Goal: Task Accomplishment & Management: Manage account settings

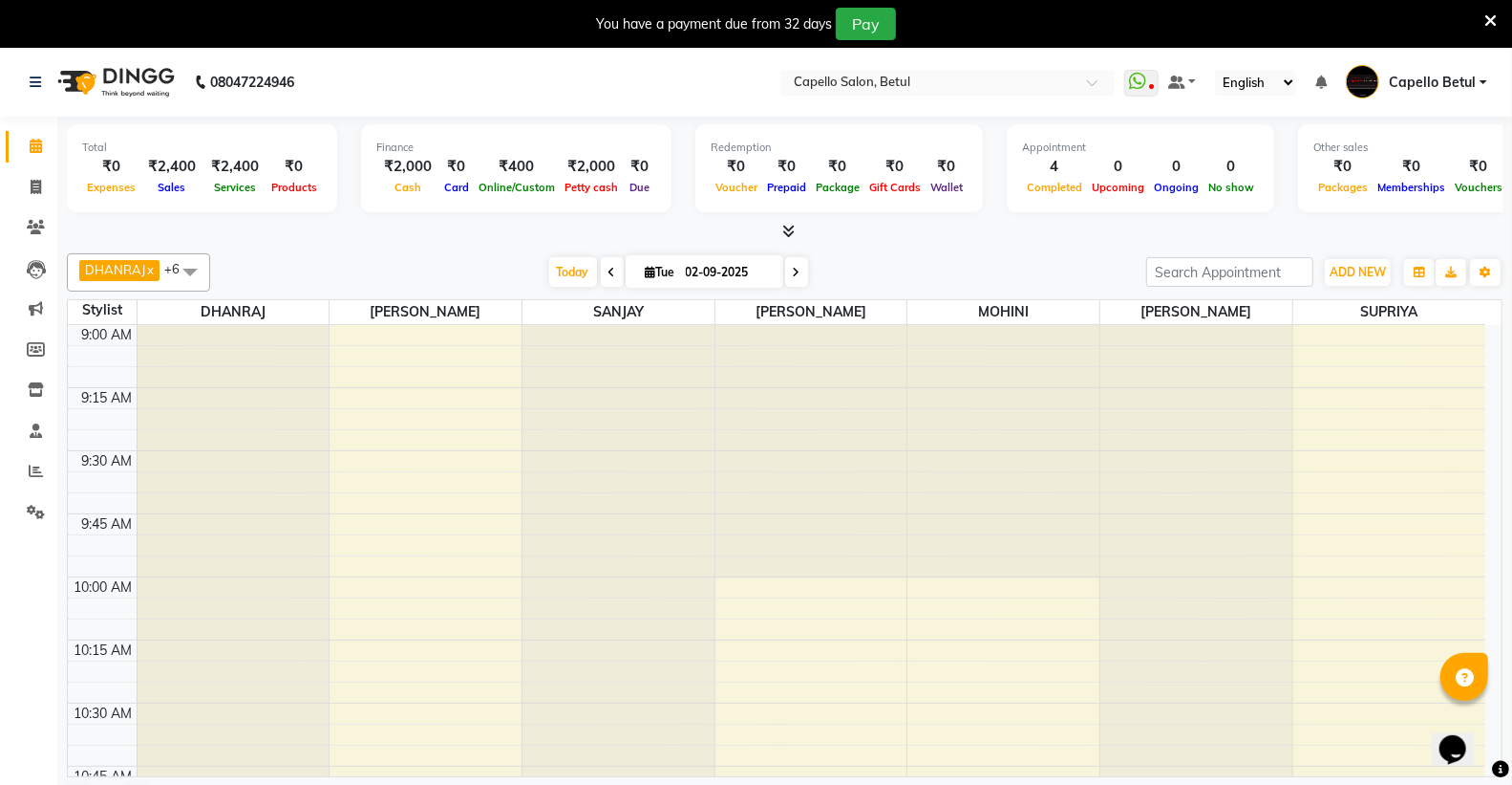
click at [1489, 18] on icon at bounding box center [1490, 22] width 13 height 18
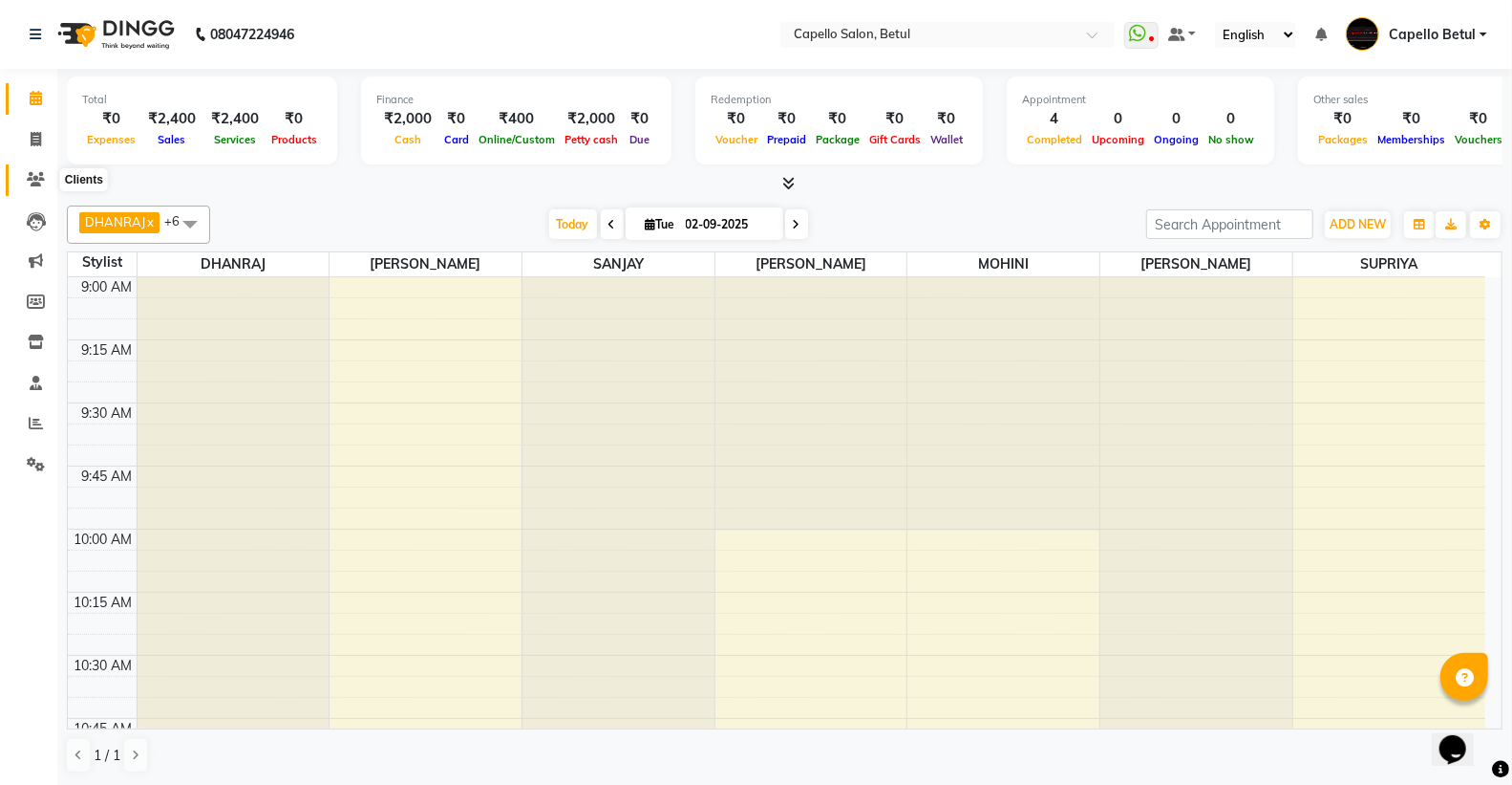
click at [34, 175] on icon at bounding box center [35, 179] width 19 height 15
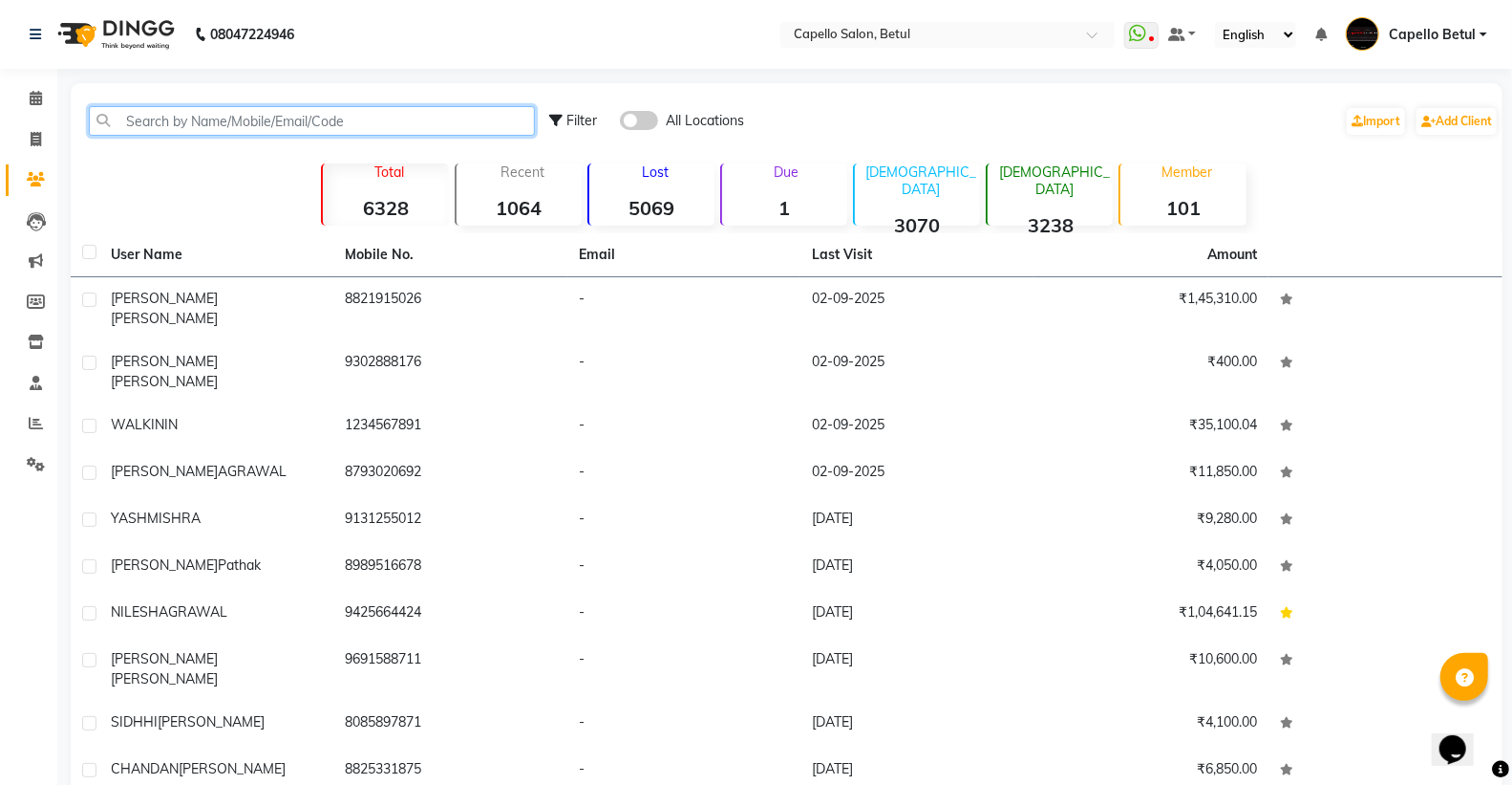
click at [166, 119] on input "text" at bounding box center [312, 121] width 446 height 29
click at [134, 121] on input "text" at bounding box center [312, 121] width 446 height 29
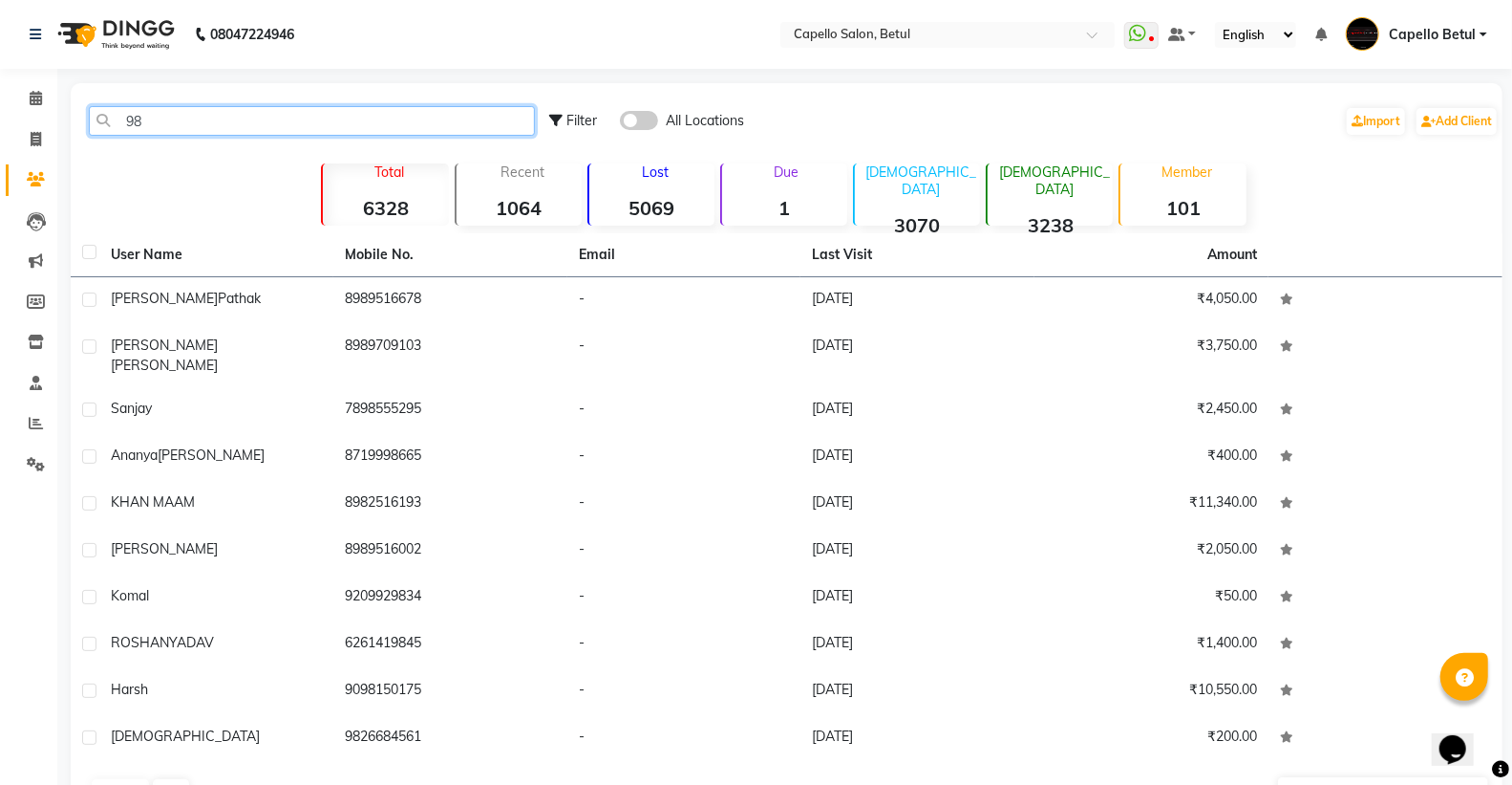
type input "9"
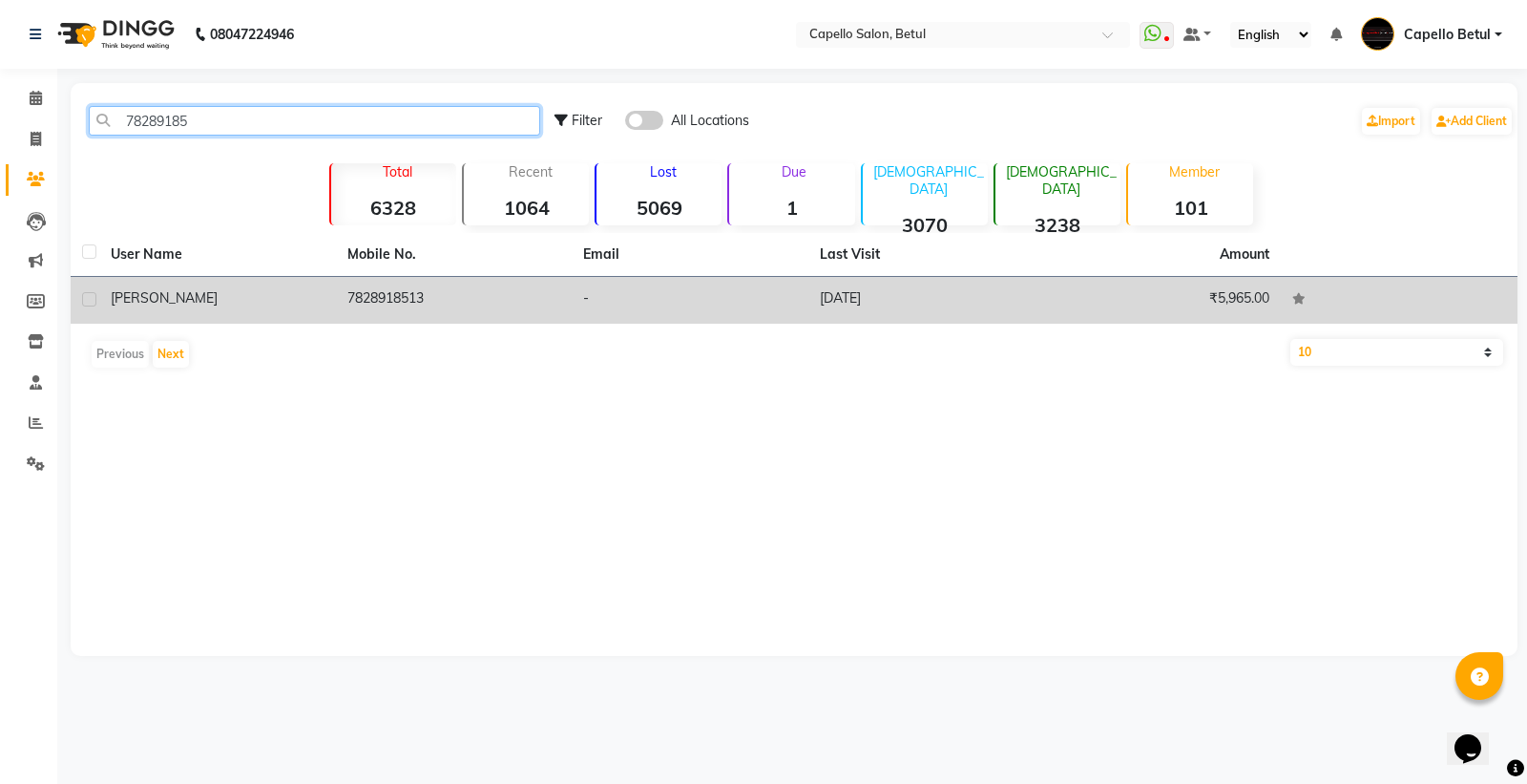
type input "78289185"
click at [150, 291] on span "[PERSON_NAME]" at bounding box center [163, 298] width 106 height 18
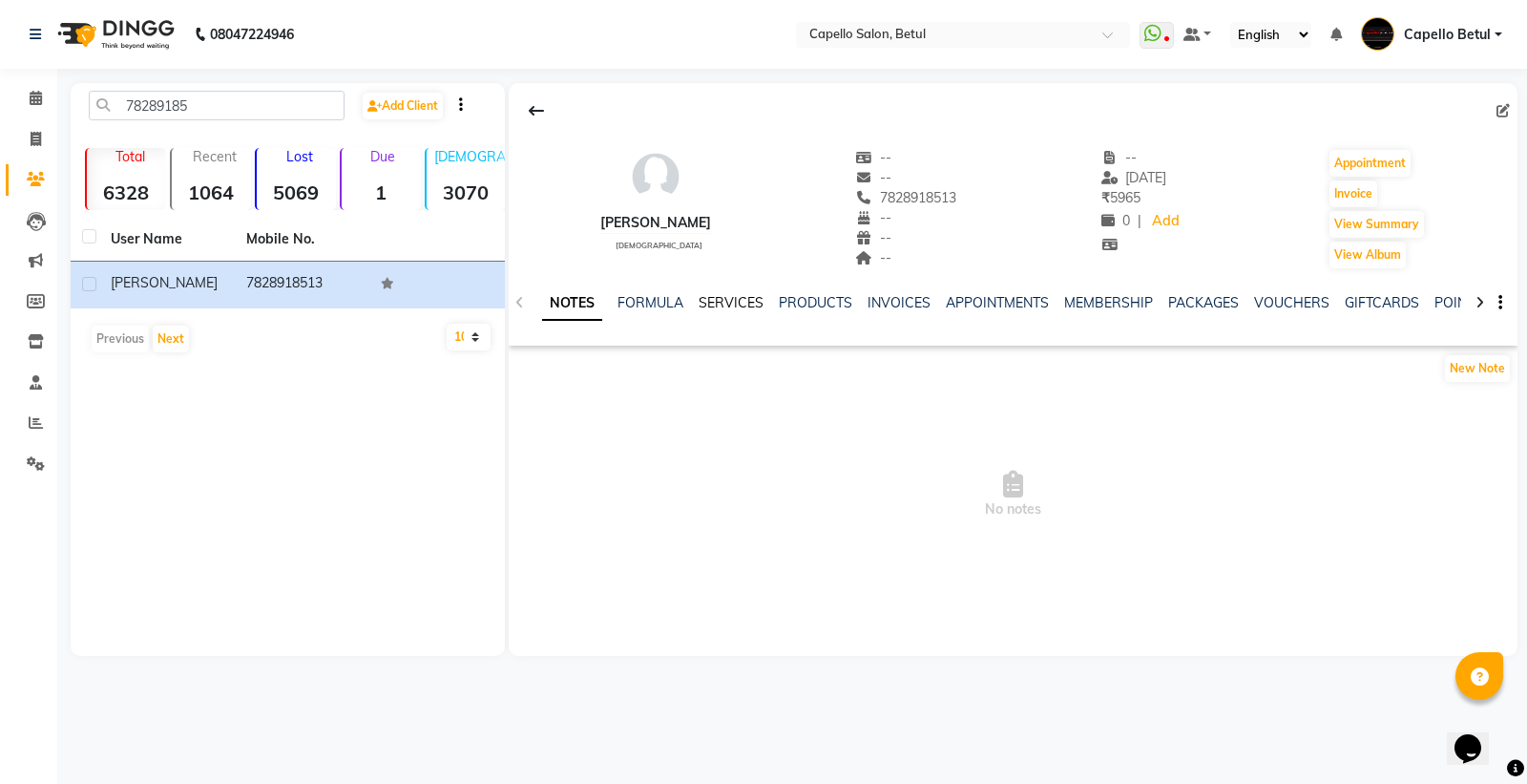
click at [737, 303] on link "SERVICES" at bounding box center [731, 303] width 64 height 18
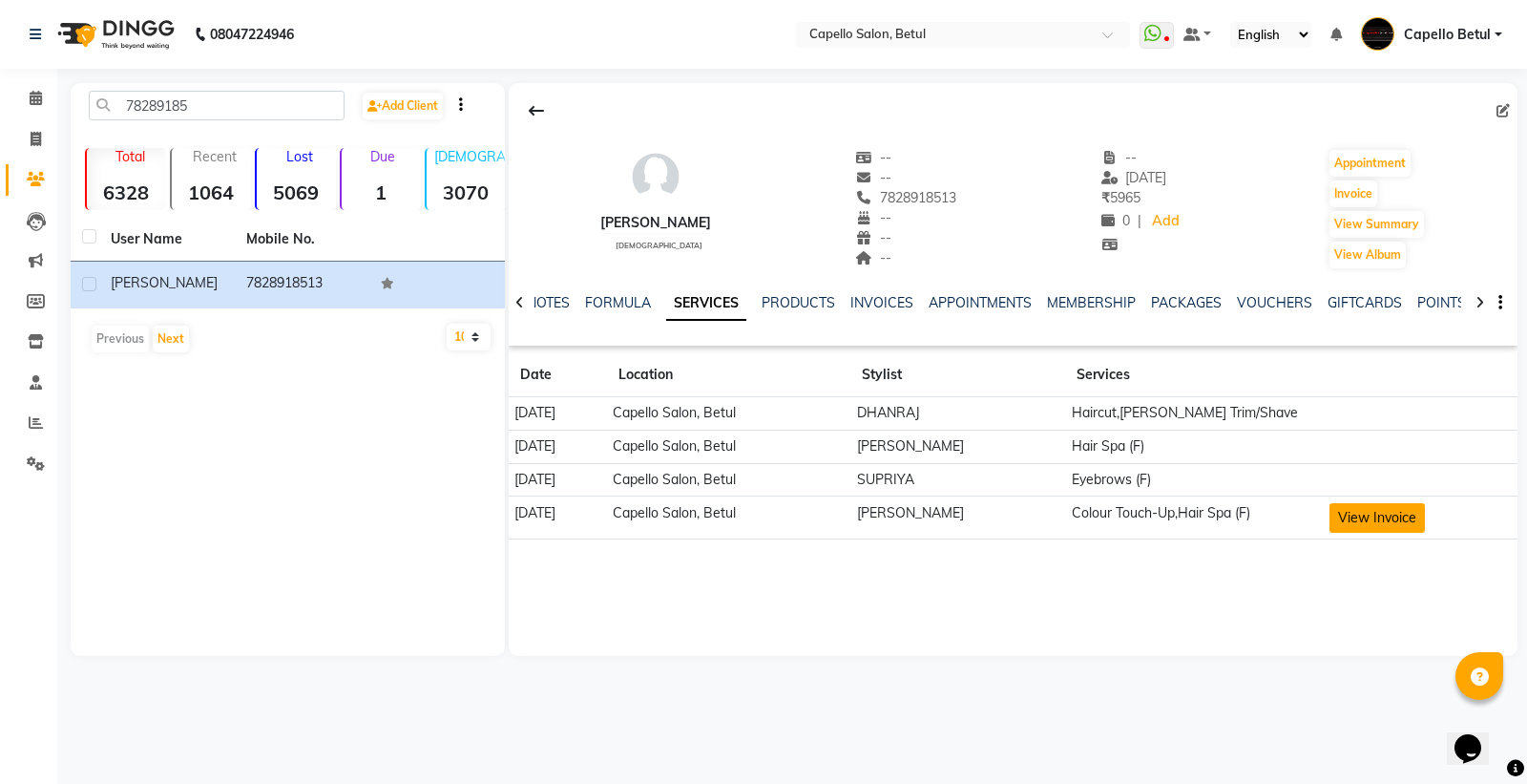
click at [1362, 511] on button "View Invoice" at bounding box center [1378, 517] width 96 height 29
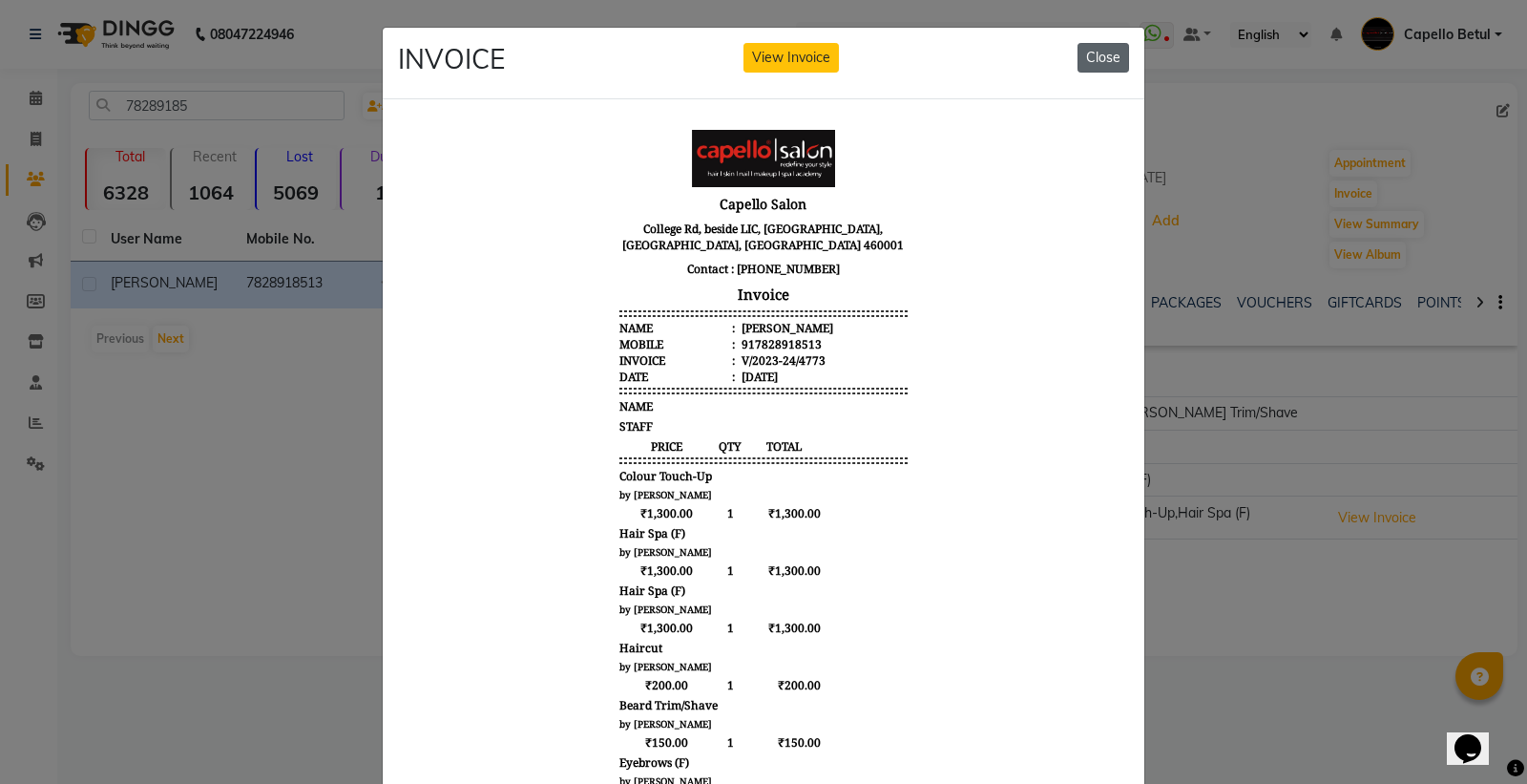
click at [1107, 52] on button "Close" at bounding box center [1103, 58] width 52 height 29
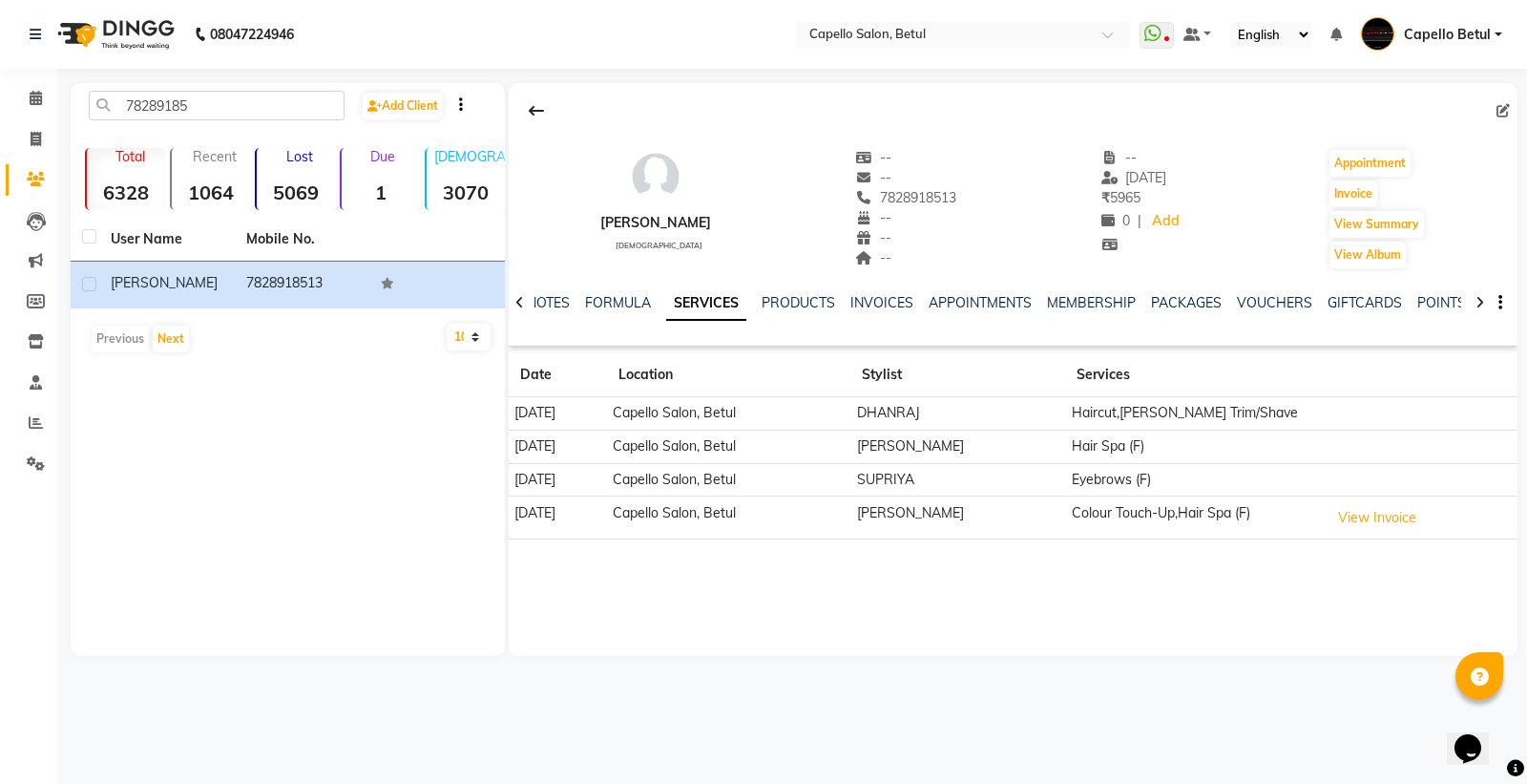
click at [783, 598] on div "mahipal female -- -- 7828918513 -- -- -- -- 15-03-2024 ₹ 5965 0 | Add Appointme…" at bounding box center [1012, 369] width 1009 height 573
click at [1373, 513] on button "View Invoice" at bounding box center [1378, 517] width 96 height 29
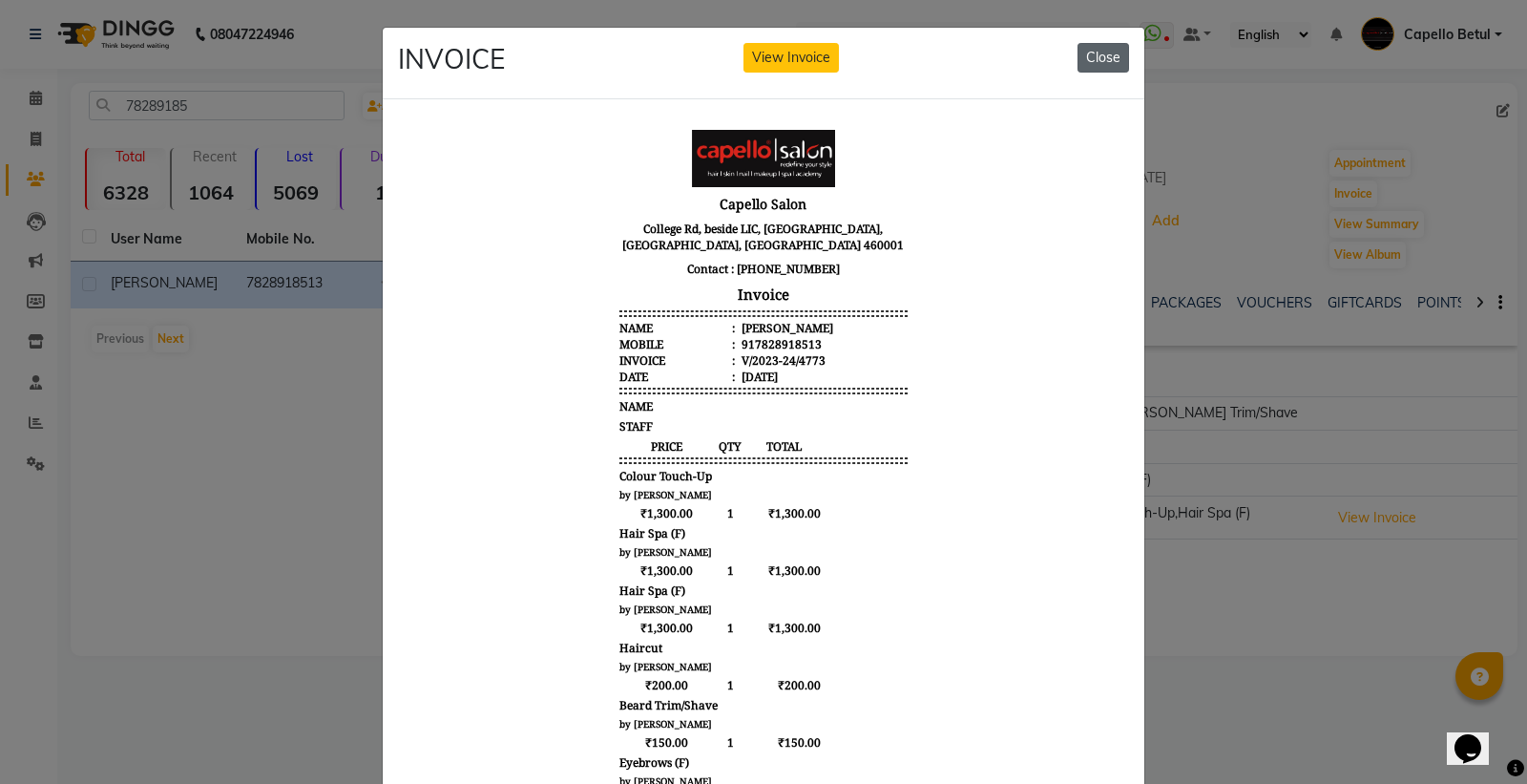
click at [1080, 61] on button "Close" at bounding box center [1103, 58] width 52 height 29
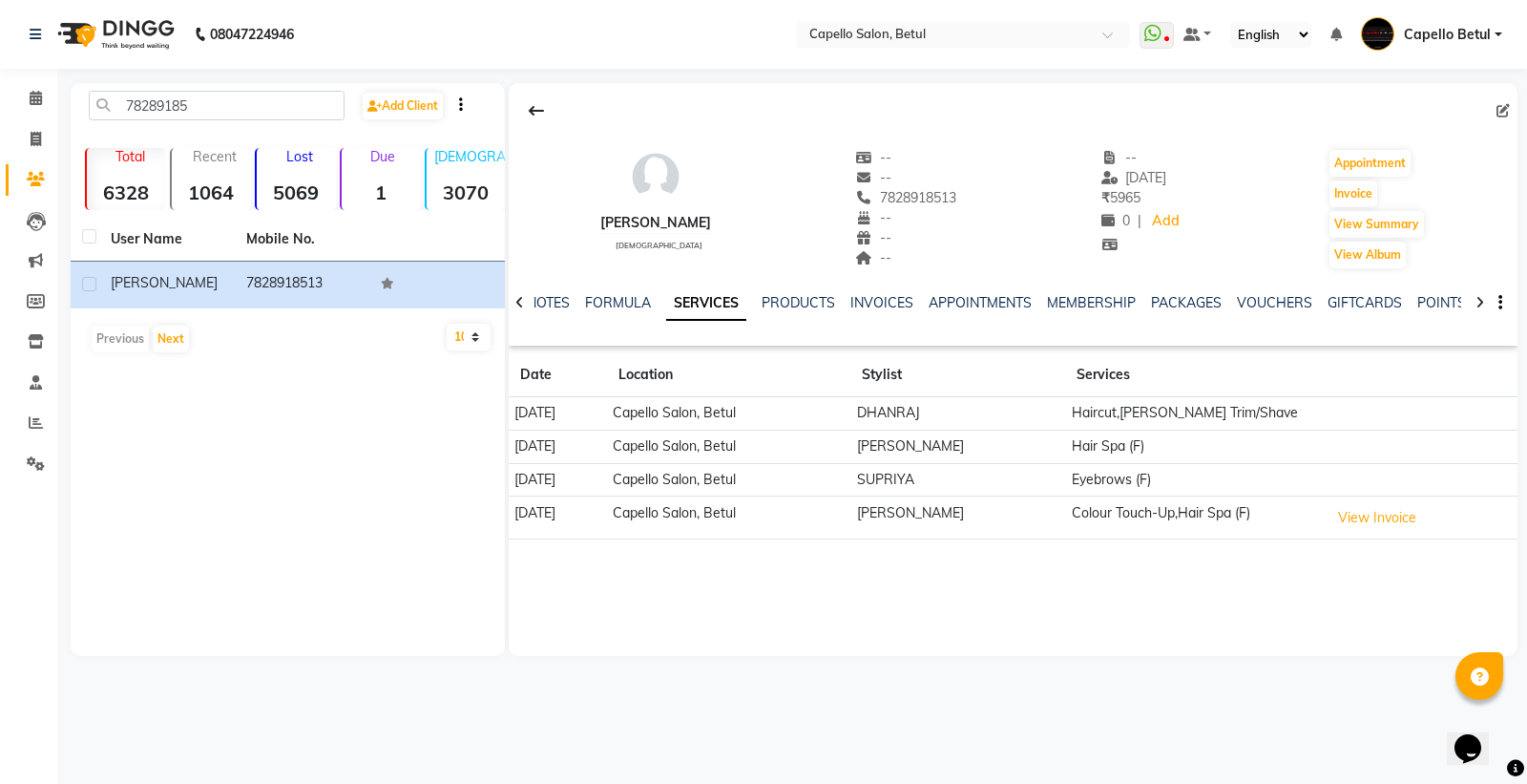
drag, startPoint x: 855, startPoint y: 189, endPoint x: 855, endPoint y: 200, distance: 11.0
click at [856, 193] on span "7828918513" at bounding box center [907, 198] width 102 height 18
click at [856, 200] on span "7828918513" at bounding box center [907, 198] width 102 height 18
copy span "7828918513"
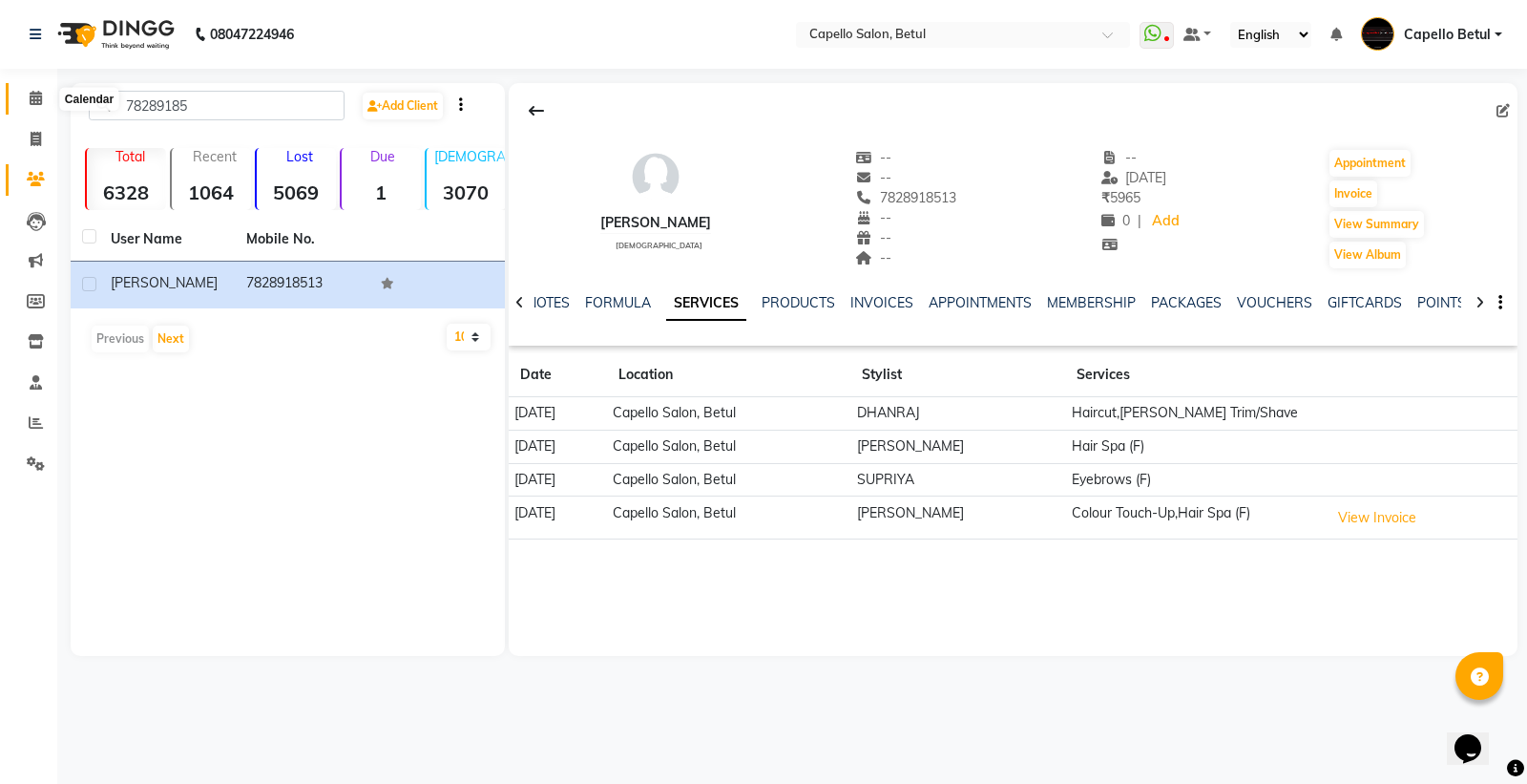
click at [39, 105] on icon at bounding box center [35, 98] width 13 height 15
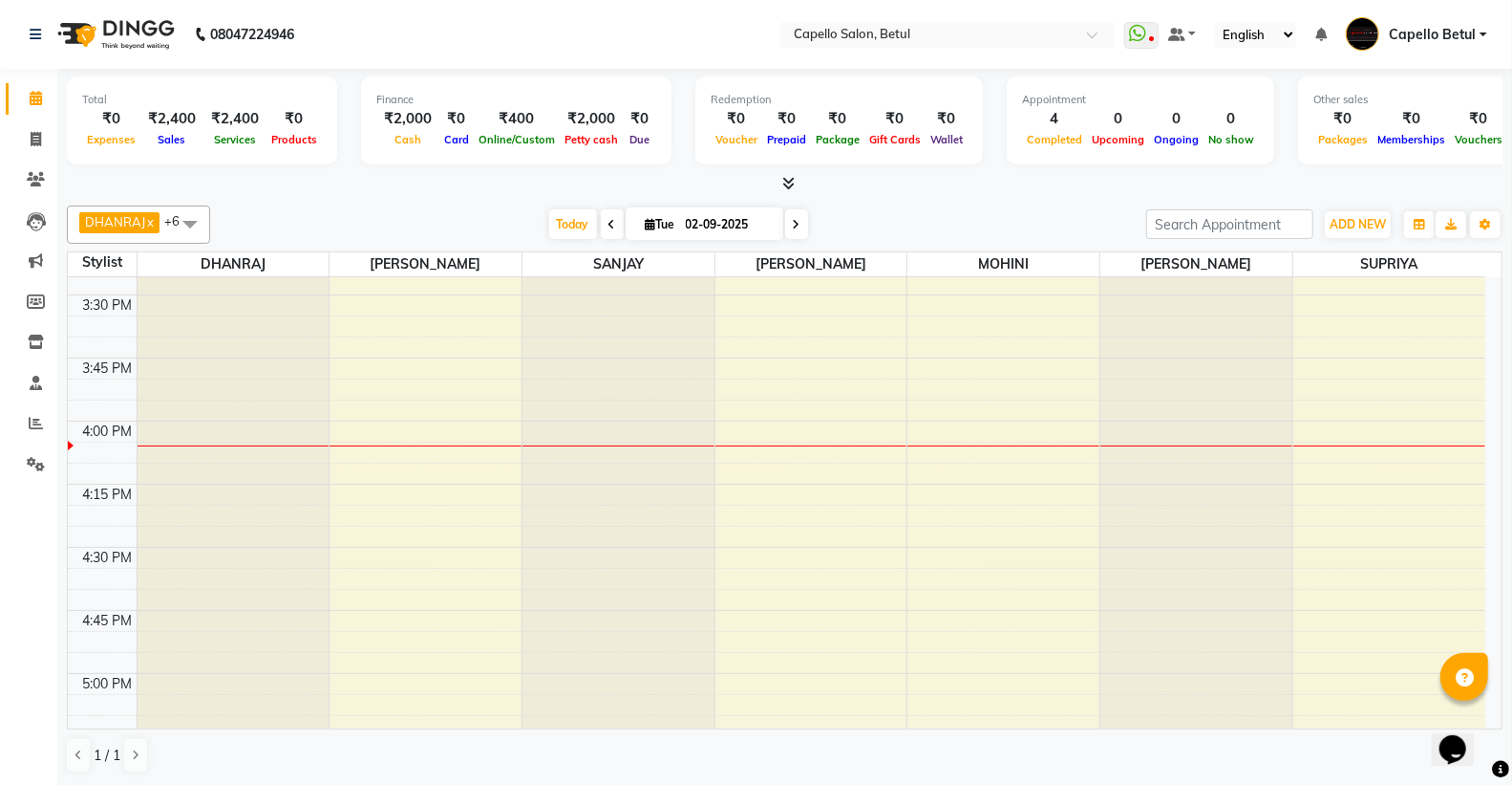
scroll to position [1675, 0]
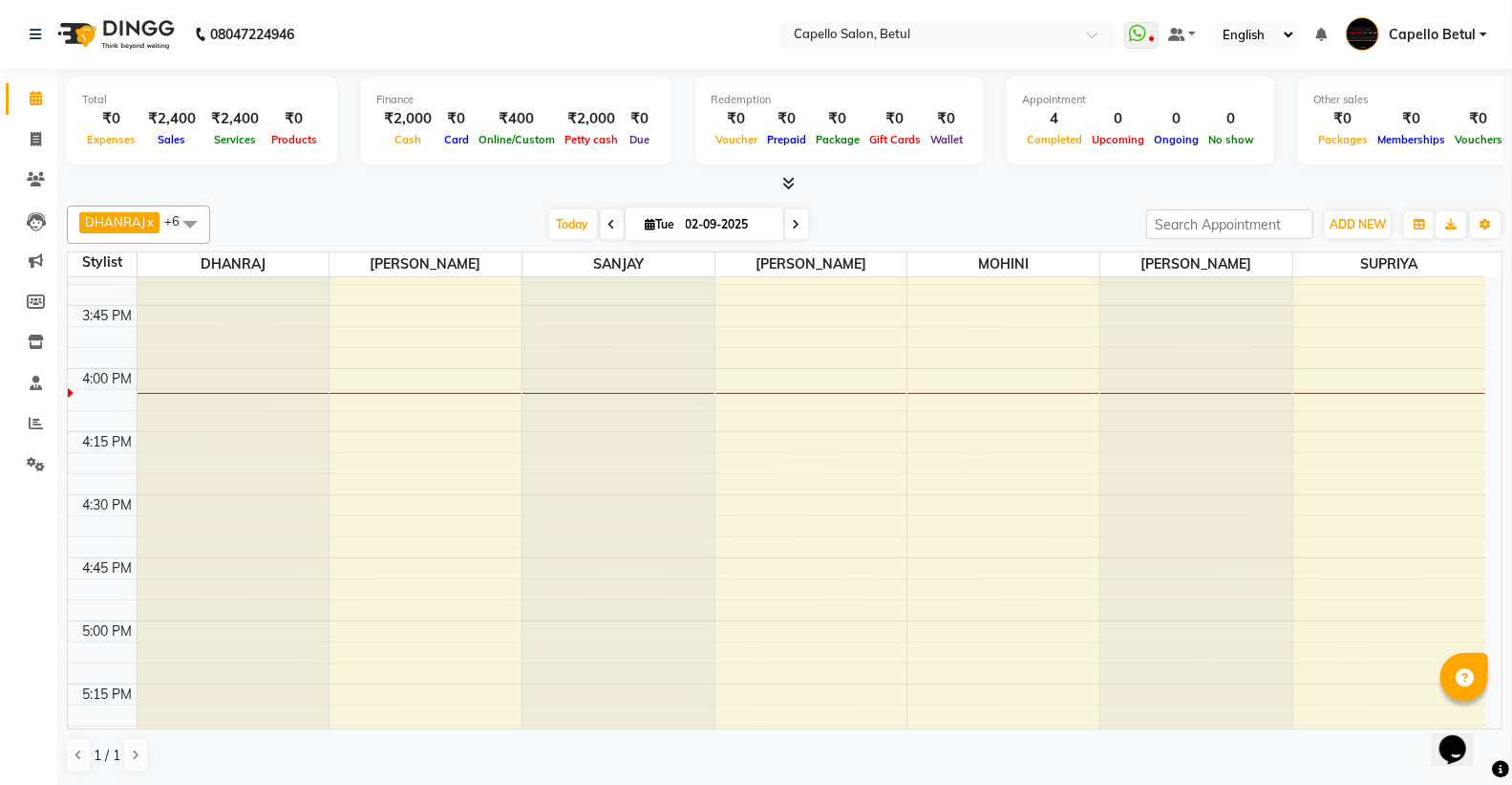
click at [1392, 392] on div "9:00 AM 9:15 AM 9:30 AM 9:45 AM 10:00 AM 10:15 AM 10:30 AM 10:45 AM 11:00 AM 11…" at bounding box center [776, 242] width 1418 height 3279
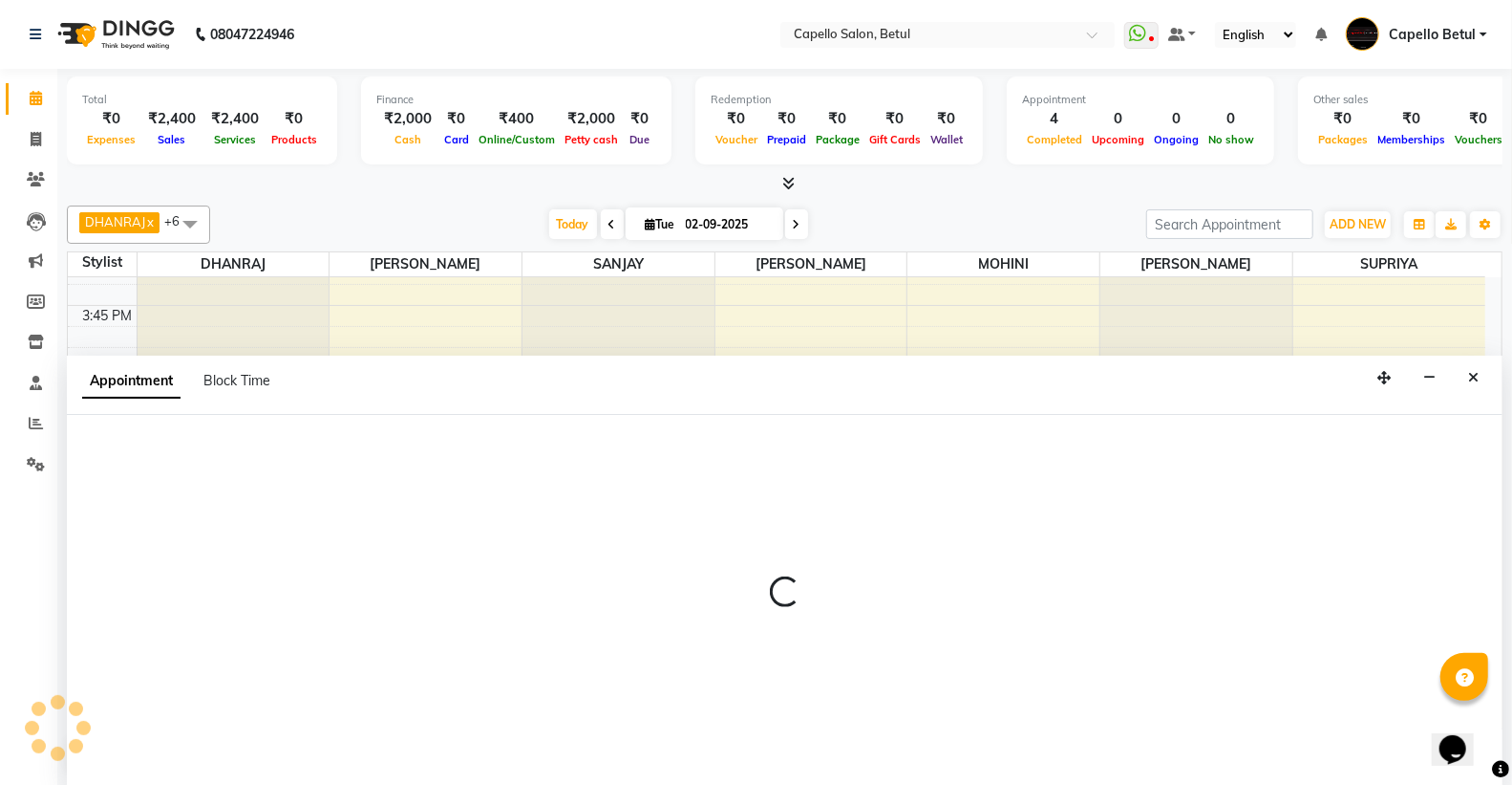
scroll to position [1, 0]
select select "17856"
select select "960"
select select "tentative"
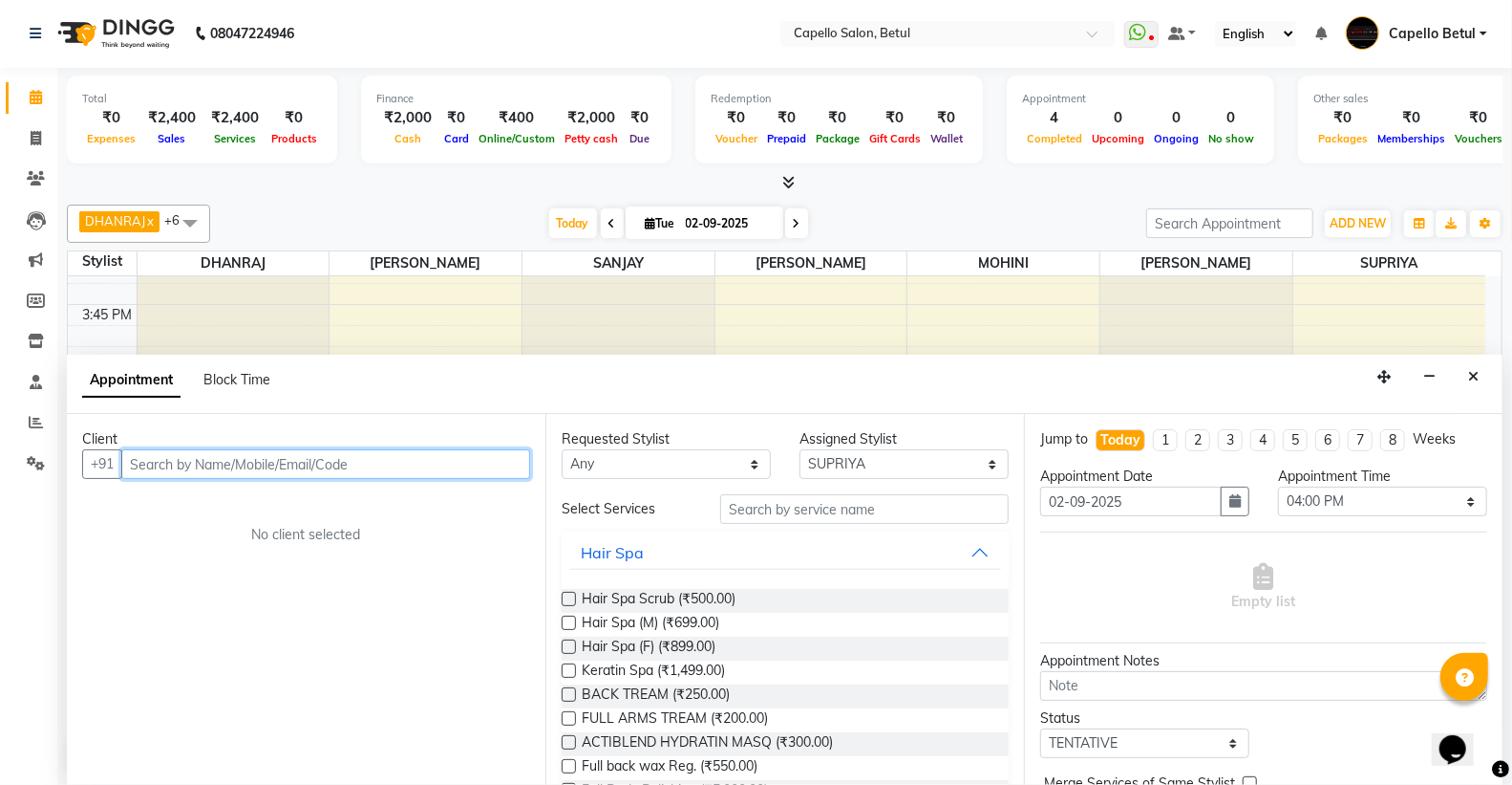
click at [405, 456] on input "text" at bounding box center [325, 463] width 409 height 29
paste input "7828918513"
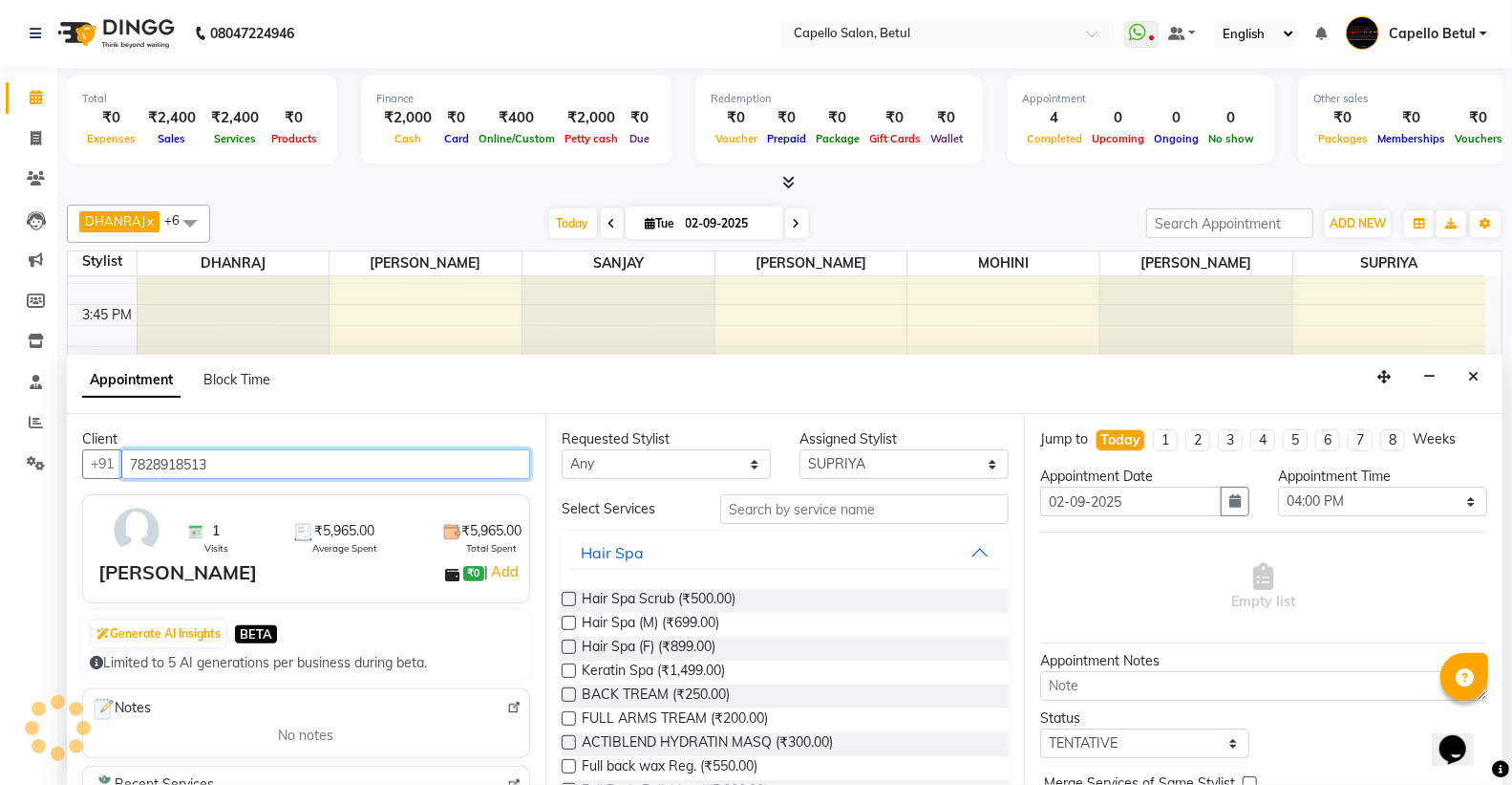
type input "7828918513"
click at [813, 504] on div "Requested Stylist Any ADMIN Capello Betul DHANRAJ DISHANT kirti MOHINI POOJA SO…" at bounding box center [785, 598] width 479 height 371
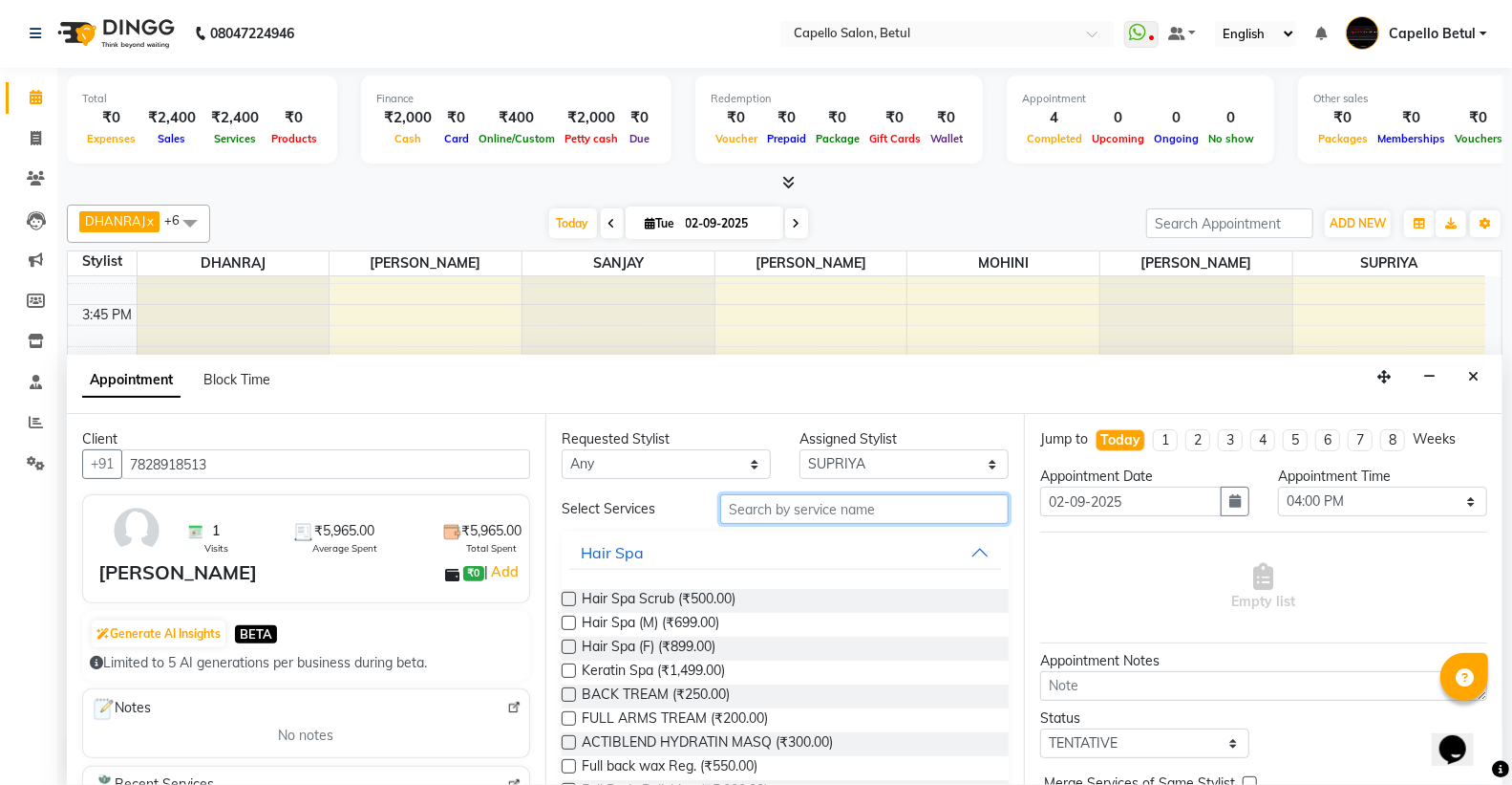
click at [812, 506] on input "text" at bounding box center [864, 508] width 288 height 29
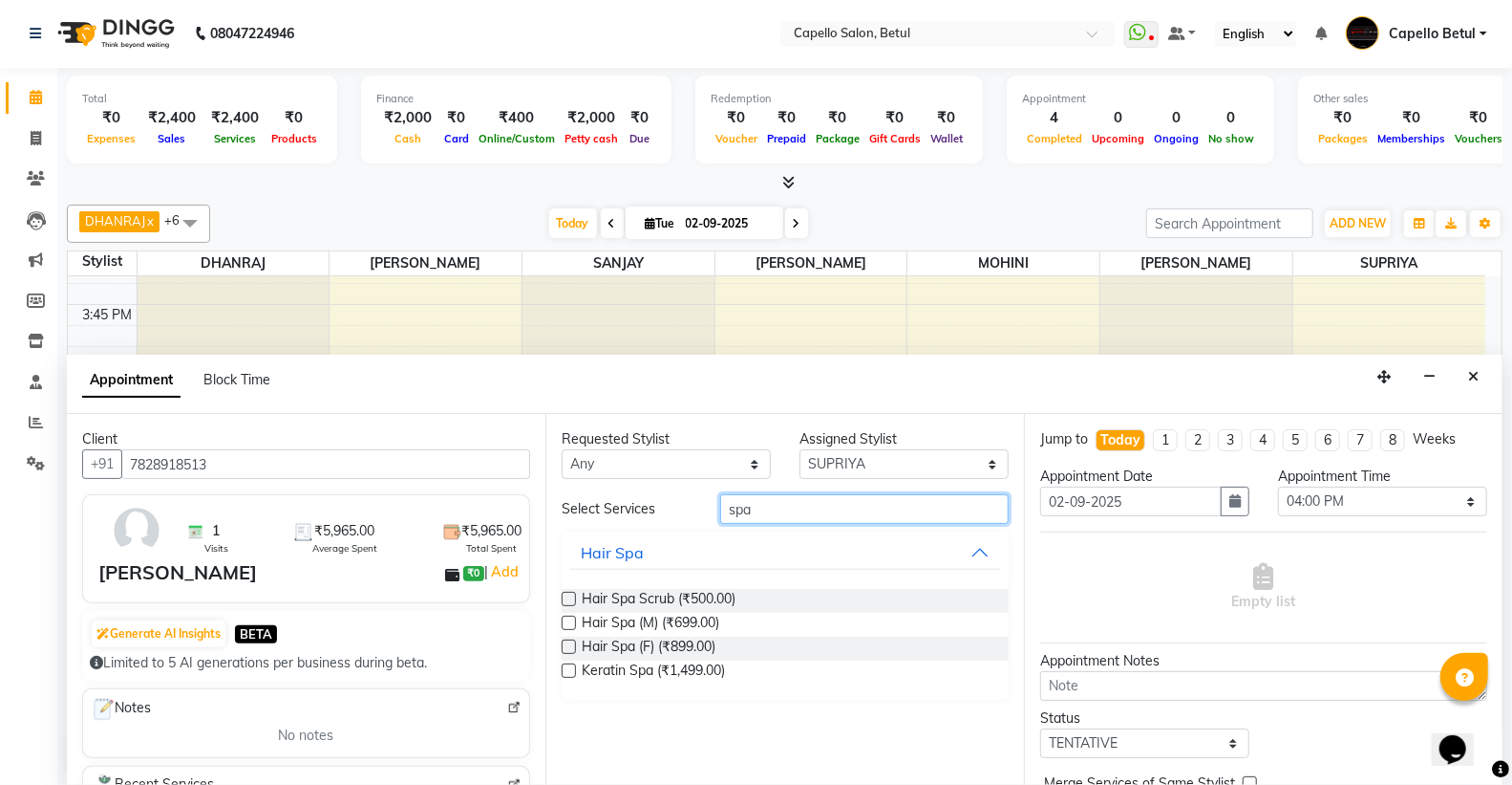
type input "spa"
click at [576, 645] on div "Hair Spa (F) (₹899.00)" at bounding box center [785, 648] width 447 height 23
click at [570, 651] on label at bounding box center [569, 646] width 15 height 15
click at [570, 651] on input "checkbox" at bounding box center [568, 648] width 13 height 13
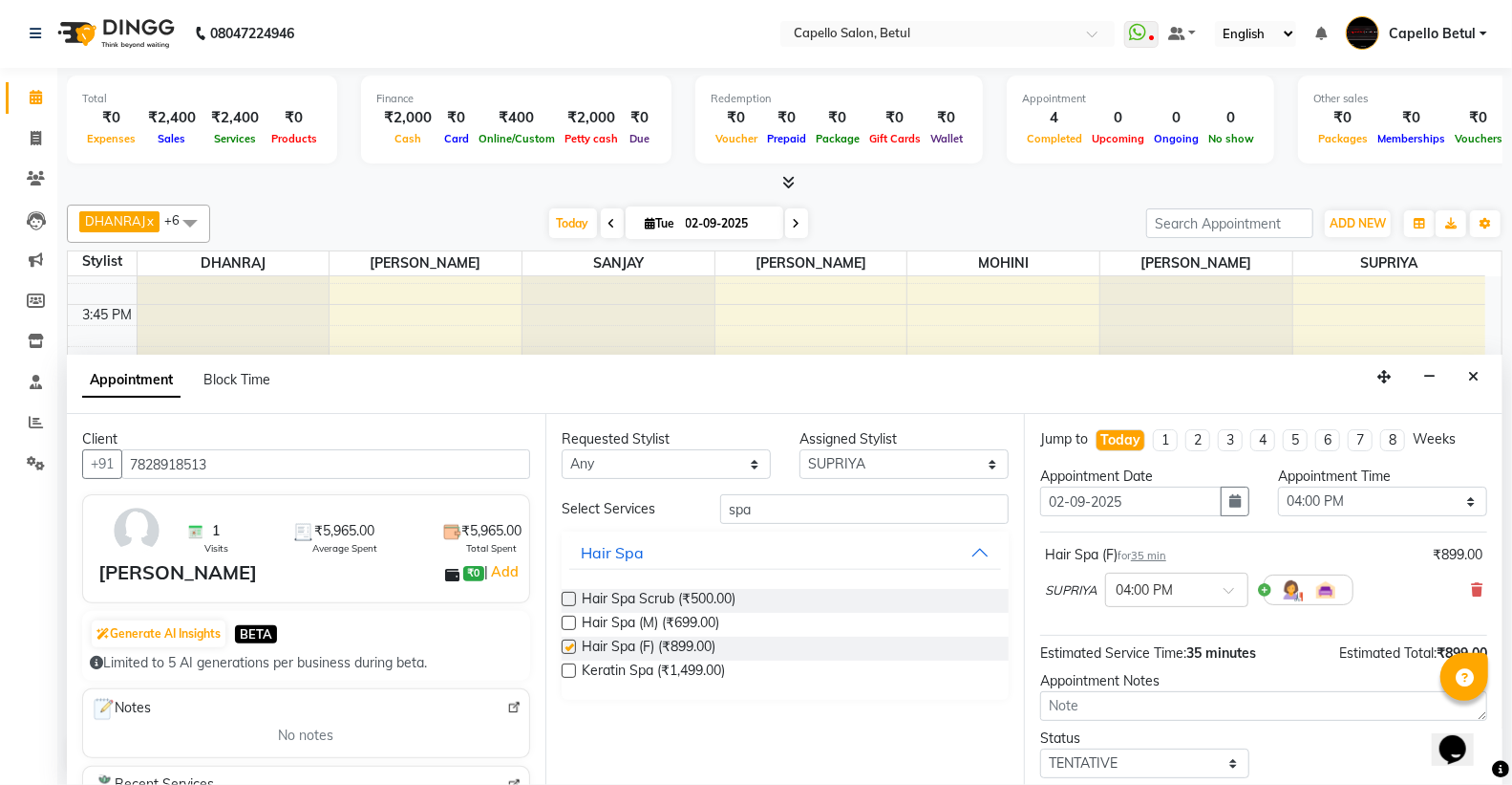
checkbox input "false"
click at [884, 465] on select "Select ADMIN Capello Betul DHANRAJ DISHANT kirti MOHINI POOJA SOLANKI (M) PRAVE…" at bounding box center [904, 463] width 209 height 29
click at [960, 389] on div "Appointment Block Time" at bounding box center [784, 384] width 1436 height 60
click at [865, 513] on input "spa" at bounding box center [864, 508] width 288 height 29
type input "s"
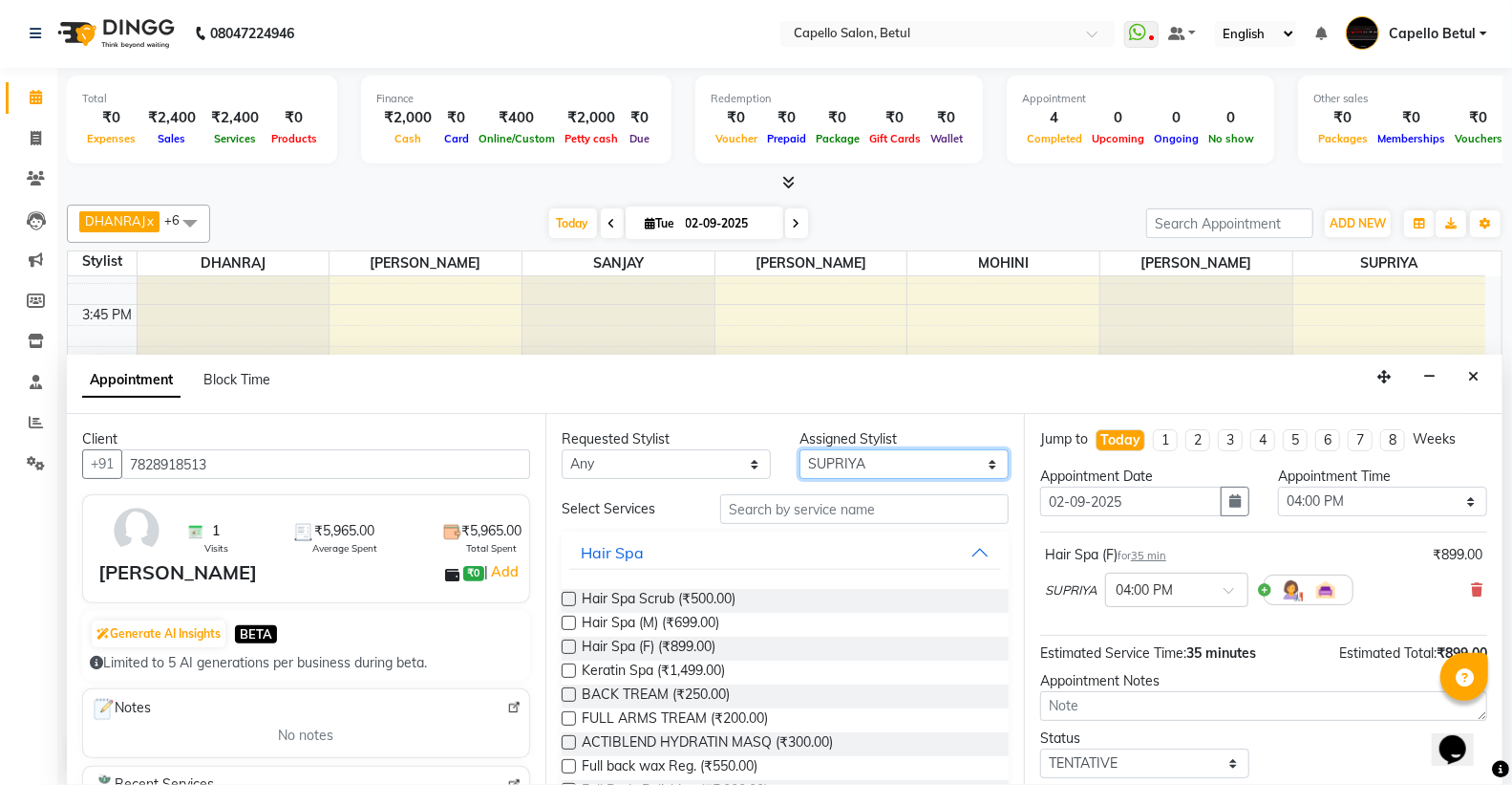
click at [900, 463] on select "Select ADMIN Capello Betul DHANRAJ DISHANT kirti MOHINI POOJA SOLANKI (M) PRAVE…" at bounding box center [904, 463] width 209 height 29
click at [799, 449] on select "Select ADMIN Capello Betul DHANRAJ DISHANT kirti MOHINI POOJA SOLANKI (M) PRAVE…" at bounding box center [904, 463] width 209 height 29
drag, startPoint x: 864, startPoint y: 469, endPoint x: 864, endPoint y: 454, distance: 15.0
click at [864, 462] on select "Select ADMIN Capello Betul DHANRAJ DISHANT kirti MOHINI POOJA SOLANKI (M) PRAVE…" at bounding box center [904, 463] width 209 height 29
select select "20307"
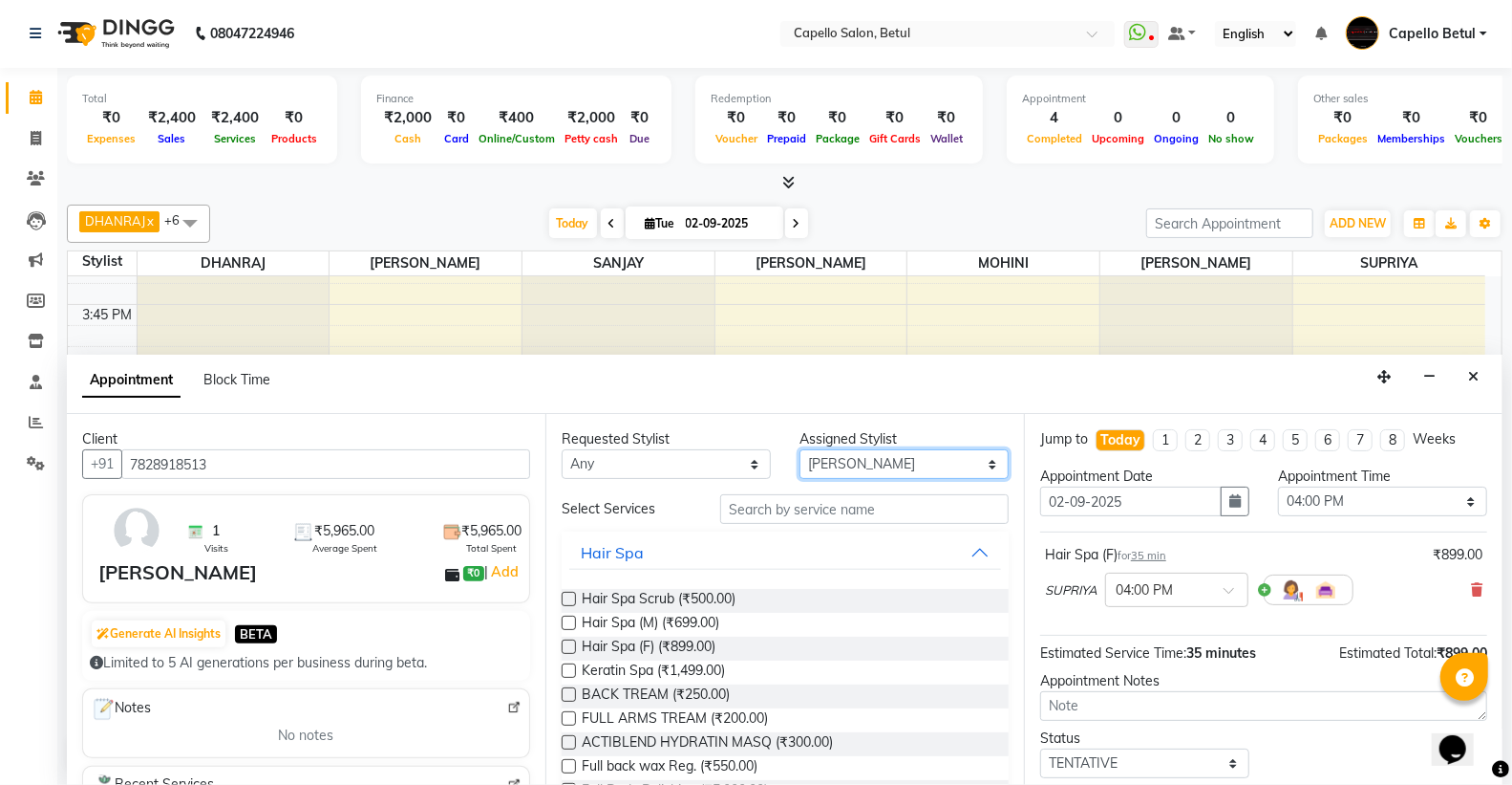
click at [799, 449] on select "Select ADMIN Capello Betul DHANRAJ DISHANT kirti MOHINI POOJA SOLANKI (M) PRAVE…" at bounding box center [904, 463] width 209 height 29
click at [777, 513] on input "text" at bounding box center [864, 508] width 288 height 29
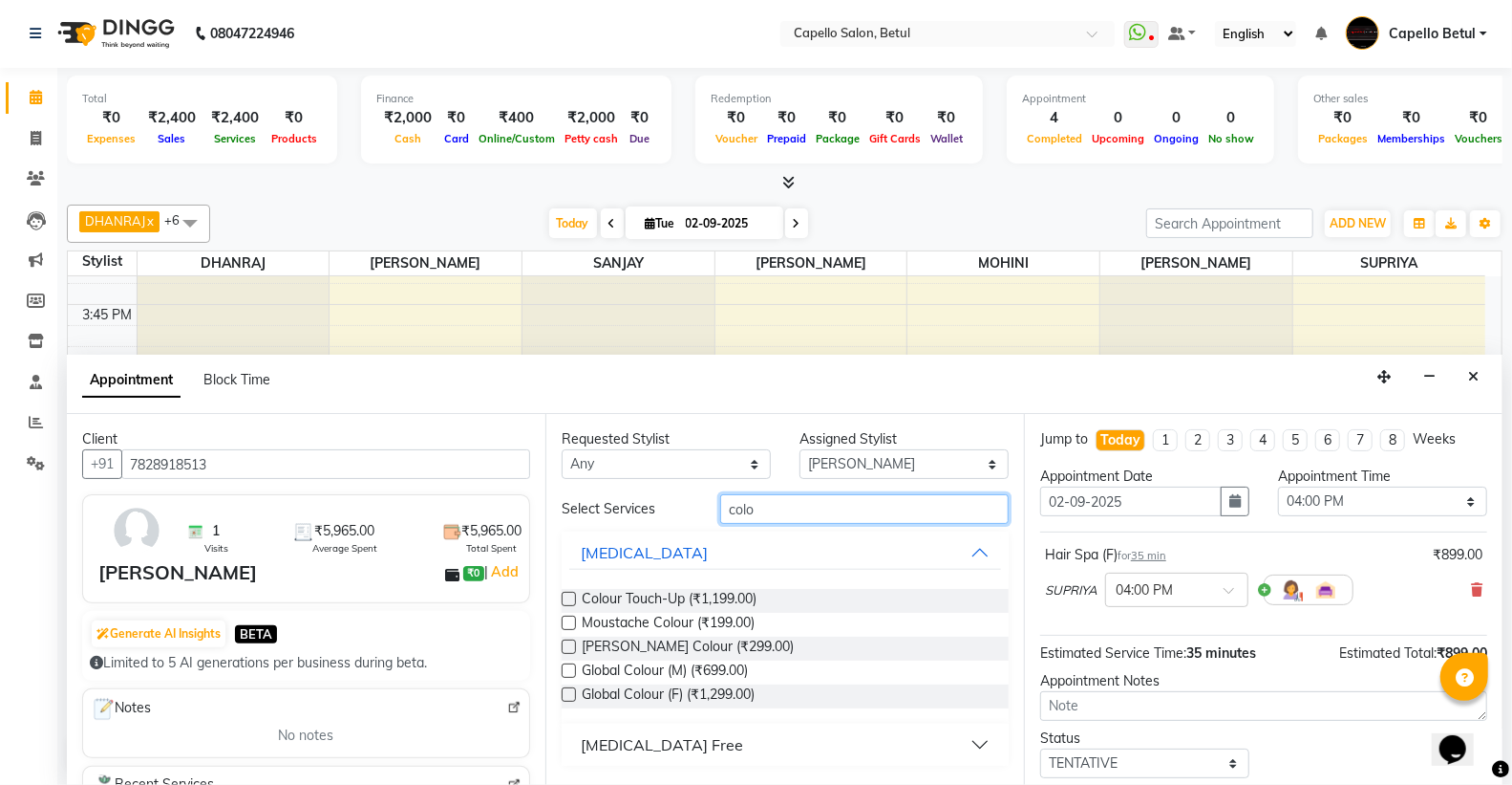
type input "colo"
click at [566, 688] on label at bounding box center [569, 694] width 15 height 15
click at [566, 690] on input "checkbox" at bounding box center [568, 696] width 13 height 13
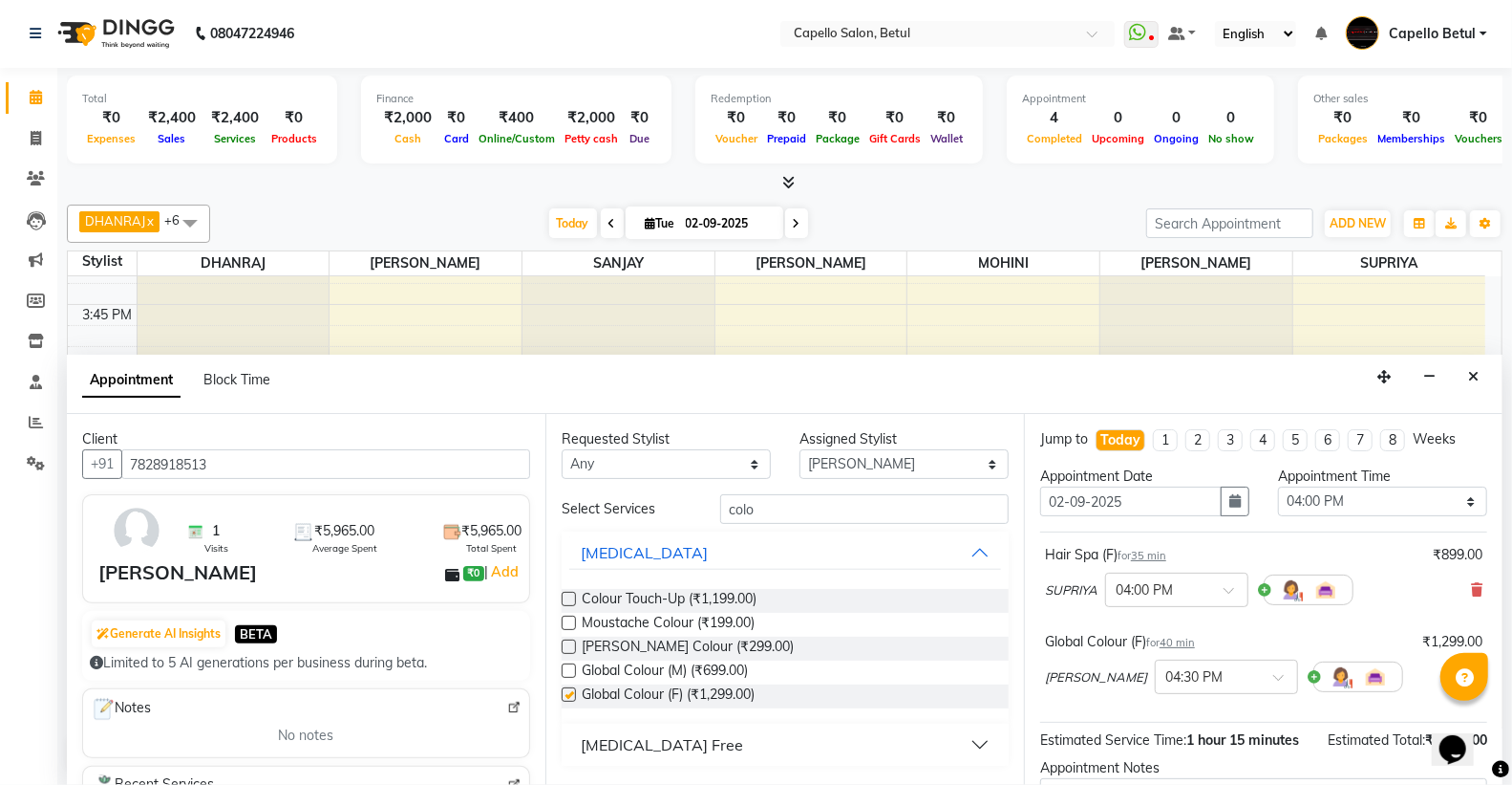
checkbox input "false"
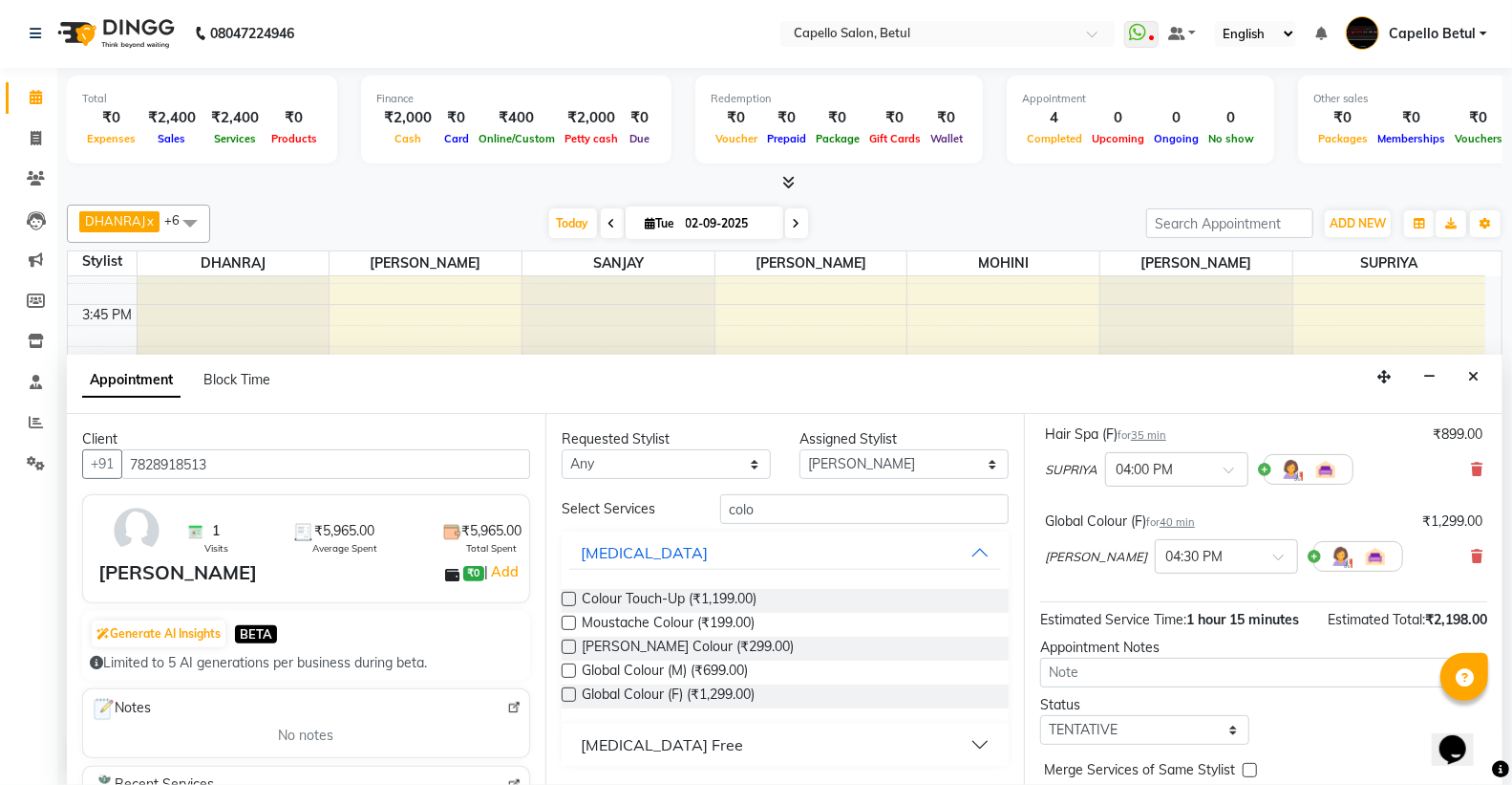
scroll to position [221, 0]
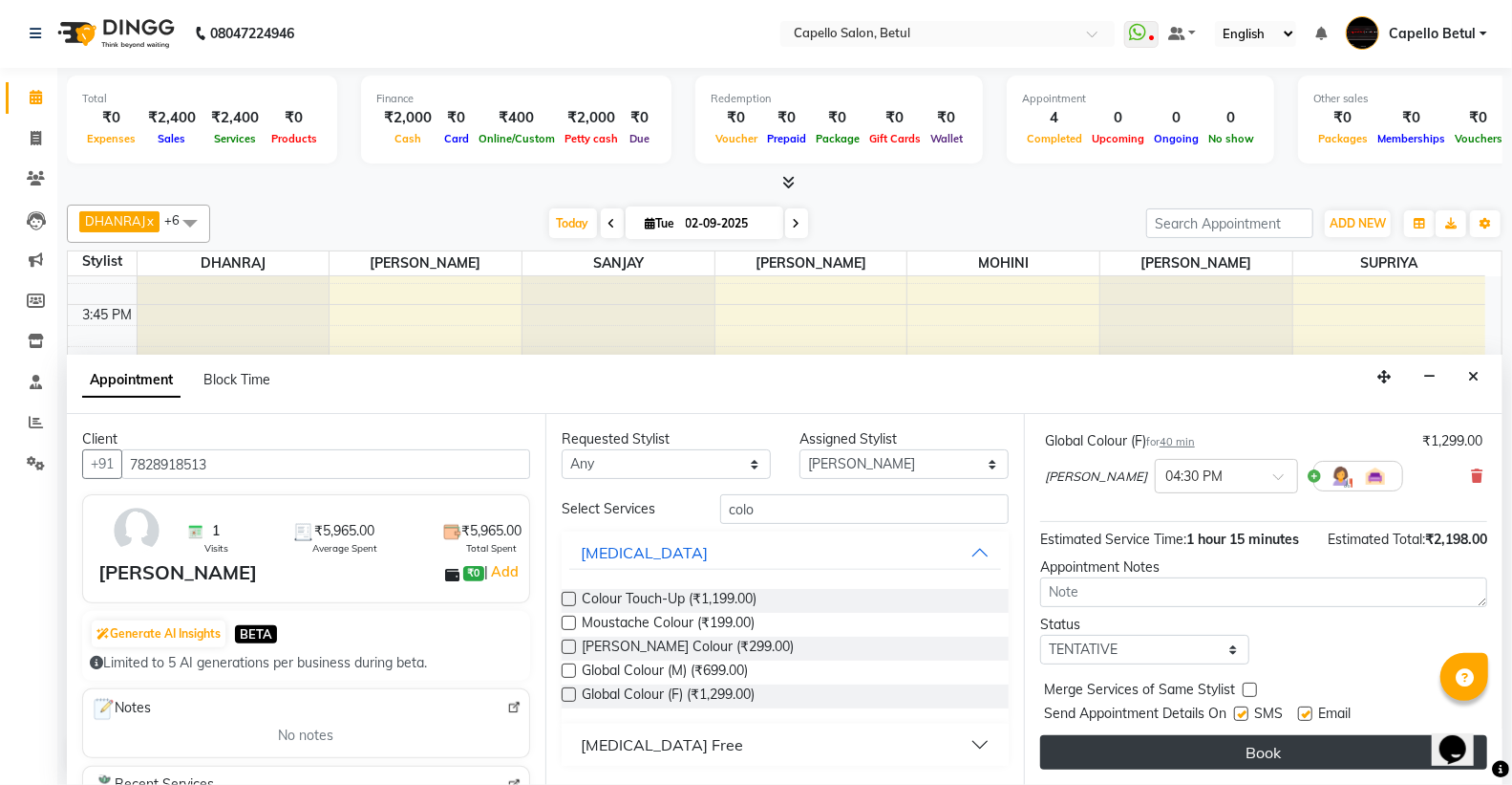
click at [1242, 763] on button "Book" at bounding box center [1264, 752] width 447 height 34
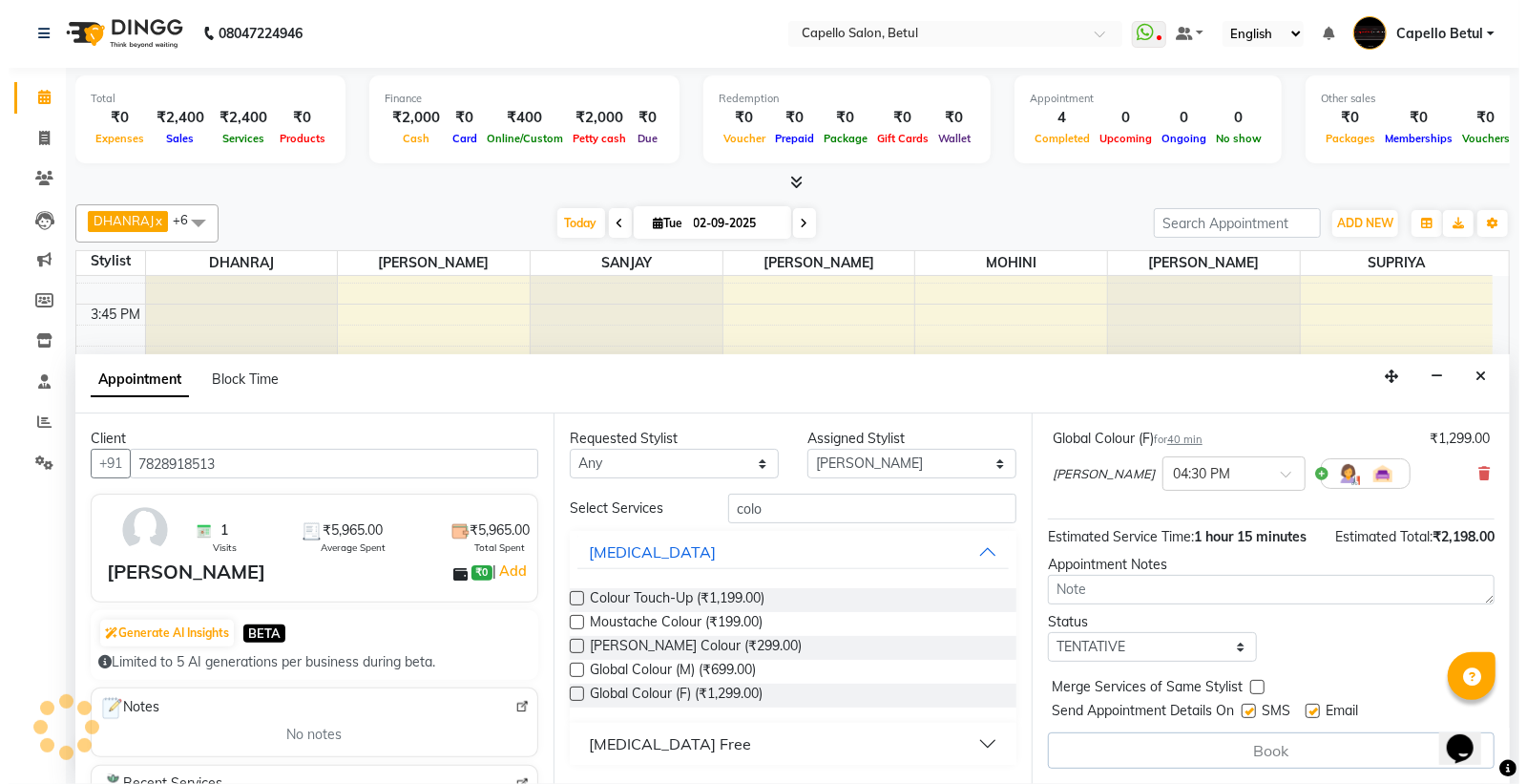
scroll to position [0, 0]
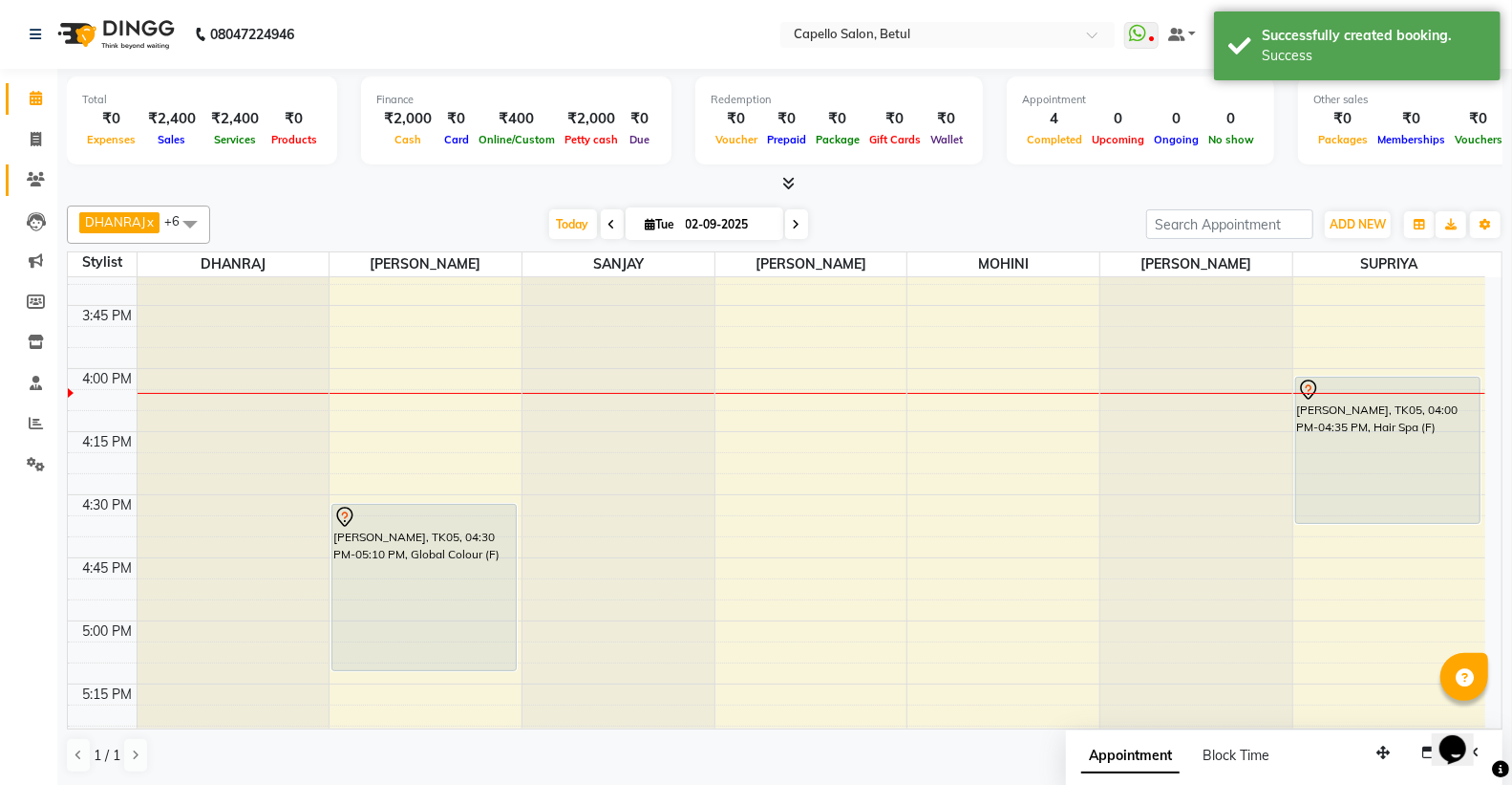
click at [44, 175] on span at bounding box center [36, 180] width 33 height 22
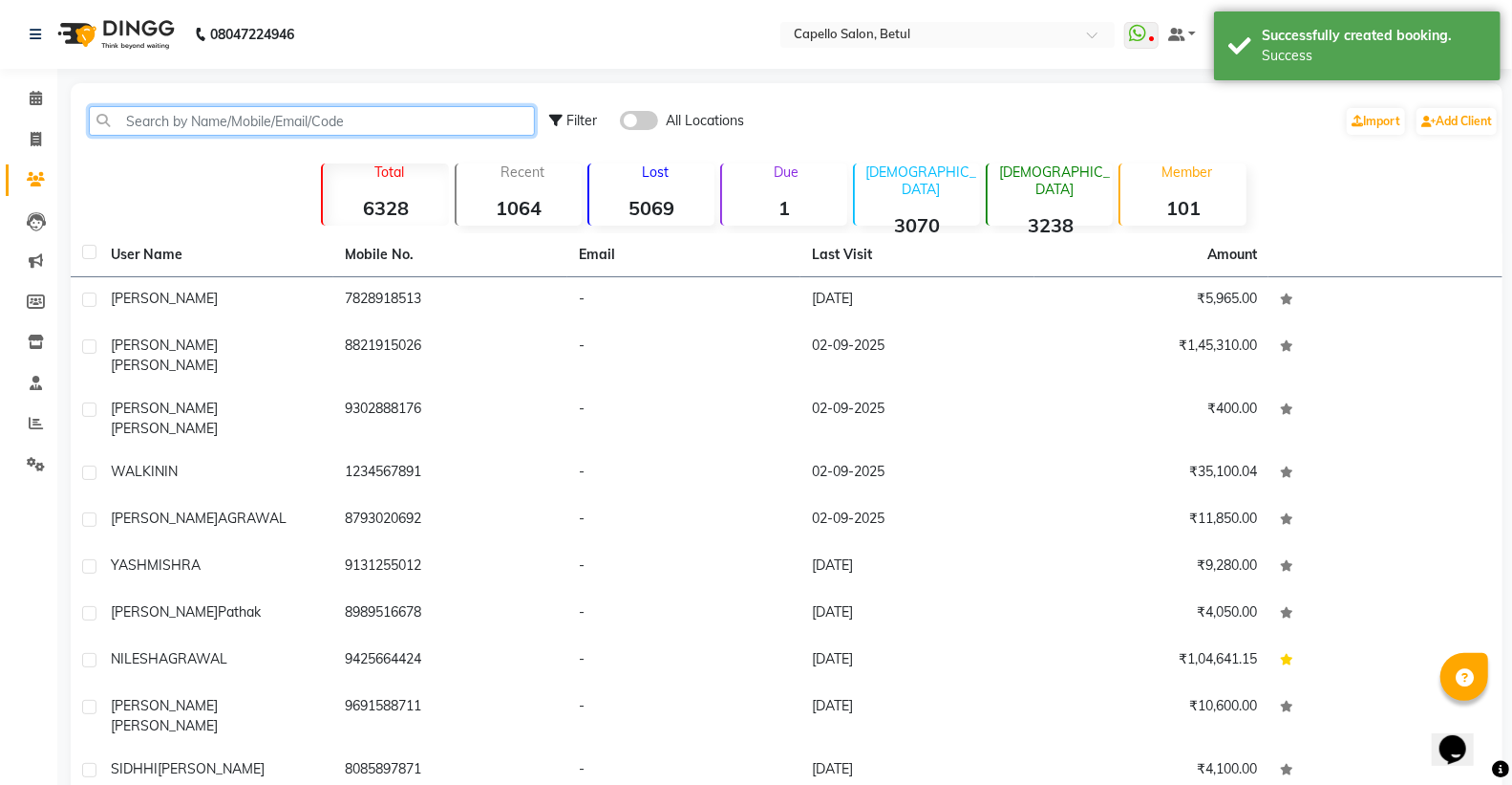
click at [272, 121] on input "text" at bounding box center [312, 121] width 446 height 29
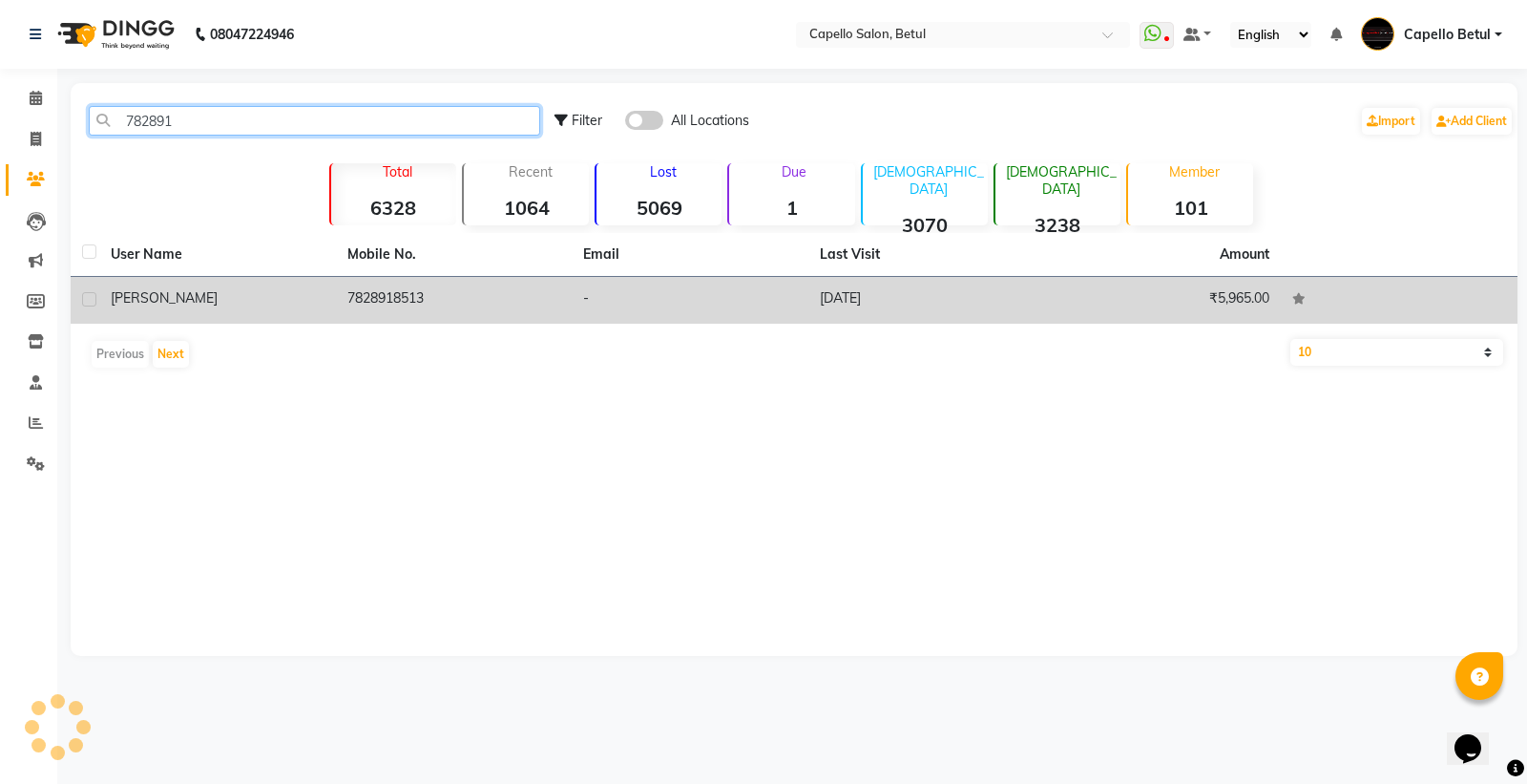
type input "782891"
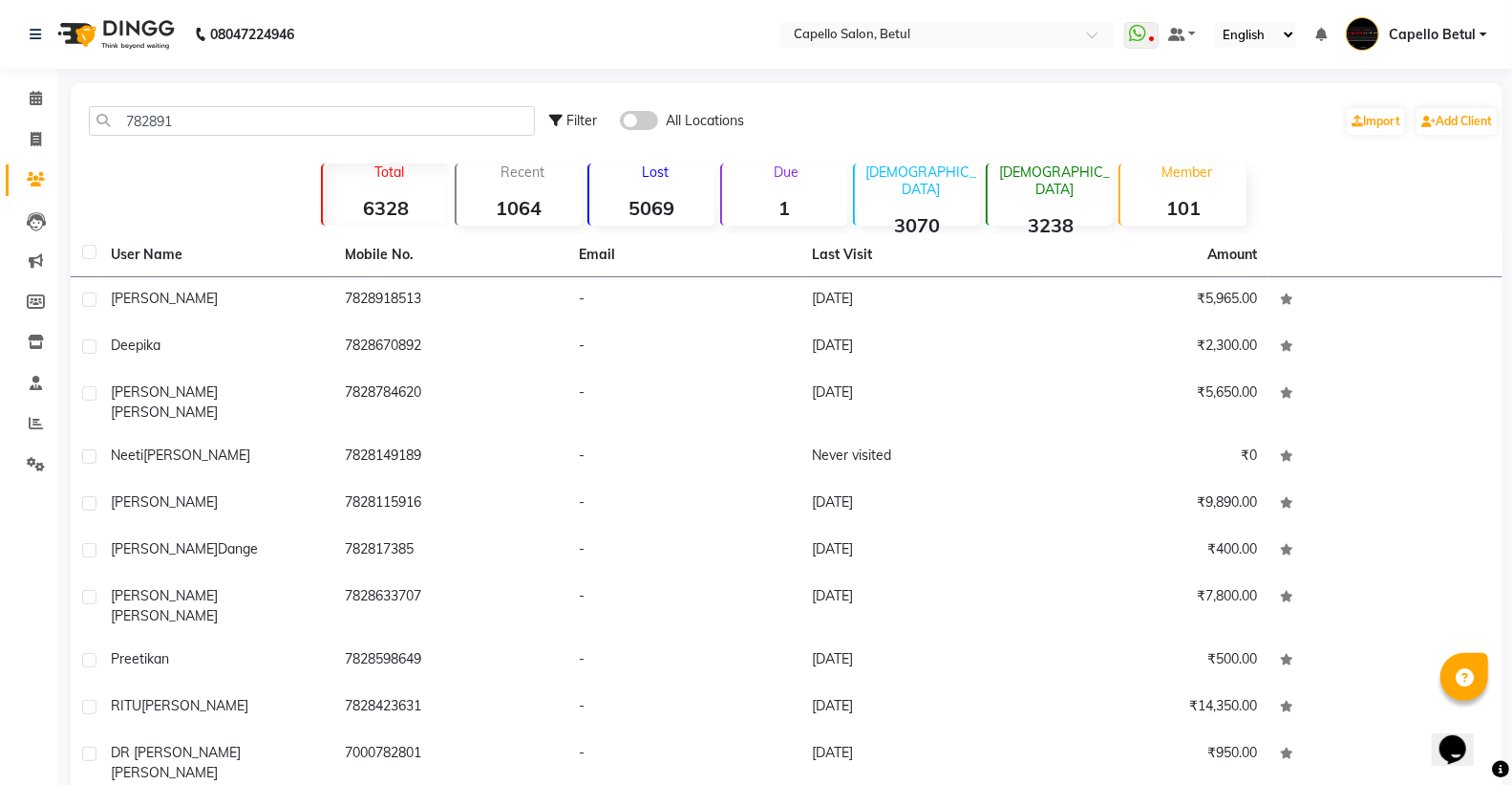
click at [178, 288] on div "mahipal" at bounding box center [216, 298] width 211 height 21
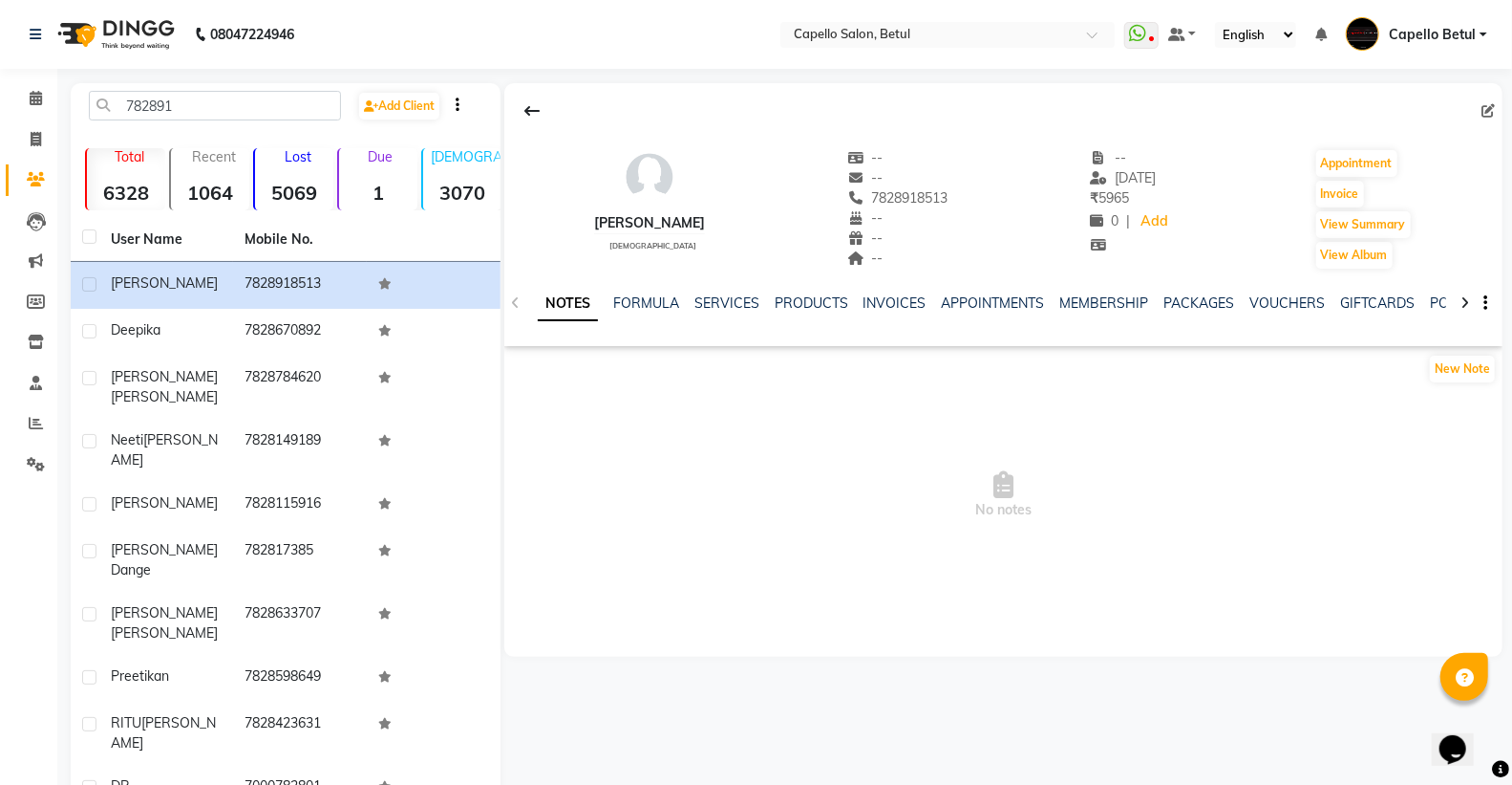
click at [676, 293] on div "FORMULA" at bounding box center [646, 303] width 65 height 21
click at [658, 302] on link "FORMULA" at bounding box center [646, 303] width 65 height 18
click at [716, 299] on link "SERVICES" at bounding box center [725, 303] width 65 height 18
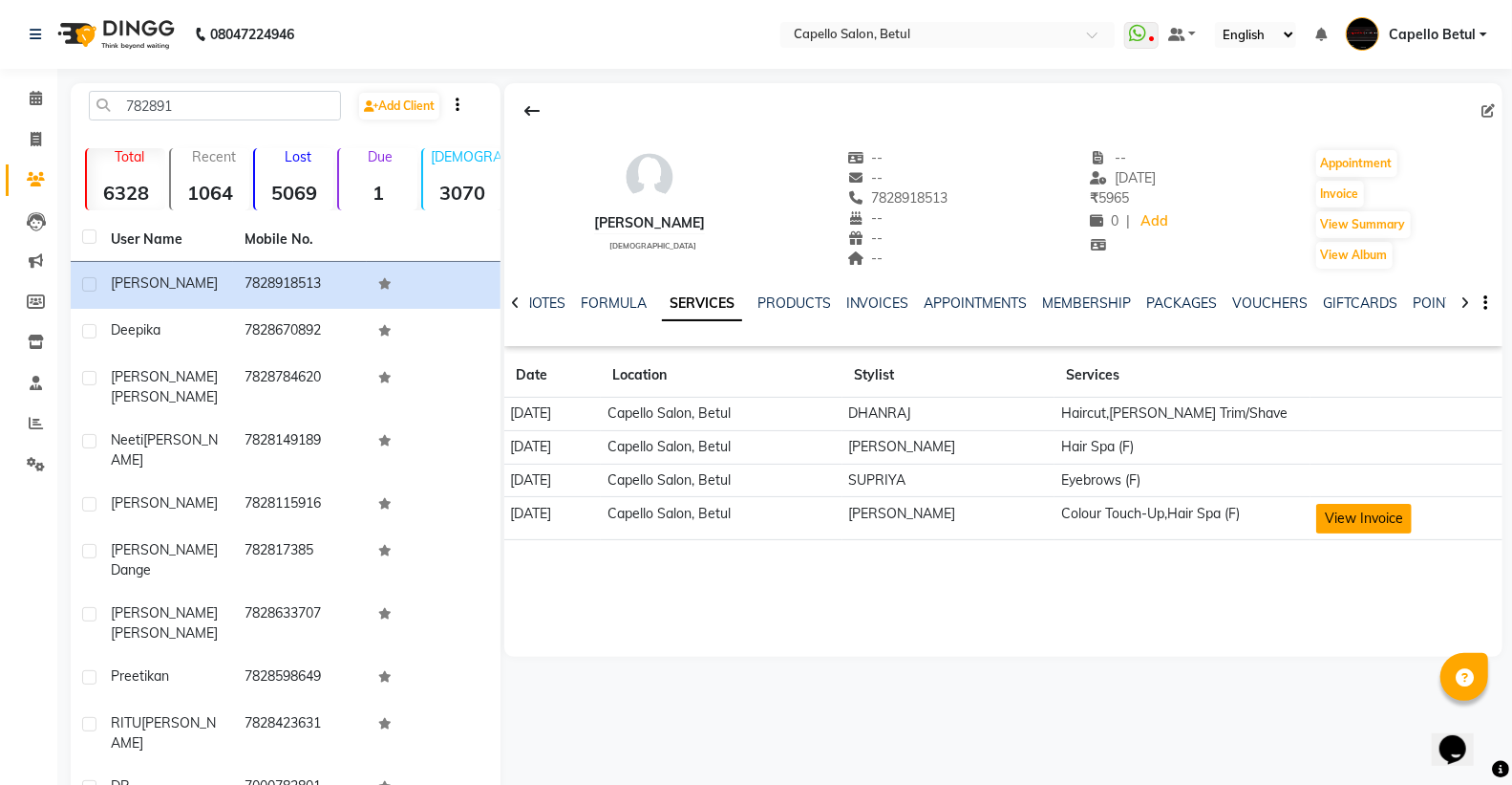
click at [1352, 522] on button "View Invoice" at bounding box center [1364, 518] width 96 height 29
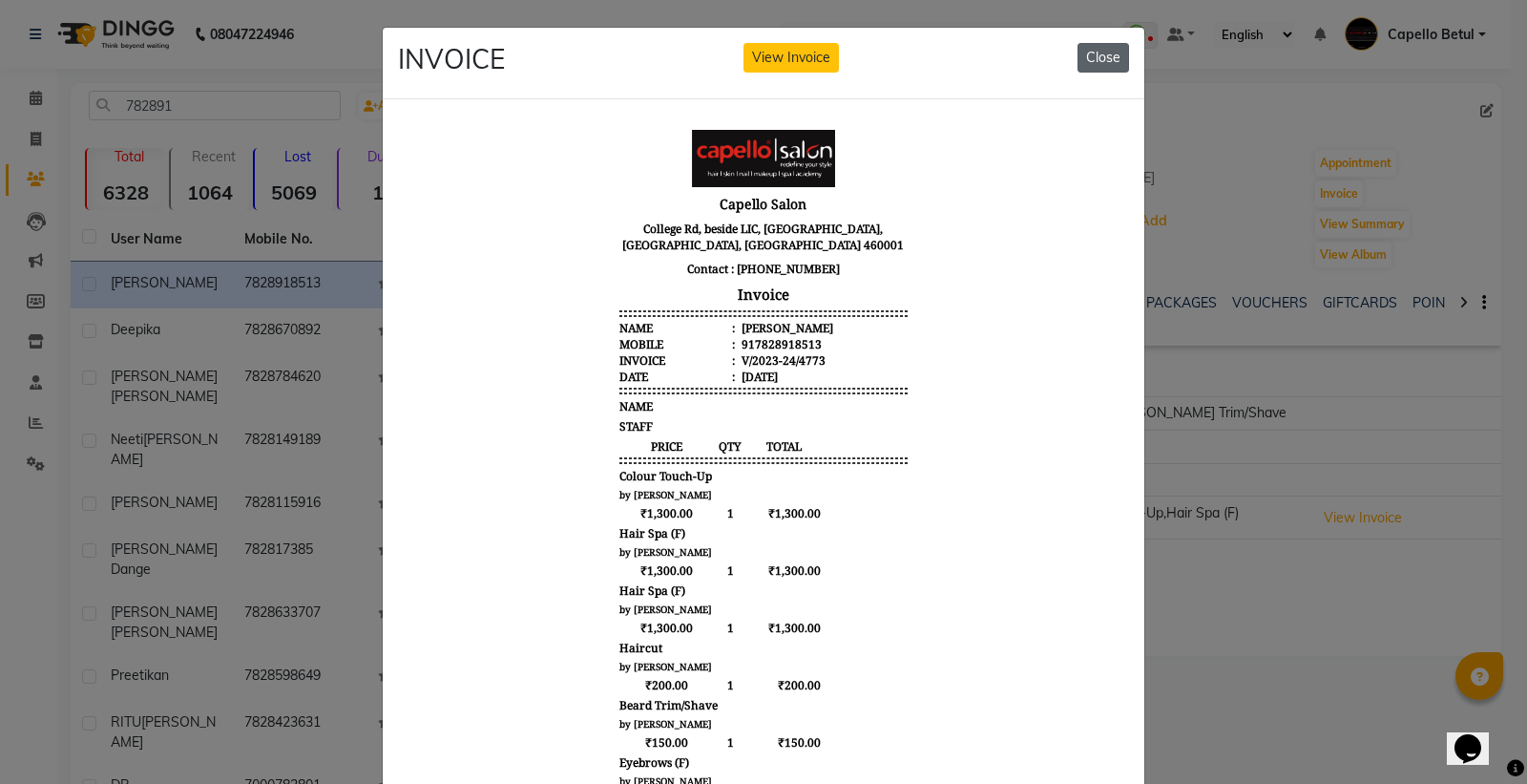
click at [1114, 59] on button "Close" at bounding box center [1103, 58] width 52 height 29
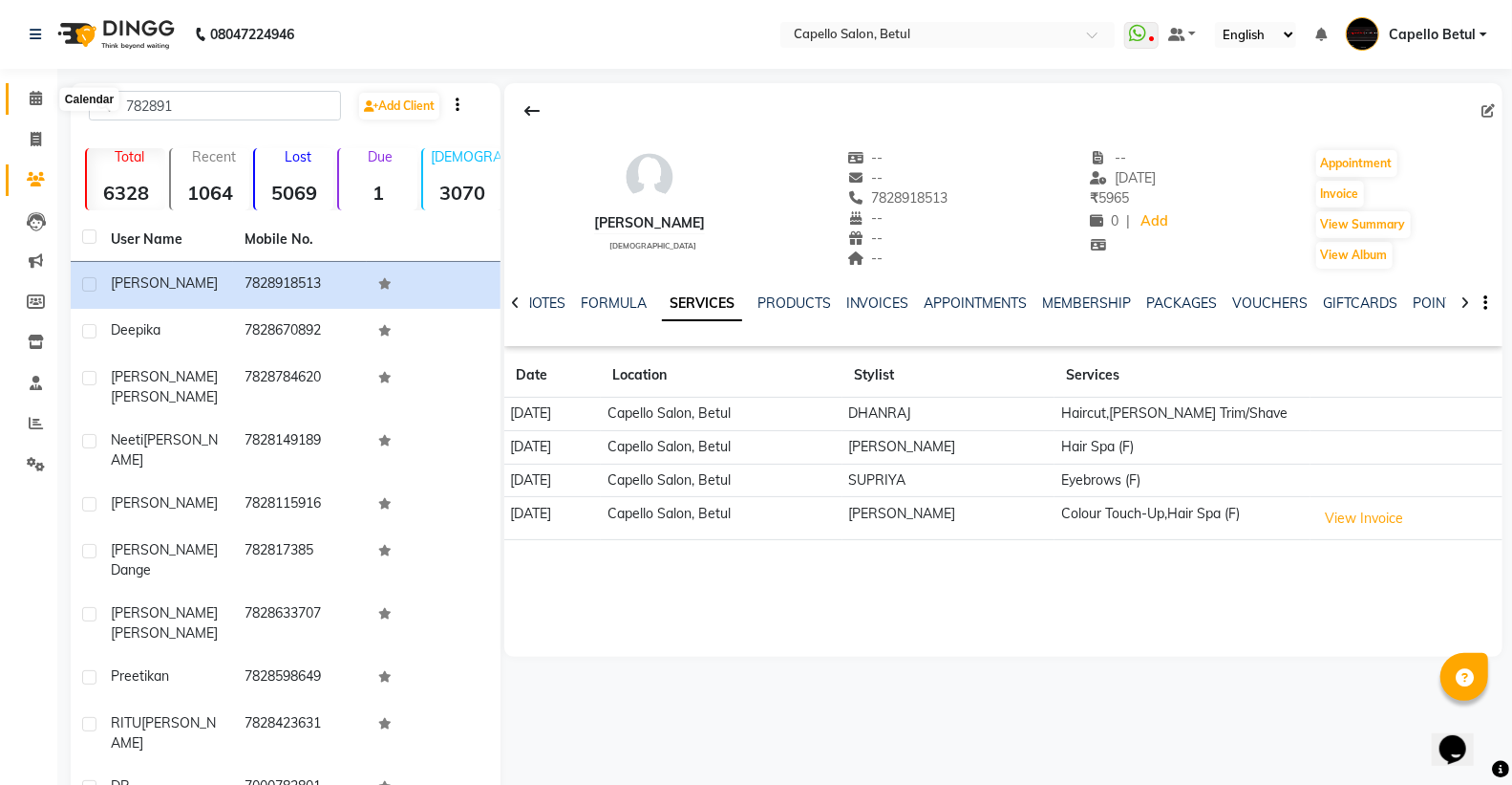
click at [34, 99] on icon at bounding box center [35, 98] width 13 height 15
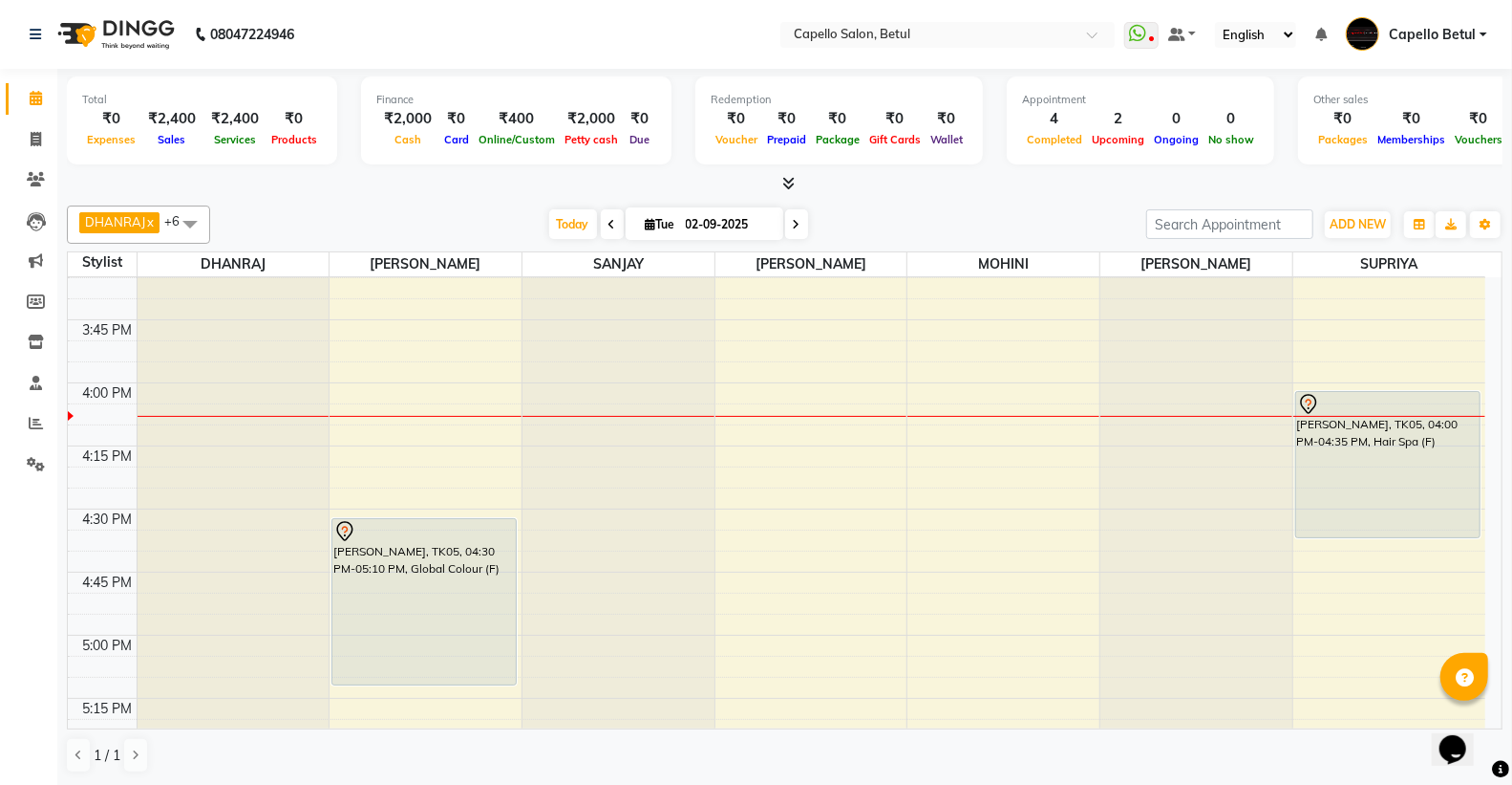
scroll to position [1698, 0]
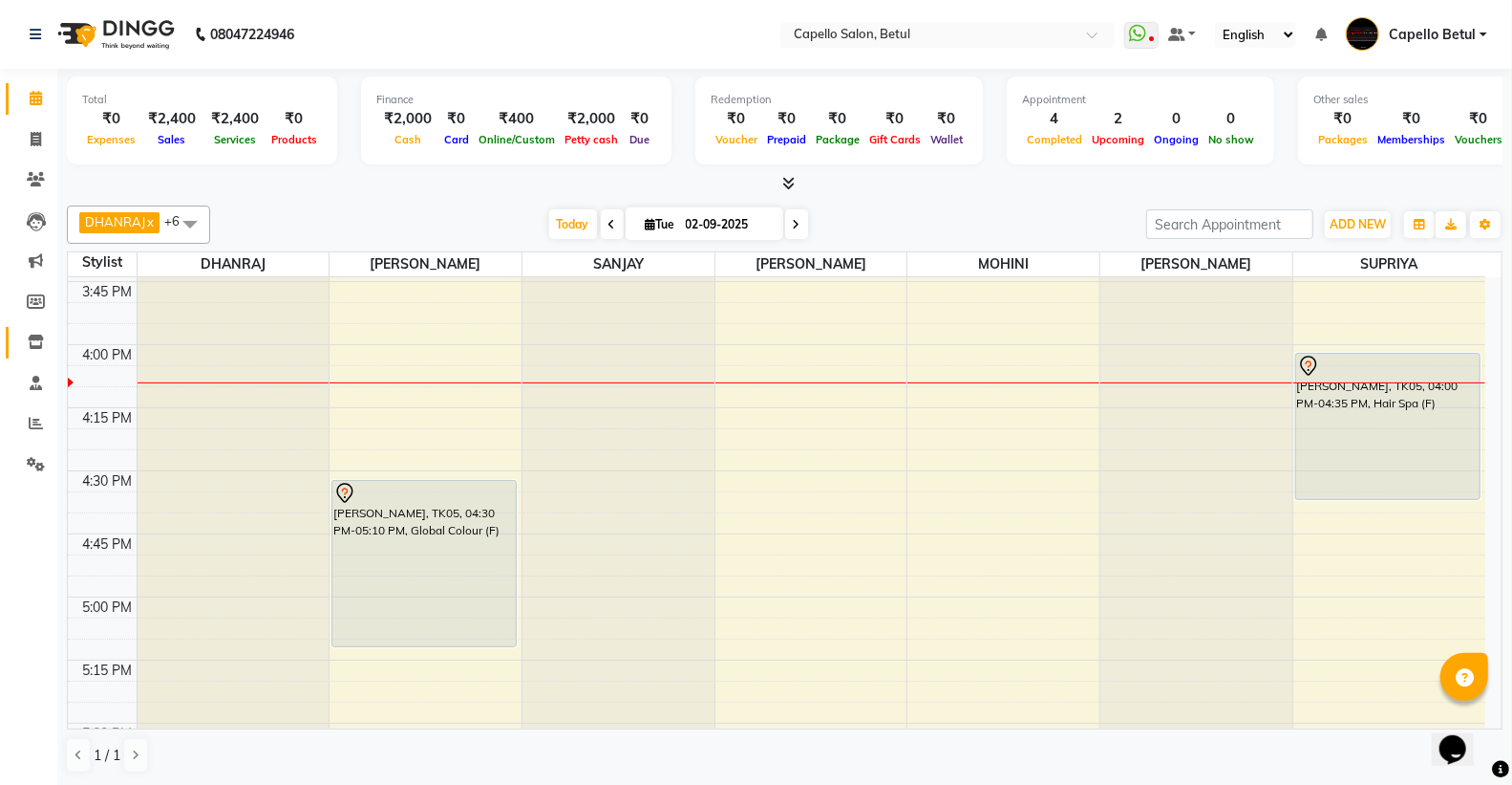
click at [38, 347] on icon at bounding box center [35, 341] width 17 height 15
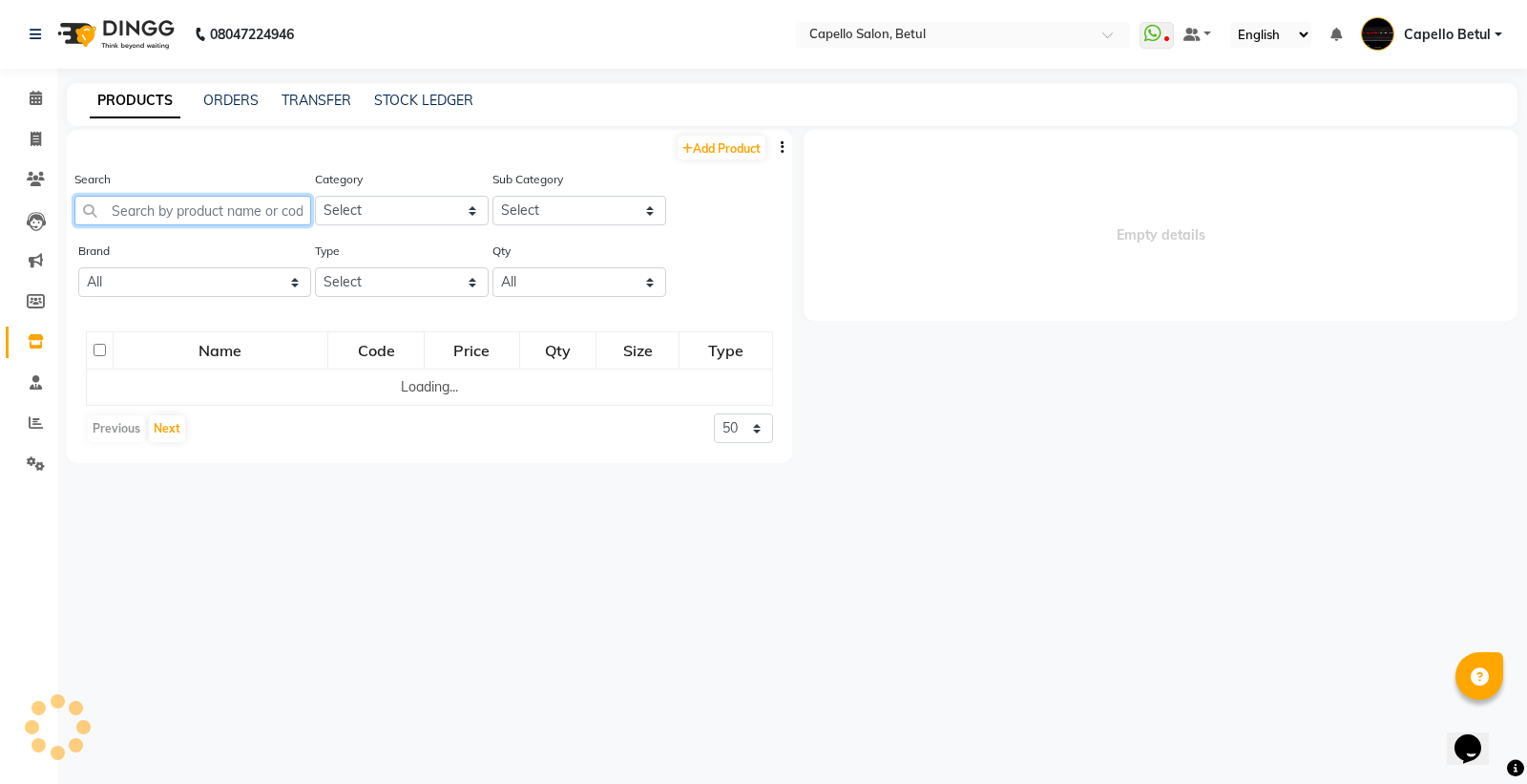
select select
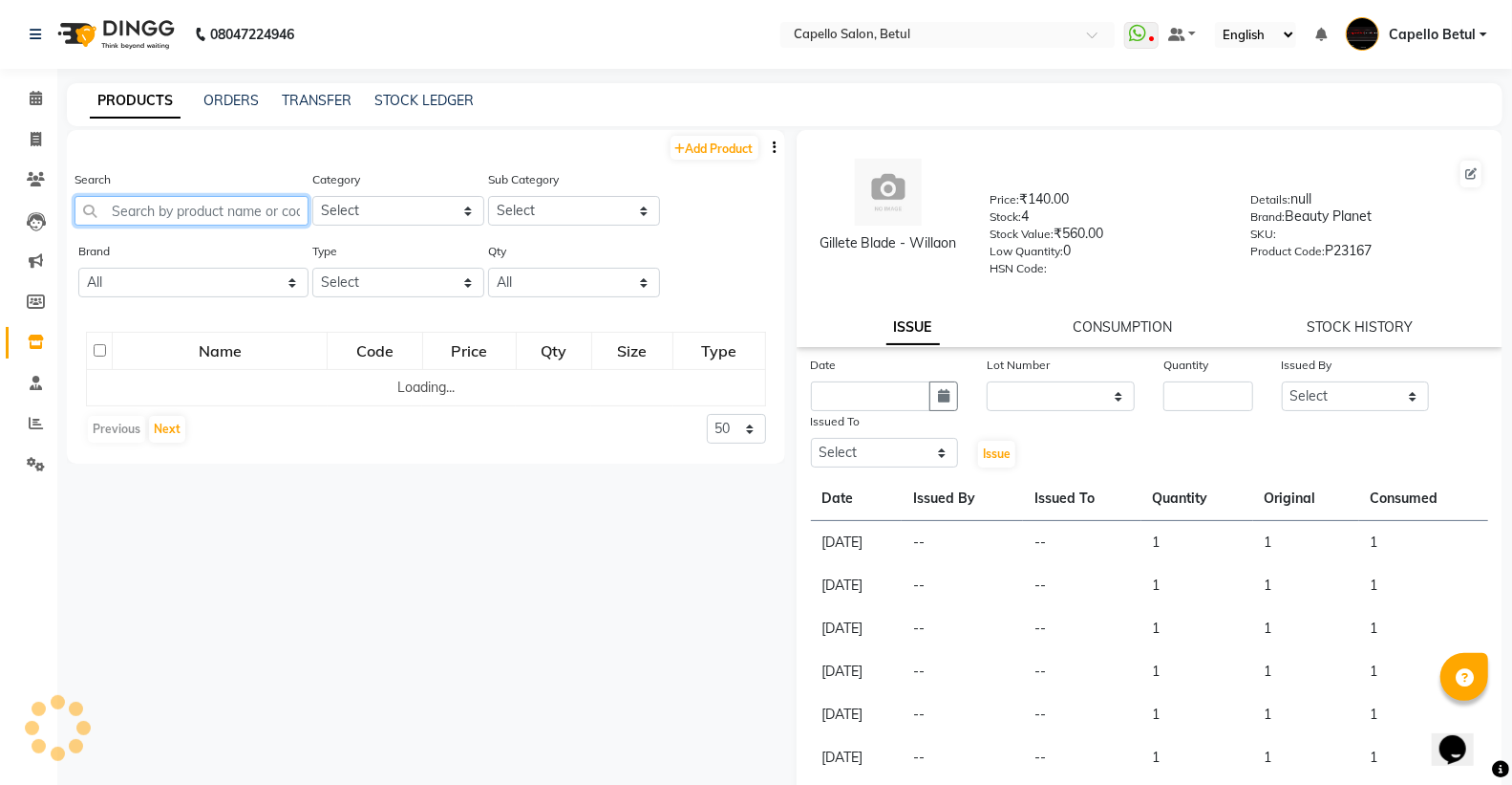
drag, startPoint x: 152, startPoint y: 205, endPoint x: 139, endPoint y: 208, distance: 13.3
click at [150, 205] on input "text" at bounding box center [191, 210] width 234 height 29
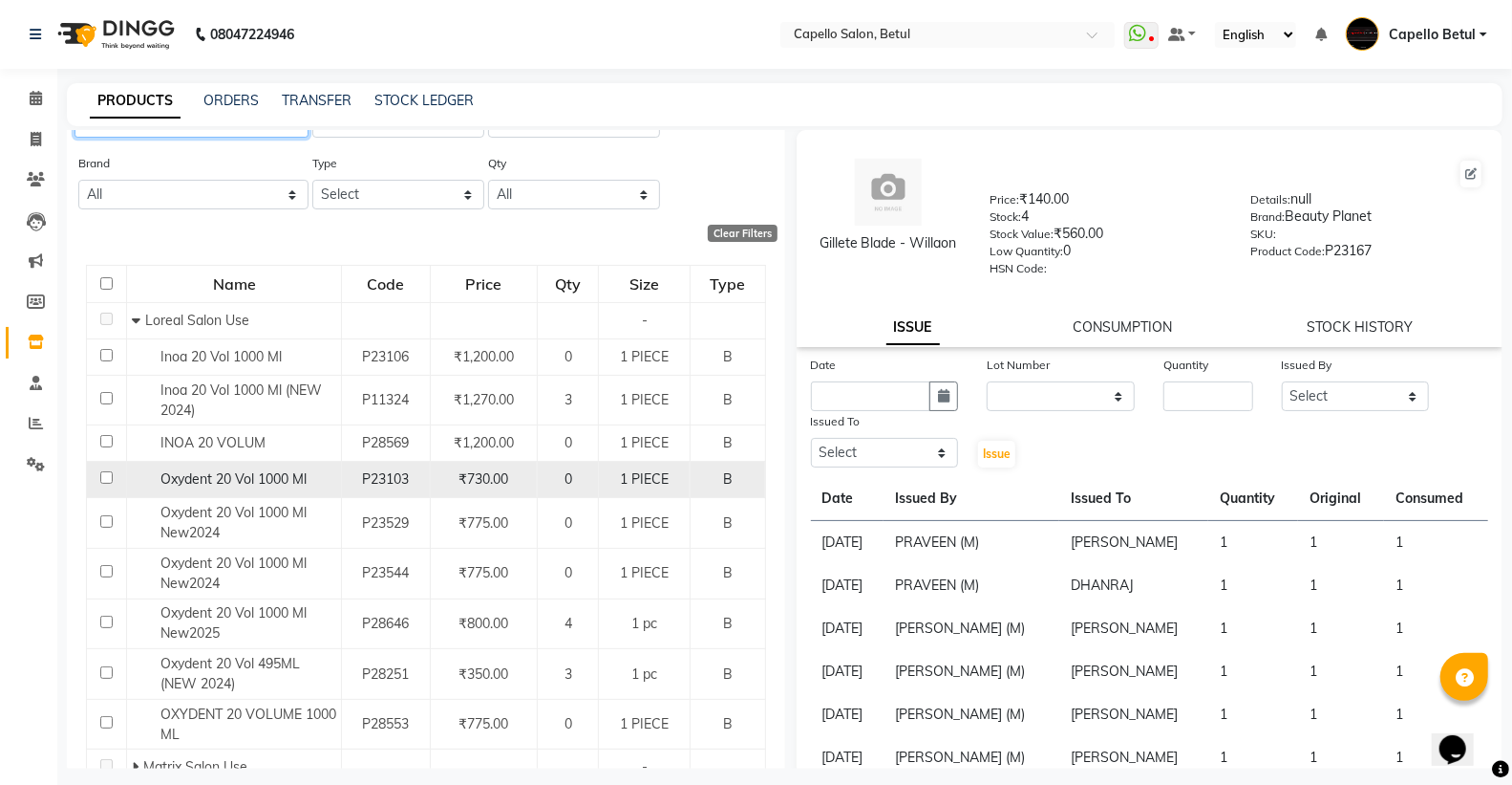
scroll to position [163, 0]
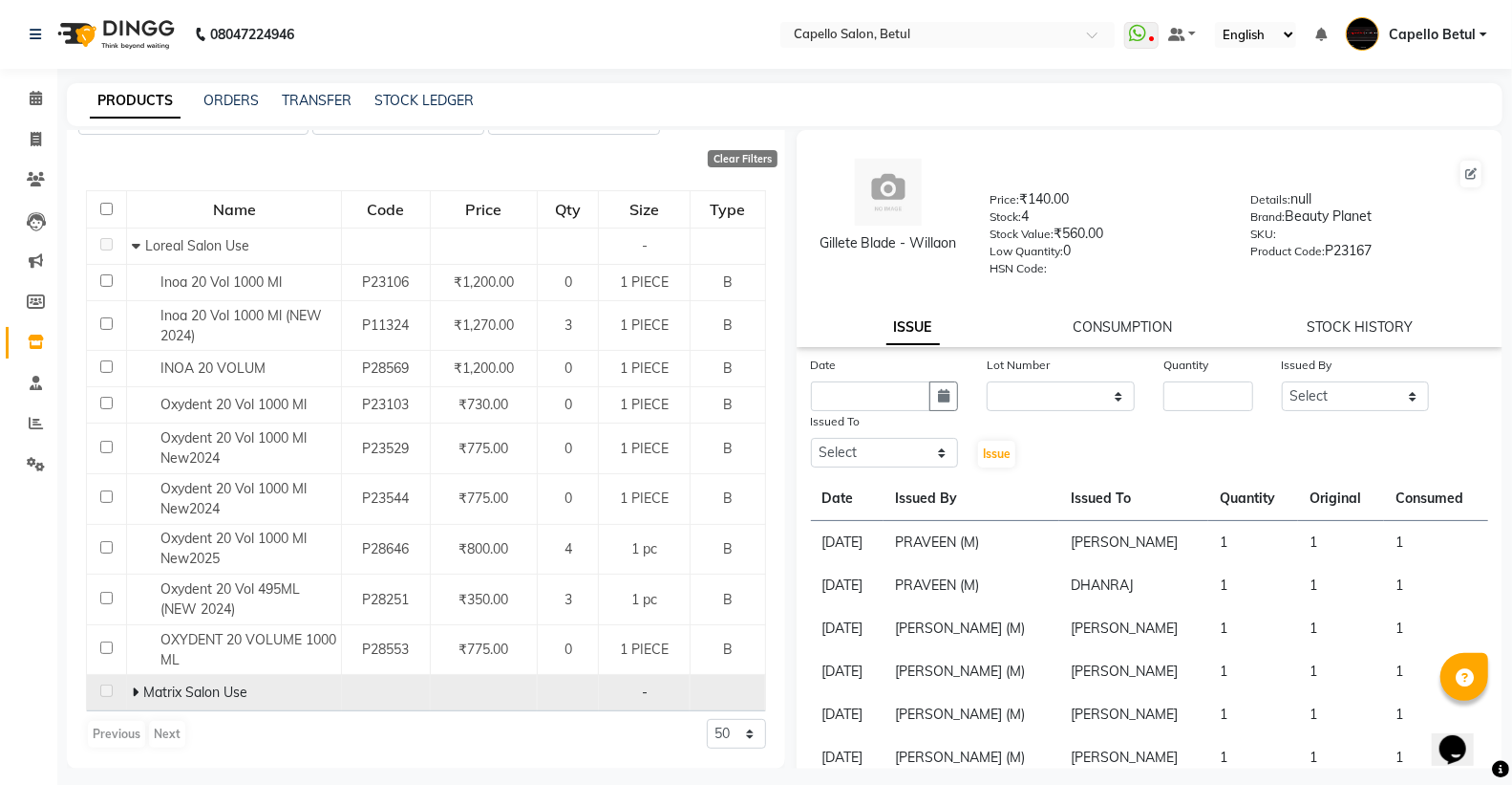
type input "20 vol"
click at [136, 698] on icon at bounding box center [135, 692] width 7 height 14
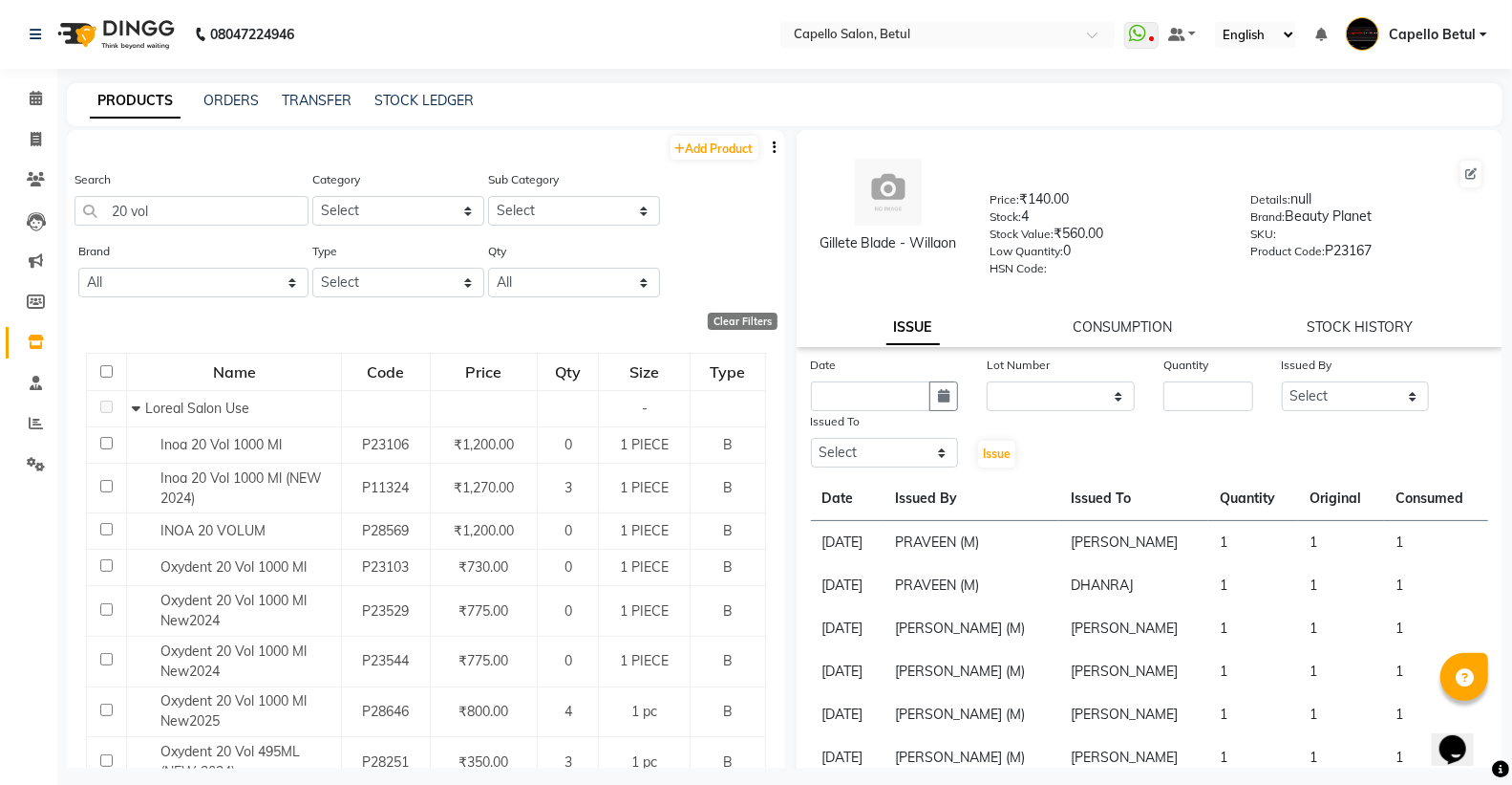
scroll to position [250, 0]
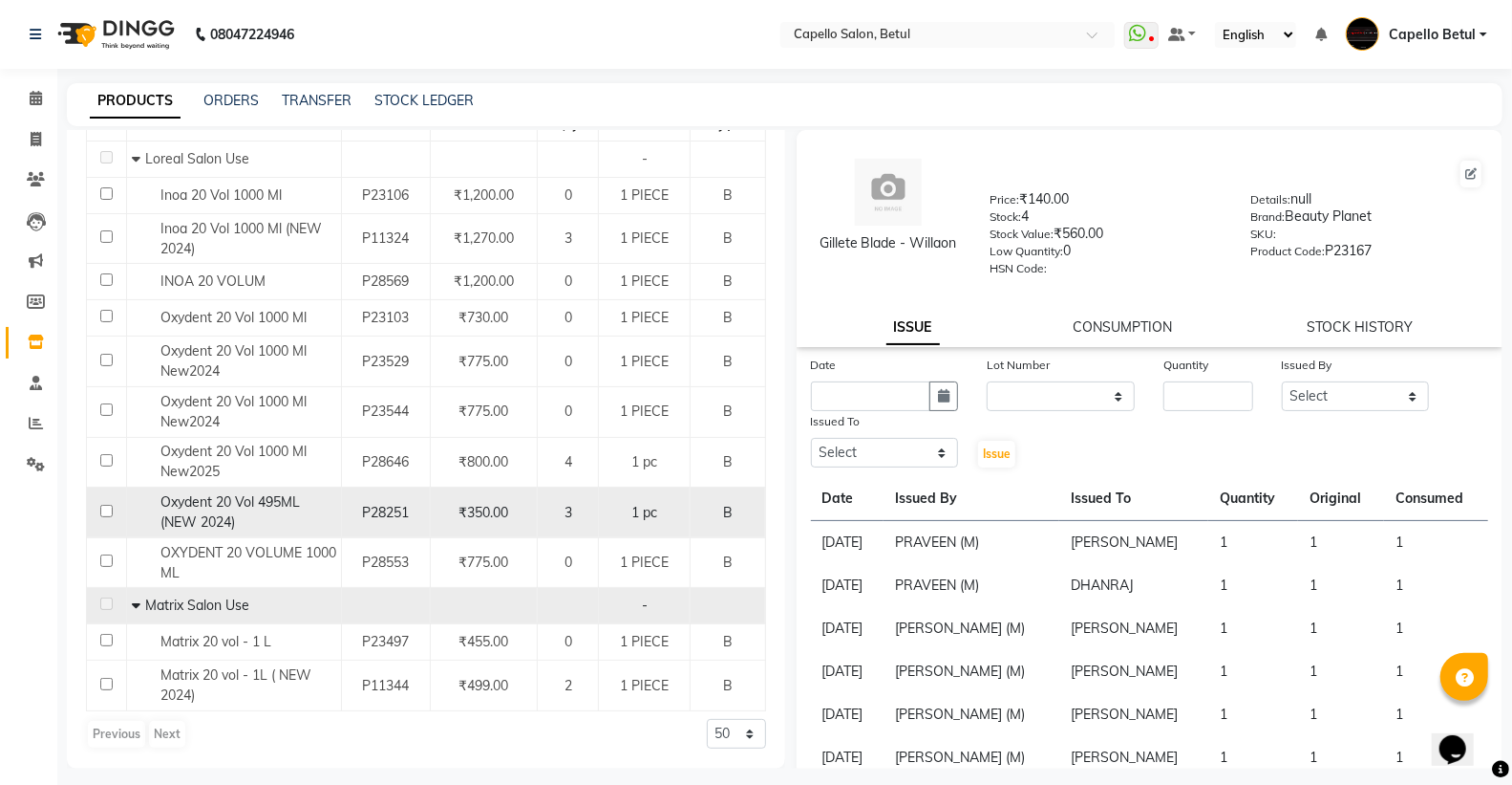
click at [108, 507] on input "checkbox" at bounding box center [107, 510] width 13 height 13
checkbox input "true"
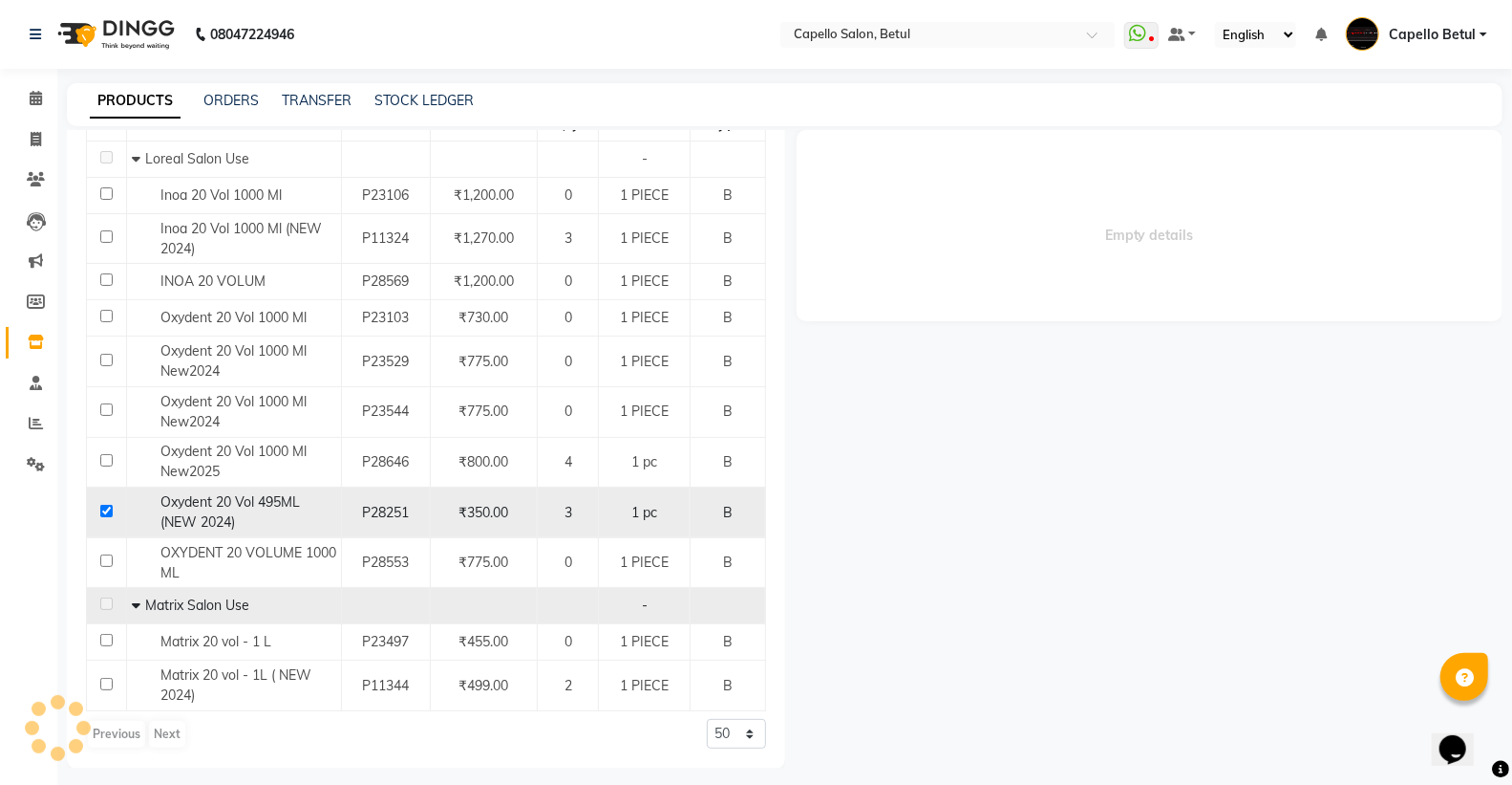
select select
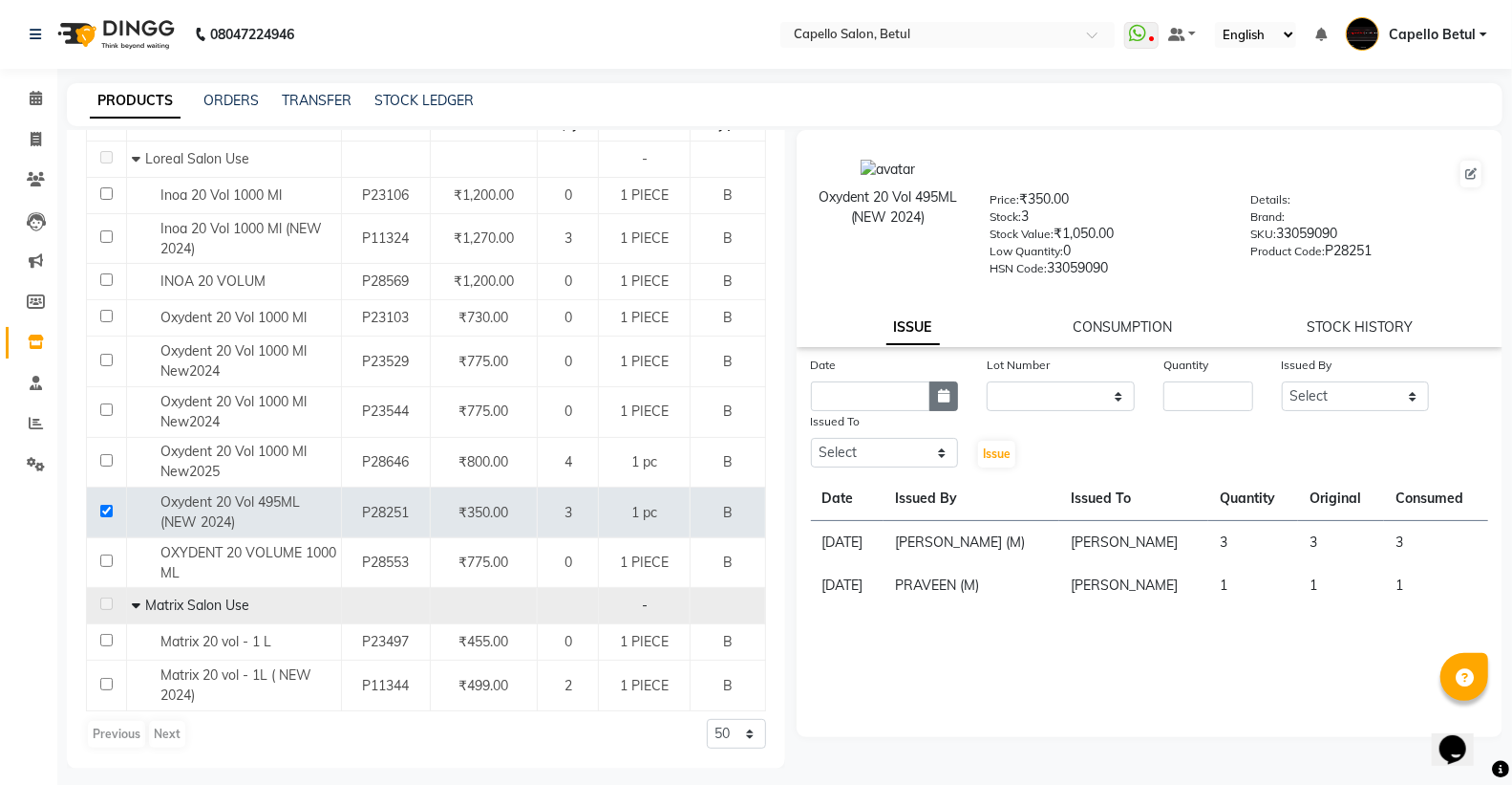
click at [949, 394] on icon "button" at bounding box center [944, 396] width 12 height 14
select select "9"
select select "2025"
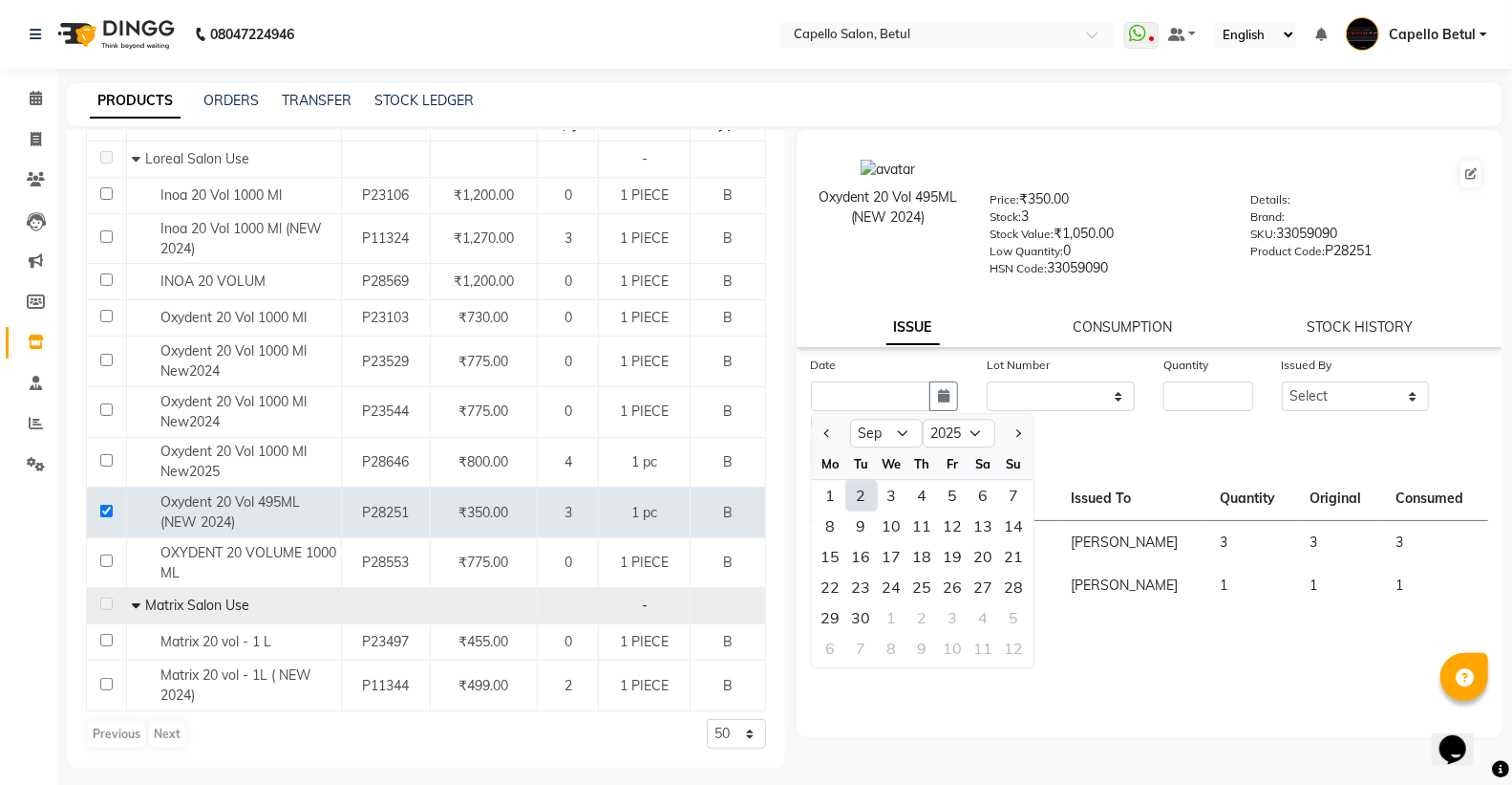
click at [861, 492] on div "2" at bounding box center [861, 495] width 30 height 30
type input "02-09-2025"
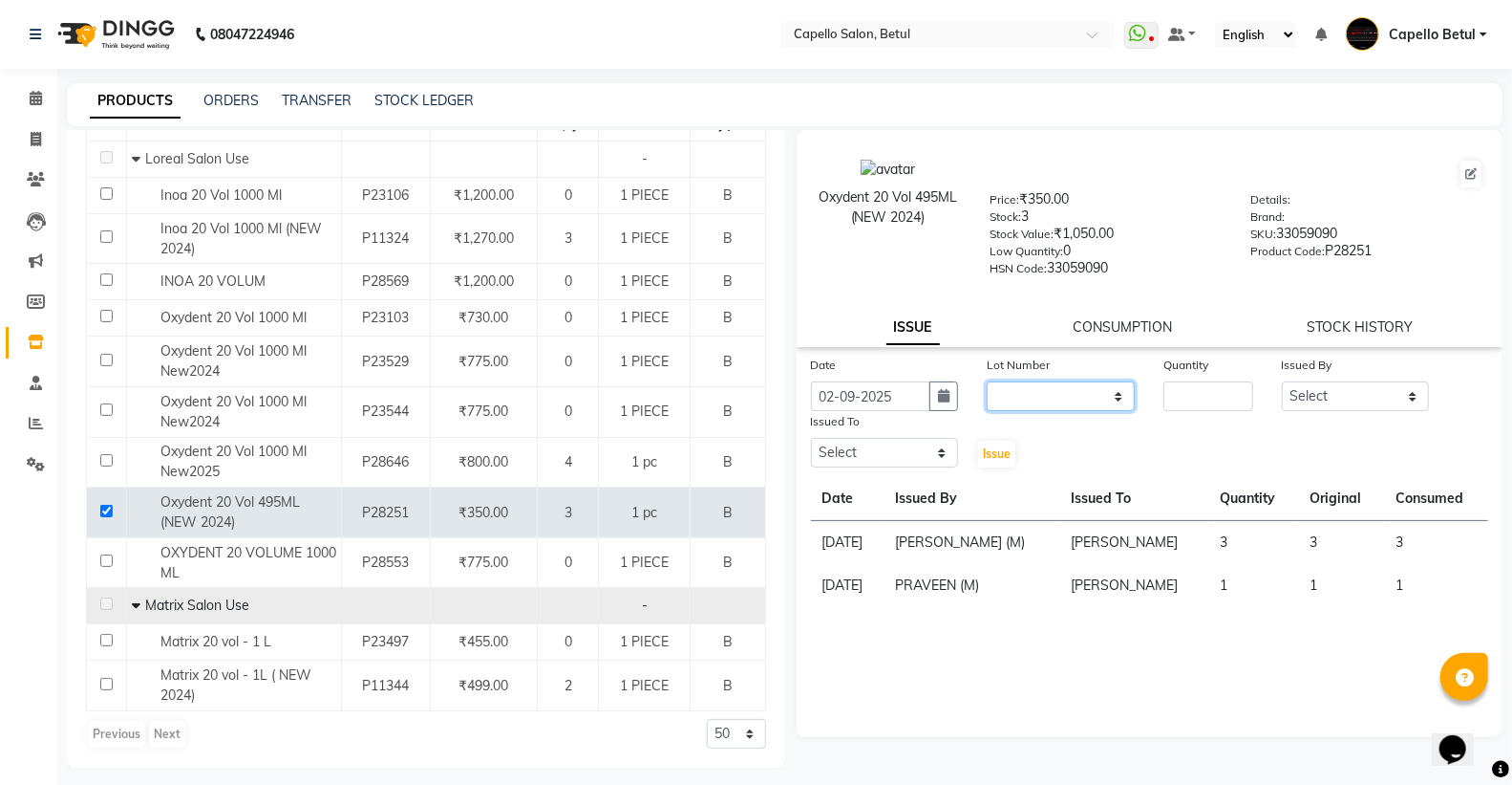
drag, startPoint x: 1083, startPoint y: 398, endPoint x: 1099, endPoint y: 398, distance: 16.0
click at [1083, 398] on select "None" at bounding box center [1061, 396] width 149 height 29
select select "0: null"
click at [987, 382] on select "None" at bounding box center [1061, 396] width 149 height 29
click at [1204, 406] on input "number" at bounding box center [1208, 396] width 89 height 29
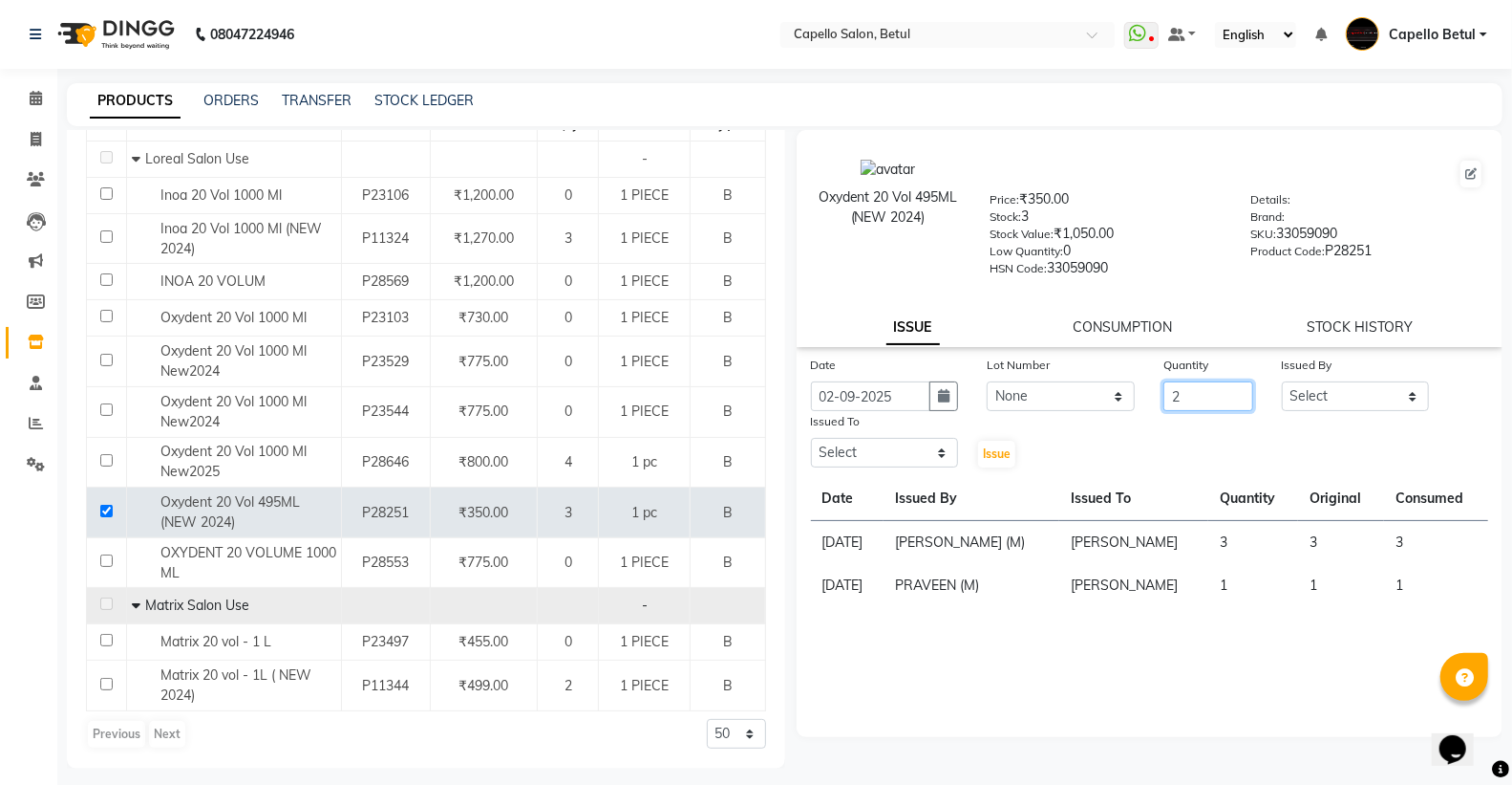
type input "2"
click at [1370, 408] on select "Select ADMIN Capello Betul DHANRAJ DISHANT kirti MOHINI POOJA SOLANKI (M) PRAVE…" at bounding box center [1357, 396] width 149 height 29
select select "26176"
click at [1282, 382] on select "Select ADMIN Capello Betul DHANRAJ DISHANT kirti MOHINI POOJA SOLANKI (M) PRAVE…" at bounding box center [1357, 396] width 149 height 29
click at [912, 457] on select "Select ADMIN Capello Betul DHANRAJ DISHANT kirti MOHINI POOJA SOLANKI (M) PRAVE…" at bounding box center [886, 453] width 149 height 29
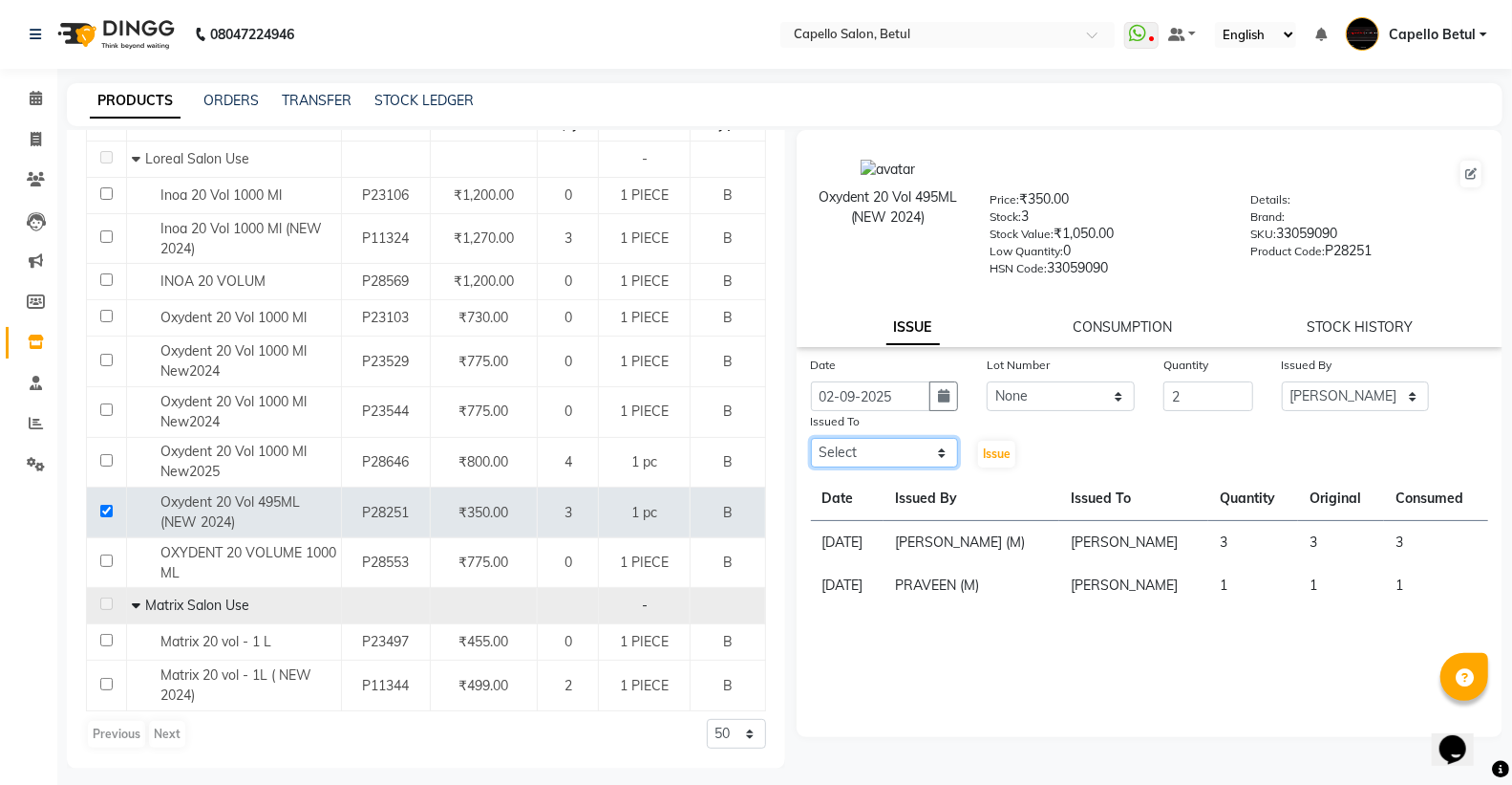
select select "20307"
click at [811, 439] on select "Select ADMIN Capello Betul DHANRAJ DISHANT kirti MOHINI POOJA SOLANKI (M) PRAVE…" at bounding box center [886, 453] width 149 height 29
click at [995, 446] on button "Issue" at bounding box center [997, 454] width 37 height 26
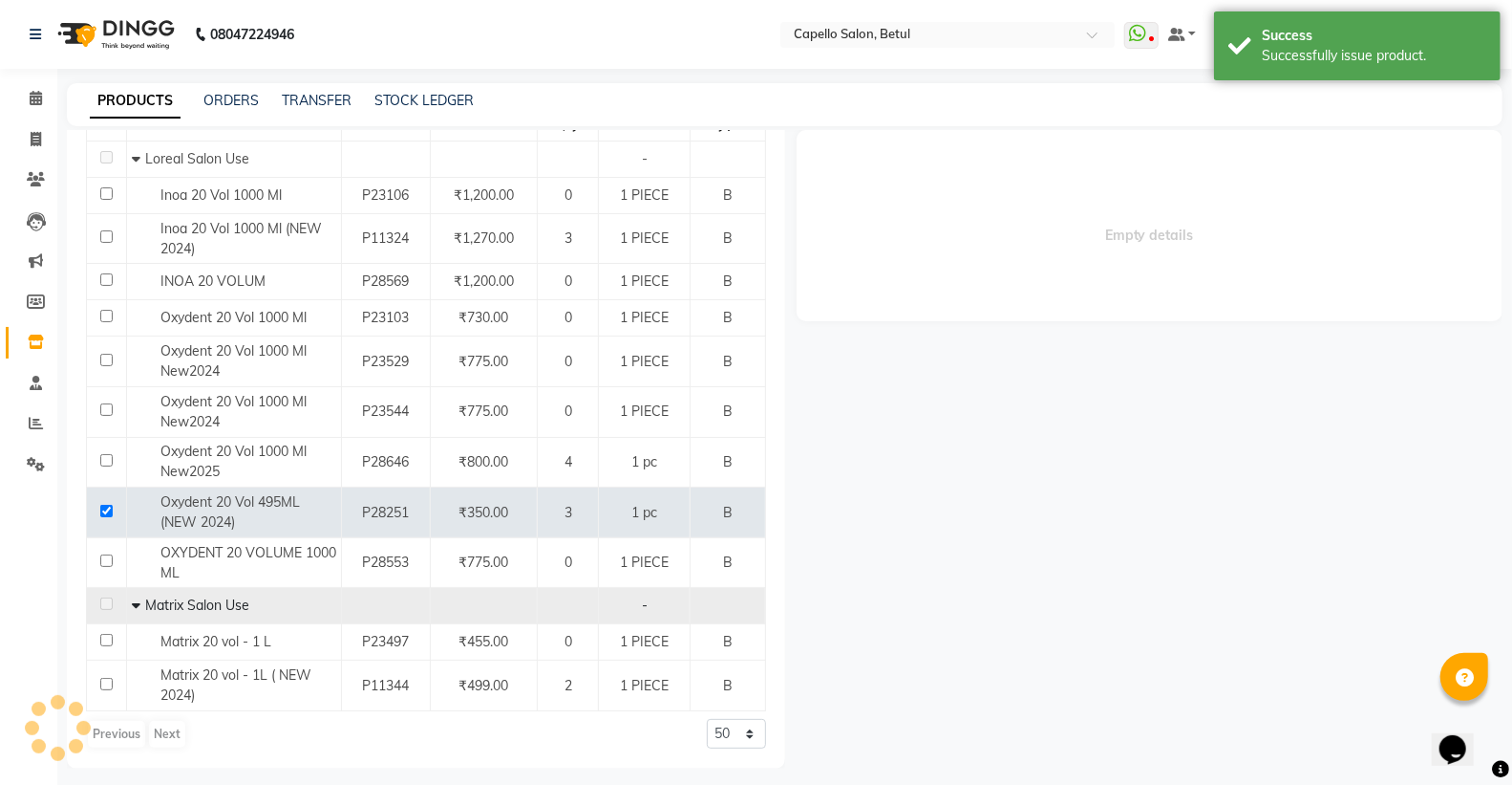
select select
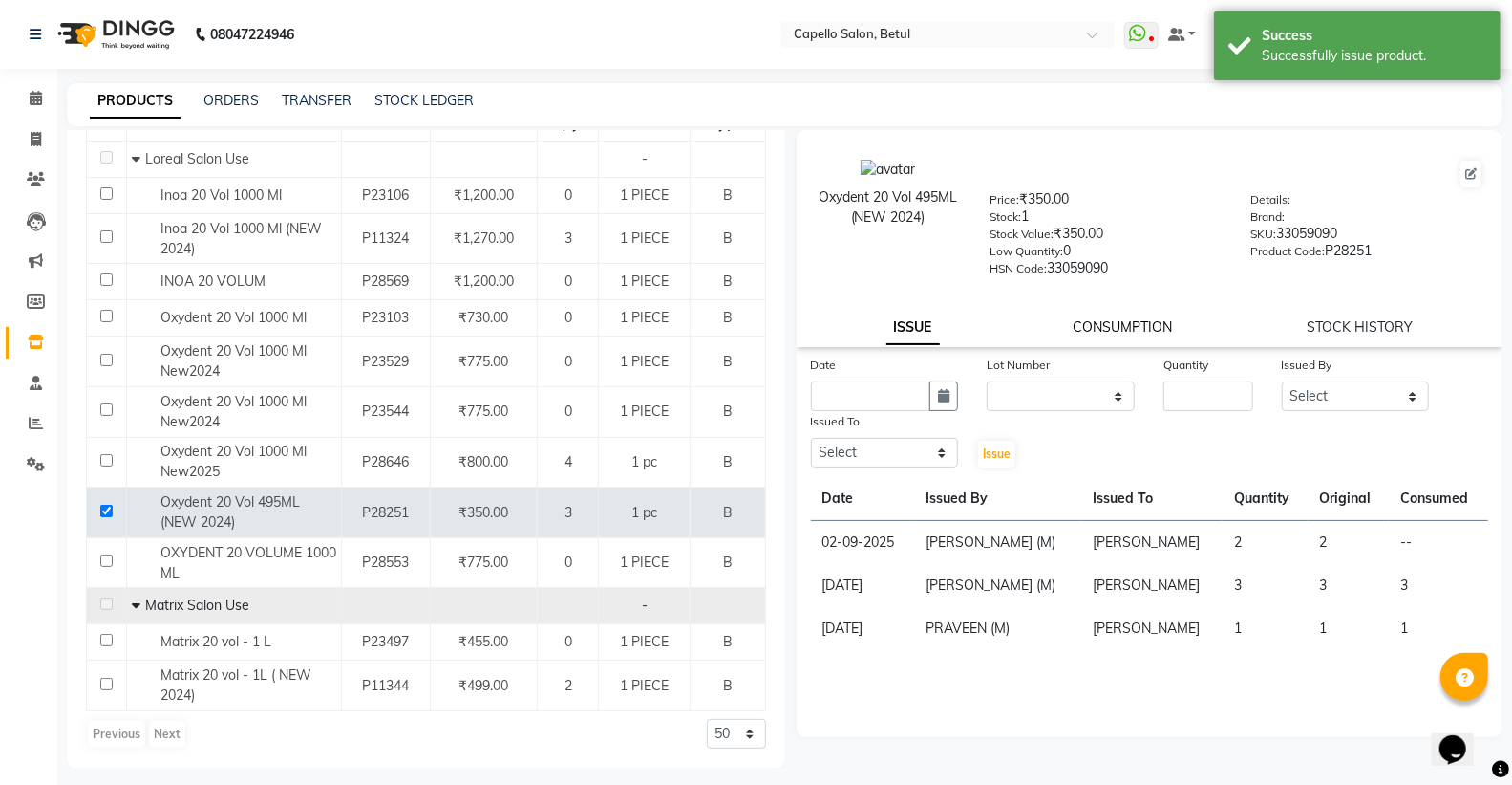
click at [1128, 327] on link "CONSUMPTION" at bounding box center [1124, 327] width 100 height 18
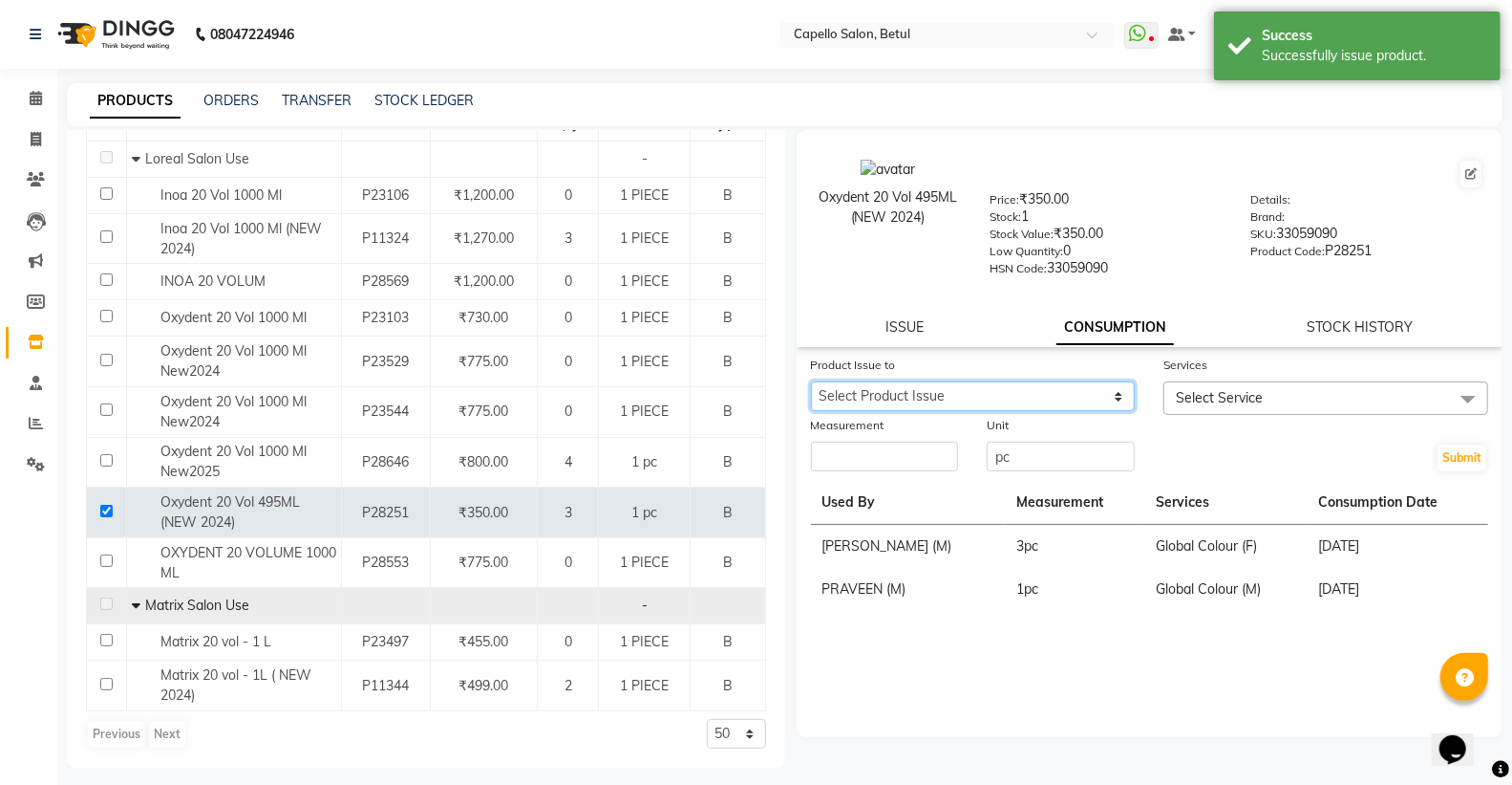
click at [1017, 396] on select "Select Product Issue 2025-09-02, Issued to: DISHANT, Balance: 2" at bounding box center [973, 396] width 324 height 29
select select "1200255"
click at [811, 382] on select "Select Product Issue 2025-09-02, Issued to: DISHANT, Balance: 2" at bounding box center [973, 396] width 324 height 29
click at [966, 455] on div "Measurement" at bounding box center [885, 444] width 177 height 59
click at [944, 461] on input "number" at bounding box center [886, 457] width 149 height 29
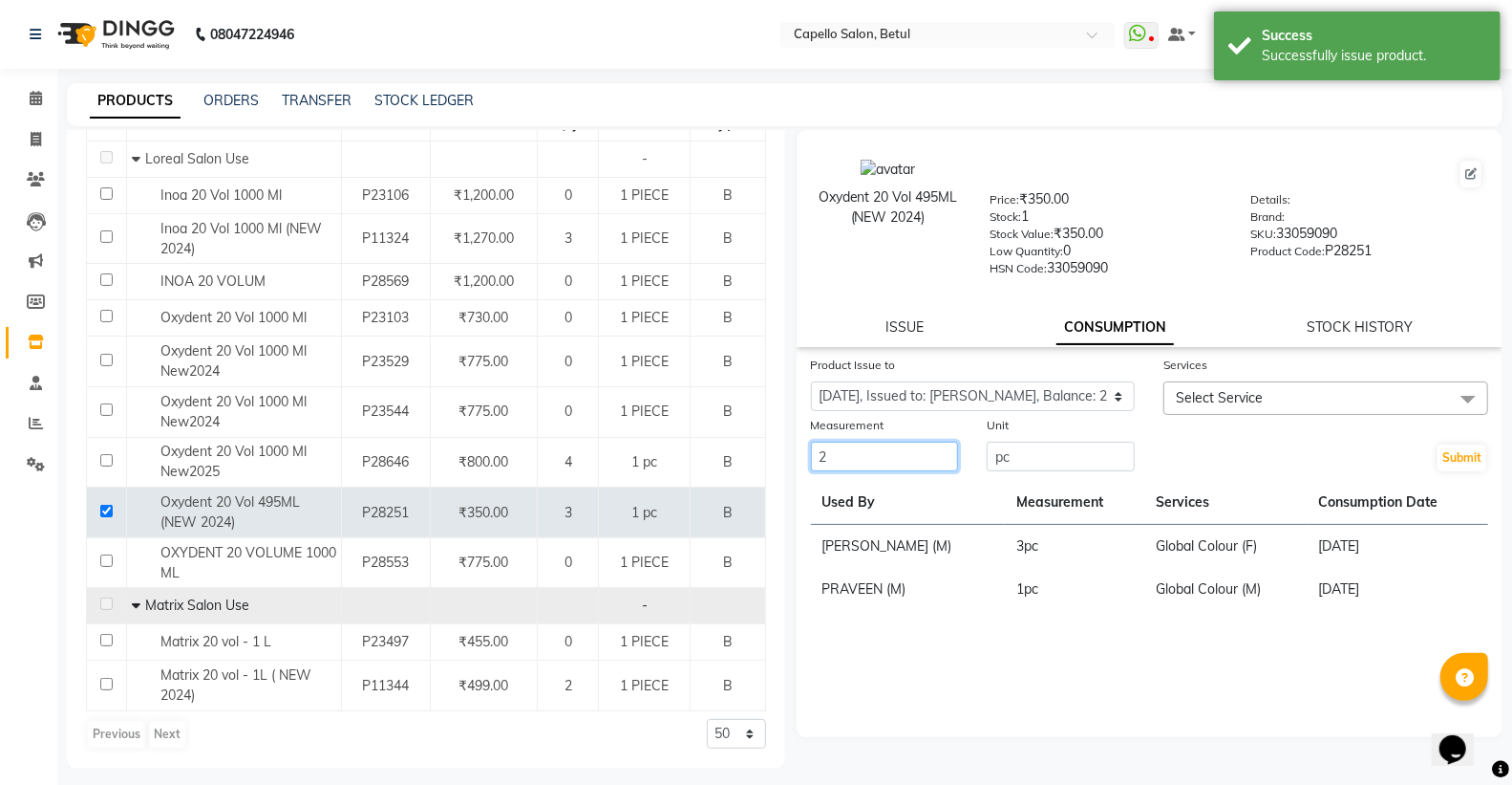
type input "2"
click at [1276, 400] on span "Select Service" at bounding box center [1326, 398] width 324 height 33
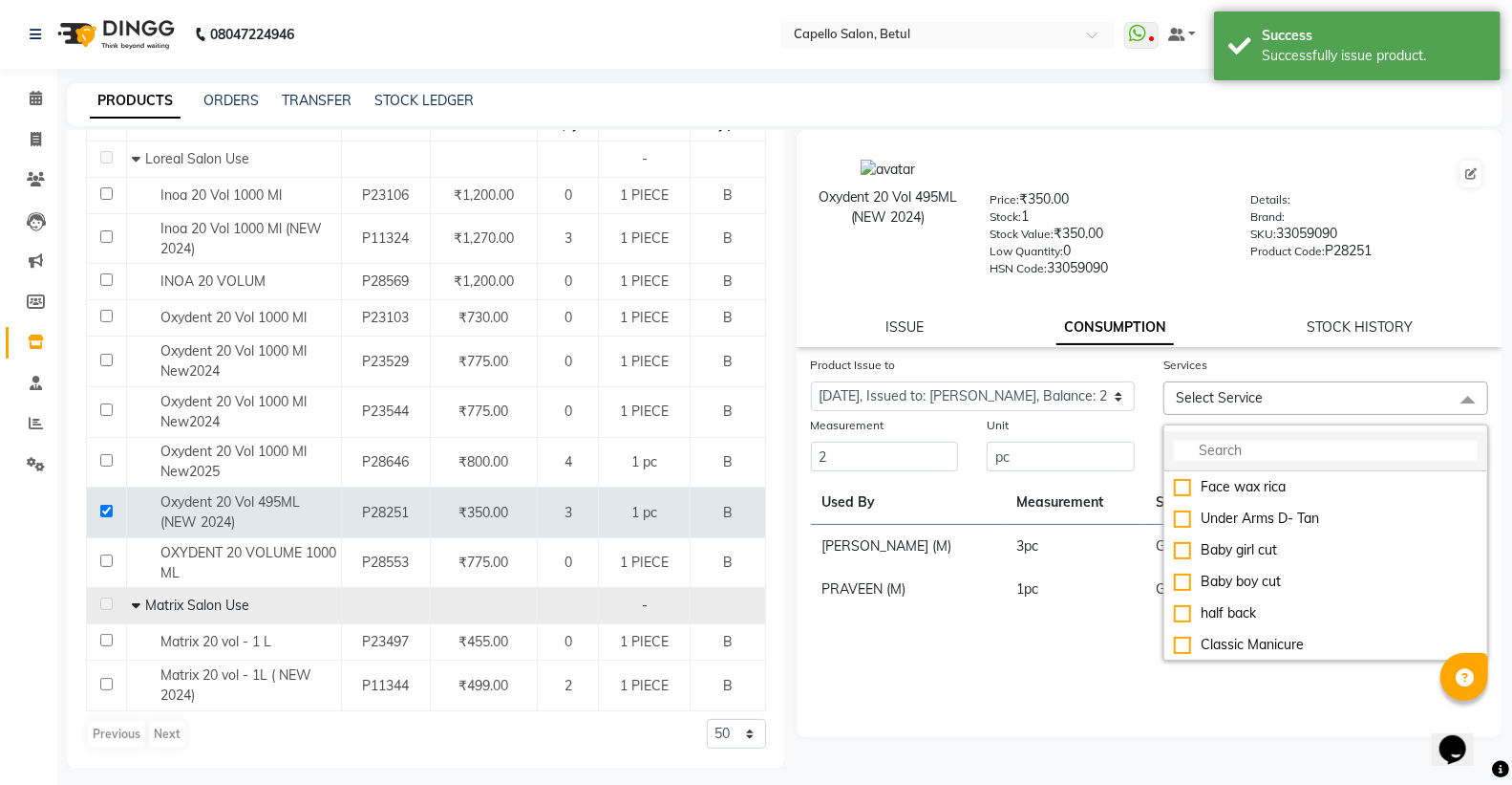
click at [1231, 446] on input "multiselect-search" at bounding box center [1325, 451] width 304 height 21
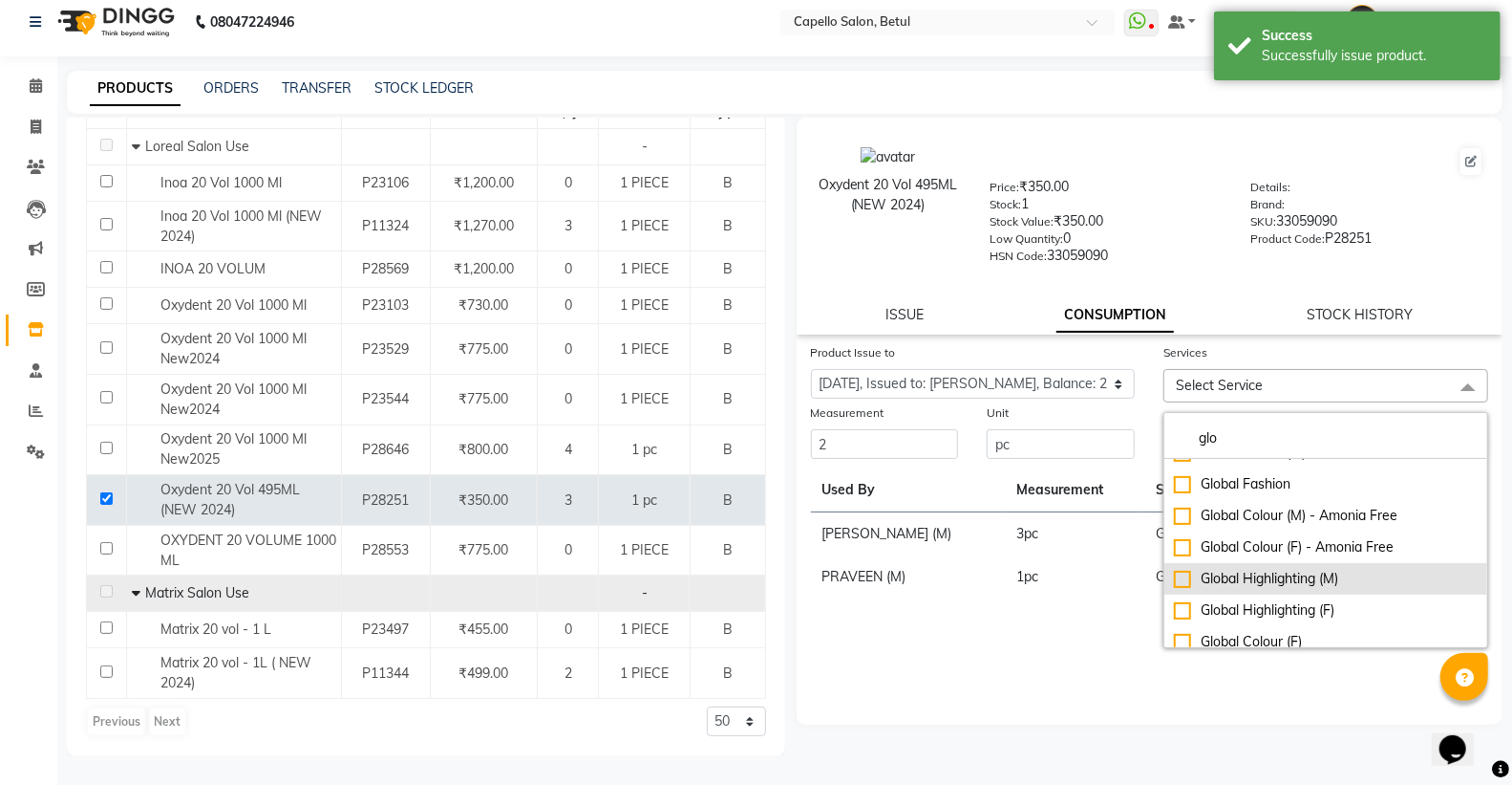
scroll to position [31, 0]
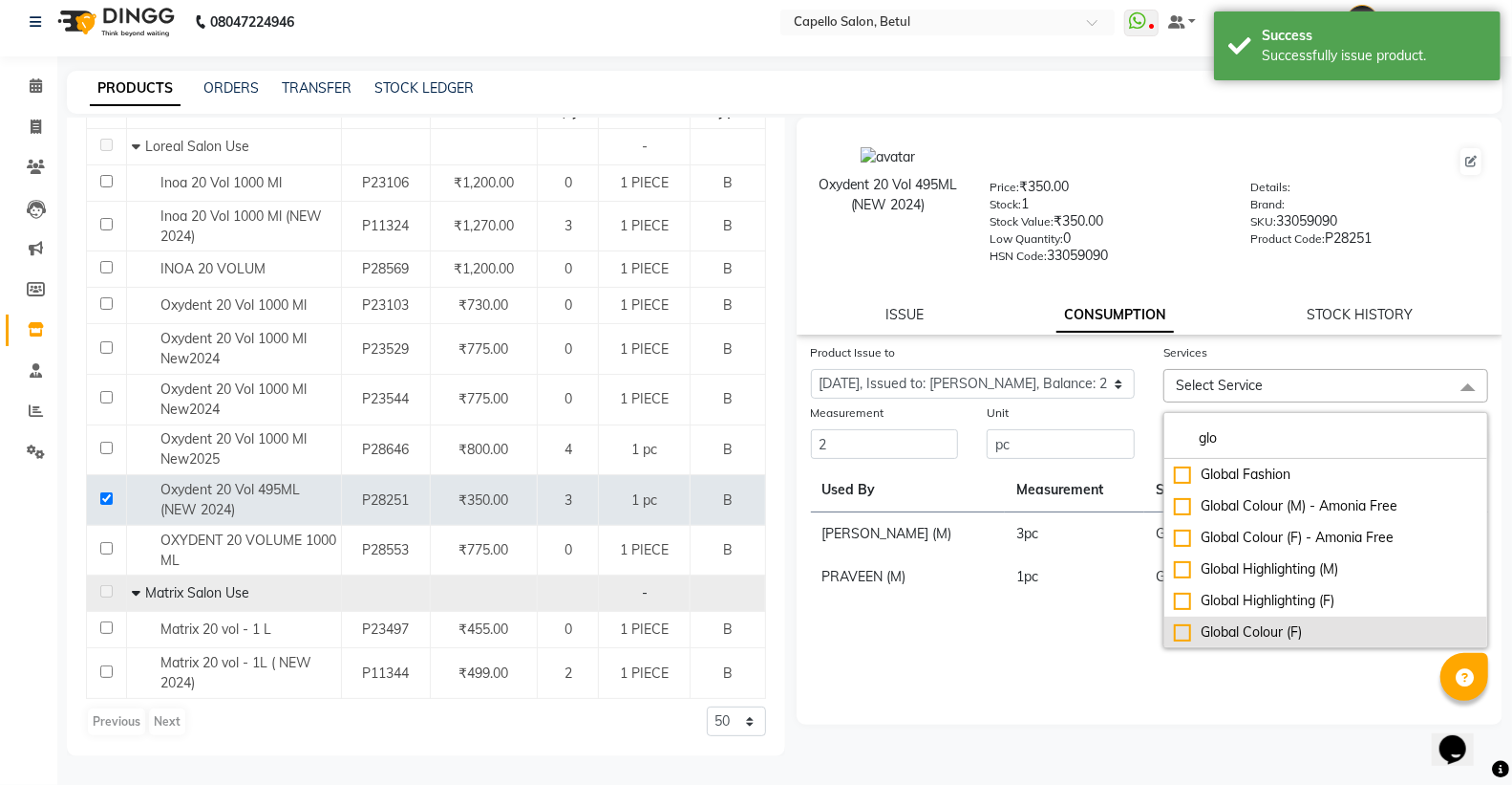
type input "glo"
click at [1174, 627] on div "Global Colour (F)" at bounding box center [1325, 632] width 304 height 21
checkbox input "true"
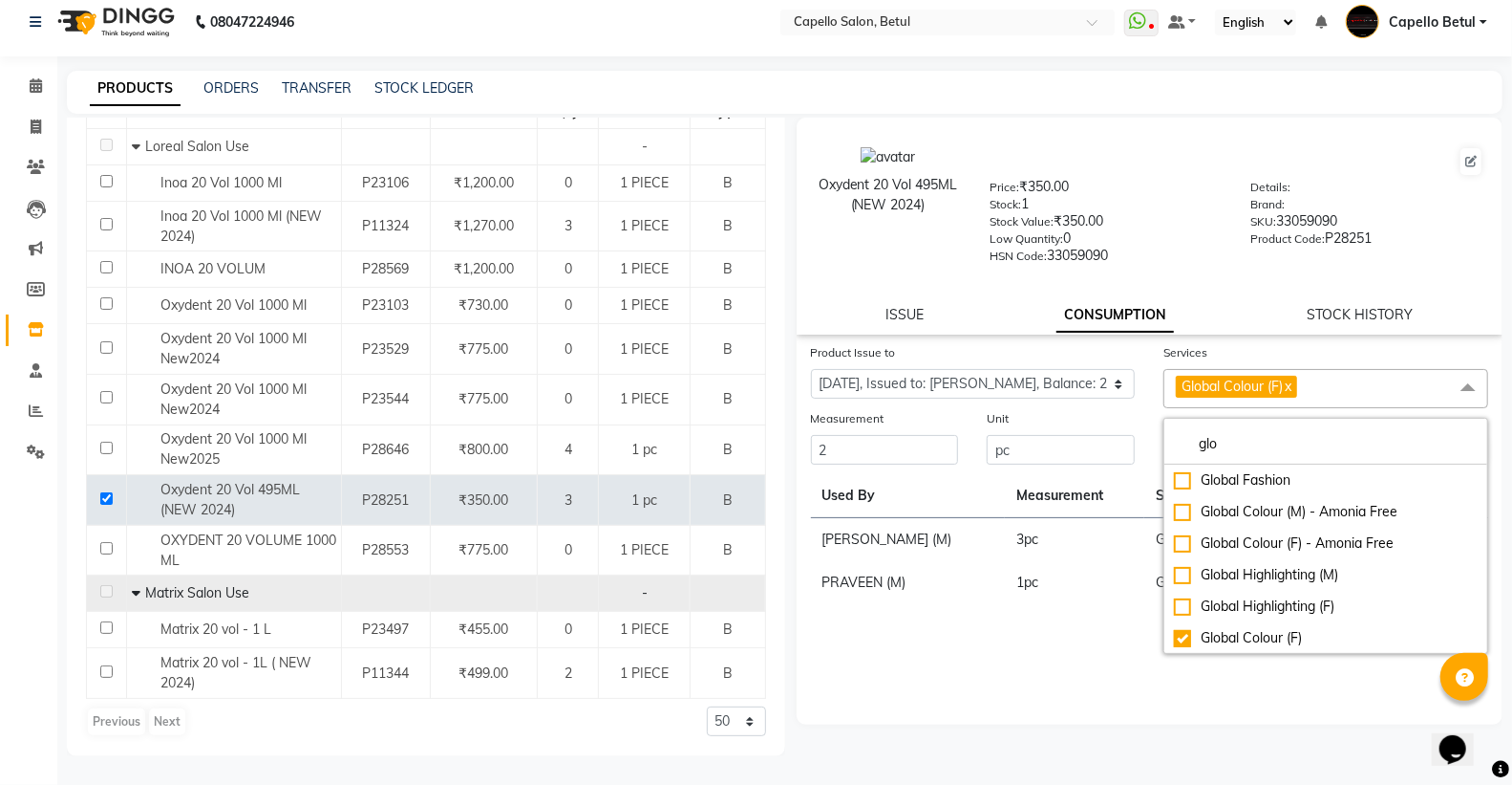
click at [1053, 625] on div "Product Issue to Select Product Issue 2025-09-02, Issued to: DISHANT, Balance: …" at bounding box center [1149, 533] width 707 height 382
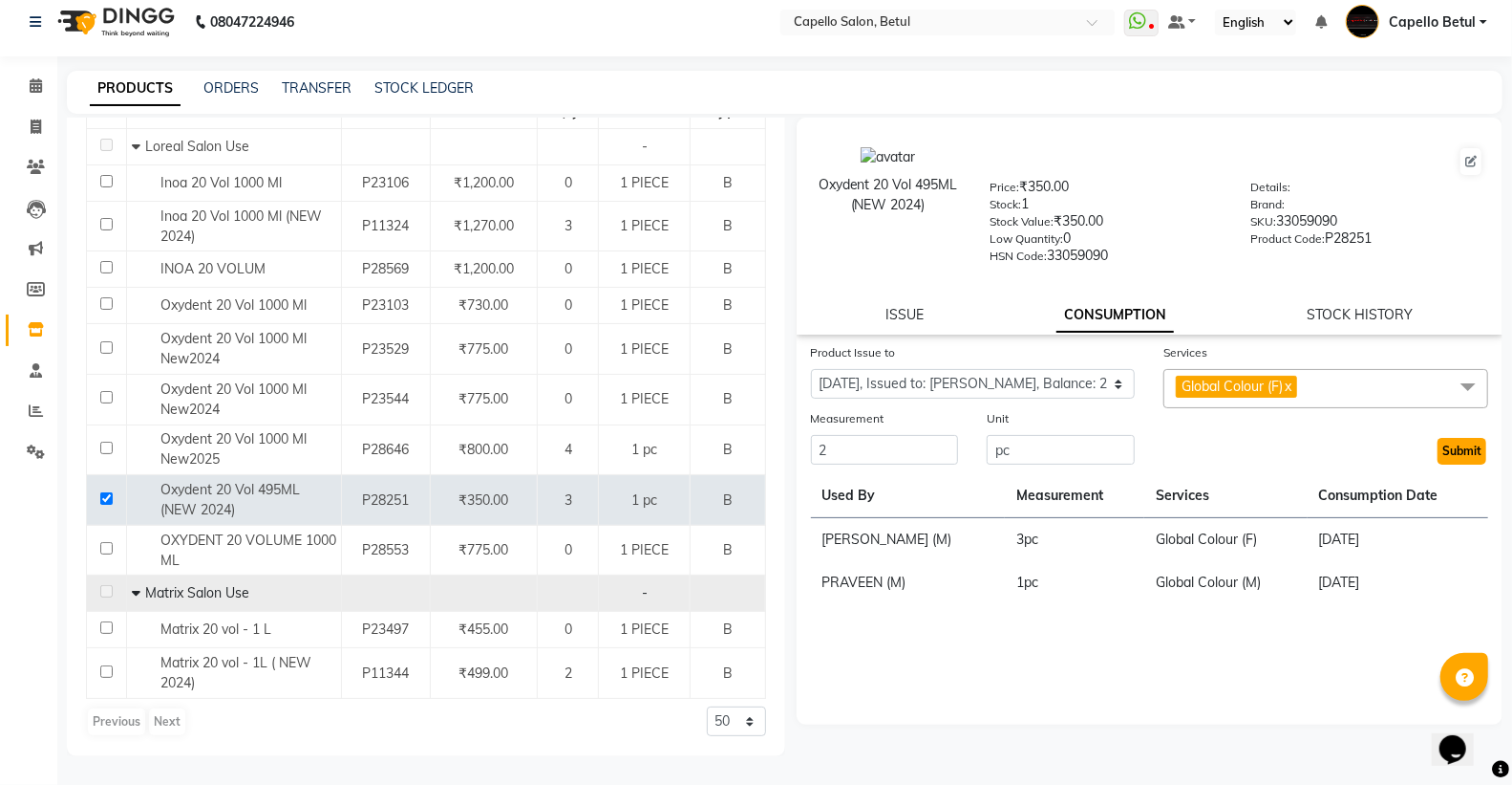
click at [1455, 446] on button "Submit" at bounding box center [1462, 451] width 49 height 26
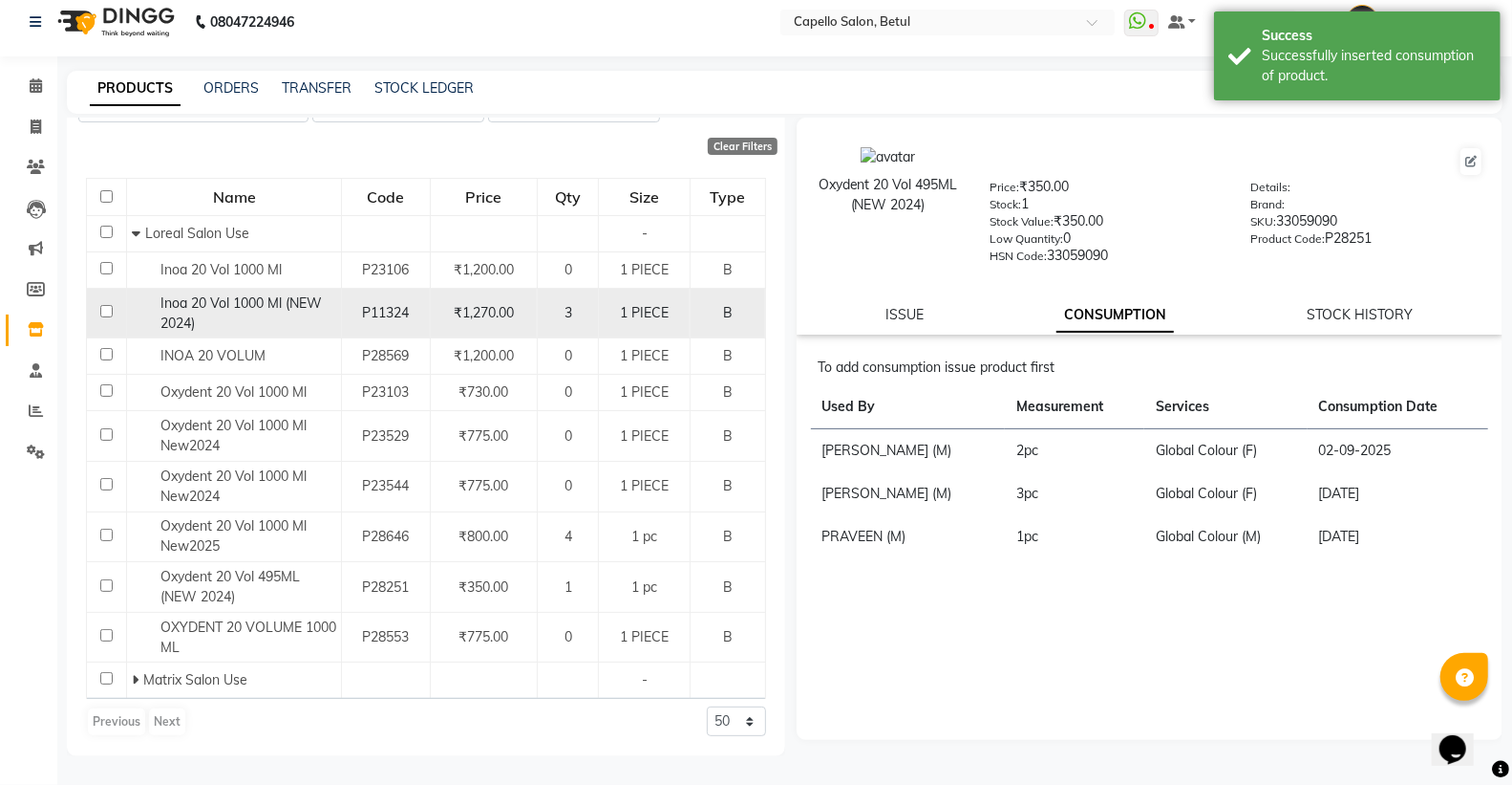
scroll to position [0, 0]
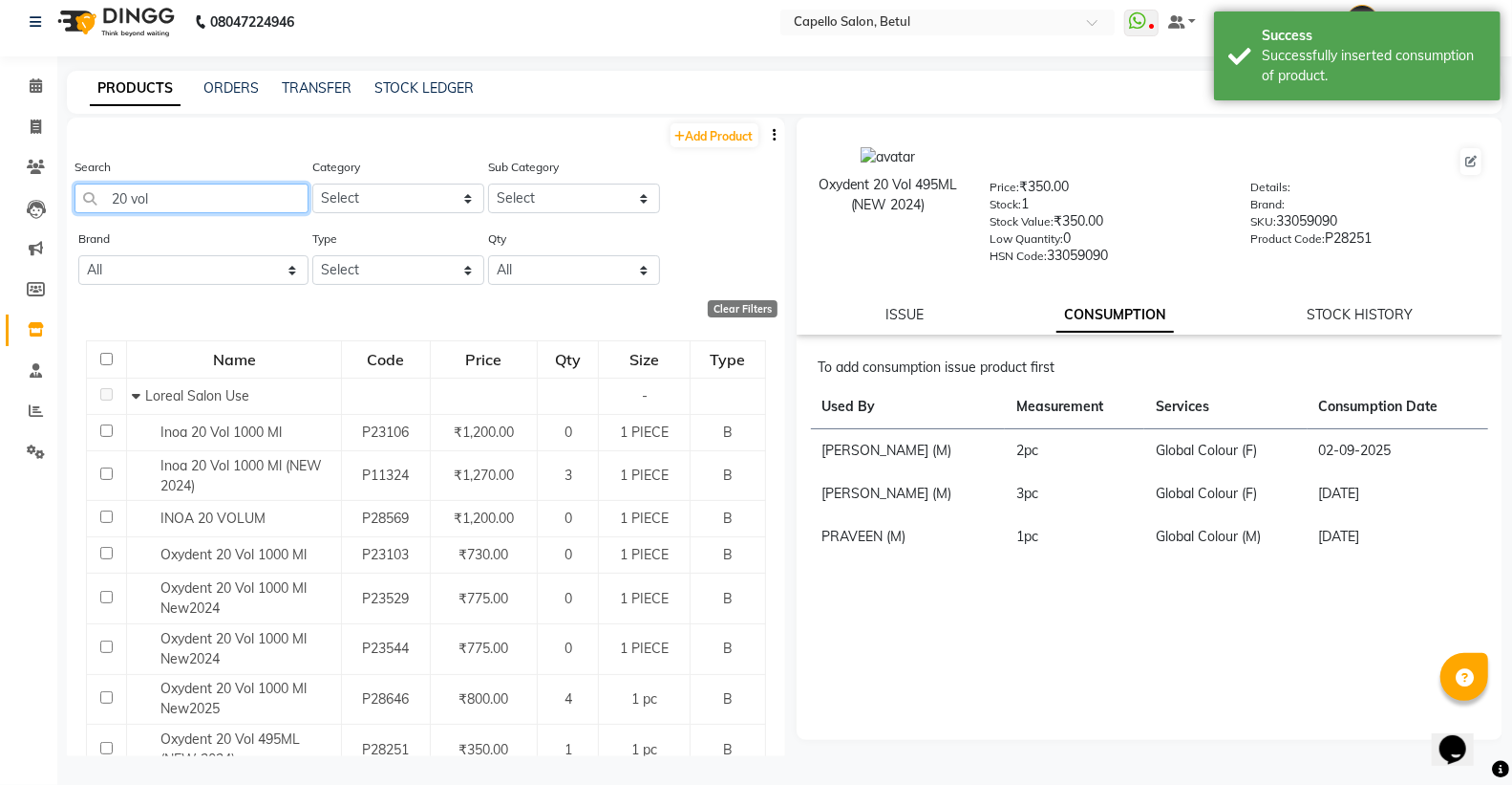
click at [253, 204] on input "20 vol" at bounding box center [191, 198] width 234 height 29
type input "2"
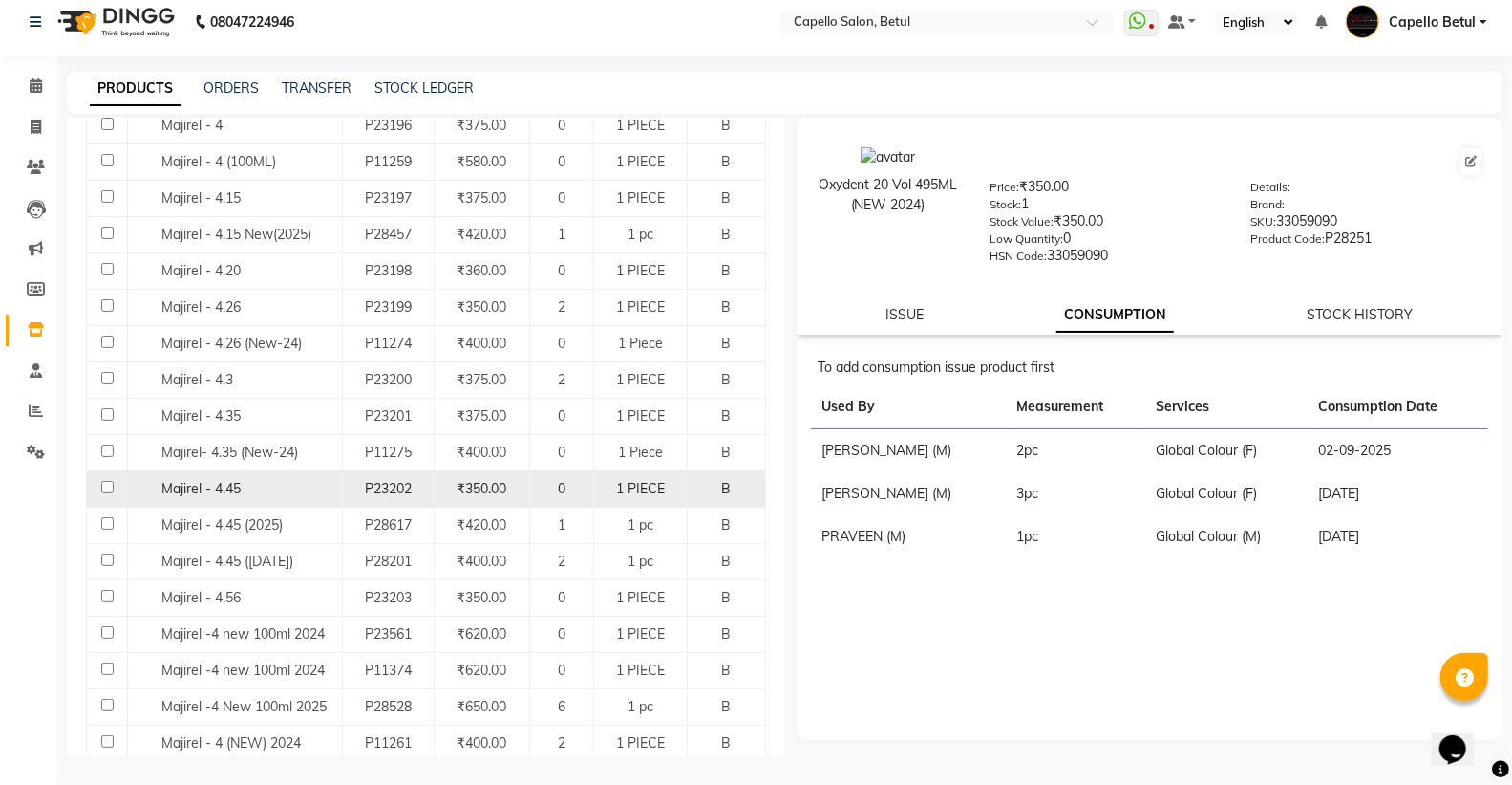
scroll to position [1168, 0]
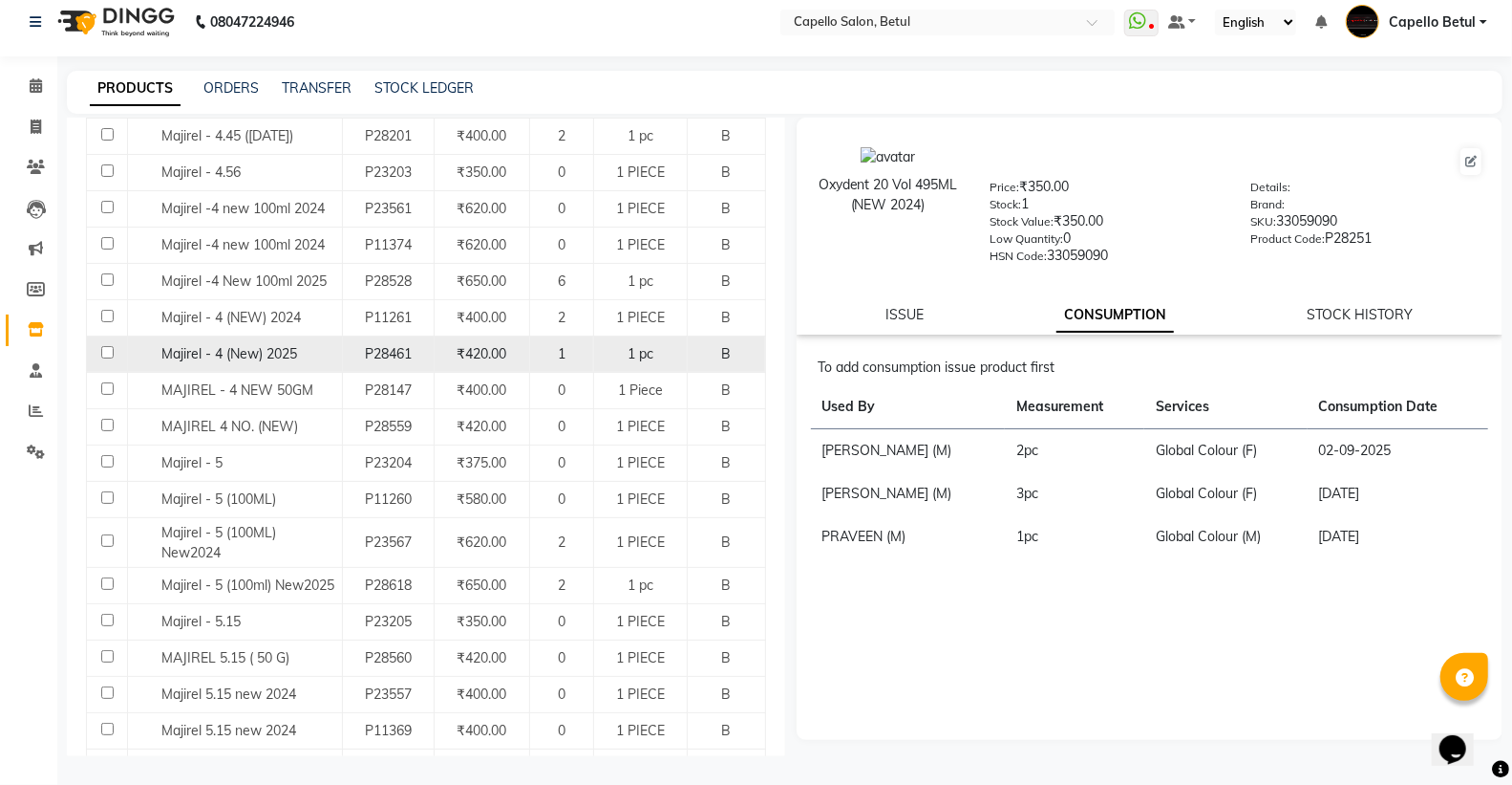
type input "majirel"
click at [104, 356] on input "checkbox" at bounding box center [108, 352] width 13 height 13
checkbox input "true"
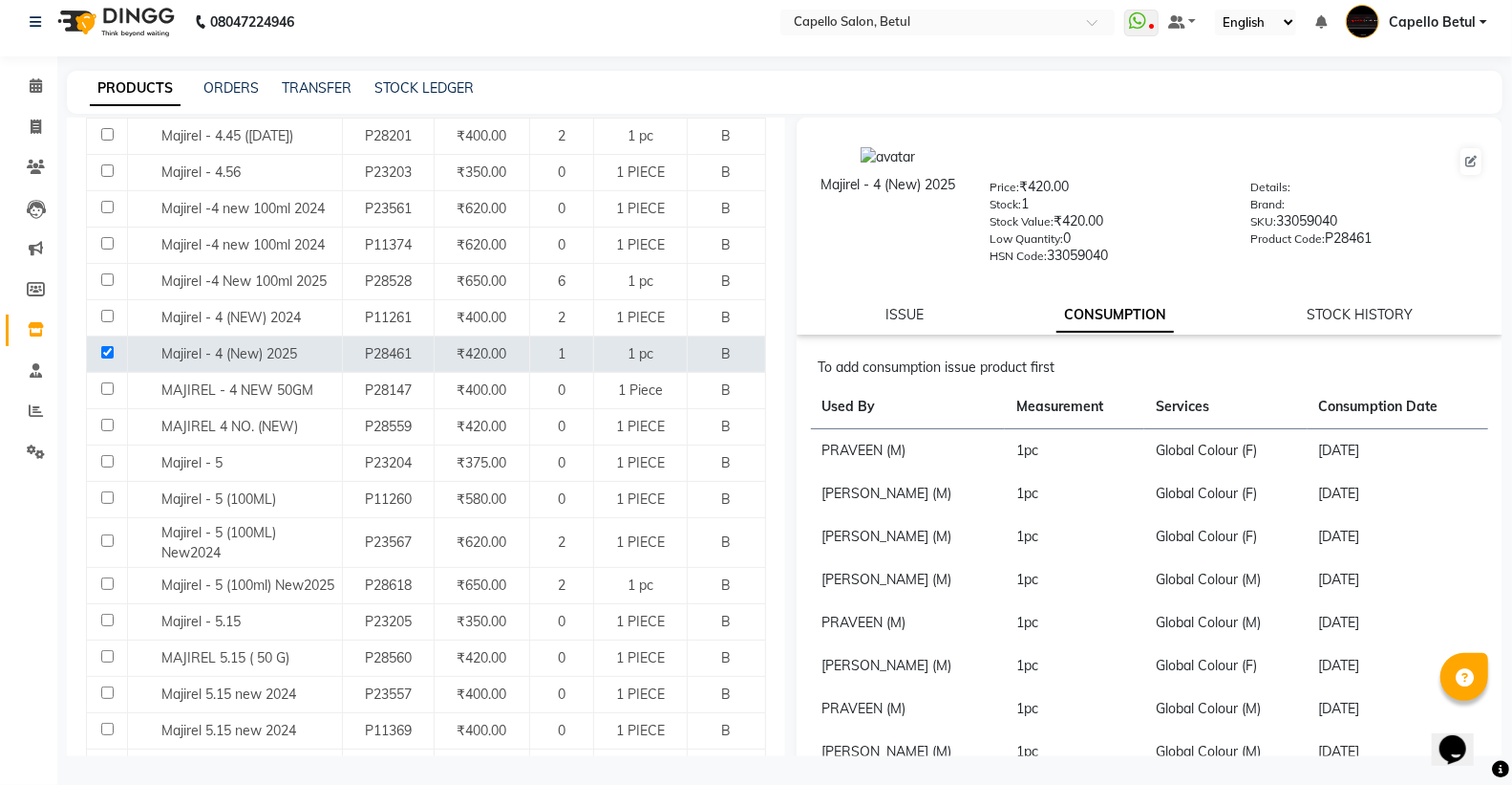
click at [889, 305] on div "ISSUE" at bounding box center [904, 315] width 38 height 21
click at [893, 319] on link "ISSUE" at bounding box center [904, 315] width 38 height 18
select select
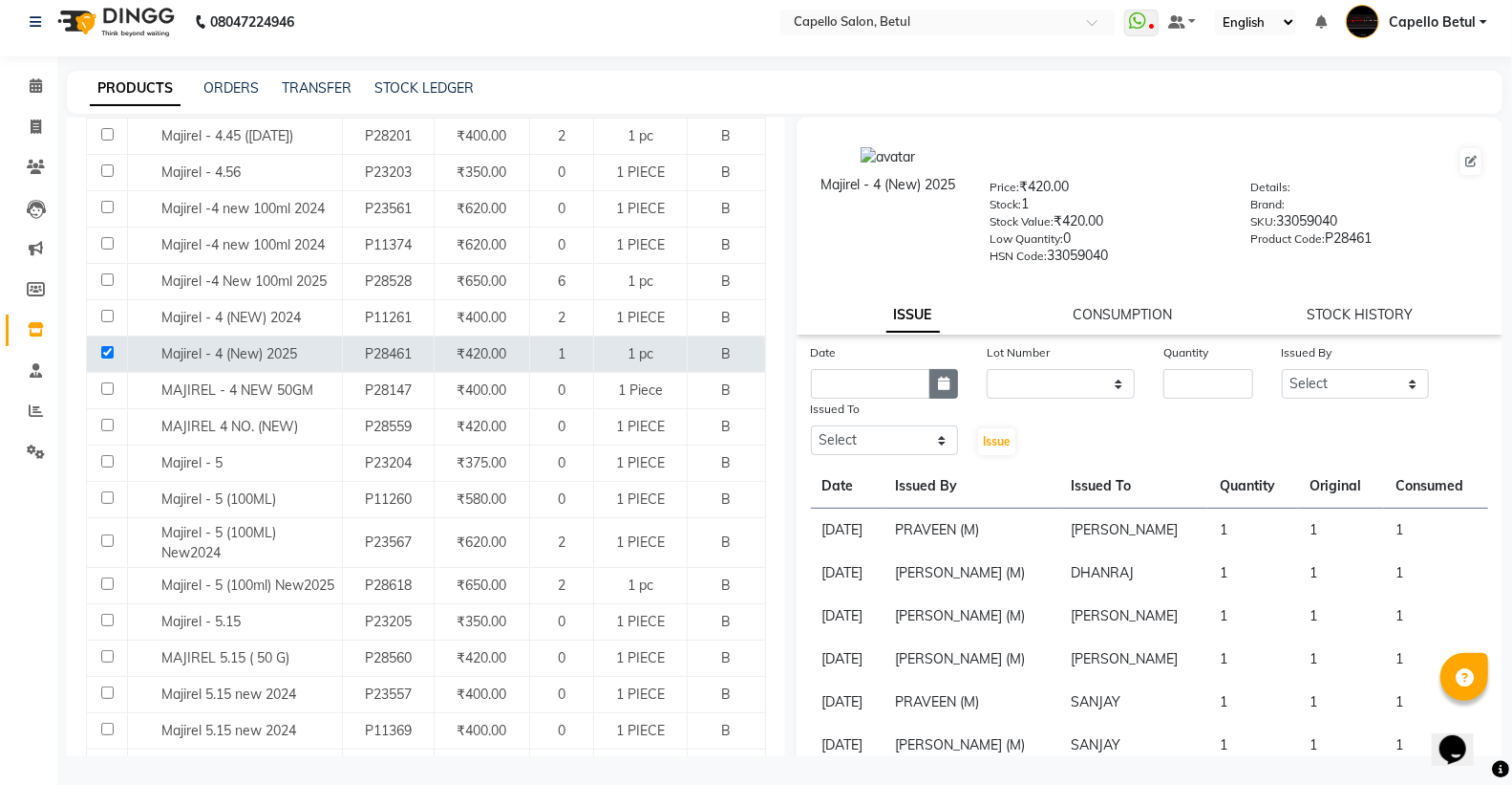
click at [938, 389] on icon "button" at bounding box center [944, 383] width 12 height 14
select select "9"
select select "2025"
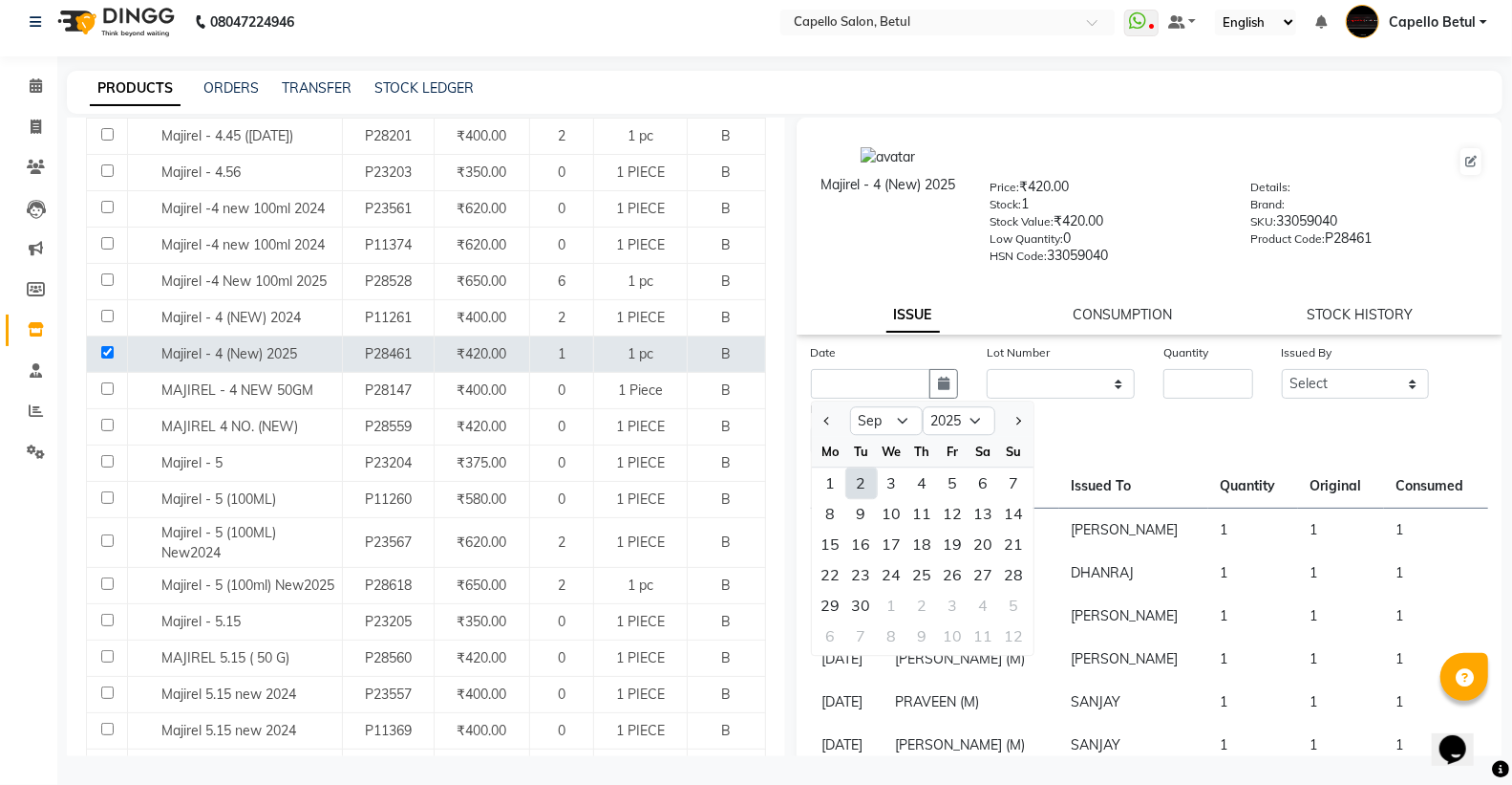
click at [861, 485] on div "2" at bounding box center [861, 482] width 30 height 30
type input "02-09-2025"
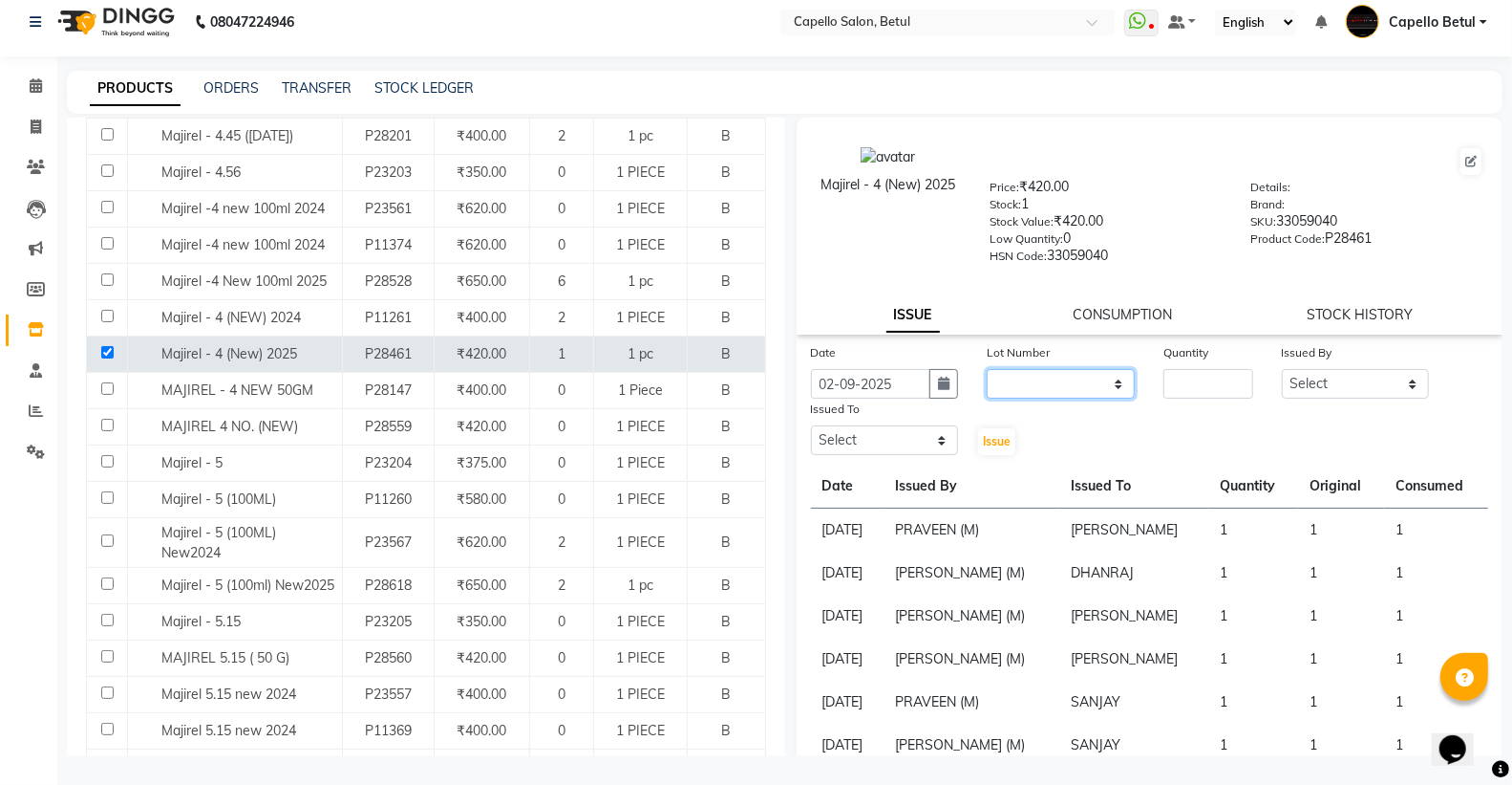
click at [1083, 386] on select "None" at bounding box center [1061, 383] width 149 height 29
select select "0: null"
click at [987, 369] on select "None" at bounding box center [1061, 383] width 149 height 29
click at [1213, 369] on input "number" at bounding box center [1208, 383] width 89 height 29
type input "1"
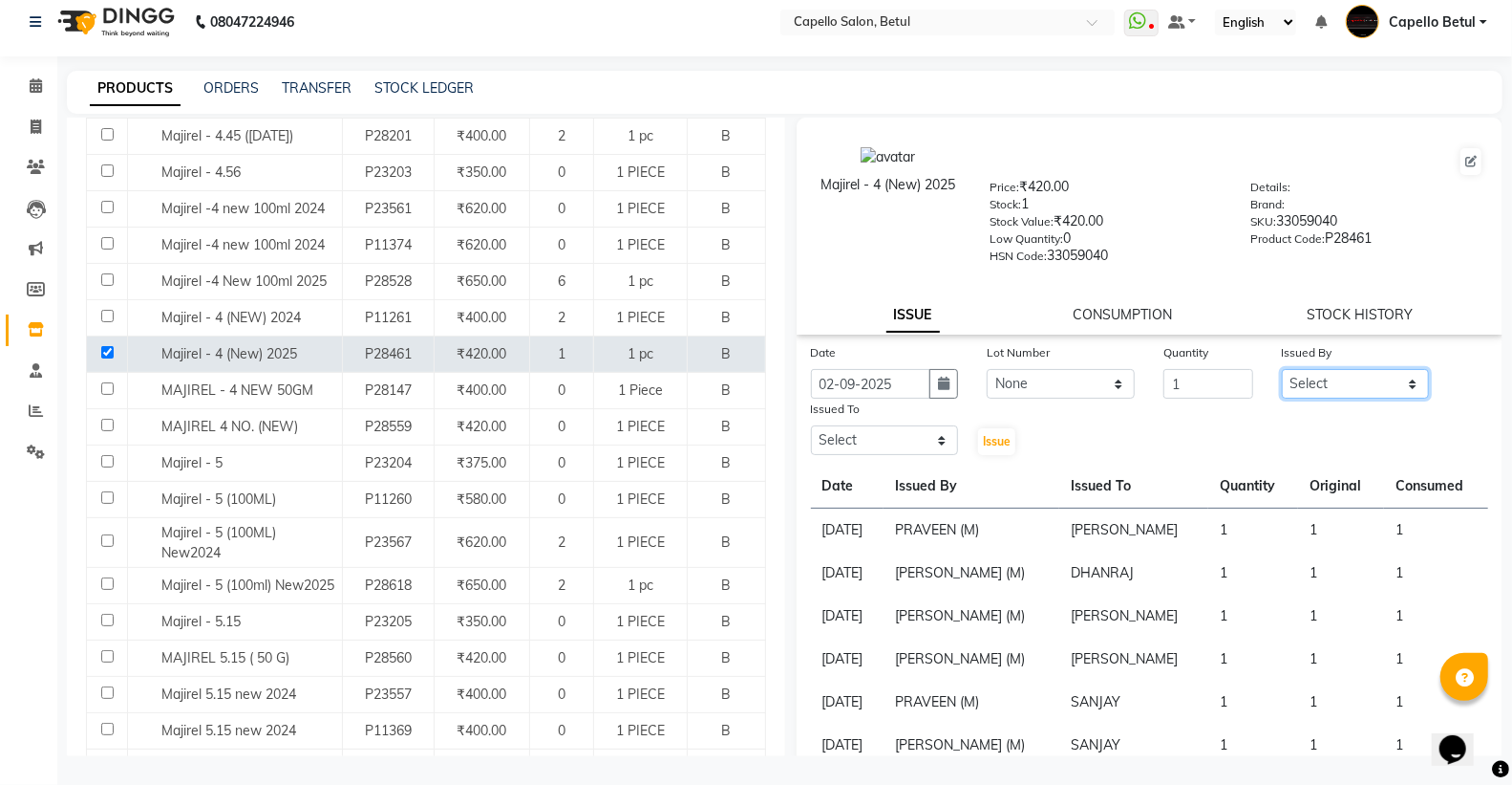
drag, startPoint x: 1303, startPoint y: 392, endPoint x: 1316, endPoint y: 397, distance: 13.9
click at [1304, 392] on select "Select ADMIN Capello Betul DHANRAJ DISHANT kirti MOHINI POOJA SOLANKI (M) PRAVE…" at bounding box center [1357, 383] width 149 height 29
select select "26176"
click at [1282, 369] on select "Select ADMIN Capello Betul DHANRAJ DISHANT kirti MOHINI POOJA SOLANKI (M) PRAVE…" at bounding box center [1357, 383] width 149 height 29
click at [911, 438] on select "Select ADMIN Capello Betul DHANRAJ DISHANT kirti MOHINI POOJA SOLANKI (M) PRAVE…" at bounding box center [886, 440] width 149 height 29
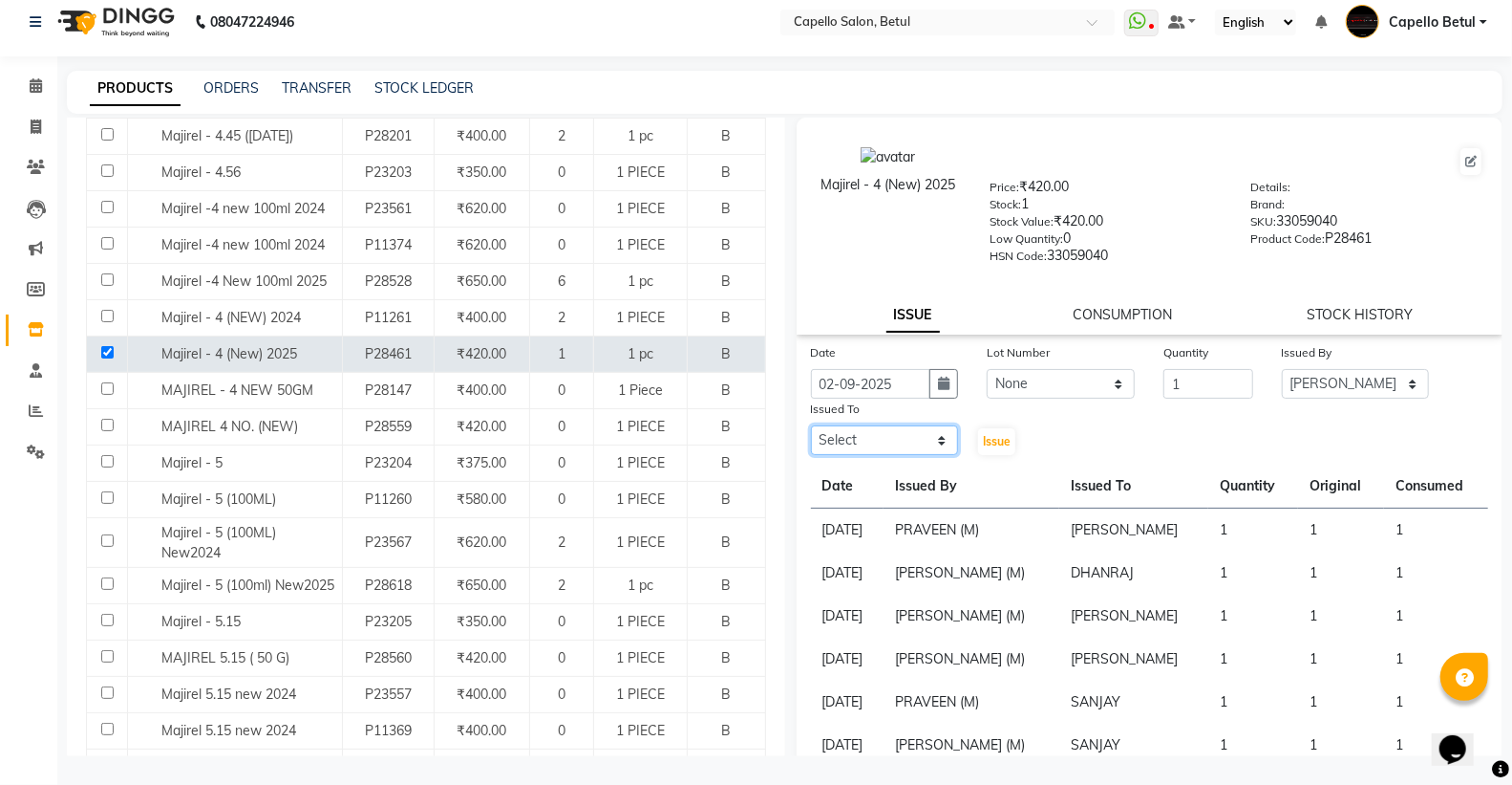
select select "20307"
click at [811, 426] on select "Select ADMIN Capello Betul DHANRAJ DISHANT kirti MOHINI POOJA SOLANKI (M) PRAVE…" at bounding box center [886, 440] width 149 height 29
click at [998, 444] on span "Issue" at bounding box center [997, 441] width 27 height 15
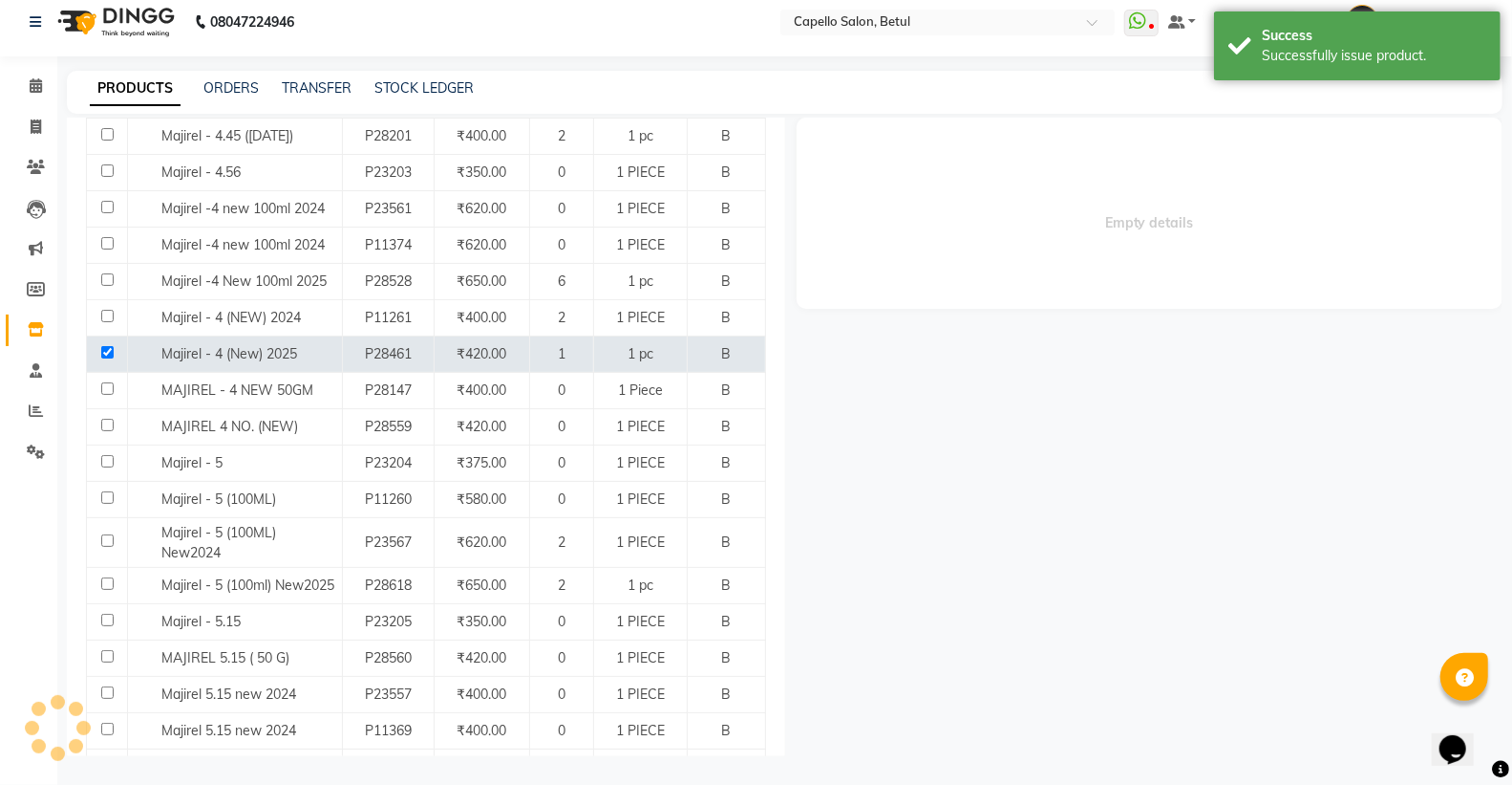
select select
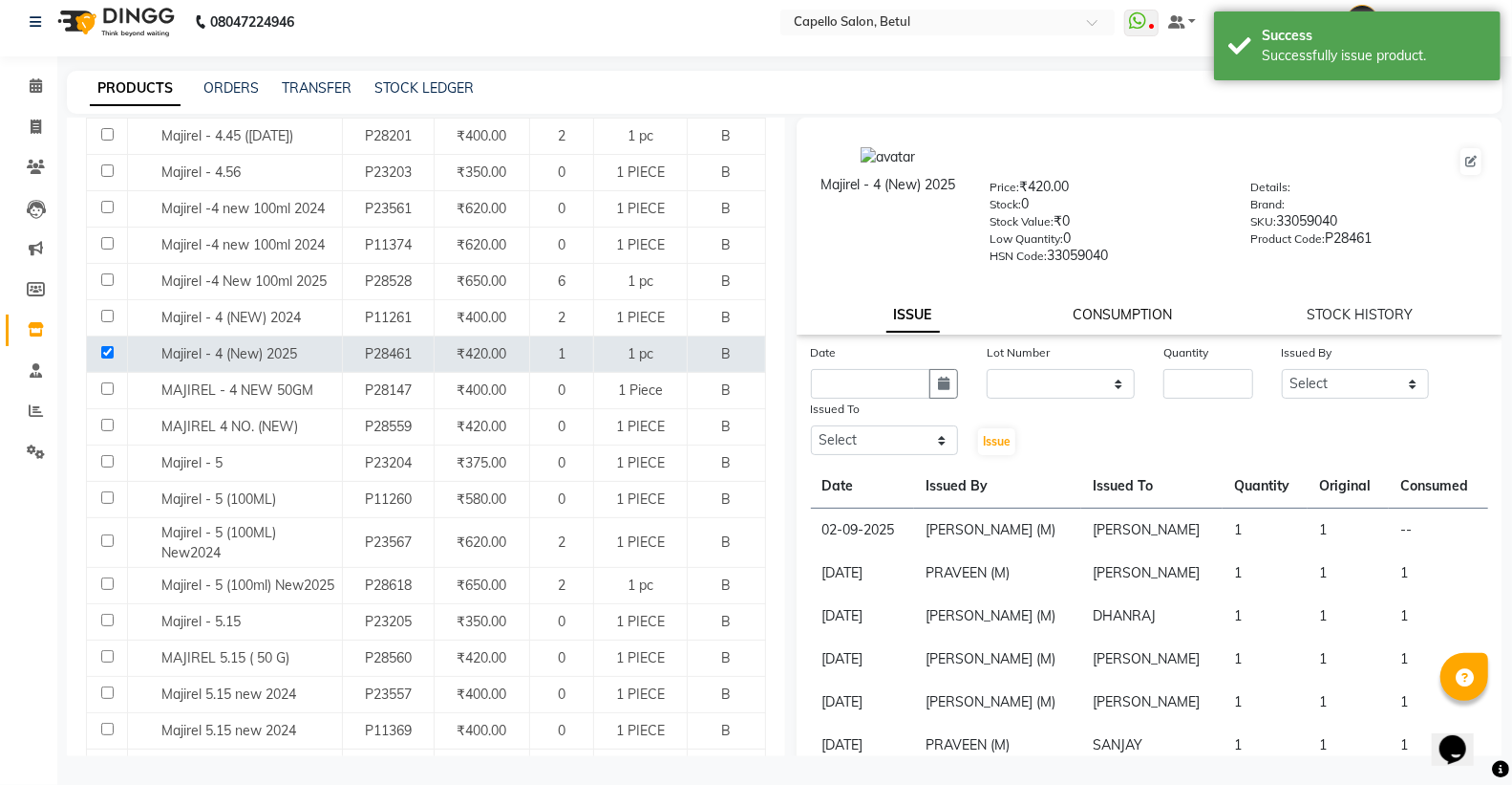
click at [1109, 311] on link "CONSUMPTION" at bounding box center [1124, 315] width 100 height 18
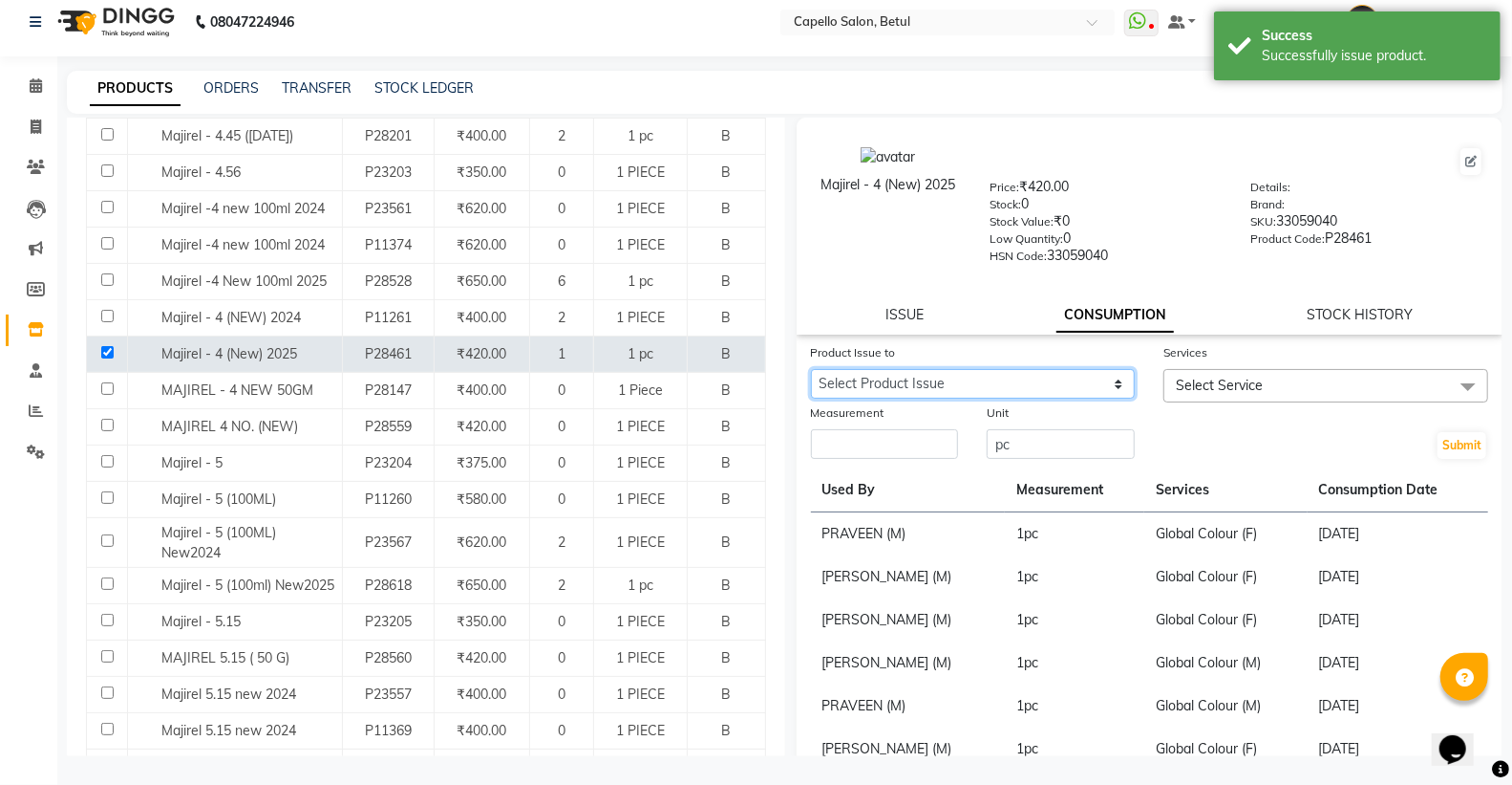
click at [1023, 379] on select "Select Product Issue 2025-09-02, Issued to: DISHANT, Balance: 1" at bounding box center [973, 383] width 324 height 29
select select "1200265"
click at [811, 369] on select "Select Product Issue 2025-09-02, Issued to: DISHANT, Balance: 1" at bounding box center [973, 383] width 324 height 29
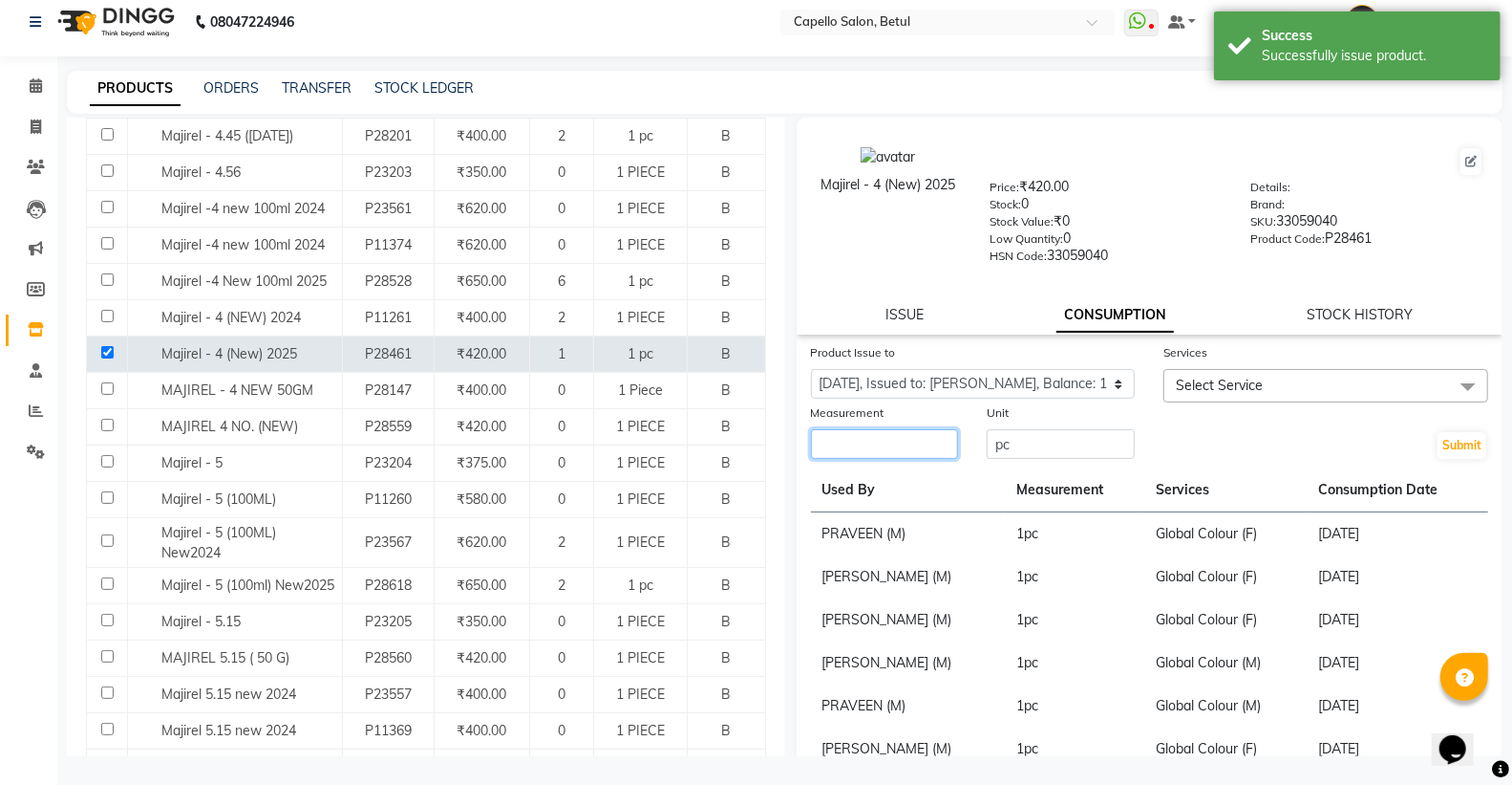
click at [902, 451] on input "number" at bounding box center [886, 444] width 149 height 29
type input "1"
click at [1215, 372] on span "Select Service" at bounding box center [1326, 385] width 324 height 33
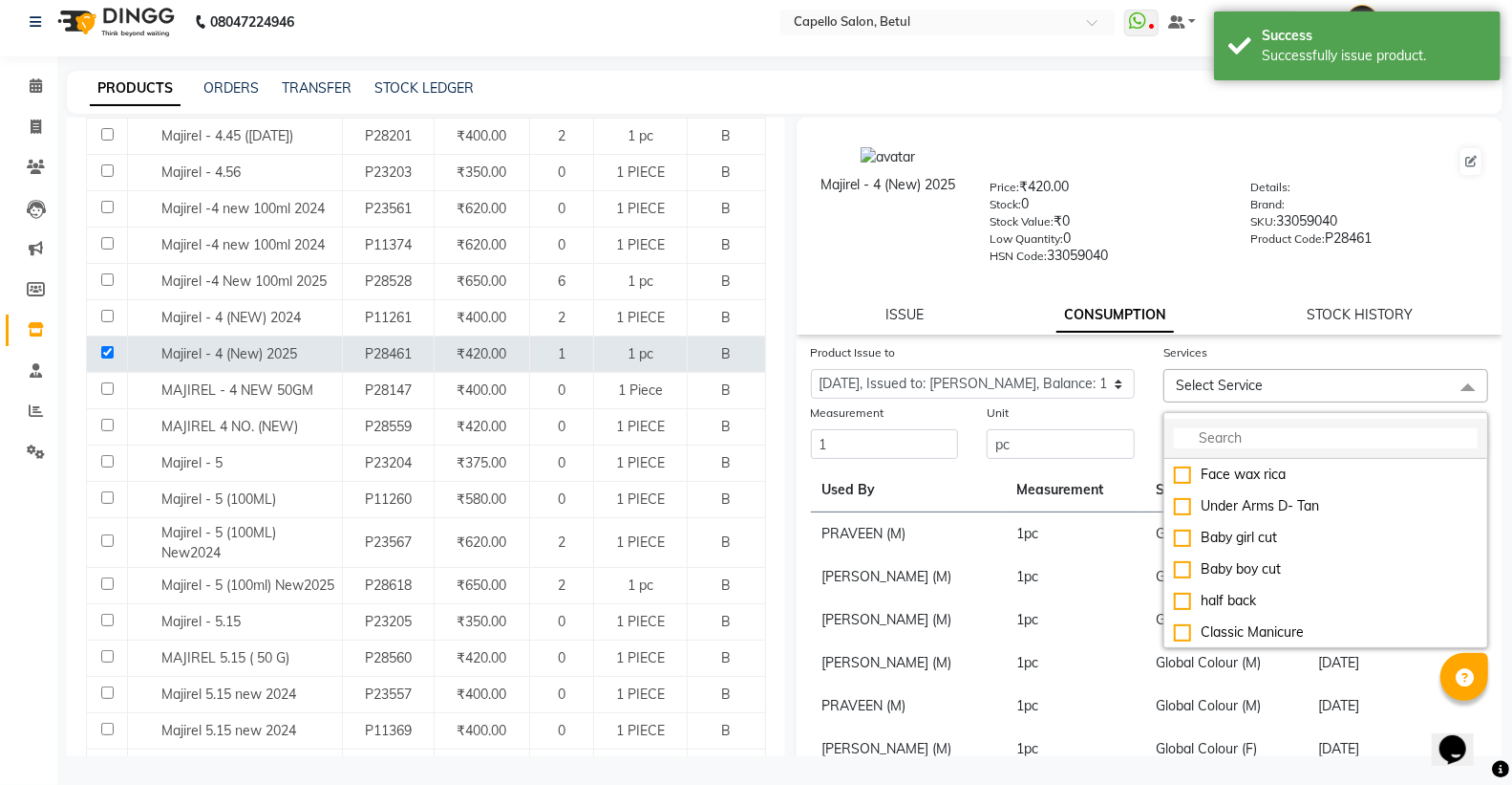
click at [1205, 454] on li at bounding box center [1326, 438] width 323 height 40
click at [1204, 442] on input "multiselect-search" at bounding box center [1325, 438] width 304 height 21
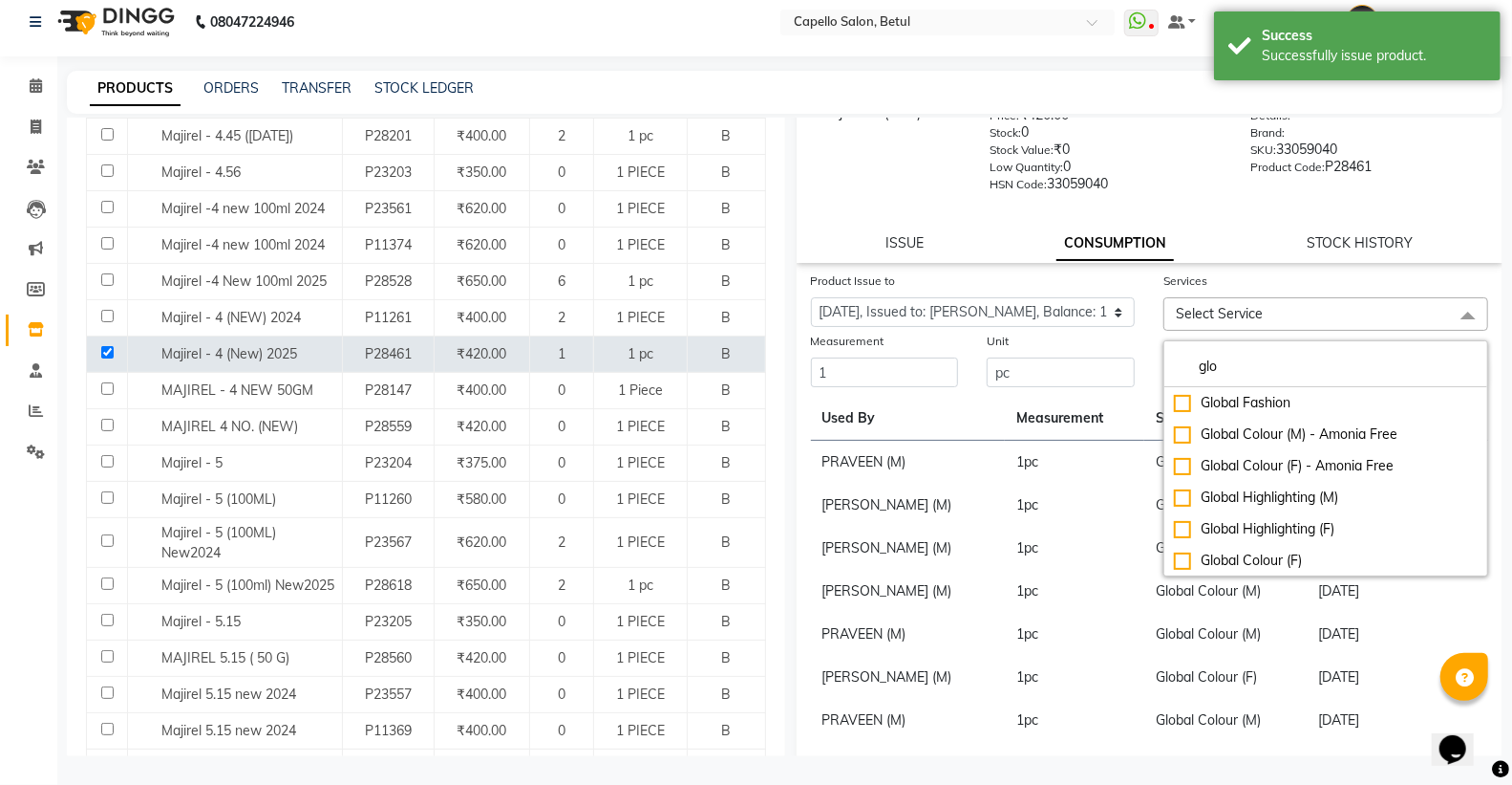
scroll to position [107, 0]
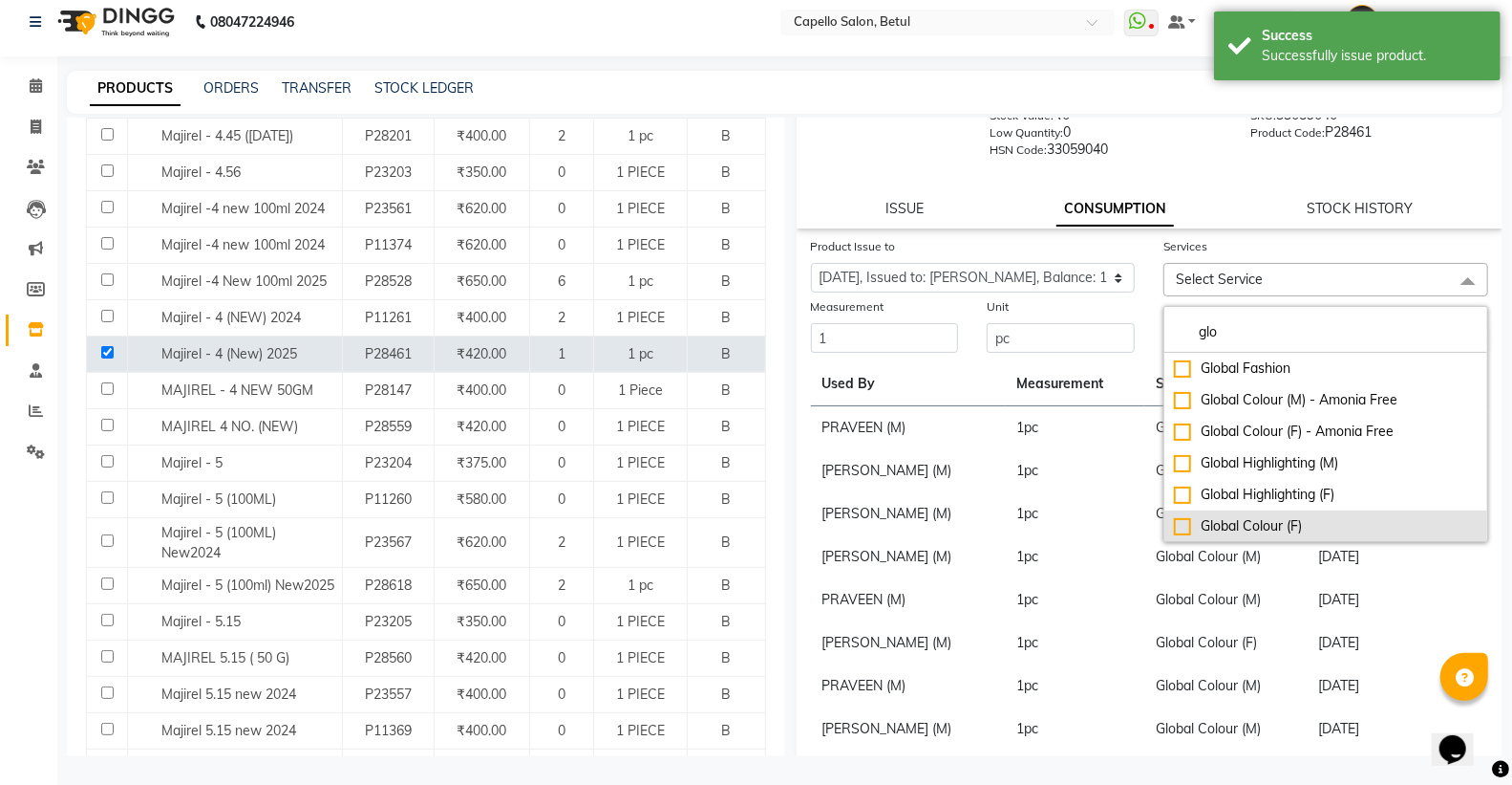
type input "glo"
click at [1174, 527] on div "Global Colour (F)" at bounding box center [1325, 526] width 304 height 21
checkbox input "true"
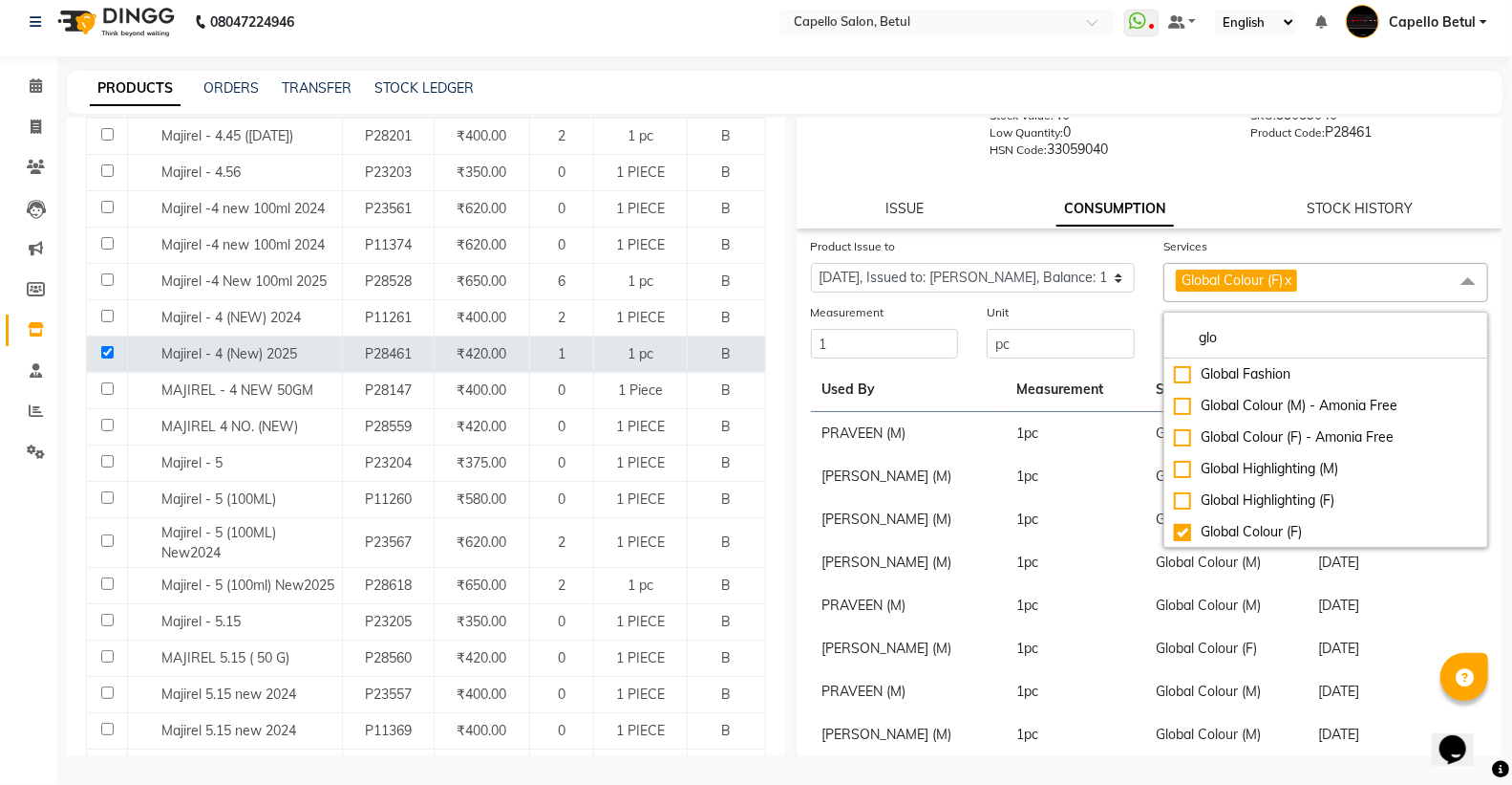
click at [1134, 304] on div "Unit pc" at bounding box center [1060, 331] width 177 height 59
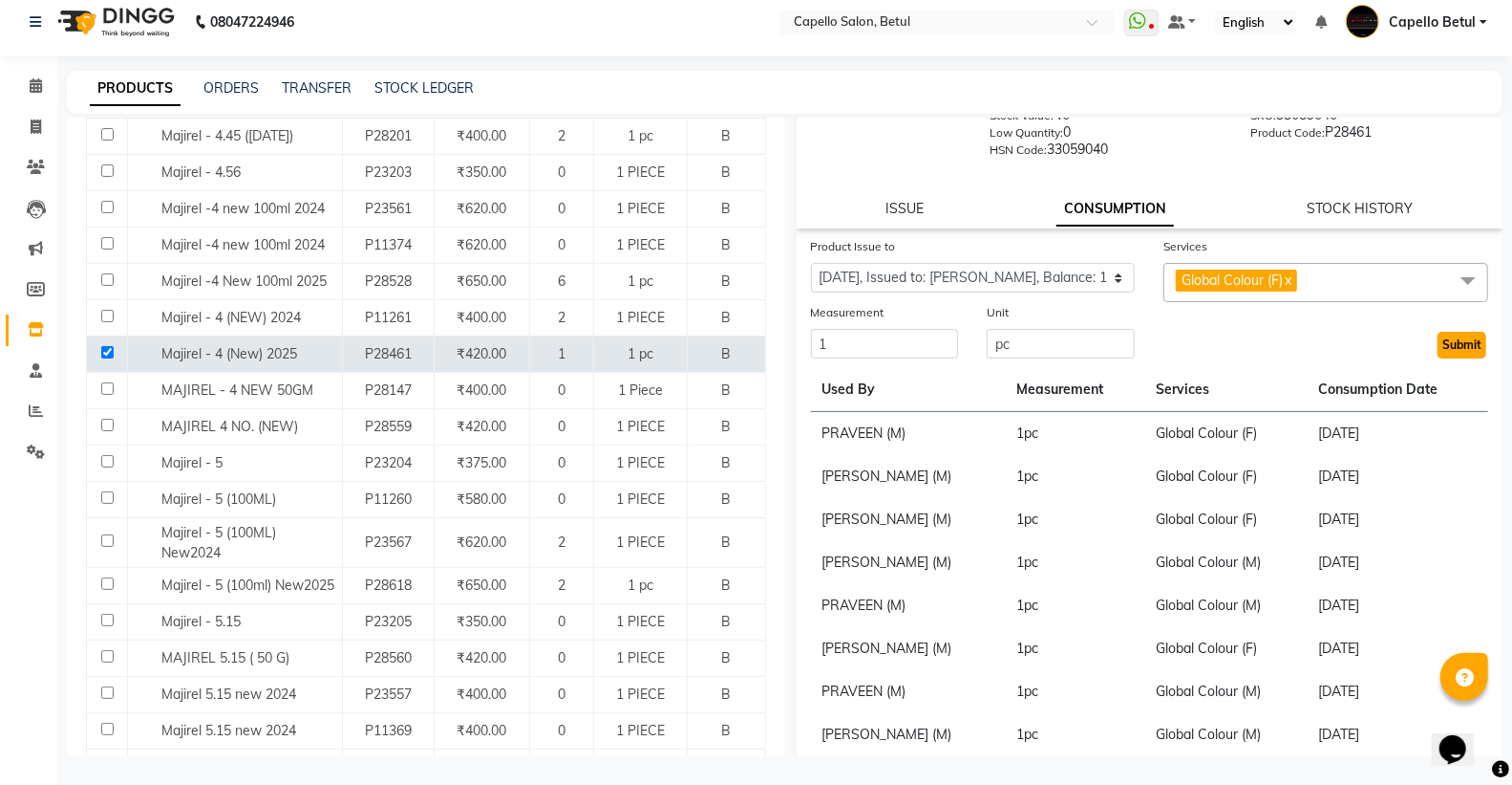
click at [1447, 349] on button "Submit" at bounding box center [1462, 344] width 49 height 26
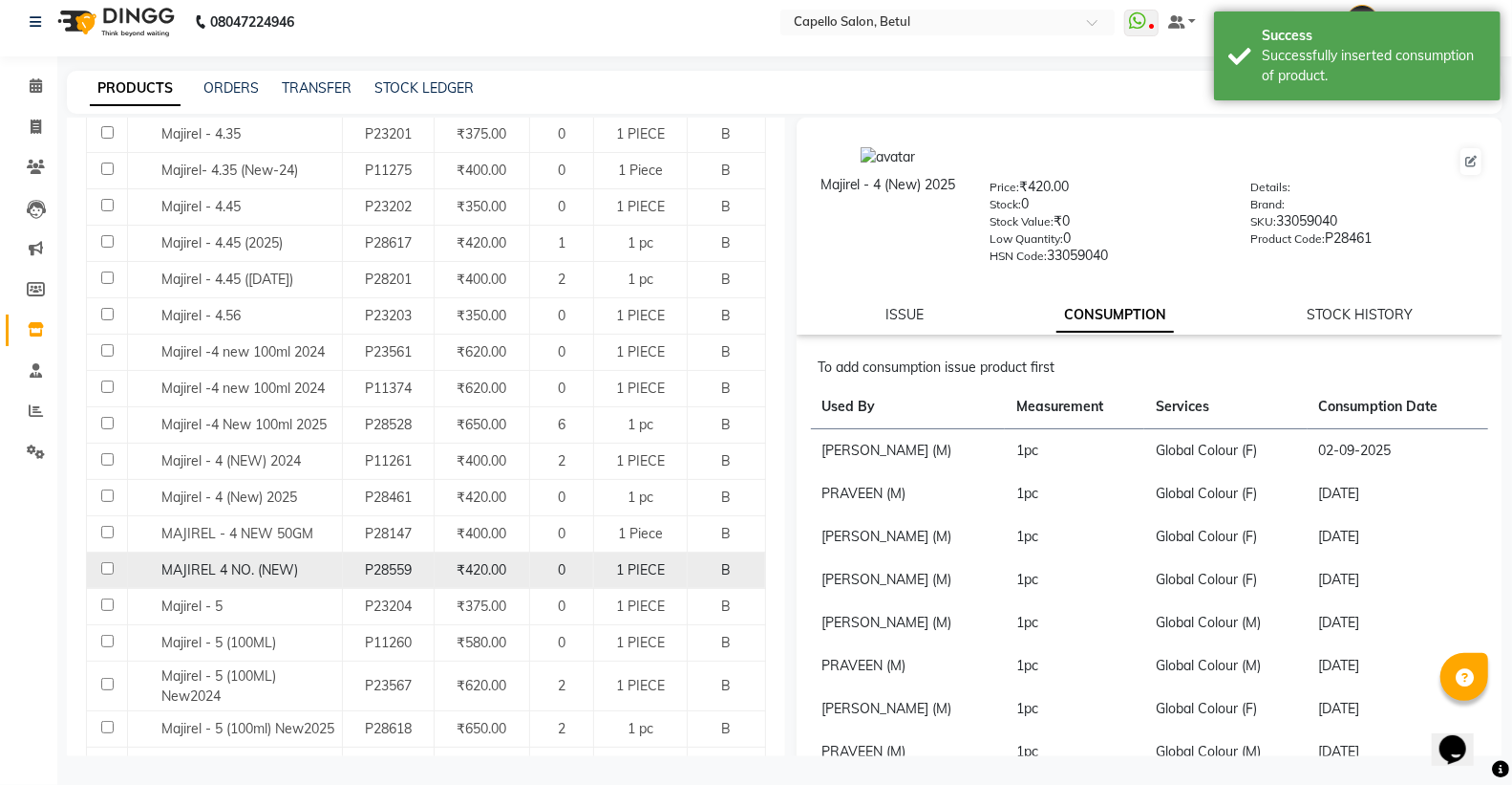
scroll to position [1062, 0]
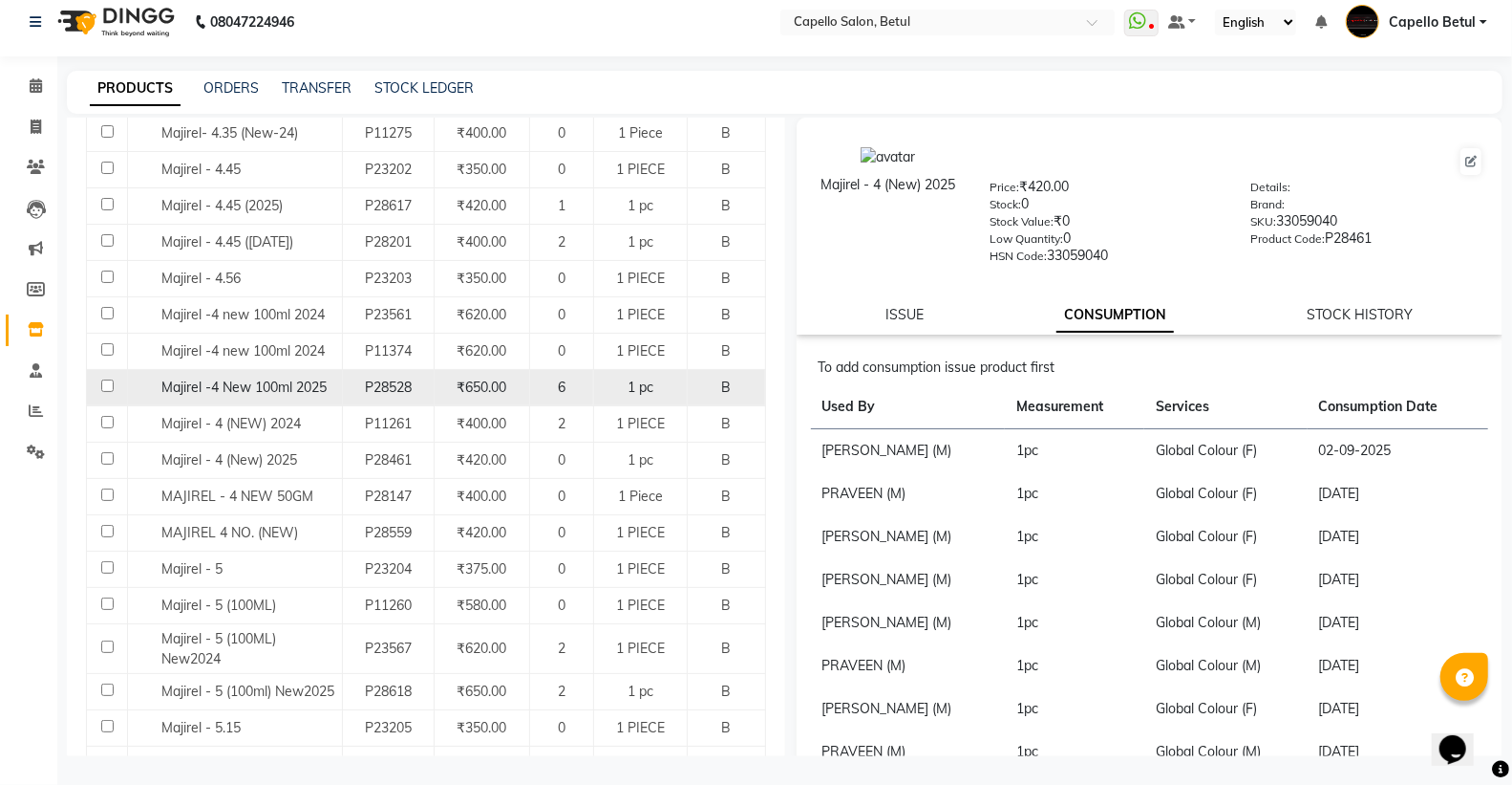
click at [112, 392] on td at bounding box center [108, 386] width 41 height 36
click at [103, 389] on input "checkbox" at bounding box center [108, 385] width 13 height 13
checkbox input "true"
click at [905, 320] on link "ISSUE" at bounding box center [904, 315] width 38 height 18
select select
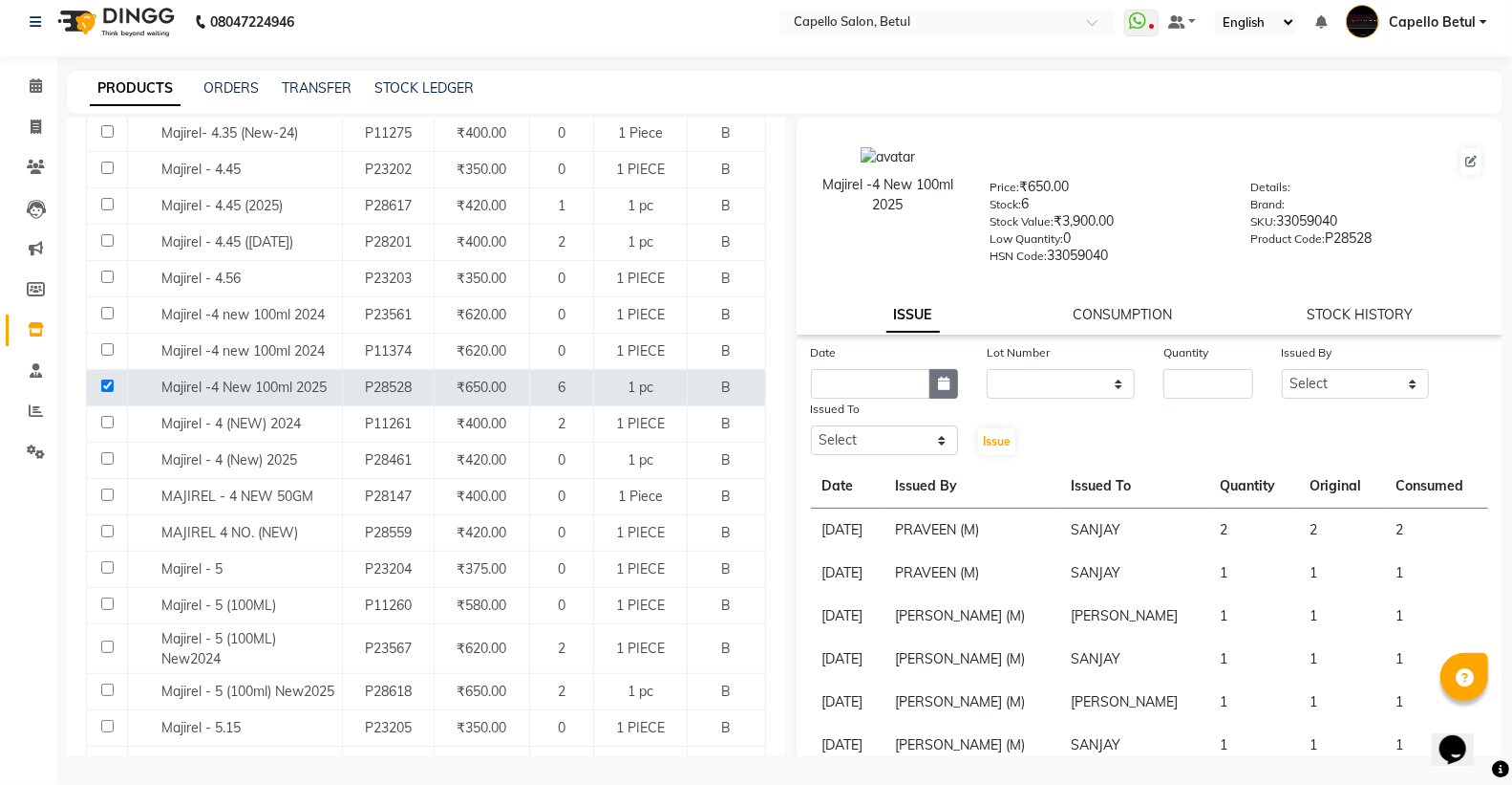
click at [929, 385] on button "button" at bounding box center [943, 383] width 28 height 29
select select "9"
select select "2025"
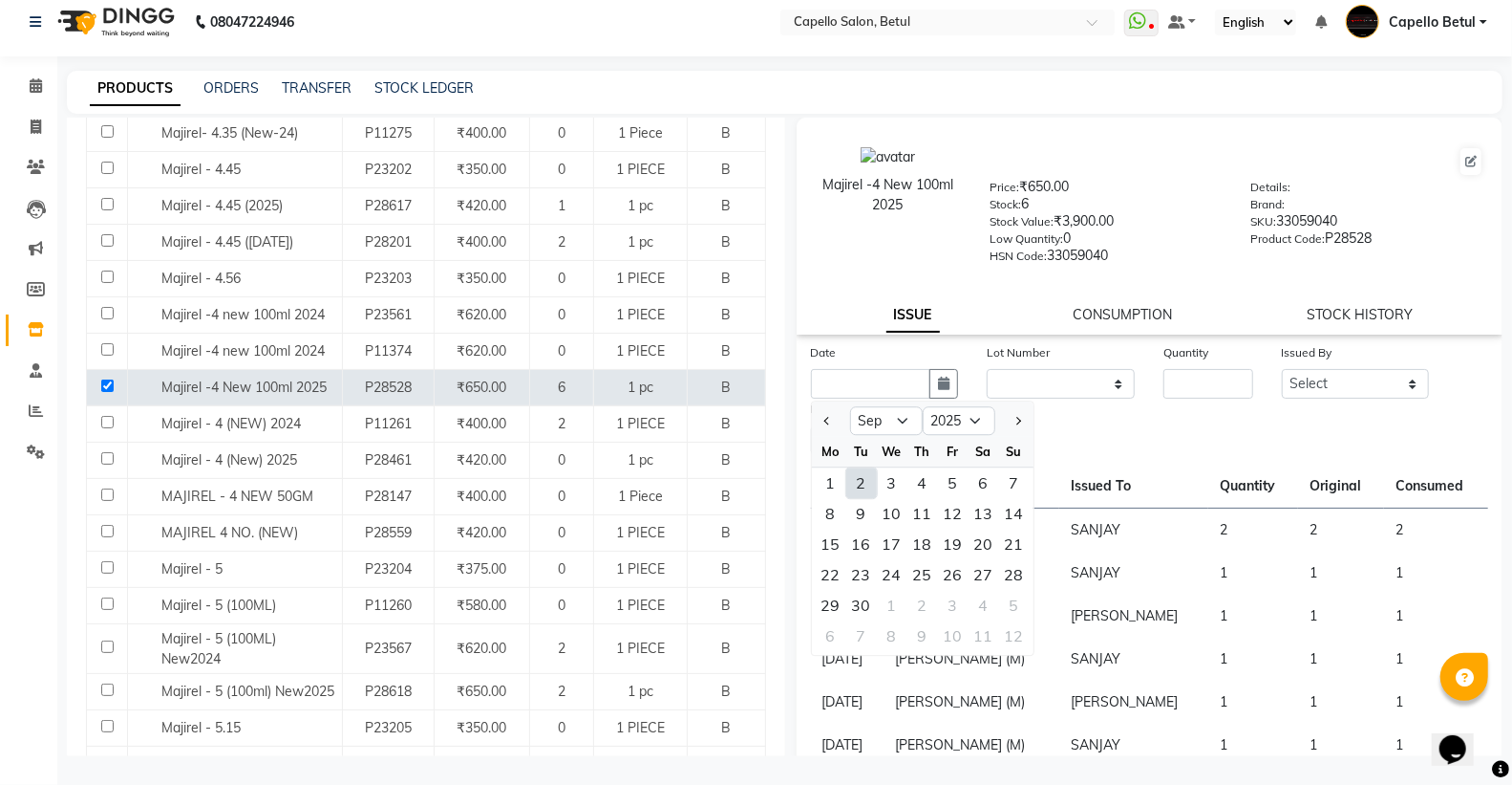
click at [862, 481] on div "2" at bounding box center [861, 482] width 30 height 30
type input "02-09-2025"
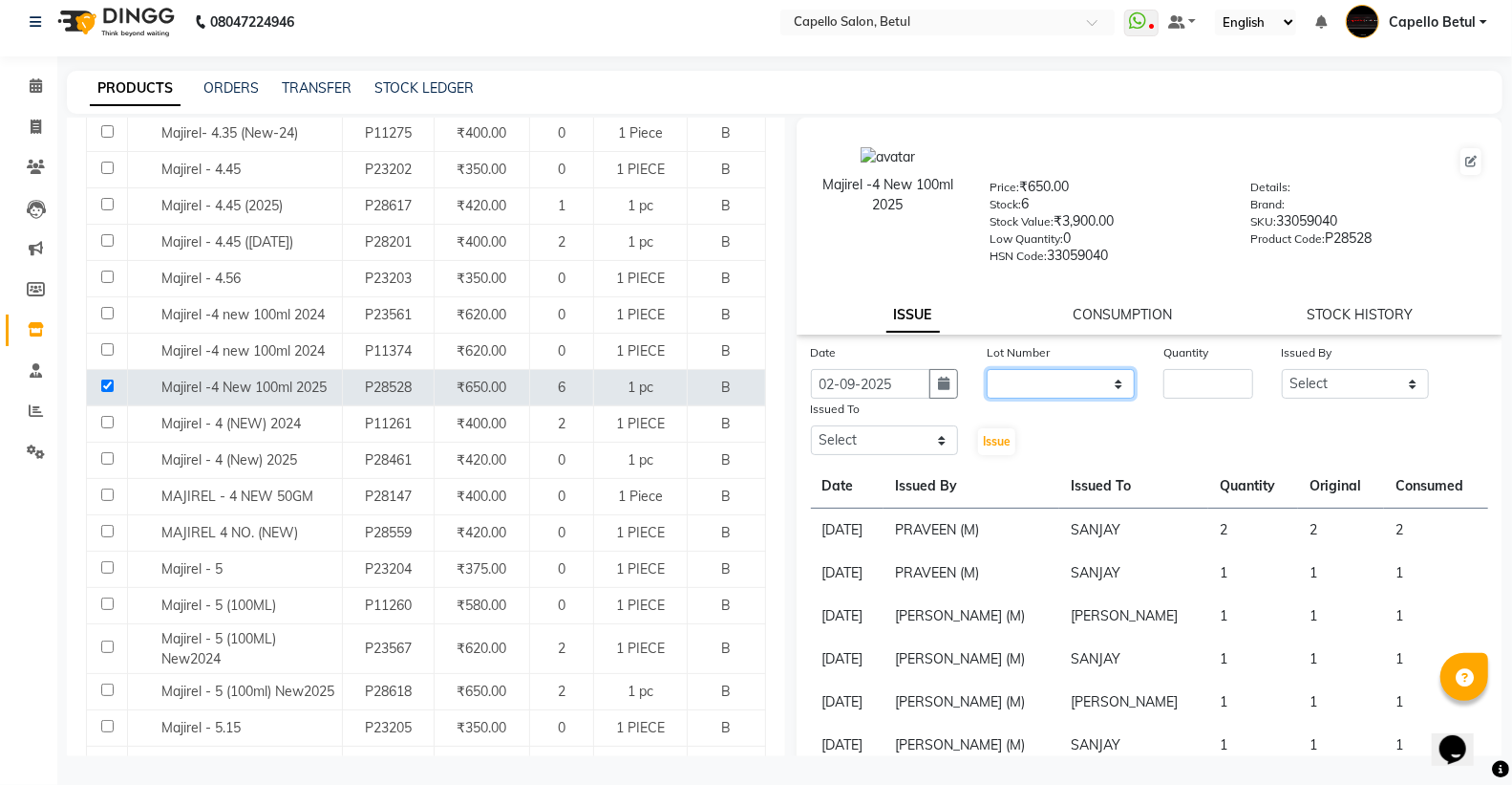
click at [1057, 387] on select "None" at bounding box center [1061, 383] width 149 height 29
select select "0: null"
click at [987, 369] on select "None" at bounding box center [1061, 383] width 149 height 29
click at [1168, 372] on input "number" at bounding box center [1208, 383] width 89 height 29
type input "1"
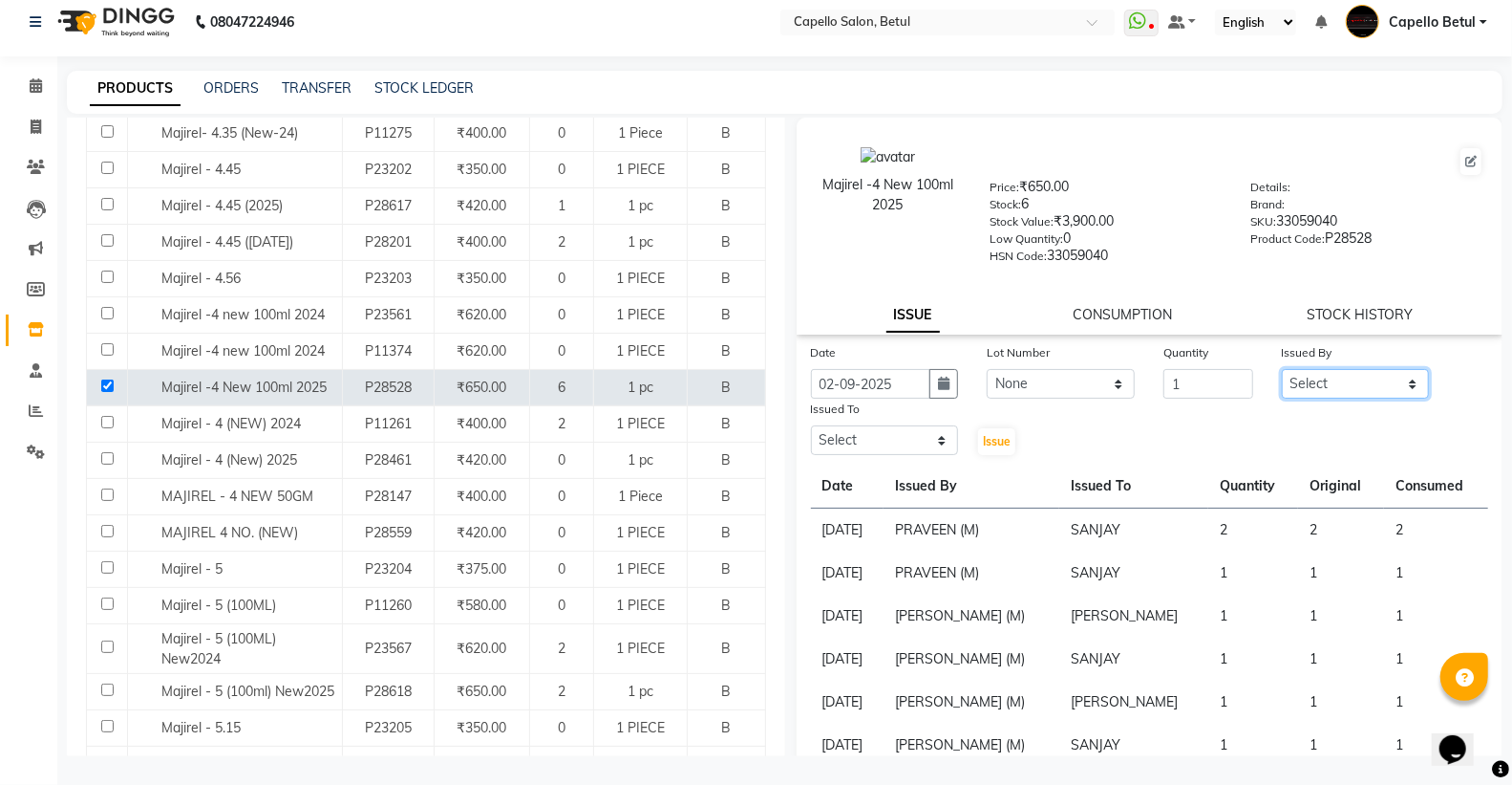
drag, startPoint x: 1353, startPoint y: 378, endPoint x: 1351, endPoint y: 390, distance: 12.2
click at [1353, 378] on select "Select ADMIN Capello Betul DHANRAJ DISHANT kirti MOHINI POOJA SOLANKI (M) PRAVE…" at bounding box center [1357, 383] width 149 height 29
select select "26176"
click at [1282, 369] on select "Select ADMIN Capello Betul DHANRAJ DISHANT kirti MOHINI POOJA SOLANKI (M) PRAVE…" at bounding box center [1357, 383] width 149 height 29
click at [888, 431] on select "Select ADMIN Capello Betul DHANRAJ DISHANT kirti MOHINI POOJA SOLANKI (M) PRAVE…" at bounding box center [886, 440] width 149 height 29
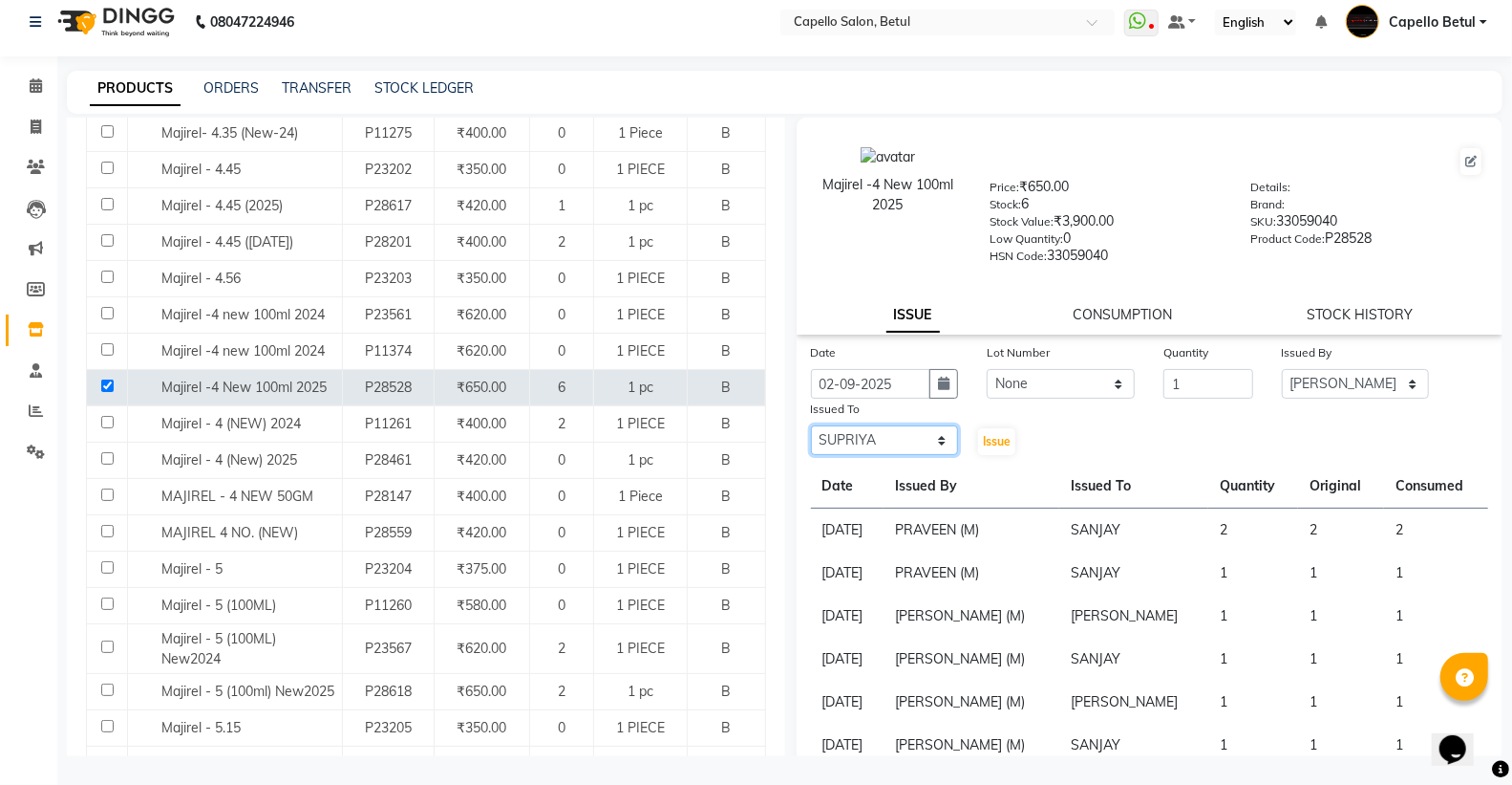
click at [811, 426] on select "Select ADMIN Capello Betul DHANRAJ DISHANT kirti MOHINI POOJA SOLANKI (M) PRAVE…" at bounding box center [886, 440] width 149 height 29
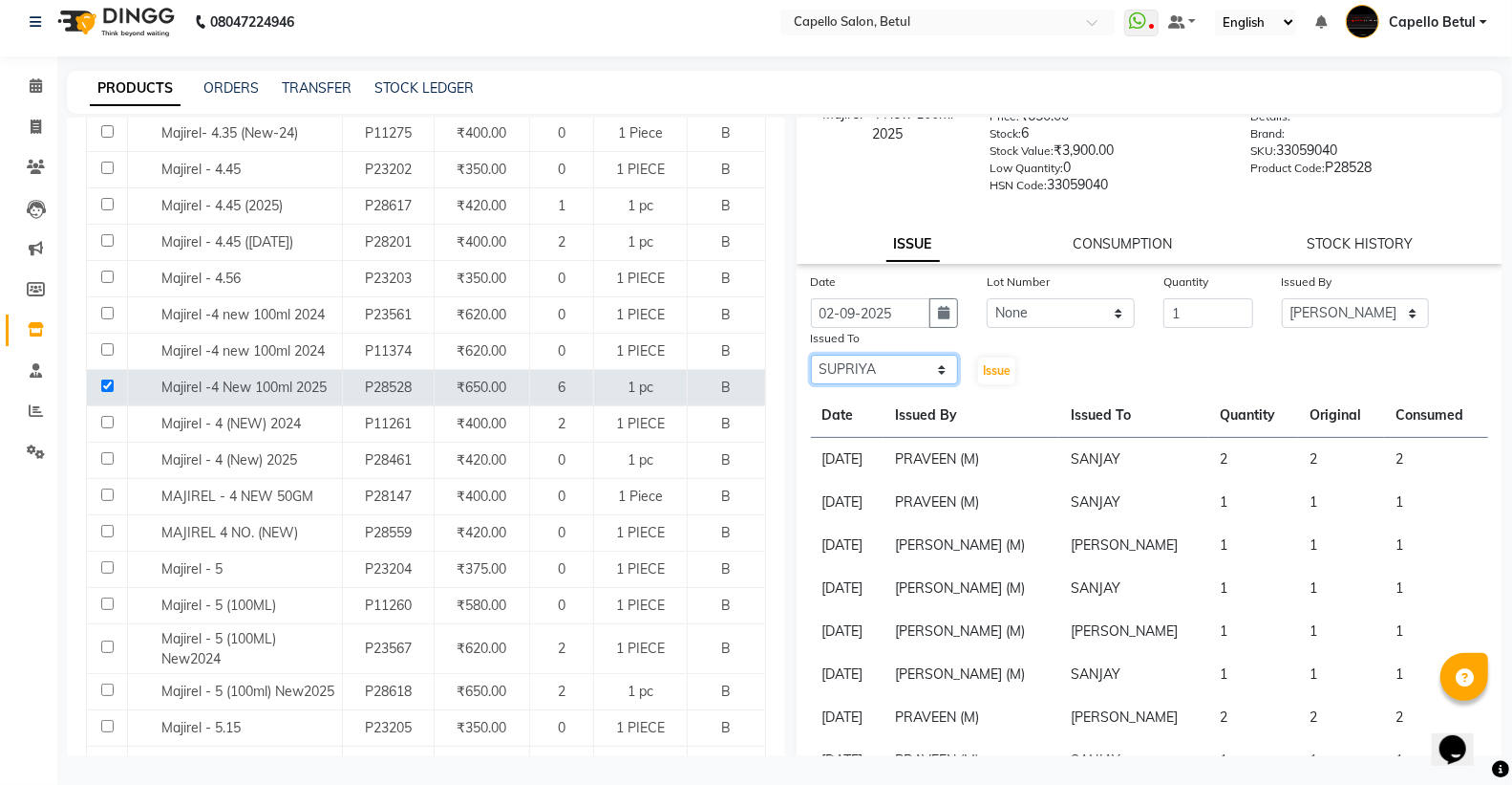
scroll to position [0, 0]
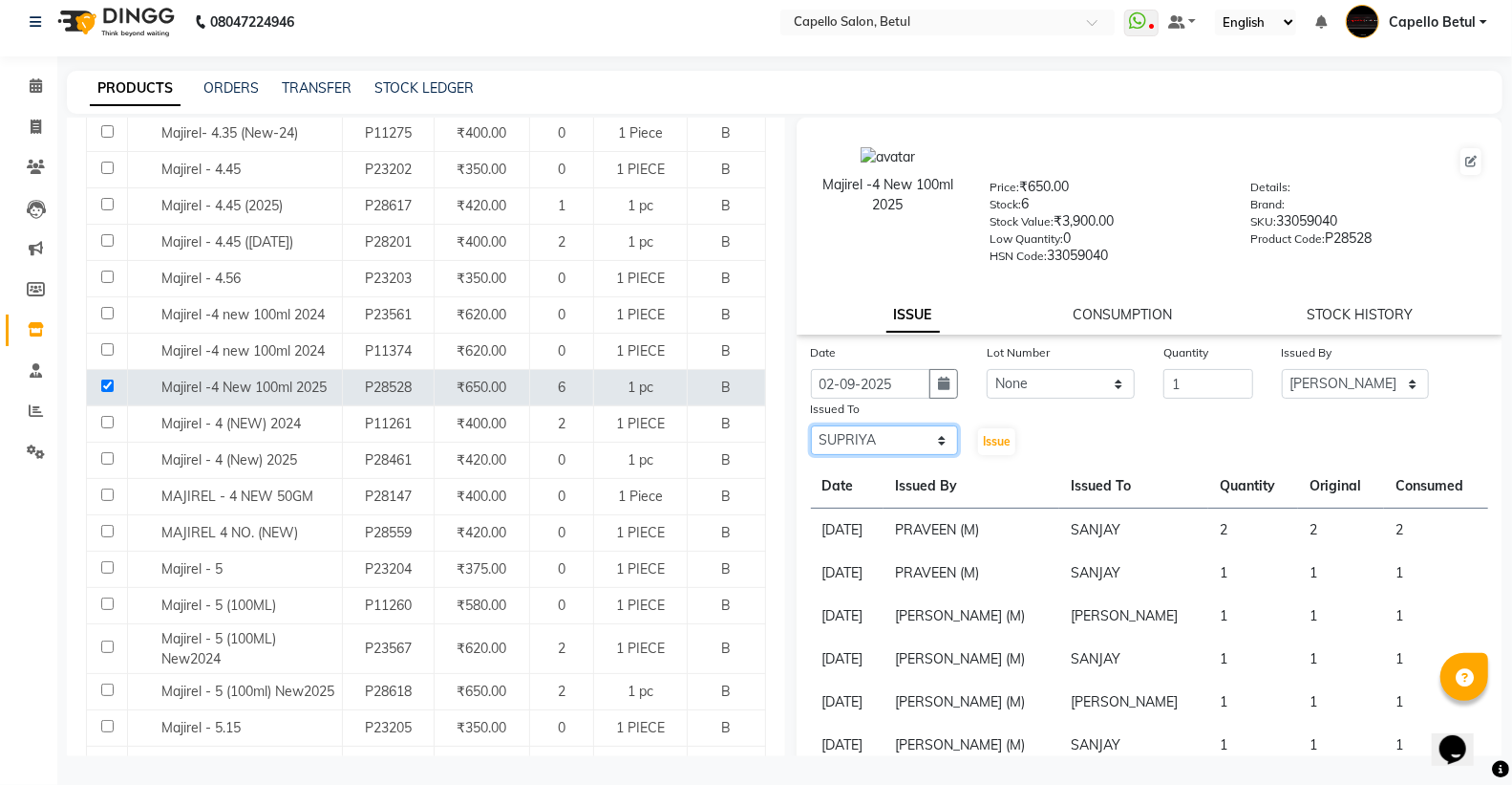
click at [846, 440] on select "Select ADMIN Capello Betul DHANRAJ DISHANT kirti MOHINI POOJA SOLANKI (M) PRAVE…" at bounding box center [886, 440] width 149 height 29
select select "20307"
click at [811, 426] on select "Select ADMIN Capello Betul DHANRAJ DISHANT kirti MOHINI POOJA SOLANKI (M) PRAVE…" at bounding box center [886, 440] width 149 height 29
click at [986, 446] on span "Issue" at bounding box center [997, 441] width 27 height 15
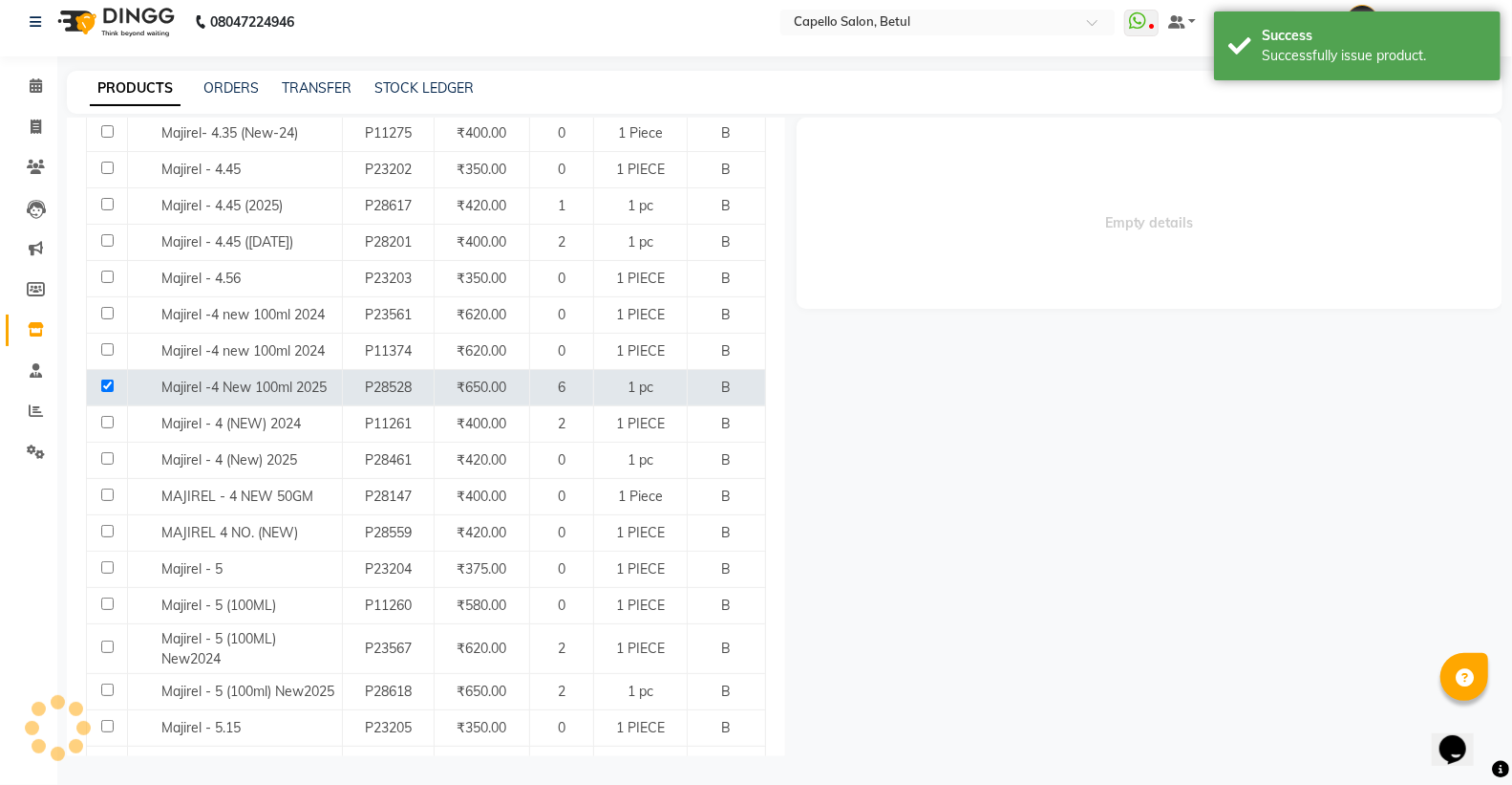
select select
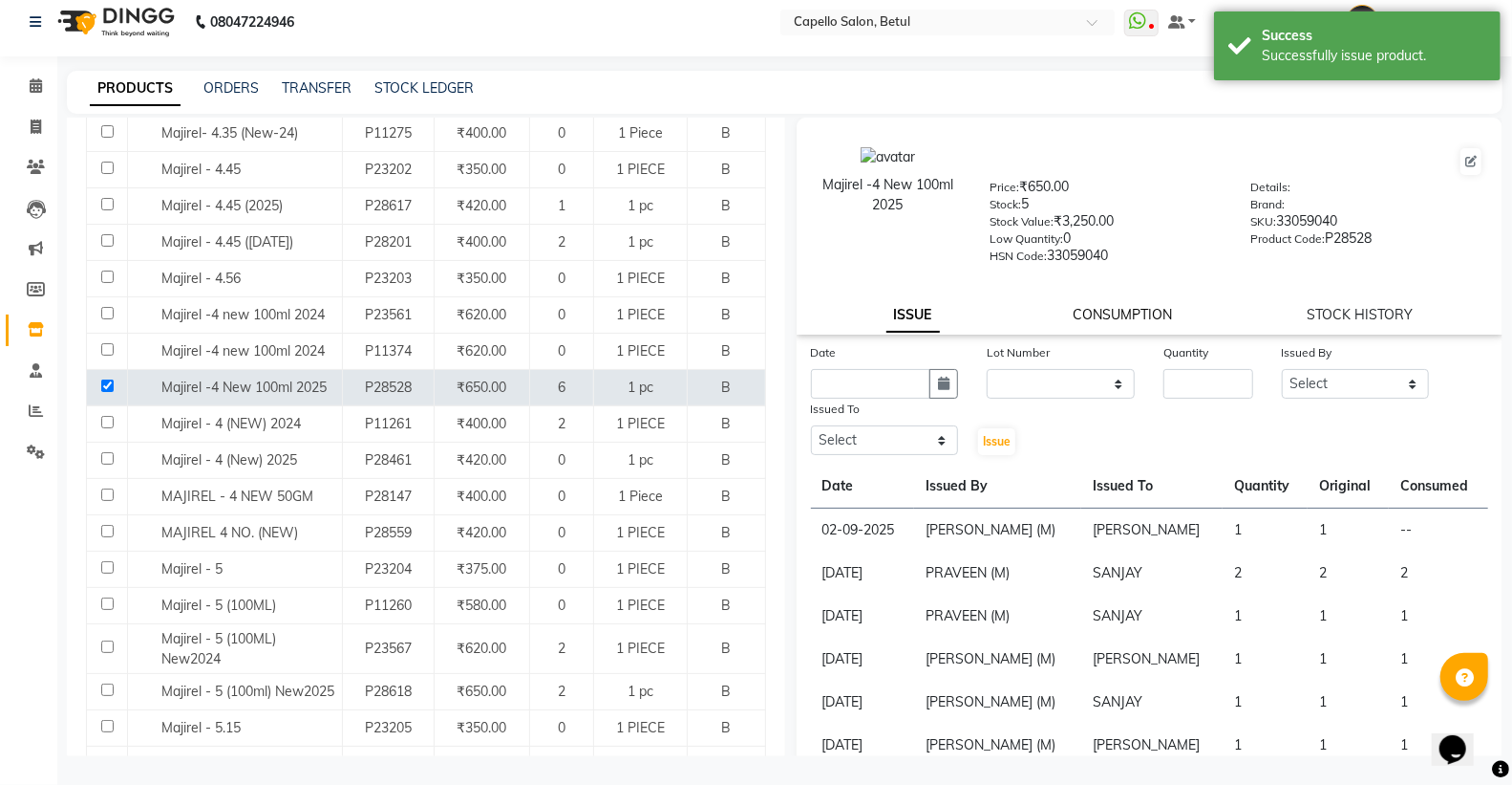
click at [1111, 319] on link "CONSUMPTION" at bounding box center [1124, 315] width 100 height 18
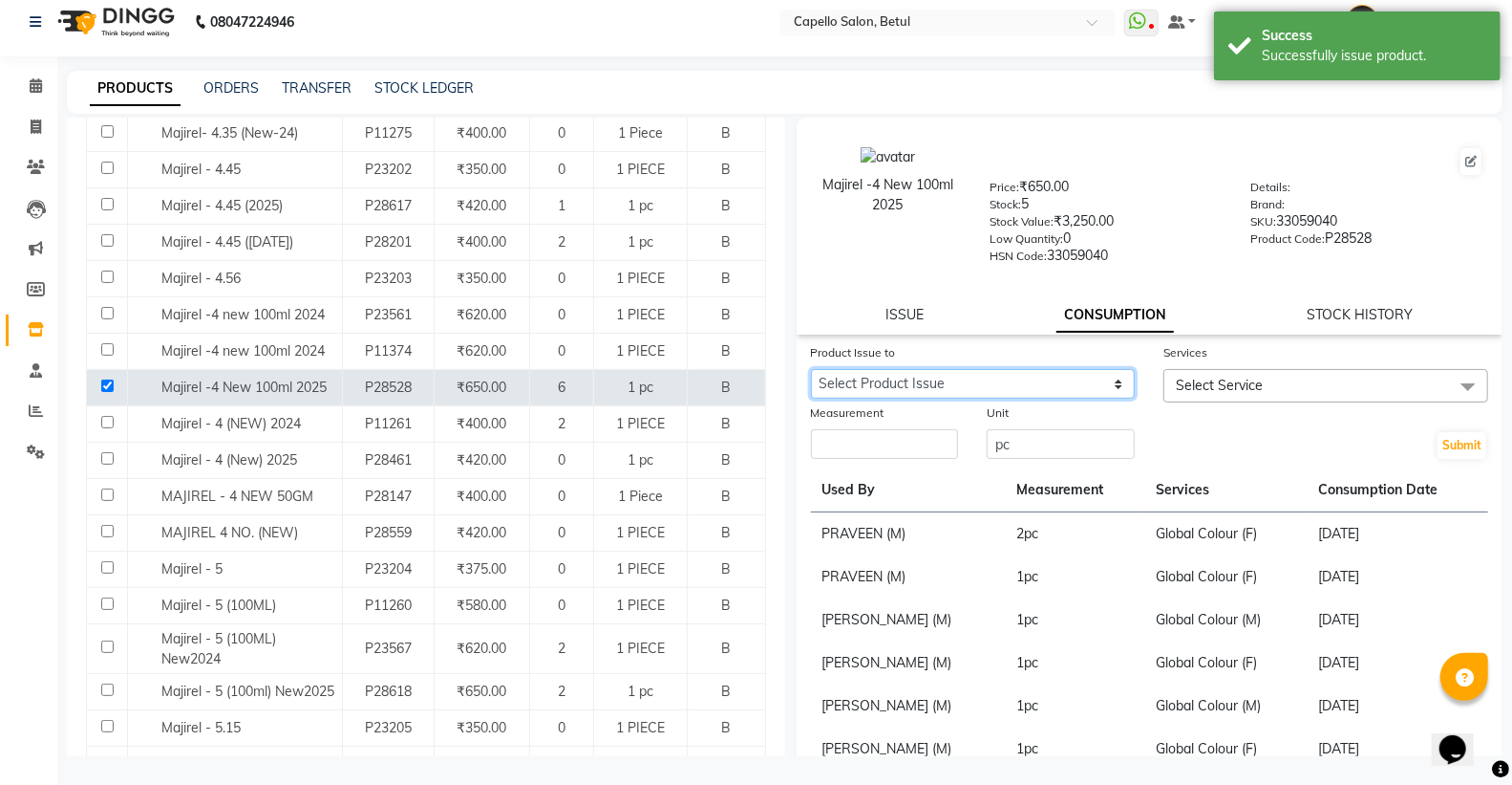
click at [1056, 378] on select "Select Product Issue 2025-09-02, Issued to: DISHANT, Balance: 1" at bounding box center [973, 383] width 324 height 29
select select "1200274"
click at [811, 369] on select "Select Product Issue 2025-09-02, Issued to: DISHANT, Balance: 1" at bounding box center [973, 383] width 324 height 29
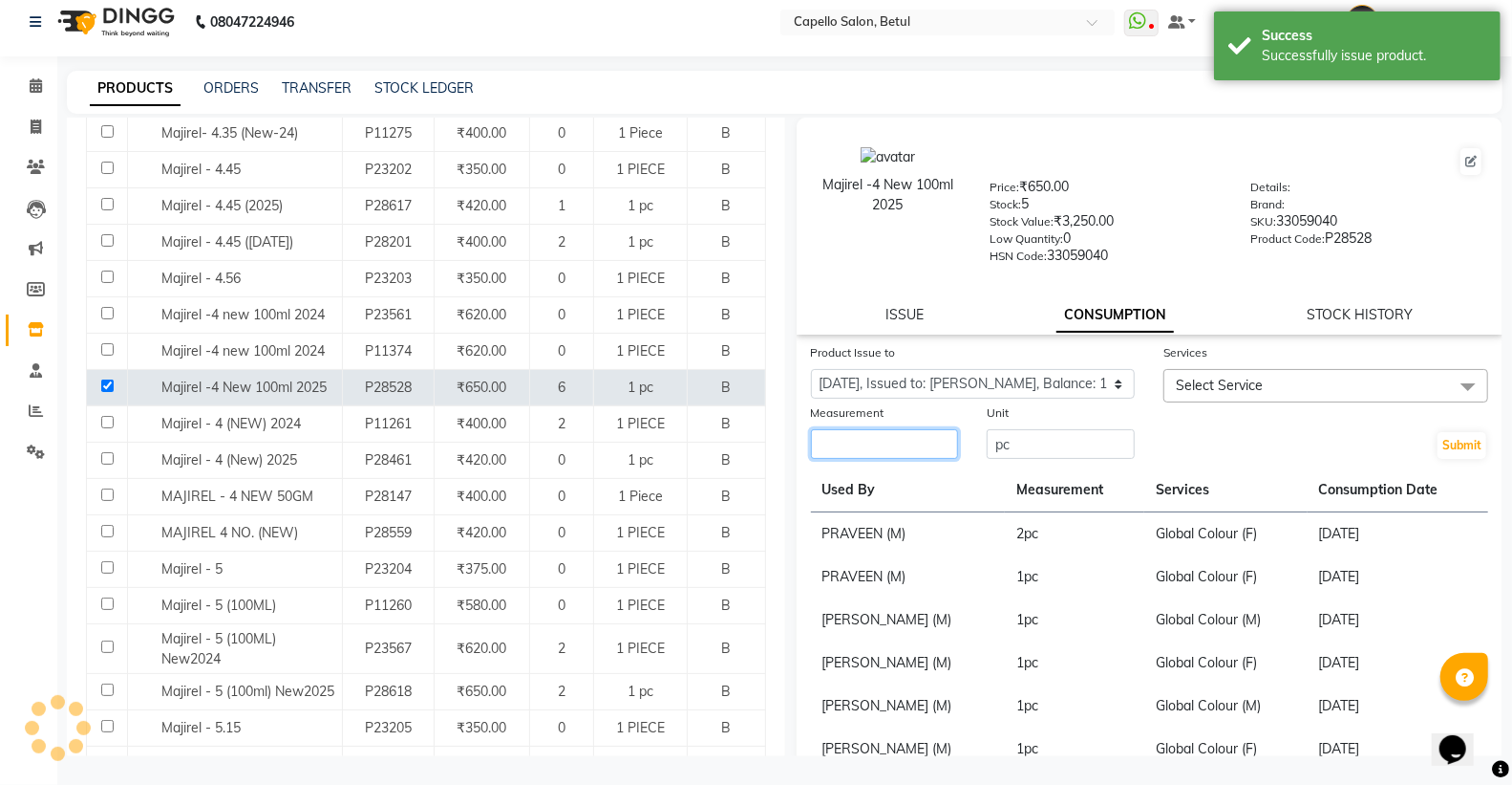
click at [939, 453] on input "number" at bounding box center [886, 444] width 149 height 29
type input "1"
click at [1311, 396] on span "Select Service" at bounding box center [1326, 385] width 324 height 33
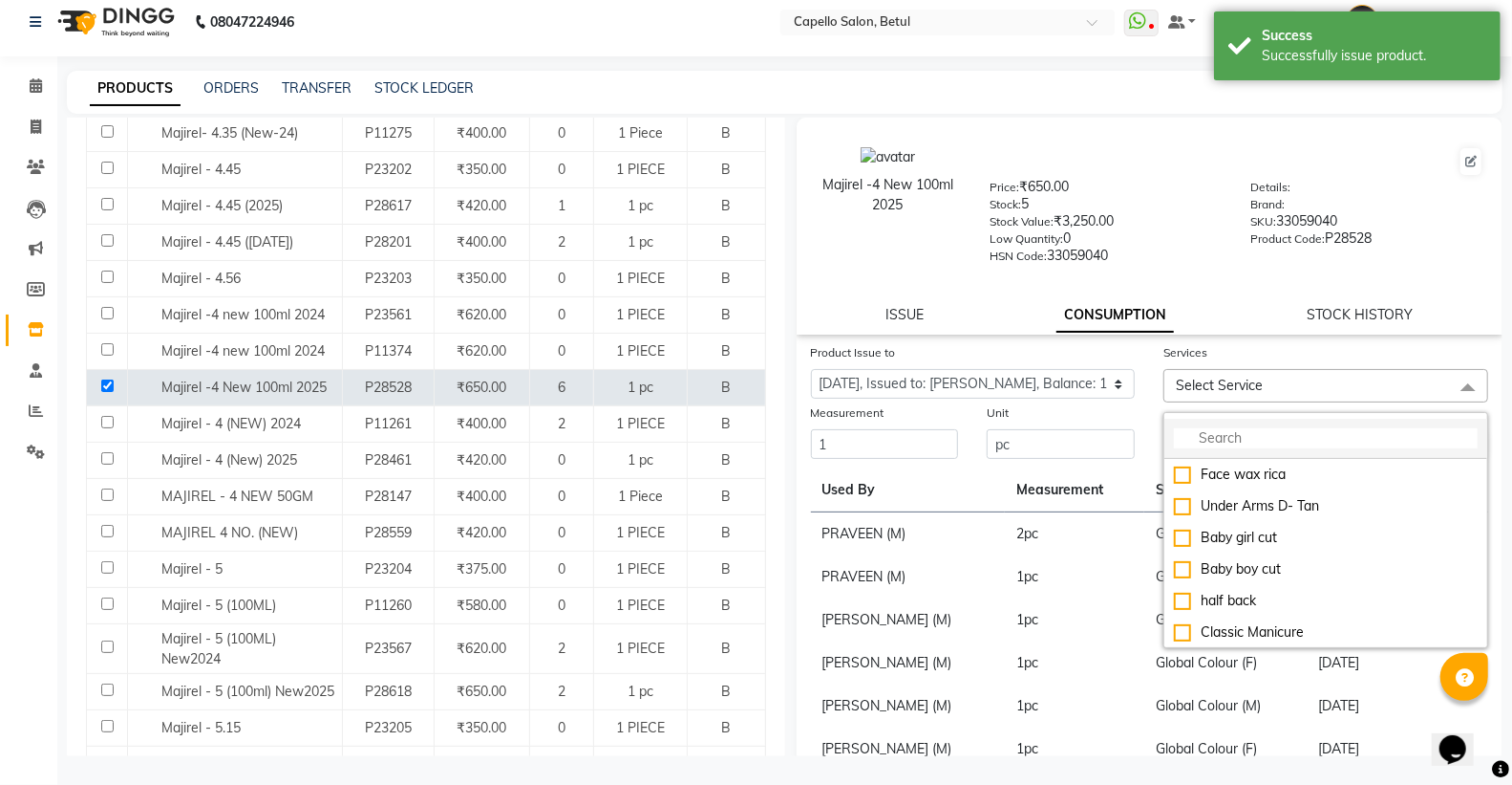
click at [1265, 433] on input "multiselect-search" at bounding box center [1325, 438] width 304 height 21
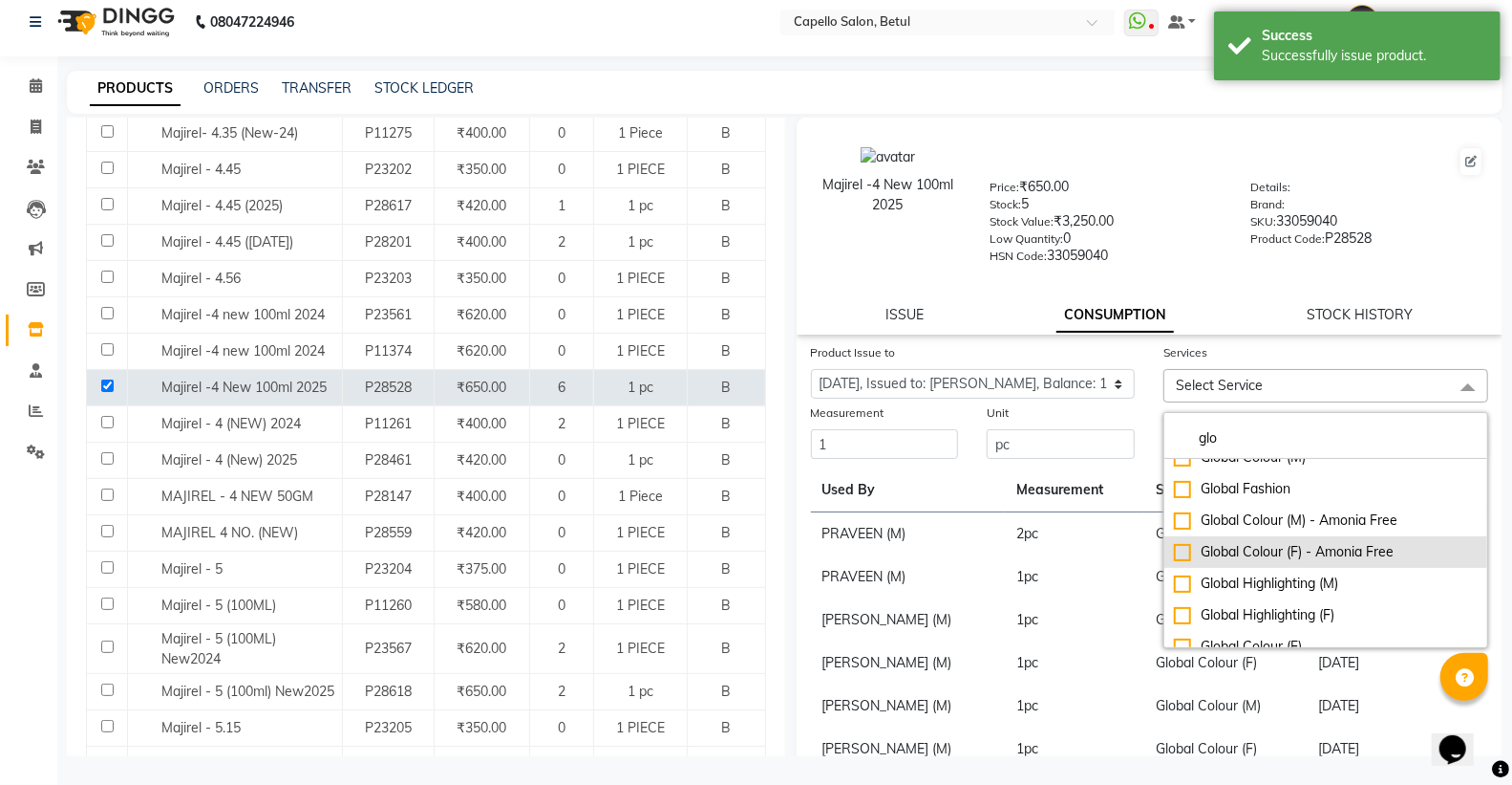
scroll to position [31, 0]
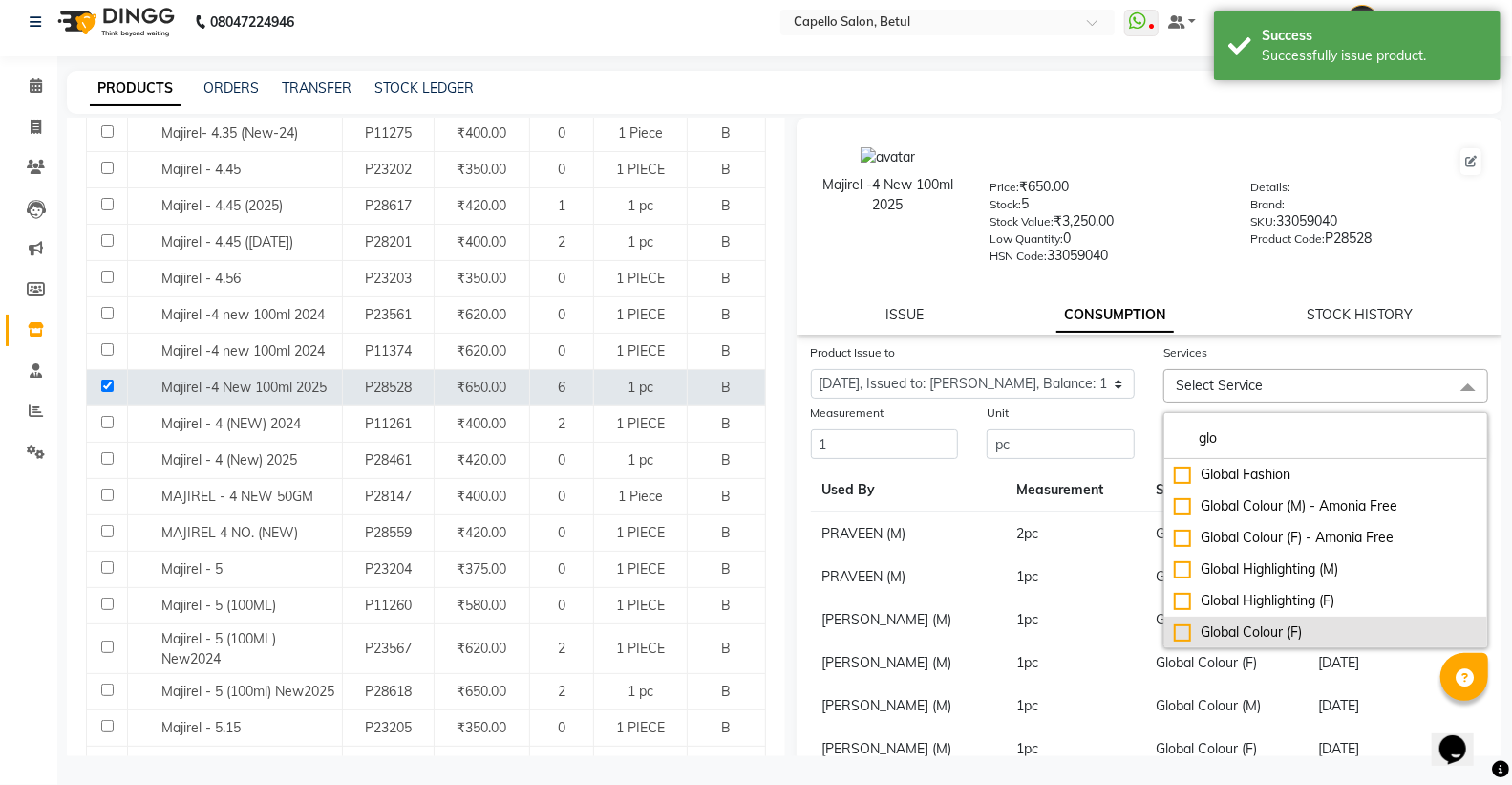
type input "glo"
click at [1186, 632] on div "Global Colour (F)" at bounding box center [1325, 632] width 304 height 21
checkbox input "true"
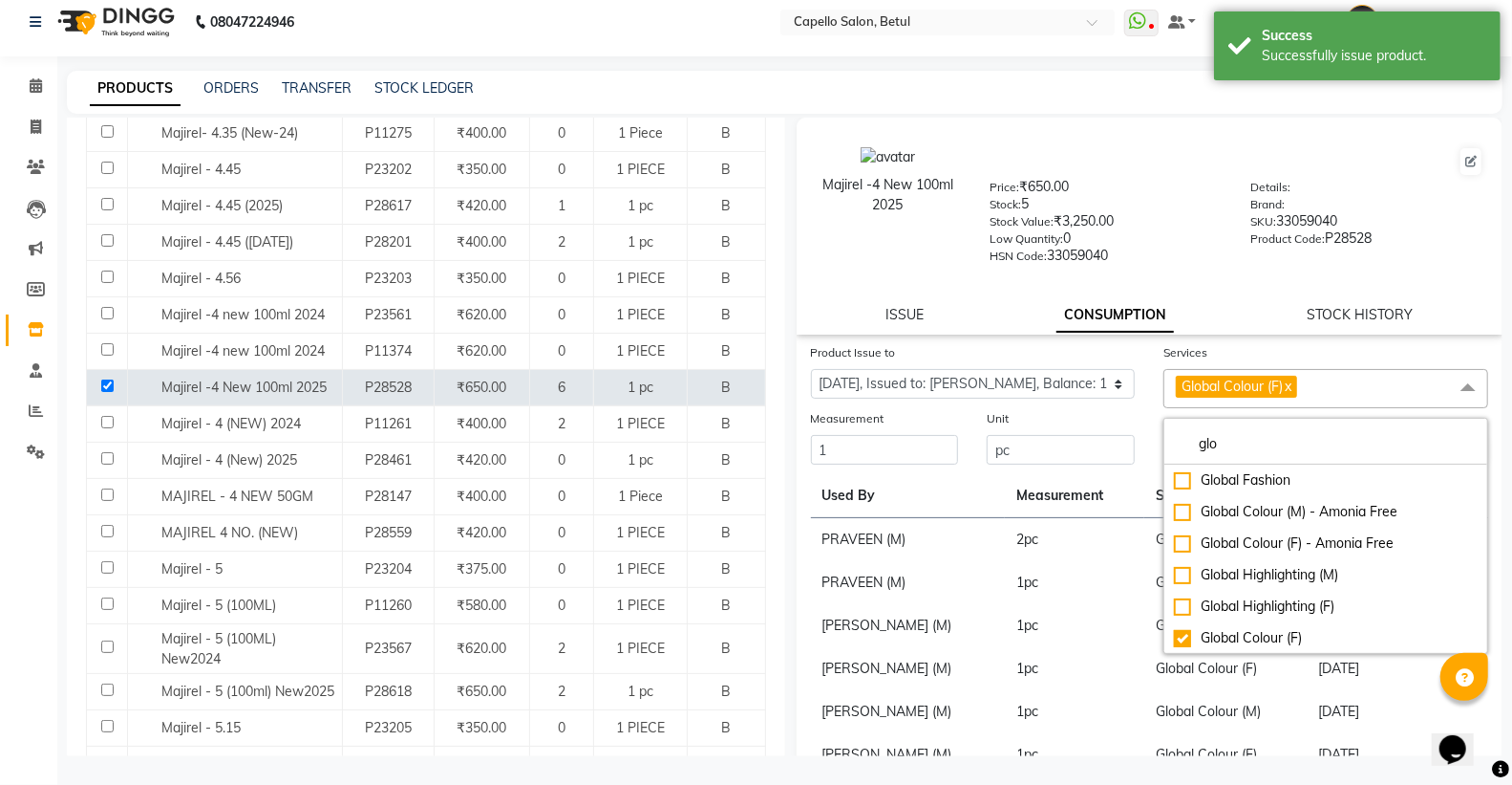
click at [1125, 414] on div "Unit" at bounding box center [1061, 420] width 149 height 26
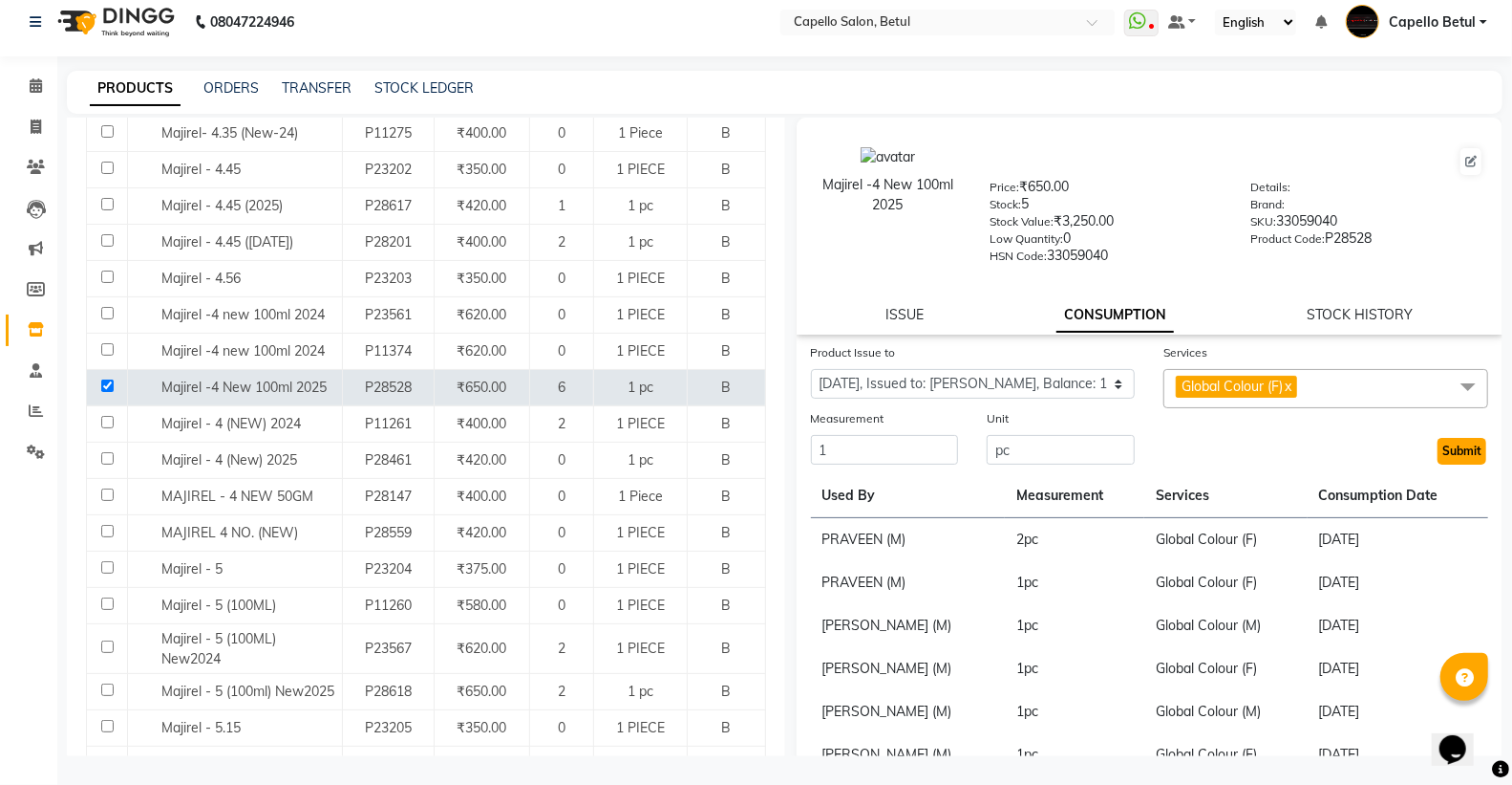
click at [1456, 441] on button "Submit" at bounding box center [1462, 451] width 49 height 26
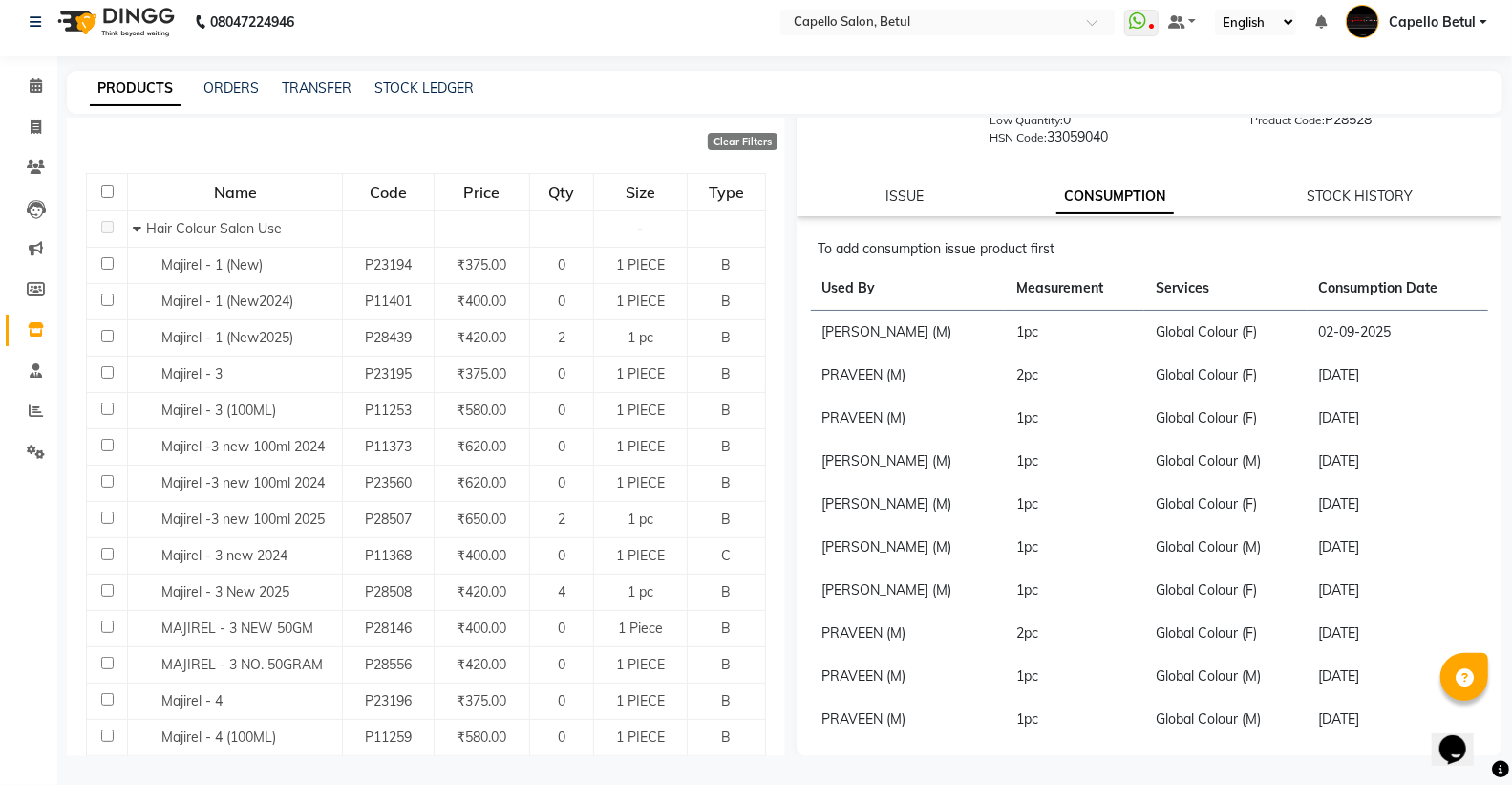
scroll to position [0, 0]
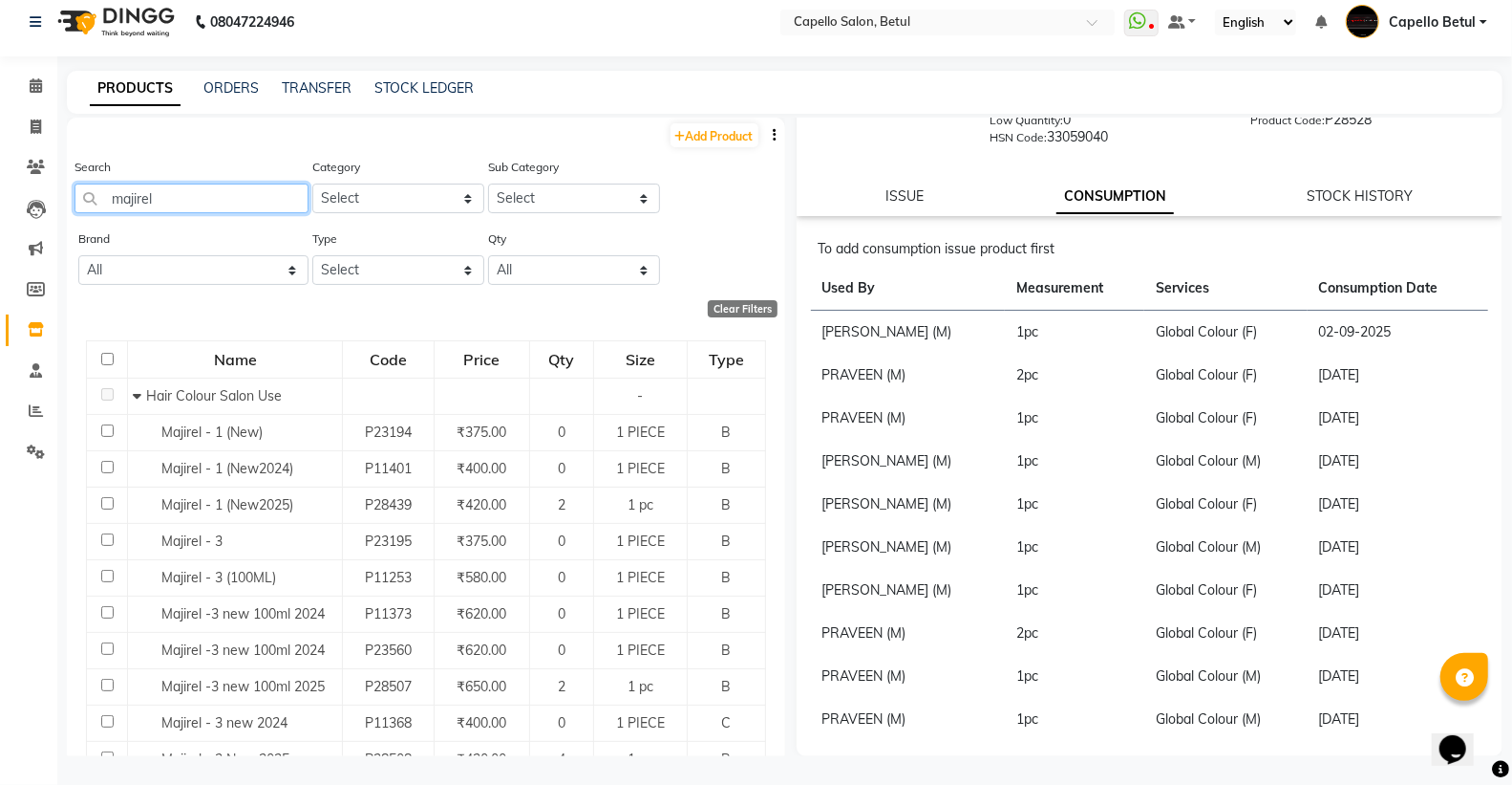
click at [179, 198] on input "majirel" at bounding box center [191, 198] width 234 height 29
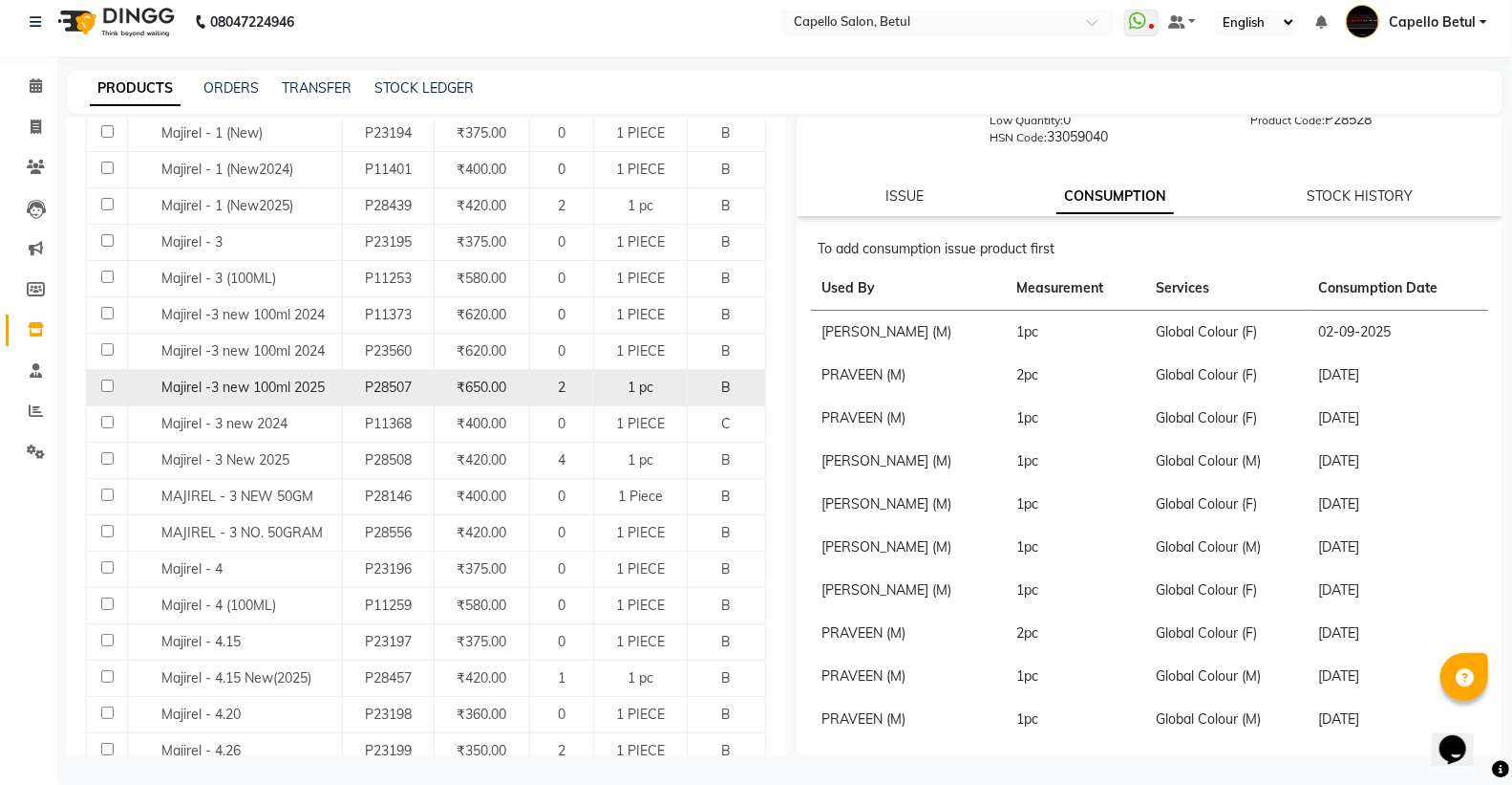
scroll to position [319, 0]
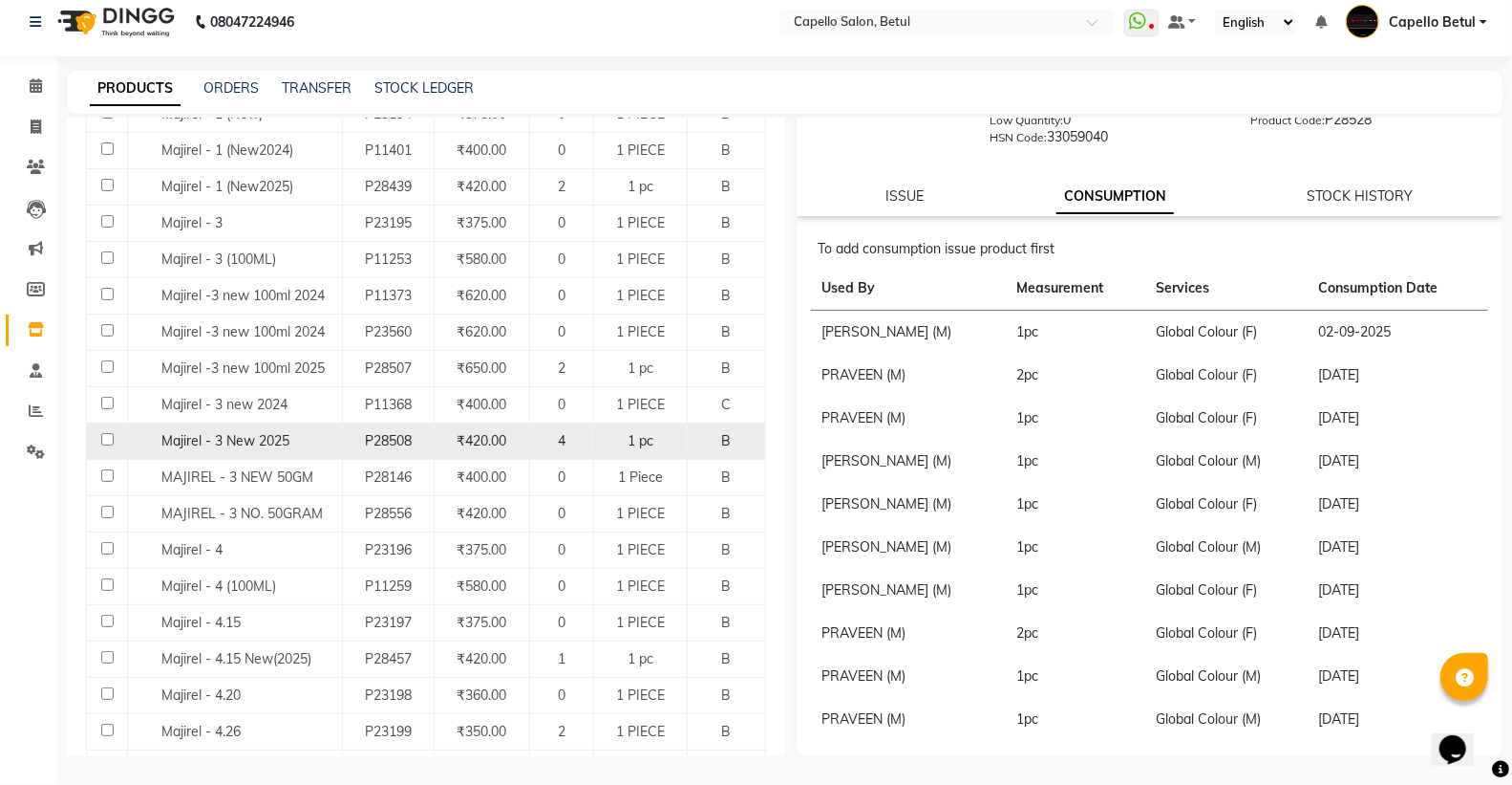
click at [109, 440] on input "checkbox" at bounding box center [108, 439] width 13 height 13
checkbox input "true"
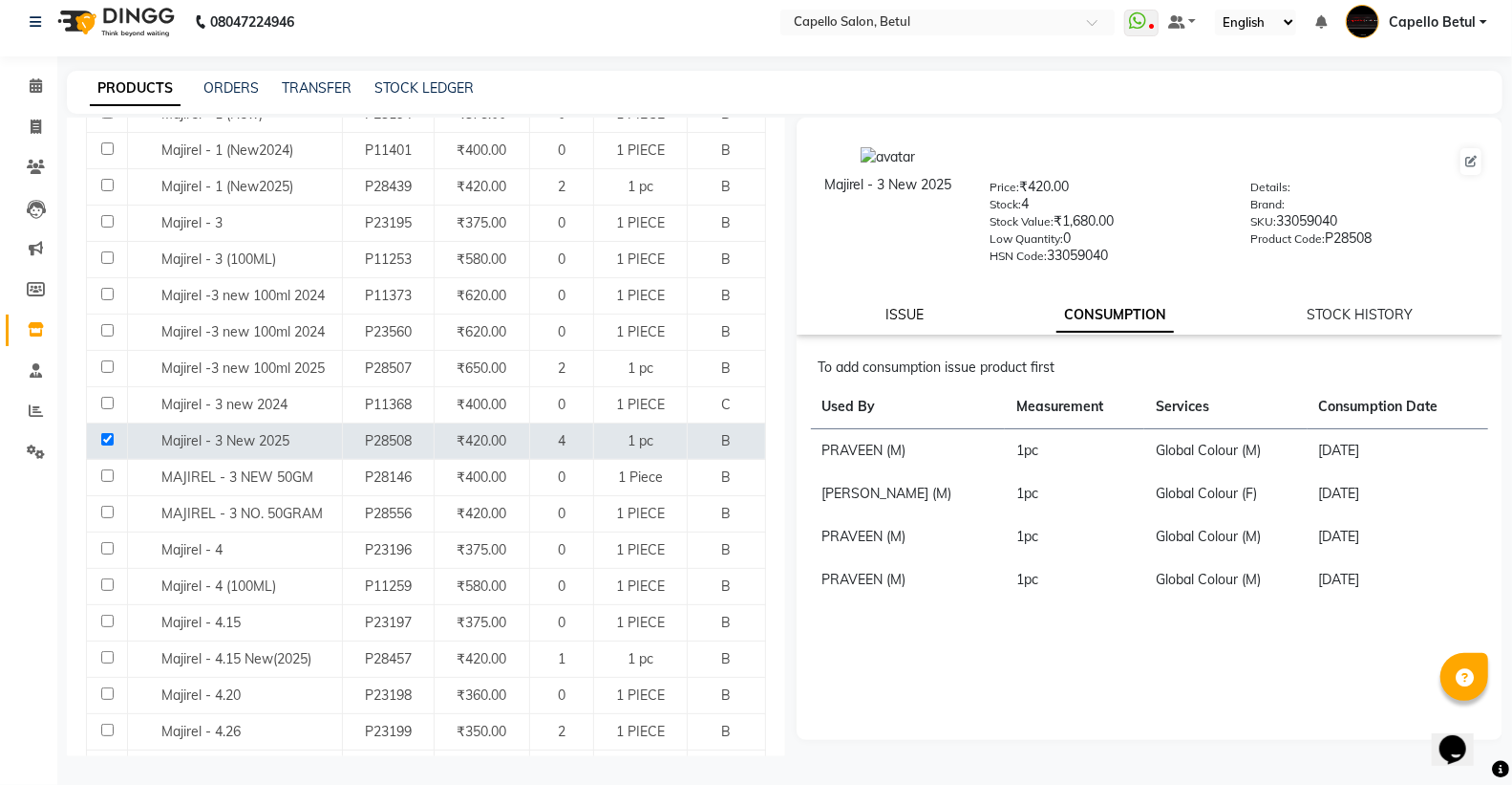
click at [903, 310] on link "ISSUE" at bounding box center [904, 315] width 38 height 18
select select
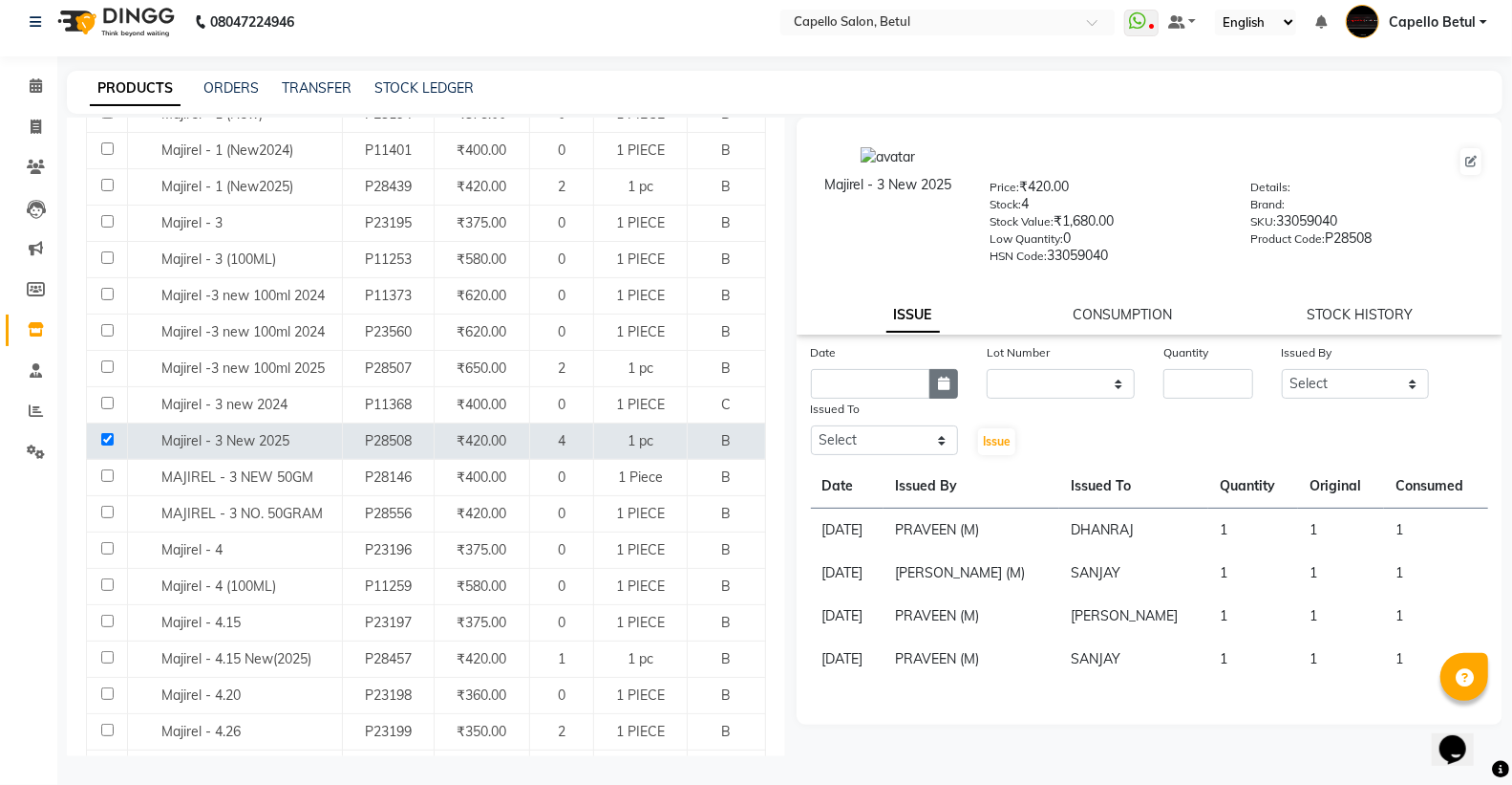
click at [944, 383] on icon "button" at bounding box center [944, 383] width 12 height 14
select select "9"
select select "2025"
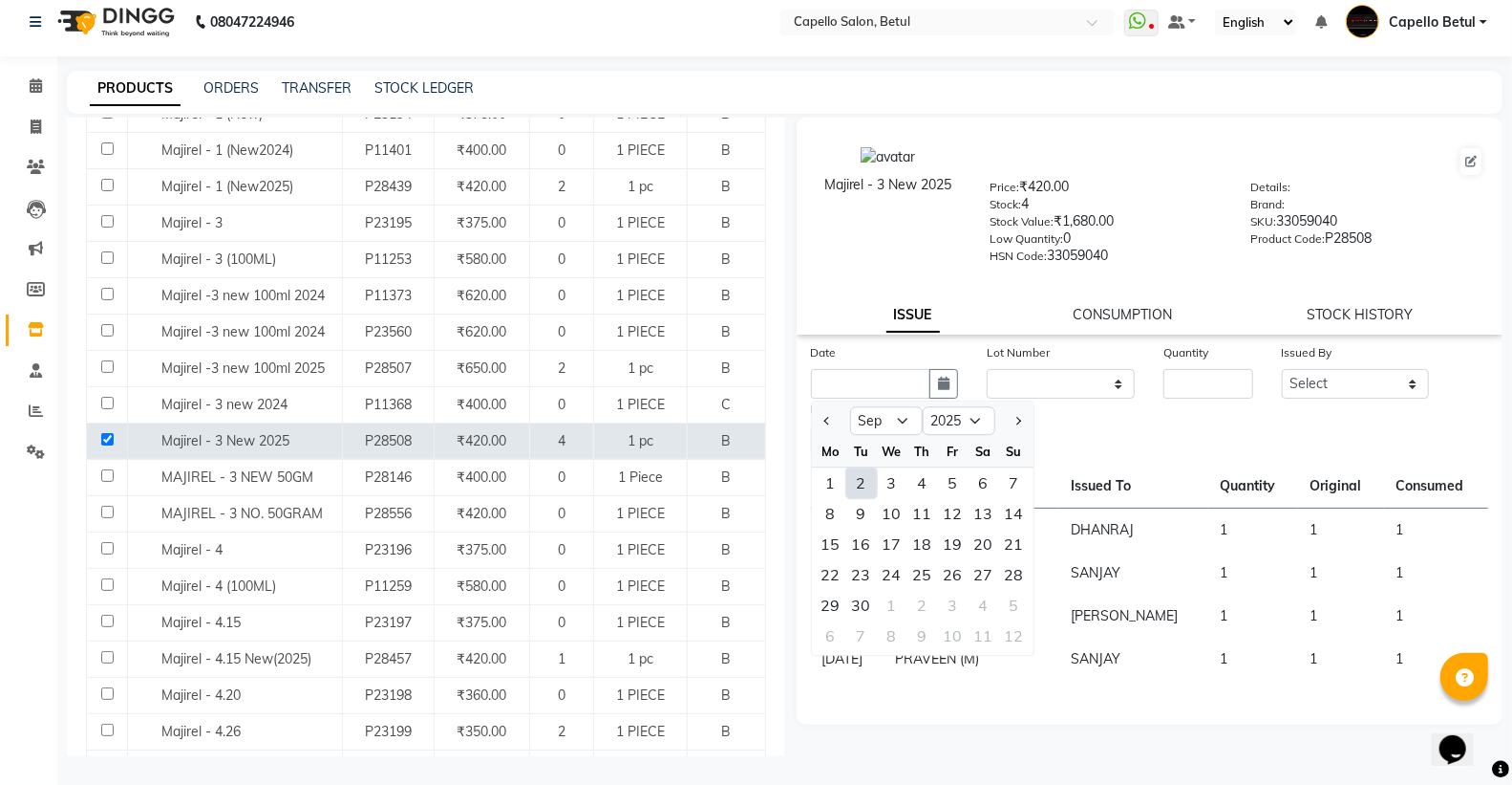
click at [857, 481] on div "2" at bounding box center [861, 482] width 30 height 30
type input "02-09-2025"
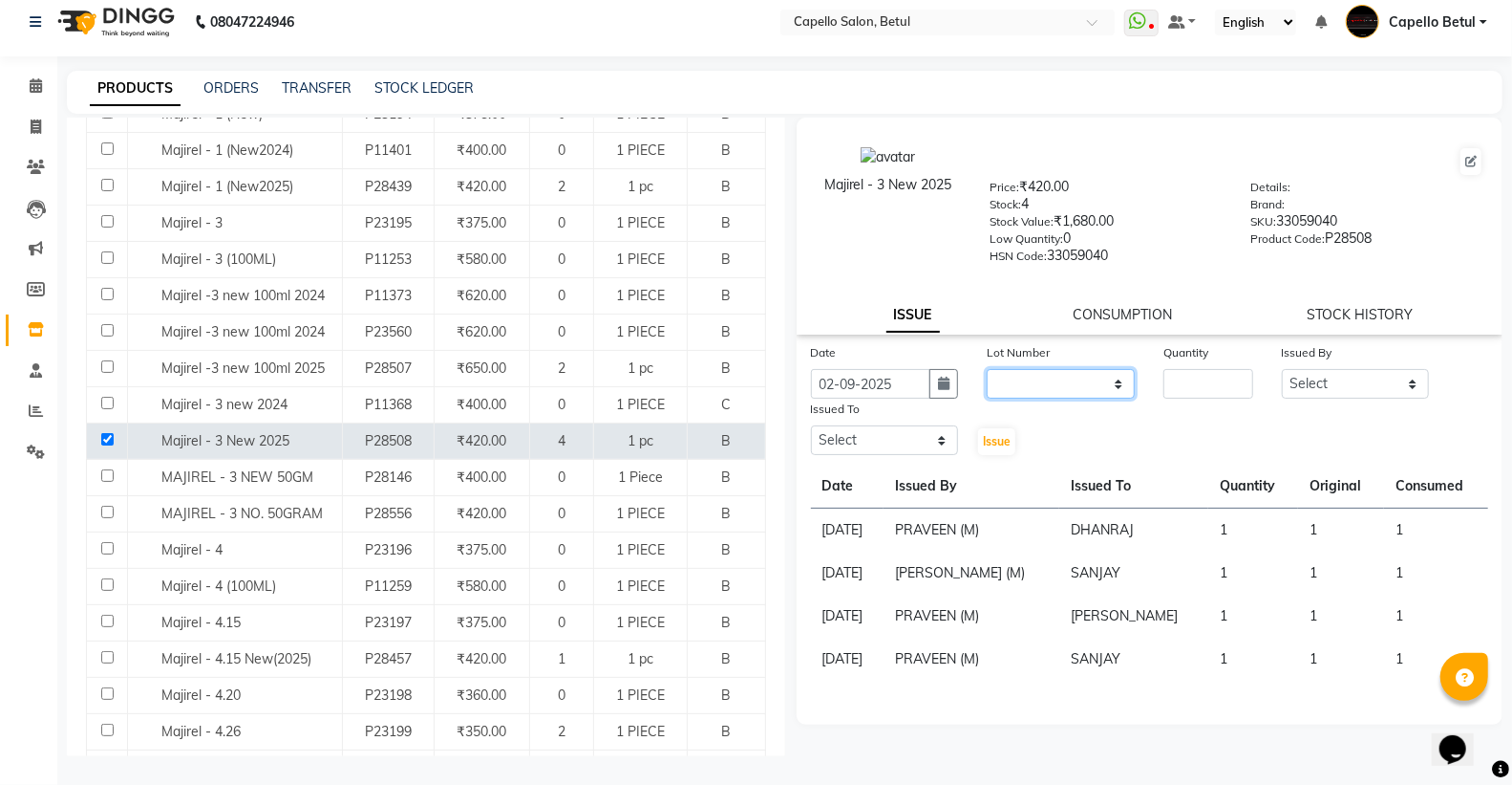
click at [1058, 393] on select "None" at bounding box center [1061, 383] width 149 height 29
select select "0: null"
click at [987, 369] on select "None" at bounding box center [1061, 383] width 149 height 29
click at [1183, 378] on input "number" at bounding box center [1208, 383] width 89 height 29
type input "1"
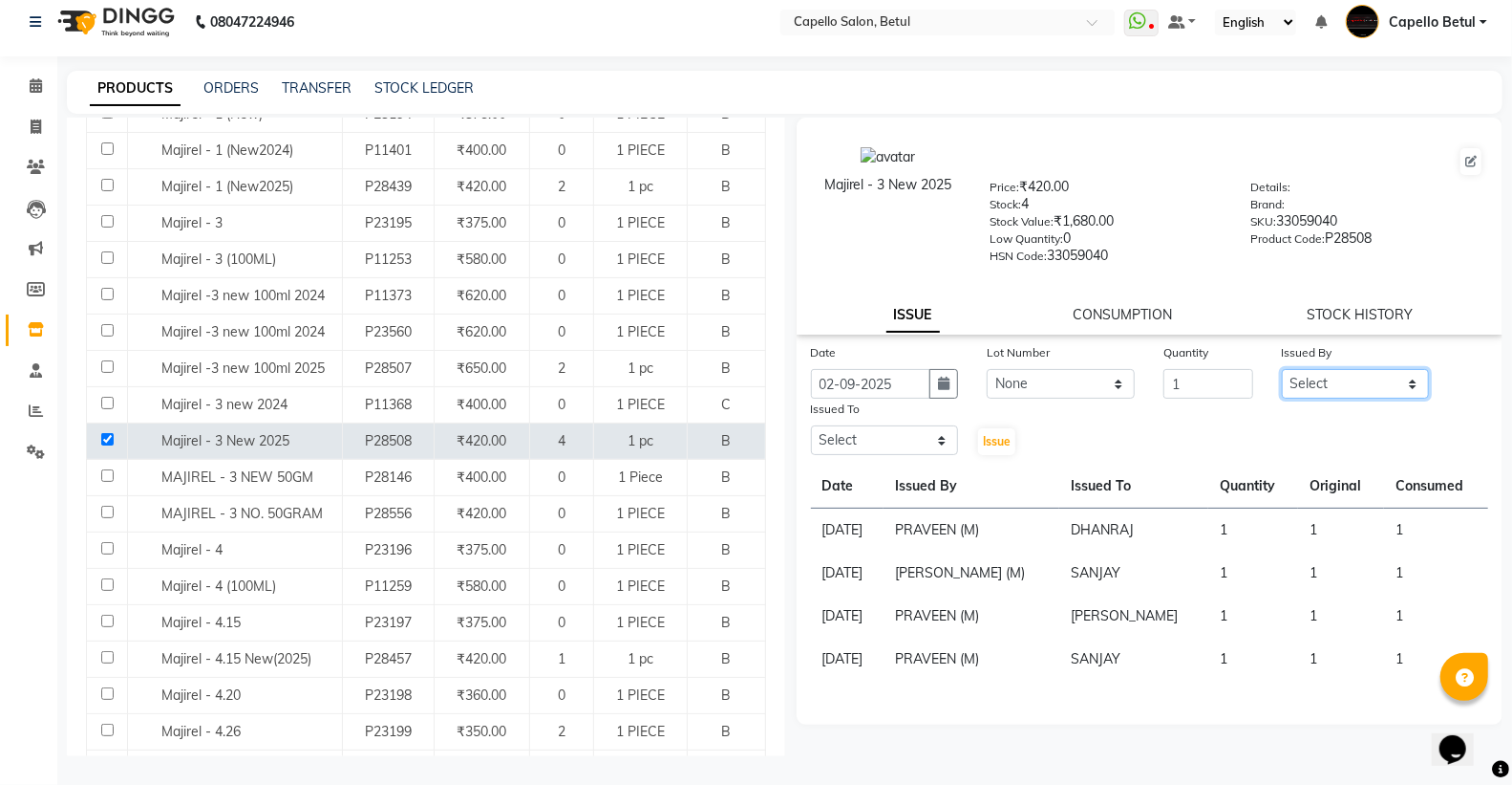
click at [1369, 369] on select "Select ADMIN Capello Betul DHANRAJ DISHANT kirti MOHINI POOJA SOLANKI (M) PRAVE…" at bounding box center [1357, 383] width 149 height 29
select select "26176"
click at [1282, 369] on select "Select ADMIN Capello Betul DHANRAJ DISHANT kirti MOHINI POOJA SOLANKI (M) PRAVE…" at bounding box center [1357, 383] width 149 height 29
click at [915, 424] on div "Issued To" at bounding box center [886, 412] width 149 height 26
click at [904, 435] on select "Select ADMIN Capello Betul DHANRAJ DISHANT kirti MOHINI POOJA SOLANKI (M) PRAVE…" at bounding box center [886, 440] width 149 height 29
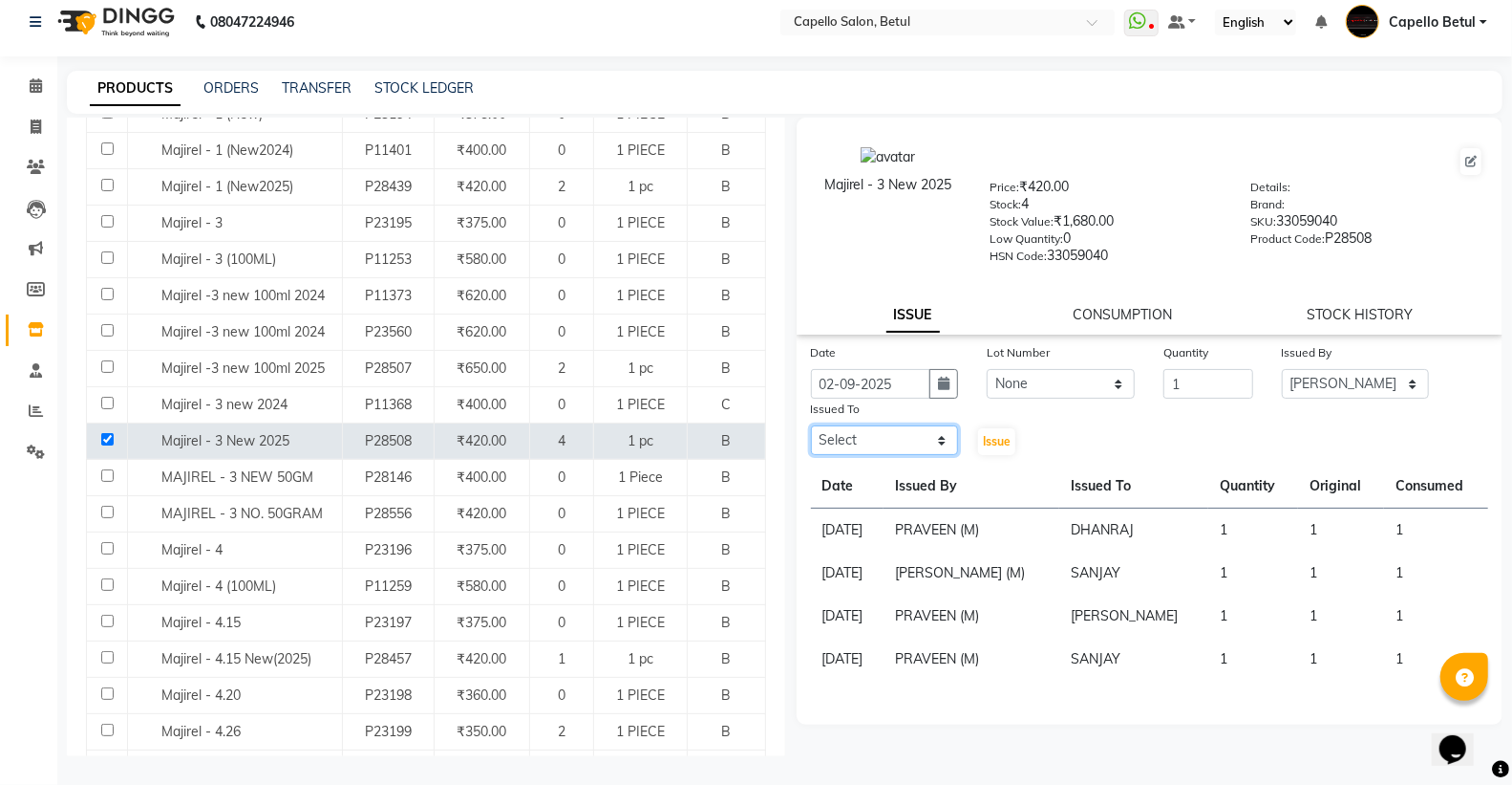
select select "20307"
click at [811, 426] on select "Select ADMIN Capello Betul DHANRAJ DISHANT kirti MOHINI POOJA SOLANKI (M) PRAVE…" at bounding box center [886, 440] width 149 height 29
click at [984, 440] on span "Issue" at bounding box center [997, 441] width 27 height 15
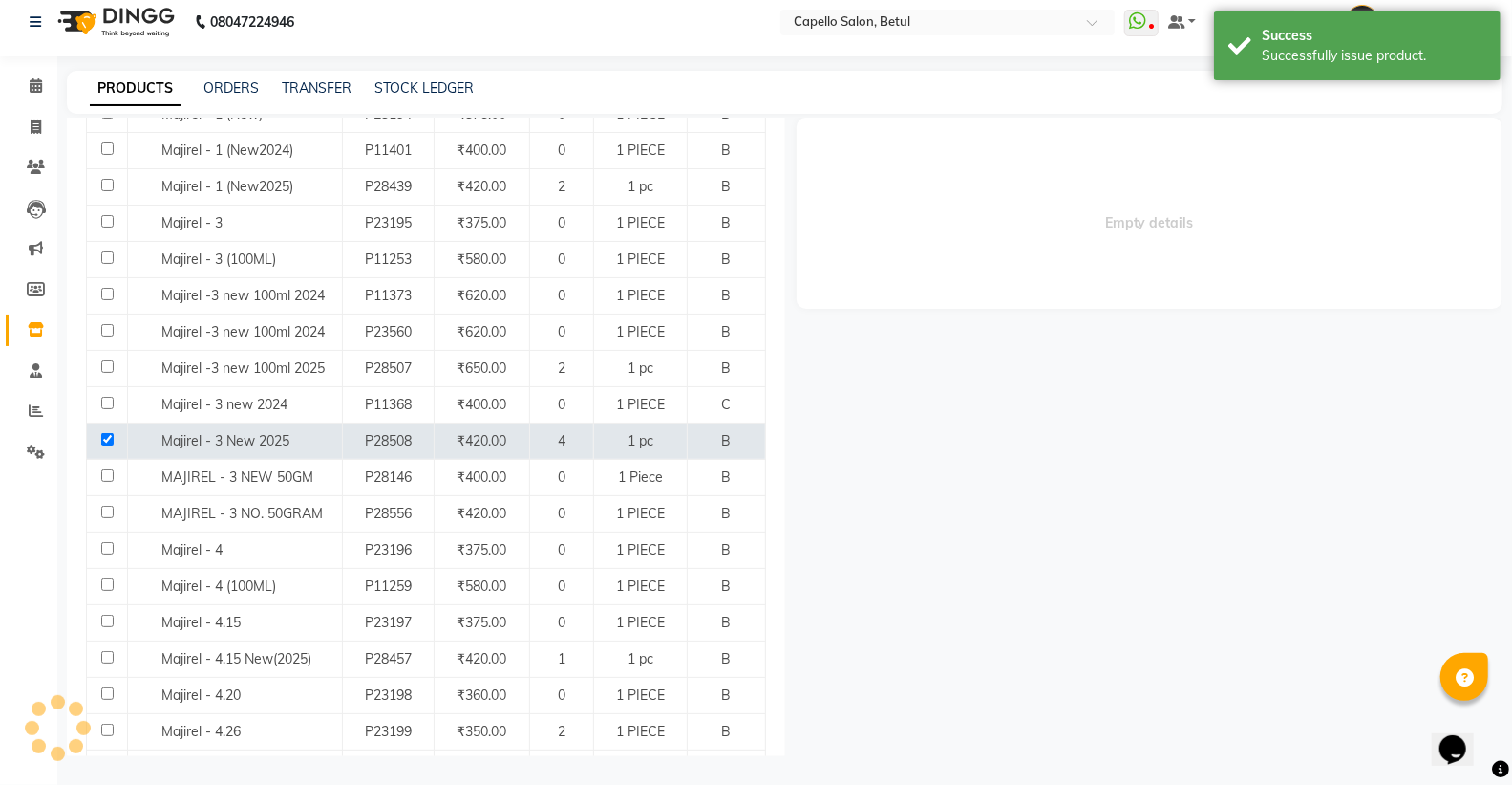
select select
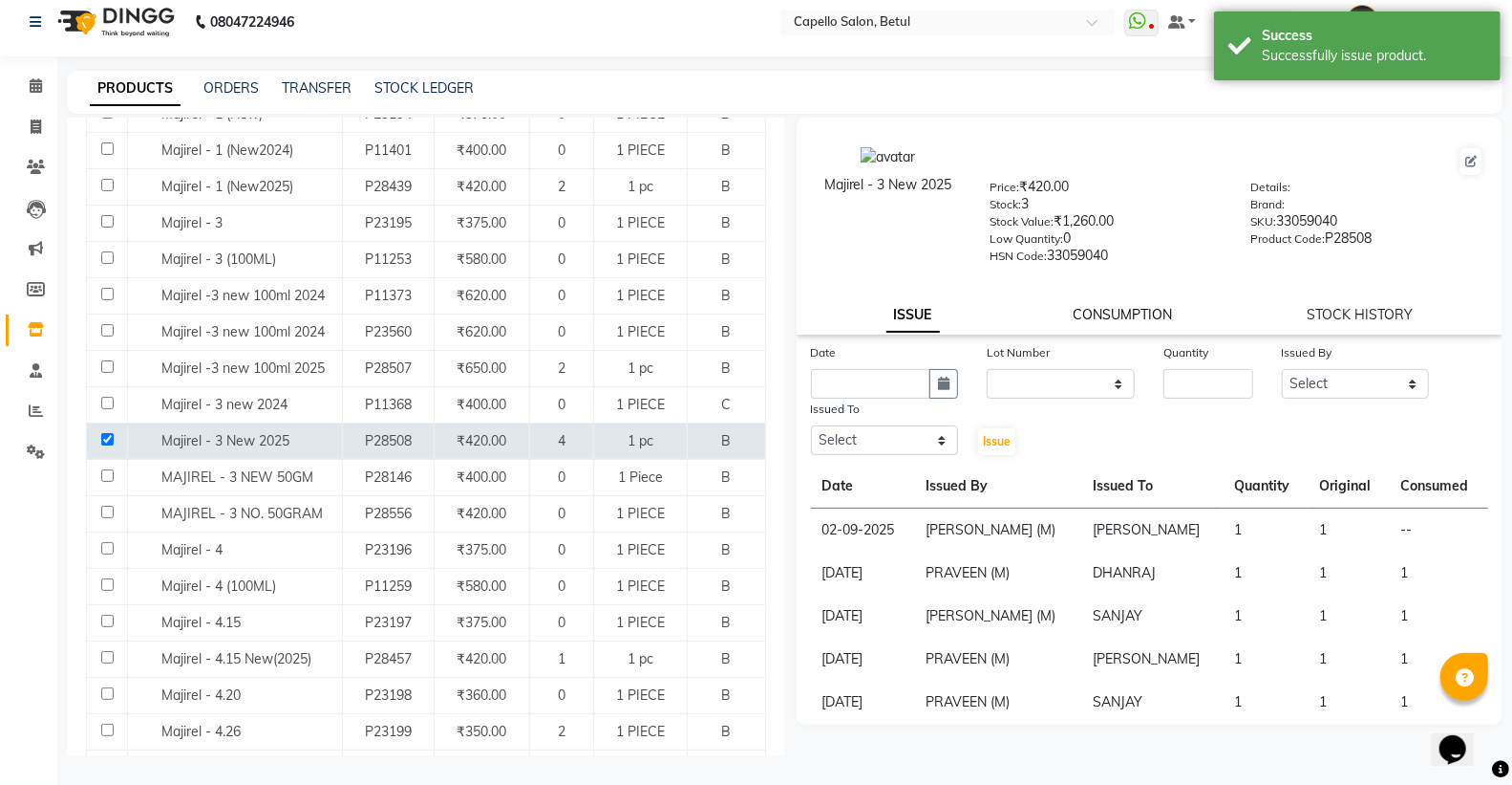
drag, startPoint x: 1121, startPoint y: 321, endPoint x: 1106, endPoint y: 318, distance: 15.3
click at [1120, 321] on link "CONSUMPTION" at bounding box center [1124, 315] width 100 height 18
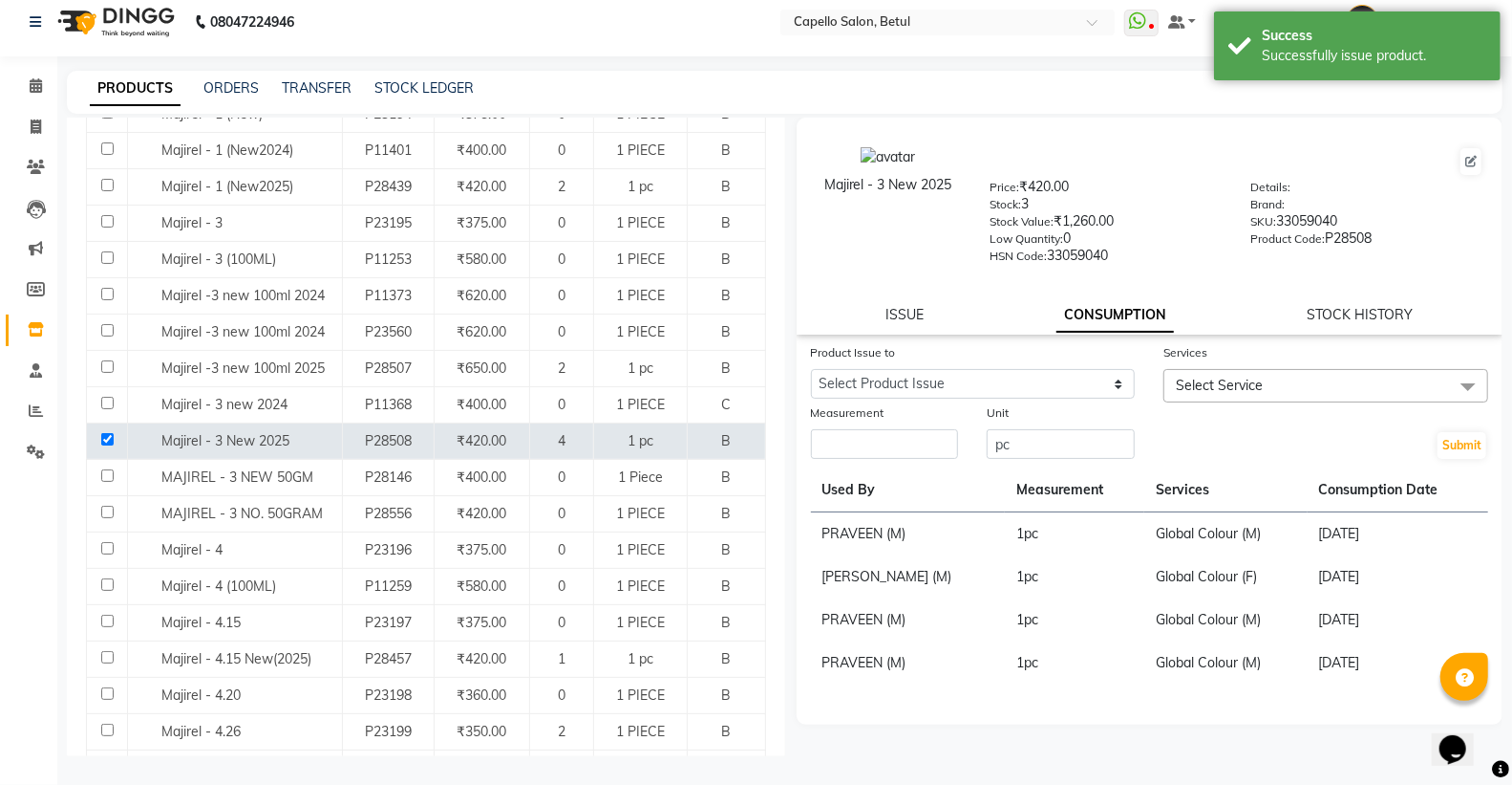
click at [1104, 318] on link "CONSUMPTION" at bounding box center [1115, 315] width 117 height 34
drag, startPoint x: 1049, startPoint y: 376, endPoint x: 1046, endPoint y: 390, distance: 14.3
click at [1048, 375] on select "Select Product Issue 2025-09-02, Issued to: DISHANT, Balance: 1" at bounding box center [973, 383] width 324 height 29
select select "1200285"
click at [811, 369] on select "Select Product Issue 2025-09-02, Issued to: DISHANT, Balance: 1" at bounding box center [973, 383] width 324 height 29
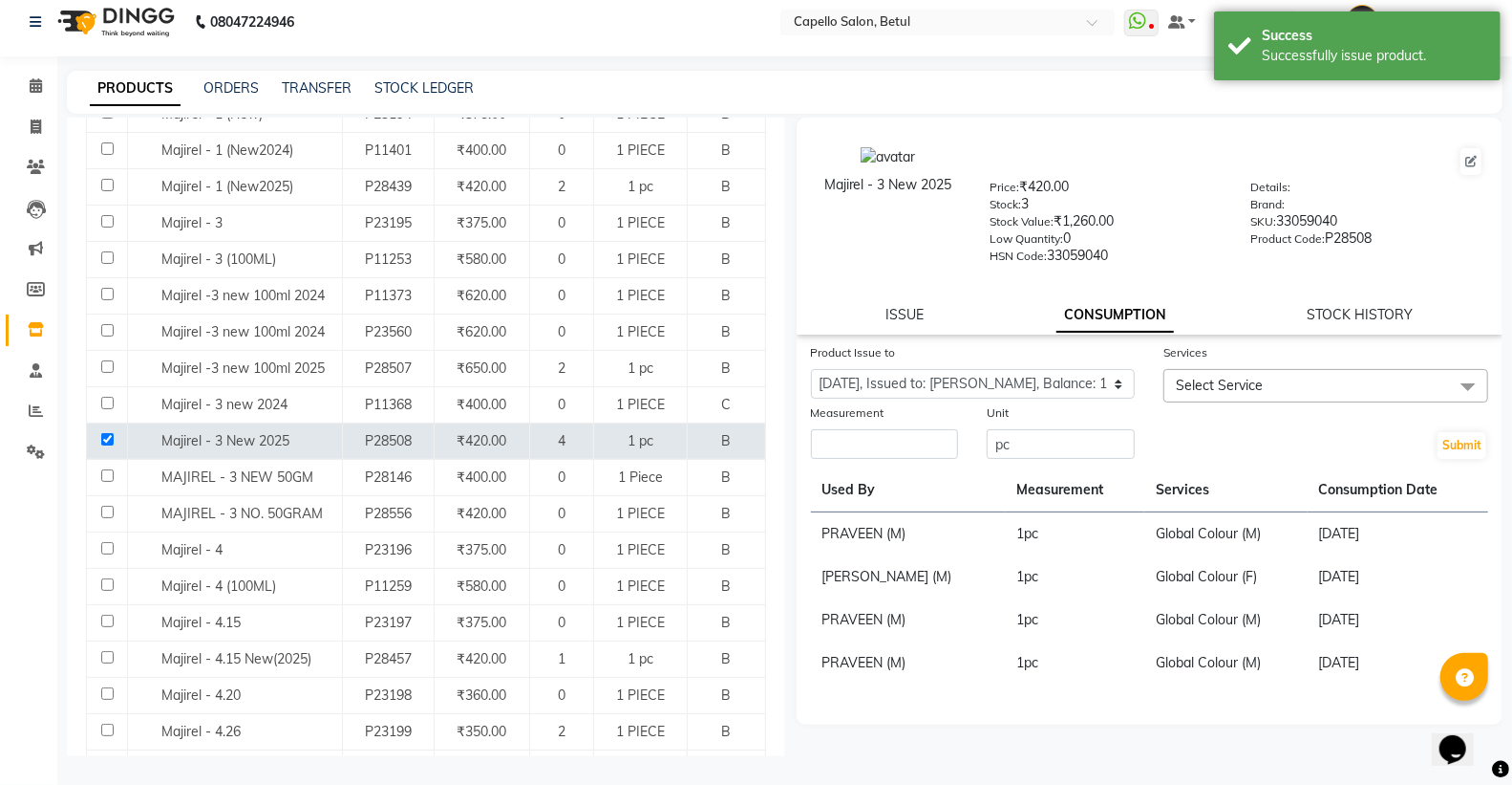
click at [1210, 399] on span "Select Service" at bounding box center [1326, 385] width 324 height 33
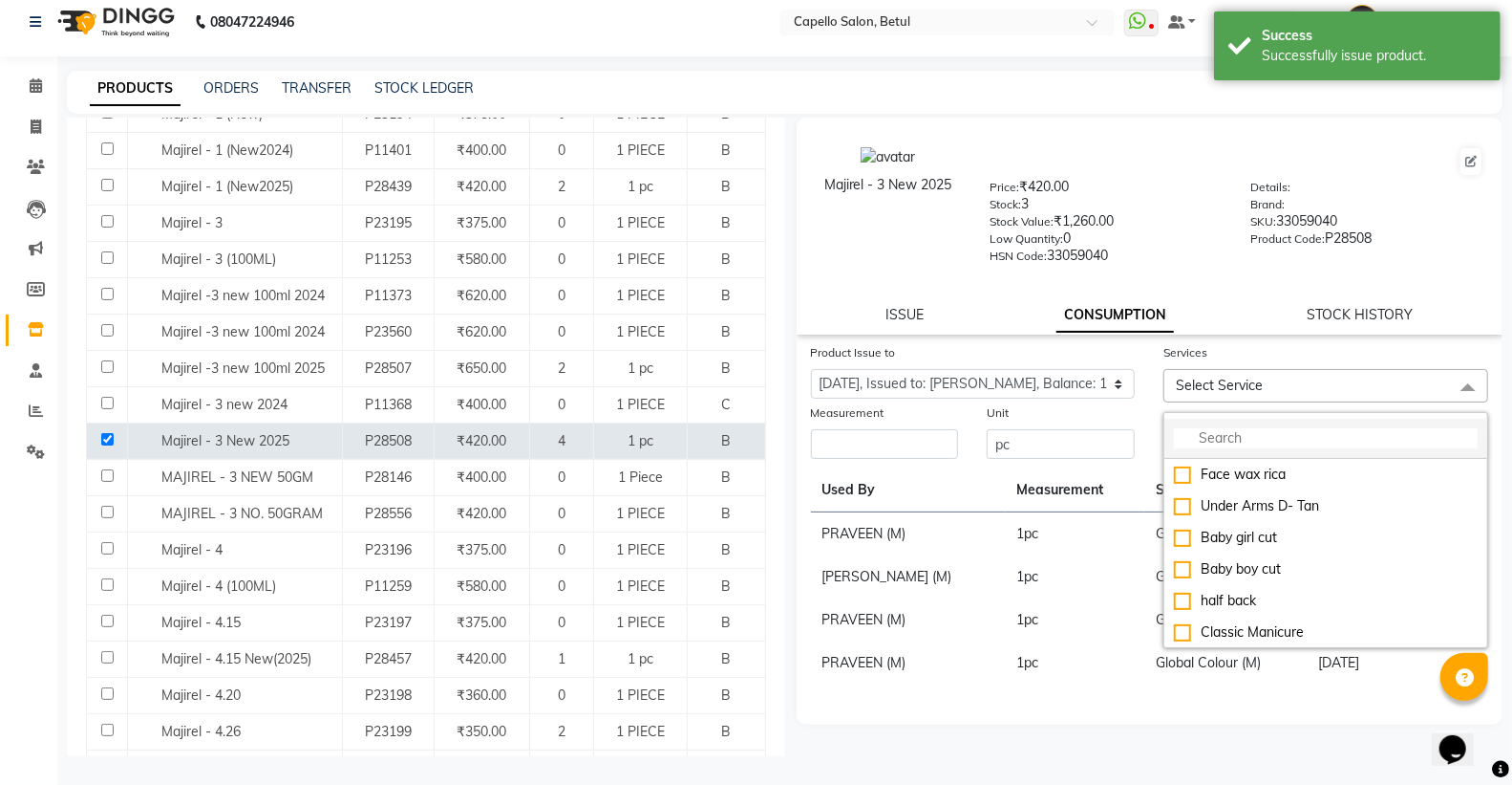
click at [1200, 440] on input "multiselect-search" at bounding box center [1325, 438] width 304 height 21
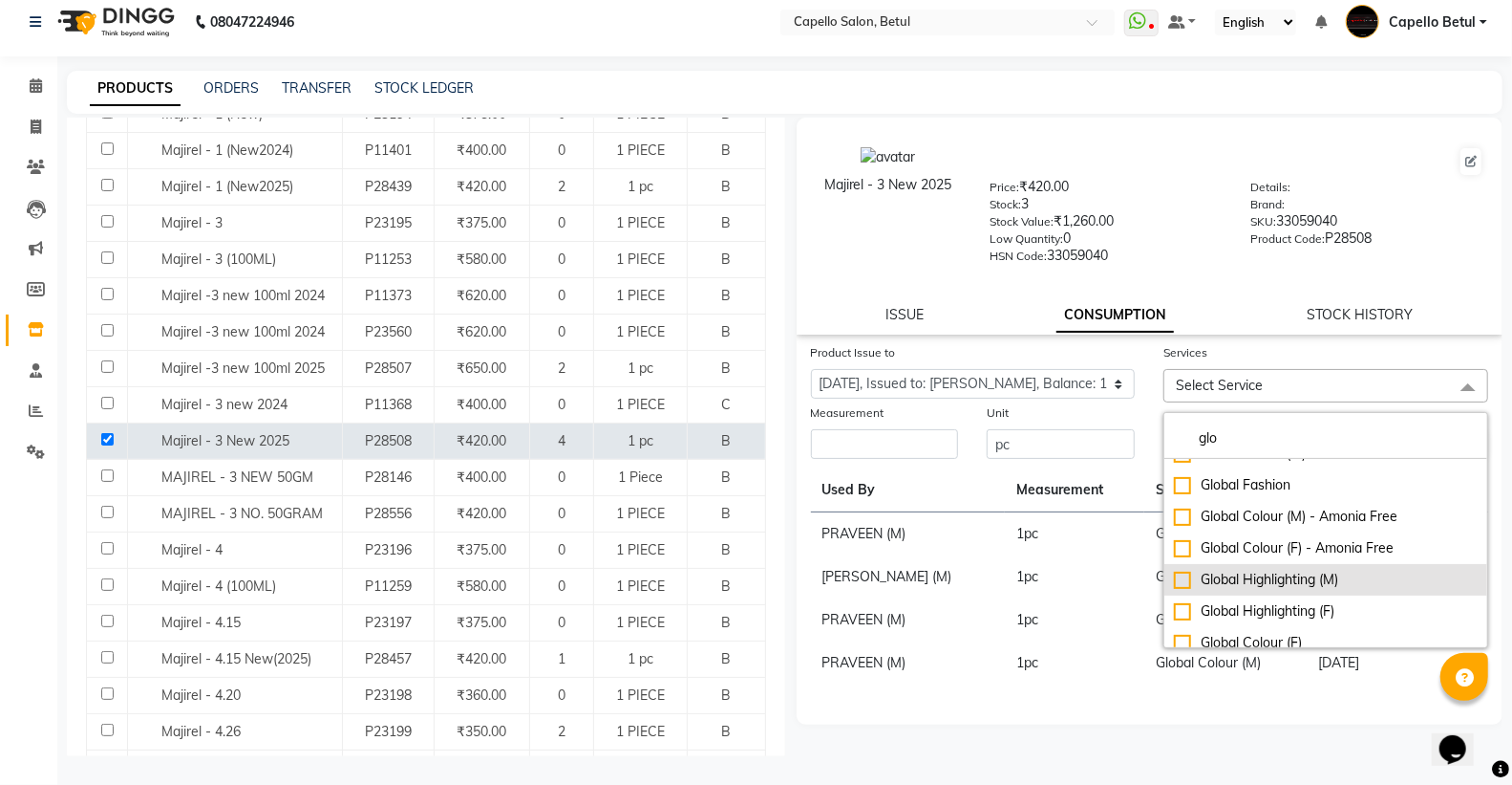
scroll to position [31, 0]
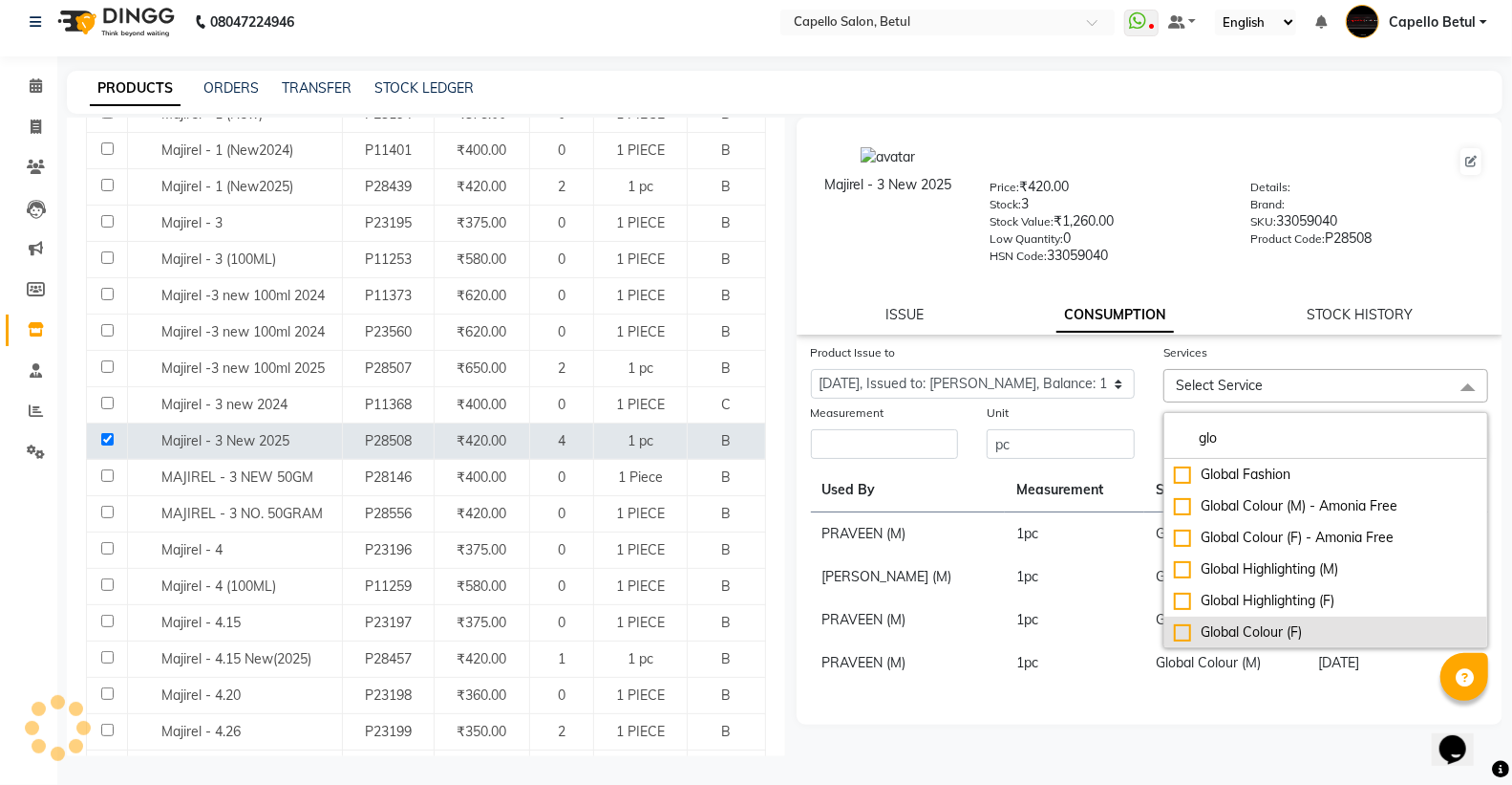
type input "glo"
click at [1179, 625] on div "Global Colour (F)" at bounding box center [1325, 632] width 304 height 21
checkbox input "true"
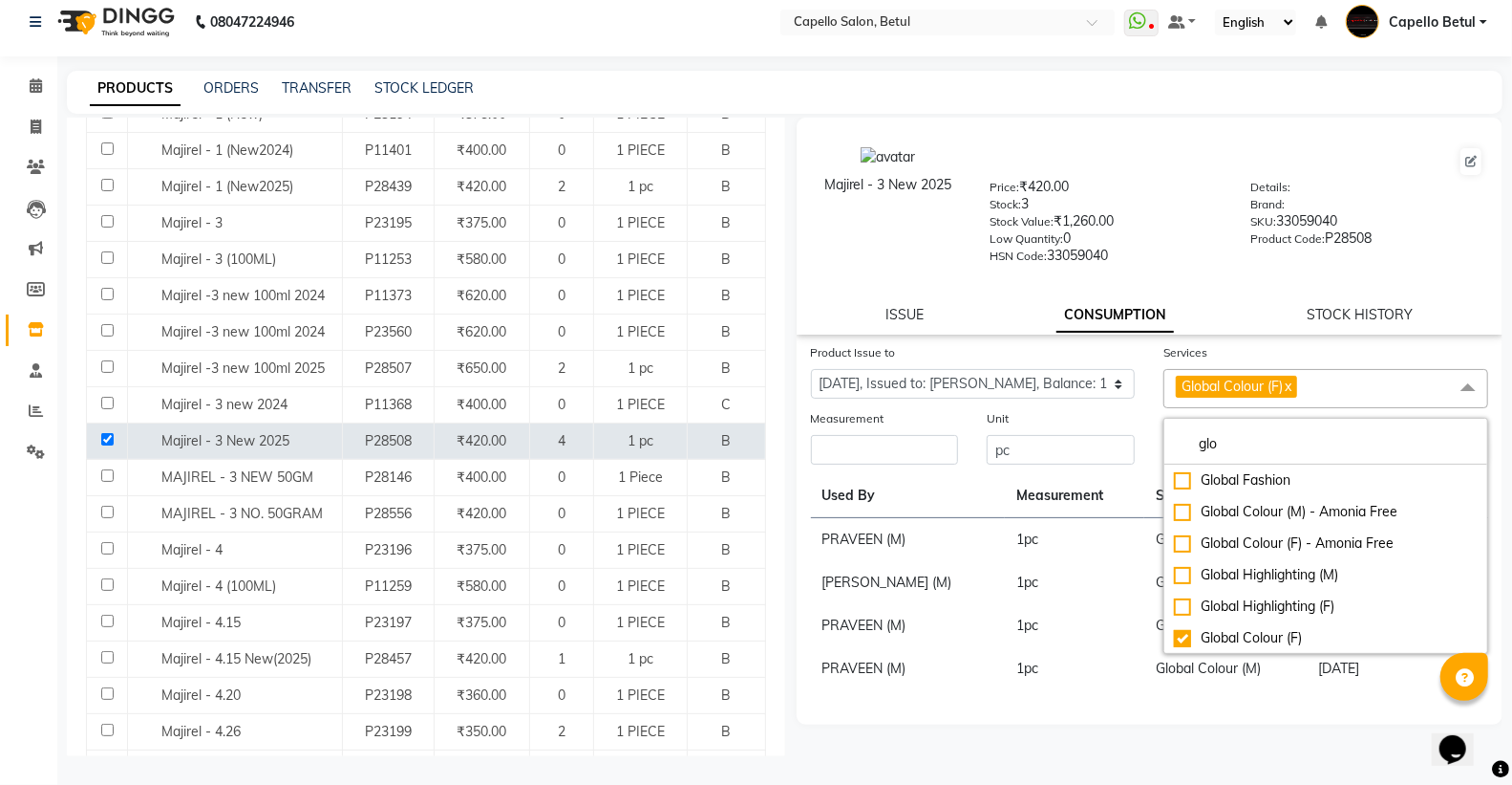
click at [1148, 431] on div "Unit pc" at bounding box center [1060, 437] width 177 height 59
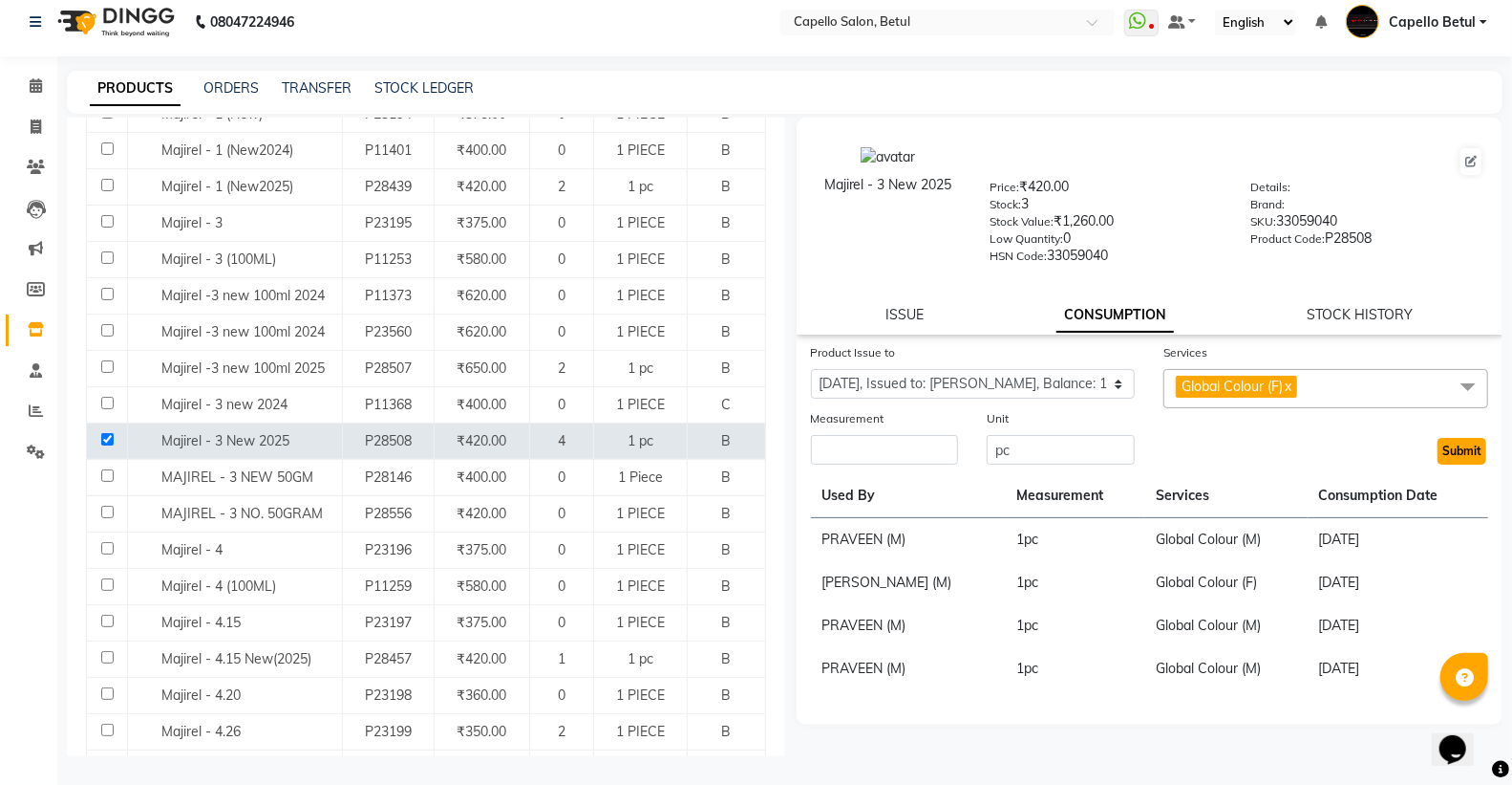
click at [1458, 454] on button "Submit" at bounding box center [1462, 451] width 49 height 26
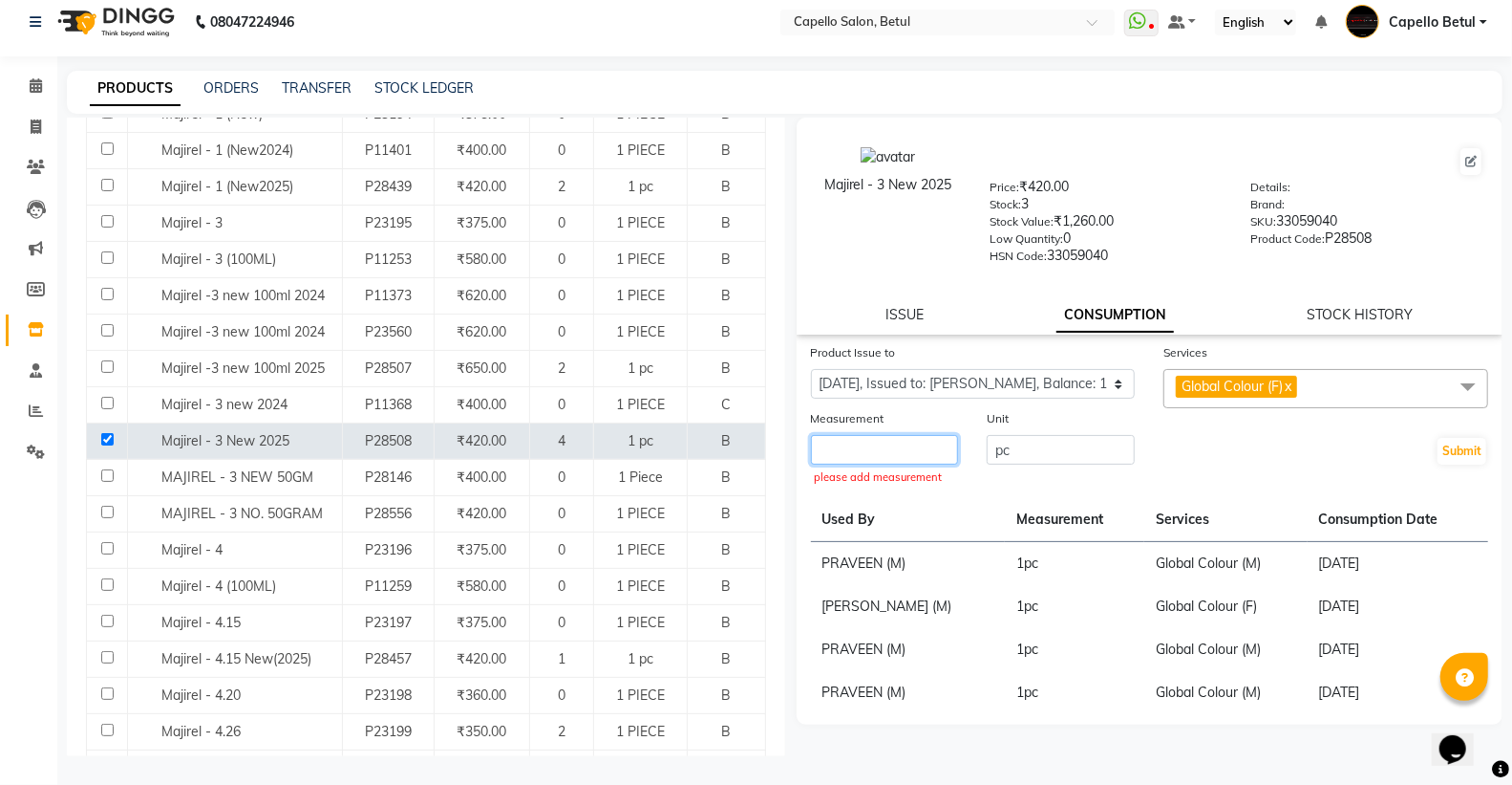
click at [875, 449] on input "number" at bounding box center [886, 450] width 149 height 29
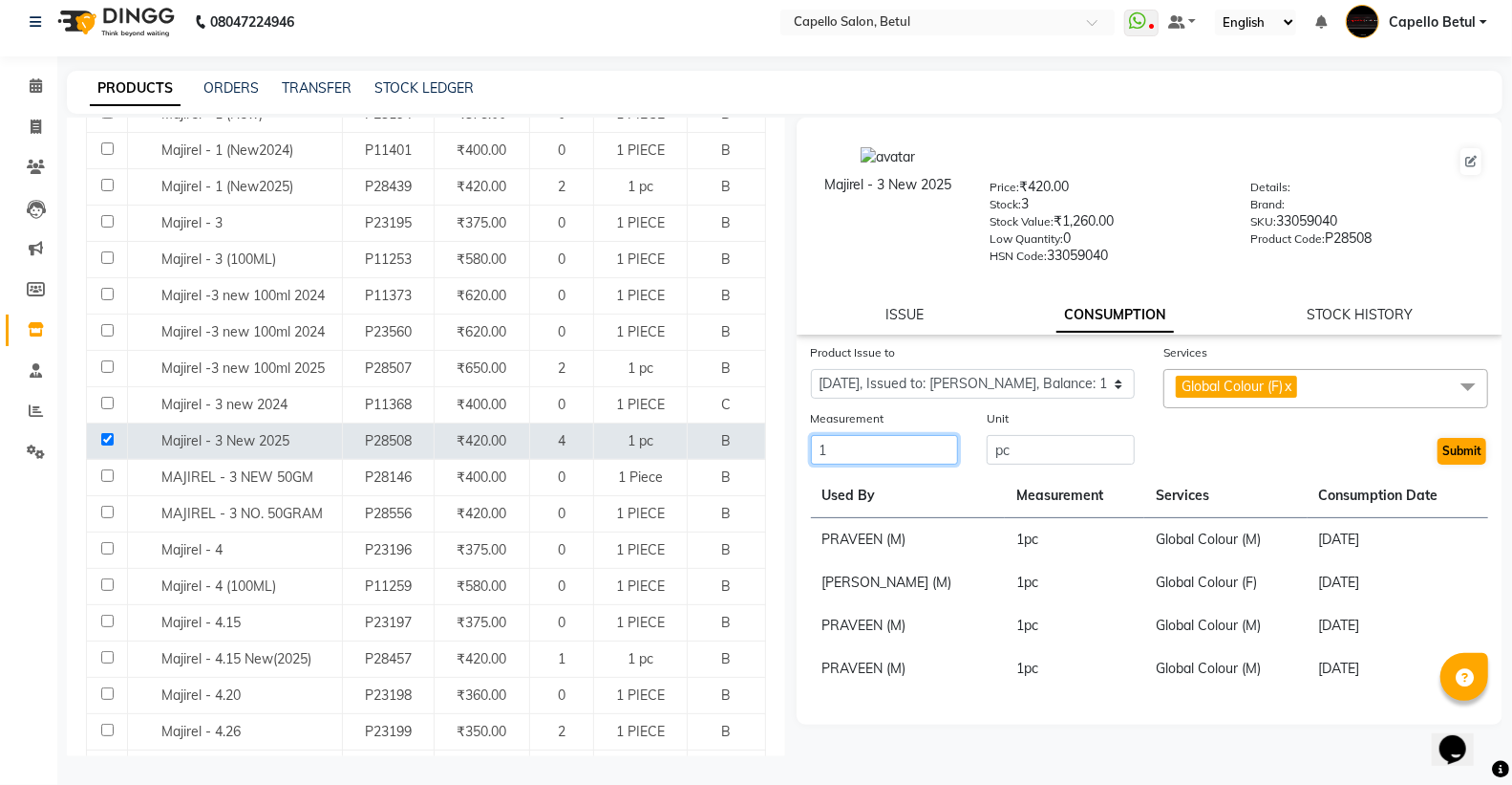
type input "1"
click at [1447, 450] on button "Submit" at bounding box center [1462, 451] width 49 height 26
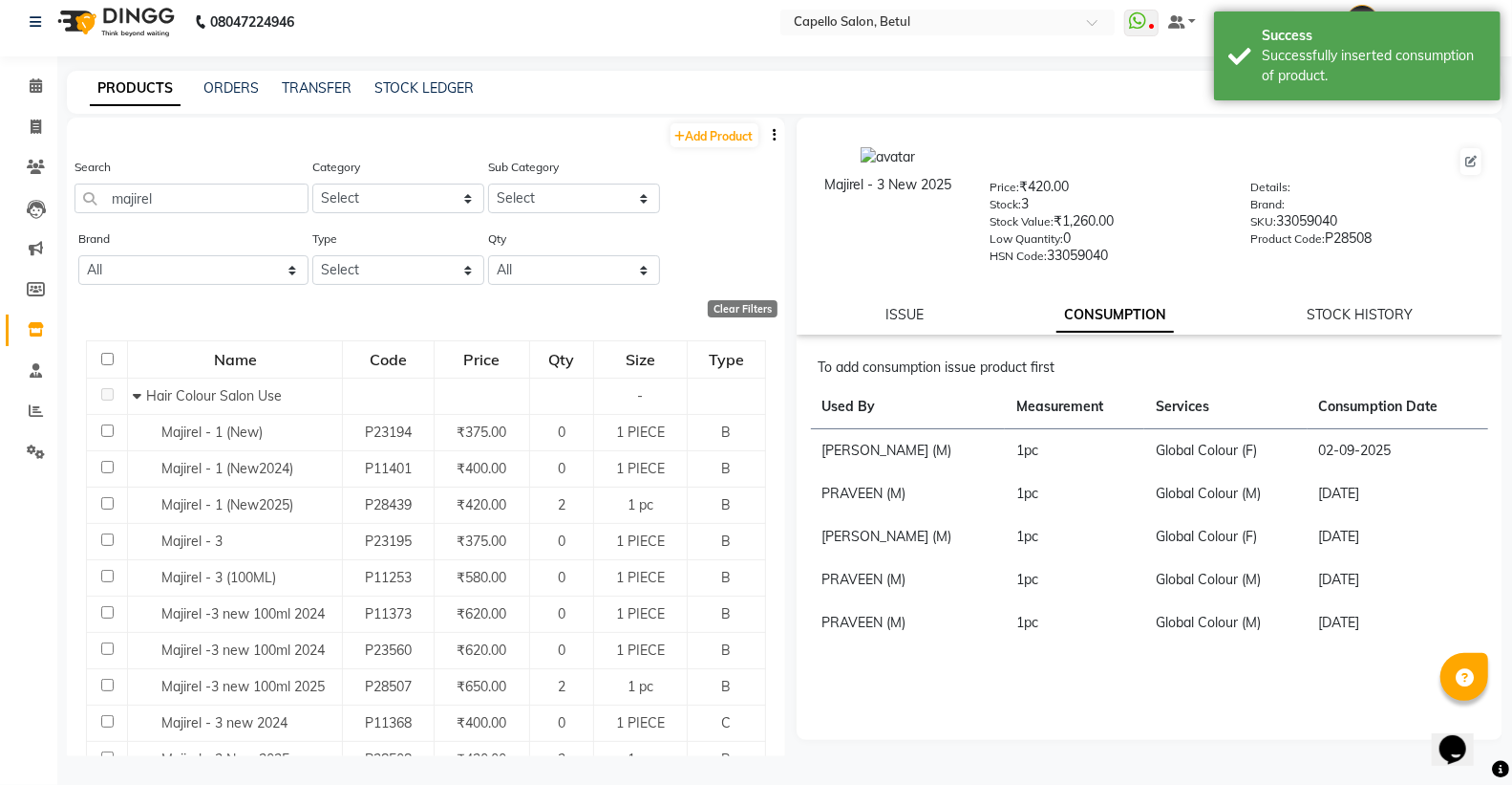
scroll to position [0, 0]
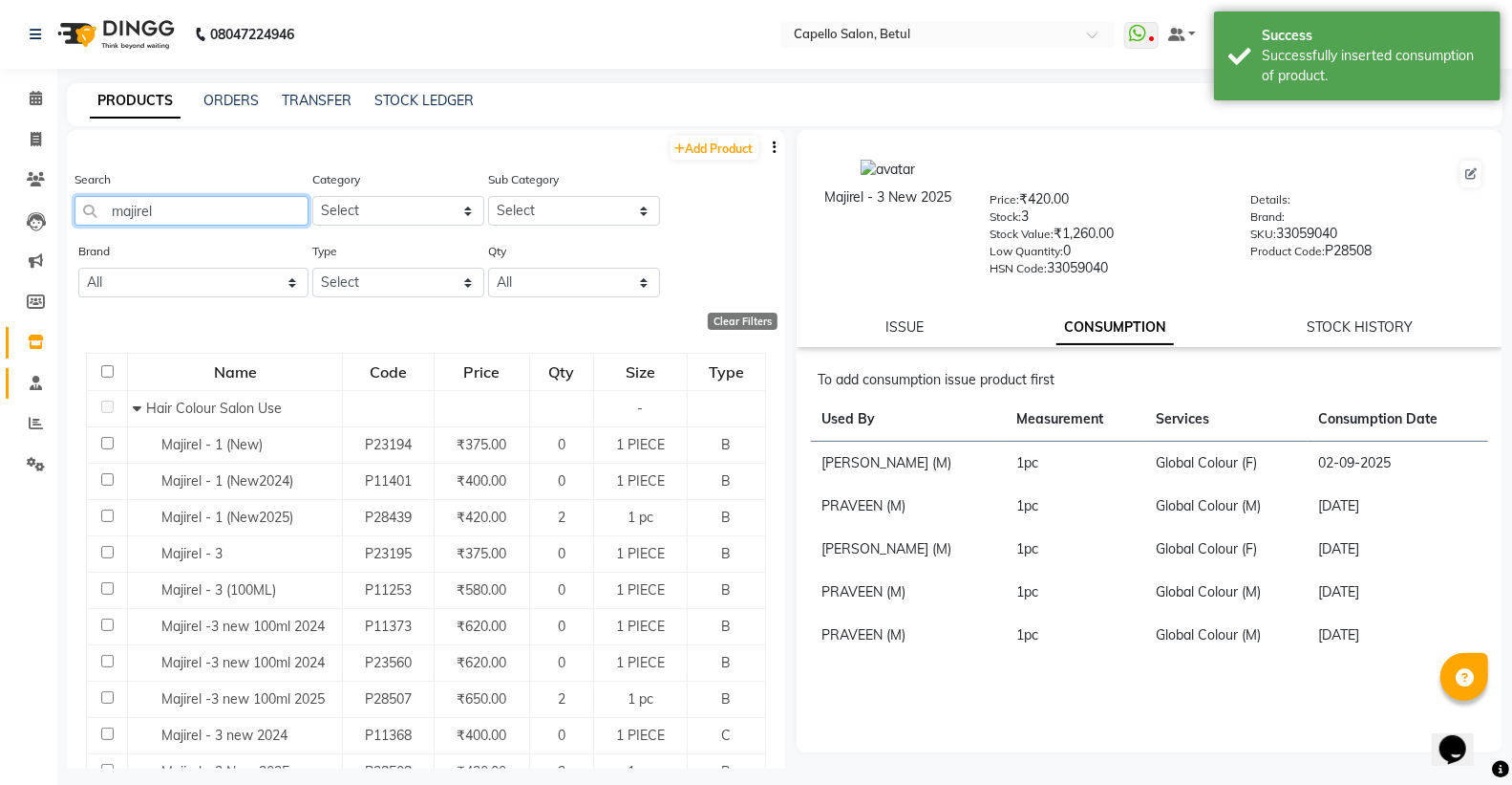
drag, startPoint x: 210, startPoint y: 212, endPoint x: 22, endPoint y: 375, distance: 248.8
click at [0, 380] on app-home "08047224946 Select Location × Capello Salon, Betul WhatsApp Status ✕ Status: Di…" at bounding box center [756, 398] width 1512 height 797
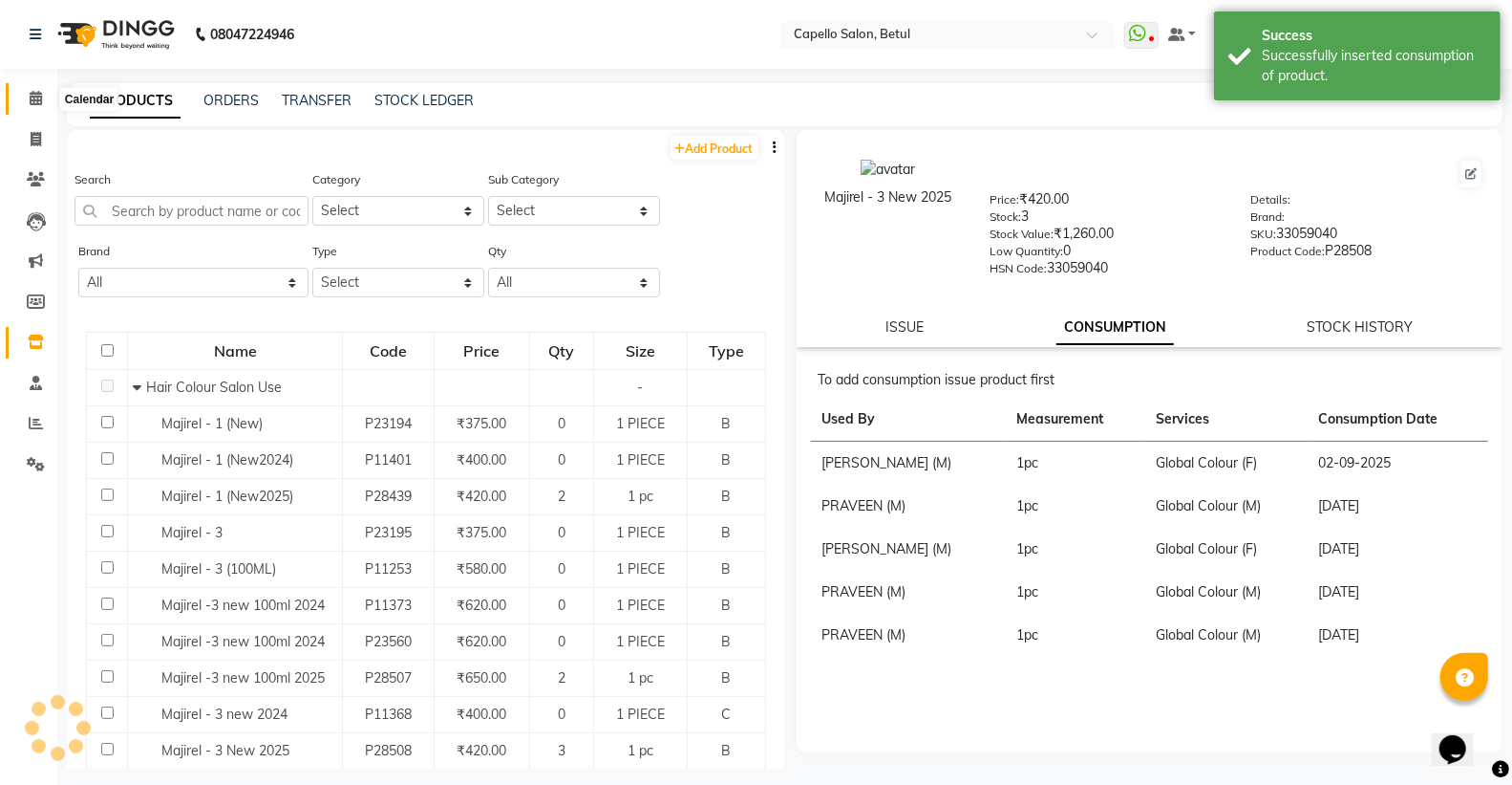
click at [25, 96] on span at bounding box center [36, 99] width 33 height 22
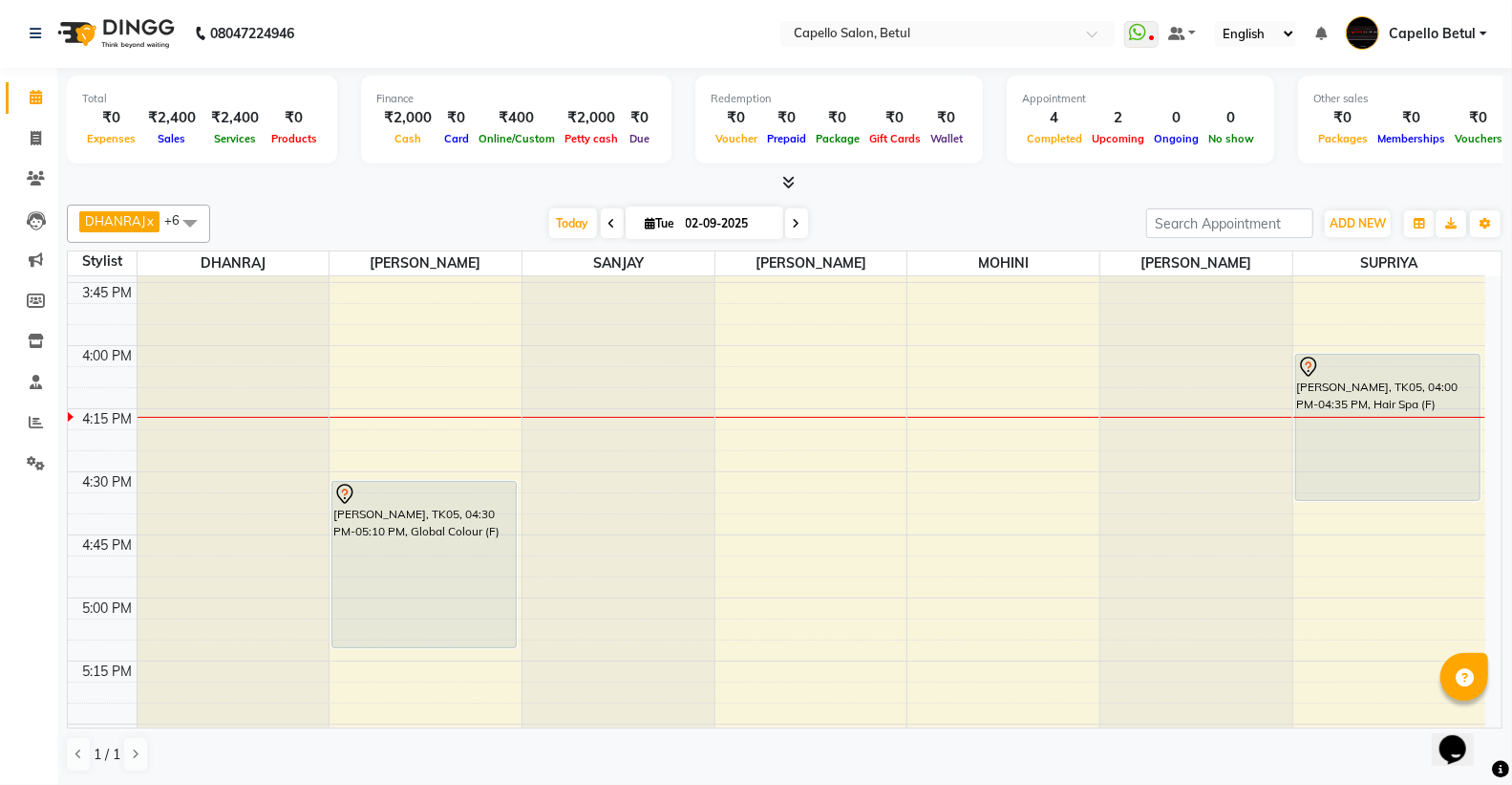
scroll to position [1698, 0]
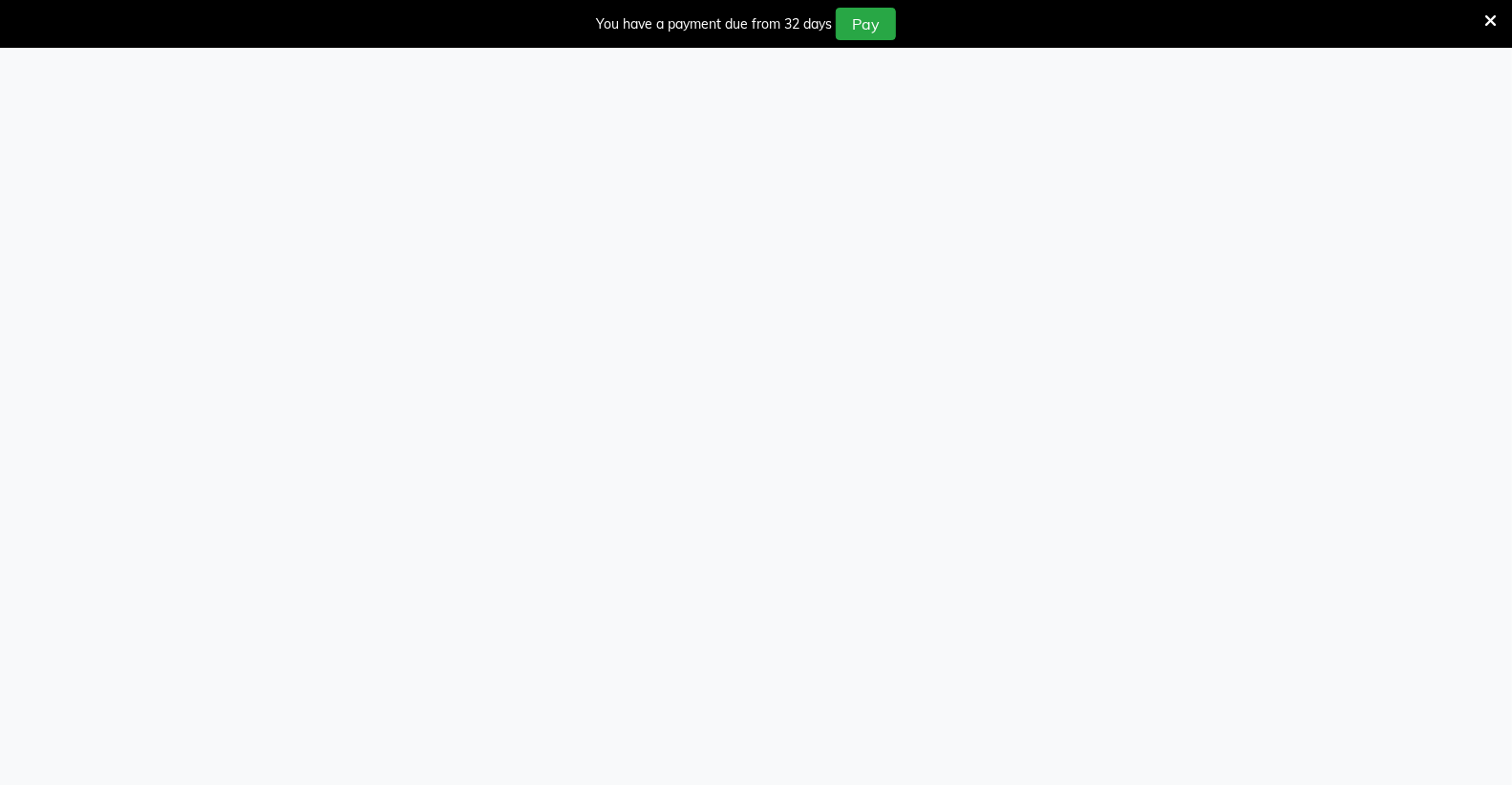
click at [1491, 13] on icon at bounding box center [1490, 22] width 13 height 18
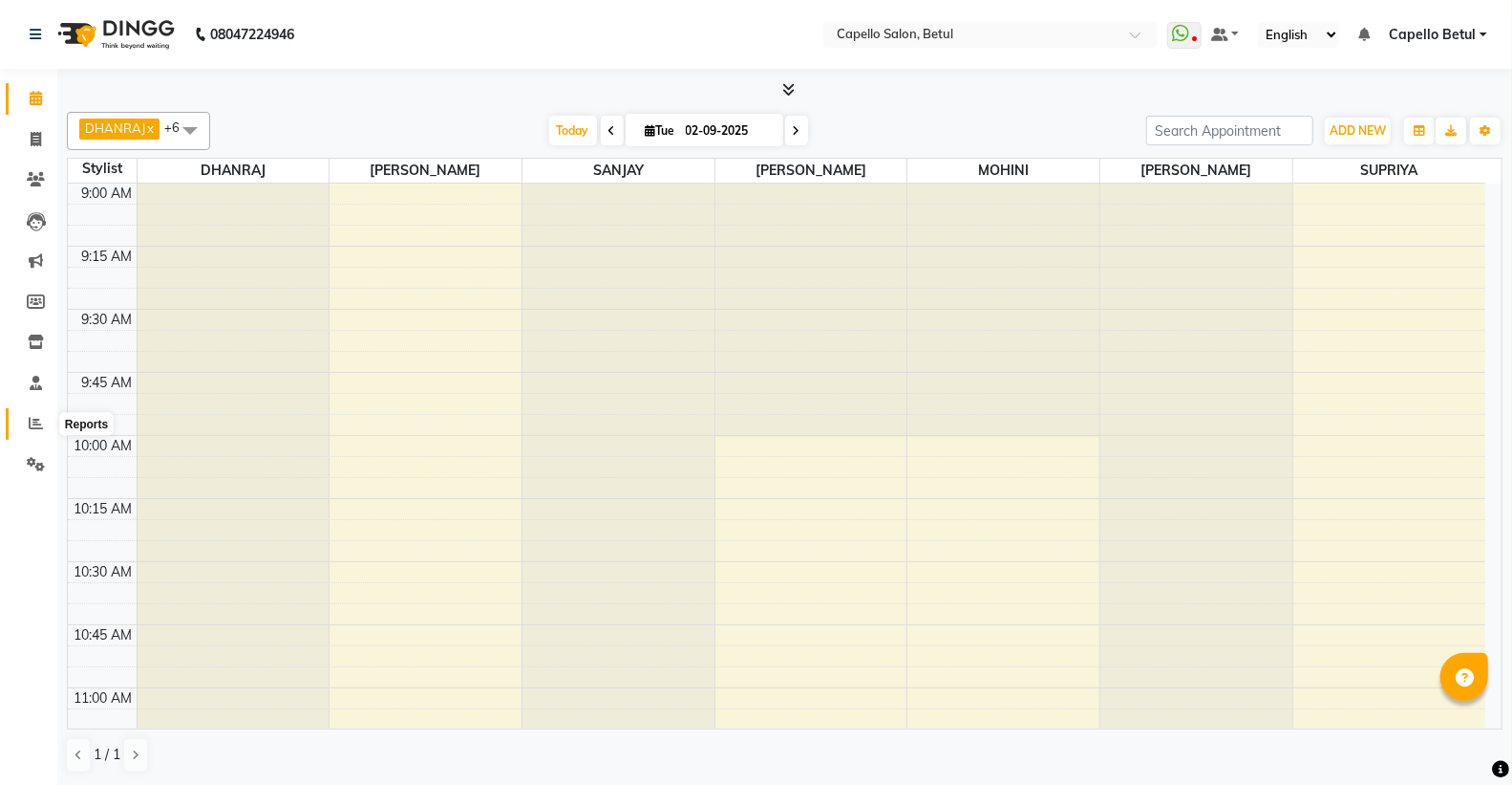
click at [35, 417] on icon at bounding box center [35, 422] width 15 height 15
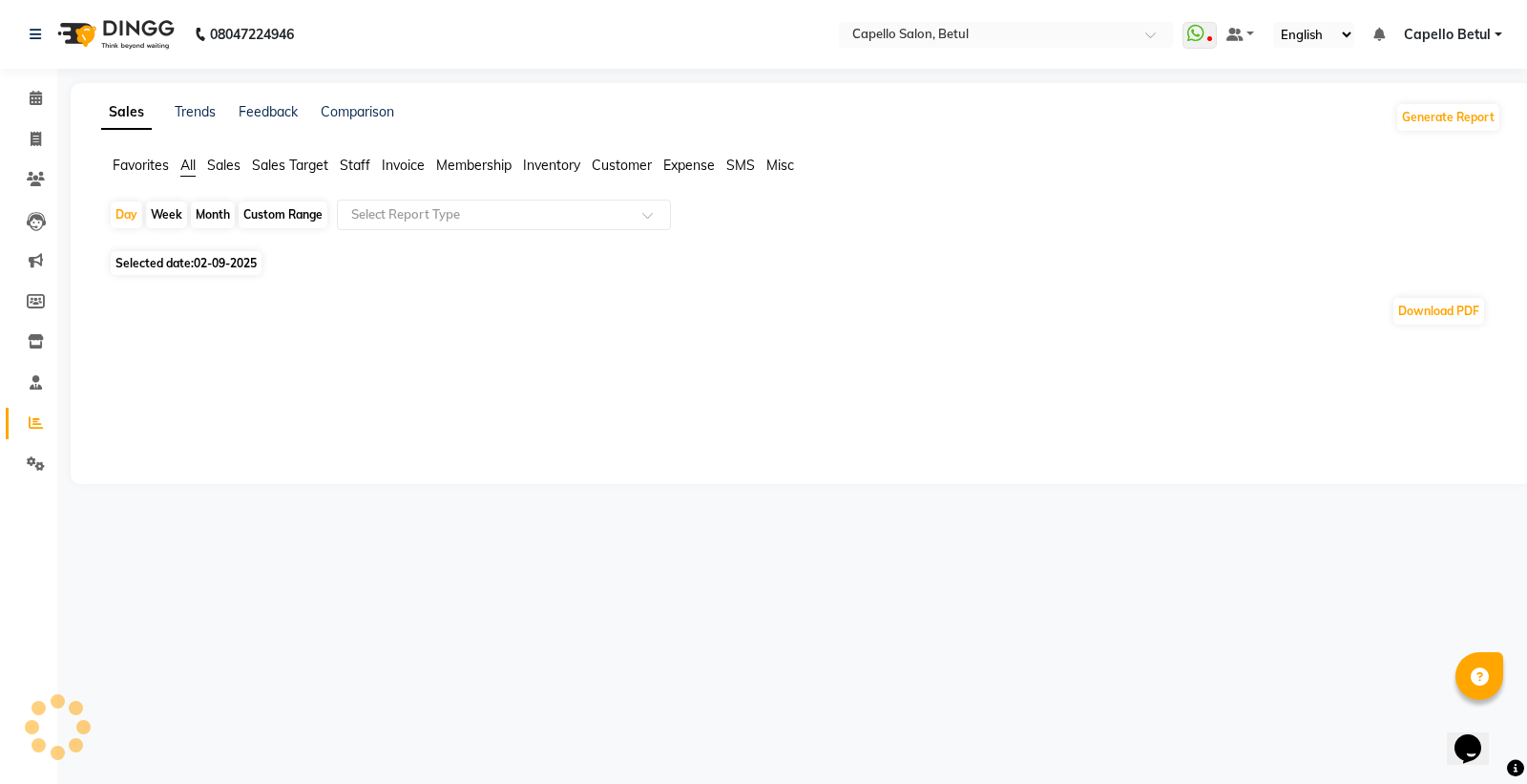
click at [340, 162] on span "Staff" at bounding box center [354, 165] width 30 height 18
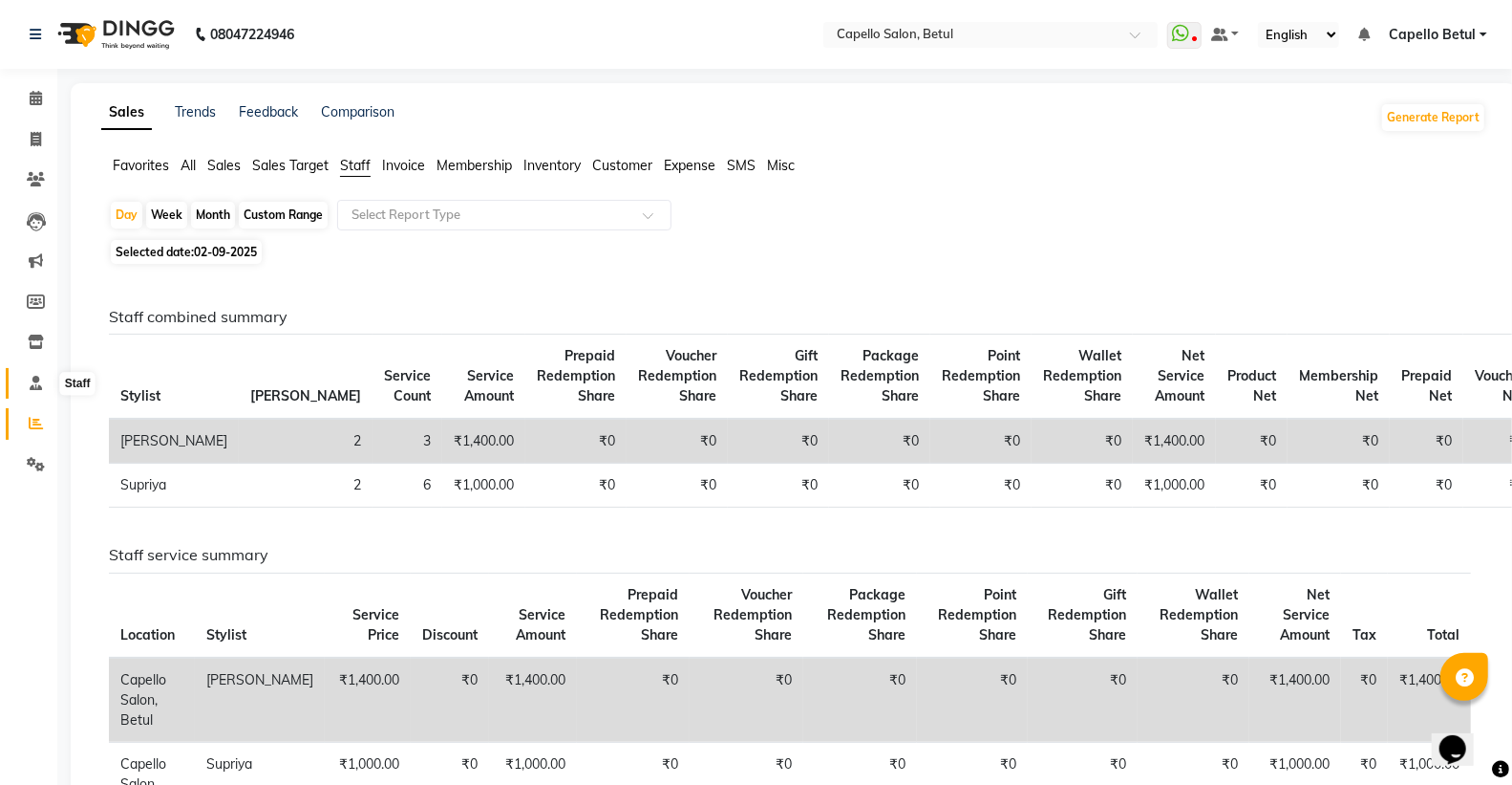
click at [40, 377] on span at bounding box center [36, 383] width 33 height 22
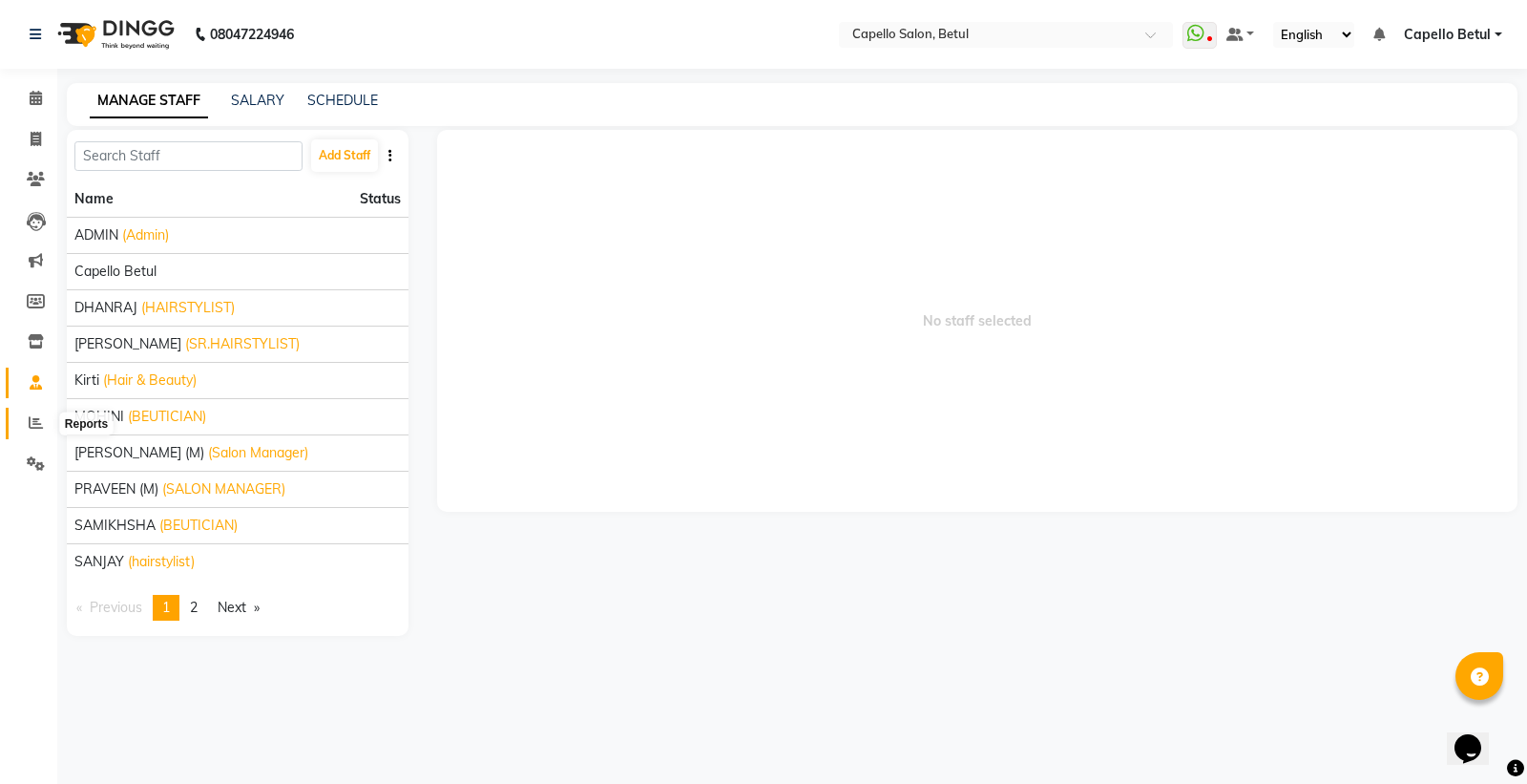
click at [33, 423] on icon at bounding box center [35, 422] width 15 height 15
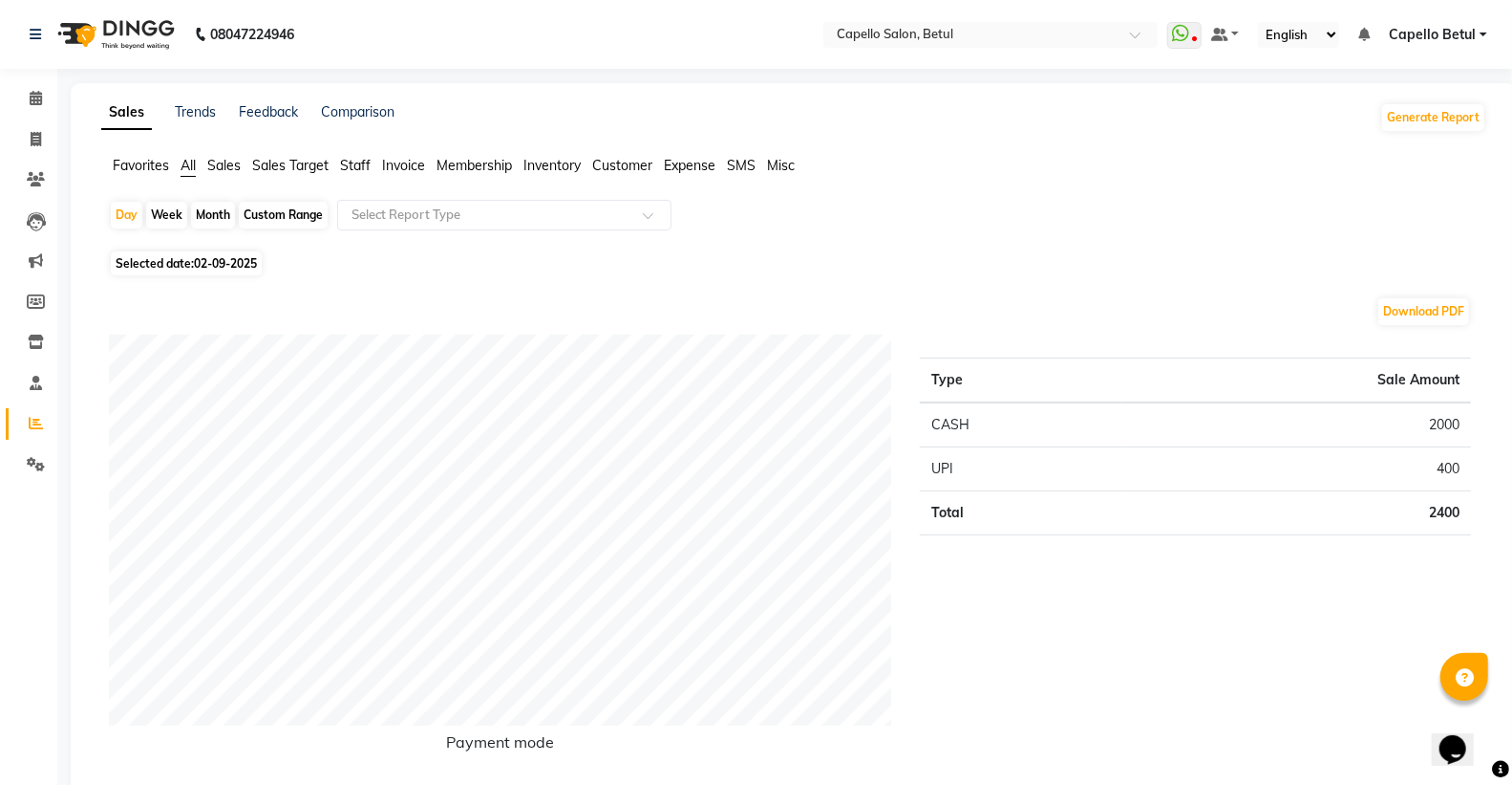
click at [569, 168] on span "Inventory" at bounding box center [552, 165] width 58 height 18
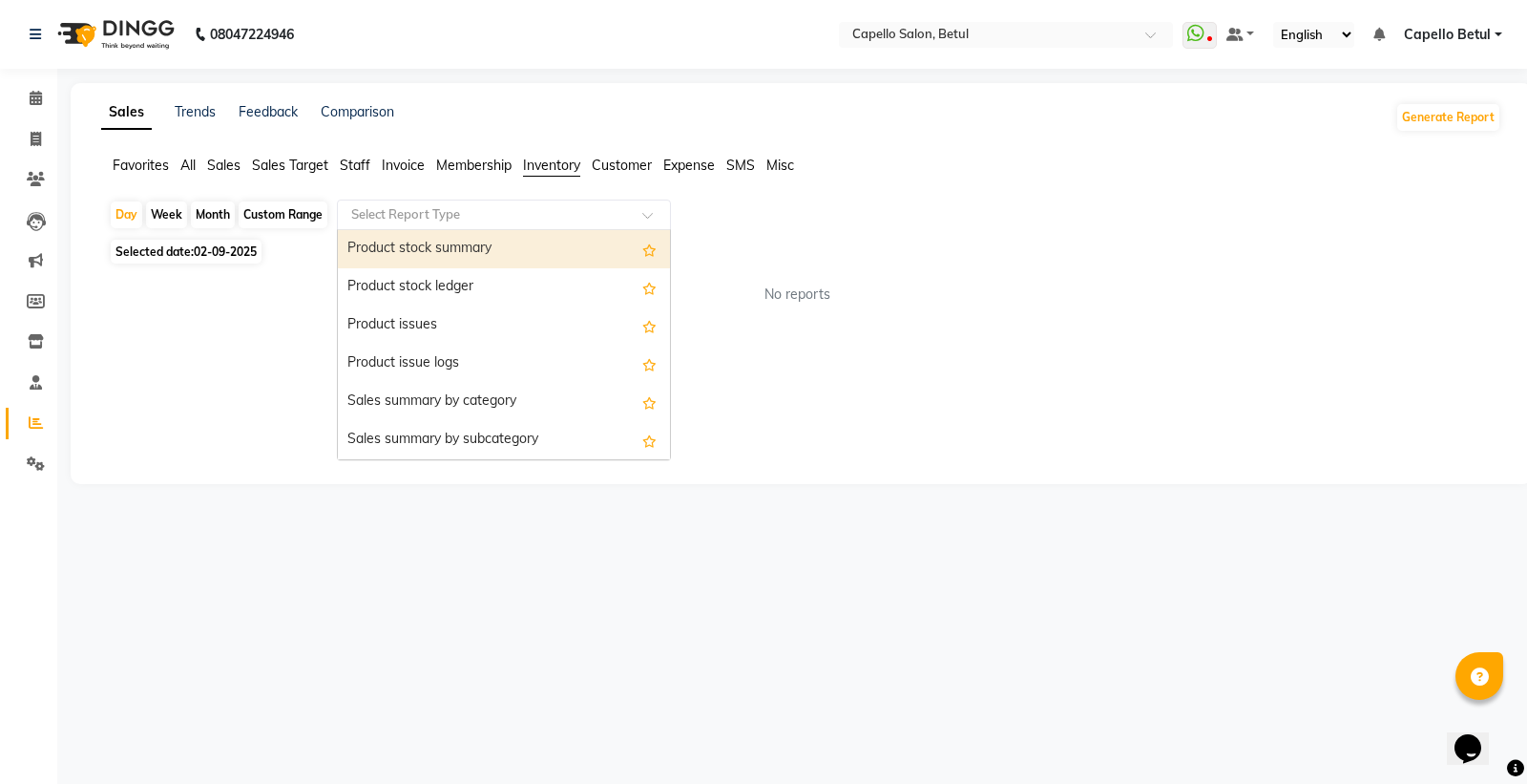
click at [550, 206] on input "text" at bounding box center [485, 215] width 275 height 20
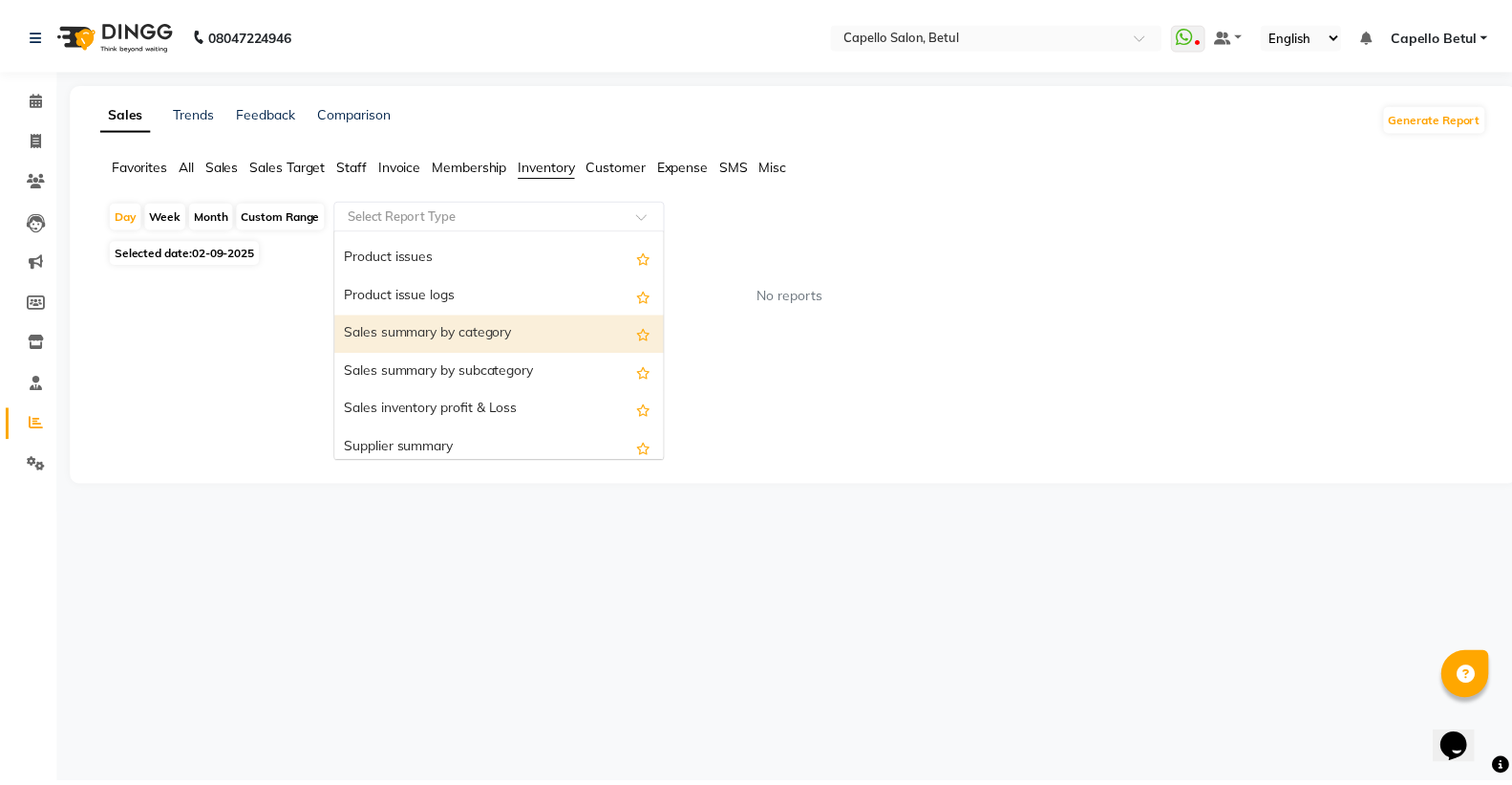
scroll to position [107, 0]
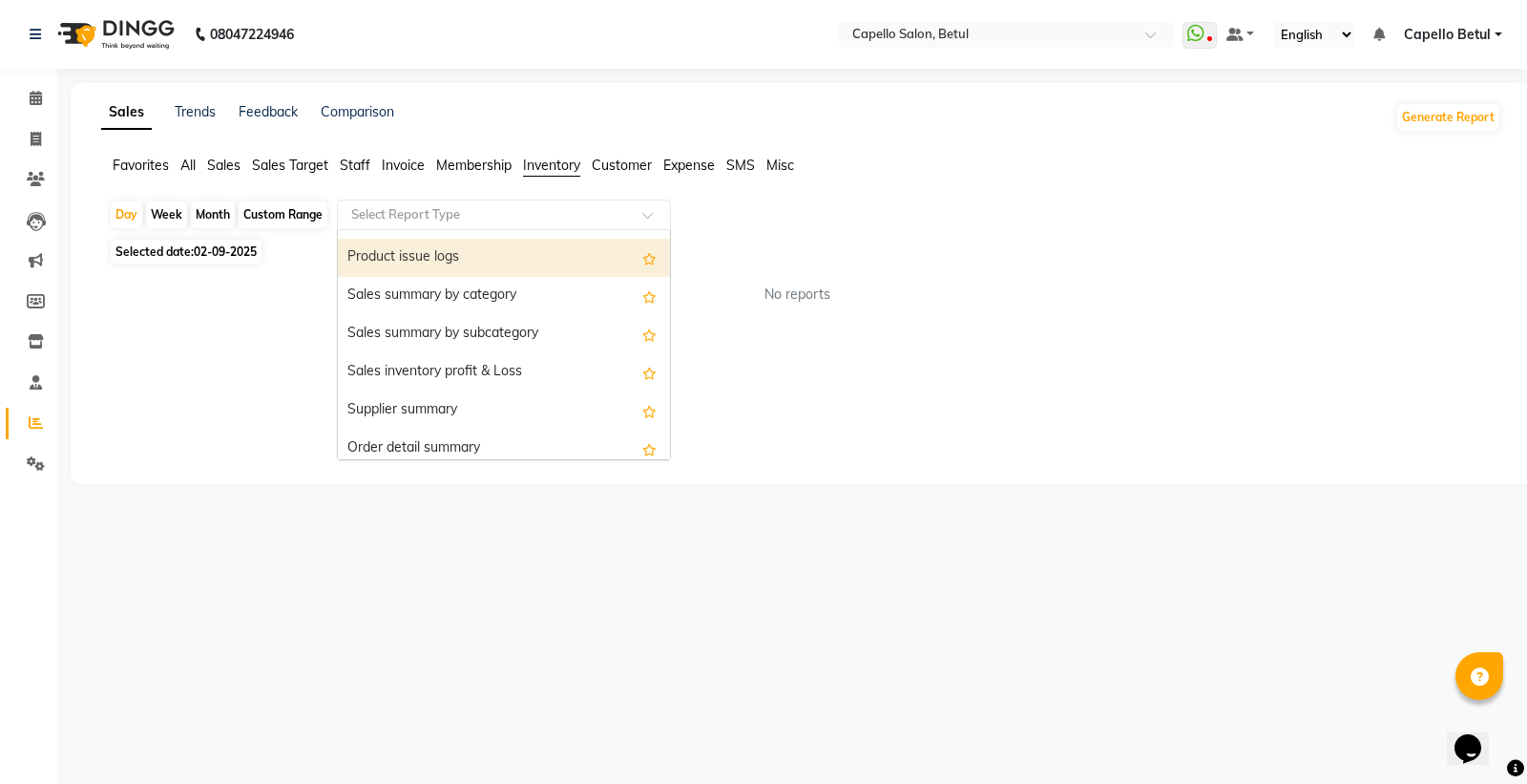
click at [468, 255] on div "Product issue logs" at bounding box center [504, 257] width 332 height 38
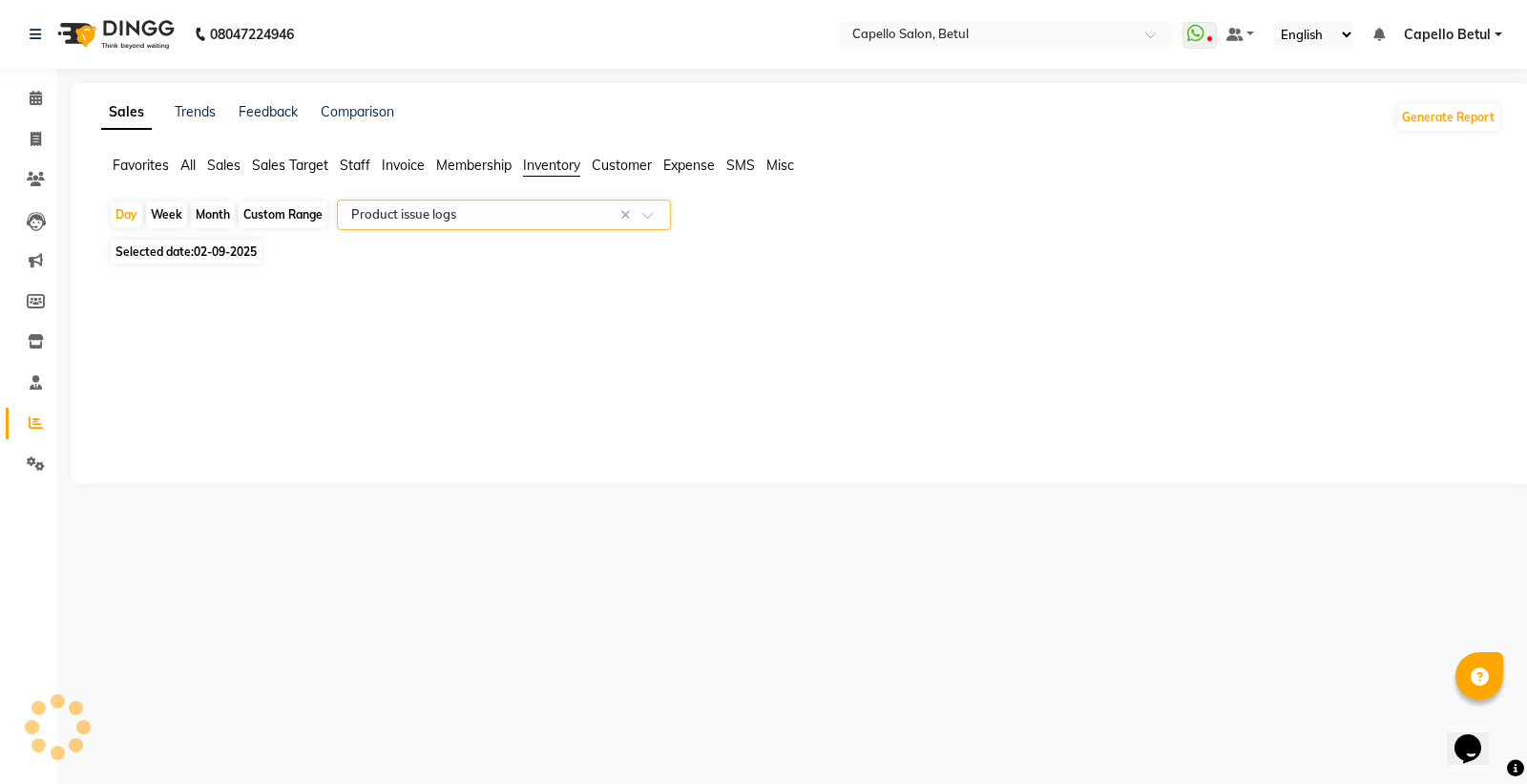
select select "full_report"
select select "csv"
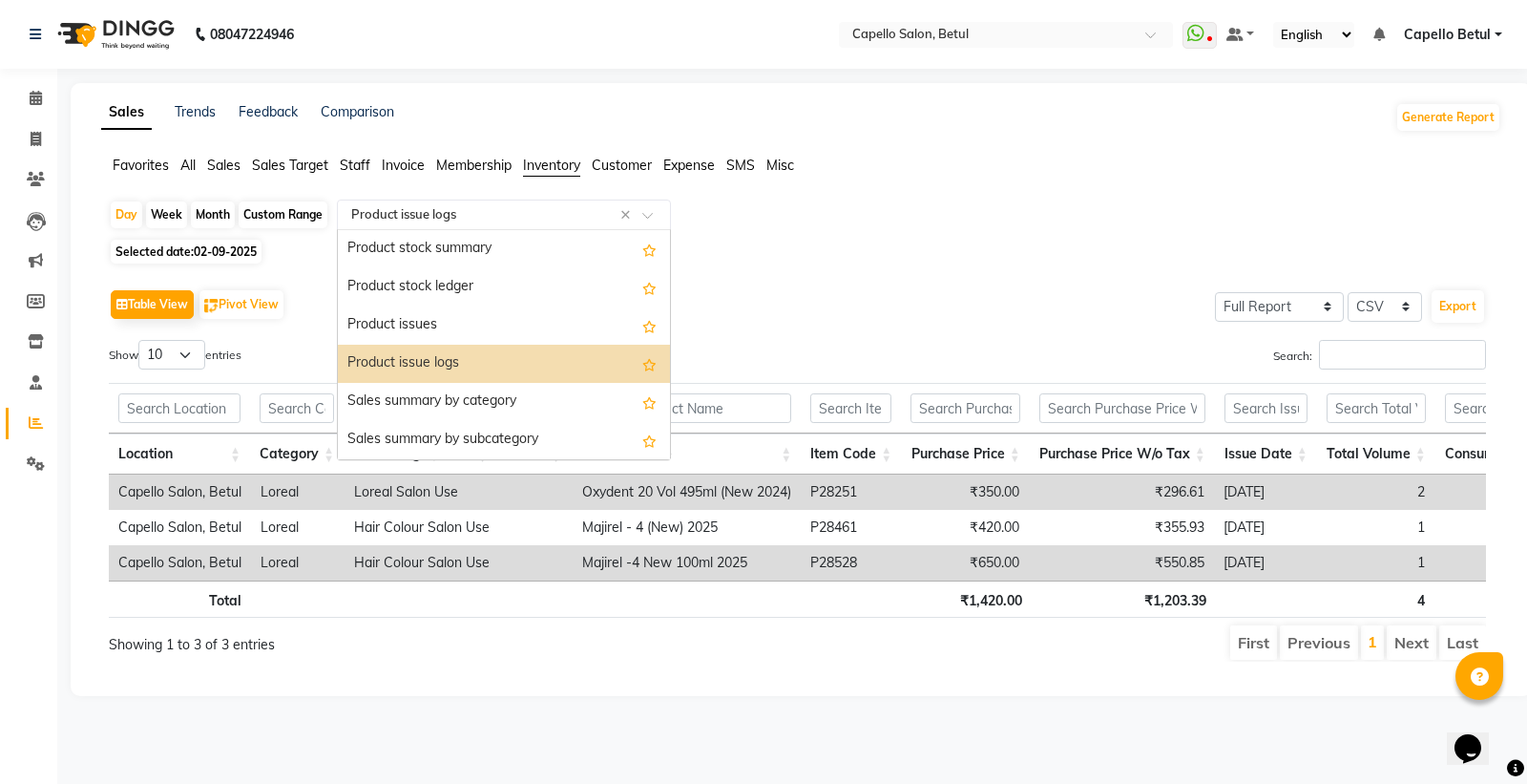
click at [554, 216] on input "text" at bounding box center [485, 215] width 275 height 20
click at [492, 330] on div "Product issues" at bounding box center [504, 325] width 332 height 38
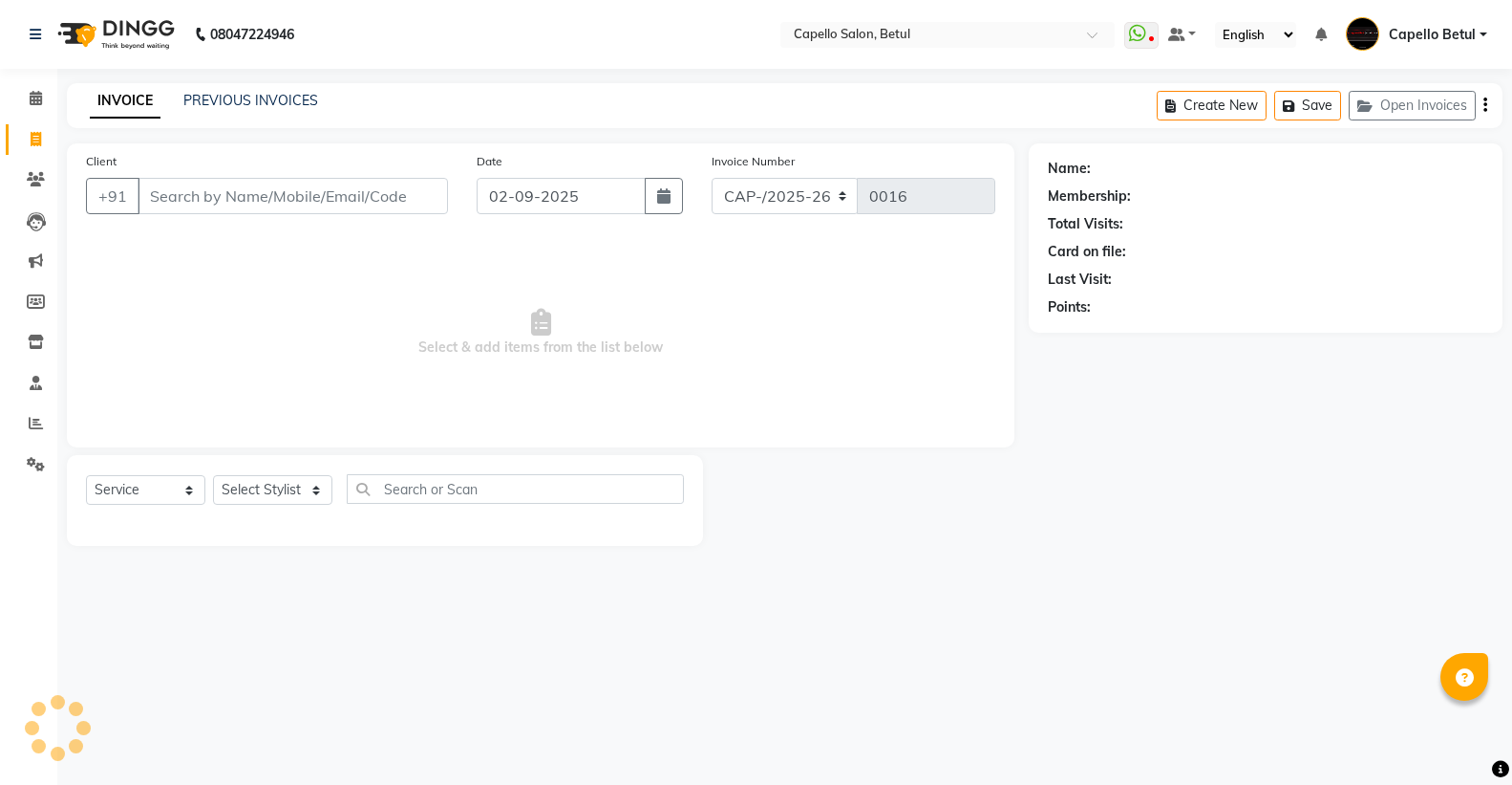
select select "service"
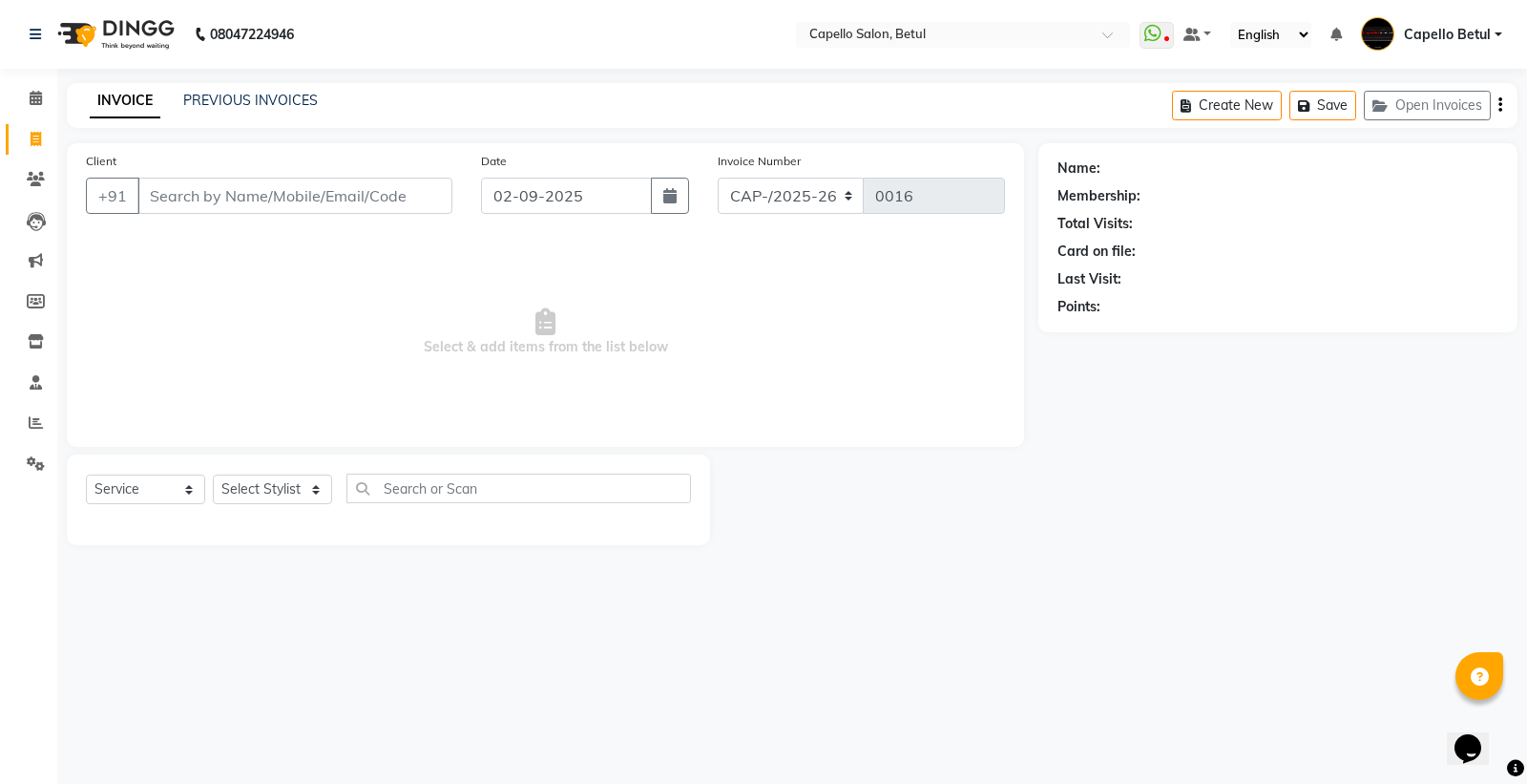
click at [152, 191] on input "Client" at bounding box center [295, 195] width 315 height 36
type input "7773952456"
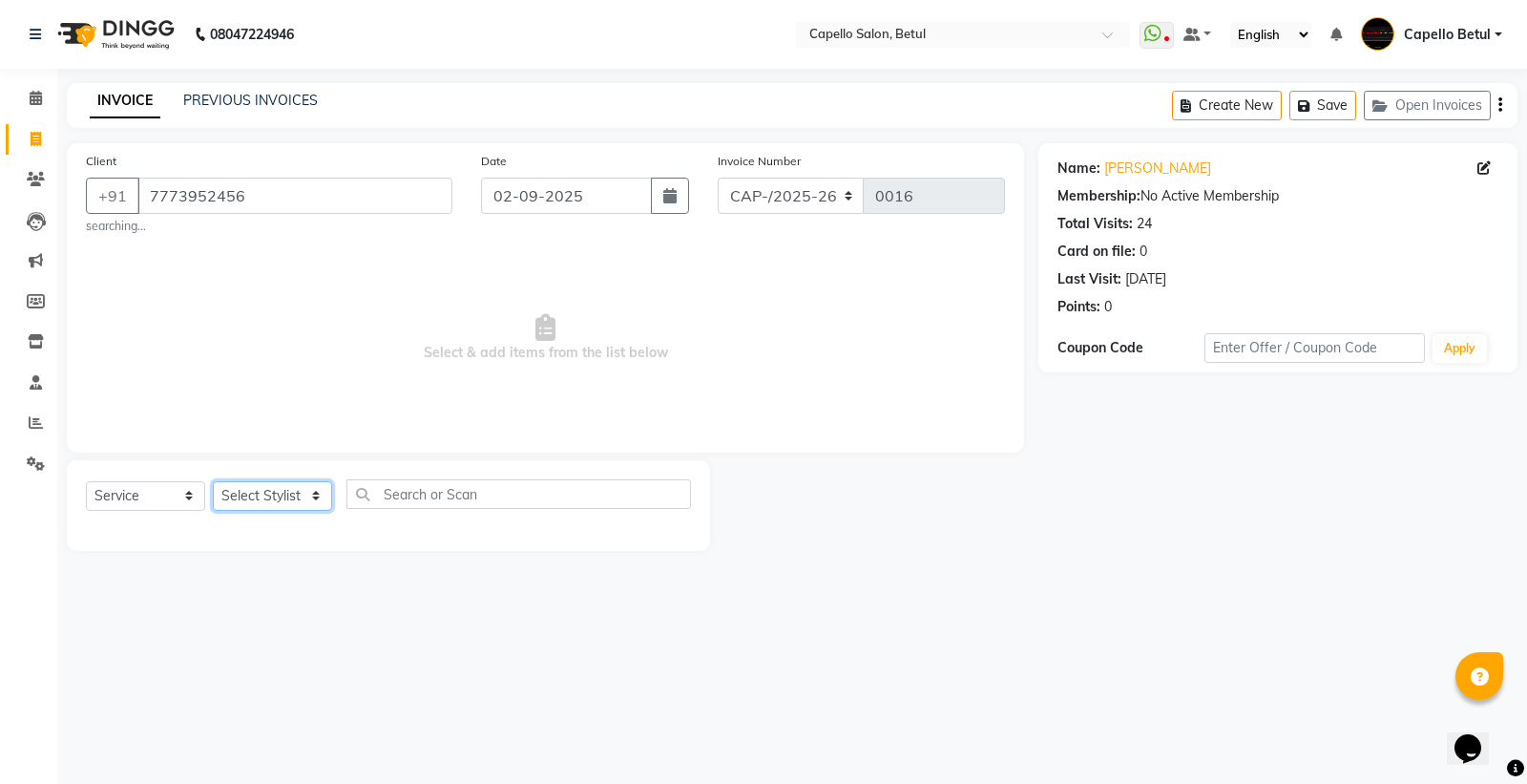
click at [248, 497] on select "Select Stylist ADMIN Capello Betul DHANRAJ DISHANT kirti MOHINI POOJA SOLANKI (…" at bounding box center [272, 496] width 119 height 29
select select "17856"
click at [213, 481] on select "Select Stylist ADMIN Capello Betul DHANRAJ DISHANT kirti MOHINI POOJA SOLANKI (…" at bounding box center [272, 496] width 119 height 29
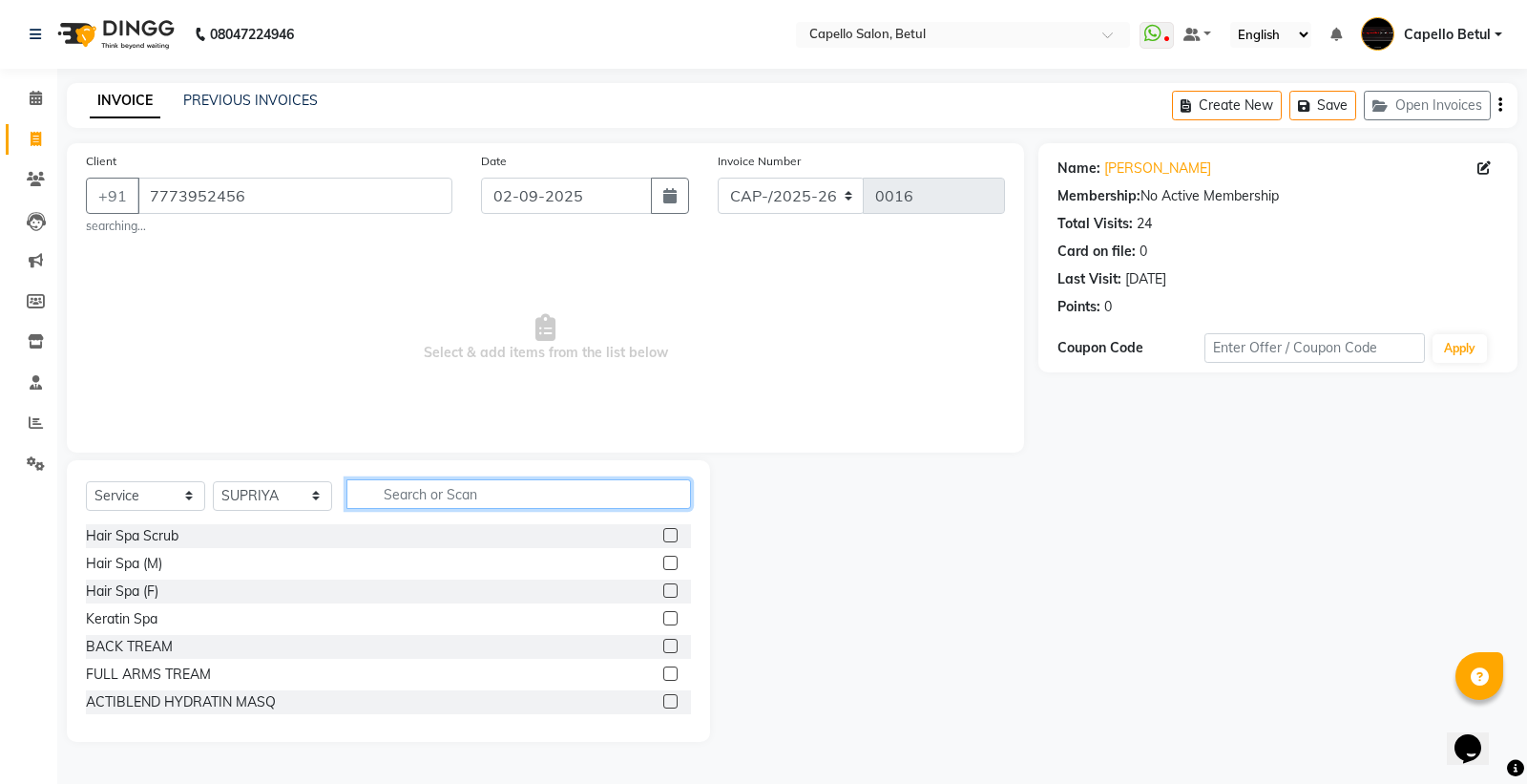
click at [372, 483] on input "text" at bounding box center [518, 494] width 345 height 29
type input "w"
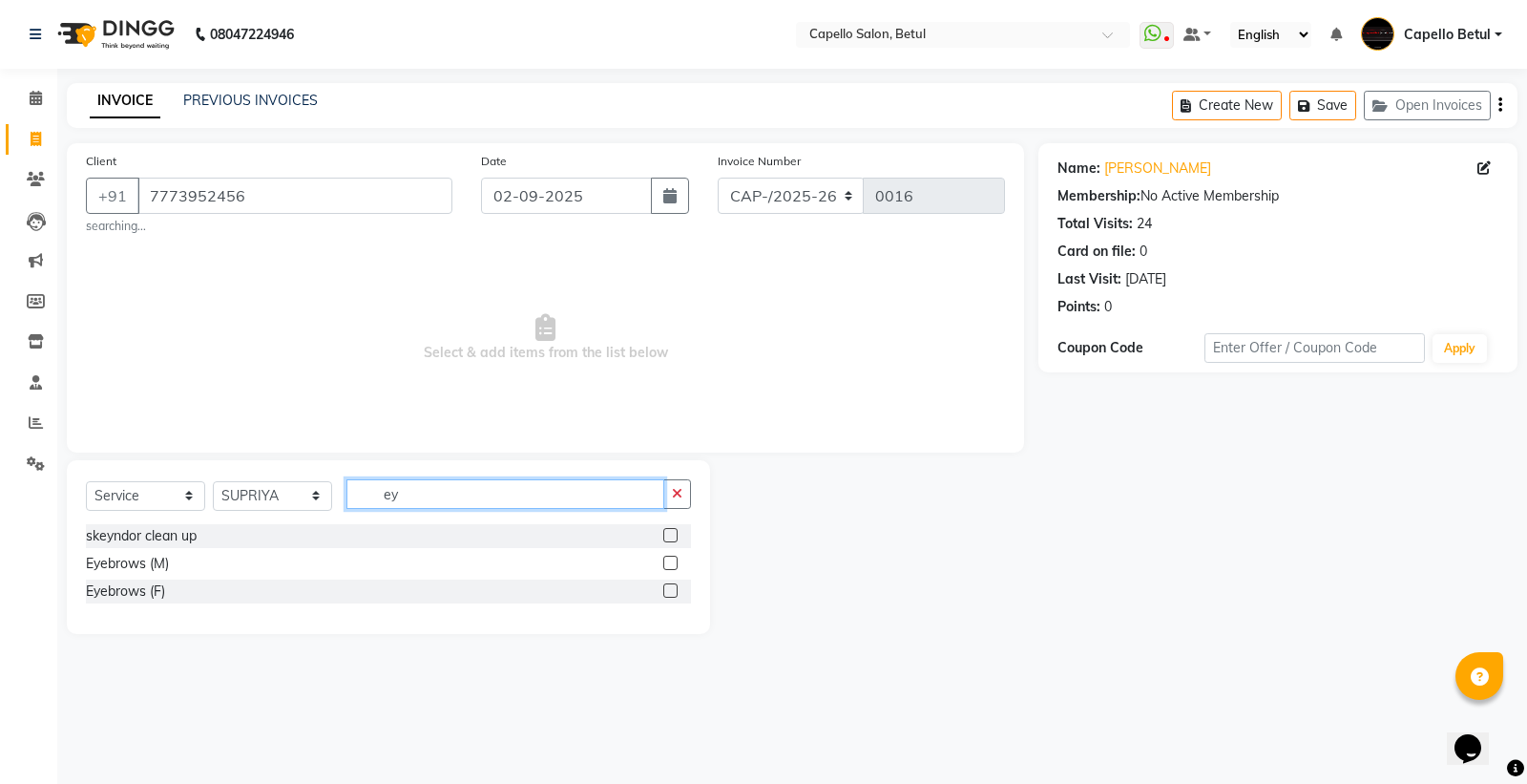
type input "ey"
click at [669, 596] on label at bounding box center [670, 590] width 15 height 15
click at [669, 596] on input "checkbox" at bounding box center [669, 591] width 13 height 13
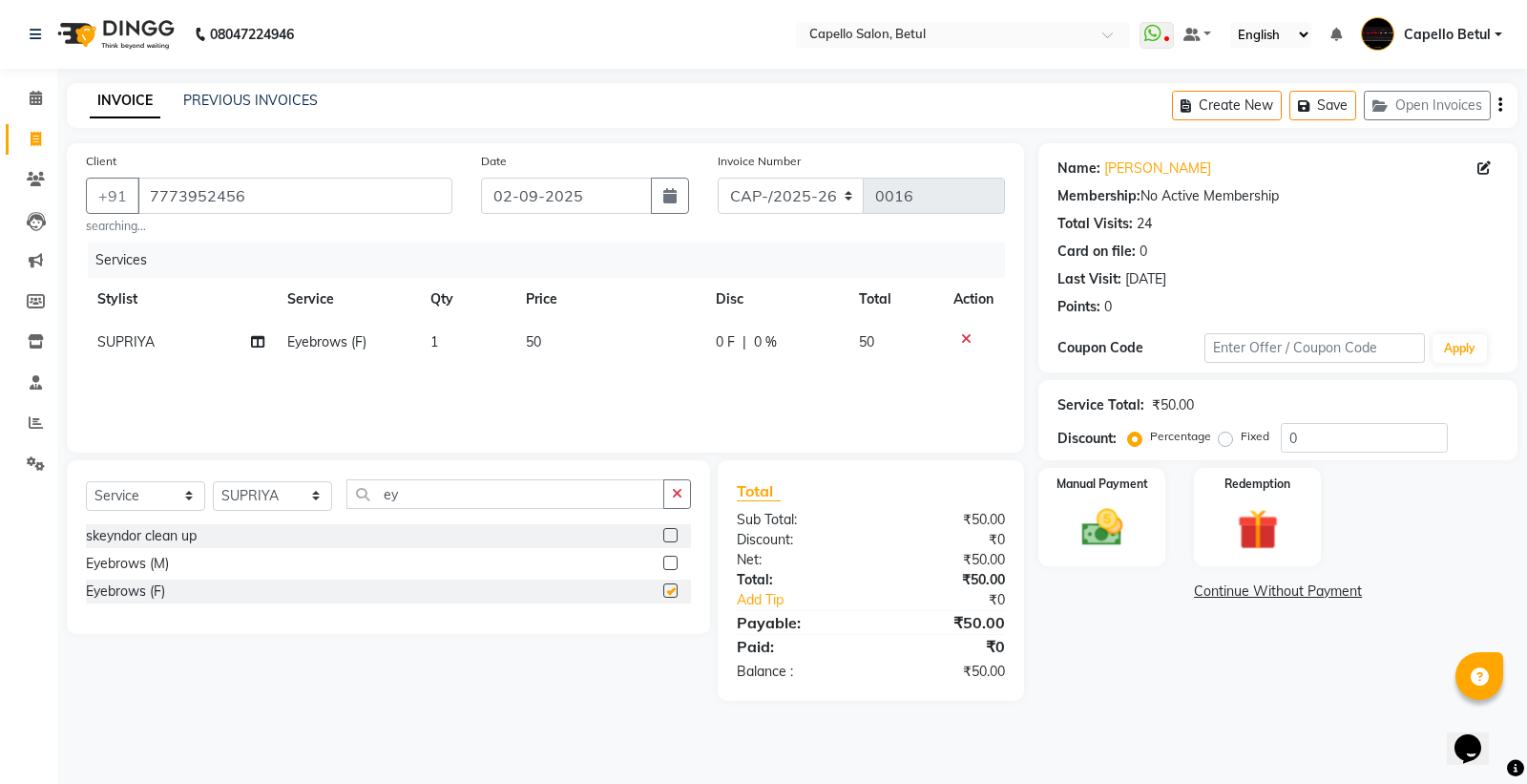
checkbox input "false"
click at [664, 498] on button "button" at bounding box center [677, 494] width 27 height 29
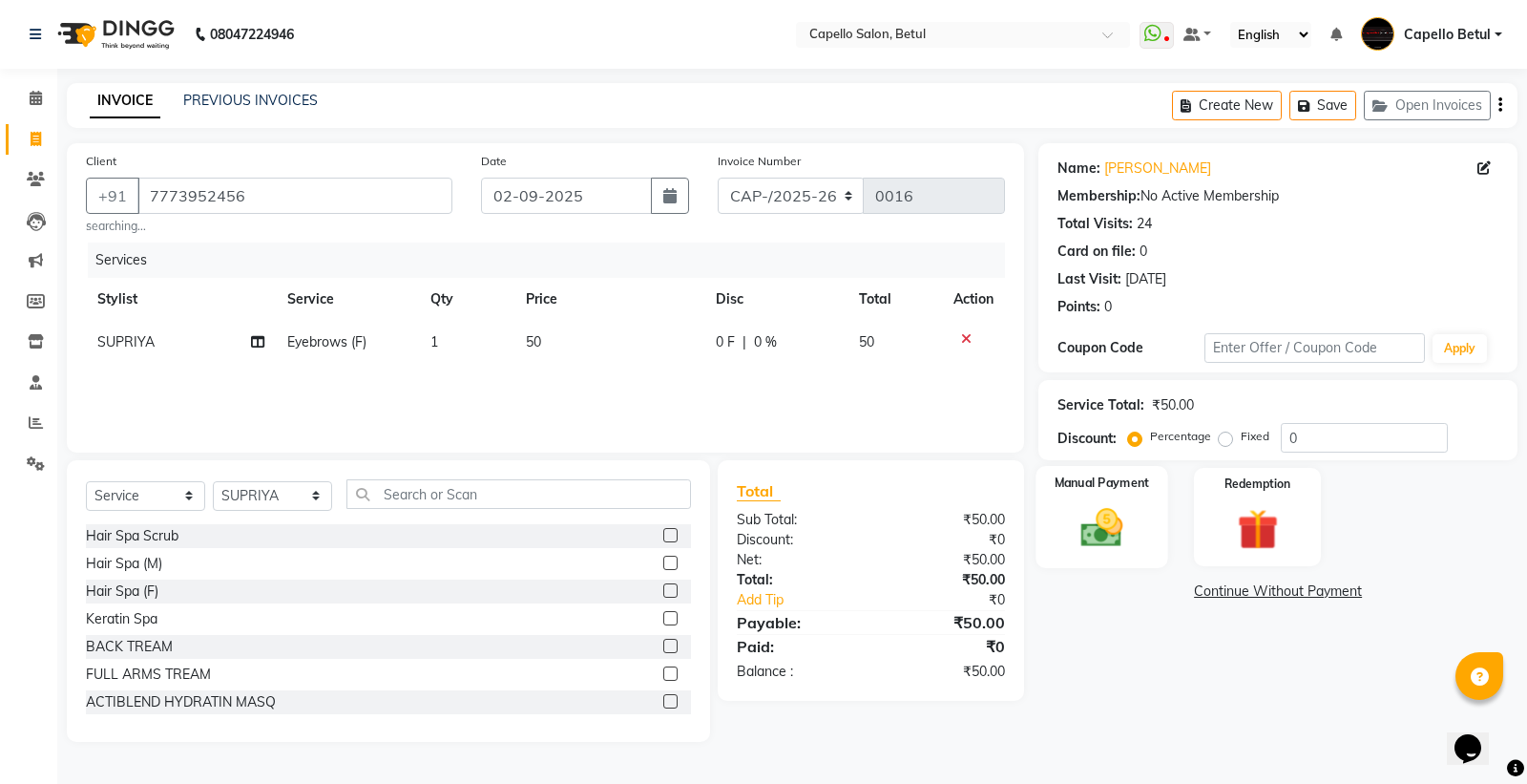
click at [1125, 531] on img at bounding box center [1102, 527] width 68 height 49
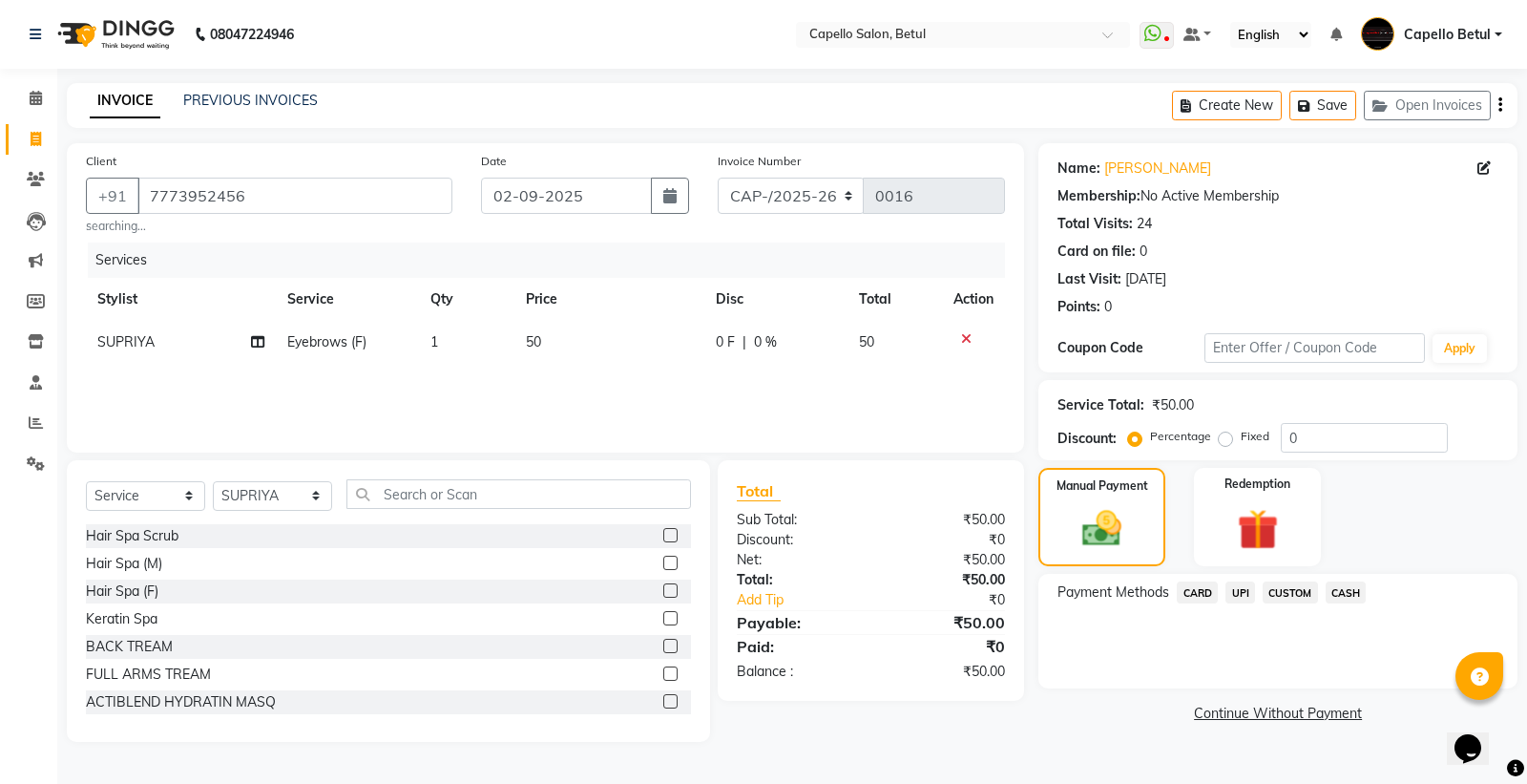
click at [1337, 585] on span "CASH" at bounding box center [1346, 592] width 41 height 21
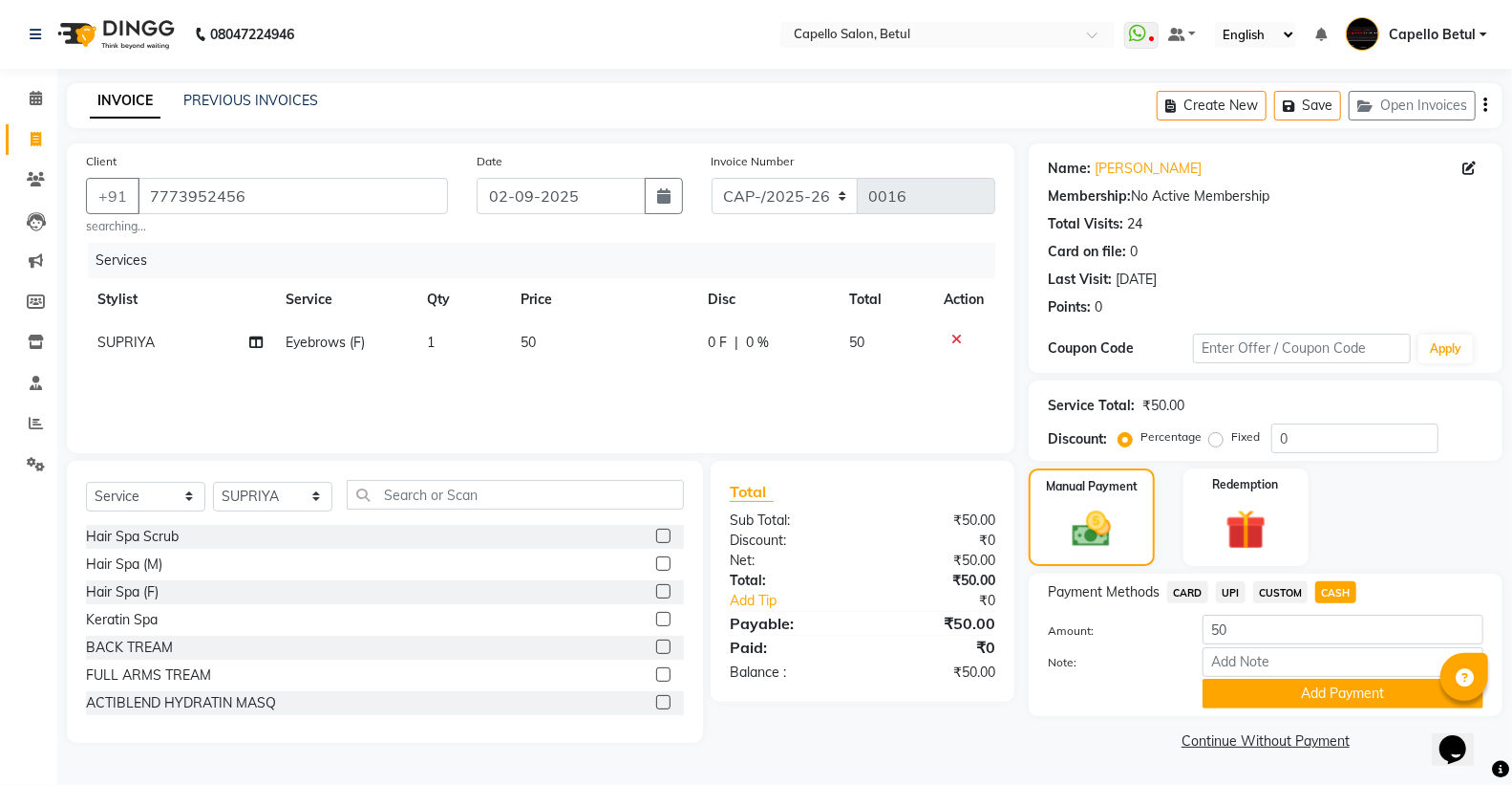
click at [1338, 694] on button "Add Payment" at bounding box center [1343, 693] width 281 height 29
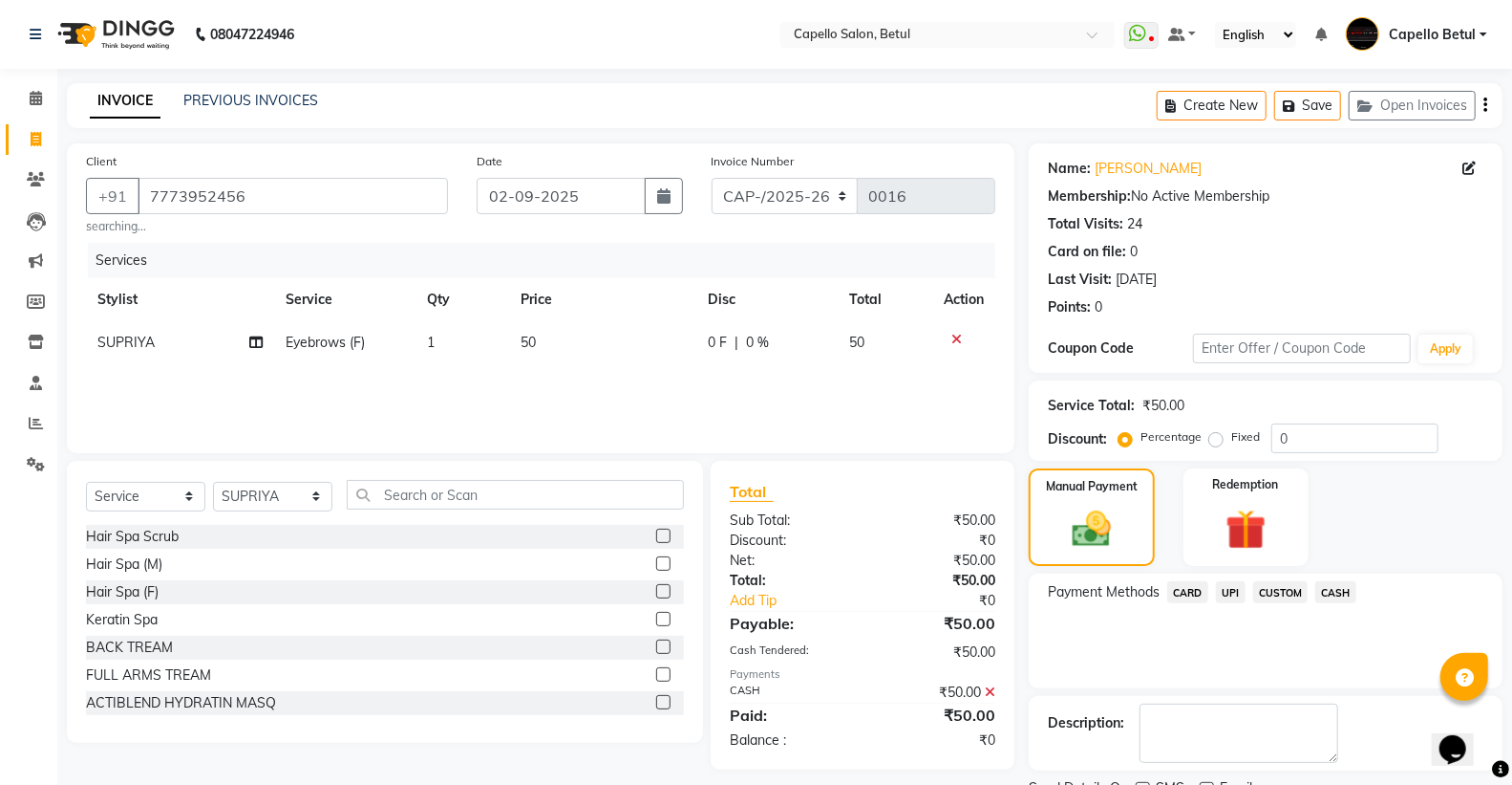
scroll to position [79, 0]
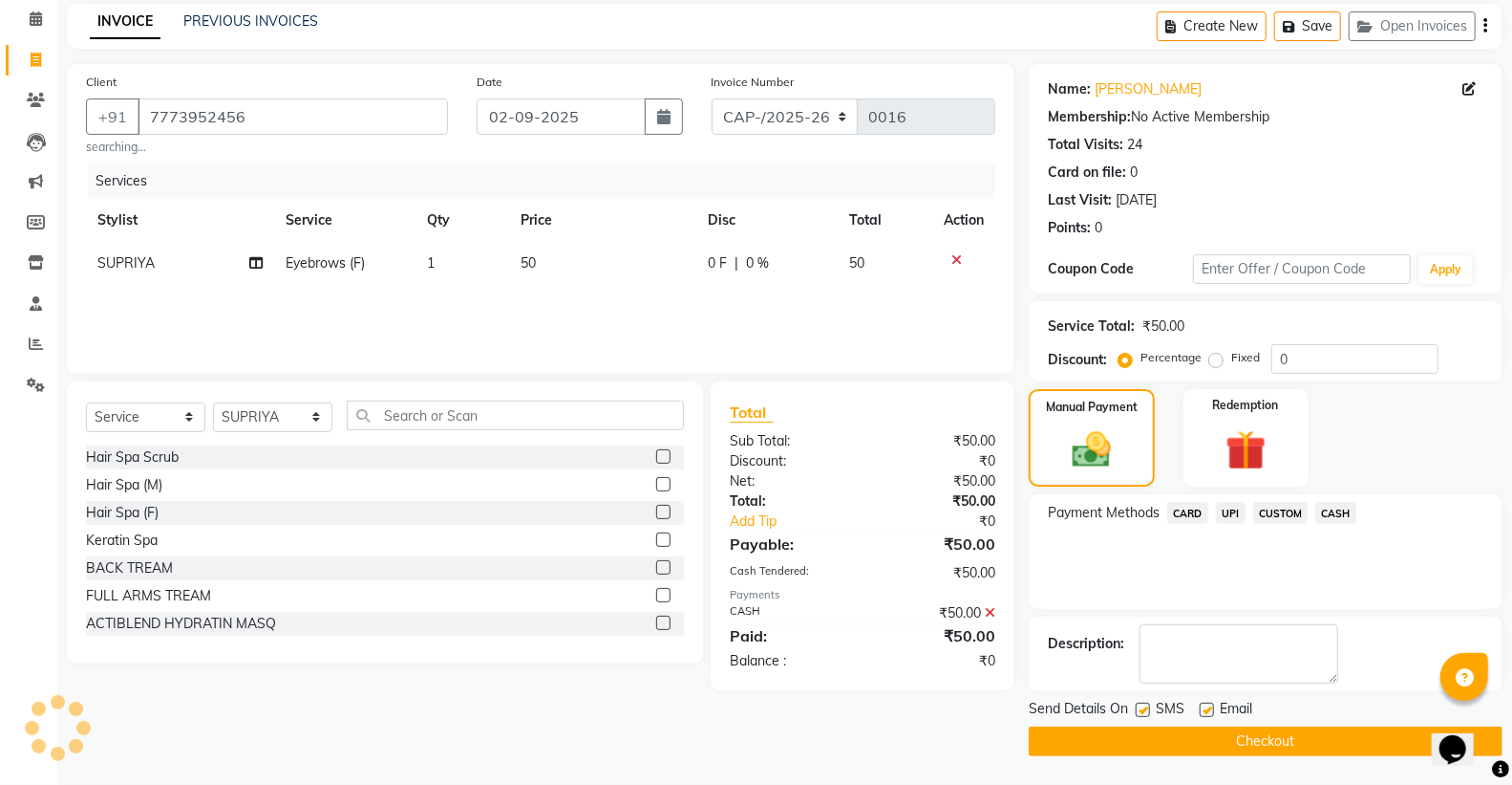
click at [1253, 736] on button "Checkout" at bounding box center [1266, 741] width 474 height 29
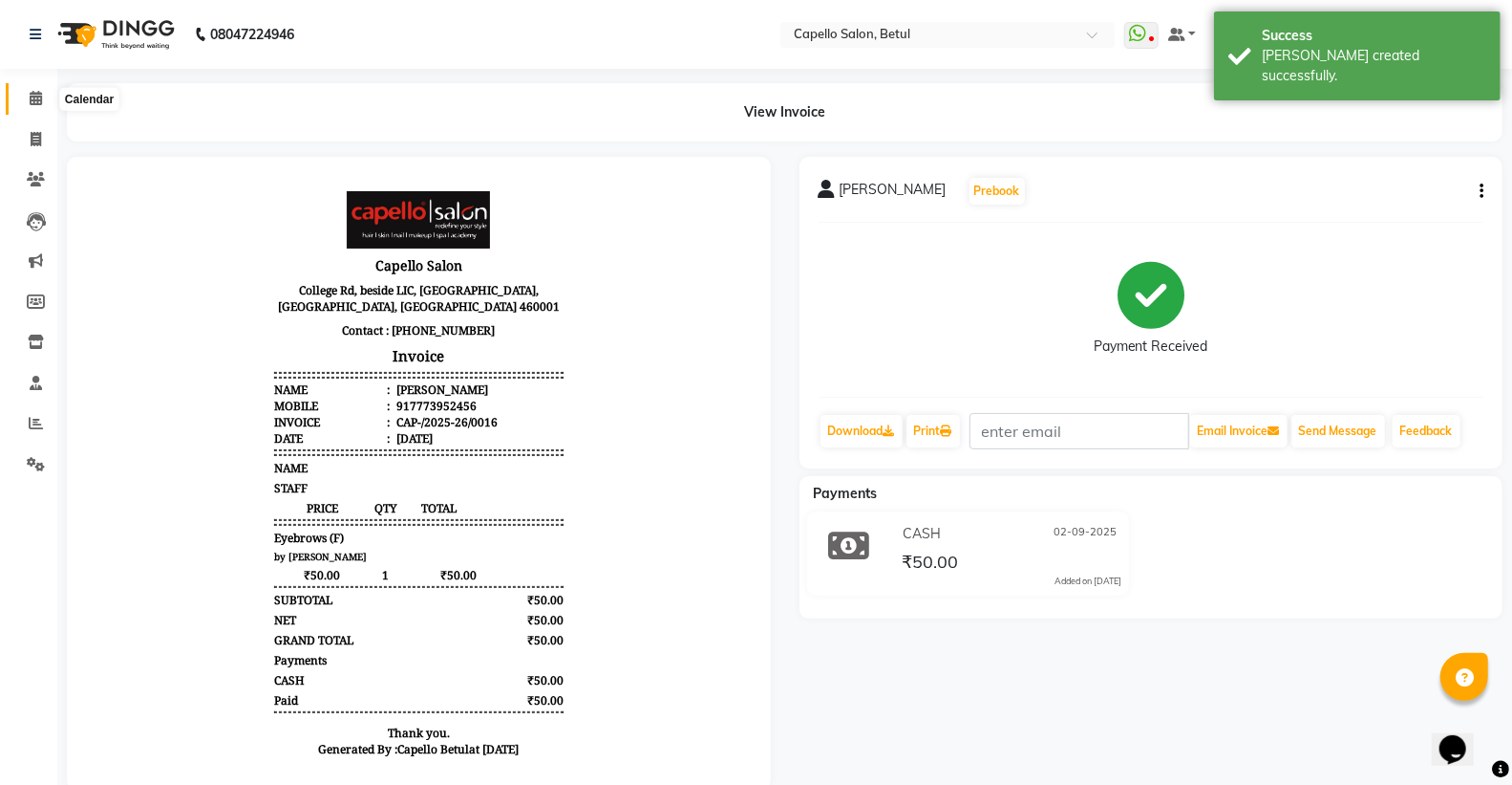
click at [26, 97] on span at bounding box center [36, 99] width 33 height 22
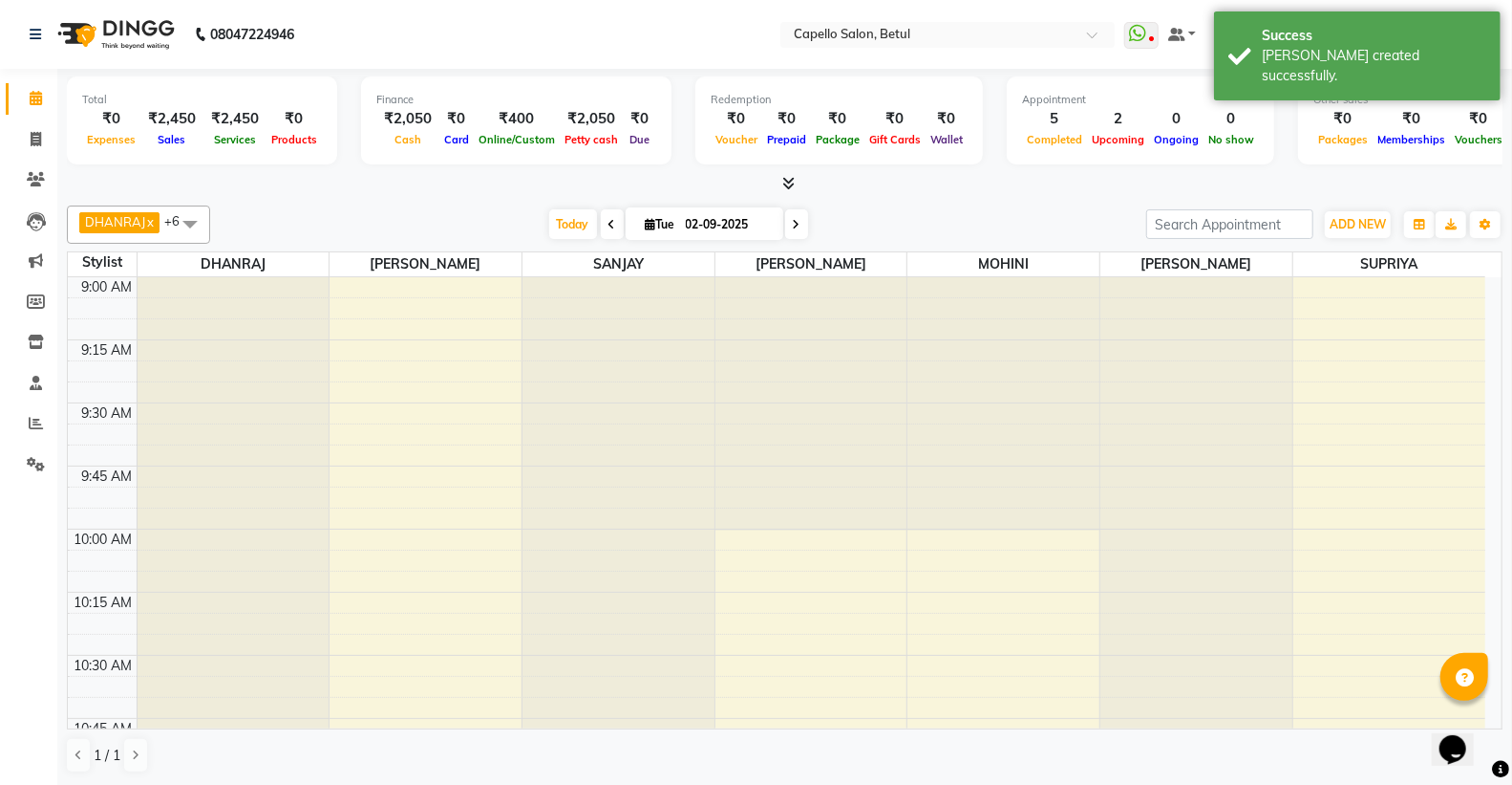
click at [974, 192] on div at bounding box center [784, 184] width 1436 height 21
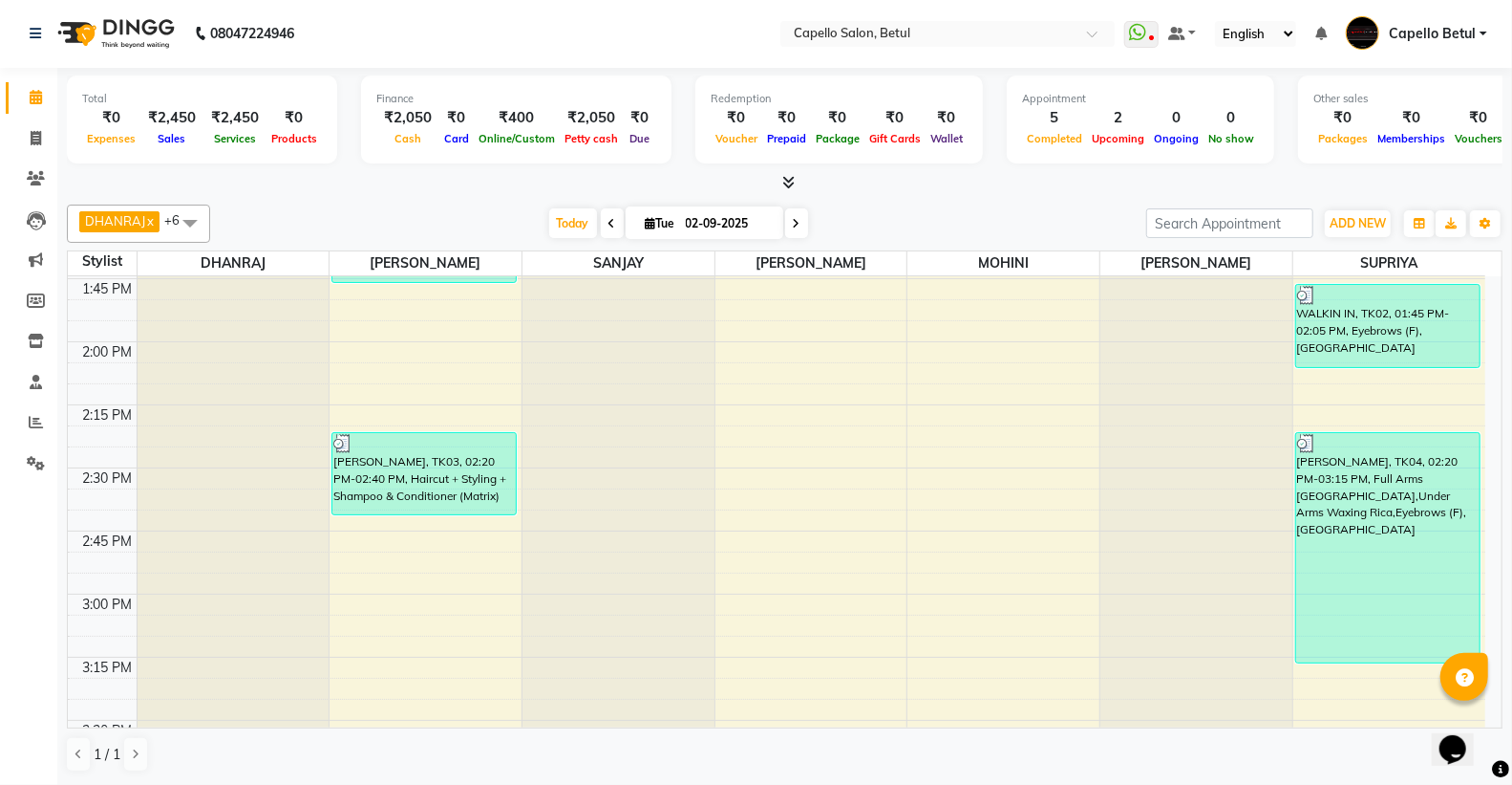
scroll to position [1380, 0]
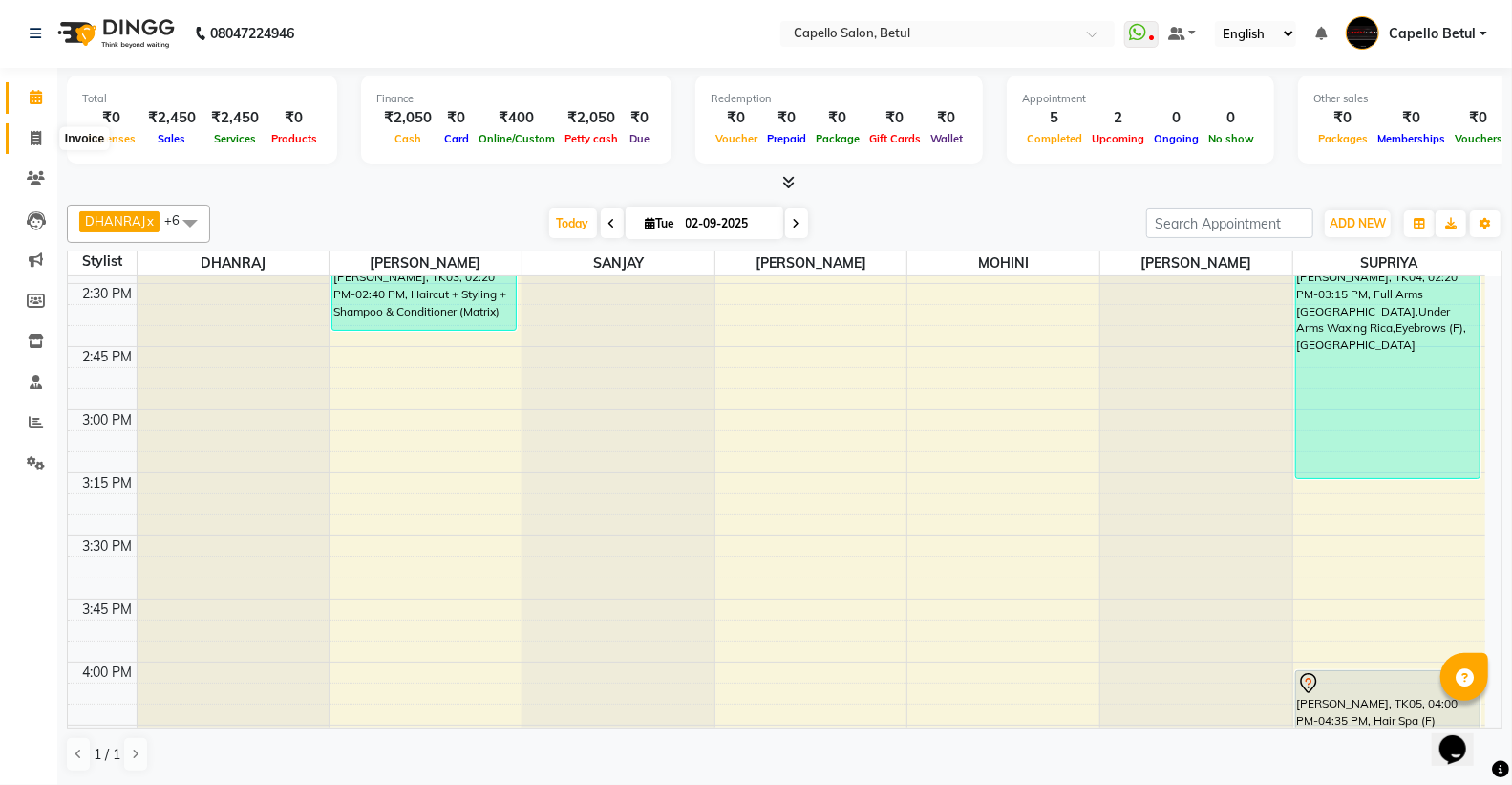
click at [31, 135] on icon at bounding box center [35, 138] width 11 height 15
select select "service"
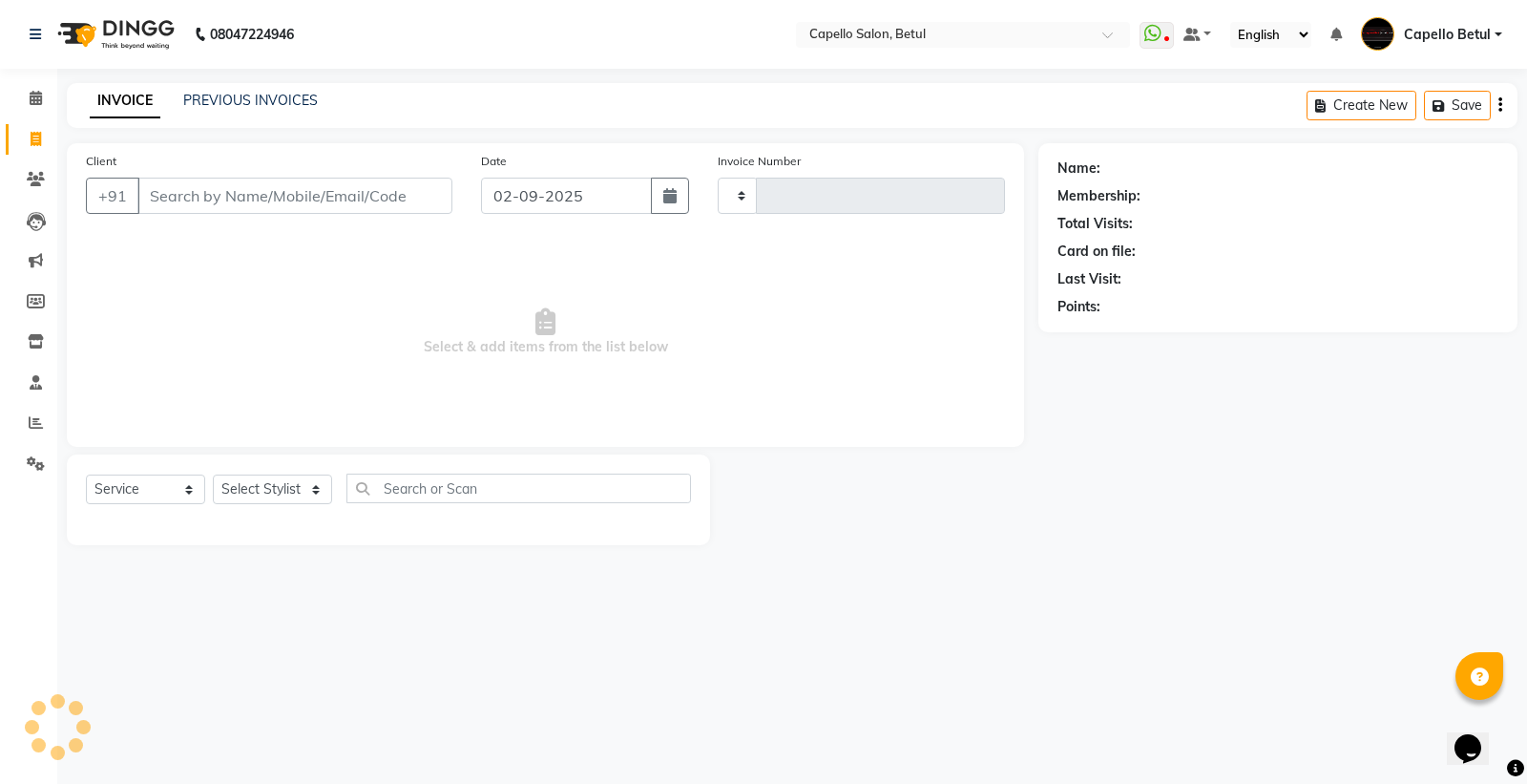
type input "0017"
select select "8951"
click at [54, 176] on div "Client +91 Date 02-09-2025 Invoice Number CAP-/2025-26 0017 Select & add items …" at bounding box center [546, 345] width 986 height 402
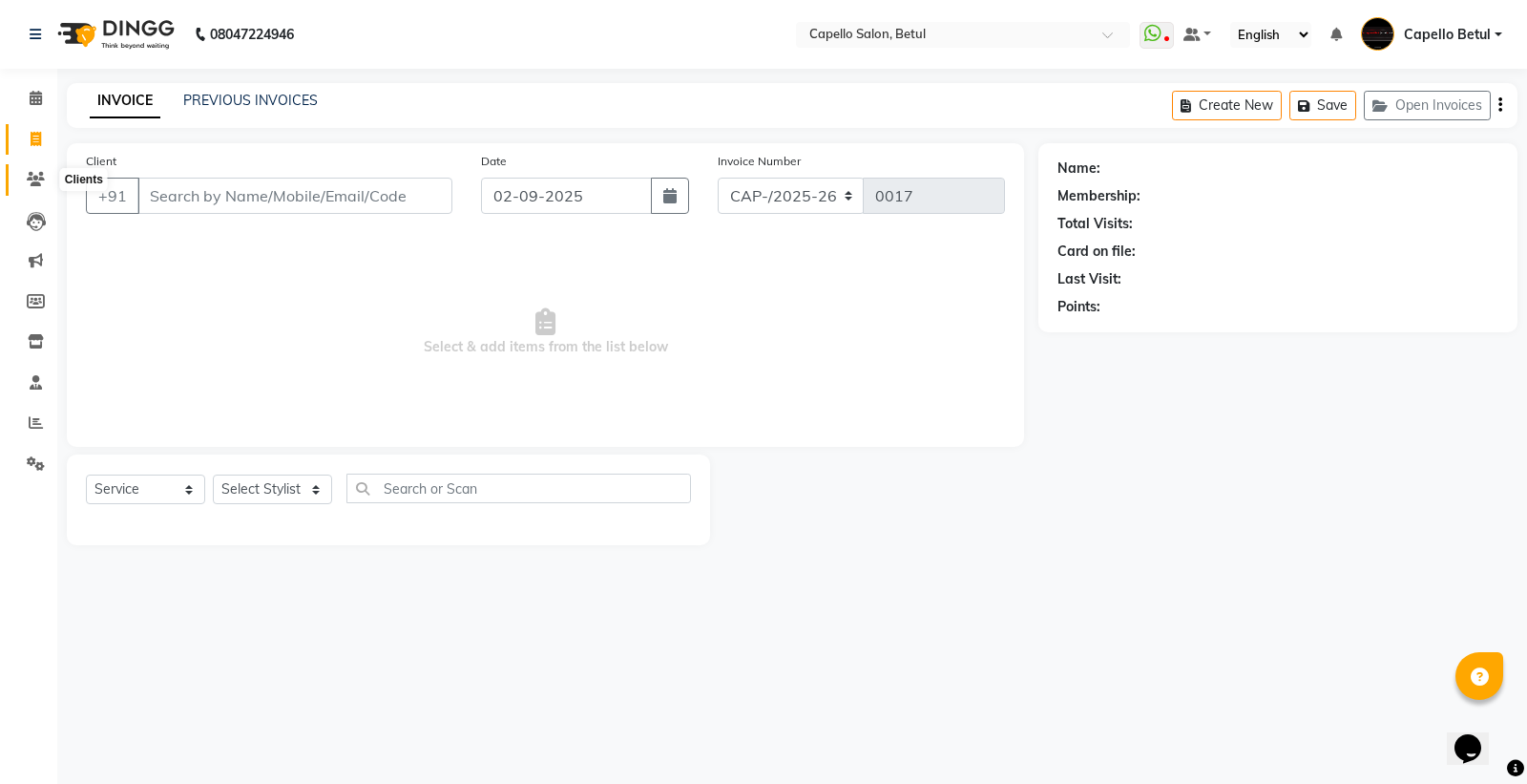
click at [34, 184] on icon at bounding box center [35, 179] width 19 height 15
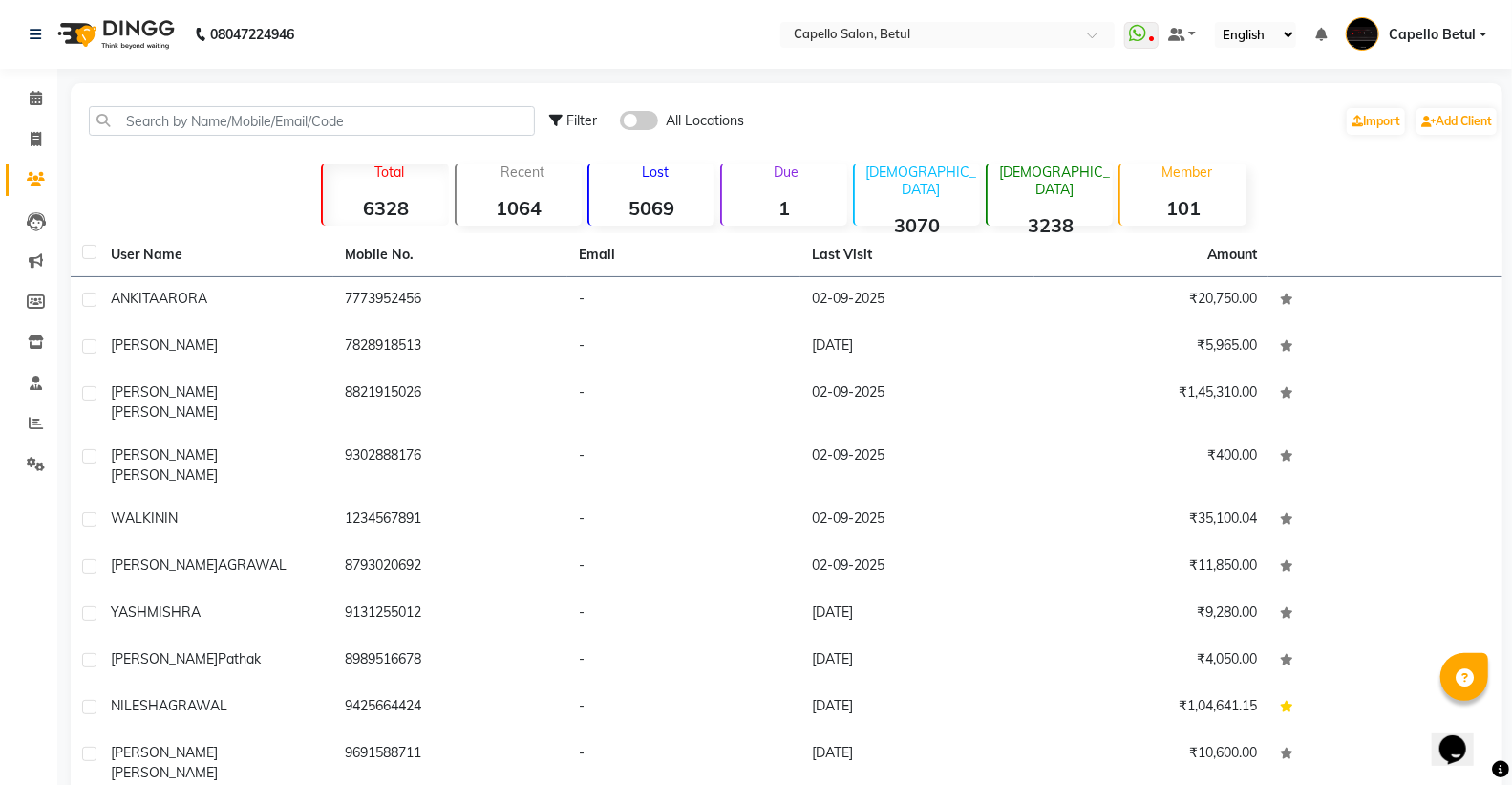
click at [144, 136] on div "Filter All Locations Import Add Client" at bounding box center [786, 121] width 1424 height 61
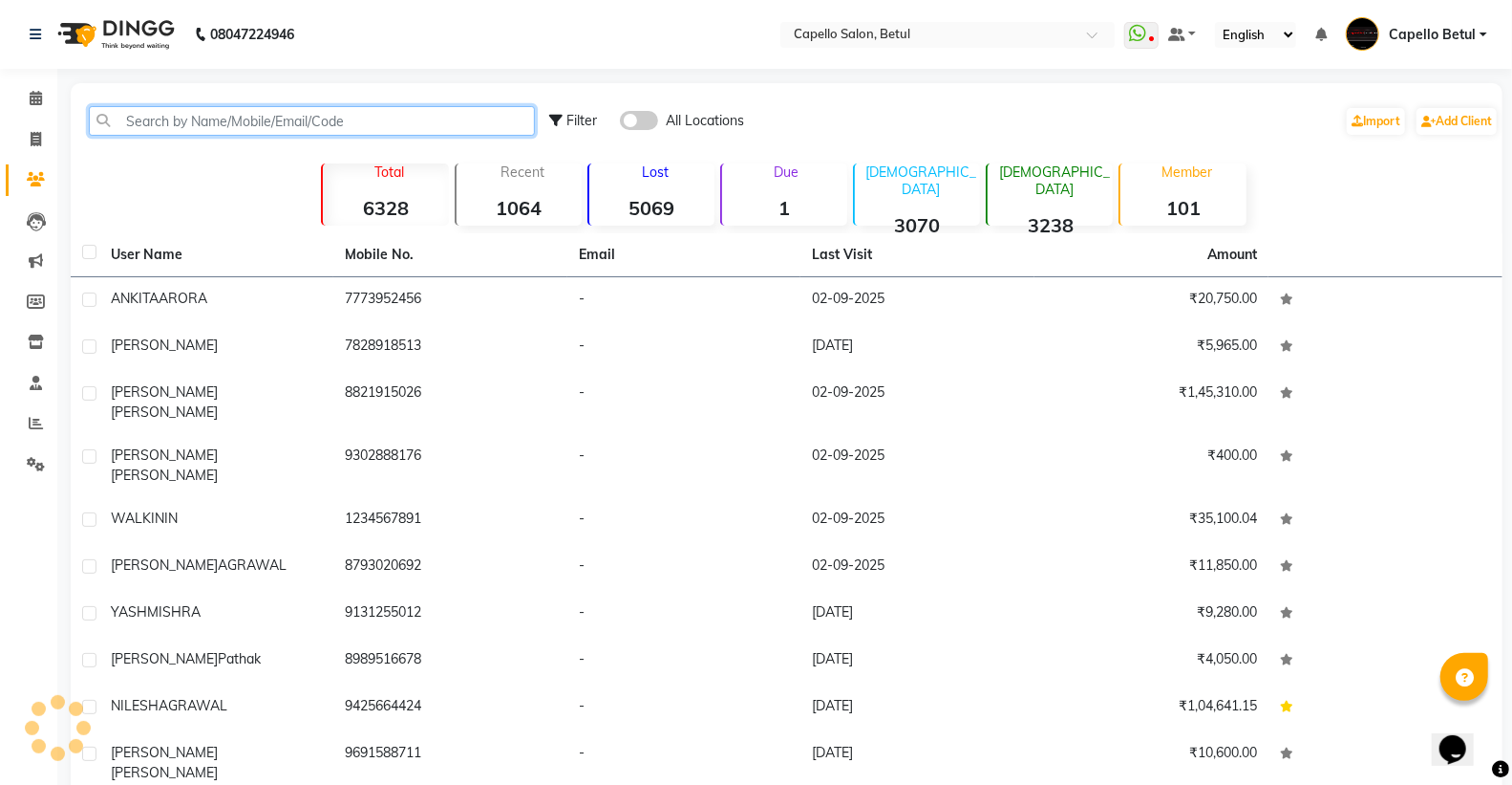
click at [144, 124] on input "text" at bounding box center [312, 121] width 446 height 29
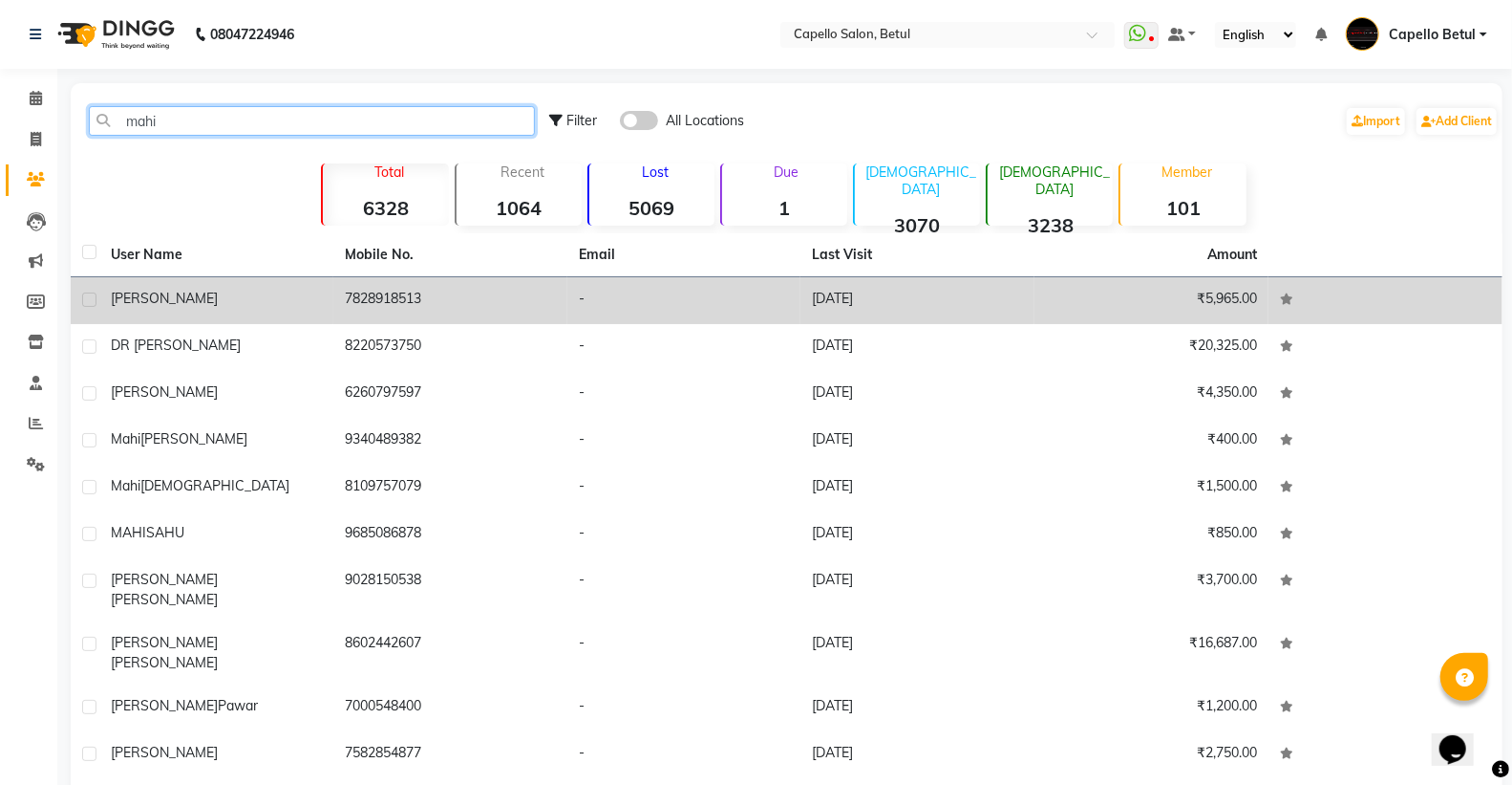
type input "mahi"
click at [220, 298] on div "mahipal" at bounding box center [216, 298] width 211 height 21
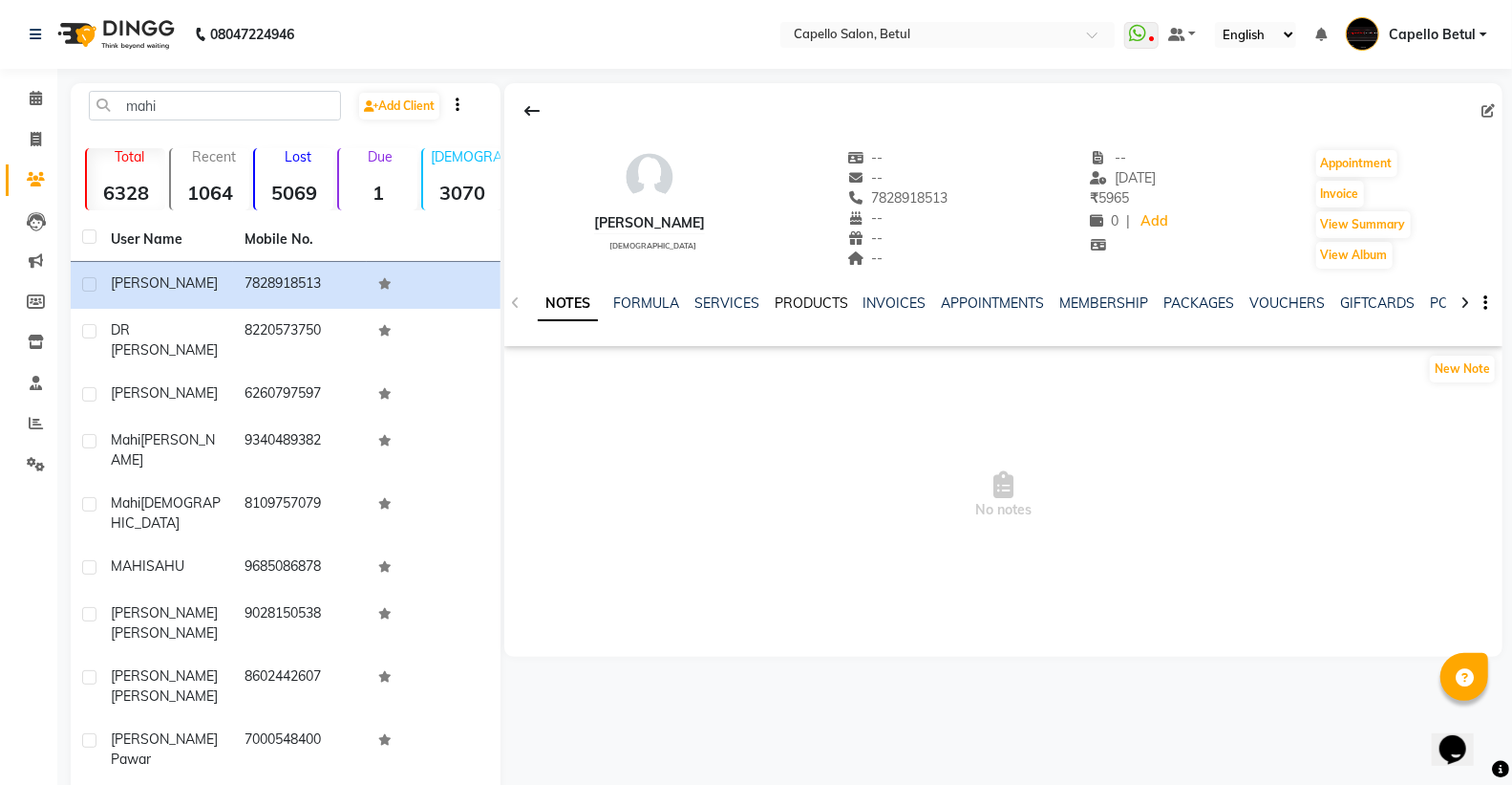
click at [826, 303] on link "PRODUCTS" at bounding box center [811, 303] width 73 height 18
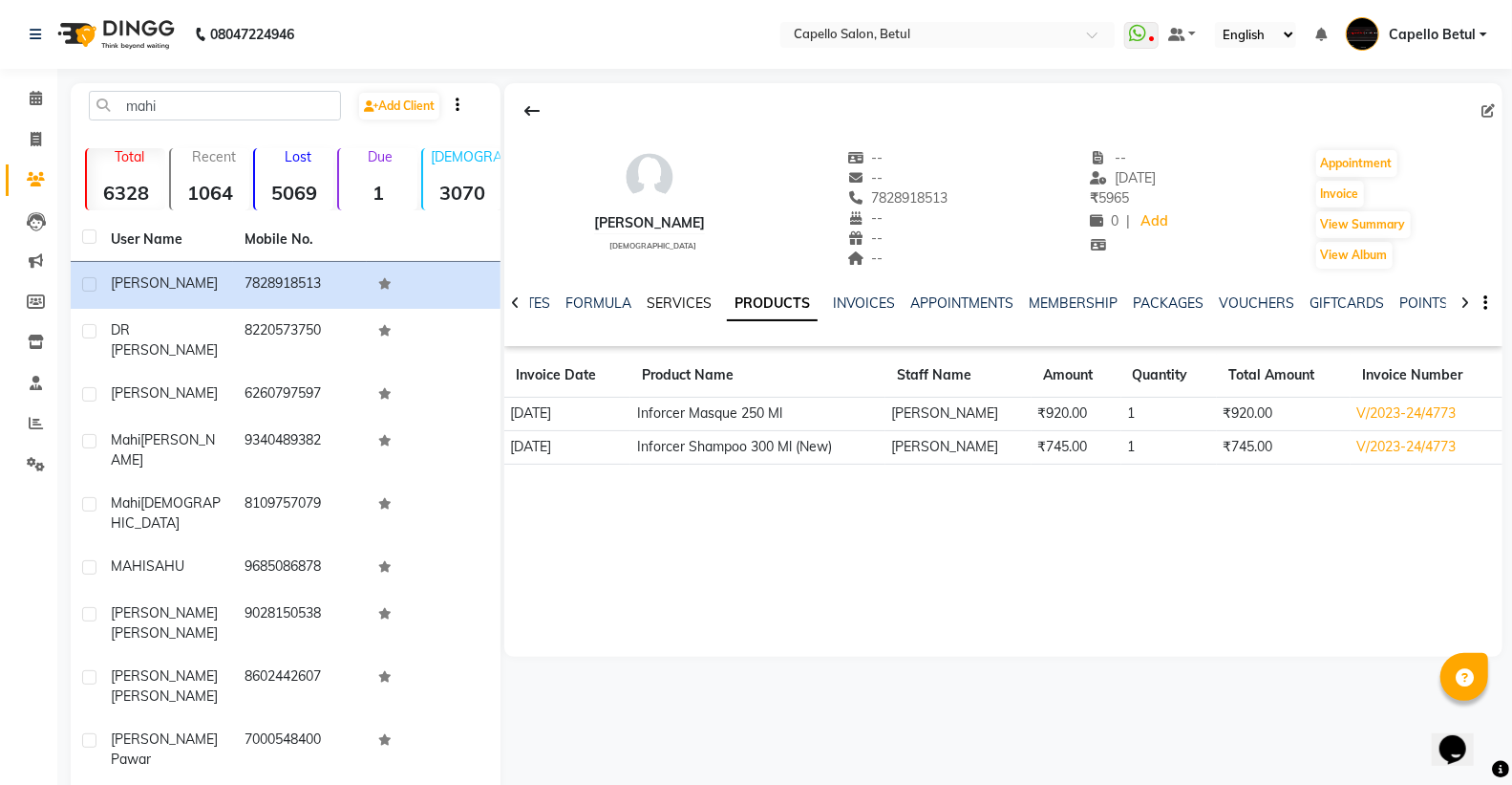
click at [679, 306] on link "SERVICES" at bounding box center [679, 303] width 65 height 18
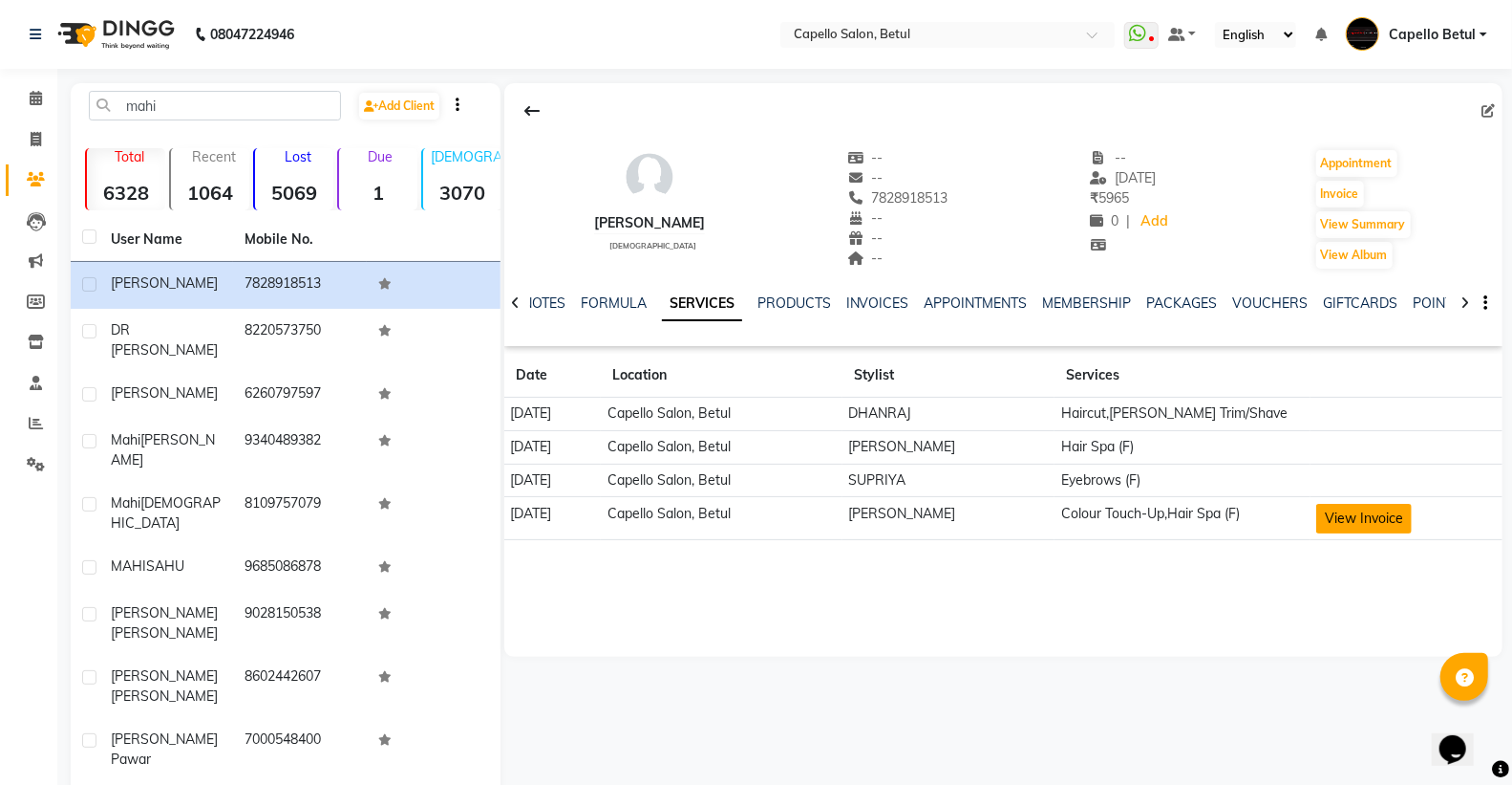
click at [1345, 522] on button "View Invoice" at bounding box center [1364, 518] width 96 height 29
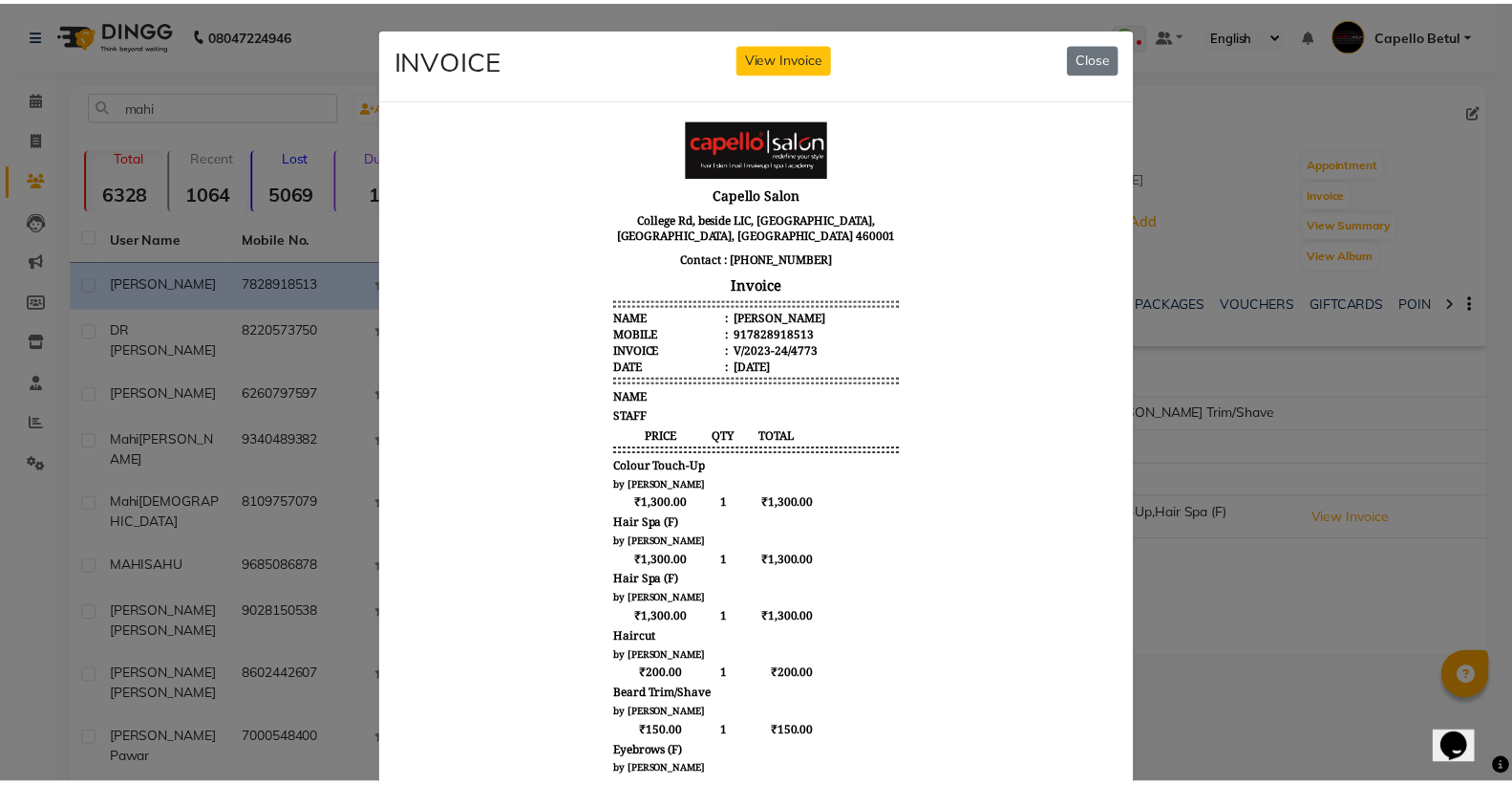
scroll to position [14, 0]
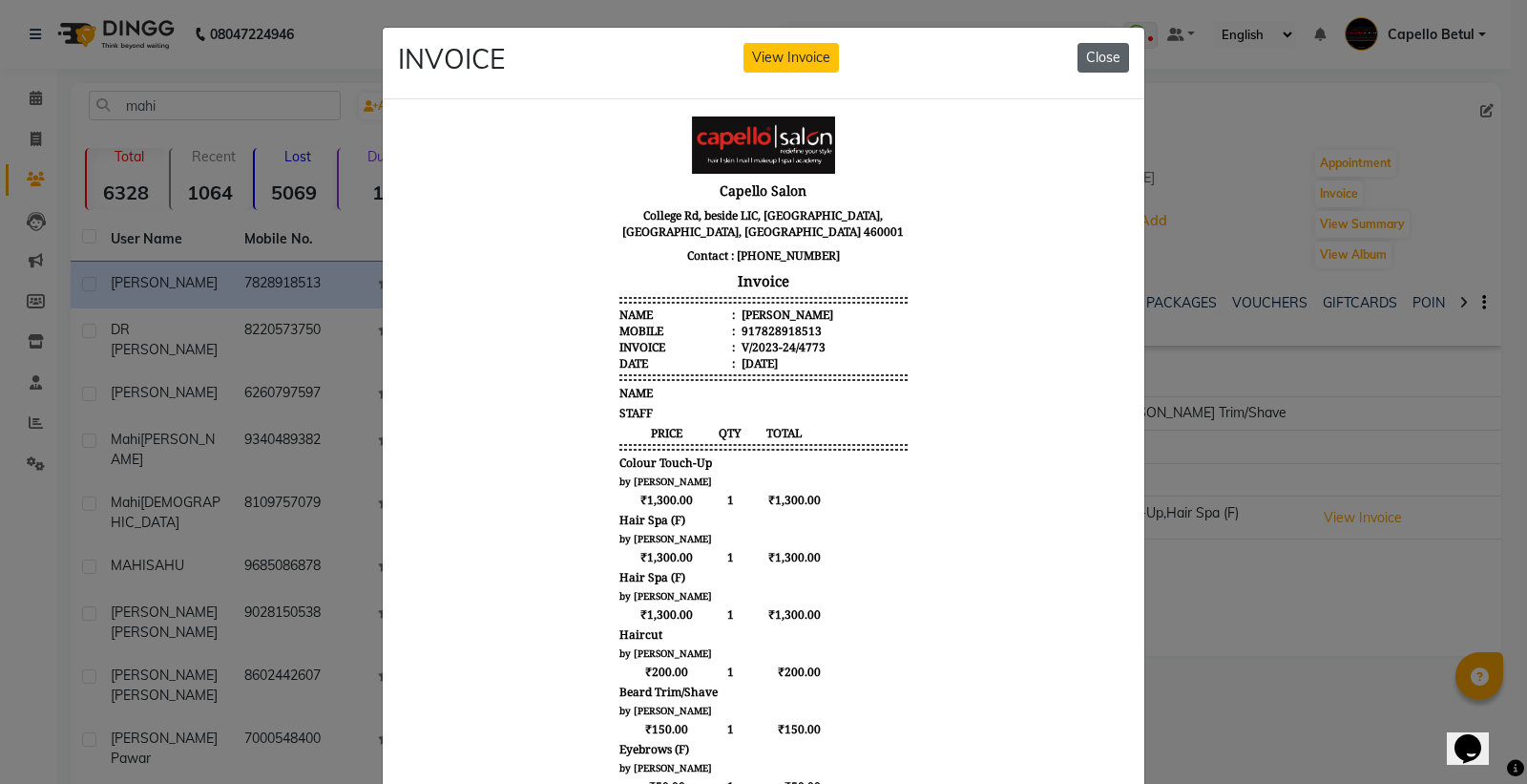
click at [1094, 49] on button "Close" at bounding box center [1103, 58] width 52 height 29
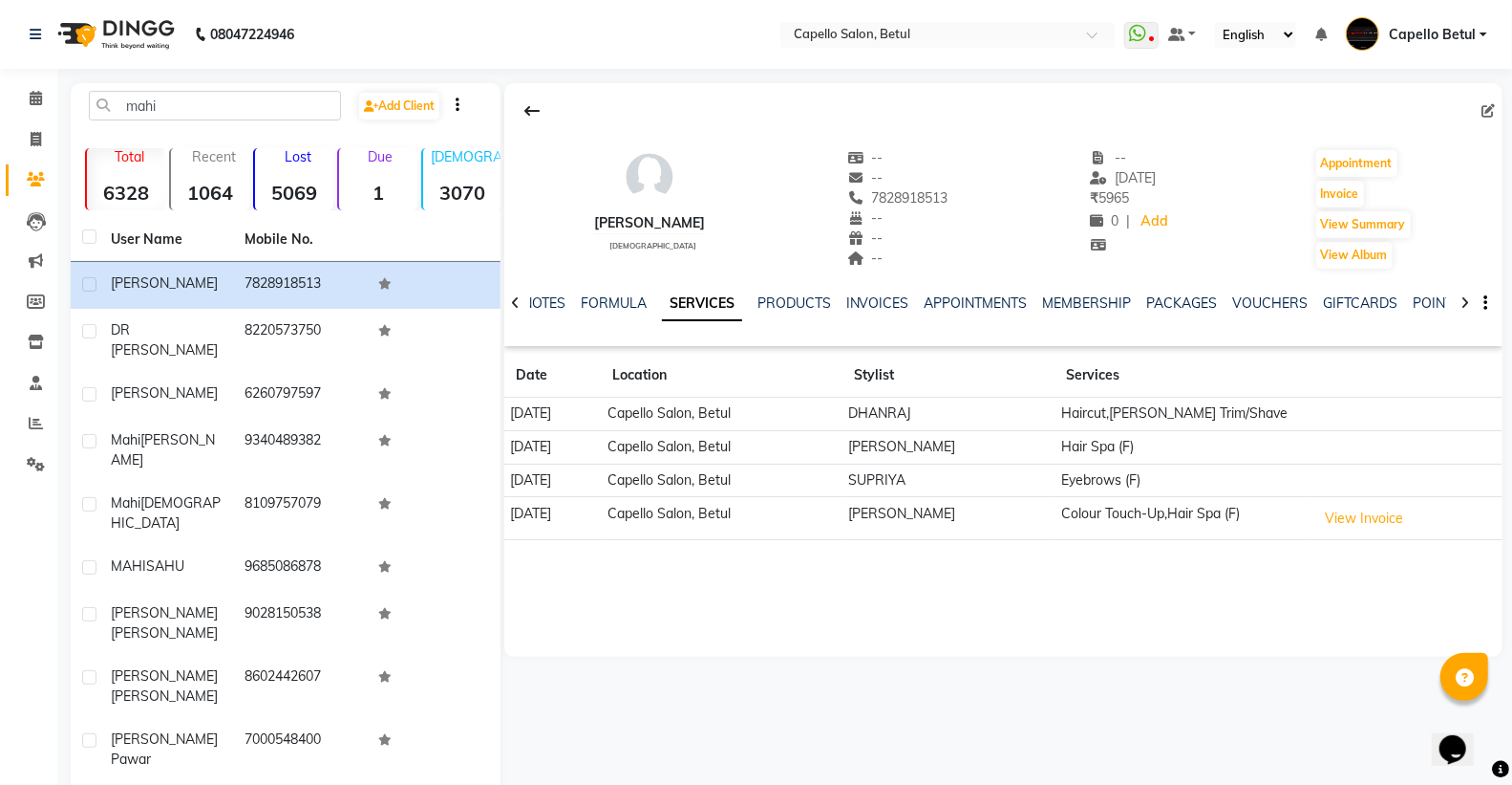
scroll to position [26, 0]
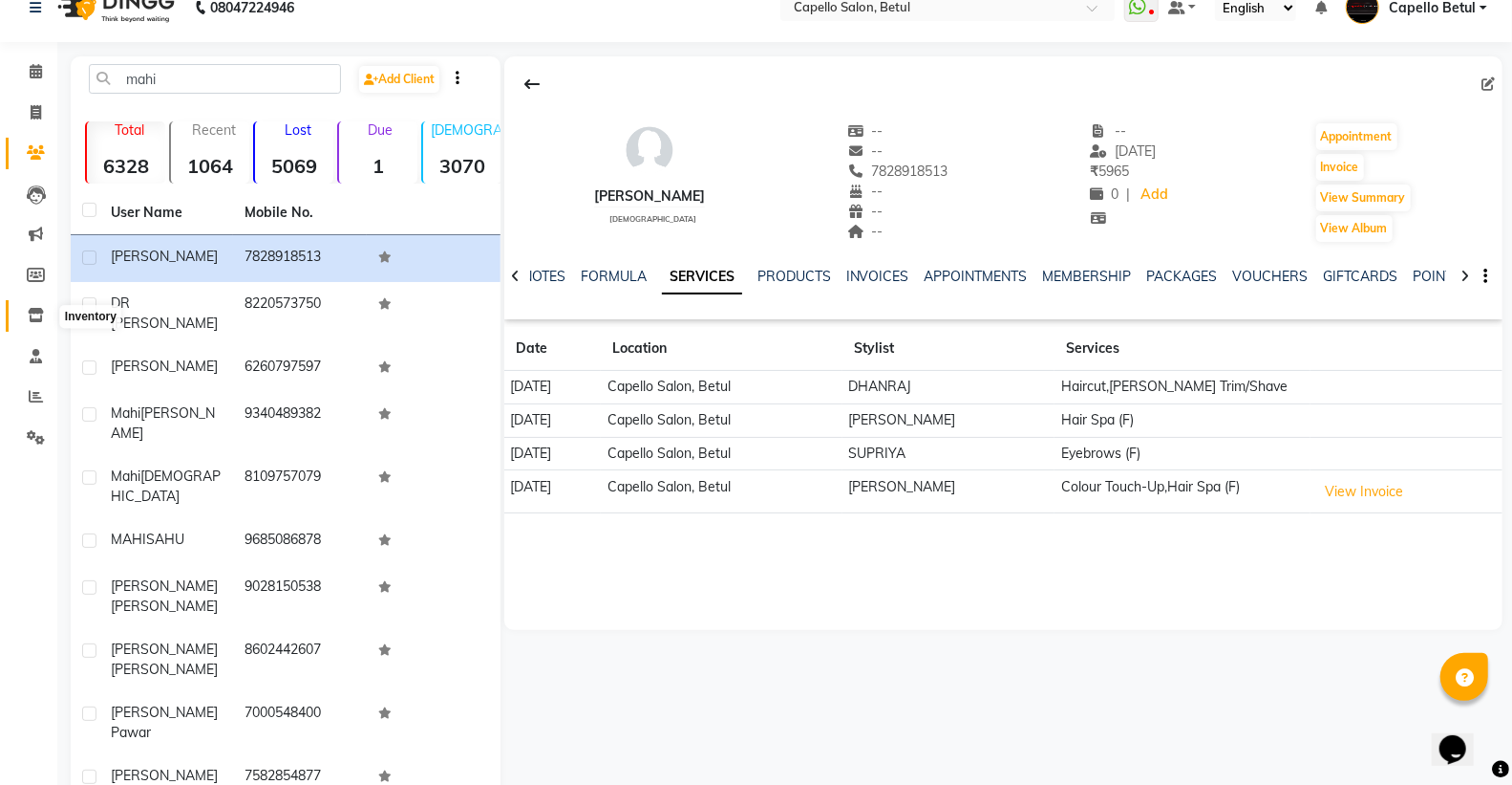
click at [36, 313] on icon at bounding box center [35, 315] width 17 height 15
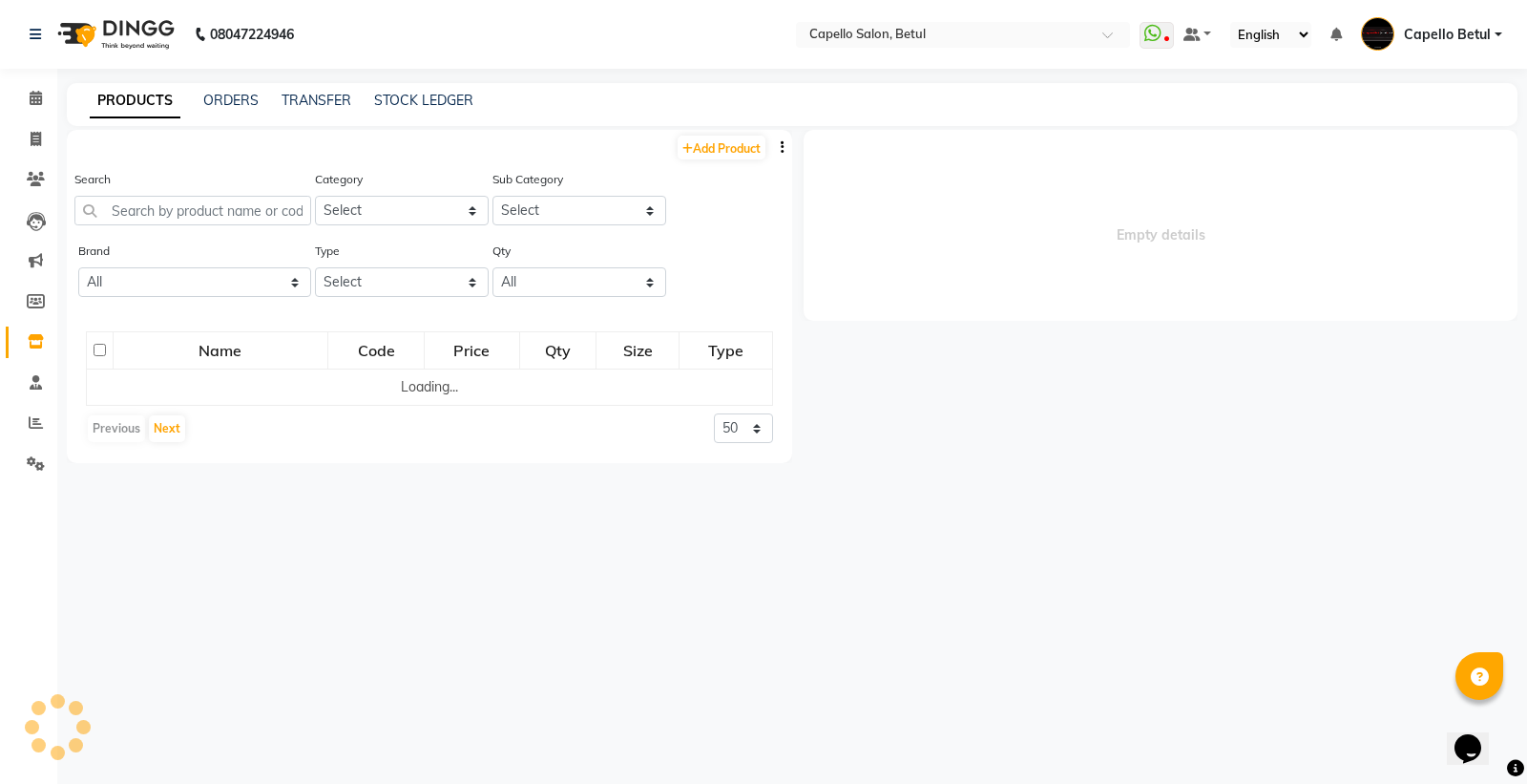
select select
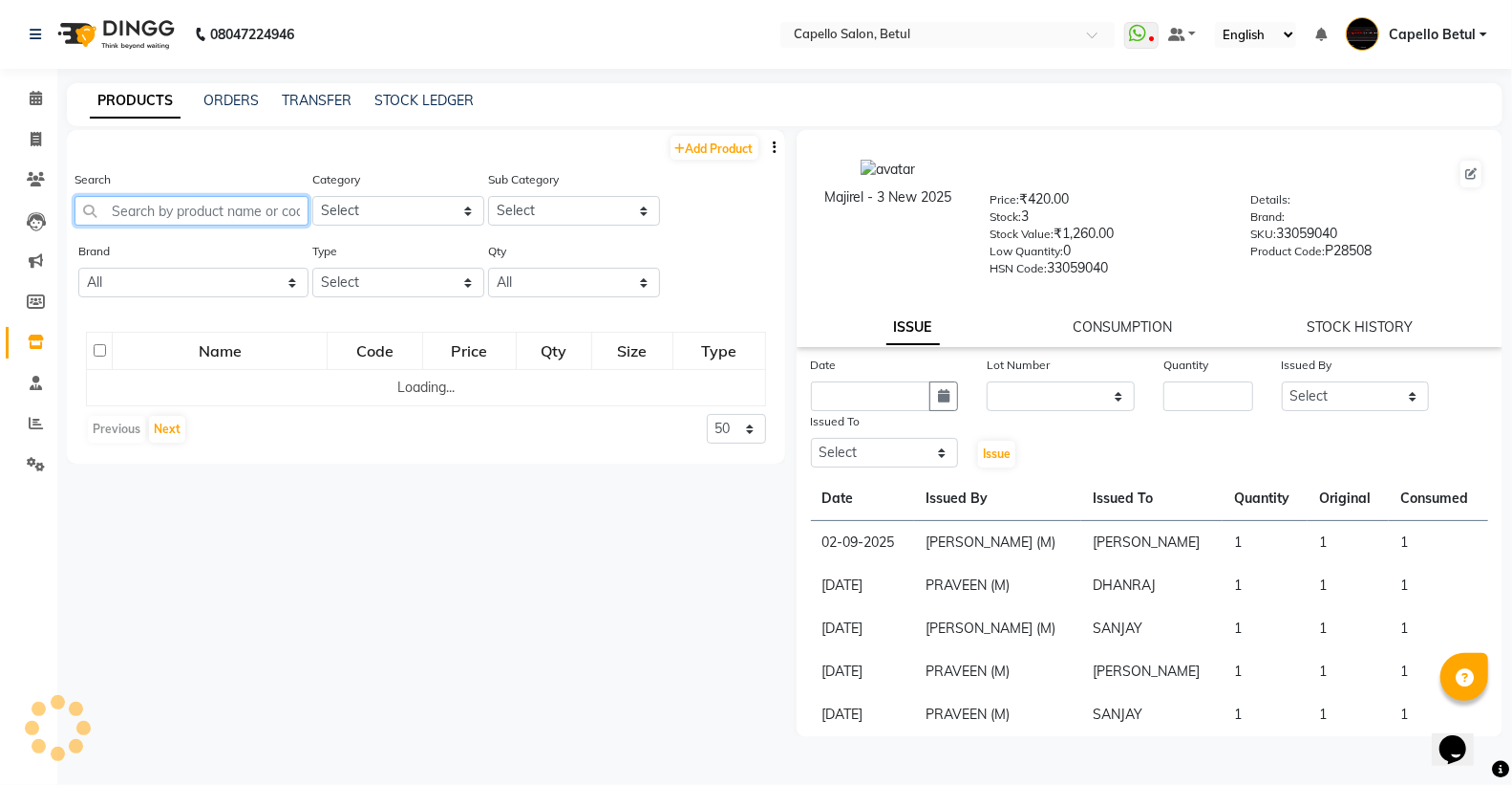
click at [108, 207] on input "text" at bounding box center [191, 210] width 234 height 29
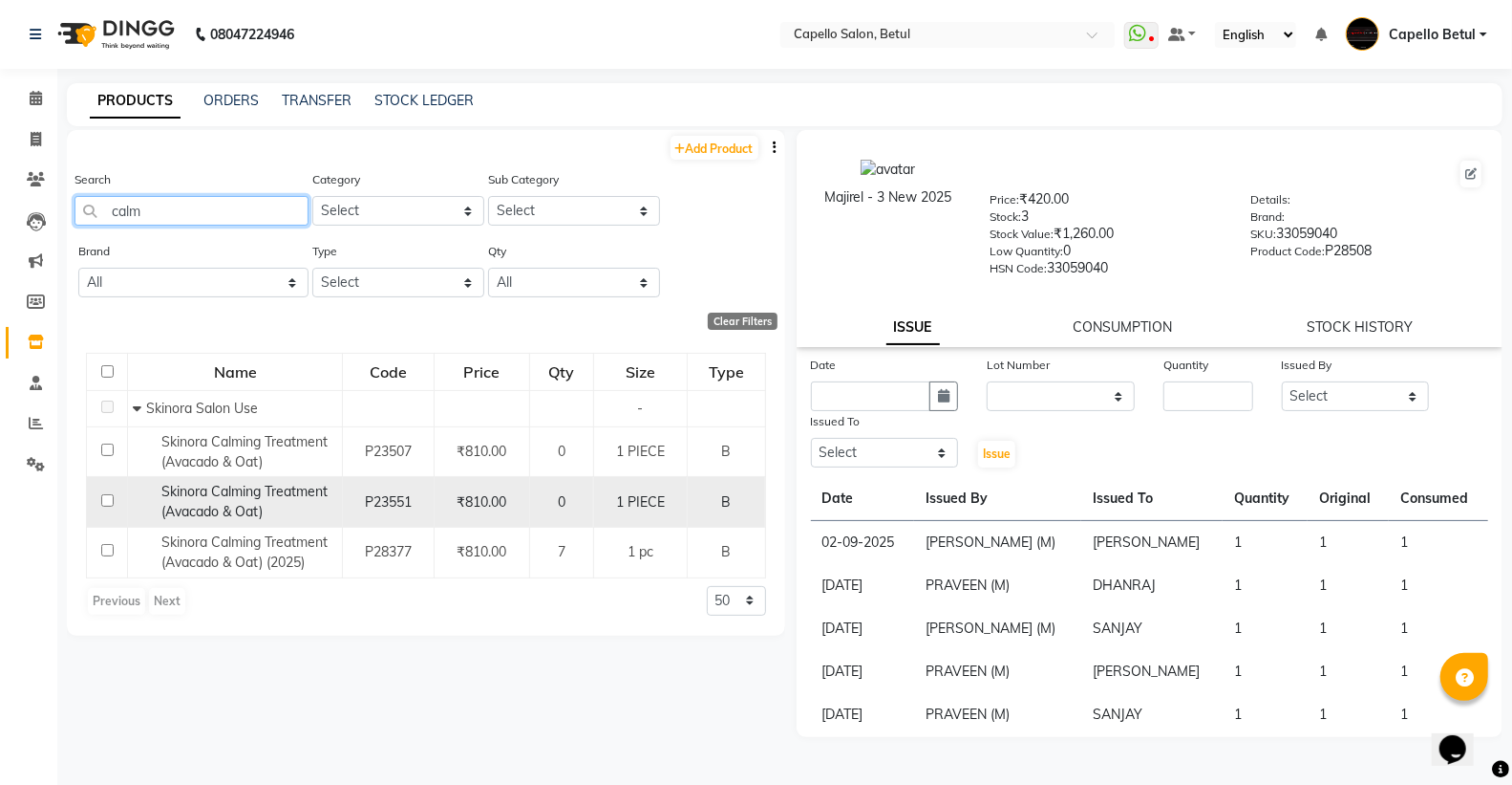
scroll to position [13, 0]
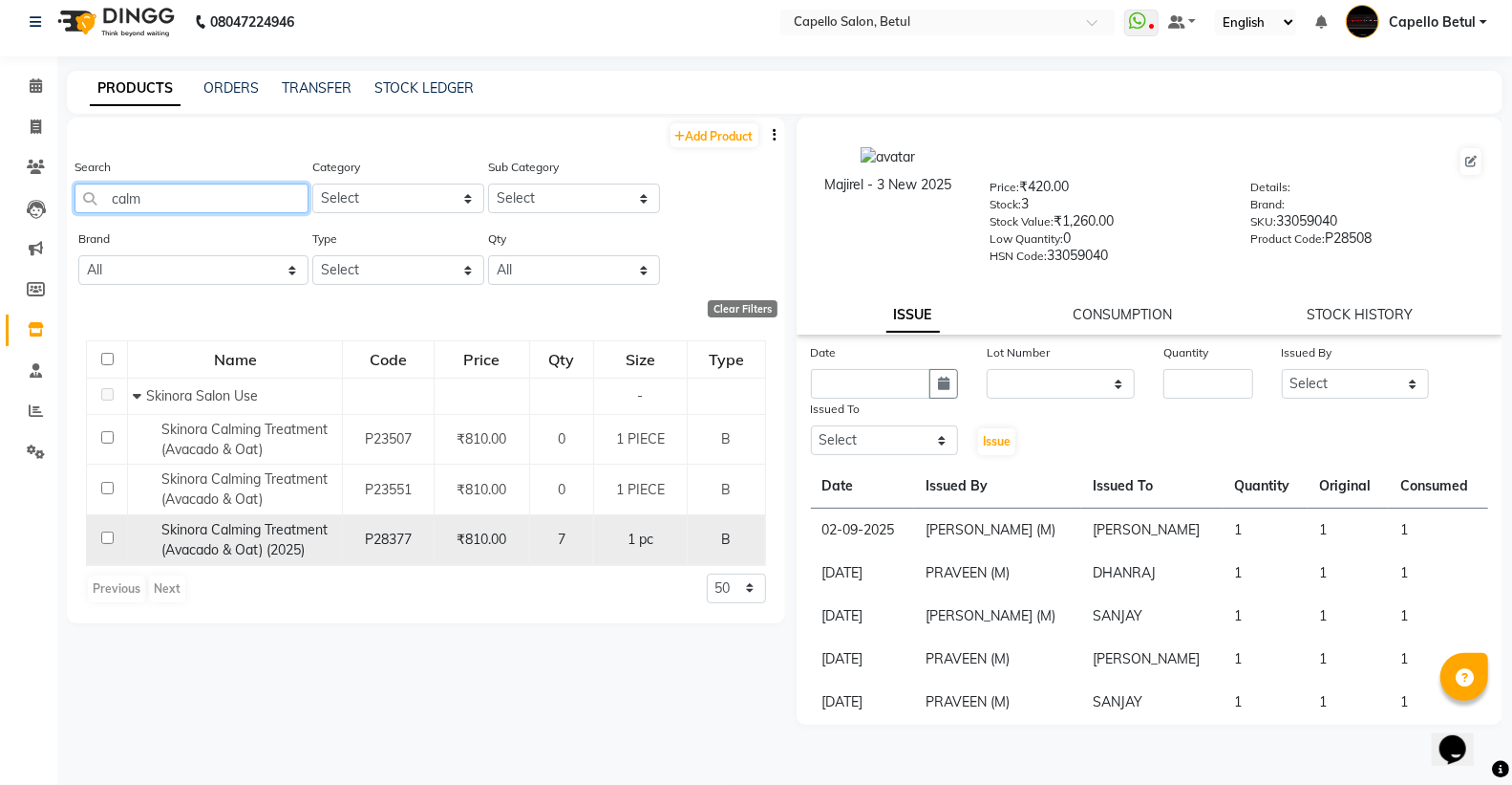
type input "calm"
click at [109, 538] on input "checkbox" at bounding box center [108, 537] width 13 height 13
checkbox input "true"
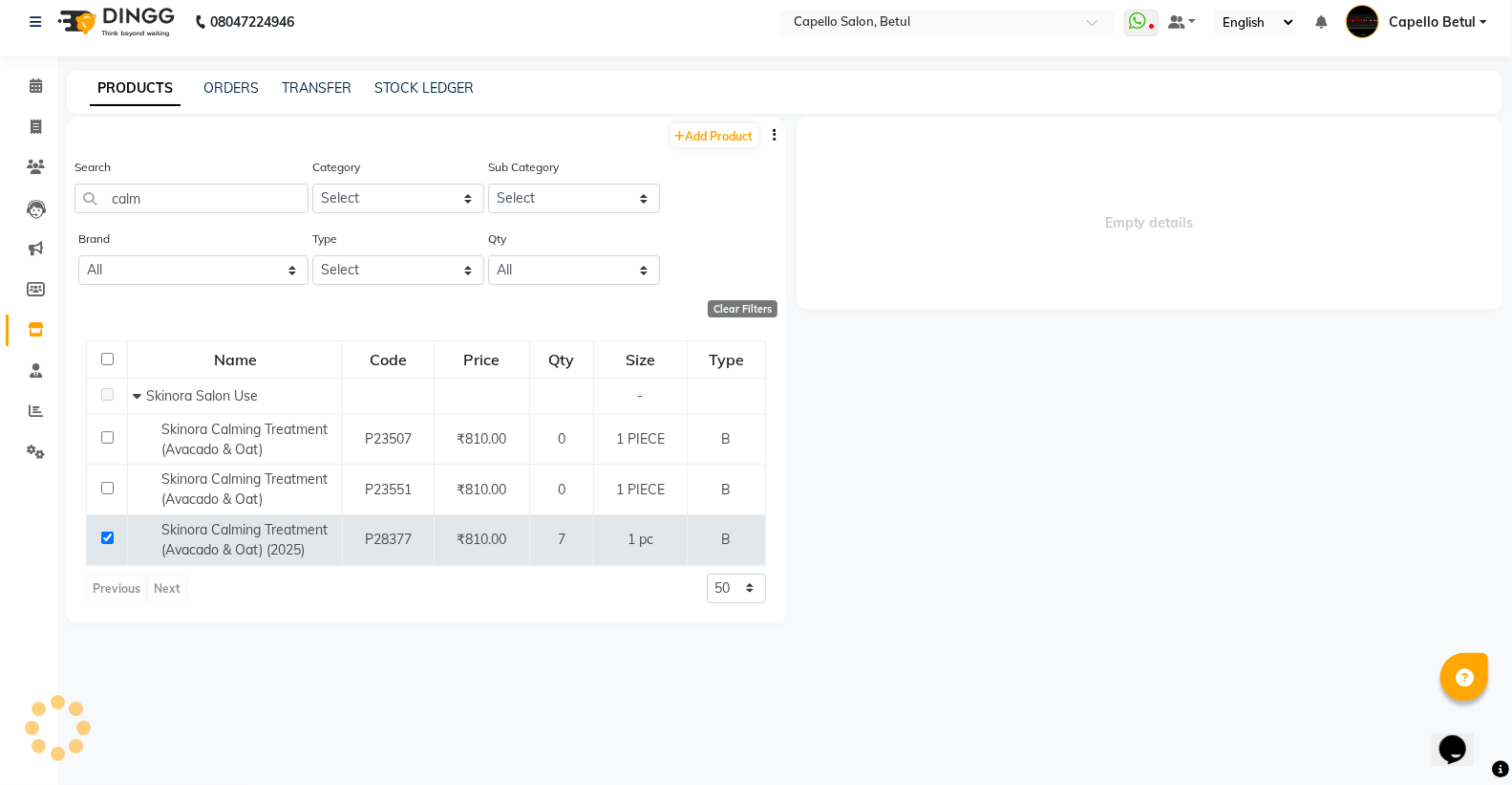
select select
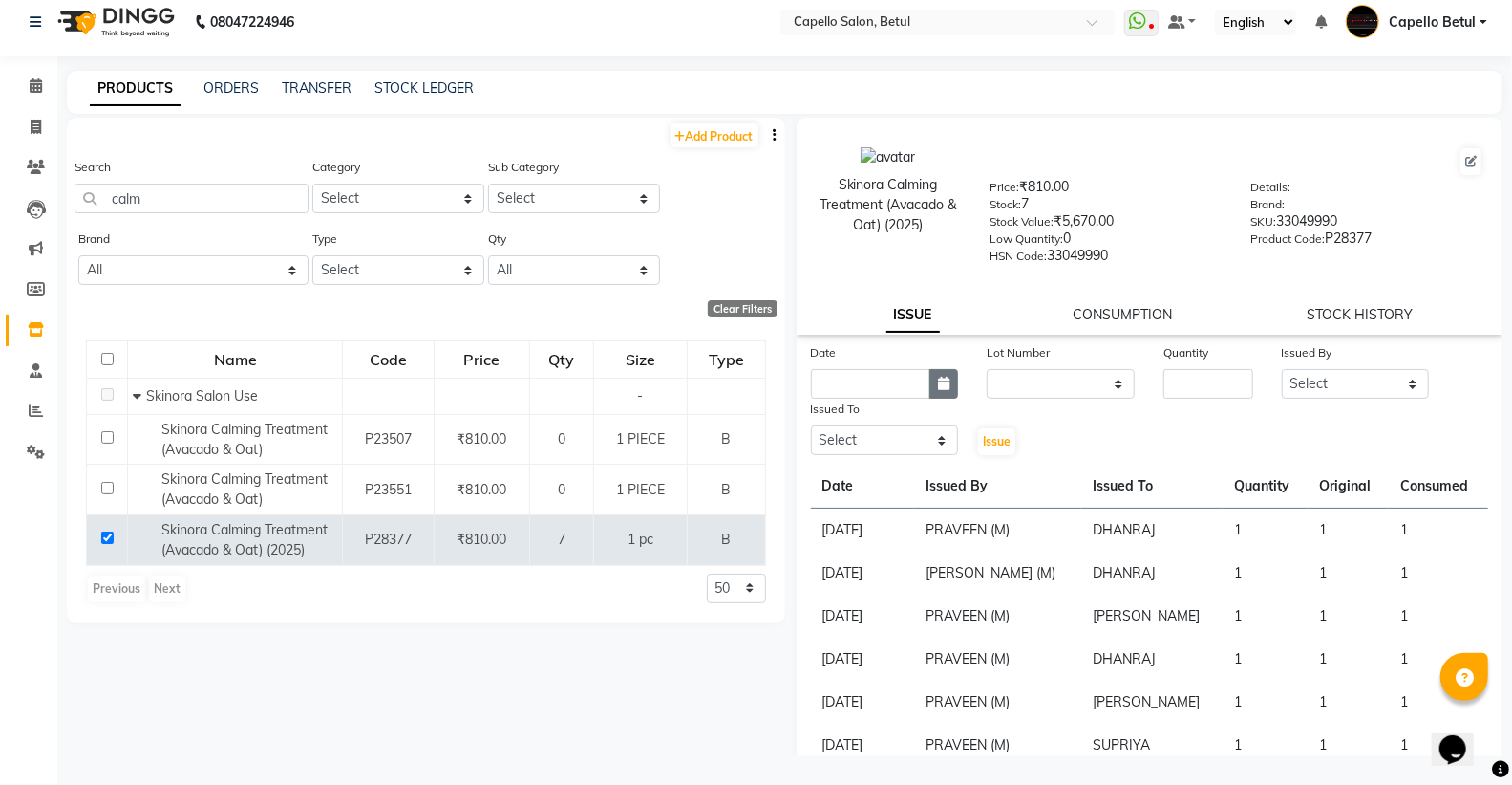
click at [938, 385] on icon "button" at bounding box center [944, 383] width 12 height 14
select select "9"
select select "2025"
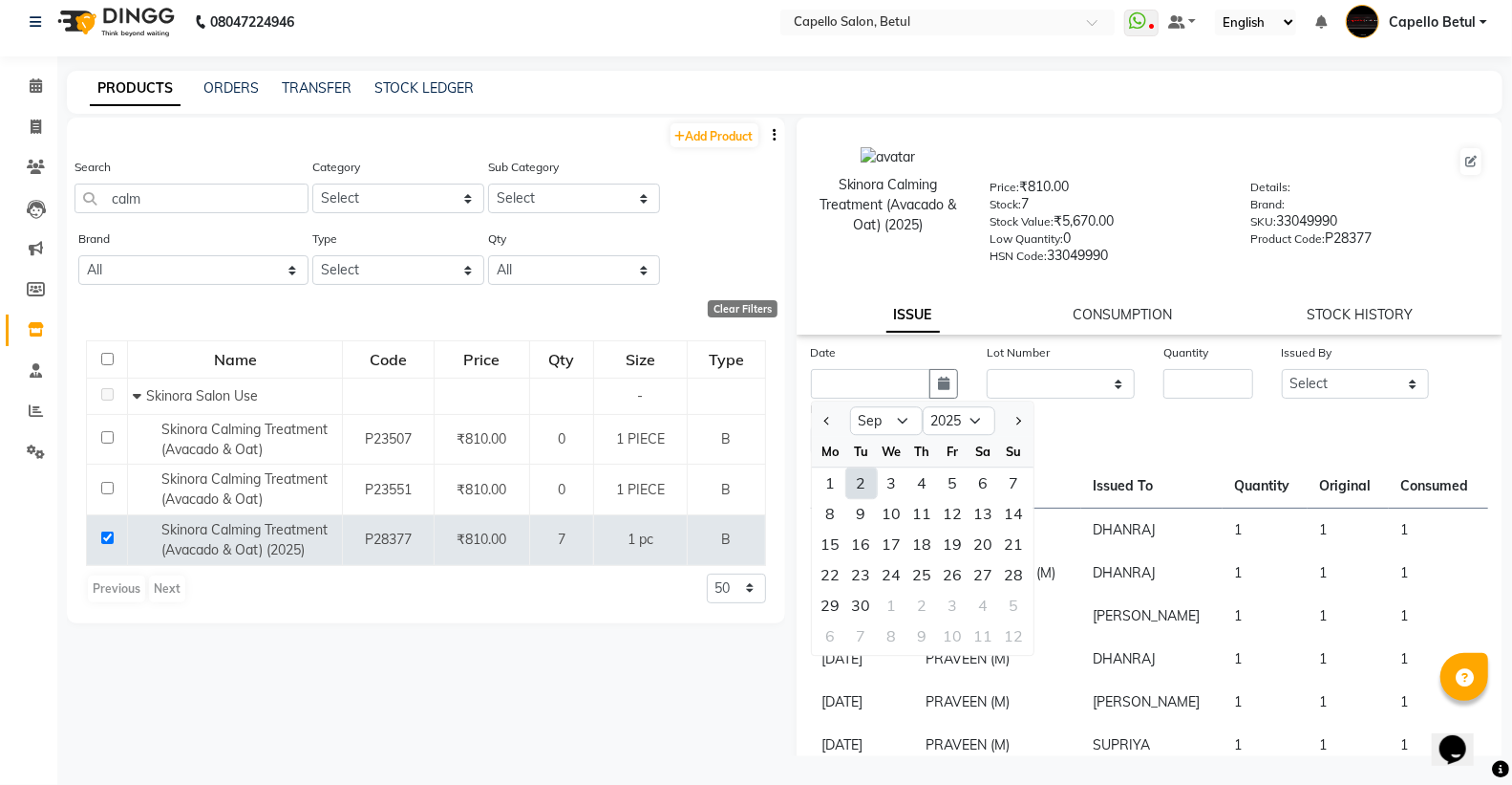
click at [864, 470] on div "2" at bounding box center [861, 482] width 30 height 30
type input "02-09-2025"
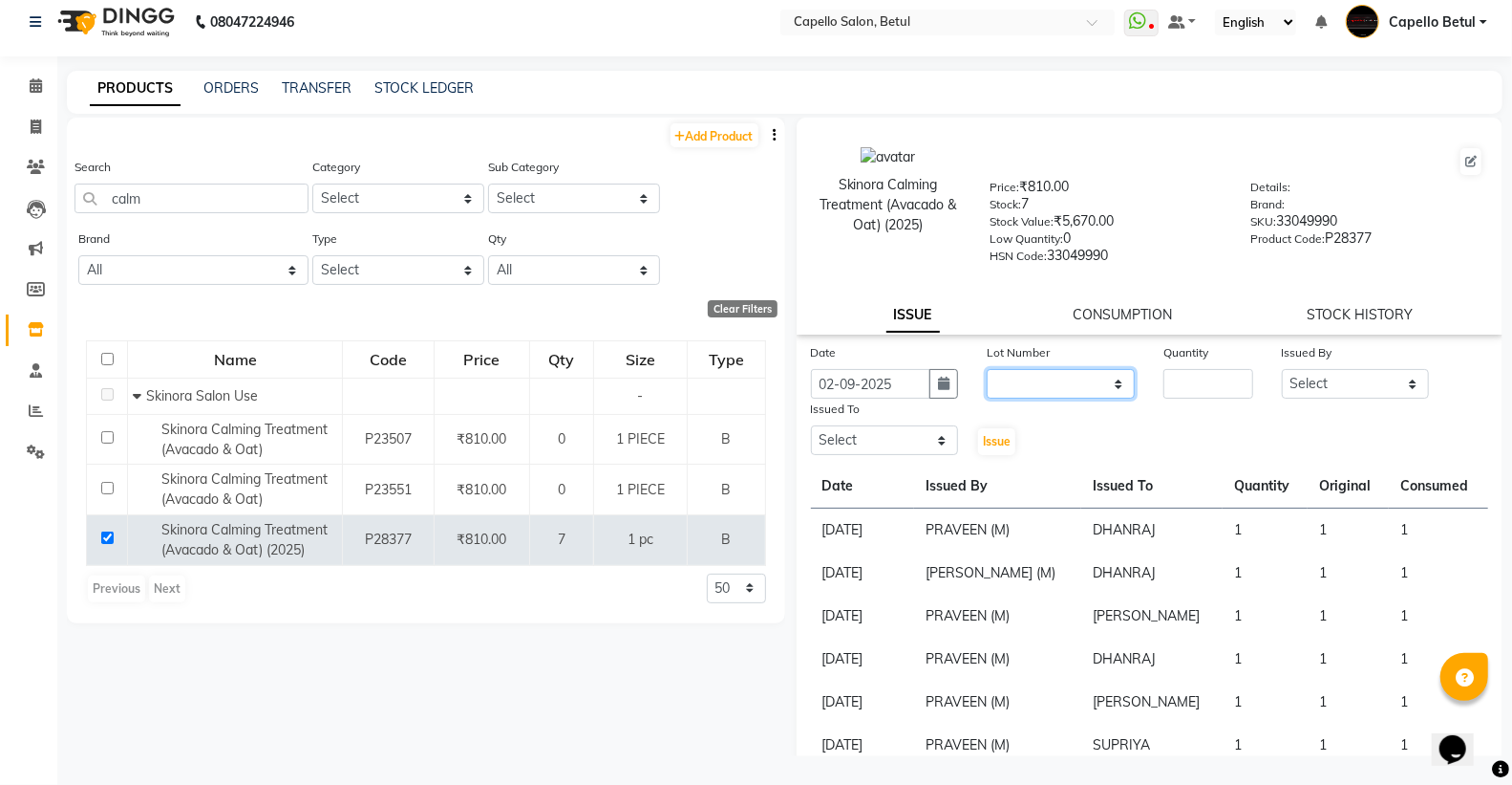
click at [1042, 374] on select "None" at bounding box center [1061, 383] width 149 height 29
select select "0: null"
click at [987, 369] on select "None" at bounding box center [1061, 383] width 149 height 29
click at [1188, 376] on input "number" at bounding box center [1208, 383] width 89 height 29
type input "1"
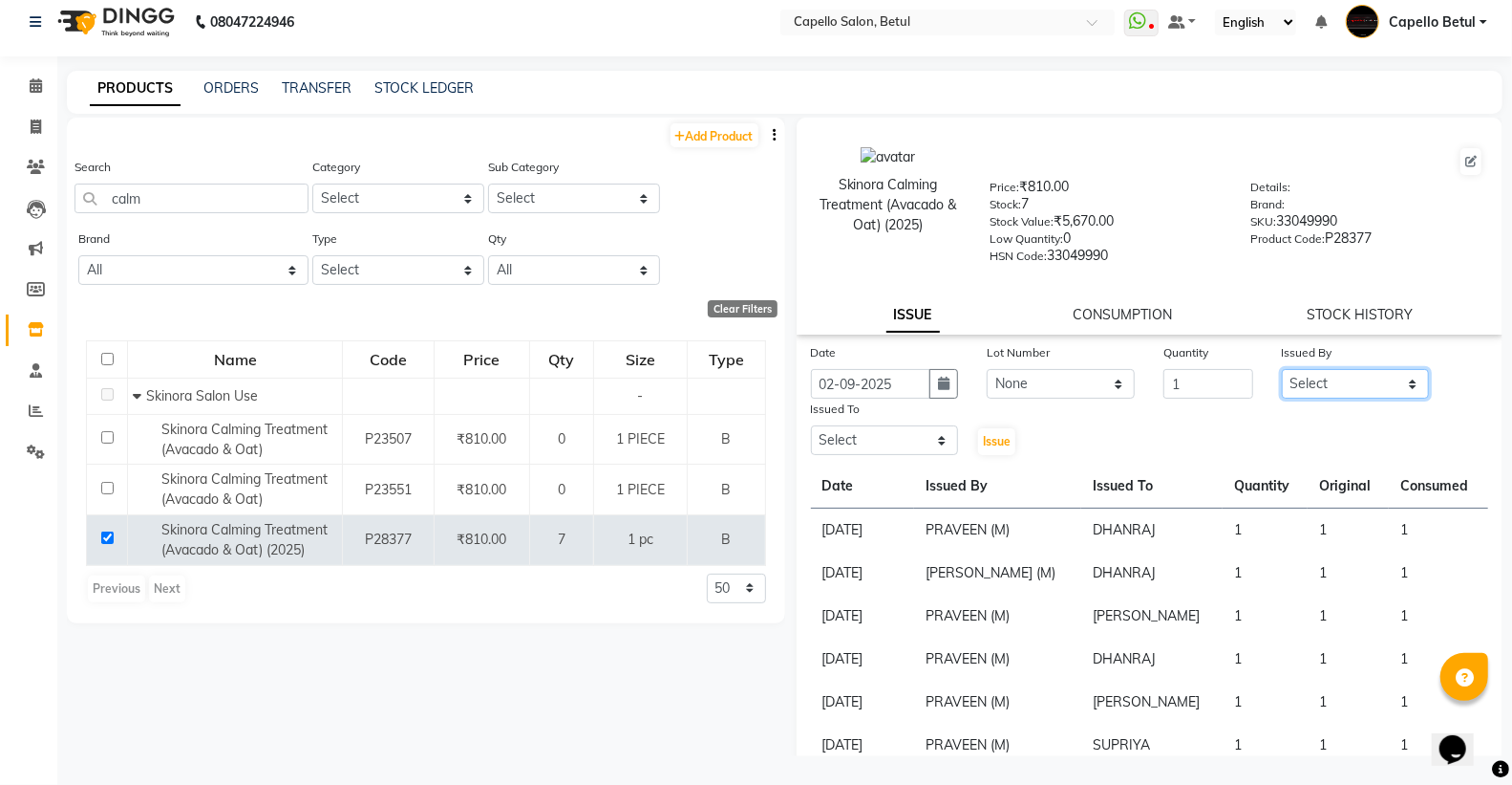
click at [1317, 373] on select "Select ADMIN Capello Betul DHANRAJ DISHANT kirti MOHINI POOJA SOLANKI (M) PRAVE…" at bounding box center [1357, 383] width 149 height 29
select select "26176"
click at [1282, 369] on select "Select ADMIN Capello Betul DHANRAJ DISHANT kirti MOHINI POOJA SOLANKI (M) PRAVE…" at bounding box center [1357, 383] width 149 height 29
click at [844, 433] on select "Select ADMIN Capello Betul DHANRAJ DISHANT kirti MOHINI POOJA SOLANKI (M) PRAVE…" at bounding box center [886, 440] width 149 height 29
select select "34695"
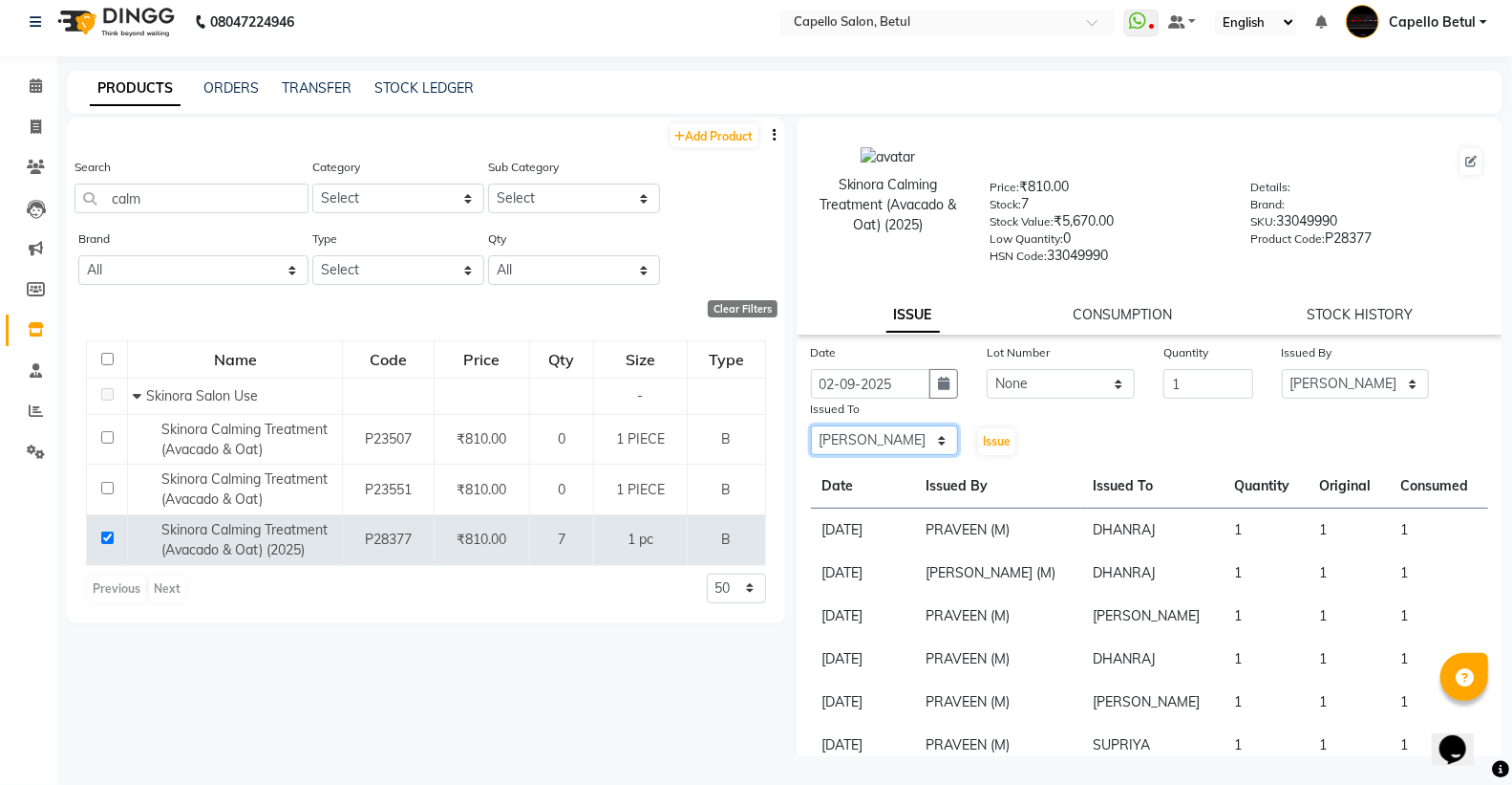
click at [811, 426] on select "Select ADMIN Capello Betul DHANRAJ DISHANT kirti MOHINI POOJA SOLANKI (M) PRAVE…" at bounding box center [886, 440] width 149 height 29
click at [991, 445] on span "Issue" at bounding box center [997, 441] width 27 height 15
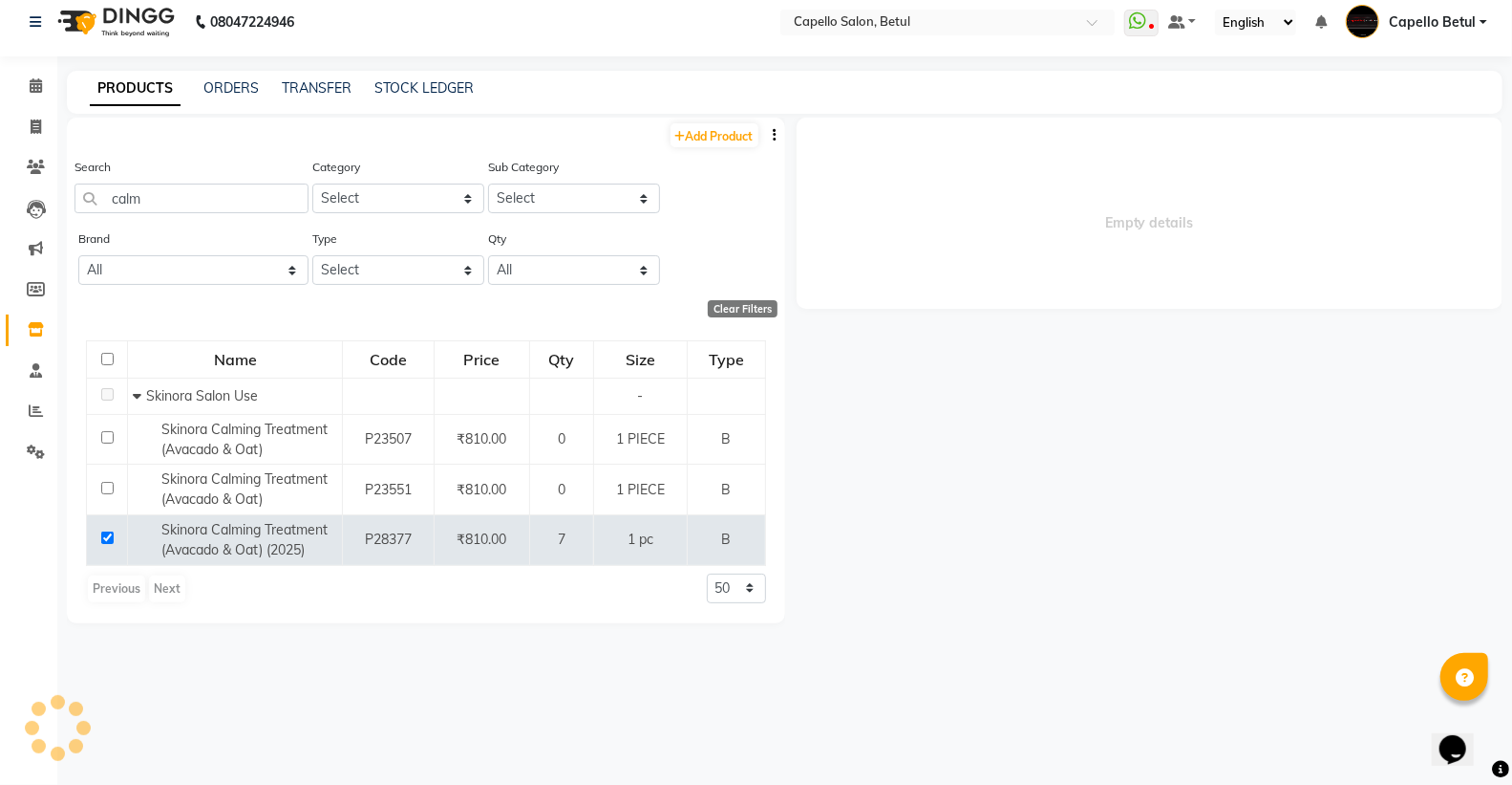
select select
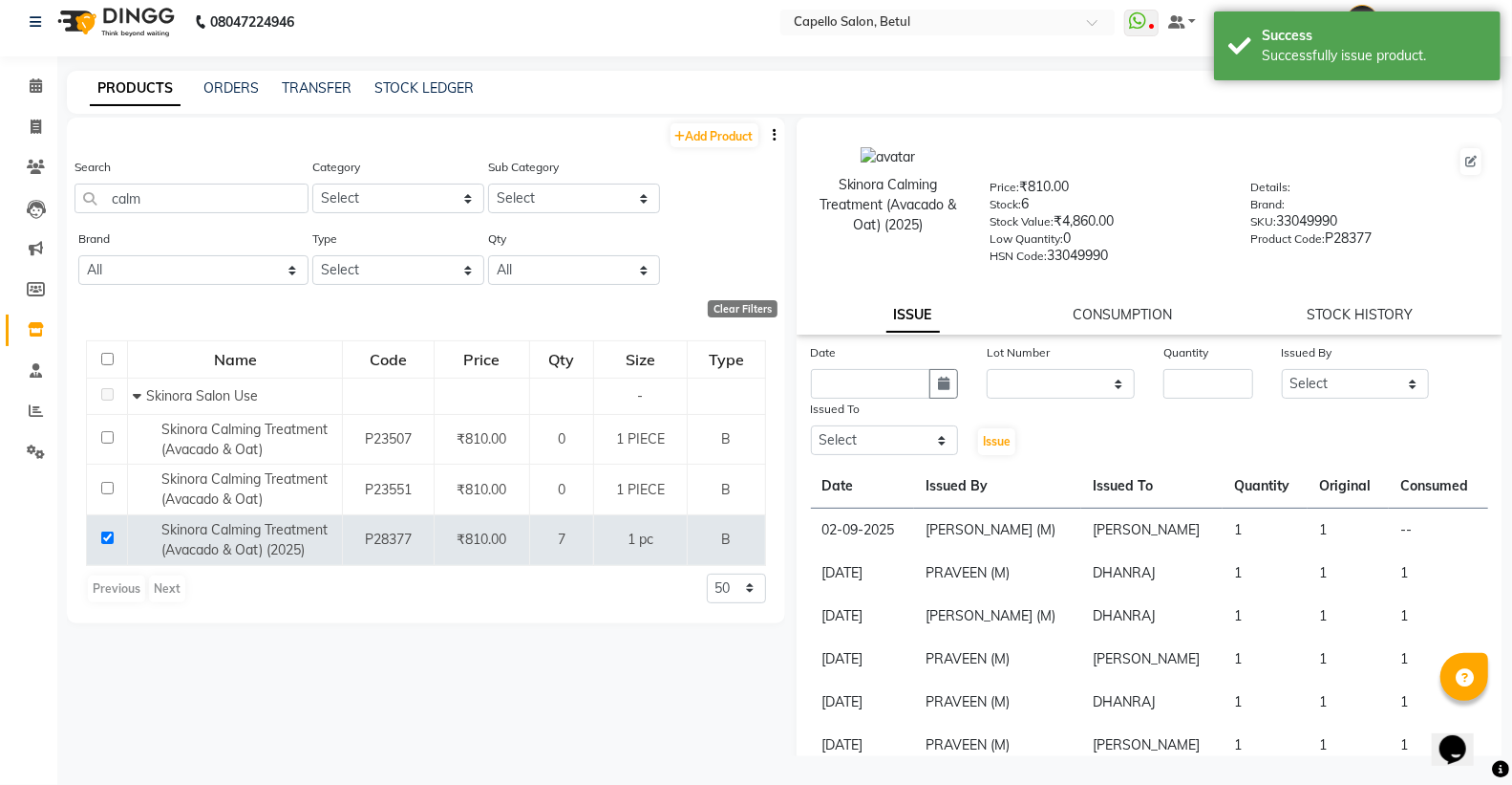
click at [1141, 327] on div "Skinora Calming Treatment (Avacado & Oat) (2025) Price: ₹810.00 Stock: 6 Stock …" at bounding box center [1149, 226] width 707 height 217
click at [1128, 313] on link "CONSUMPTION" at bounding box center [1124, 315] width 100 height 18
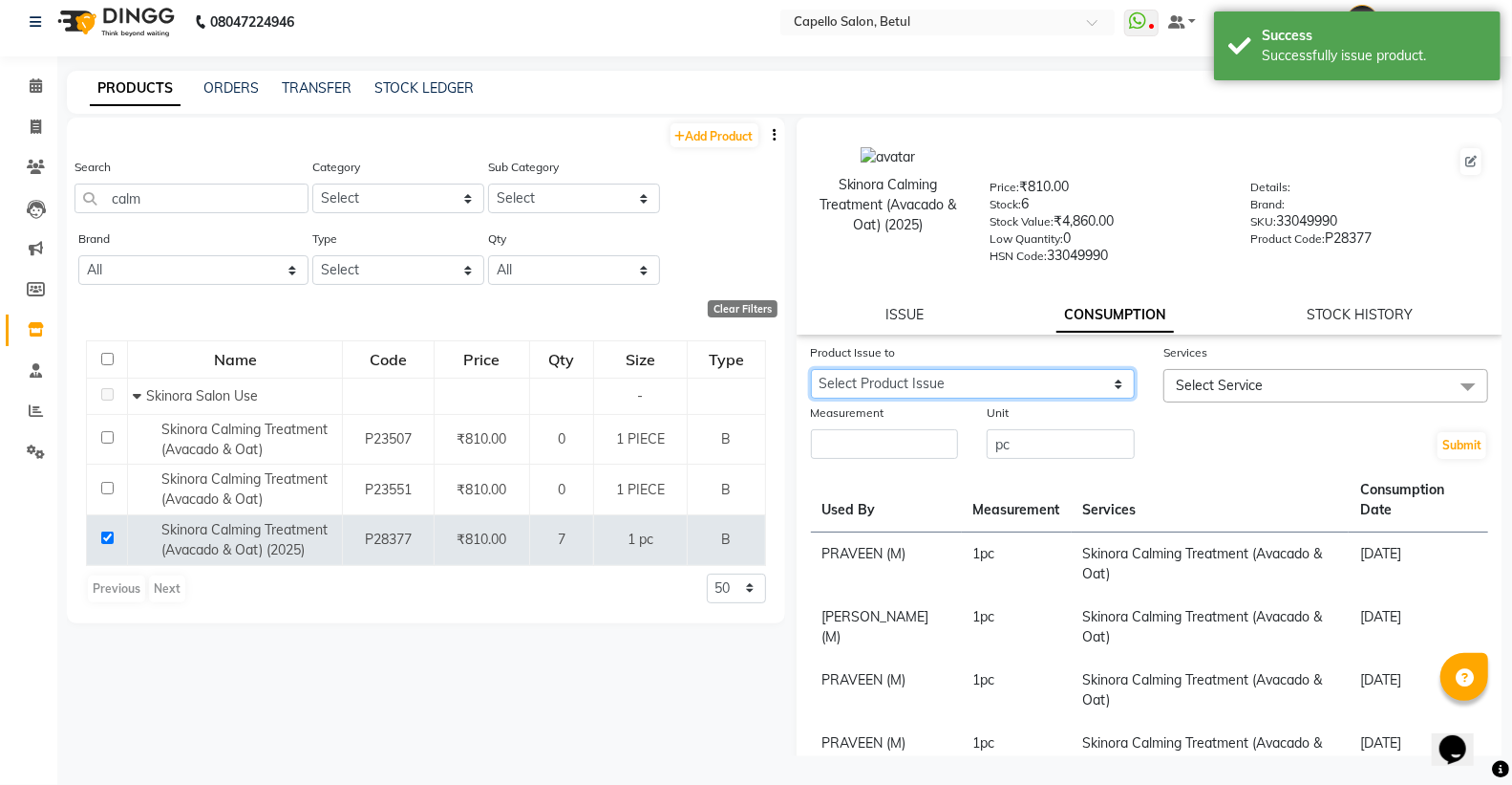
click at [1025, 378] on select "Select Product Issue 2025-09-02, Issued to: SONU, Balance: 1" at bounding box center [973, 383] width 324 height 29
select select "1200659"
click at [811, 369] on select "Select Product Issue 2025-09-02, Issued to: SONU, Balance: 1" at bounding box center [973, 383] width 324 height 29
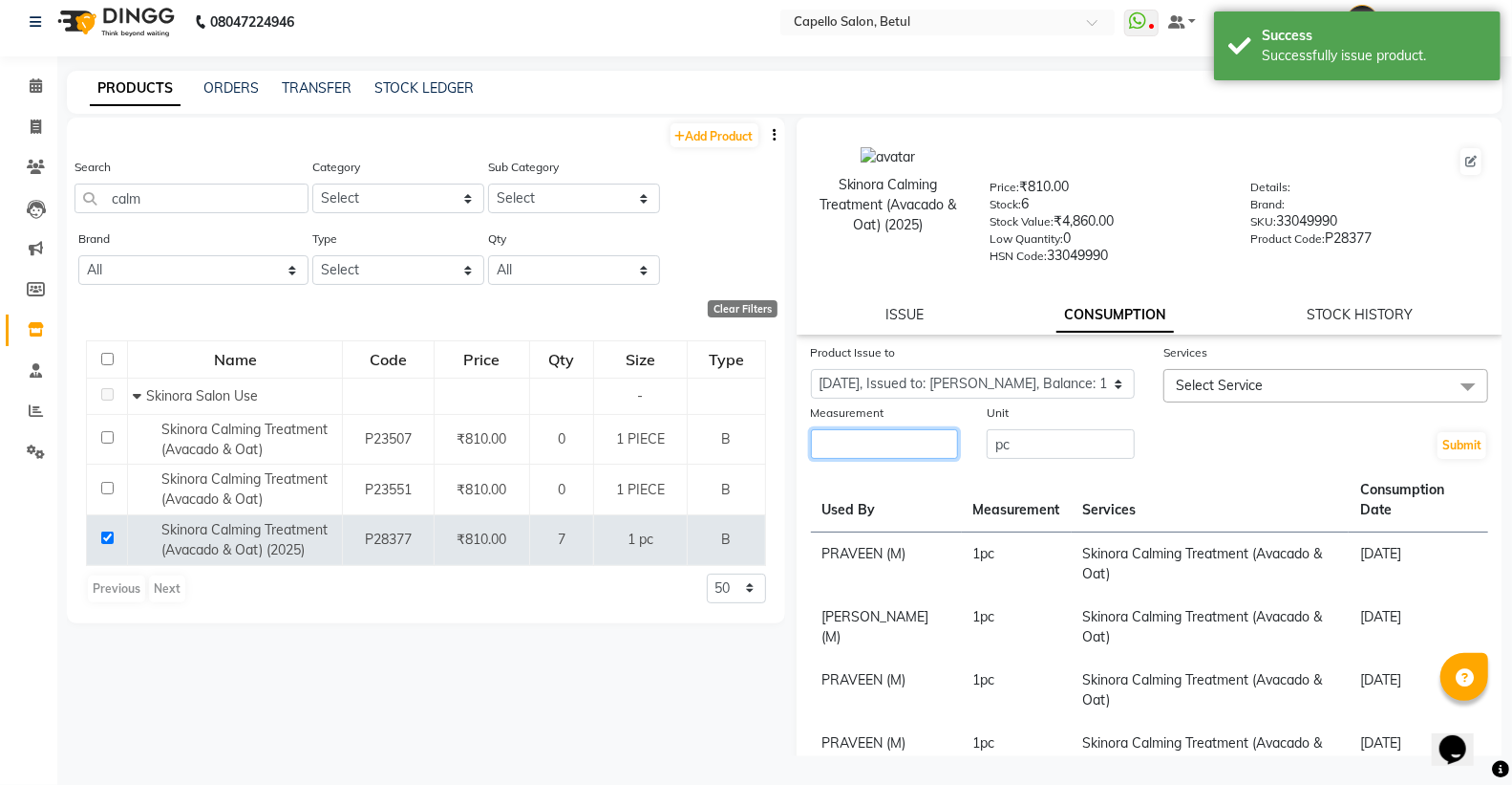
click at [825, 446] on input "number" at bounding box center [886, 444] width 149 height 29
type input "1"
click at [1189, 390] on span "Select Service" at bounding box center [1219, 385] width 87 height 18
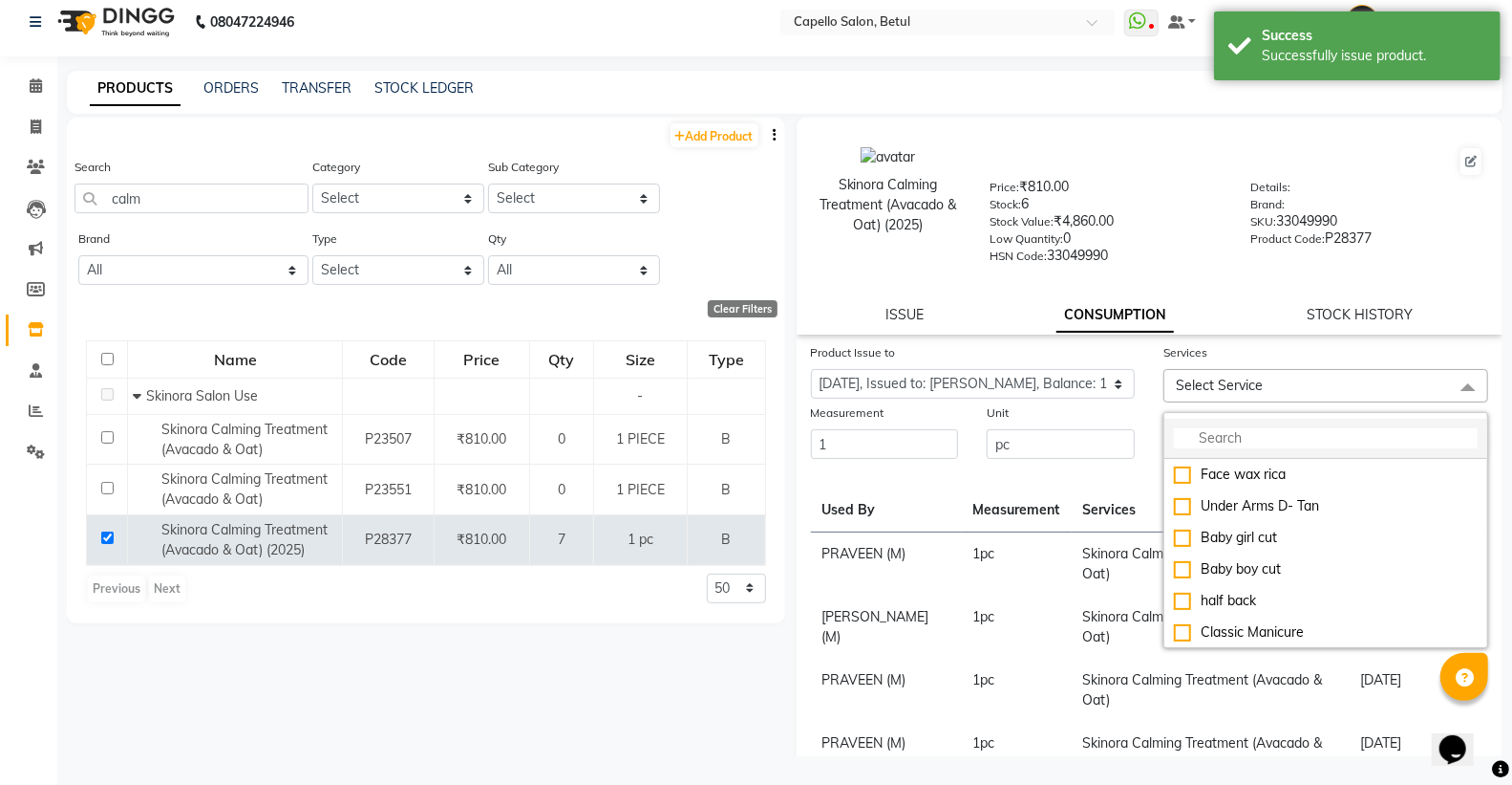
click at [1194, 428] on input "multiselect-search" at bounding box center [1325, 438] width 304 height 21
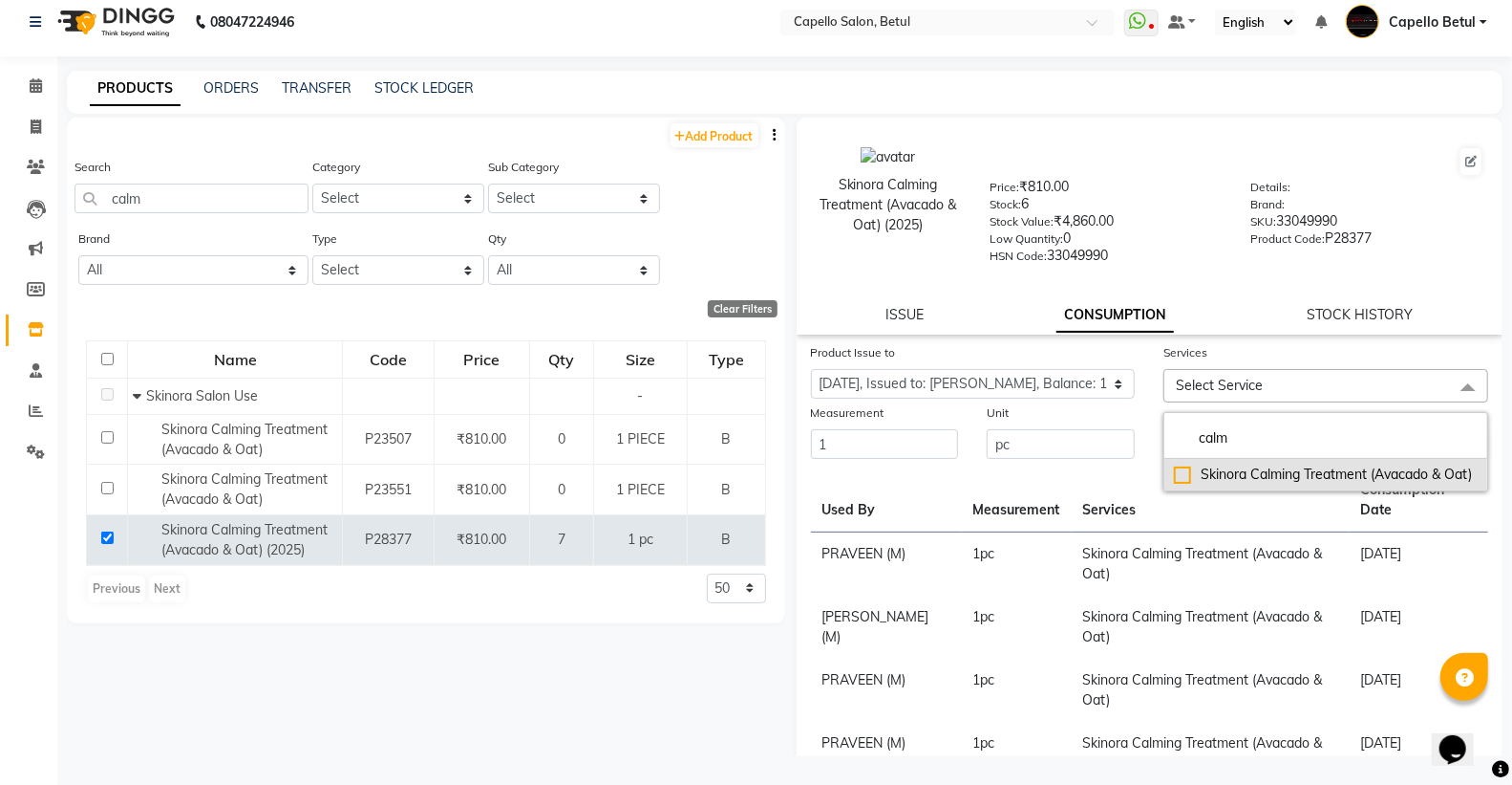
type input "calm"
click at [1179, 485] on div "Skinora Calming Treatment (Avacado & Oat)" at bounding box center [1325, 474] width 304 height 21
checkbox input "true"
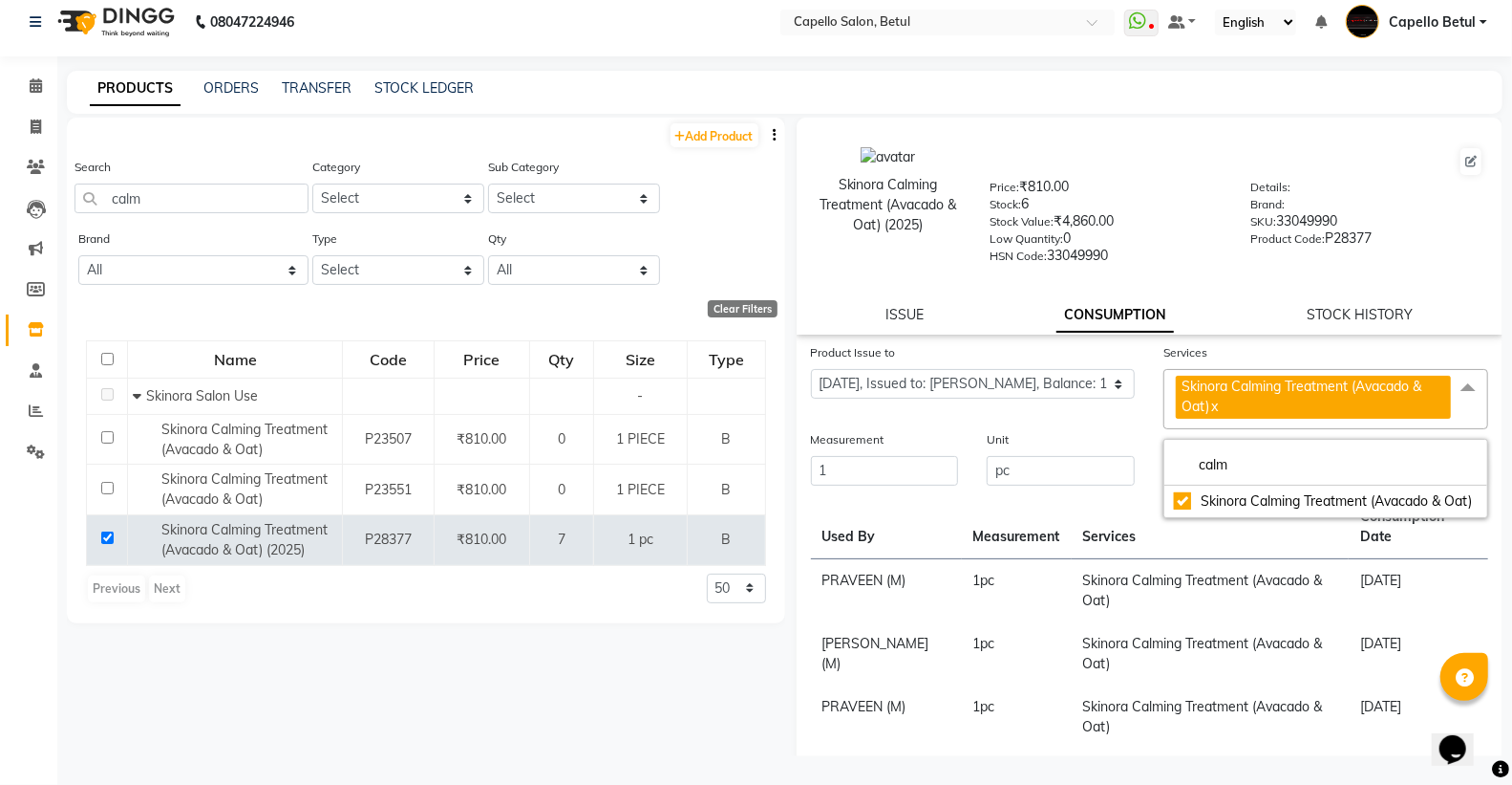
click at [1132, 434] on div "Unit pc" at bounding box center [1060, 458] width 177 height 59
click at [1443, 480] on button "Submit" at bounding box center [1462, 471] width 49 height 26
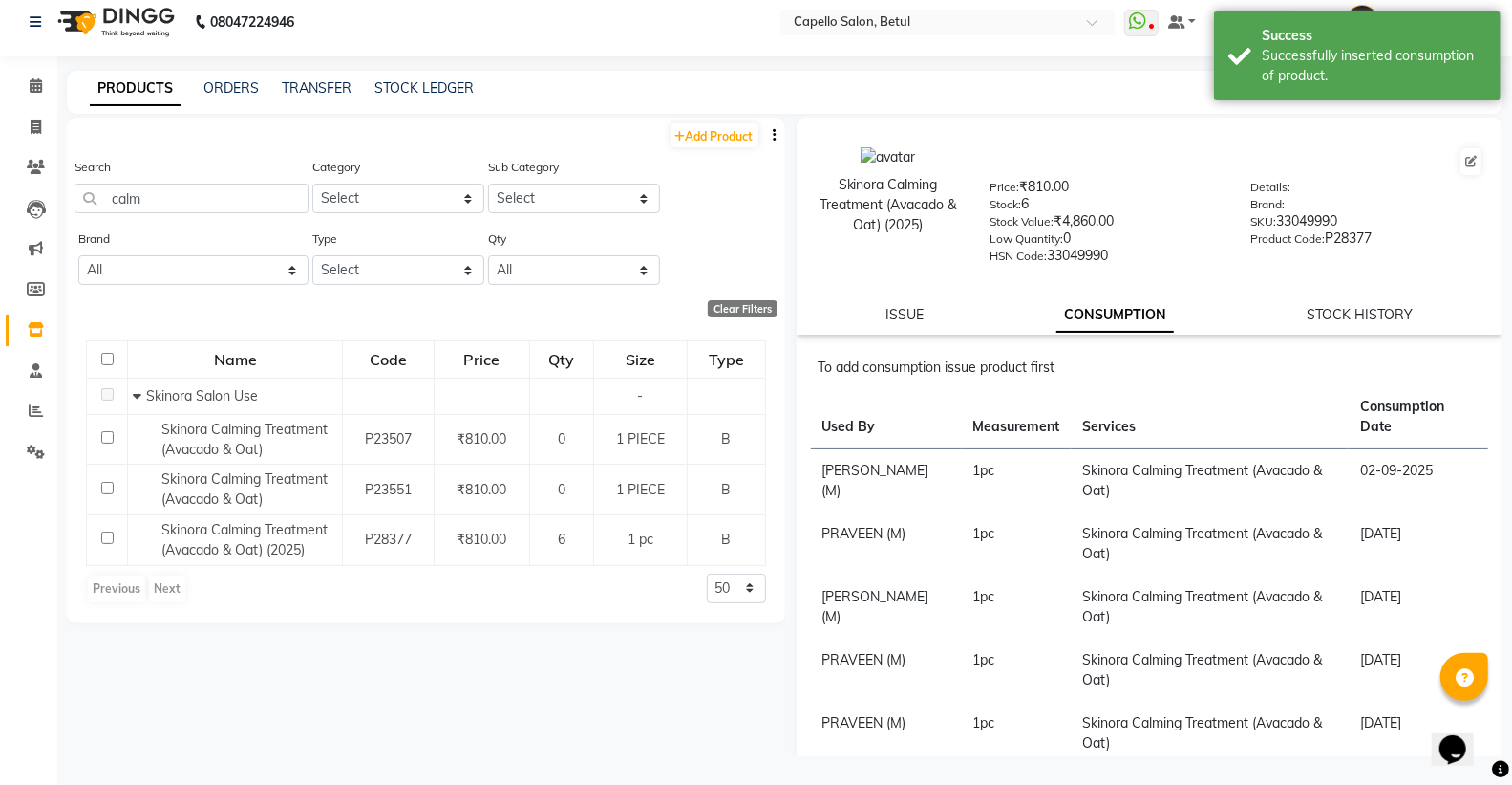
click at [150, 213] on div "Search calm" at bounding box center [191, 192] width 234 height 71
click at [150, 205] on input "calm" at bounding box center [191, 198] width 234 height 29
type input "c"
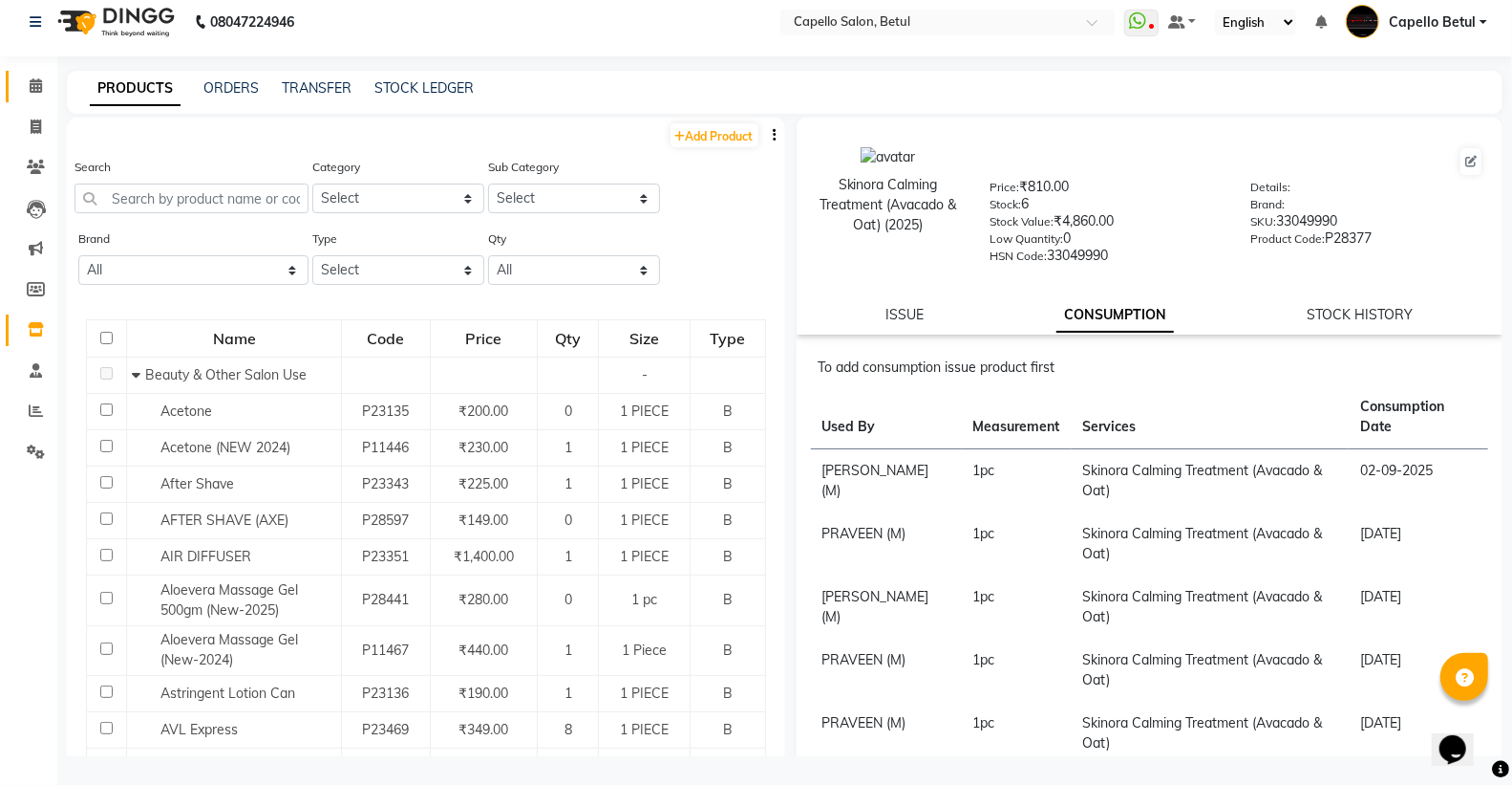
click at [25, 88] on span at bounding box center [36, 86] width 33 height 22
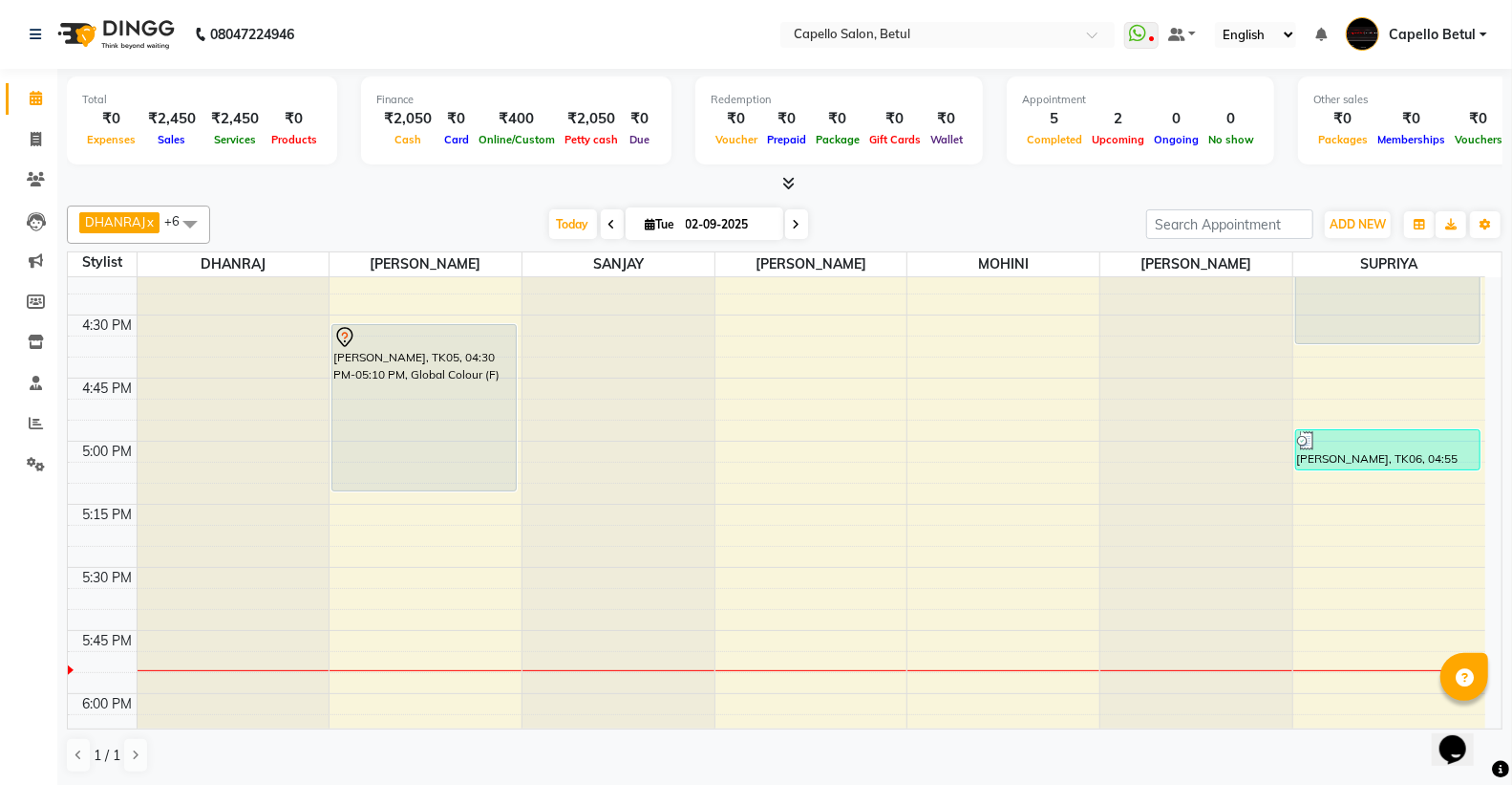
scroll to position [1805, 0]
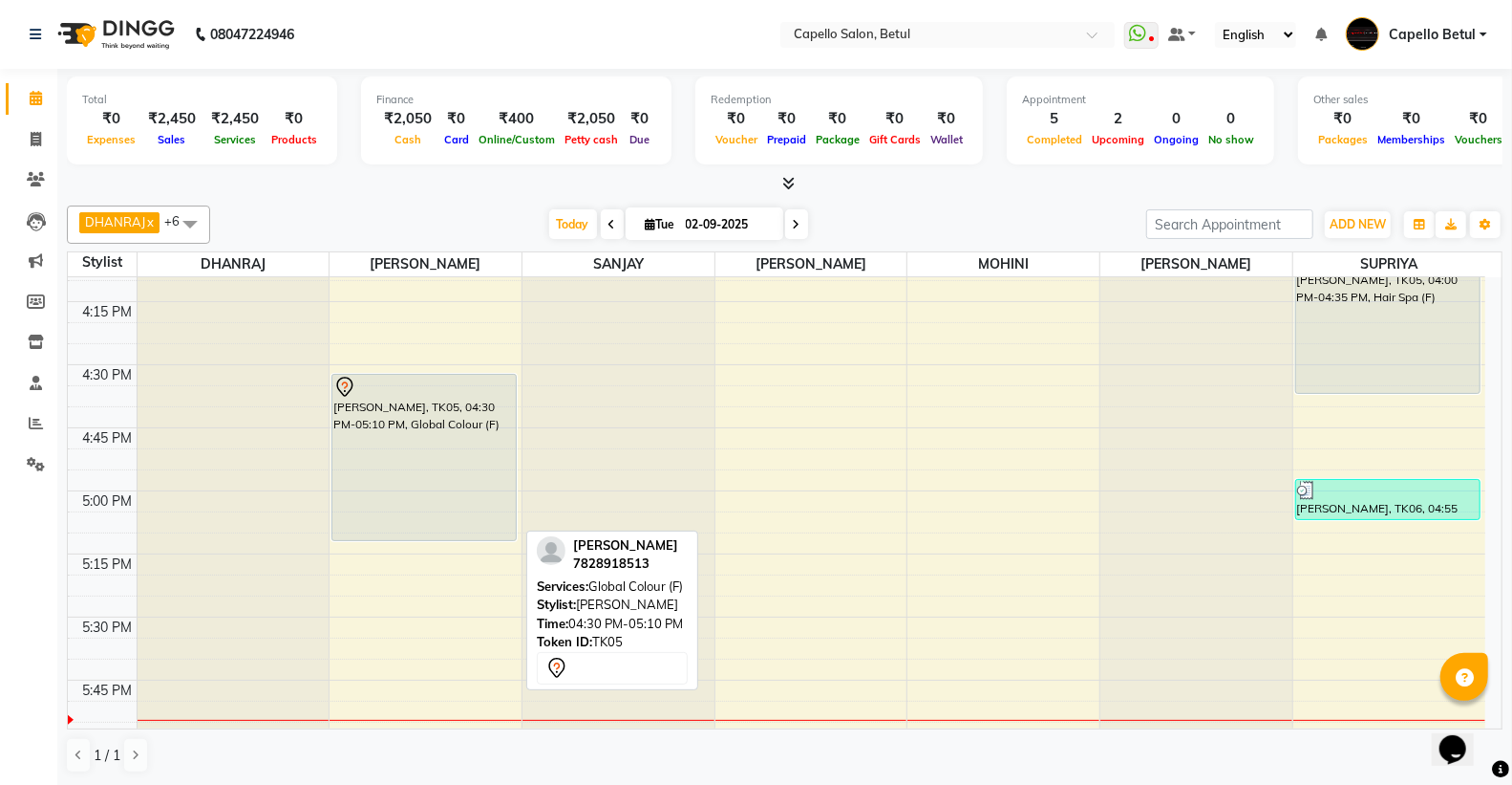
click at [449, 463] on div "mahipal, TK05, 04:30 PM-05:10 PM, Global Colour (F)" at bounding box center [424, 457] width 184 height 165
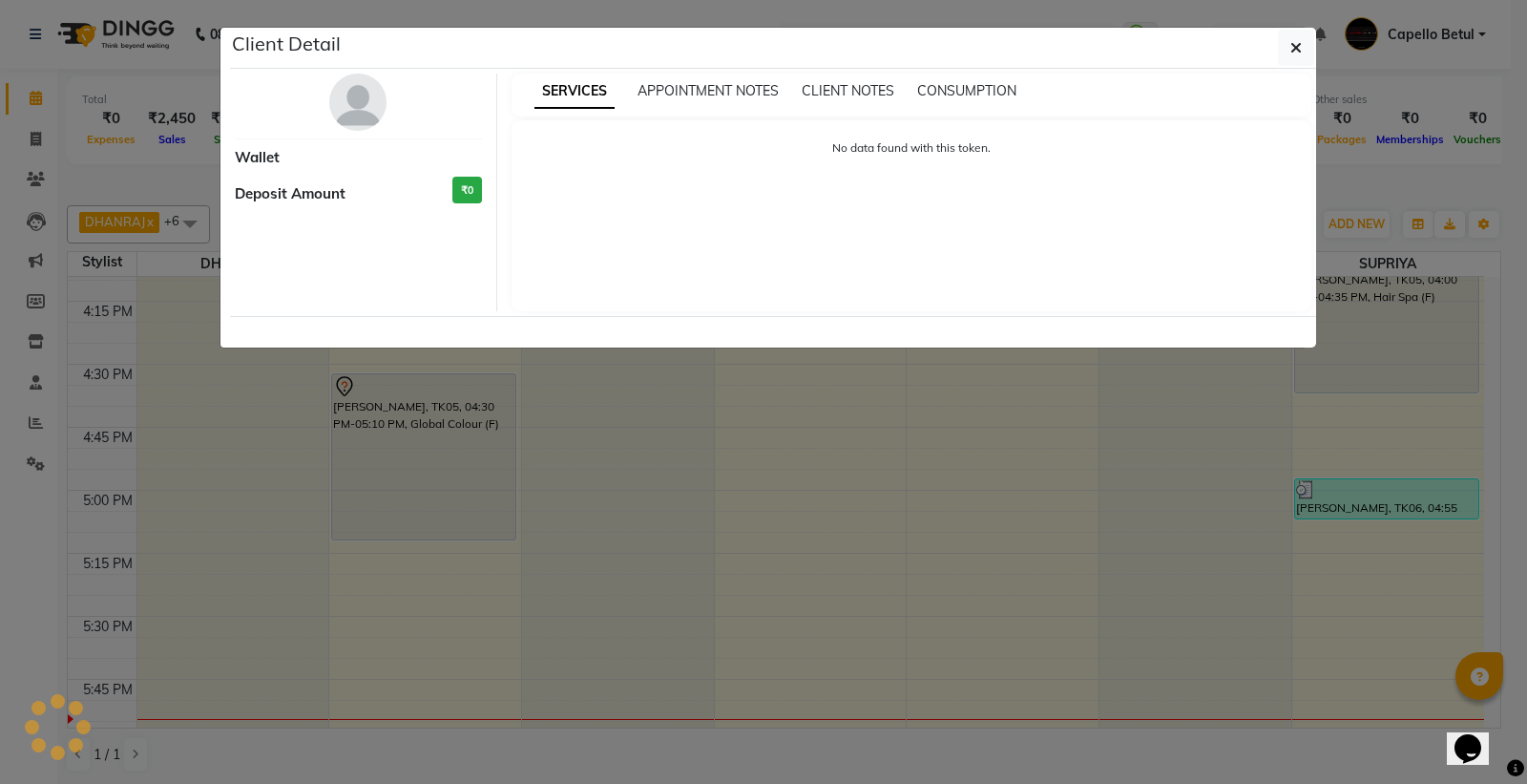
select select "7"
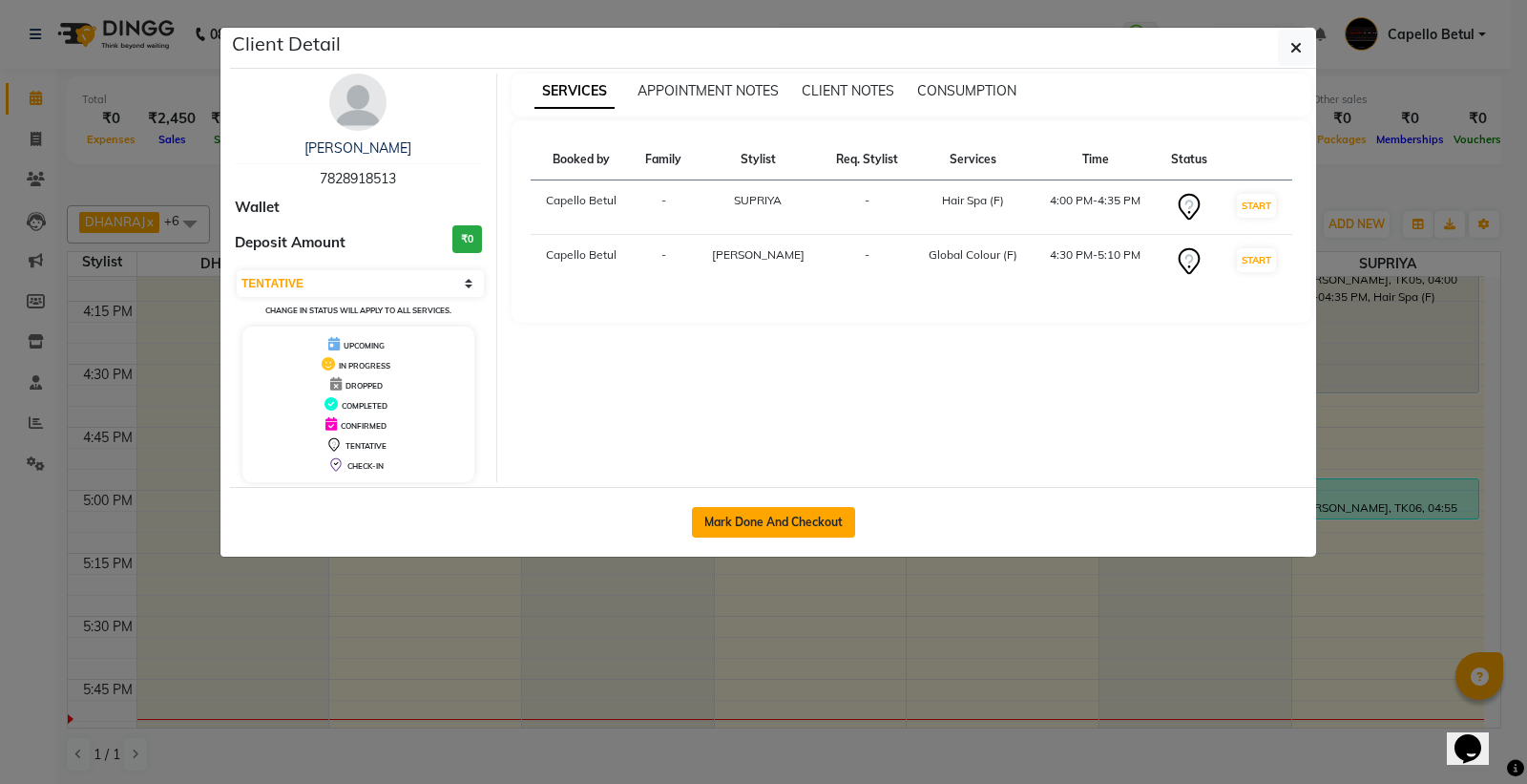
click at [742, 522] on button "Mark Done And Checkout" at bounding box center [773, 521] width 163 height 30
select select "service"
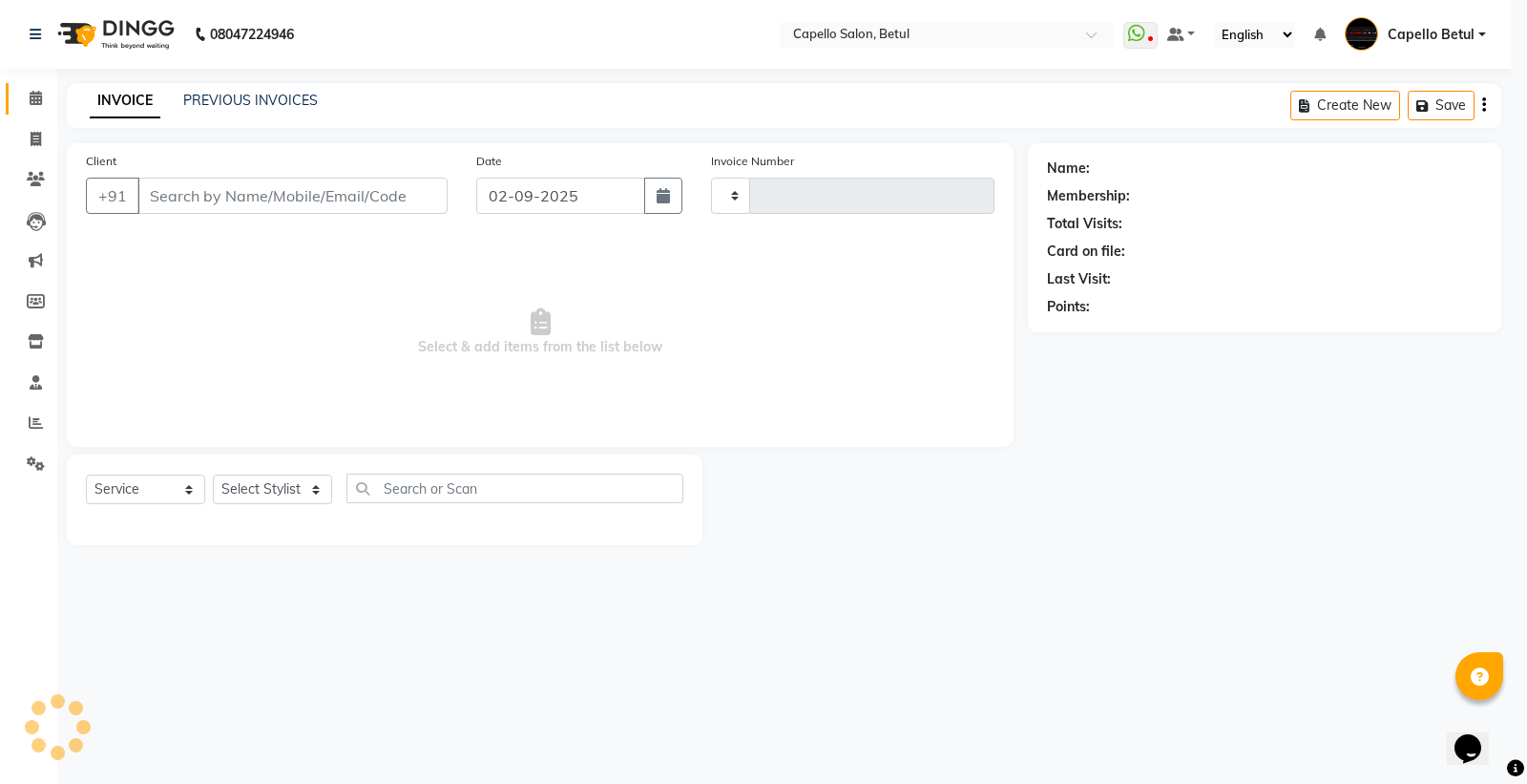
type input "0017"
select select "8951"
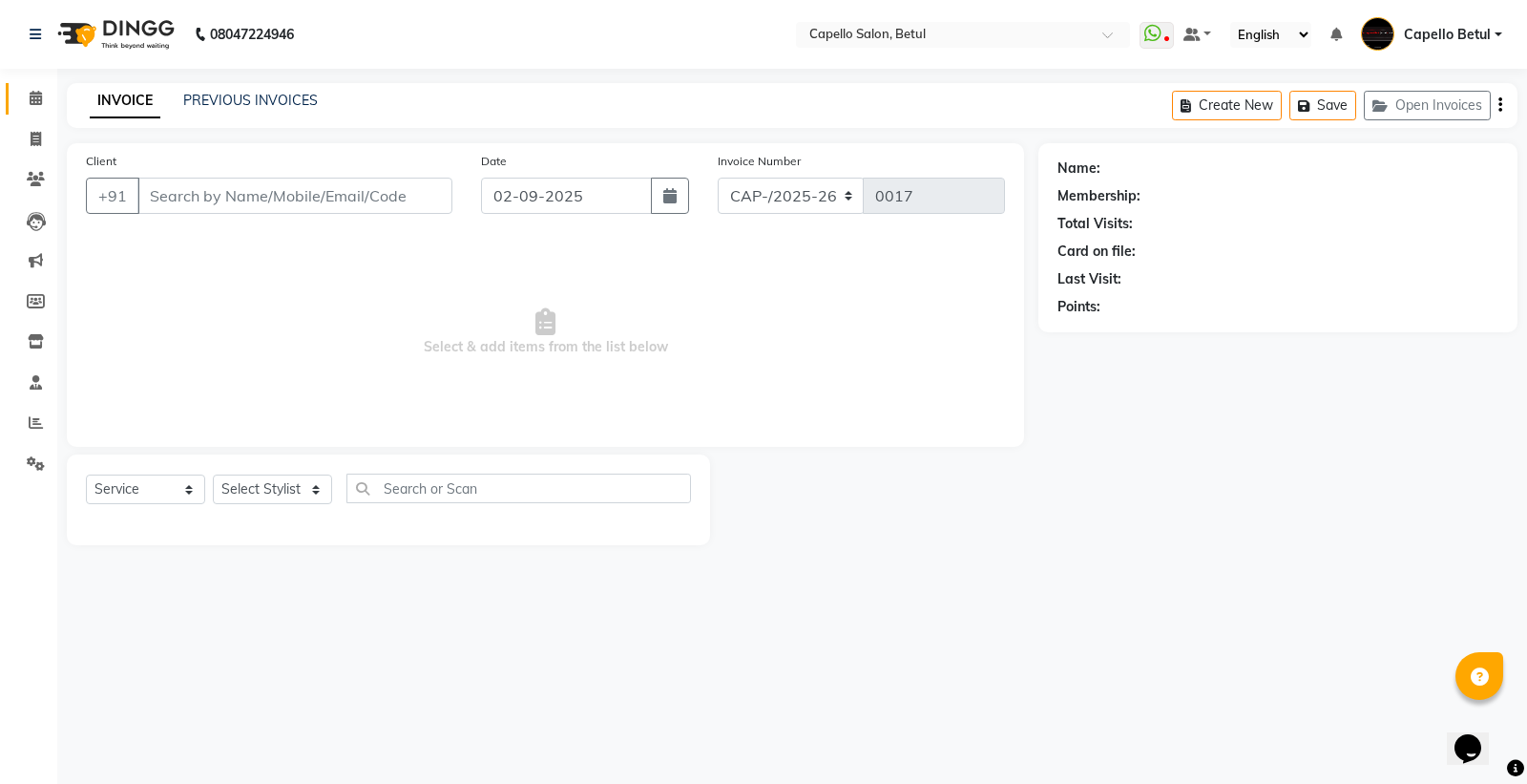
type input "7828918513"
select select "20307"
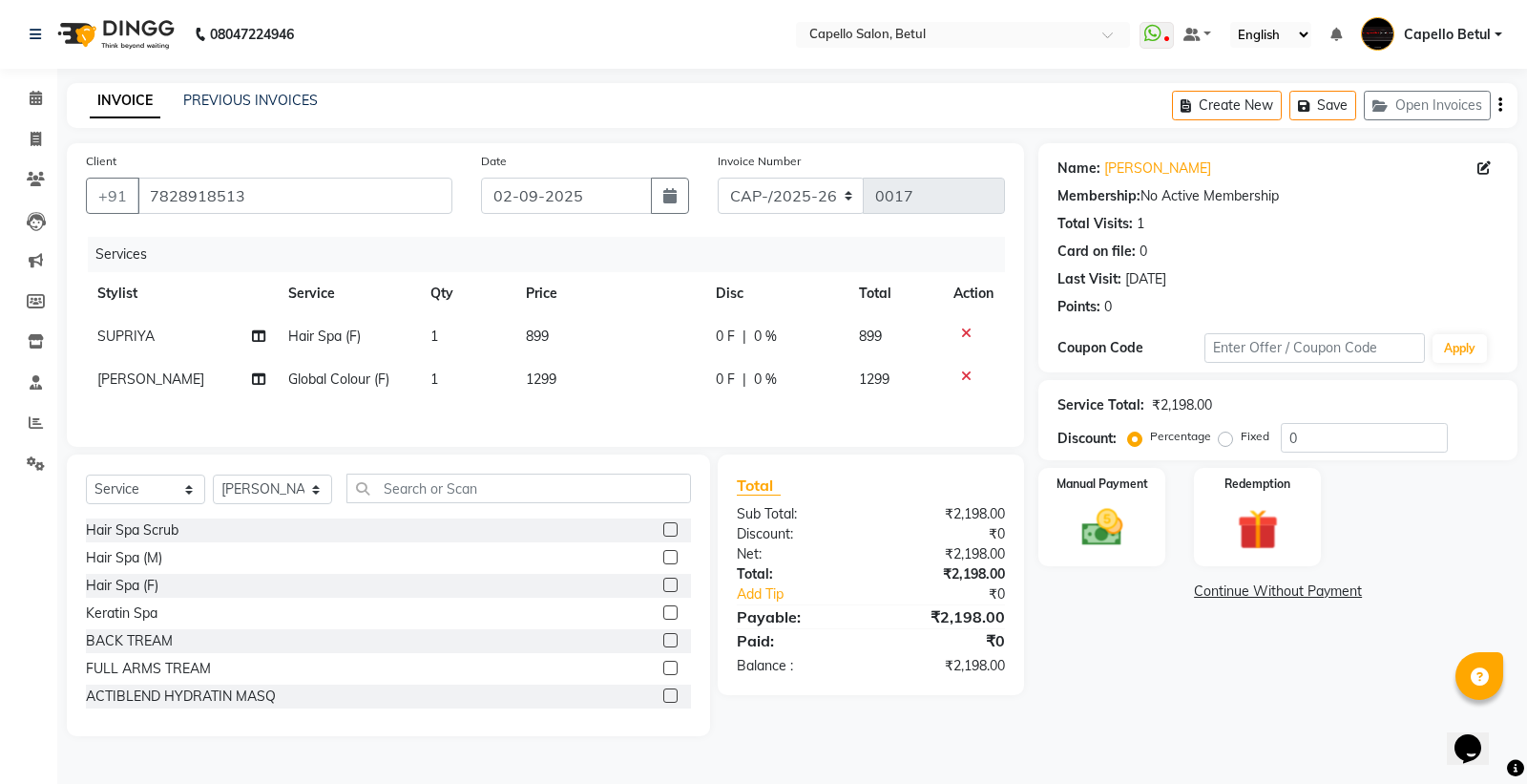
click at [660, 334] on td "899" at bounding box center [609, 337] width 190 height 43
select select "17856"
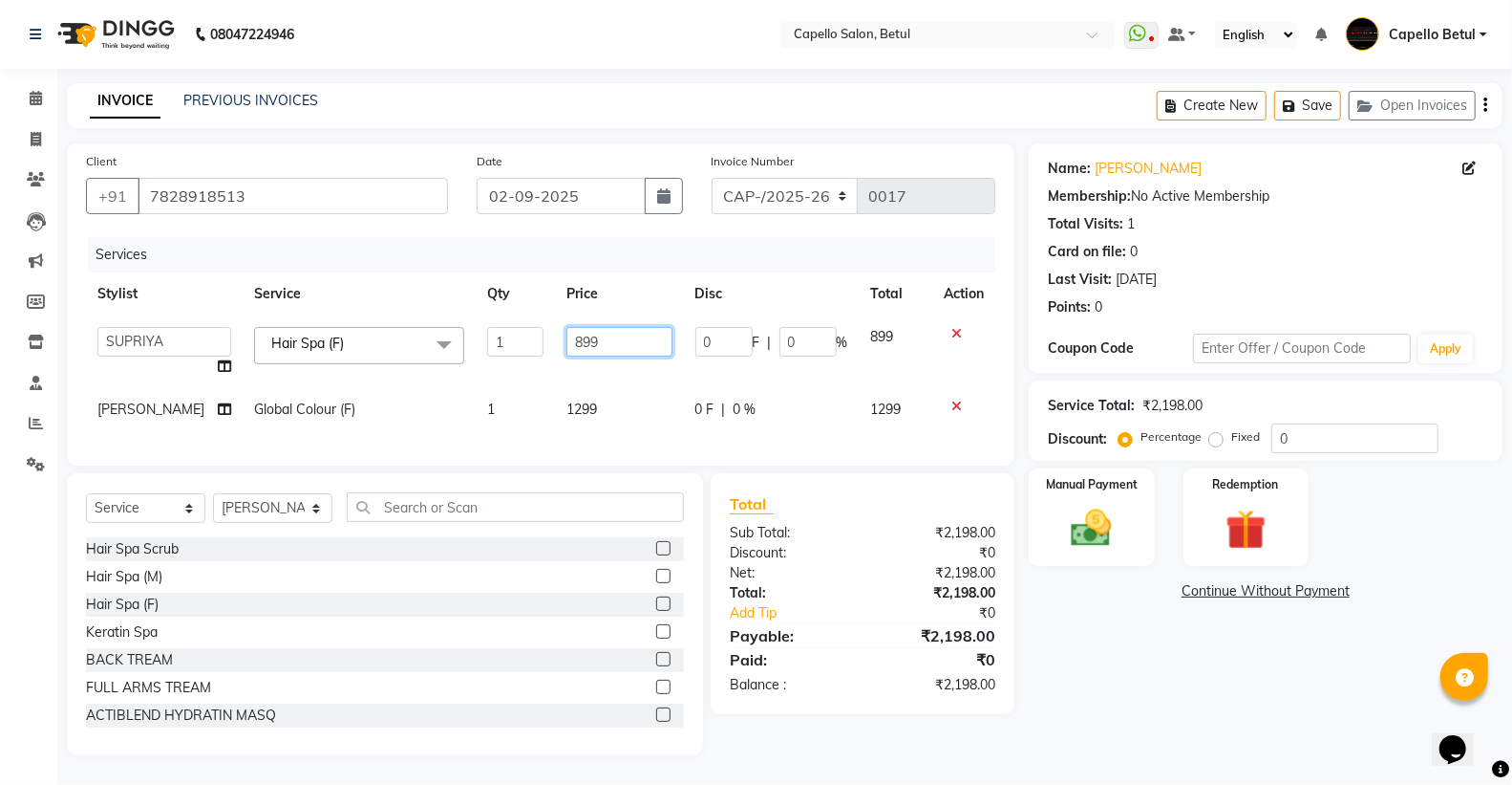
click at [661, 334] on input "899" at bounding box center [620, 341] width 107 height 29
type input "8"
type input "1300"
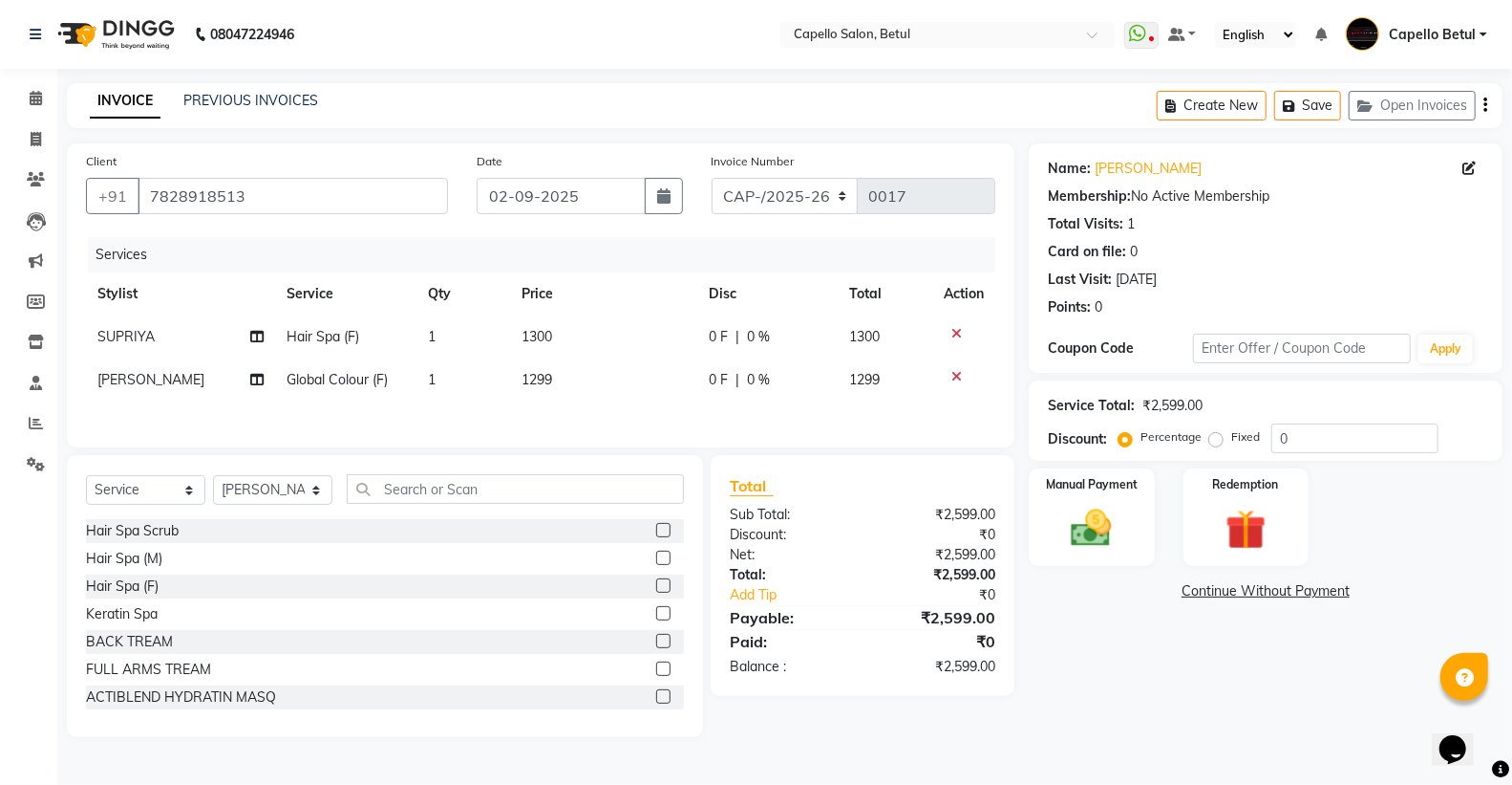
click at [586, 382] on tbody "SUPRIYA Hair Spa (F) 1 1300 0 F | 0 % 1300 DISHANT Global Colour (F) 1 1299 0 F…" at bounding box center [540, 359] width 910 height 86
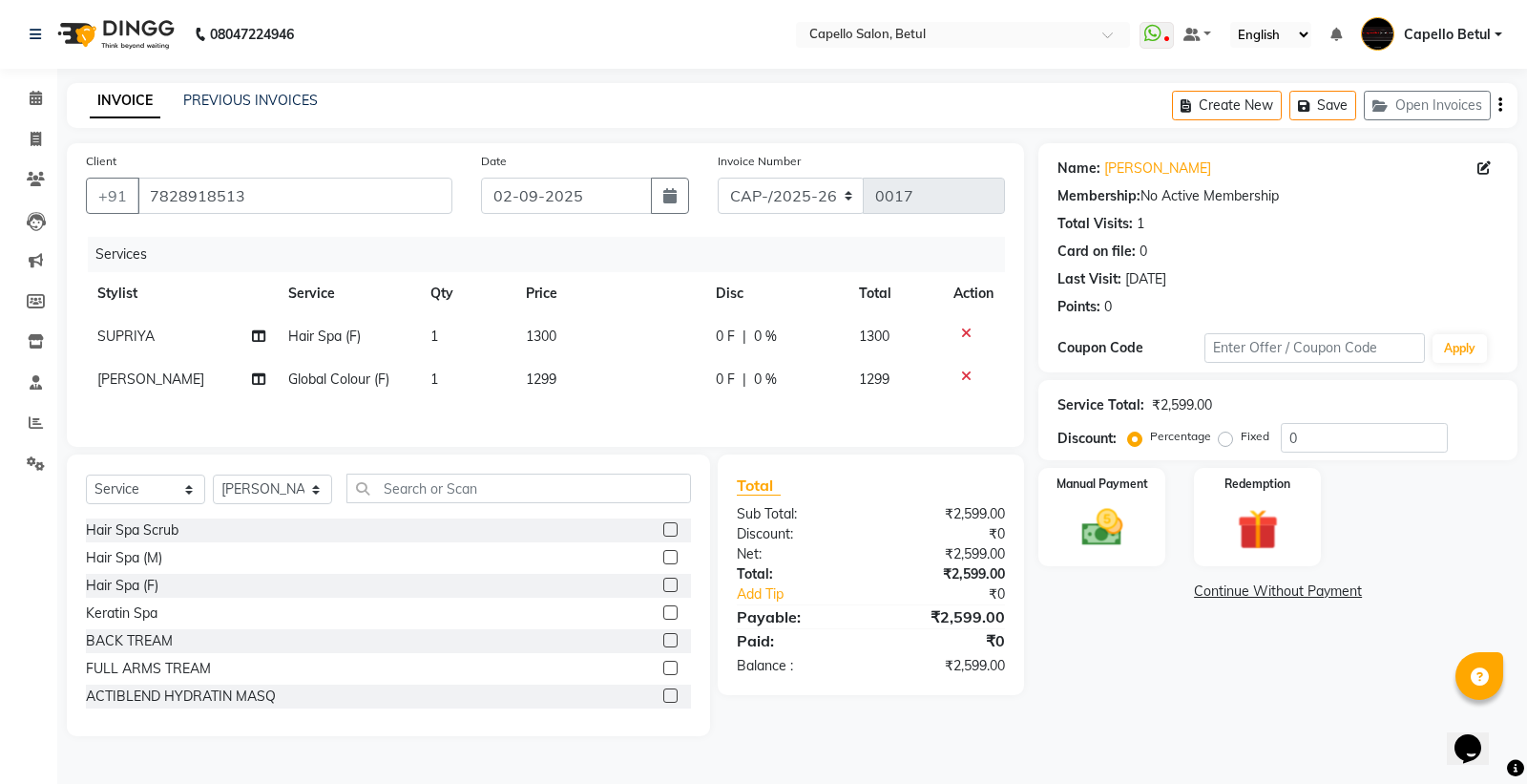
click at [594, 382] on td "1299" at bounding box center [609, 380] width 190 height 43
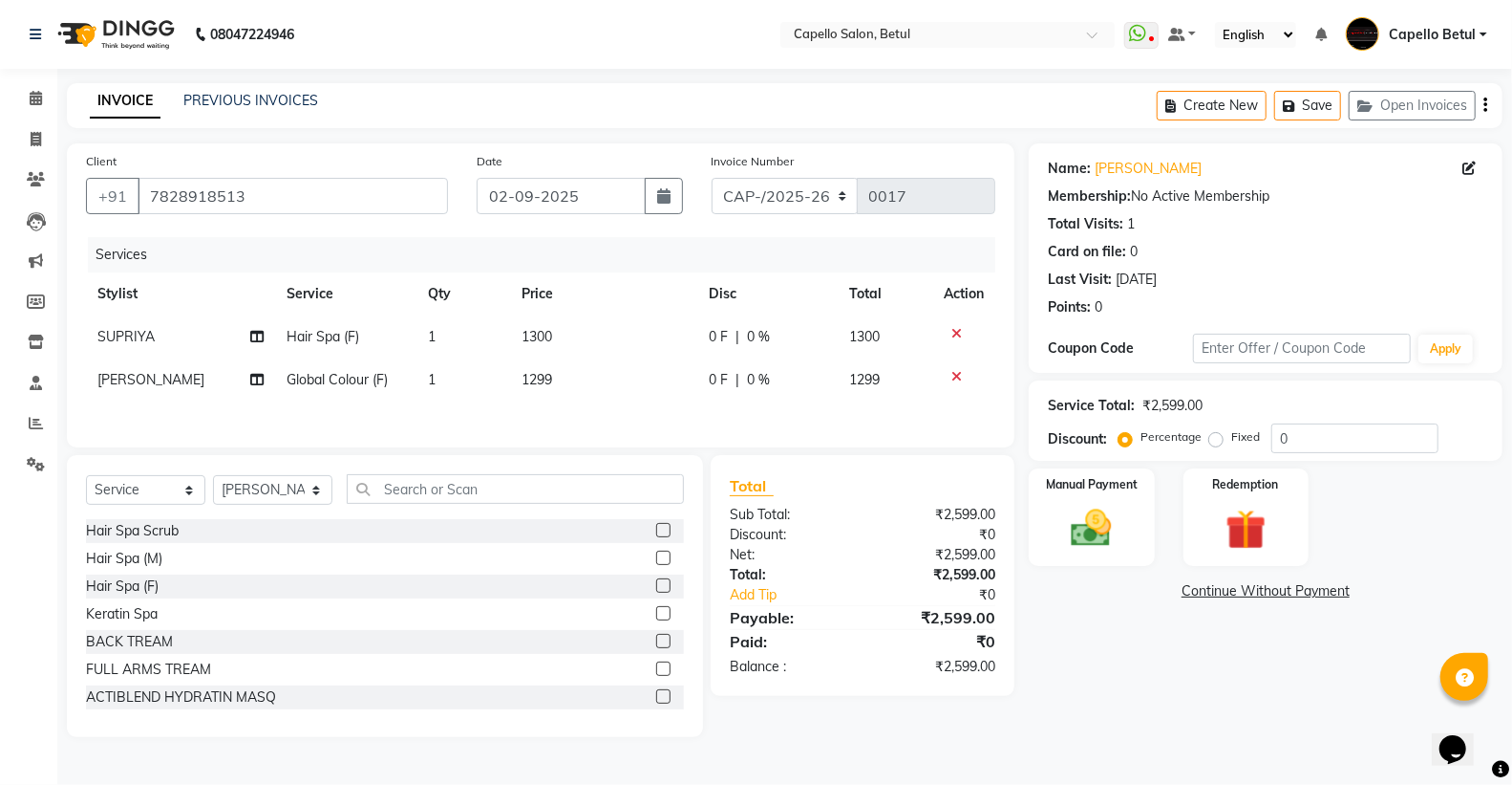
select select "20307"
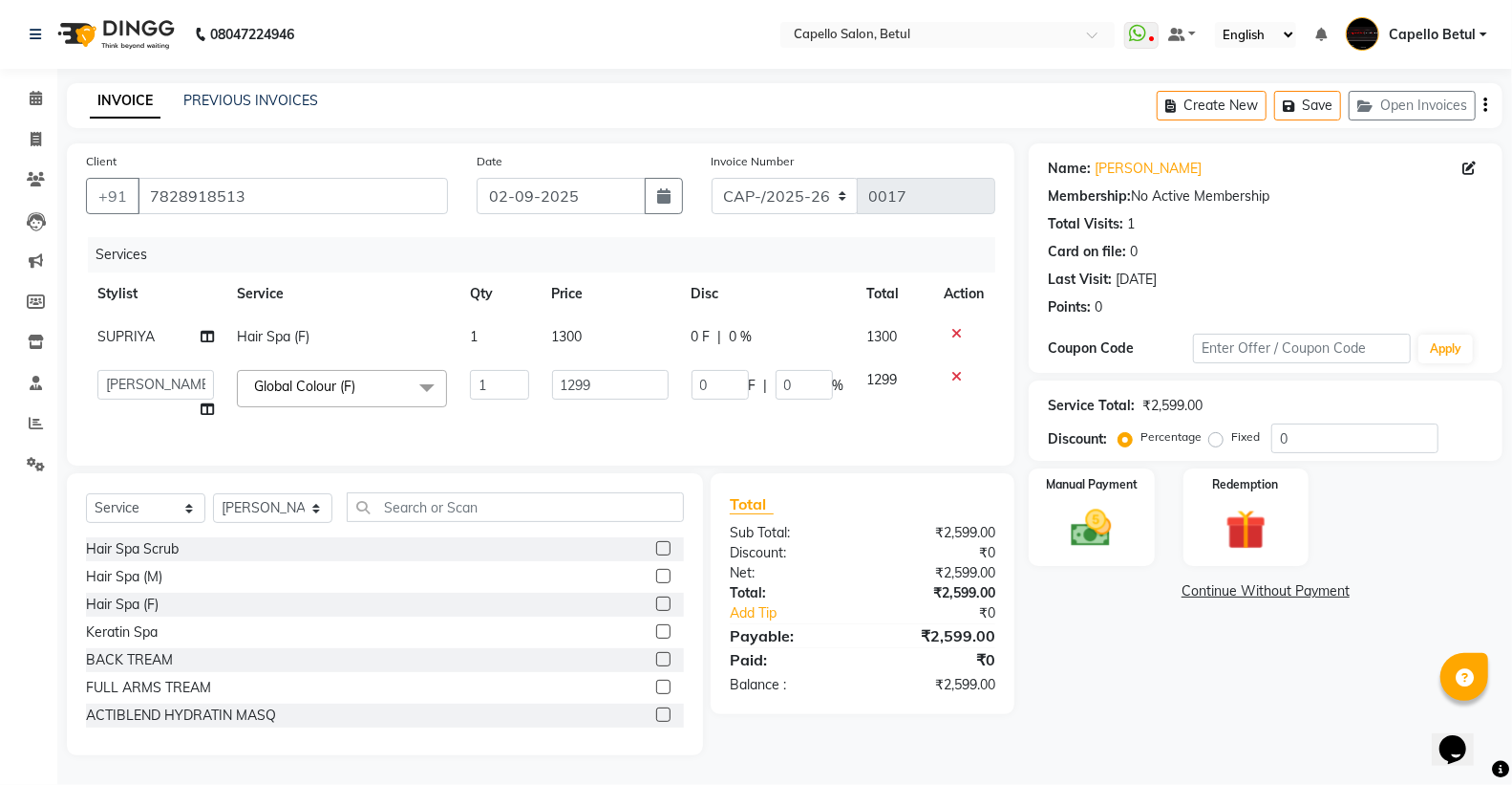
click at [594, 382] on input "1299" at bounding box center [610, 384] width 116 height 29
type input "1"
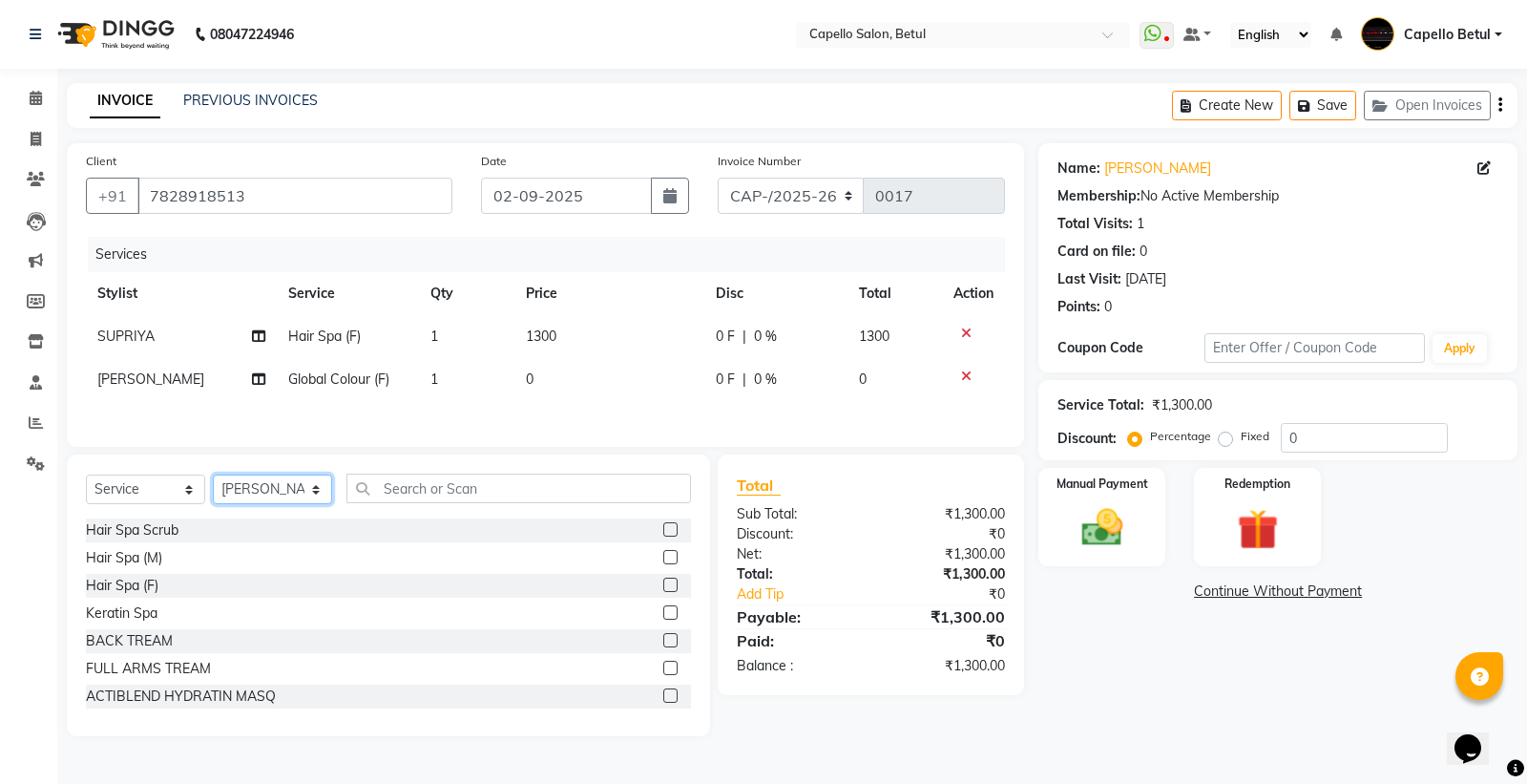
click at [282, 485] on select "Select Stylist ADMIN Capello Betul DHANRAJ DISHANT kirti MOHINI POOJA SOLANKI (…" at bounding box center [272, 489] width 119 height 29
select select "17856"
click at [213, 479] on select "Select Stylist ADMIN Capello Betul DHANRAJ DISHANT kirti MOHINI POOJA SOLANKI (…" at bounding box center [272, 489] width 119 height 29
drag, startPoint x: 388, startPoint y: 493, endPoint x: 392, endPoint y: 503, distance: 10.8
click at [390, 502] on input "text" at bounding box center [518, 488] width 345 height 29
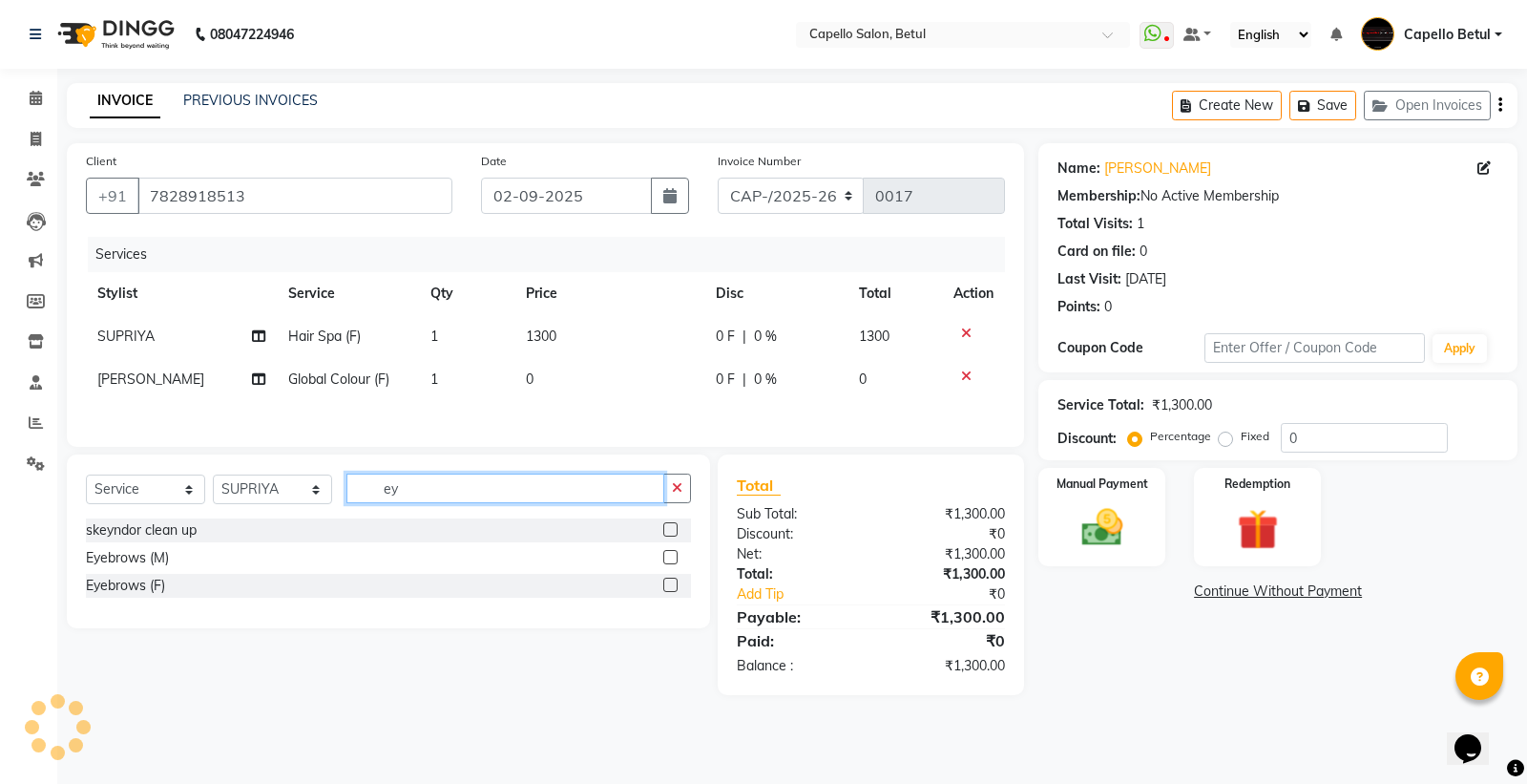
type input "ey"
click at [668, 592] on label at bounding box center [670, 584] width 15 height 15
click at [668, 592] on input "checkbox" at bounding box center [669, 585] width 13 height 13
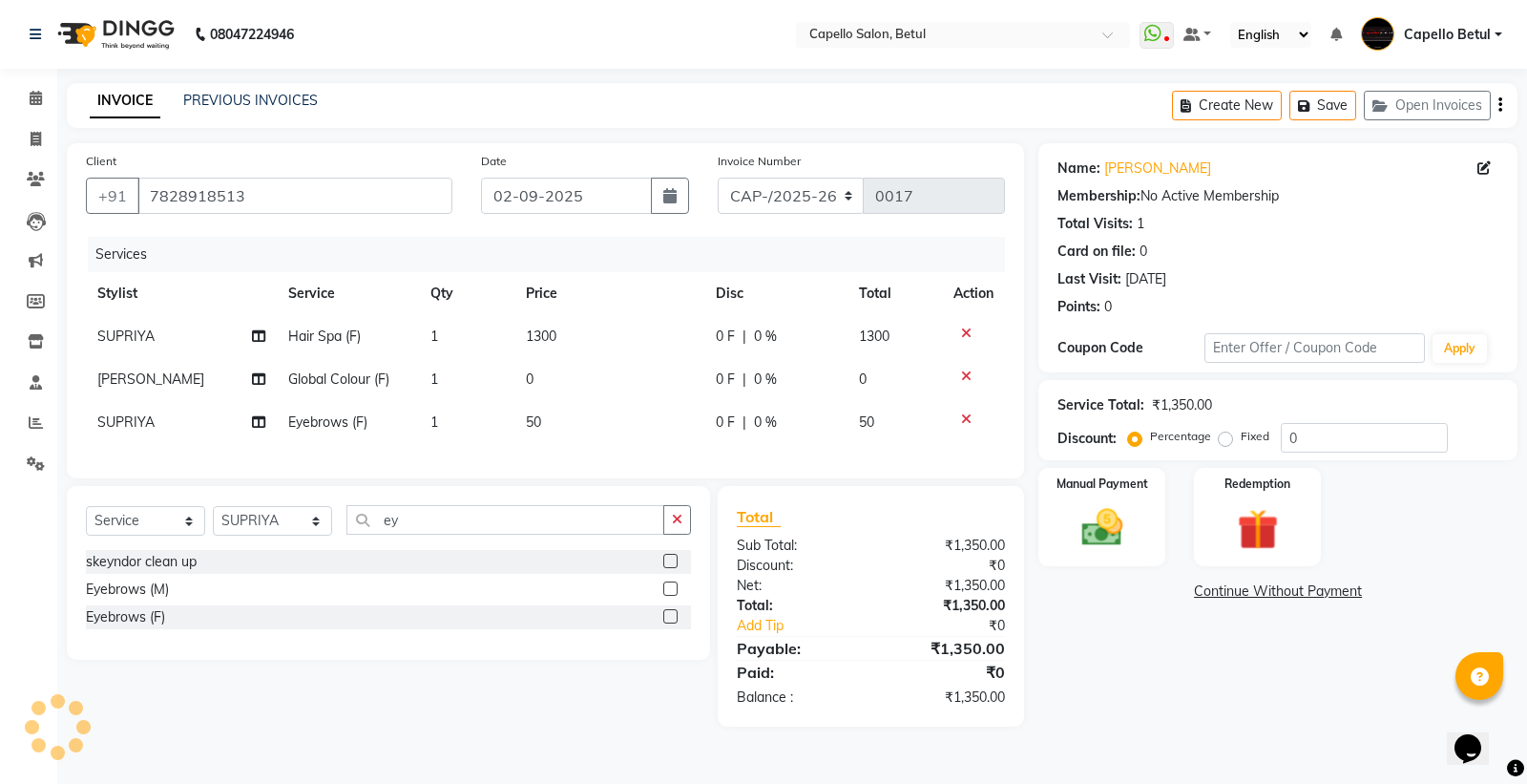
checkbox input "false"
click at [674, 526] on icon "button" at bounding box center [677, 519] width 11 height 14
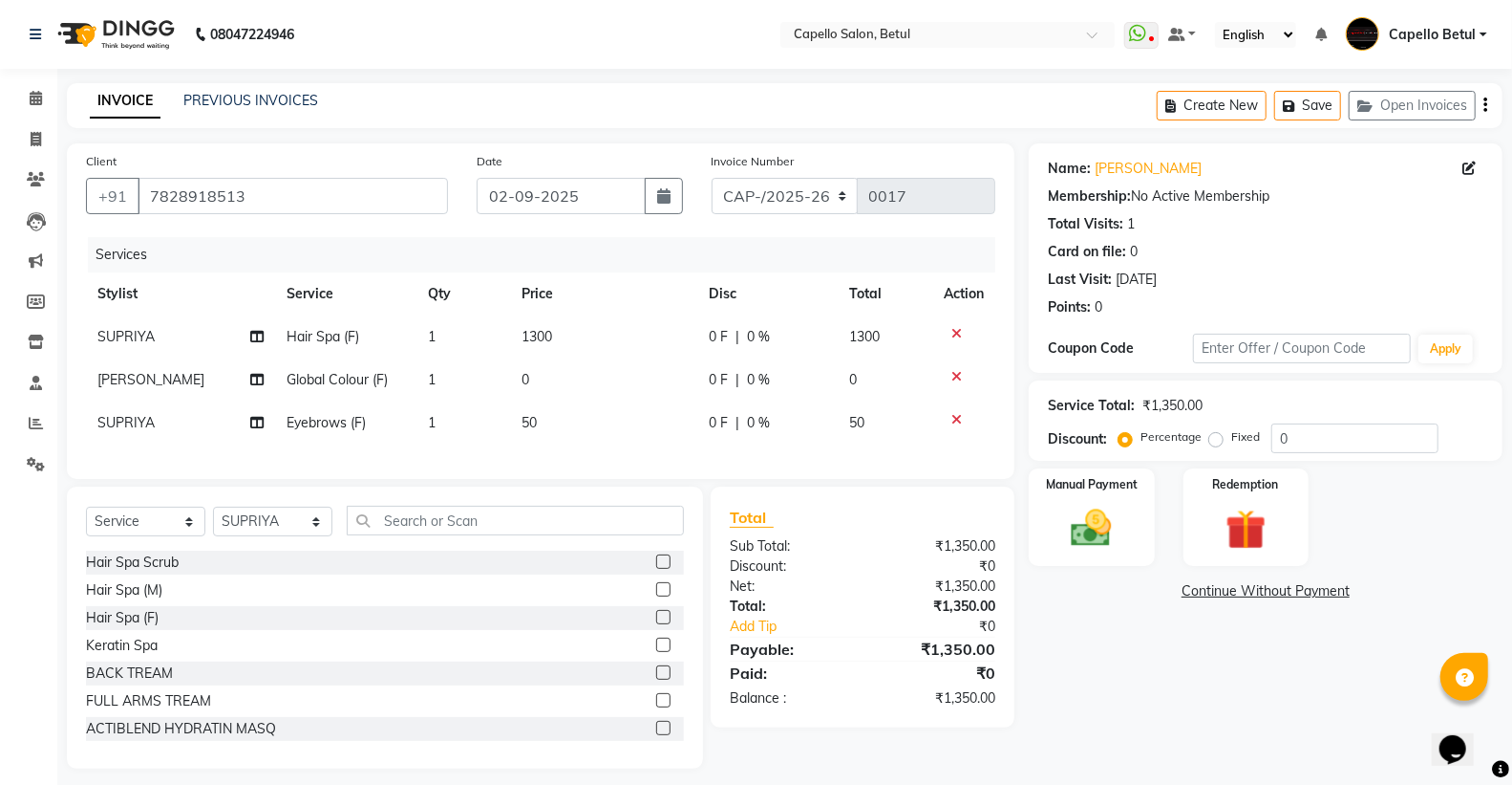
click at [657, 503] on div "Select Service Product Membership Package Voucher Prepaid Gift Card Select Styl…" at bounding box center [384, 628] width 636 height 282
click at [660, 479] on div "Client +91 7828918513 Date 02-09-2025 Invoice Number CAP-/2025-26 0017 Services…" at bounding box center [540, 311] width 948 height 335
drag, startPoint x: 483, startPoint y: 512, endPoint x: 470, endPoint y: 520, distance: 15.3
click at [479, 512] on div "Select Service Product Membership Package Voucher Prepaid Gift Card Select Styl…" at bounding box center [384, 628] width 636 height 282
click at [450, 532] on input "text" at bounding box center [515, 520] width 337 height 29
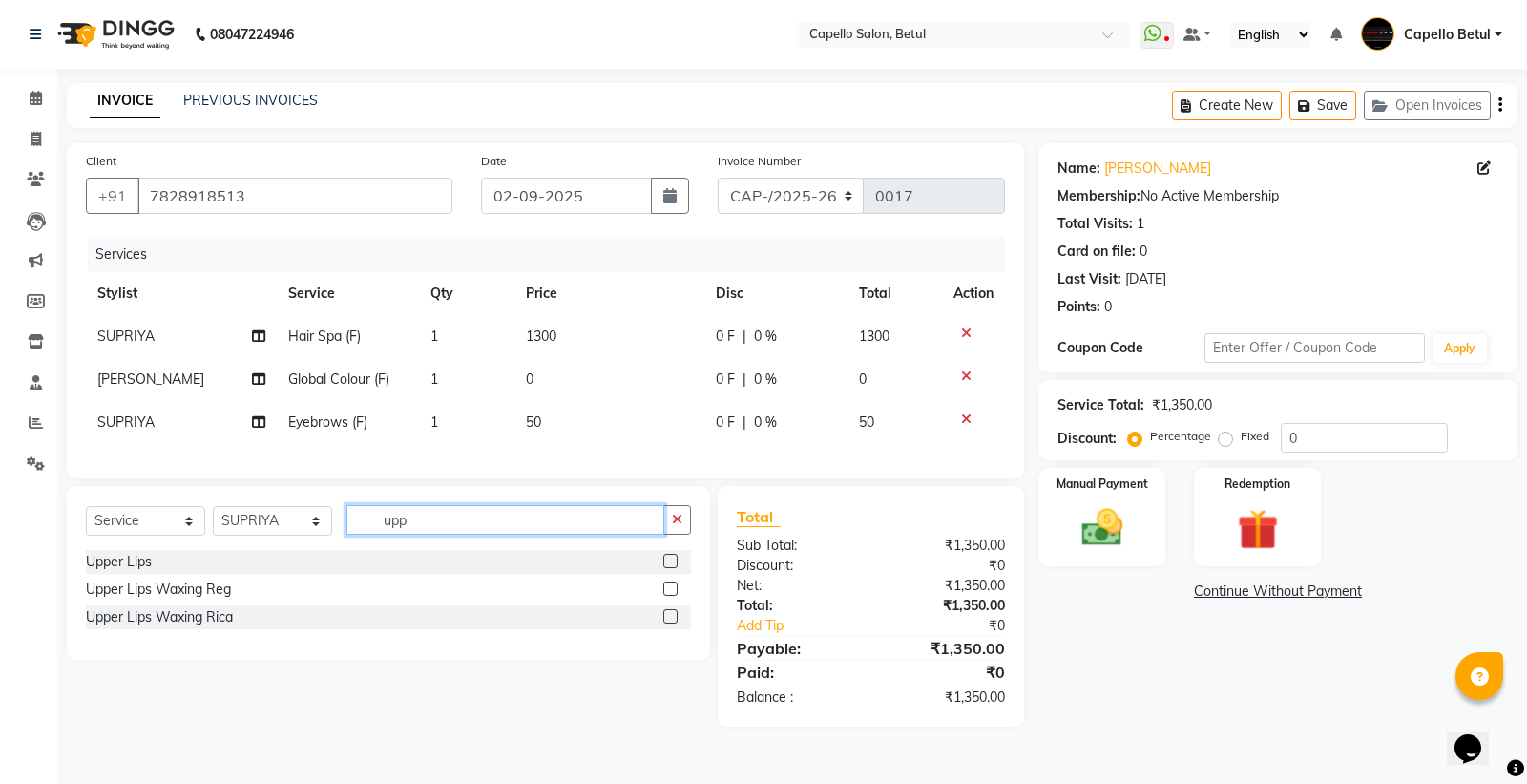
type input "upp"
click at [664, 568] on label at bounding box center [670, 560] width 15 height 15
click at [664, 568] on input "checkbox" at bounding box center [669, 561] width 13 height 13
checkbox input "true"
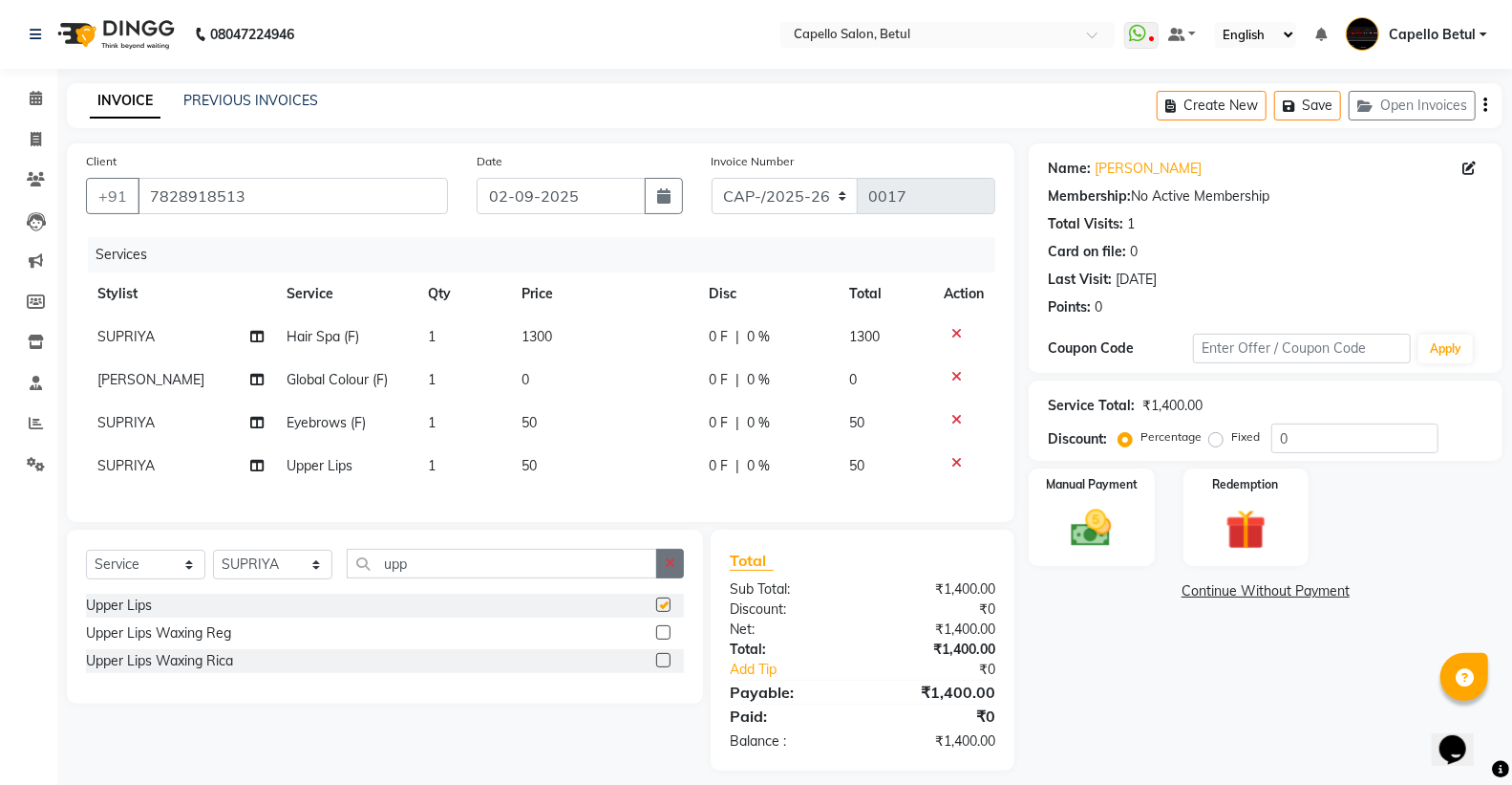
click at [670, 566] on button "button" at bounding box center [670, 563] width 27 height 29
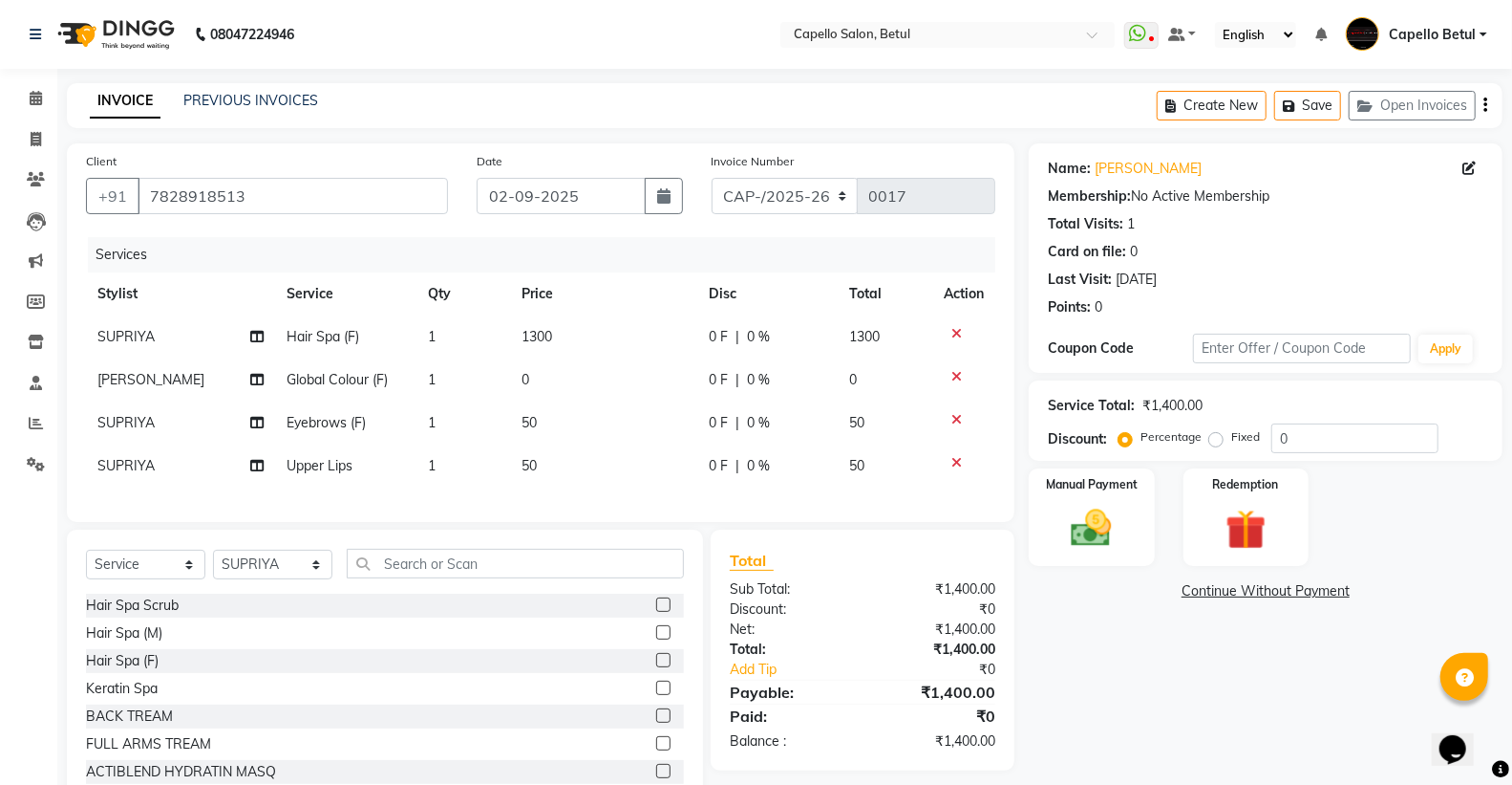
click at [605, 375] on td "0" at bounding box center [604, 380] width 188 height 43
select select "20307"
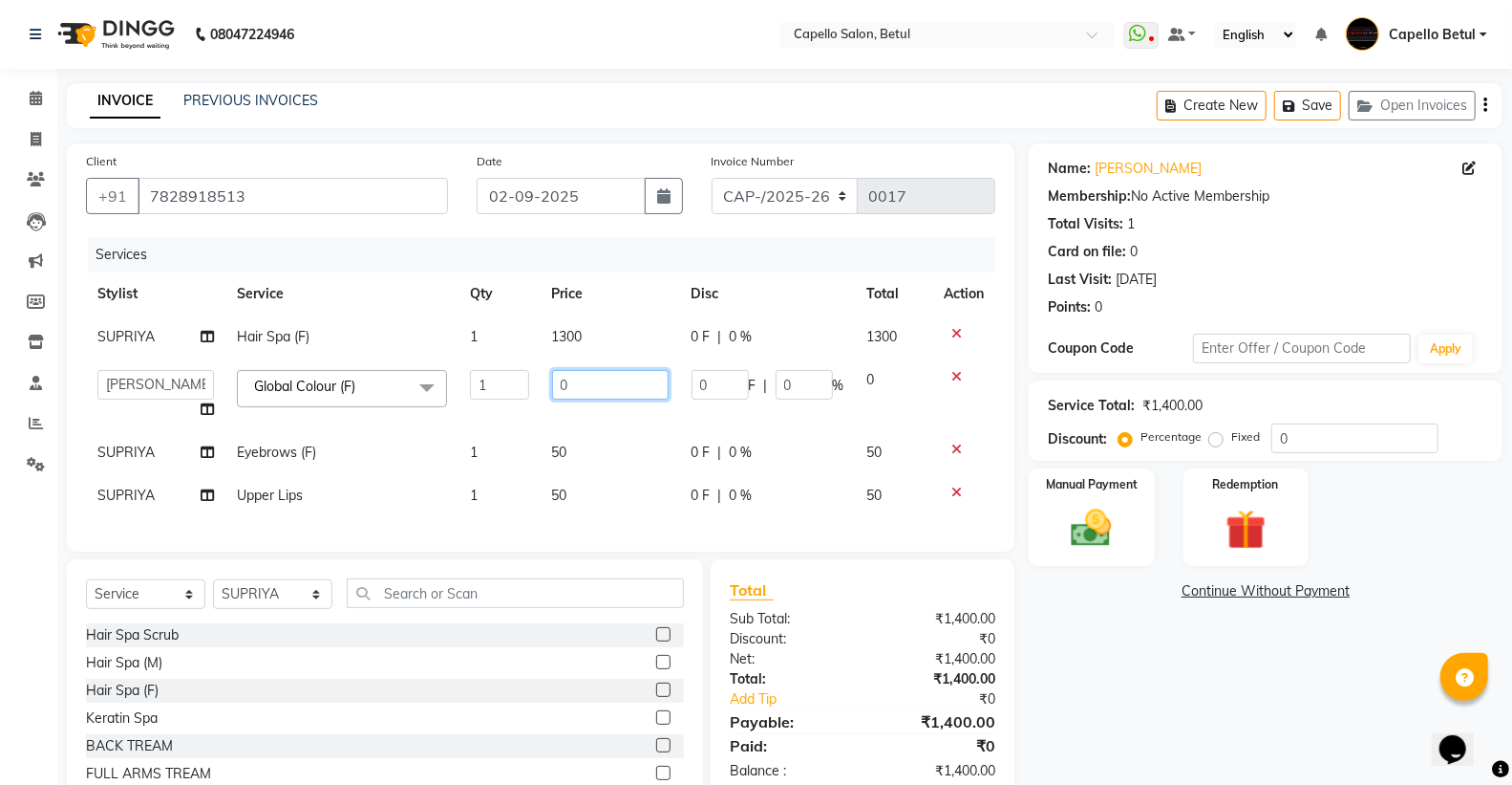
click at [605, 375] on input "0" at bounding box center [610, 384] width 116 height 29
type input "3000"
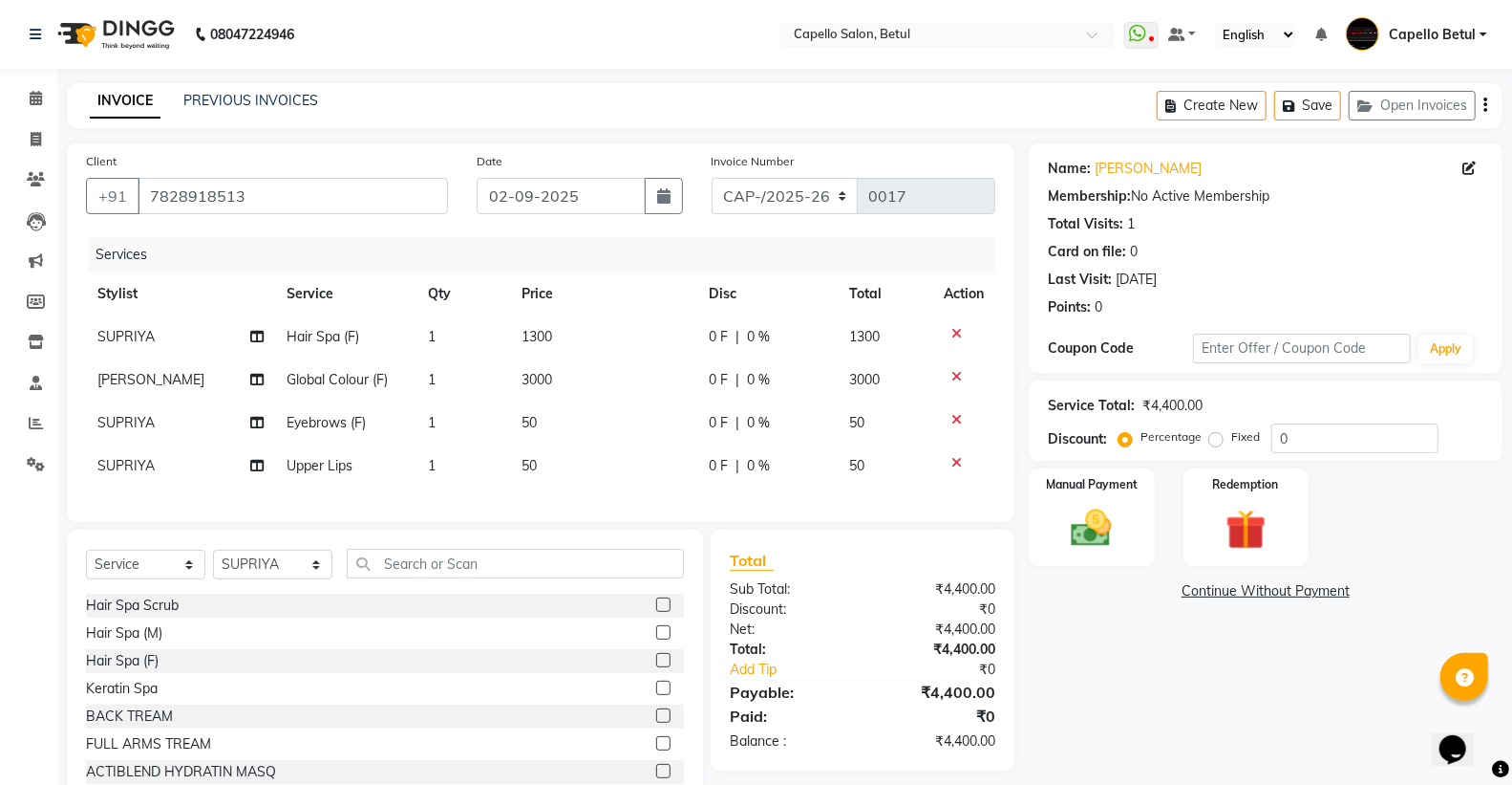
click at [608, 422] on tbody "SUPRIYA Hair Spa (F) 1 1300 0 F | 0 % 1300 DISHANT Global Colour (F) 1 3000 0 F…" at bounding box center [540, 402] width 910 height 172
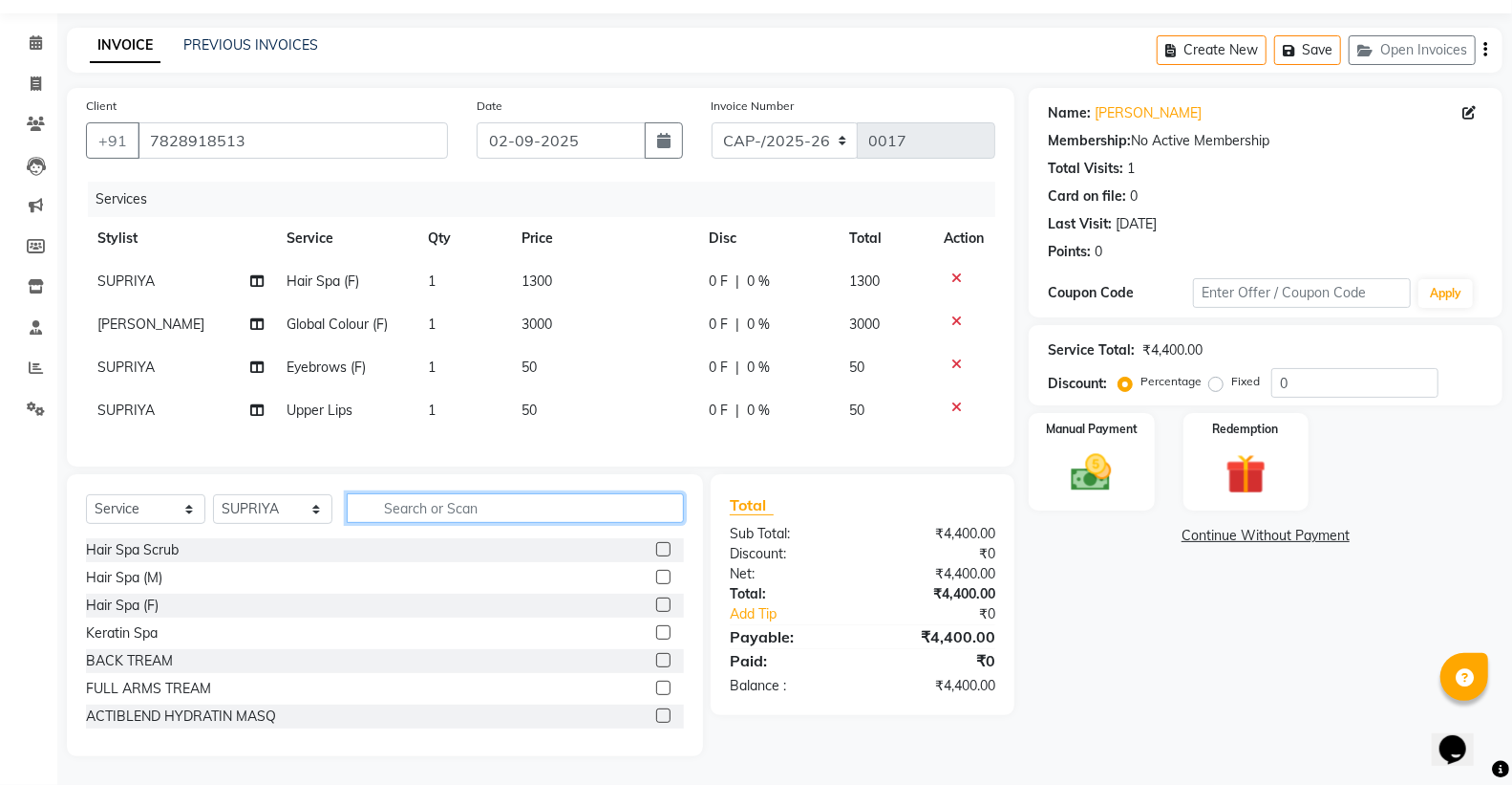
click at [410, 517] on input "text" at bounding box center [515, 507] width 337 height 29
click at [313, 502] on select "Select Stylist ADMIN Capello Betul DHANRAJ DISHANT kirti MOHINI POOJA SOLANKI (…" at bounding box center [273, 508] width 119 height 29
select select "20307"
click at [213, 495] on select "Select Stylist ADMIN Capello Betul DHANRAJ DISHANT kirti MOHINI POOJA SOLANKI (…" at bounding box center [273, 508] width 119 height 29
click at [432, 498] on input "text" at bounding box center [515, 507] width 337 height 29
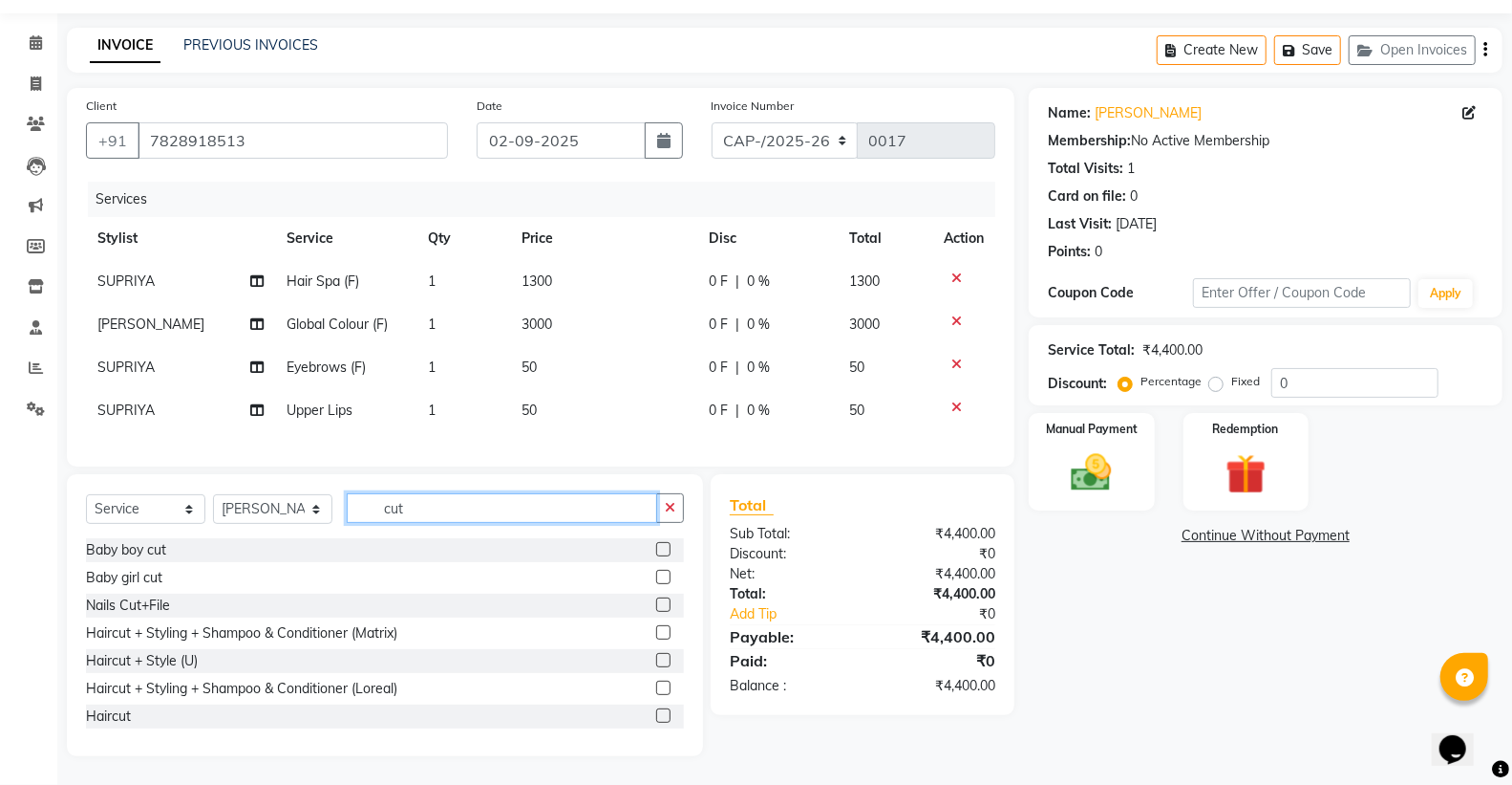
type input "cut"
click at [657, 714] on label at bounding box center [664, 715] width 15 height 15
click at [657, 714] on input "checkbox" at bounding box center [663, 716] width 13 height 13
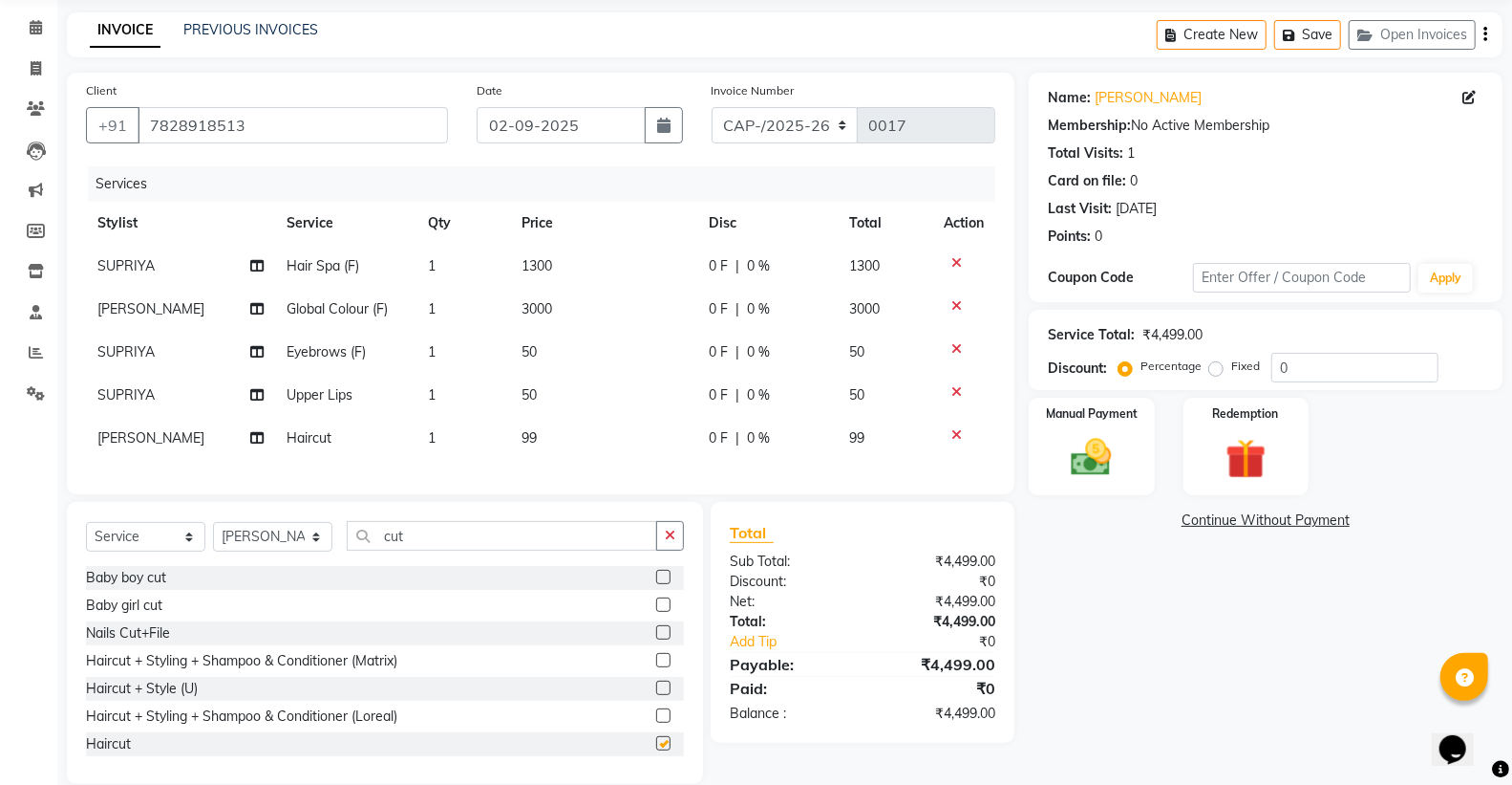
checkbox input "false"
drag, startPoint x: 550, startPoint y: 446, endPoint x: 567, endPoint y: 445, distance: 17.0
click at [567, 445] on td "99" at bounding box center [604, 438] width 188 height 43
select select "20307"
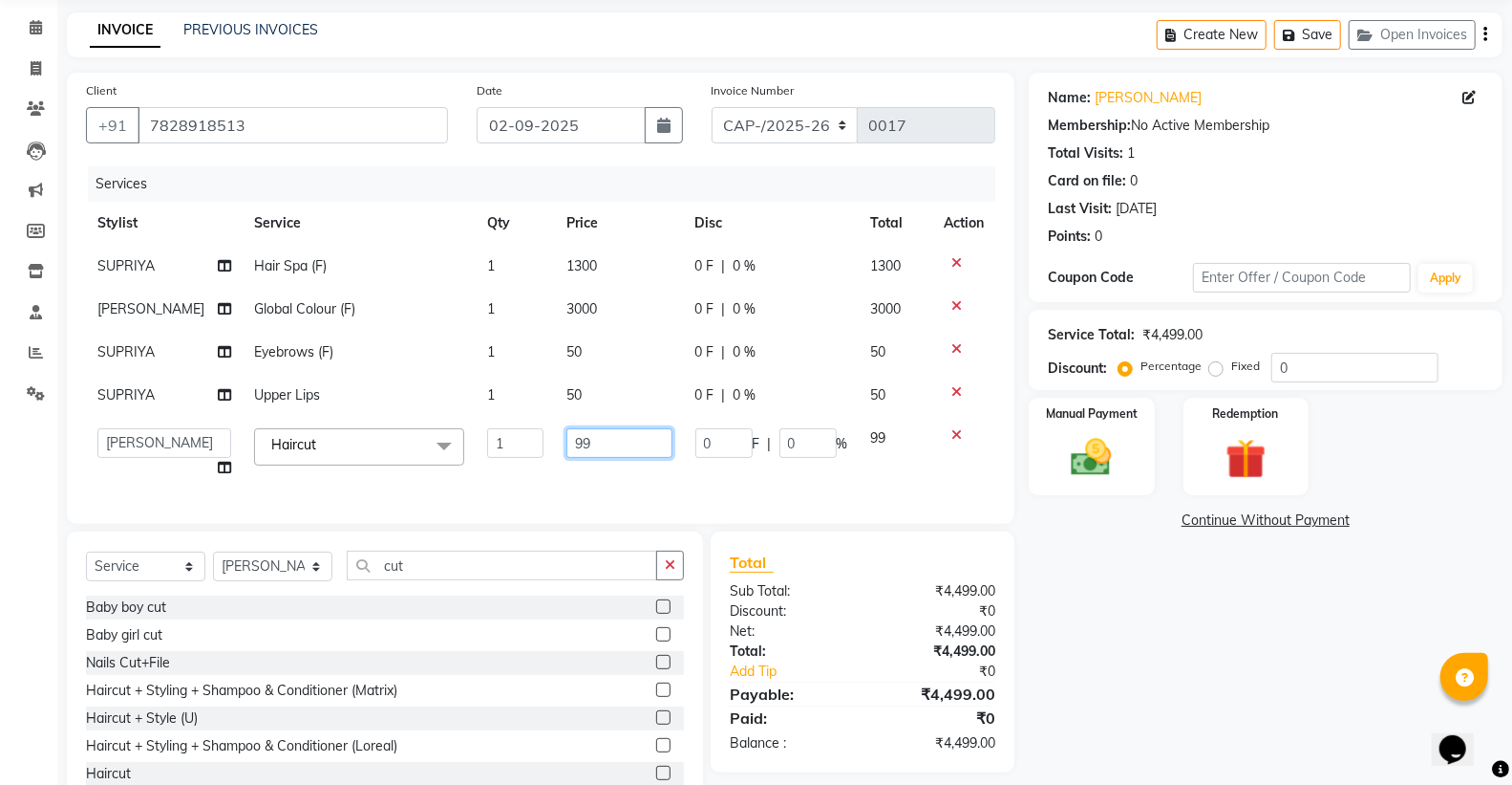
click at [572, 444] on input "99" at bounding box center [620, 443] width 107 height 29
click at [615, 444] on input "99" at bounding box center [620, 443] width 107 height 29
type input "9"
type input "200"
click at [622, 491] on div "Client +91 7828918513 Date 02-09-2025 Invoice Number CAP-/2025-26 0017 Services…" at bounding box center [540, 297] width 948 height 451
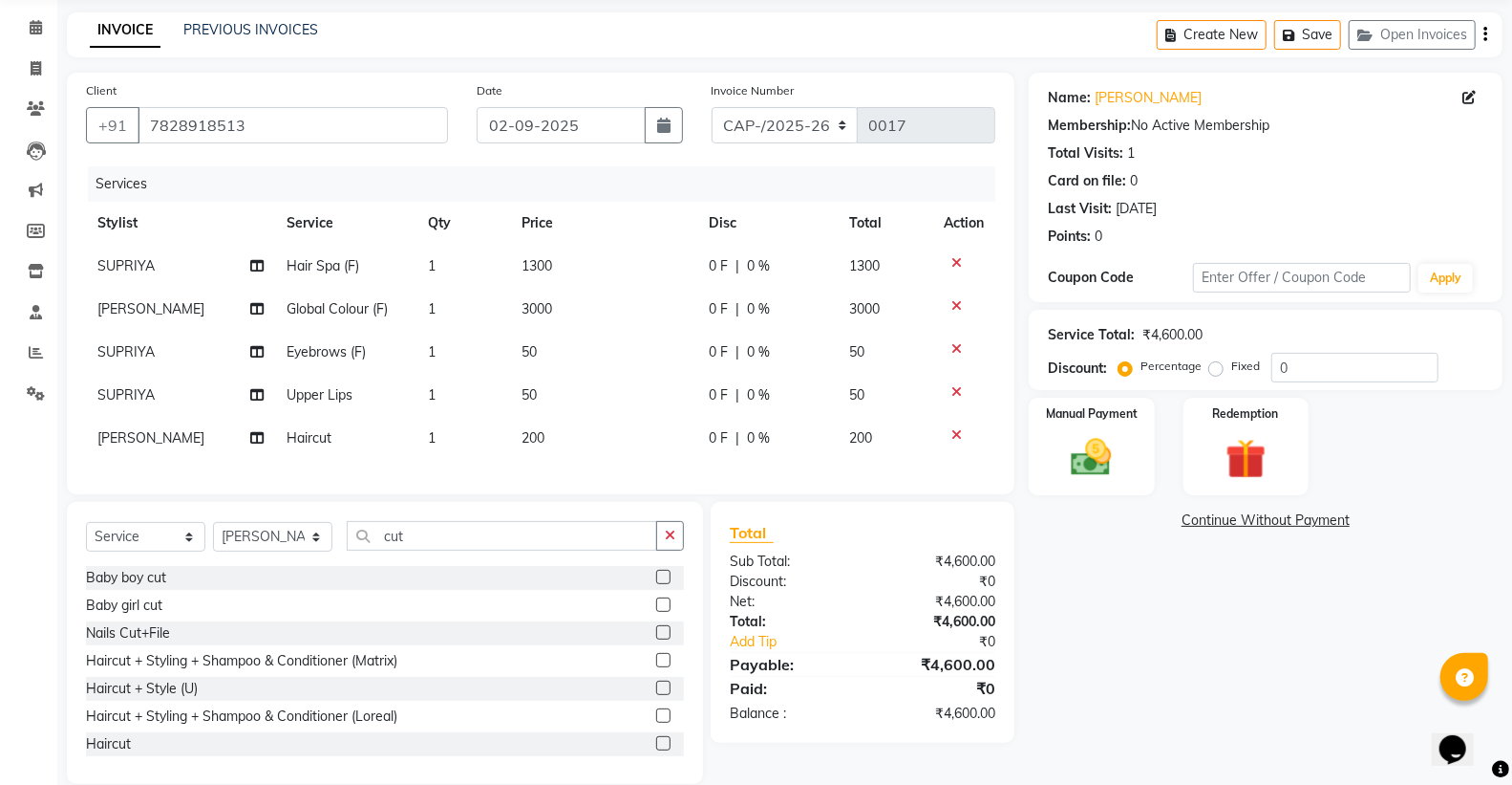
click at [664, 550] on button "button" at bounding box center [670, 536] width 27 height 29
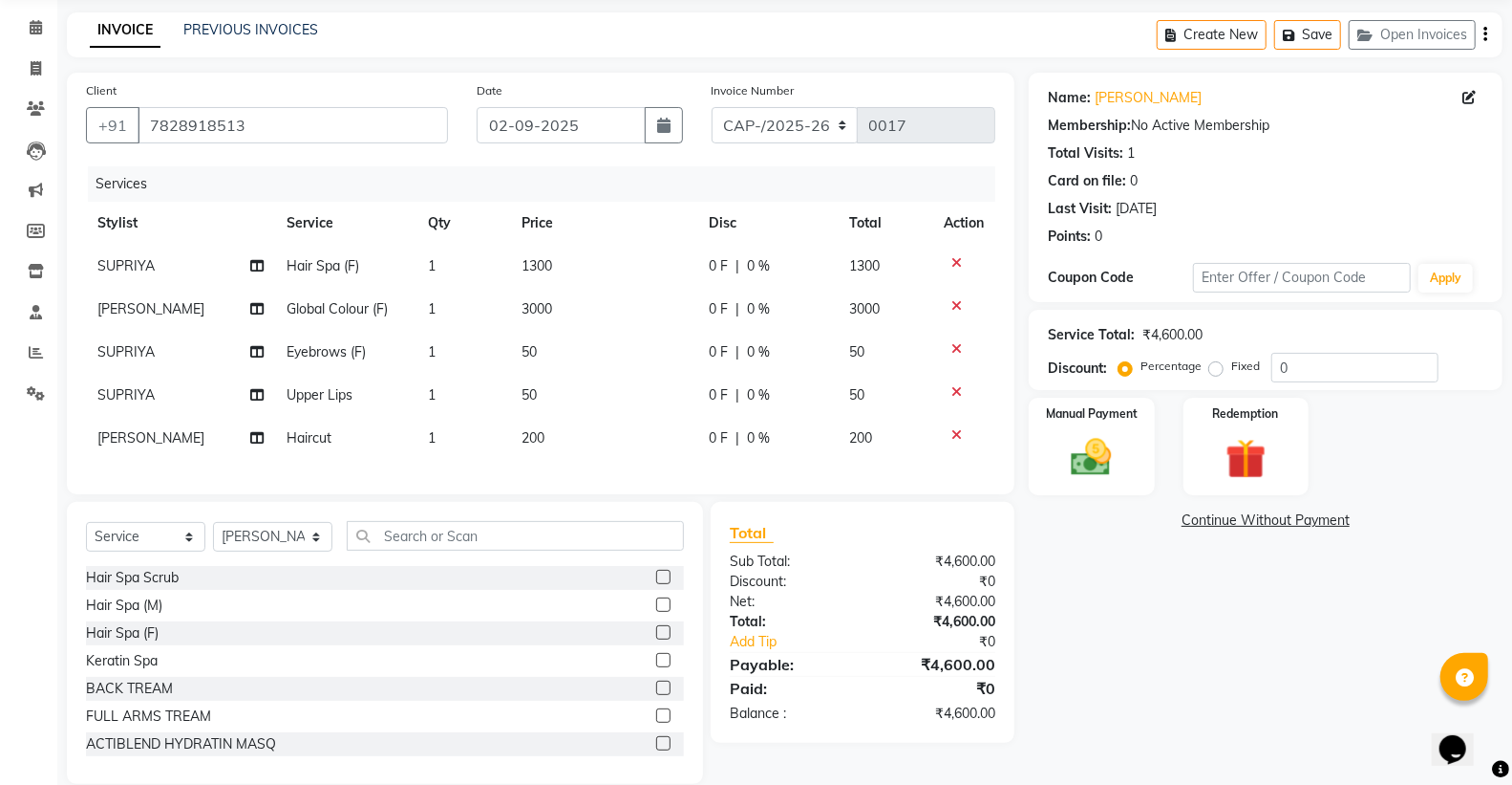
click at [574, 490] on div "Client +91 7828918513 Date 02-09-2025 Invoice Number CAP-/2025-26 0017 Services…" at bounding box center [540, 283] width 948 height 421
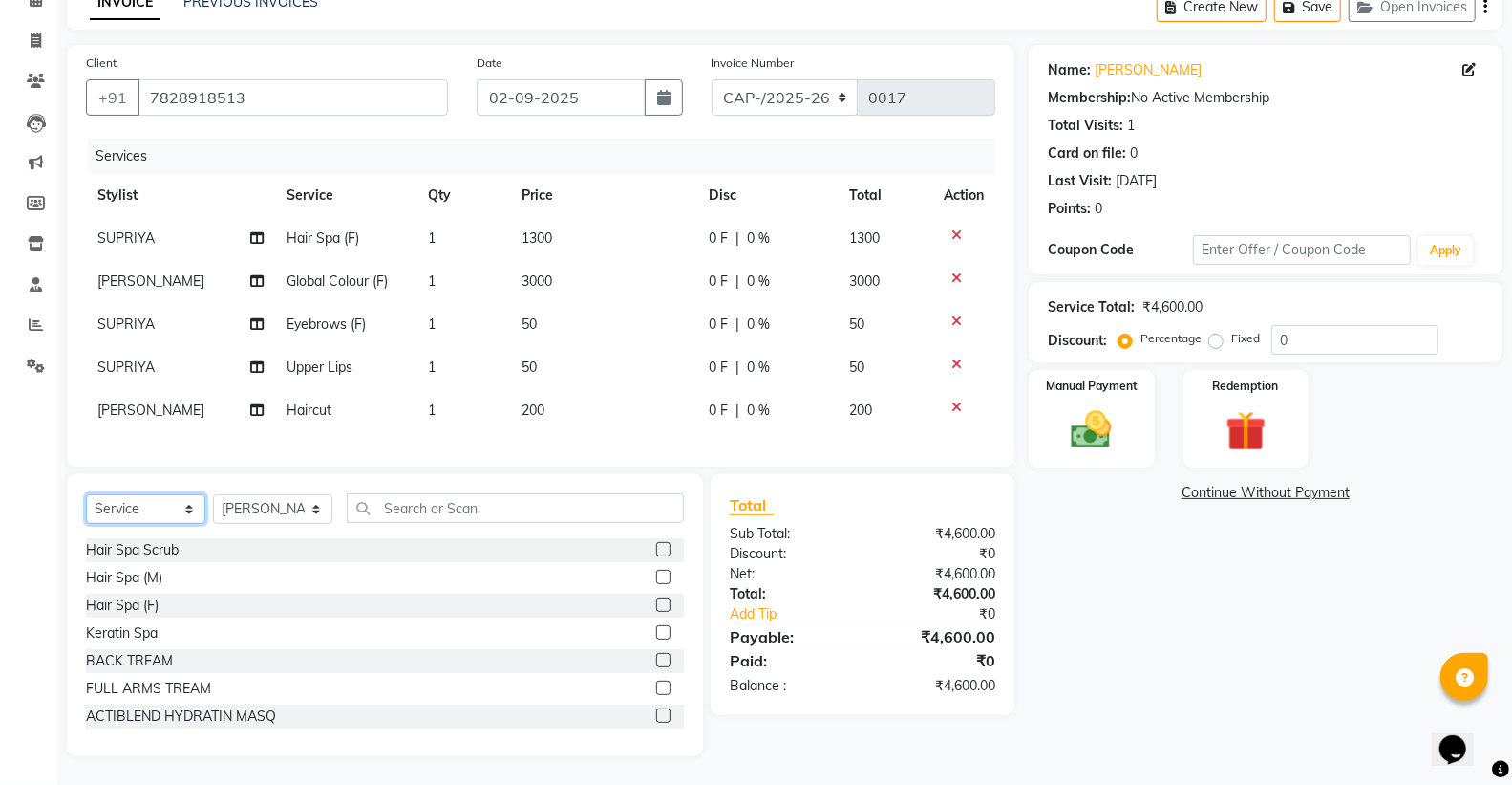
drag, startPoint x: 129, startPoint y: 521, endPoint x: 138, endPoint y: 511, distance: 13.5
click at [136, 512] on select "Select Service Product Membership Package Voucher Prepaid Gift Card" at bounding box center [146, 508] width 119 height 29
select select "product"
click at [86, 494] on select "Select Service Product Membership Package Voucher Prepaid Gift Card" at bounding box center [146, 508] width 119 height 29
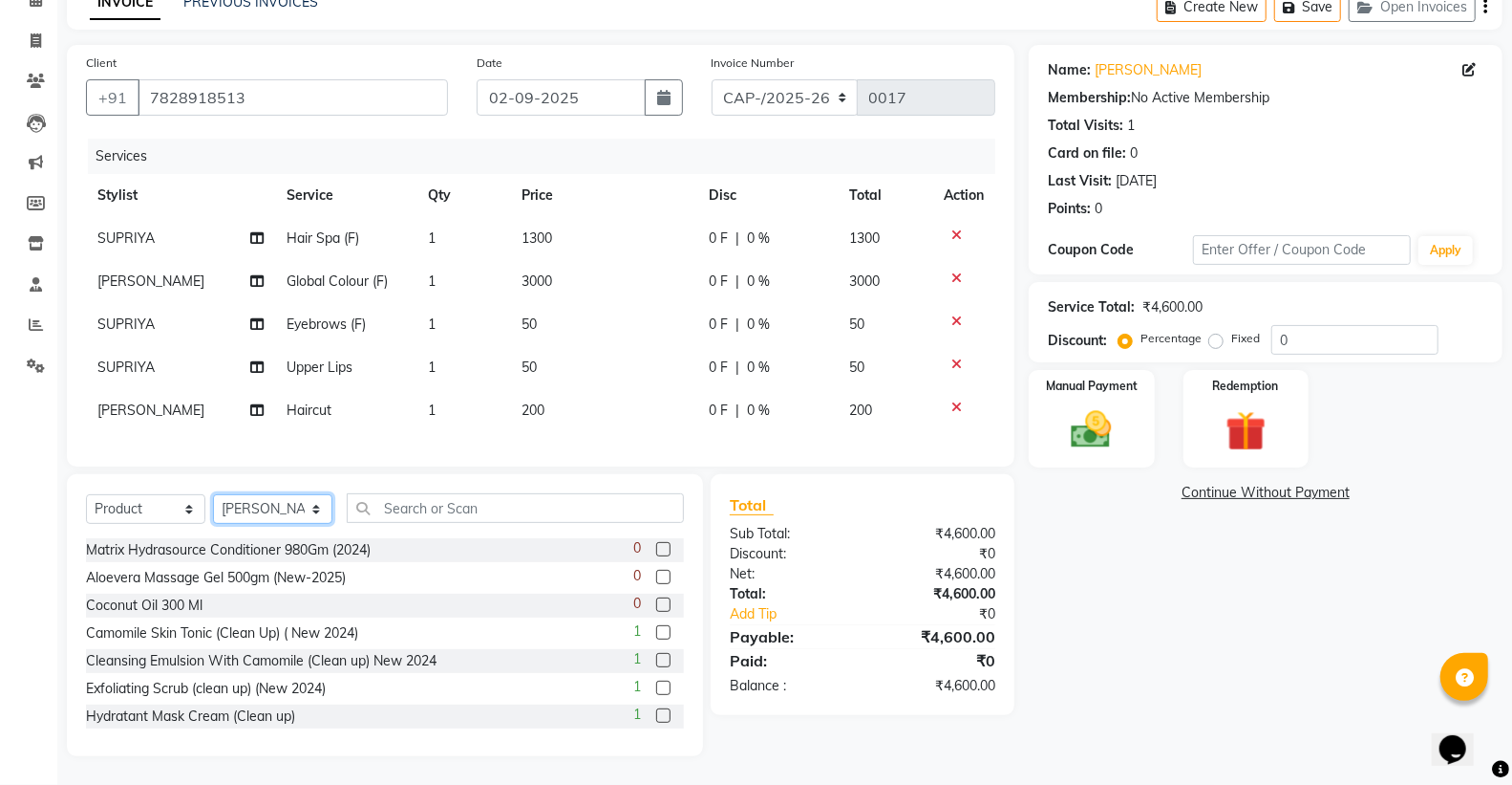
click at [290, 516] on select "Select Stylist ADMIN Capello Betul DHANRAJ DISHANT kirti MOHINI POOJA SOLANKI (…" at bounding box center [273, 508] width 119 height 29
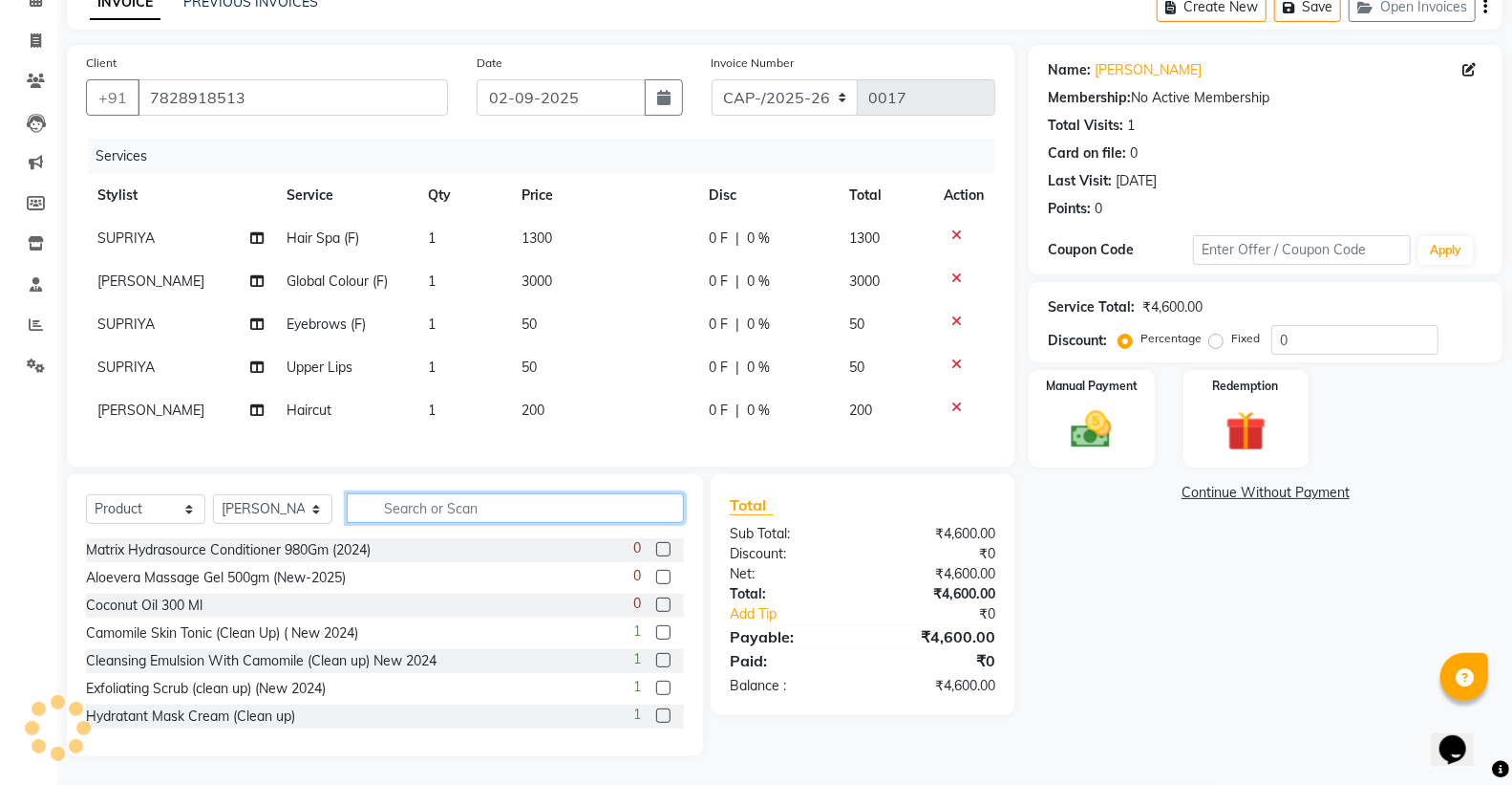
click at [424, 510] on input "text" at bounding box center [515, 507] width 337 height 29
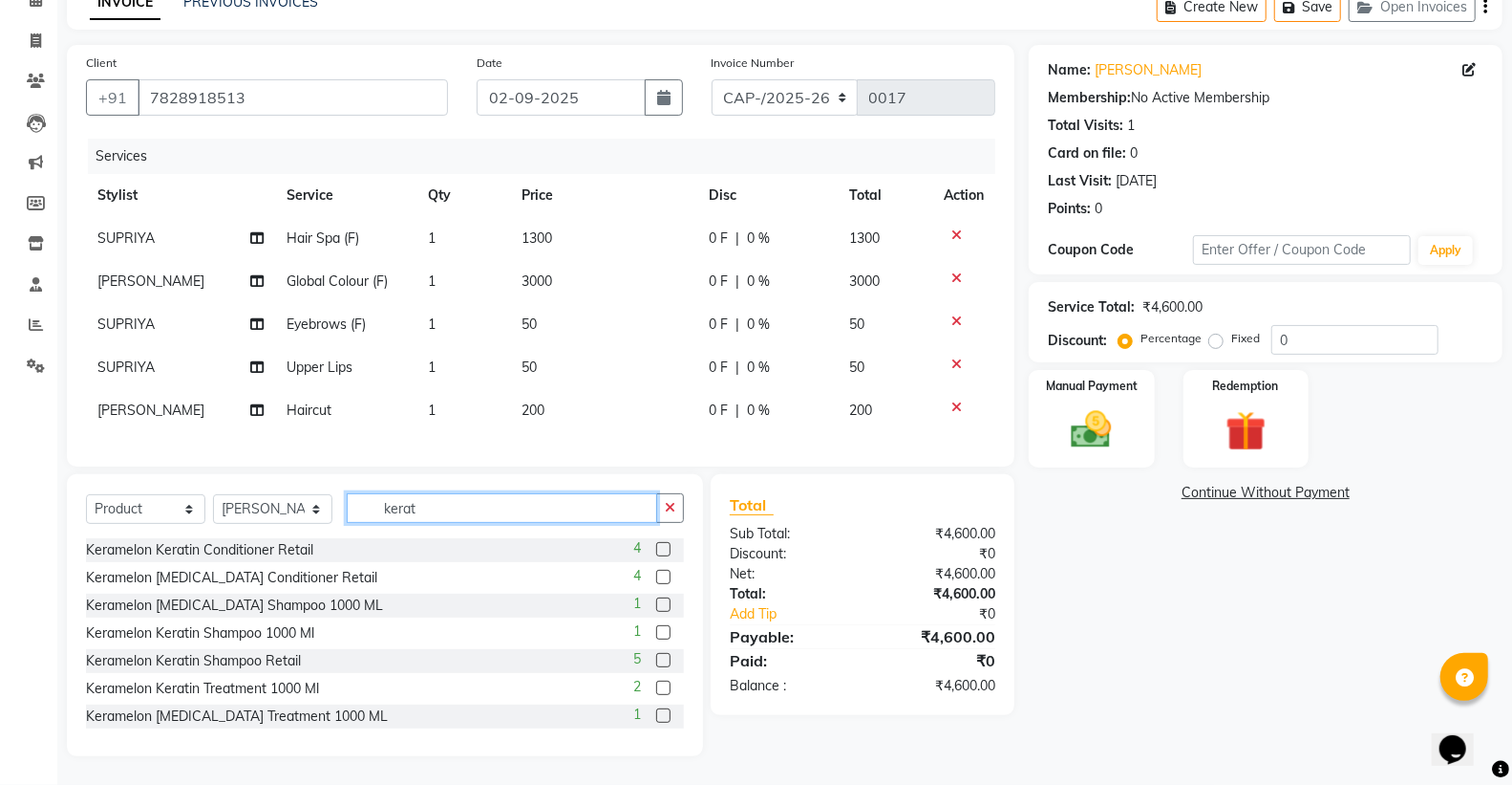
scroll to position [89, 0]
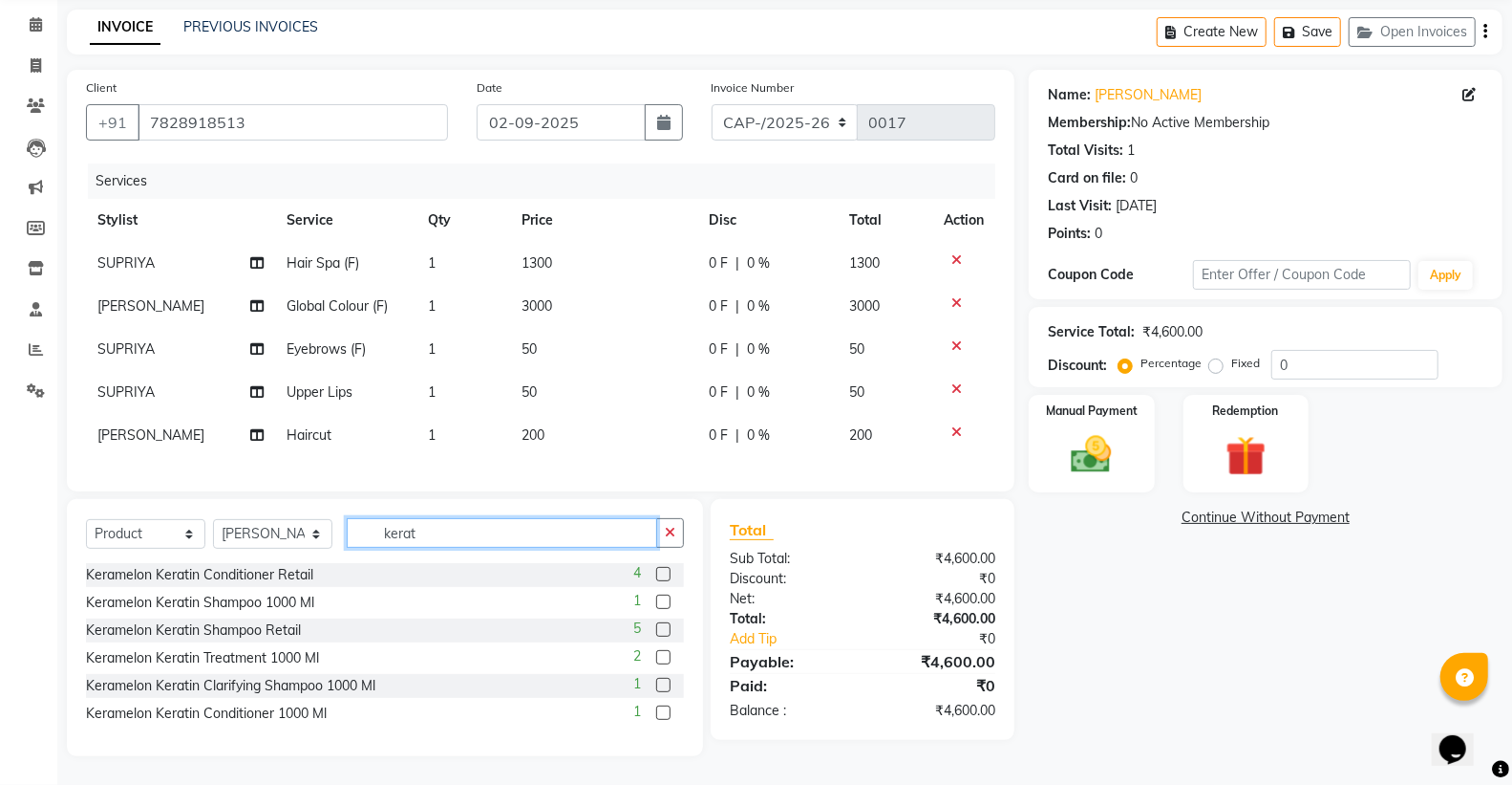
type input "kerat"
click at [659, 575] on label at bounding box center [664, 574] width 15 height 15
click at [659, 575] on input "checkbox" at bounding box center [663, 575] width 13 height 13
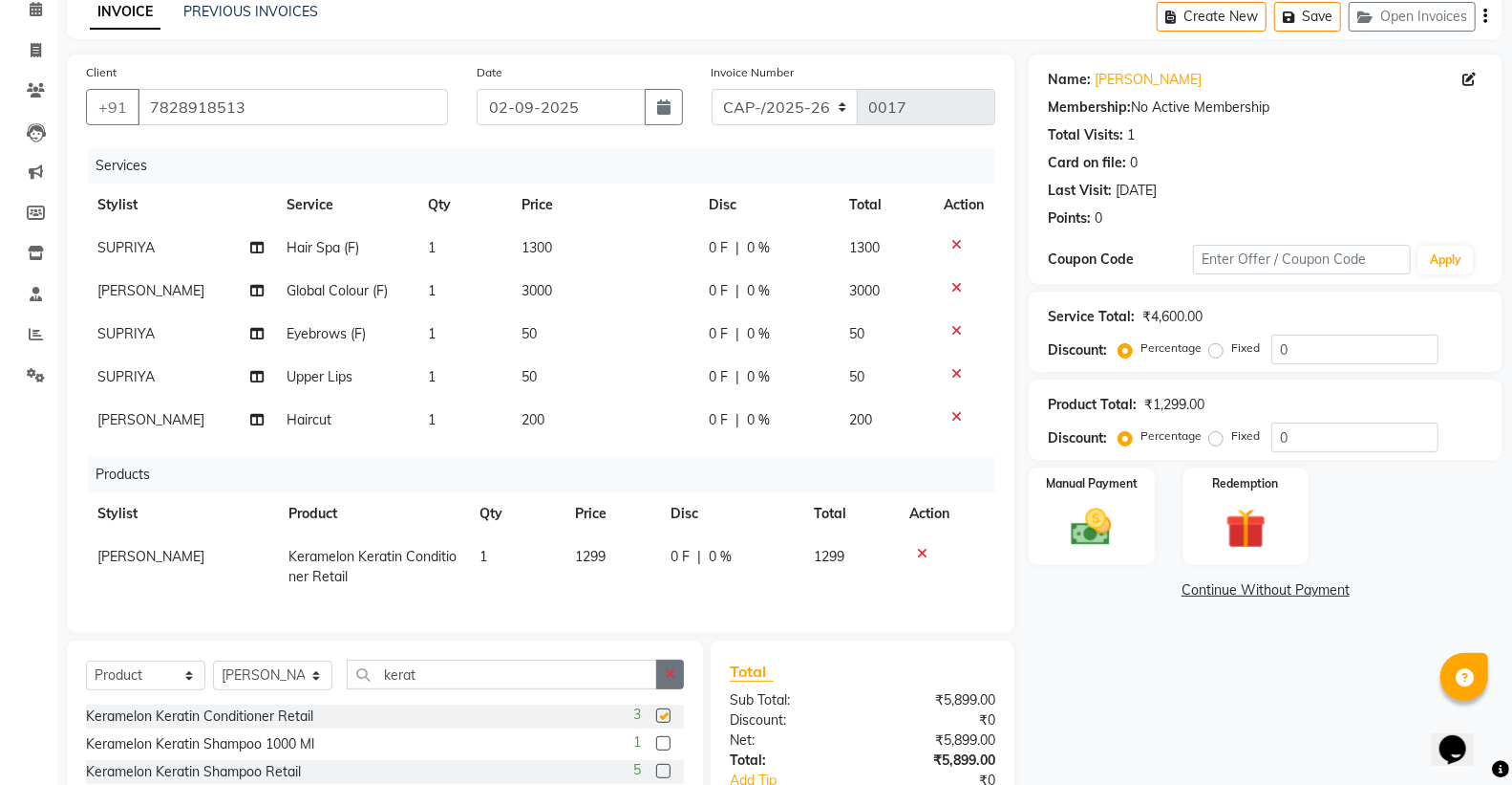
checkbox input "false"
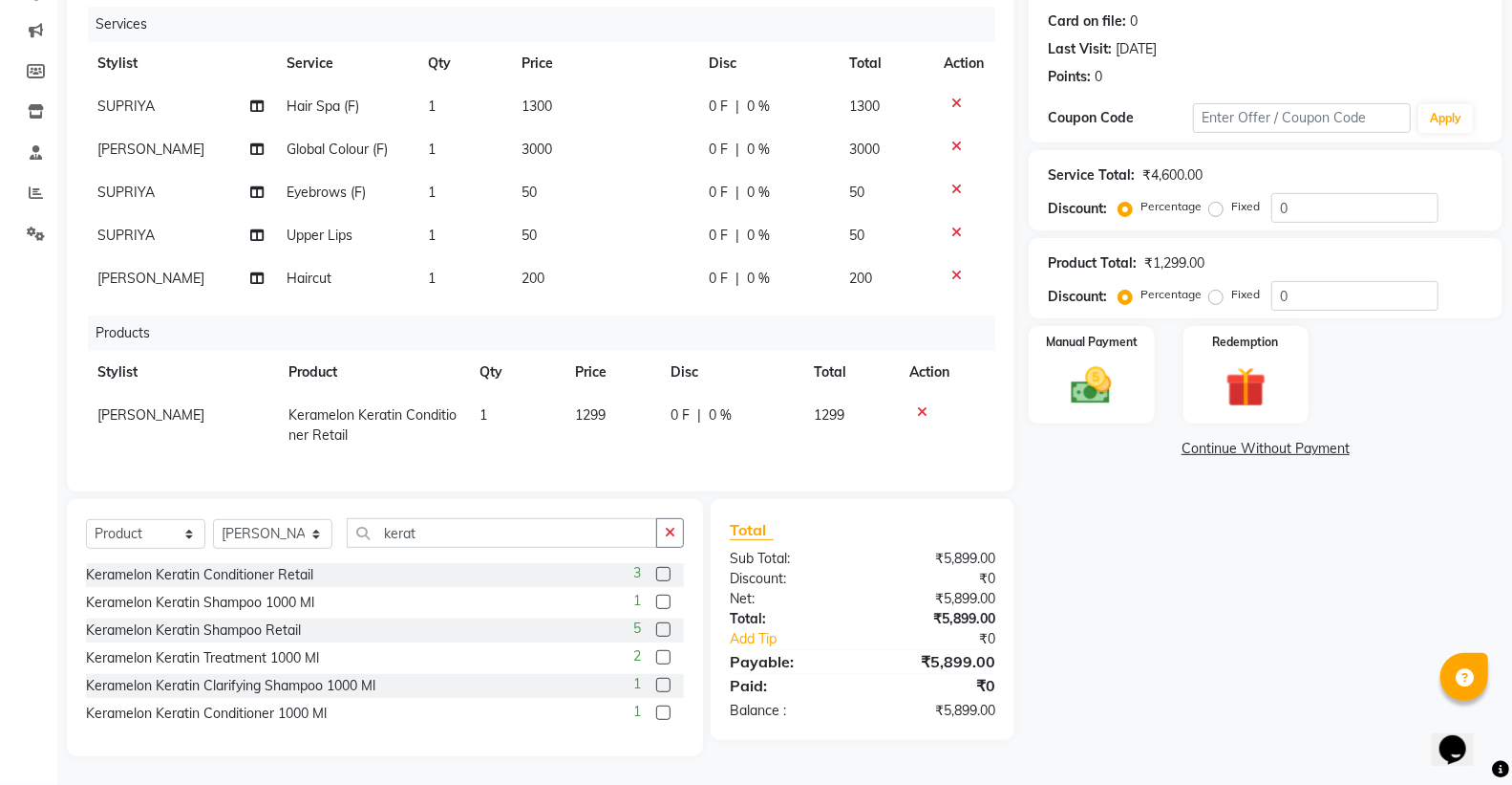
click at [664, 628] on label at bounding box center [664, 629] width 15 height 15
click at [664, 628] on input "checkbox" at bounding box center [663, 630] width 13 height 13
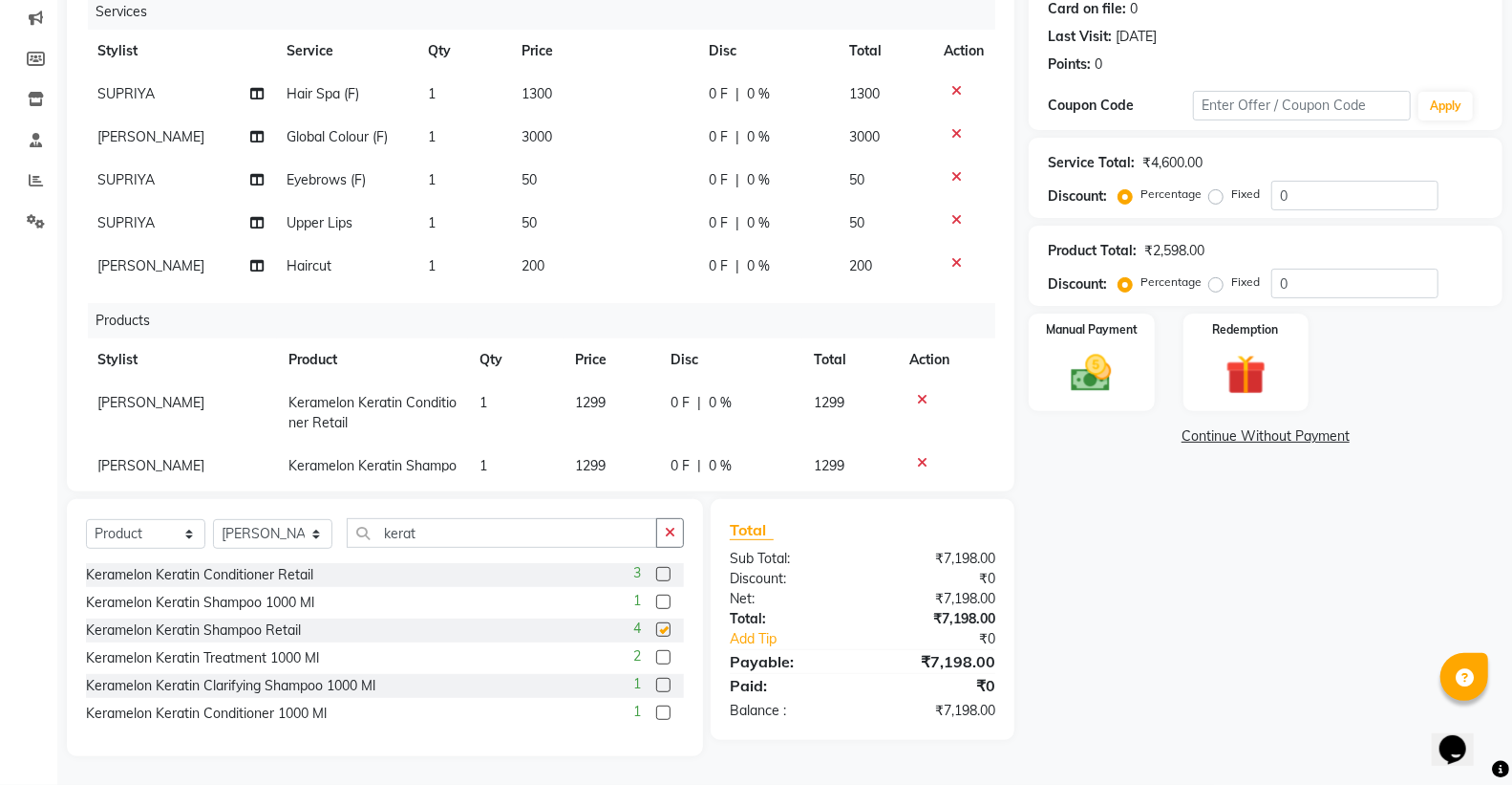
checkbox input "false"
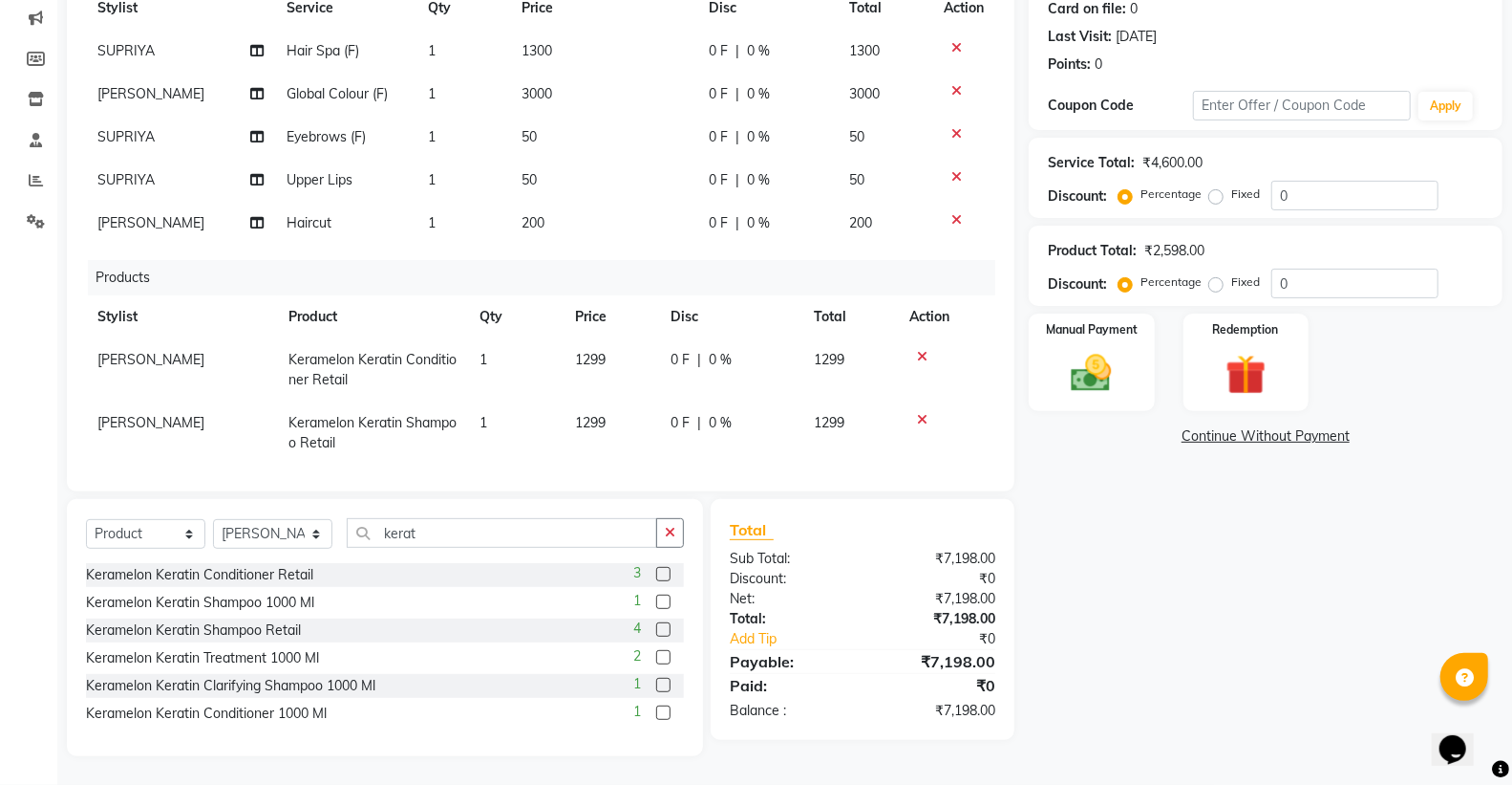
scroll to position [65, 0]
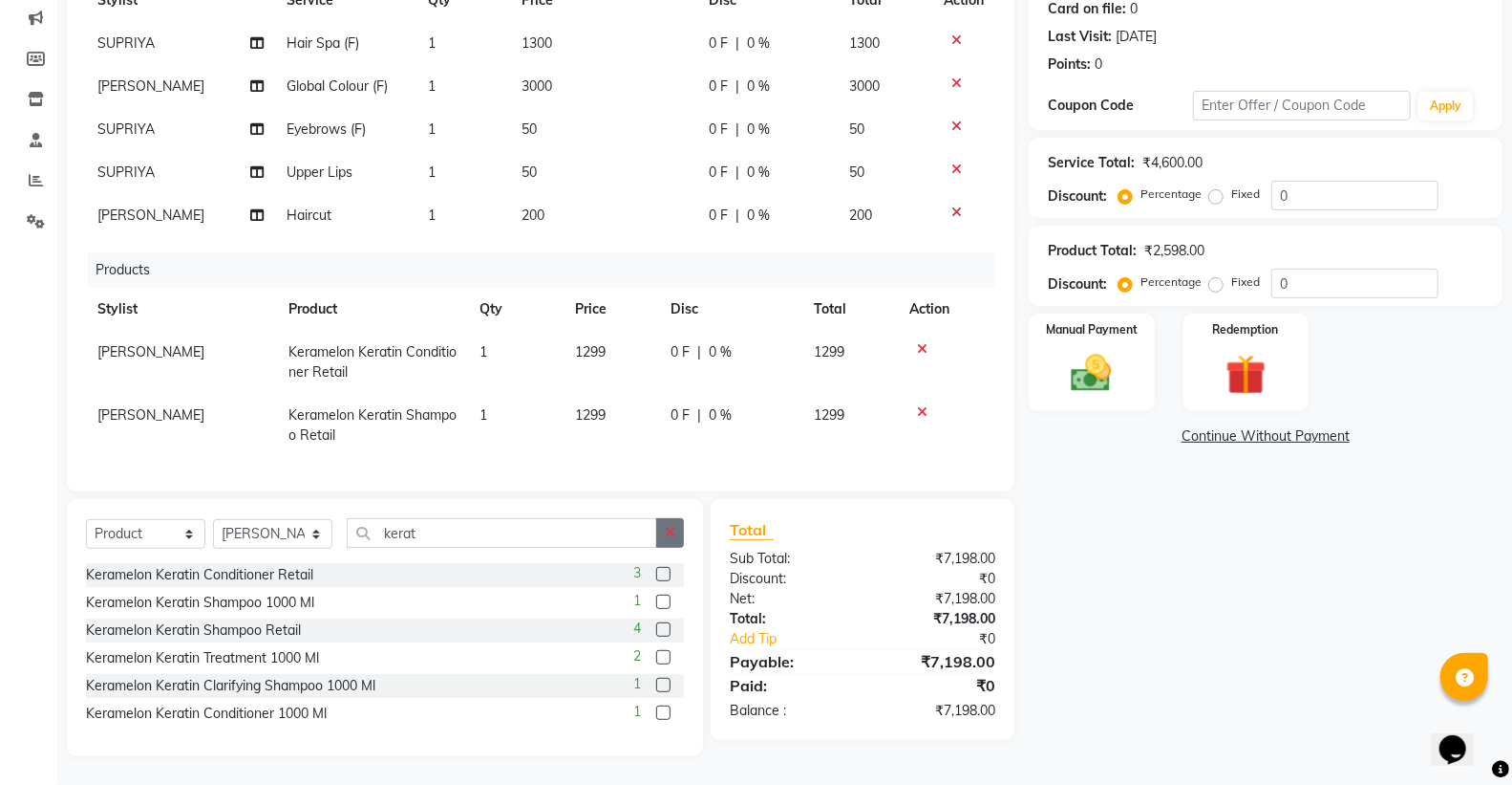
click at [672, 531] on icon "button" at bounding box center [670, 533] width 11 height 14
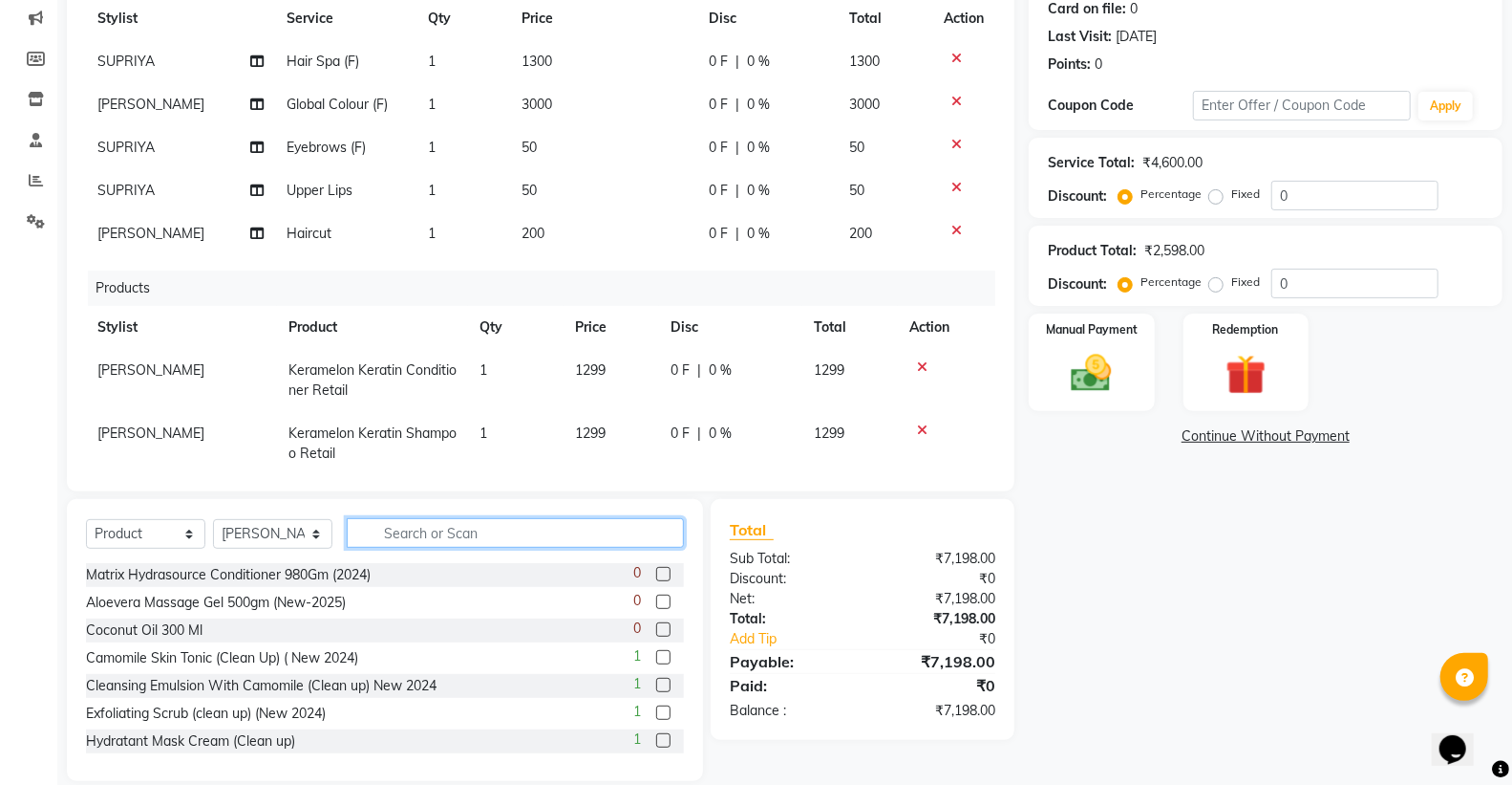
scroll to position [0, 0]
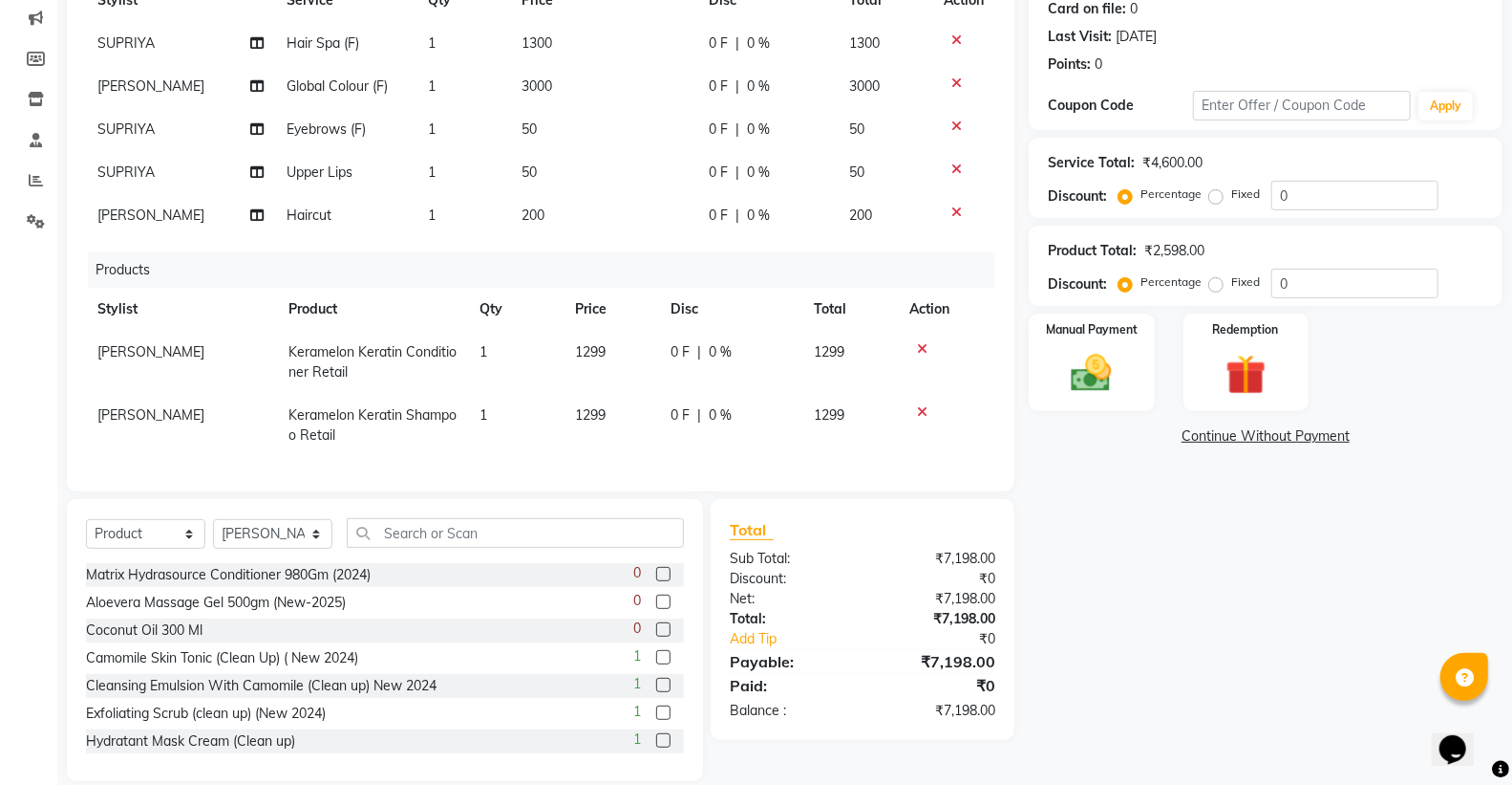
drag, startPoint x: 631, startPoint y: 361, endPoint x: 650, endPoint y: 359, distance: 19.1
click at [633, 361] on td "1299" at bounding box center [612, 362] width 96 height 64
select select "20307"
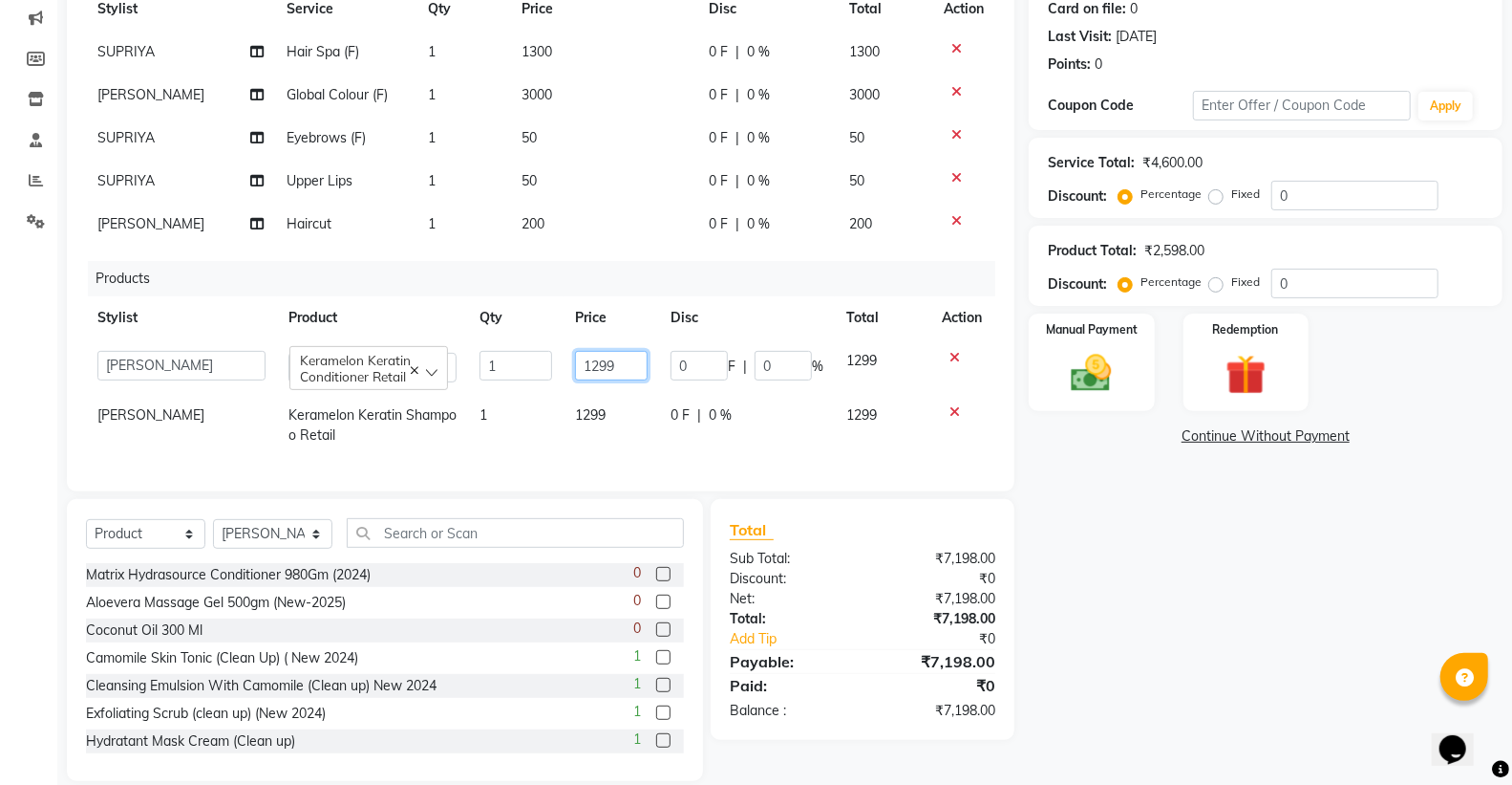
click at [623, 351] on input "1299" at bounding box center [611, 366] width 72 height 29
type input "1"
type input "1300"
drag, startPoint x: 593, startPoint y: 395, endPoint x: 616, endPoint y: 390, distance: 23.5
click at [596, 406] on span "1299" at bounding box center [589, 414] width 30 height 18
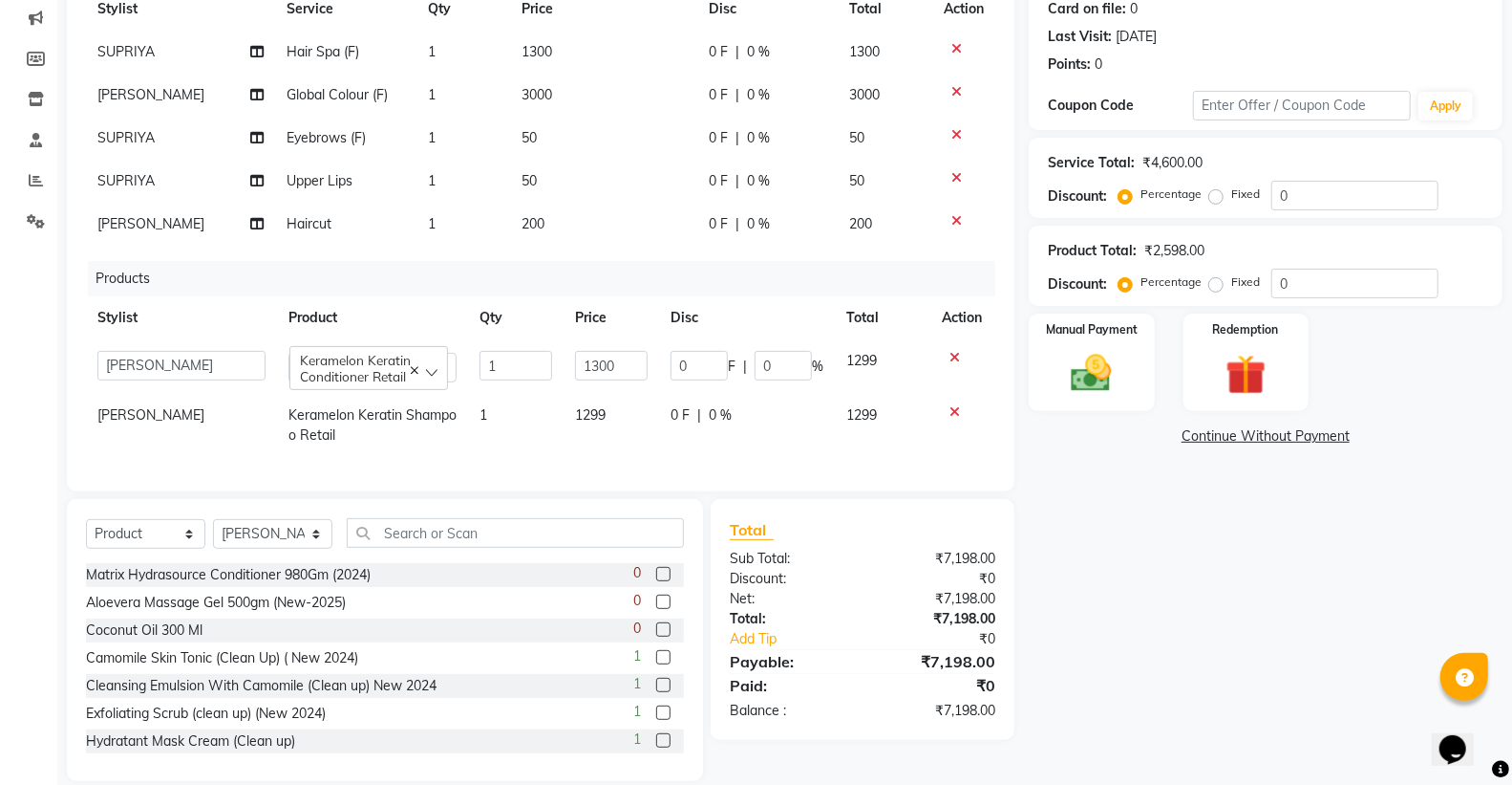
select select "20307"
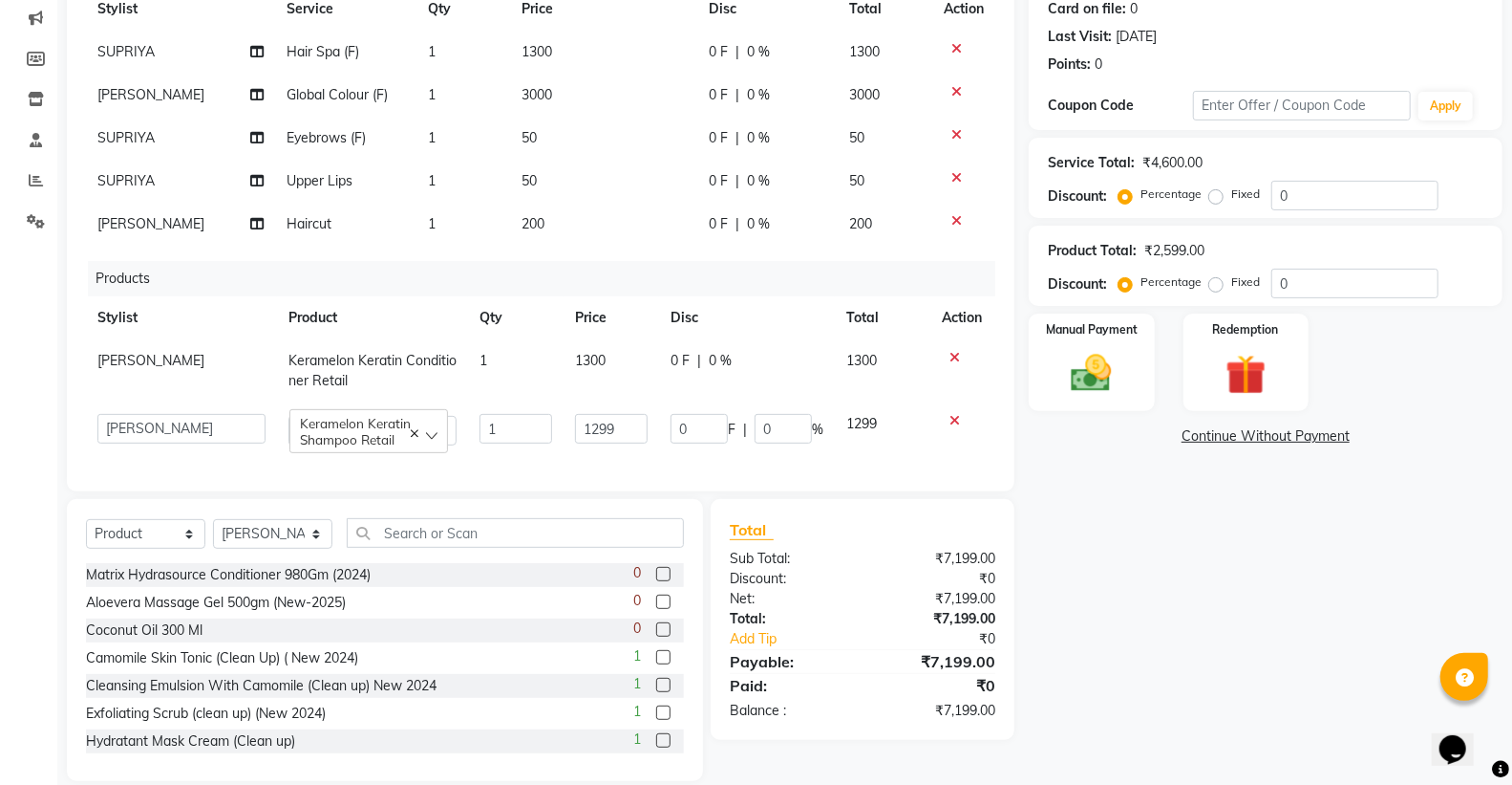
click at [616, 403] on td "1299" at bounding box center [612, 430] width 96 height 55
click at [615, 414] on input "1299" at bounding box center [611, 428] width 72 height 29
type input "1"
type input "1300"
drag, startPoint x: 817, startPoint y: 299, endPoint x: 796, endPoint y: 320, distance: 29.7
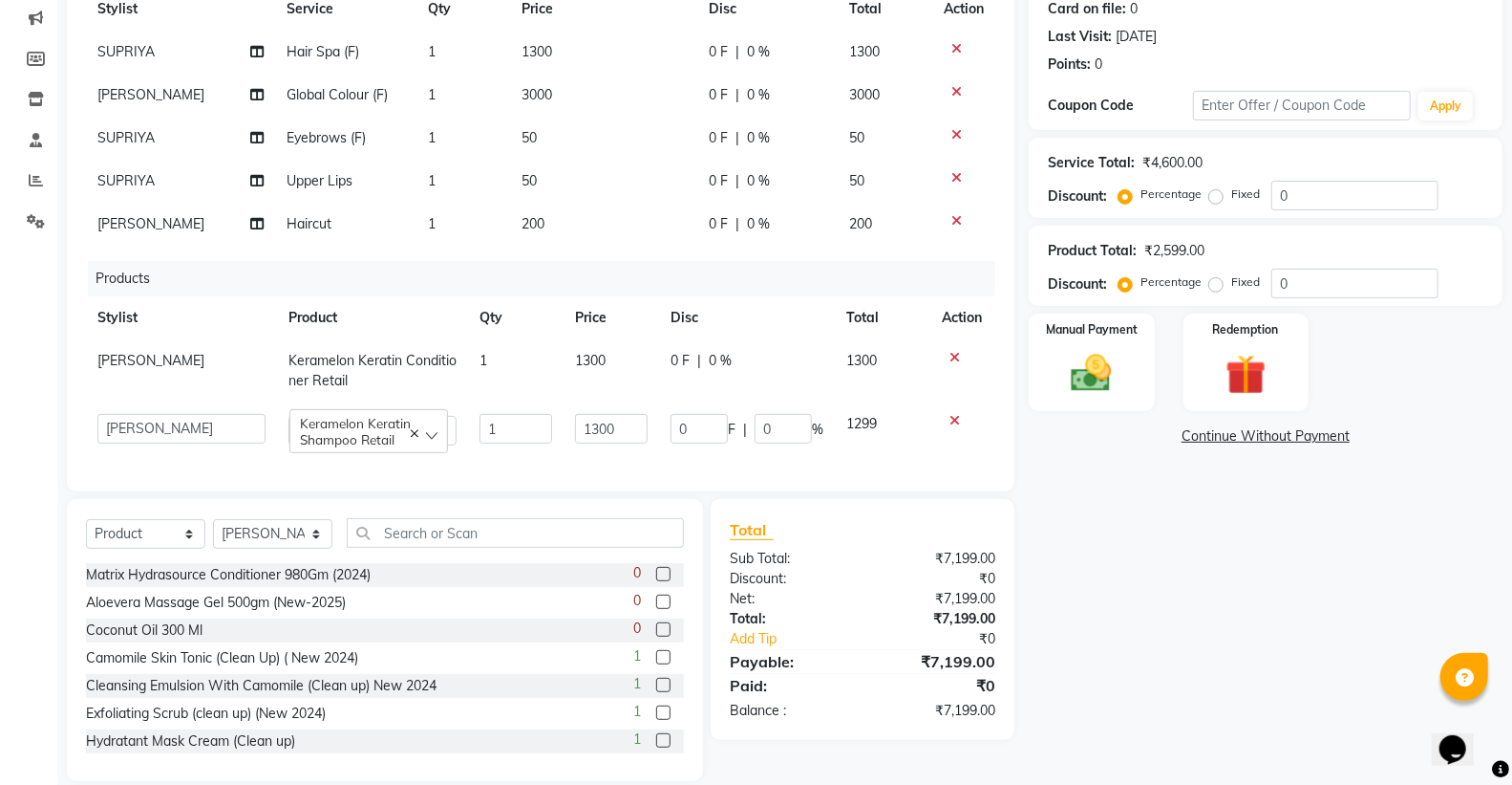
click at [835, 304] on th "Total" at bounding box center [883, 318] width 96 height 43
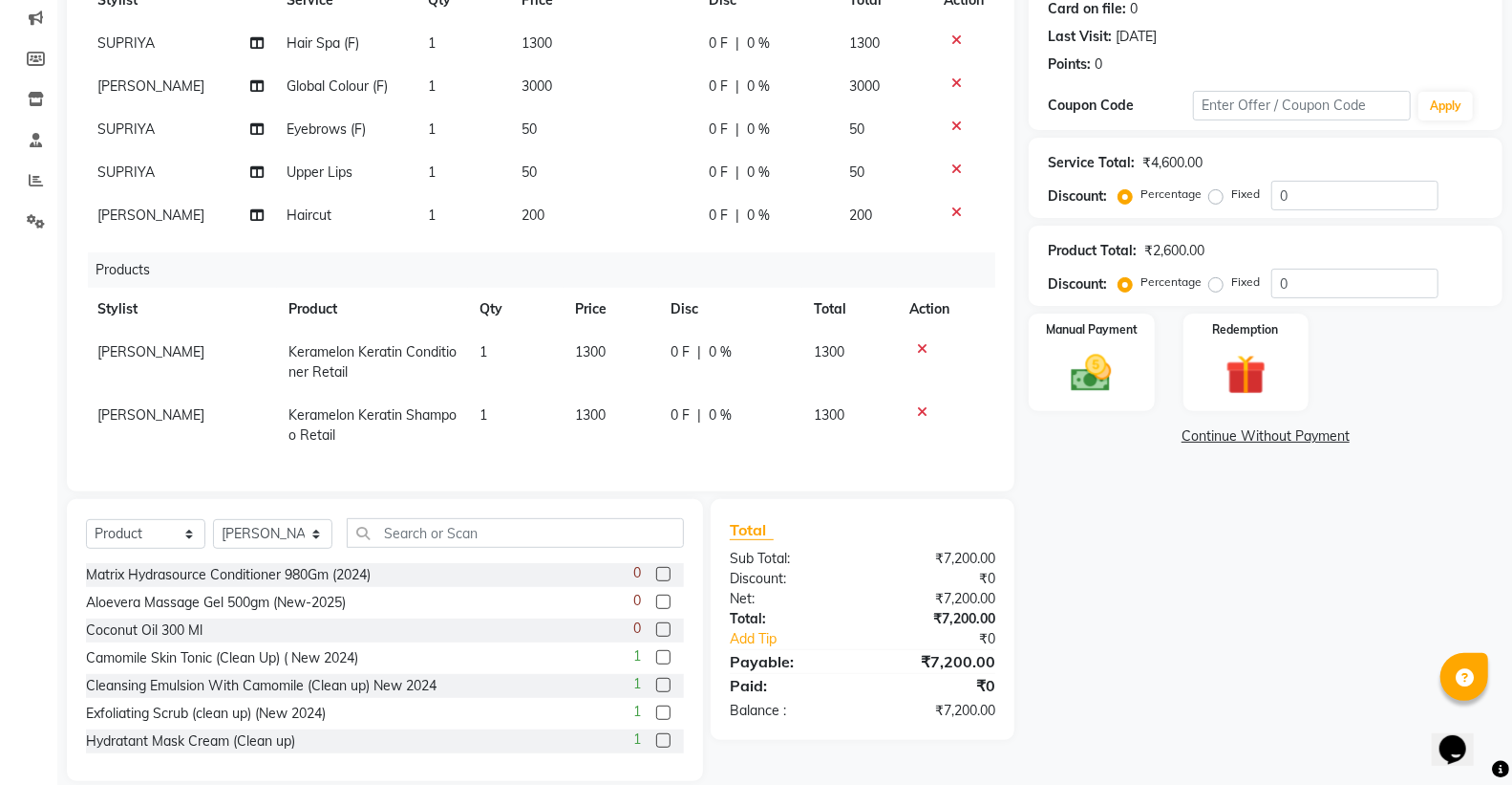
click at [779, 352] on div "0 F | 0 %" at bounding box center [730, 352] width 120 height 21
select select "20307"
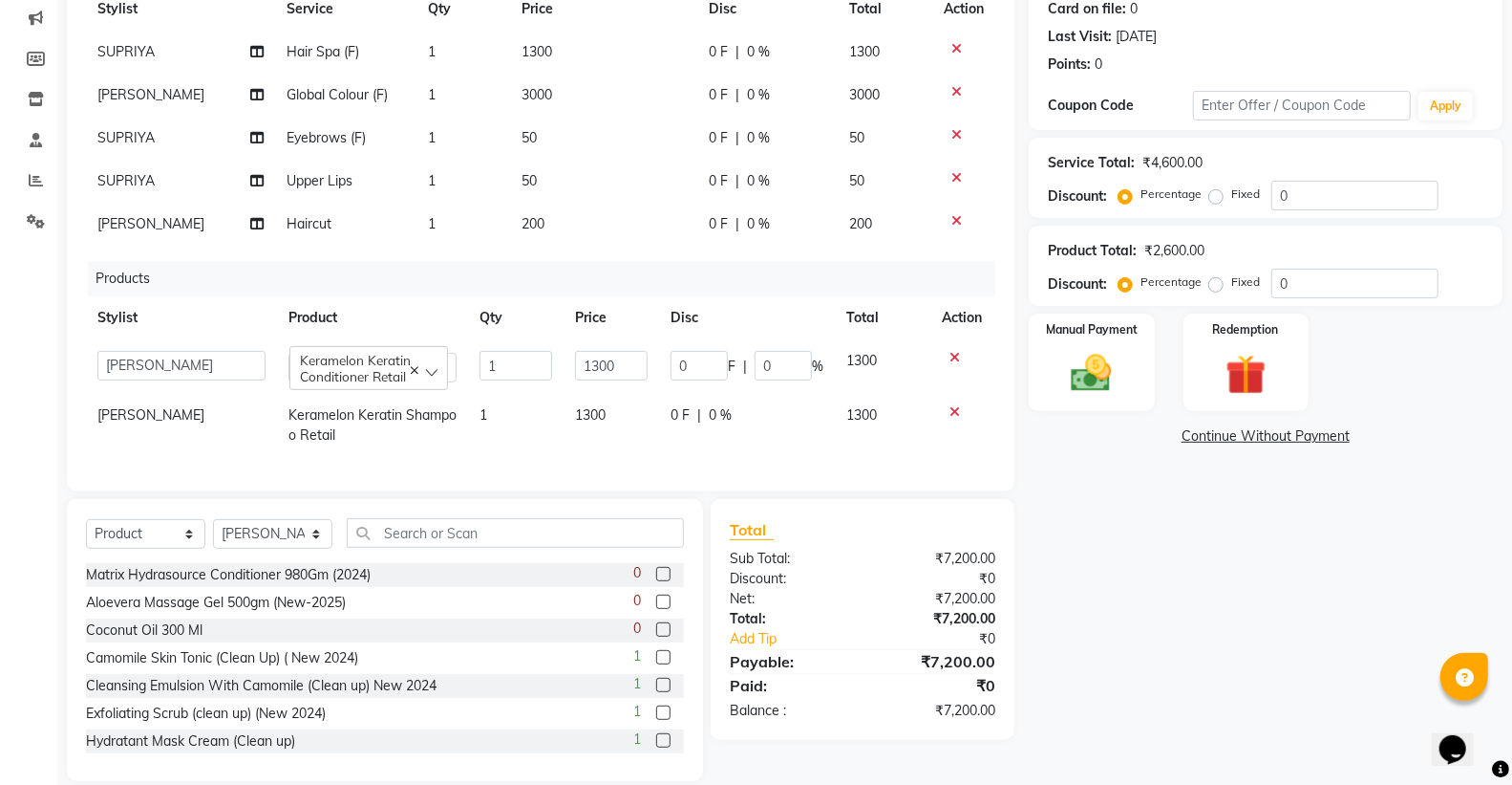
click at [779, 352] on input "0" at bounding box center [783, 366] width 58 height 29
type input "10"
click at [767, 407] on div "0 F | 0 %" at bounding box center [747, 414] width 152 height 21
select select "20307"
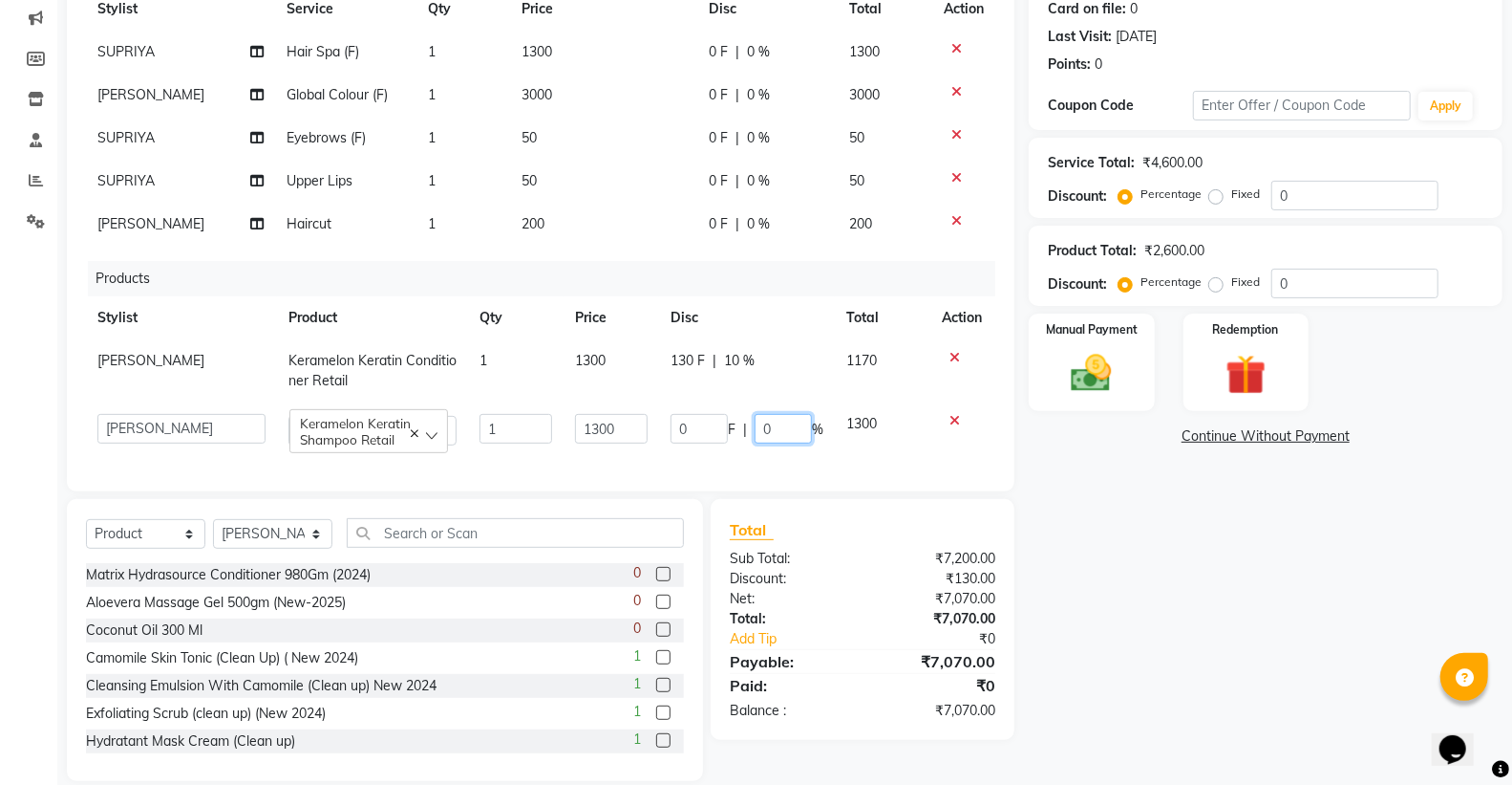
click at [765, 414] on input "0" at bounding box center [783, 428] width 58 height 29
type input "10"
click at [732, 438] on td "0 F | 10 %" at bounding box center [747, 430] width 176 height 55
select select "20307"
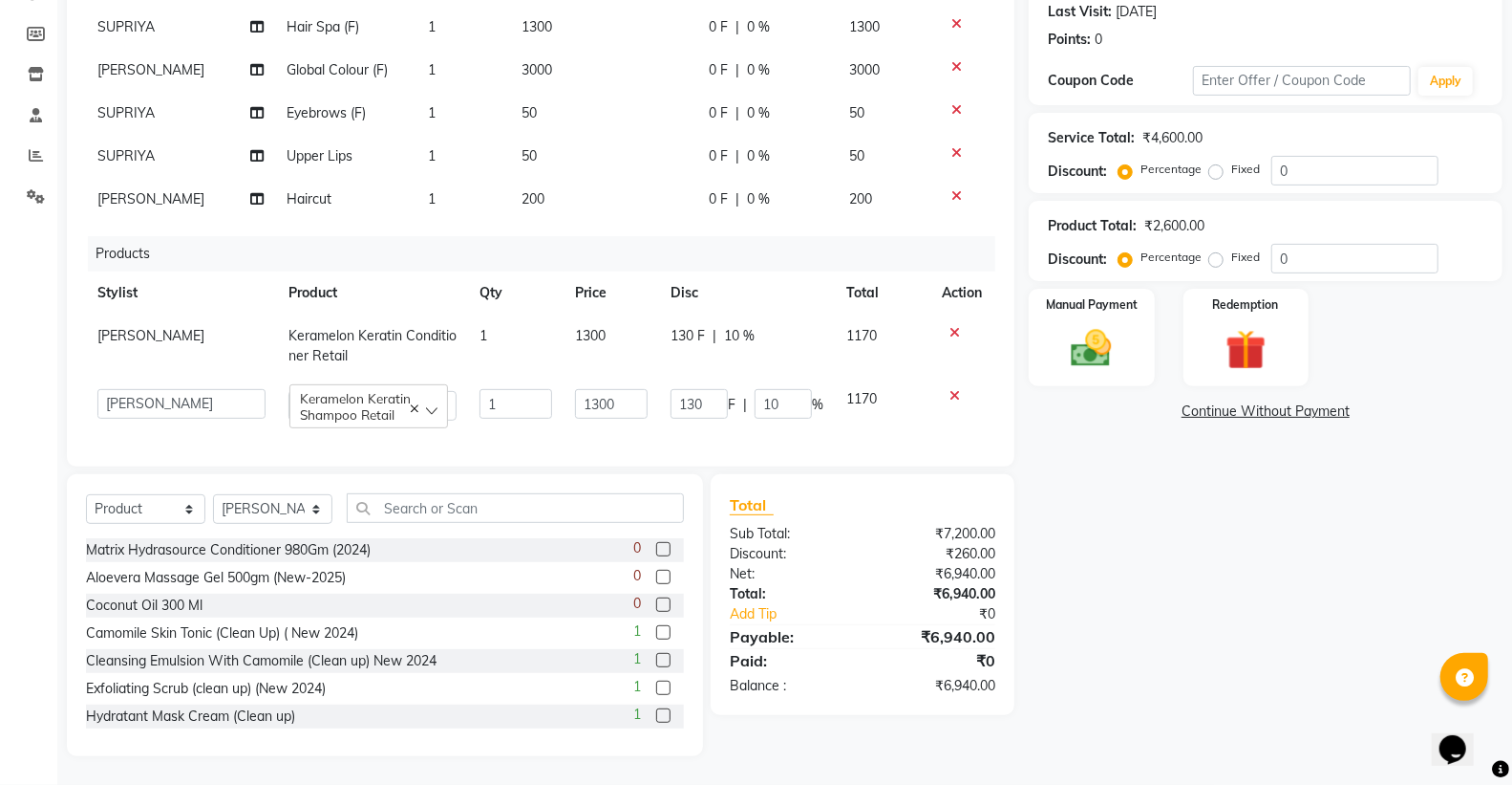
click at [670, 450] on div "Client +91 7828918513 Date 02-09-2025 Invoice Number CAP-/2025-26 0017 Services…" at bounding box center [540, 171] width 948 height 590
click at [673, 449] on div "Client +91 7828918513 Date 02-09-2025 Invoice Number CAP-/2025-26 0017 Services…" at bounding box center [540, 171] width 948 height 590
click at [779, 449] on div "Client +91 7828918513 Date 02-09-2025 Invoice Number CAP-/2025-26 0017 Services…" at bounding box center [540, 171] width 948 height 590
click at [788, 326] on div "130 F | 10 %" at bounding box center [747, 335] width 152 height 21
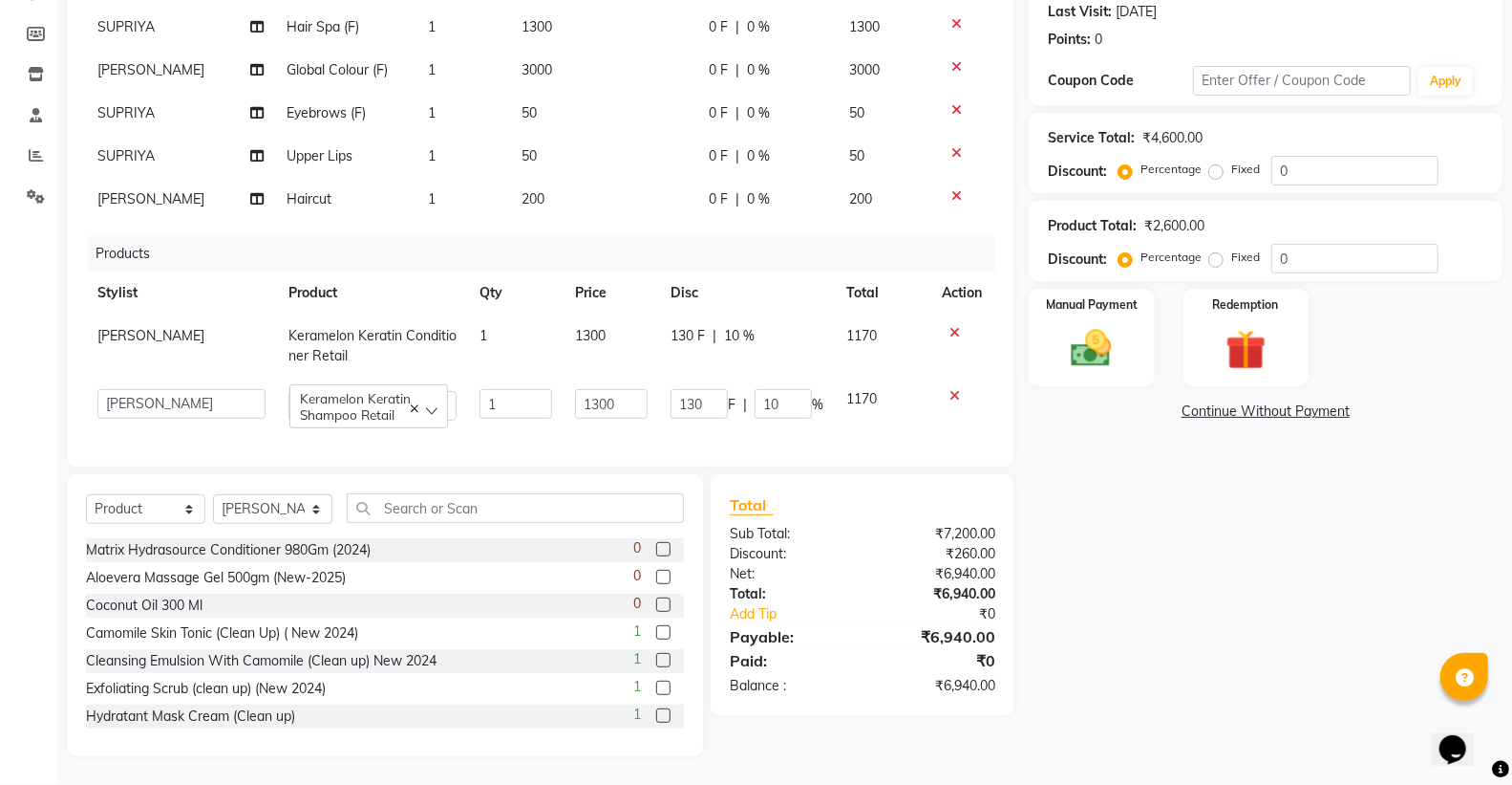
select select "20307"
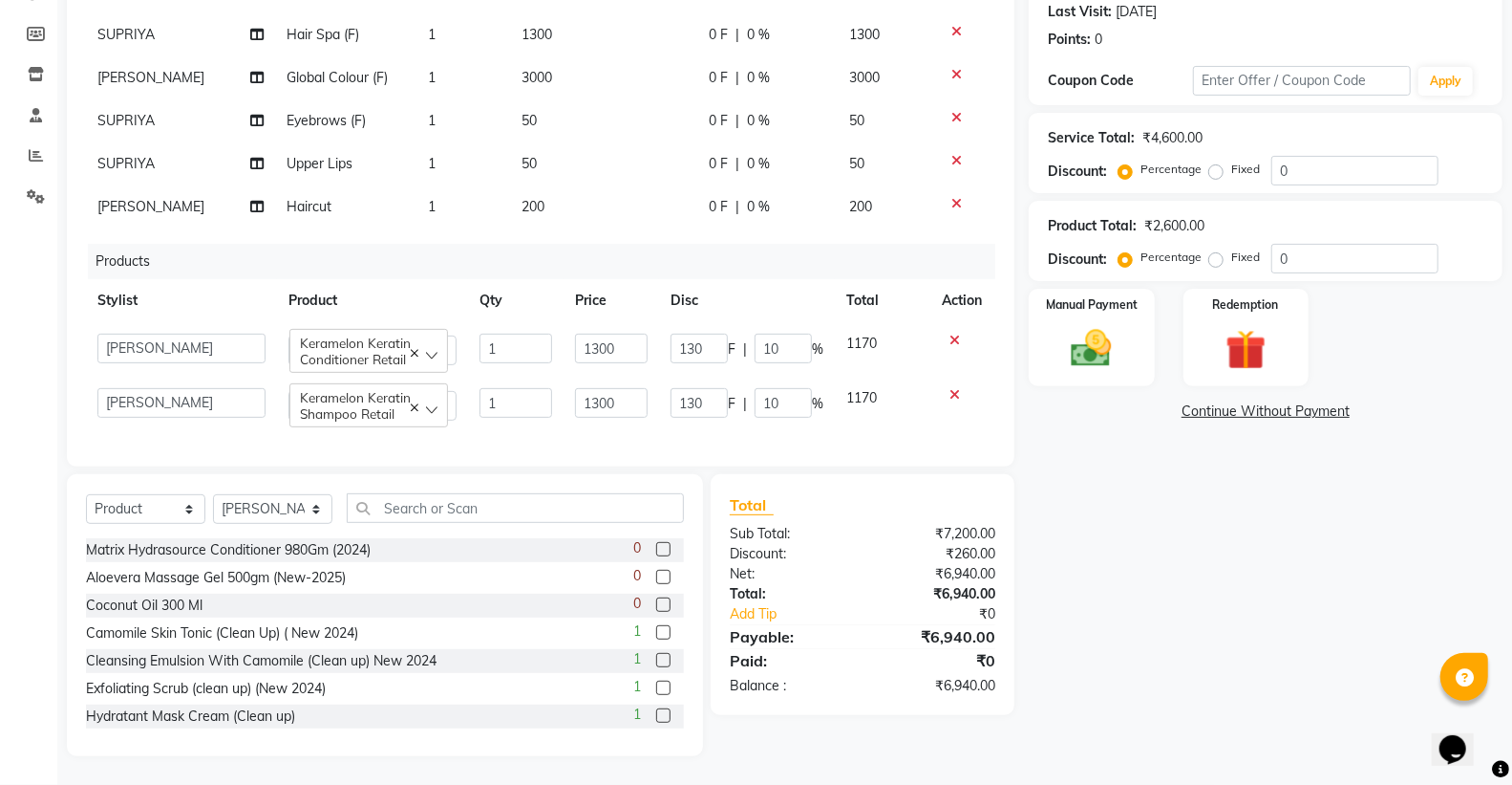
type input "1"
type input "0"
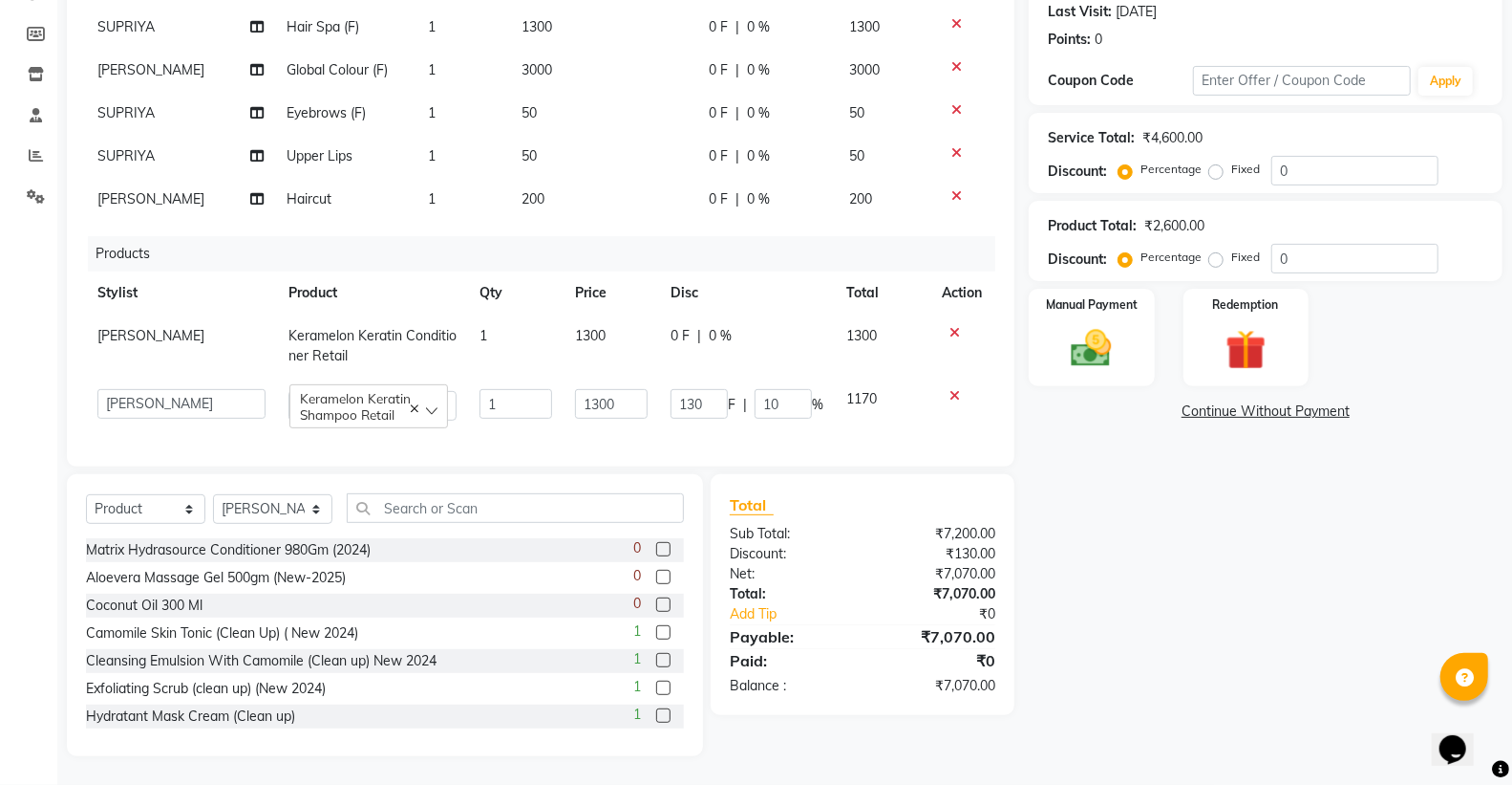
click at [797, 377] on td "130 F | 10 %" at bounding box center [747, 405] width 176 height 55
click at [791, 389] on input "10" at bounding box center [783, 404] width 58 height 29
type input "1"
type input "0"
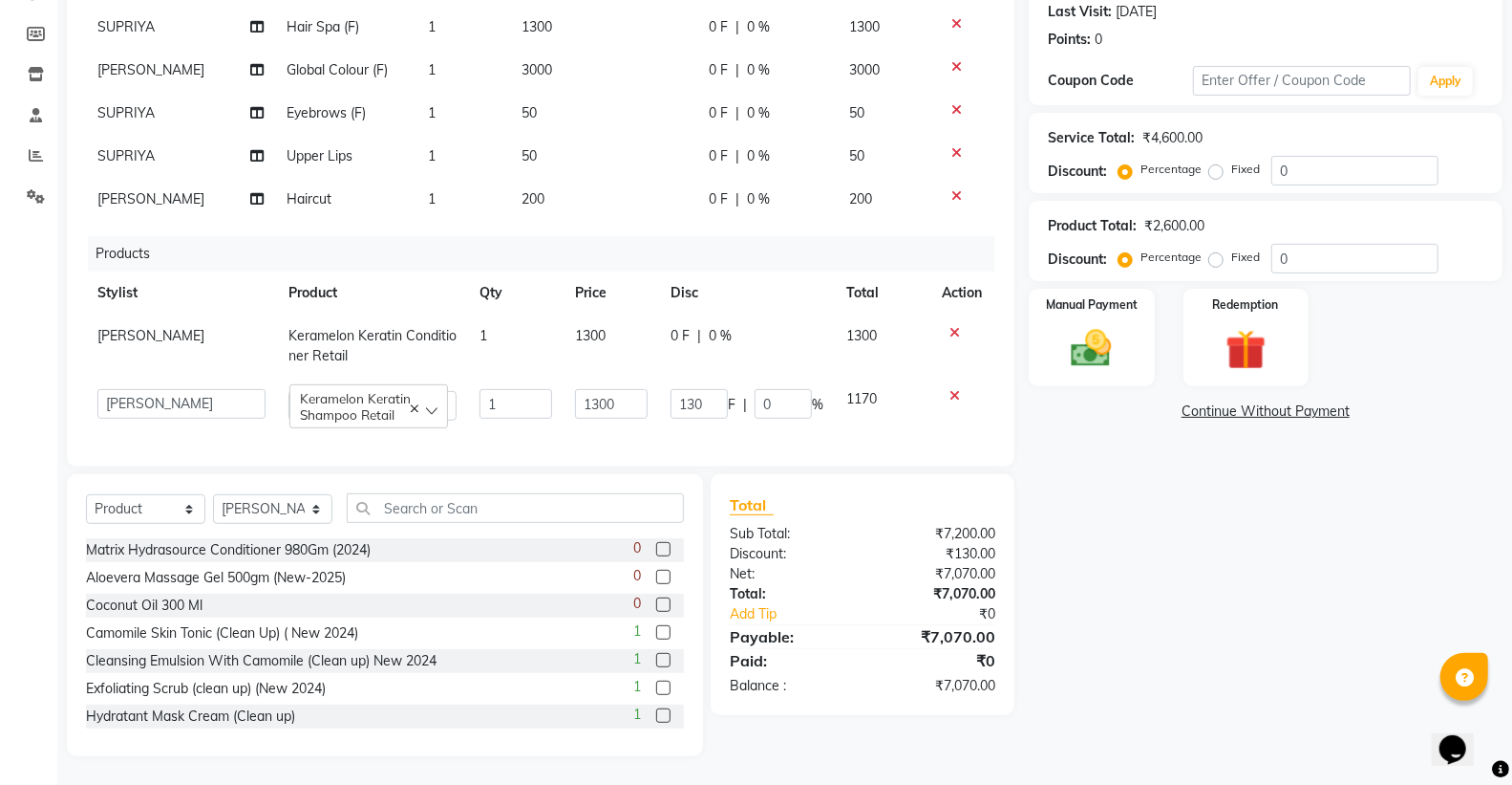
click at [1129, 508] on div "Name: Mahipal Membership: No Active Membership Total Visits: 1 Card on file: 0 …" at bounding box center [1274, 316] width 489 height 880
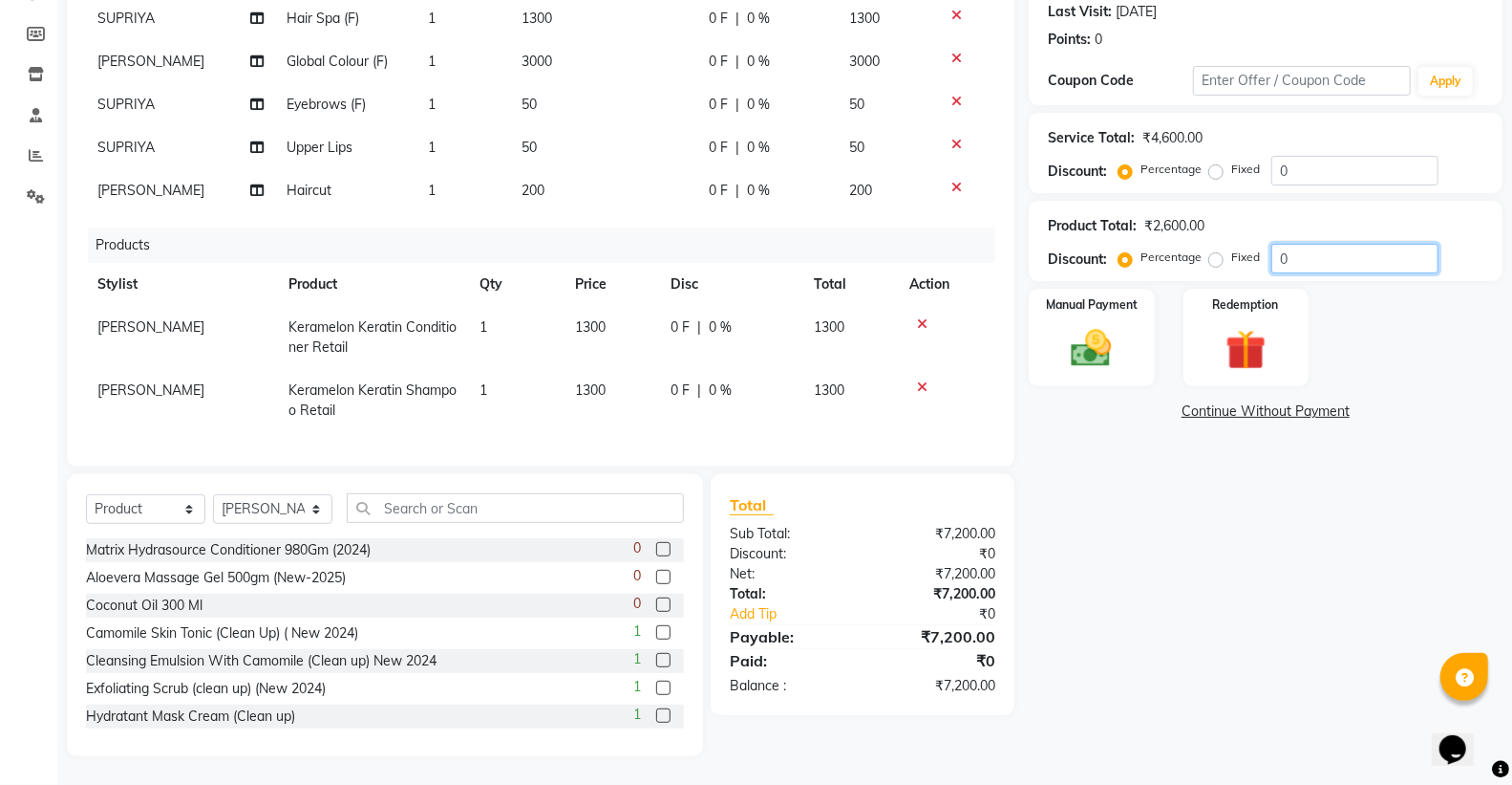
click at [1316, 258] on input "0" at bounding box center [1355, 258] width 167 height 29
type input "10"
click at [1171, 518] on div "Name: Mahipal Membership: No Active Membership Total Visits: 1 Card on file: 0 …" at bounding box center [1274, 316] width 489 height 880
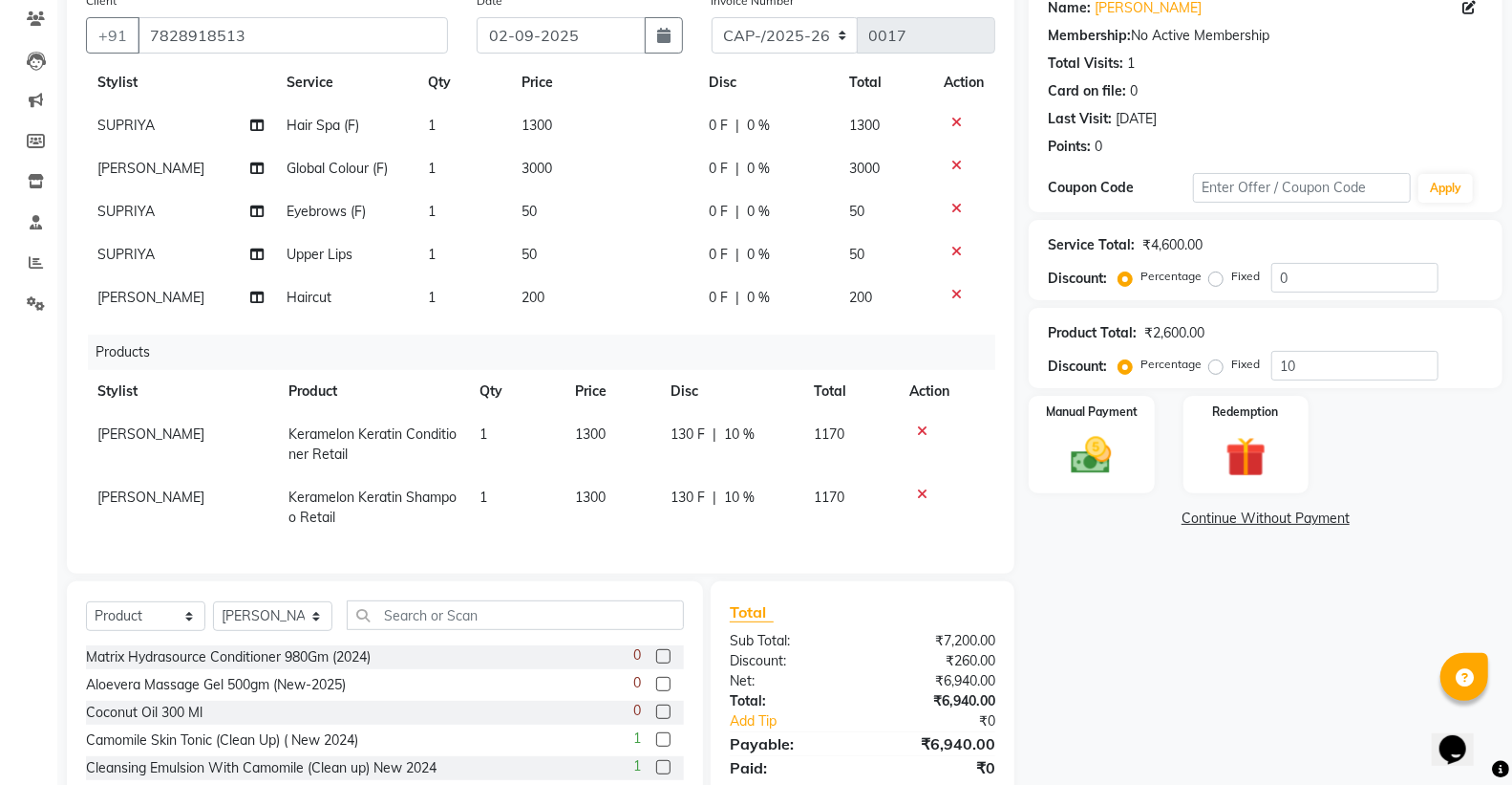
scroll to position [268, 0]
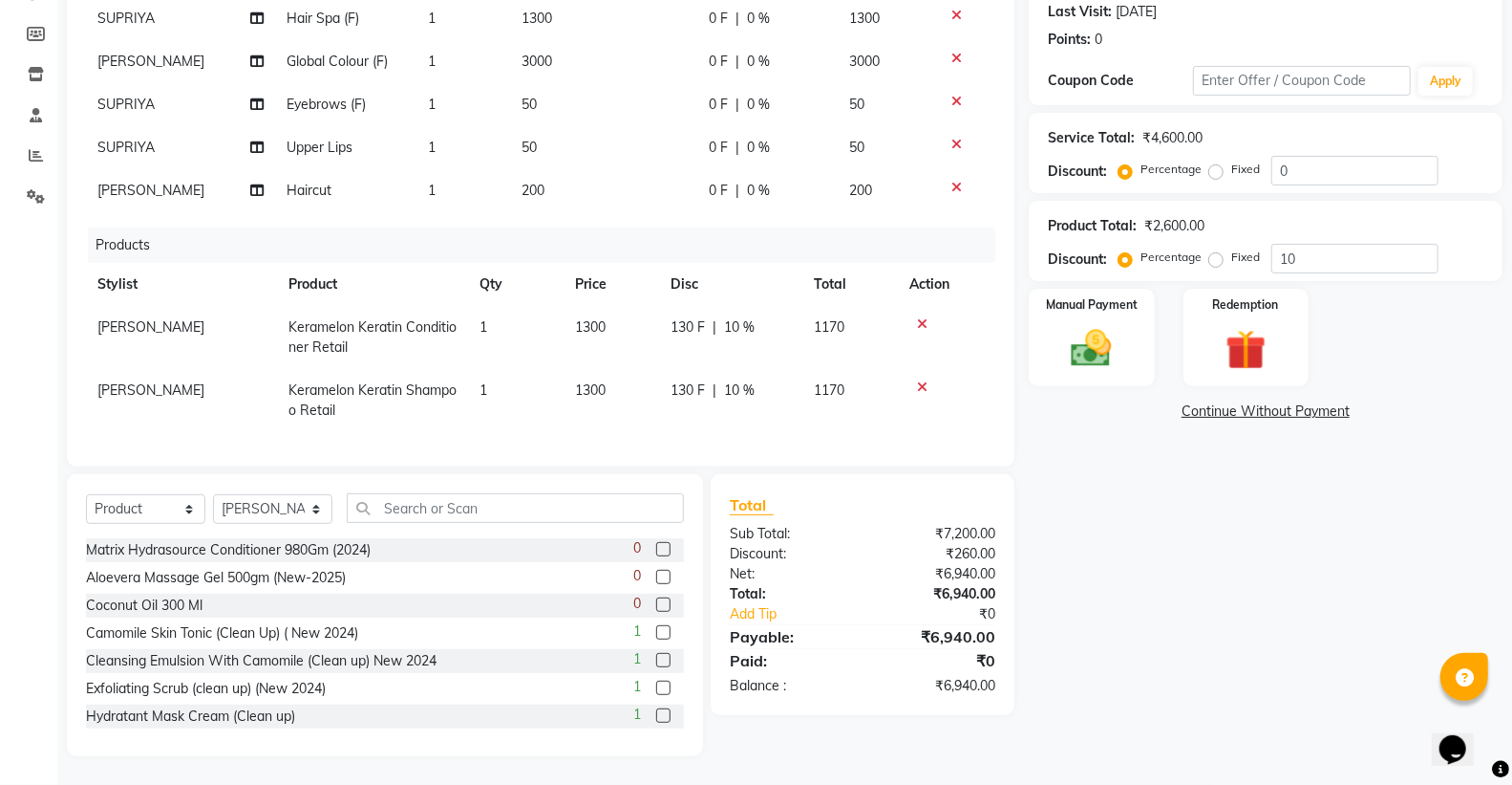
click at [1125, 614] on div "Name: Mahipal Membership: No Active Membership Total Visits: 1 Card on file: 0 …" at bounding box center [1274, 316] width 489 height 880
click at [1075, 339] on img at bounding box center [1091, 348] width 67 height 49
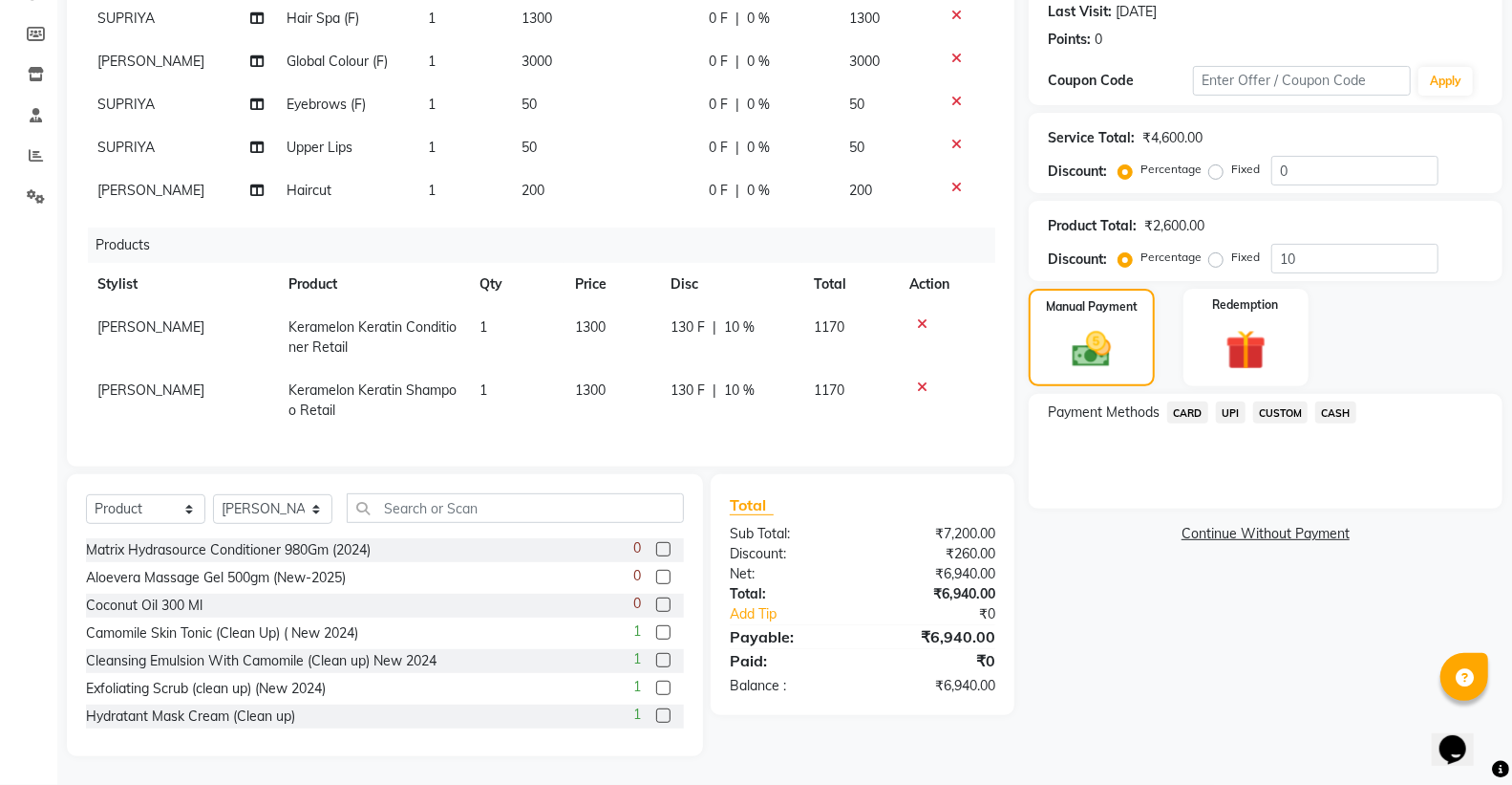
click at [1226, 412] on span "UPI" at bounding box center [1231, 413] width 29 height 22
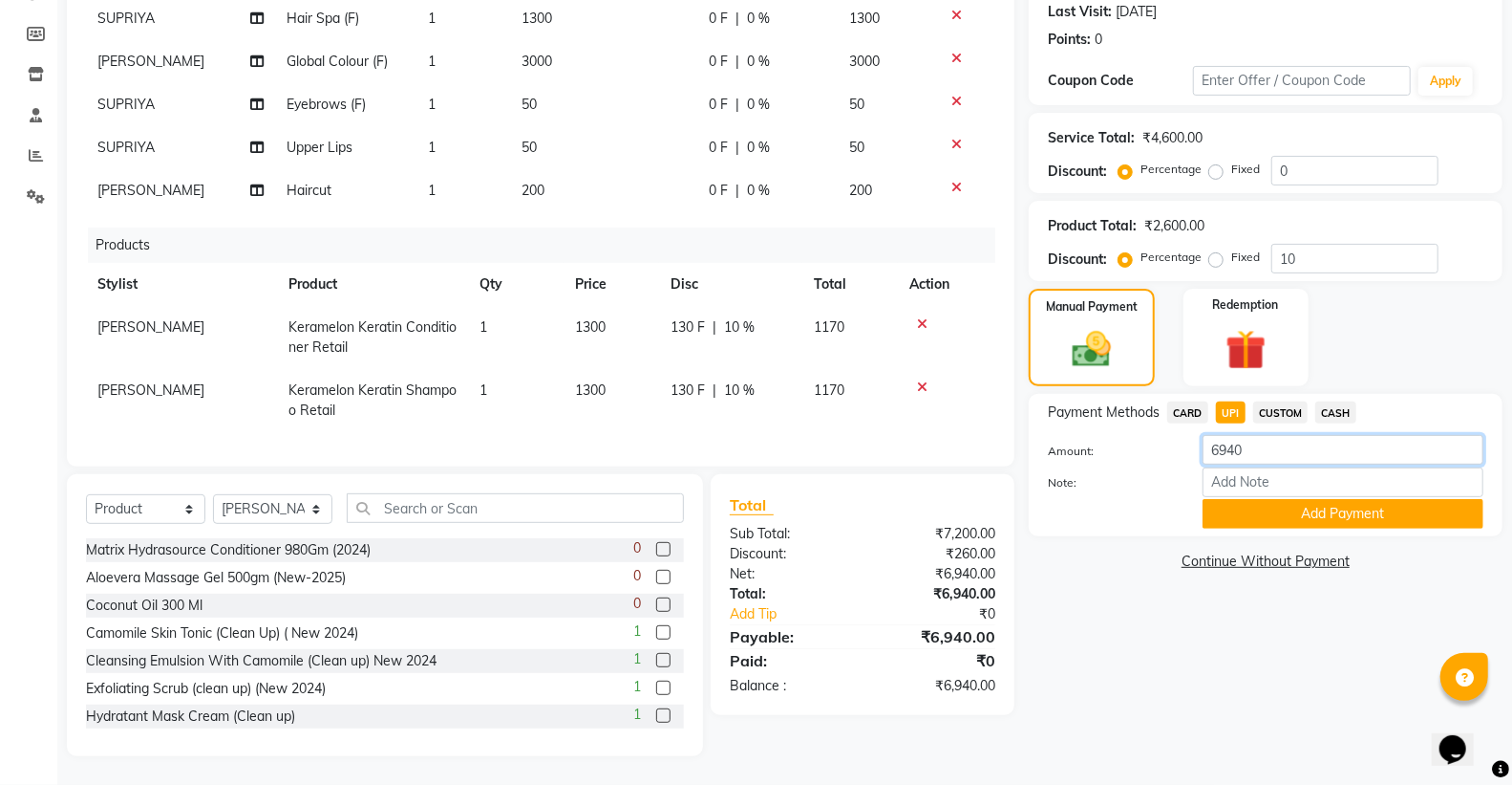
click at [1261, 454] on input "6940" at bounding box center [1343, 450] width 281 height 29
click at [1347, 411] on span "CASH" at bounding box center [1336, 413] width 41 height 22
click at [1291, 446] on input "6940" at bounding box center [1343, 450] width 281 height 29
type input "6"
type input "5000"
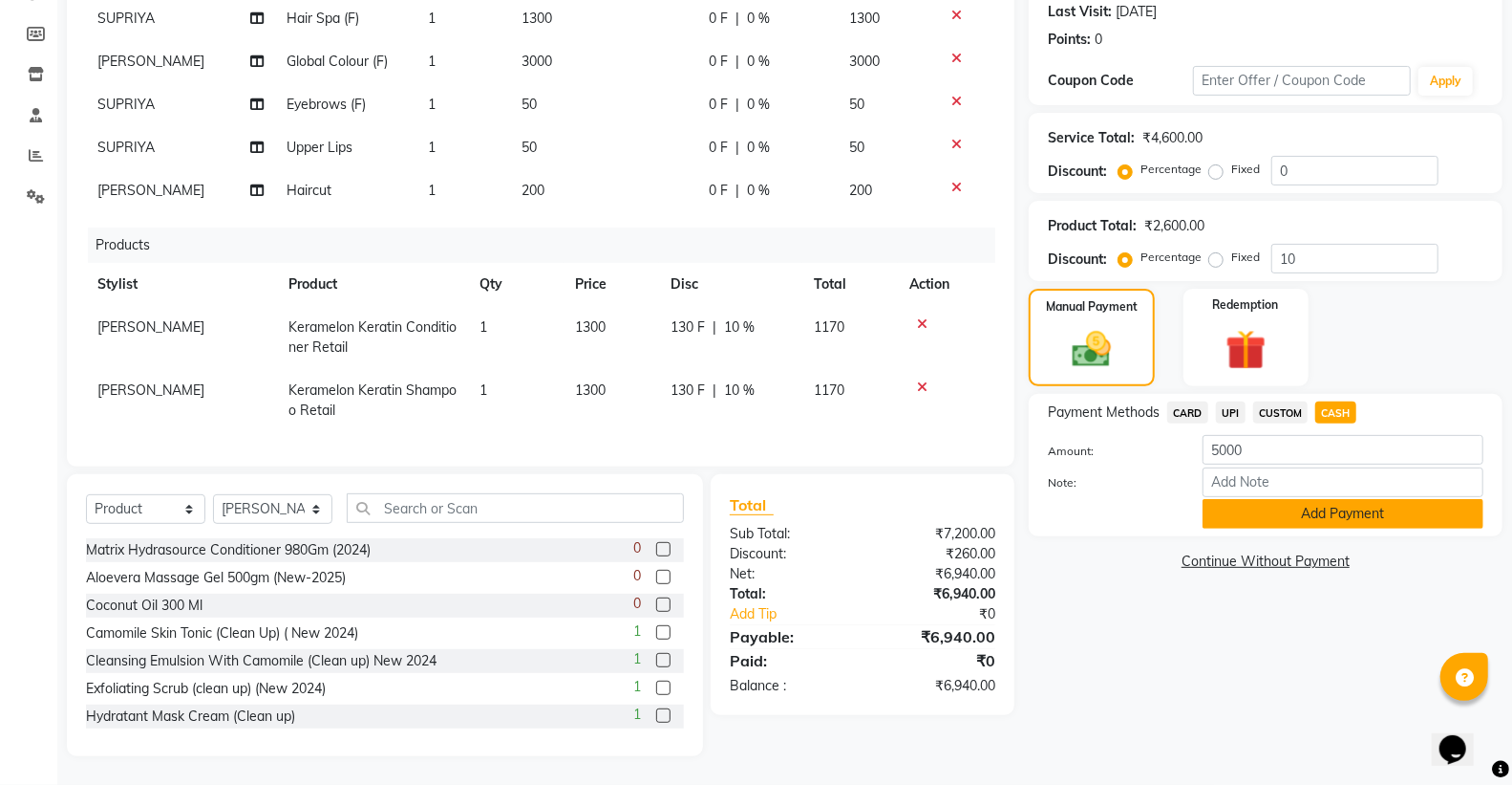
click at [1389, 522] on button "Add Payment" at bounding box center [1343, 513] width 281 height 29
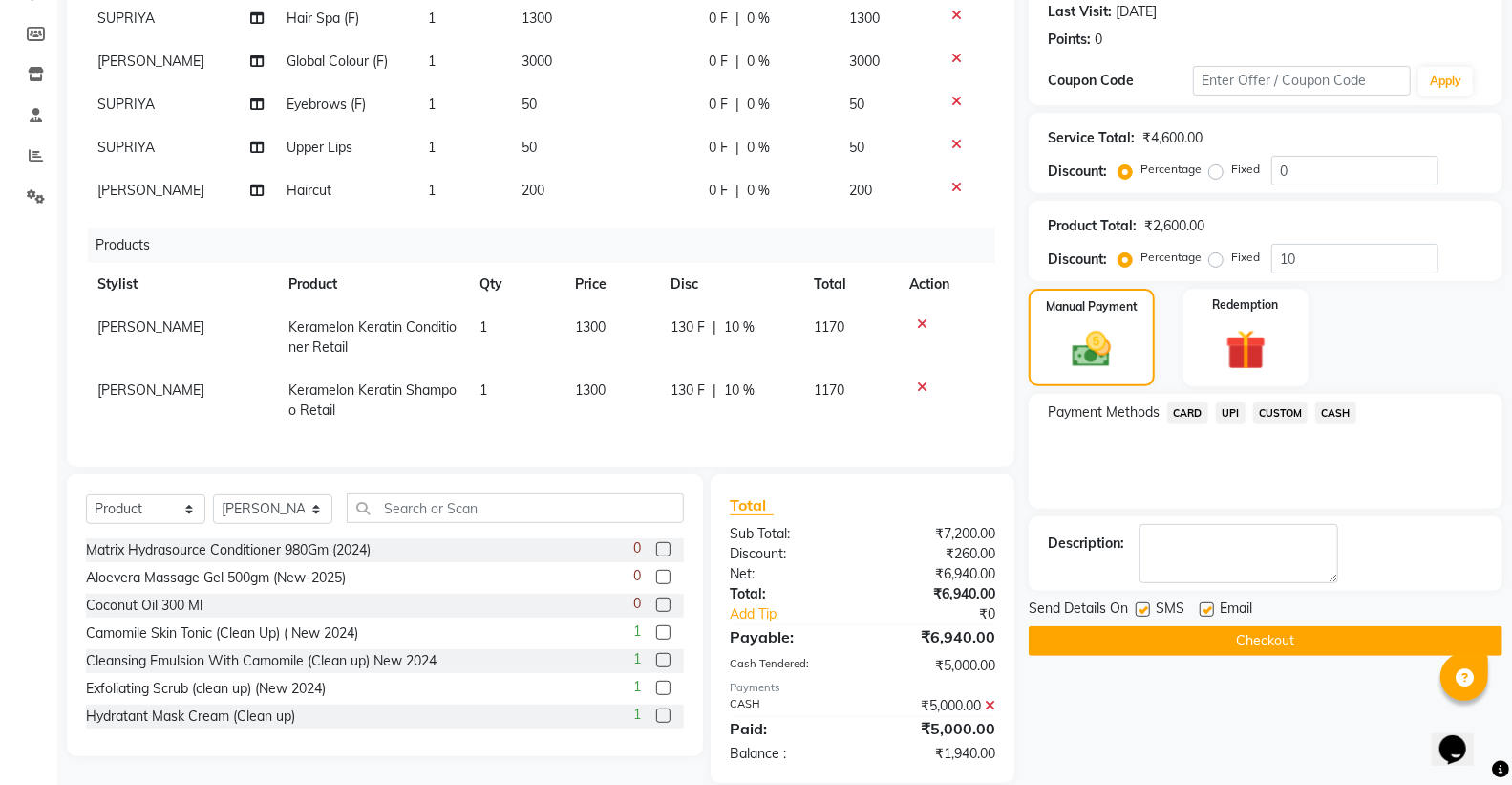
click at [1231, 415] on span "UPI" at bounding box center [1231, 413] width 29 height 22
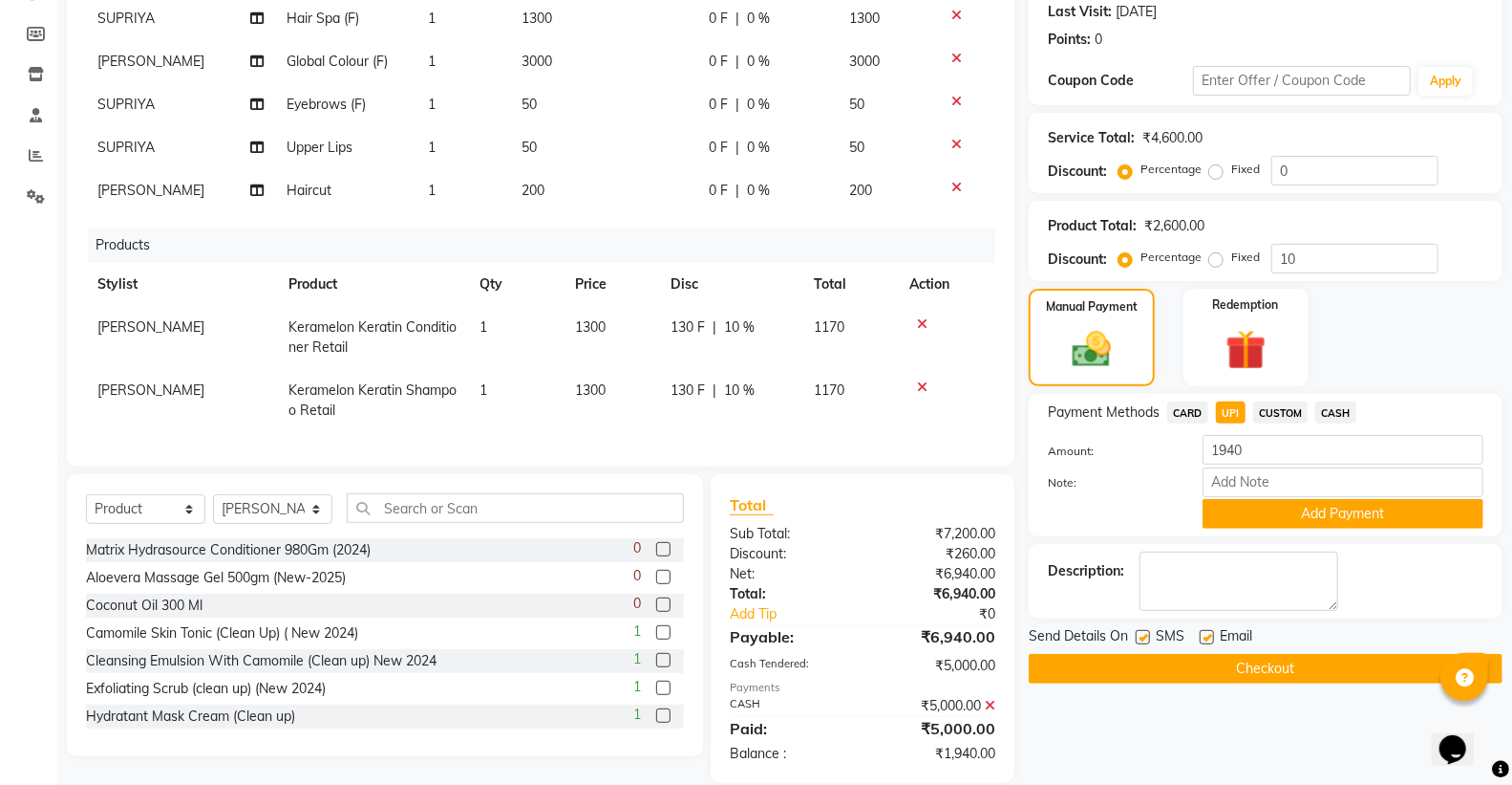
scroll to position [65, 0]
click at [1340, 513] on button "Add Payment" at bounding box center [1343, 513] width 281 height 29
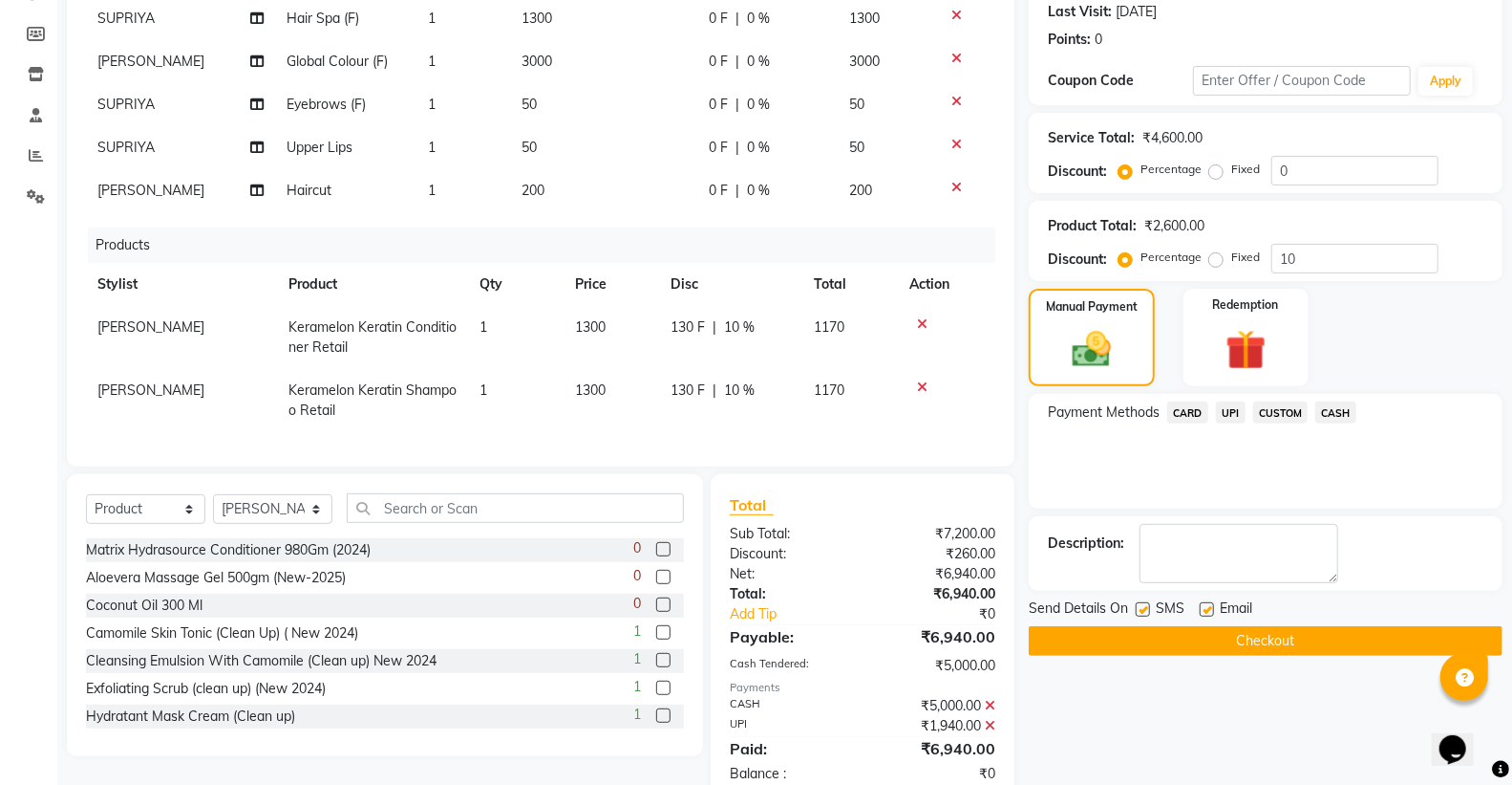
scroll to position [314, 0]
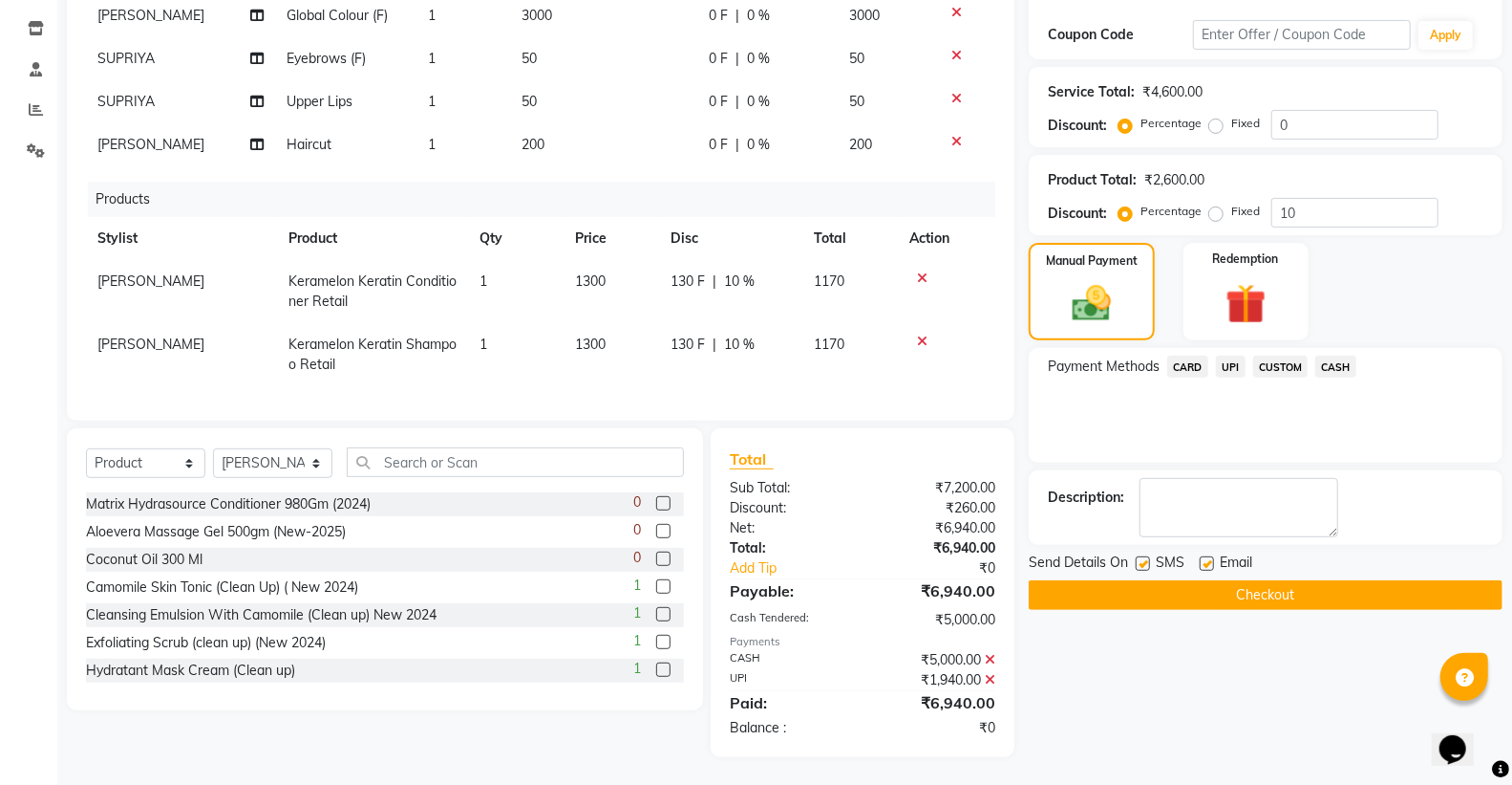
click at [1258, 598] on button "Checkout" at bounding box center [1266, 594] width 474 height 29
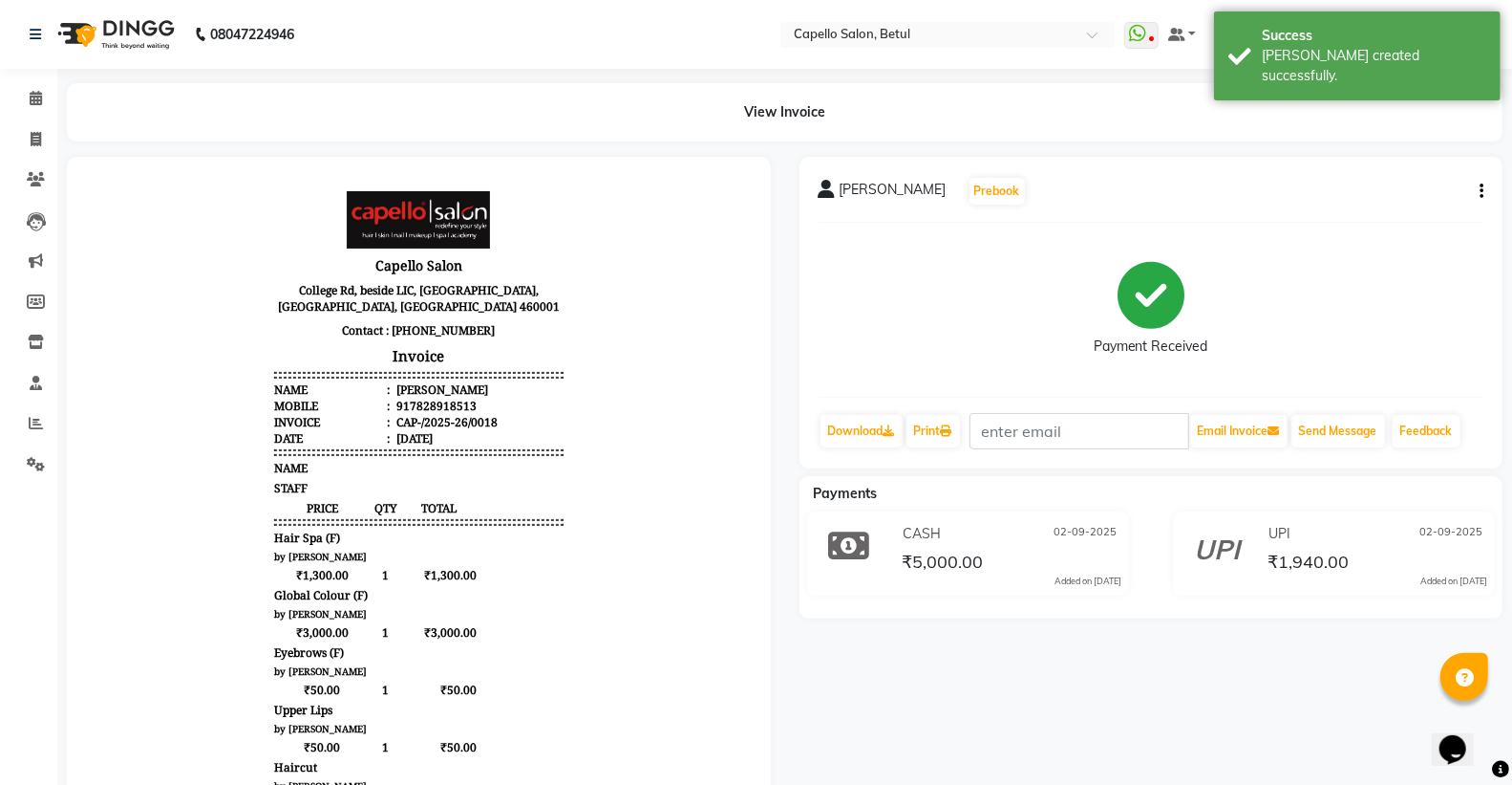
click at [939, 453] on div "mahipal Prebook Payment Received Download Print Email Invoice Send Message Feed…" at bounding box center [1151, 312] width 704 height 312
click at [931, 441] on link "Print" at bounding box center [933, 430] width 54 height 32
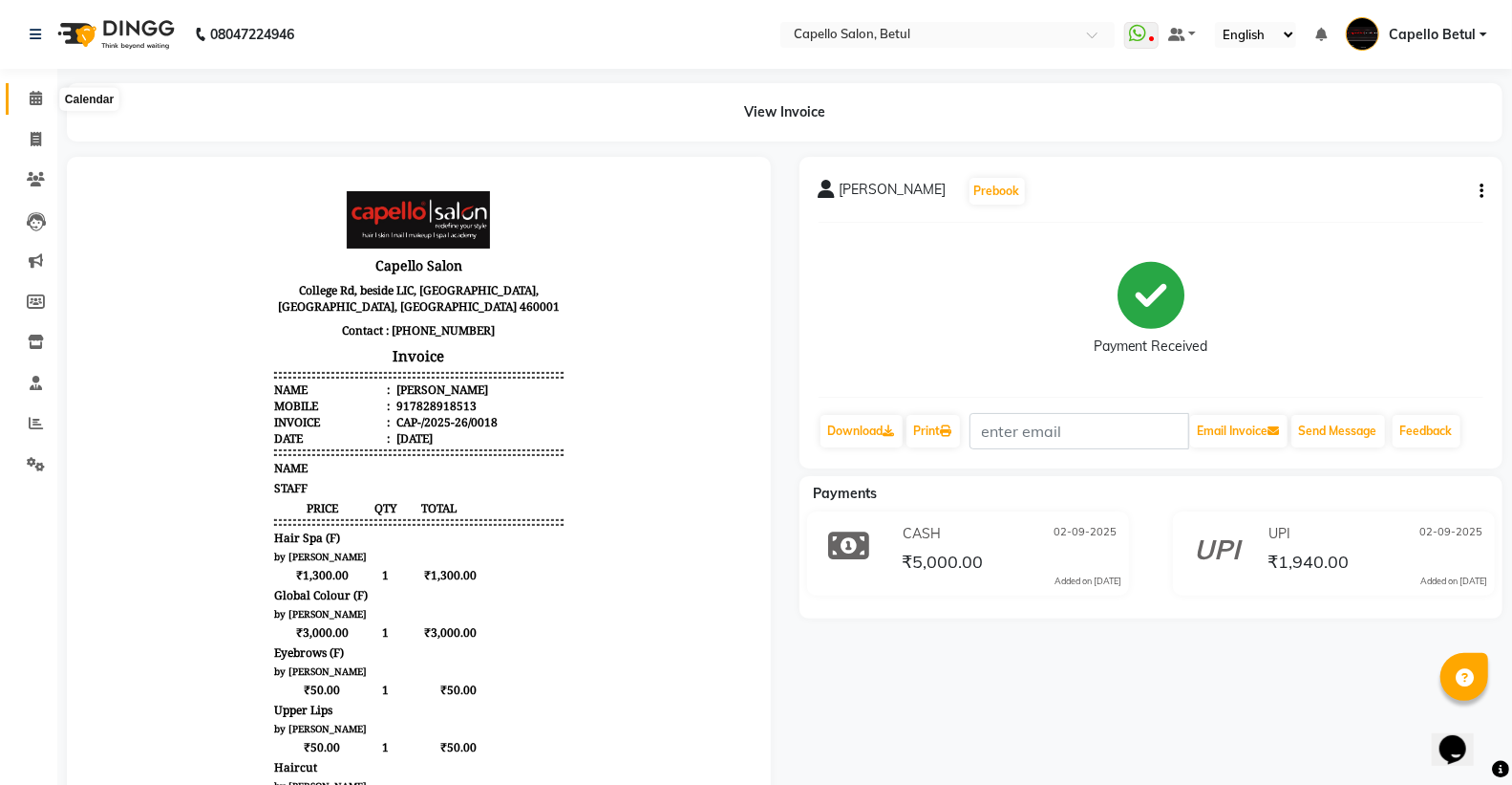
click at [24, 98] on span at bounding box center [36, 99] width 33 height 22
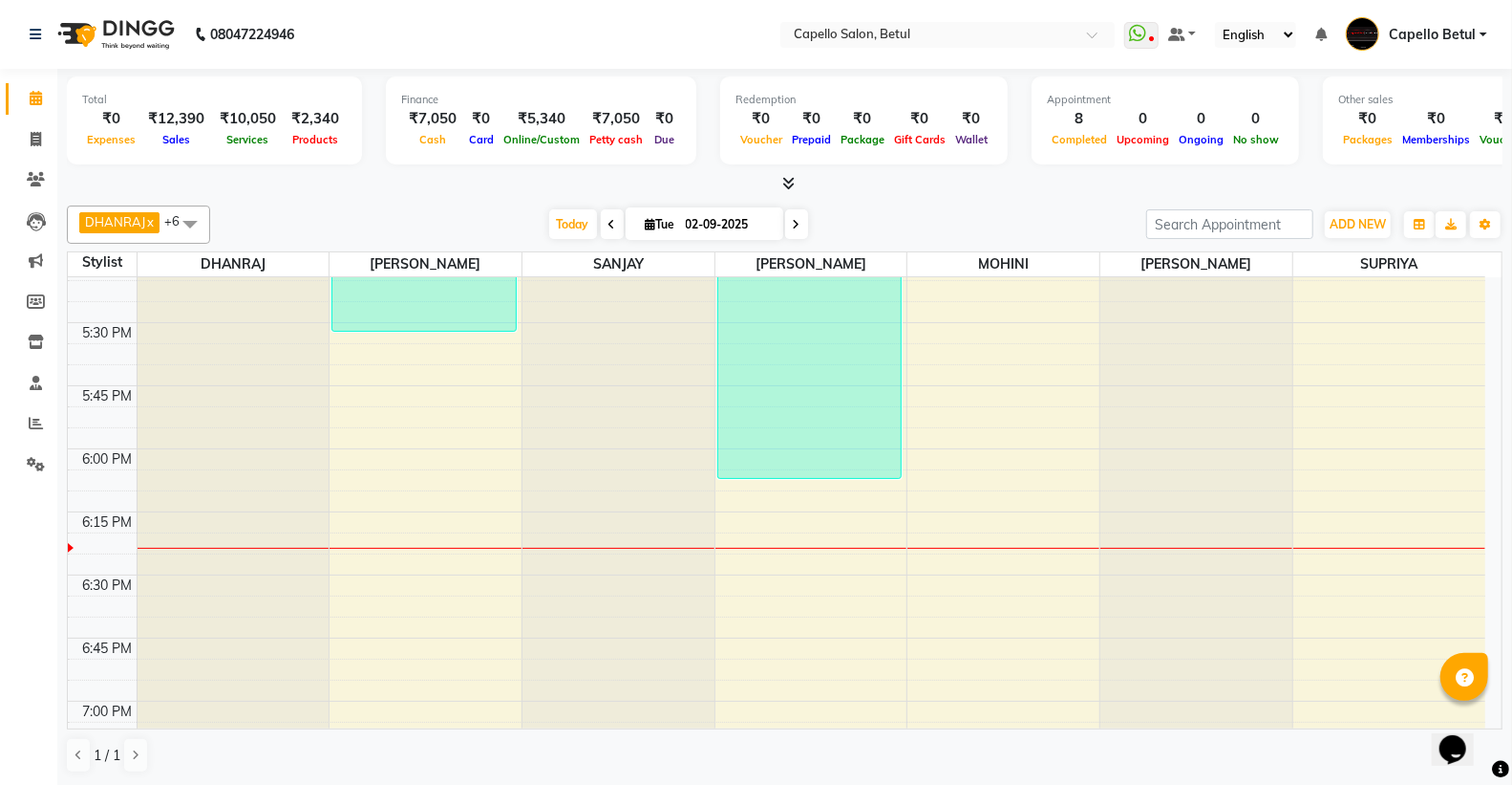
scroll to position [1911, 0]
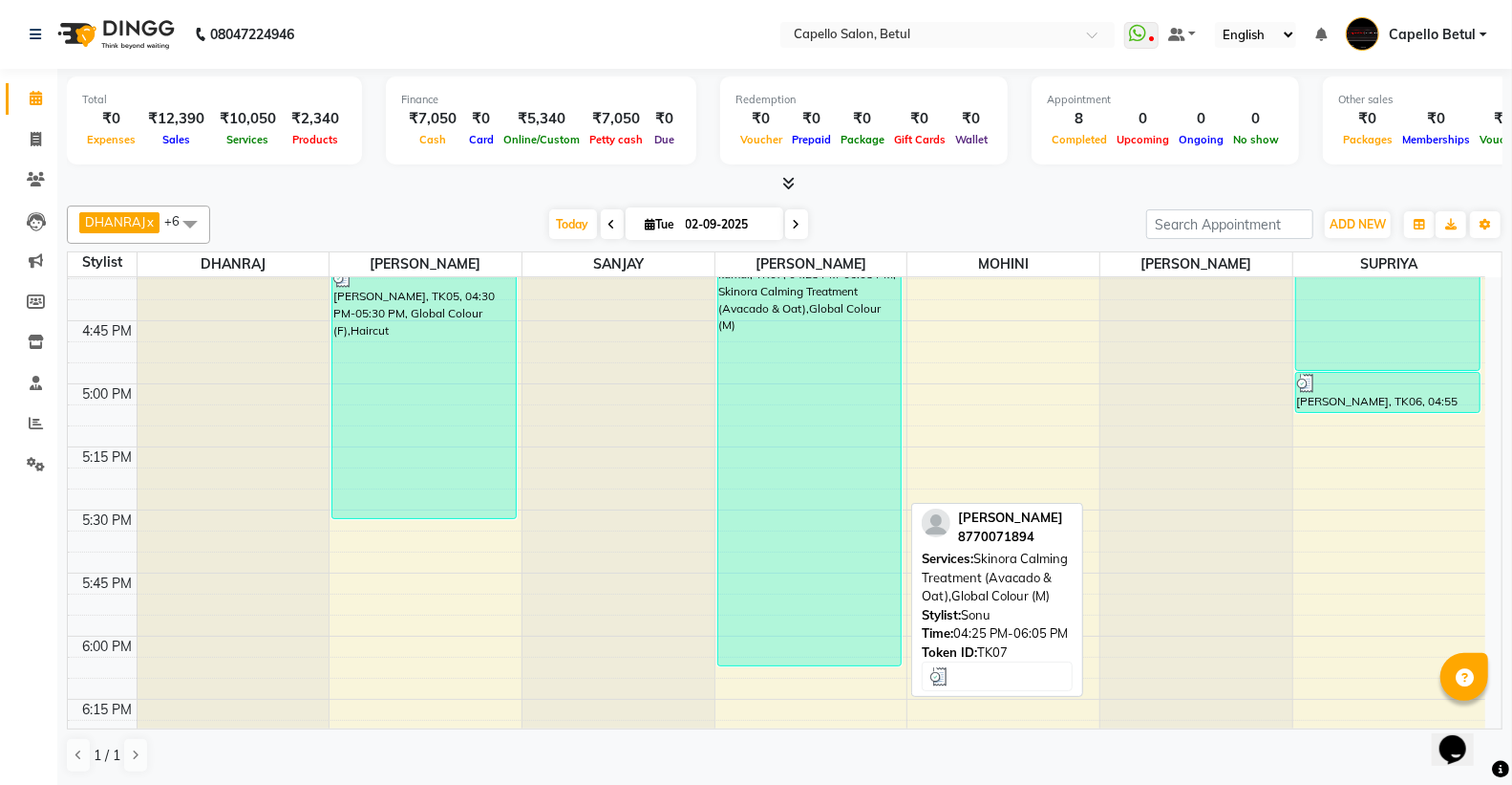
click at [850, 543] on div "kamal, TK07, 04:25 PM-06:05 PM, Skinora Calming Treatment (Avacado & Oat),Globa…" at bounding box center [810, 455] width 184 height 419
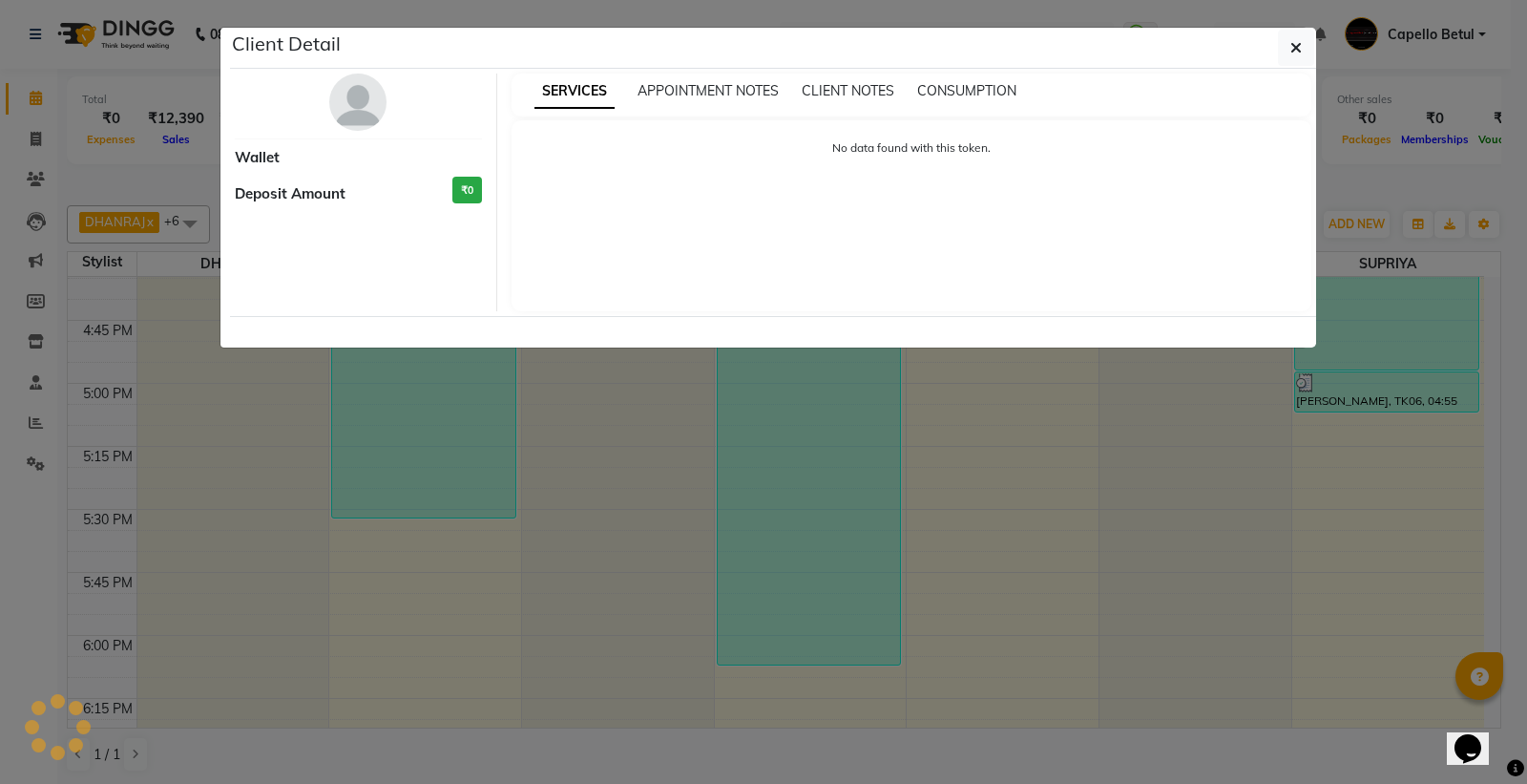
select select "3"
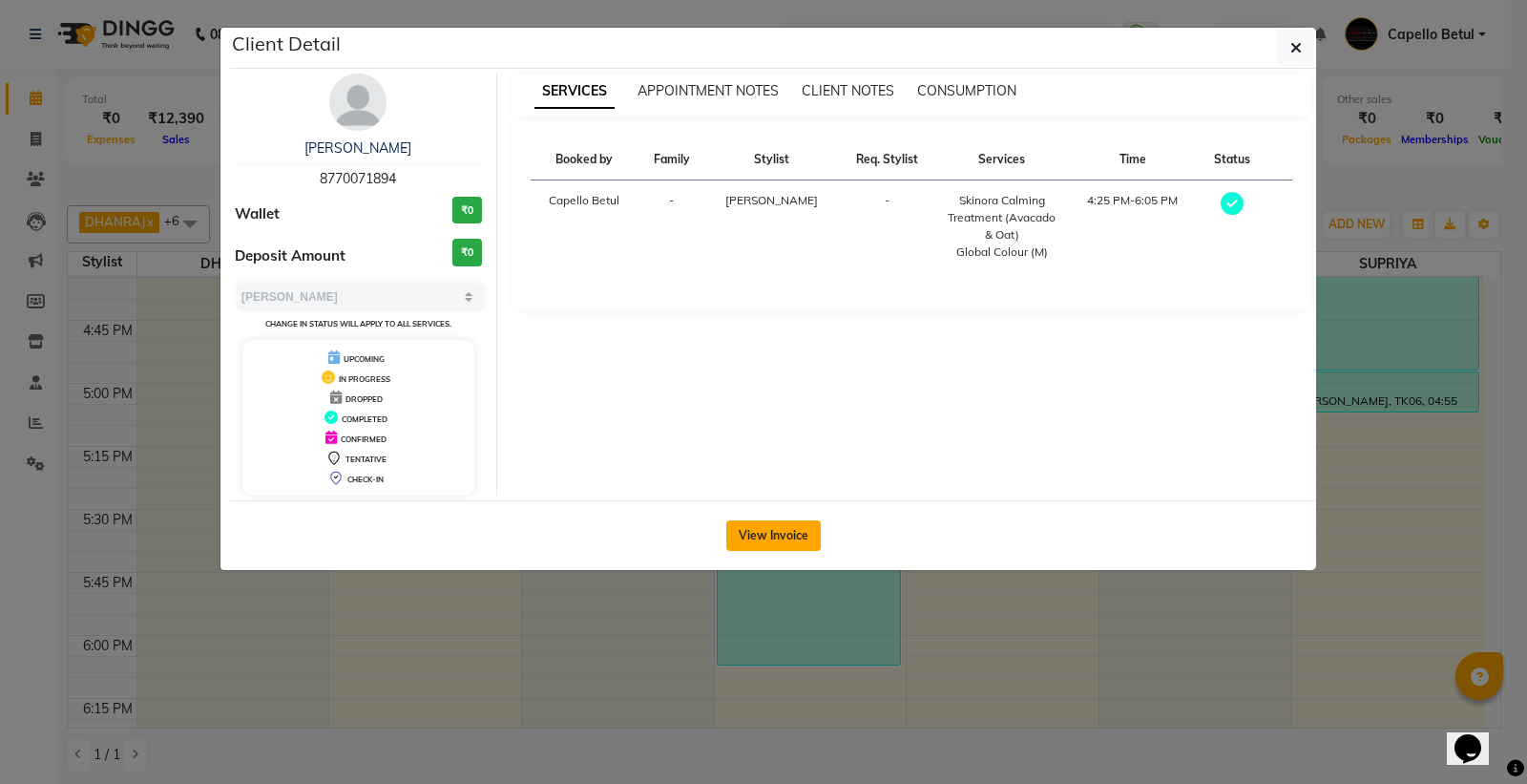
drag, startPoint x: 743, startPoint y: 557, endPoint x: 762, endPoint y: 535, distance: 29.1
click at [748, 555] on div "View Invoice" at bounding box center [773, 534] width 1086 height 69
click at [762, 535] on button "View Invoice" at bounding box center [773, 535] width 95 height 30
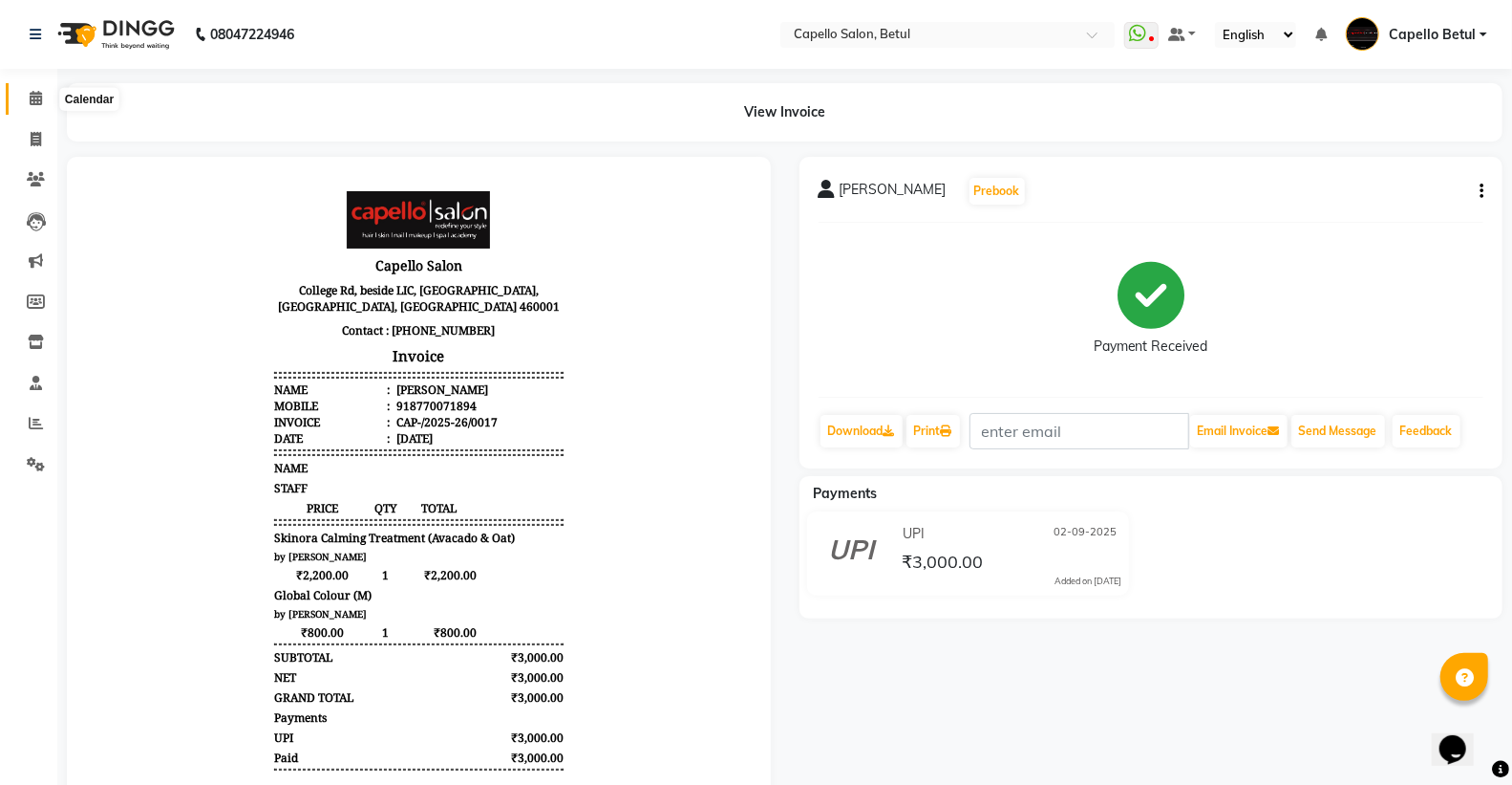
click at [22, 99] on span at bounding box center [36, 99] width 33 height 22
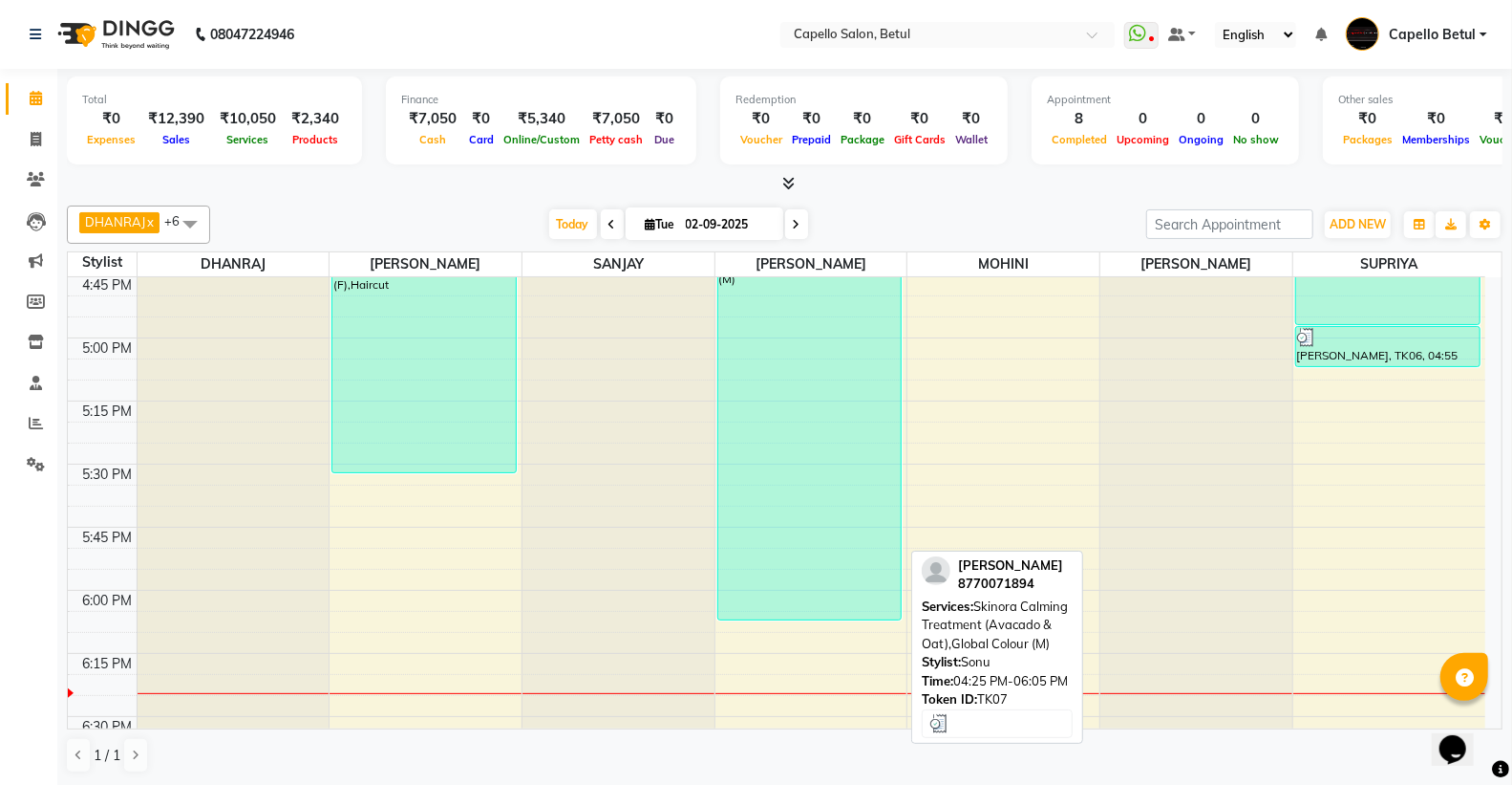
scroll to position [1911, 0]
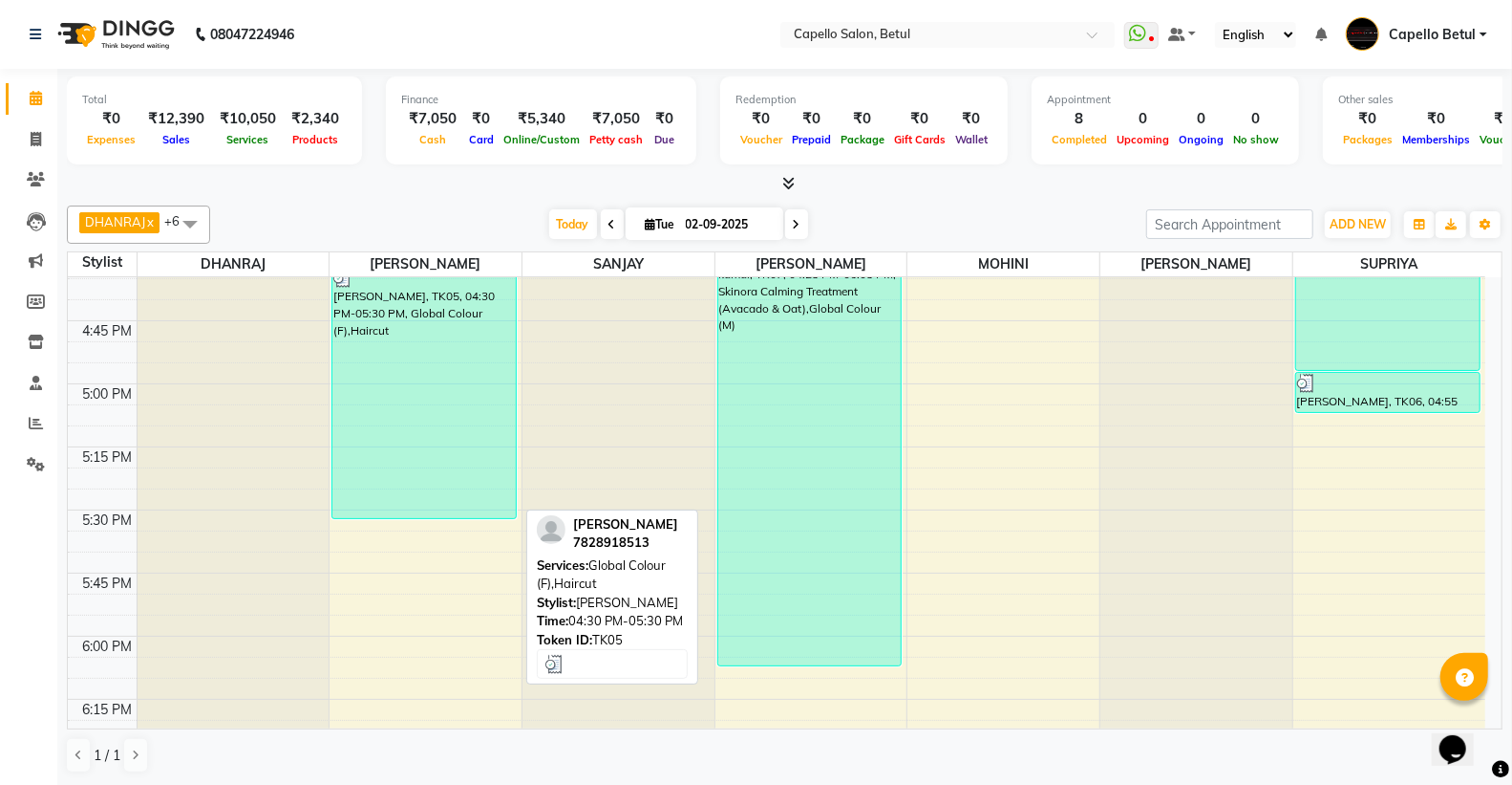
click at [492, 491] on div "[PERSON_NAME], TK05, 04:30 PM-05:30 PM, Global Colour (F),Haircut" at bounding box center [424, 393] width 184 height 250
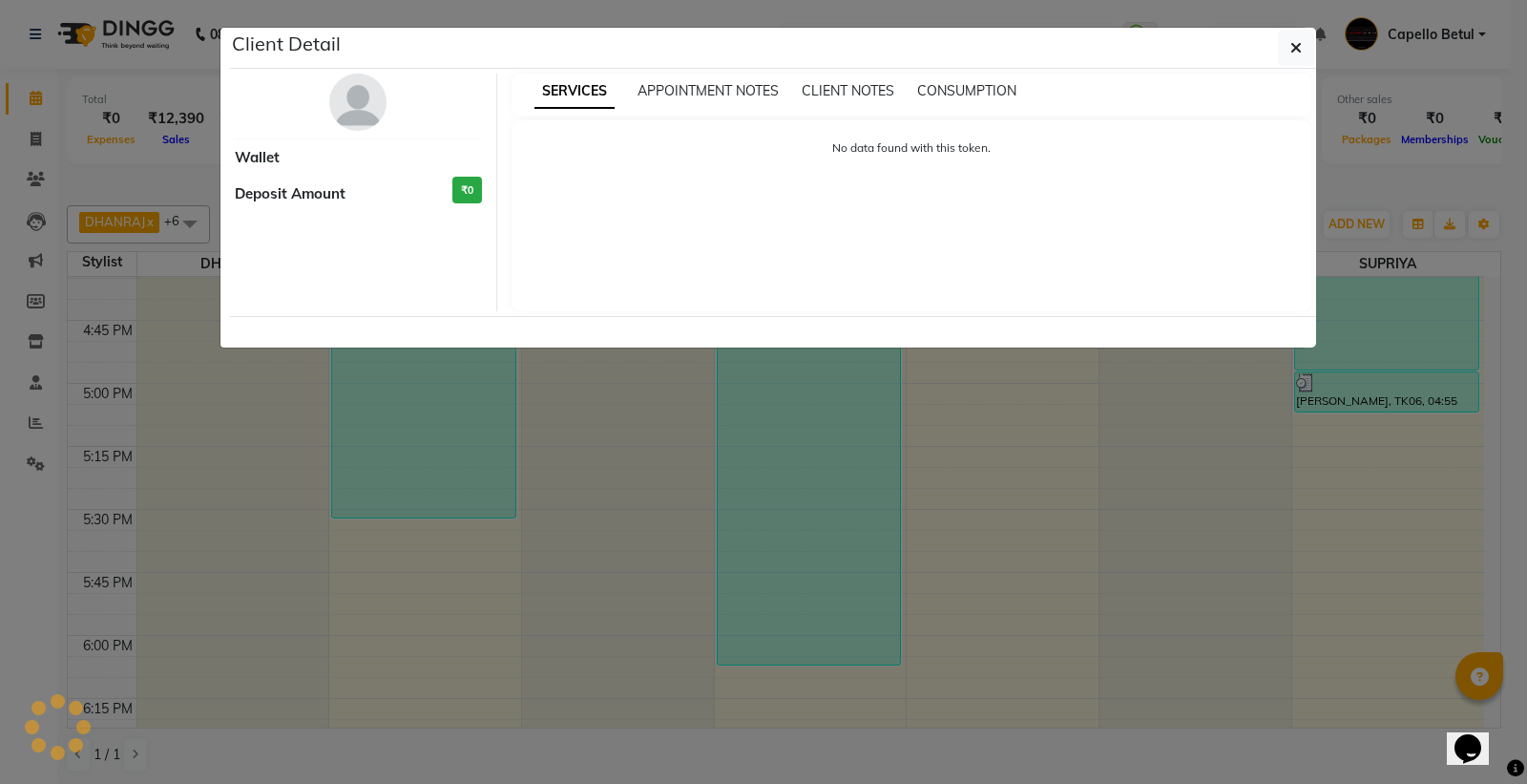
select select "3"
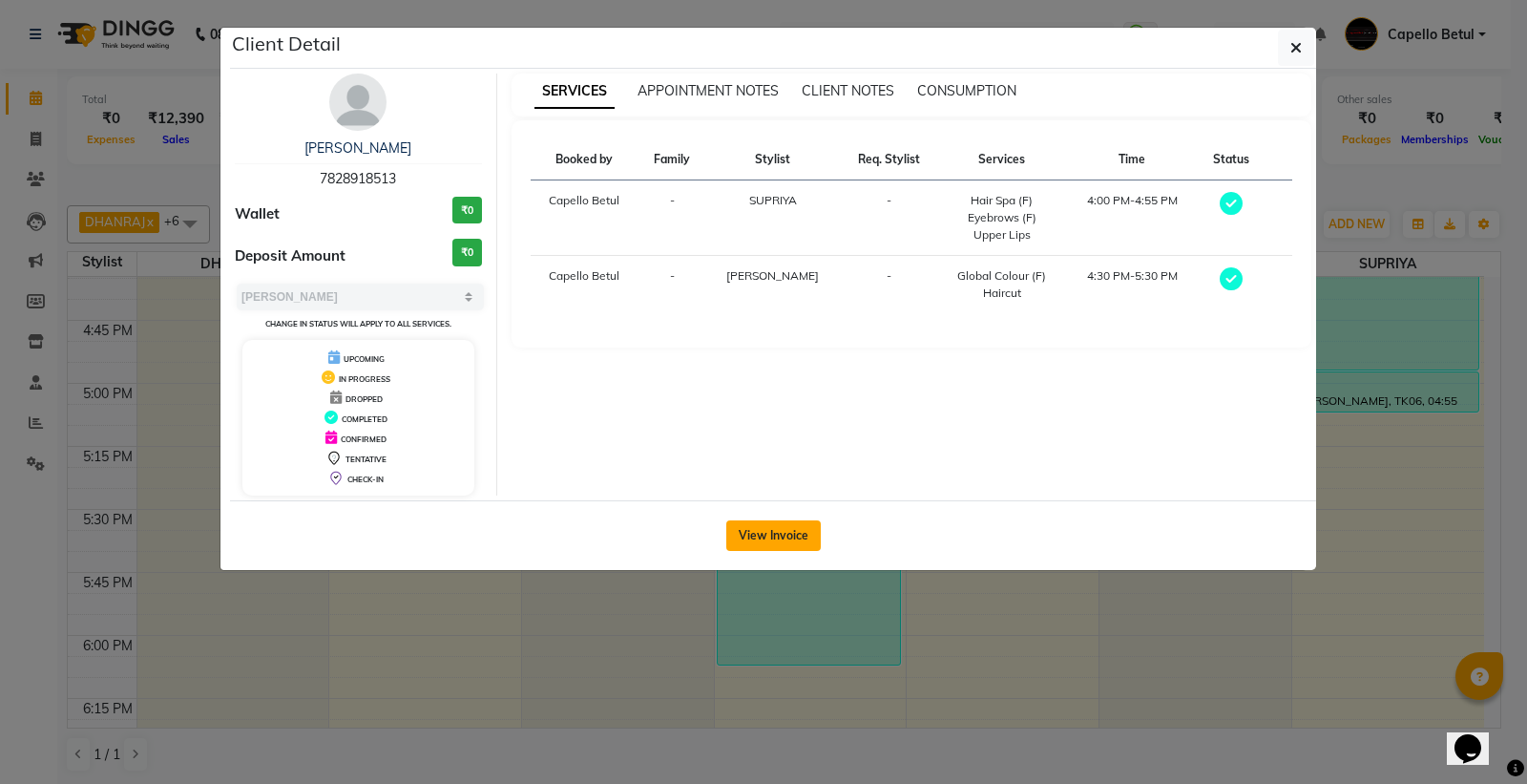
click at [776, 525] on button "View Invoice" at bounding box center [773, 535] width 95 height 30
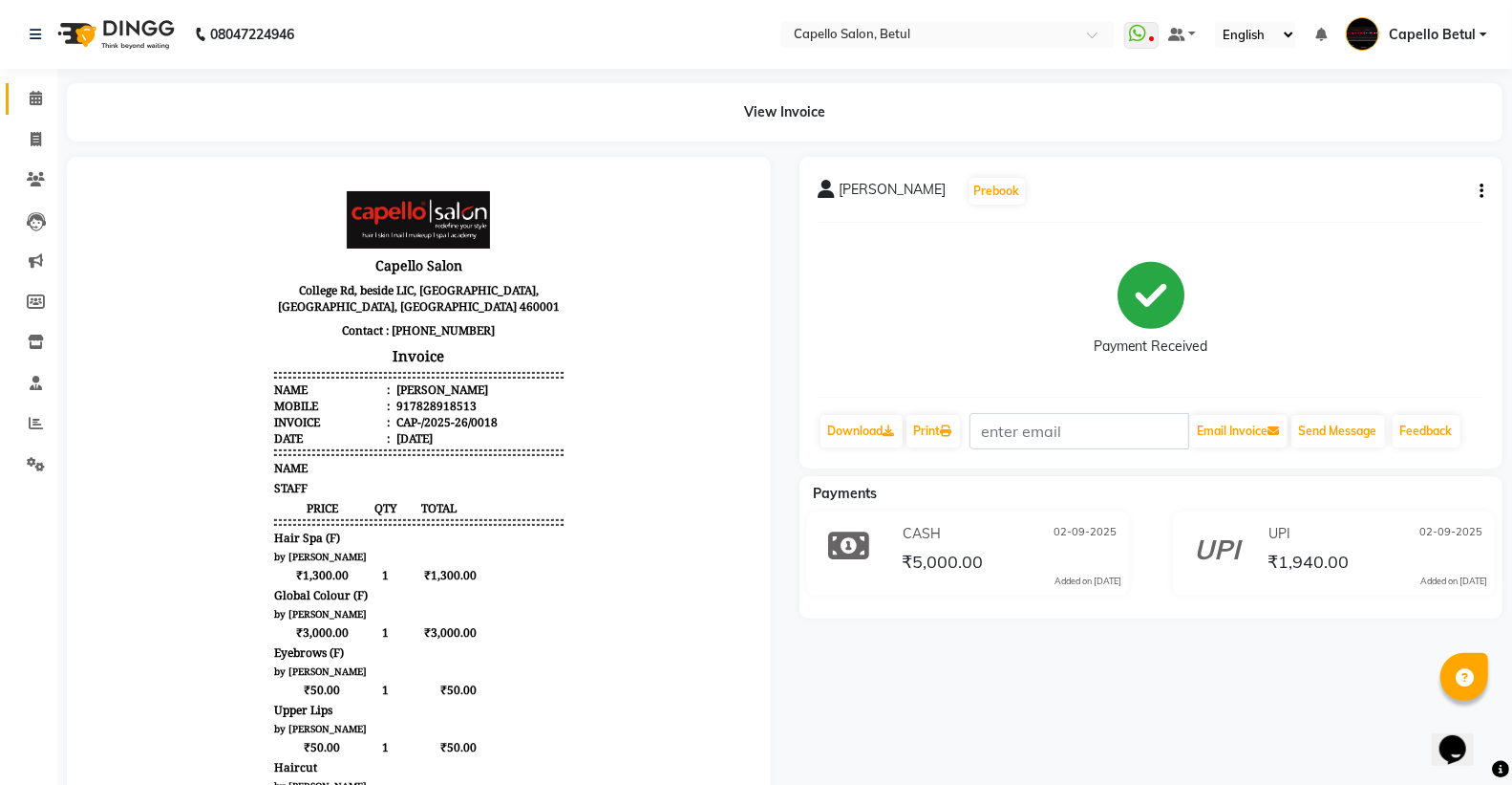
click at [28, 83] on link "Calendar" at bounding box center [28, 99] width 46 height 31
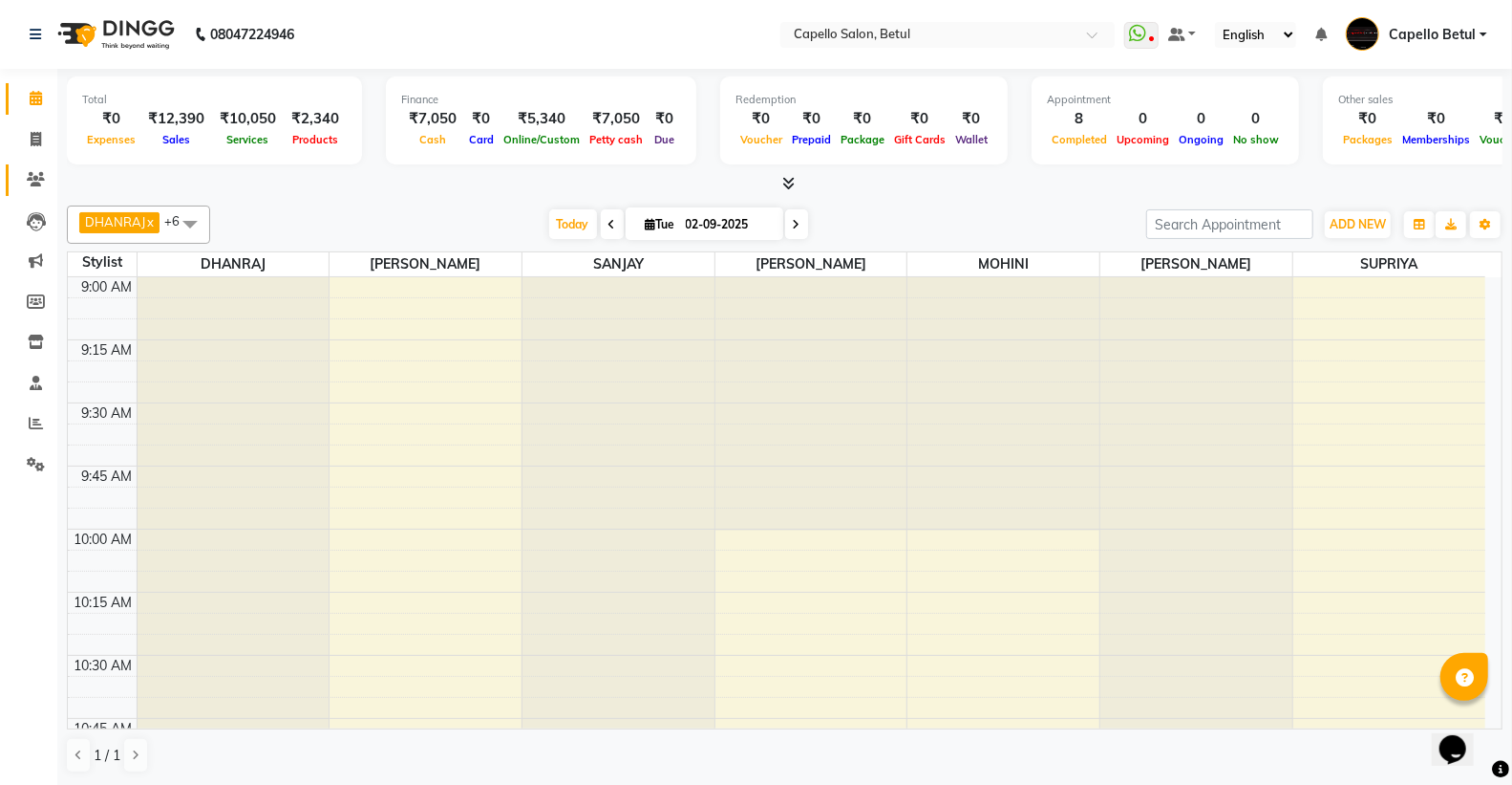
drag, startPoint x: 58, startPoint y: 170, endPoint x: 48, endPoint y: 179, distance: 13.5
click at [53, 169] on app-home "08047224946 Select Location × Capello Salon, Betul WhatsApp Status ✕ Status: Di…" at bounding box center [756, 393] width 1512 height 786
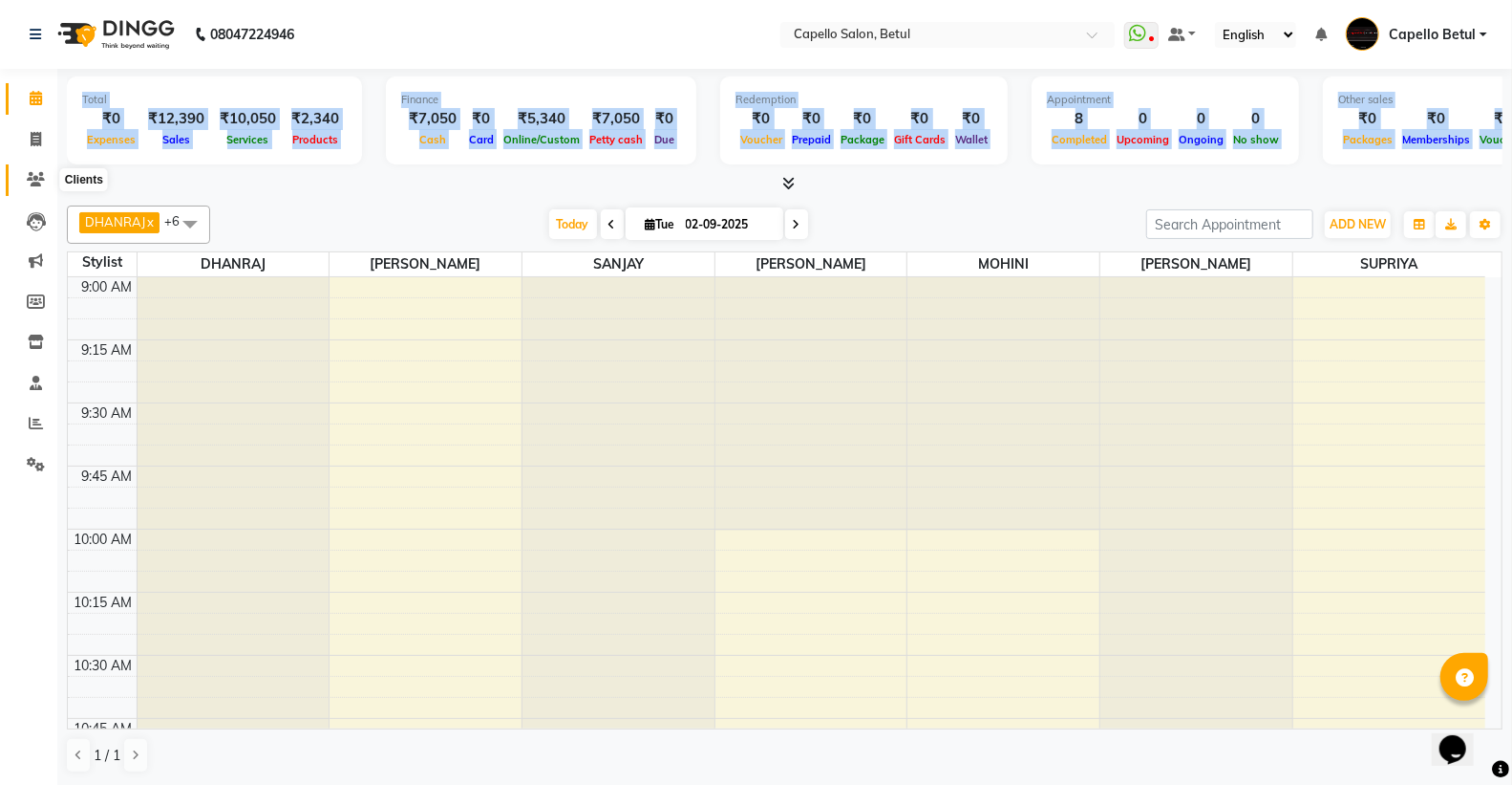
click at [46, 180] on span at bounding box center [36, 180] width 33 height 22
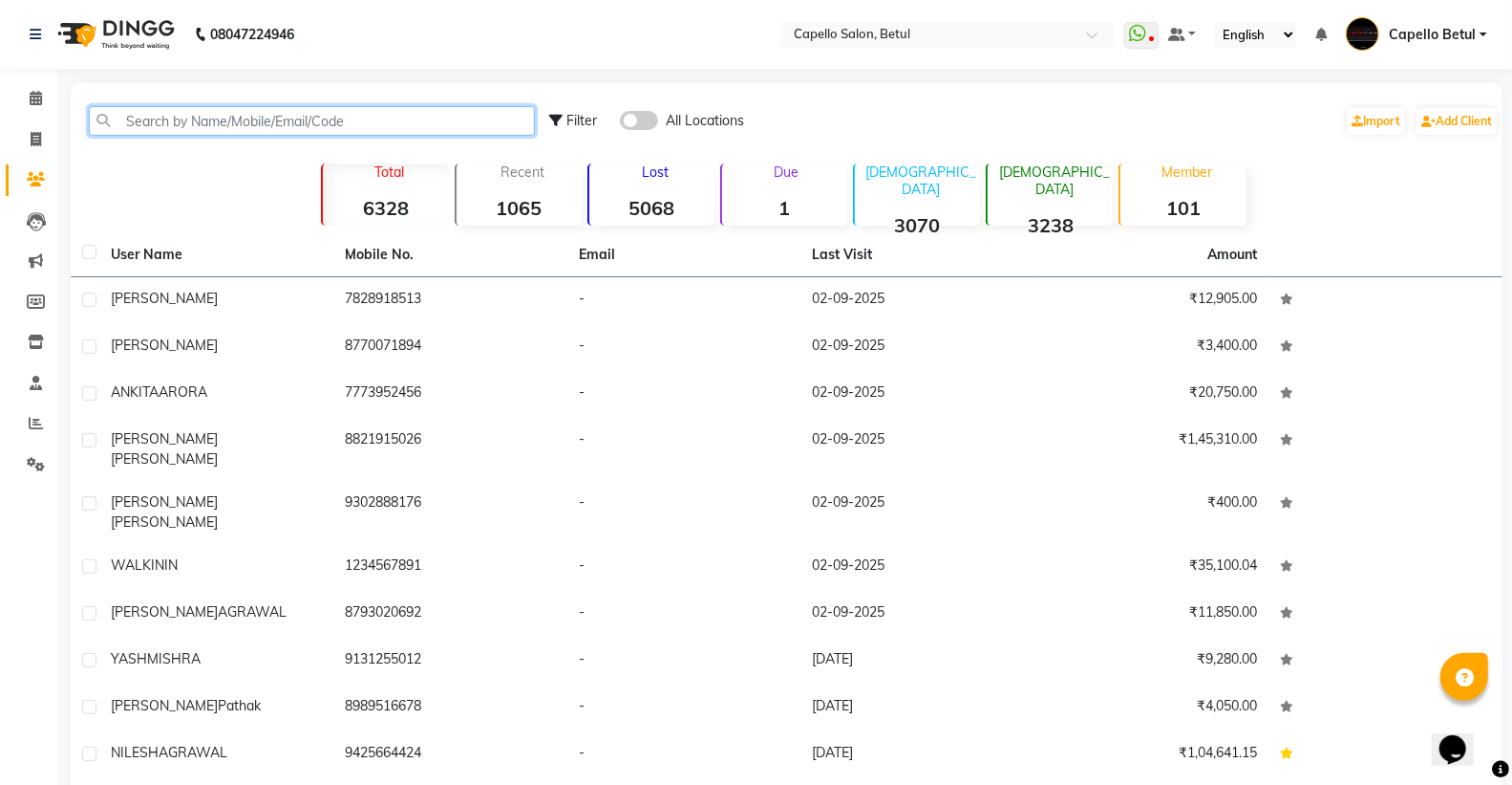
click at [156, 107] on input "text" at bounding box center [312, 121] width 446 height 29
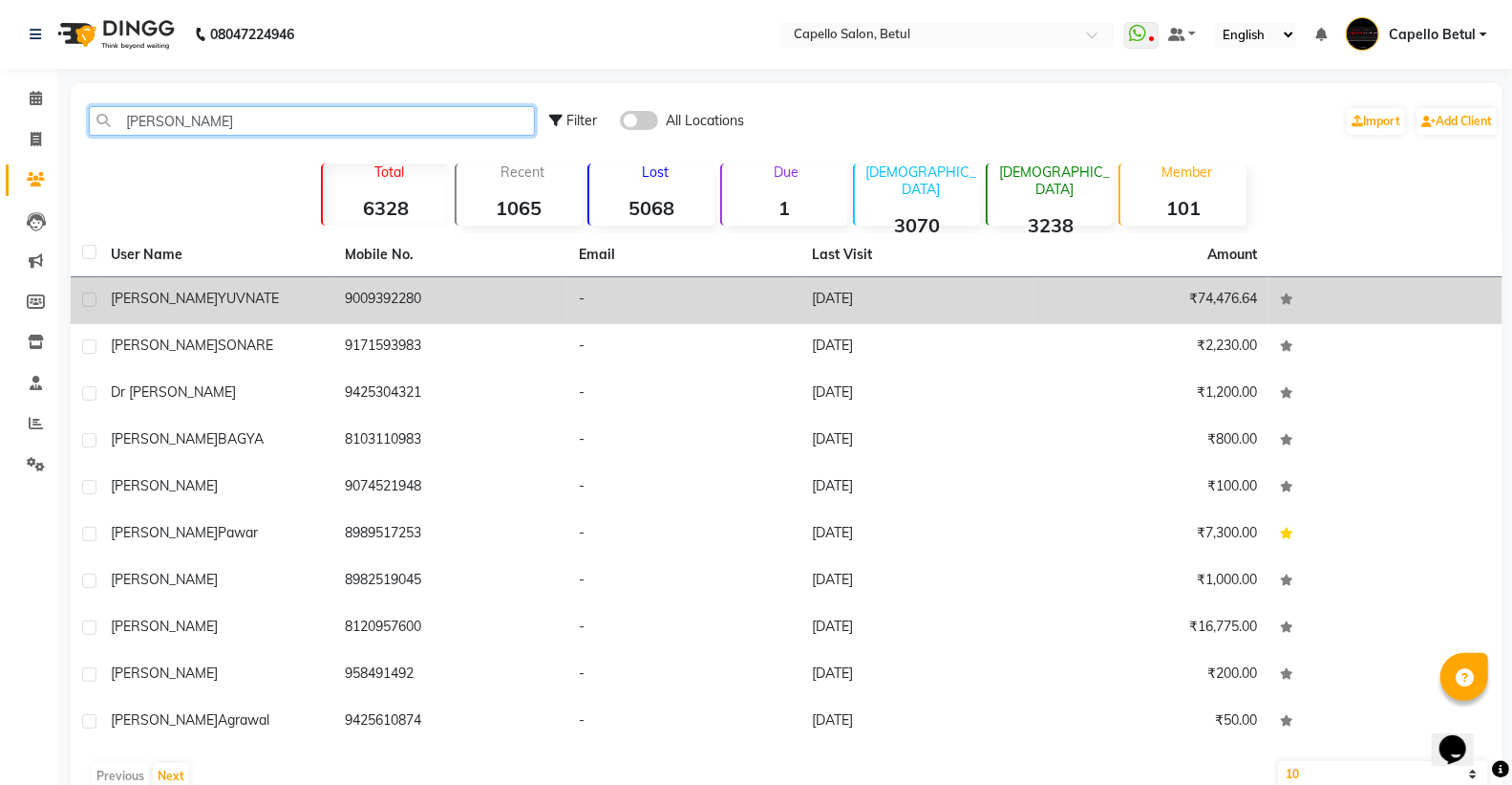
type input "anita"
click at [255, 302] on div "ANITA YUVNATE" at bounding box center [216, 298] width 211 height 21
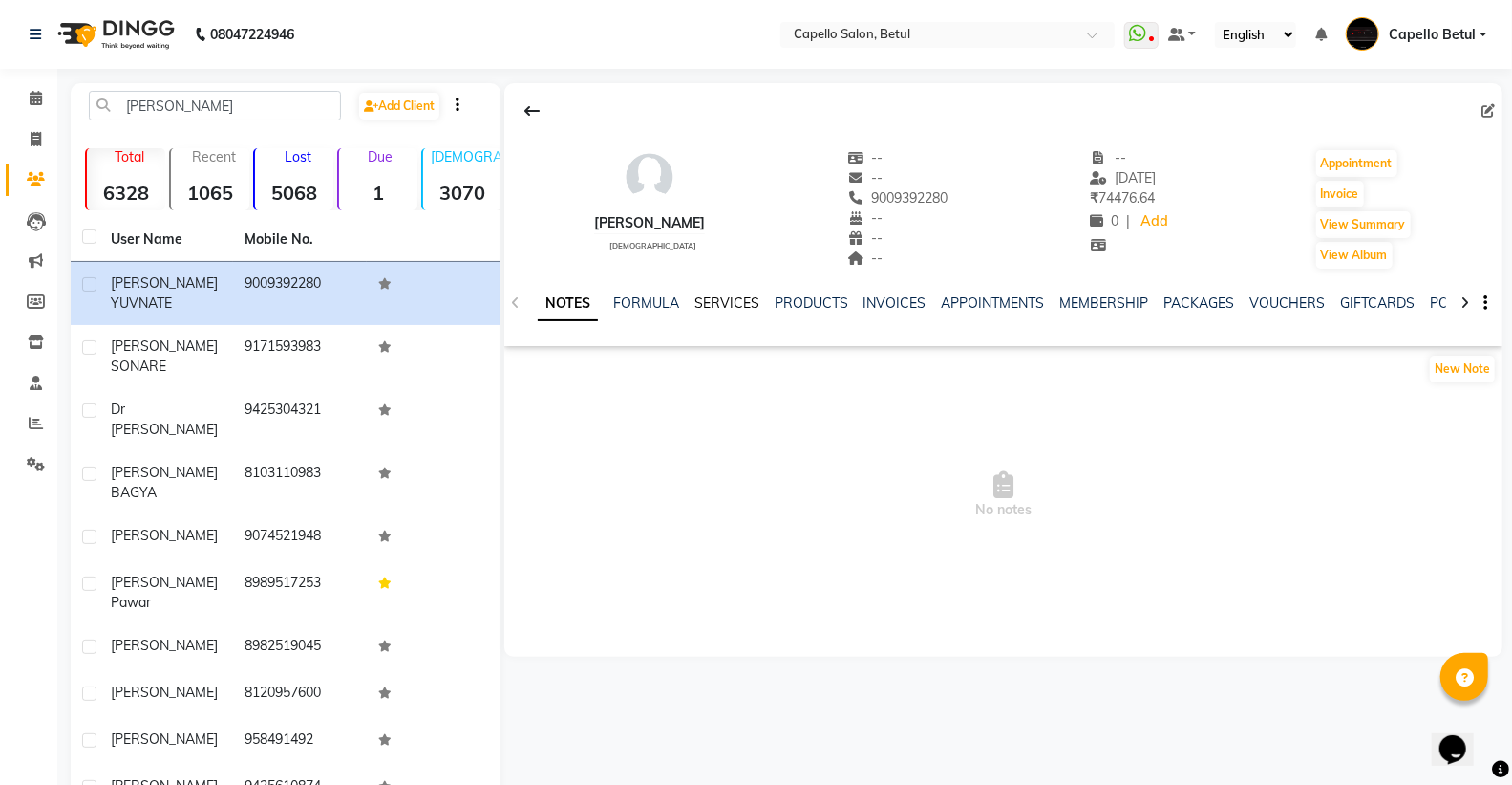
click at [734, 297] on link "SERVICES" at bounding box center [727, 303] width 65 height 18
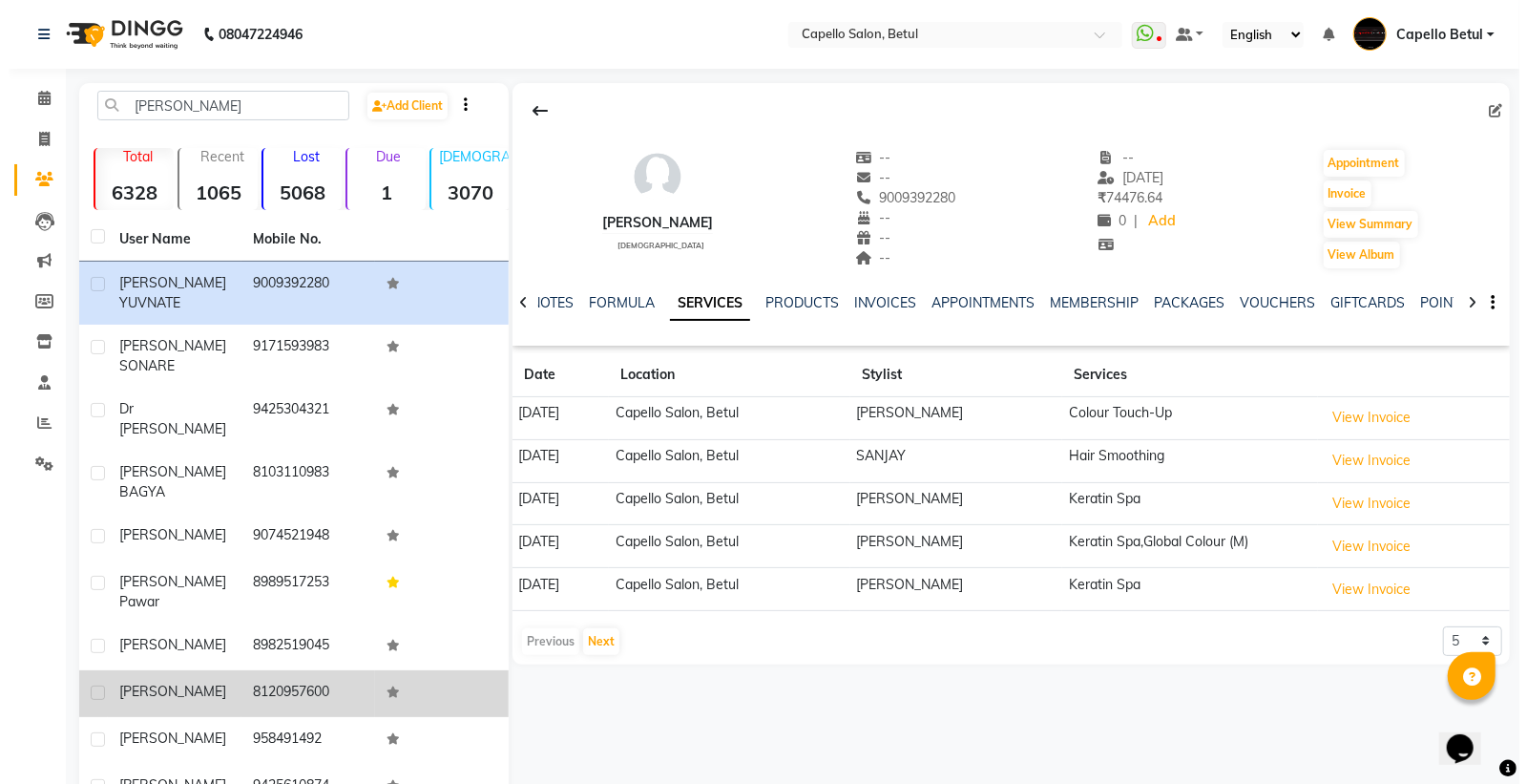
scroll to position [26, 0]
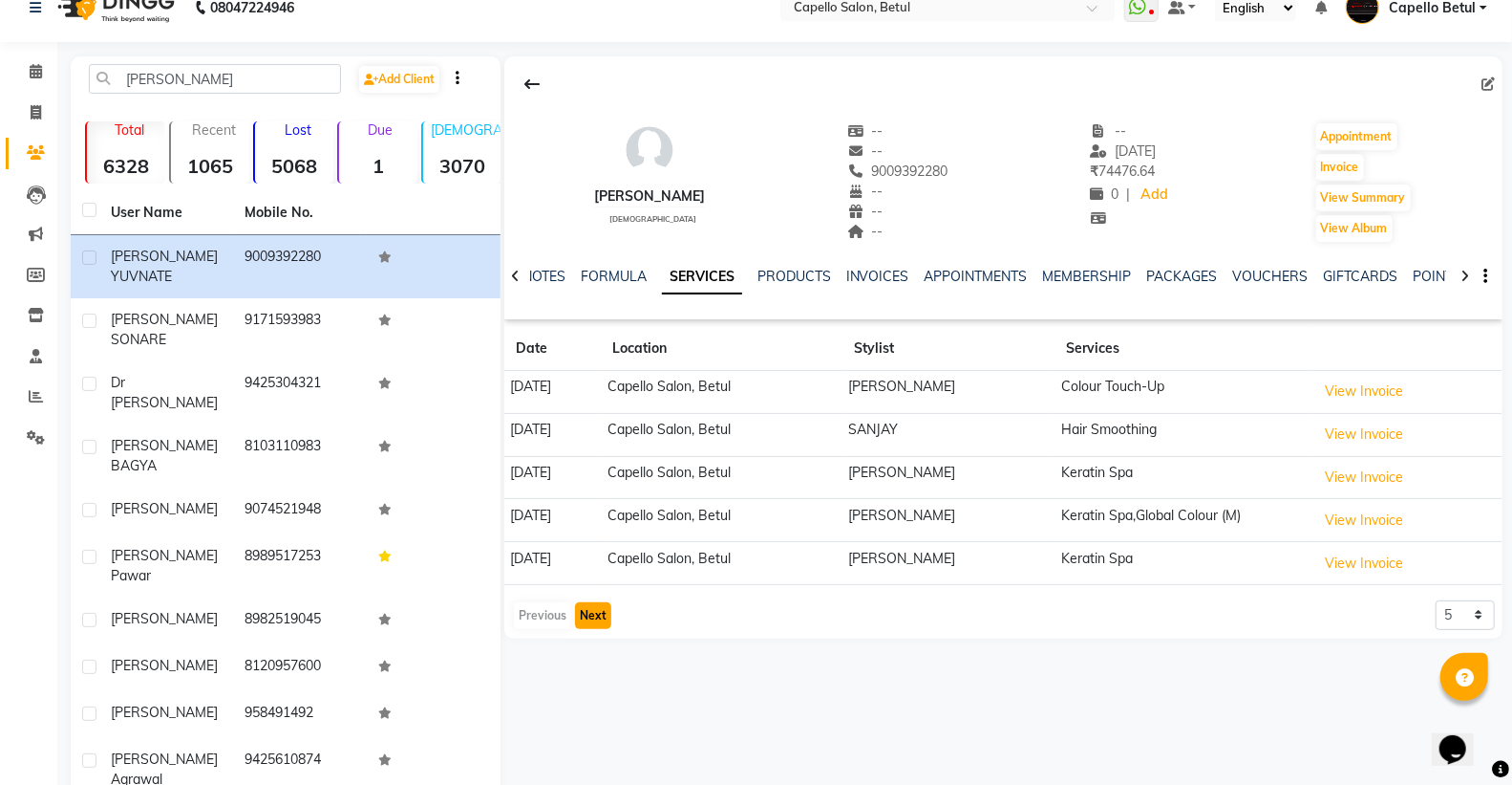
click at [594, 621] on button "Next" at bounding box center [592, 615] width 36 height 26
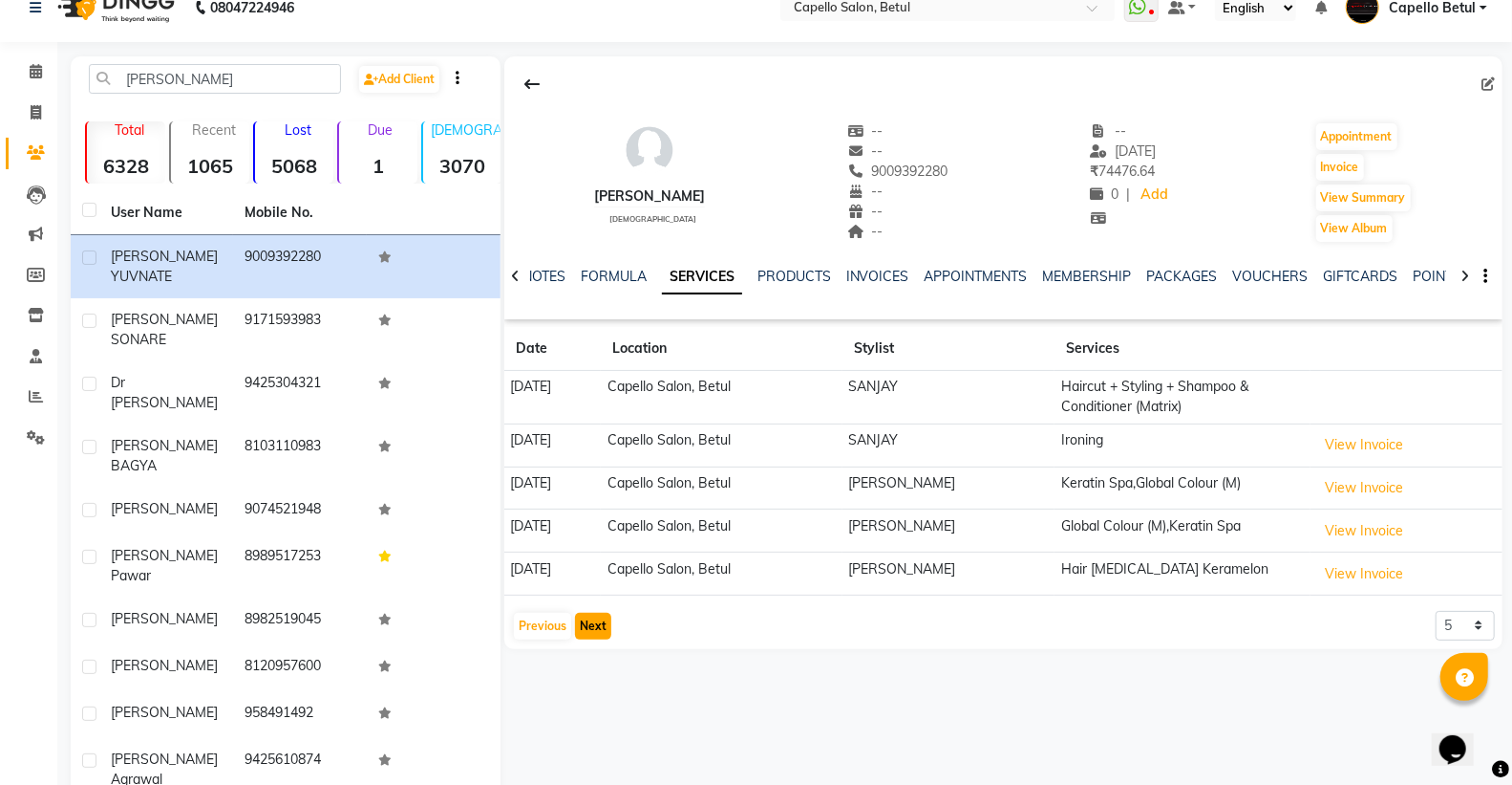
click at [589, 616] on button "Next" at bounding box center [592, 626] width 36 height 26
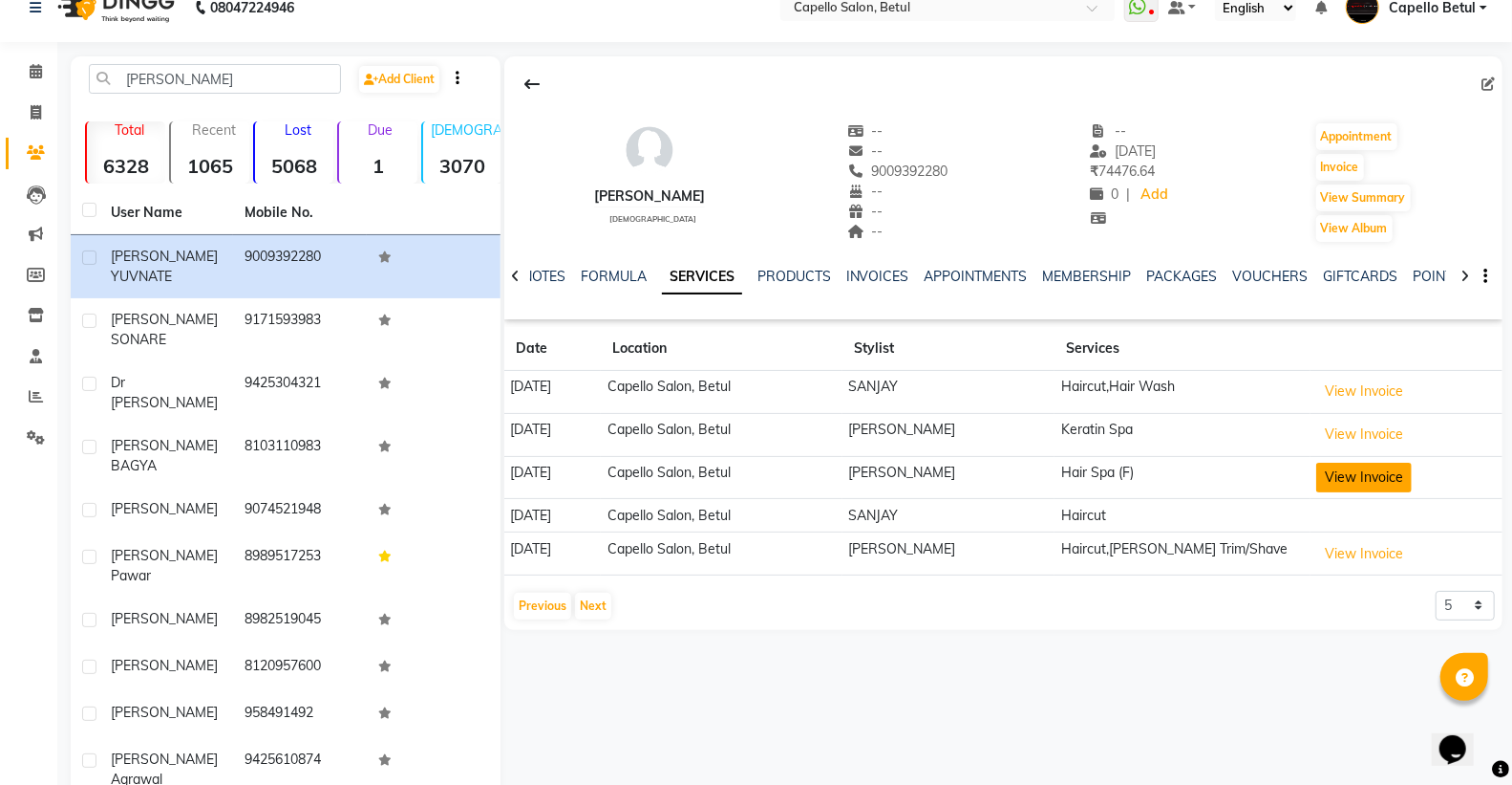
click at [1350, 481] on button "View Invoice" at bounding box center [1364, 477] width 96 height 29
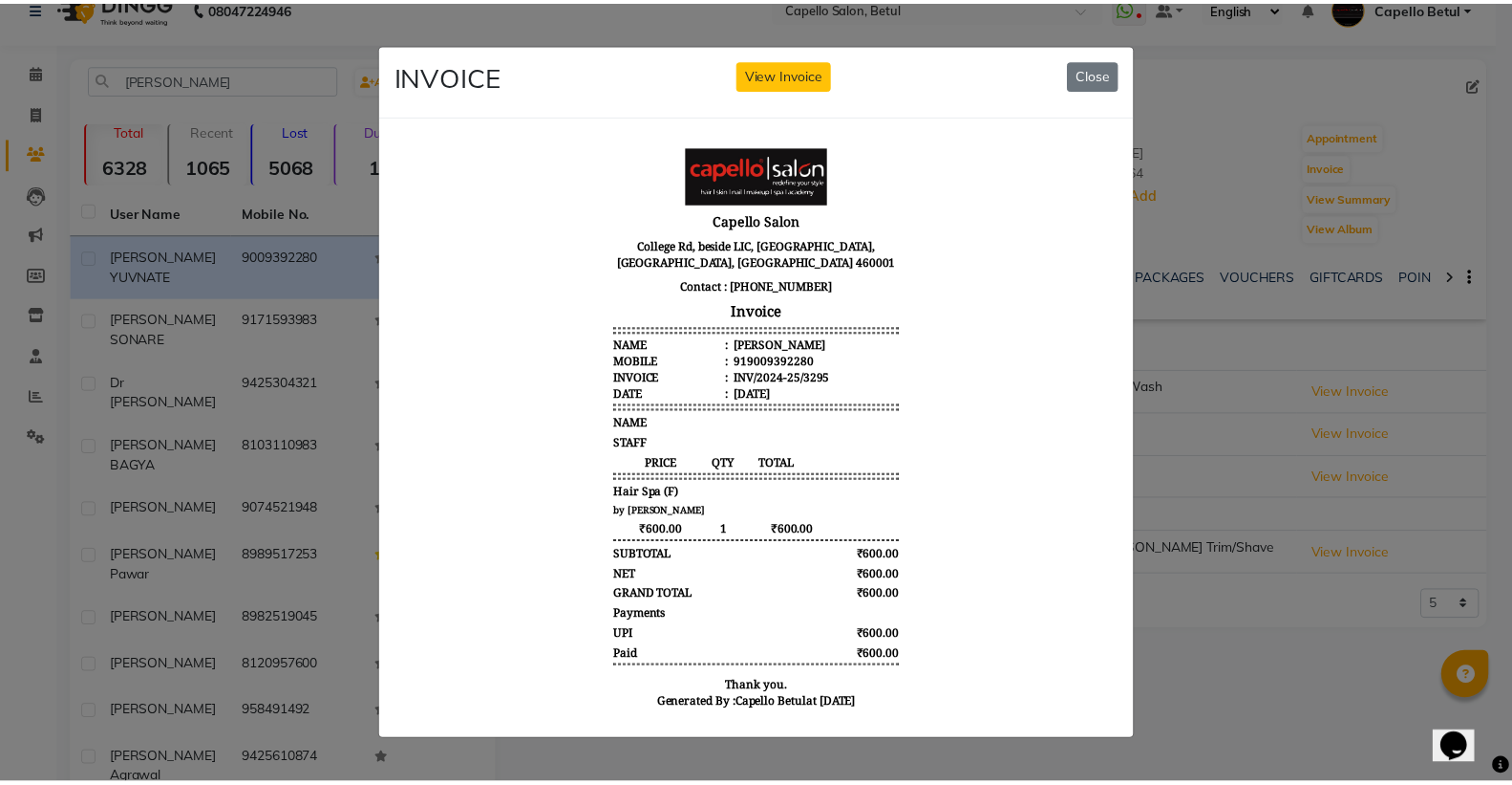
scroll to position [0, 0]
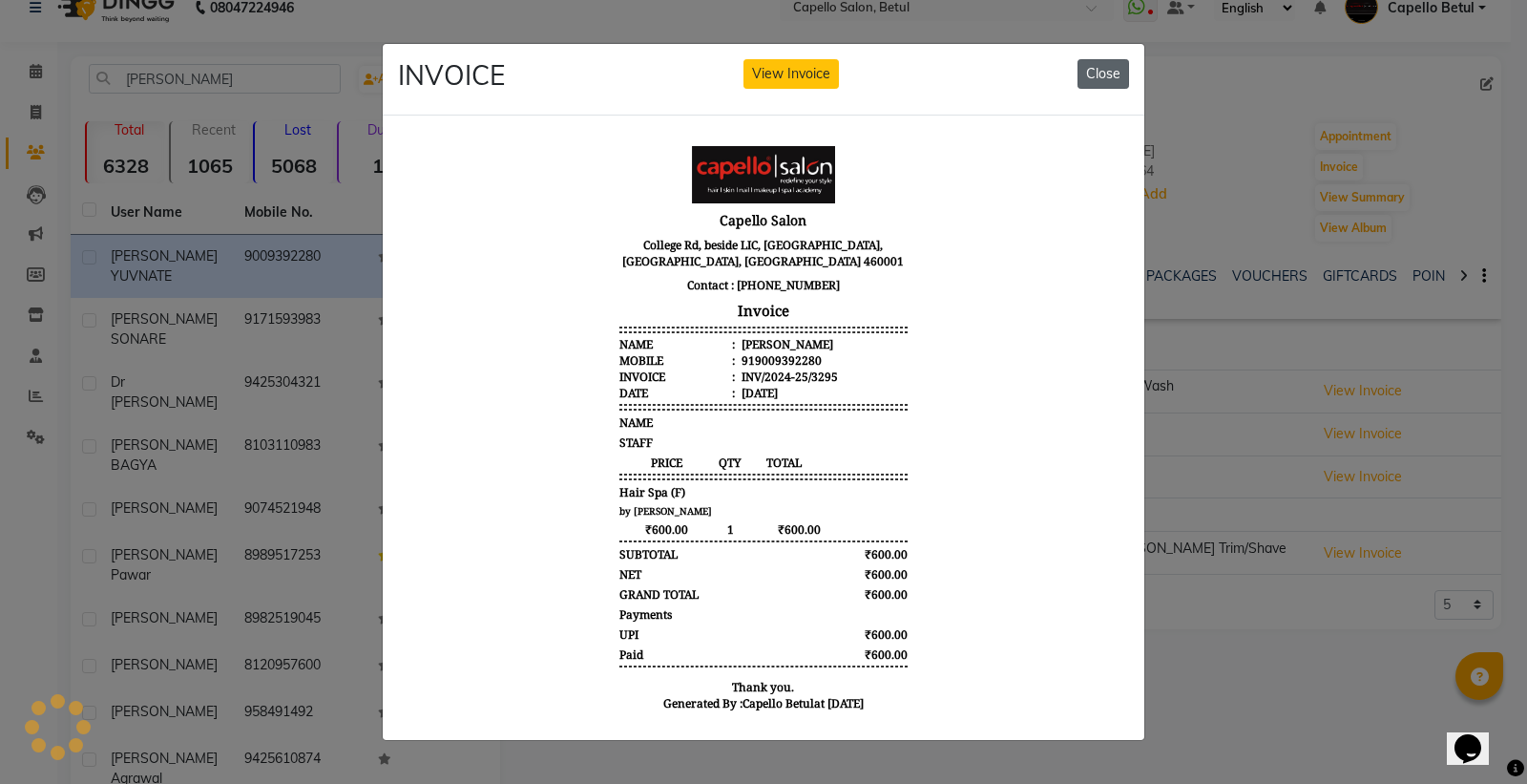
click at [1107, 61] on button "Close" at bounding box center [1103, 74] width 52 height 29
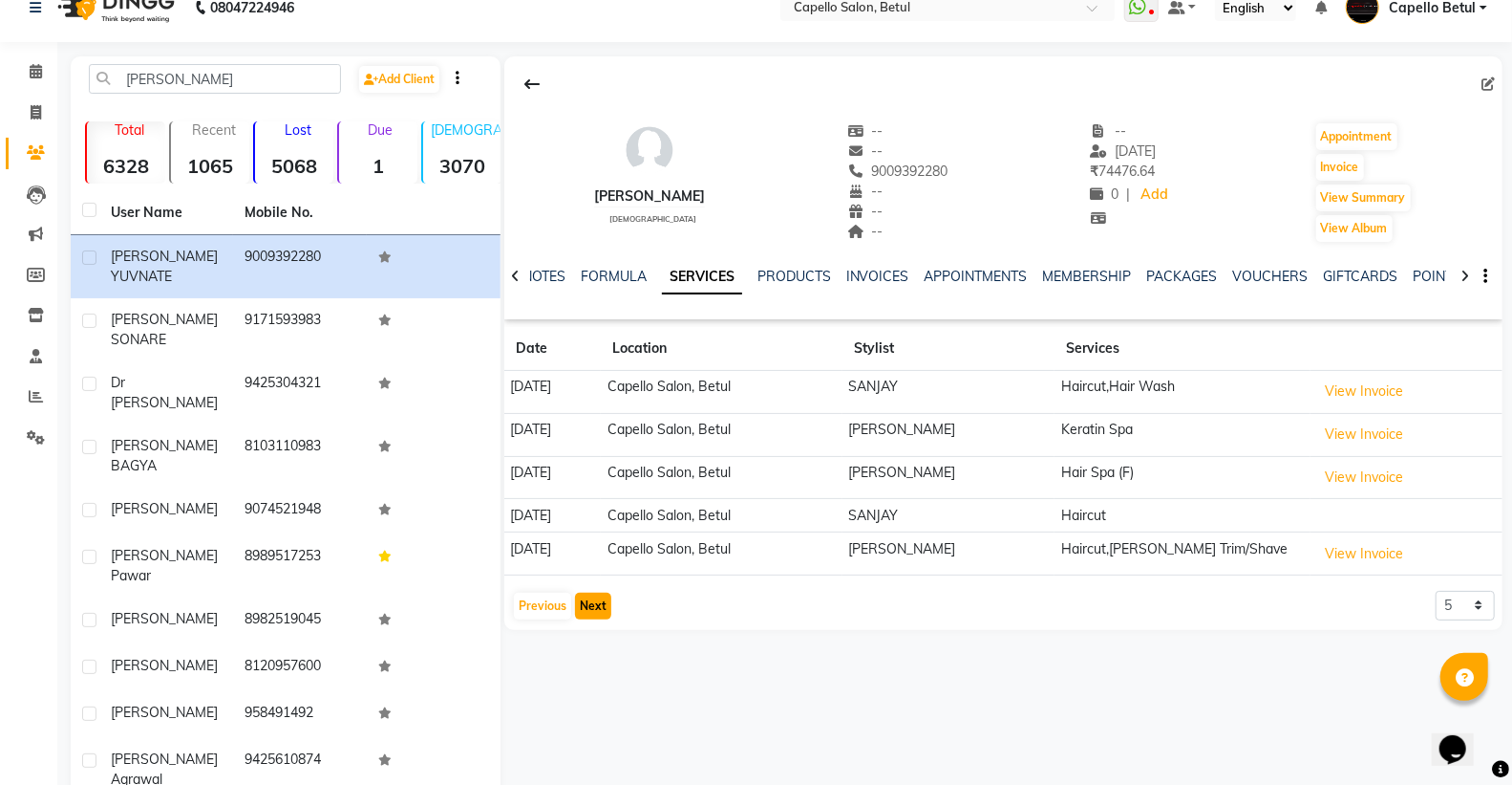
click at [590, 613] on button "Next" at bounding box center [592, 605] width 36 height 26
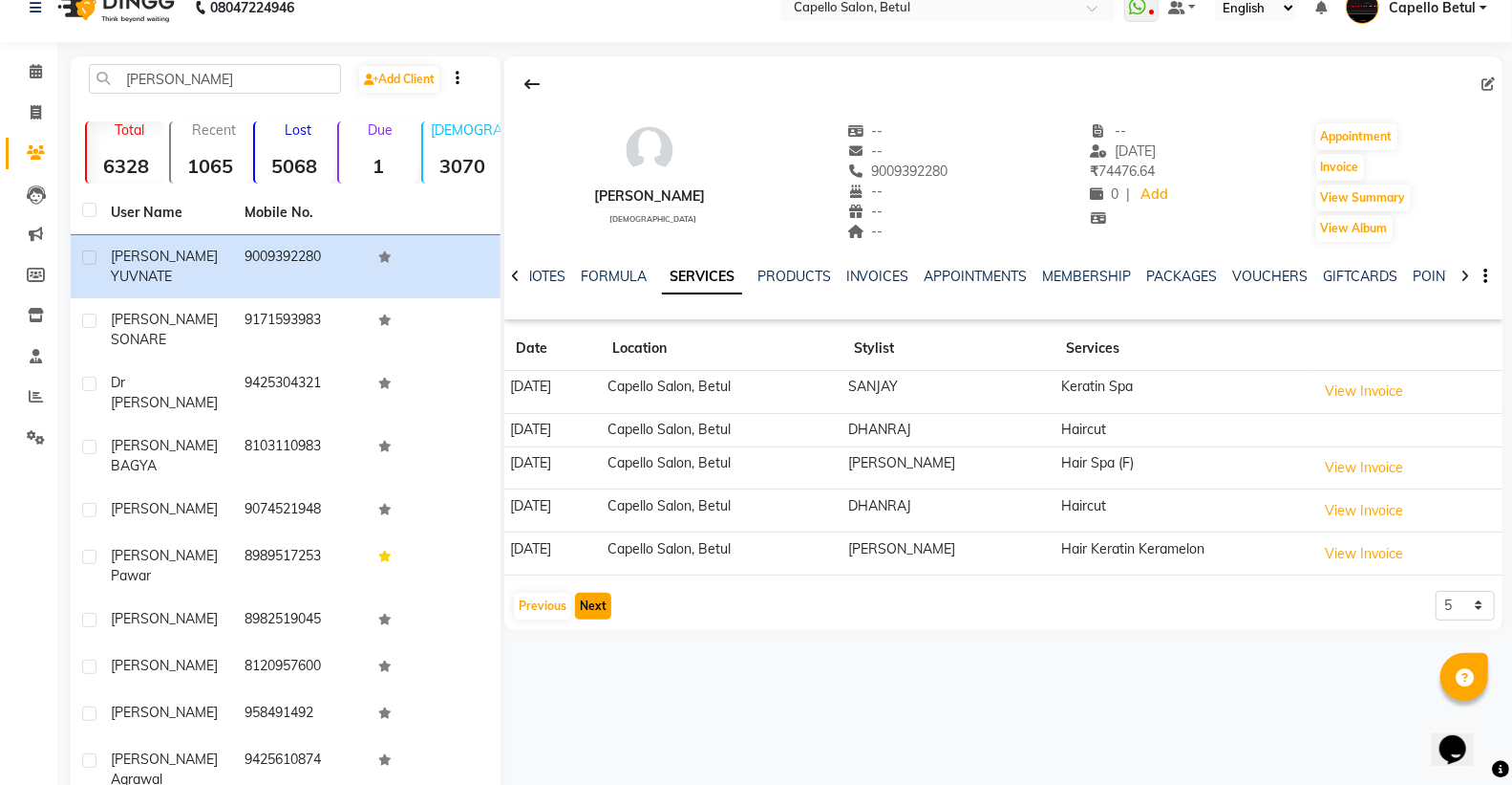
click at [593, 598] on button "Next" at bounding box center [592, 605] width 36 height 26
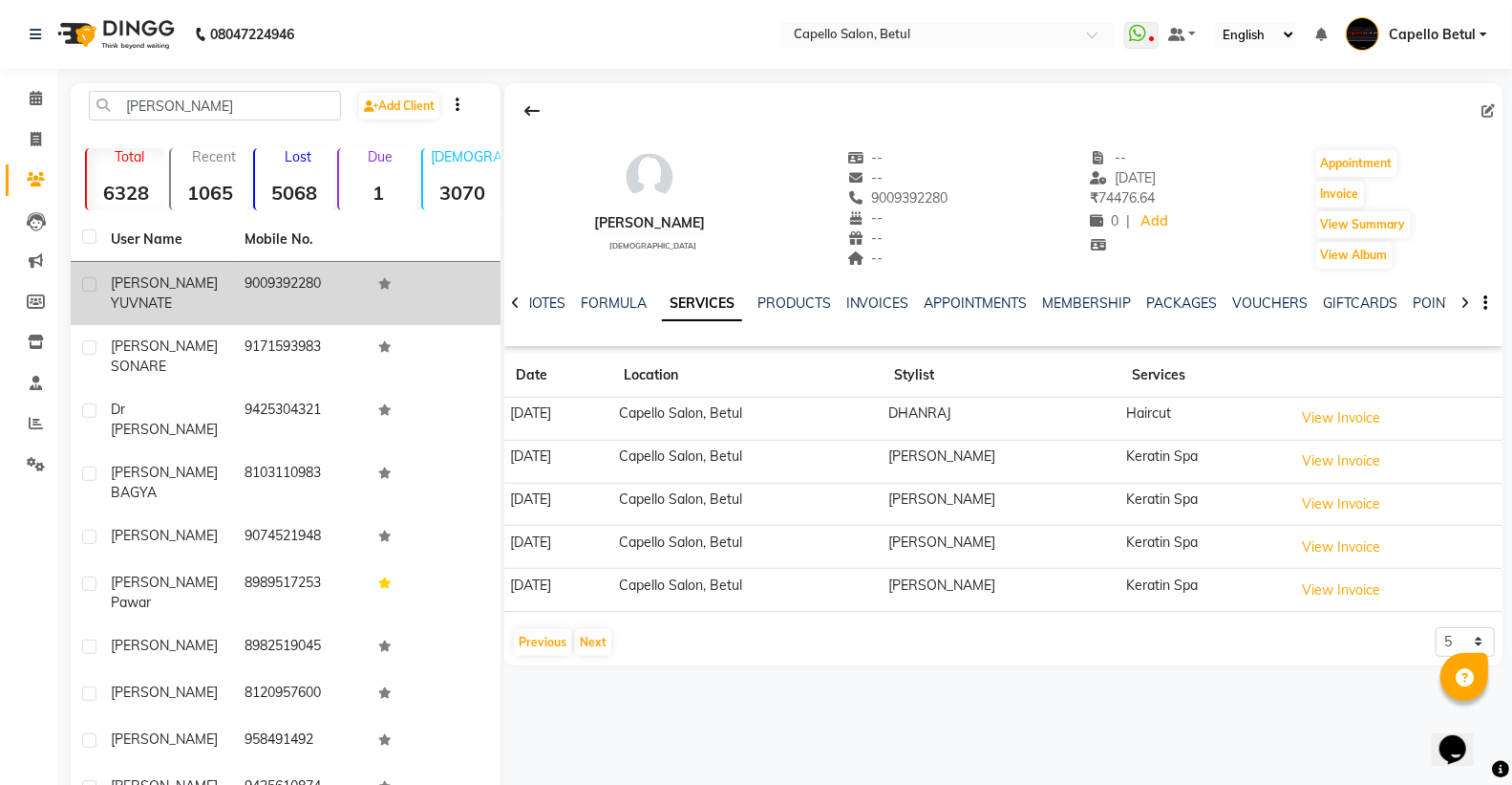
click at [172, 294] on span "YUVNATE" at bounding box center [141, 303] width 62 height 18
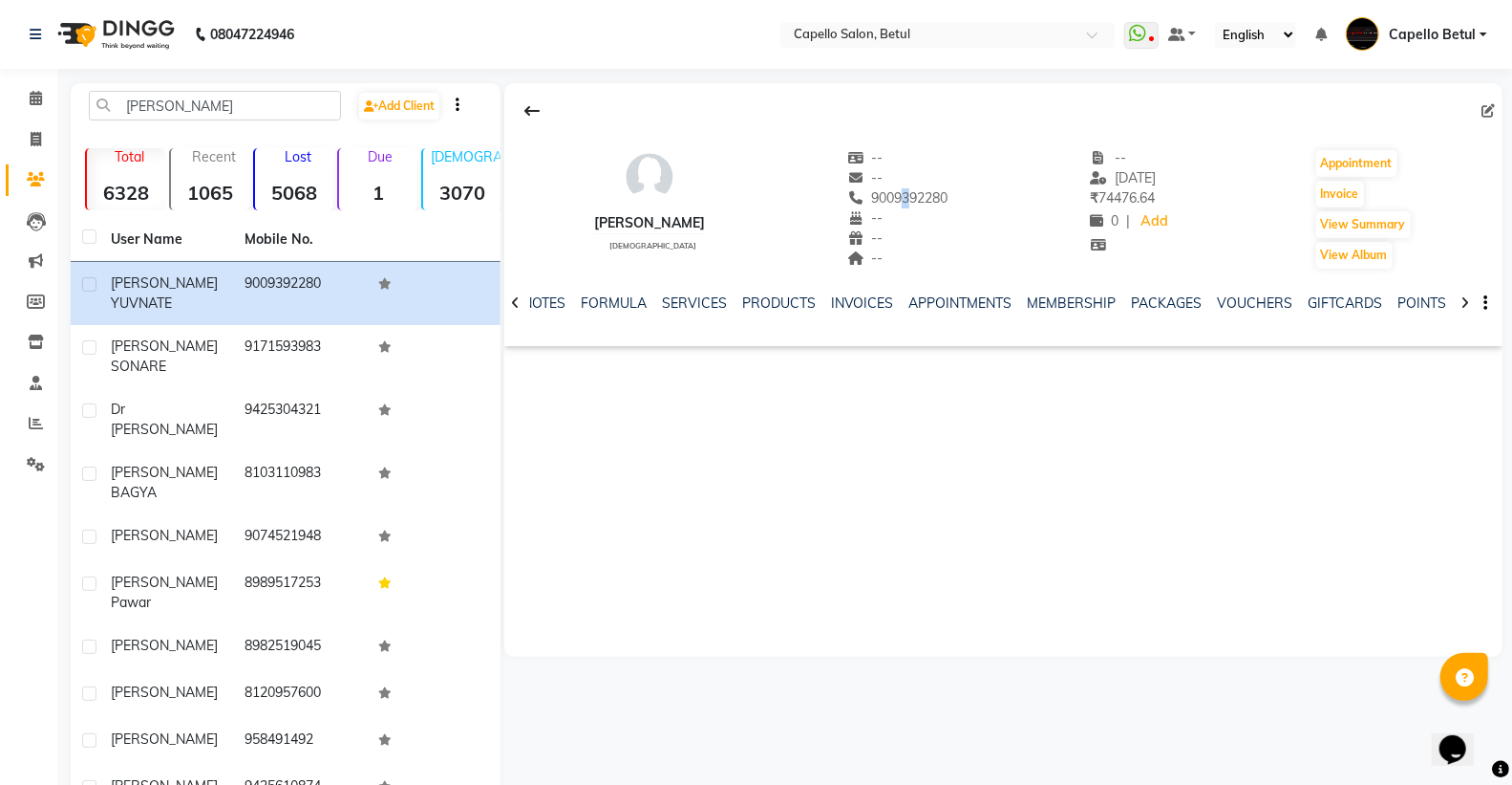
click at [884, 196] on span "9009392280" at bounding box center [898, 198] width 102 height 18
click at [885, 201] on span "9009392280" at bounding box center [898, 198] width 102 height 18
click at [43, 132] on span at bounding box center [36, 140] width 33 height 22
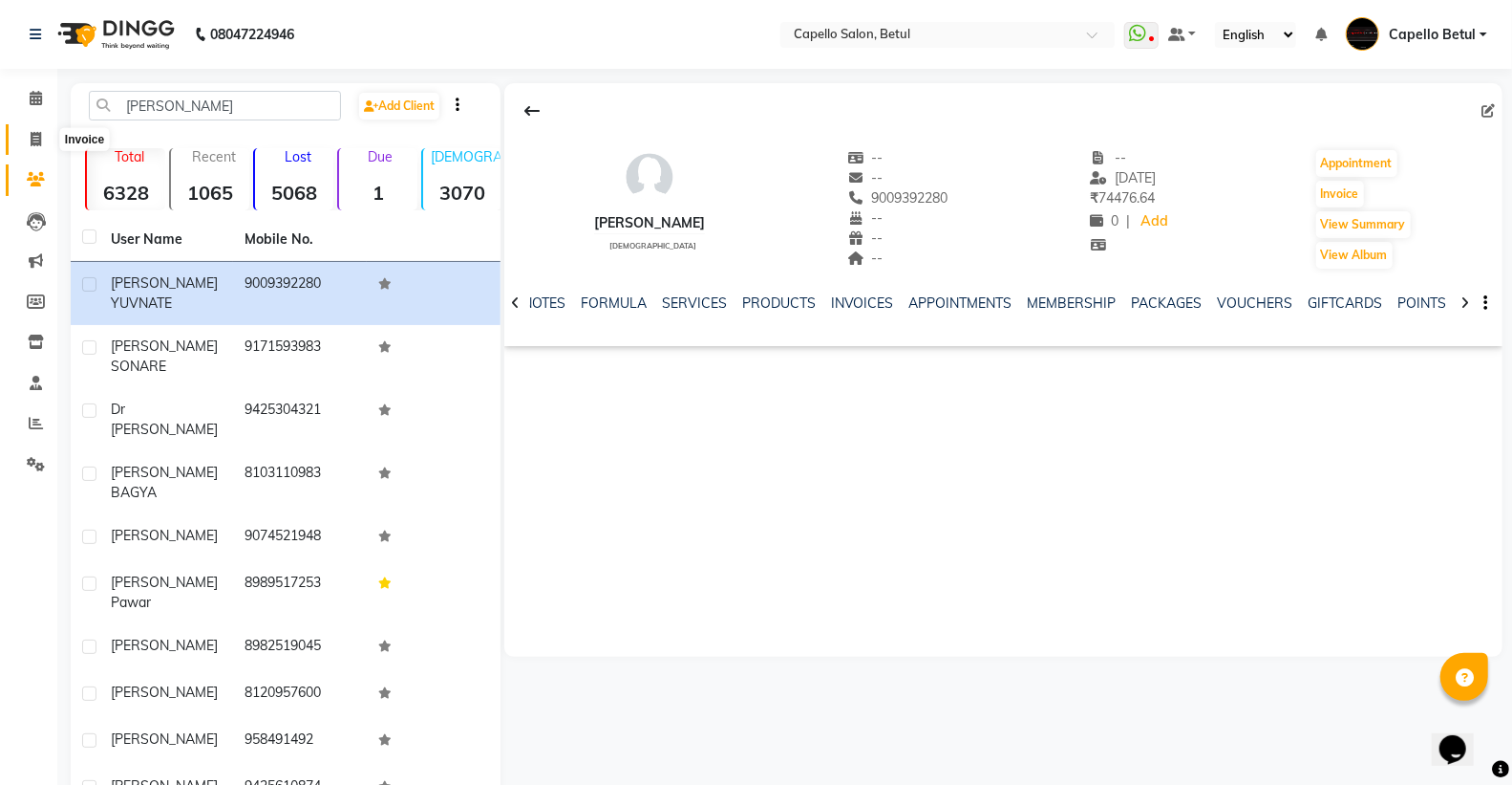
select select "service"
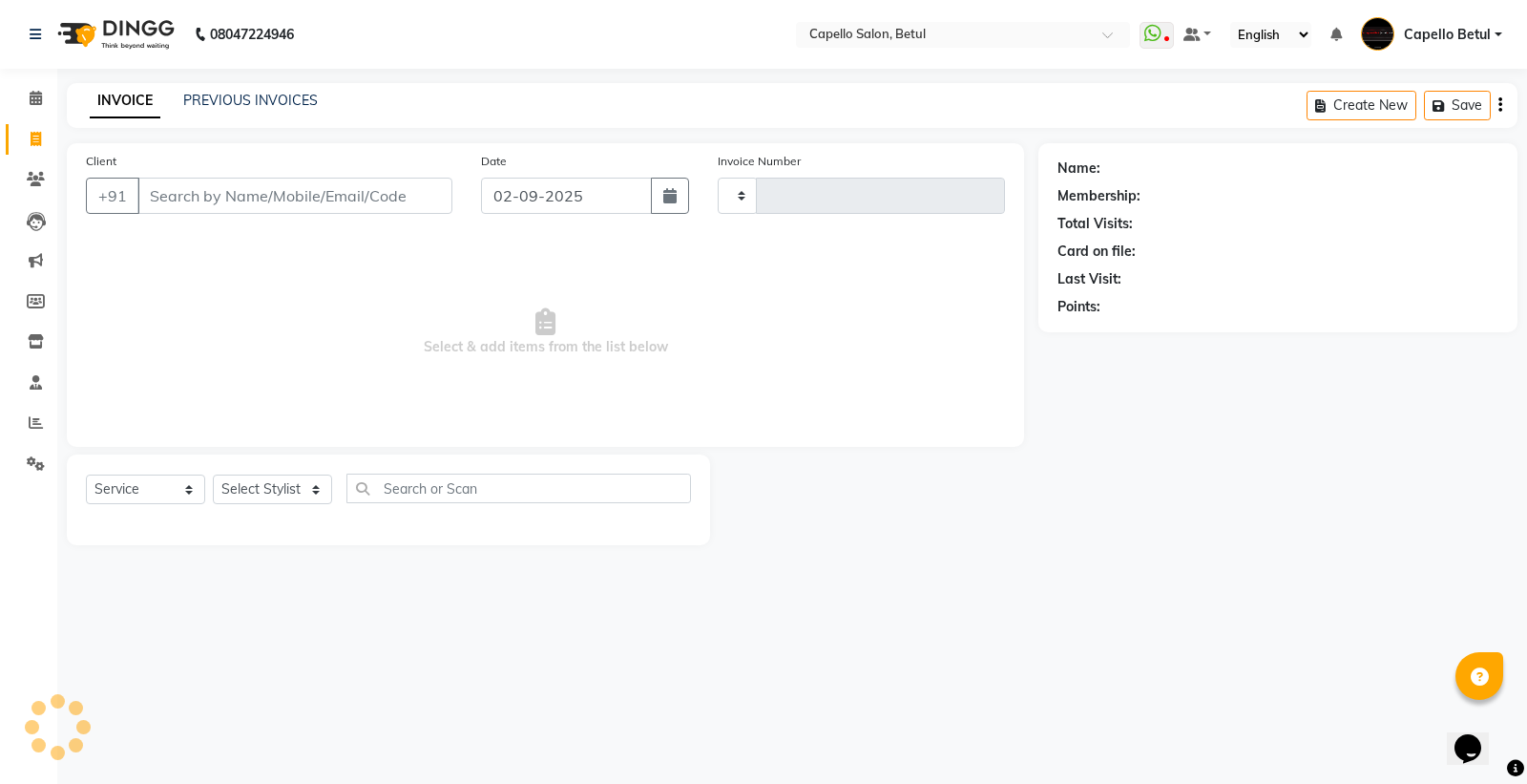
type input "0019"
select select "8951"
click at [215, 191] on input "Client" at bounding box center [295, 195] width 315 height 36
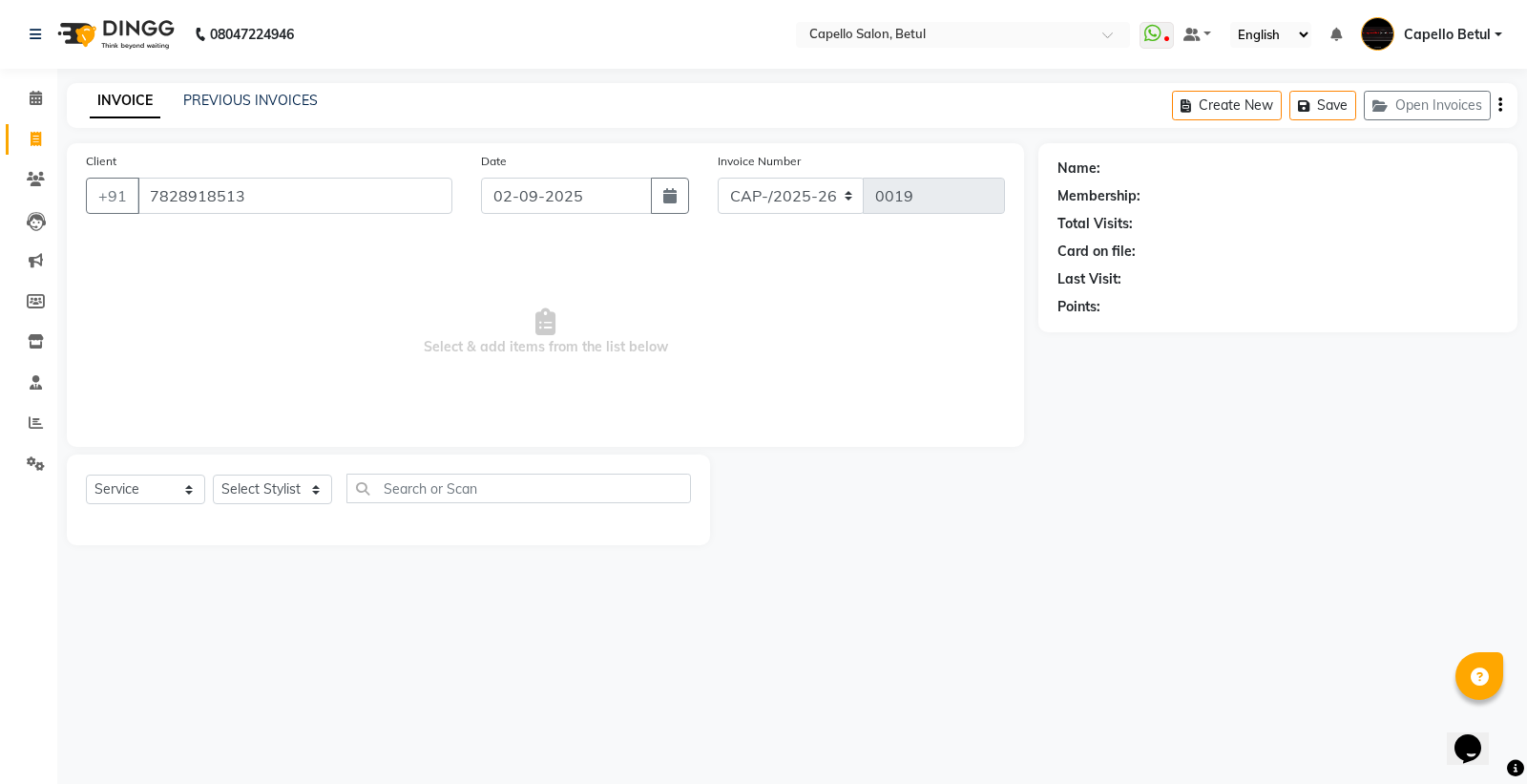
type input "7828918513"
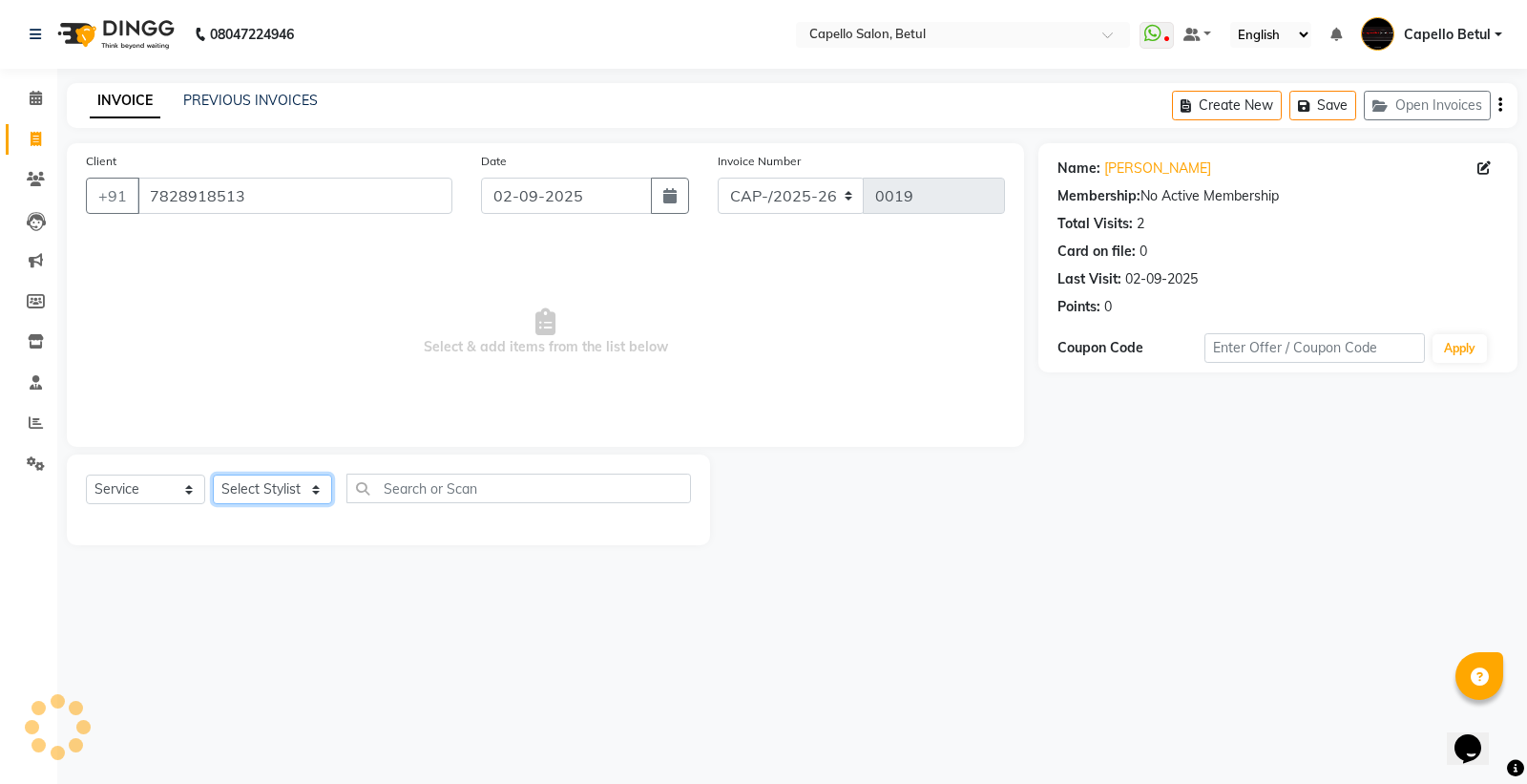
click at [279, 489] on select "Select Stylist ADMIN Capello Betul DHANRAJ DISHANT kirti MOHINI POOJA SOLANKI (…" at bounding box center [272, 489] width 119 height 29
select select "20307"
click at [213, 475] on select "Select Stylist ADMIN Capello Betul DHANRAJ DISHANT kirti MOHINI POOJA SOLANKI (…" at bounding box center [272, 489] width 119 height 29
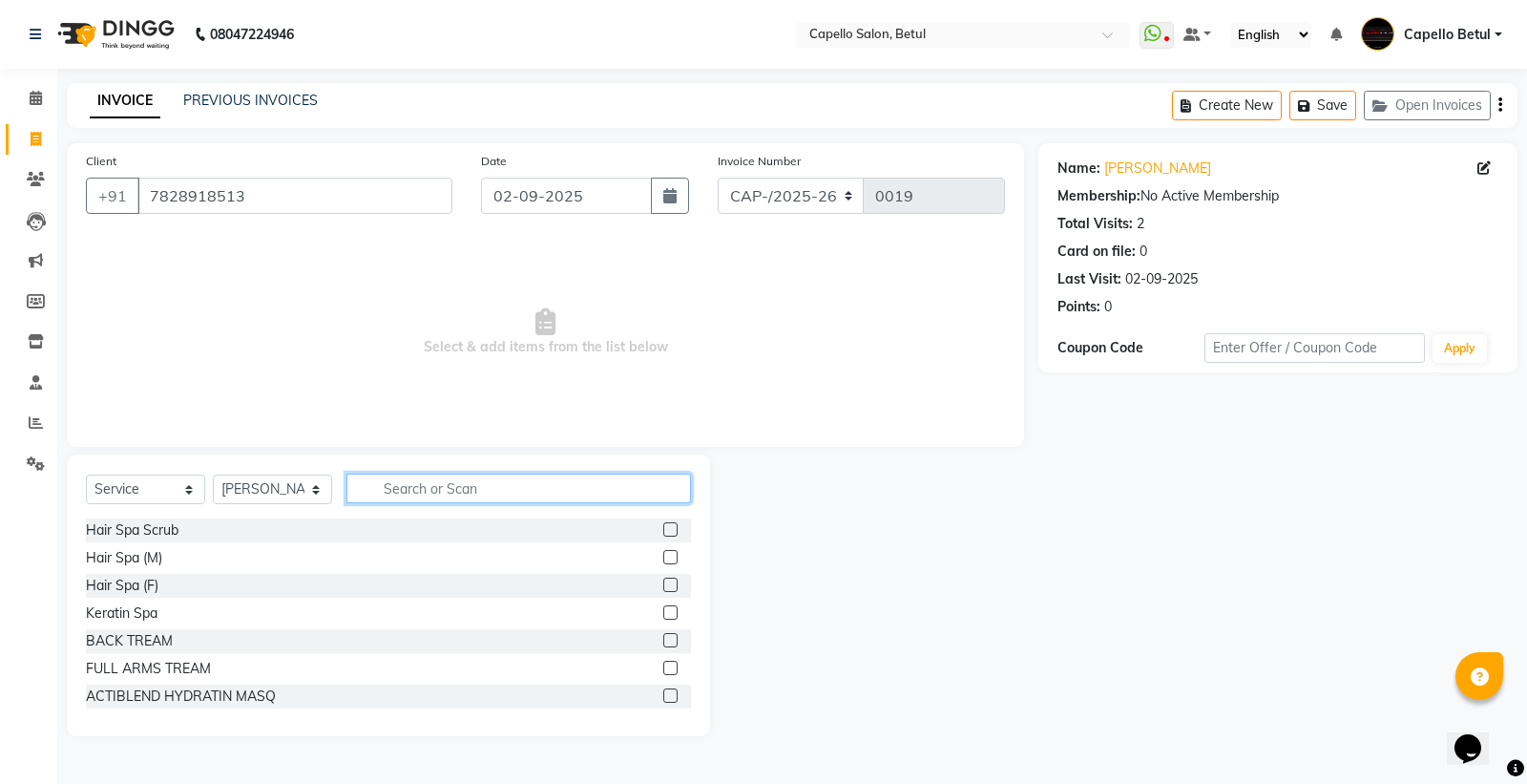
click at [423, 493] on input "text" at bounding box center [518, 488] width 345 height 29
type input "hair"
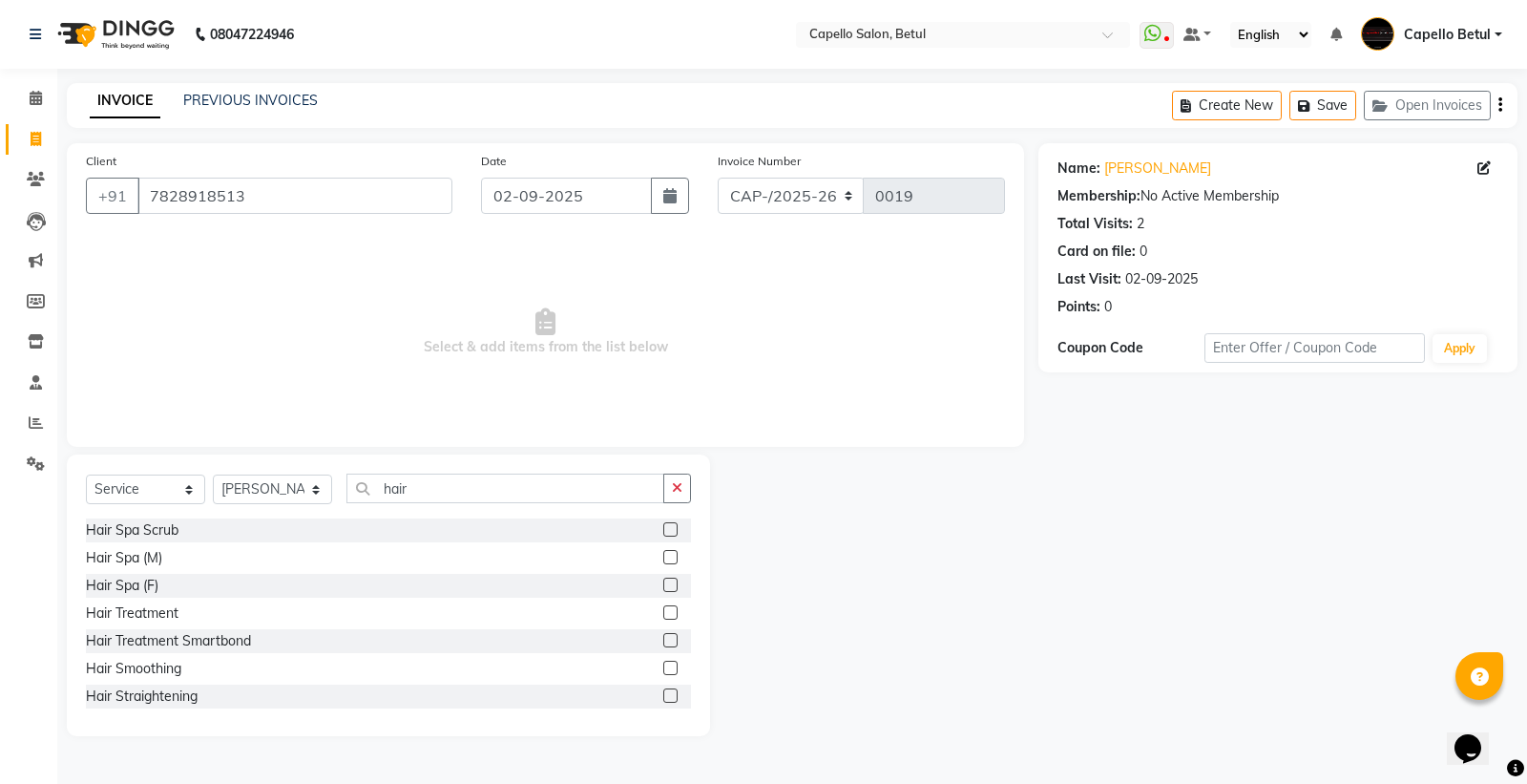
click at [663, 582] on label at bounding box center [670, 584] width 15 height 15
click at [663, 582] on input "checkbox" at bounding box center [669, 585] width 13 height 13
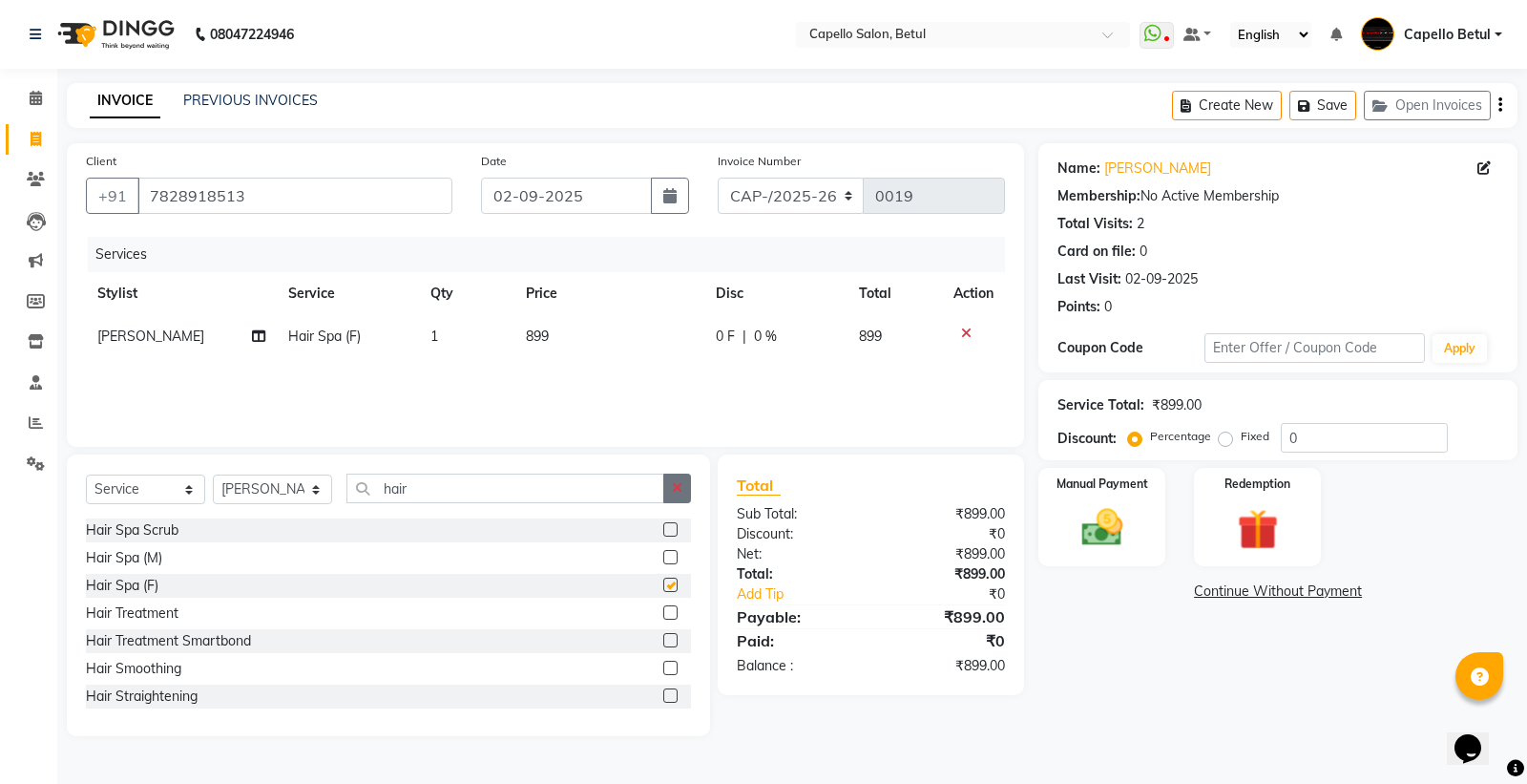
checkbox input "false"
drag, startPoint x: 684, startPoint y: 494, endPoint x: 682, endPoint y: 481, distance: 13.2
click at [683, 493] on button "button" at bounding box center [677, 488] width 27 height 29
drag, startPoint x: 632, startPoint y: 326, endPoint x: 632, endPoint y: 340, distance: 14.0
click at [632, 340] on td "899" at bounding box center [609, 337] width 190 height 43
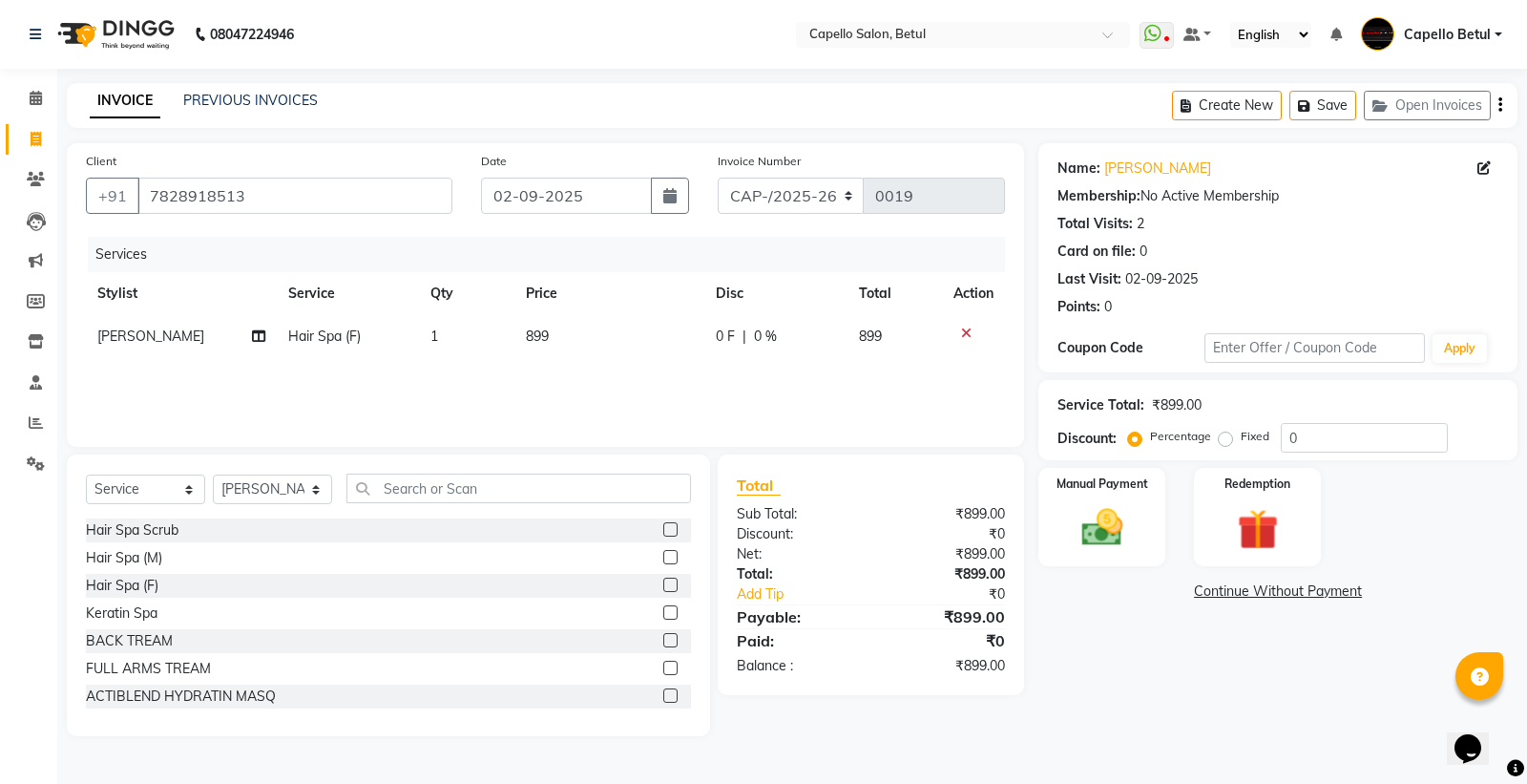
select select "20307"
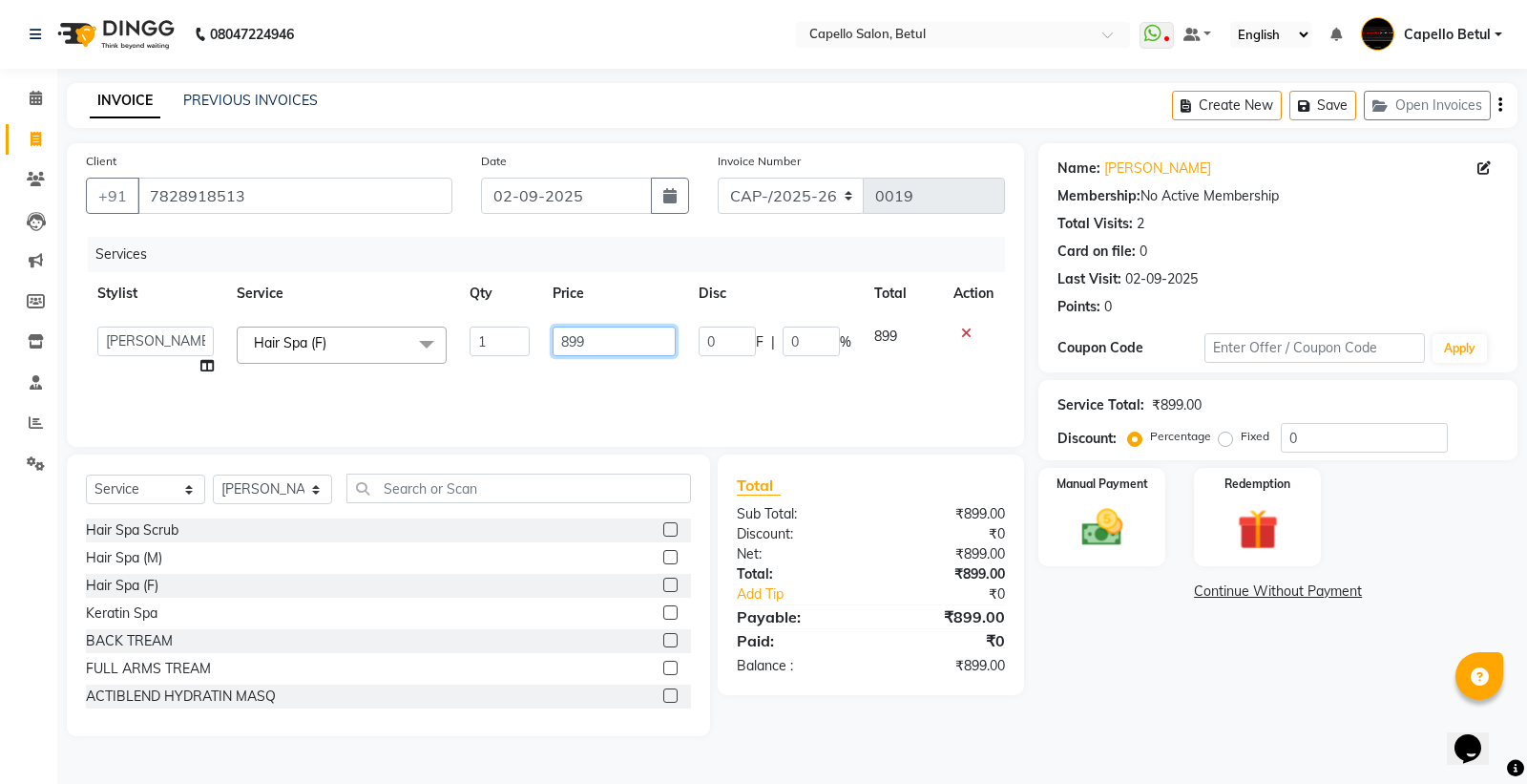
click at [632, 340] on input "899" at bounding box center [614, 341] width 123 height 29
type input "8"
type input "1000"
click at [644, 378] on div "Services Stylist Service Qty Price Disc Total Action ADMIN Capello Betul DHANRA…" at bounding box center [545, 332] width 919 height 191
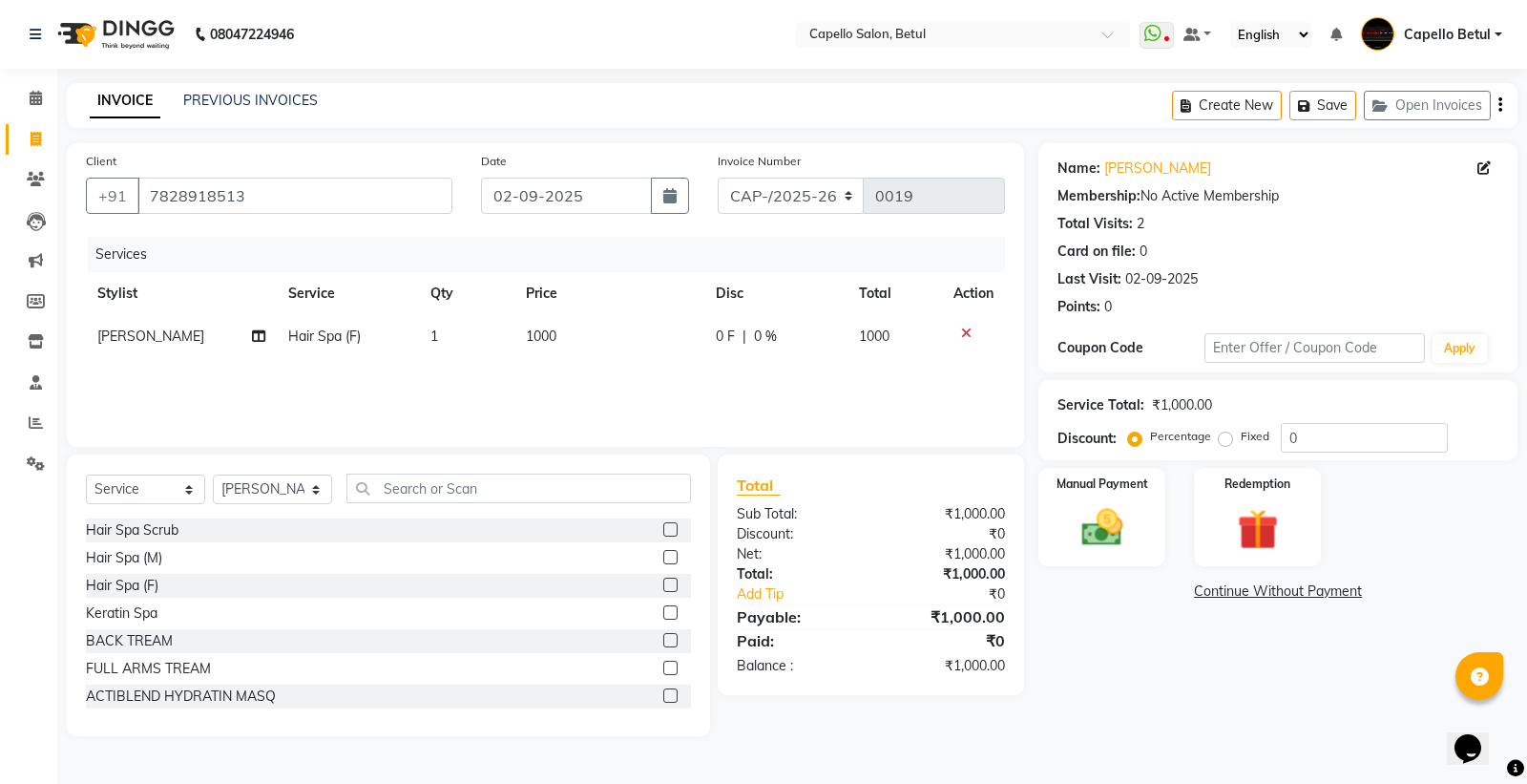
click at [1158, 649] on div "Name: Mahipal Membership: No Active Membership Total Visits: 2 Card on file: 0 …" at bounding box center [1285, 439] width 493 height 593
click at [634, 402] on div "Services Stylist Service Qty Price Disc Total Action DISHANT Hair Spa (F) 1 100…" at bounding box center [545, 332] width 919 height 191
click at [1121, 635] on div "Name: Mahipal Membership: No Active Membership Total Visits: 2 Card on file: 0 …" at bounding box center [1285, 439] width 493 height 593
click at [1108, 489] on label "Manual Payment" at bounding box center [1102, 482] width 96 height 19
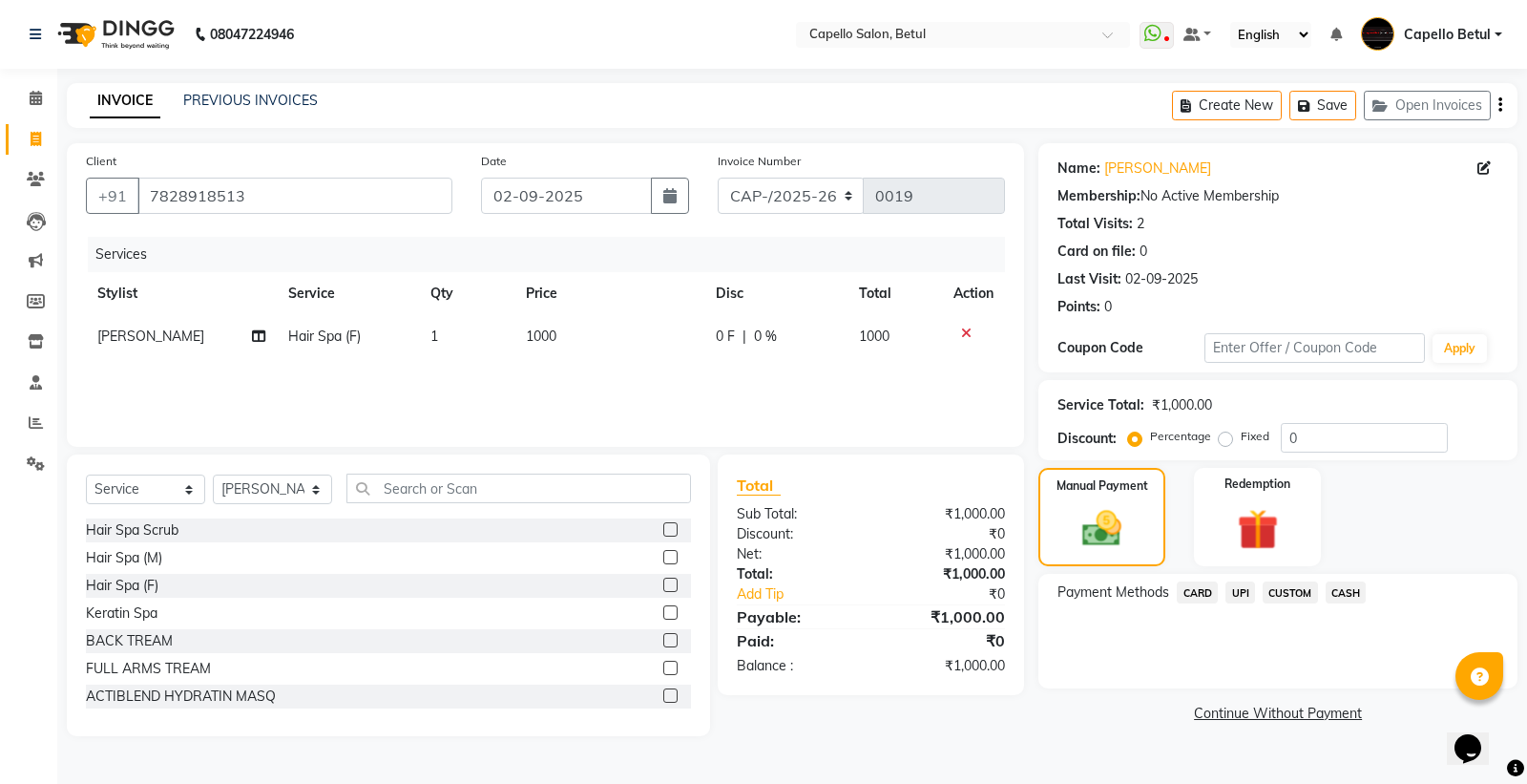
click at [1247, 592] on span "UPI" at bounding box center [1240, 592] width 29 height 21
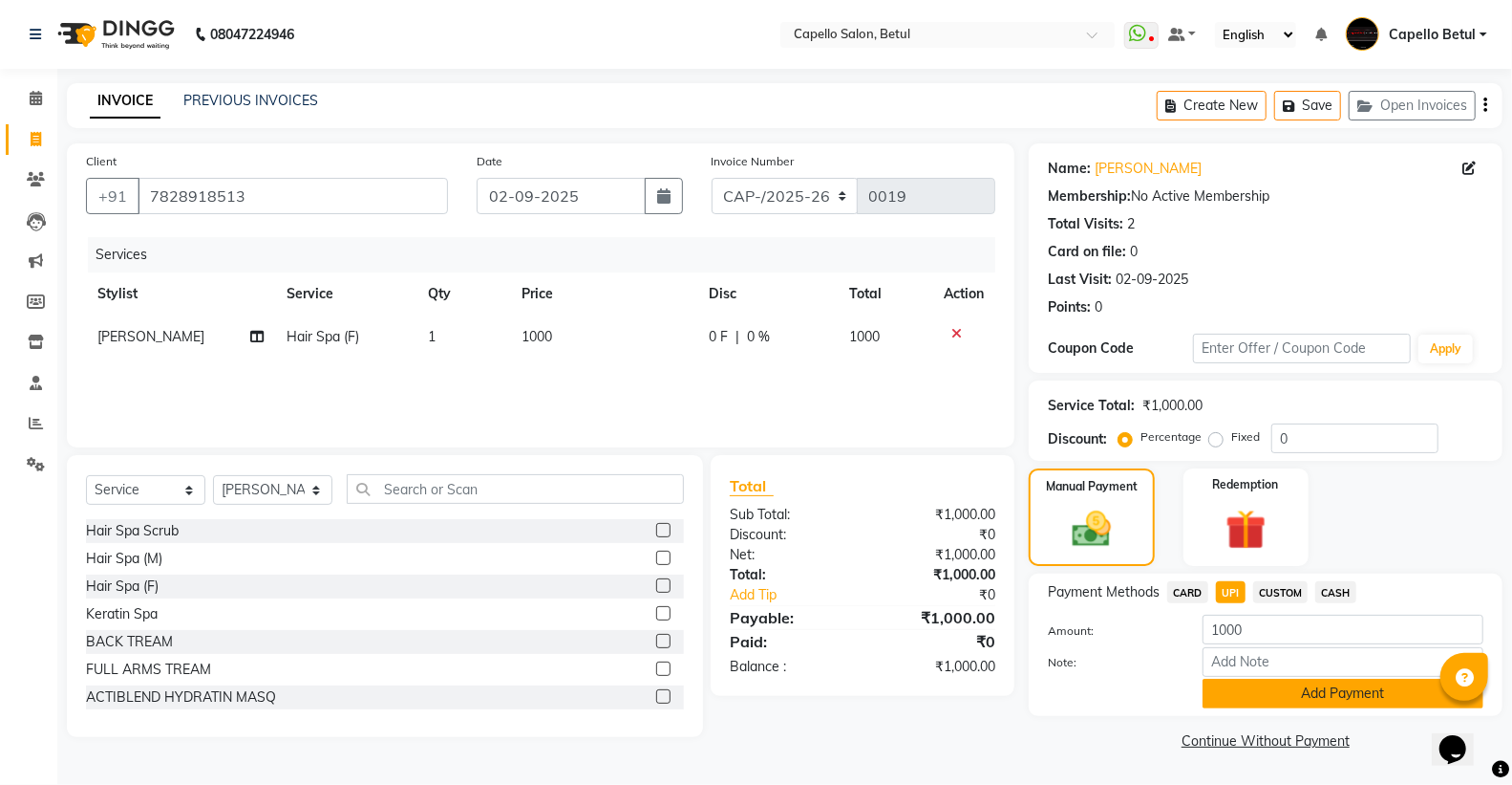
click at [1312, 698] on button "Add Payment" at bounding box center [1343, 693] width 281 height 29
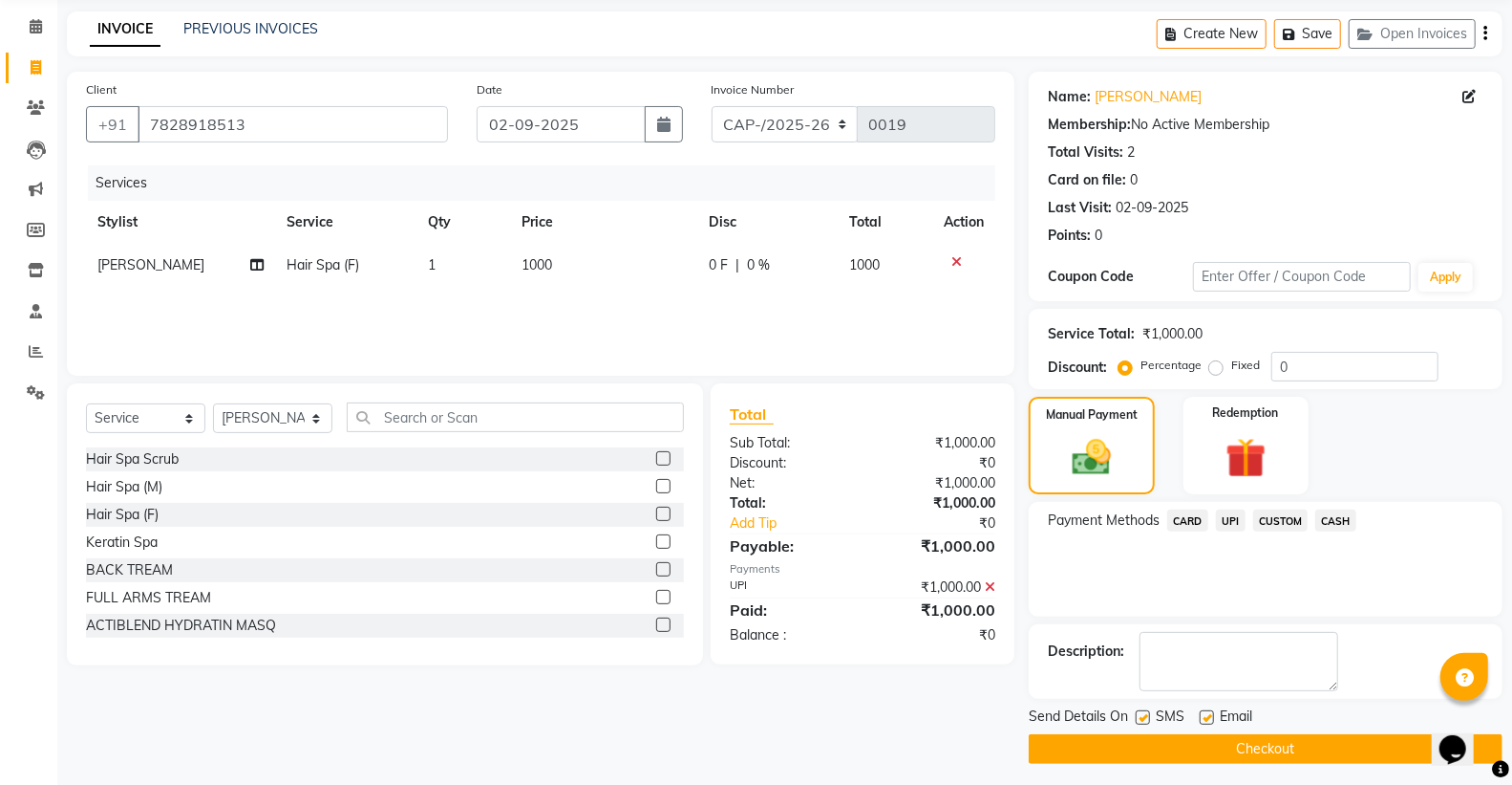
scroll to position [79, 0]
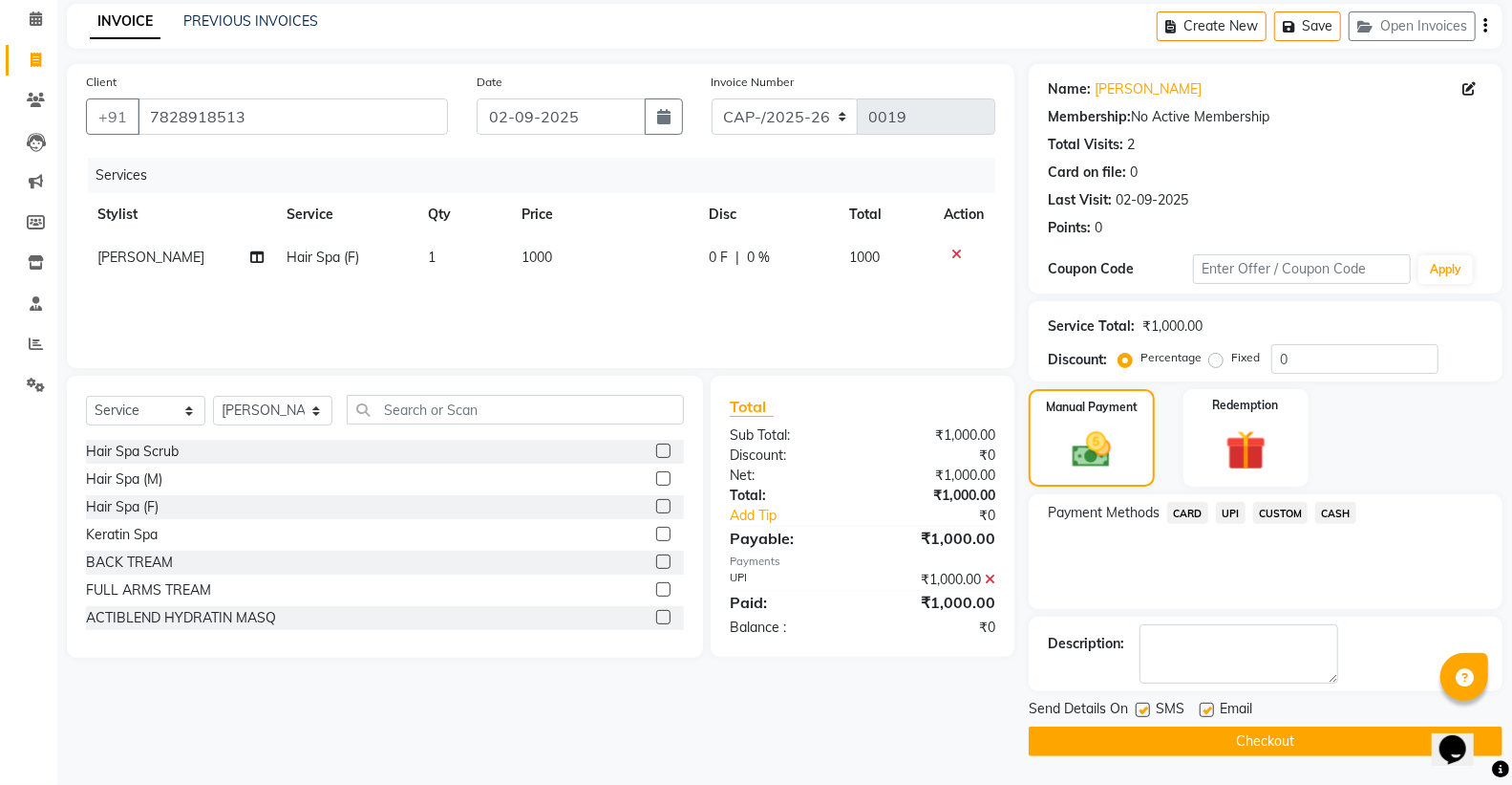
click at [1280, 743] on button "Checkout" at bounding box center [1266, 741] width 474 height 29
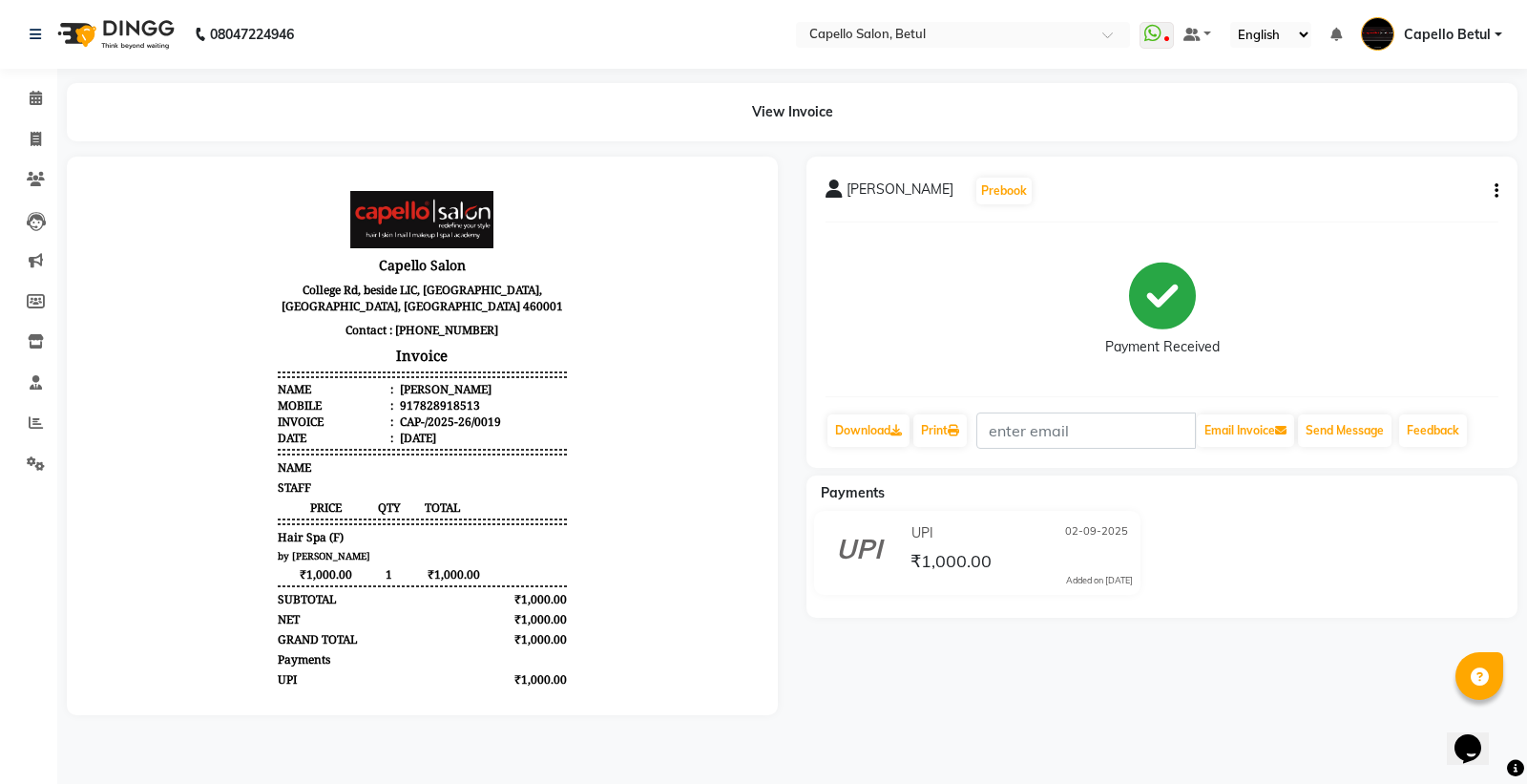
click at [1007, 670] on div "mahipal Prebook Payment Received Download Print Email Invoice Send Message Feed…" at bounding box center [1162, 435] width 740 height 558
click at [31, 100] on icon at bounding box center [35, 98] width 13 height 15
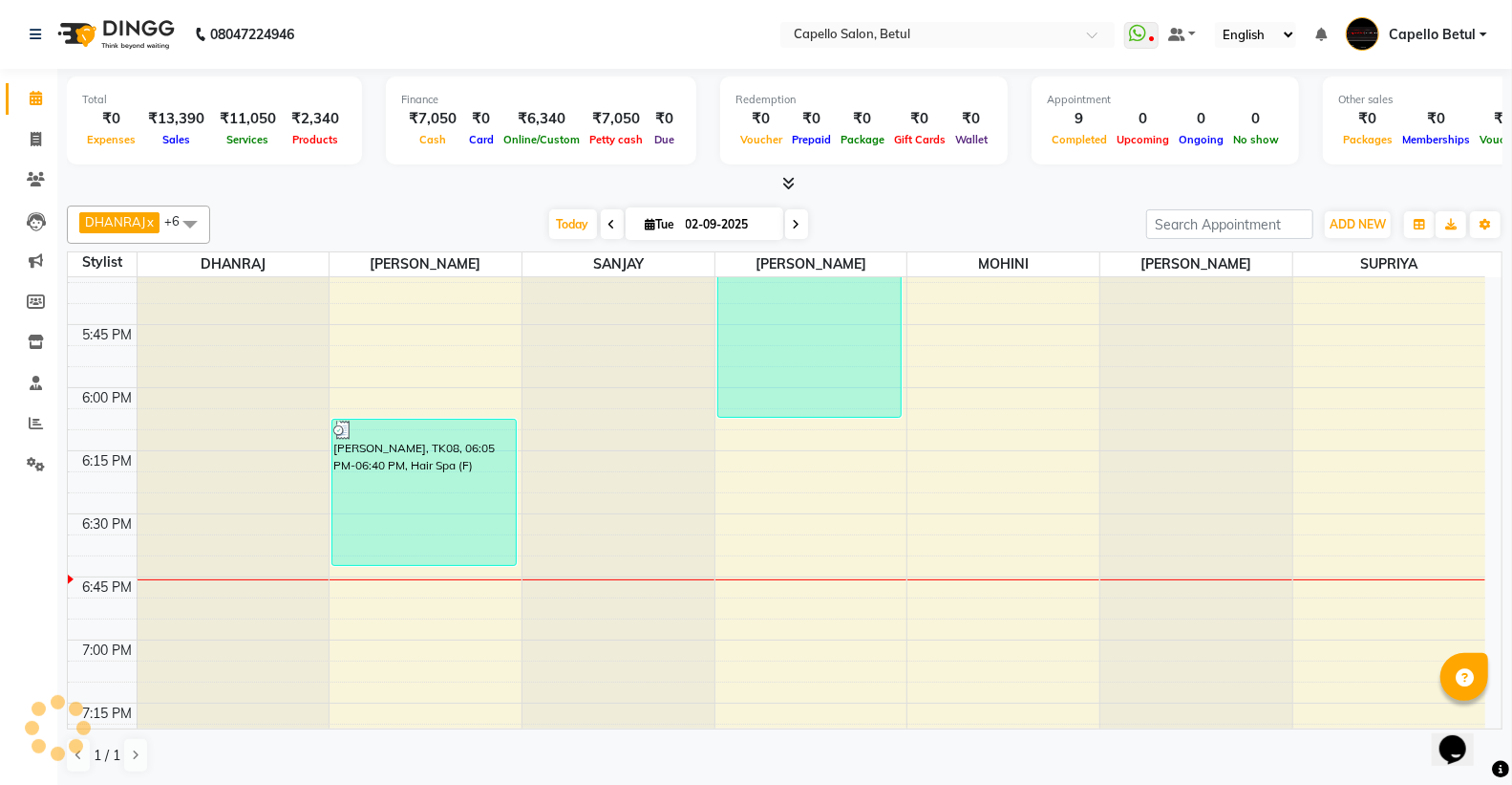
scroll to position [2175, 0]
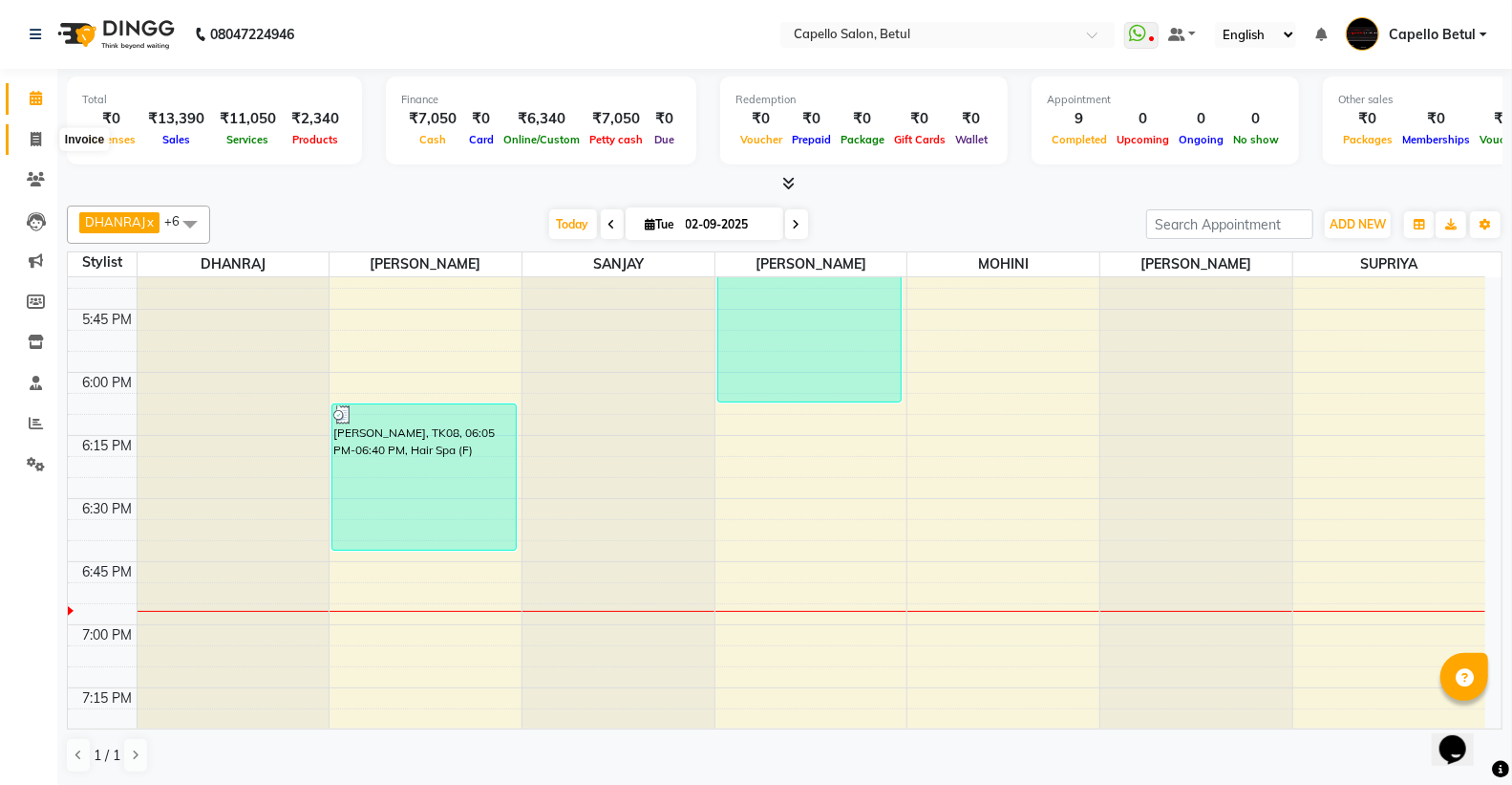
click at [25, 145] on span at bounding box center [36, 140] width 33 height 22
select select "service"
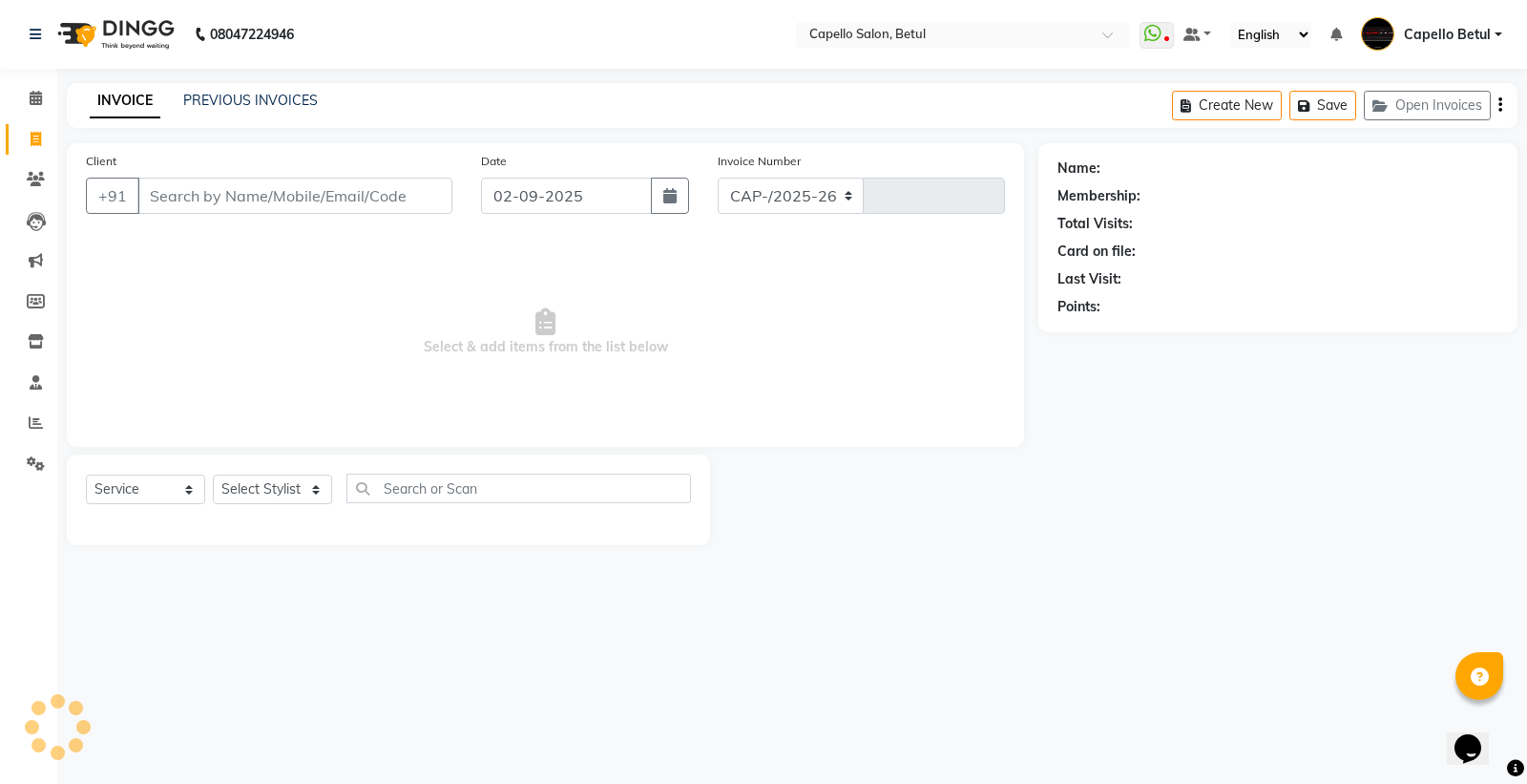
select select "8951"
type input "0020"
click at [216, 187] on input "Client" at bounding box center [295, 195] width 315 height 36
type input "9406923777"
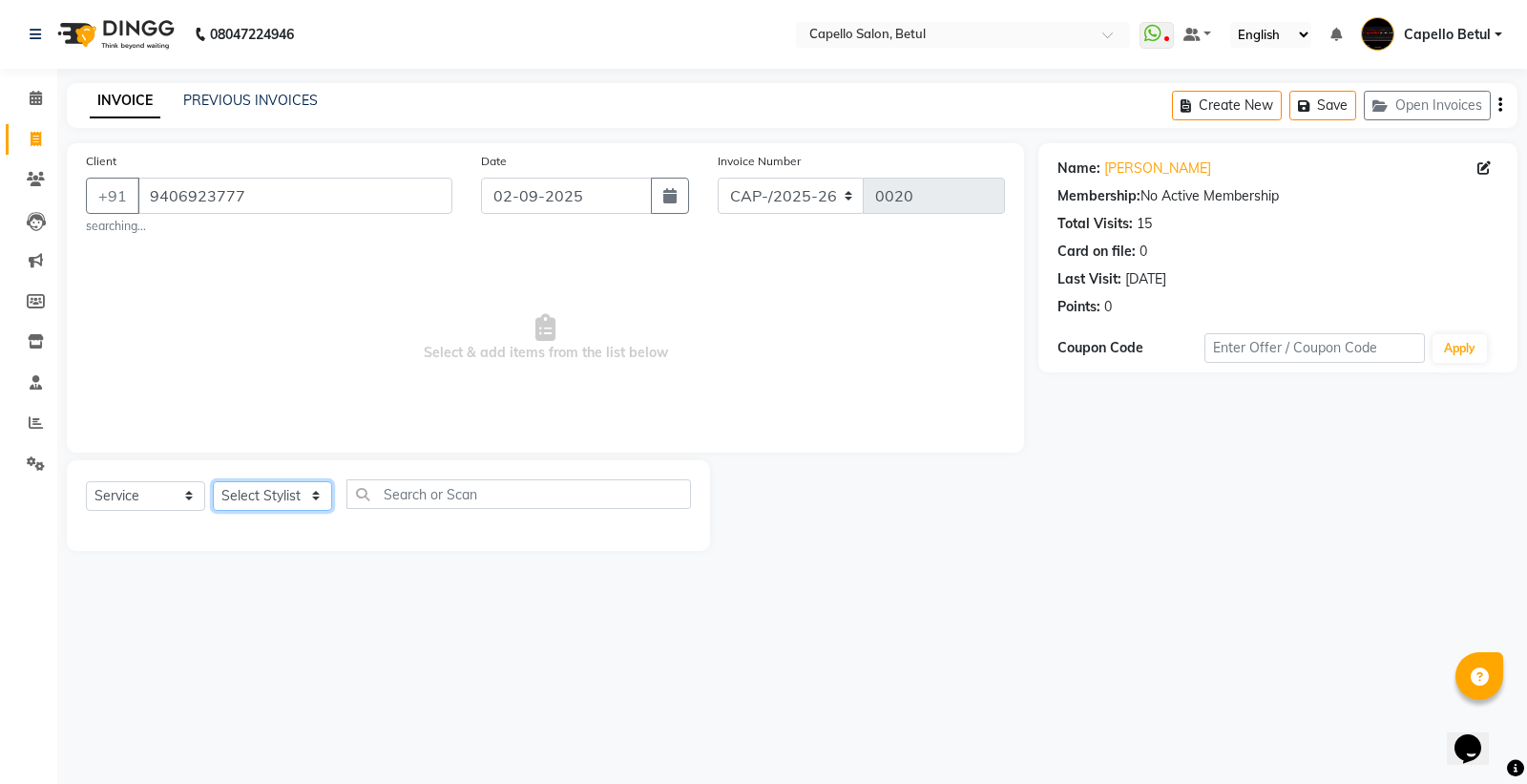
click at [253, 493] on select "Select Stylist ADMIN Capello Betul DHANRAJ DISHANT kirti MOHINI POOJA SOLANKI (…" at bounding box center [272, 496] width 119 height 29
select select "34695"
click at [213, 481] on select "Select Stylist ADMIN Capello Betul DHANRAJ DISHANT kirti MOHINI POOJA SOLANKI (…" at bounding box center [272, 496] width 119 height 29
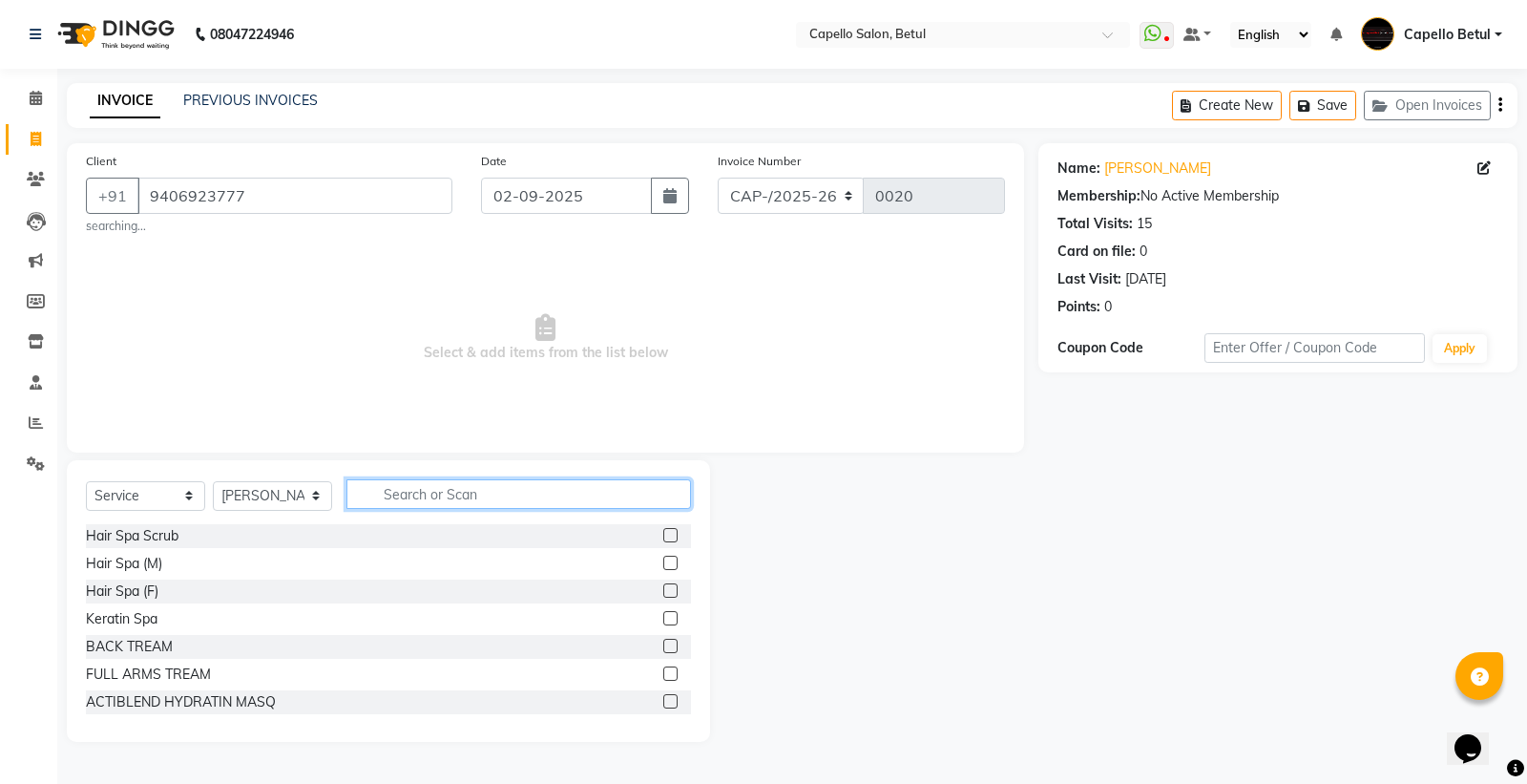
click at [439, 482] on input "text" at bounding box center [518, 494] width 345 height 29
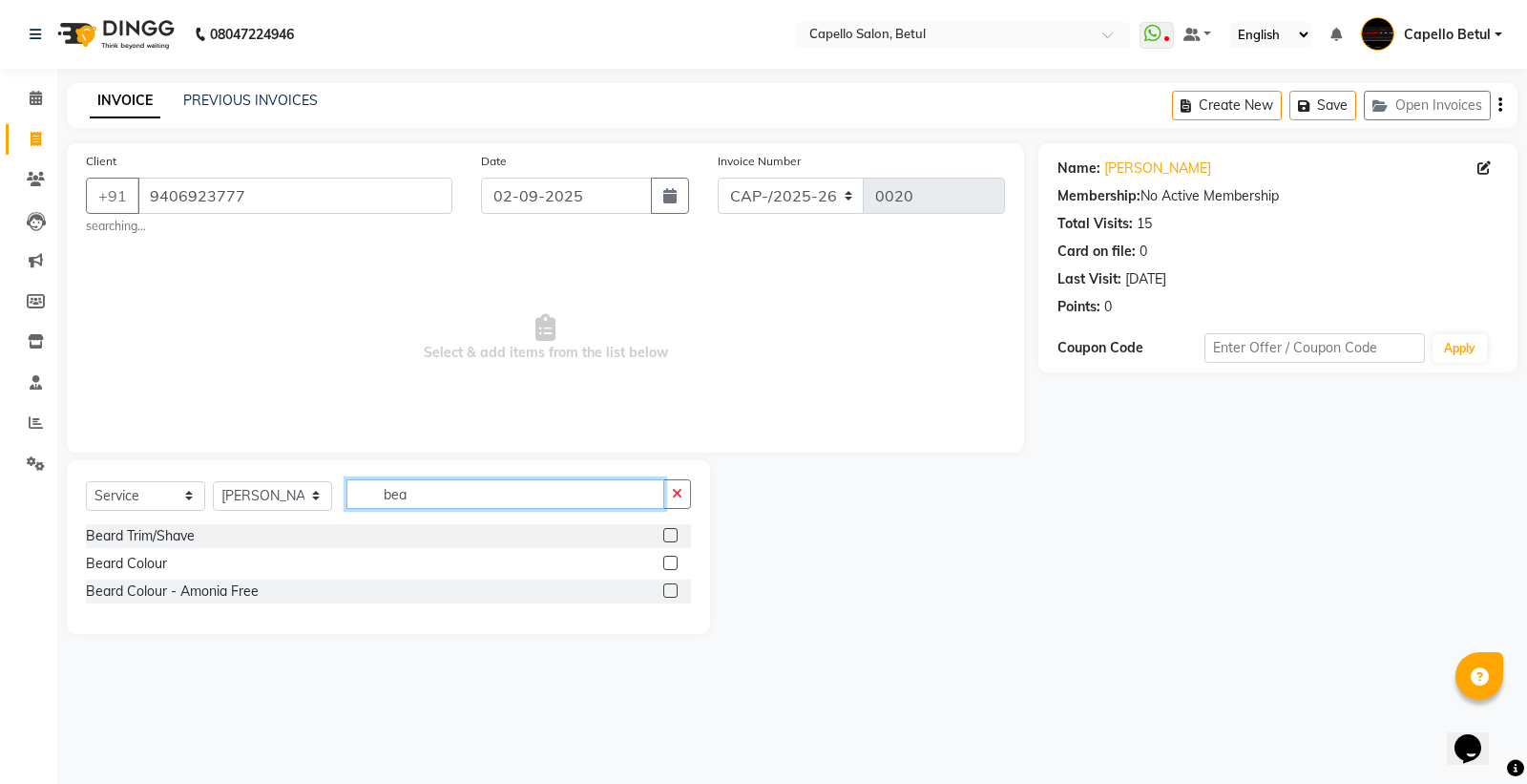
type input "bea"
click at [665, 530] on label at bounding box center [670, 535] width 15 height 15
click at [665, 530] on input "checkbox" at bounding box center [669, 536] width 13 height 13
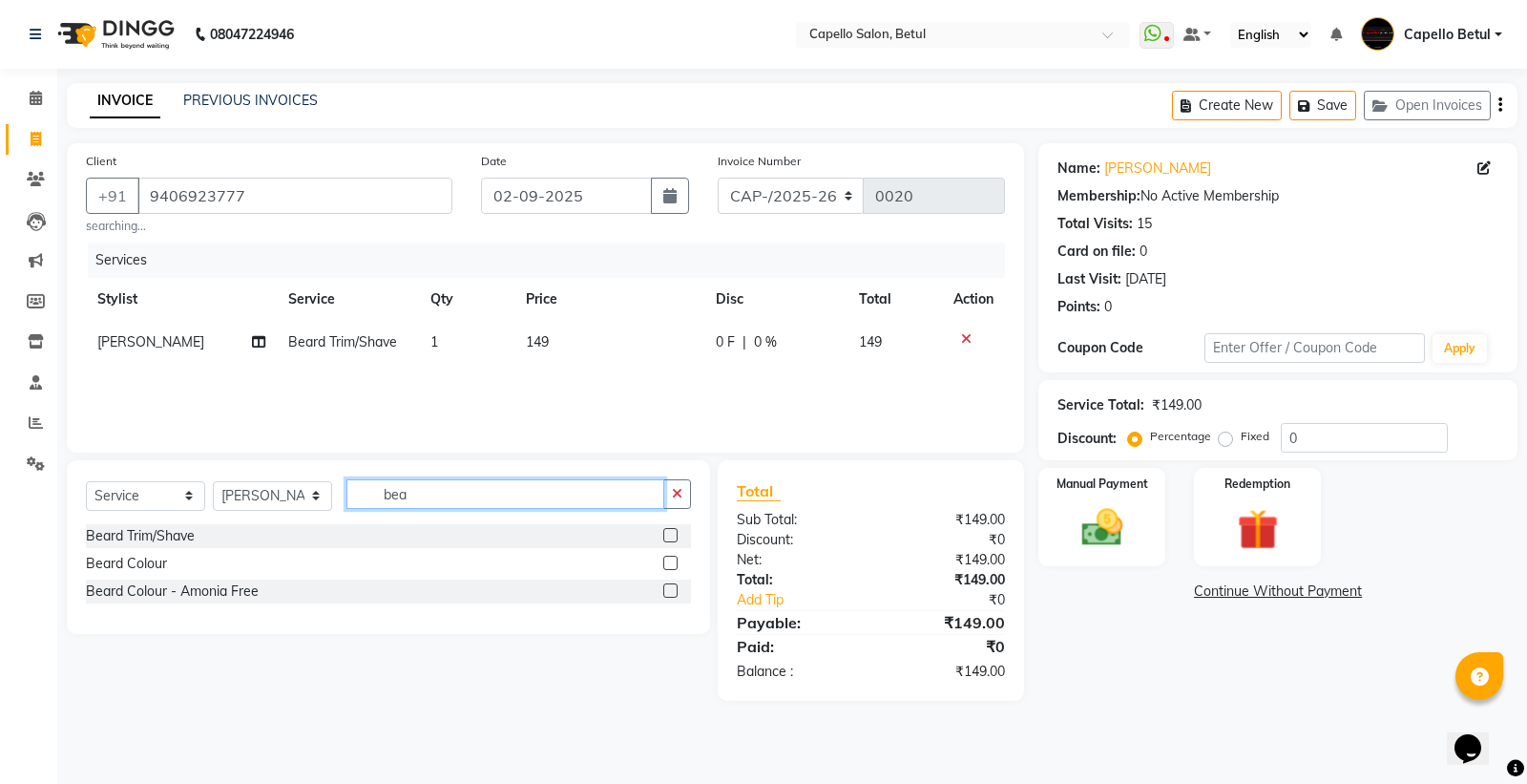
checkbox input "false"
drag, startPoint x: 463, startPoint y: 517, endPoint x: 454, endPoint y: 511, distance: 10.8
click at [462, 517] on div "Select Service Product Membership Package Voucher Prepaid Gift Card Select Styl…" at bounding box center [389, 502] width 605 height 45
type input "b"
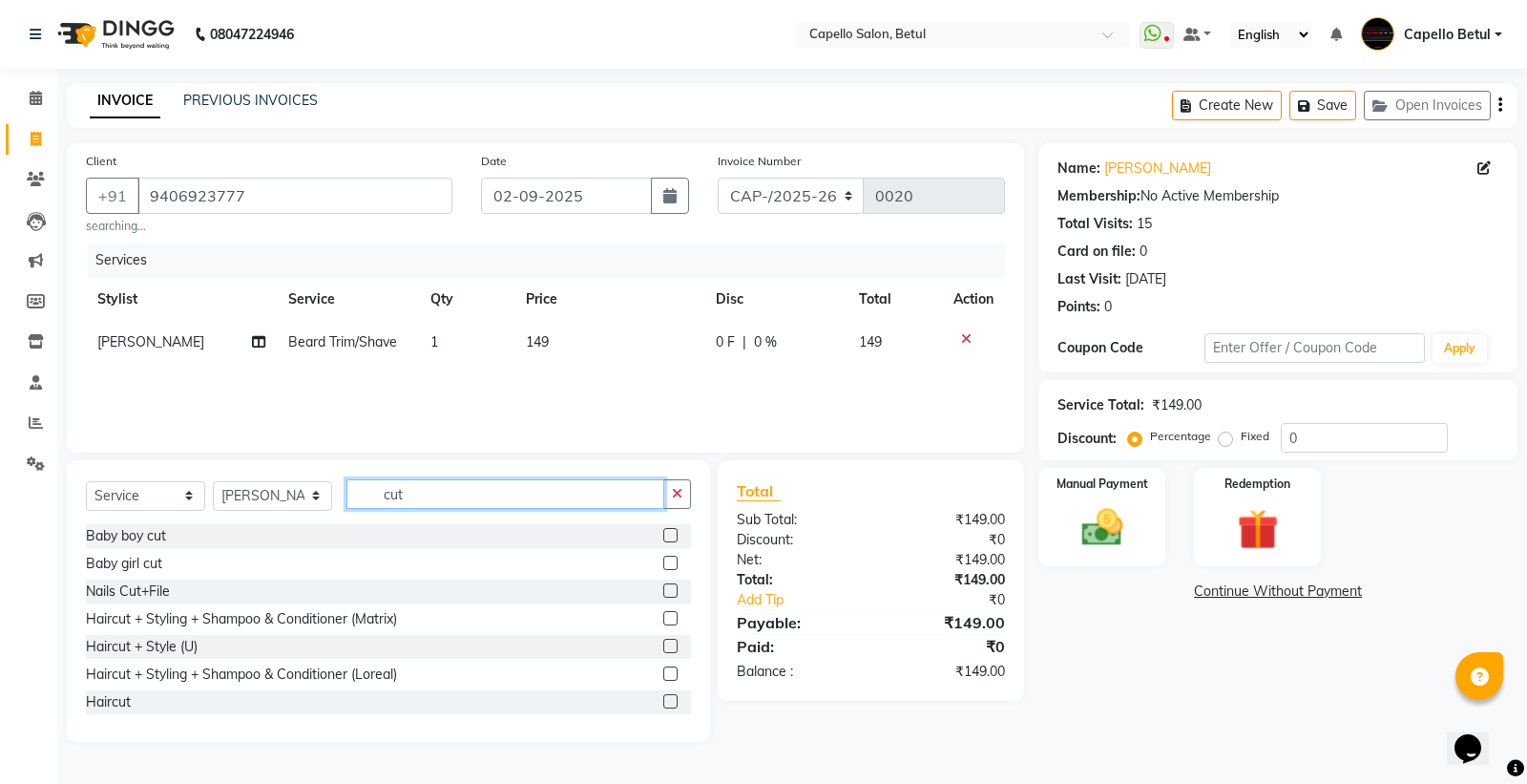
type input "cut"
click at [663, 699] on label at bounding box center [670, 701] width 15 height 15
click at [663, 699] on input "checkbox" at bounding box center [669, 702] width 13 height 13
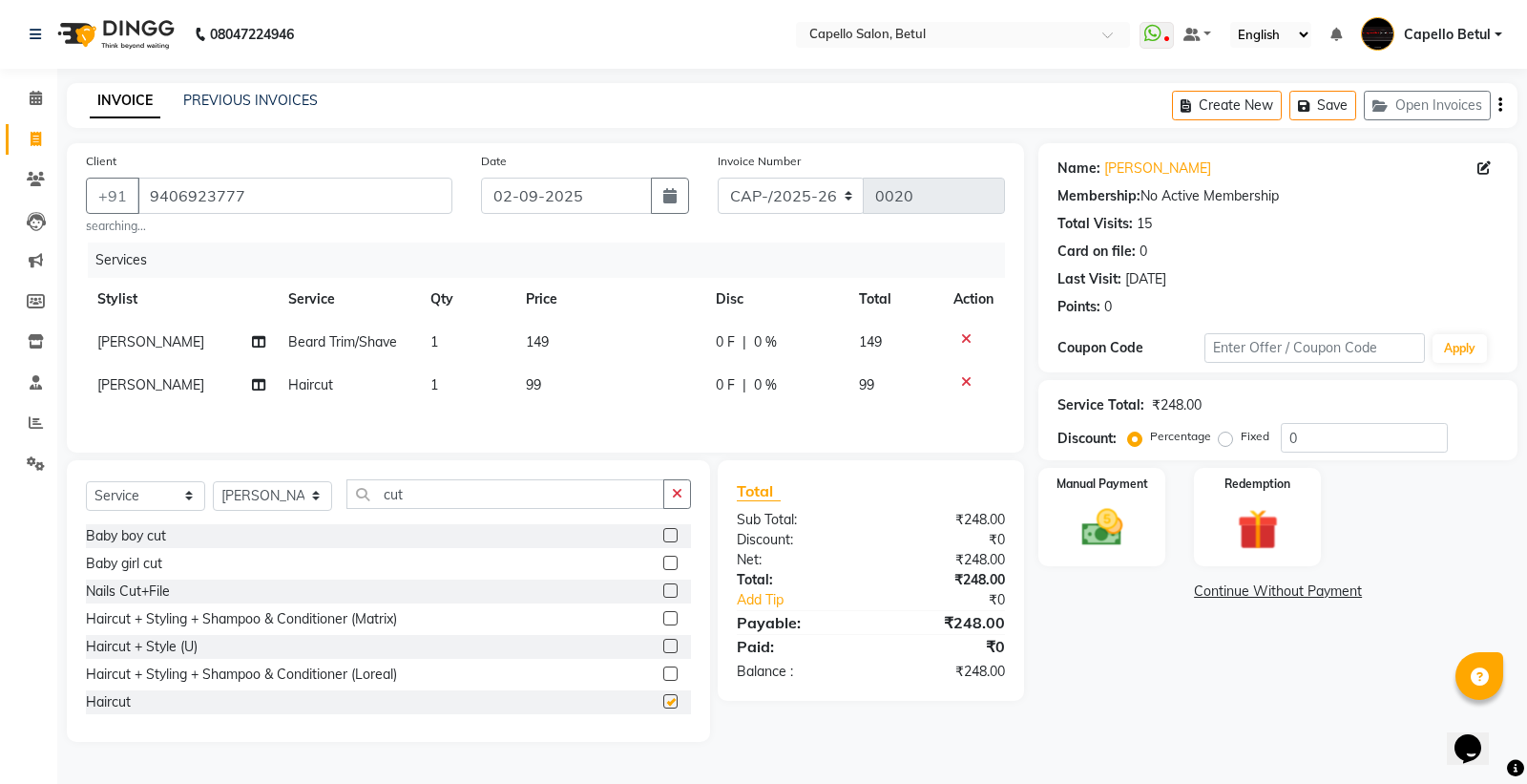
checkbox input "false"
click at [596, 330] on td "149" at bounding box center [609, 342] width 190 height 43
select select "34695"
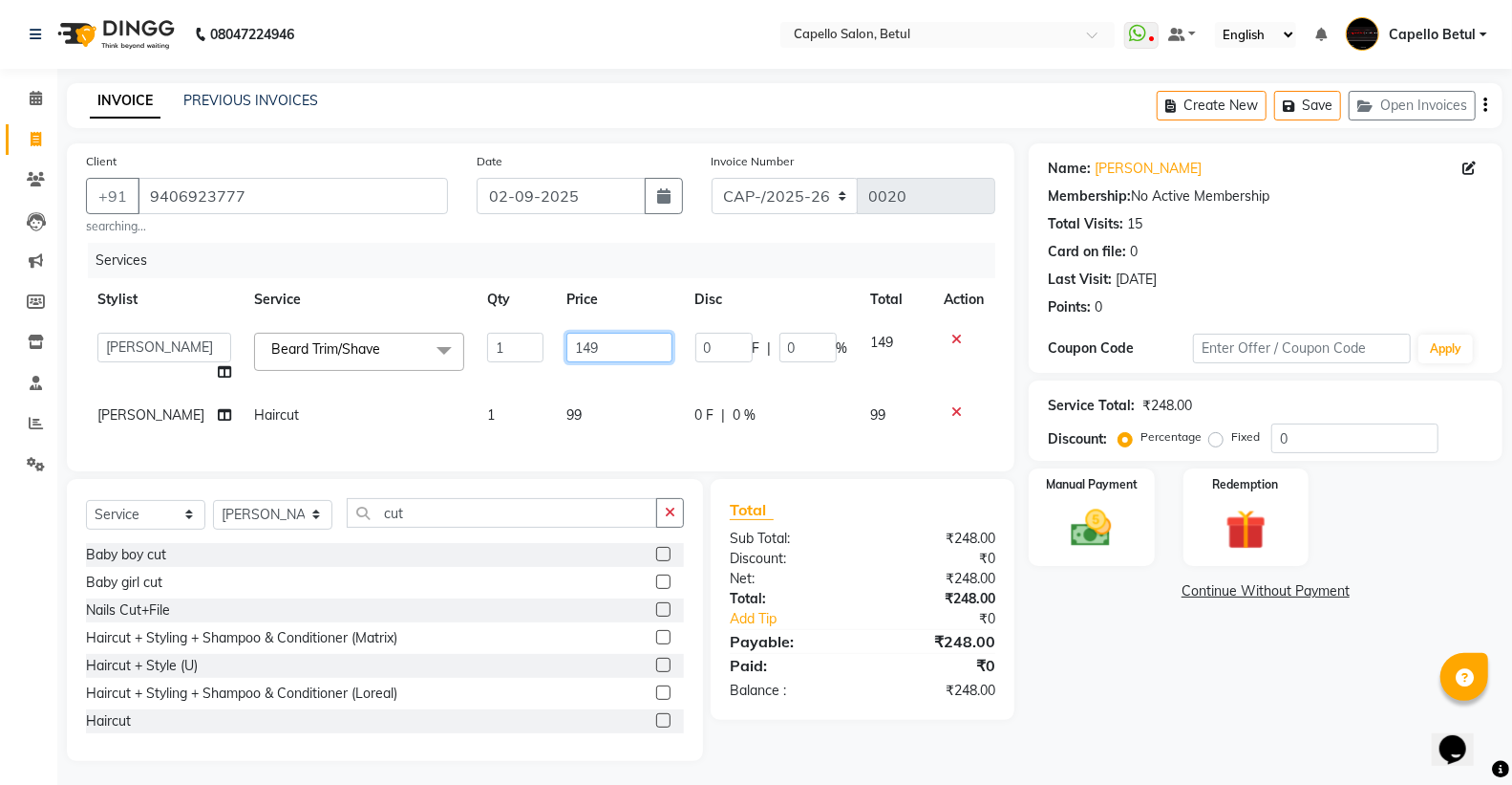
drag, startPoint x: 596, startPoint y: 330, endPoint x: 613, endPoint y: 339, distance: 19.2
click at [599, 332] on td "149" at bounding box center [620, 357] width 129 height 72
click at [613, 349] on input "149" at bounding box center [620, 347] width 107 height 29
type input "1"
type input "200"
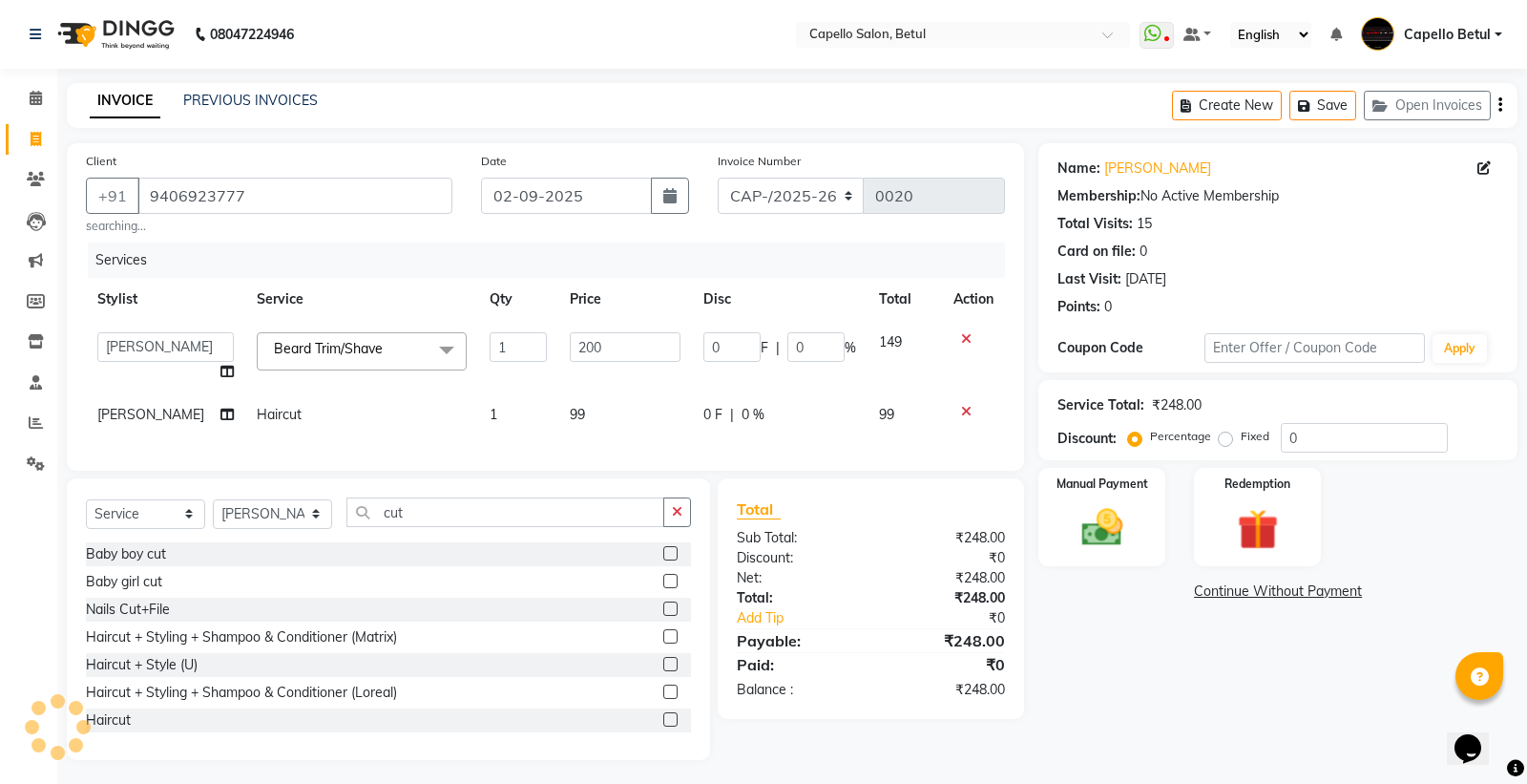
click at [630, 386] on tbody "ADMIN Capello Betul DHANRAJ DISHANT kirti MOHINI POOJA SOLANKI (M) PRAVEEN (M) …" at bounding box center [545, 378] width 919 height 115
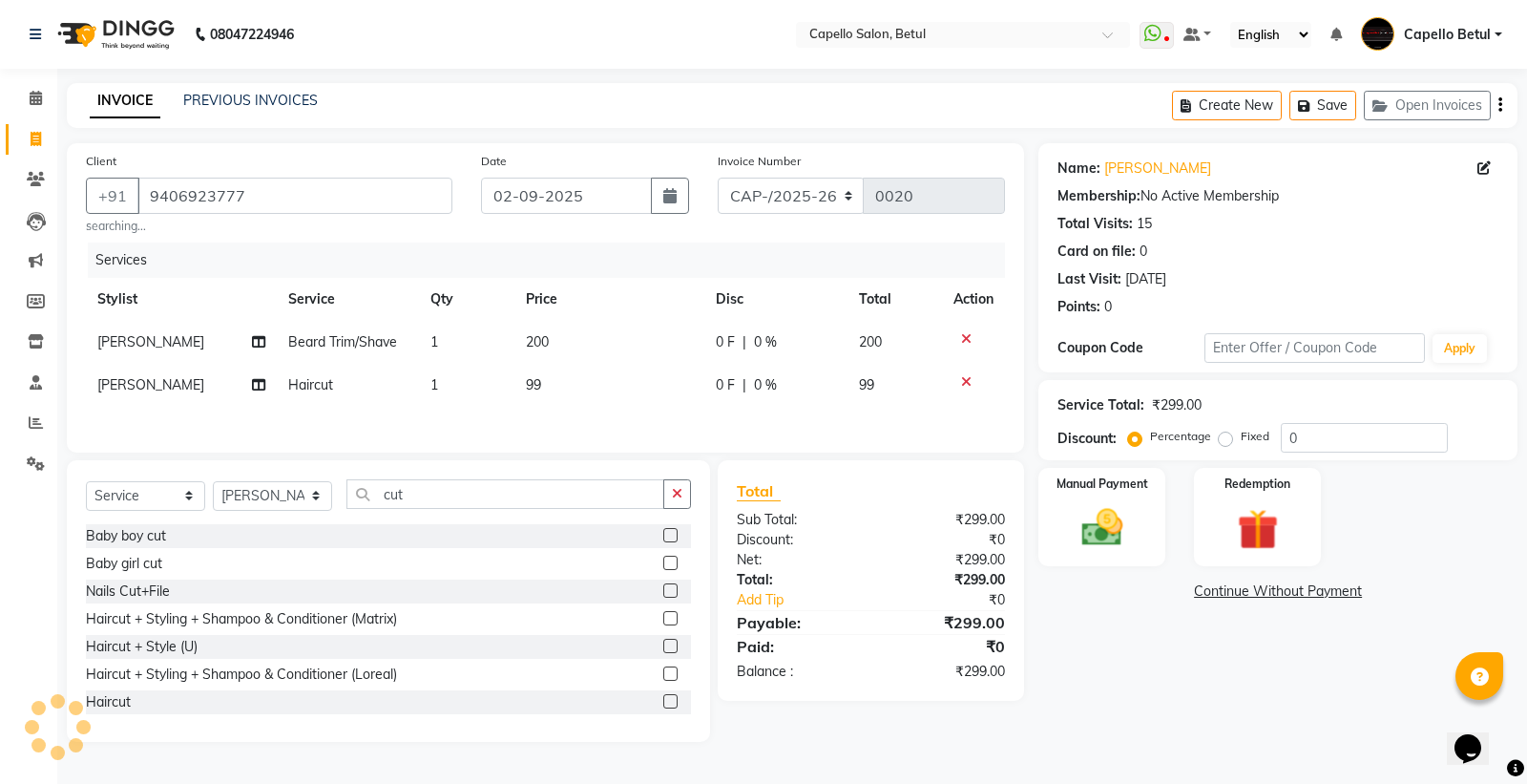
click at [630, 386] on td "99" at bounding box center [609, 385] width 190 height 43
select select "34695"
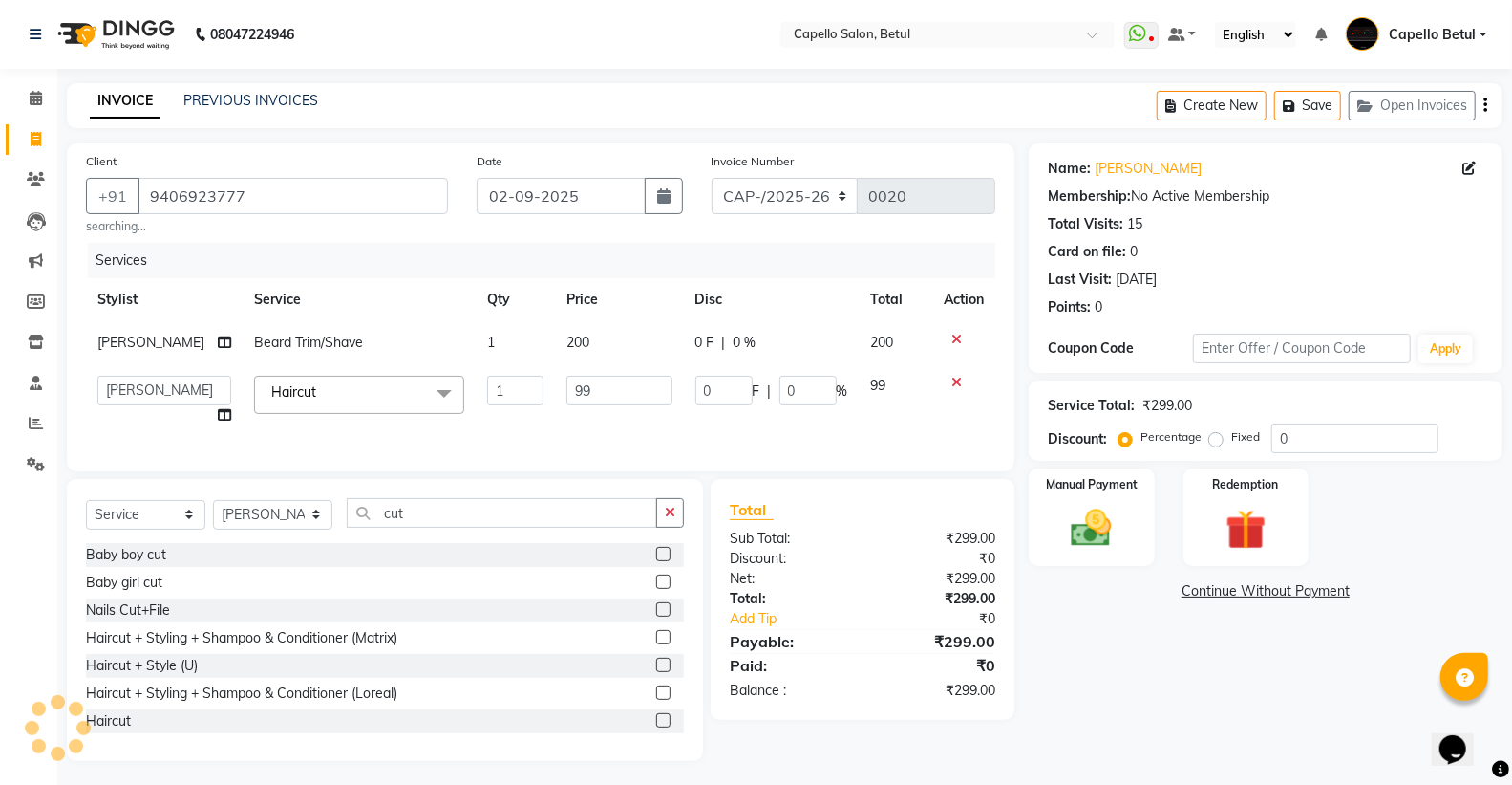
click at [626, 387] on input "99" at bounding box center [620, 390] width 107 height 29
type input "9"
type input "200"
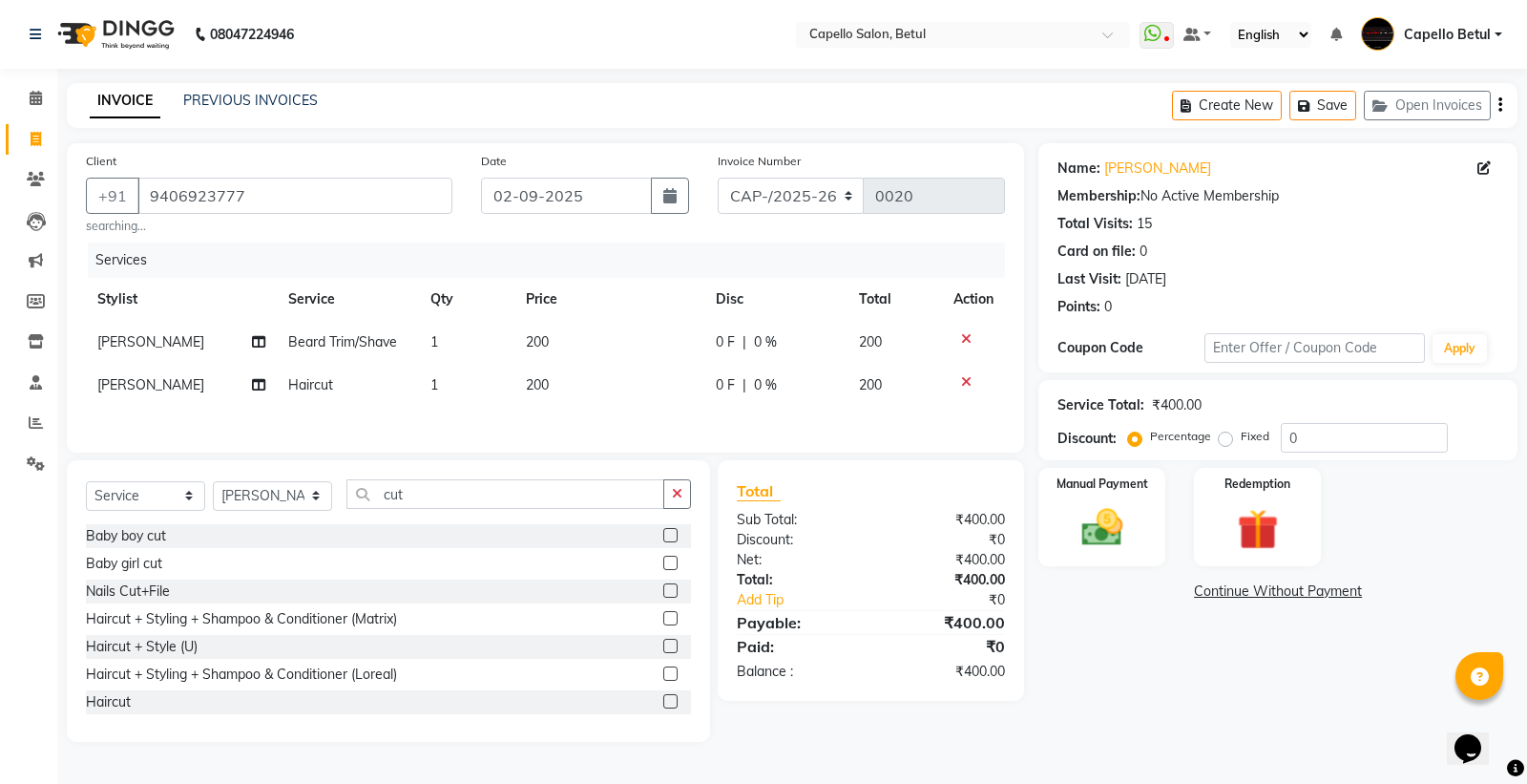
click at [621, 407] on div "Services Stylist Service Qty Price Disc Total Action SONU Beard Trim/Shave 1 20…" at bounding box center [545, 338] width 919 height 191
click at [684, 504] on button "button" at bounding box center [677, 494] width 27 height 29
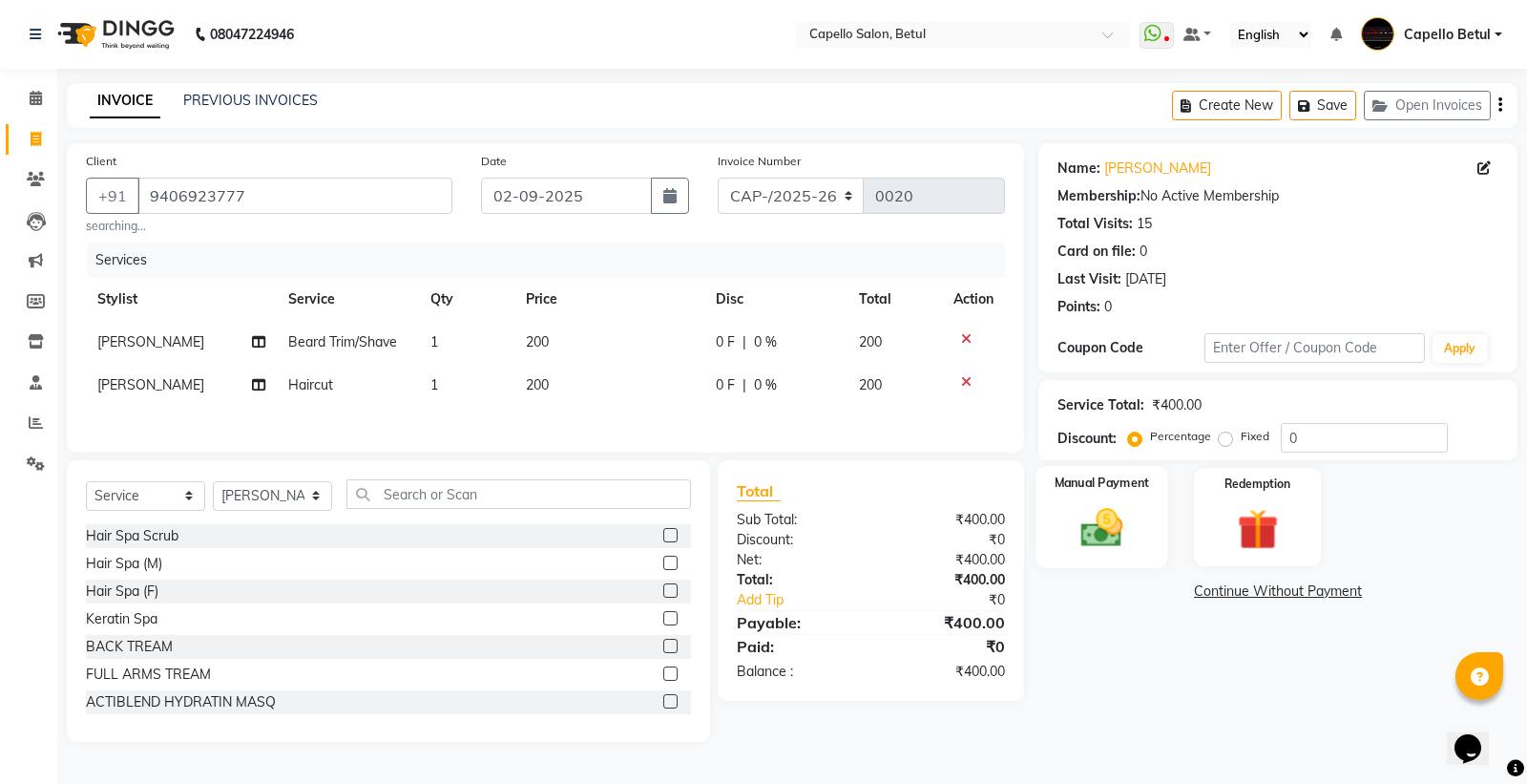
click at [1119, 532] on img at bounding box center [1102, 527] width 68 height 49
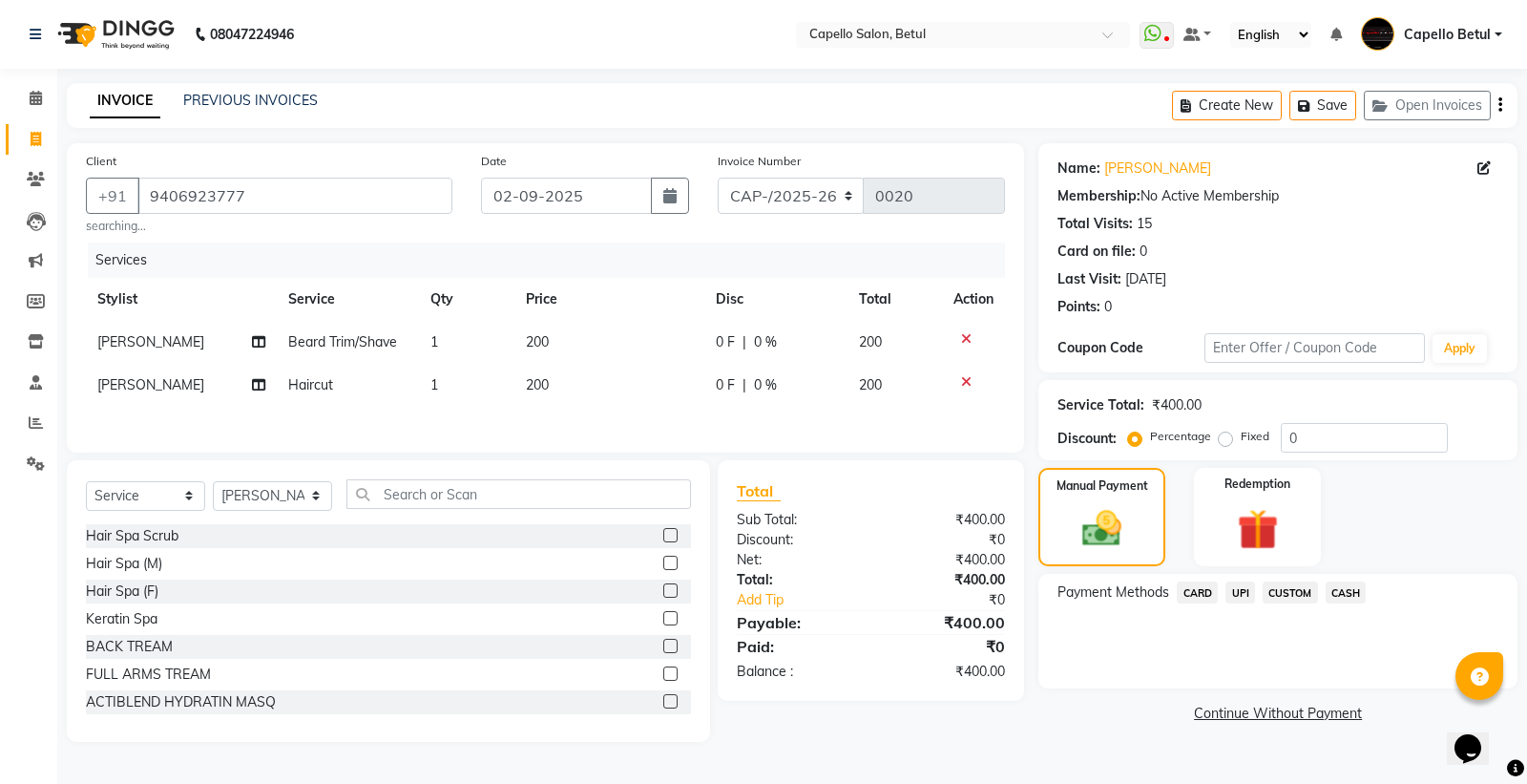
click at [1229, 594] on span "UPI" at bounding box center [1240, 592] width 29 height 21
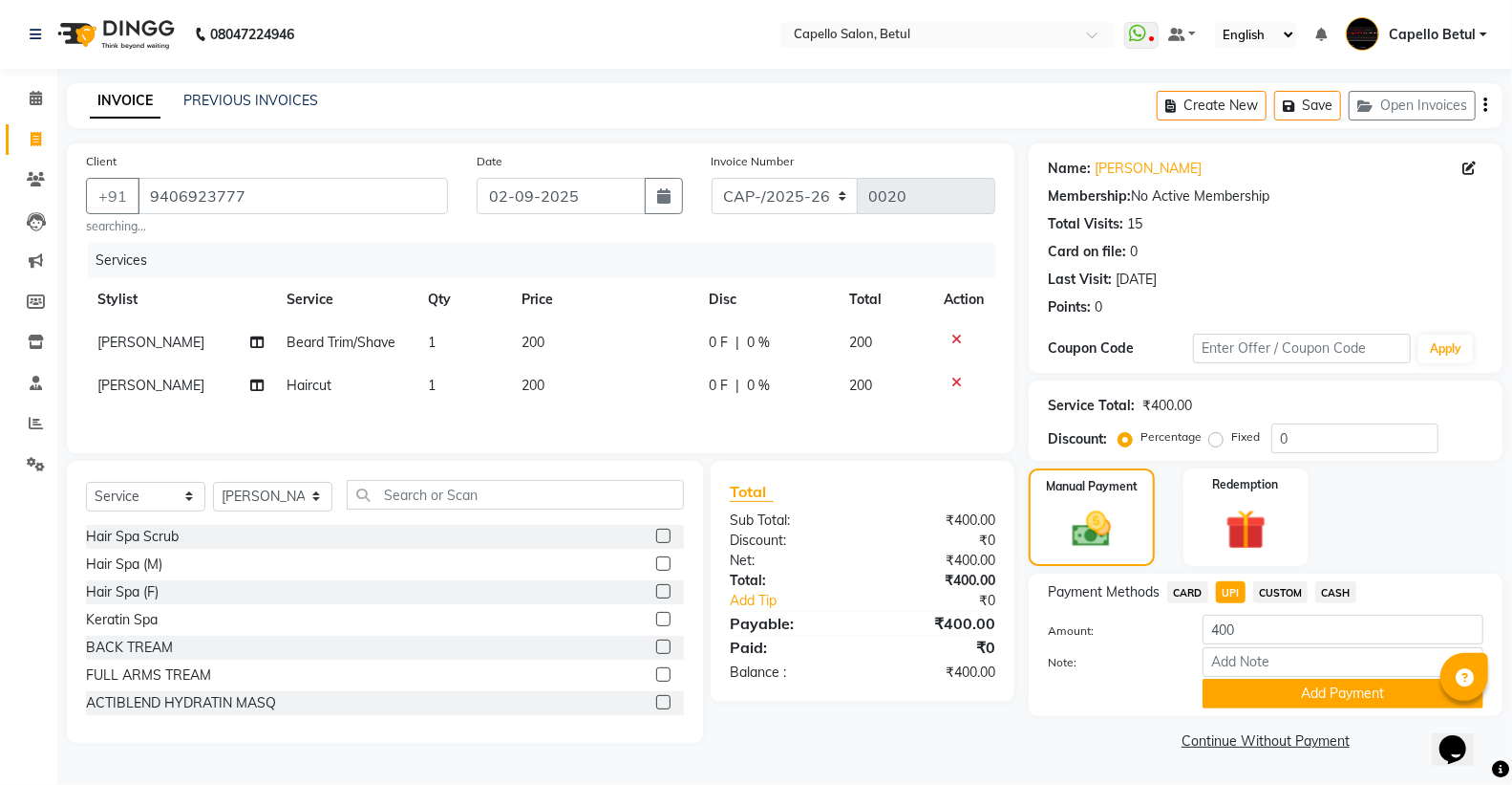
click at [1311, 693] on button "Add Payment" at bounding box center [1343, 693] width 281 height 29
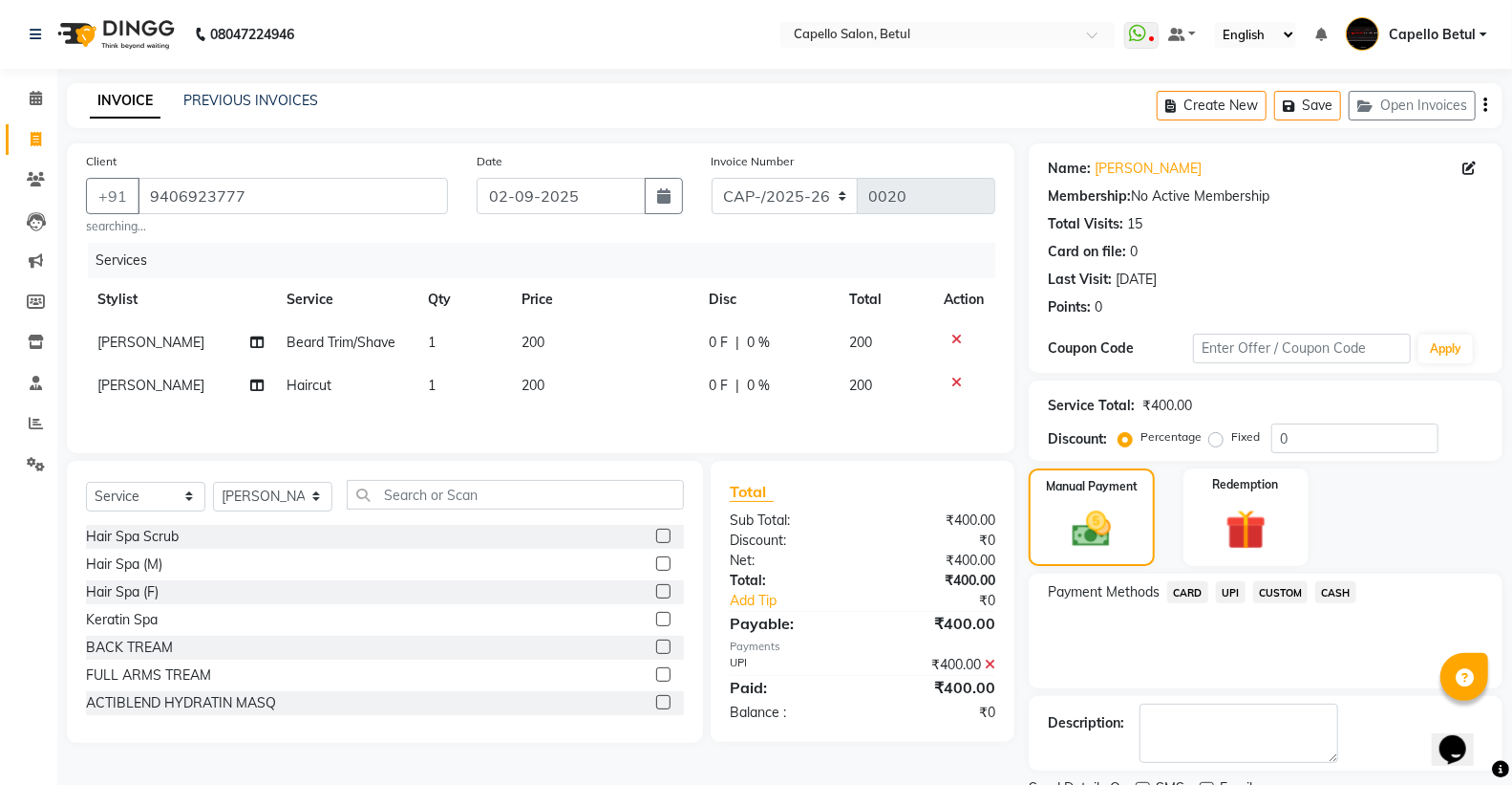
scroll to position [79, 0]
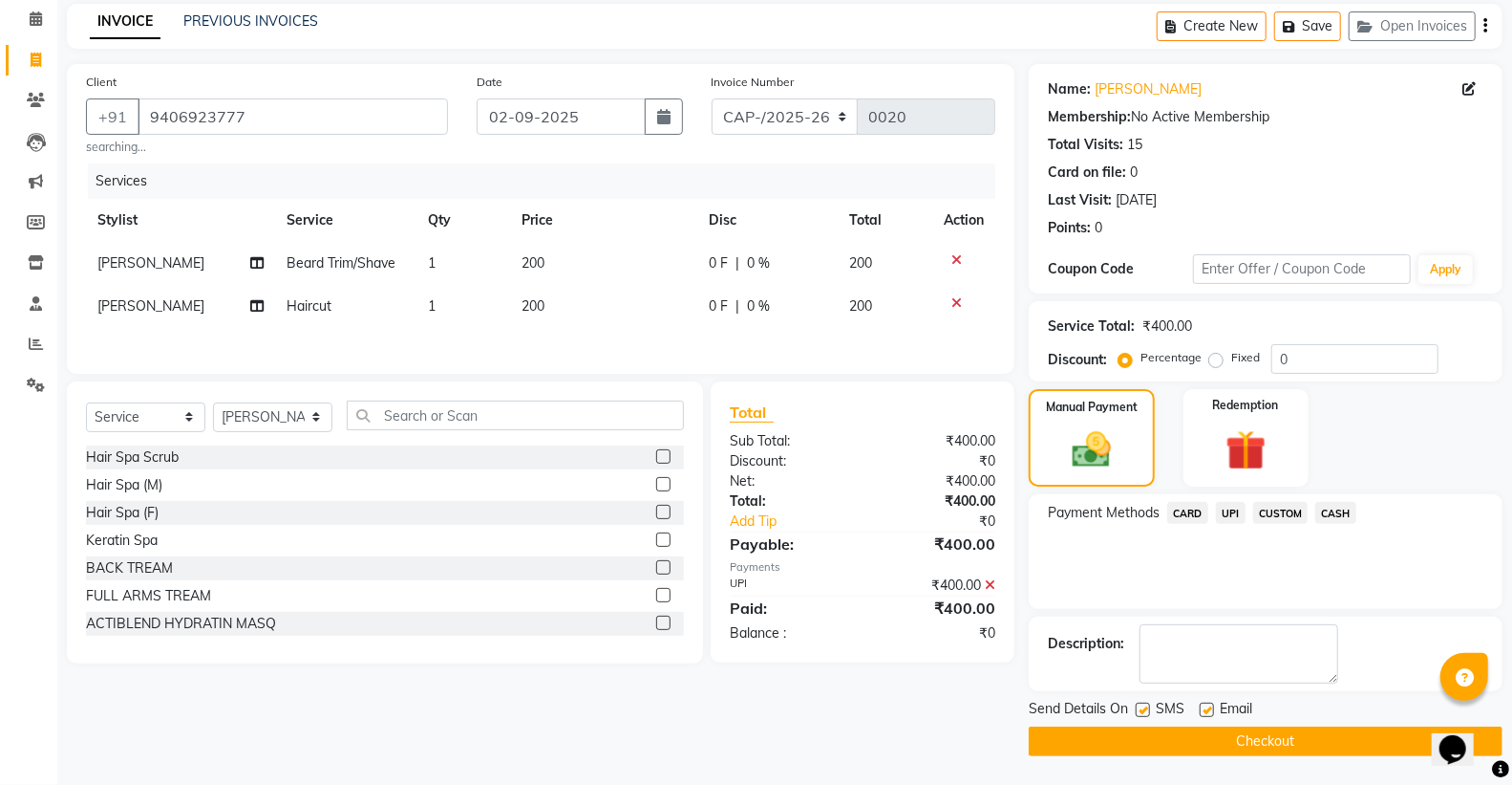
click at [1238, 744] on button "Checkout" at bounding box center [1266, 741] width 474 height 29
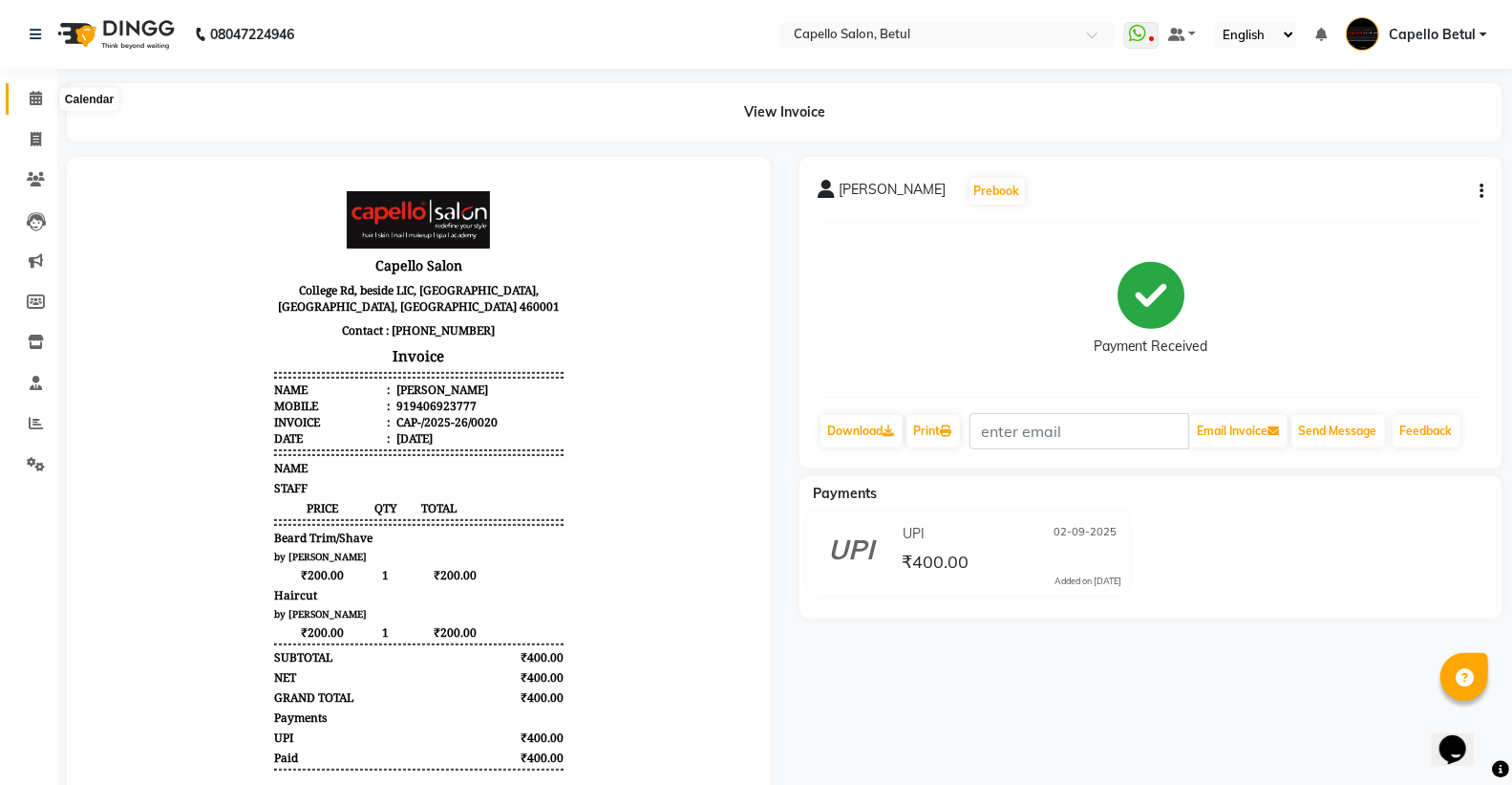
click at [36, 98] on icon at bounding box center [35, 98] width 13 height 15
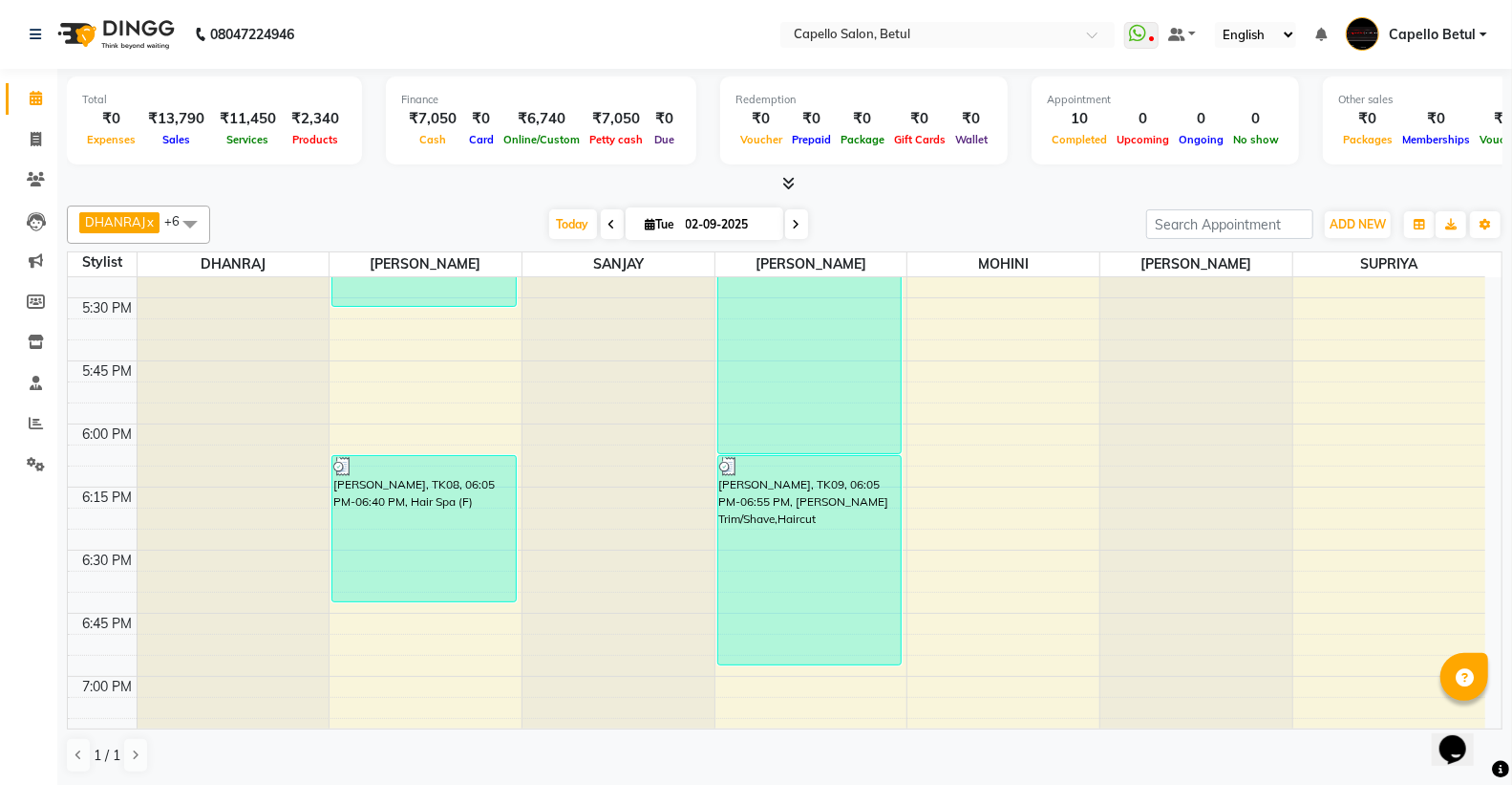
scroll to position [2442, 0]
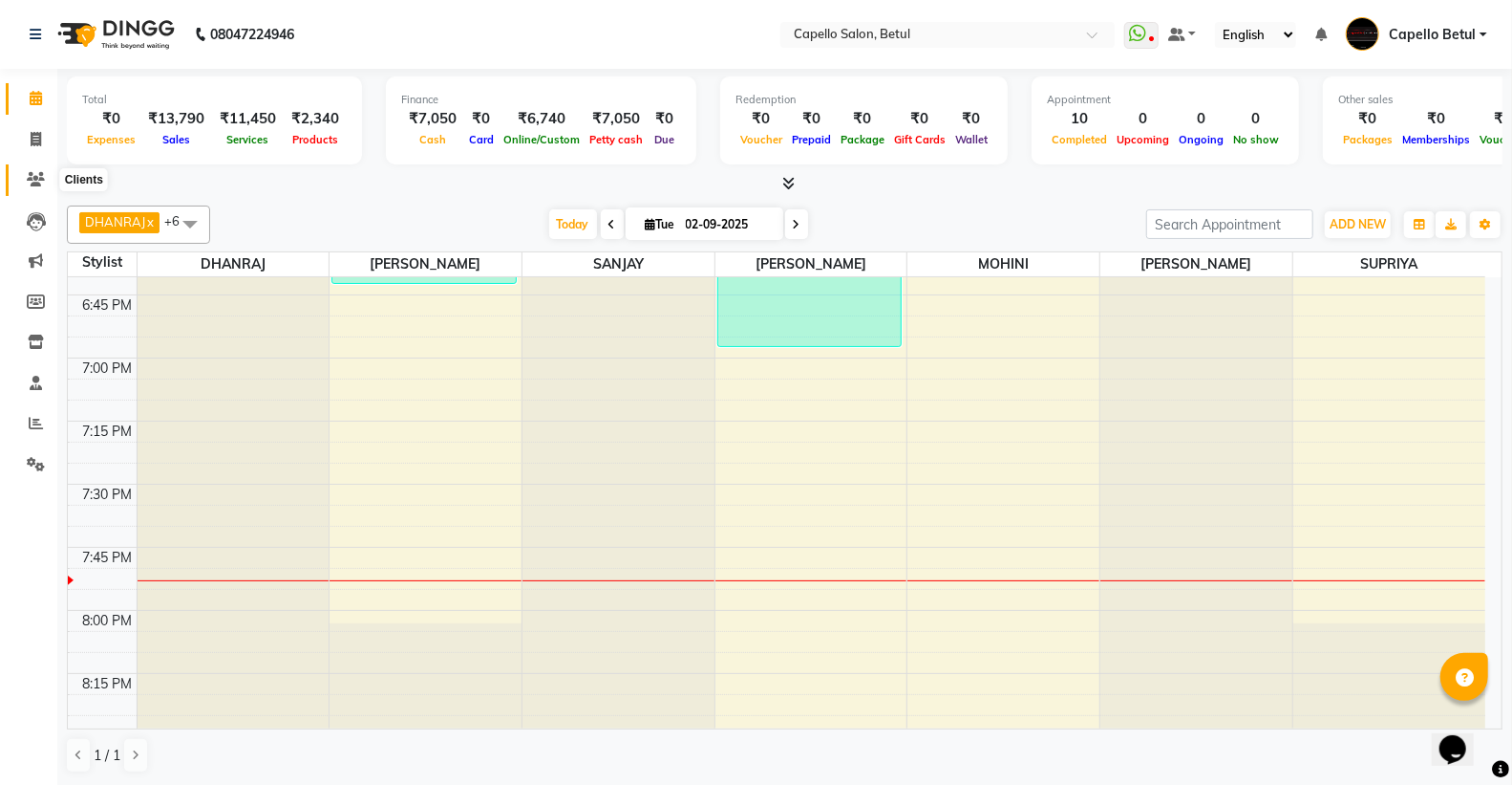
click at [34, 185] on icon at bounding box center [35, 179] width 19 height 15
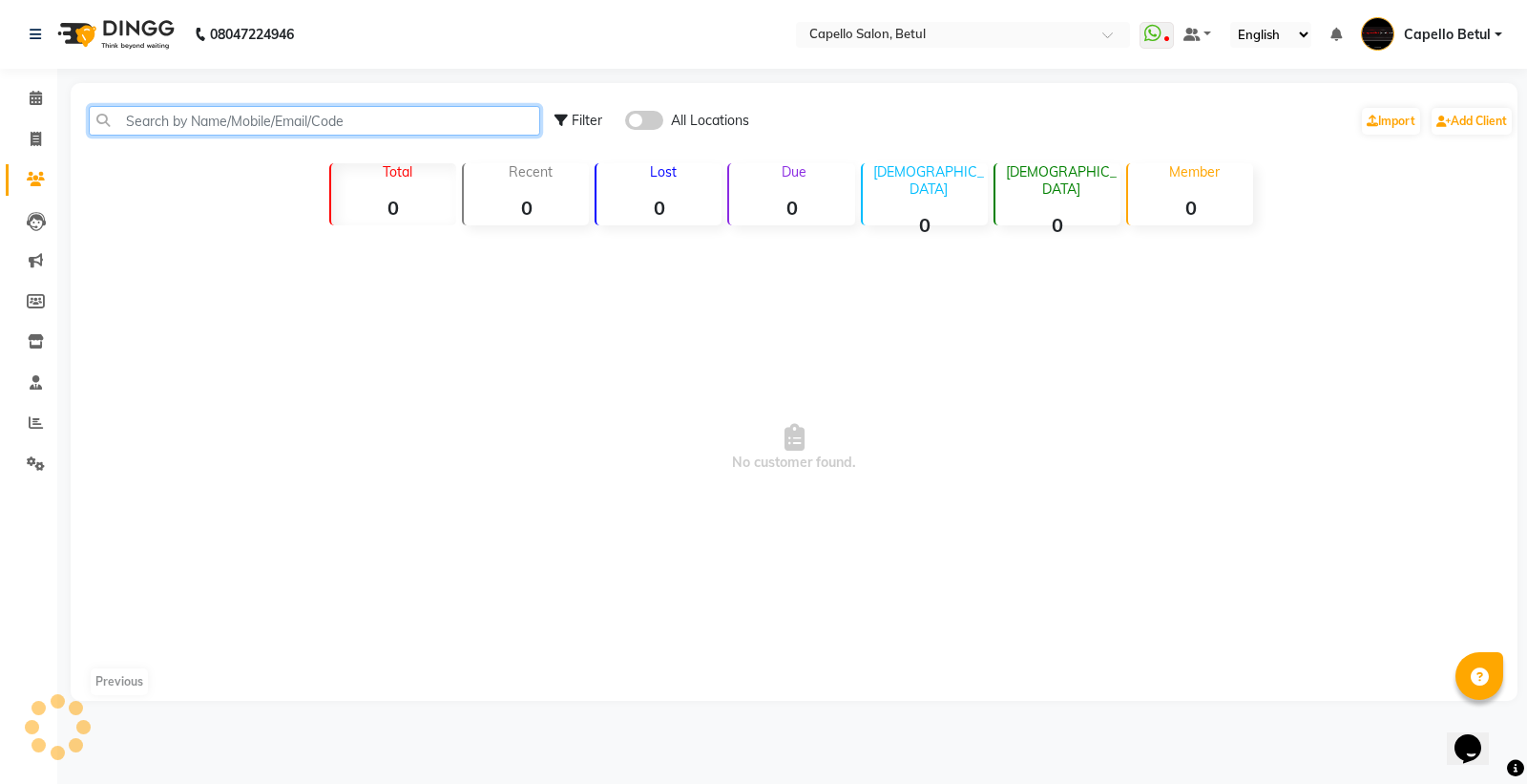
click at [193, 132] on input "text" at bounding box center [314, 121] width 451 height 29
click at [38, 313] on link "Members" at bounding box center [28, 302] width 46 height 31
select select
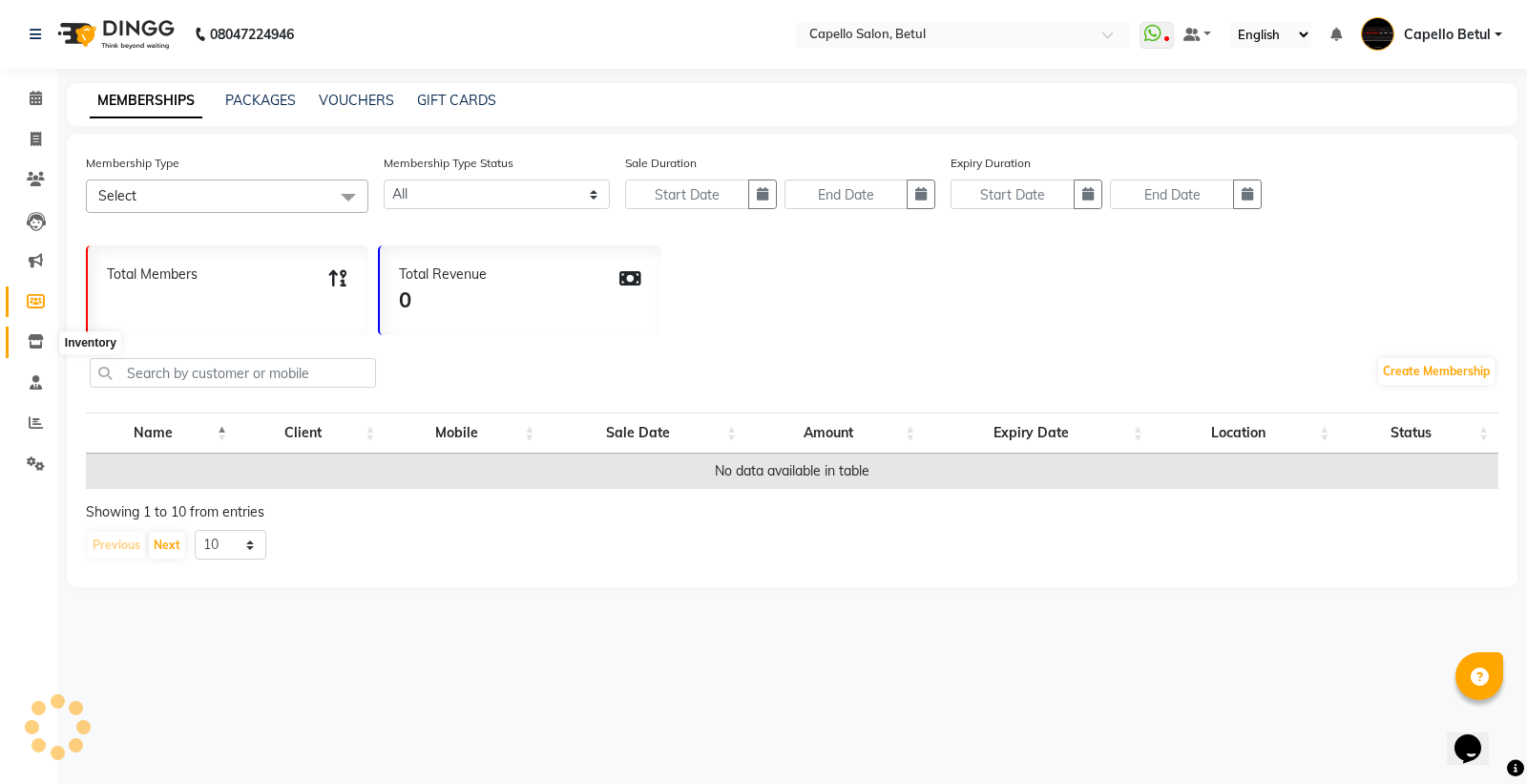
click at [40, 339] on icon at bounding box center [35, 341] width 17 height 15
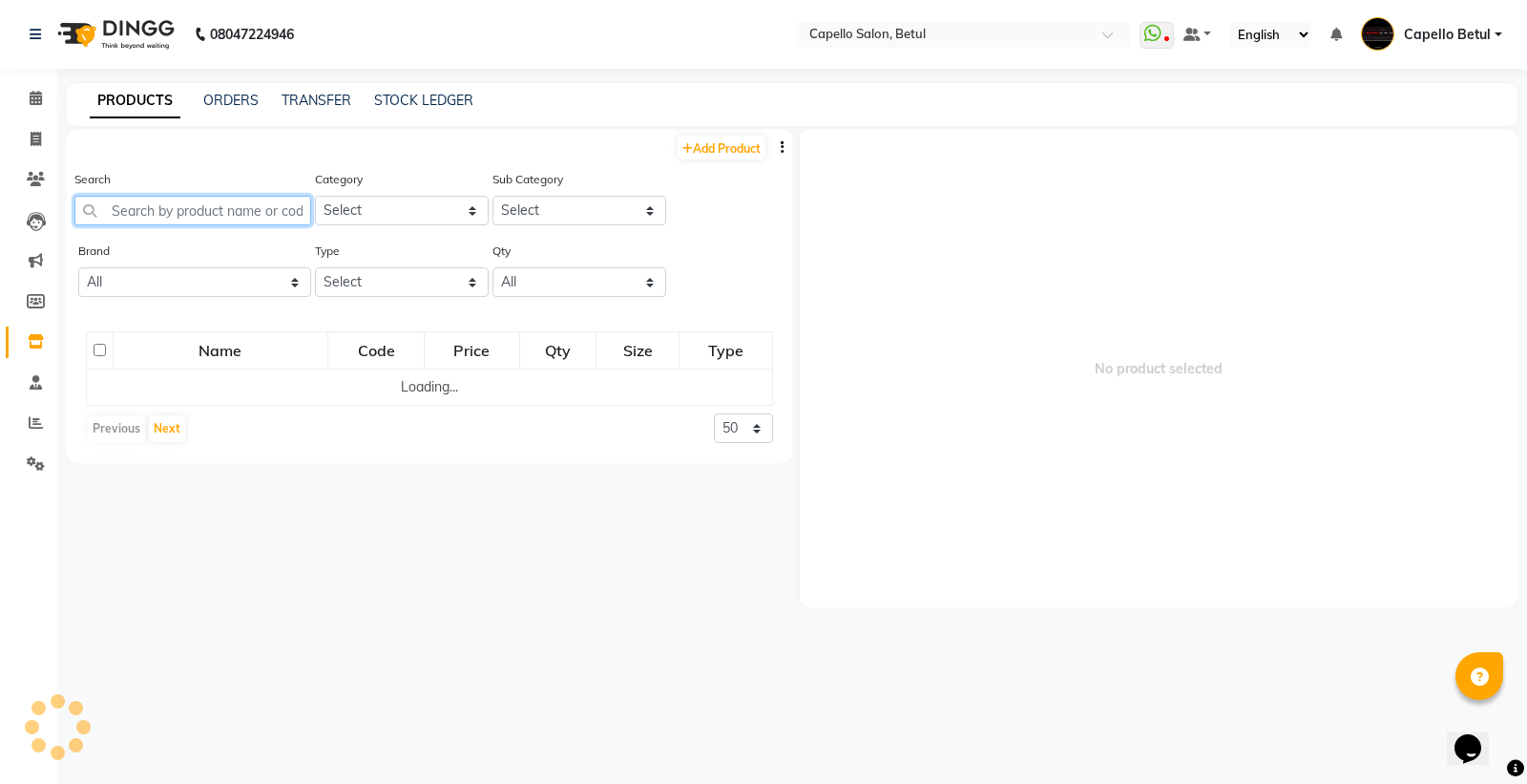
click at [148, 217] on input "text" at bounding box center [192, 210] width 236 height 29
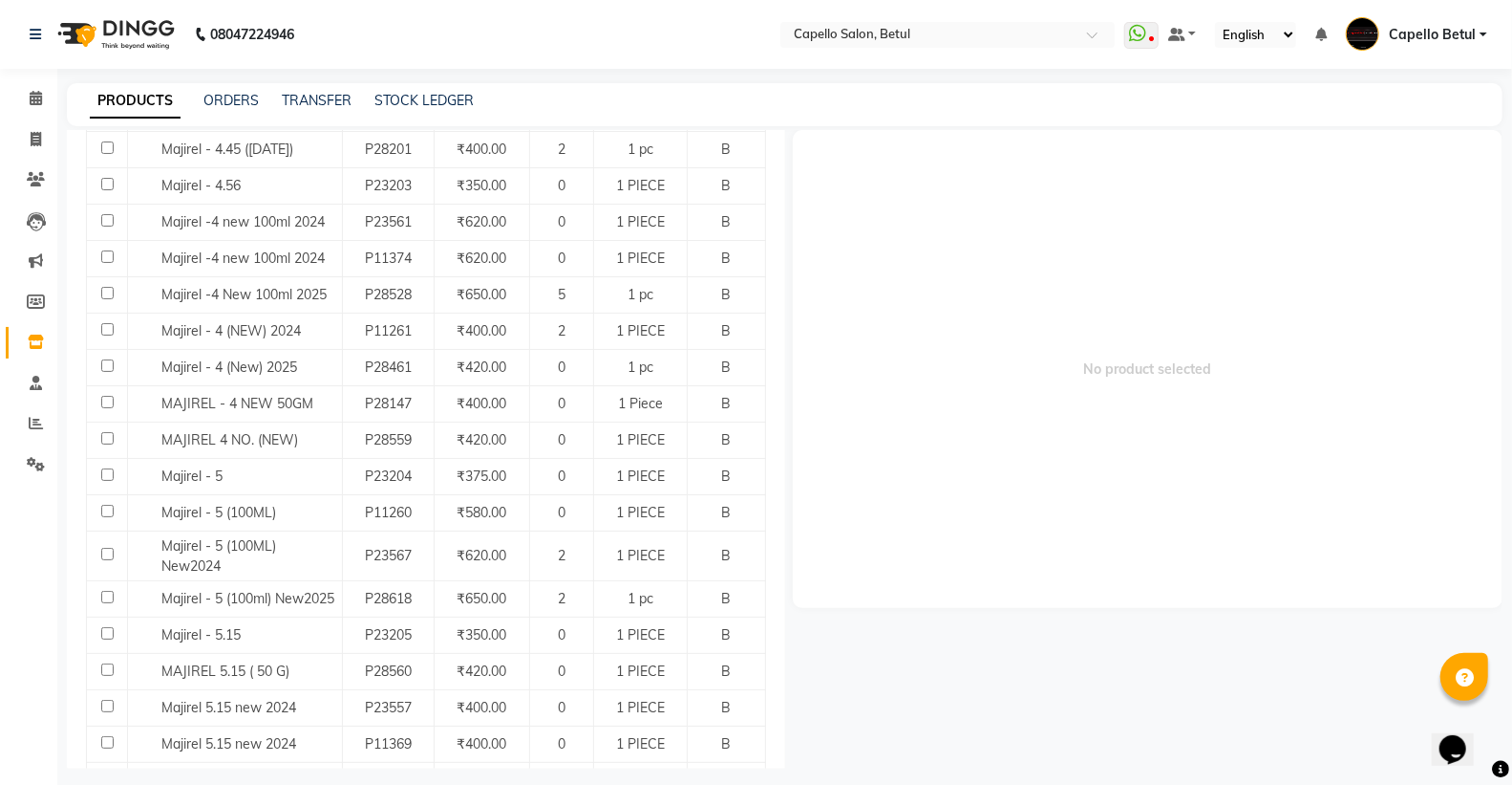
scroll to position [1380, 0]
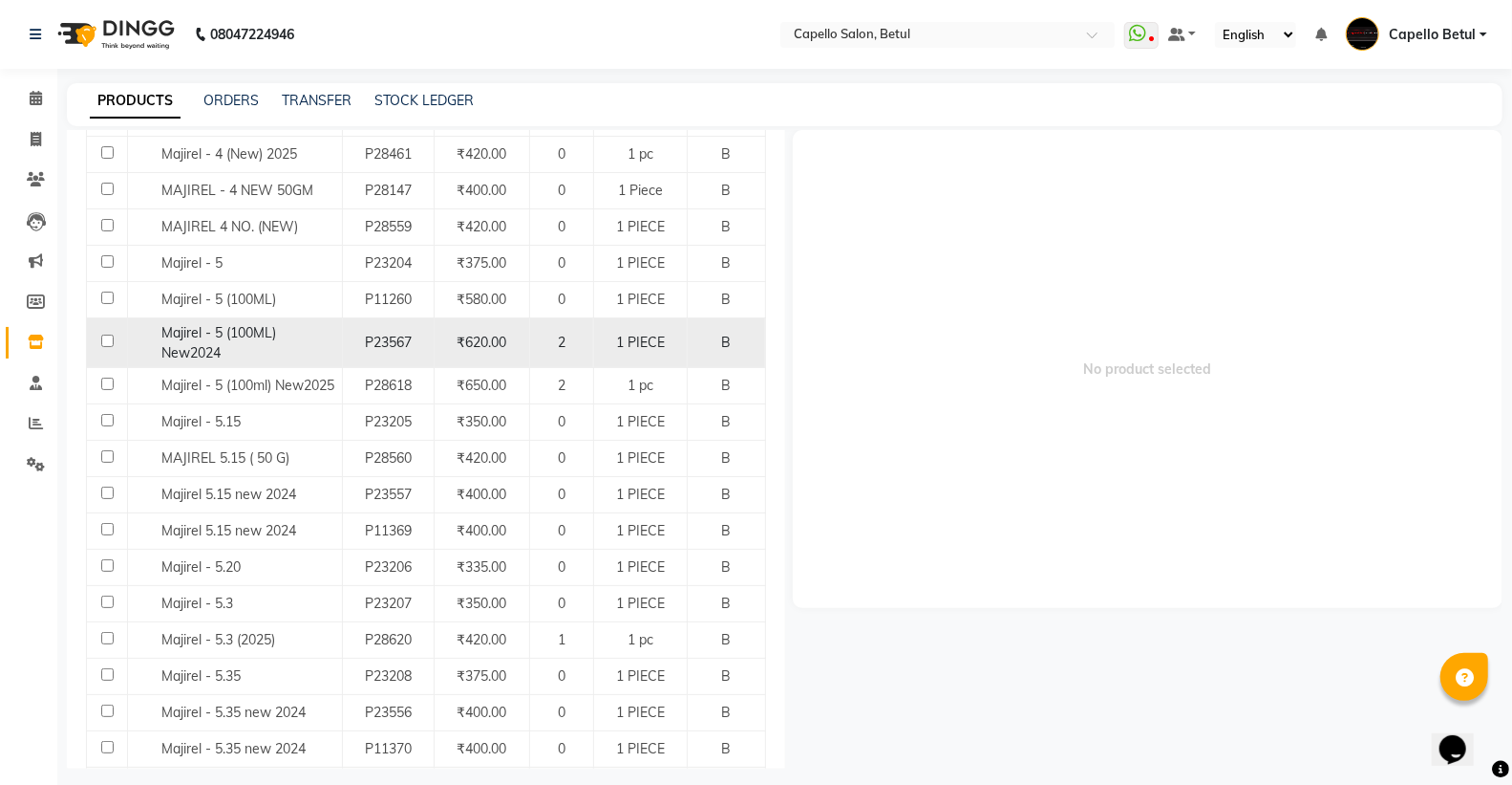
type input "majirel"
click at [103, 345] on input "checkbox" at bounding box center [108, 340] width 13 height 13
checkbox input "true"
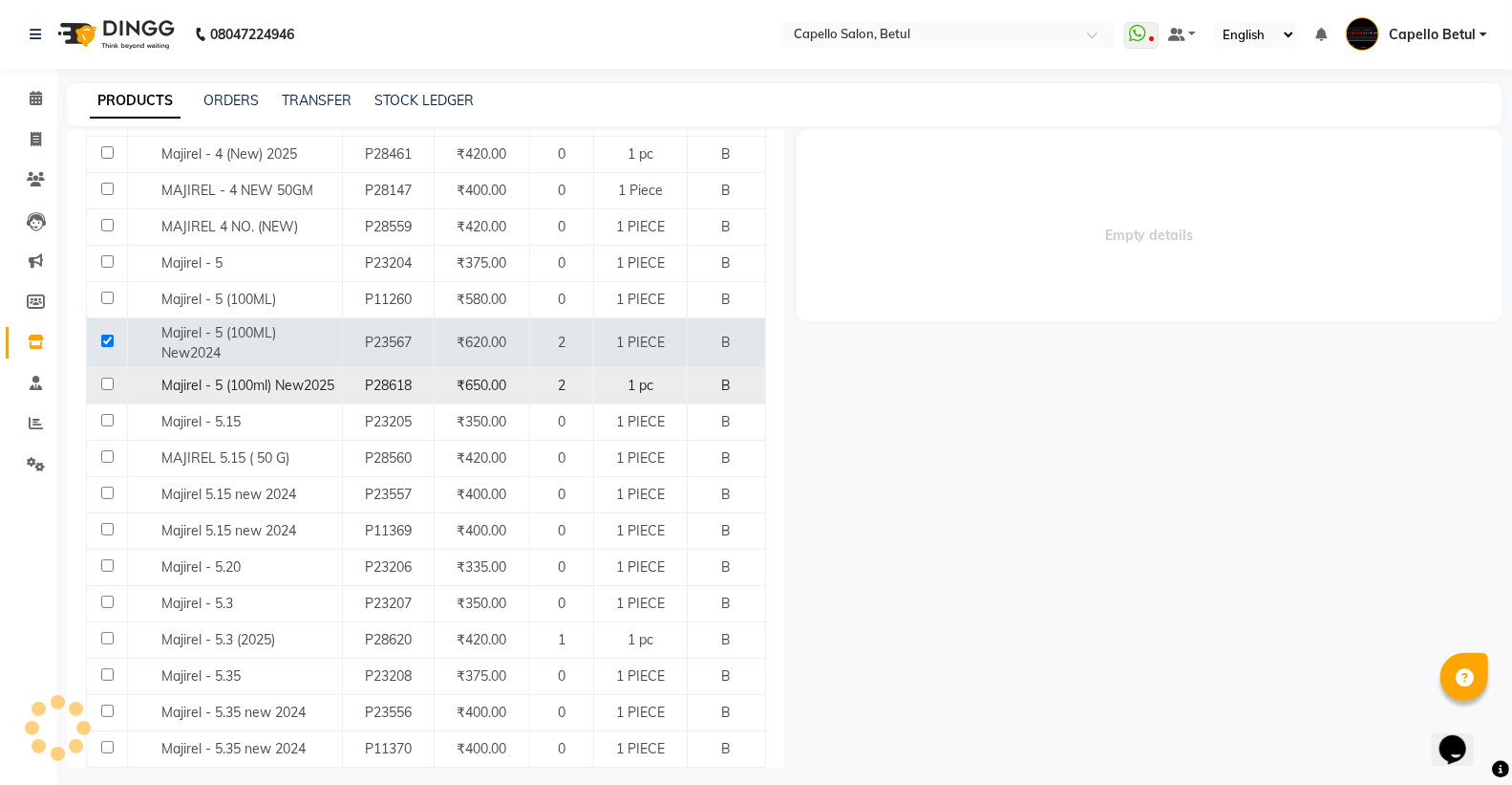
select select
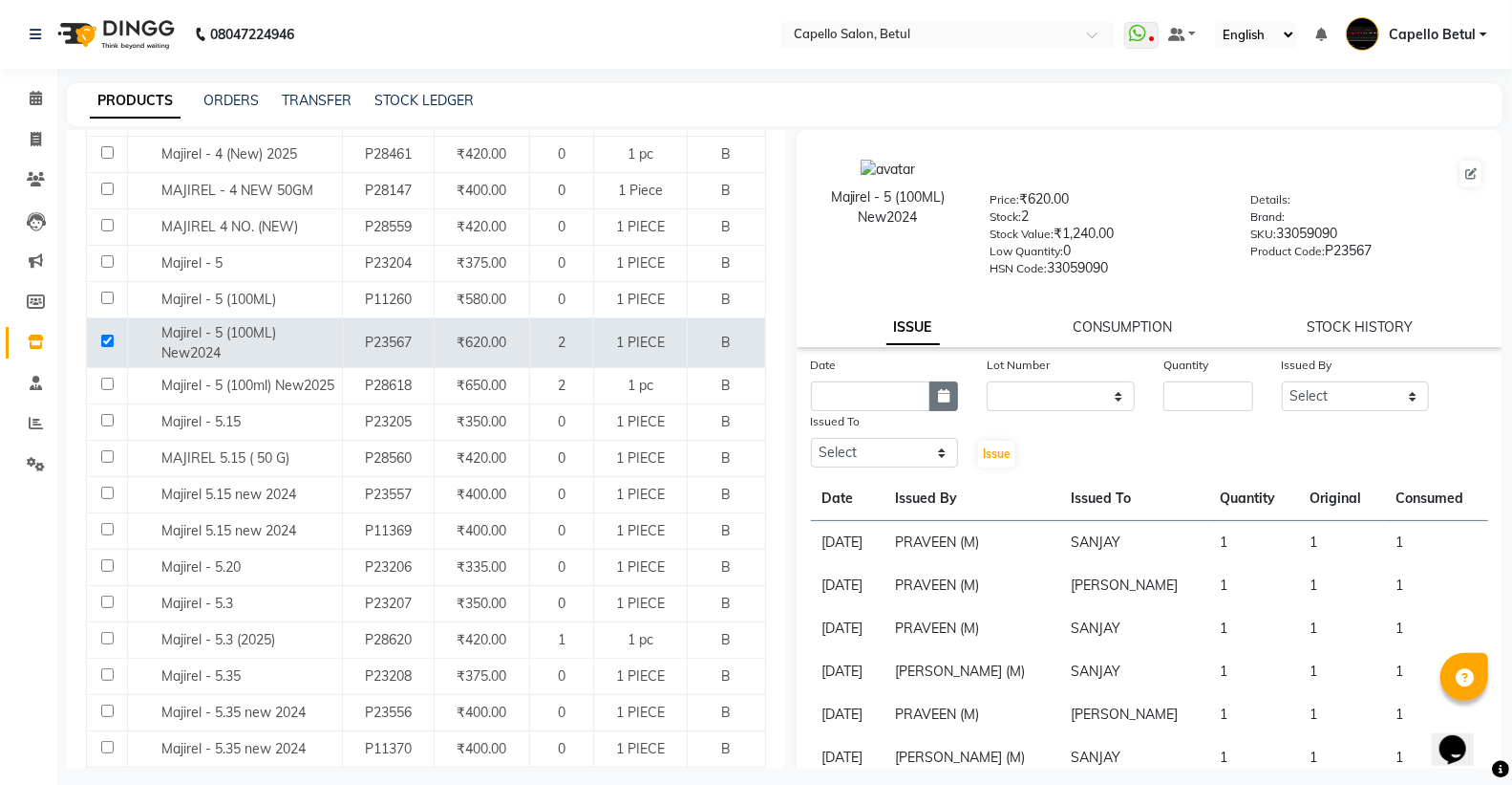
click at [946, 390] on icon "button" at bounding box center [944, 396] width 12 height 14
select select "9"
select select "2025"
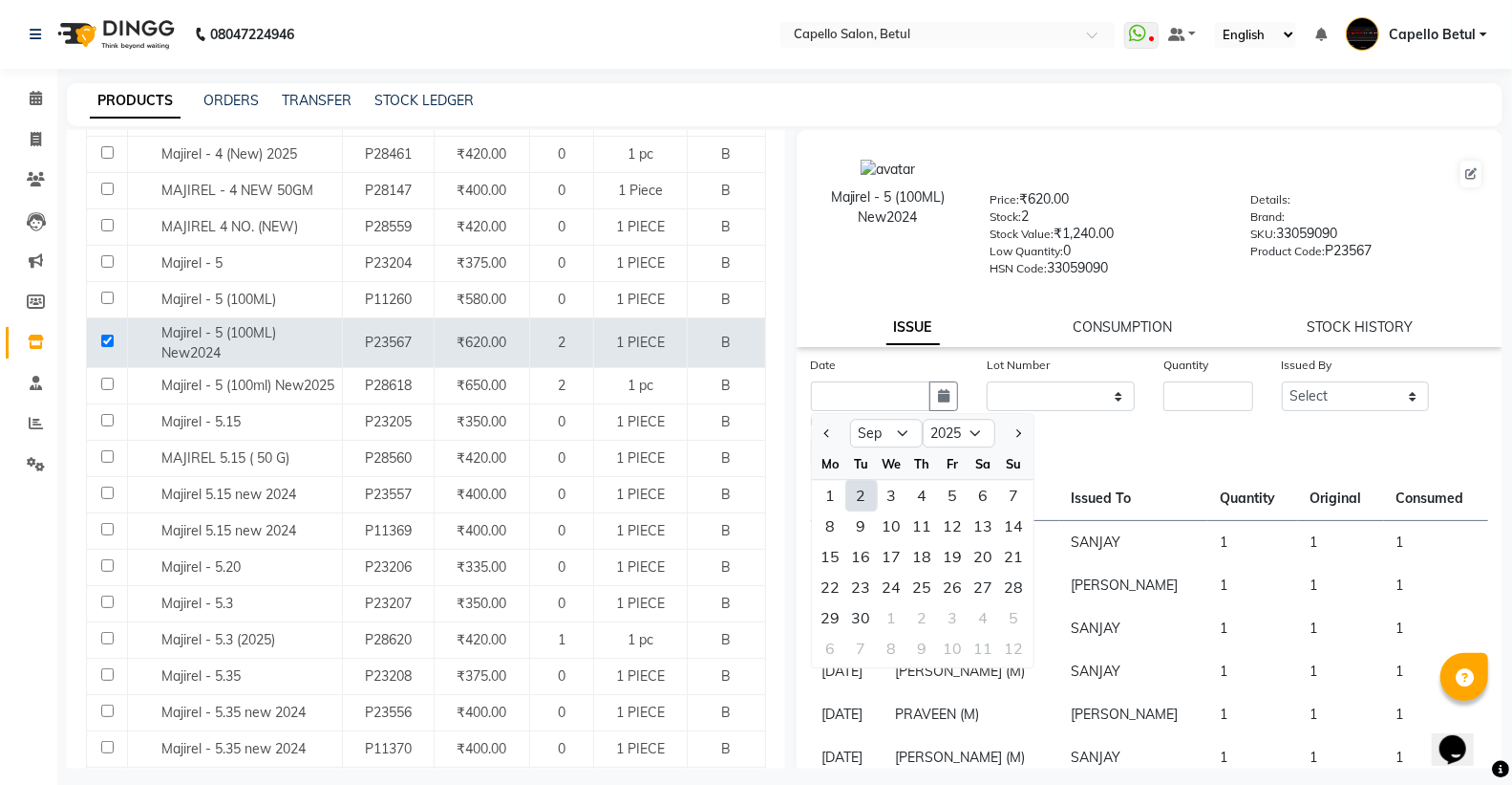
click at [854, 492] on div "2" at bounding box center [861, 495] width 30 height 30
type input "02-09-2025"
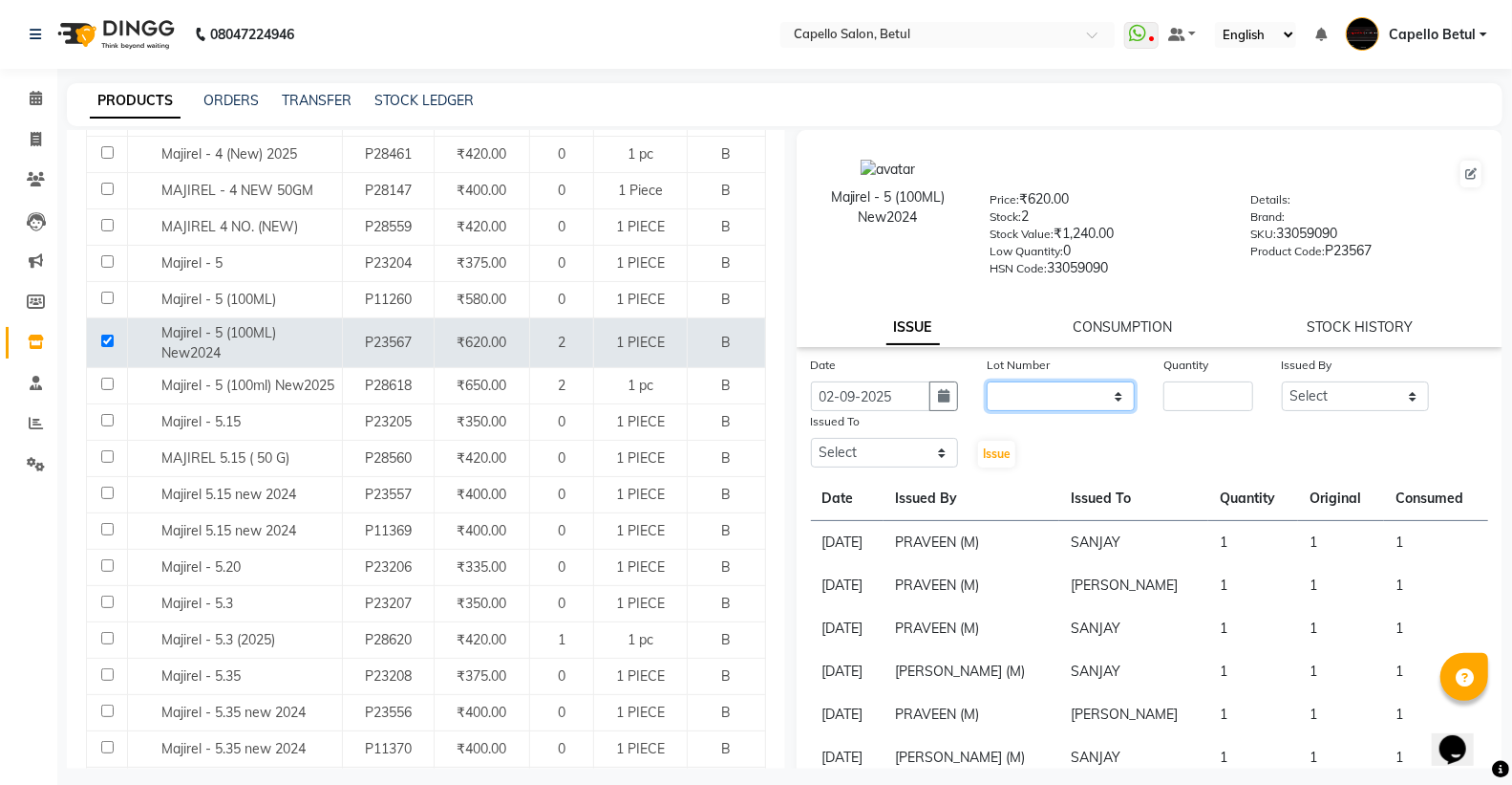
drag, startPoint x: 1052, startPoint y: 388, endPoint x: 1054, endPoint y: 411, distance: 23.1
click at [1052, 388] on select "None" at bounding box center [1061, 396] width 149 height 29
click at [1057, 399] on select "None" at bounding box center [1061, 396] width 149 height 29
click at [1058, 390] on select "None" at bounding box center [1061, 396] width 149 height 29
select select "0: null"
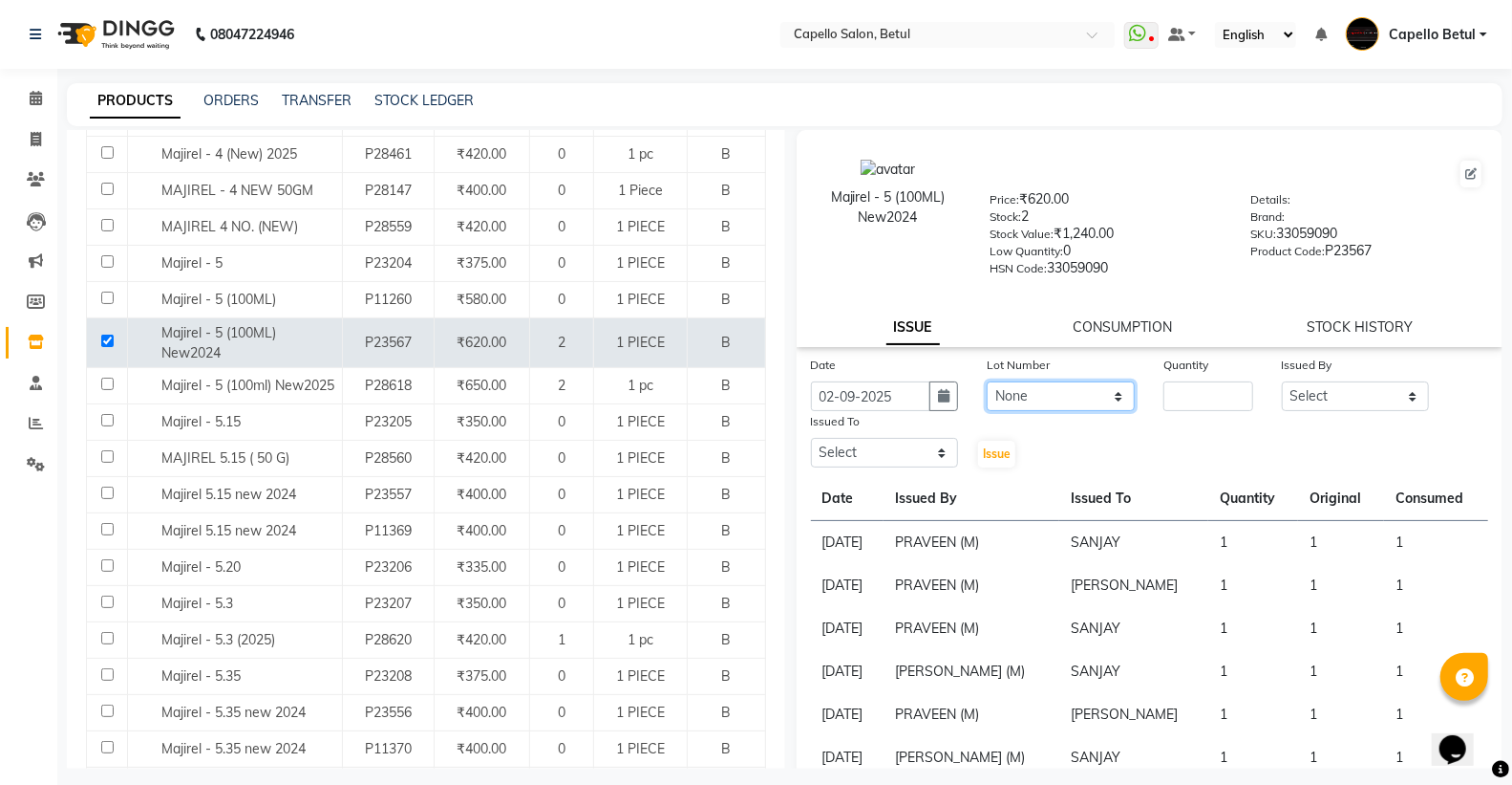
click at [987, 382] on select "None" at bounding box center [1061, 396] width 149 height 29
click at [1192, 399] on input "number" at bounding box center [1208, 396] width 89 height 29
type input "1"
click at [1294, 397] on select "Select ADMIN Capello Betul DHANRAJ DISHANT kirti MOHINI POOJA SOLANKI (M) PRAVE…" at bounding box center [1357, 396] width 149 height 29
select select "26176"
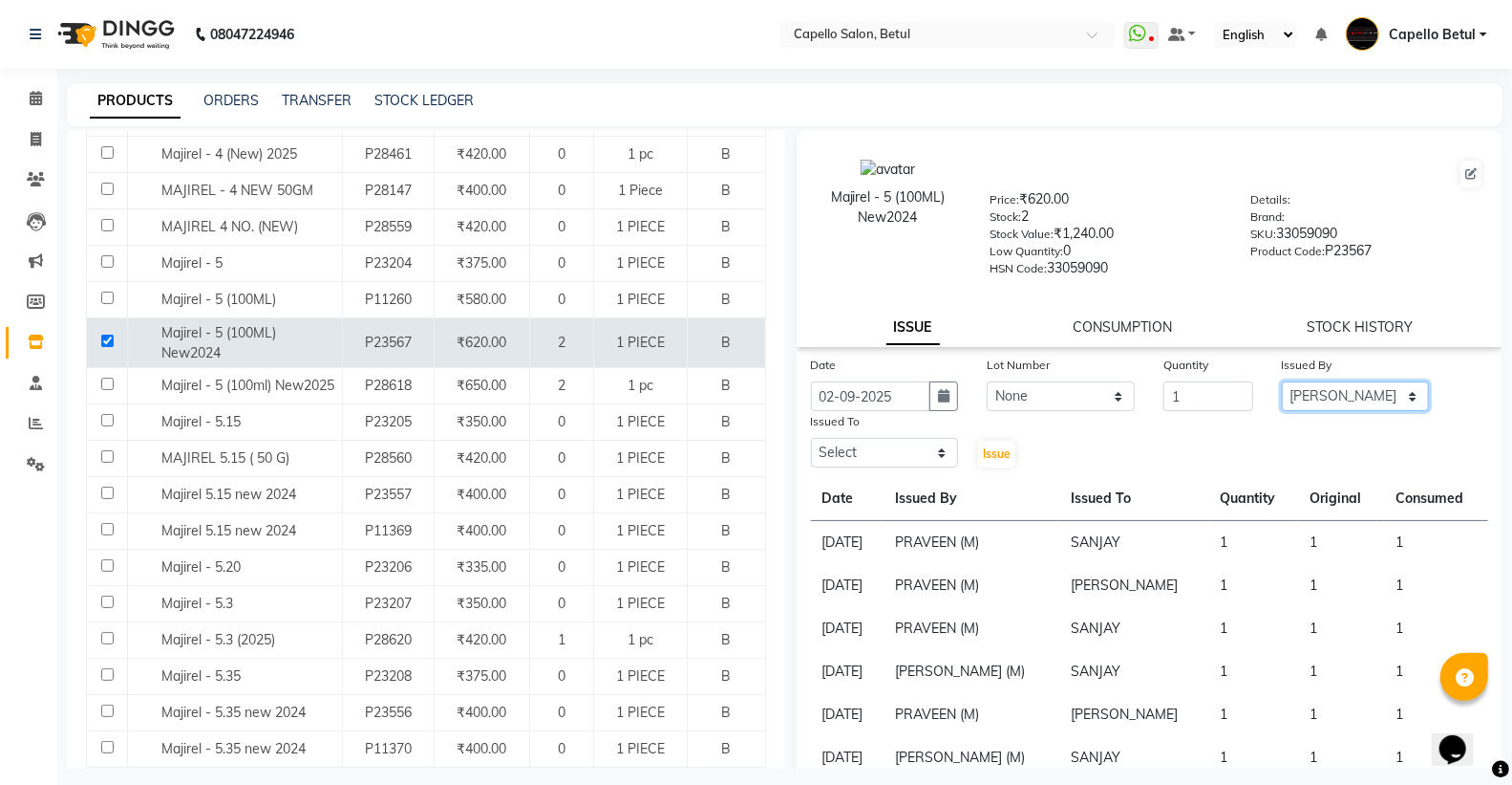
click at [1282, 382] on select "Select ADMIN Capello Betul DHANRAJ DISHANT kirti MOHINI POOJA SOLANKI (M) PRAVE…" at bounding box center [1357, 396] width 149 height 29
click at [865, 449] on select "Select ADMIN Capello Betul DHANRAJ DISHANT kirti MOHINI POOJA SOLANKI (M) PRAVE…" at bounding box center [886, 453] width 149 height 29
select select "20307"
click at [811, 439] on select "Select ADMIN Capello Betul DHANRAJ DISHANT kirti MOHINI POOJA SOLANKI (M) PRAVE…" at bounding box center [886, 453] width 149 height 29
click at [978, 449] on button "Issue" at bounding box center [997, 454] width 37 height 26
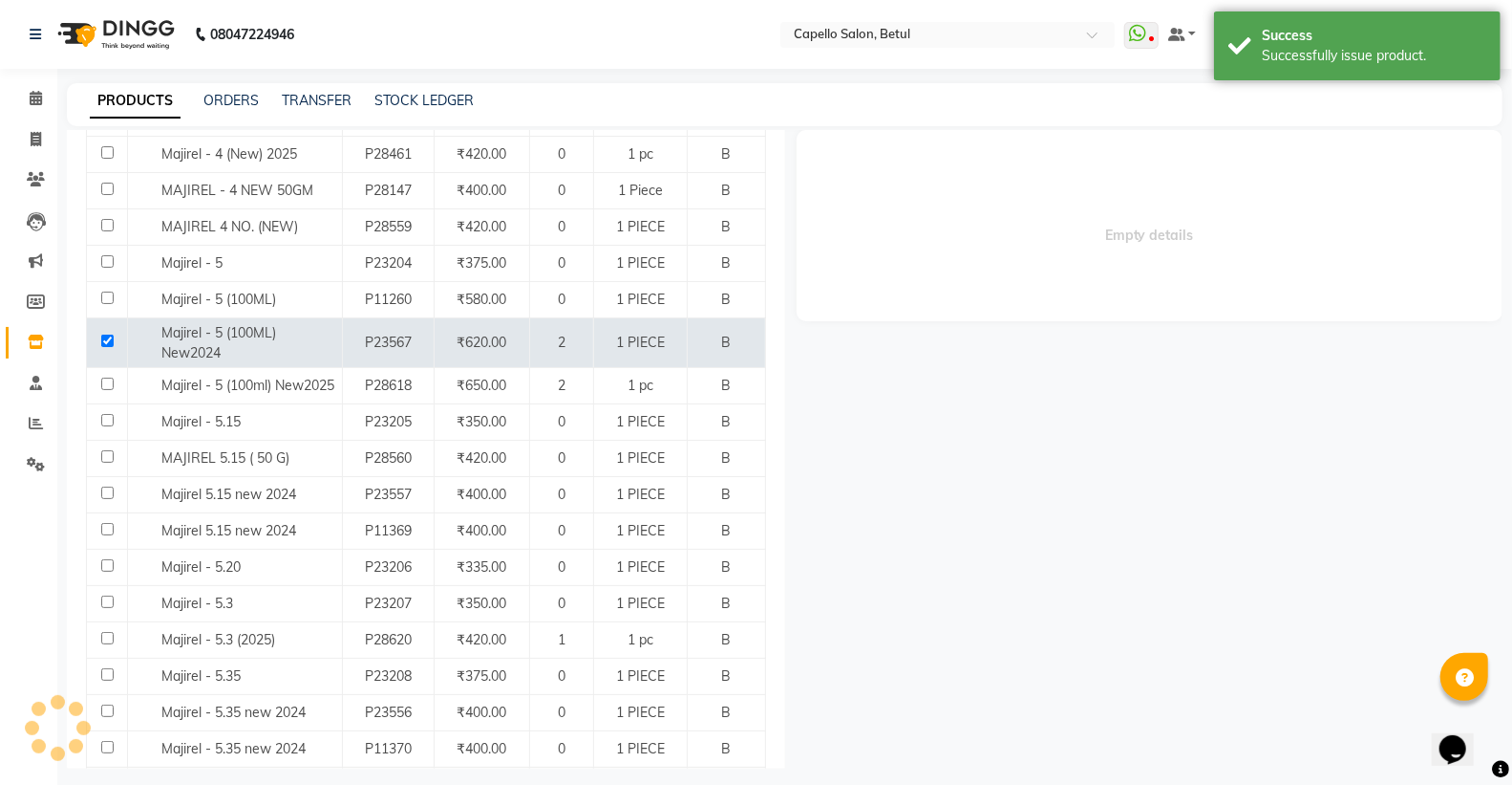
select select
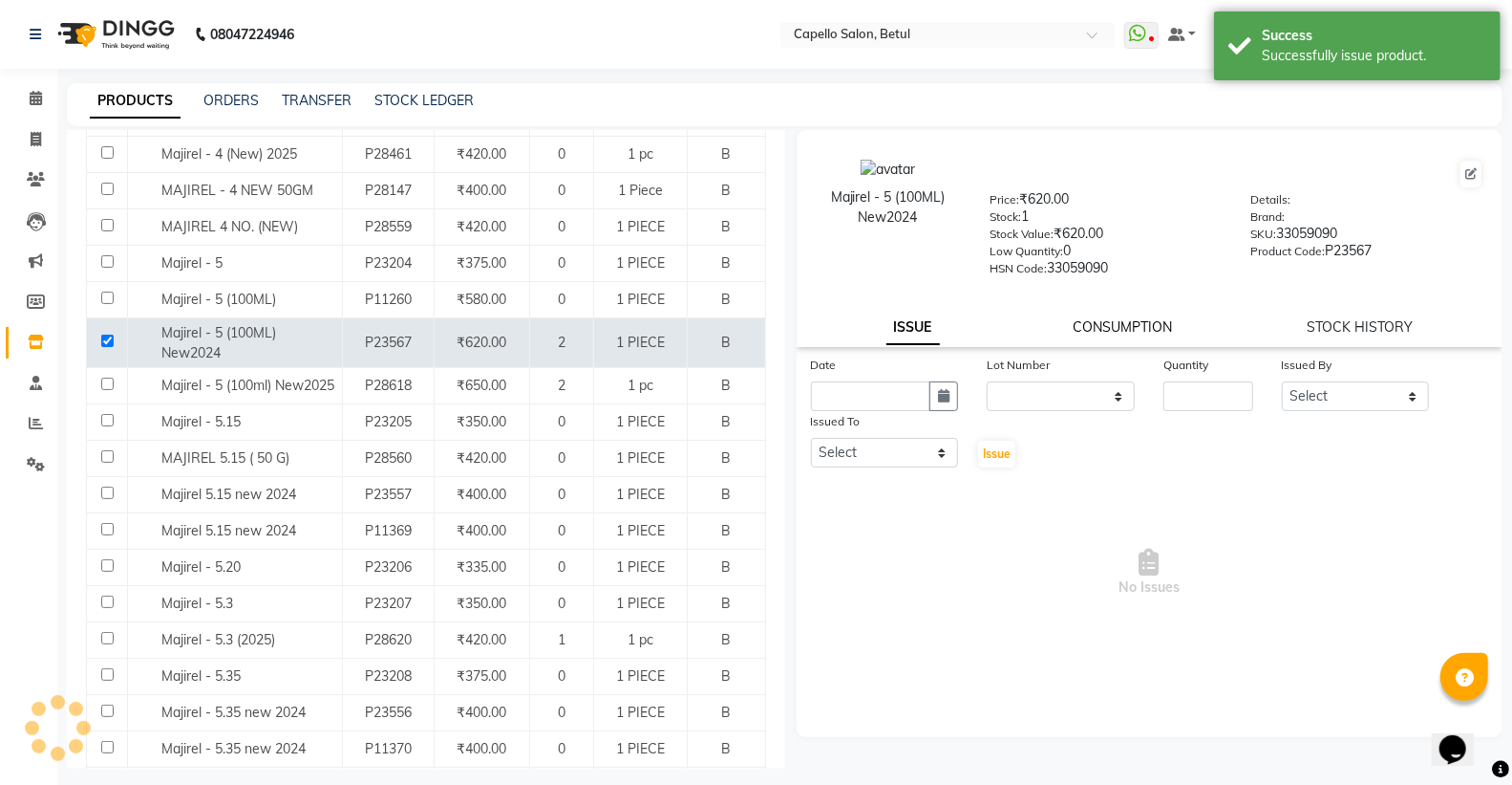
drag, startPoint x: 1124, startPoint y: 317, endPoint x: 1116, endPoint y: 326, distance: 12.0
click at [1123, 318] on div "Majirel - 5 (100ML) New2024 Price: ₹620.00 Stock: 1 Stock Value: ₹620.00 Low Qu…" at bounding box center [1149, 239] width 707 height 217
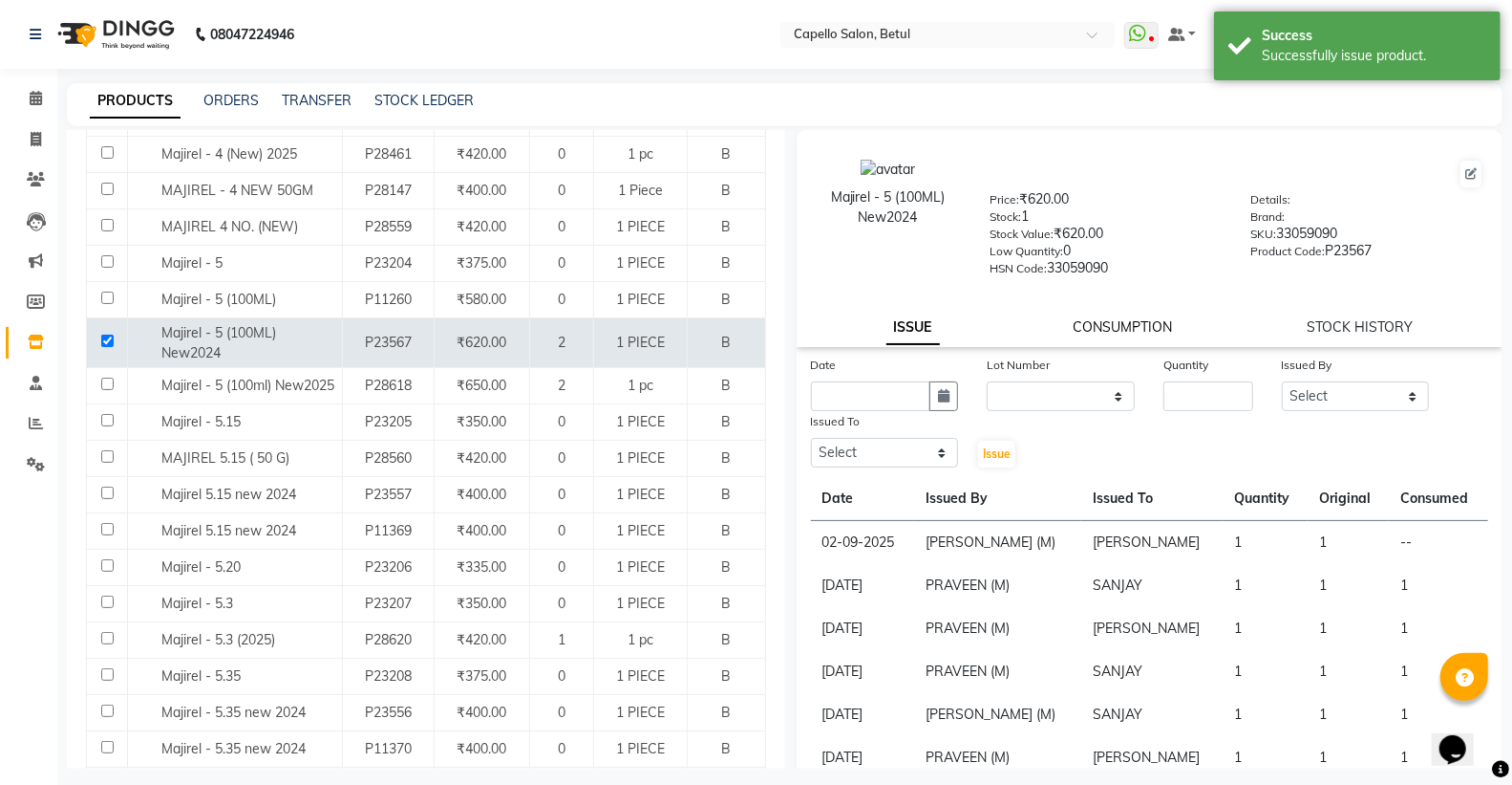
click at [1115, 326] on link "CONSUMPTION" at bounding box center [1124, 327] width 100 height 18
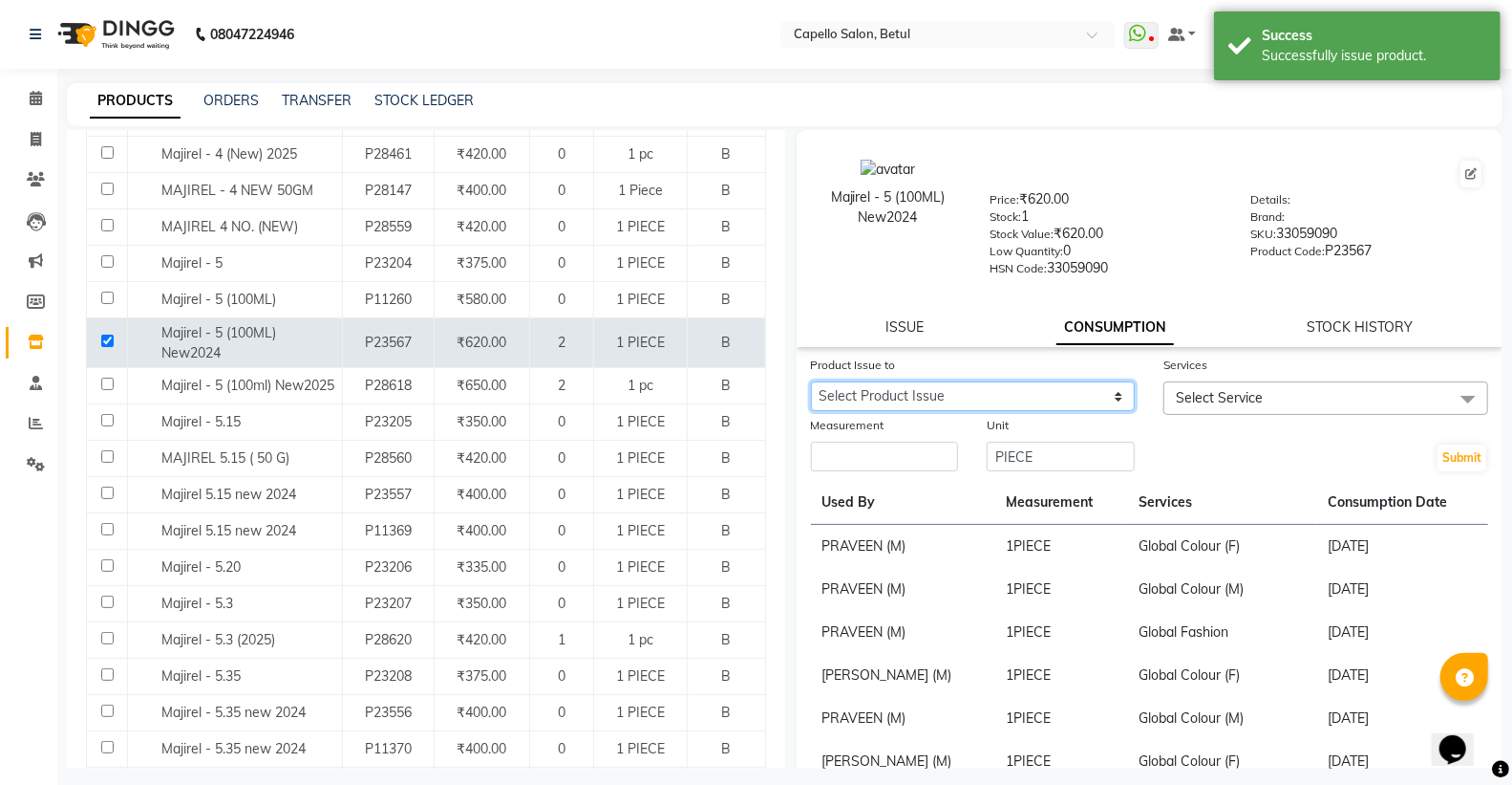
drag, startPoint x: 1064, startPoint y: 400, endPoint x: 1062, endPoint y: 445, distance: 45.0
click at [1062, 445] on form "Product Issue to Select Product Issue 2025-09-02, Issued to: DISHANT, Balance: …" at bounding box center [1150, 414] width 678 height 118
select select "1201028"
click at [811, 382] on select "Select Product Issue 2025-09-02, Issued to: DISHANT, Balance: 1" at bounding box center [973, 396] width 324 height 29
click at [972, 453] on div "Unit PIECE" at bounding box center [1060, 444] width 177 height 59
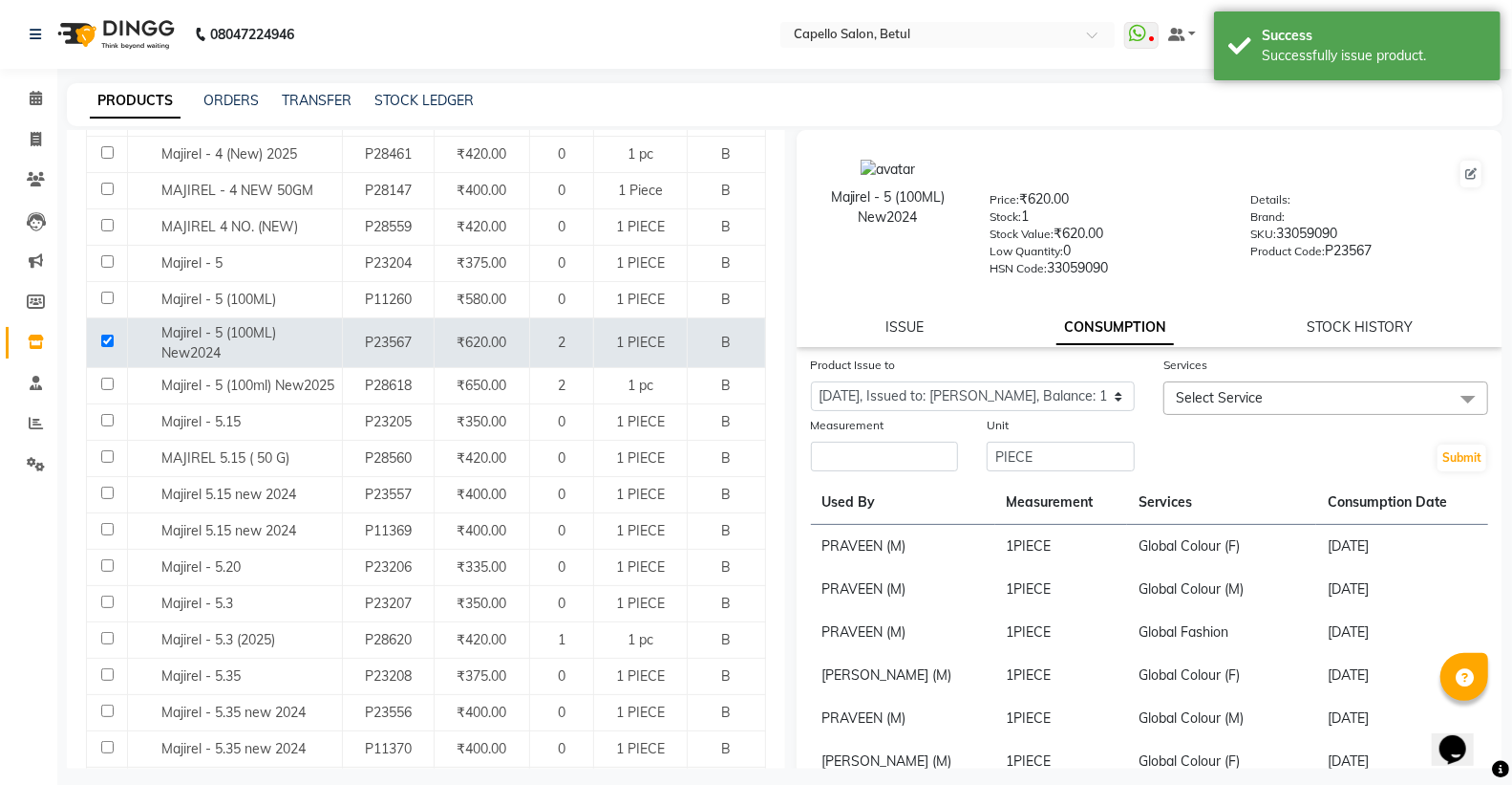
click at [956, 453] on div "Measurement" at bounding box center [885, 444] width 177 height 59
click at [946, 455] on input "number" at bounding box center [886, 457] width 149 height 29
type input "1"
click at [1250, 396] on span "Select Service" at bounding box center [1219, 398] width 87 height 18
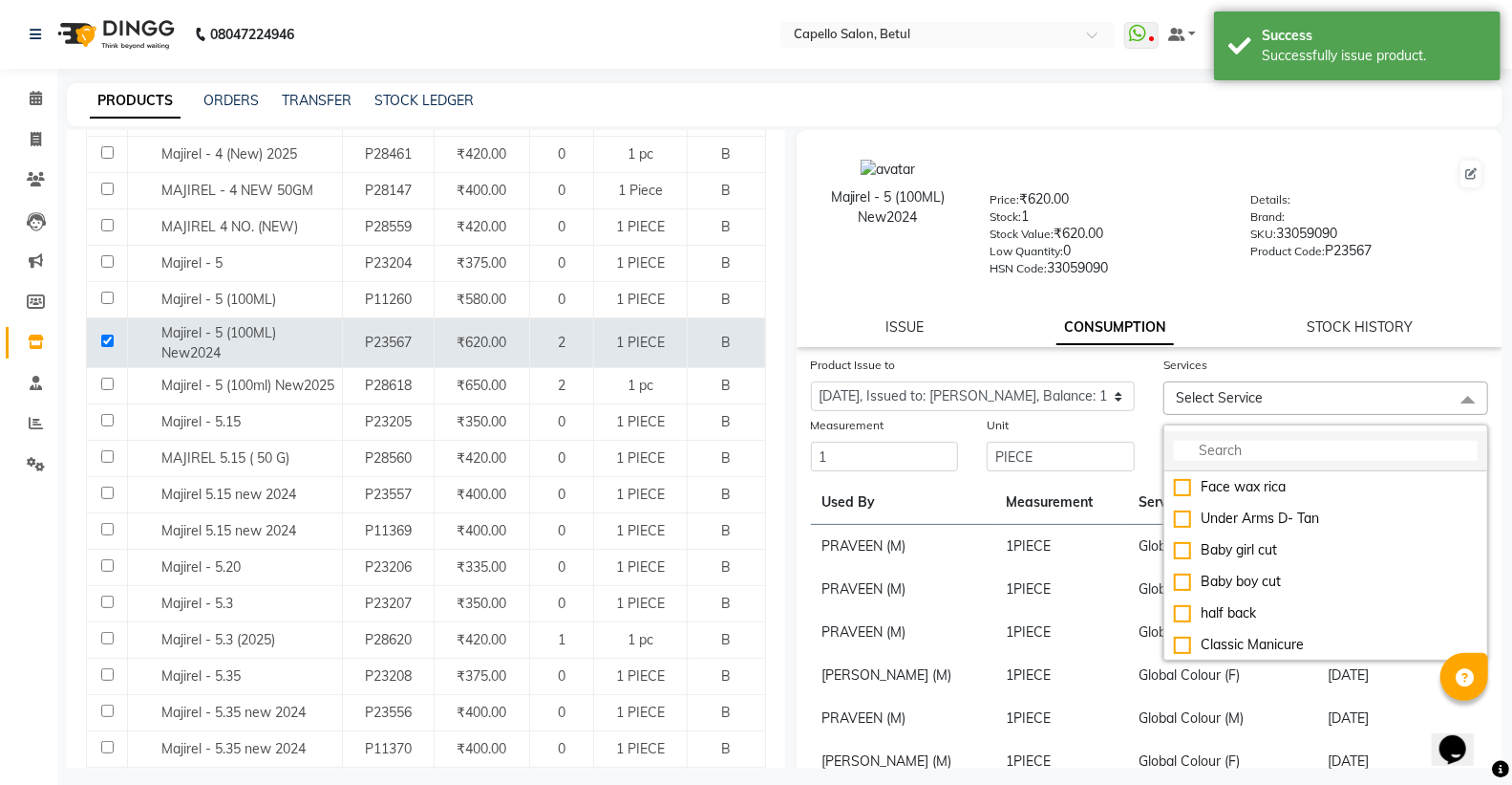
click at [1220, 449] on input "multiselect-search" at bounding box center [1325, 451] width 304 height 21
type input "d"
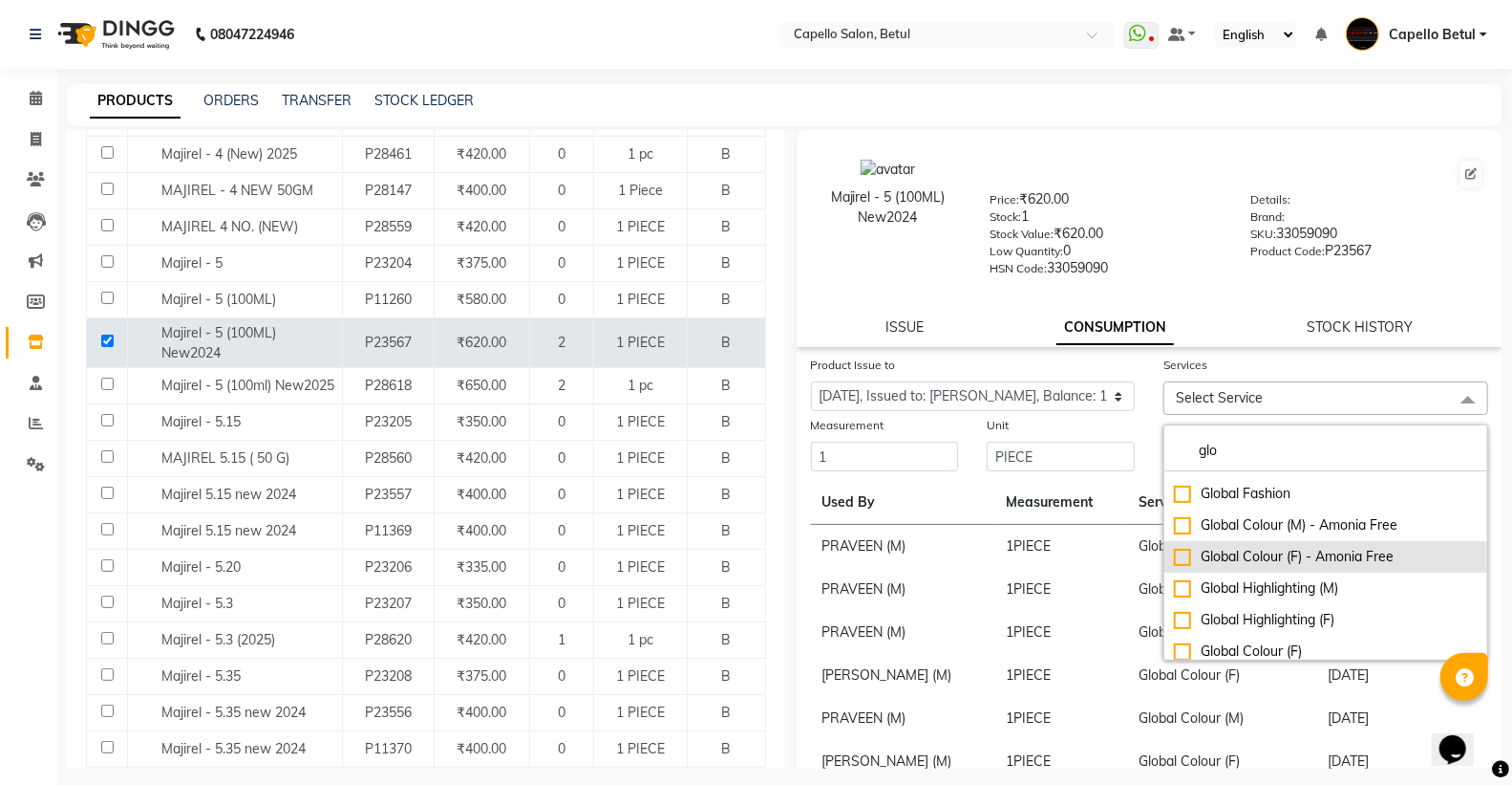
scroll to position [31, 0]
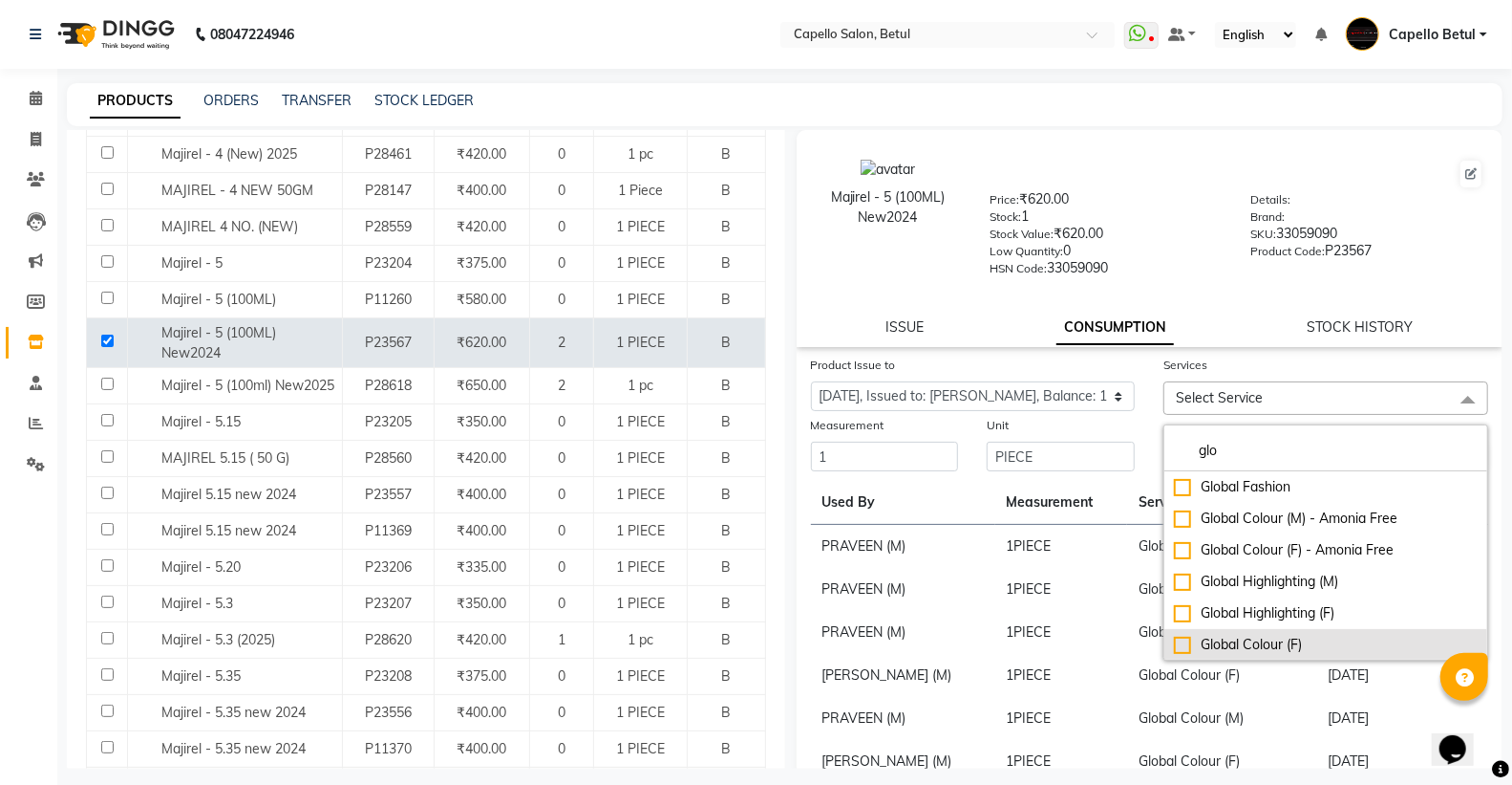
type input "glo"
click at [1181, 647] on div "Global Colour (F)" at bounding box center [1325, 644] width 304 height 21
checkbox input "true"
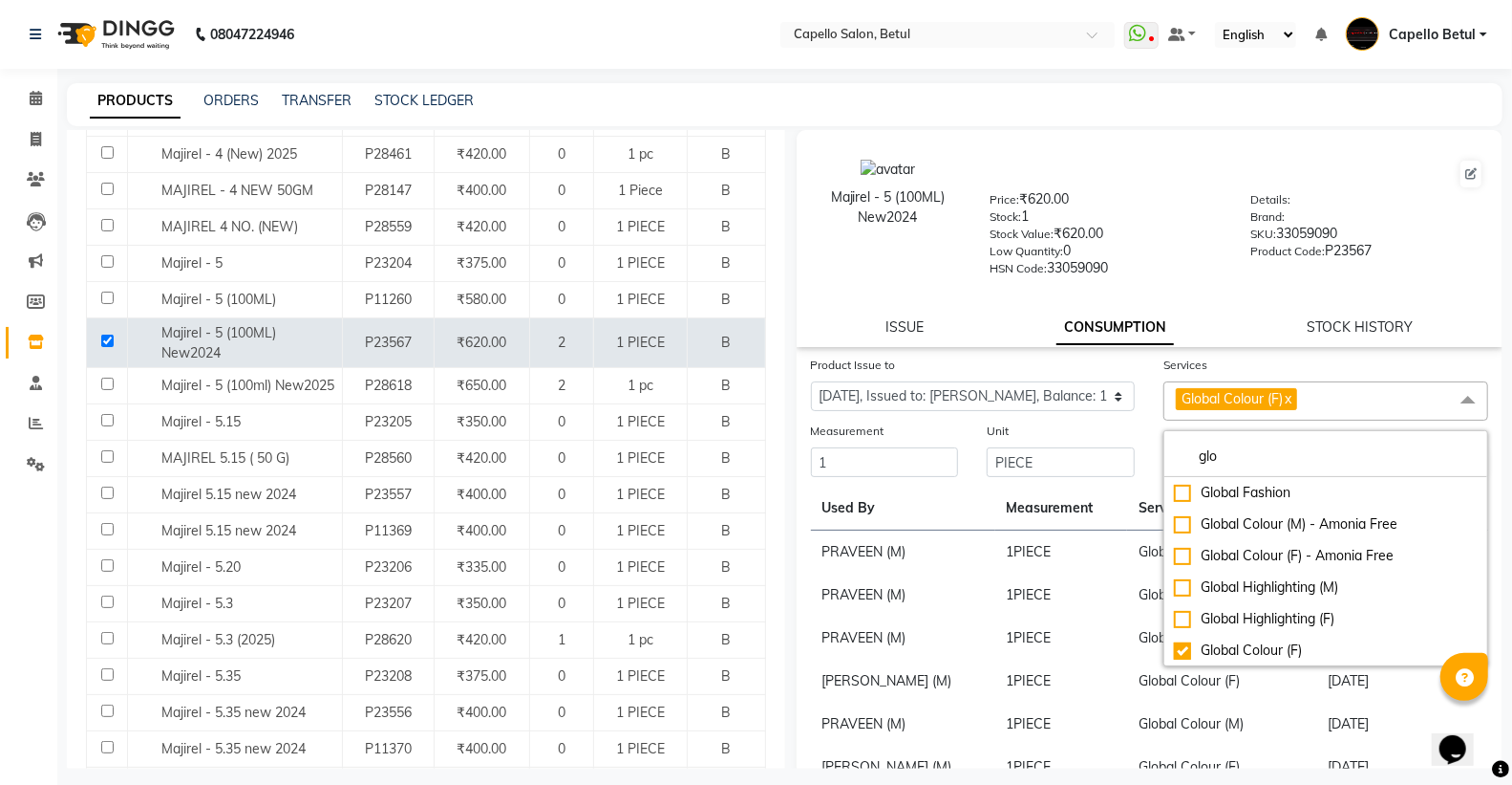
click at [1133, 433] on div "Unit PIECE" at bounding box center [1060, 450] width 177 height 59
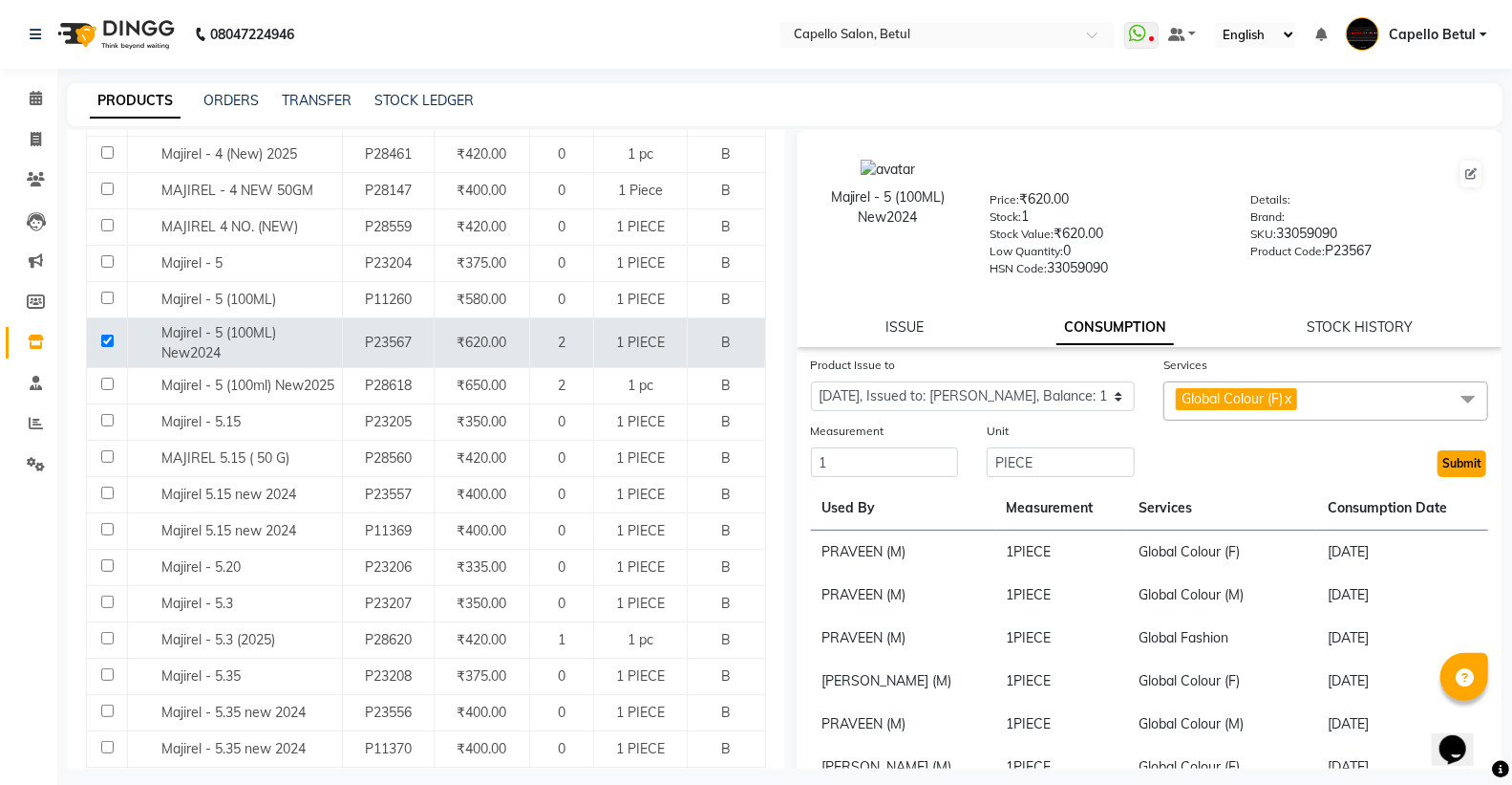
click at [1444, 465] on button "Submit" at bounding box center [1462, 462] width 49 height 26
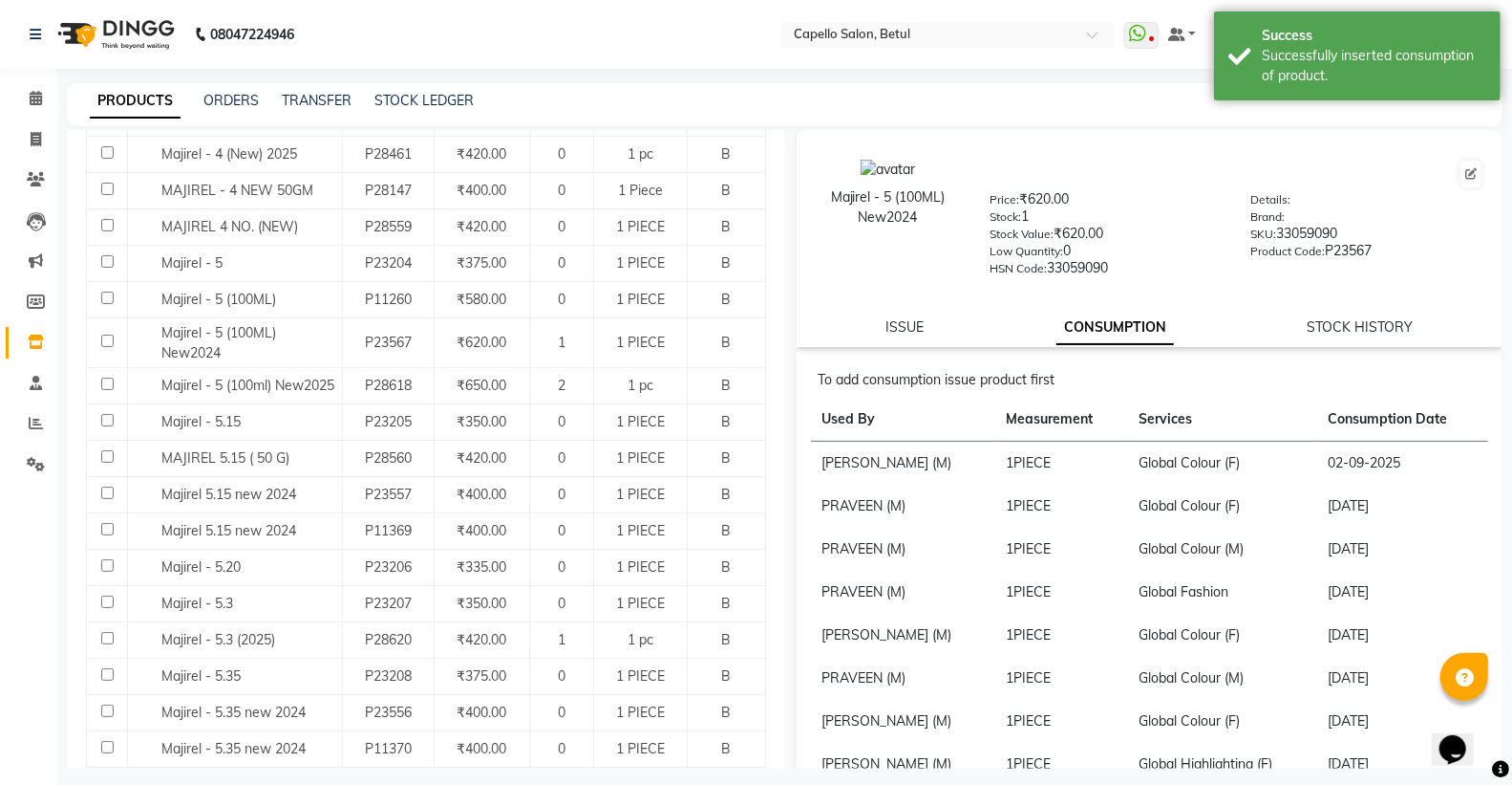
scroll to position [0, 0]
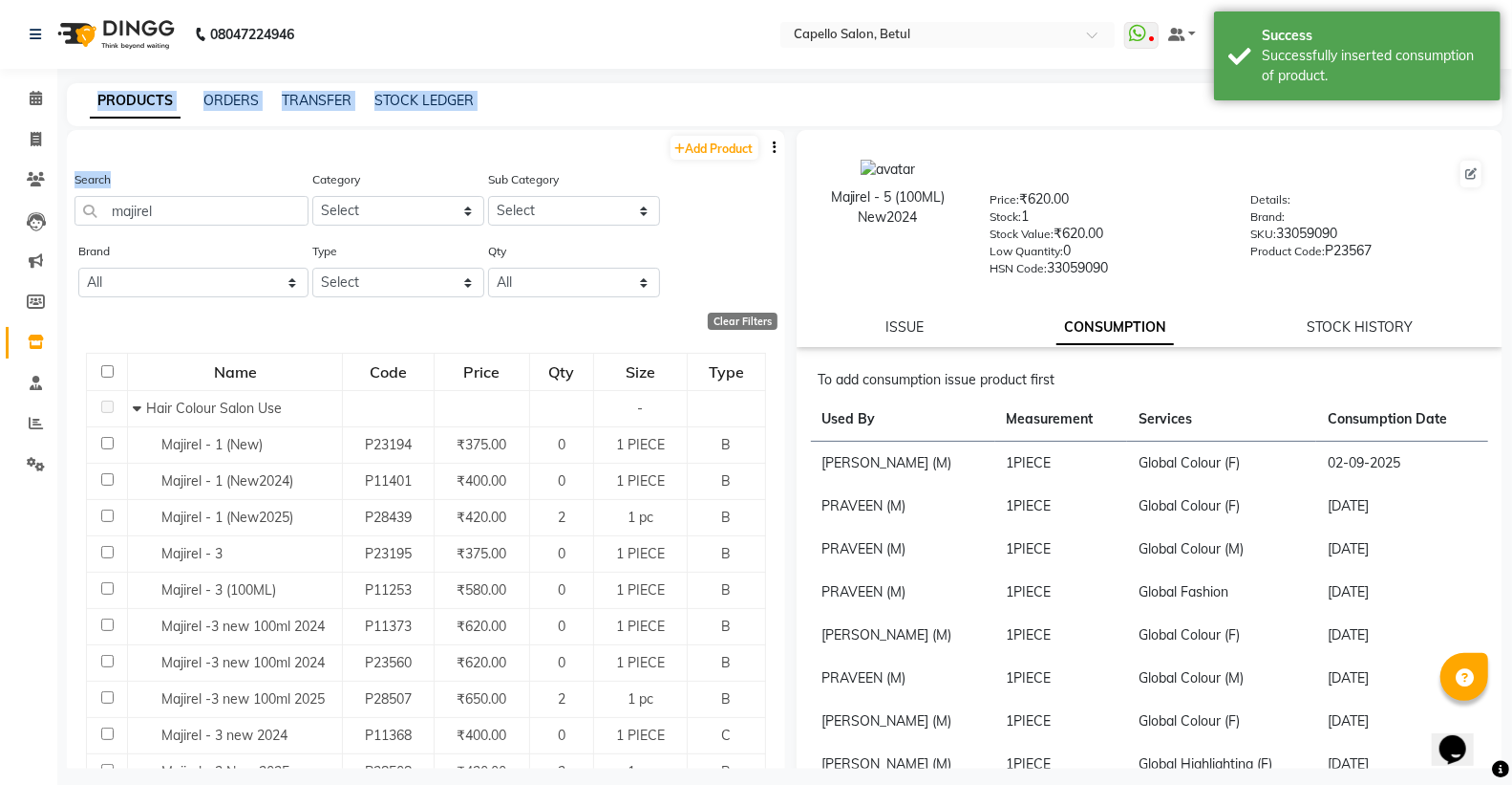
drag, startPoint x: 236, startPoint y: 185, endPoint x: 0, endPoint y: 208, distance: 237.1
click at [0, 208] on app-home "08047224946 Select Location × Capello Salon, Betul WhatsApp Status ✕ Status: Di…" at bounding box center [756, 398] width 1512 height 797
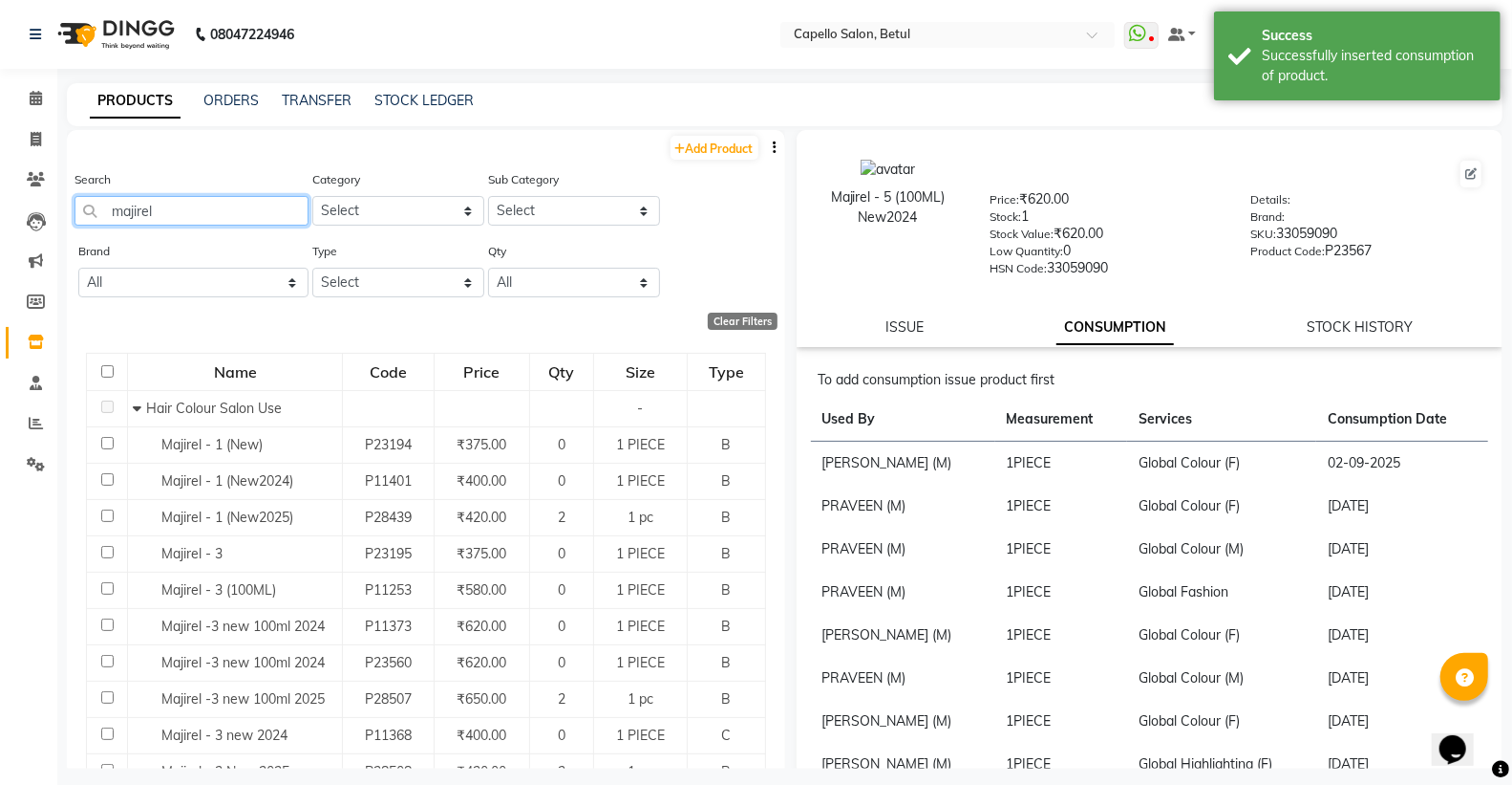
drag, startPoint x: 248, startPoint y: 206, endPoint x: 0, endPoint y: 264, distance: 254.7
click at [0, 264] on app-home "08047224946 Select Location × Capello Salon, Betul WhatsApp Status ✕ Status: Di…" at bounding box center [756, 398] width 1512 height 797
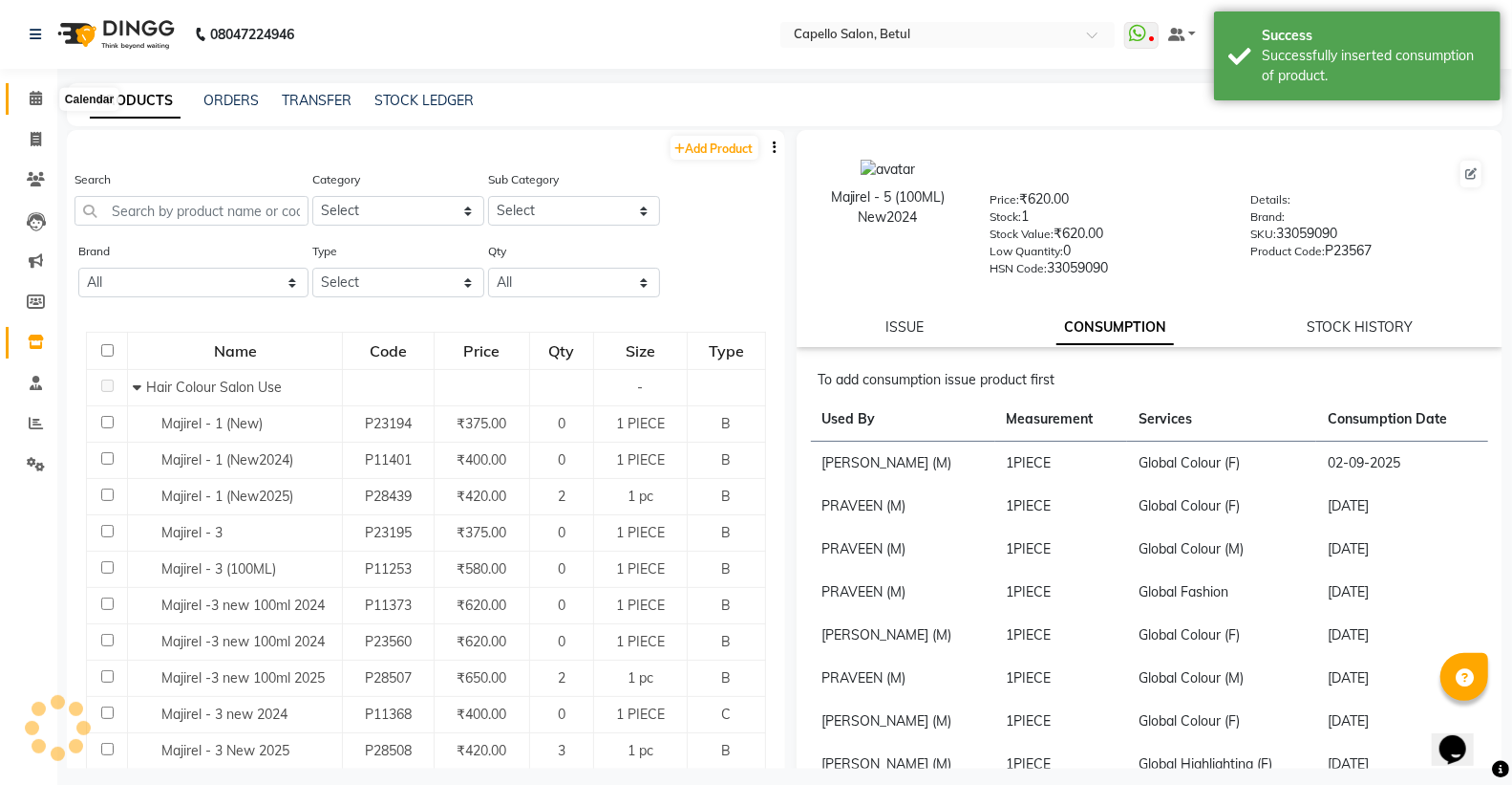
click at [45, 97] on span at bounding box center [36, 99] width 33 height 22
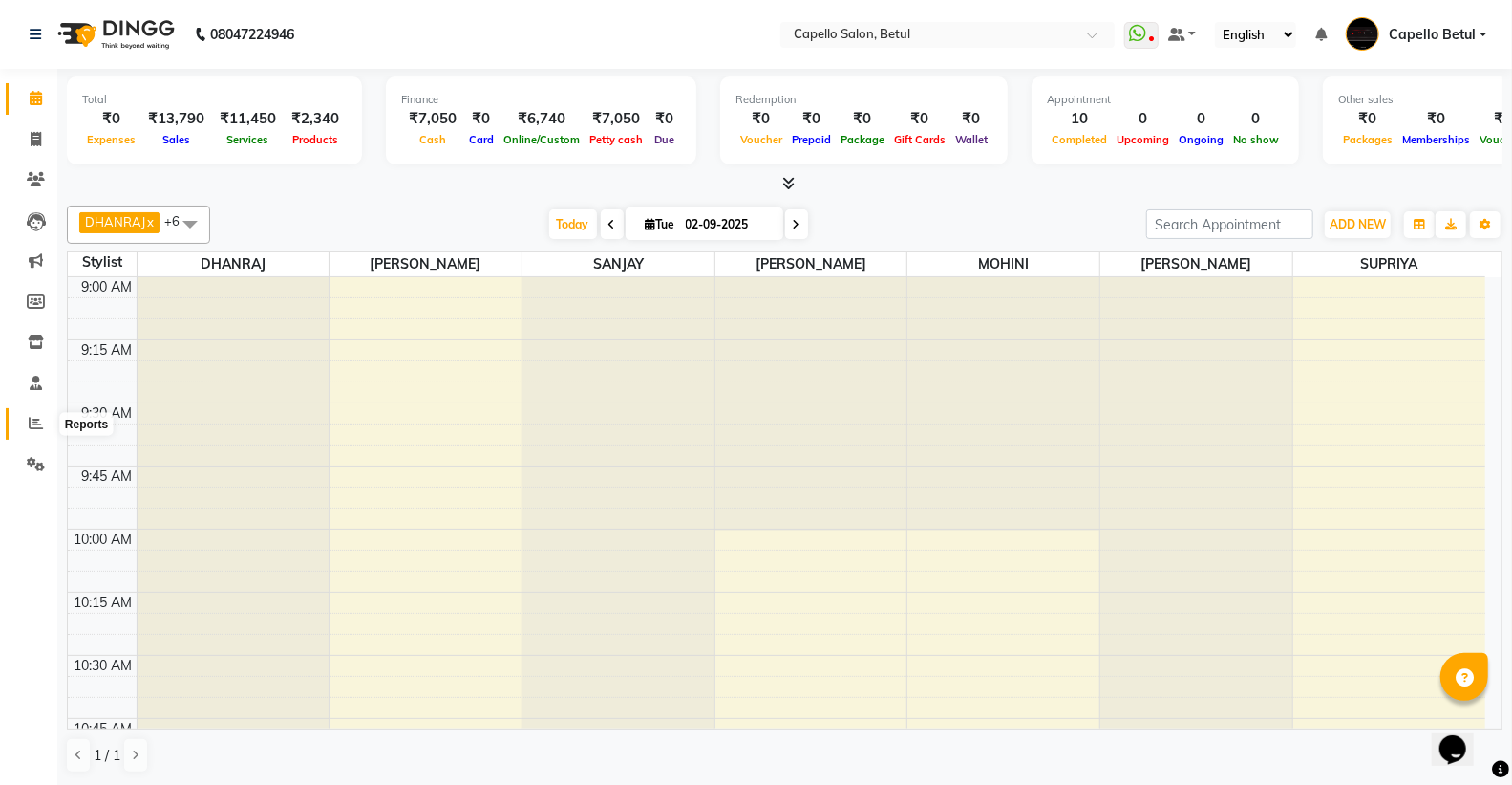
click at [29, 421] on icon at bounding box center [35, 422] width 15 height 15
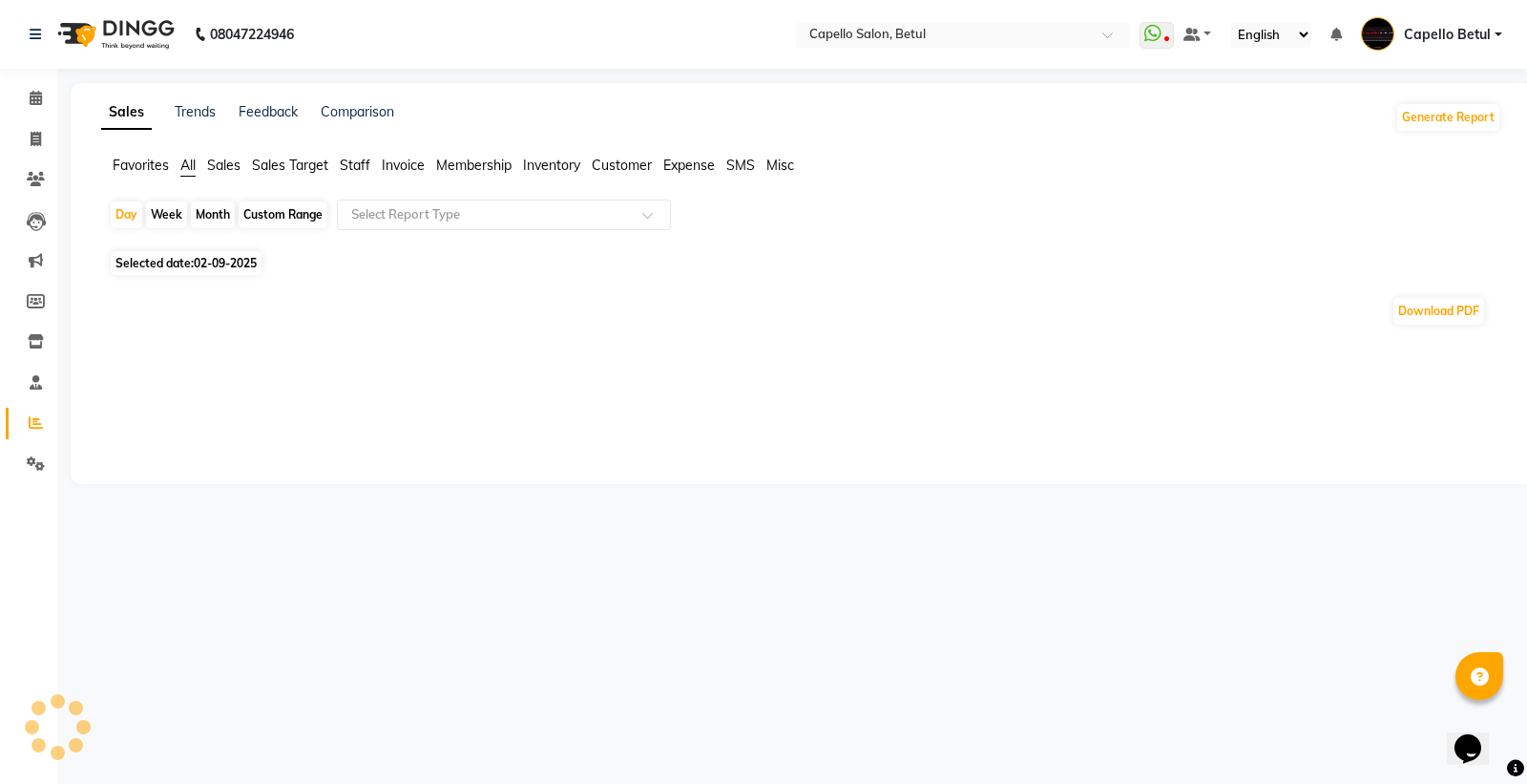
click at [347, 162] on span "Staff" at bounding box center [354, 165] width 30 height 18
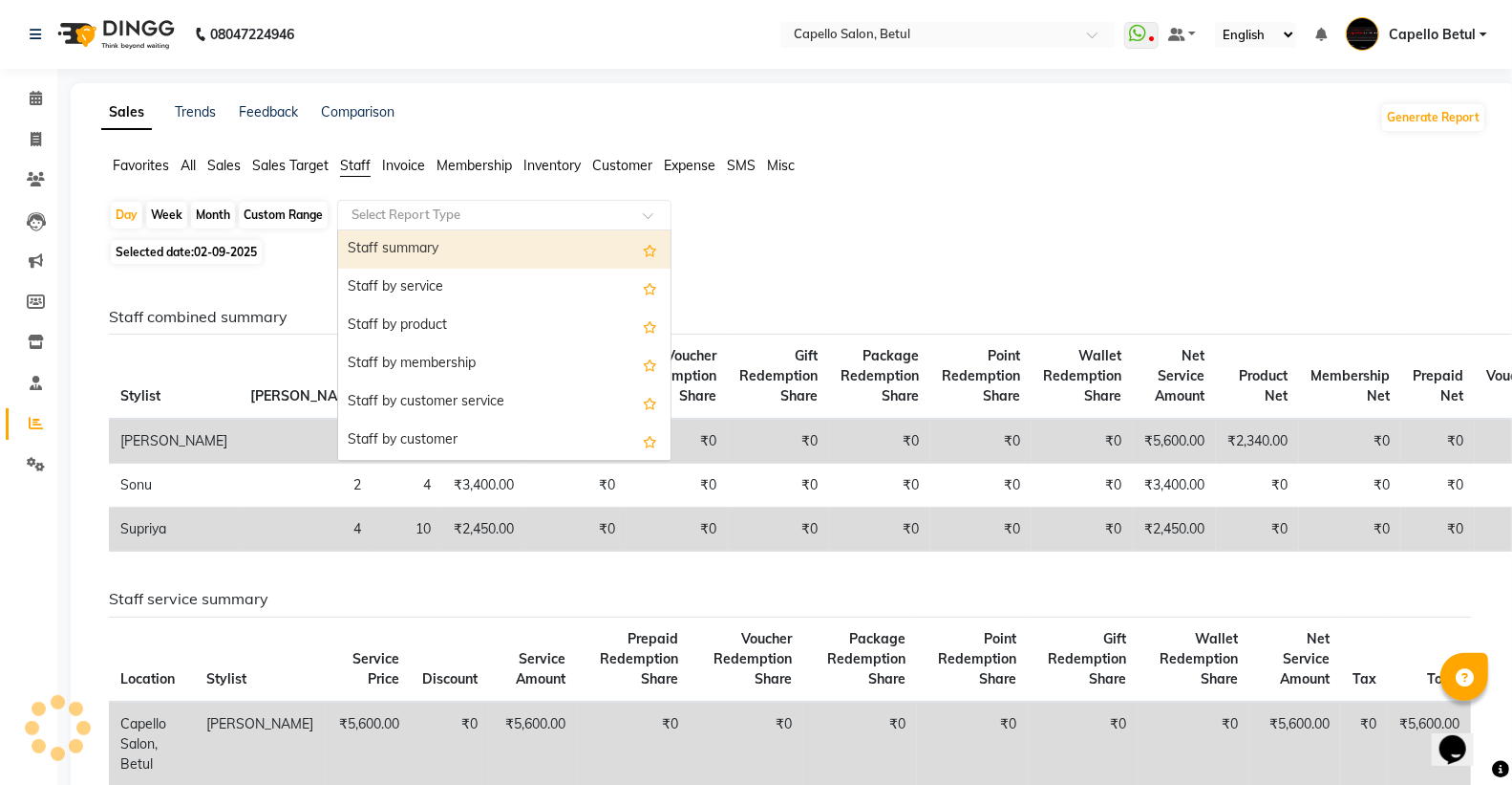
click at [413, 215] on input "text" at bounding box center [486, 215] width 276 height 20
click at [413, 240] on div "Staff summary" at bounding box center [504, 249] width 332 height 38
select select "full_report"
select select "csv"
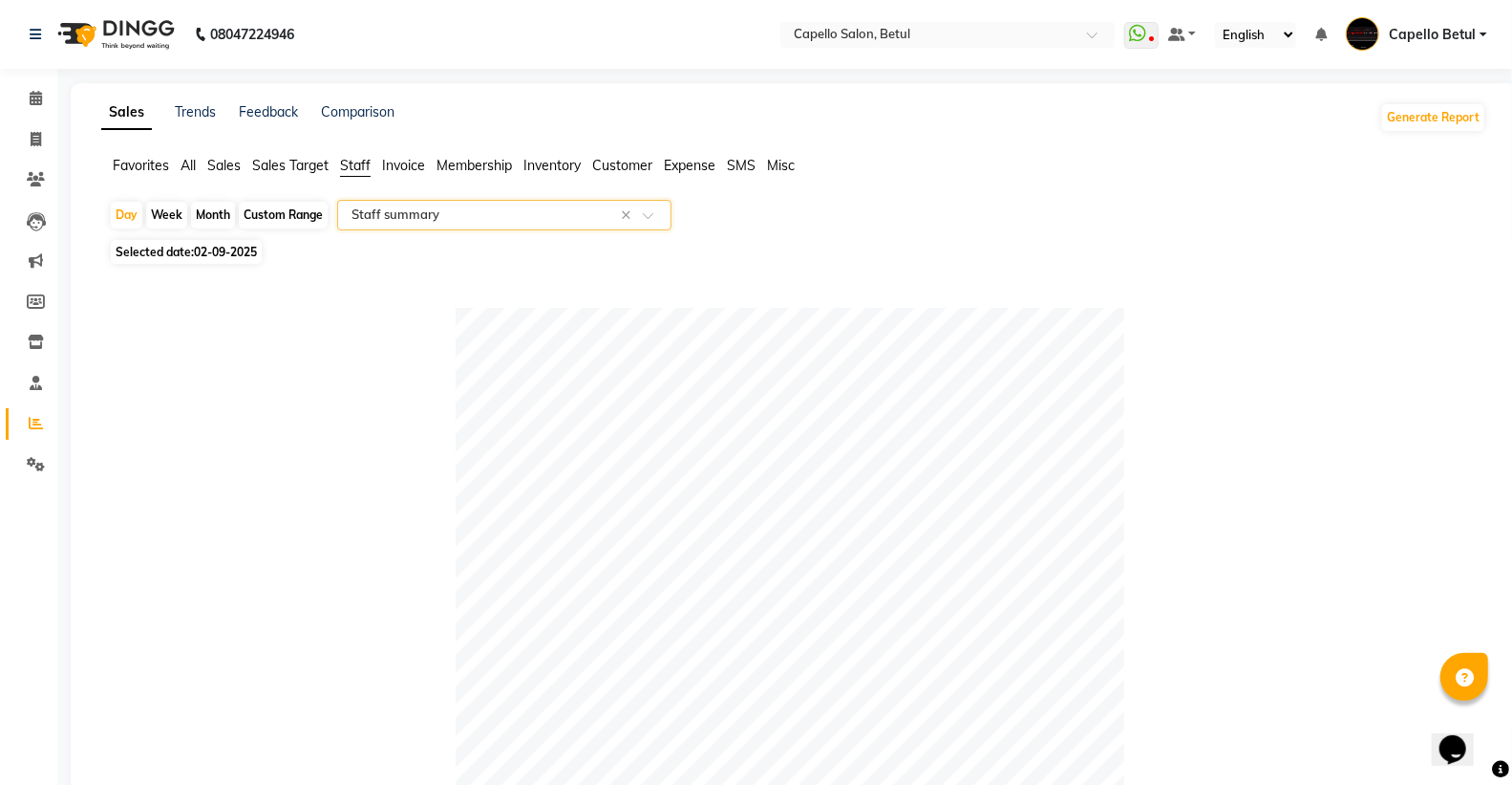
click at [406, 212] on input "text" at bounding box center [486, 215] width 276 height 20
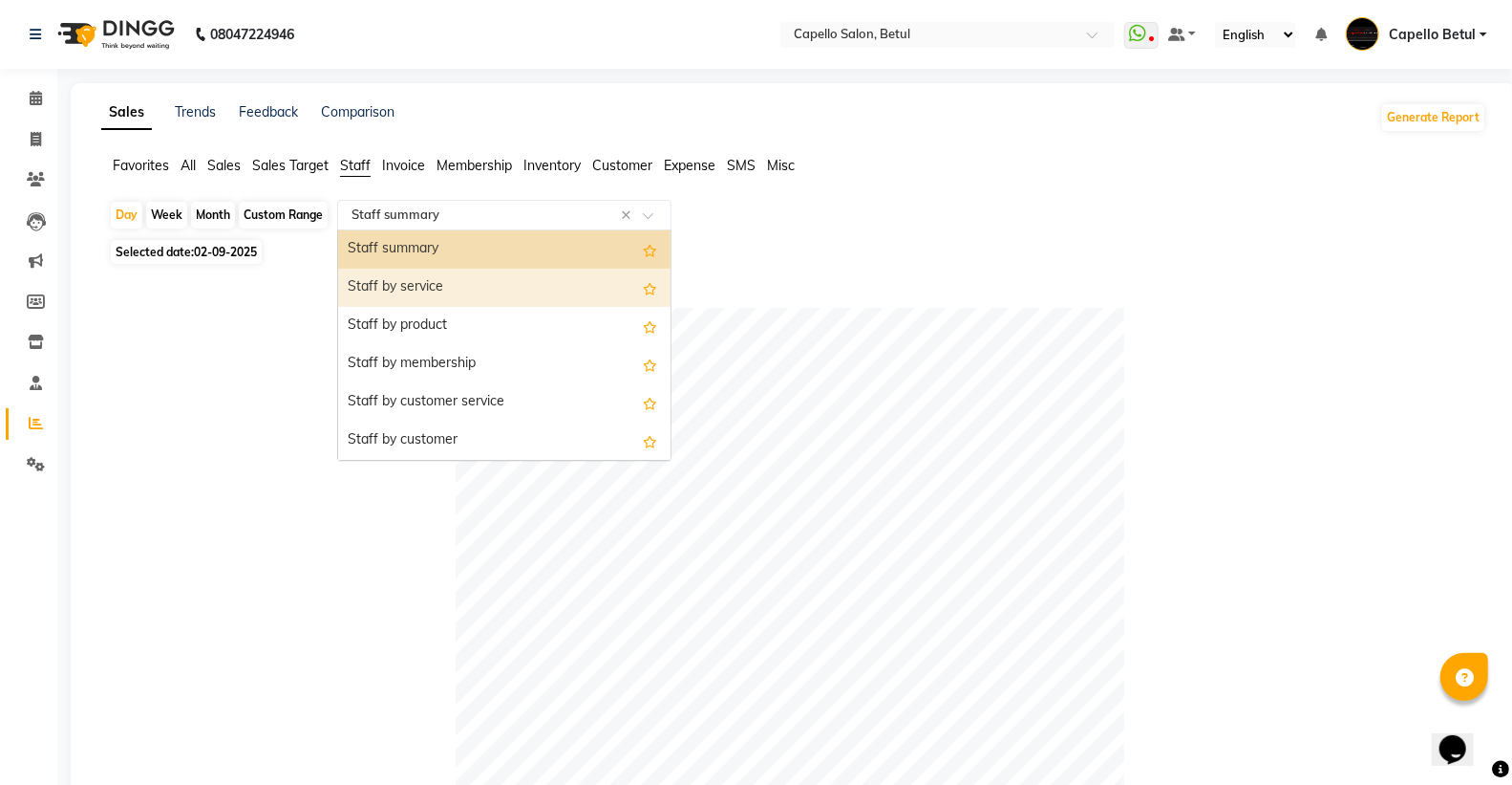
click at [427, 283] on div "Staff by service" at bounding box center [504, 287] width 332 height 38
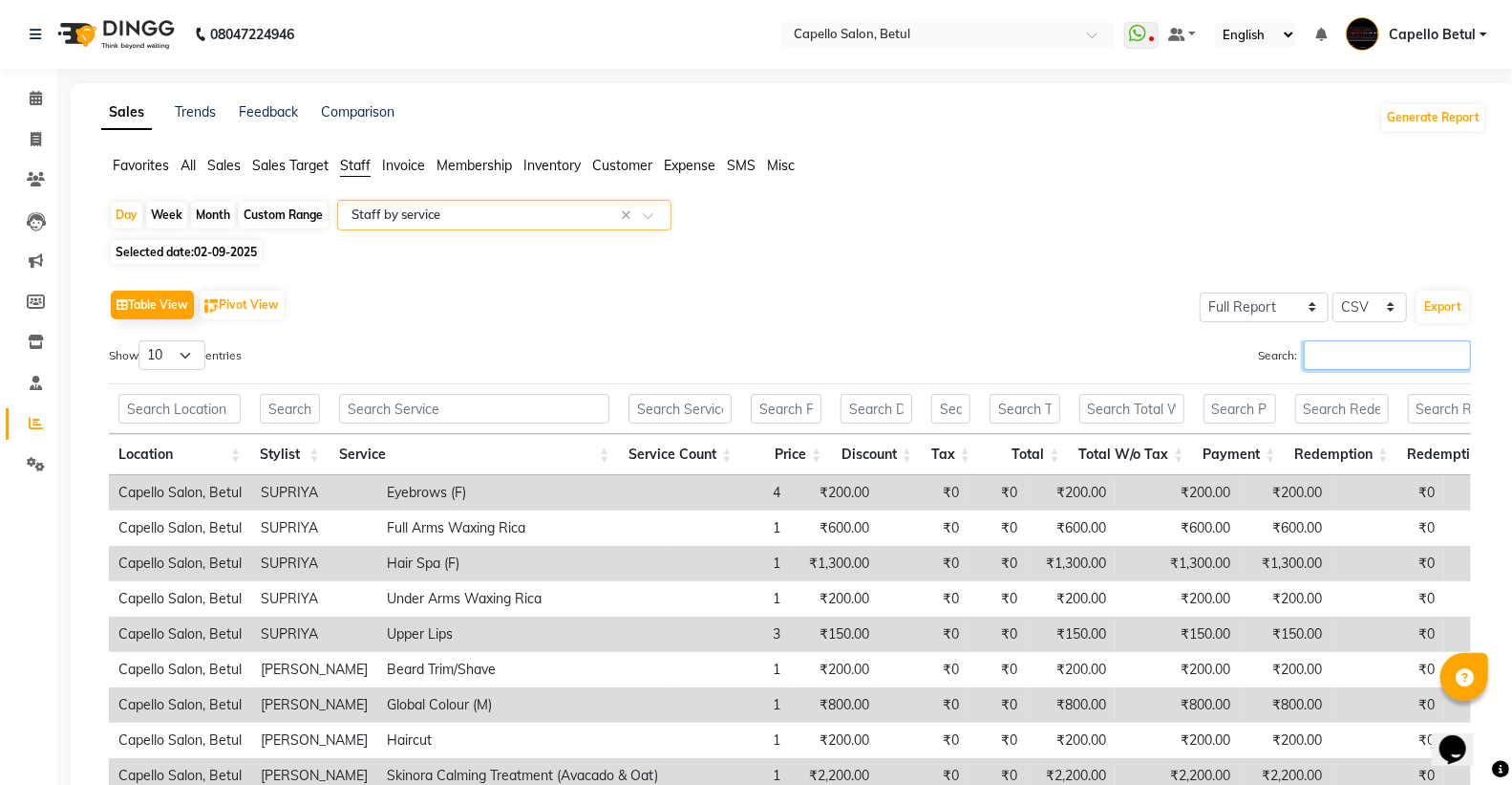
click at [1306, 363] on input "Search:" at bounding box center [1387, 355] width 167 height 29
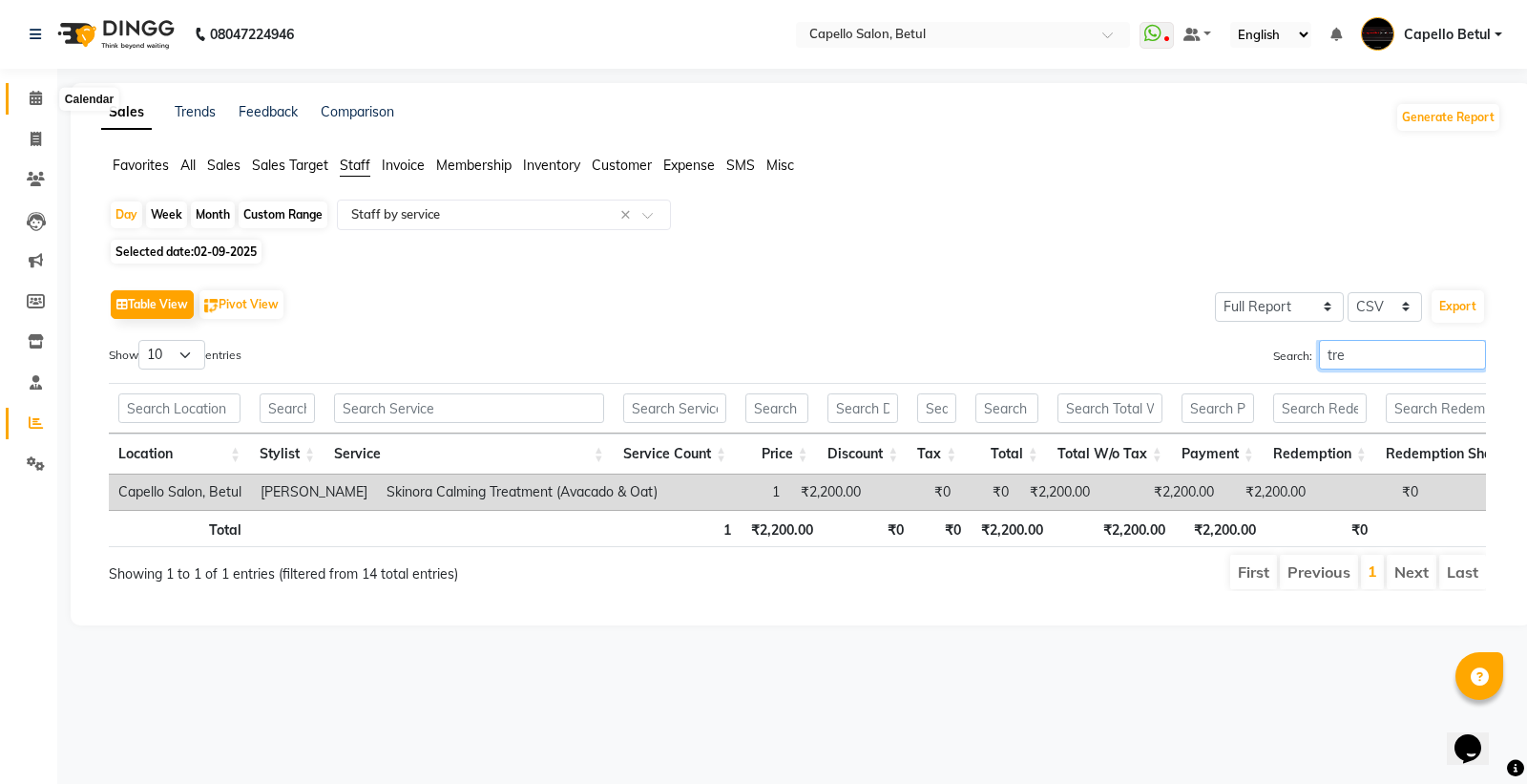
type input "tre"
click at [24, 91] on span at bounding box center [36, 99] width 33 height 21
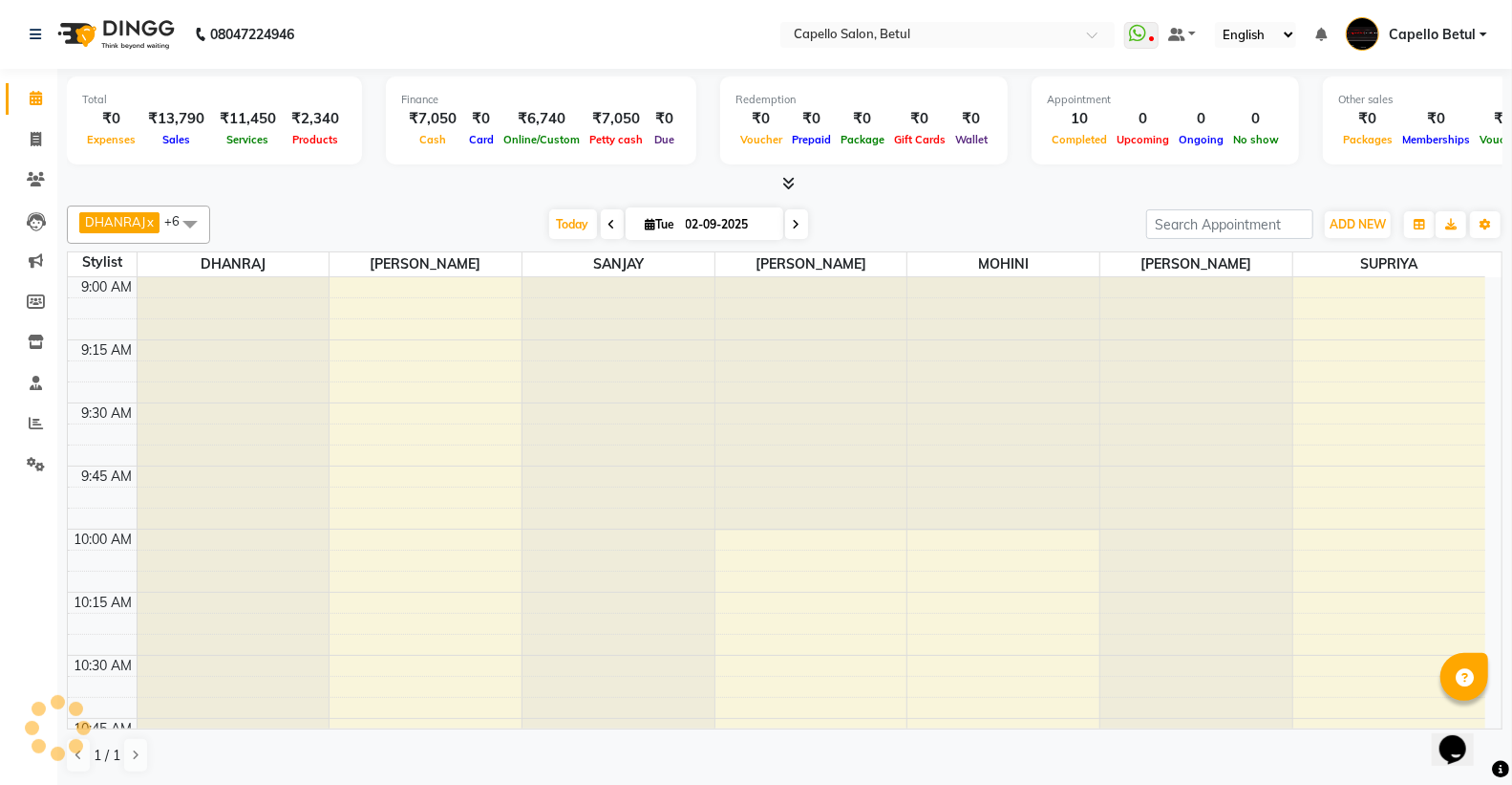
scroll to position [2787, 0]
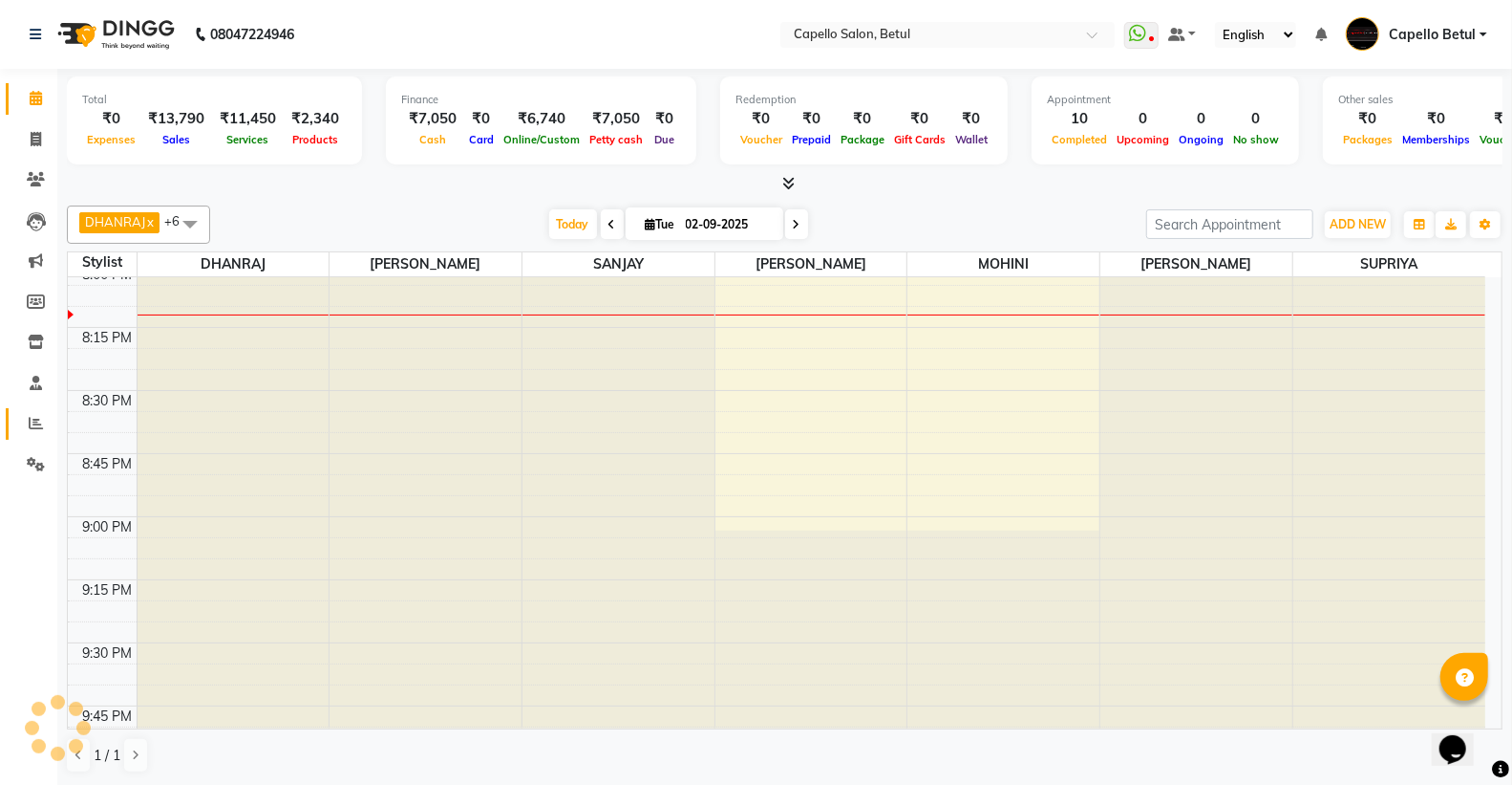
click at [24, 411] on link "Reports" at bounding box center [28, 423] width 46 height 31
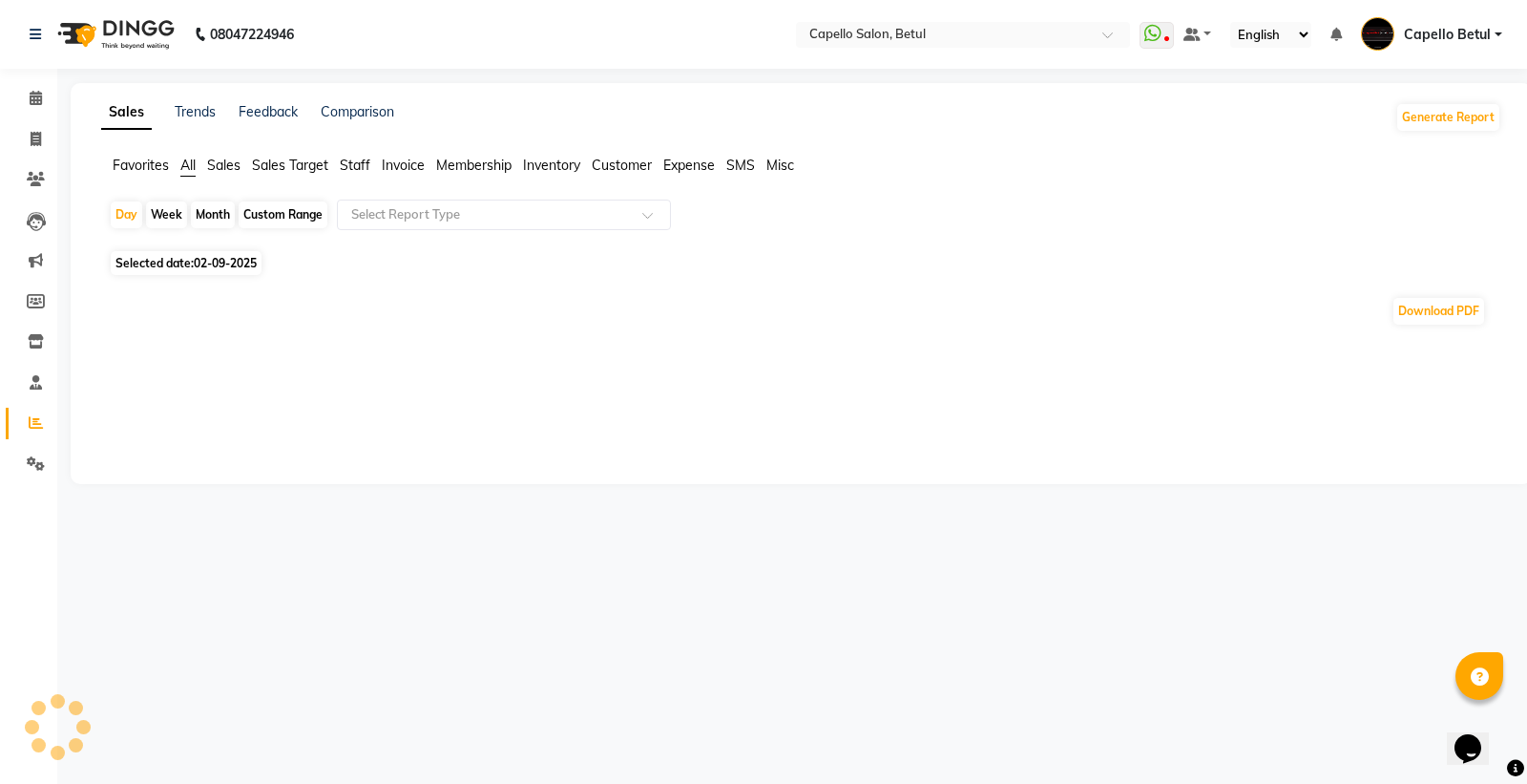
click at [351, 169] on span "Staff" at bounding box center [354, 165] width 30 height 18
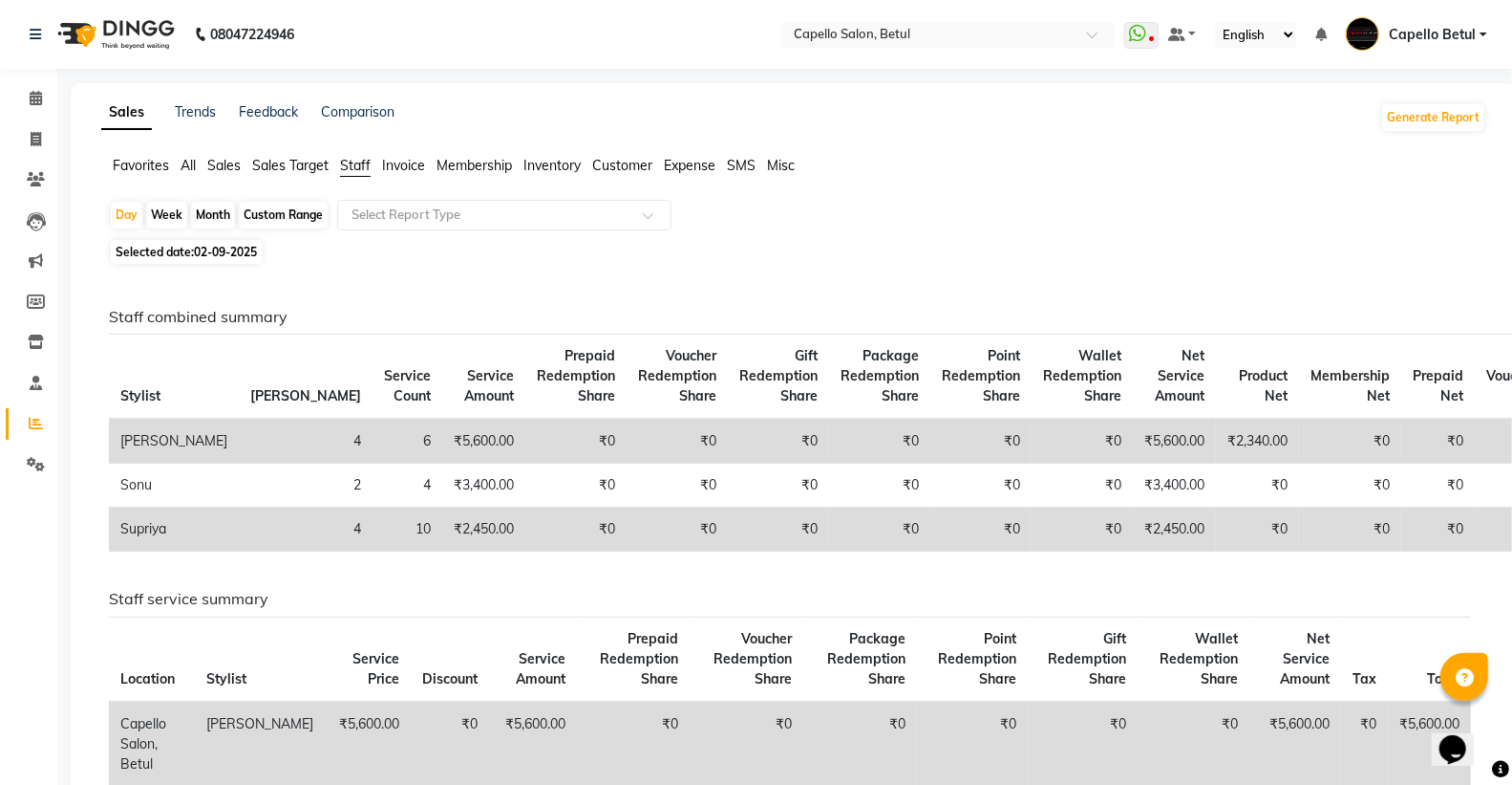
click at [540, 163] on span "Inventory" at bounding box center [552, 165] width 58 height 18
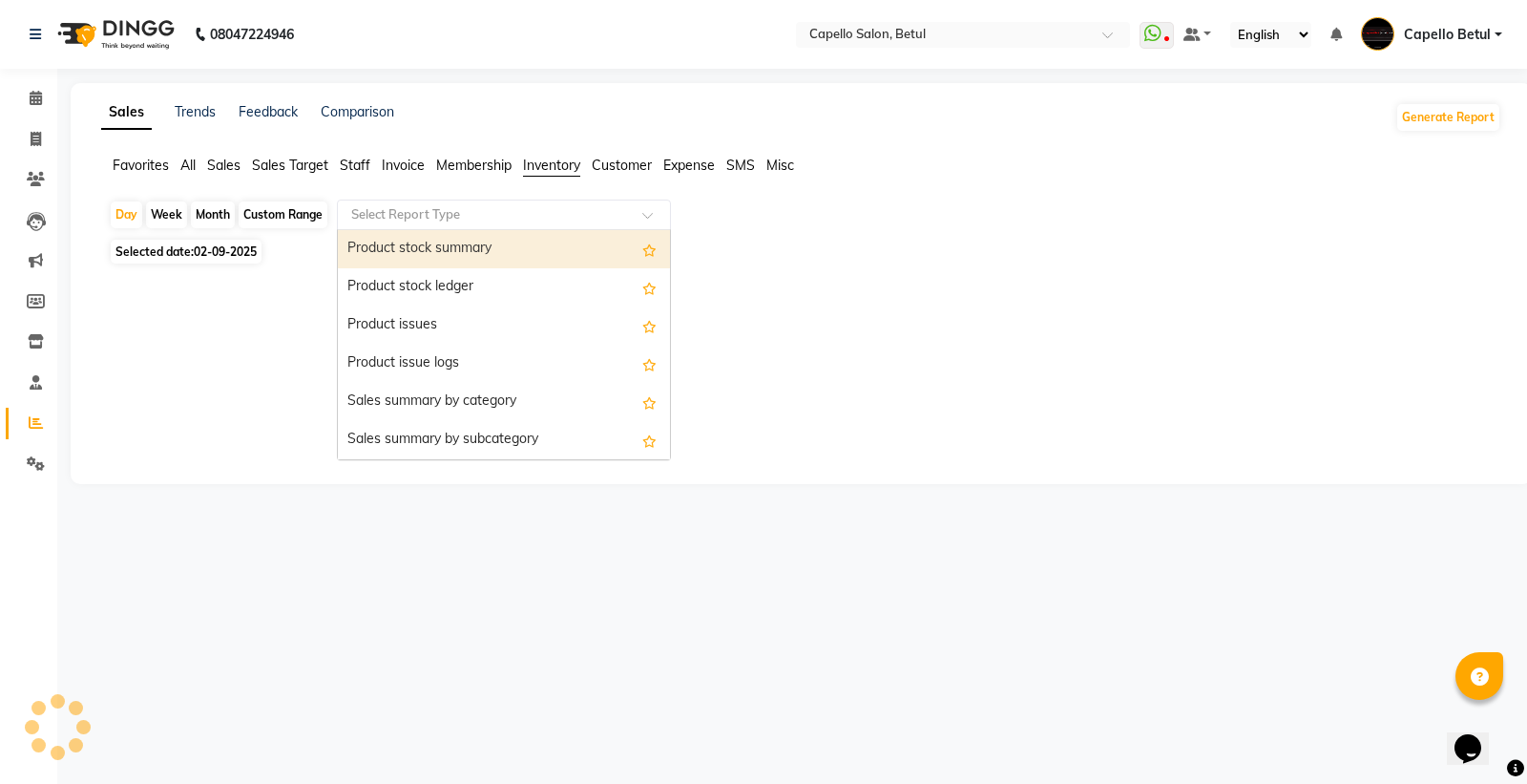
click at [470, 227] on div "Select Report Type" at bounding box center [504, 214] width 334 height 30
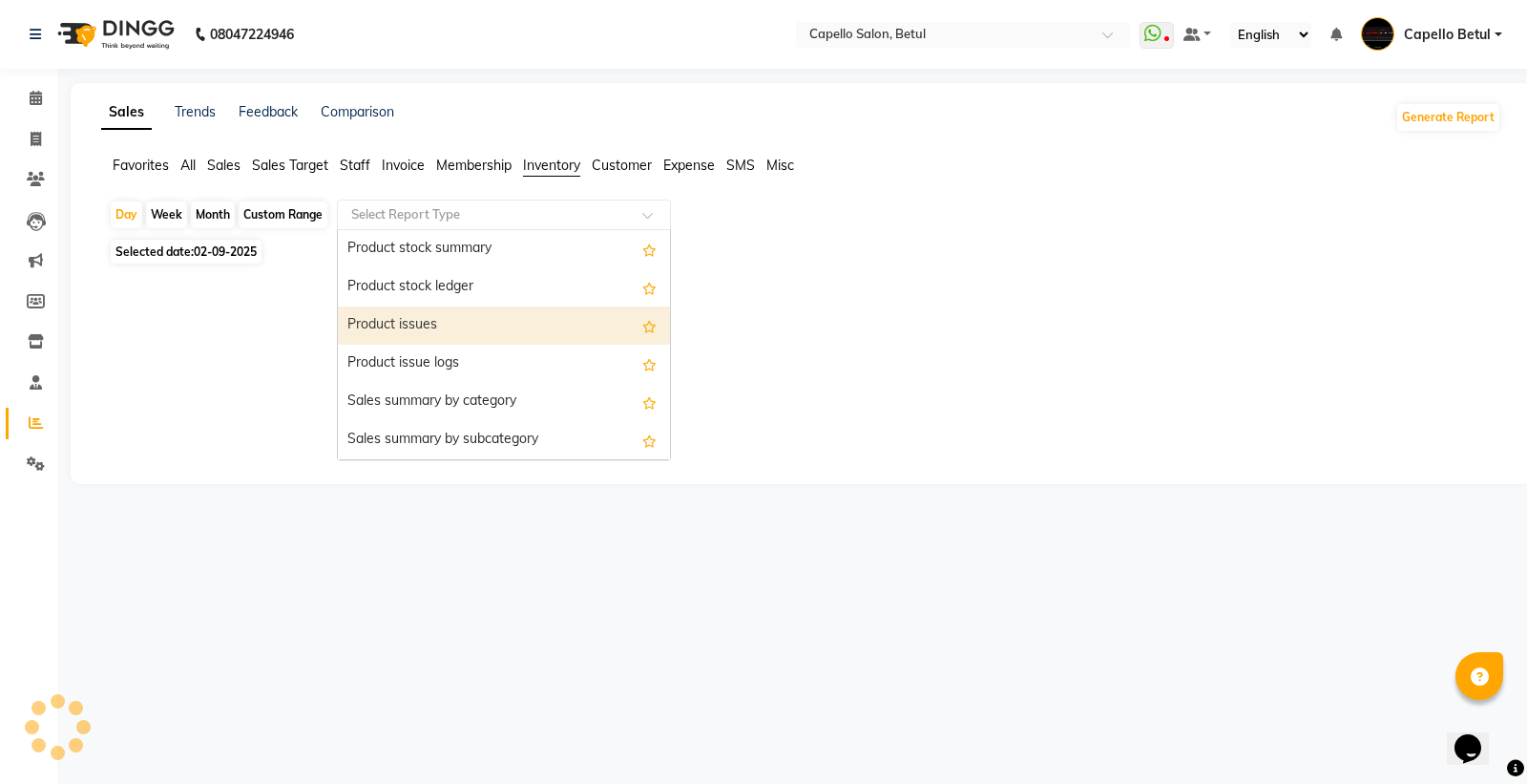
click at [461, 321] on div "Product issues" at bounding box center [504, 325] width 332 height 38
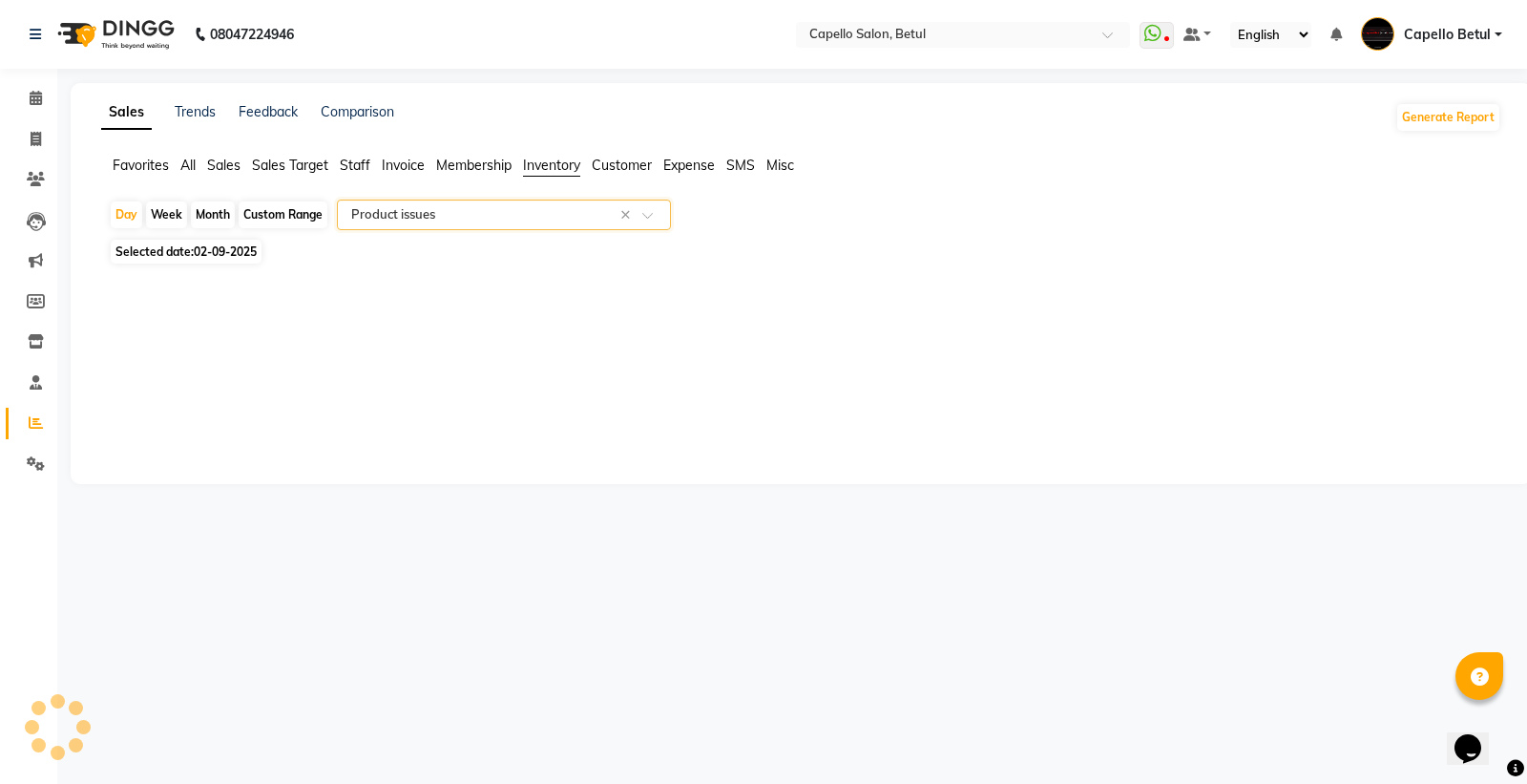
select select "full_report"
select select "csv"
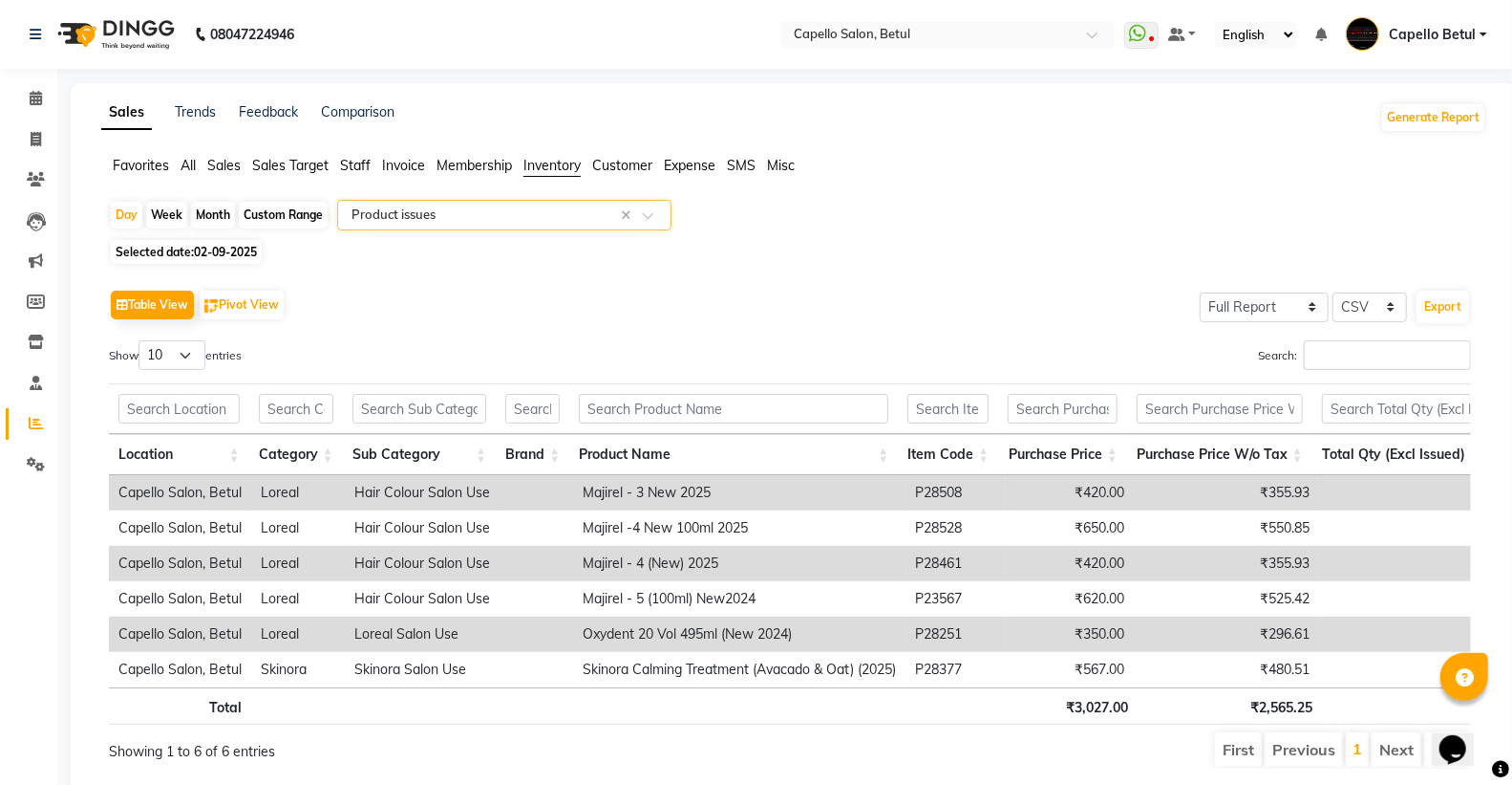
click at [38, 74] on div "Calendar Invoice Clients Leads Marketing Members Inventory Staff Reports Settin…" at bounding box center [129, 428] width 258 height 748
click at [31, 93] on icon at bounding box center [35, 98] width 13 height 15
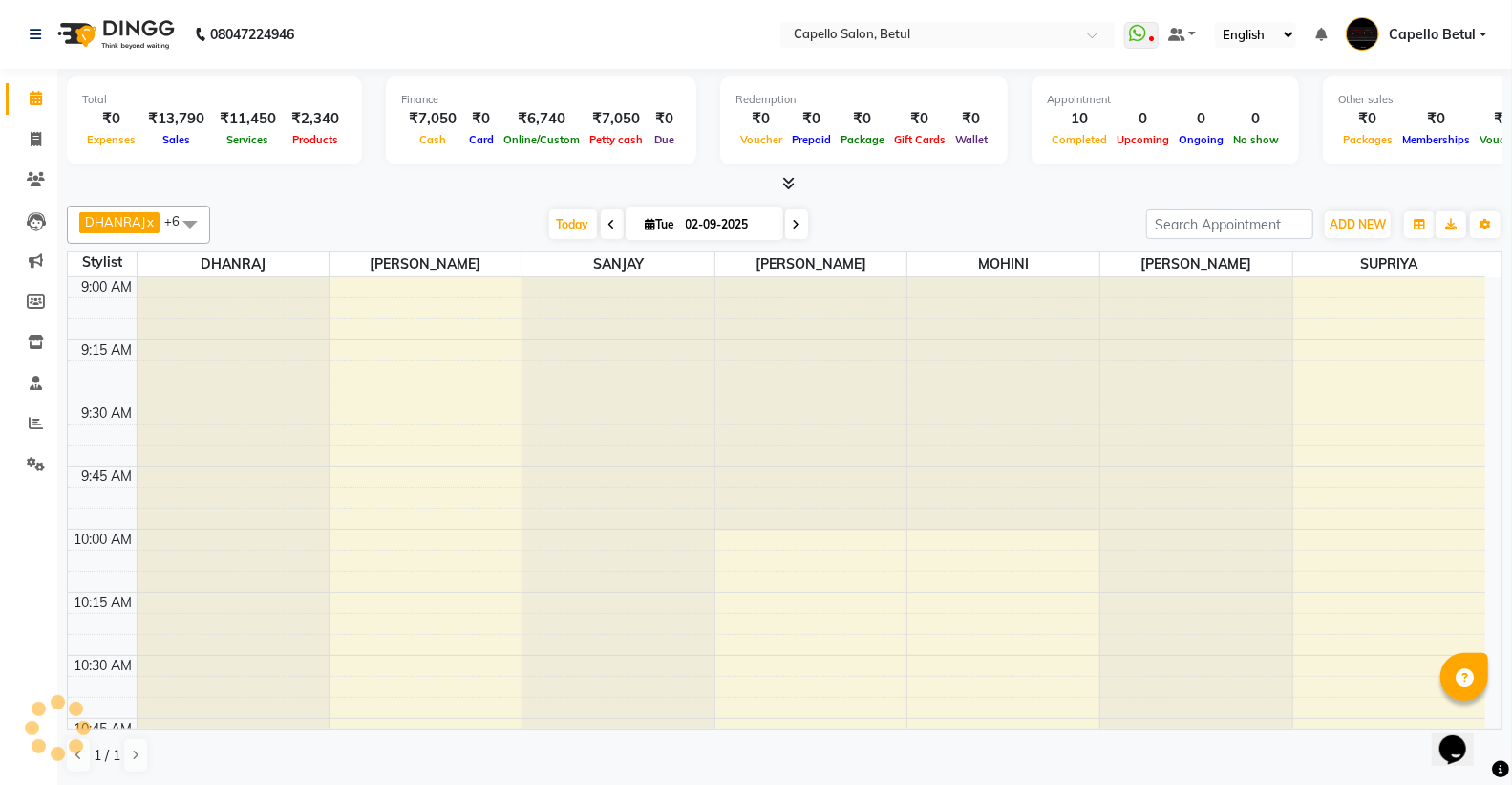
scroll to position [2787, 0]
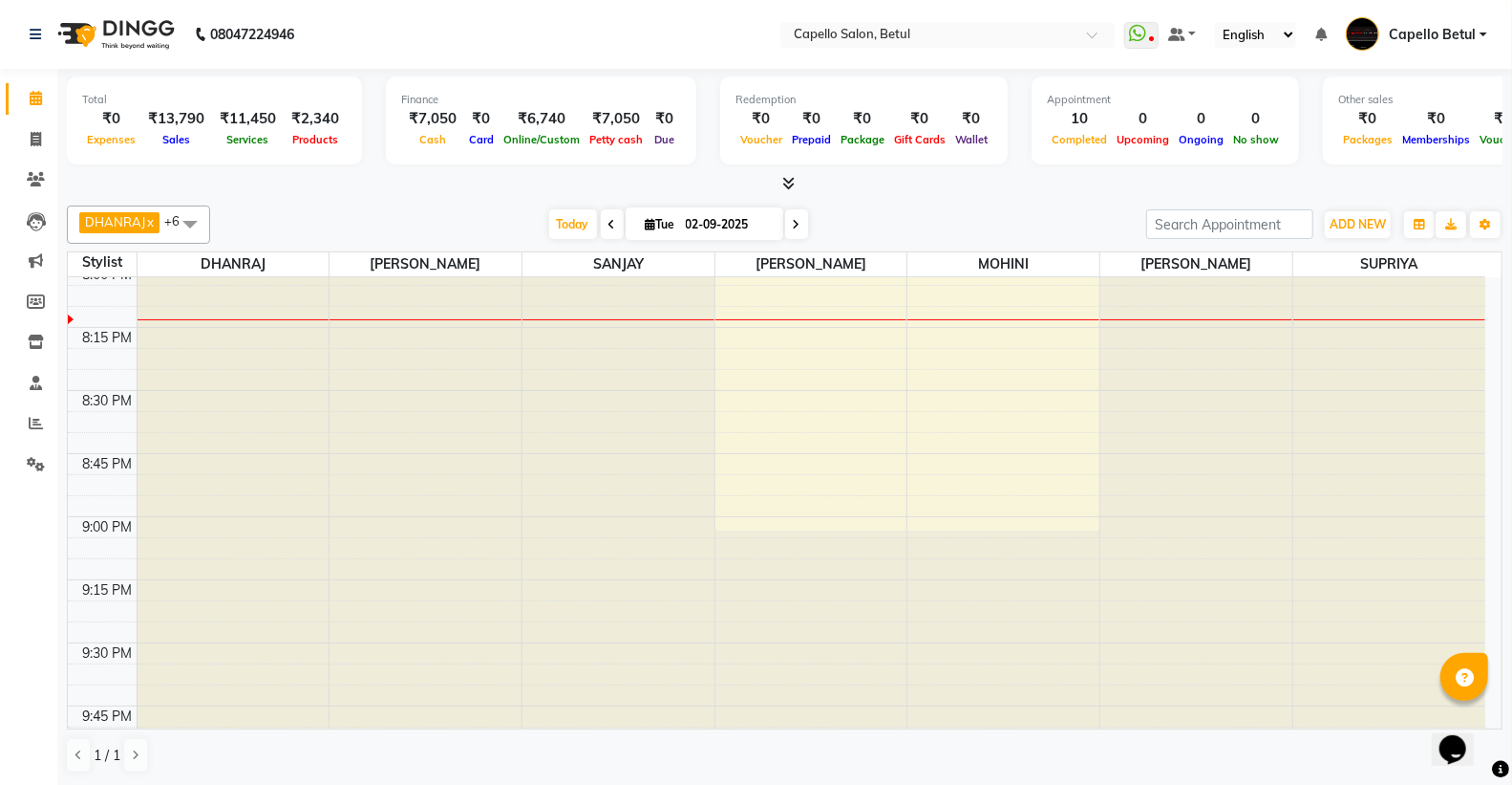
click at [780, 184] on span at bounding box center [785, 184] width 21 height 21
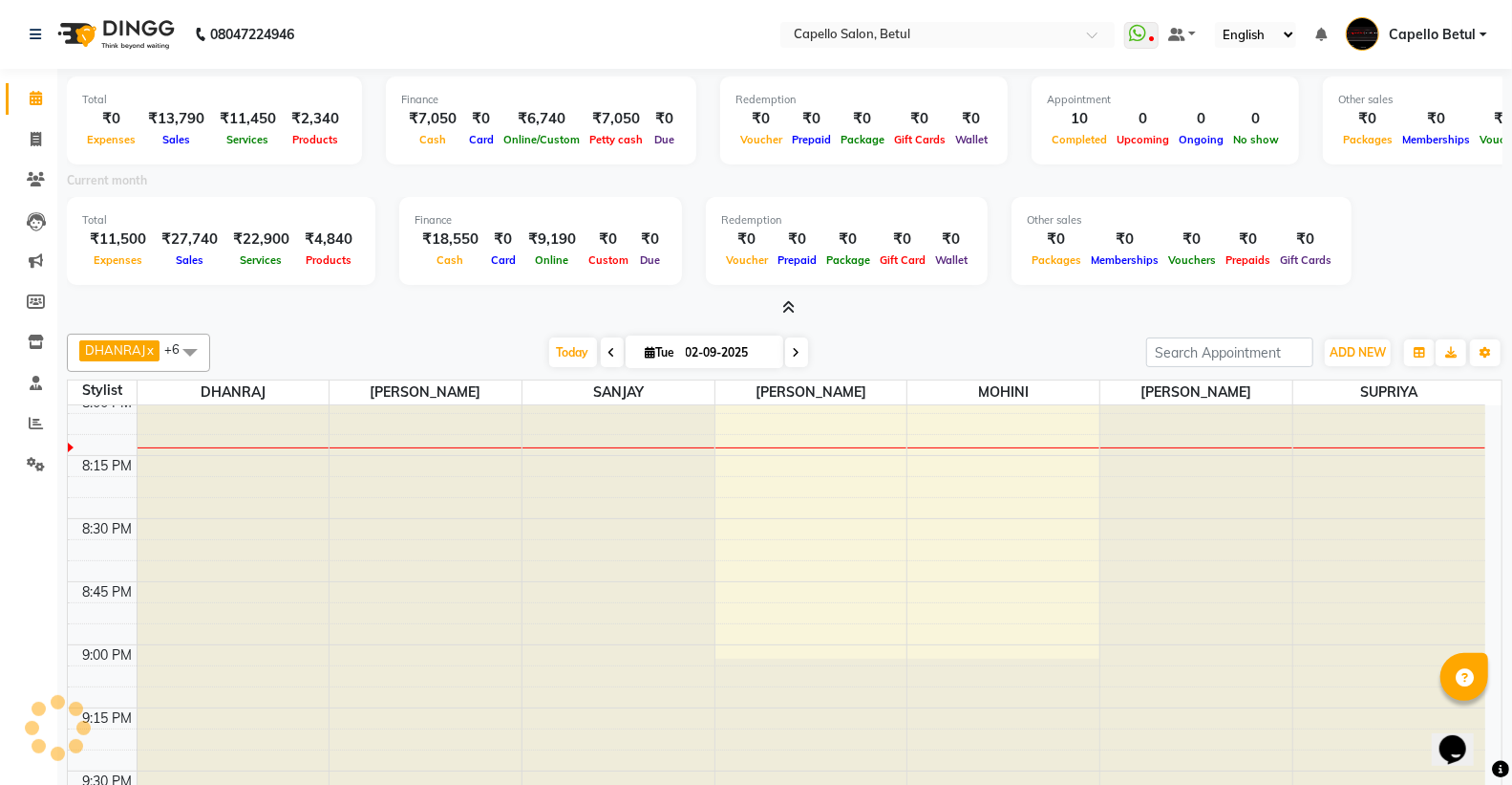
click at [790, 306] on icon at bounding box center [789, 307] width 13 height 15
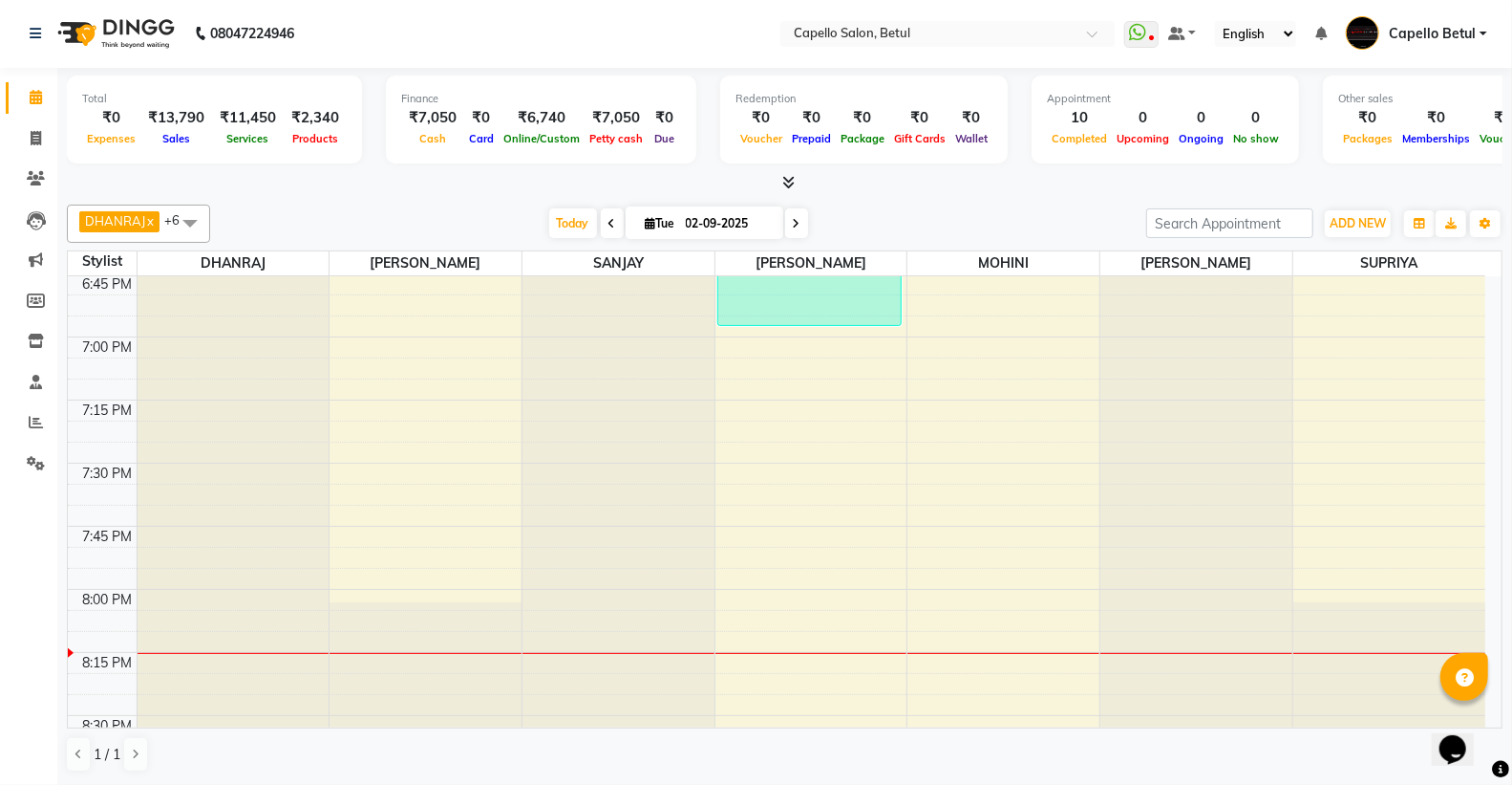
scroll to position [2418, 0]
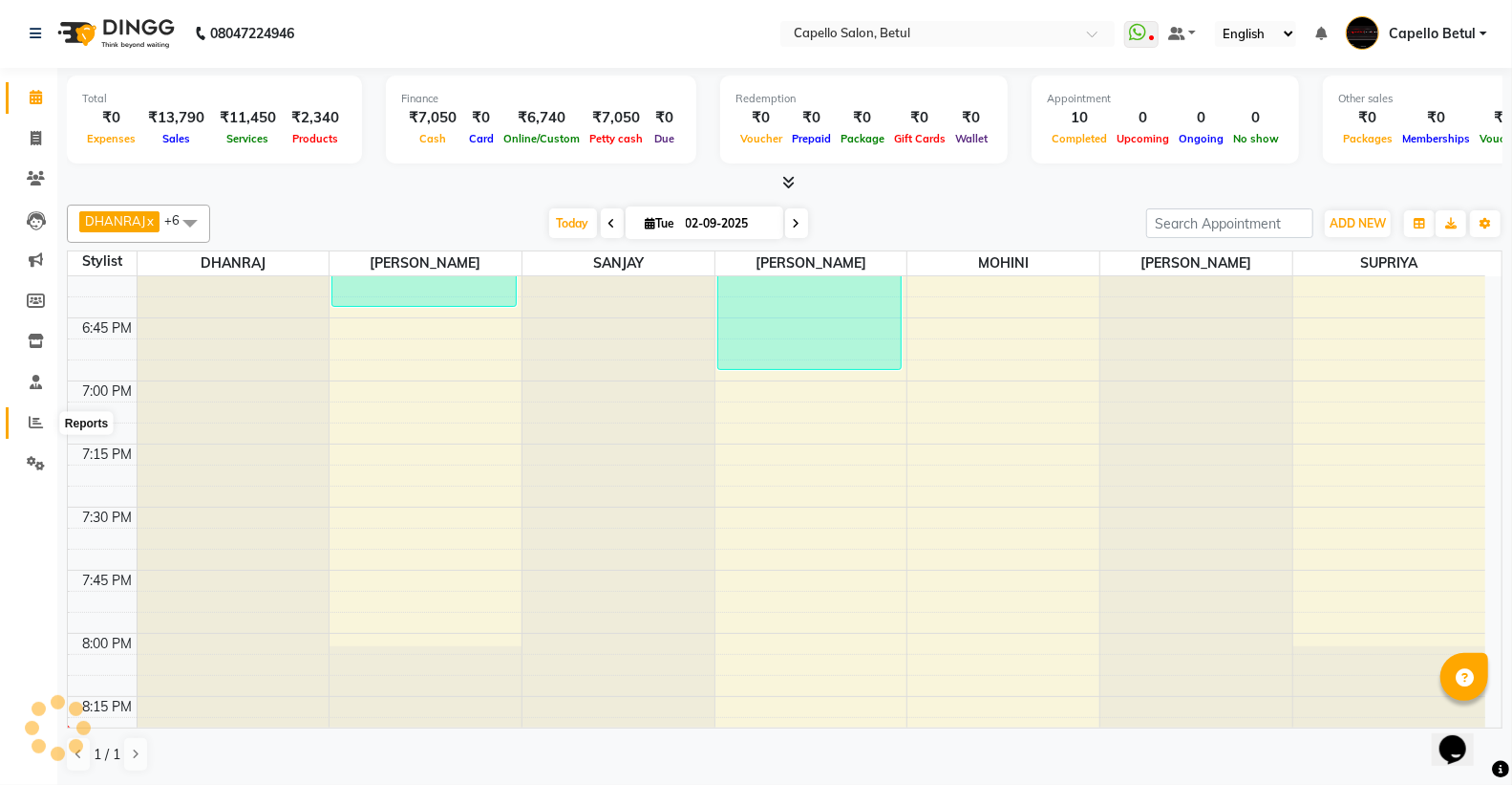
click at [28, 417] on icon at bounding box center [35, 421] width 15 height 15
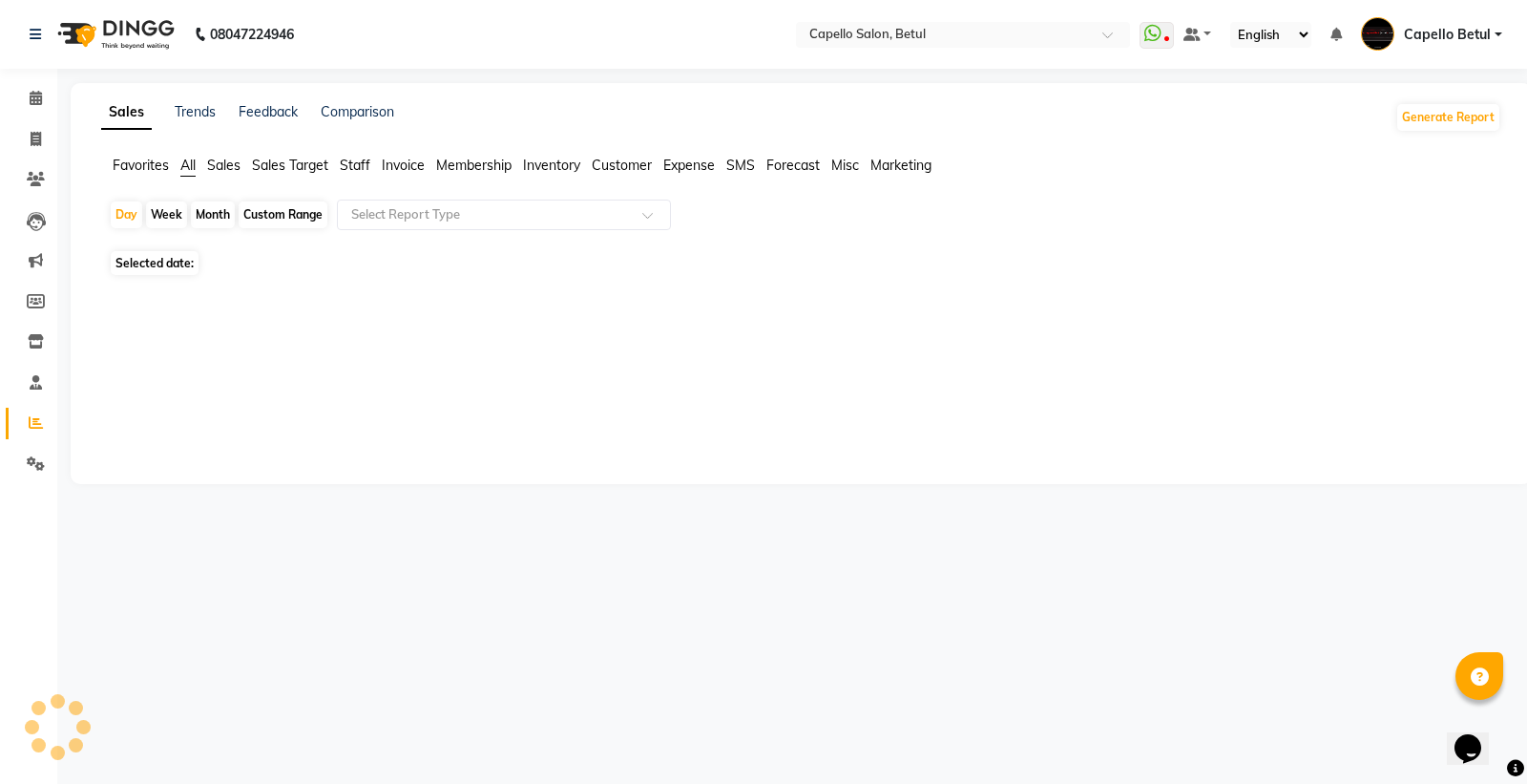
click at [351, 169] on span "Staff" at bounding box center [354, 165] width 30 height 18
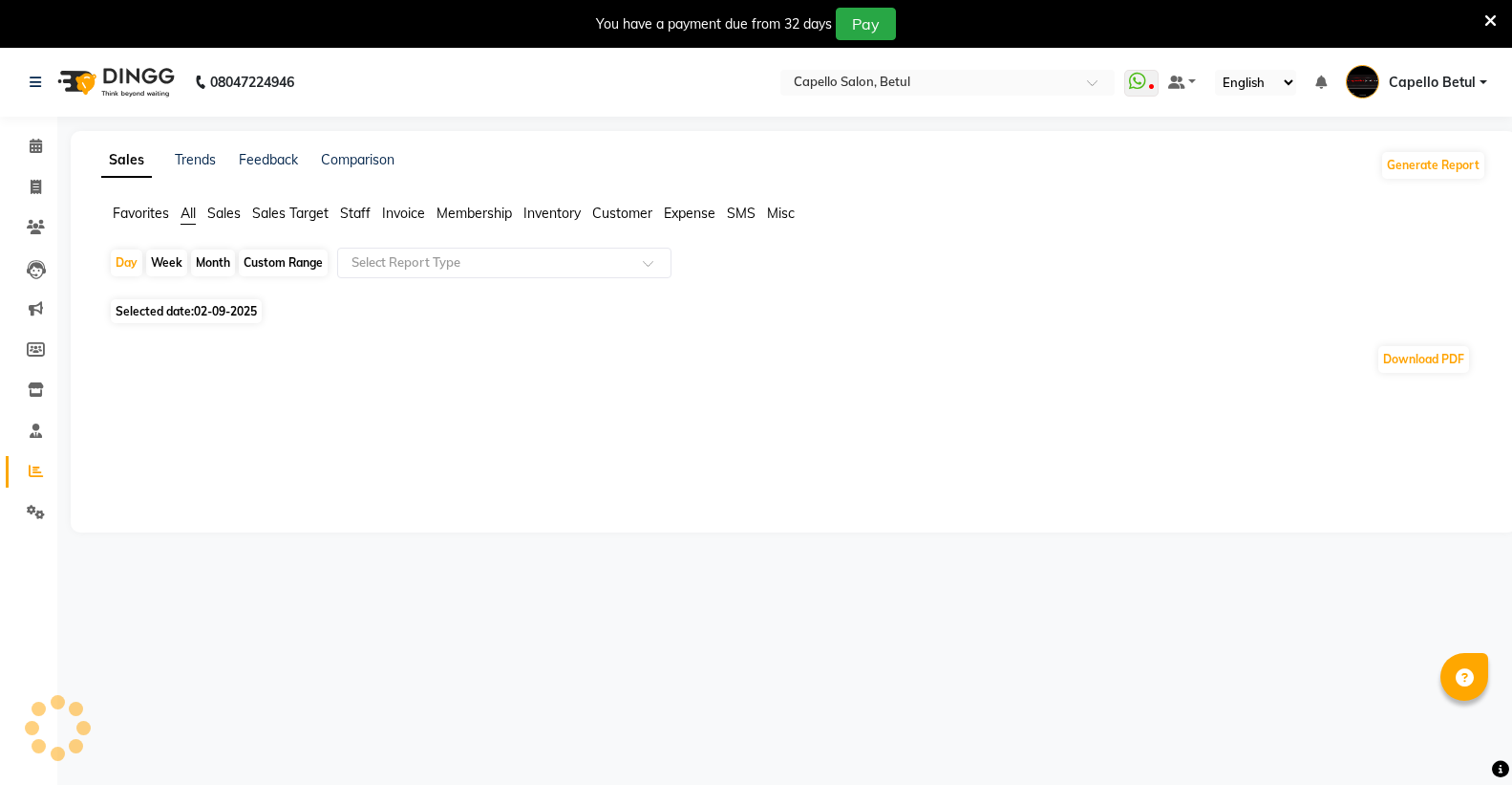
click at [1485, 13] on icon at bounding box center [1490, 22] width 13 height 18
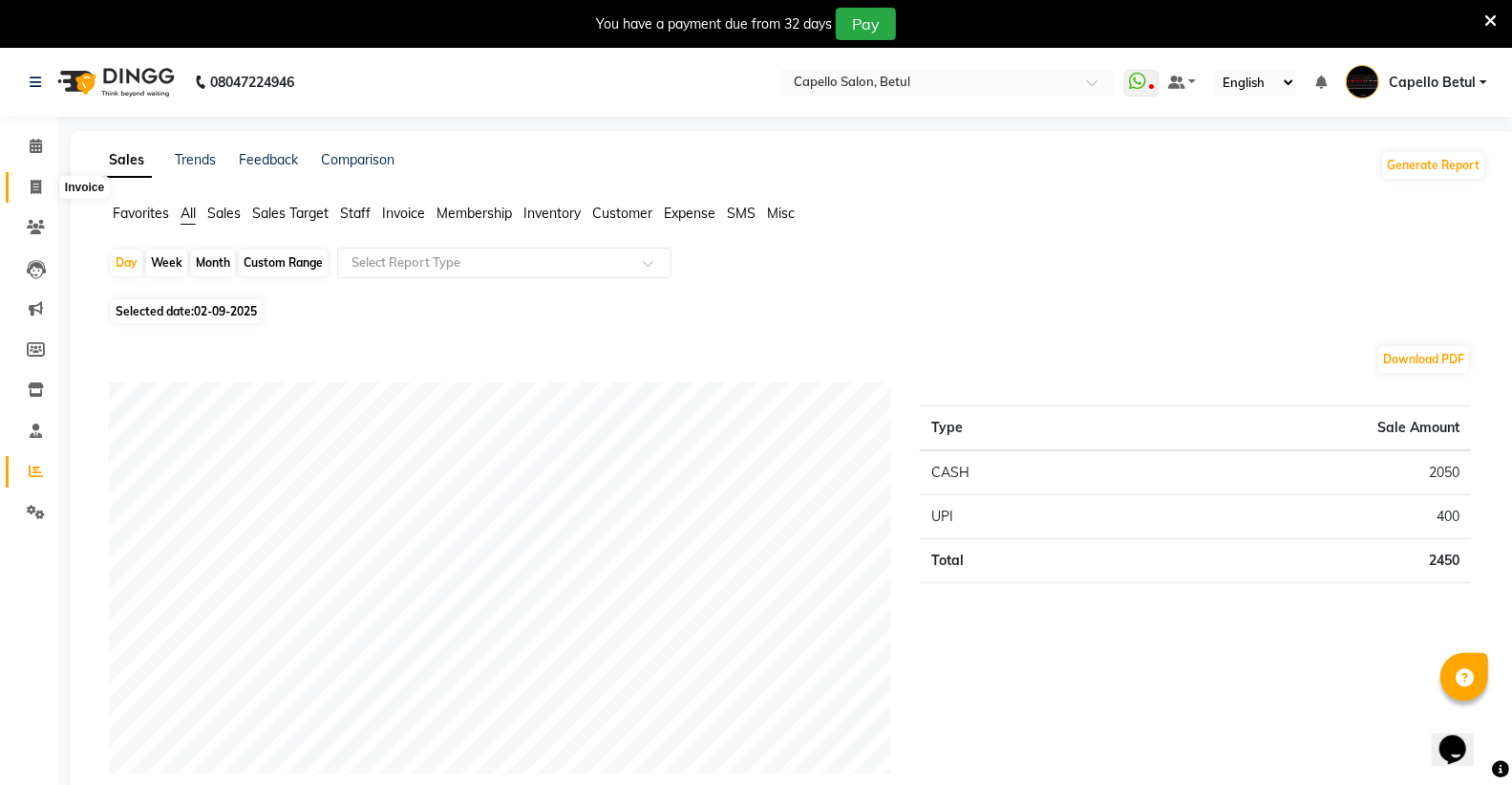
drag, startPoint x: 33, startPoint y: 192, endPoint x: 264, endPoint y: 704, distance: 561.7
click at [32, 192] on icon at bounding box center [35, 187] width 11 height 15
select select "service"
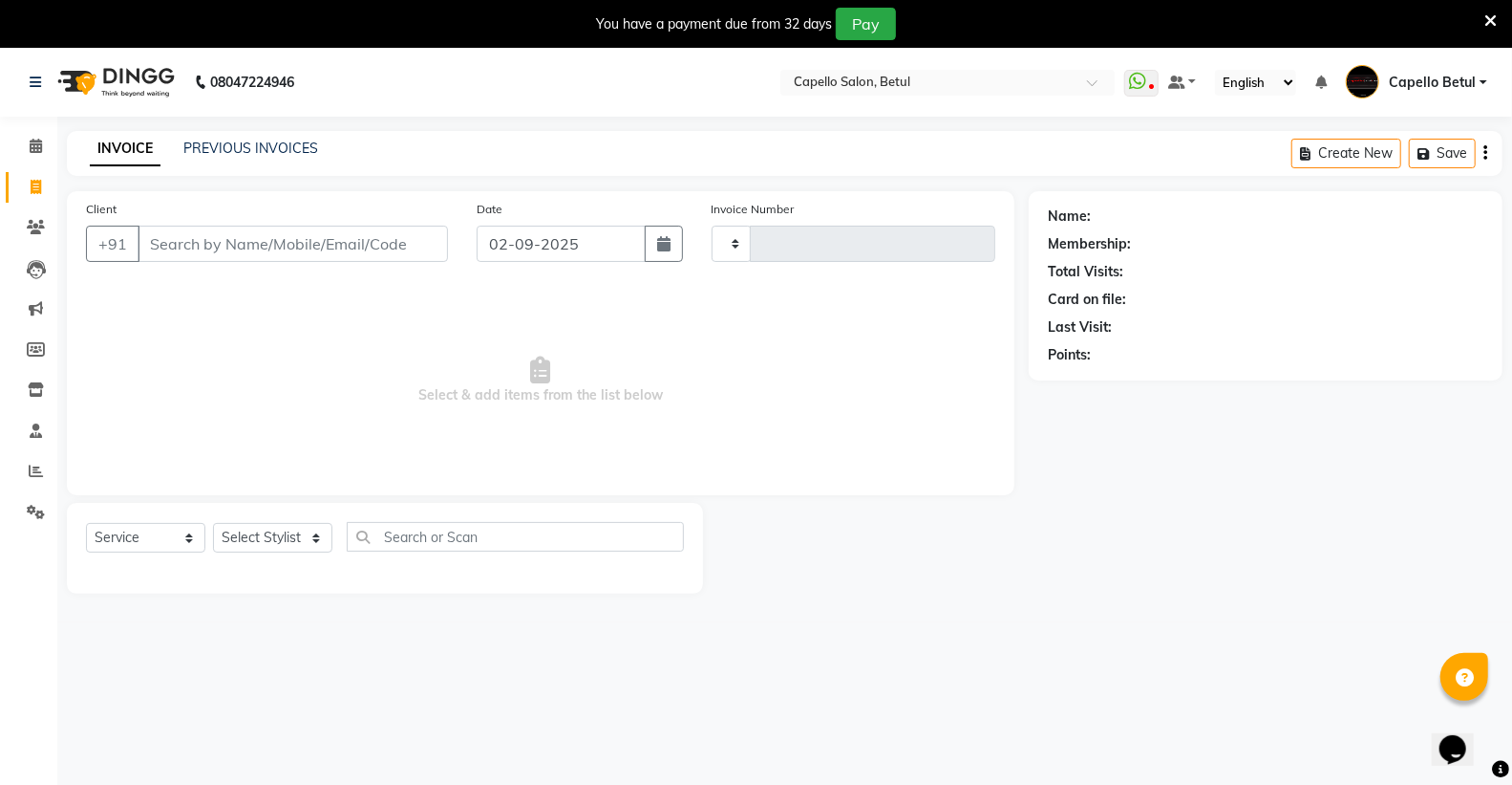
scroll to position [48, 0]
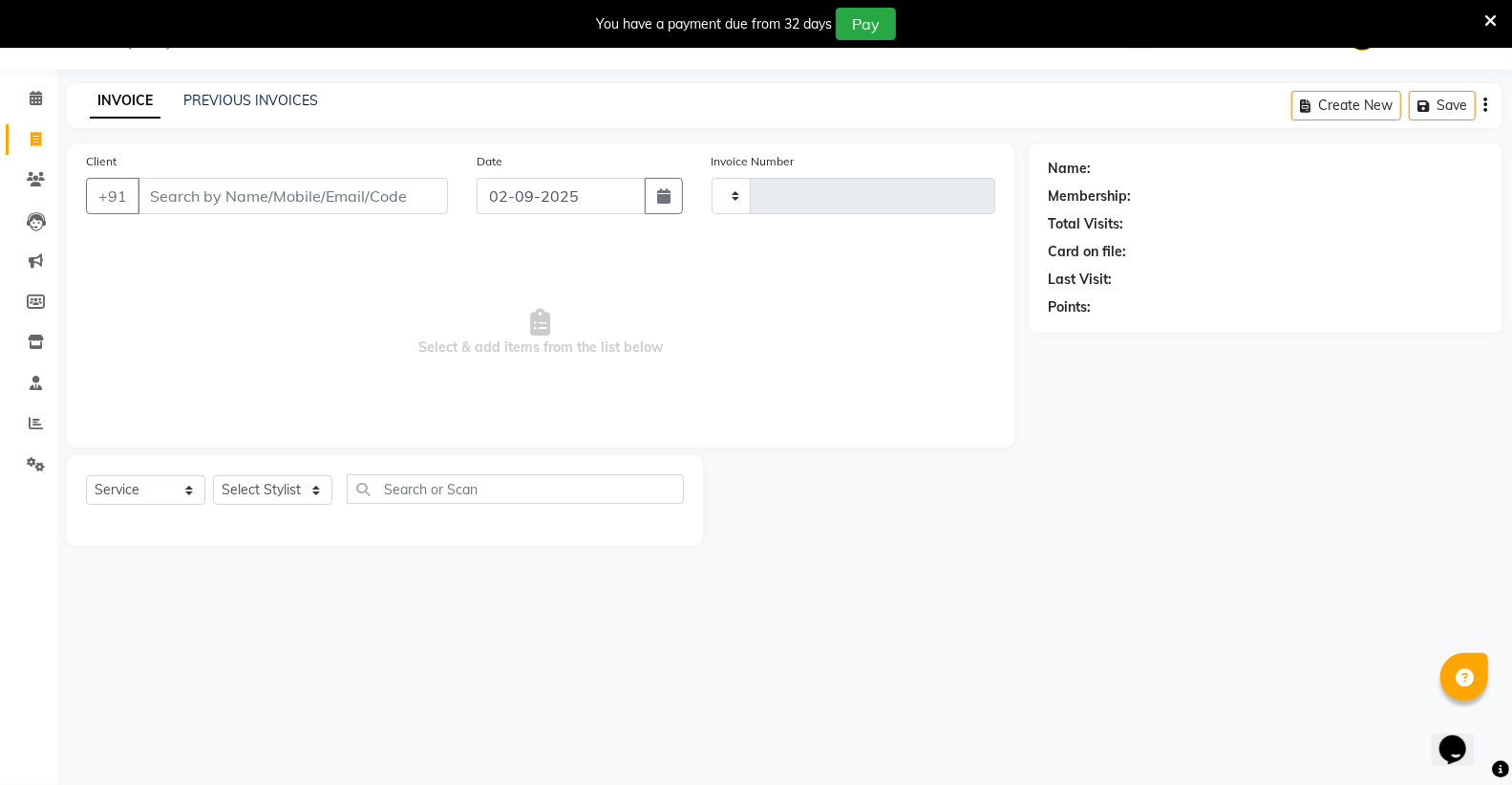
type input "0017"
select select "8951"
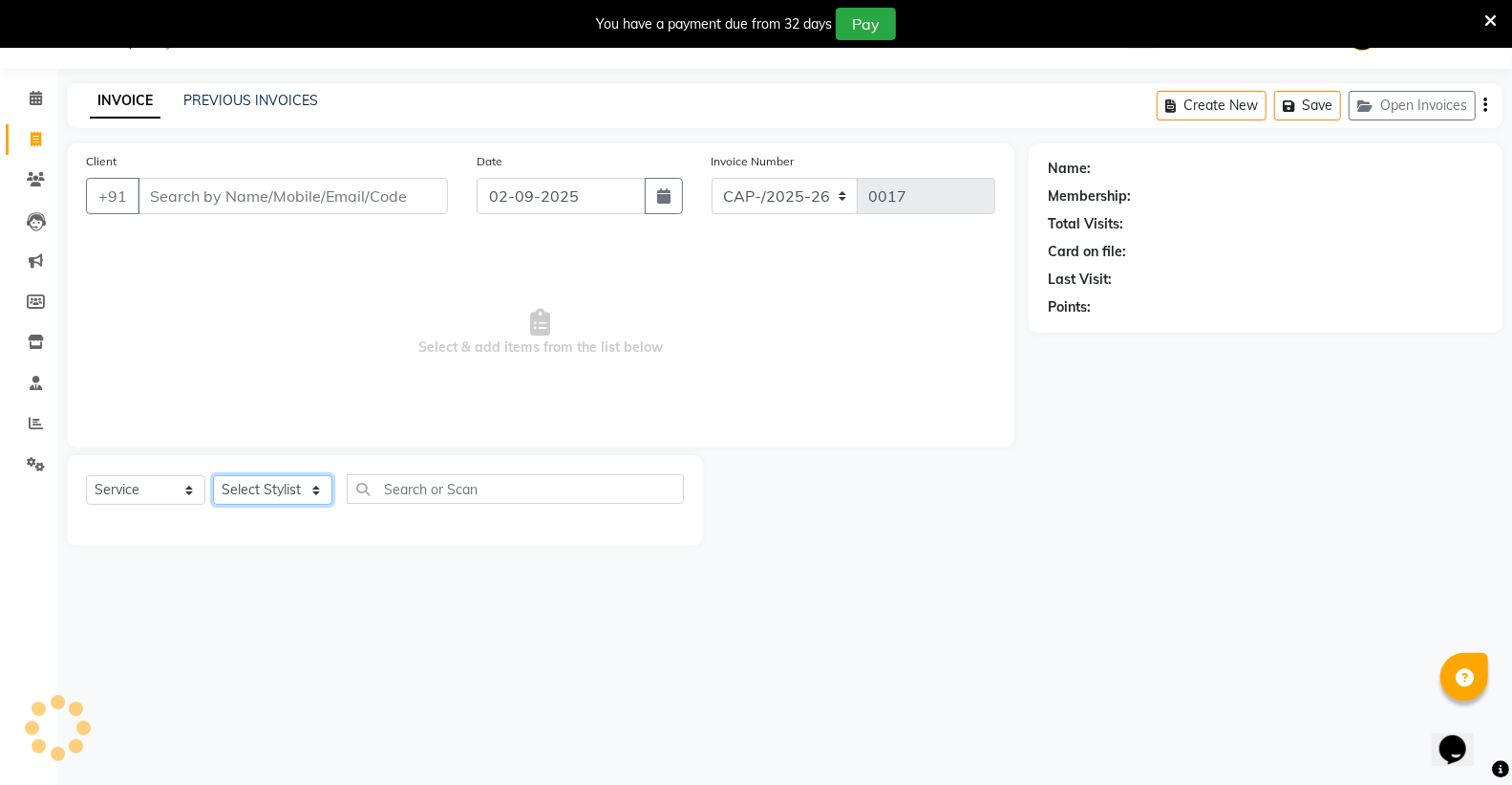
click at [224, 497] on select "Select Stylist" at bounding box center [273, 490] width 119 height 29
select select "34695"
click at [213, 476] on select "Select Stylist ADMIN Capello Betul [PERSON_NAME] [PERSON_NAME] POOJA SOLANKI (M…" at bounding box center [273, 490] width 119 height 29
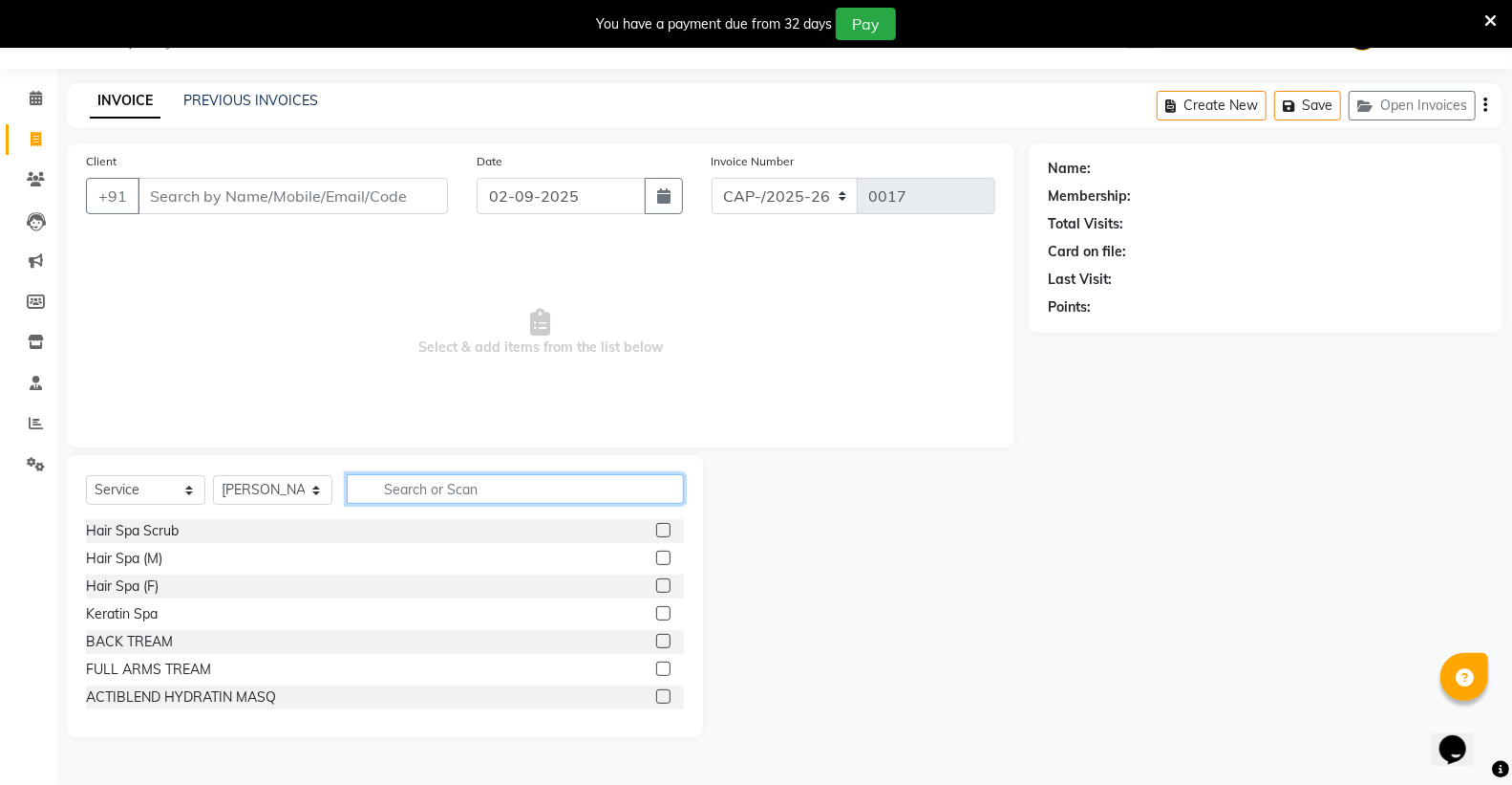
click at [404, 479] on input "text" at bounding box center [515, 489] width 337 height 29
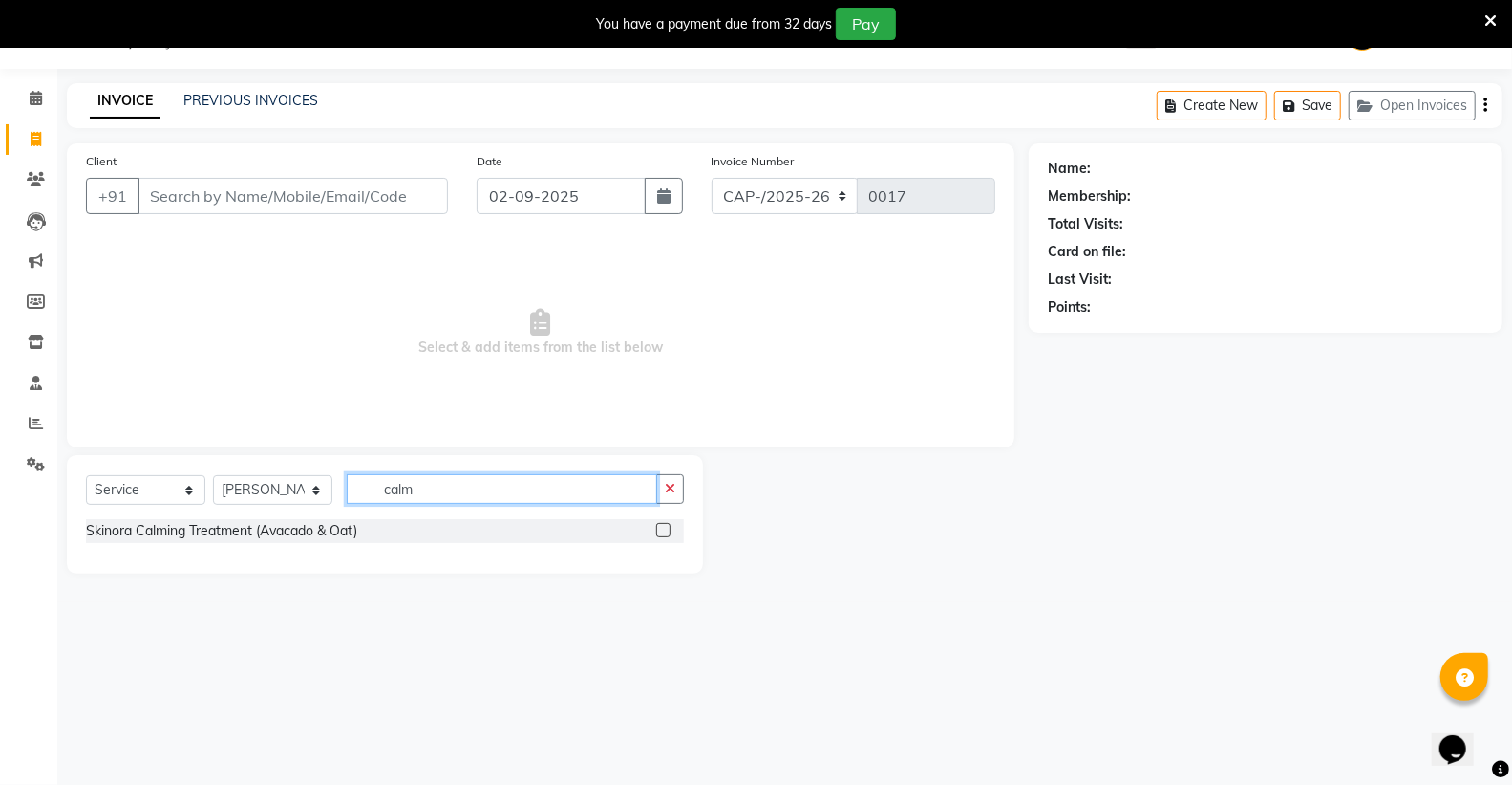
type input "calm"
click at [663, 528] on label at bounding box center [664, 530] width 15 height 15
click at [663, 528] on input "checkbox" at bounding box center [663, 531] width 13 height 13
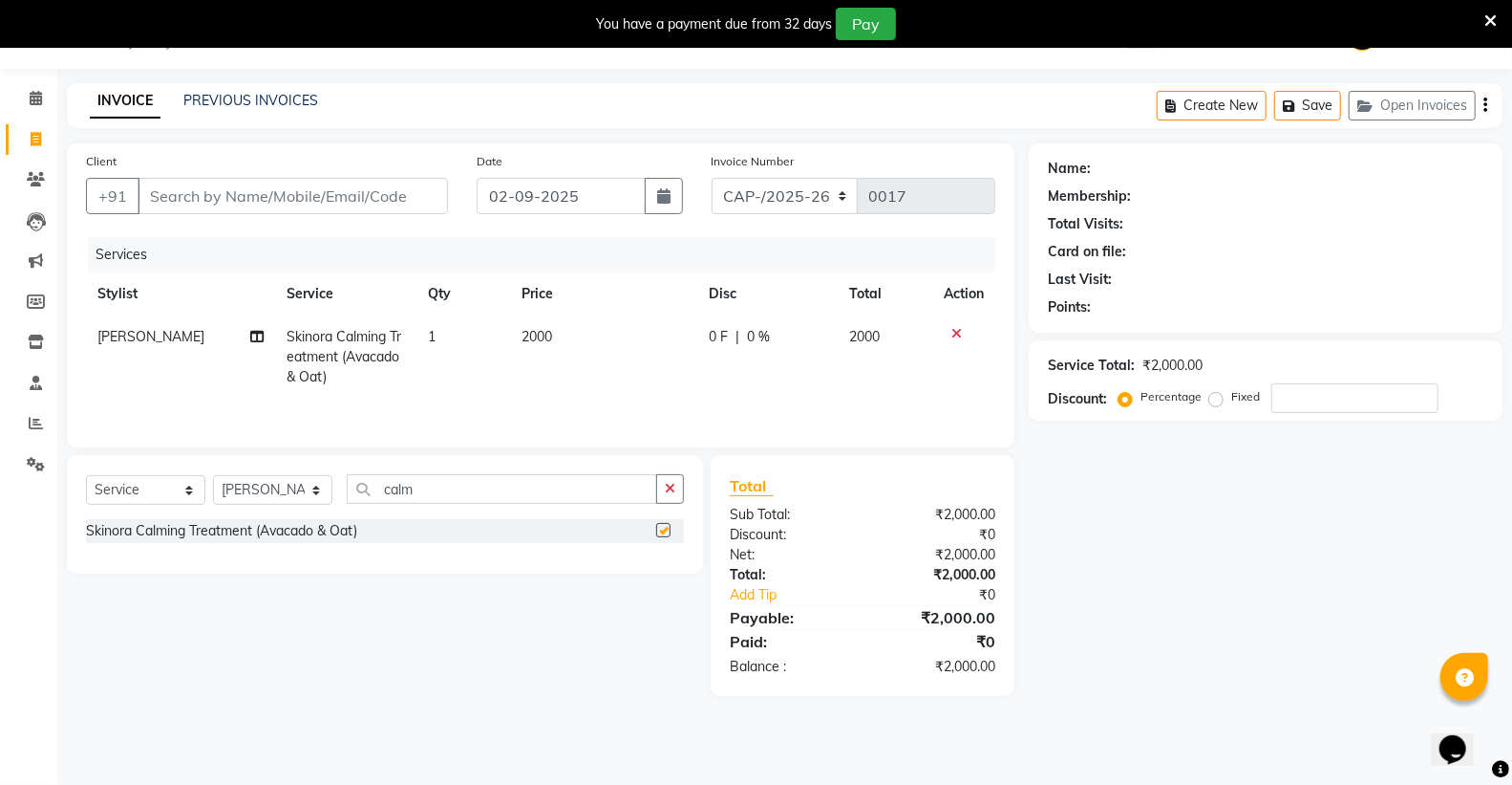
checkbox input "false"
click at [426, 490] on input "calm" at bounding box center [502, 489] width 311 height 29
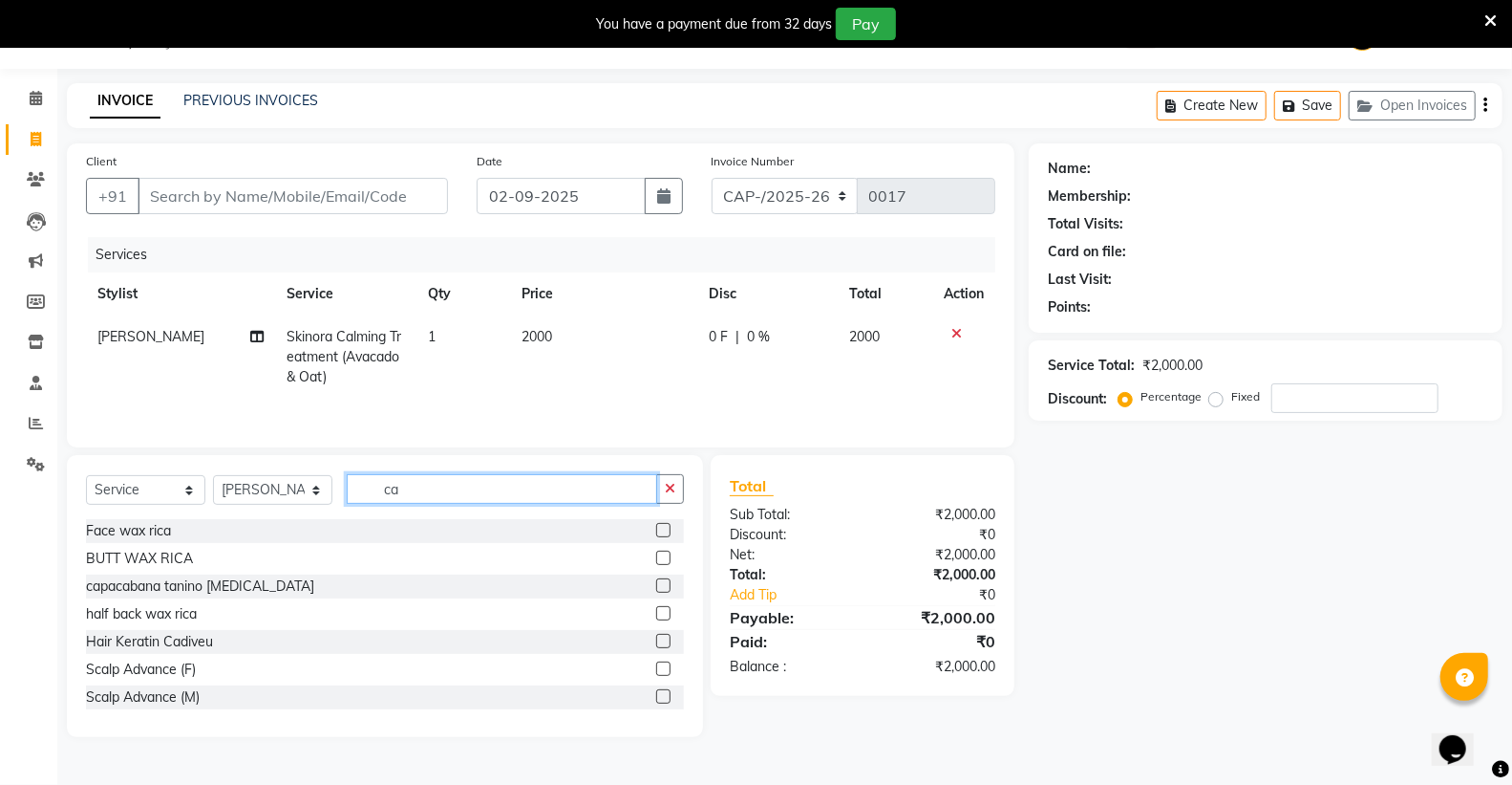
type input "c"
type input "cut"
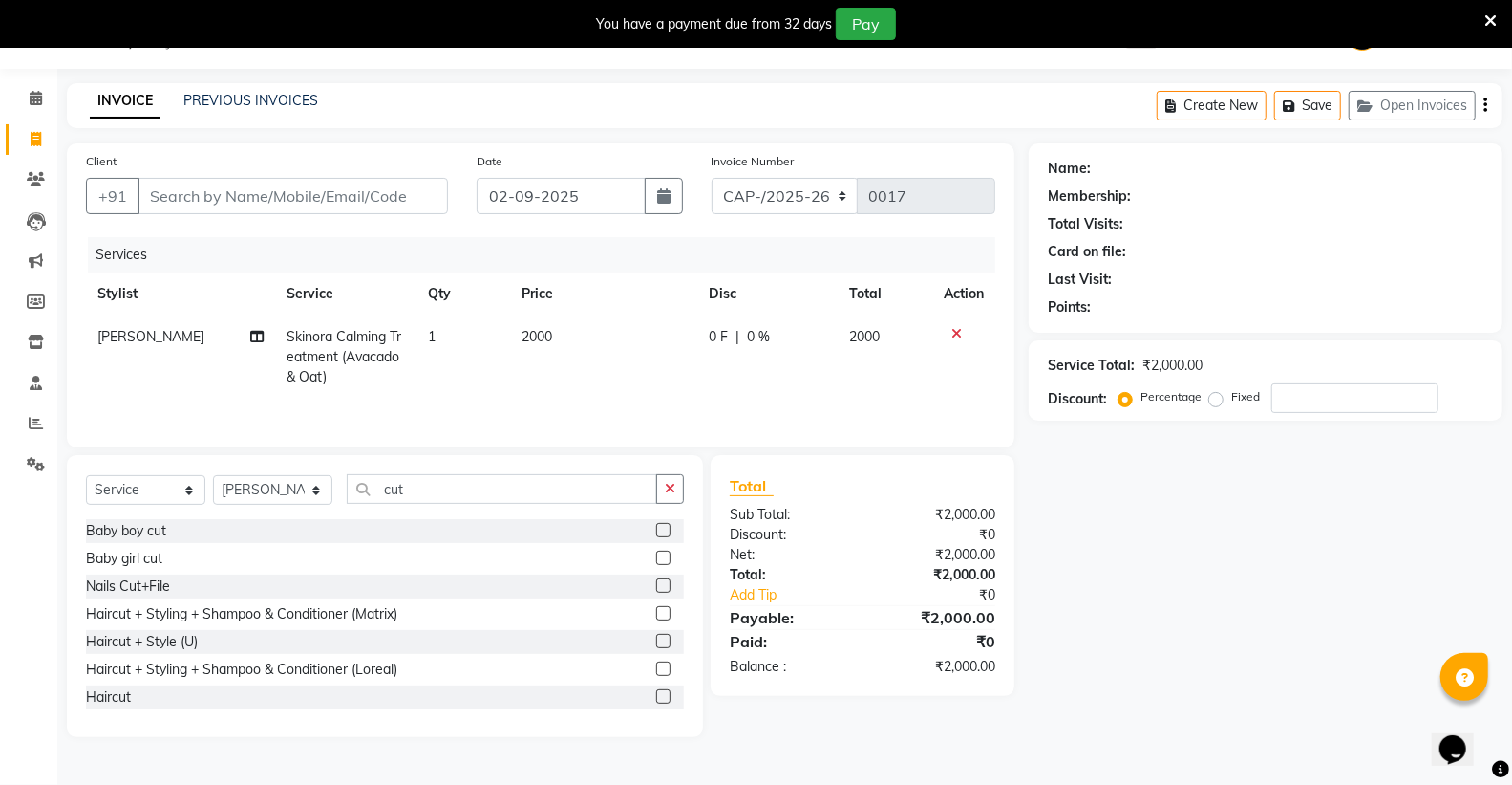
click at [657, 696] on label at bounding box center [664, 696] width 15 height 15
click at [657, 696] on input "checkbox" at bounding box center [663, 697] width 13 height 13
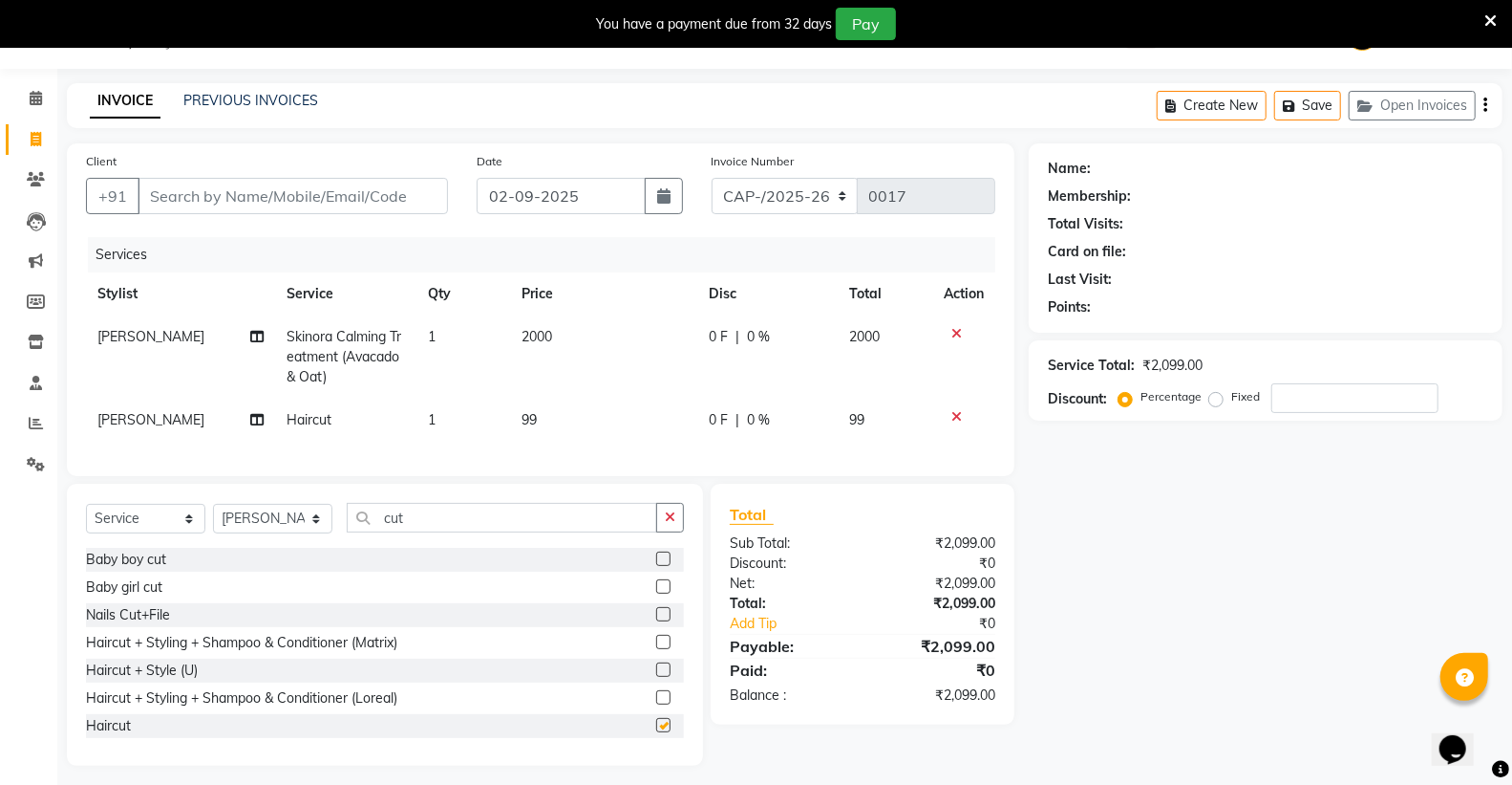
checkbox input "false"
click at [684, 538] on div "Select Service Product Membership Package Voucher Prepaid Gift Card Select Styl…" at bounding box center [384, 625] width 636 height 282
click at [681, 532] on button "button" at bounding box center [670, 517] width 27 height 29
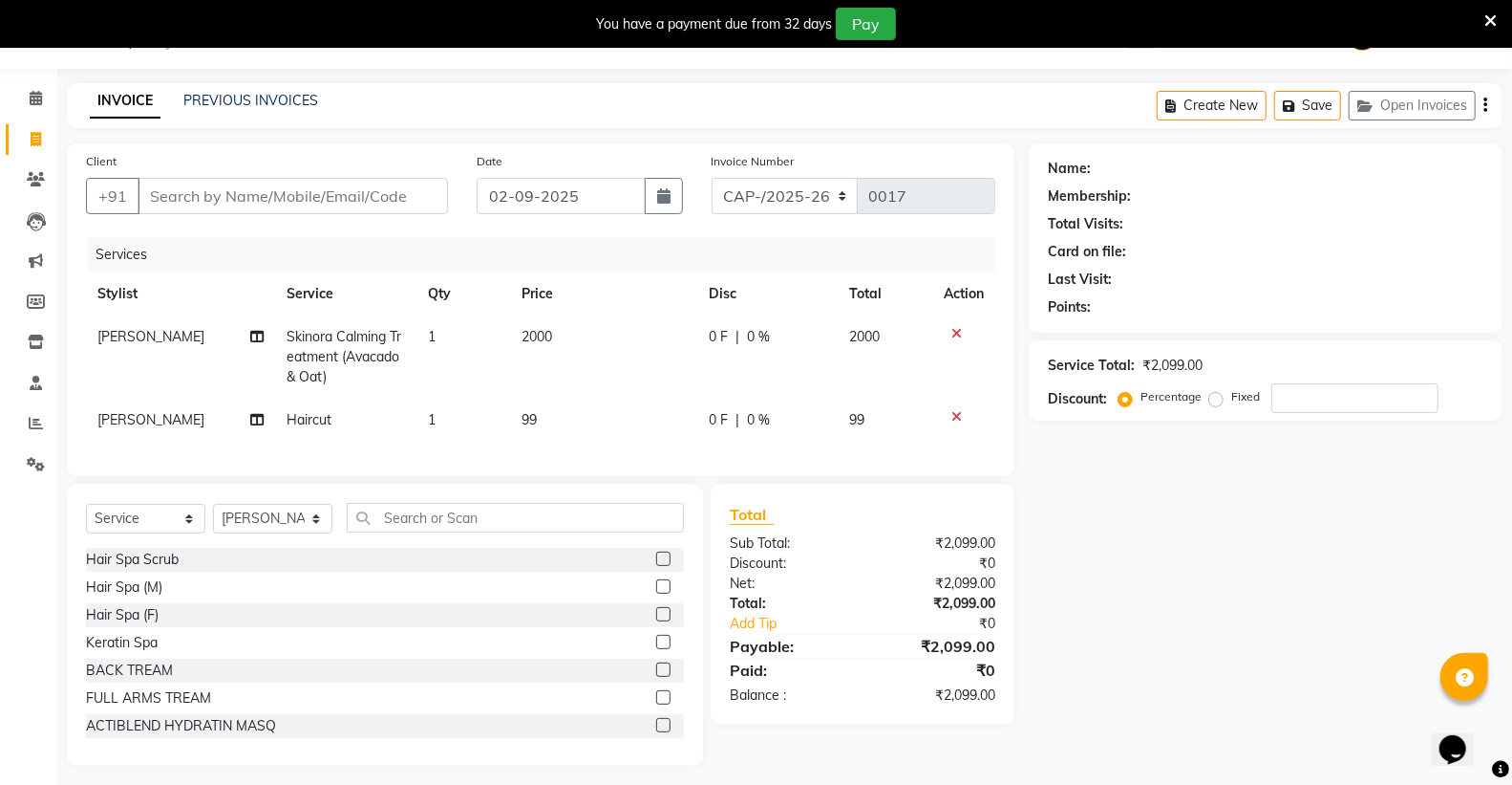
drag, startPoint x: 575, startPoint y: 347, endPoint x: 602, endPoint y: 340, distance: 27.9
click at [602, 340] on td "2000" at bounding box center [604, 357] width 188 height 83
select select "34695"
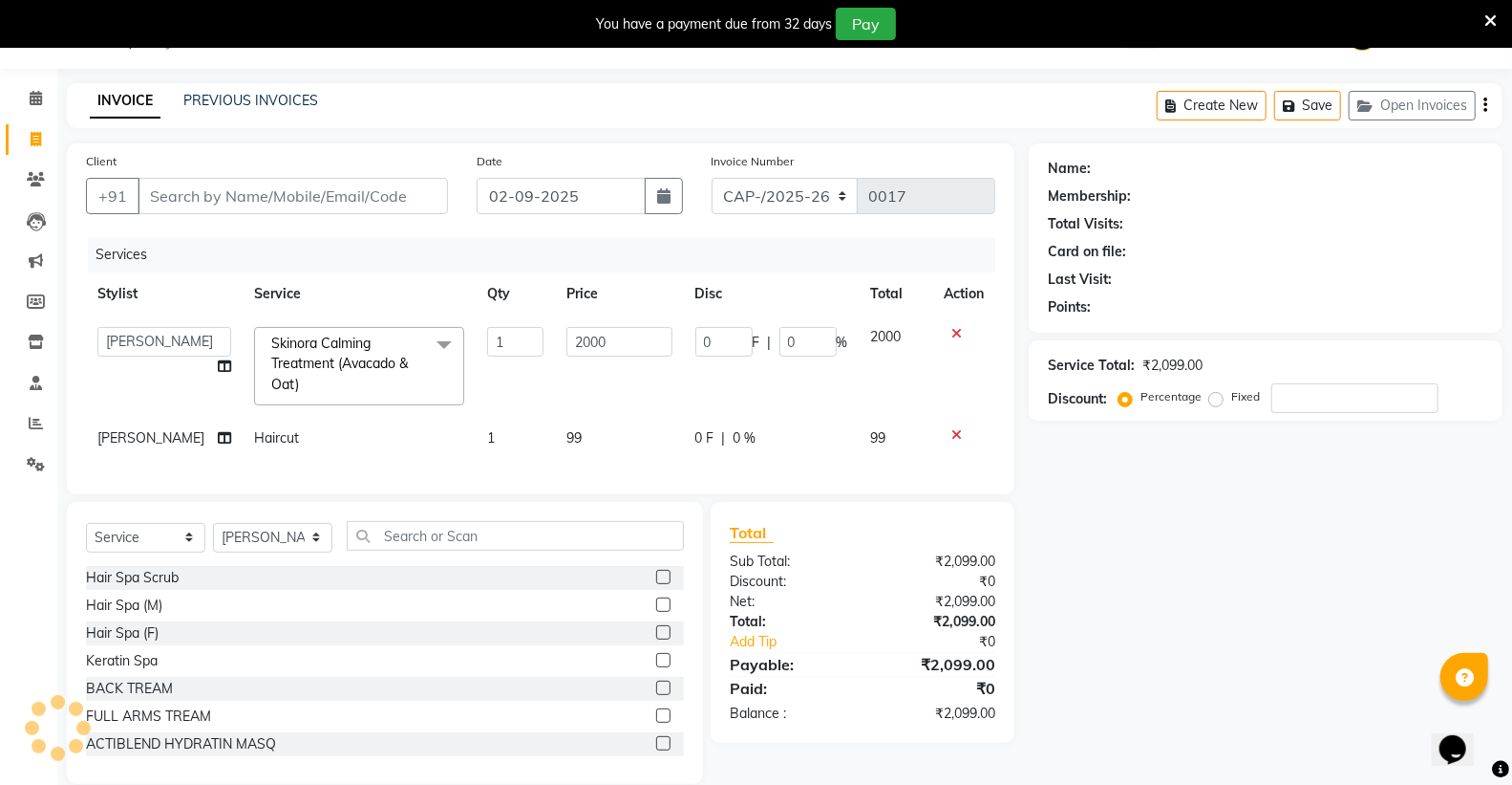
click at [602, 337] on input "2000" at bounding box center [620, 341] width 107 height 29
type input "2200"
click at [609, 367] on td "2200" at bounding box center [620, 367] width 129 height 102
select select "34695"
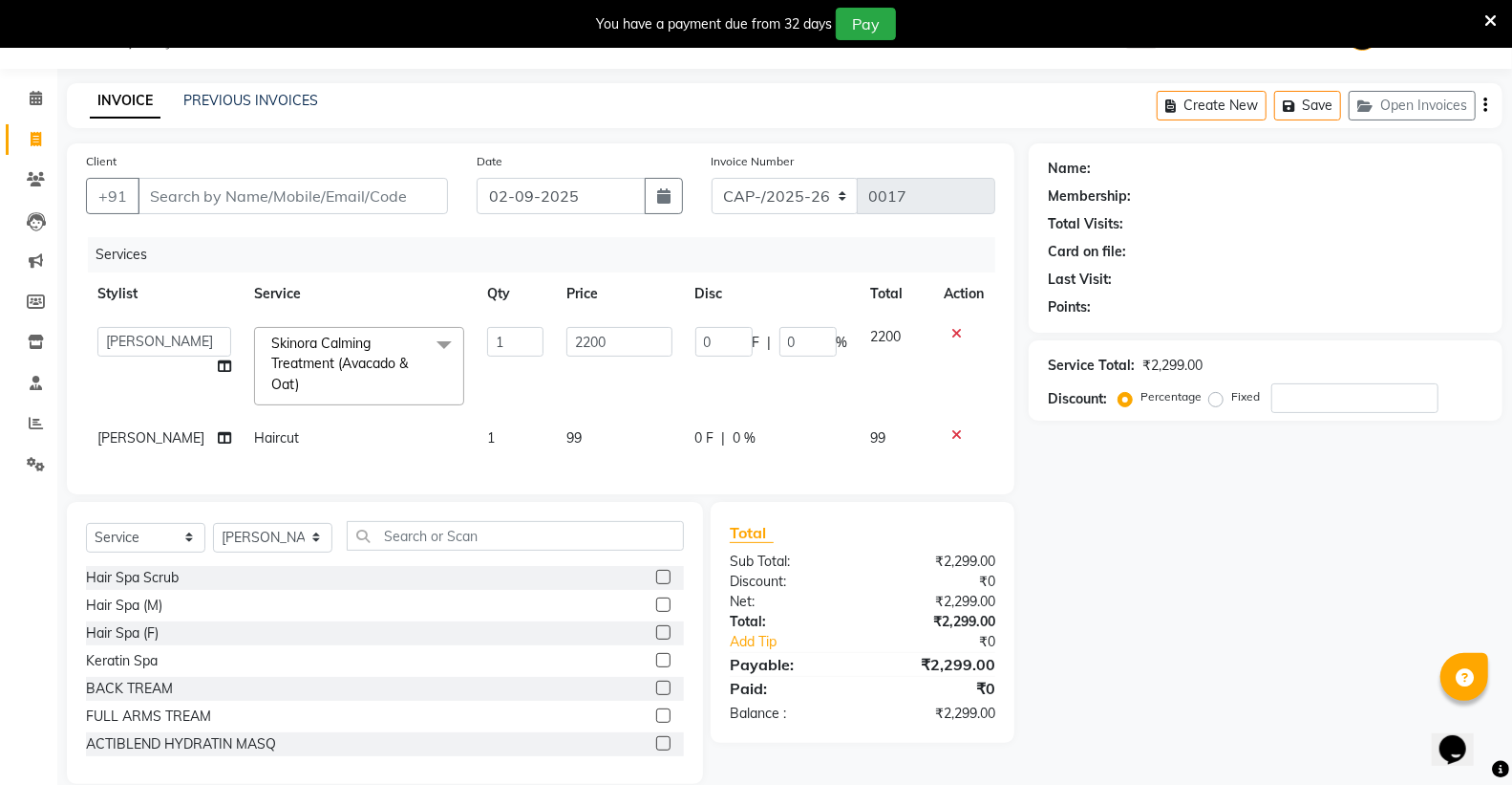
click at [597, 400] on td "2200" at bounding box center [620, 367] width 129 height 102
click at [585, 438] on td "99" at bounding box center [620, 438] width 129 height 43
select select "34695"
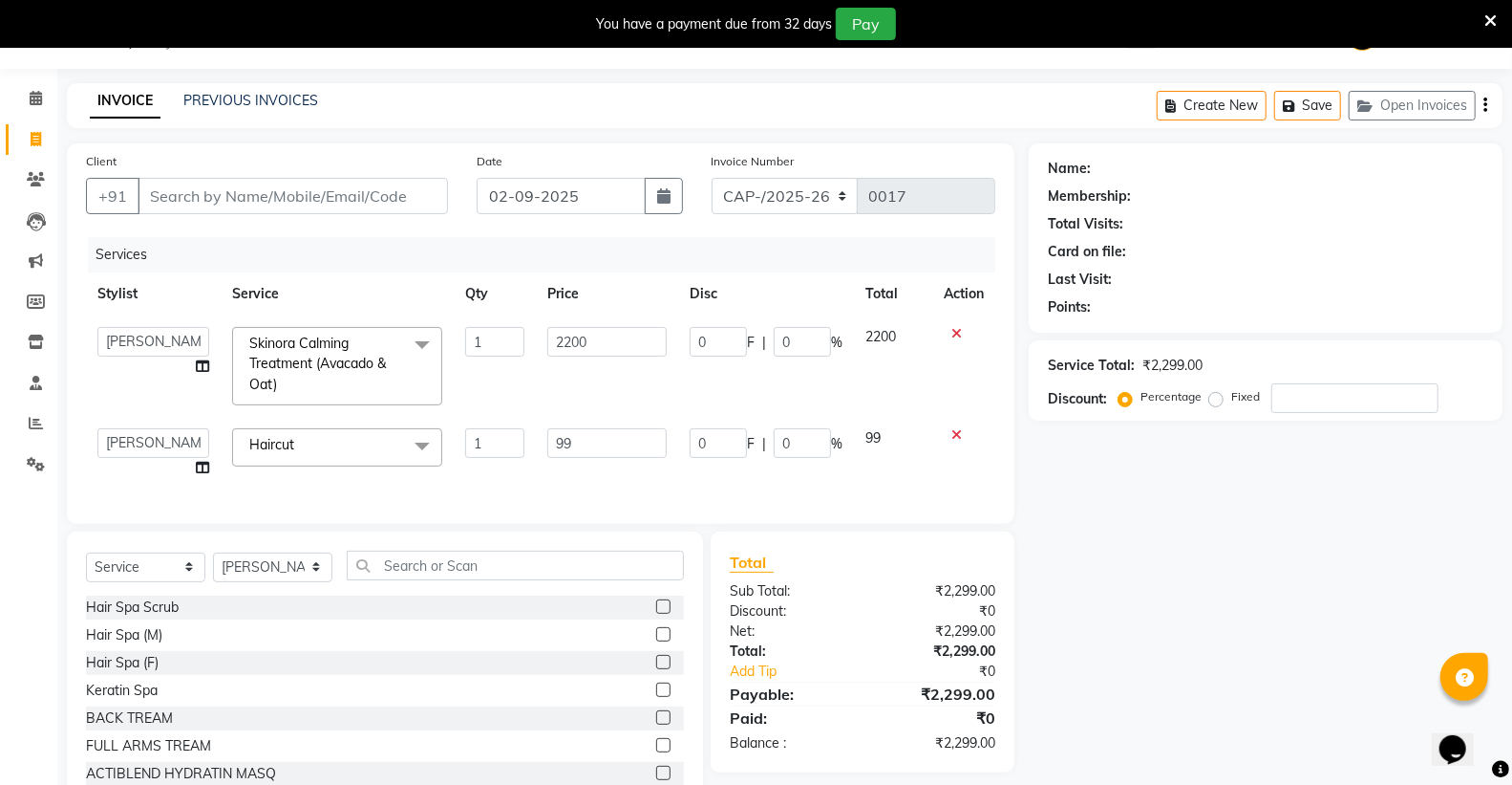
click at [587, 437] on input "99" at bounding box center [607, 443] width 119 height 29
type input "9"
type input "200"
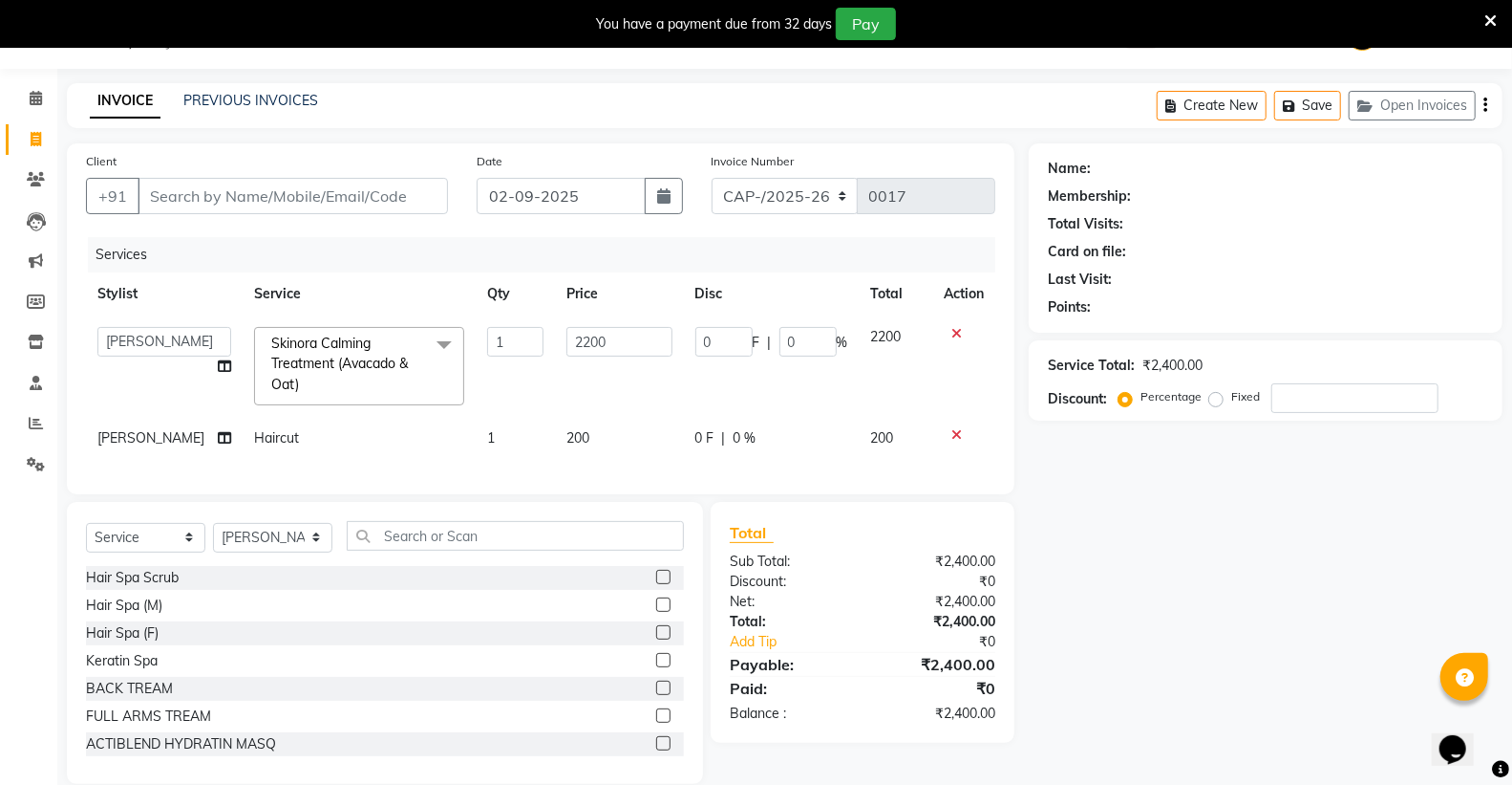
click at [690, 475] on div "Services Stylist Service Qty Price Disc Total Action ADMIN Capello Betul DHANRA…" at bounding box center [540, 355] width 910 height 238
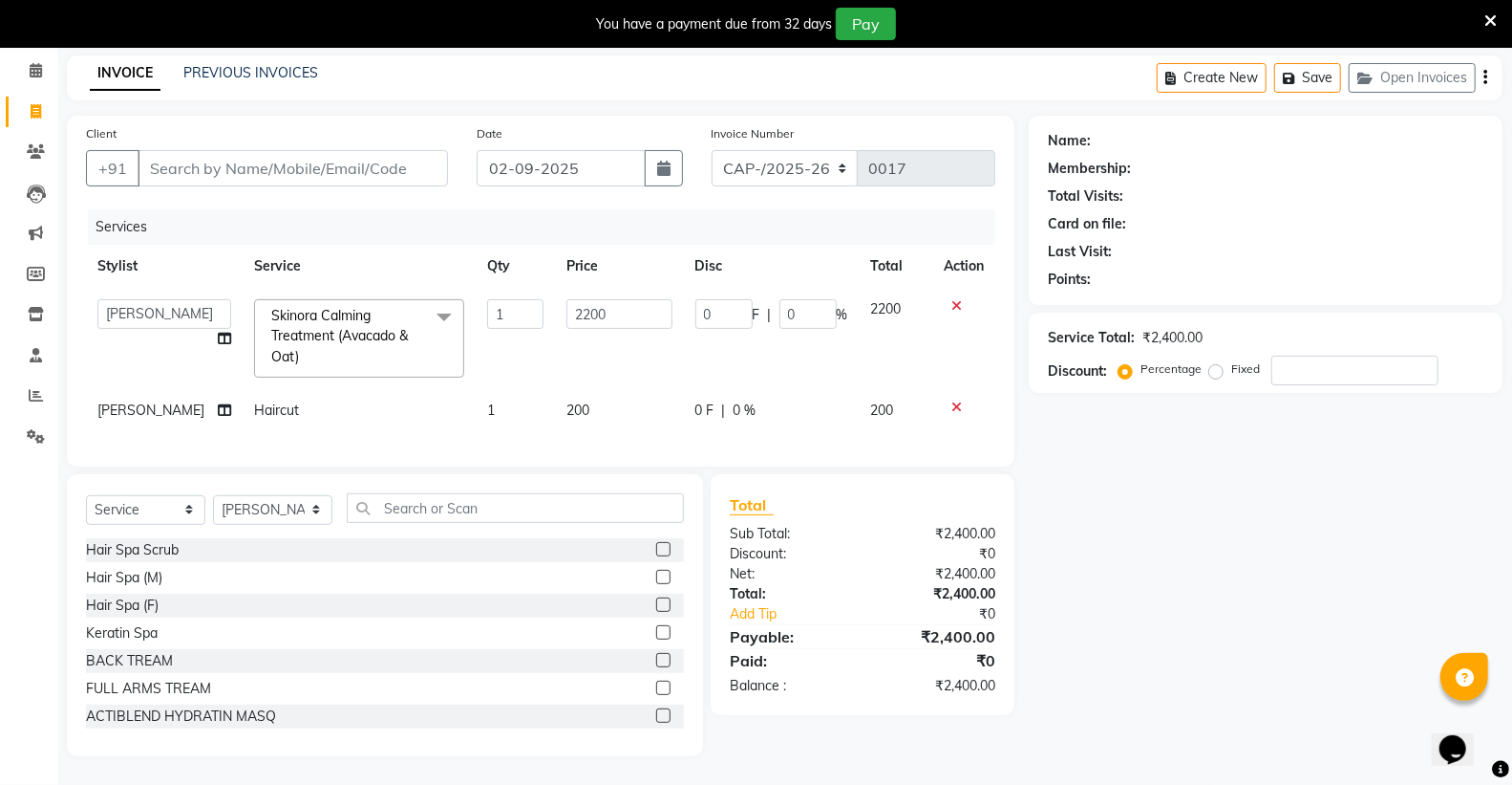
scroll to position [91, 0]
click at [489, 521] on input "text" at bounding box center [515, 507] width 337 height 29
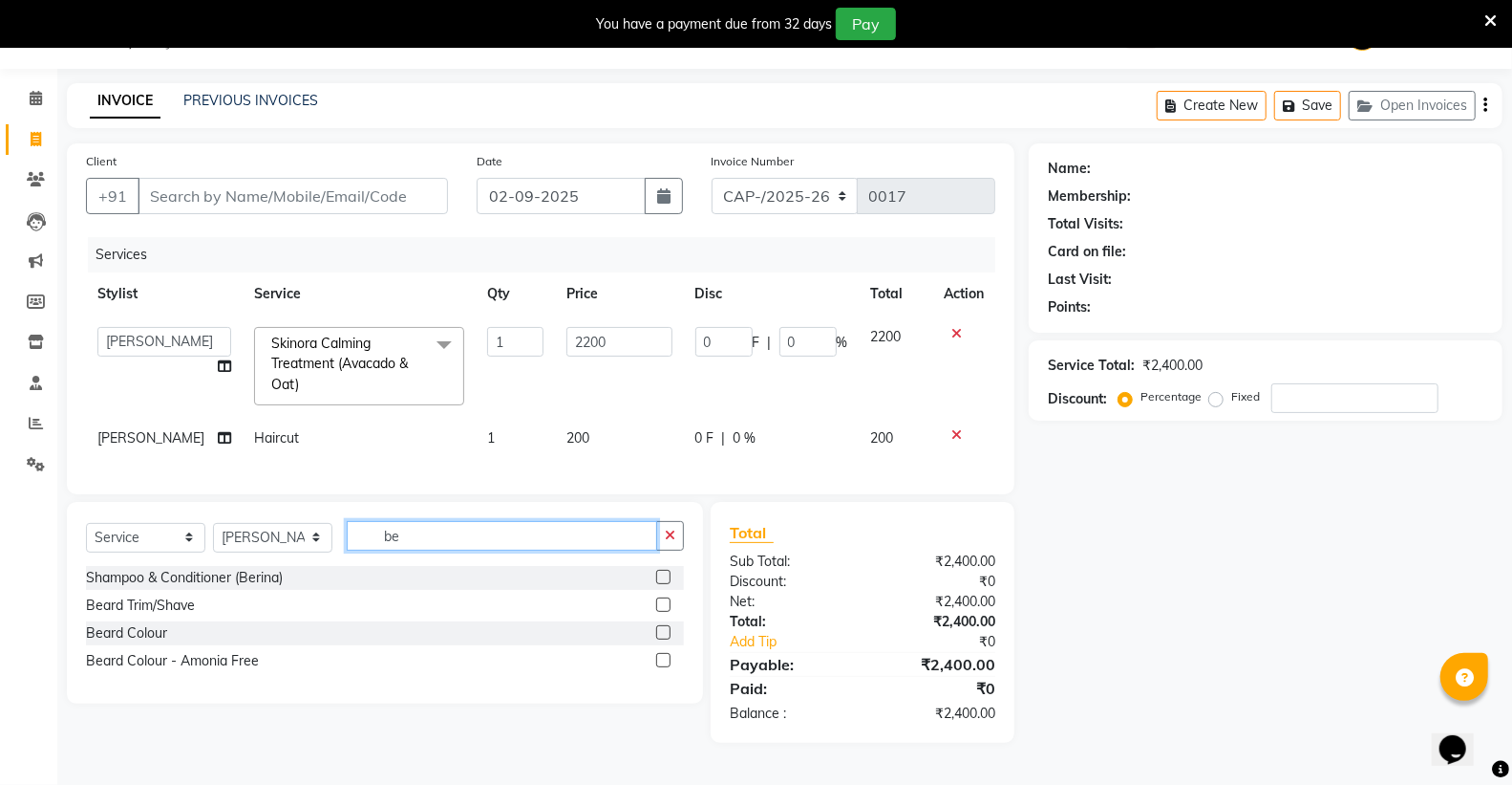
scroll to position [51, 0]
type input "bea"
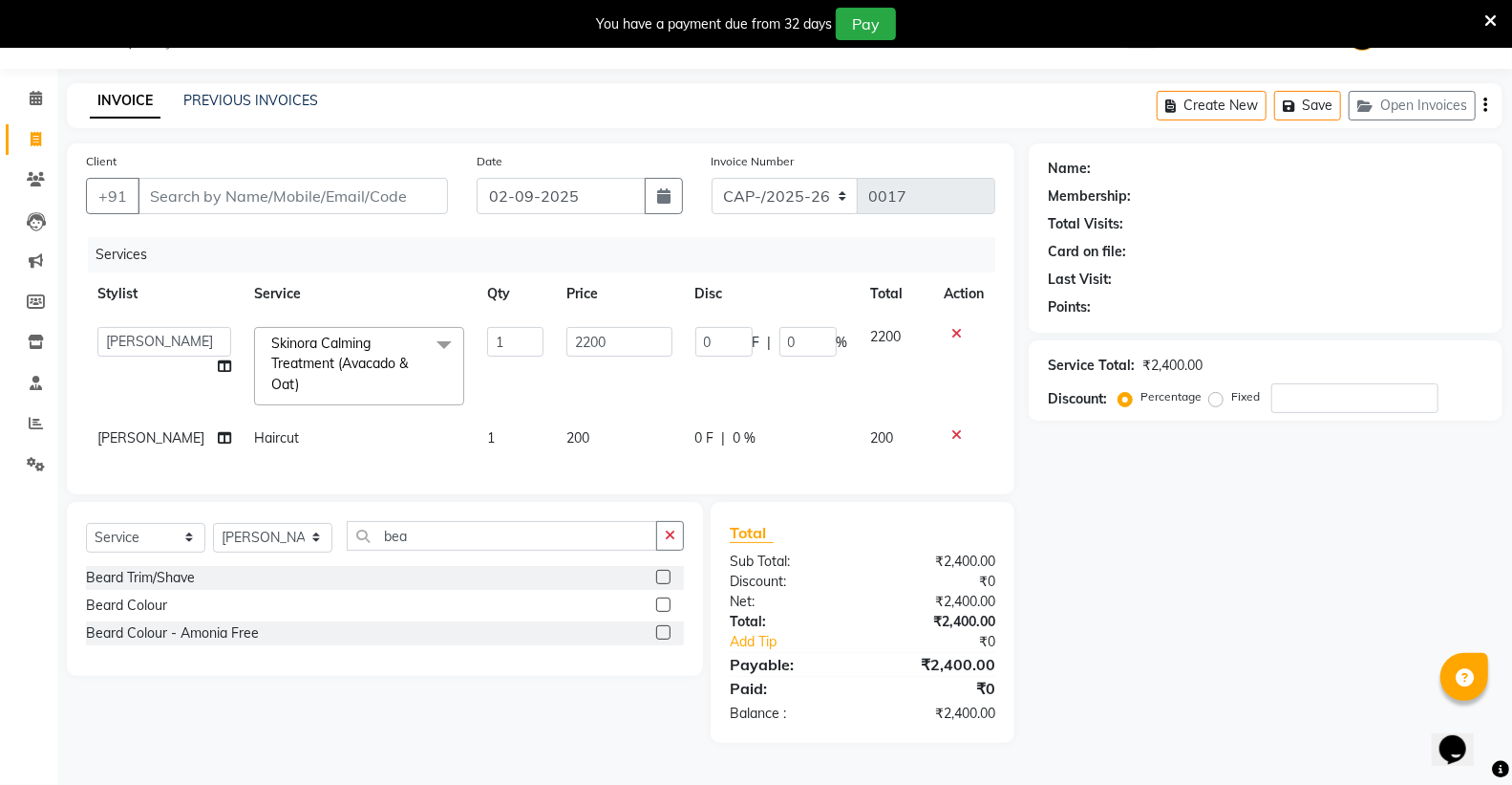
click at [662, 584] on label at bounding box center [664, 577] width 15 height 15
click at [662, 584] on input "checkbox" at bounding box center [663, 578] width 13 height 13
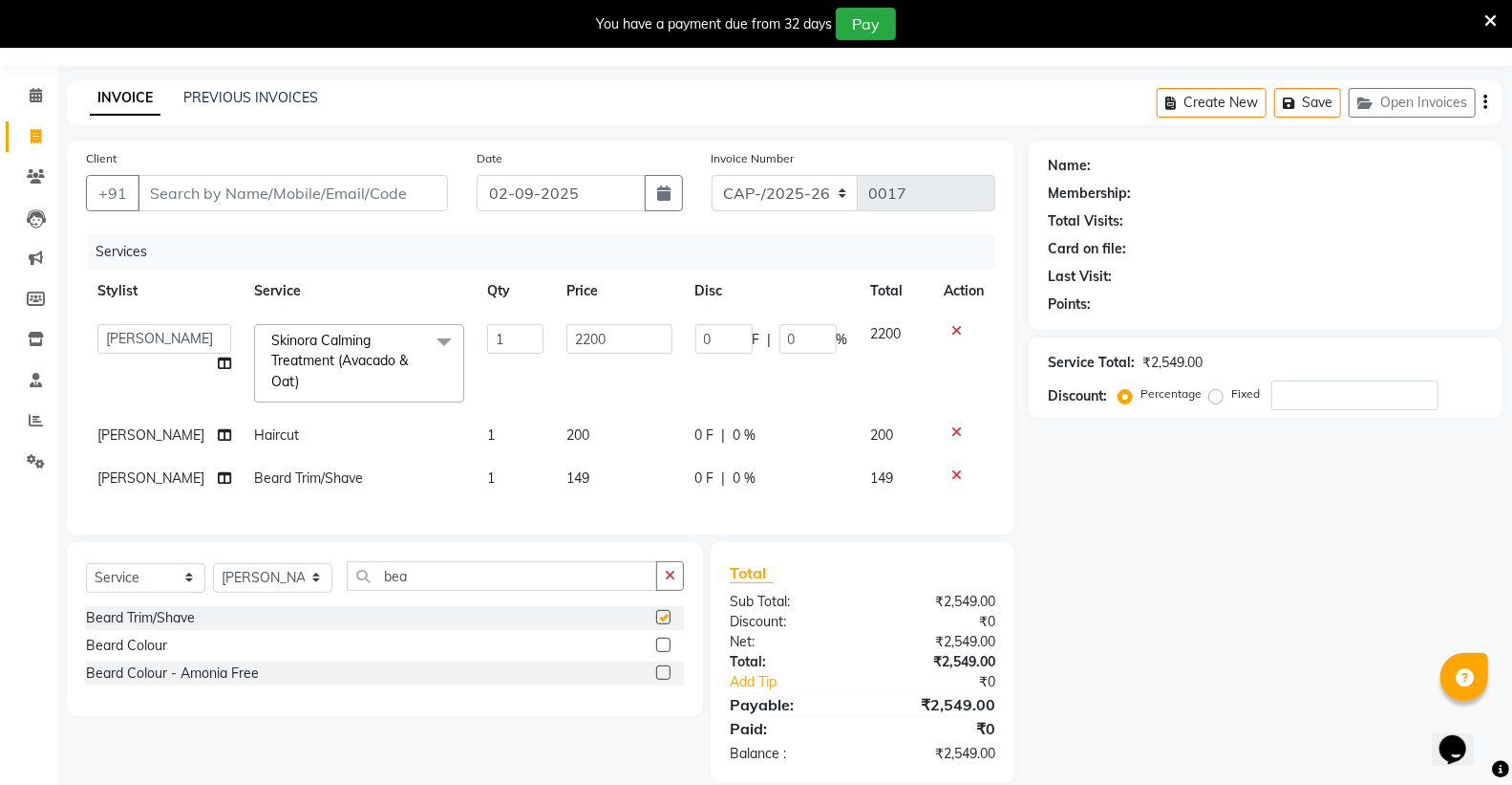
checkbox input "false"
click at [622, 481] on td "149" at bounding box center [620, 478] width 129 height 43
select select "34695"
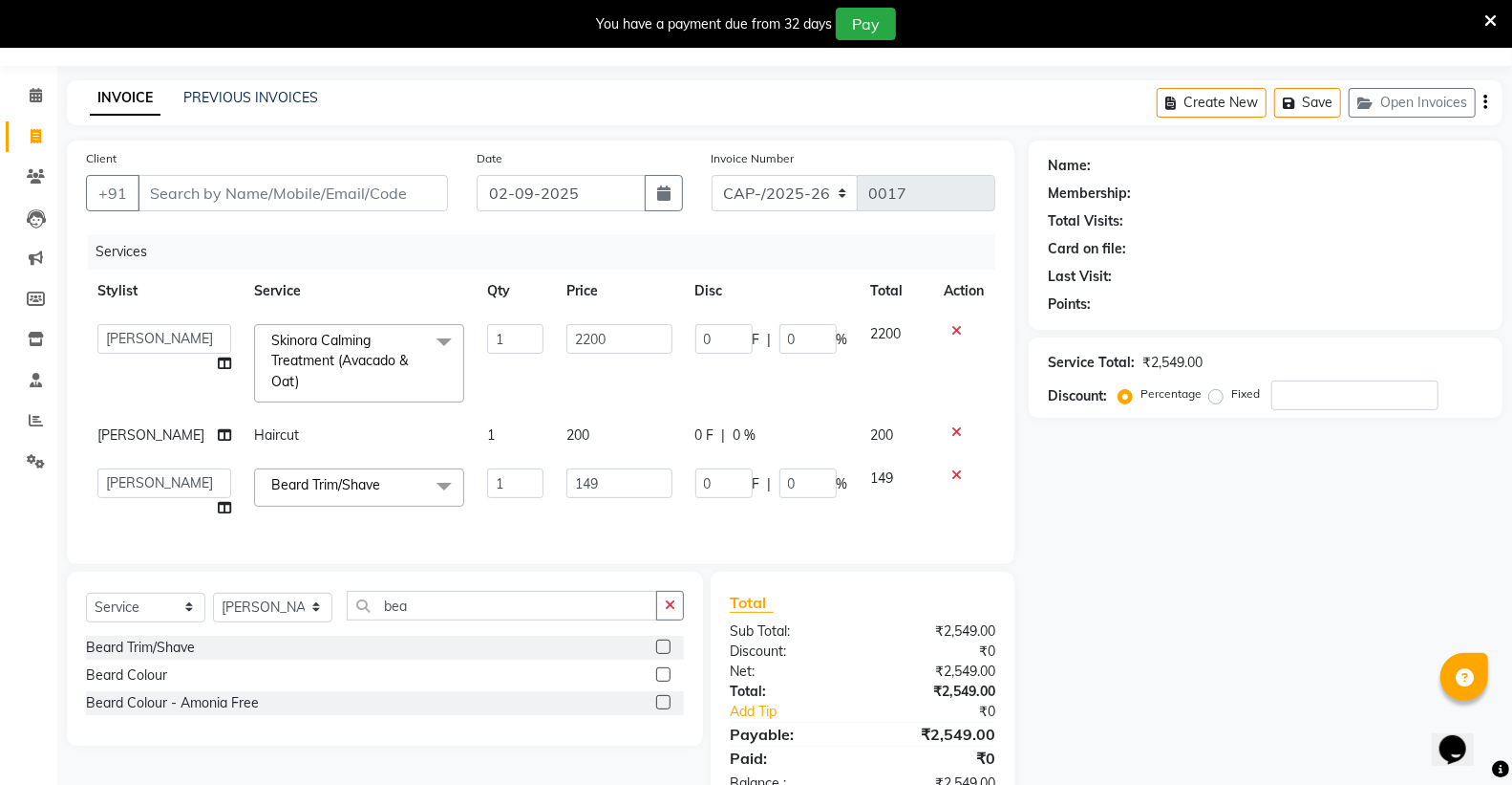
click at [622, 481] on input "149" at bounding box center [620, 483] width 107 height 29
type input "1"
type input "200"
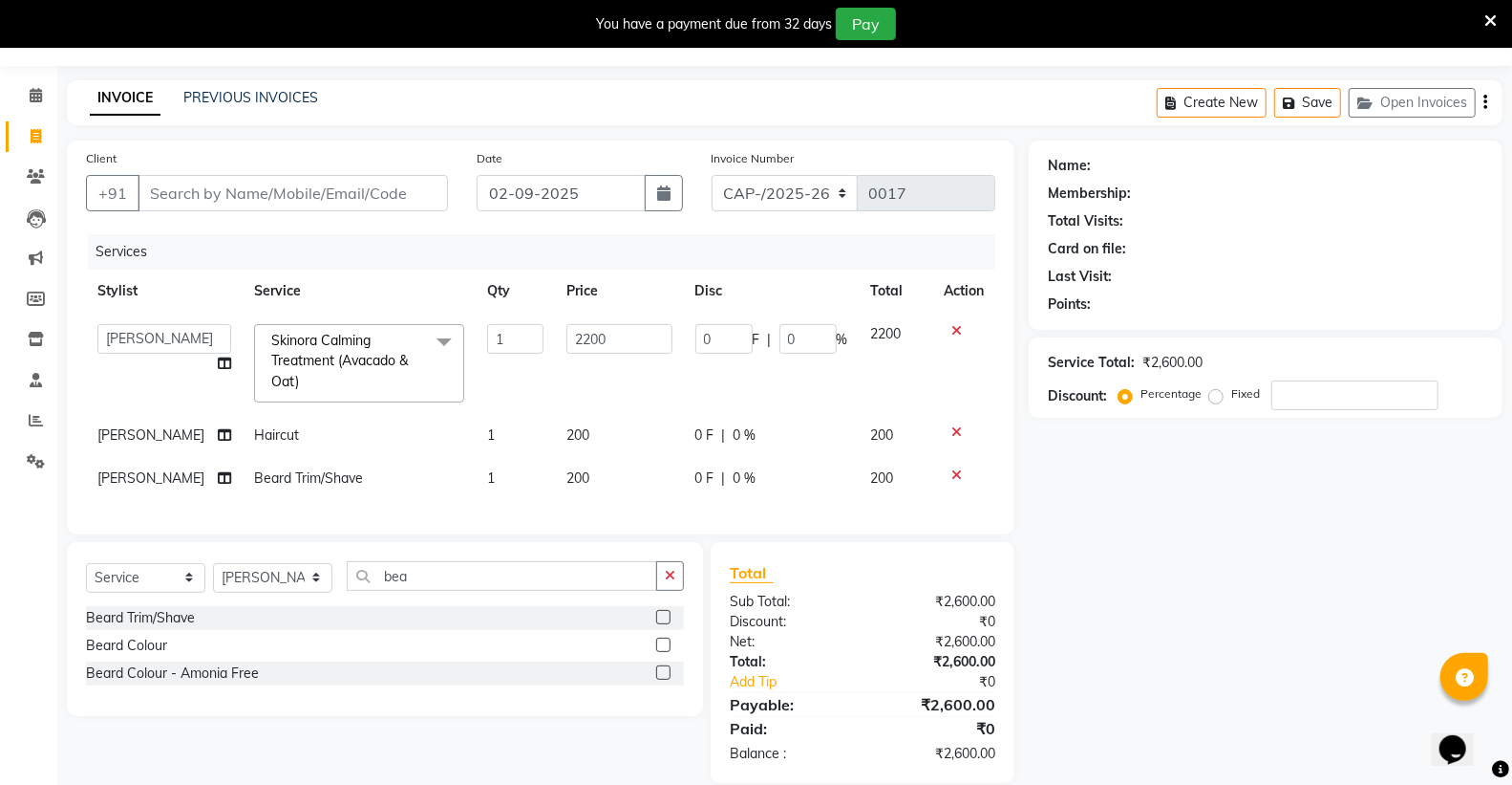
click at [589, 515] on div "Services Stylist Service Qty Price Disc Total Action ADMIN Capello Betul DHANRA…" at bounding box center [540, 373] width 910 height 281
click at [670, 590] on button "button" at bounding box center [670, 576] width 27 height 29
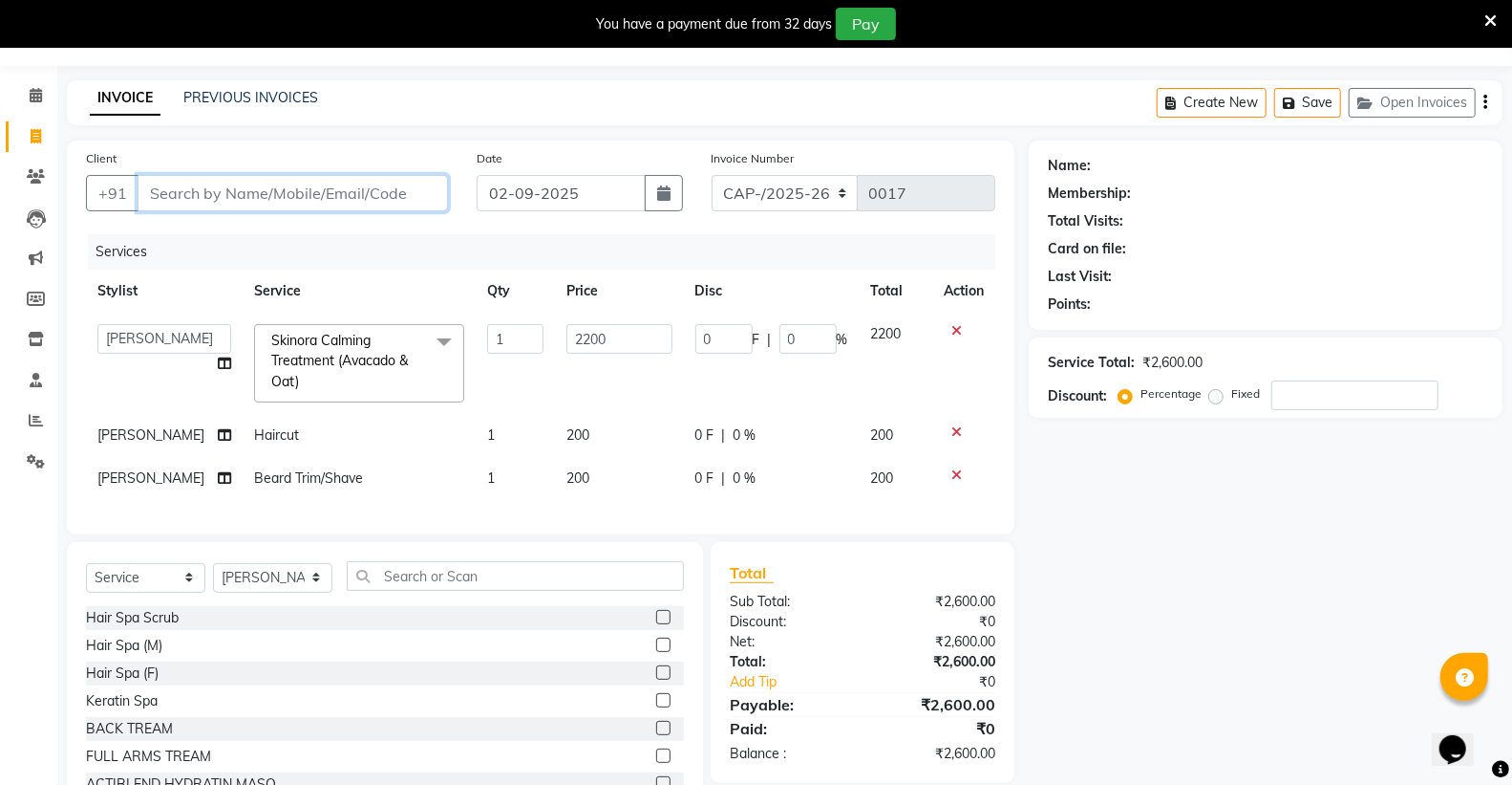
click at [260, 204] on input "Client" at bounding box center [293, 193] width 311 height 36
click at [1490, 15] on icon at bounding box center [1490, 22] width 13 height 18
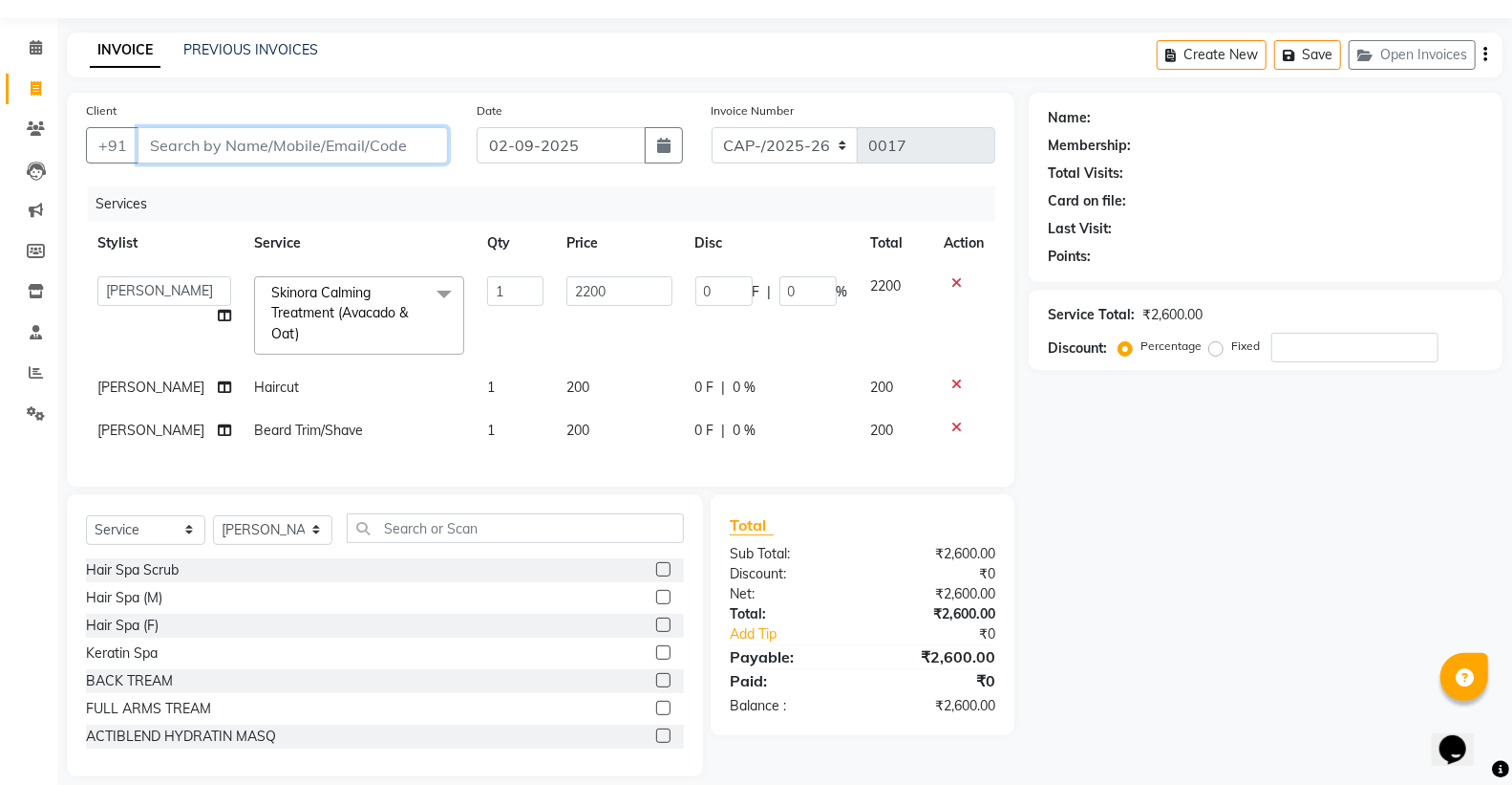
click at [182, 147] on input "Client" at bounding box center [293, 145] width 311 height 36
click at [956, 417] on td at bounding box center [964, 430] width 64 height 43
click at [334, 117] on div "Client +91" at bounding box center [267, 140] width 391 height 78
click at [312, 138] on input "Client" at bounding box center [293, 145] width 311 height 36
type input "8"
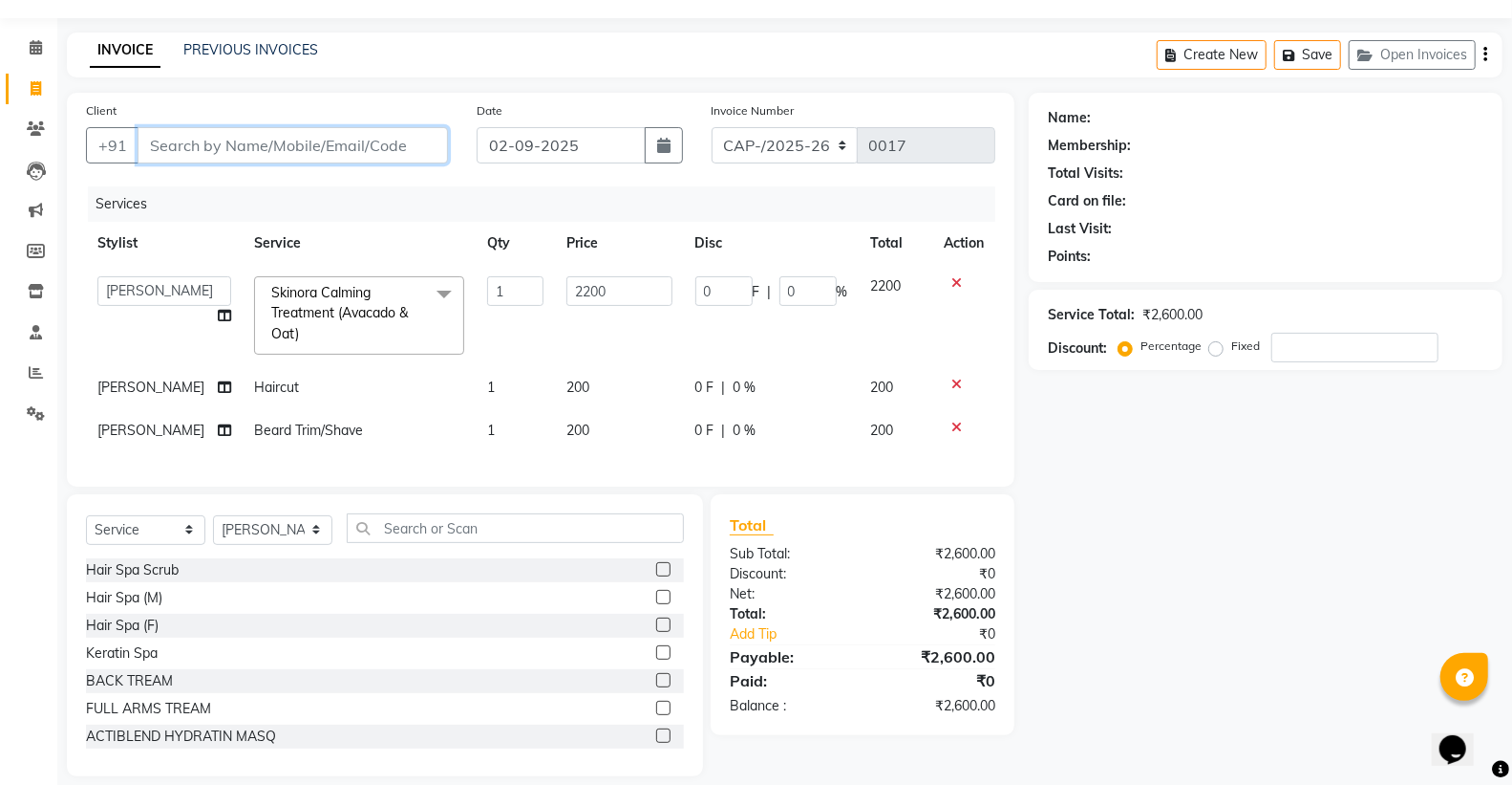
type input "0"
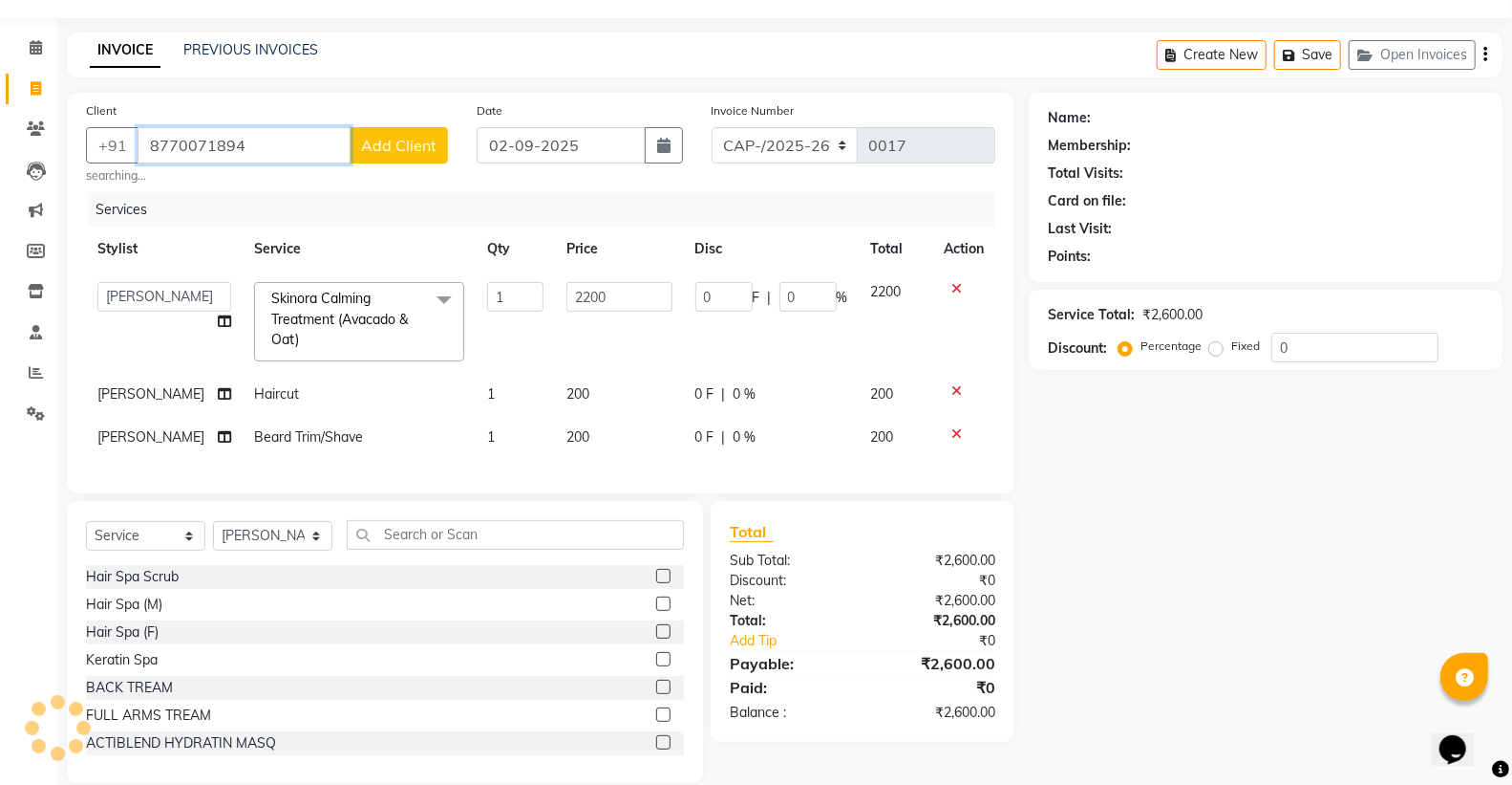
type input "8770071894"
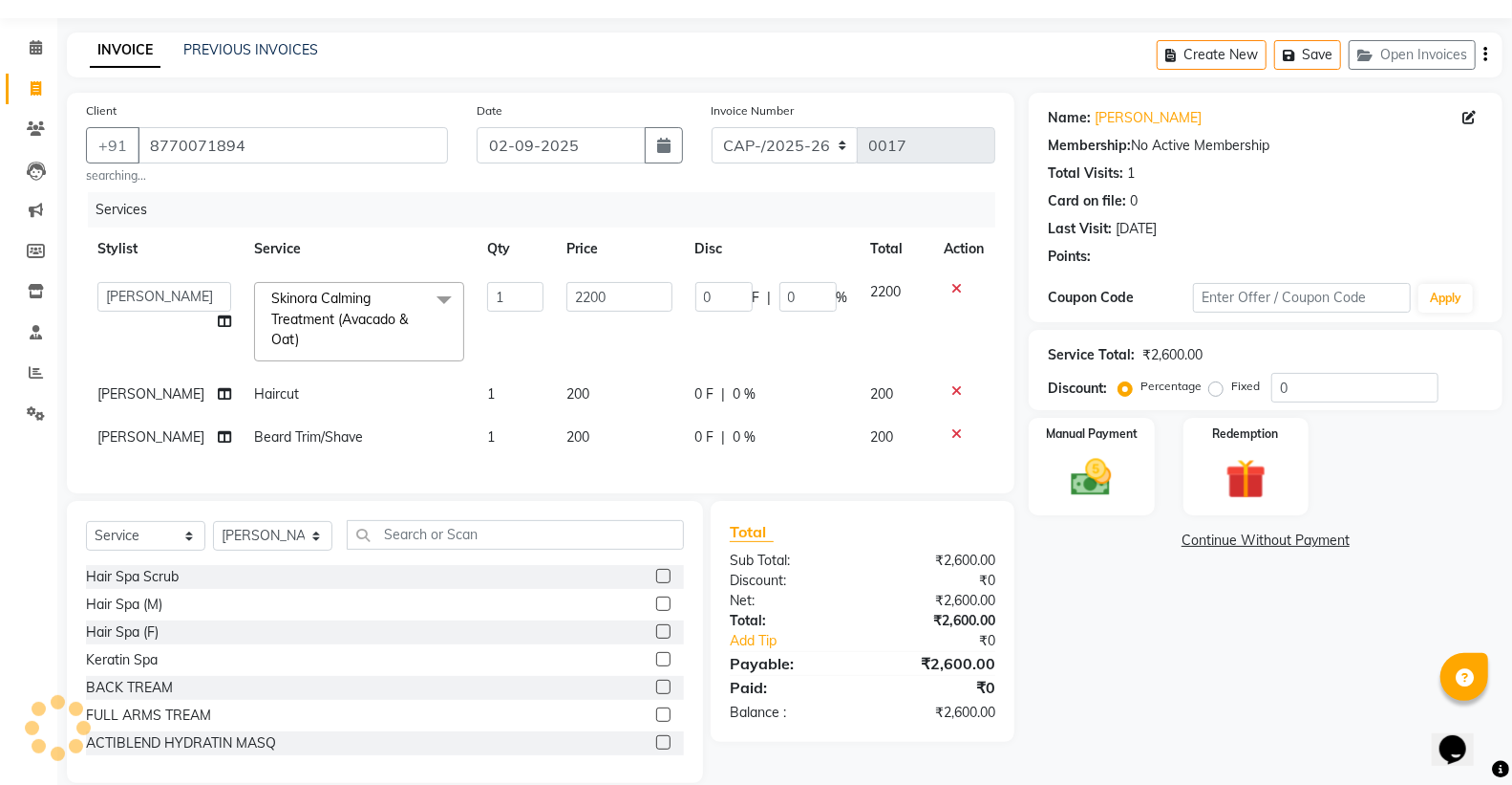
click at [953, 428] on icon at bounding box center [957, 434] width 11 height 14
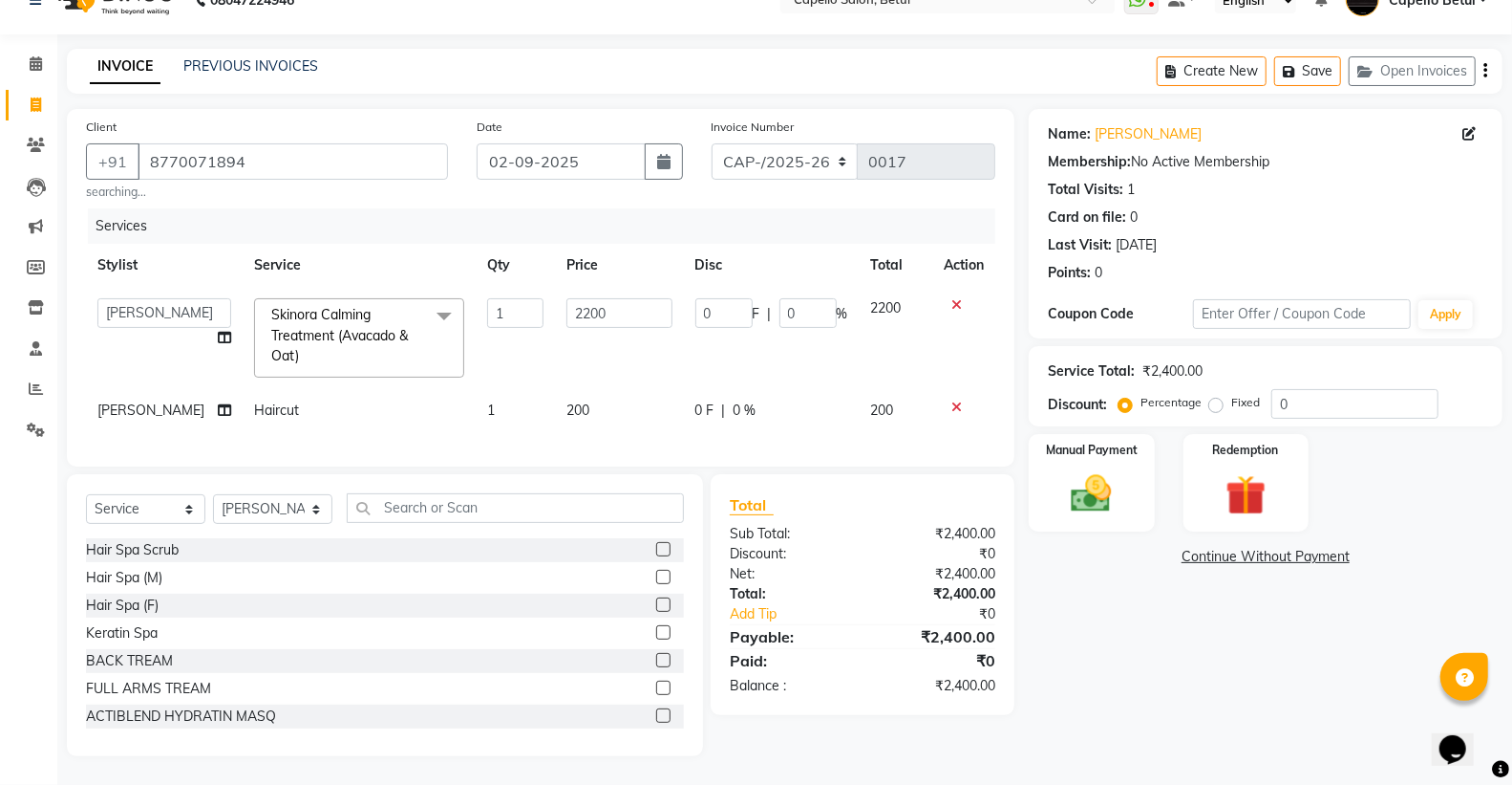
scroll to position [50, 0]
click at [949, 401] on div at bounding box center [964, 408] width 40 height 14
click at [959, 401] on icon at bounding box center [957, 408] width 11 height 14
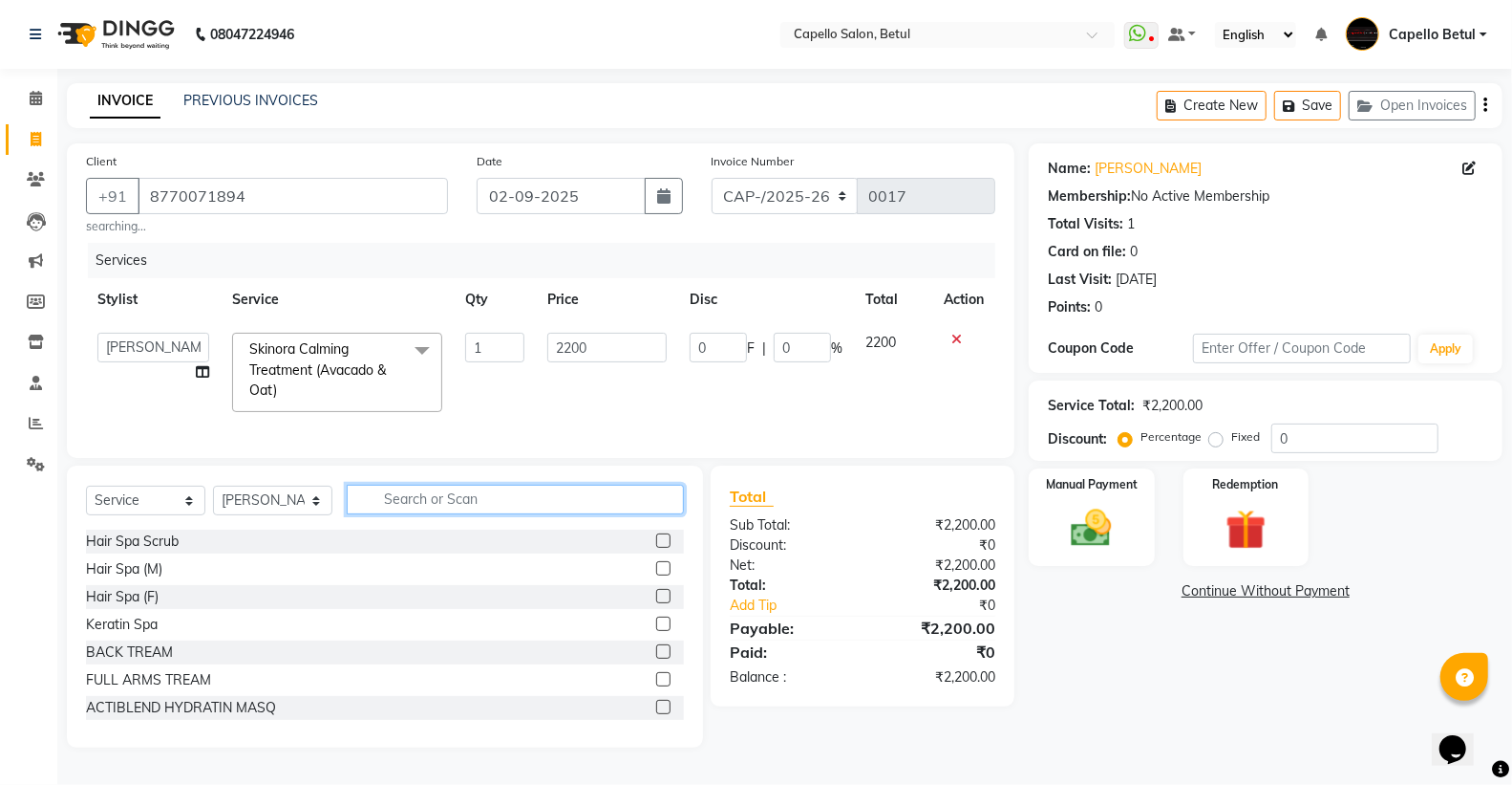
click at [566, 511] on input "text" at bounding box center [515, 500] width 337 height 29
type input "colo"
click at [657, 627] on label at bounding box center [664, 623] width 15 height 15
click at [657, 627] on input "checkbox" at bounding box center [663, 624] width 13 height 13
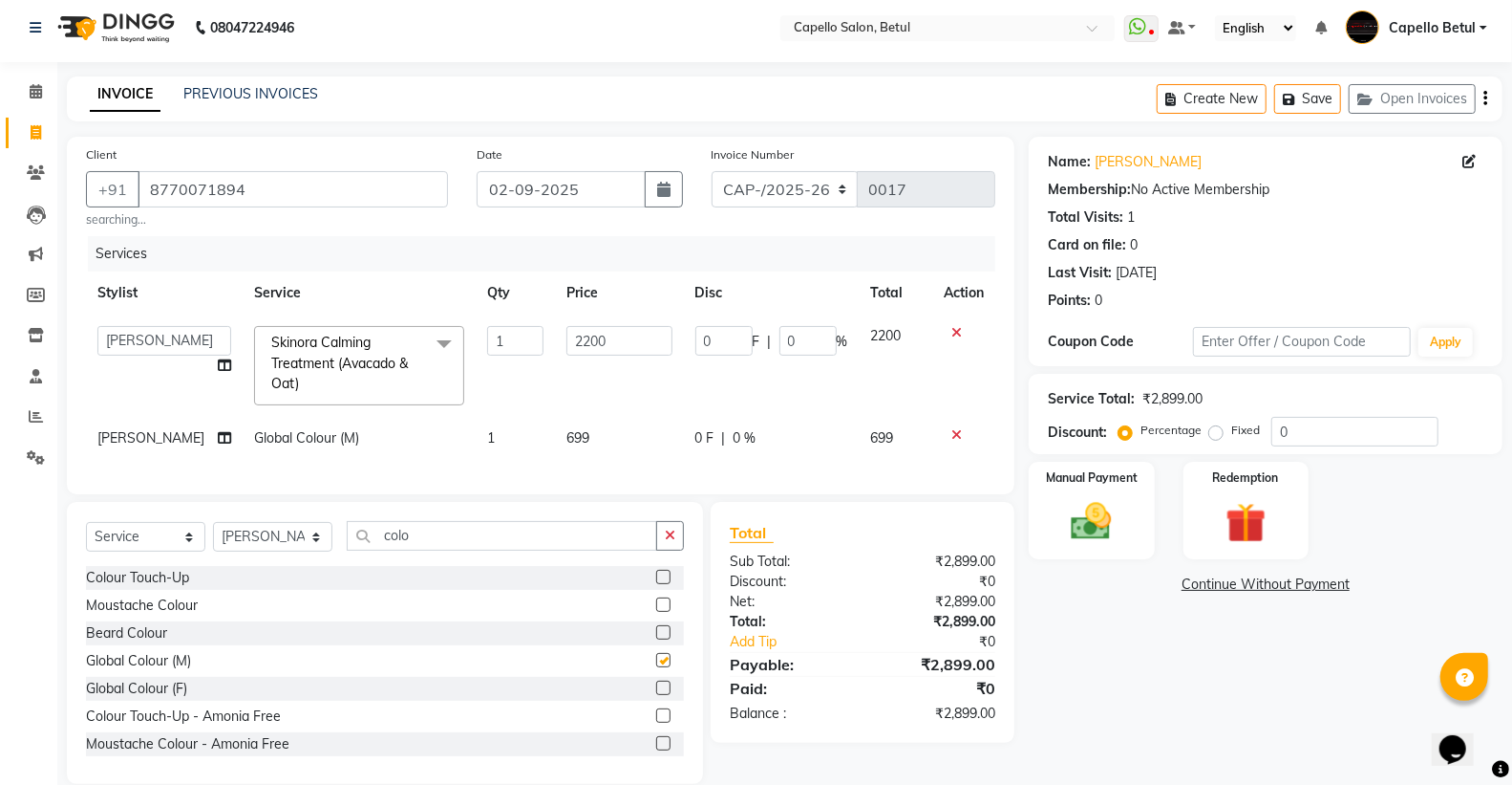
checkbox input "false"
click at [606, 442] on td "699" at bounding box center [620, 438] width 129 height 43
select select "34695"
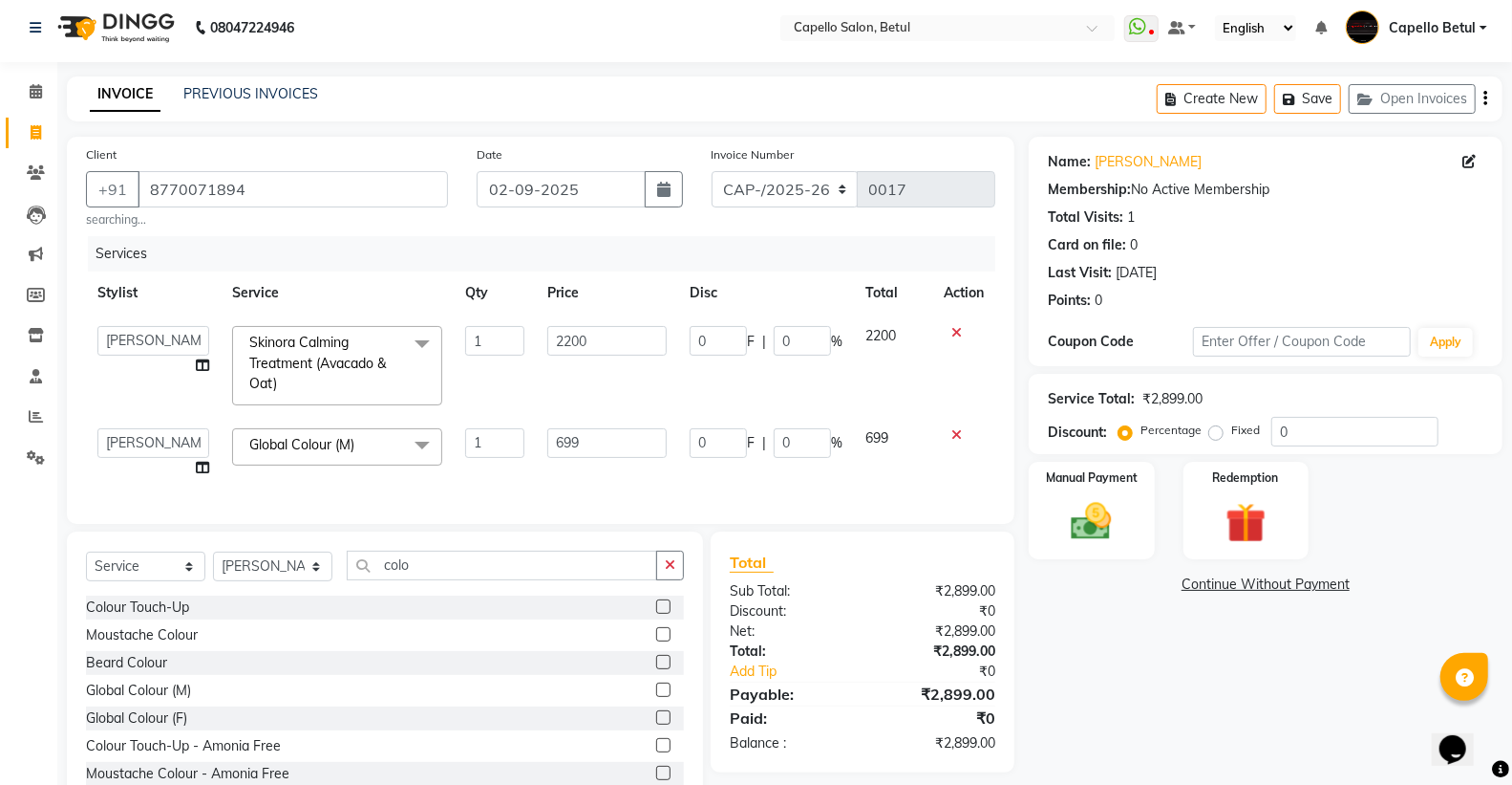
click at [606, 442] on input "699" at bounding box center [607, 443] width 119 height 29
type input "6"
type input "800"
drag, startPoint x: 607, startPoint y: 453, endPoint x: 607, endPoint y: 463, distance: 10.0
click at [607, 456] on input "800" at bounding box center [607, 443] width 119 height 29
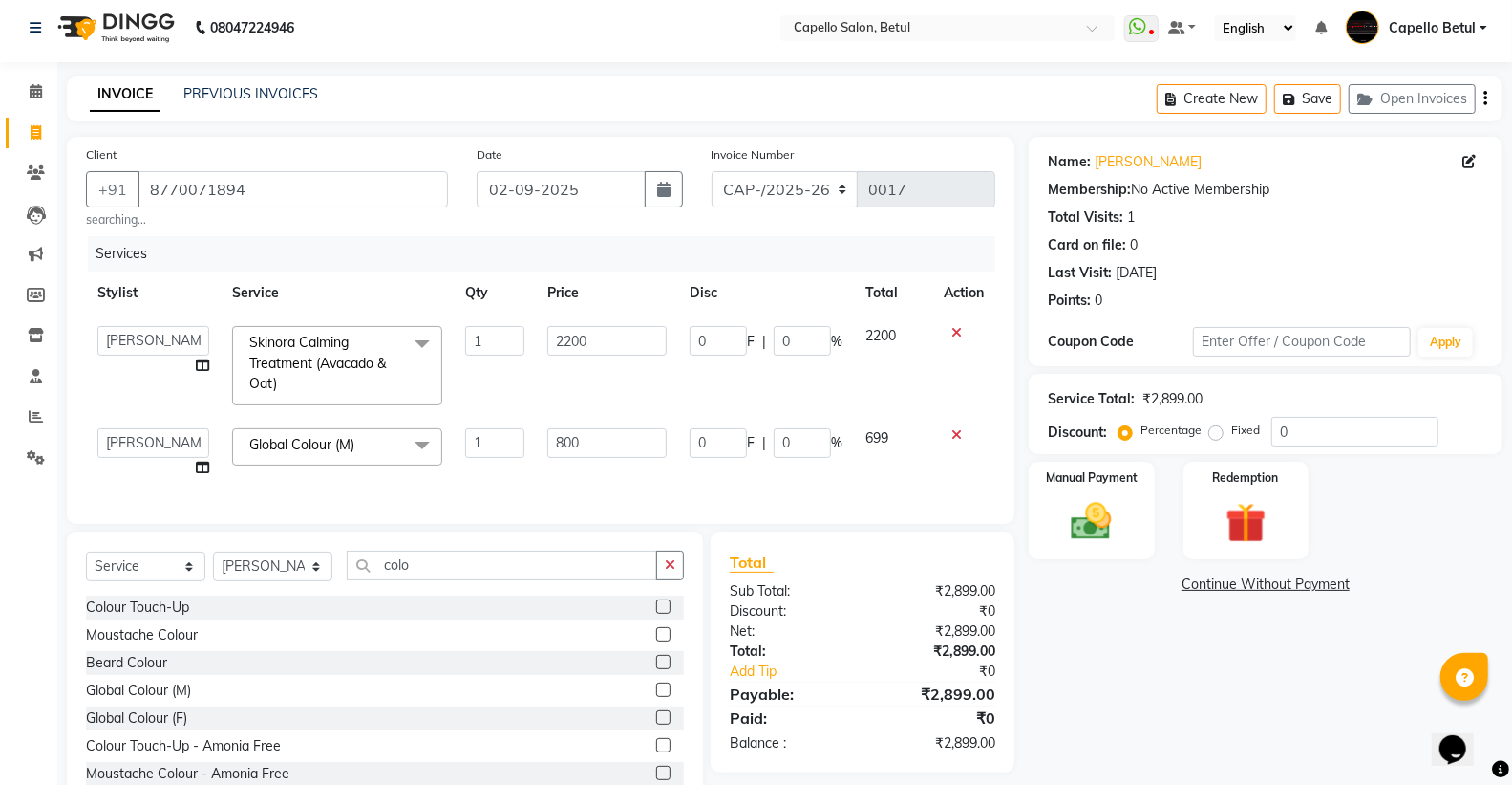
click at [608, 482] on div "Services Stylist Service Qty Price Disc Total Action ADMIN Capello Betul DHANRA…" at bounding box center [540, 370] width 910 height 268
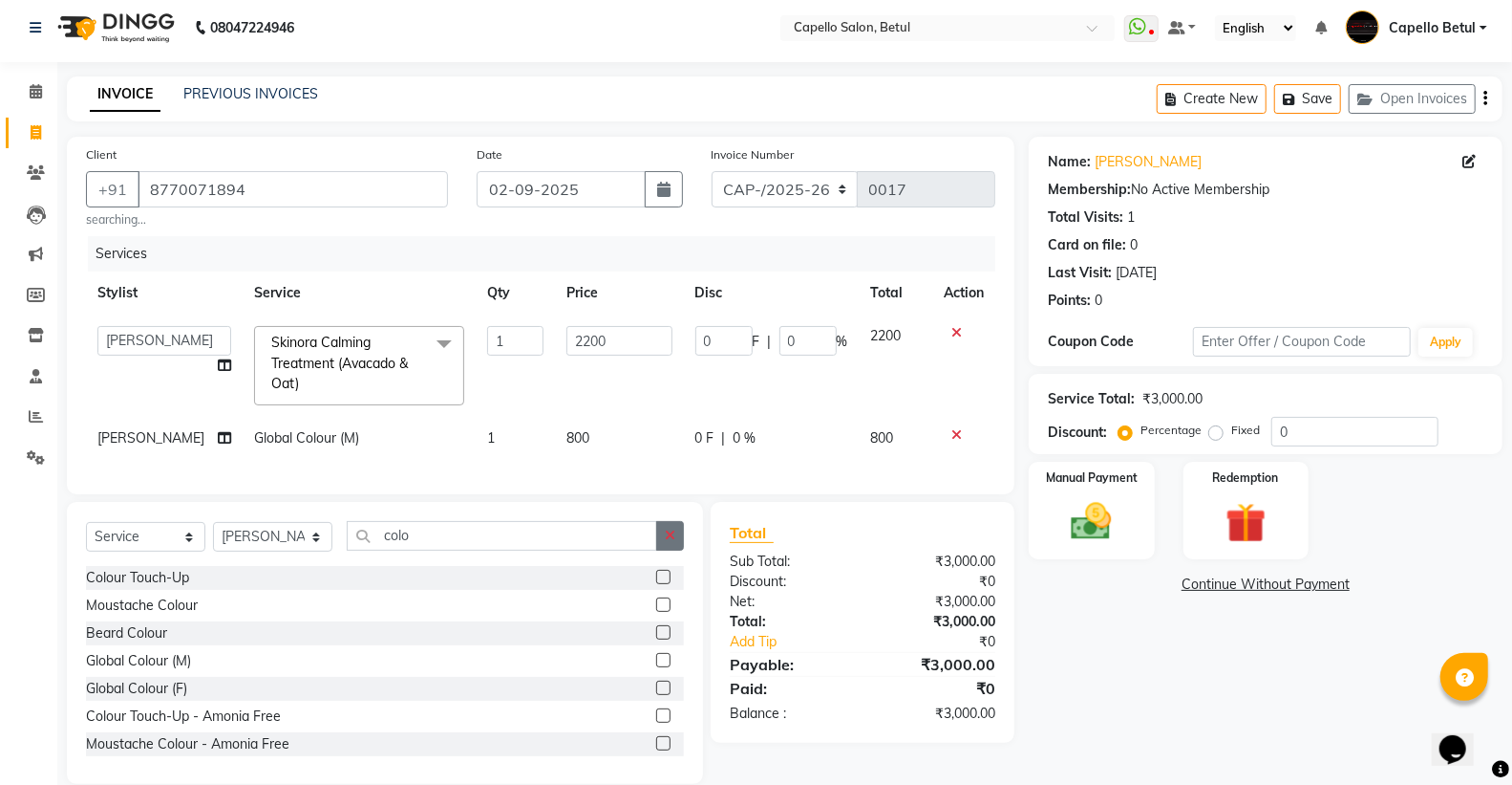
click at [672, 550] on button "button" at bounding box center [670, 536] width 27 height 29
click at [1113, 524] on img at bounding box center [1091, 521] width 67 height 49
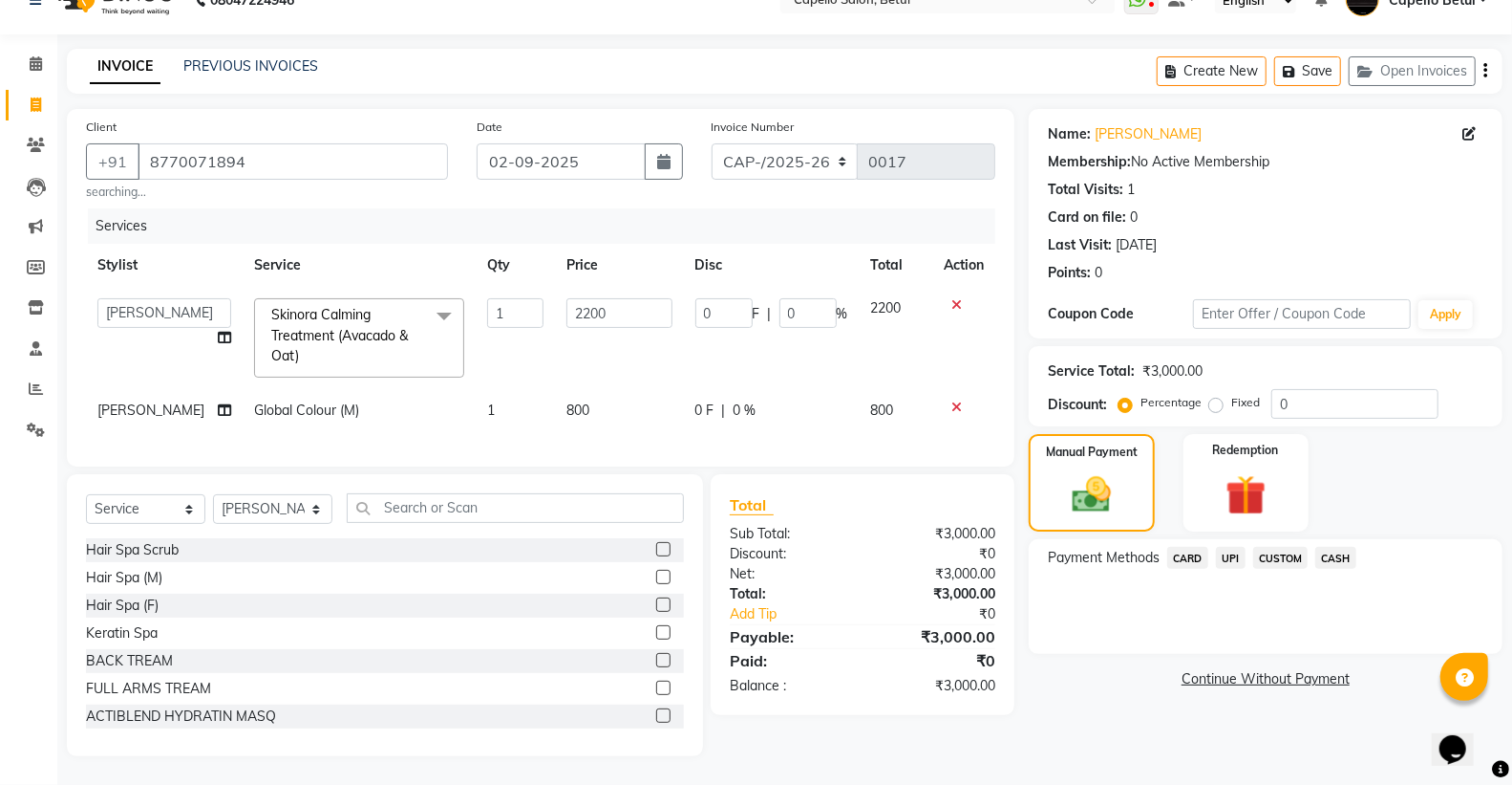
scroll to position [50, 0]
click at [1217, 546] on span "UPI" at bounding box center [1231, 557] width 29 height 22
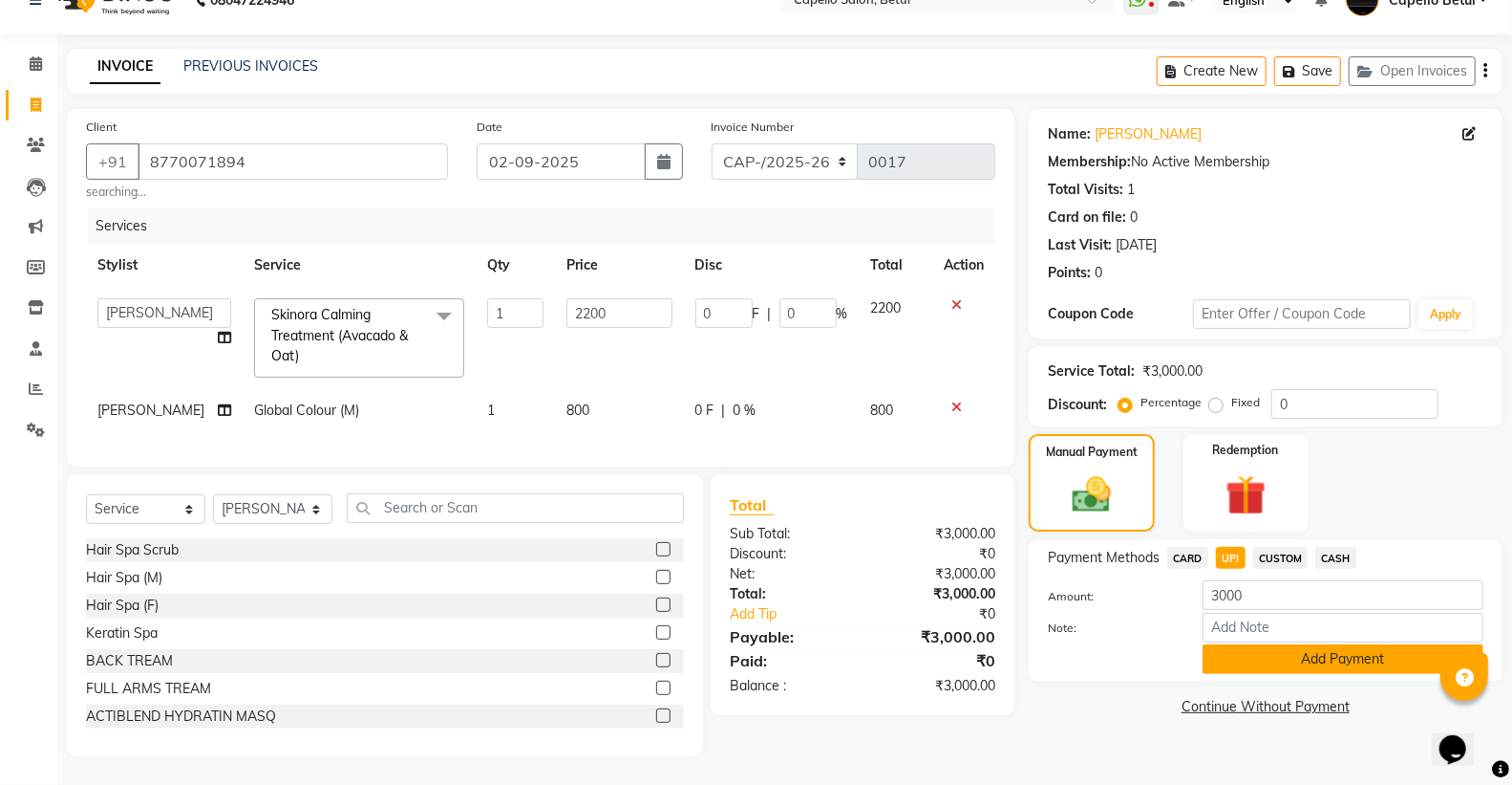
click at [1287, 653] on button "Add Payment" at bounding box center [1343, 659] width 281 height 29
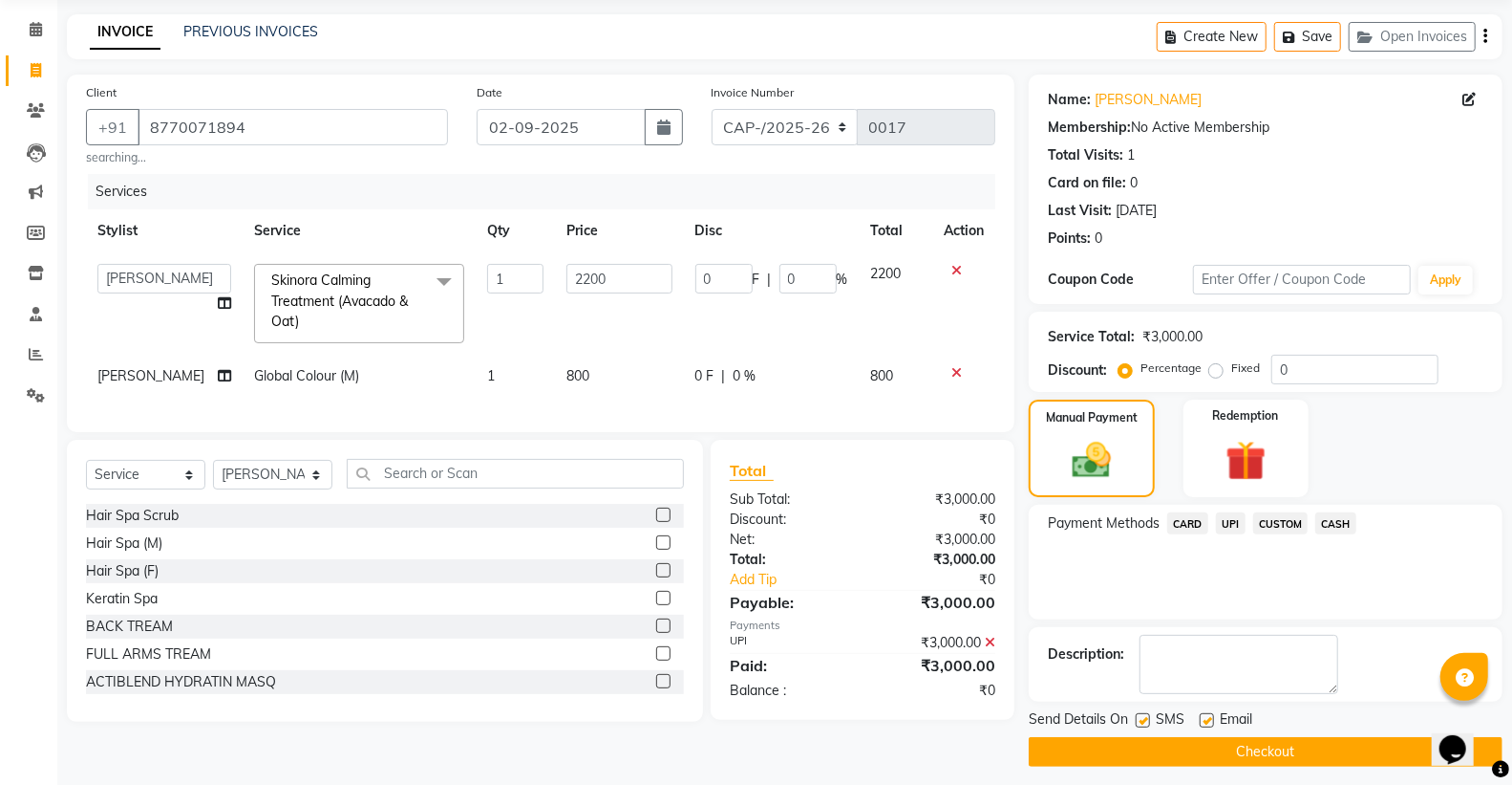
scroll to position [79, 0]
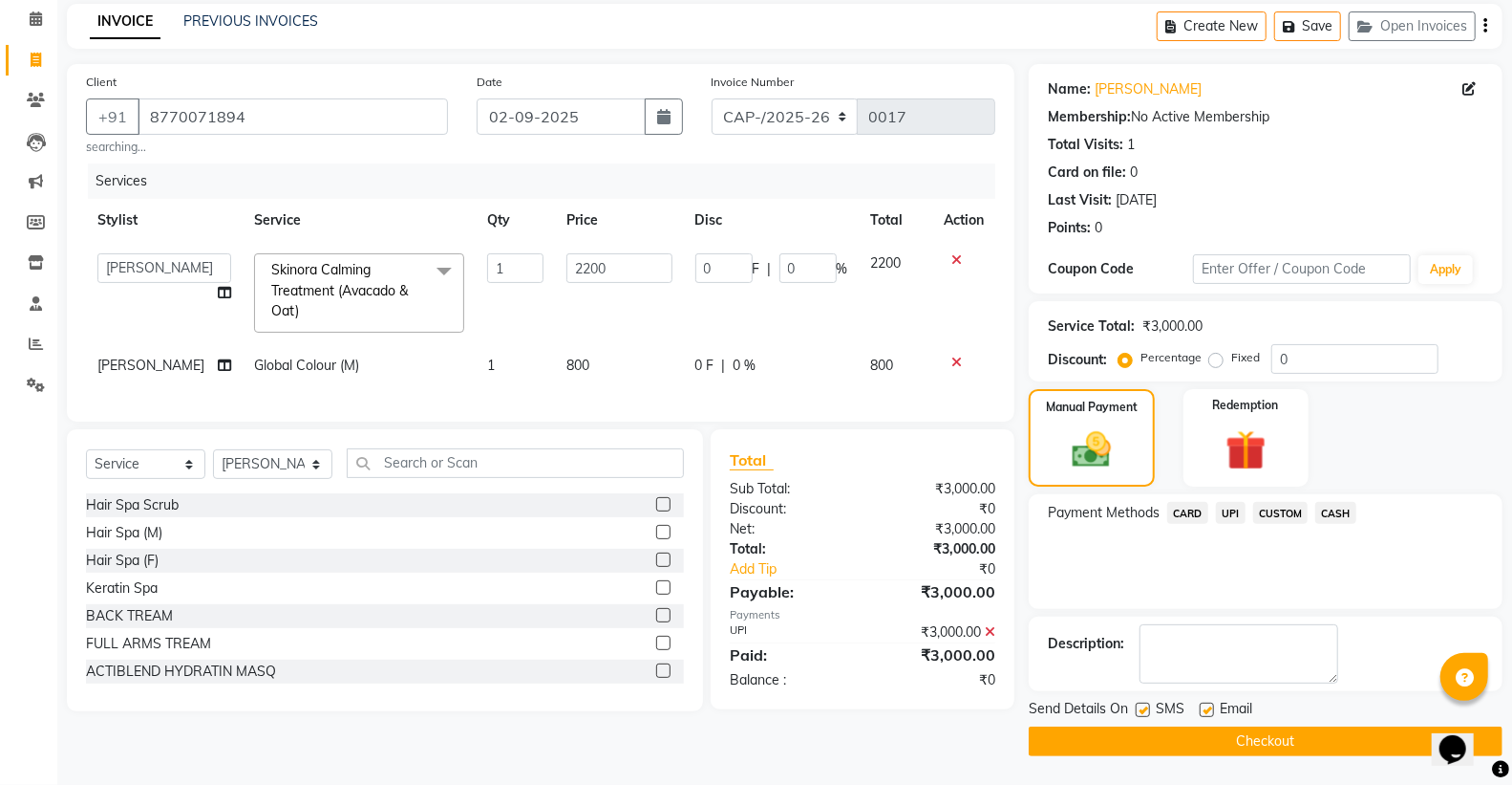
click at [1210, 737] on button "Checkout" at bounding box center [1266, 741] width 474 height 29
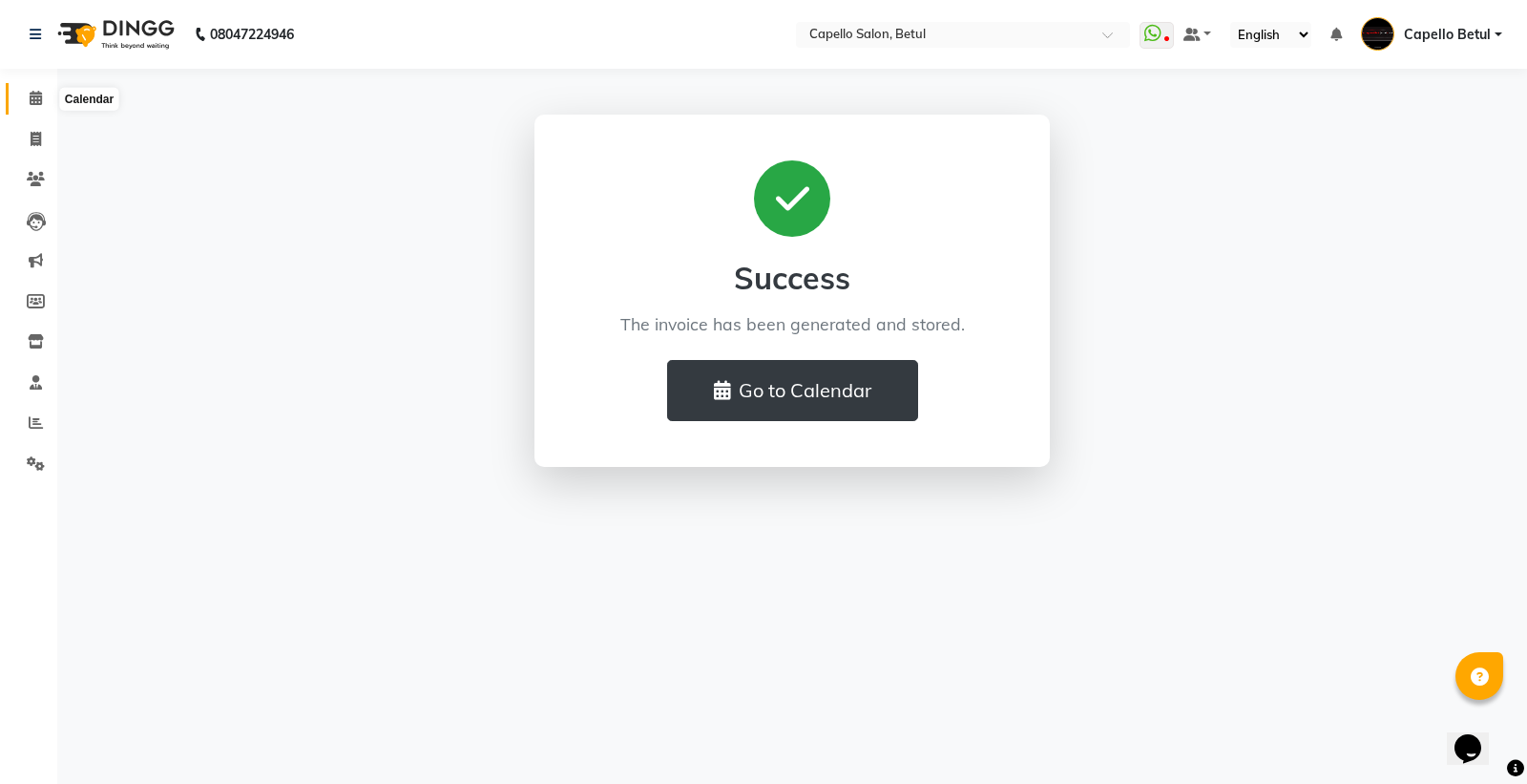
click at [30, 101] on icon at bounding box center [35, 98] width 13 height 15
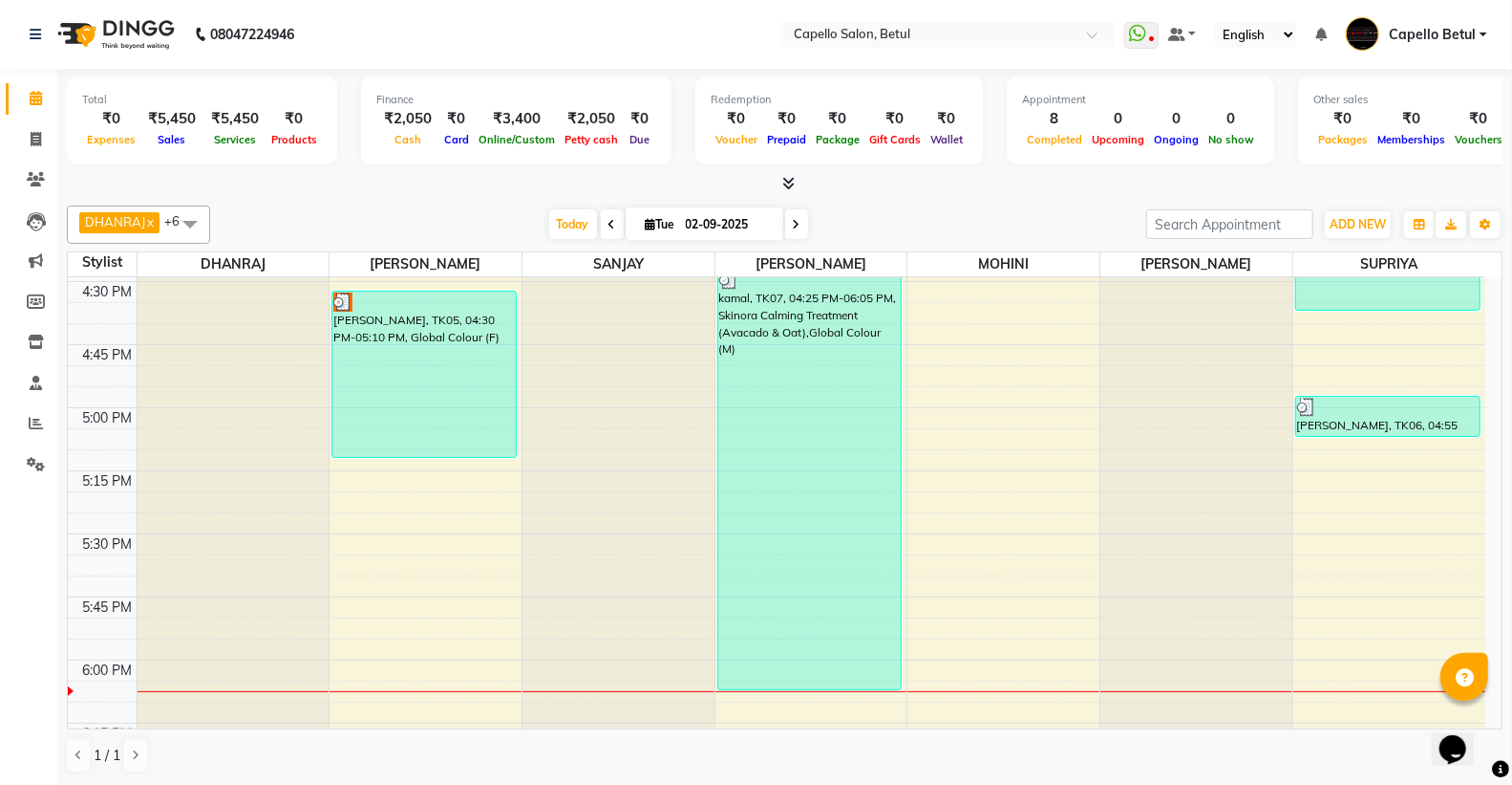
scroll to position [1805, 0]
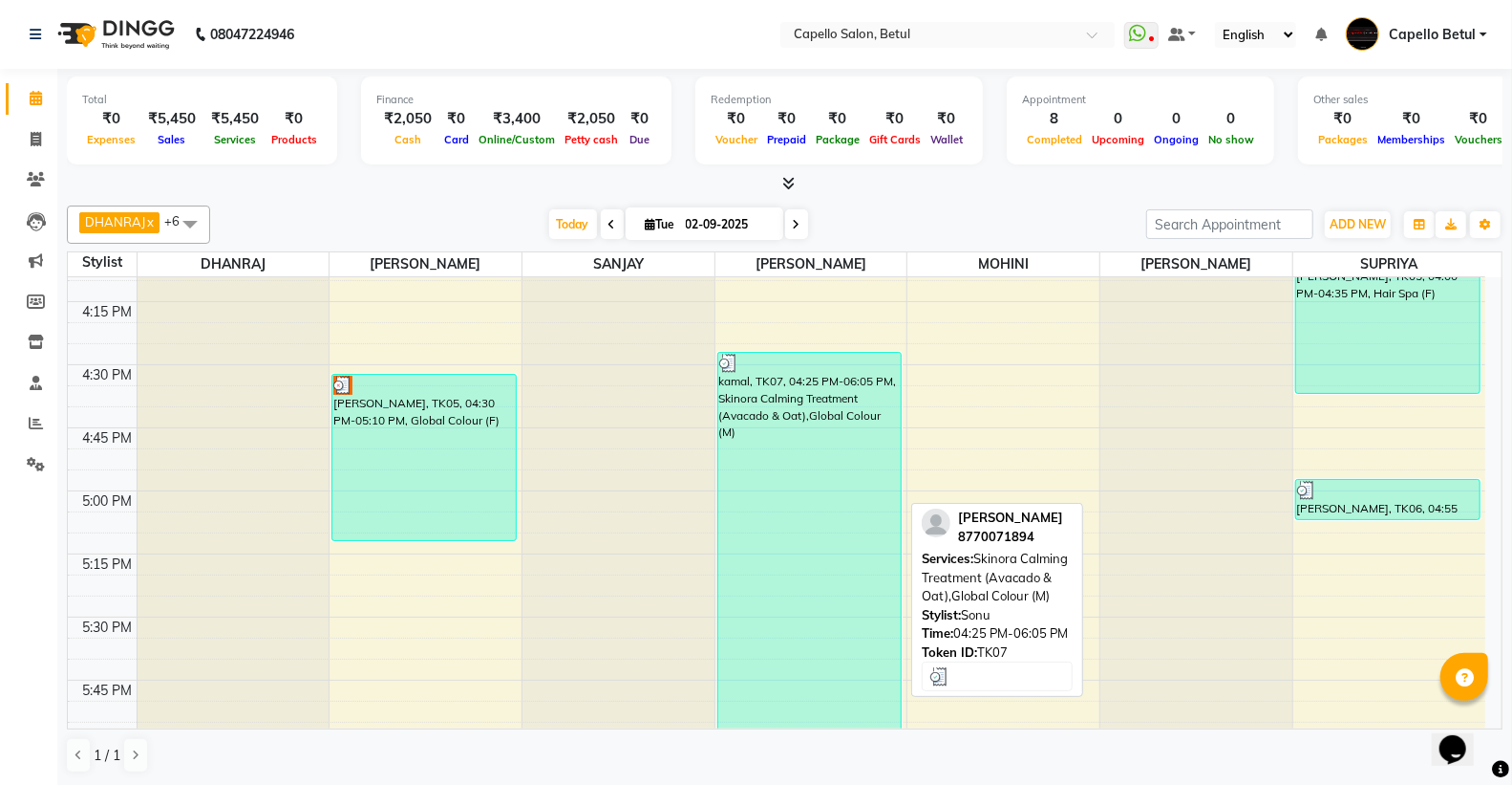
click at [853, 476] on div "kamal, TK07, 04:25 PM-06:05 PM, Skinora Calming Treatment (Avacado & Oat),Globa…" at bounding box center [810, 562] width 184 height 419
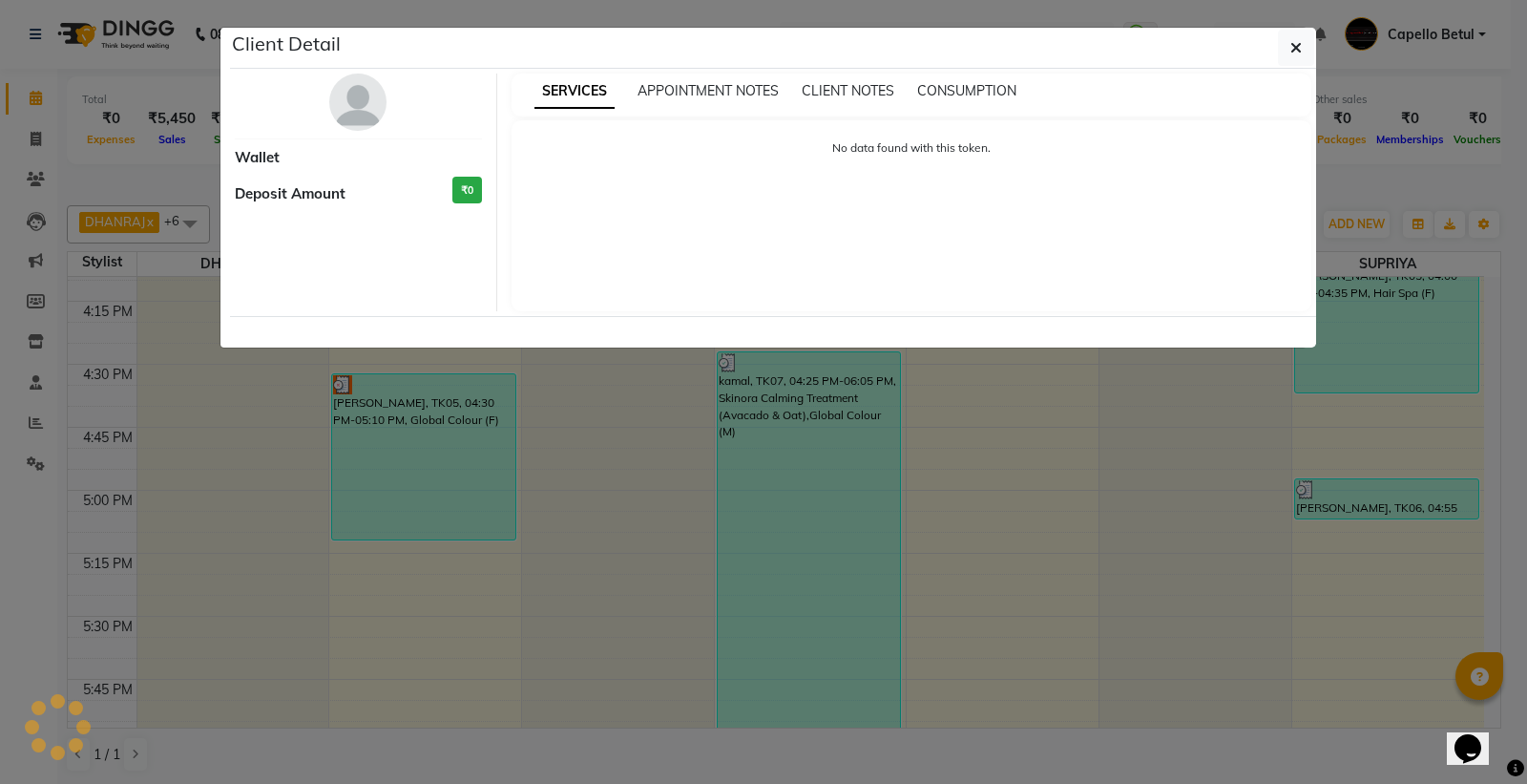
select select "3"
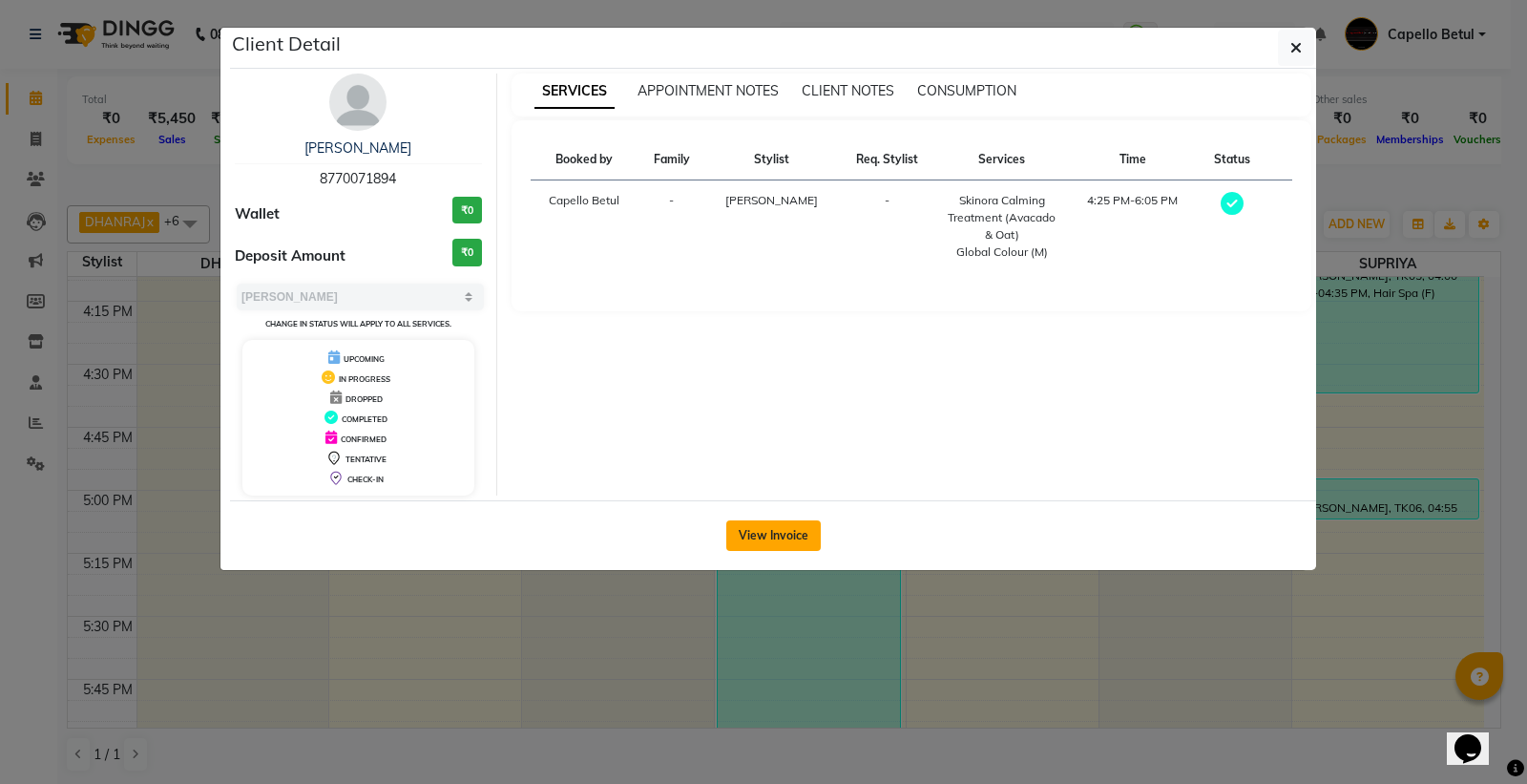
click at [815, 518] on div "View Invoice" at bounding box center [773, 534] width 1086 height 69
click at [803, 529] on button "View Invoice" at bounding box center [773, 535] width 95 height 30
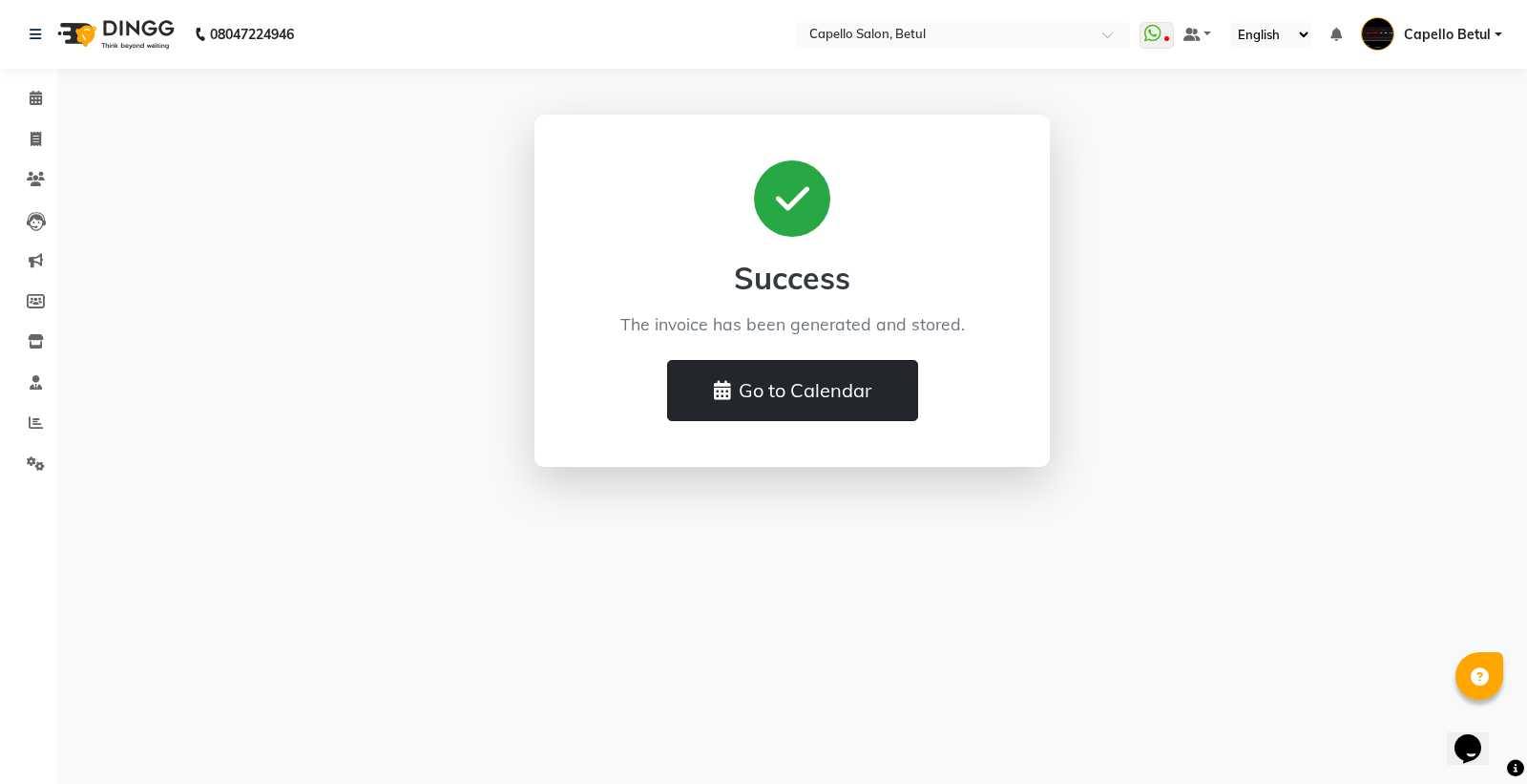
click at [754, 379] on button "Go to Calendar" at bounding box center [792, 391] width 251 height 62
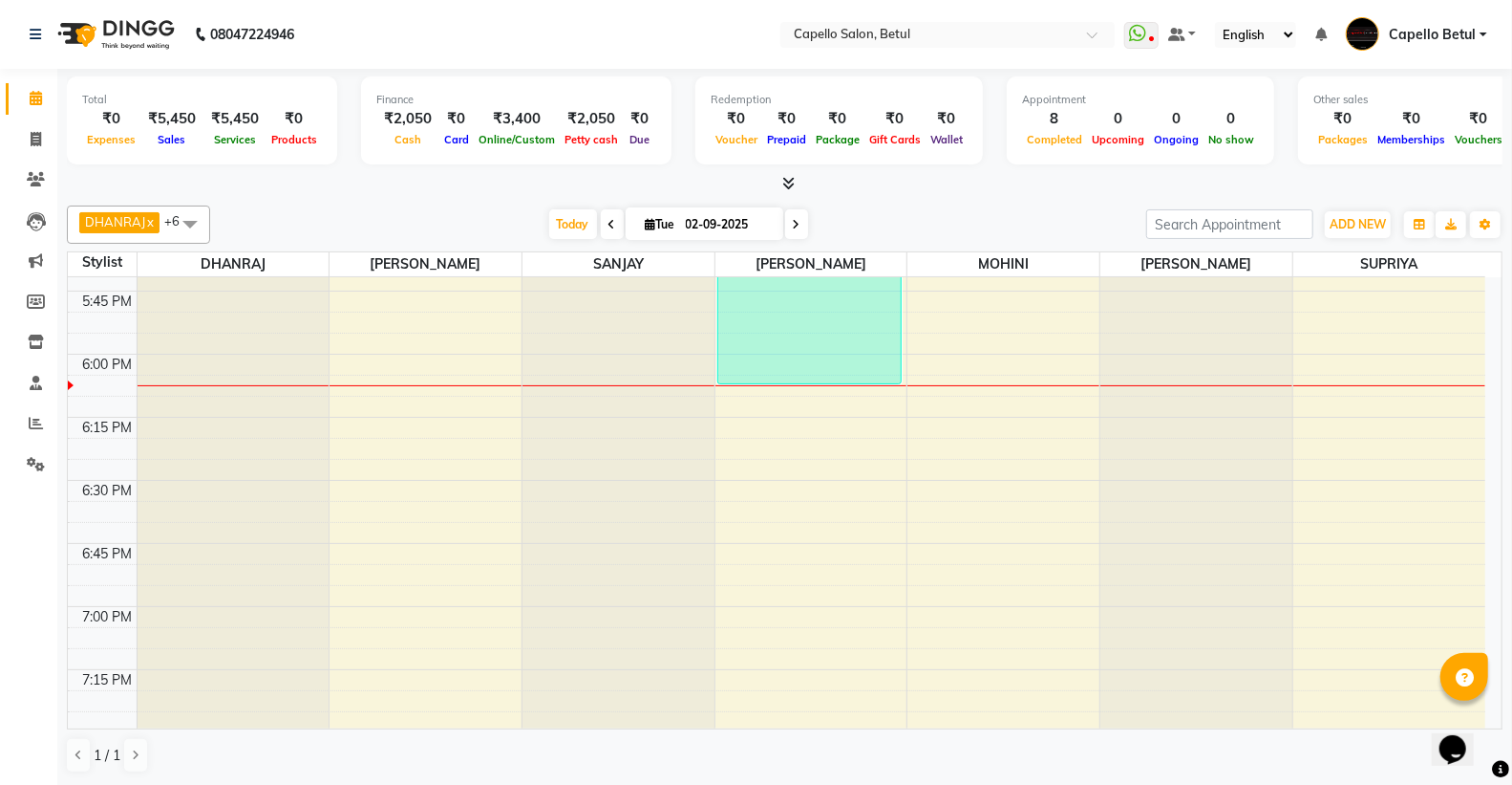
scroll to position [1911, 0]
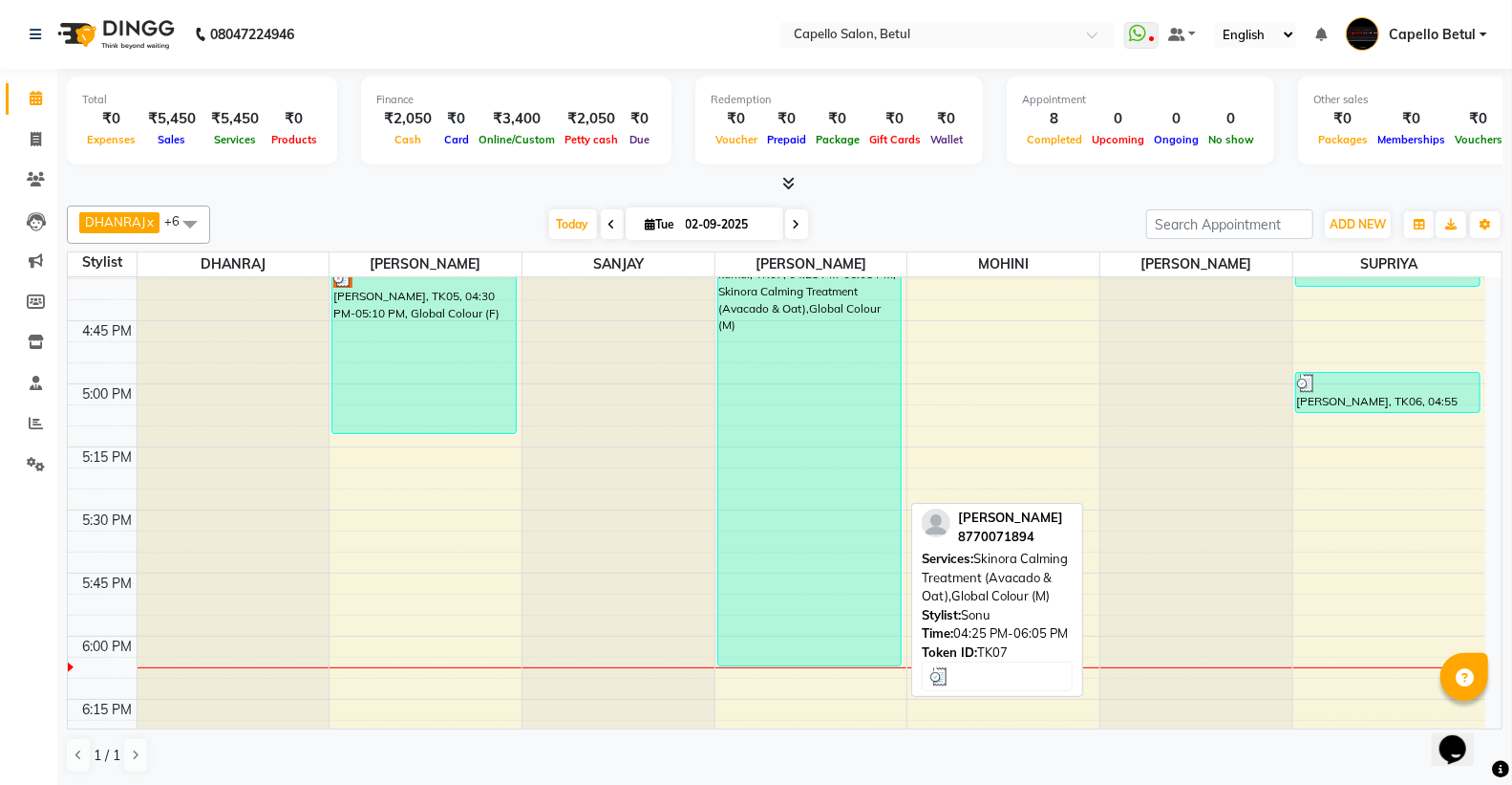
click at [803, 495] on div "kamal, TK07, 04:25 PM-06:05 PM, Skinora Calming Treatment (Avacado & Oat),Globa…" at bounding box center [810, 455] width 184 height 419
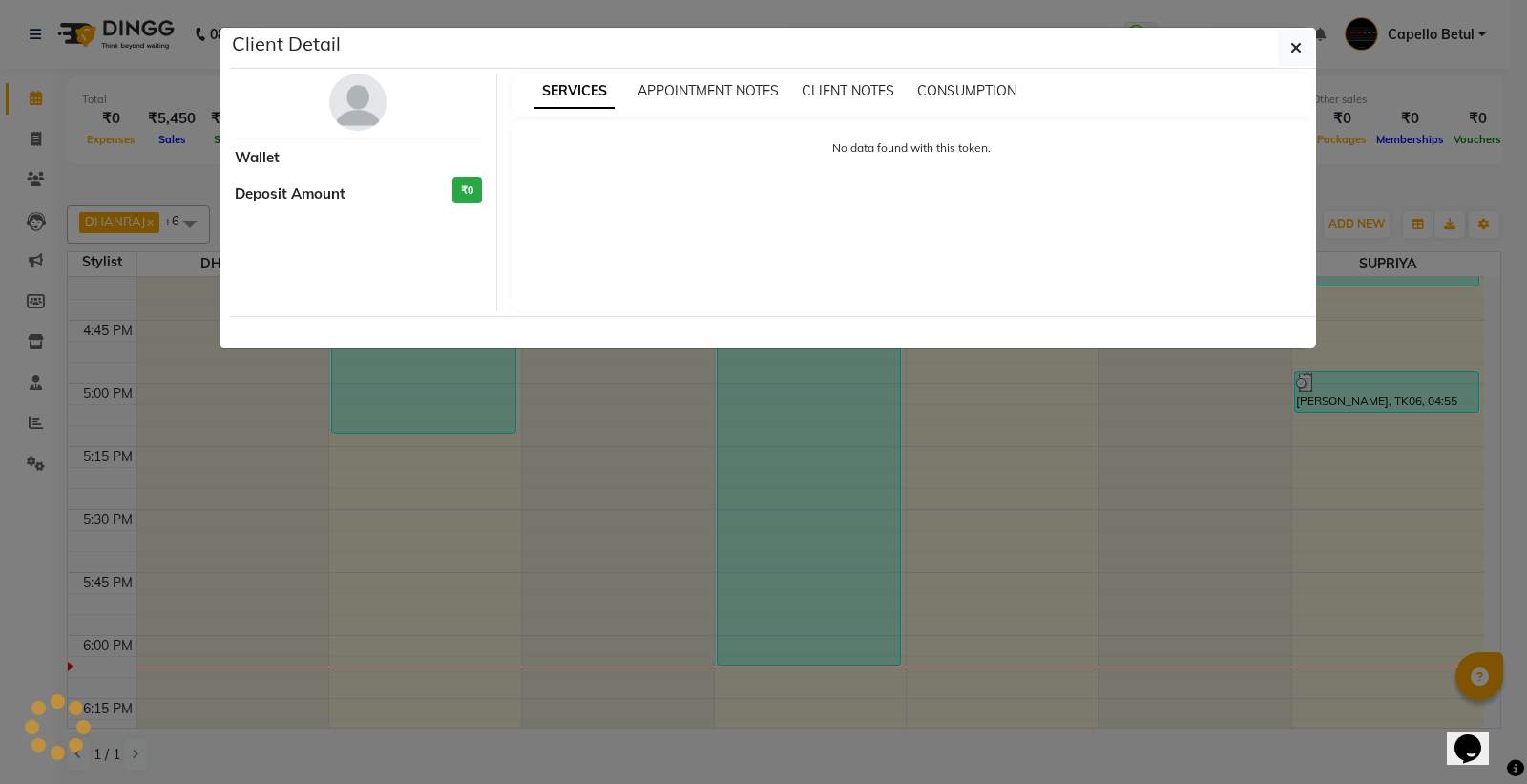
select select "3"
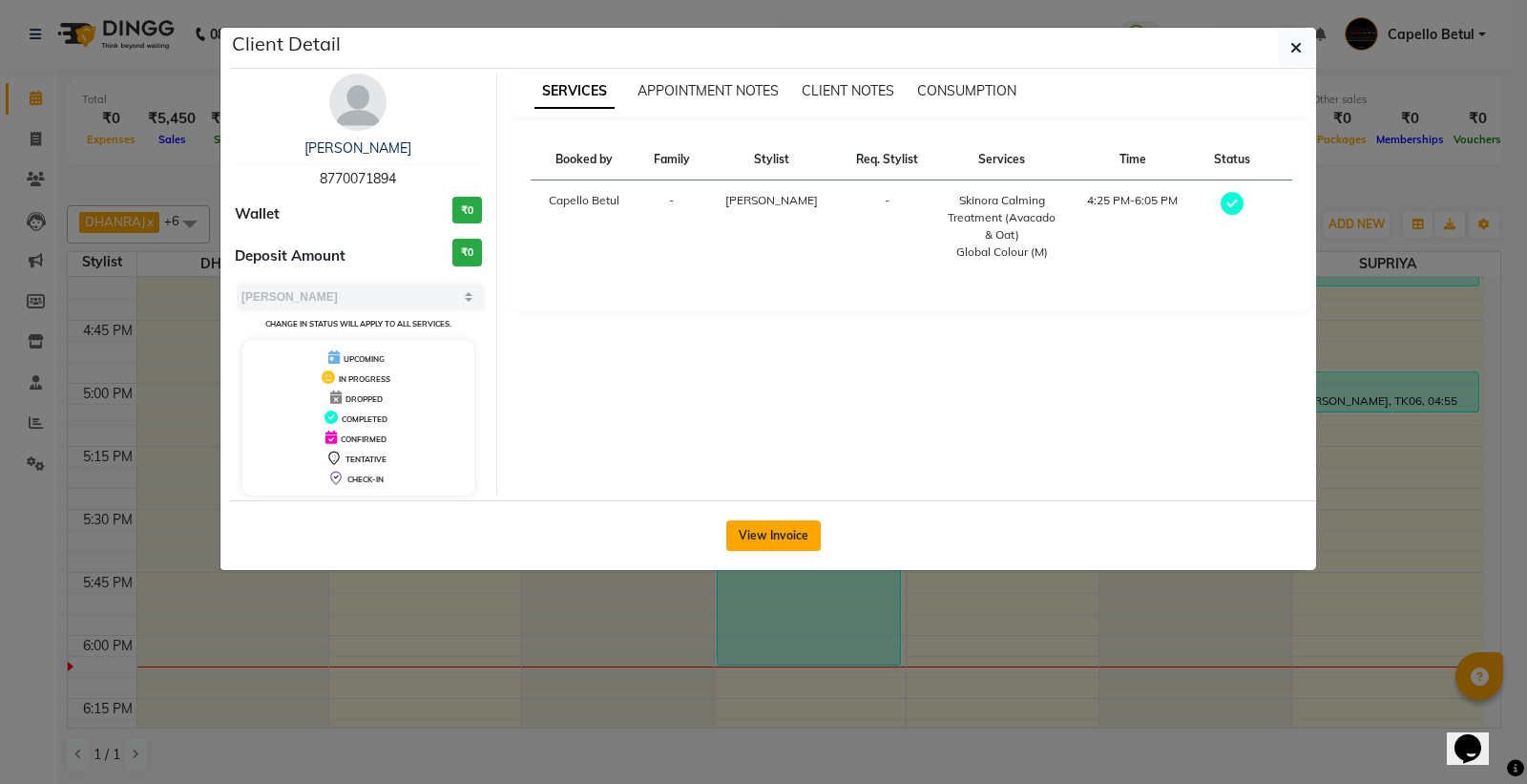
click at [784, 547] on button "View Invoice" at bounding box center [773, 535] width 95 height 30
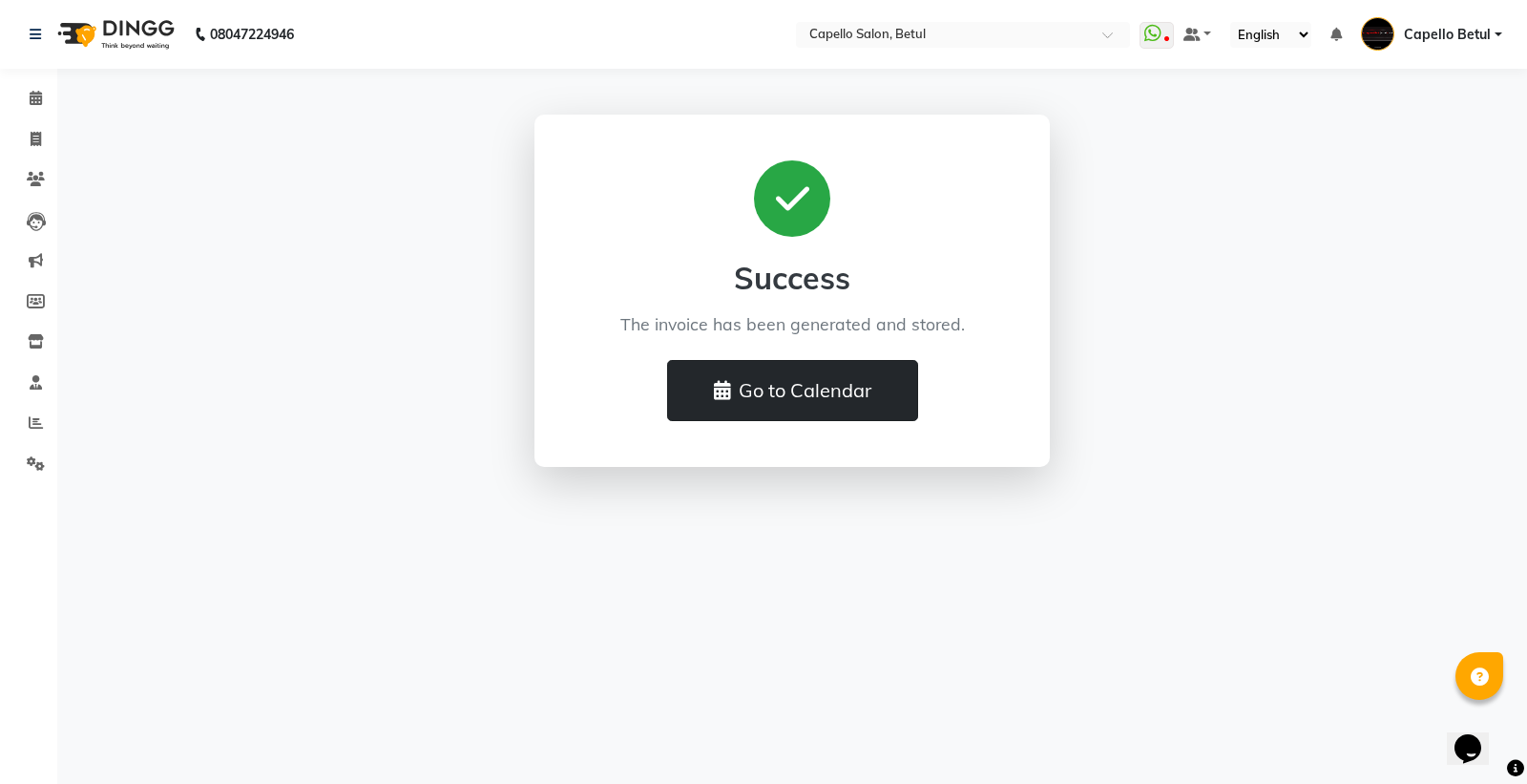
click at [714, 382] on icon at bounding box center [722, 391] width 18 height 20
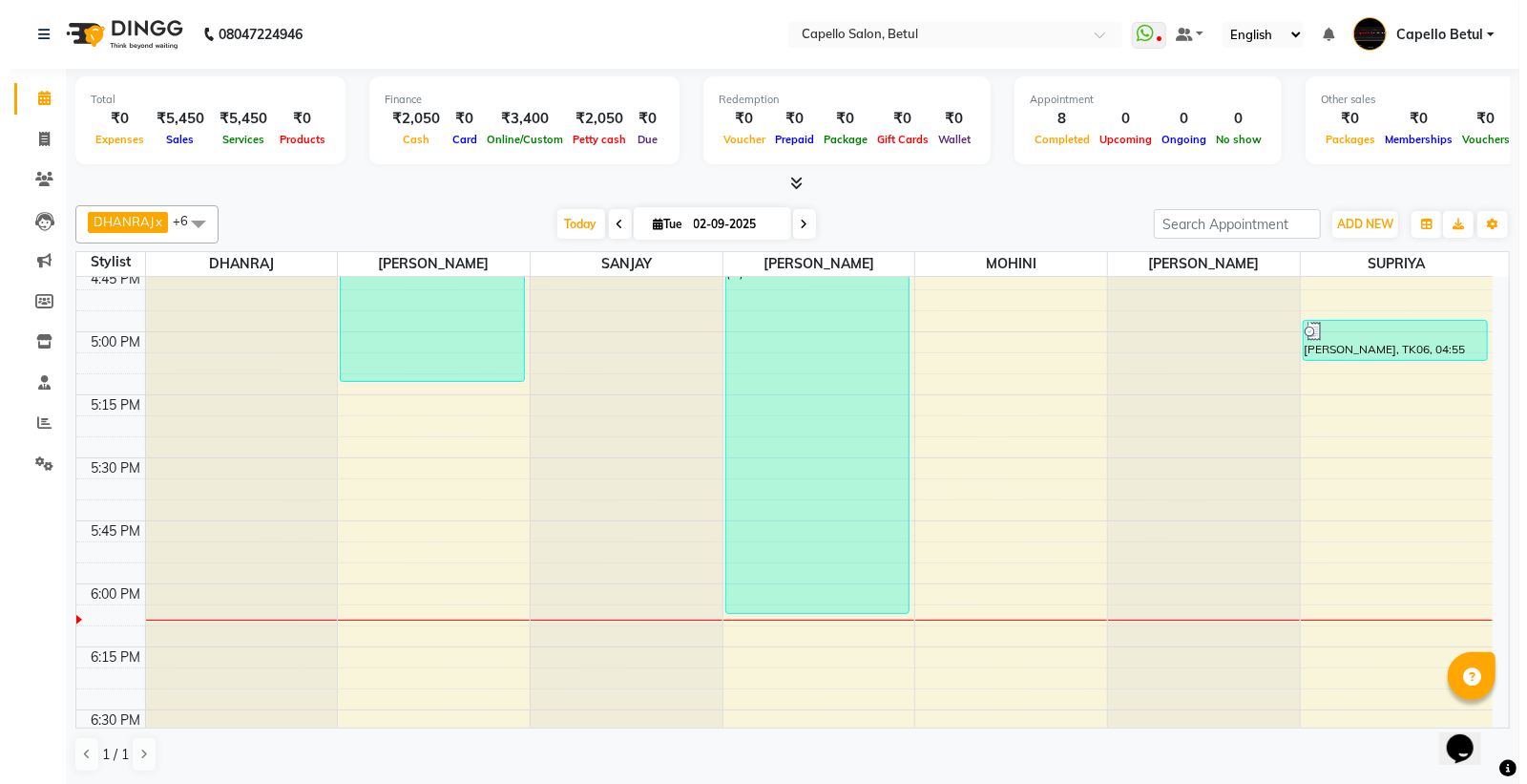
scroll to position [1749, 0]
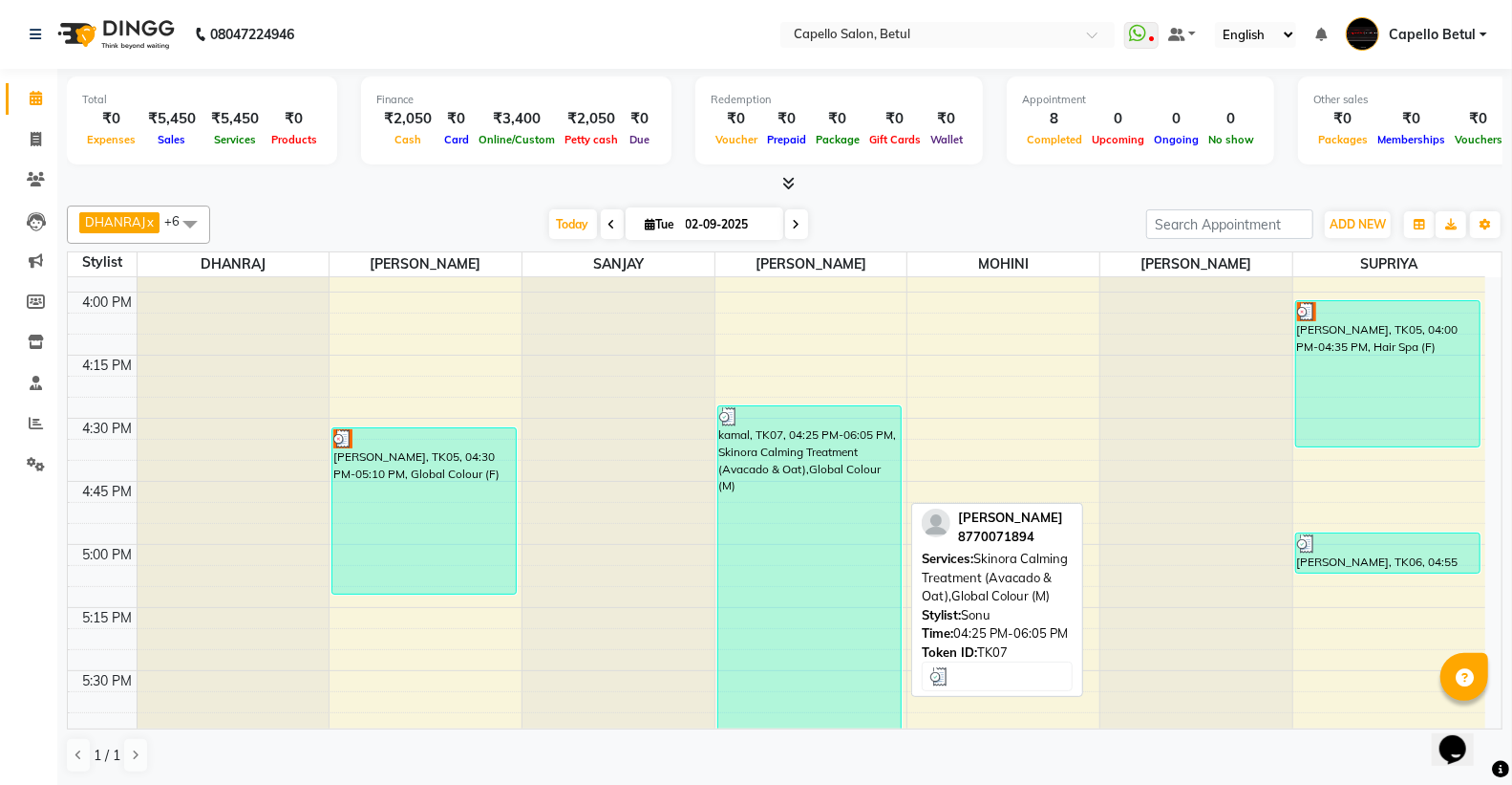
click at [750, 521] on div "kamal, TK07, 04:25 PM-06:05 PM, Skinora Calming Treatment (Avacado & Oat),Globa…" at bounding box center [810, 615] width 184 height 419
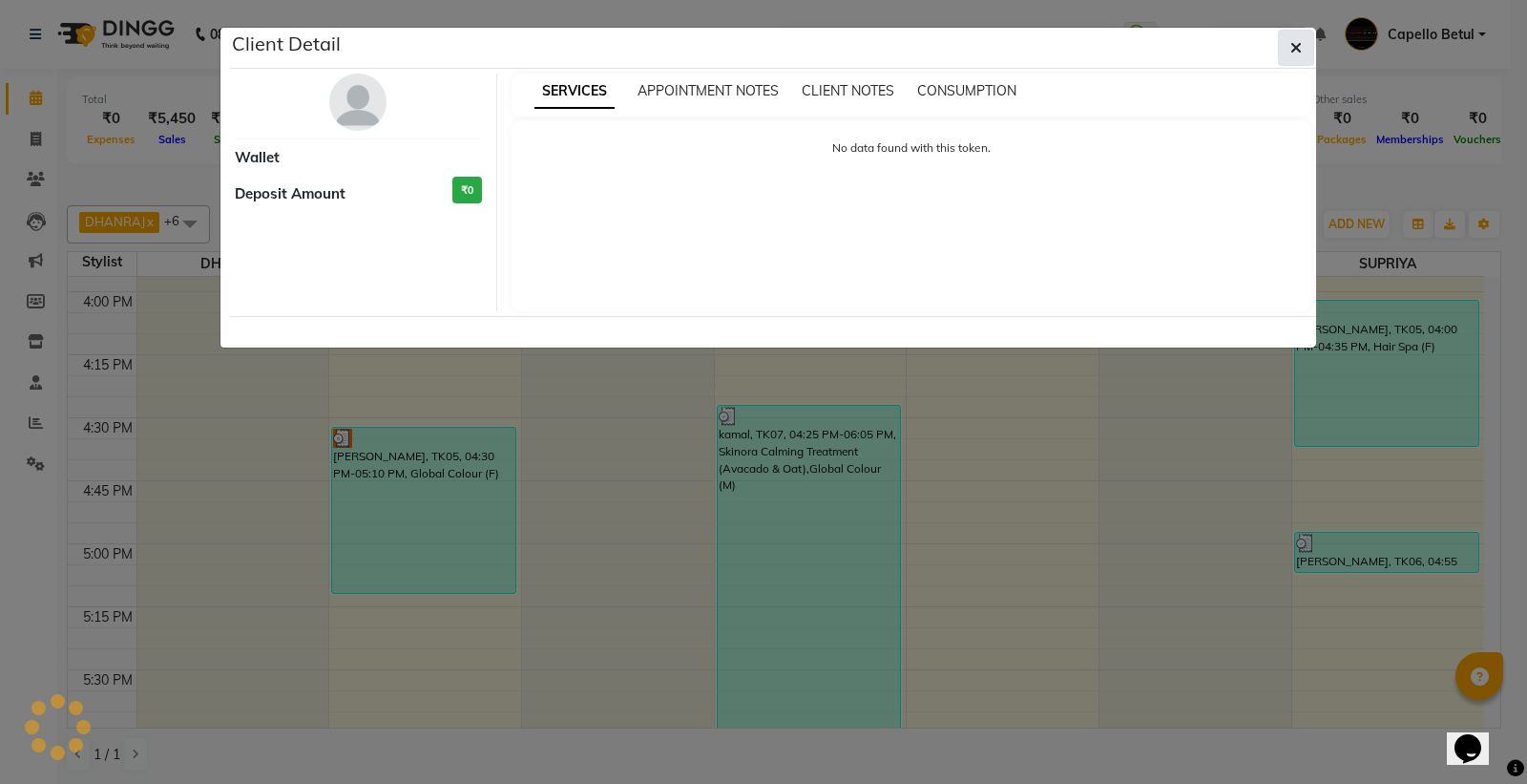
click at [1286, 55] on button "button" at bounding box center [1296, 47] width 36 height 36
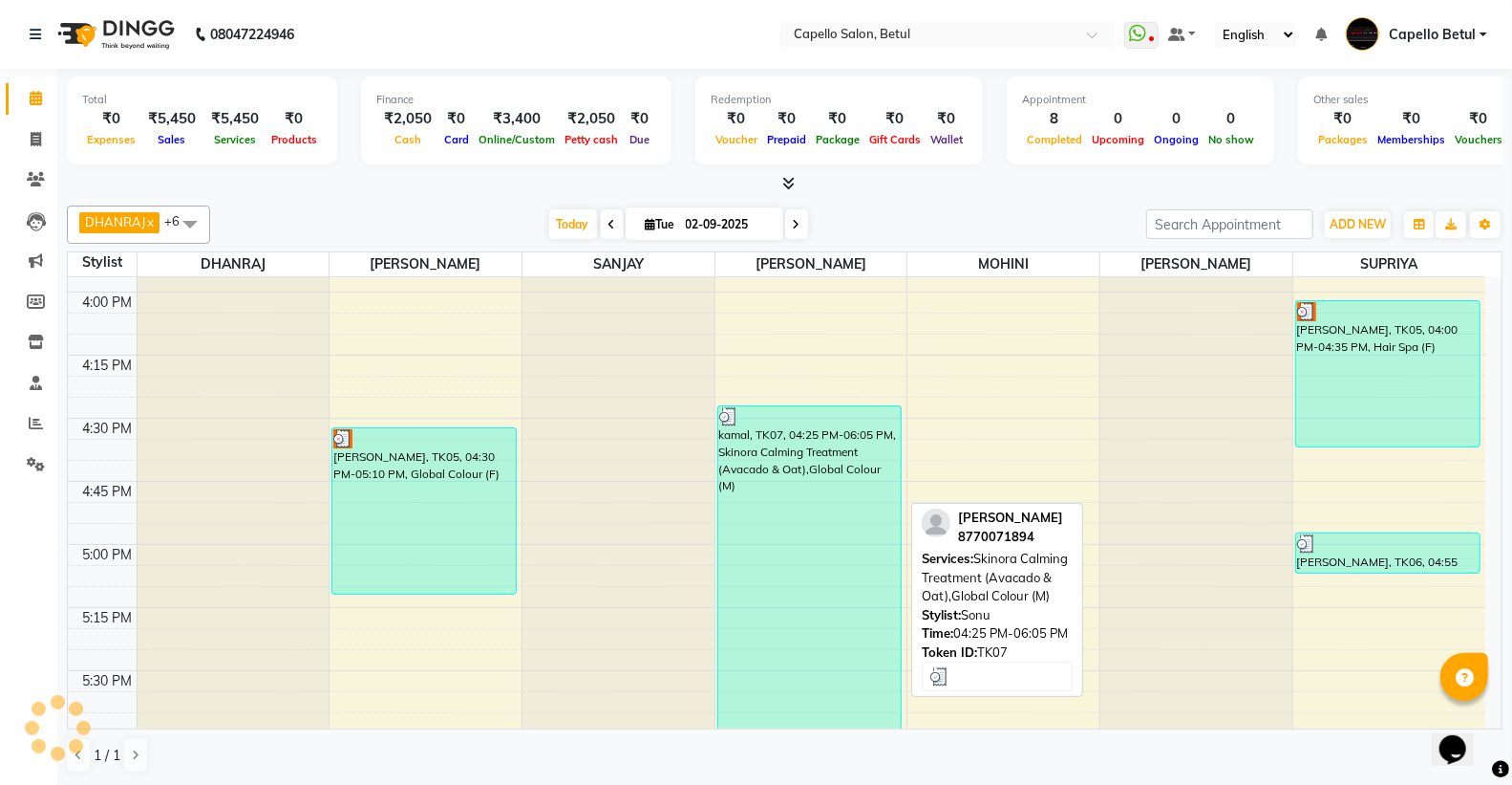
click at [799, 572] on div "kamal, TK07, 04:25 PM-06:05 PM, Skinora Calming Treatment (Avacado & Oat),Globa…" at bounding box center [810, 615] width 184 height 419
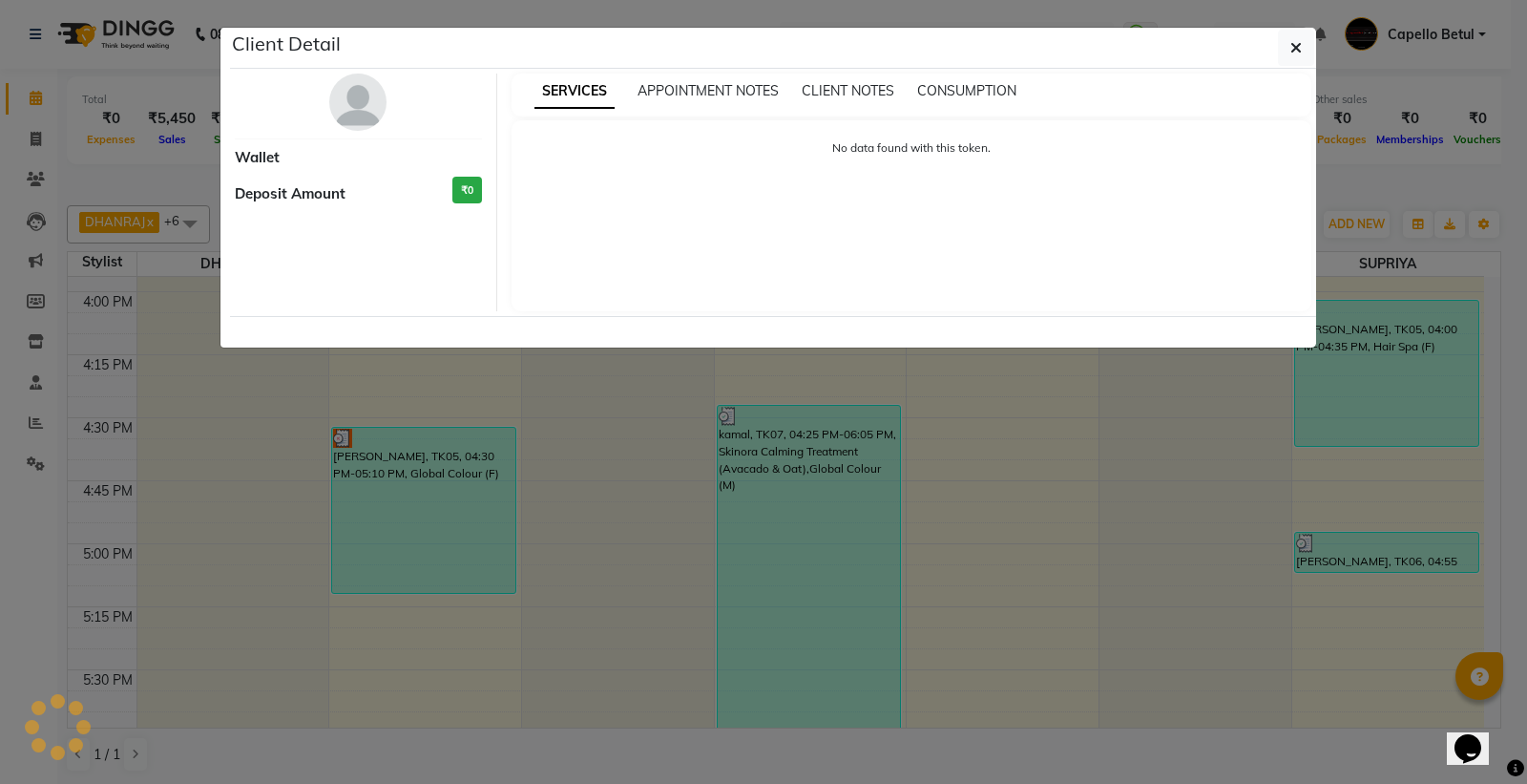
select select "3"
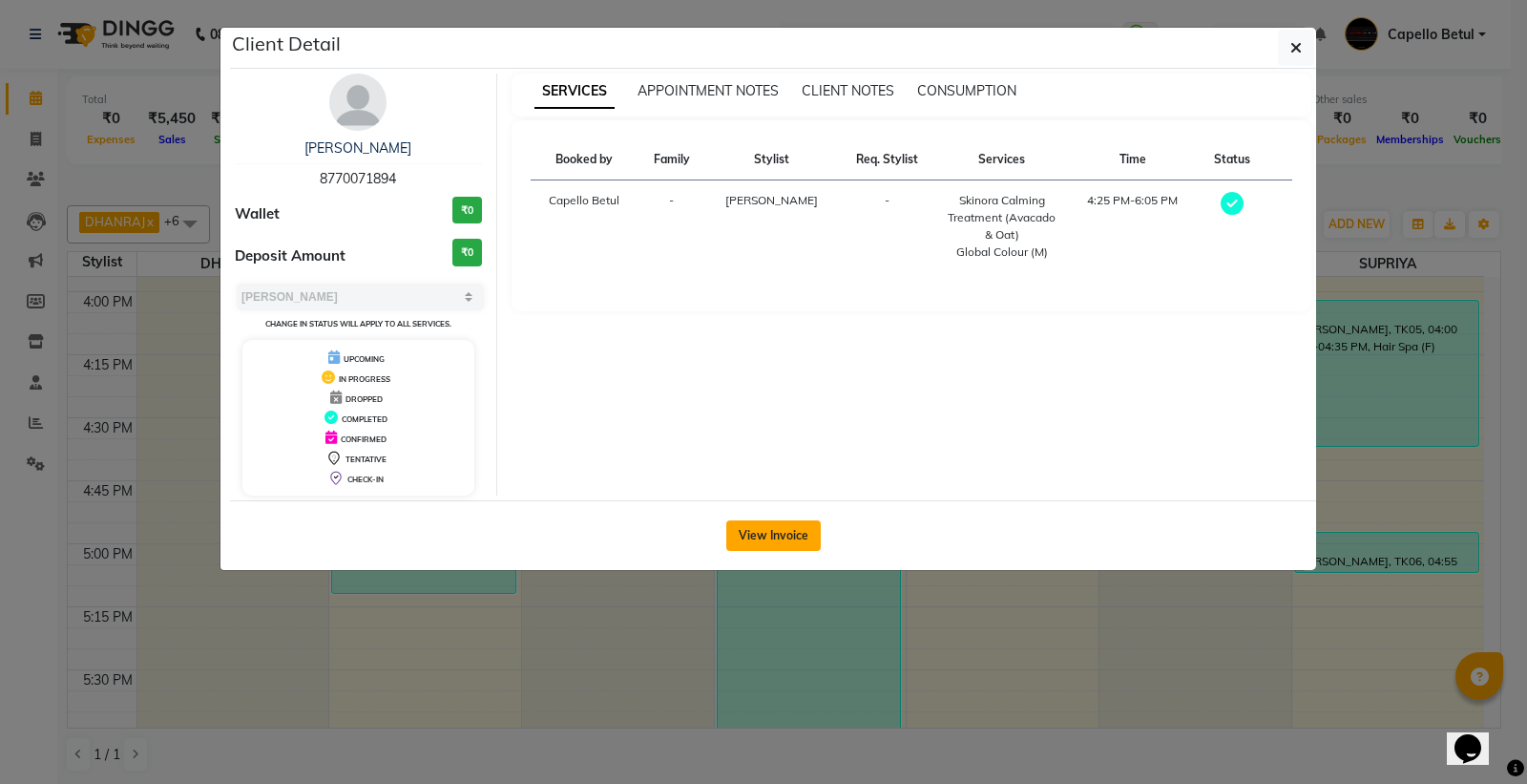
click at [750, 541] on button "View Invoice" at bounding box center [773, 535] width 95 height 30
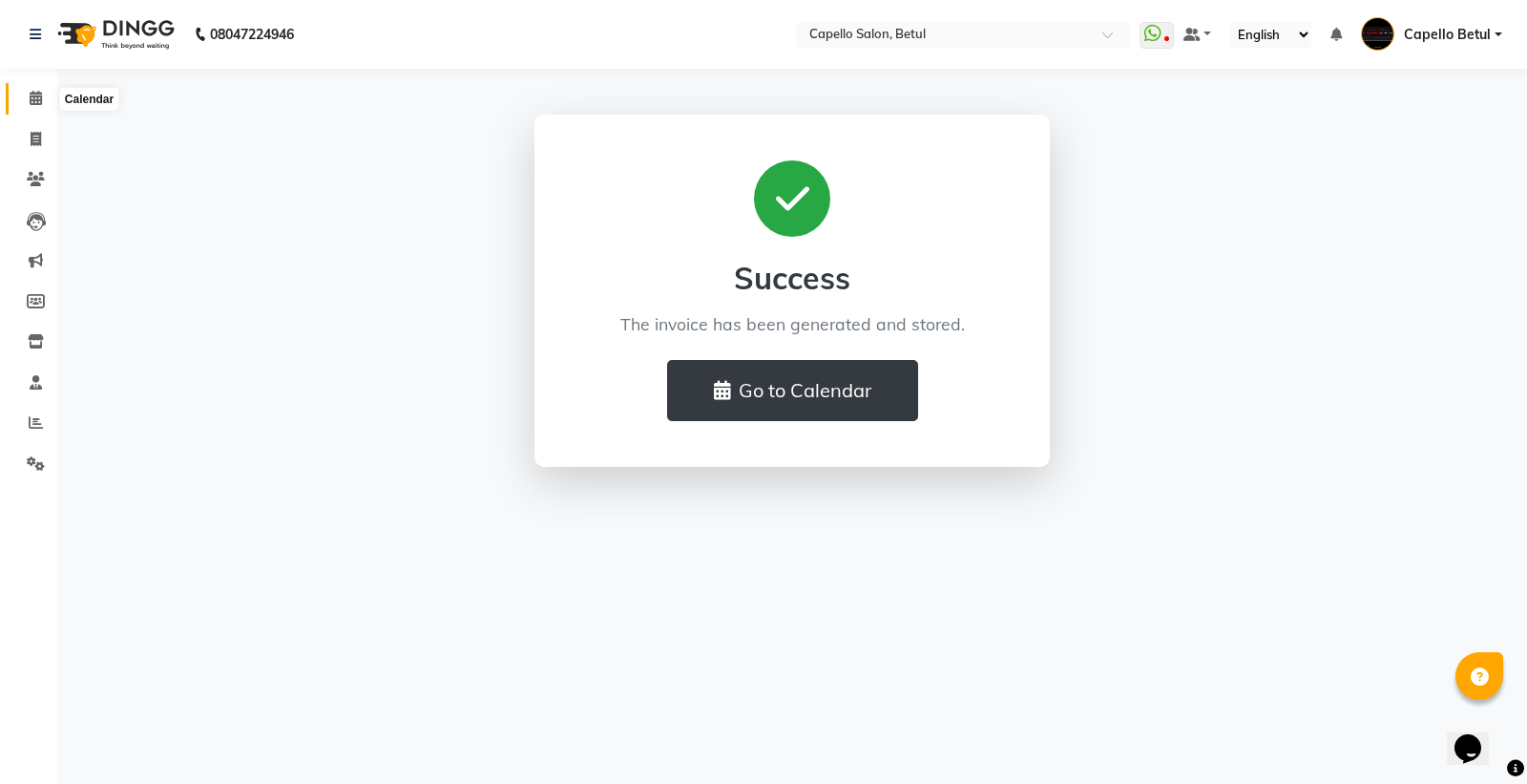
click at [29, 105] on icon at bounding box center [35, 98] width 13 height 15
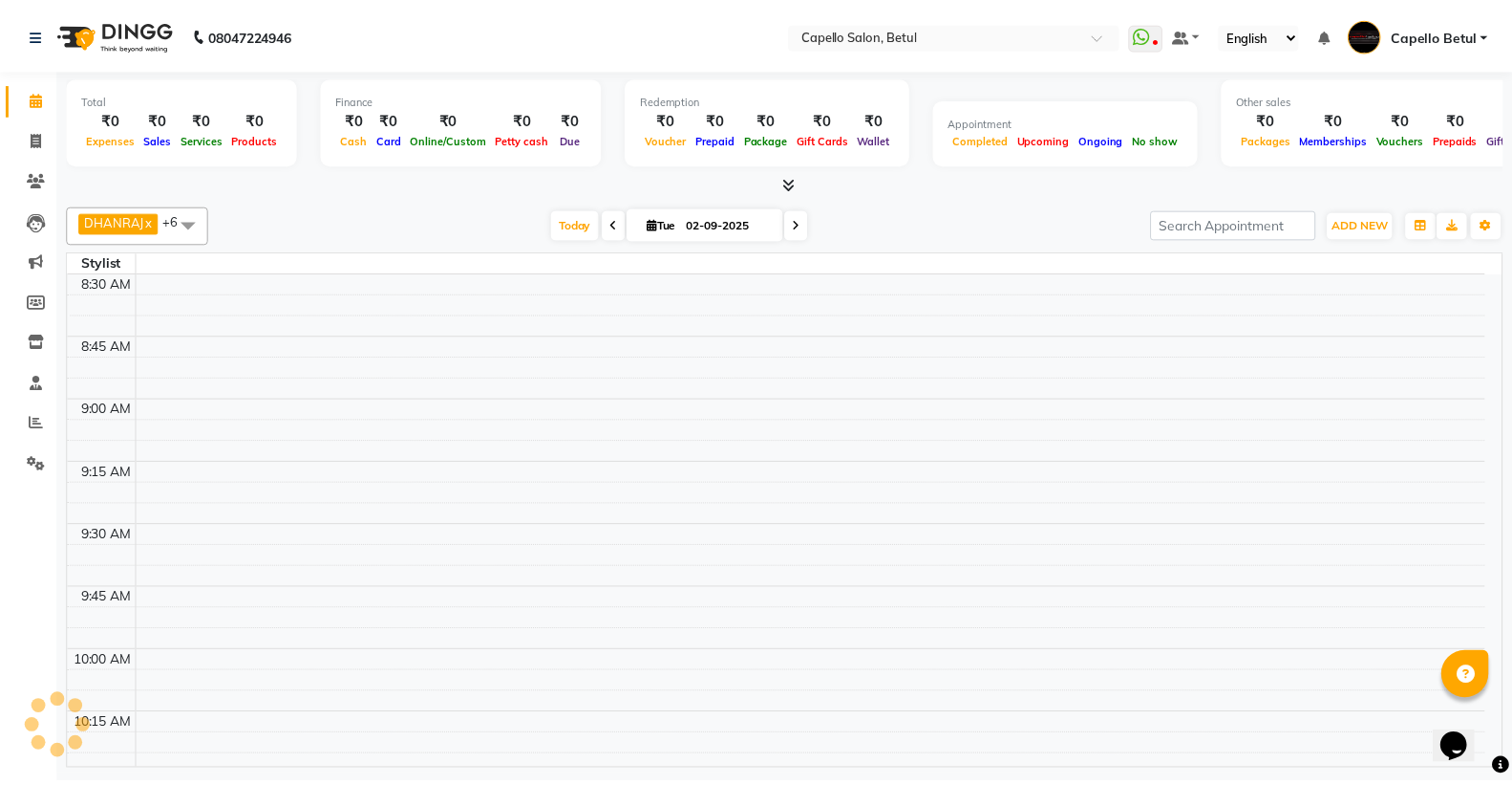
scroll to position [319, 0]
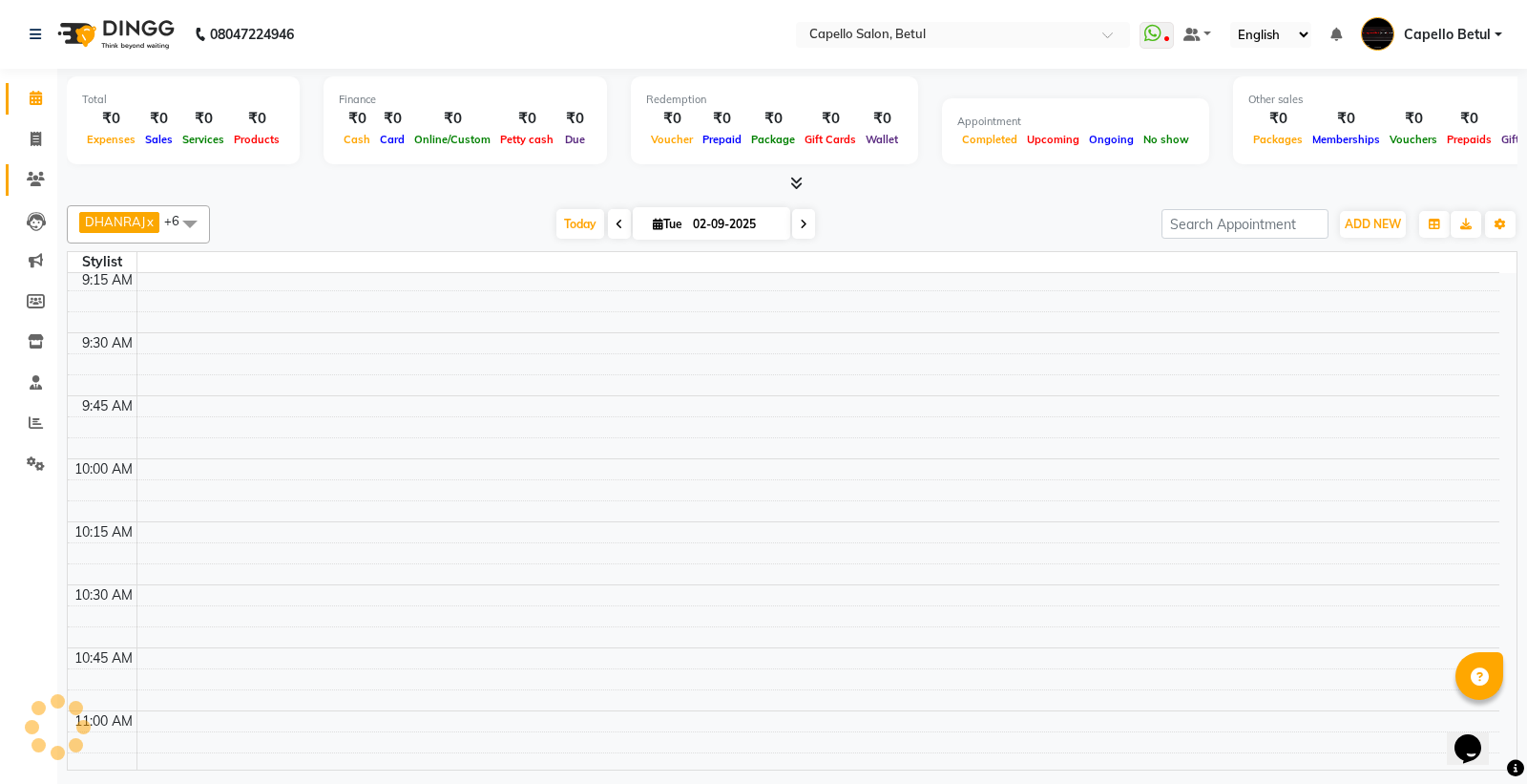
click at [26, 175] on icon at bounding box center [35, 179] width 19 height 15
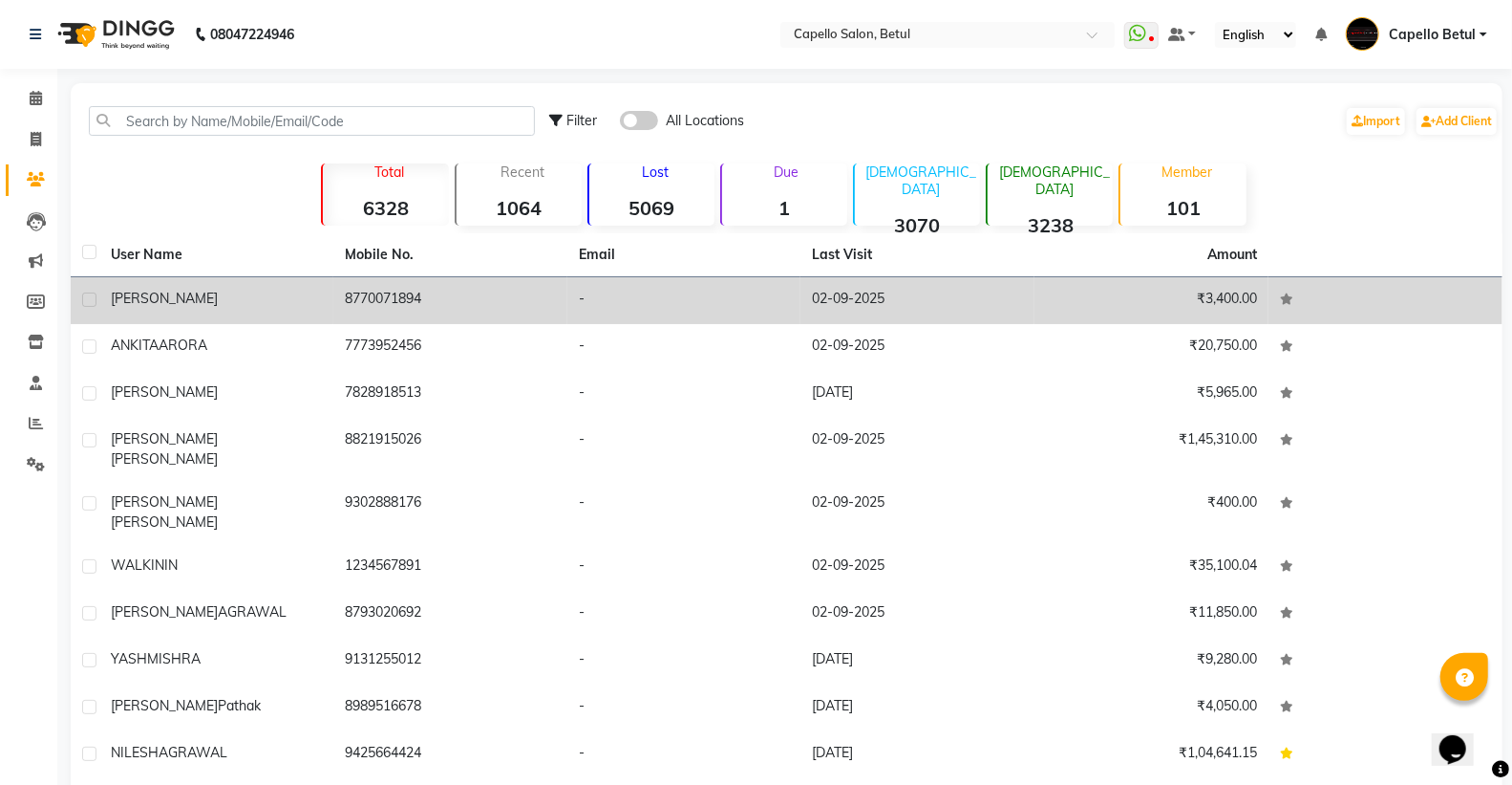
click at [210, 309] on td "[PERSON_NAME]" at bounding box center [216, 300] width 234 height 47
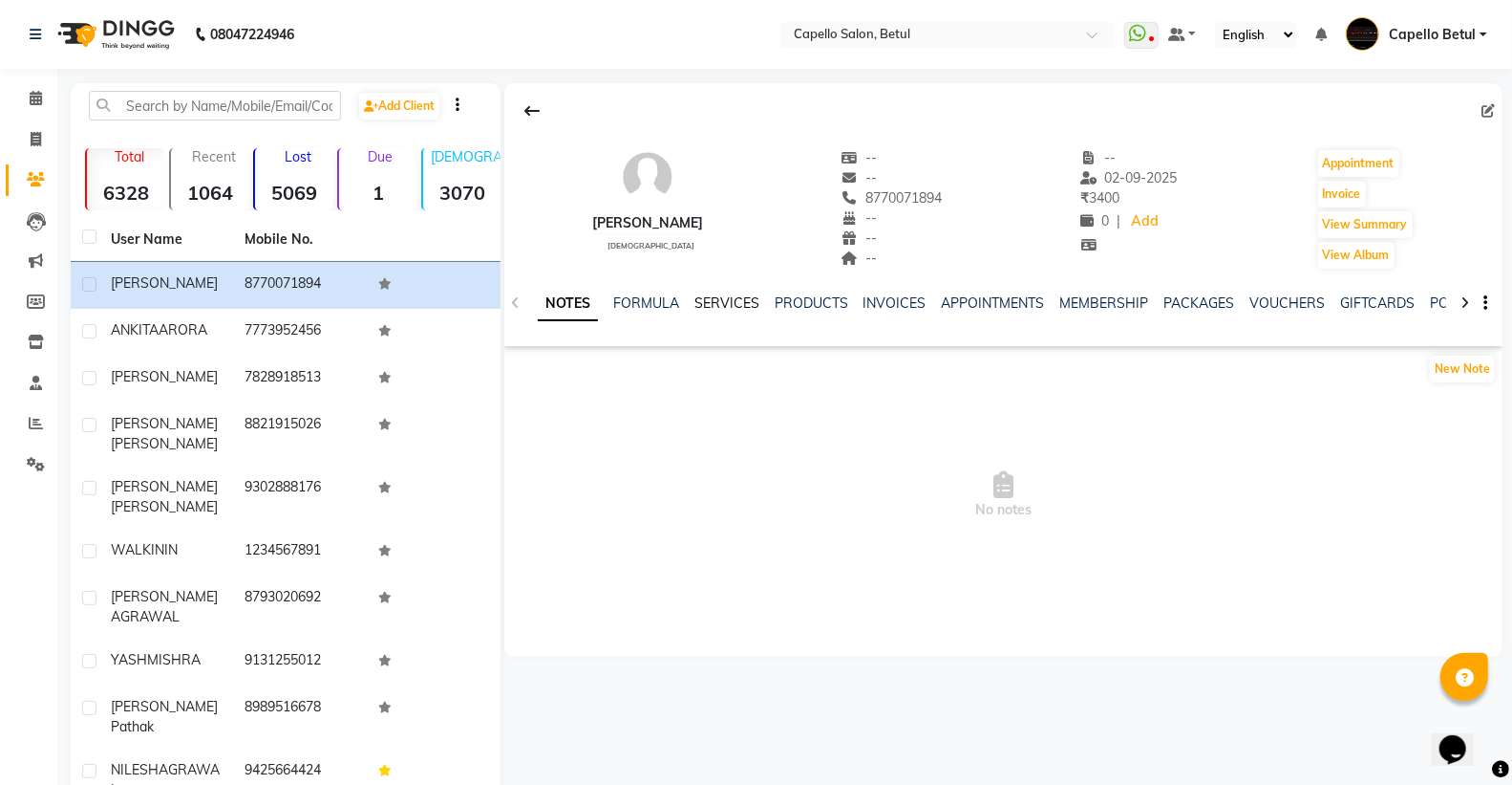
click at [724, 301] on link "SERVICES" at bounding box center [727, 303] width 65 height 18
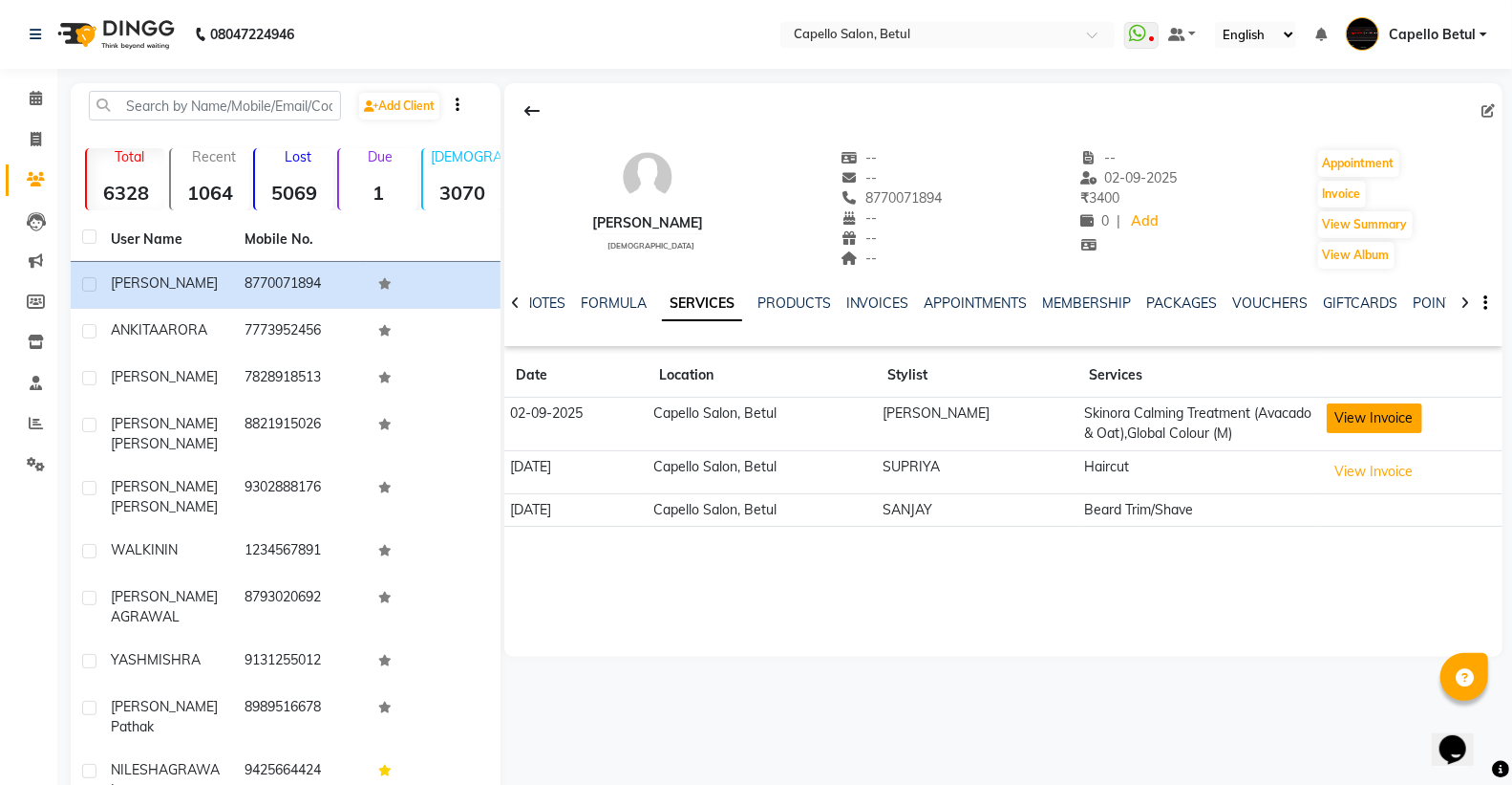
click at [1379, 426] on button "View Invoice" at bounding box center [1375, 418] width 96 height 29
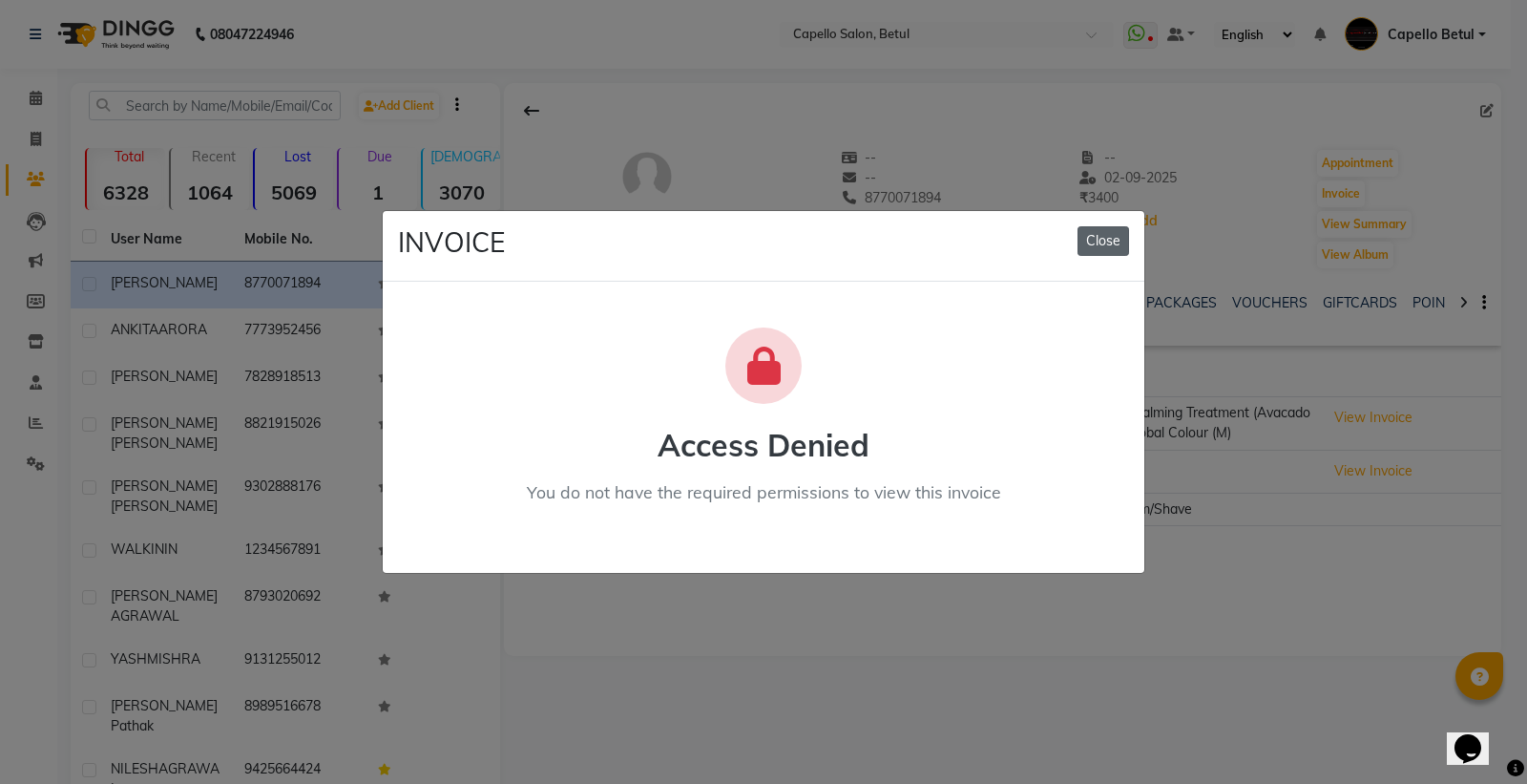
click at [1099, 251] on button "Close" at bounding box center [1103, 241] width 52 height 29
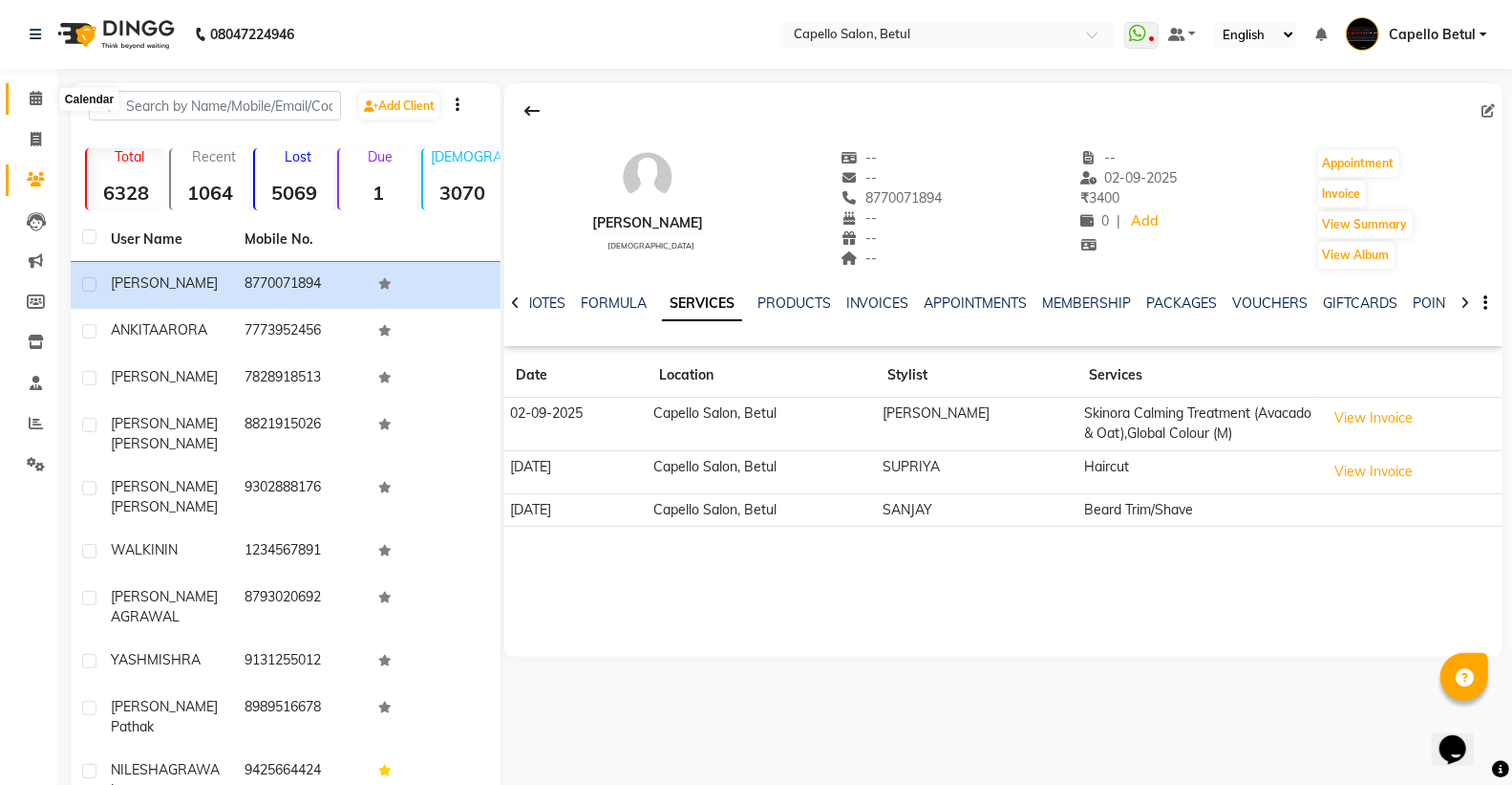
click at [31, 93] on icon at bounding box center [35, 98] width 13 height 15
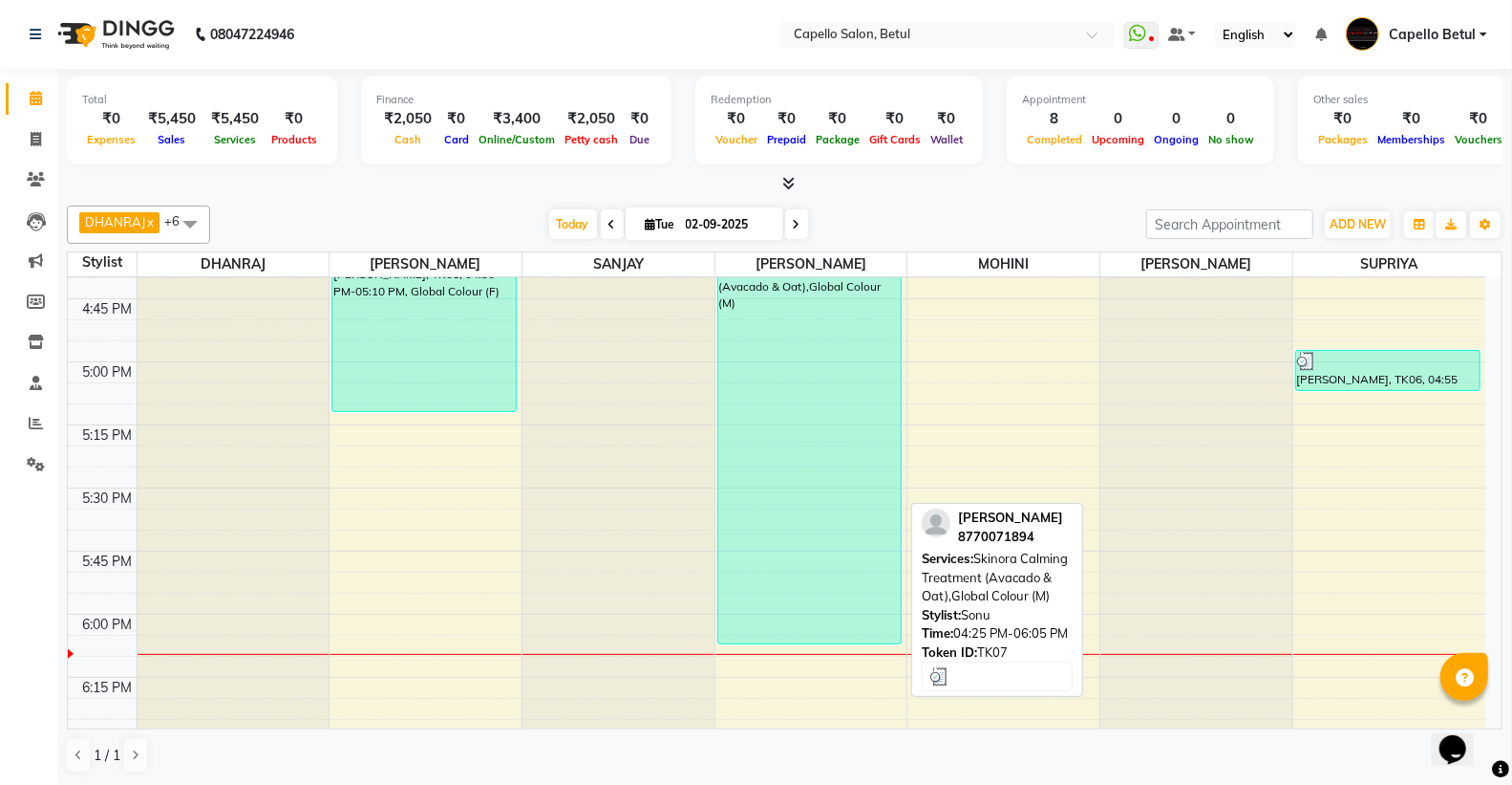
scroll to position [1963, 0]
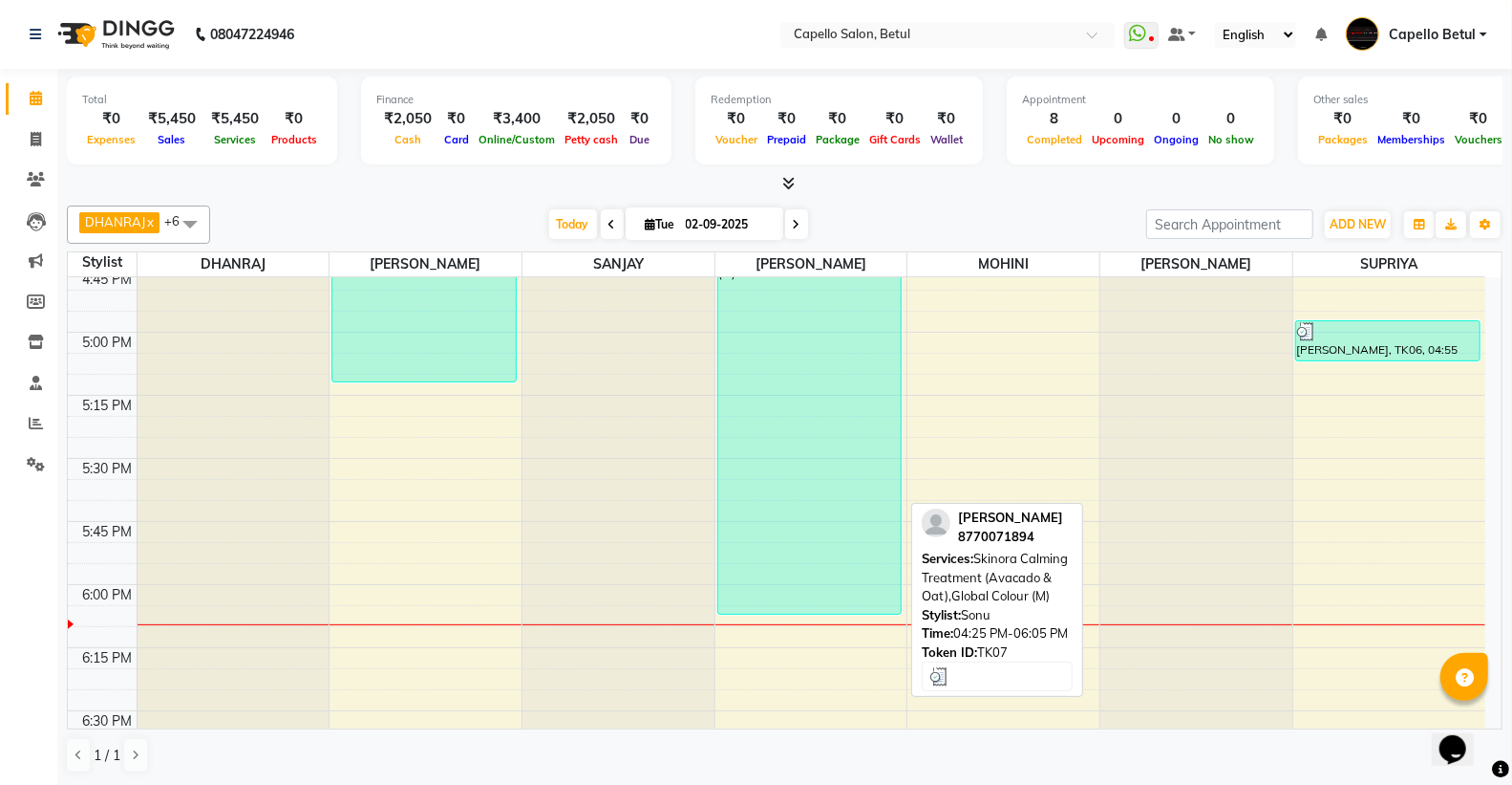
click at [766, 517] on div "kamal, TK07, 04:25 PM-06:05 PM, Skinora Calming Treatment (Avacado & Oat),Globa…" at bounding box center [810, 403] width 184 height 419
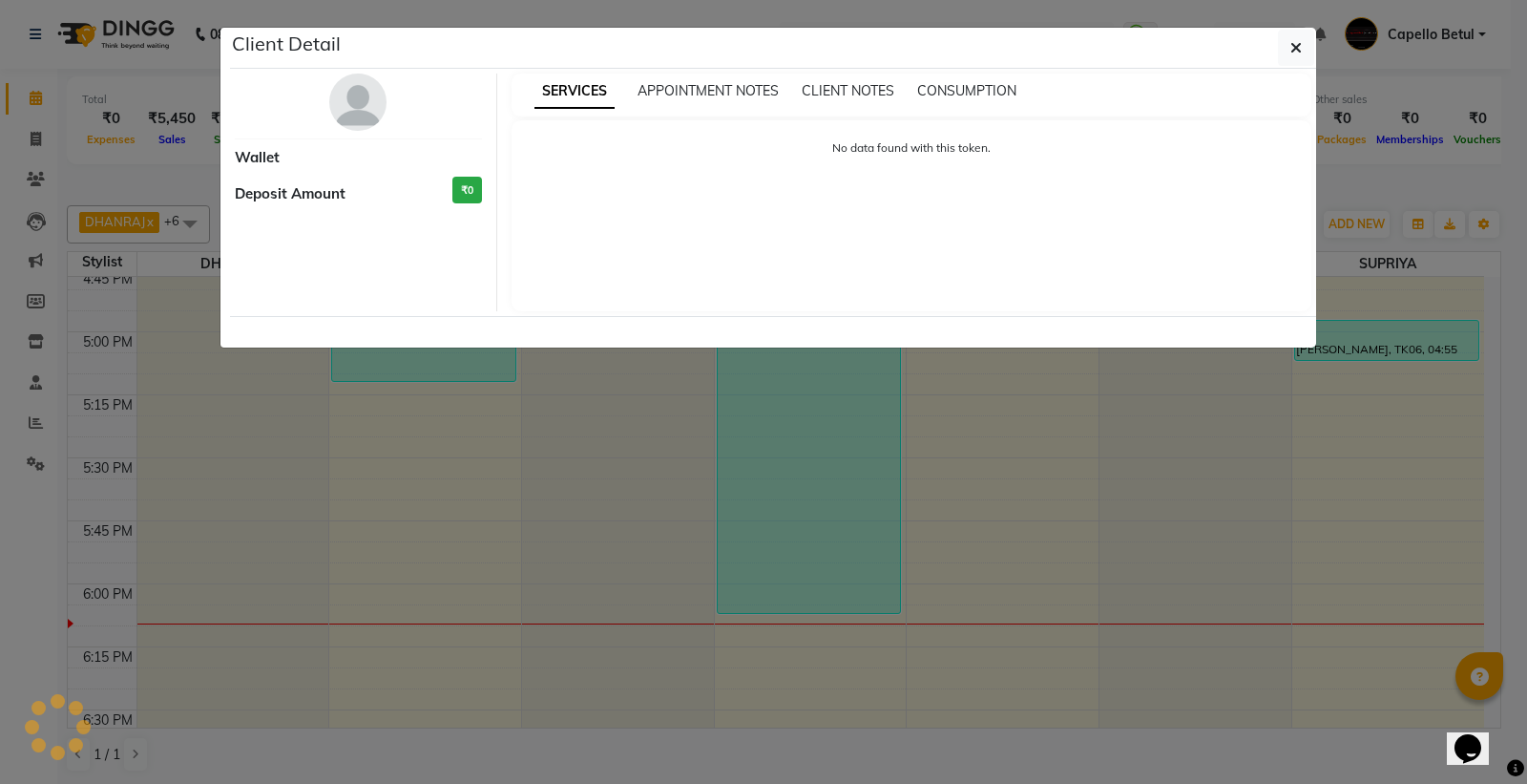
select select "3"
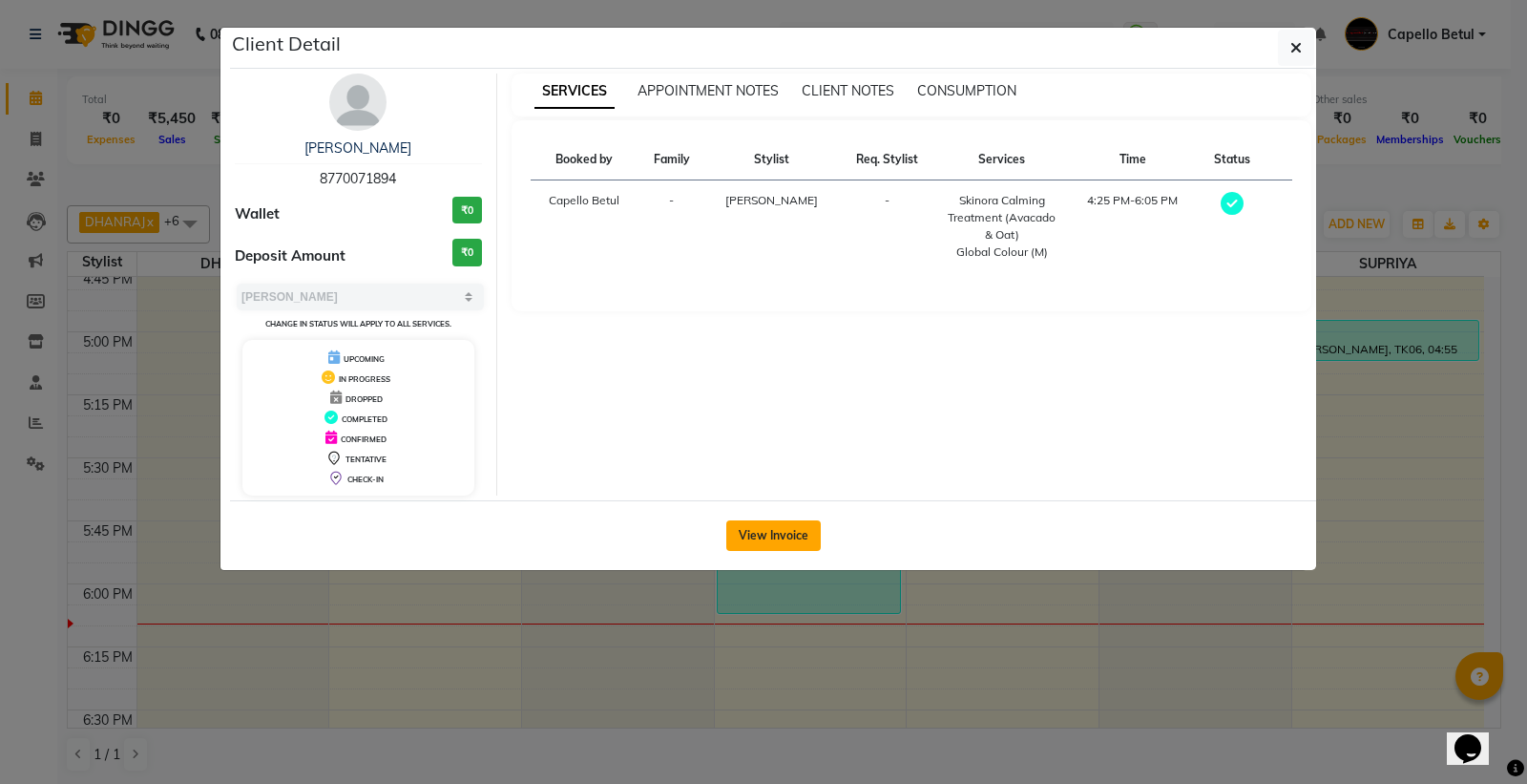
click at [761, 544] on button "View Invoice" at bounding box center [773, 535] width 95 height 30
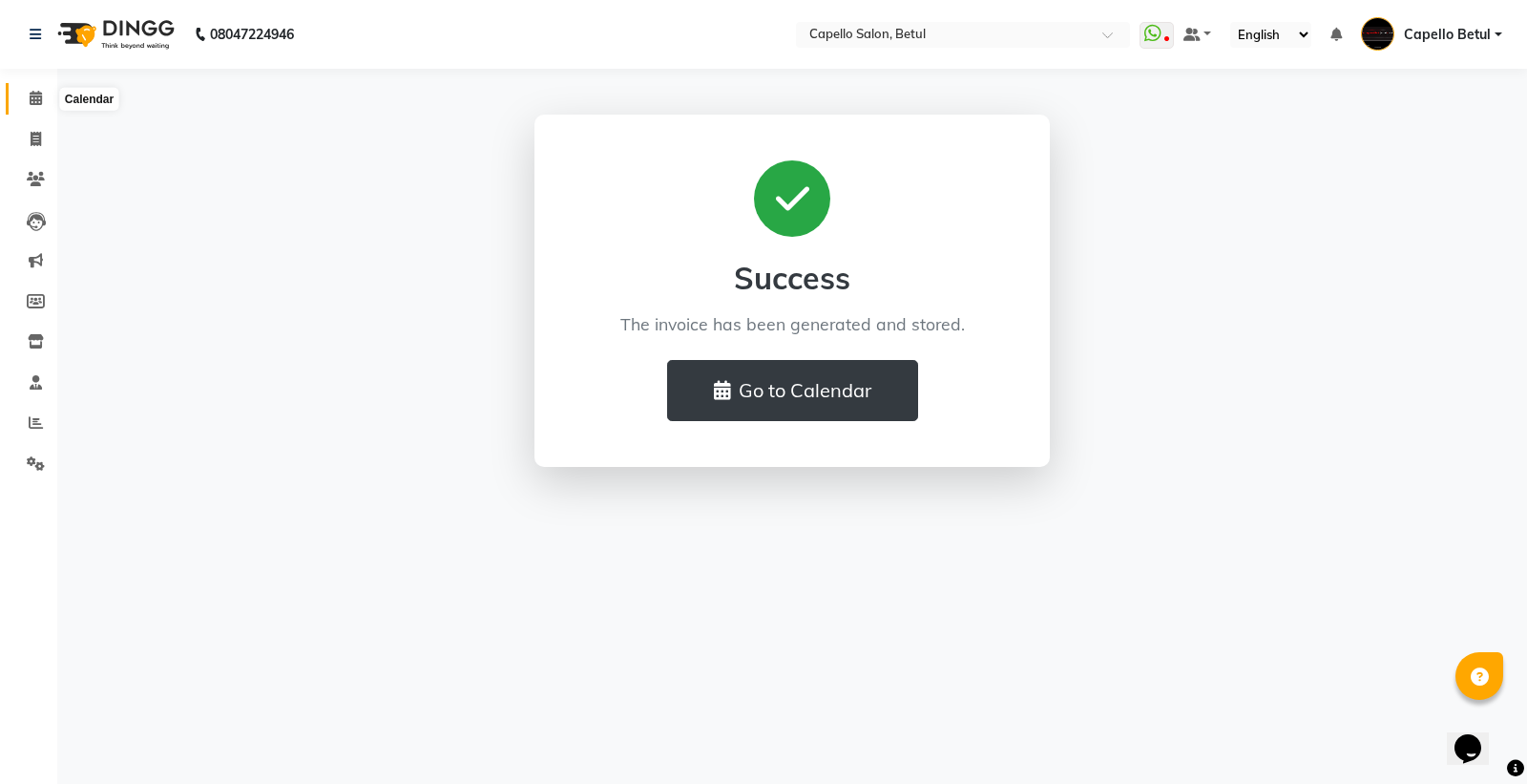
click at [25, 102] on span at bounding box center [36, 99] width 33 height 21
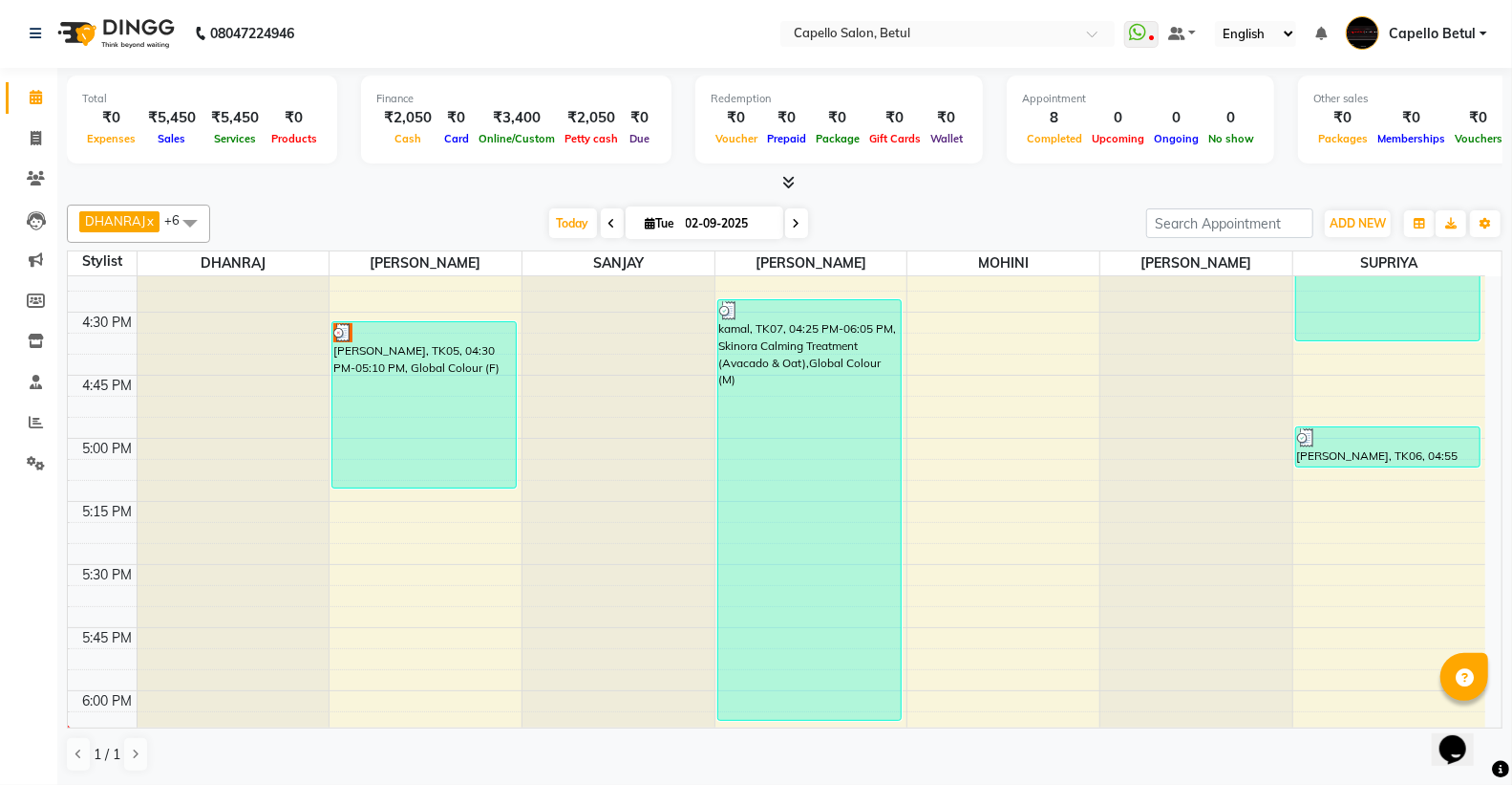
scroll to position [1856, 0]
click at [31, 187] on span at bounding box center [36, 179] width 33 height 22
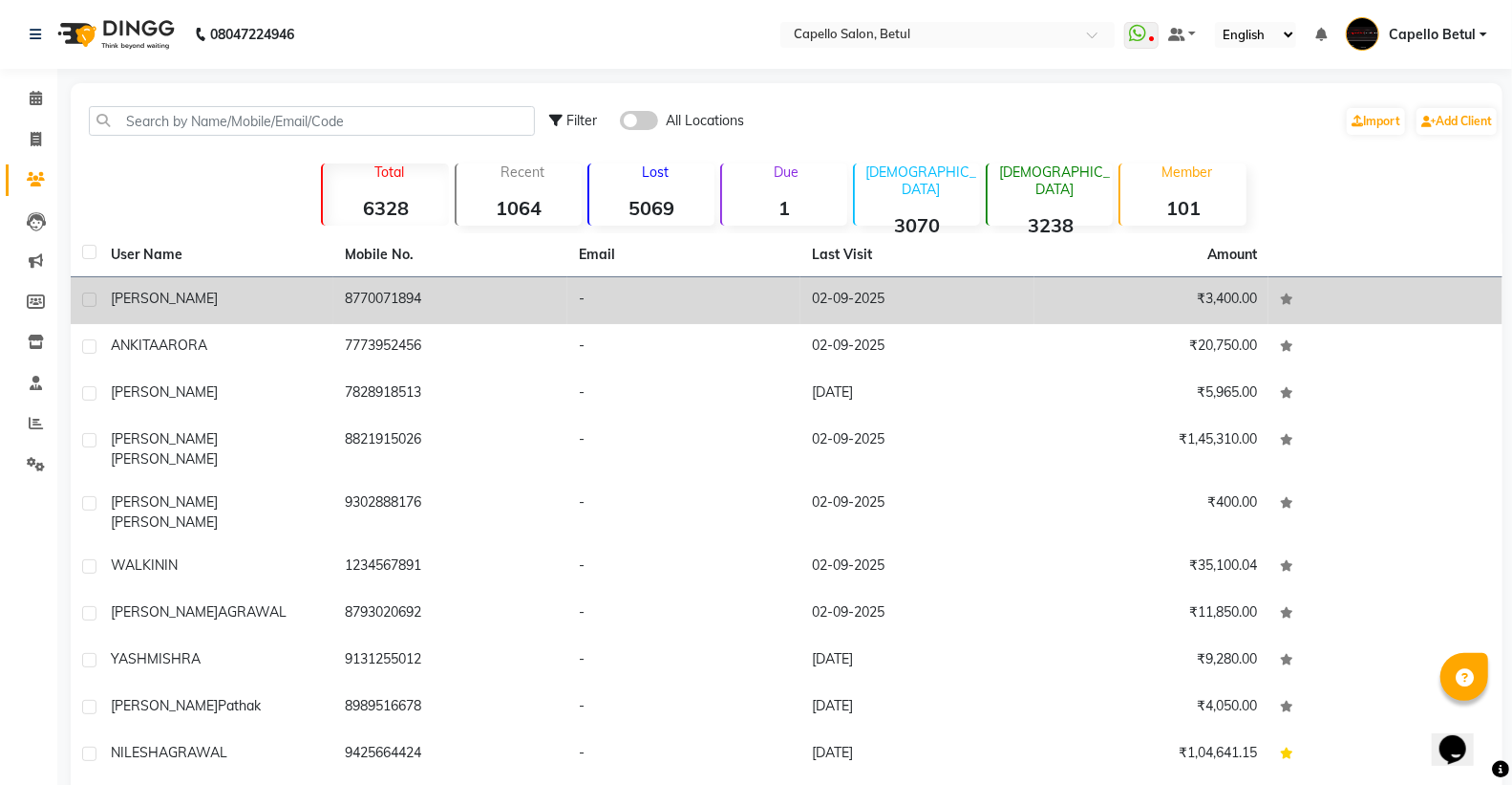
click at [126, 302] on span "[PERSON_NAME]" at bounding box center [163, 298] width 107 height 18
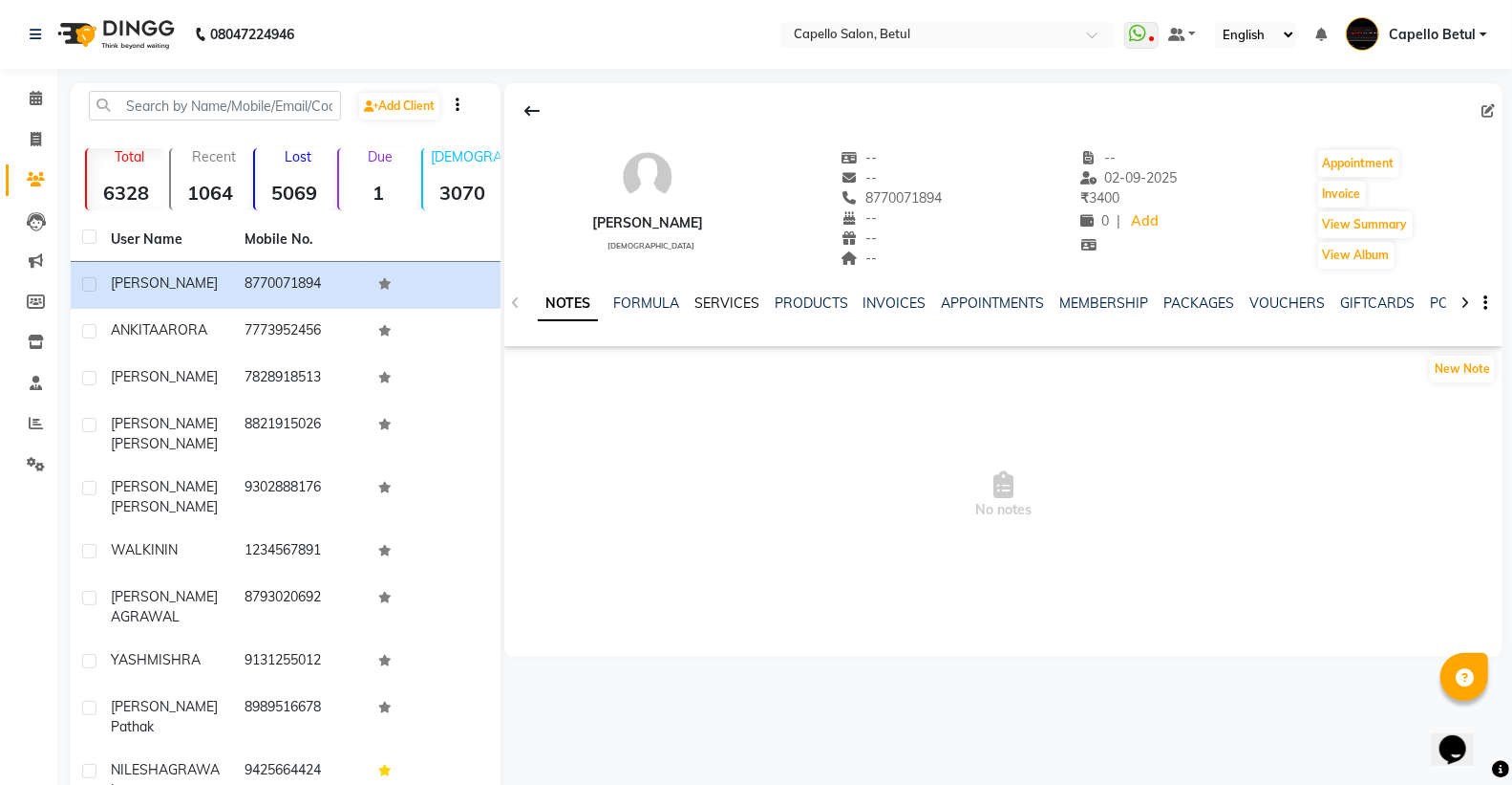
click at [730, 306] on link "SERVICES" at bounding box center [727, 303] width 65 height 18
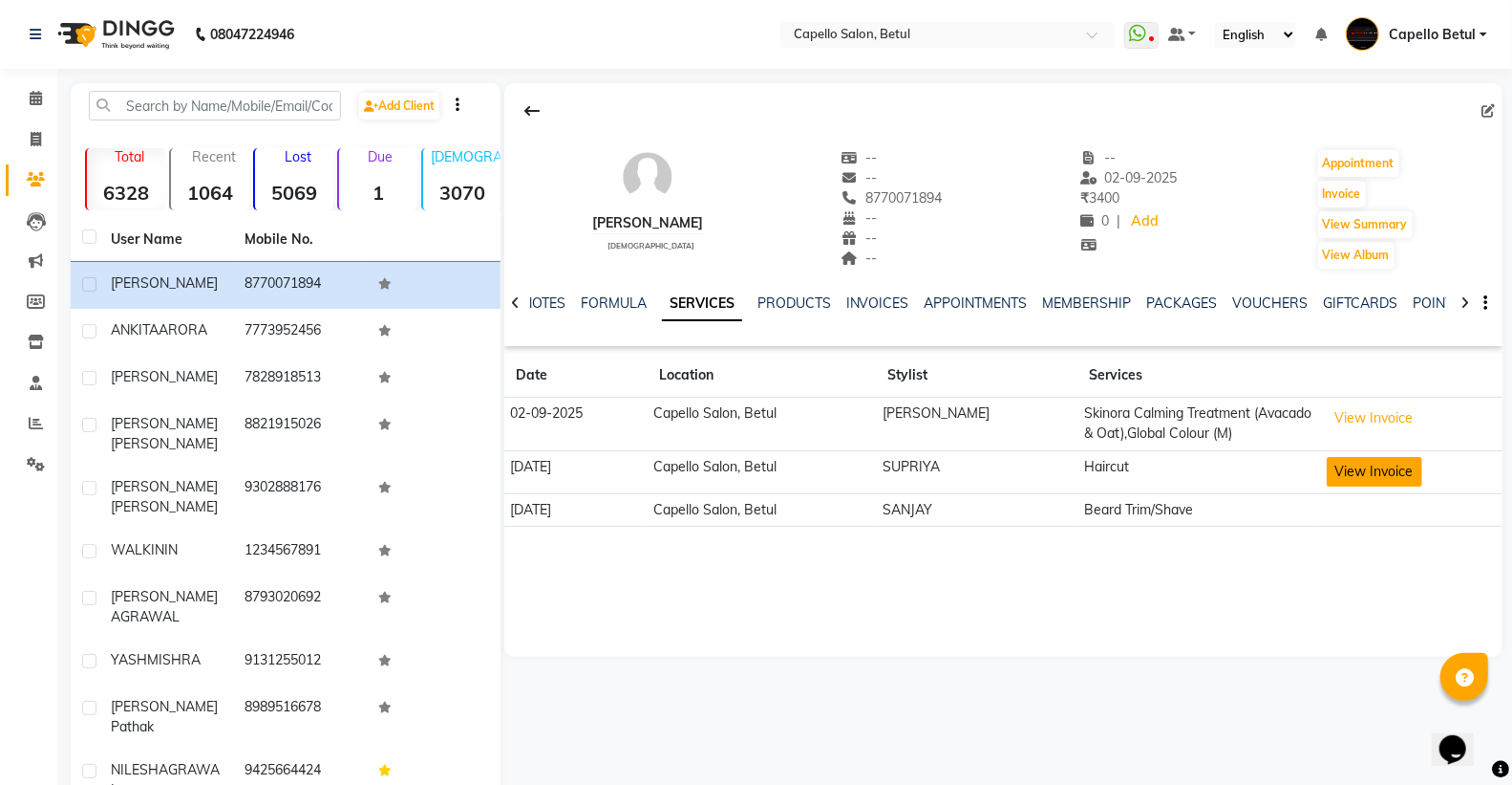
click at [1336, 470] on button "View Invoice" at bounding box center [1375, 471] width 96 height 29
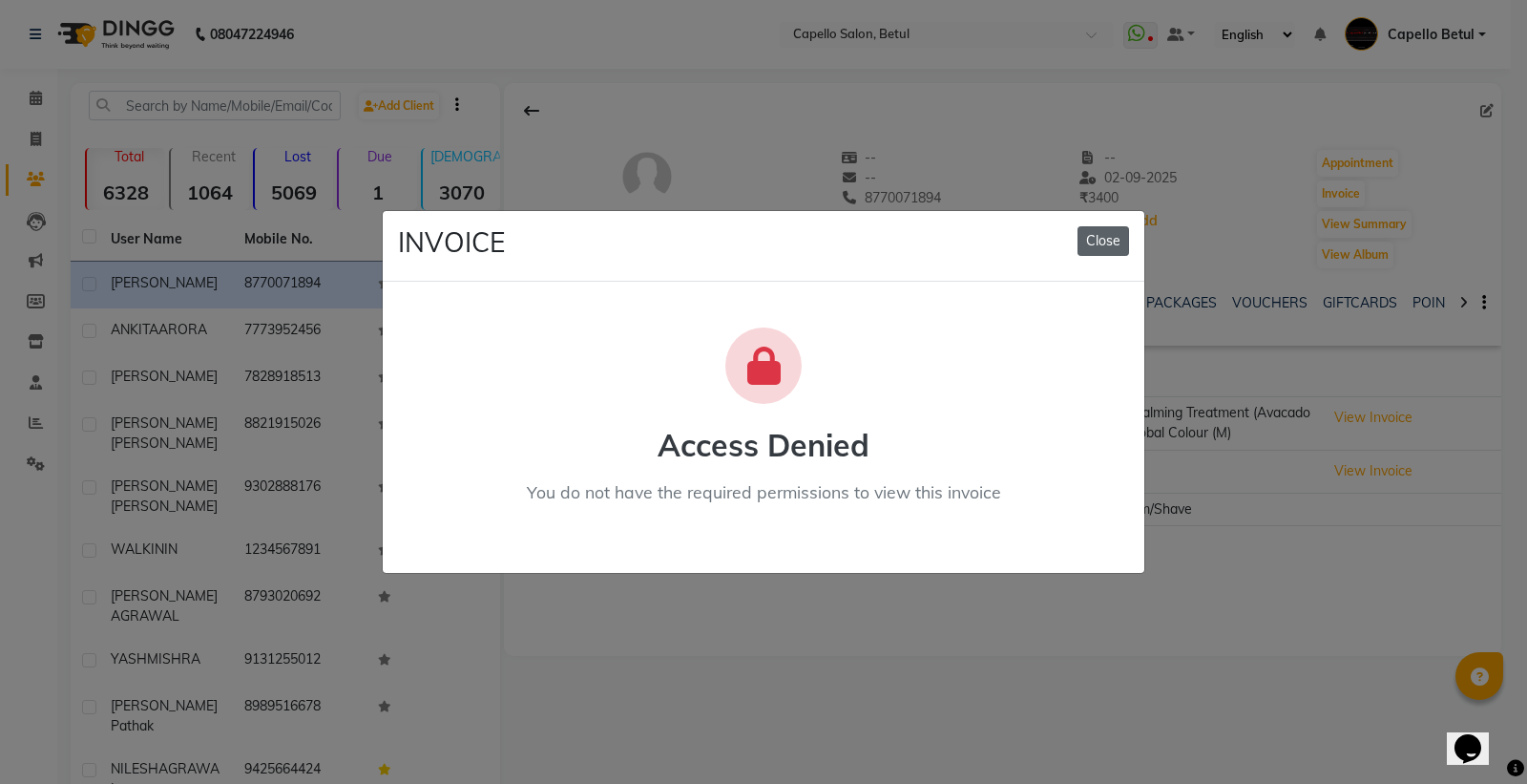
click at [1085, 242] on button "Close" at bounding box center [1103, 241] width 52 height 29
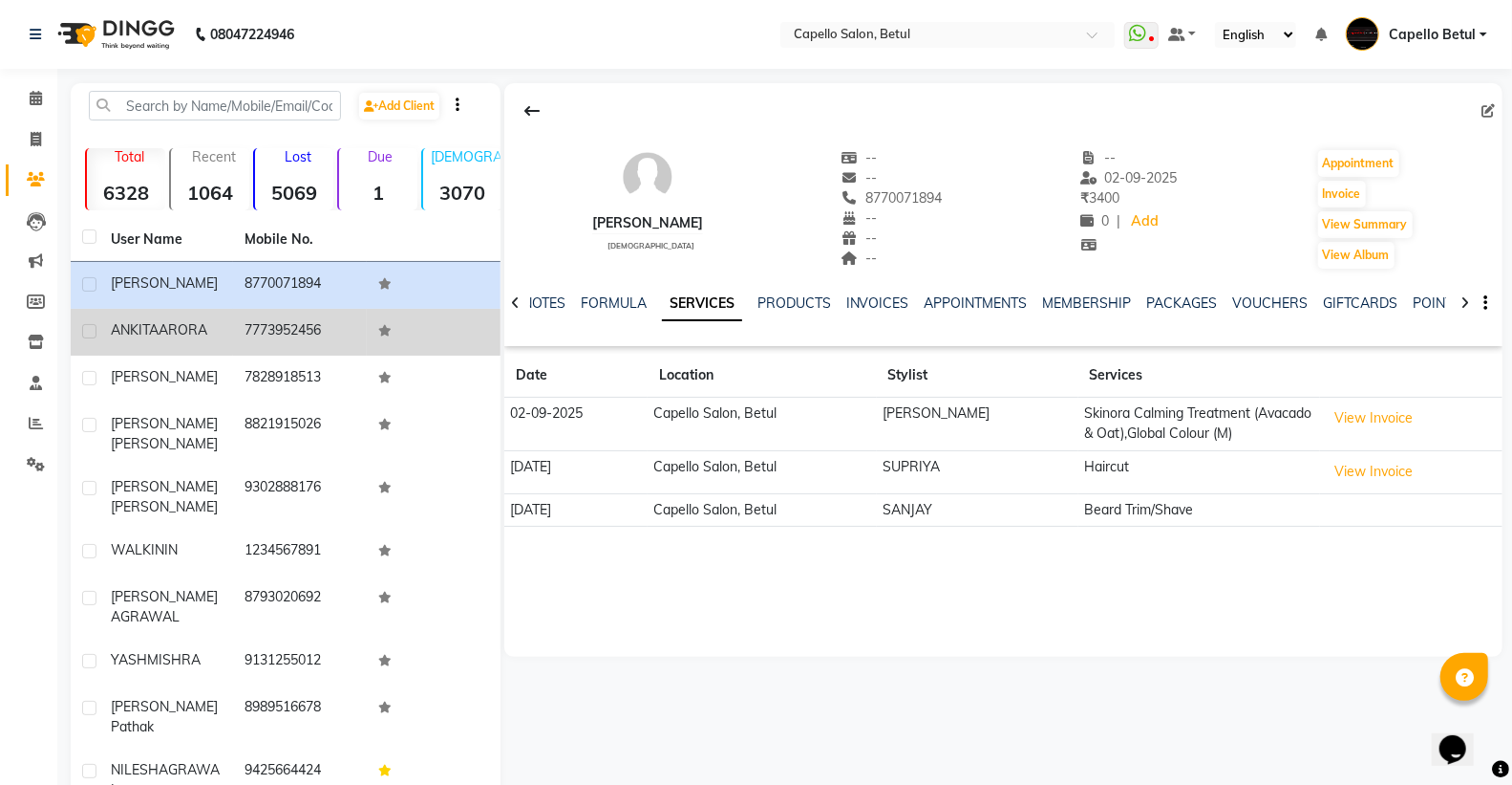
click at [192, 334] on span "ARORA" at bounding box center [183, 329] width 49 height 18
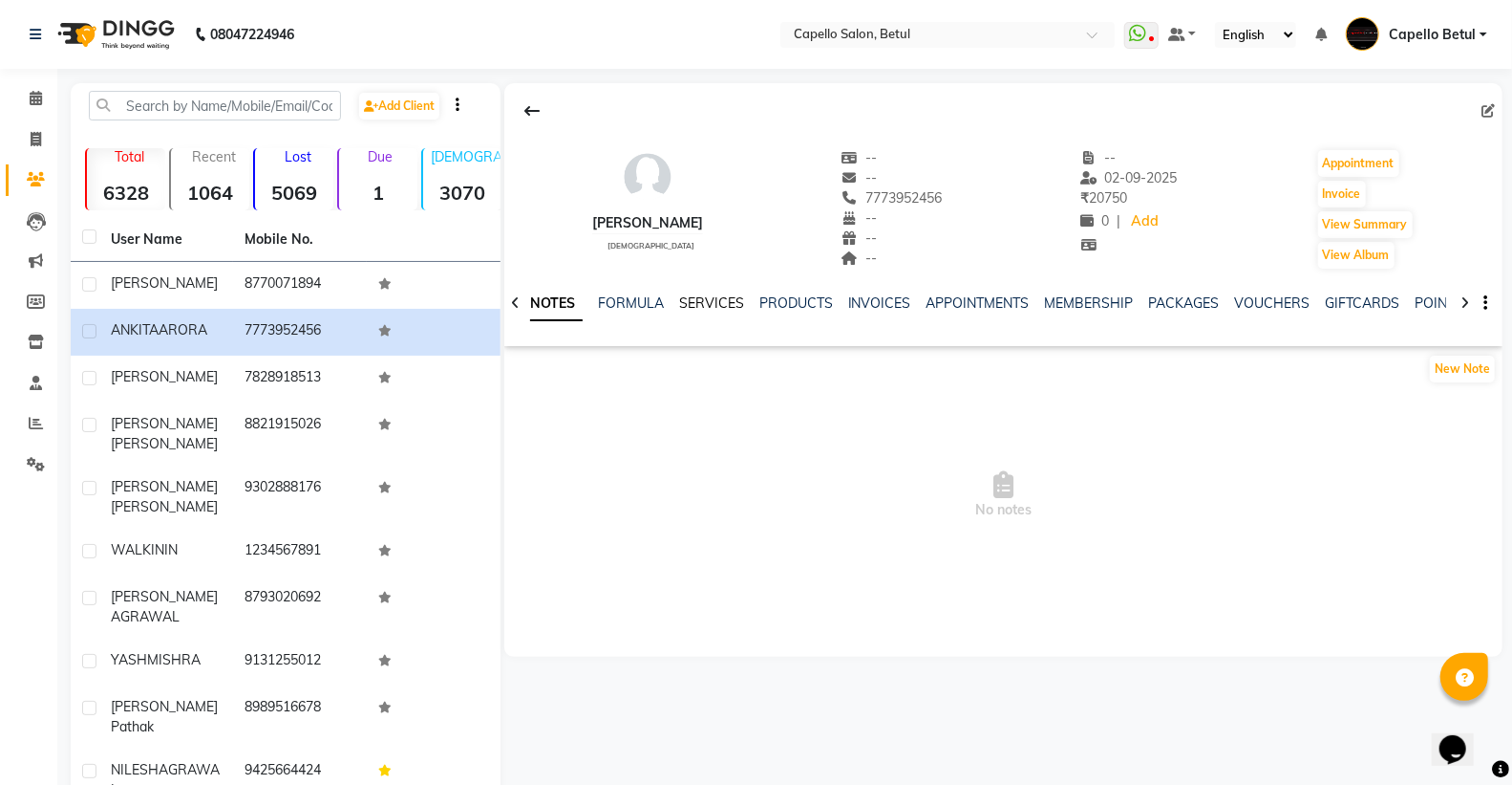
click at [718, 311] on link "SERVICES" at bounding box center [712, 303] width 65 height 18
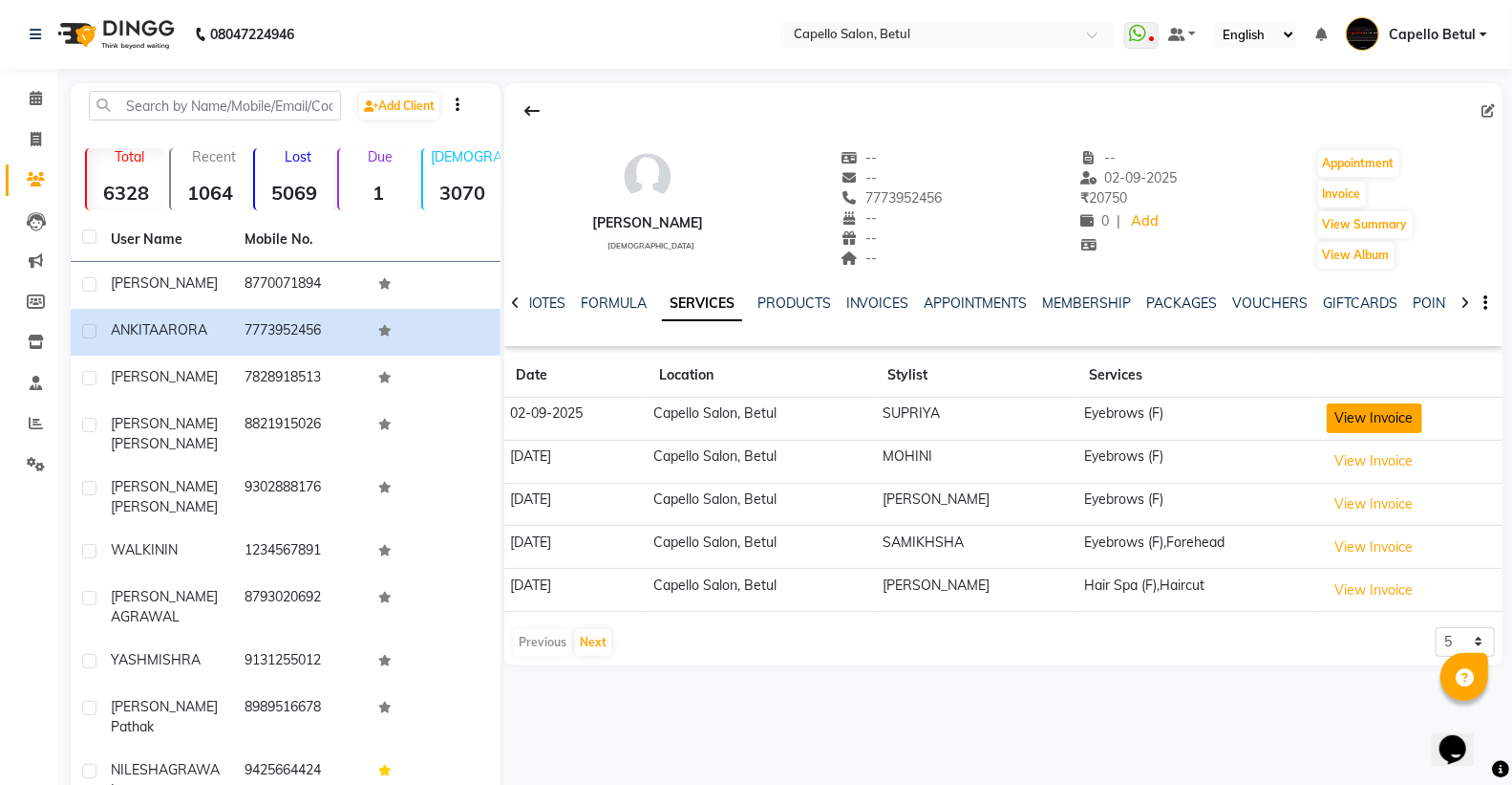
click at [1376, 431] on button "View Invoice" at bounding box center [1375, 418] width 96 height 29
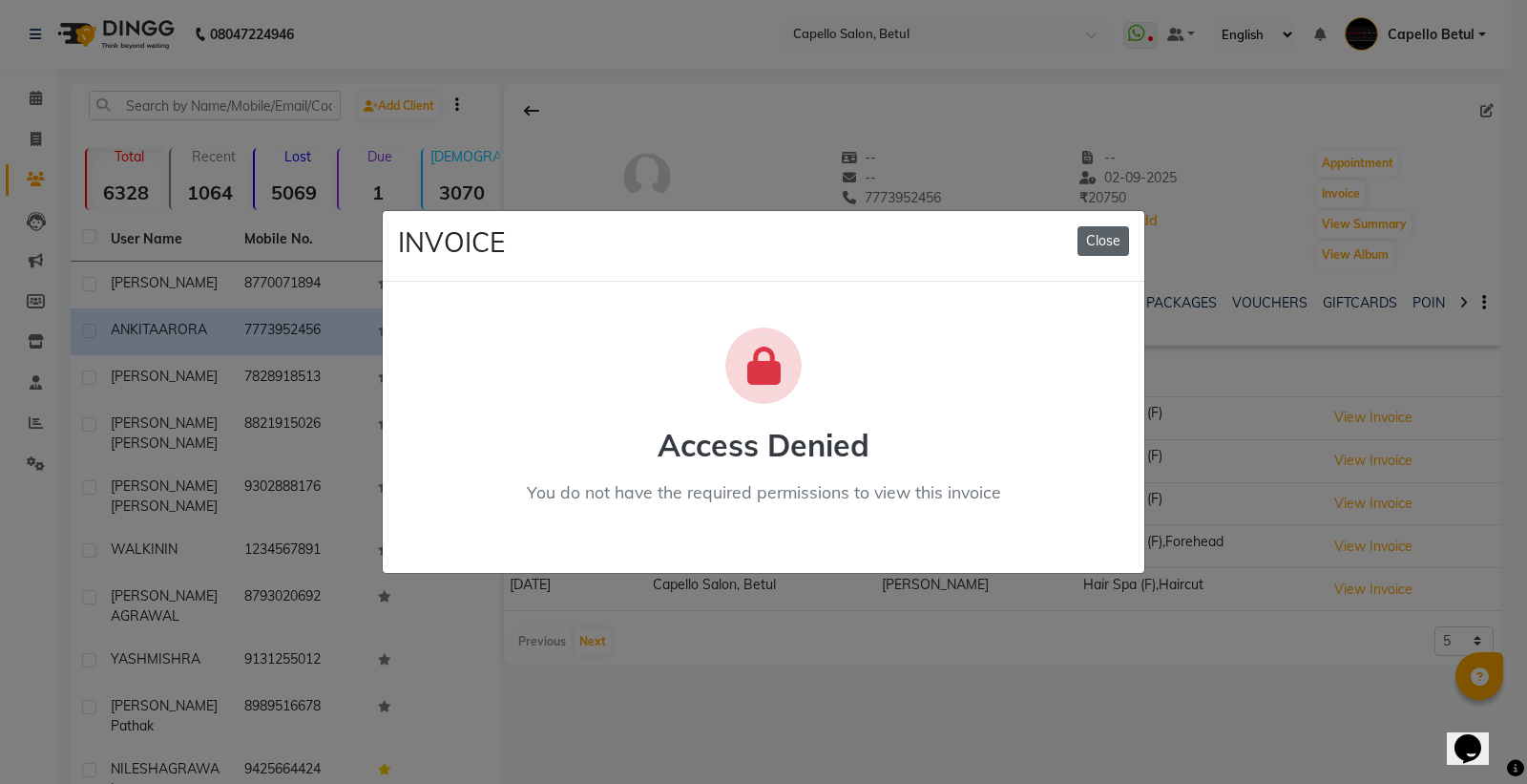
click at [1112, 246] on button "Close" at bounding box center [1103, 241] width 52 height 29
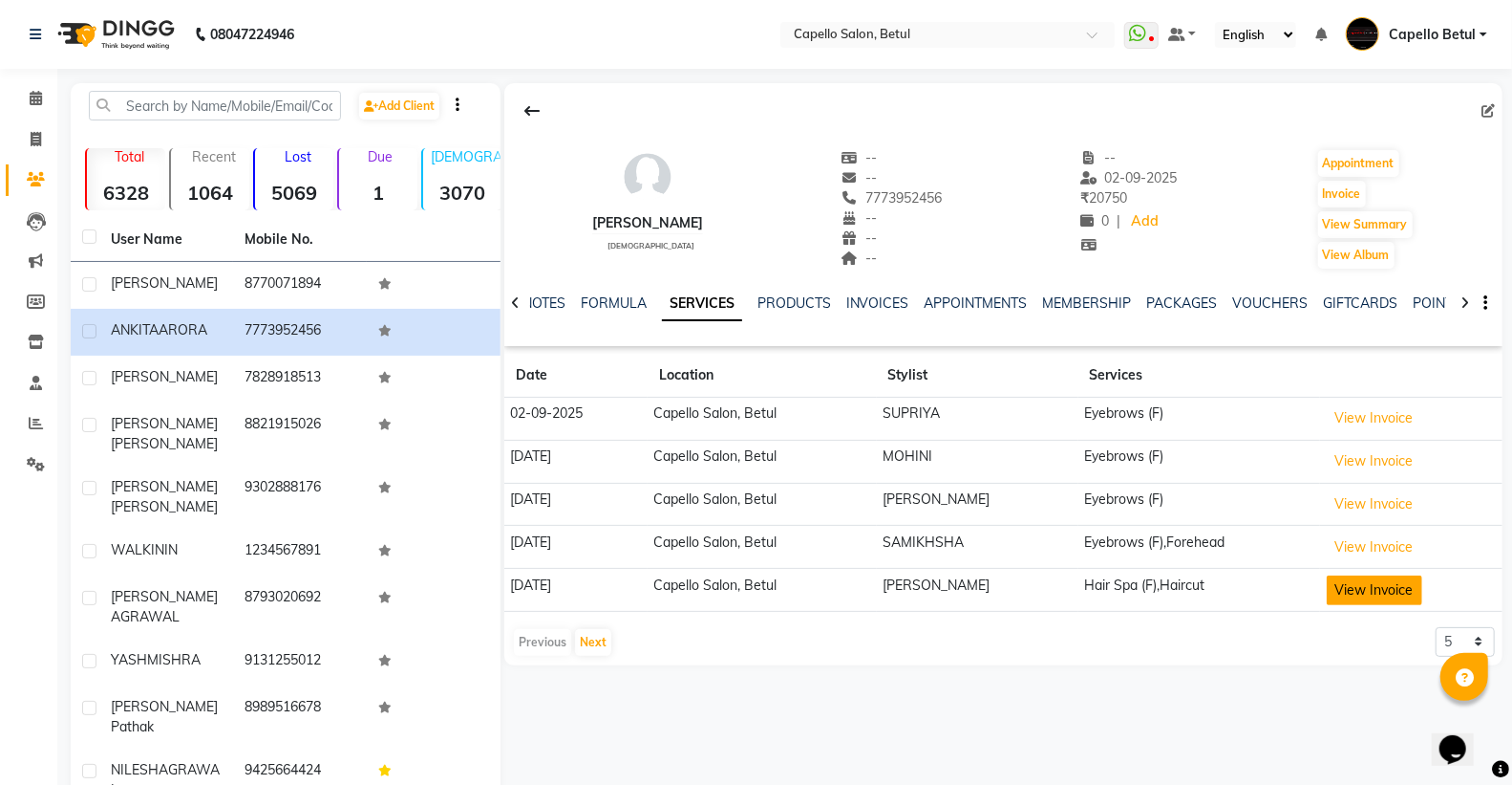
click at [1364, 600] on button "View Invoice" at bounding box center [1375, 589] width 96 height 29
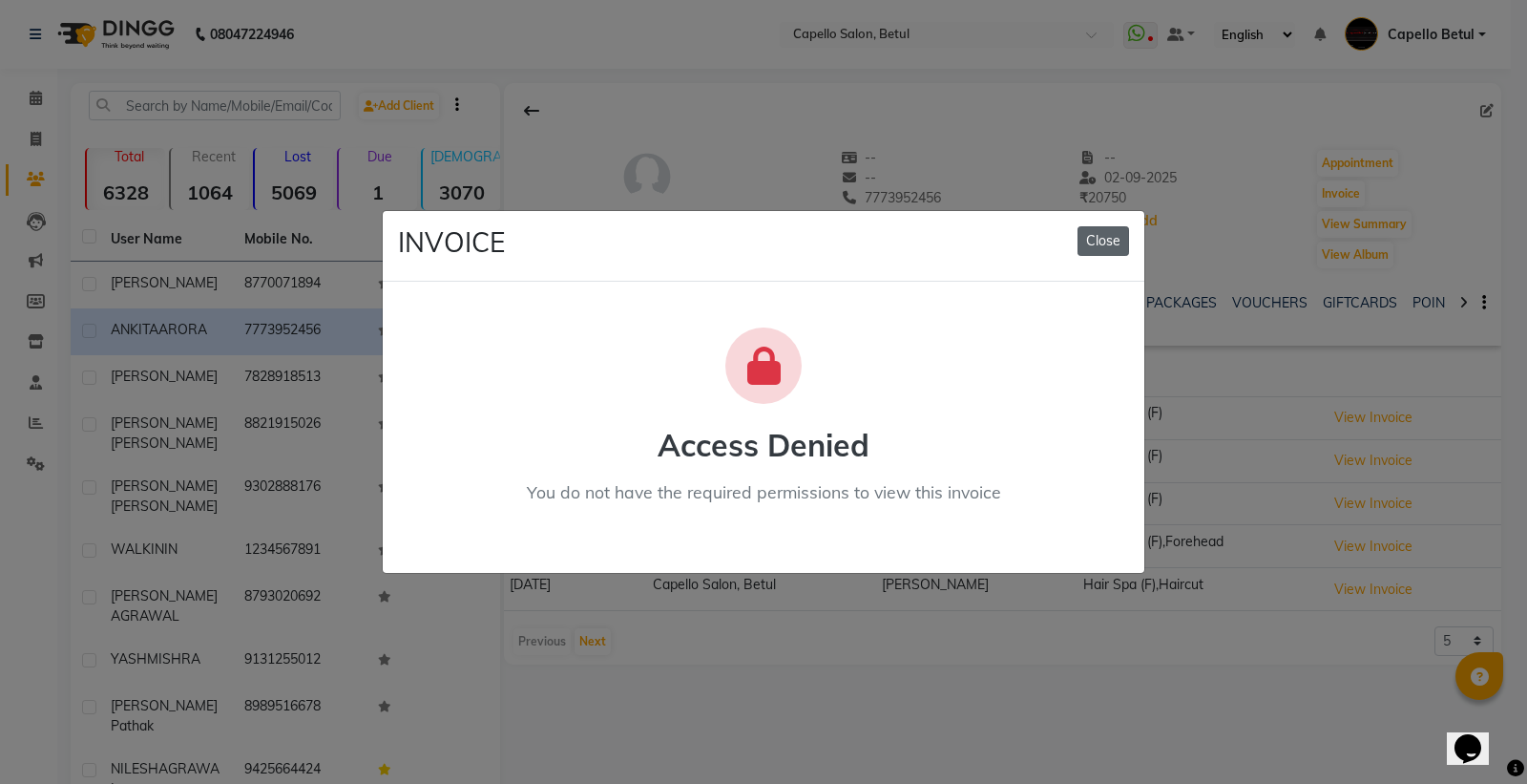
click at [1105, 234] on button "Close" at bounding box center [1103, 241] width 52 height 29
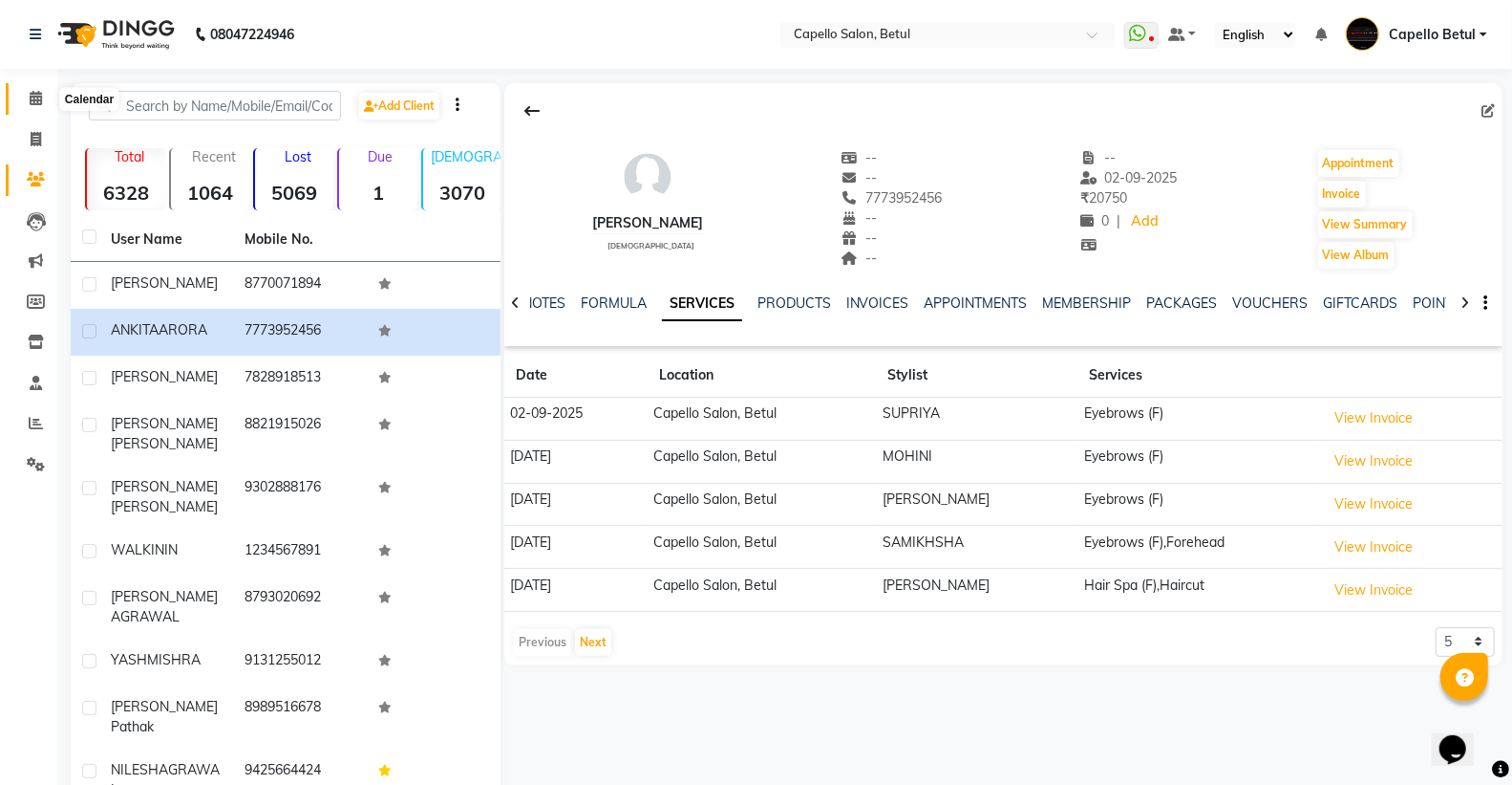
click at [39, 99] on icon at bounding box center [35, 98] width 13 height 15
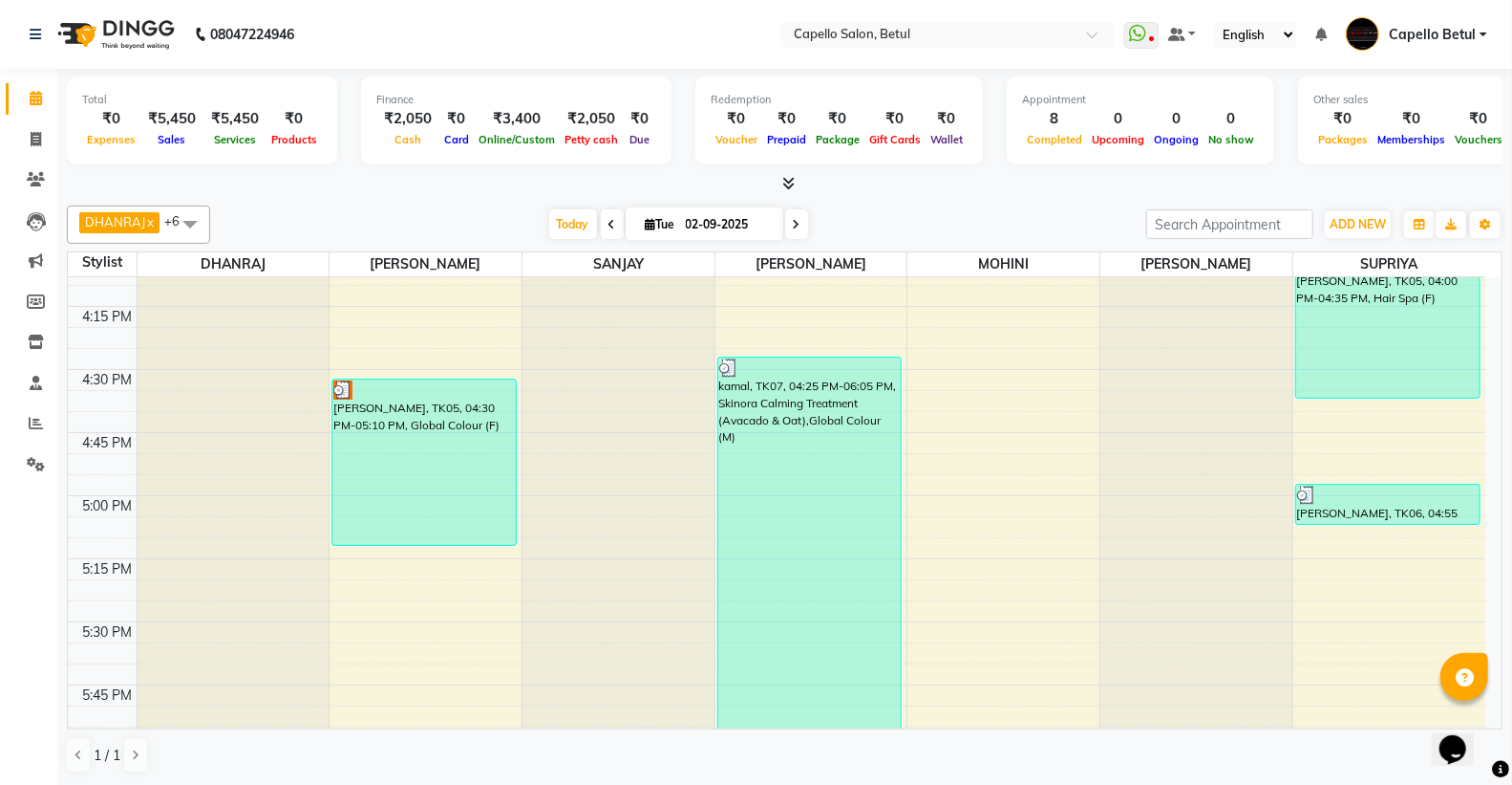
scroll to position [1911, 0]
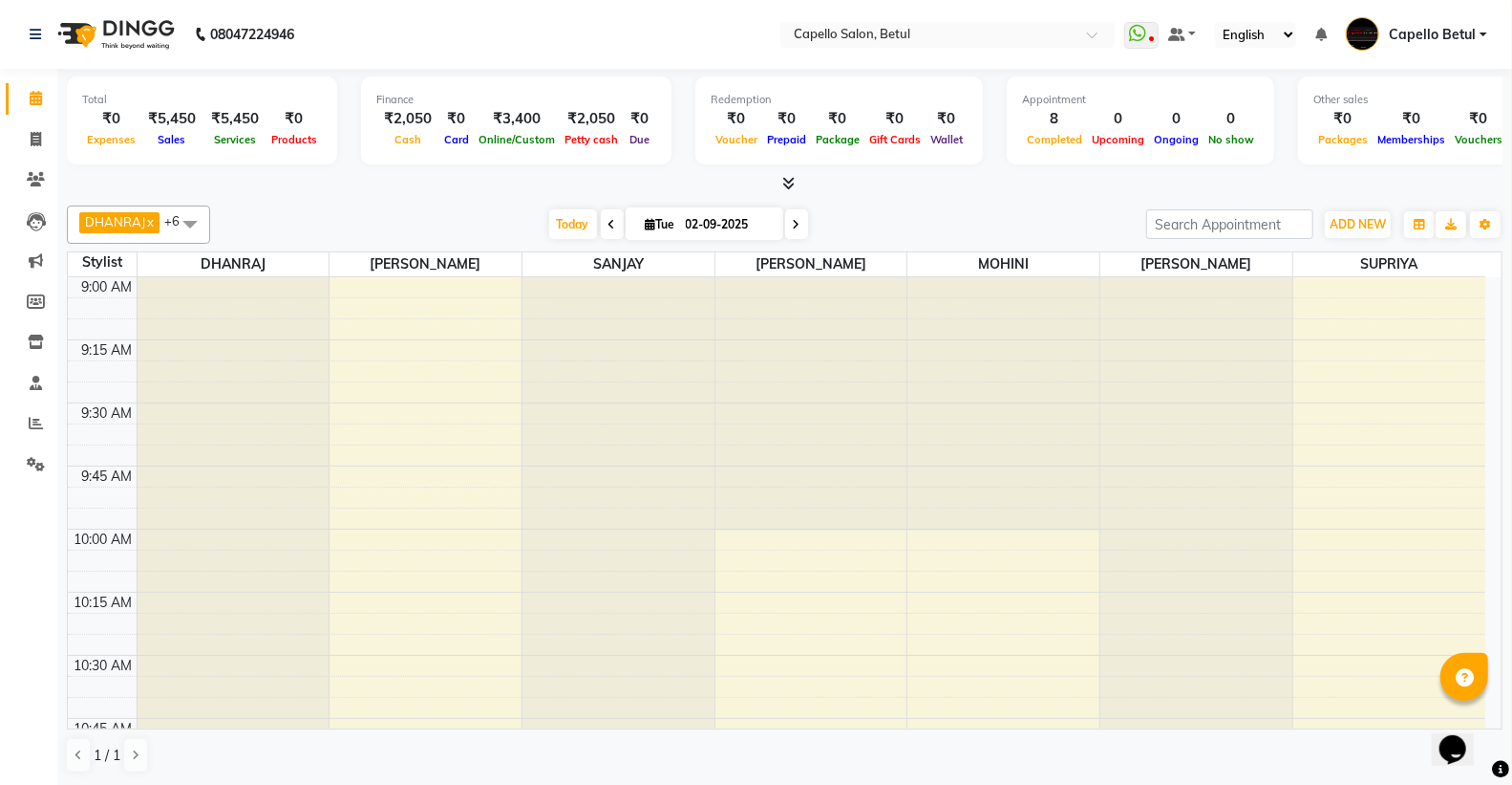
scroll to position [1911, 0]
click at [34, 135] on icon at bounding box center [35, 139] width 11 height 15
select select "service"
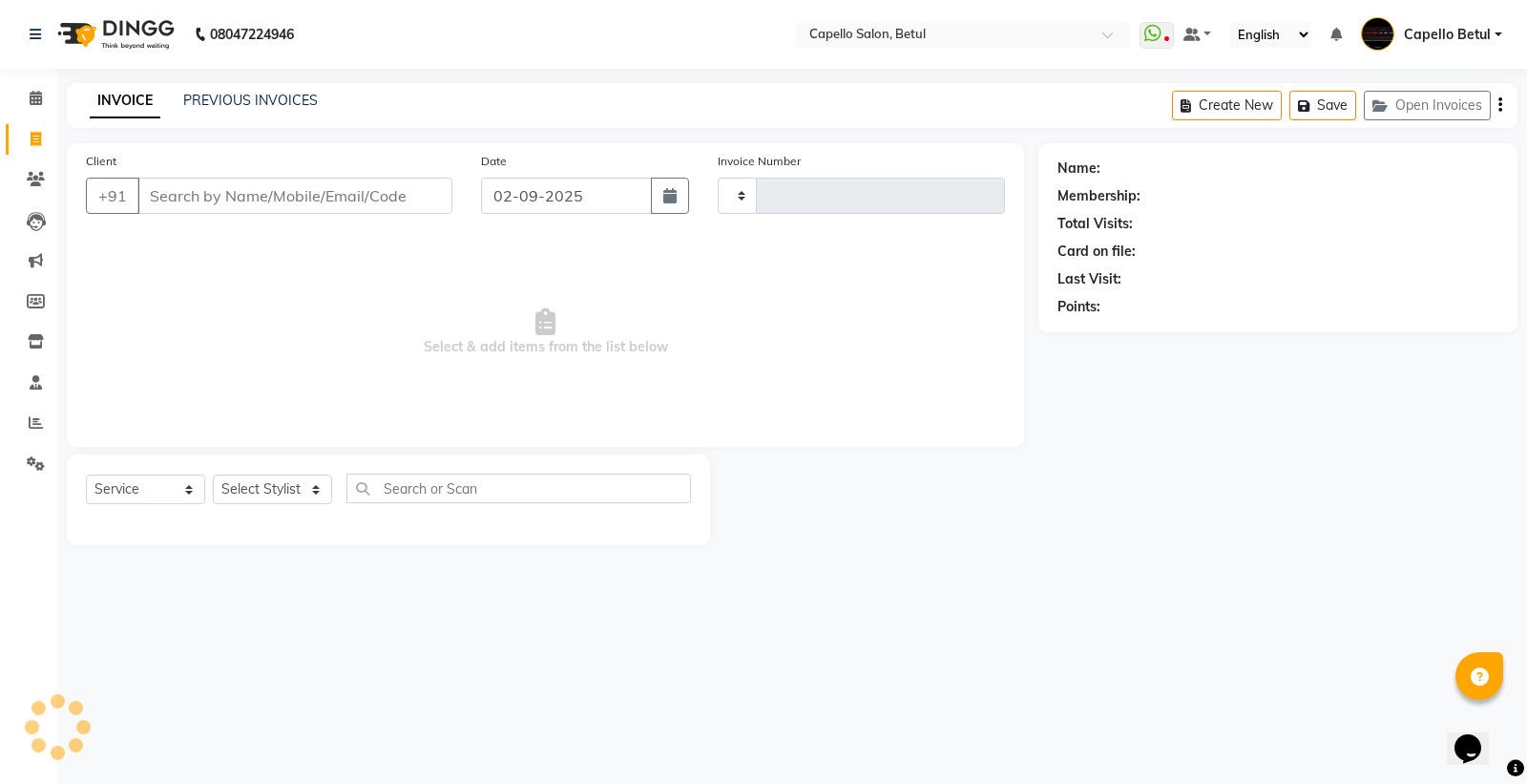
type input "0021"
select select "8951"
click at [224, 491] on select "Select Stylist" at bounding box center [272, 489] width 119 height 29
select select "20307"
click at [213, 475] on select "Select Stylist ADMIN Capello Betul [PERSON_NAME] [PERSON_NAME] POOJA SOLANKI (M…" at bounding box center [272, 489] width 119 height 29
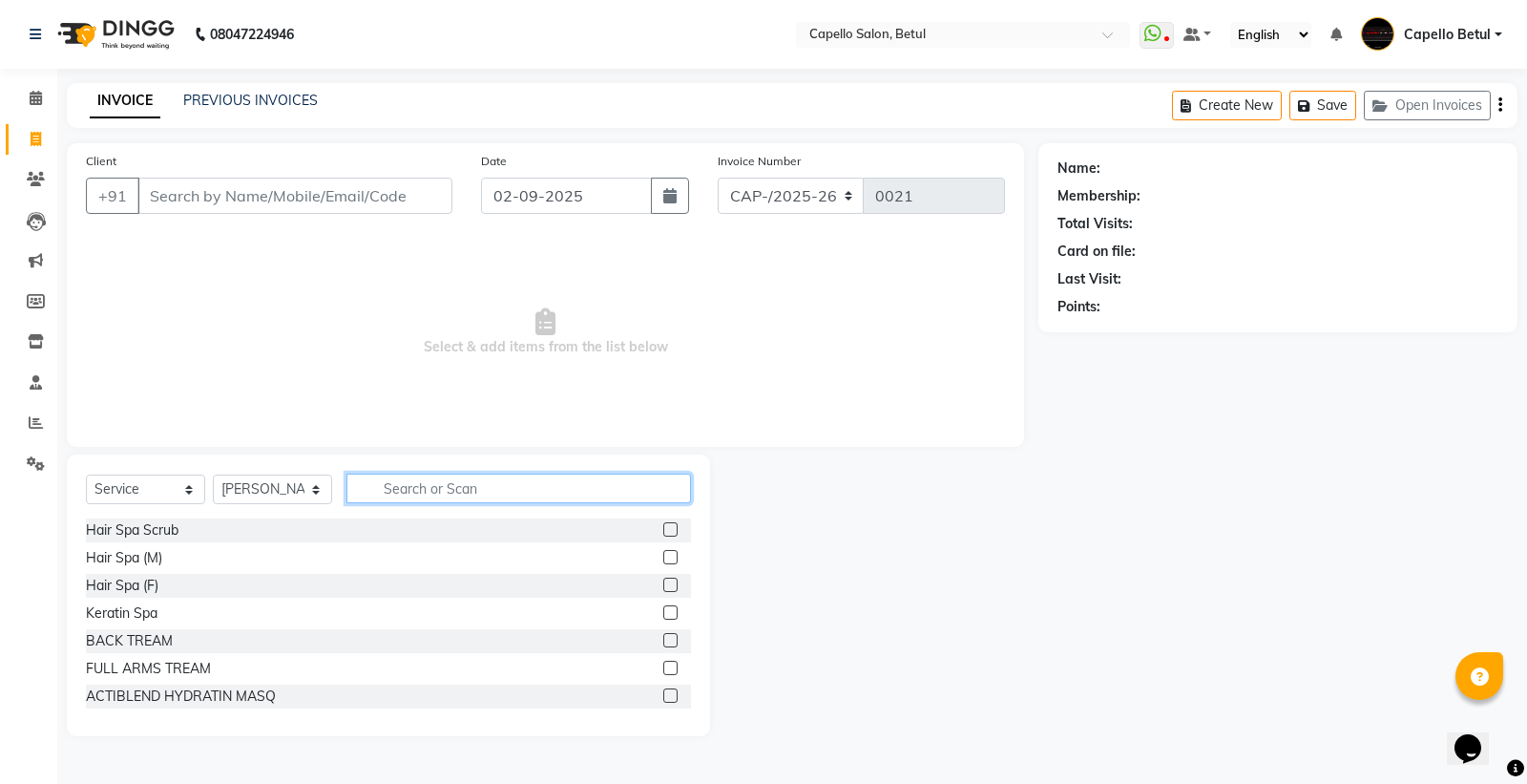
click at [386, 500] on input "text" at bounding box center [518, 488] width 345 height 29
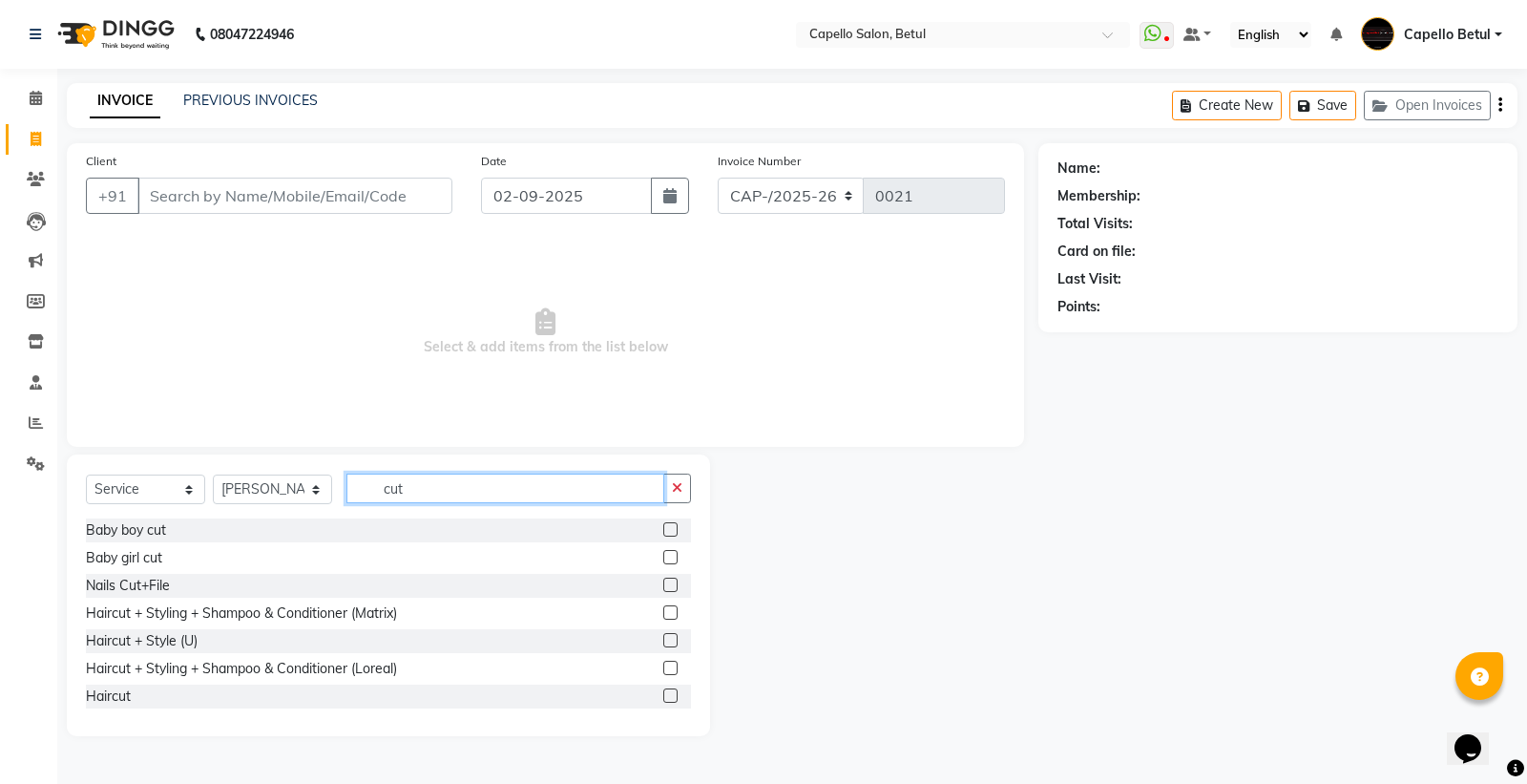
type input "cut"
click at [663, 695] on label at bounding box center [670, 695] width 15 height 15
click at [663, 695] on input "checkbox" at bounding box center [669, 696] width 13 height 13
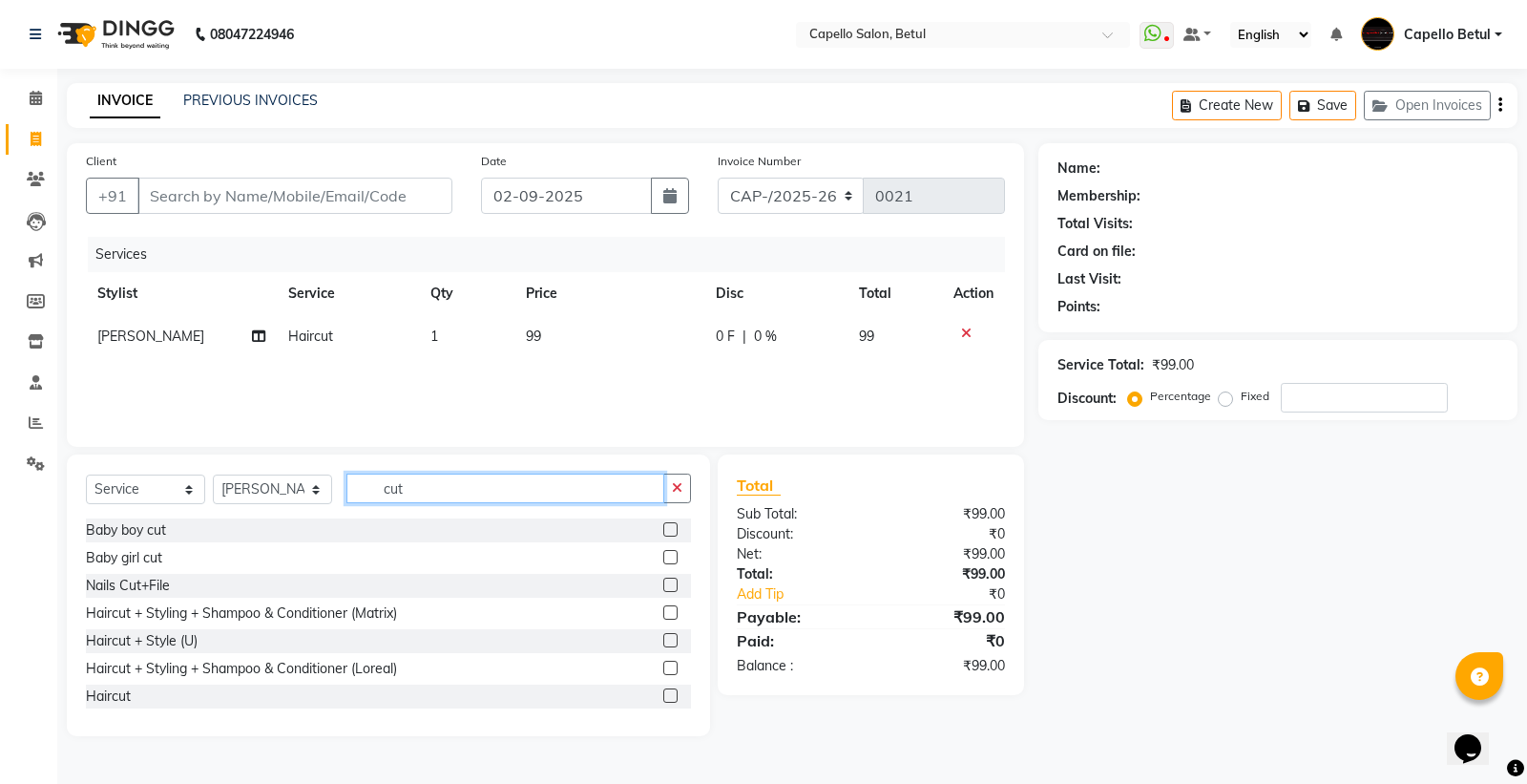
checkbox input "false"
click at [544, 491] on input "cut" at bounding box center [506, 488] width 318 height 29
click at [636, 332] on td "99" at bounding box center [609, 337] width 190 height 43
select select "20307"
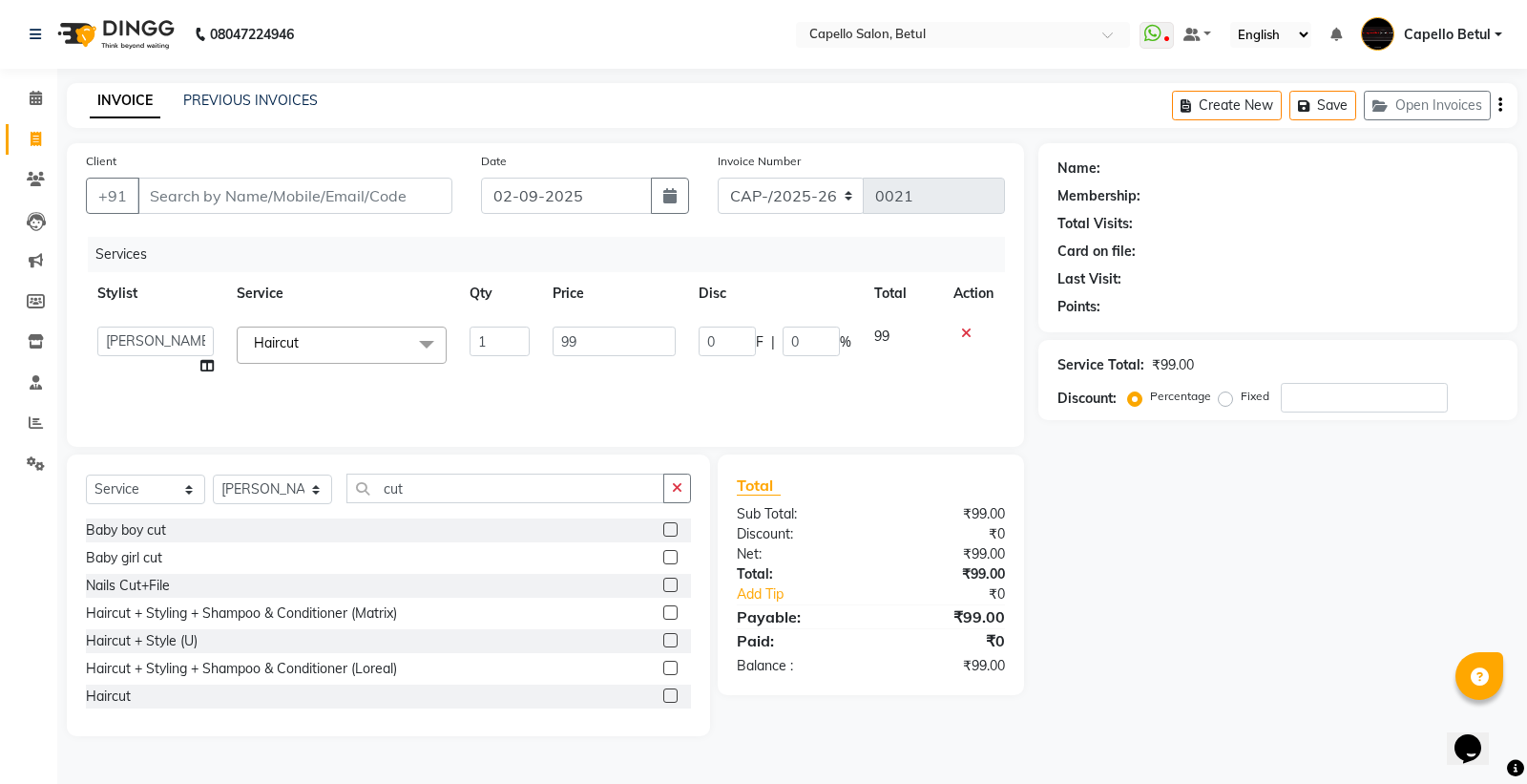
click at [636, 332] on input "99" at bounding box center [614, 341] width 123 height 29
type input "9"
type input "200"
click at [654, 388] on div "Services Stylist Service Qty Price Disc Total Action [PERSON_NAME] Haircut 1 20…" at bounding box center [545, 332] width 919 height 191
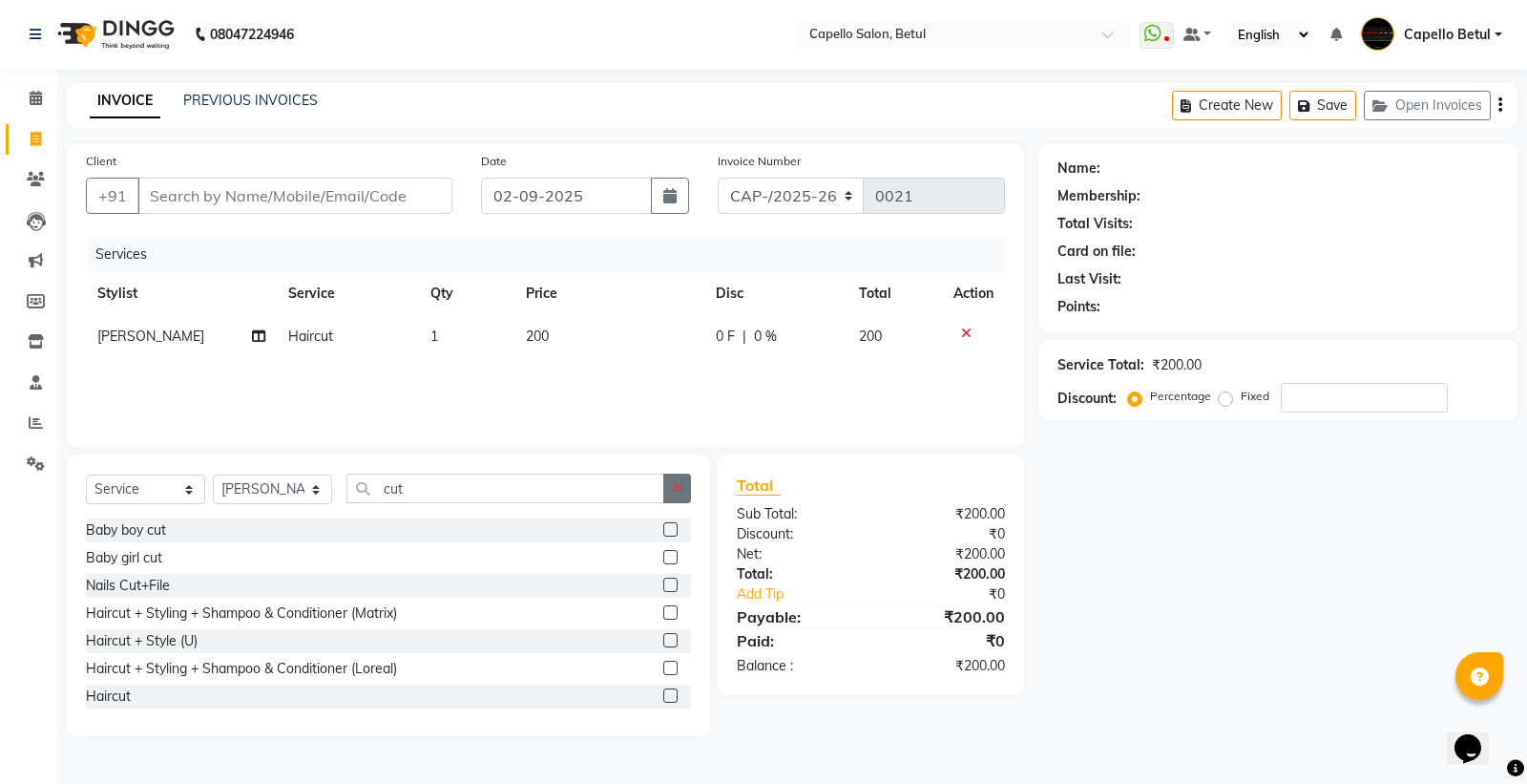
click at [669, 492] on button "button" at bounding box center [677, 488] width 27 height 29
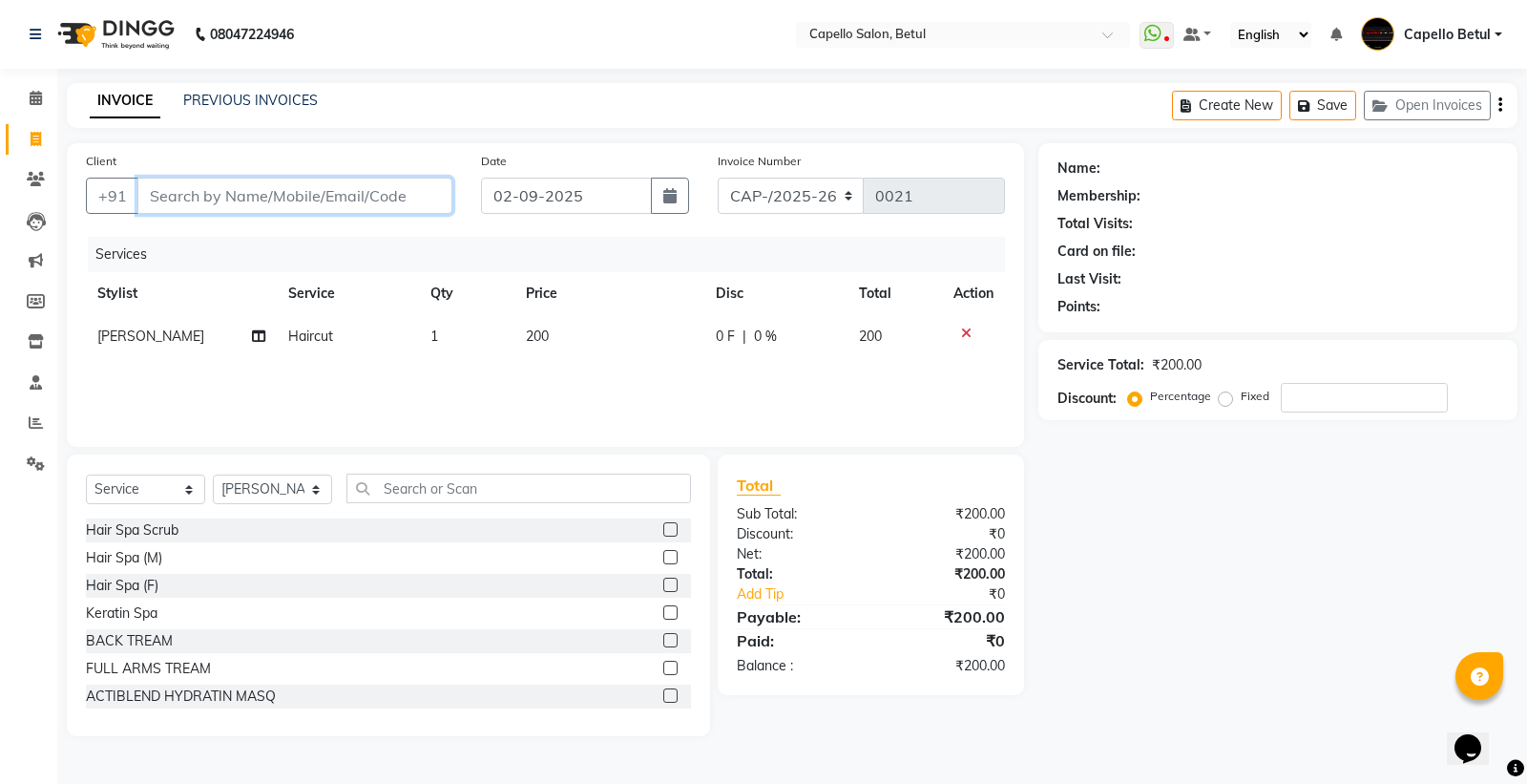
click at [234, 212] on input "Client" at bounding box center [295, 195] width 315 height 36
type input "9"
type input "0"
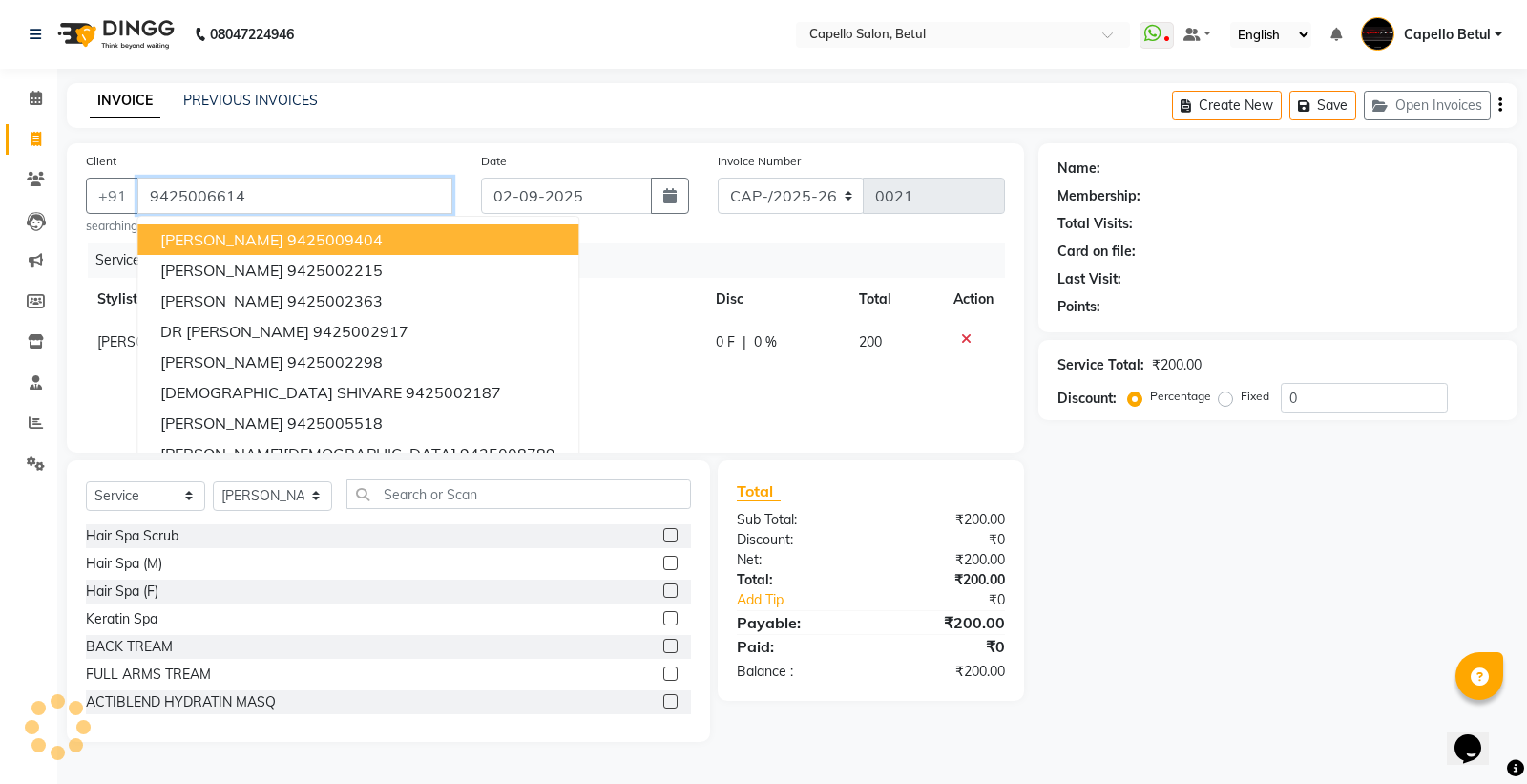
type input "9425006614"
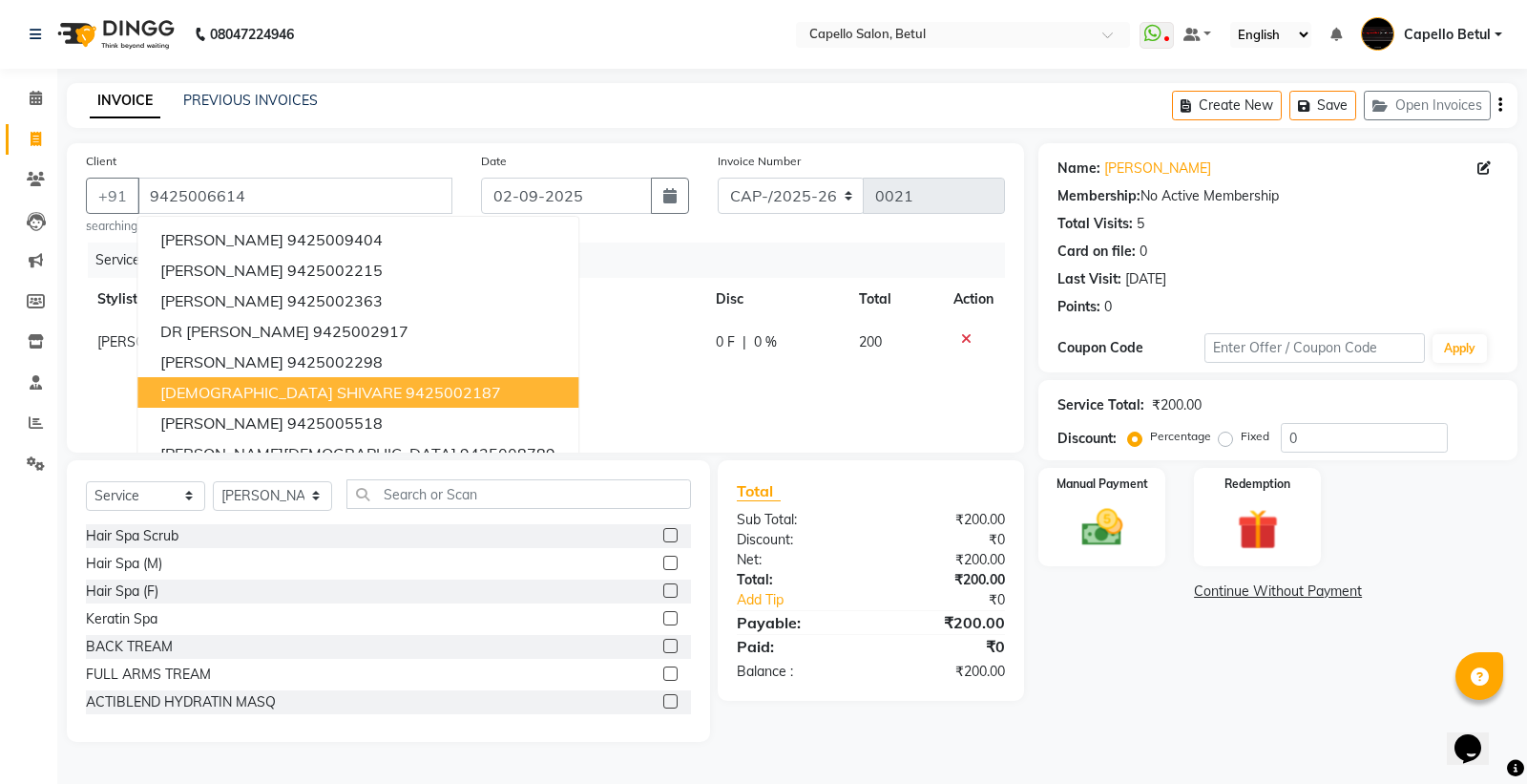
click at [706, 383] on div "Services Stylist Service Qty Price Disc Total Action [PERSON_NAME] Haircut 1 20…" at bounding box center [545, 338] width 919 height 191
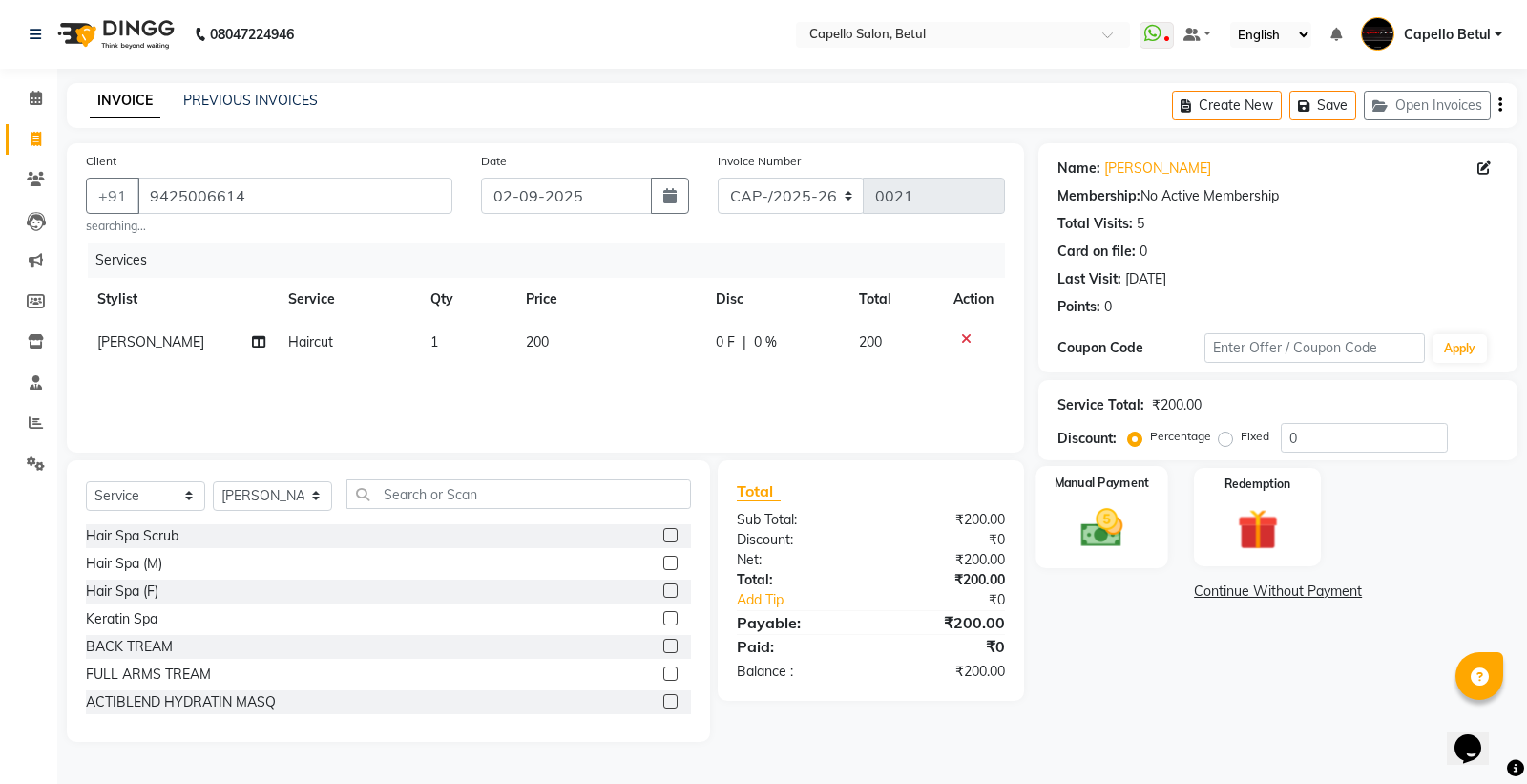
click at [1104, 518] on img at bounding box center [1102, 527] width 68 height 49
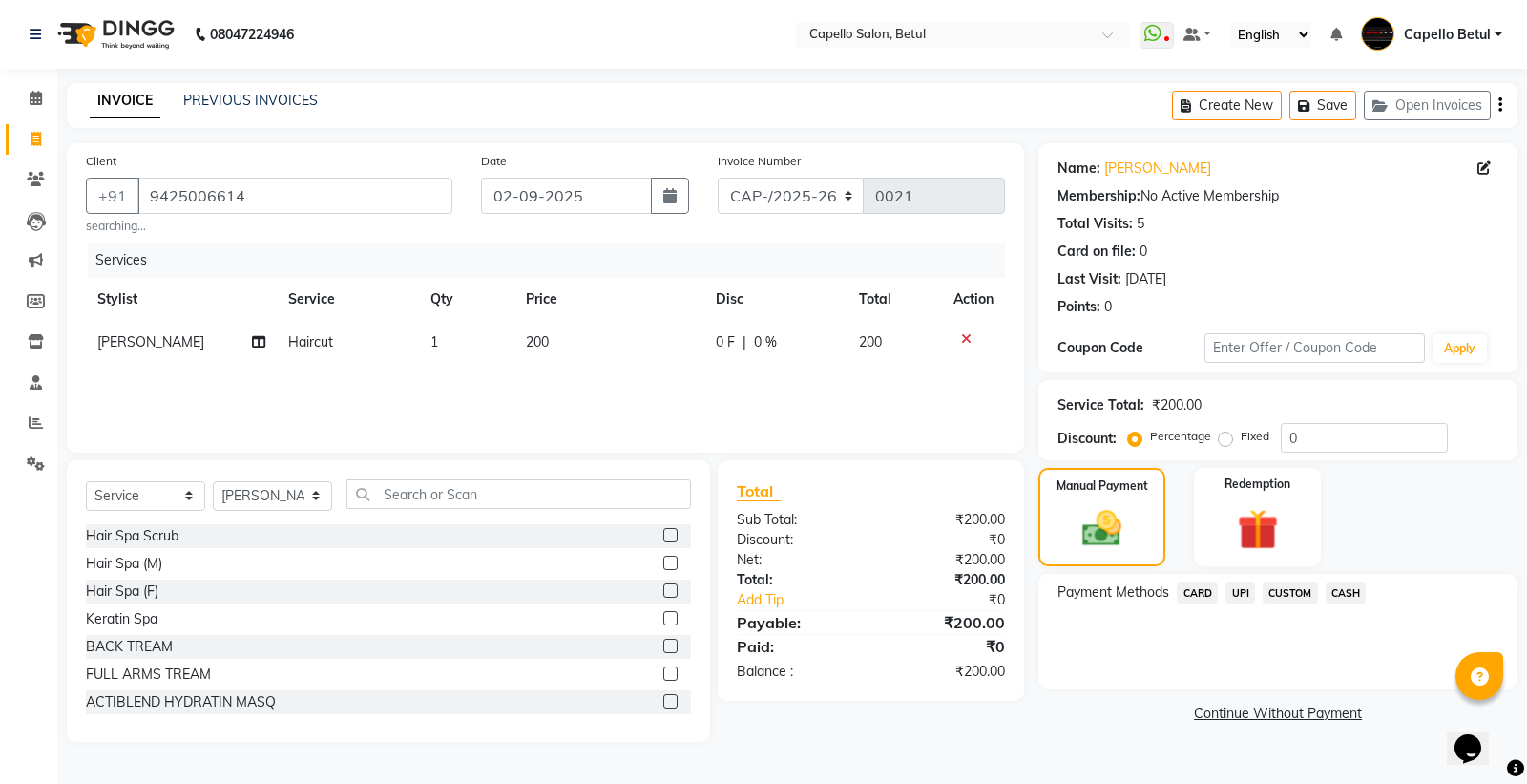
click at [1241, 597] on span "UPI" at bounding box center [1240, 592] width 29 height 21
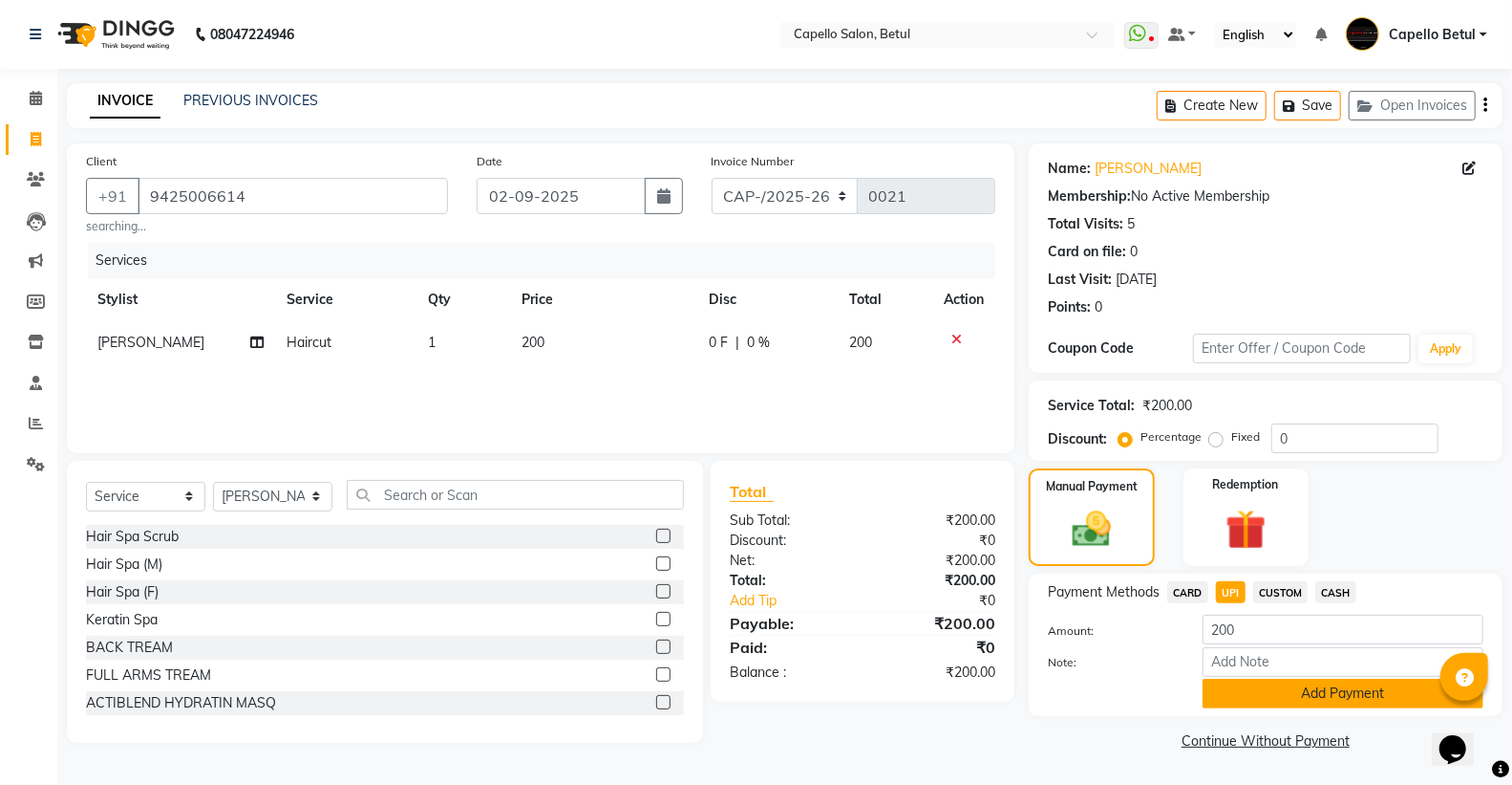
click at [1335, 696] on button "Add Payment" at bounding box center [1343, 693] width 281 height 29
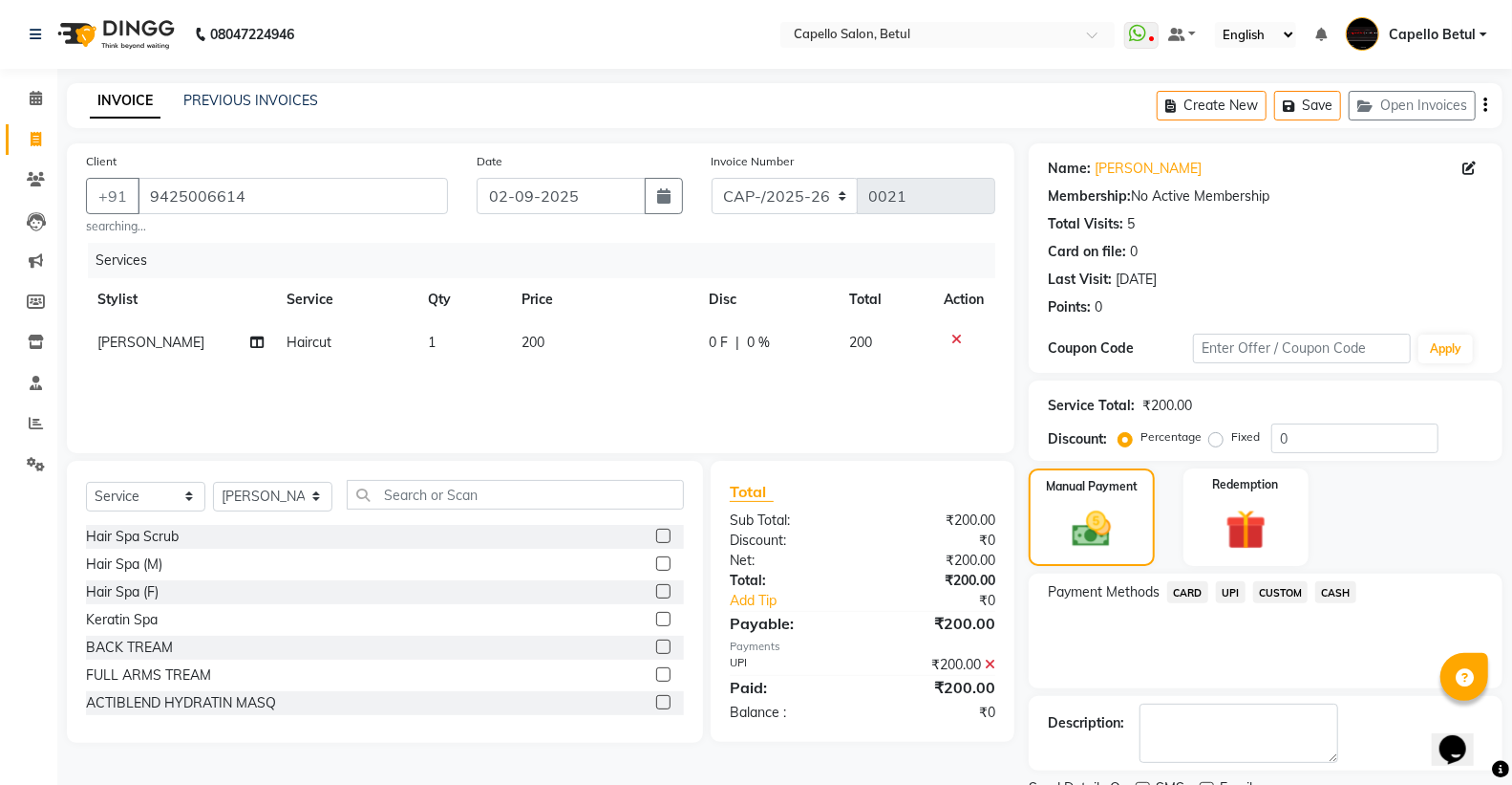
scroll to position [79, 0]
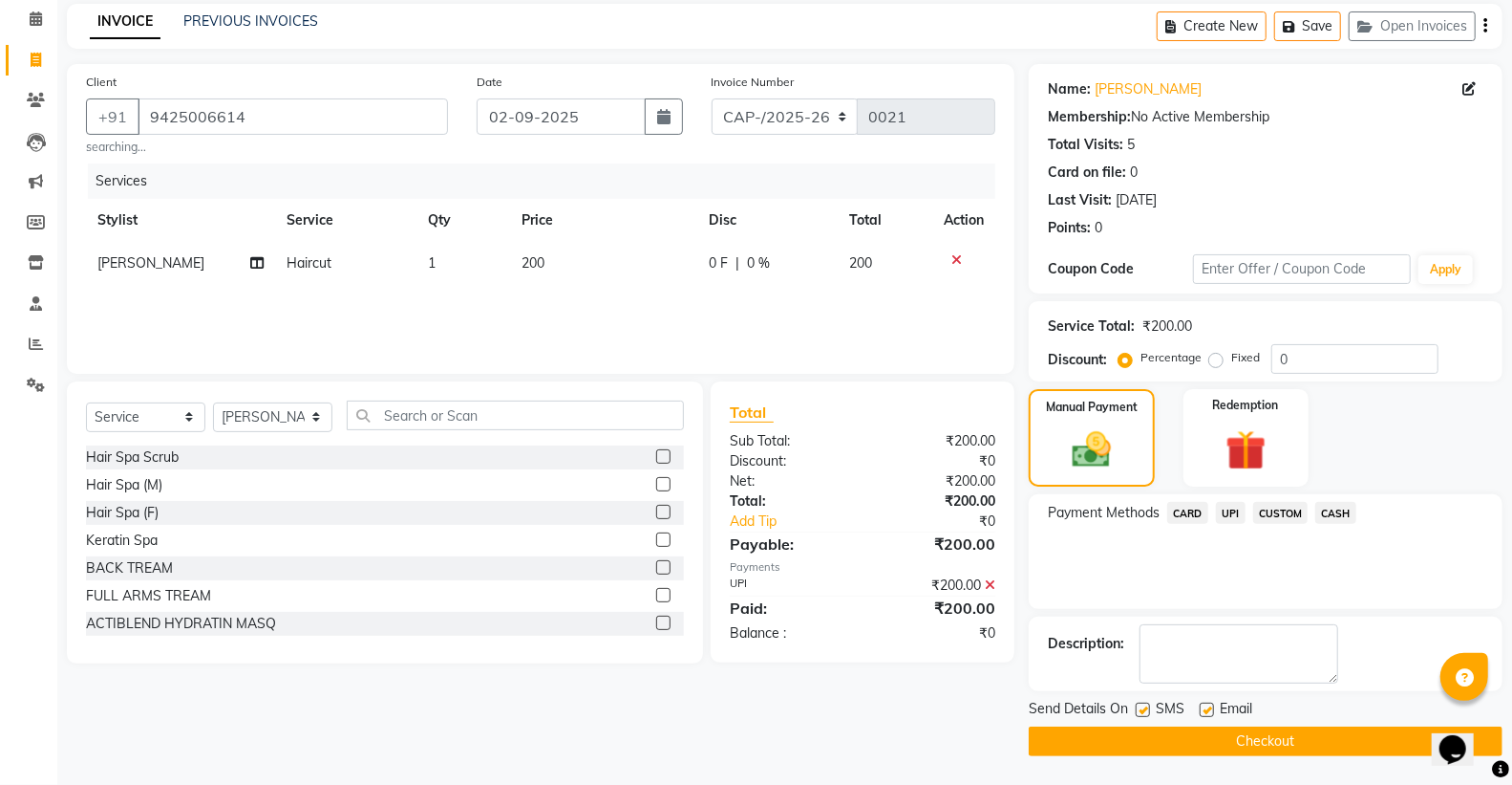
click at [1302, 741] on button "Checkout" at bounding box center [1266, 741] width 474 height 29
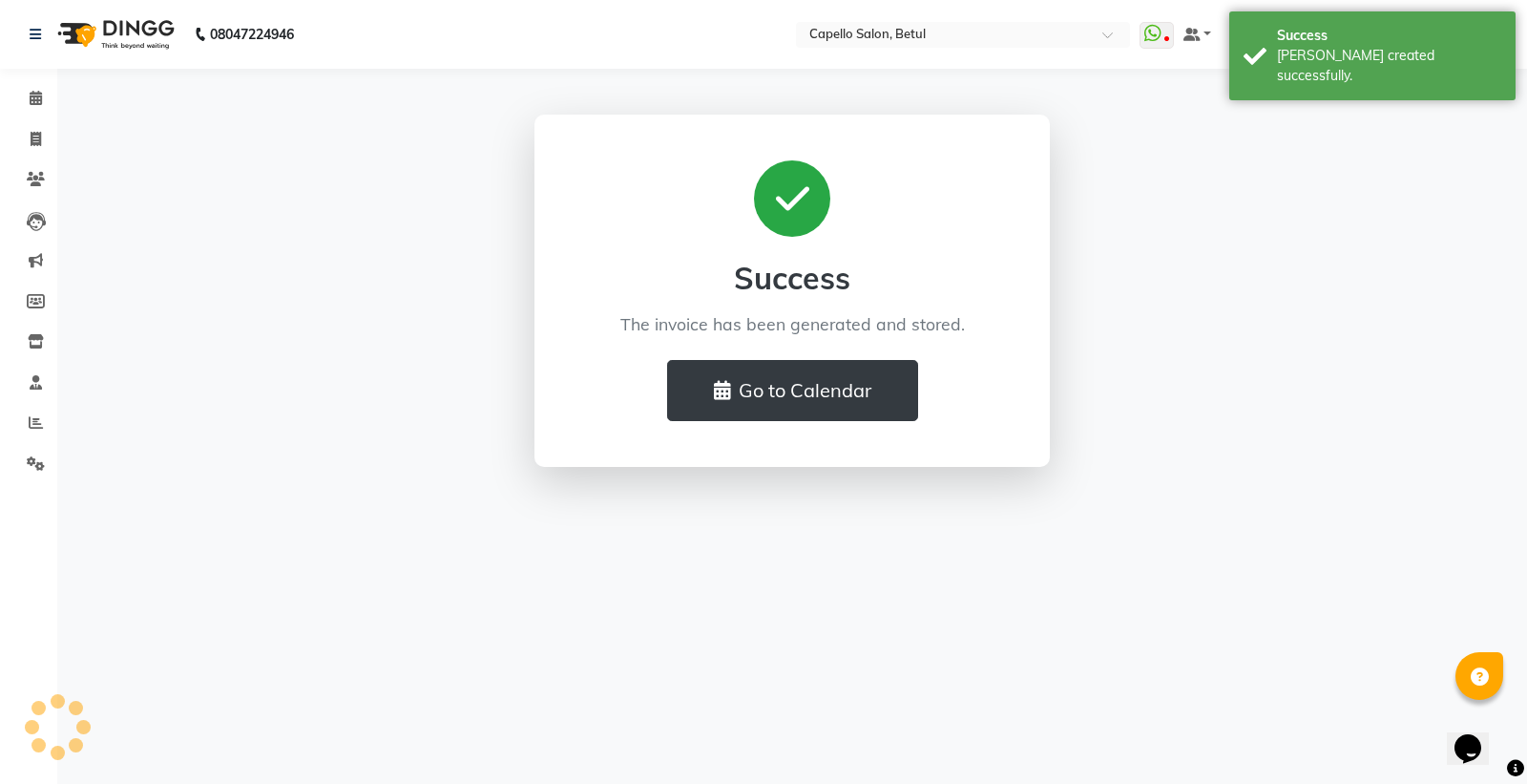
click at [35, 81] on li "Calendar" at bounding box center [28, 99] width 58 height 41
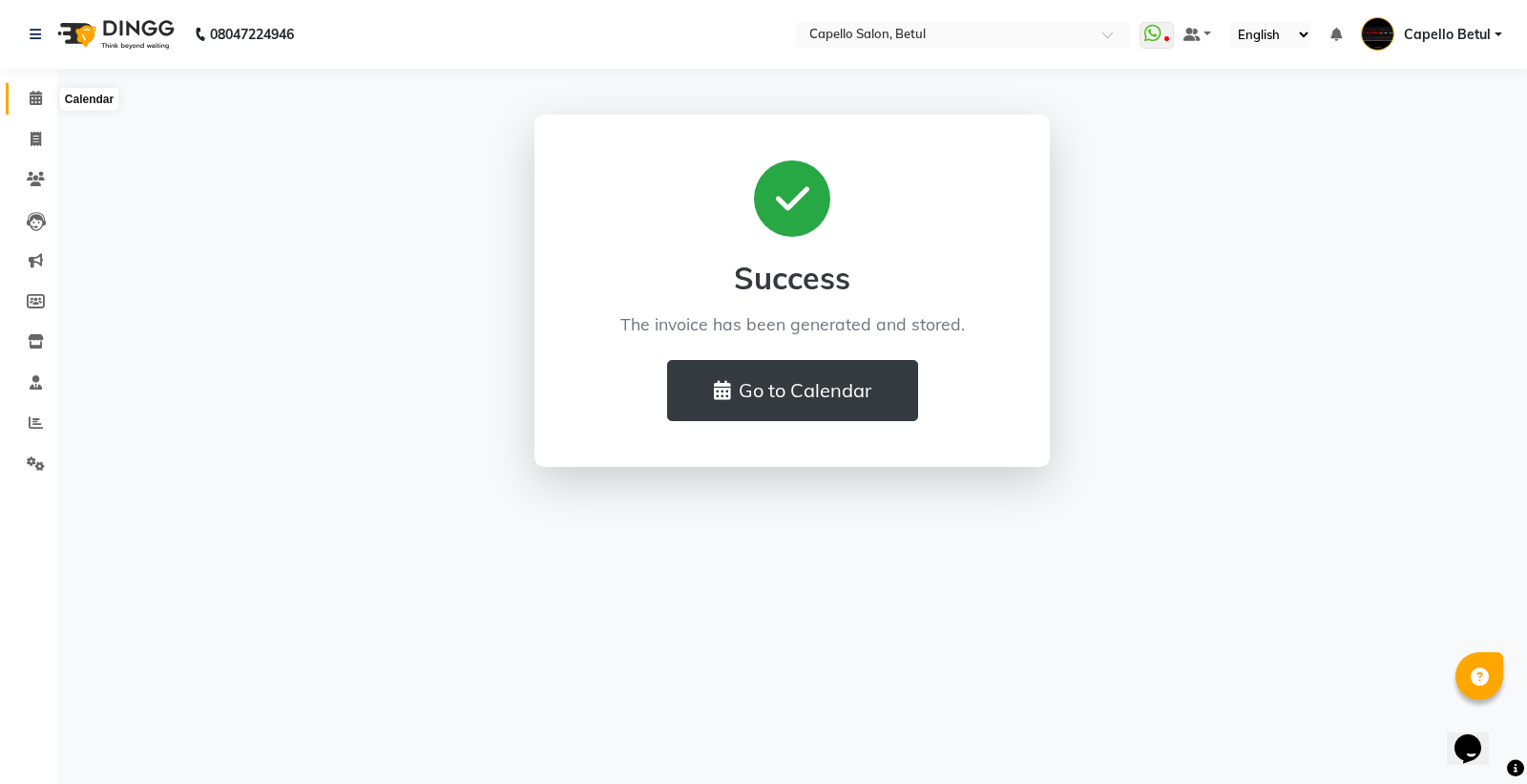
click at [21, 92] on span at bounding box center [36, 99] width 33 height 21
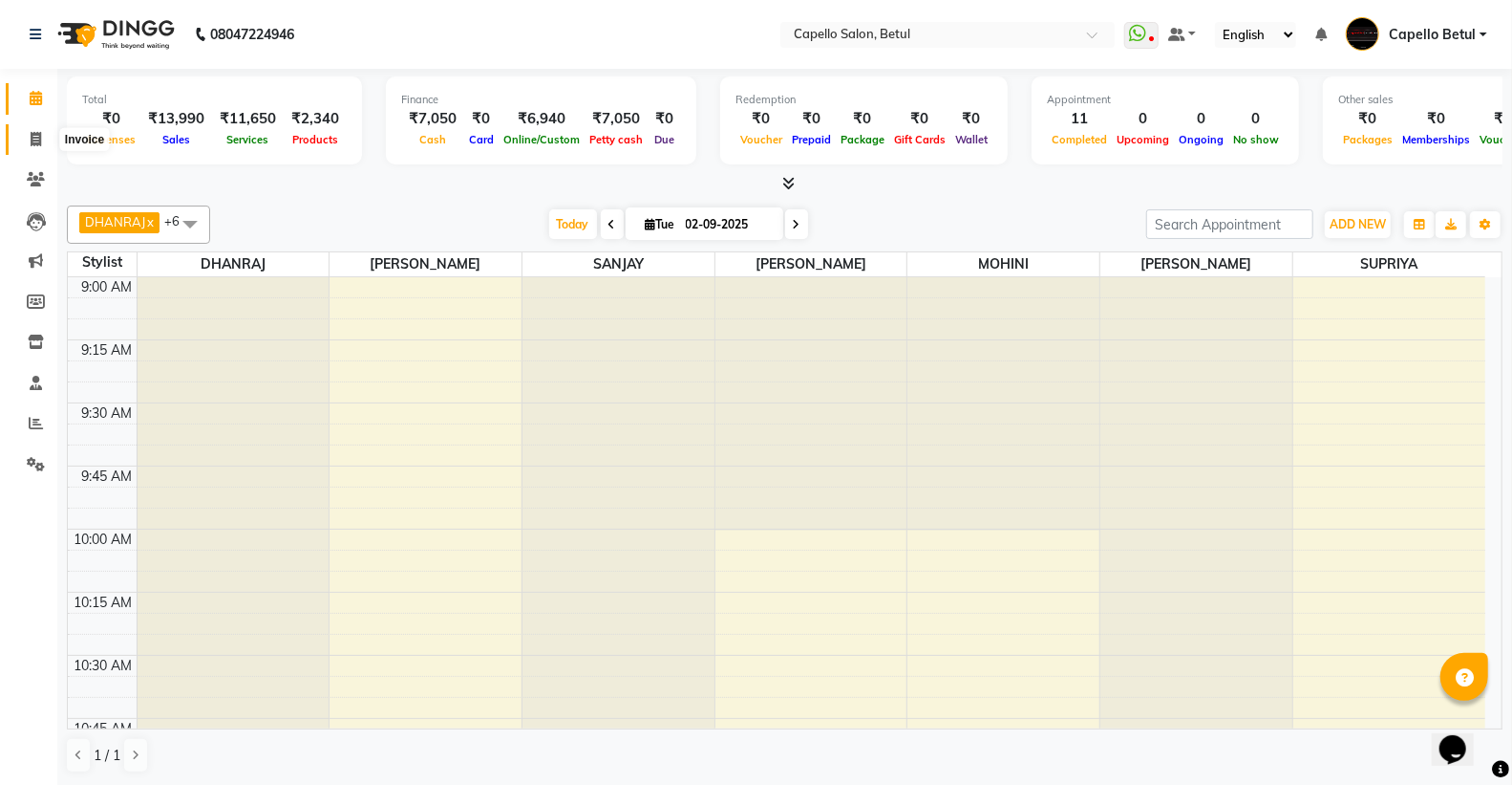
click at [46, 138] on span at bounding box center [36, 140] width 33 height 22
select select "service"
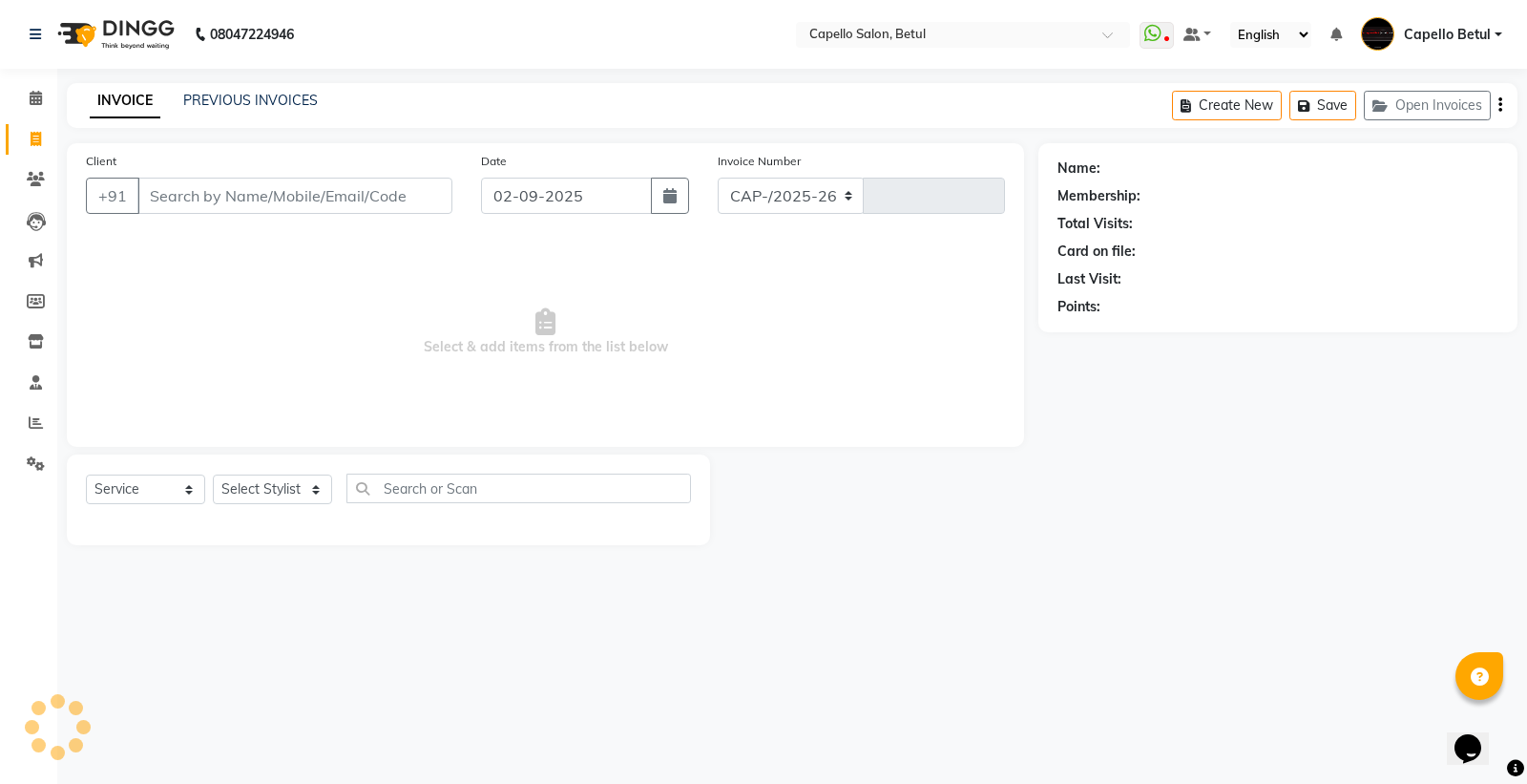
select select "8951"
type input "0022"
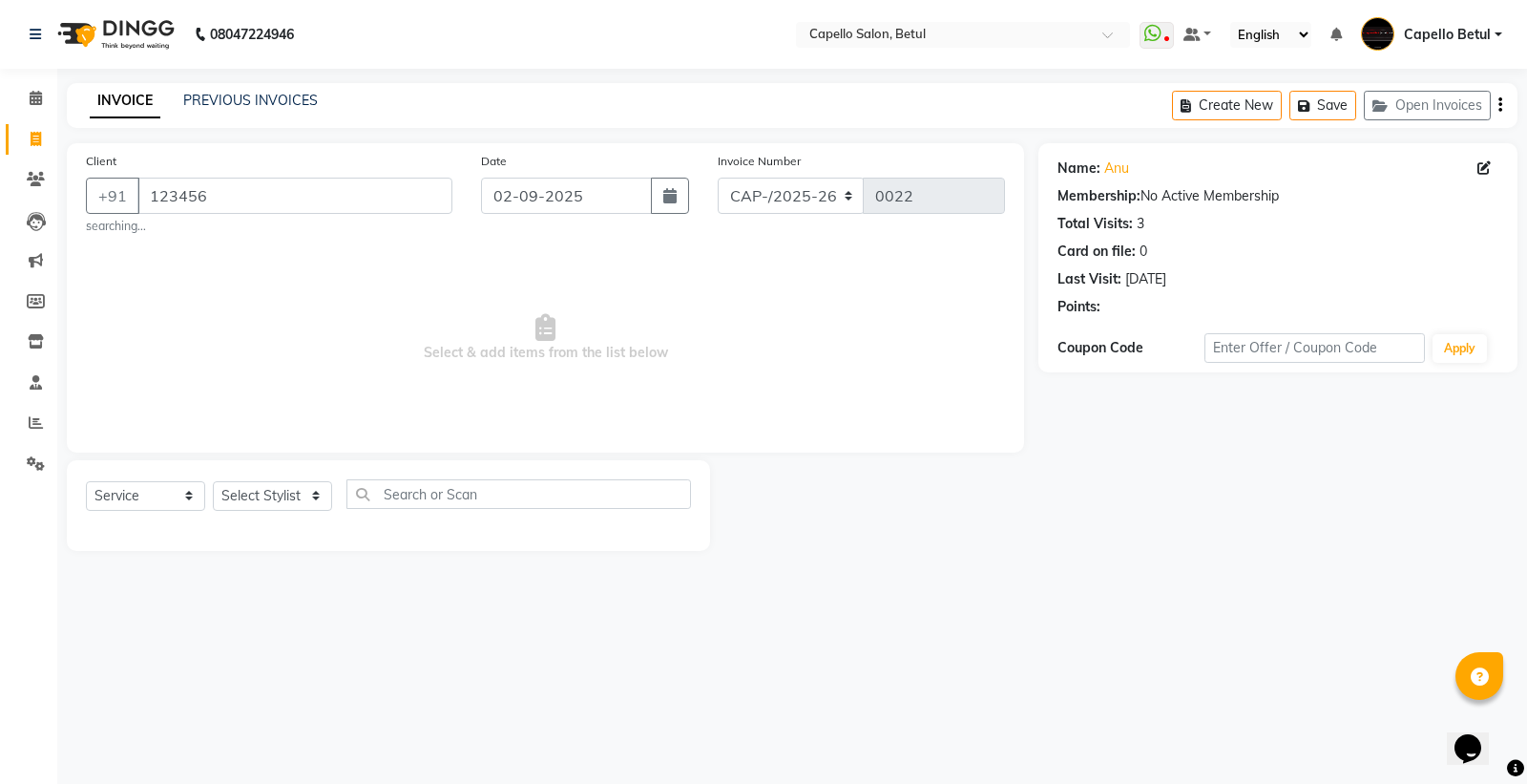
click at [475, 416] on span "Select & add items from the list below" at bounding box center [545, 338] width 919 height 191
click at [433, 172] on div "Client [PHONE_NUMBER] searching..." at bounding box center [268, 192] width 395 height 84
click at [387, 206] on input "123456" at bounding box center [295, 195] width 315 height 36
click at [396, 212] on input "12345678" at bounding box center [295, 195] width 315 height 36
click at [344, 202] on input "123456789" at bounding box center [295, 195] width 315 height 36
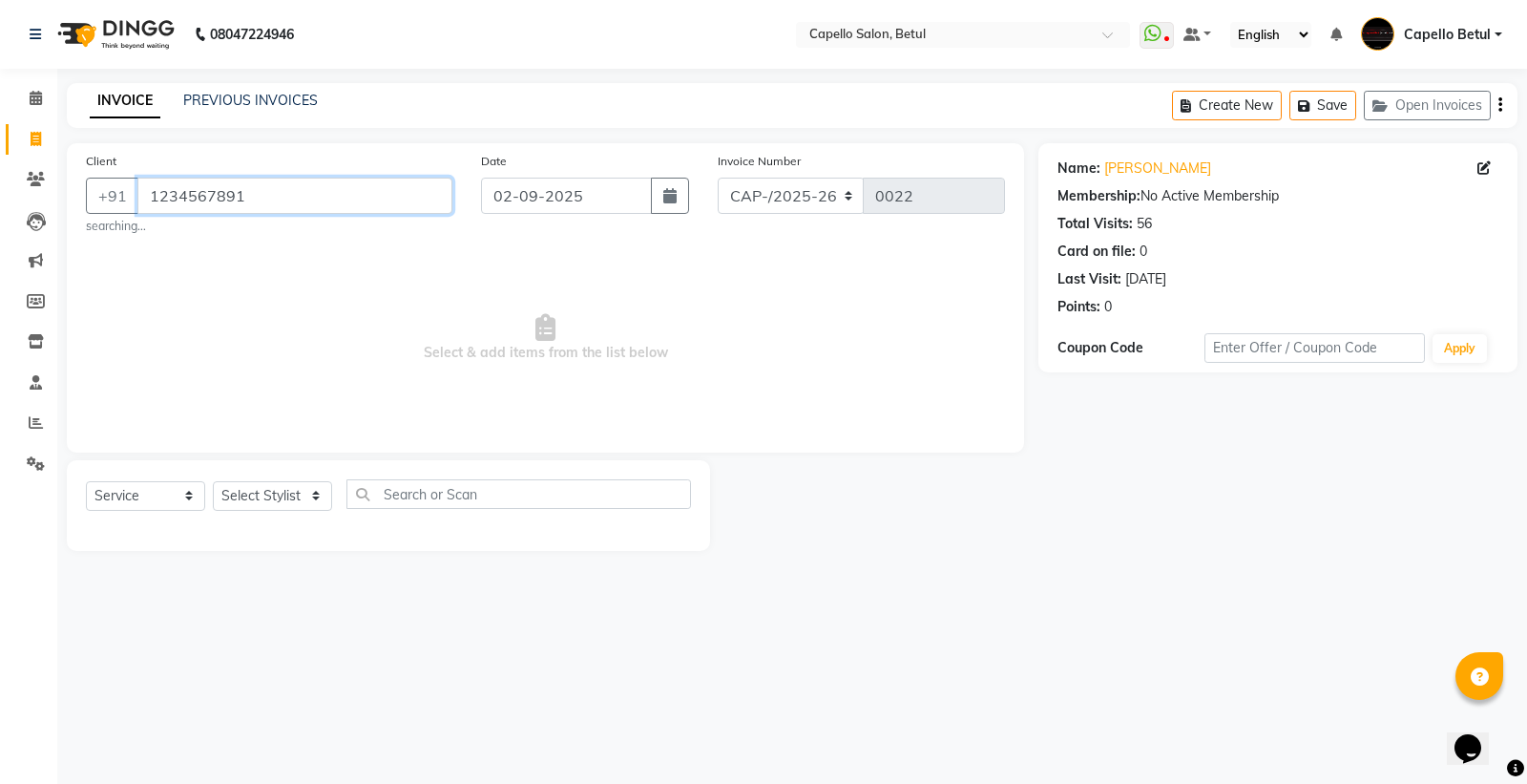
type input "1234567891"
click at [403, 231] on small "searching..." at bounding box center [268, 227] width 366 height 18
click at [307, 502] on select "Select Stylist ADMIN Capello Betul [PERSON_NAME] [PERSON_NAME] POOJA SOLANKI (M…" at bounding box center [272, 496] width 119 height 29
click at [213, 481] on select "Select Stylist ADMIN Capello Betul [PERSON_NAME] [PERSON_NAME] POOJA SOLANKI (M…" at bounding box center [272, 496] width 119 height 29
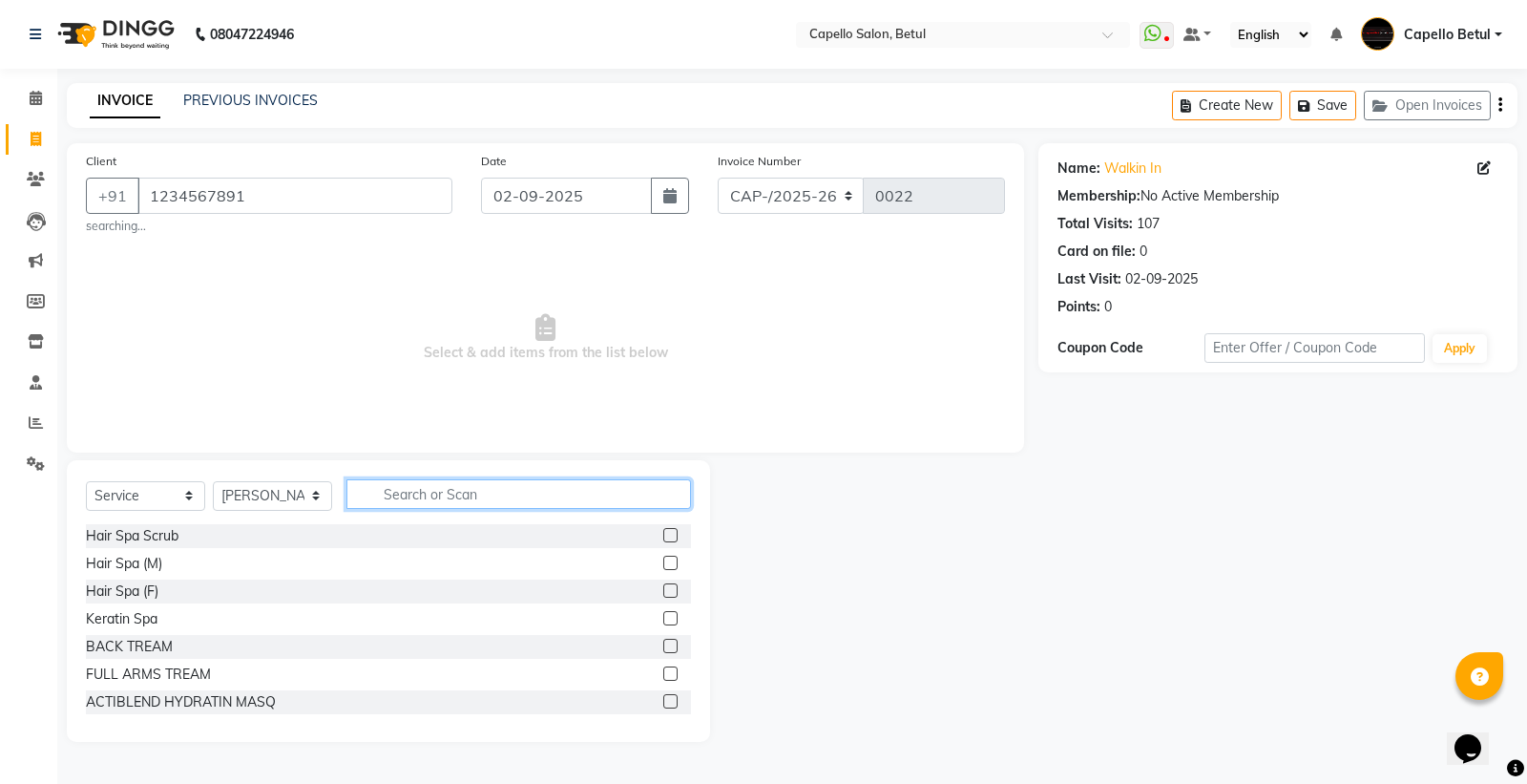
click at [379, 490] on input "text" at bounding box center [518, 494] width 345 height 29
click at [272, 484] on select "Select Stylist ADMIN Capello Betul [PERSON_NAME] [PERSON_NAME] POOJA SOLANKI (M…" at bounding box center [272, 496] width 119 height 29
select select "20307"
click at [213, 481] on select "Select Stylist ADMIN Capello Betul [PERSON_NAME] [PERSON_NAME] POOJA SOLANKI (M…" at bounding box center [272, 496] width 119 height 29
click at [407, 489] on input "text" at bounding box center [518, 494] width 345 height 29
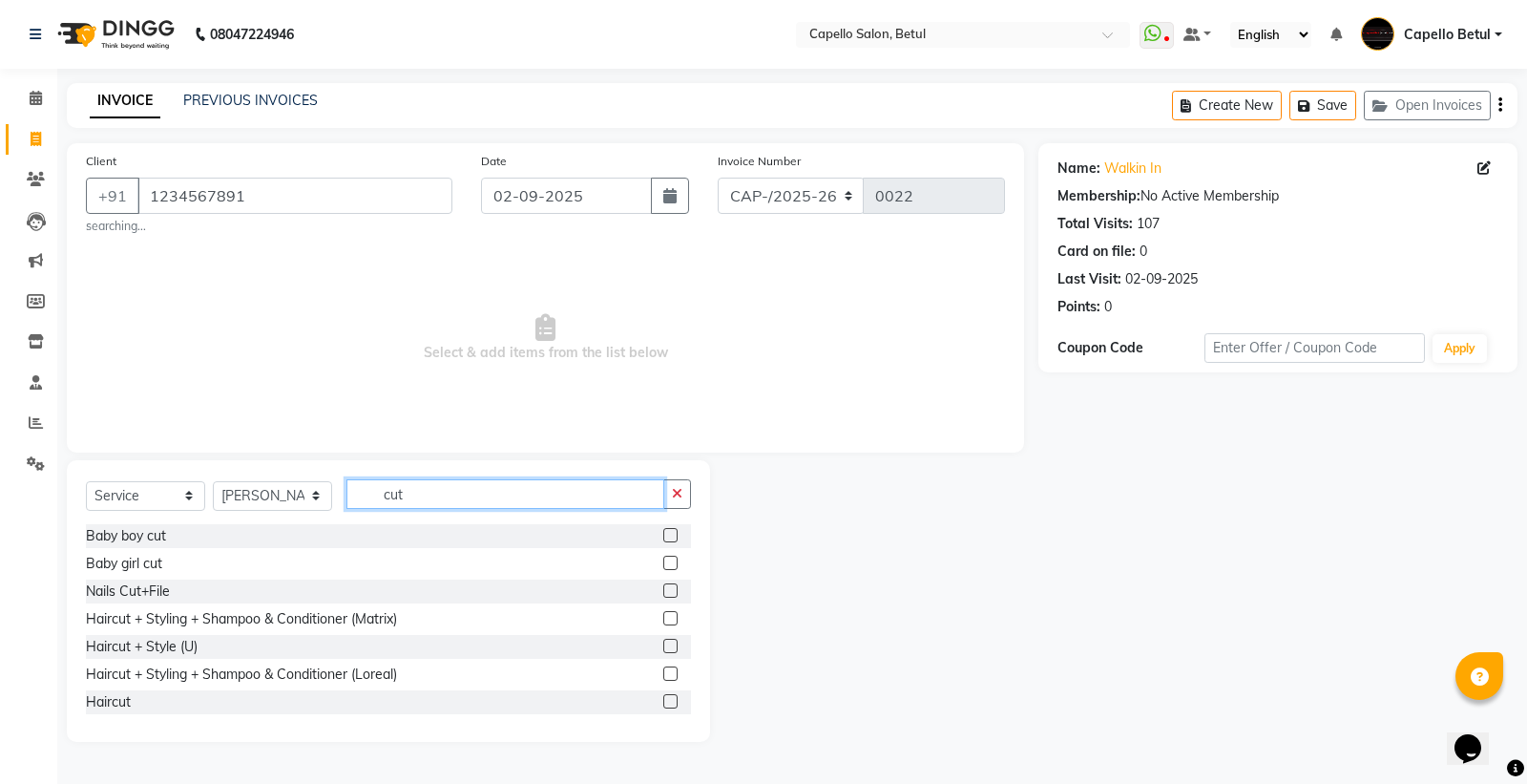
type input "cut"
click at [643, 702] on div "Haircut" at bounding box center [389, 702] width 605 height 23
click at [663, 700] on label at bounding box center [670, 701] width 15 height 15
click at [663, 700] on input "checkbox" at bounding box center [669, 702] width 13 height 13
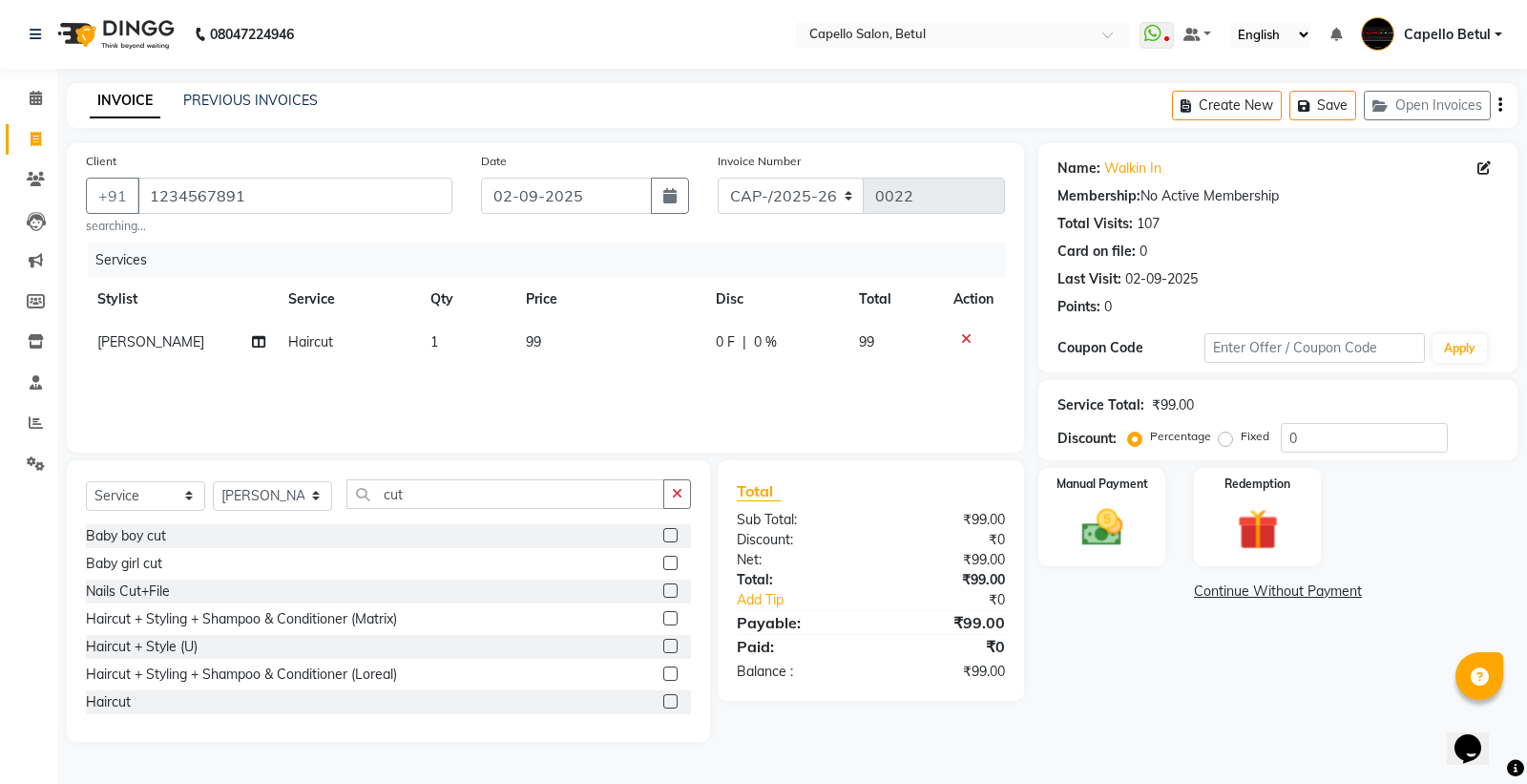
checkbox input "false"
click at [644, 338] on td "99" at bounding box center [609, 342] width 190 height 43
select select "20307"
click at [644, 338] on input "99" at bounding box center [614, 347] width 123 height 29
type input "9"
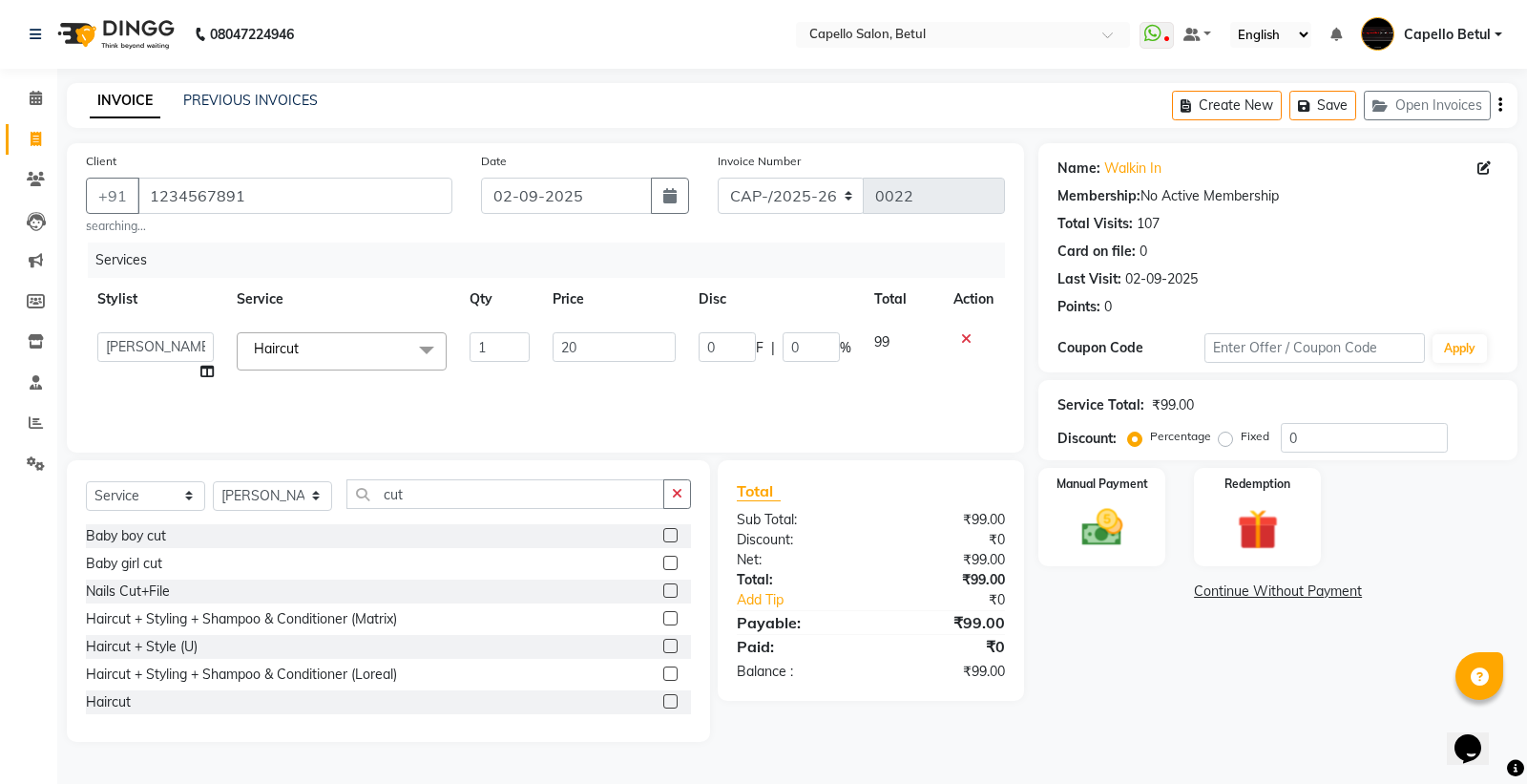
type input "200"
click at [621, 385] on div "Services Stylist Service Qty Price Disc Total Action ADMIN Capello Betul [PERSO…" at bounding box center [545, 338] width 919 height 191
click at [673, 499] on icon "button" at bounding box center [677, 494] width 11 height 14
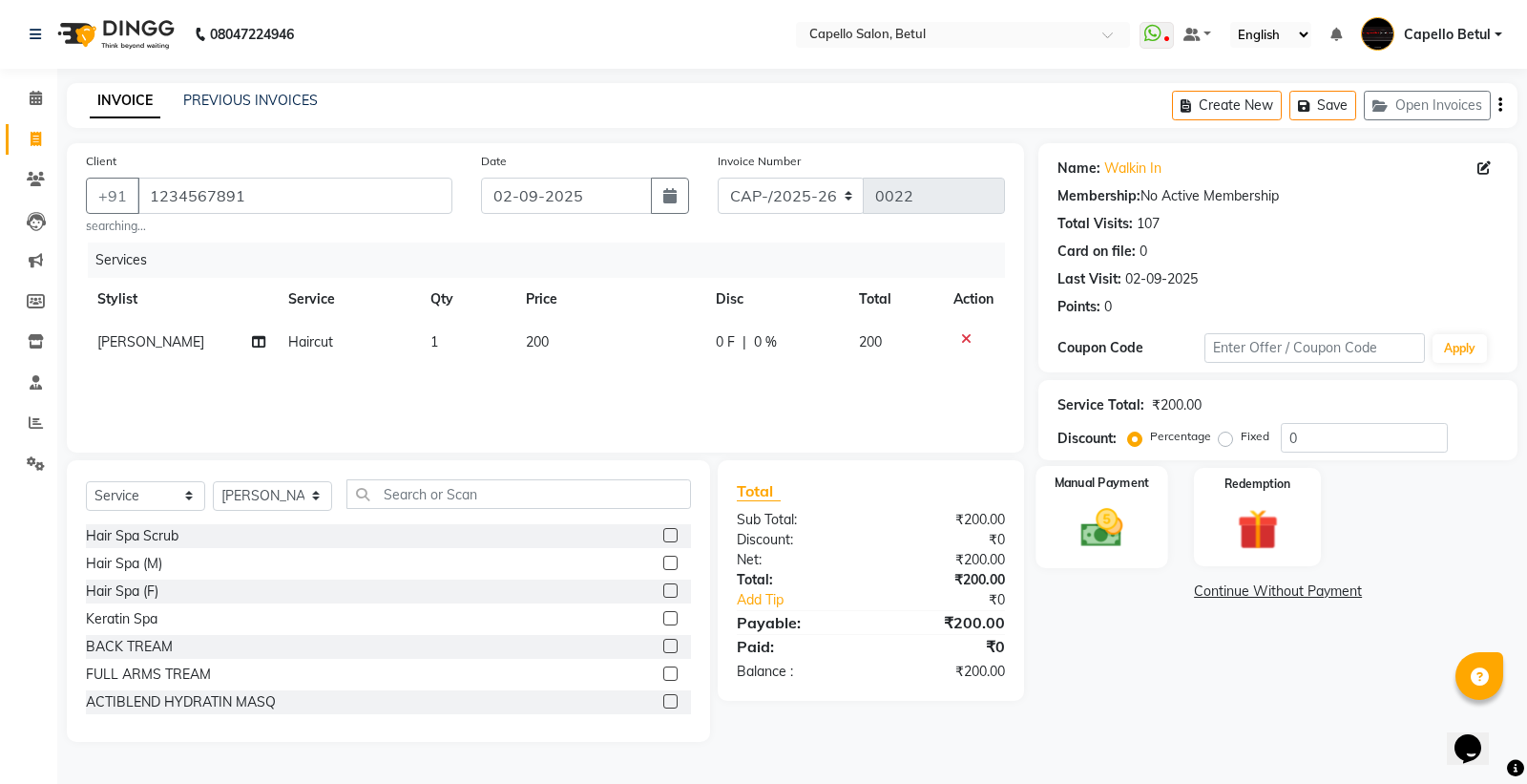
click at [1128, 544] on img at bounding box center [1102, 527] width 68 height 49
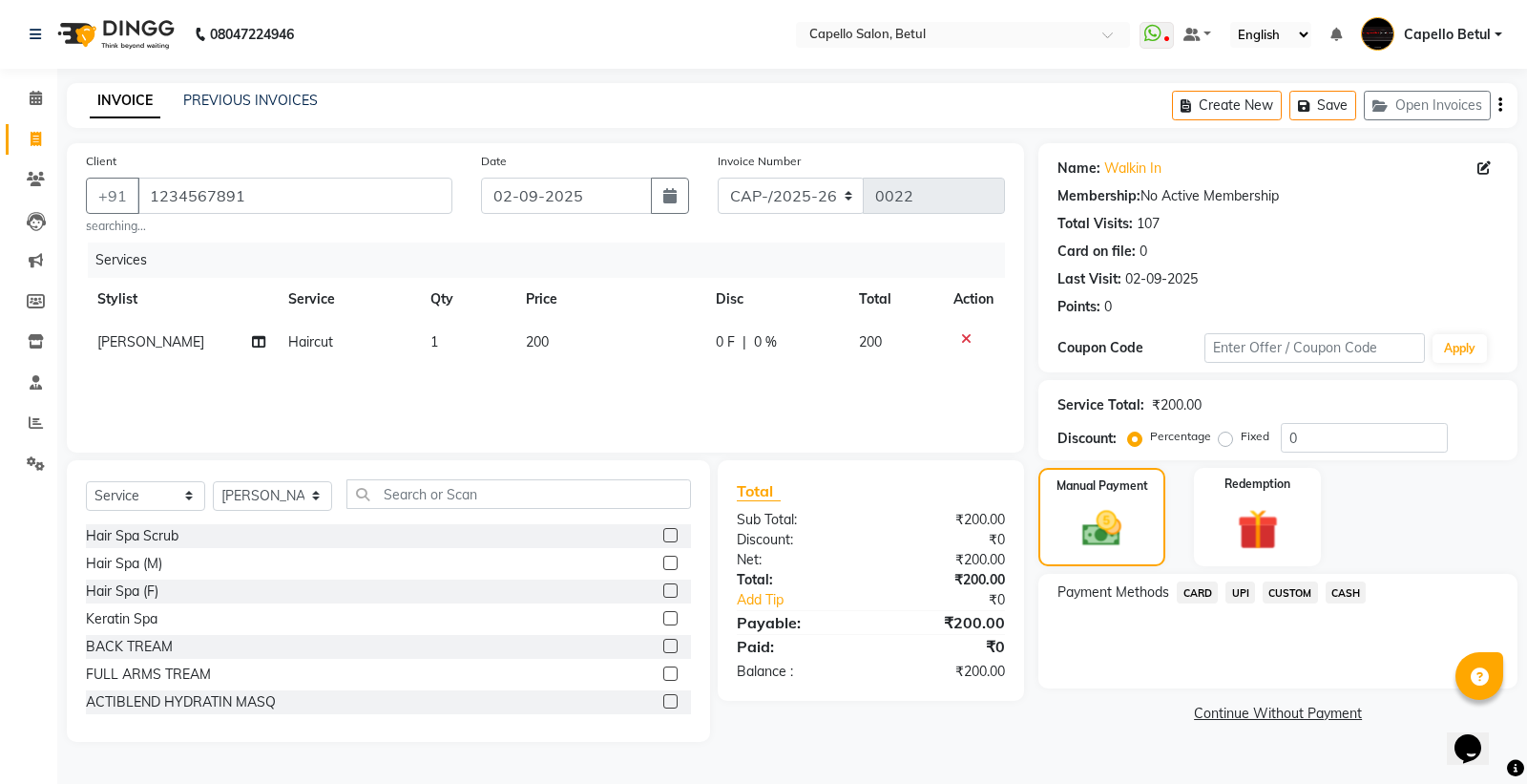
click at [1348, 593] on span "CASH" at bounding box center [1346, 592] width 41 height 21
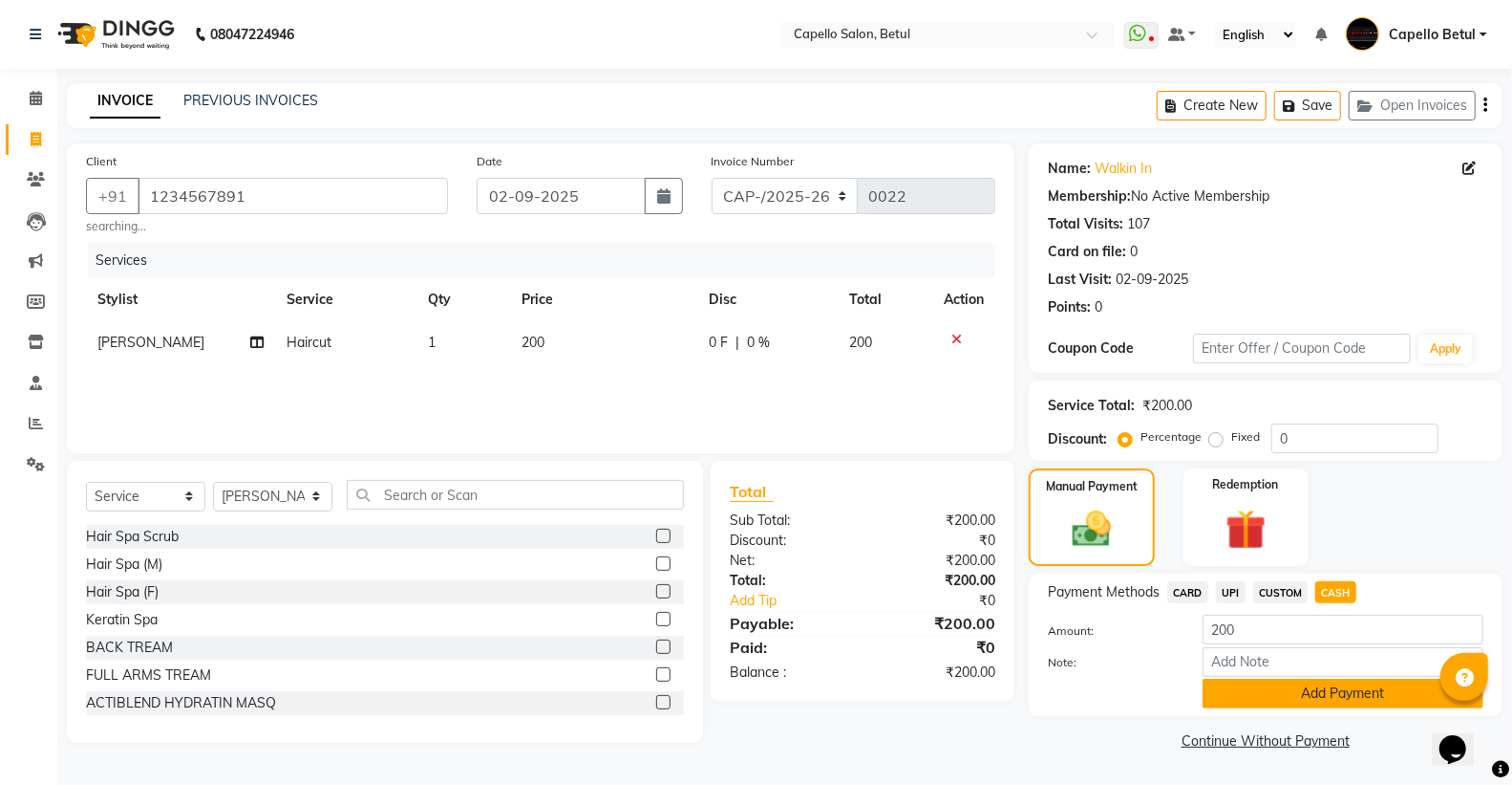
click at [1388, 704] on button "Add Payment" at bounding box center [1343, 693] width 281 height 29
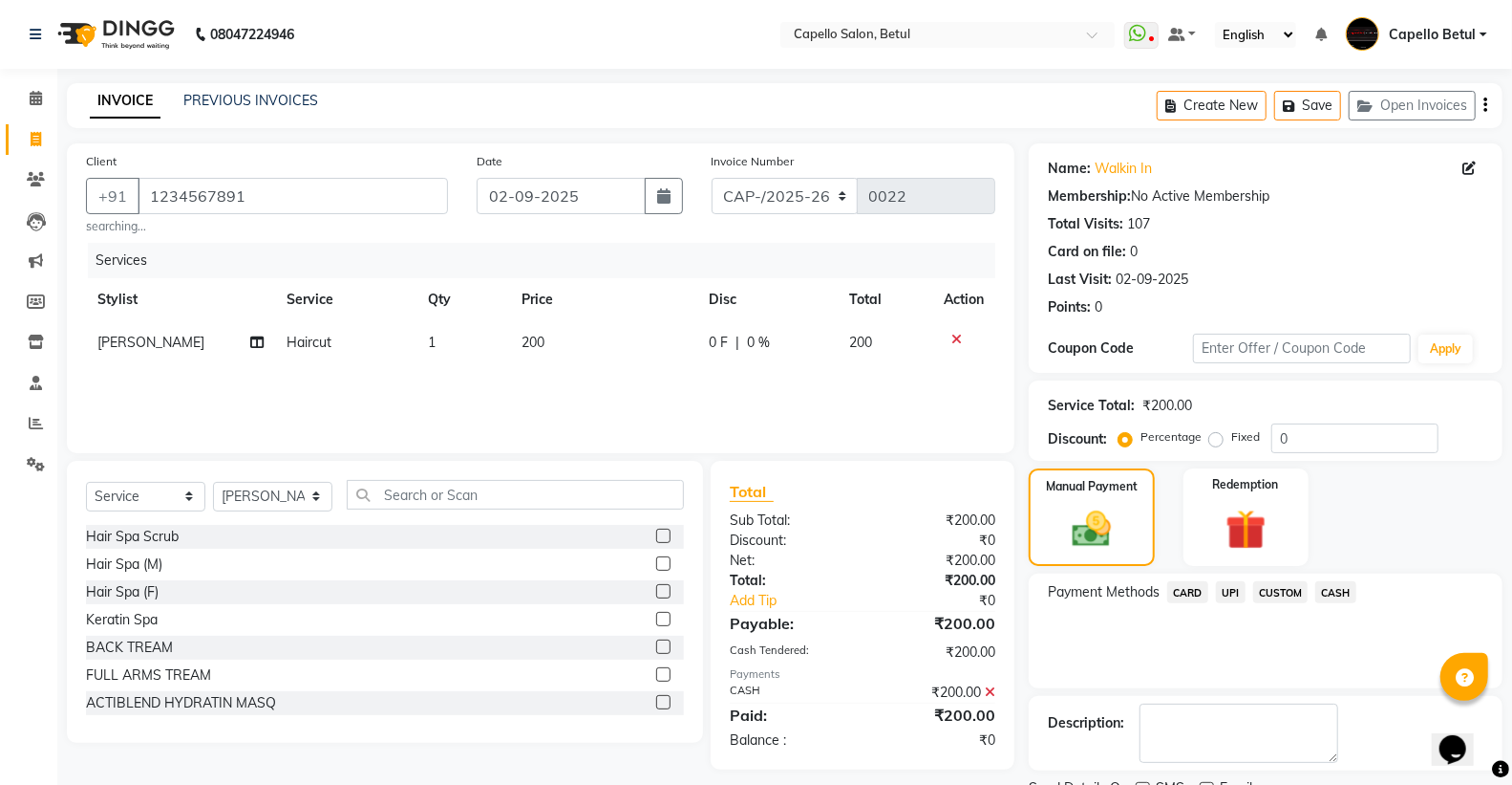
scroll to position [79, 0]
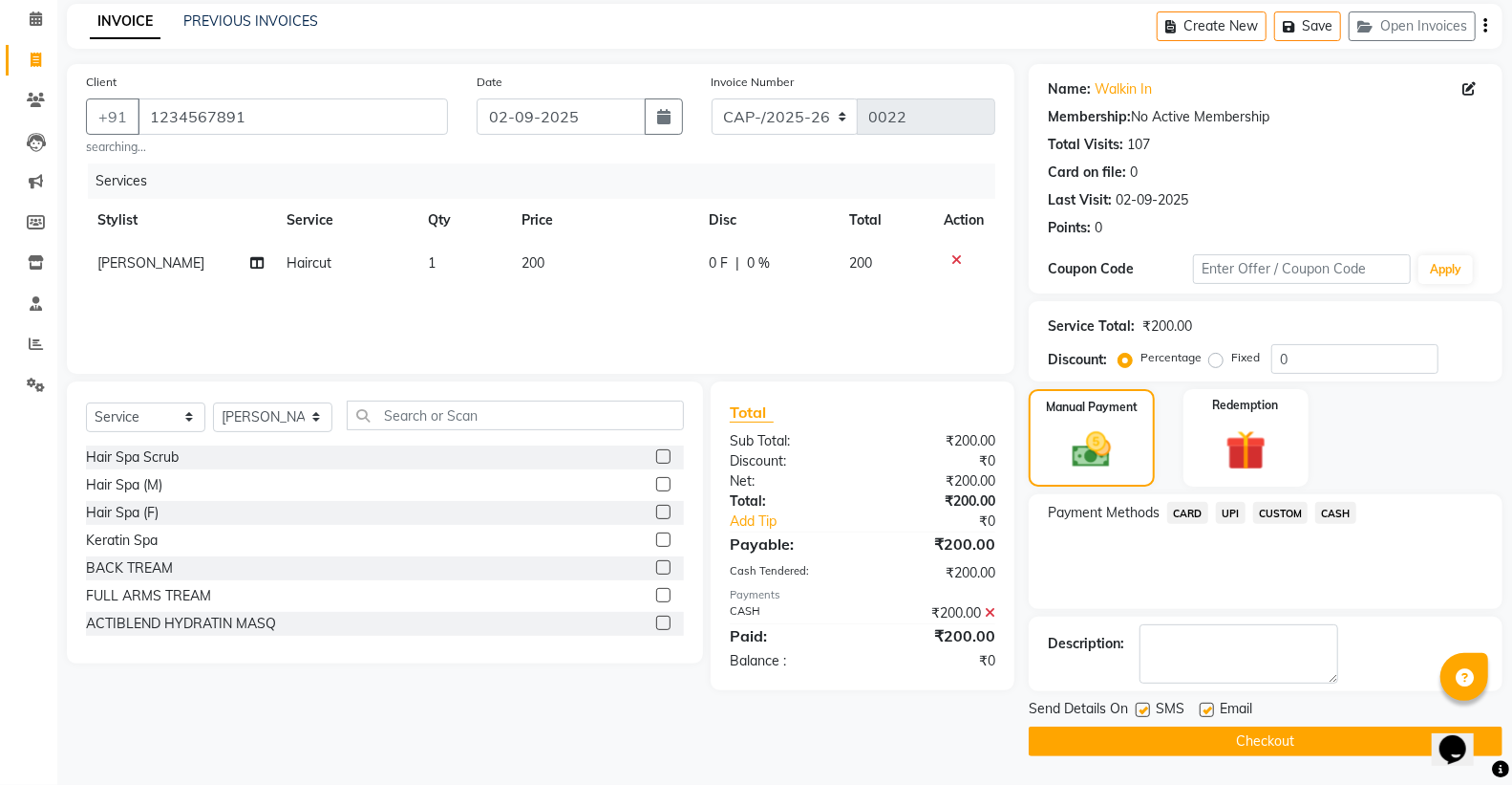
click at [1297, 741] on button "Checkout" at bounding box center [1266, 741] width 474 height 29
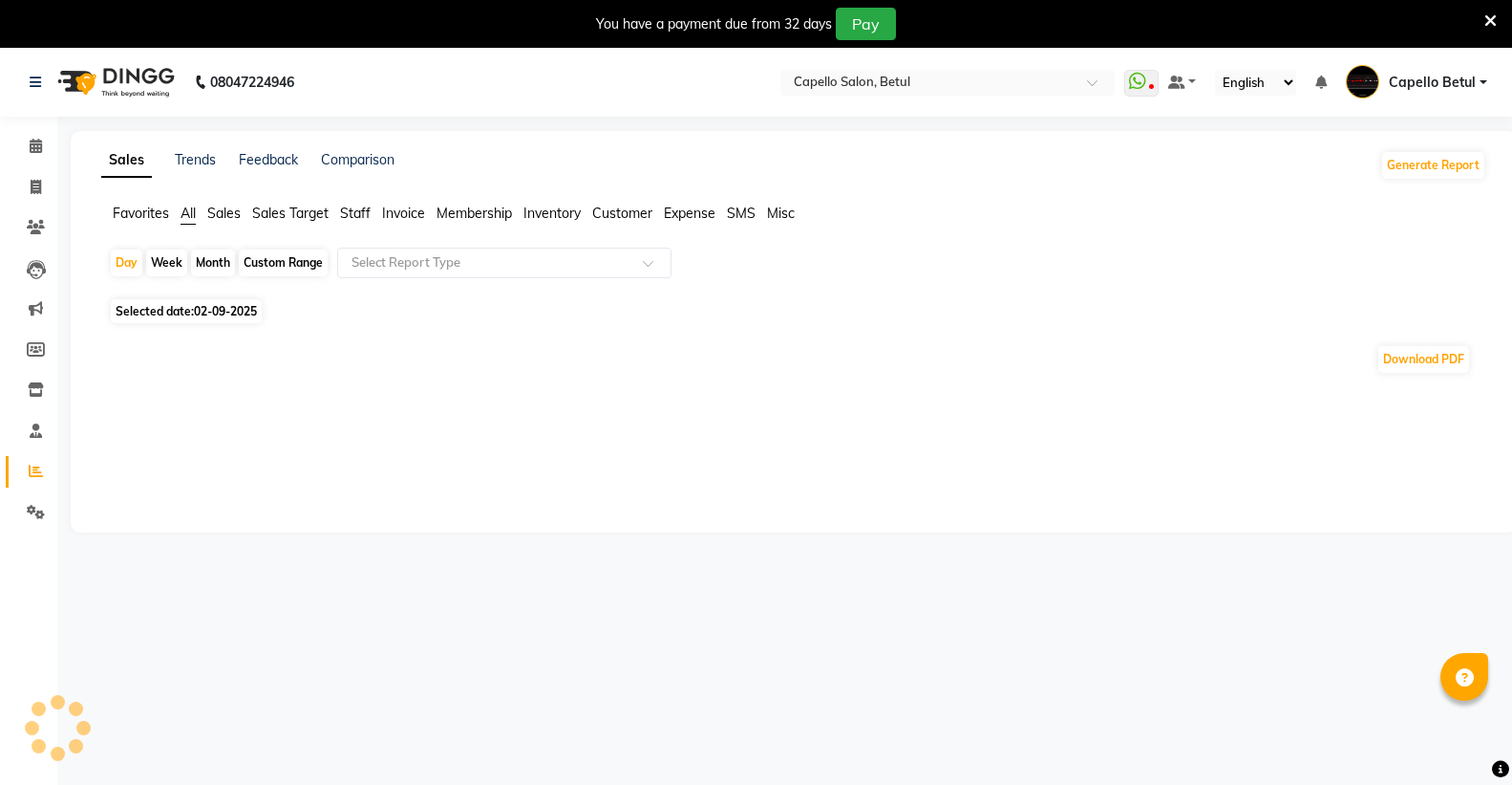
click at [1494, 13] on icon at bounding box center [1490, 22] width 13 height 18
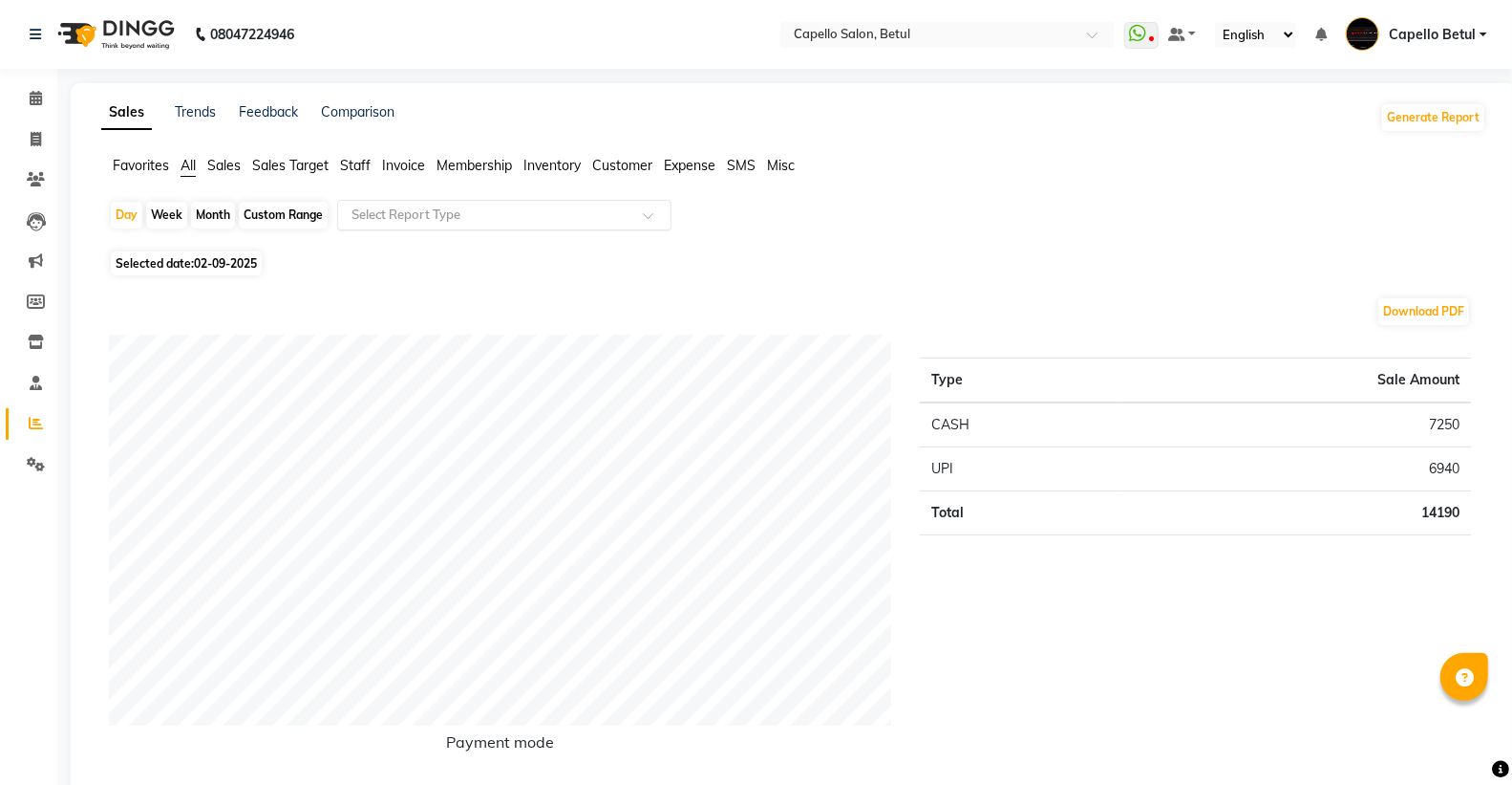
click at [576, 227] on div "Select Report Type" at bounding box center [504, 214] width 334 height 30
click at [352, 160] on span "Staff" at bounding box center [355, 165] width 30 height 18
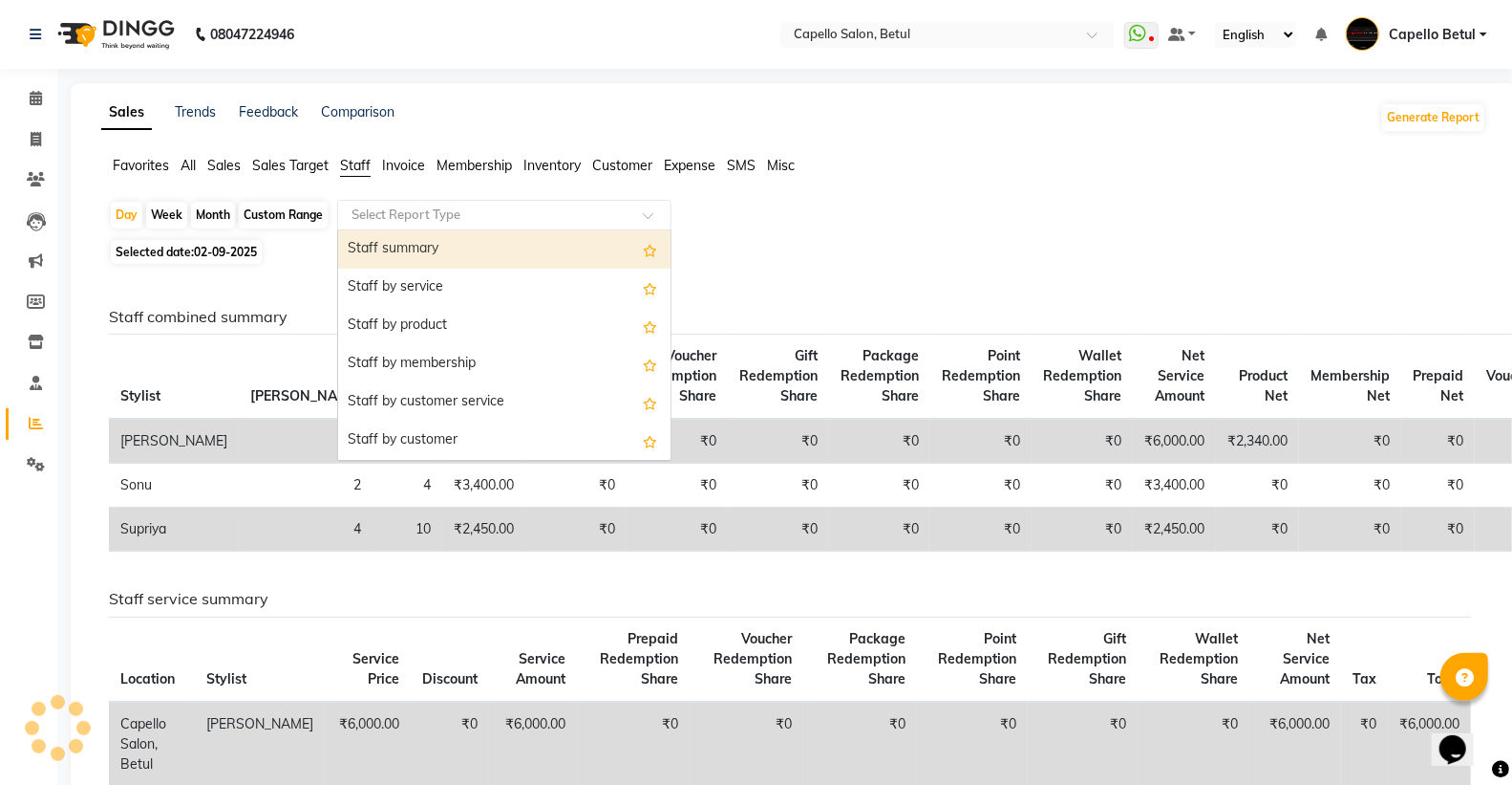
click at [428, 221] on input "text" at bounding box center [486, 215] width 276 height 20
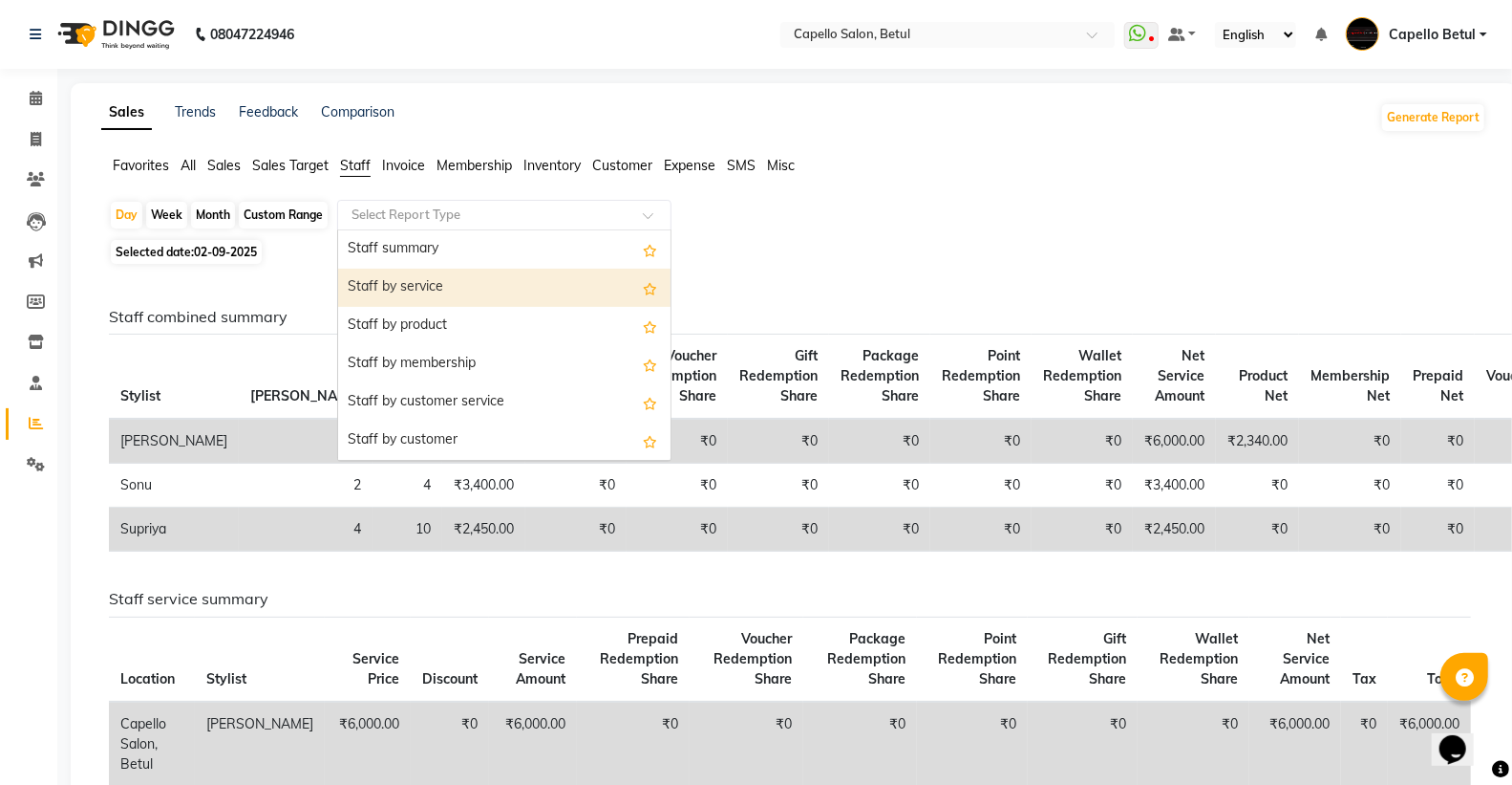
click at [426, 287] on div "Staff by service" at bounding box center [504, 287] width 332 height 38
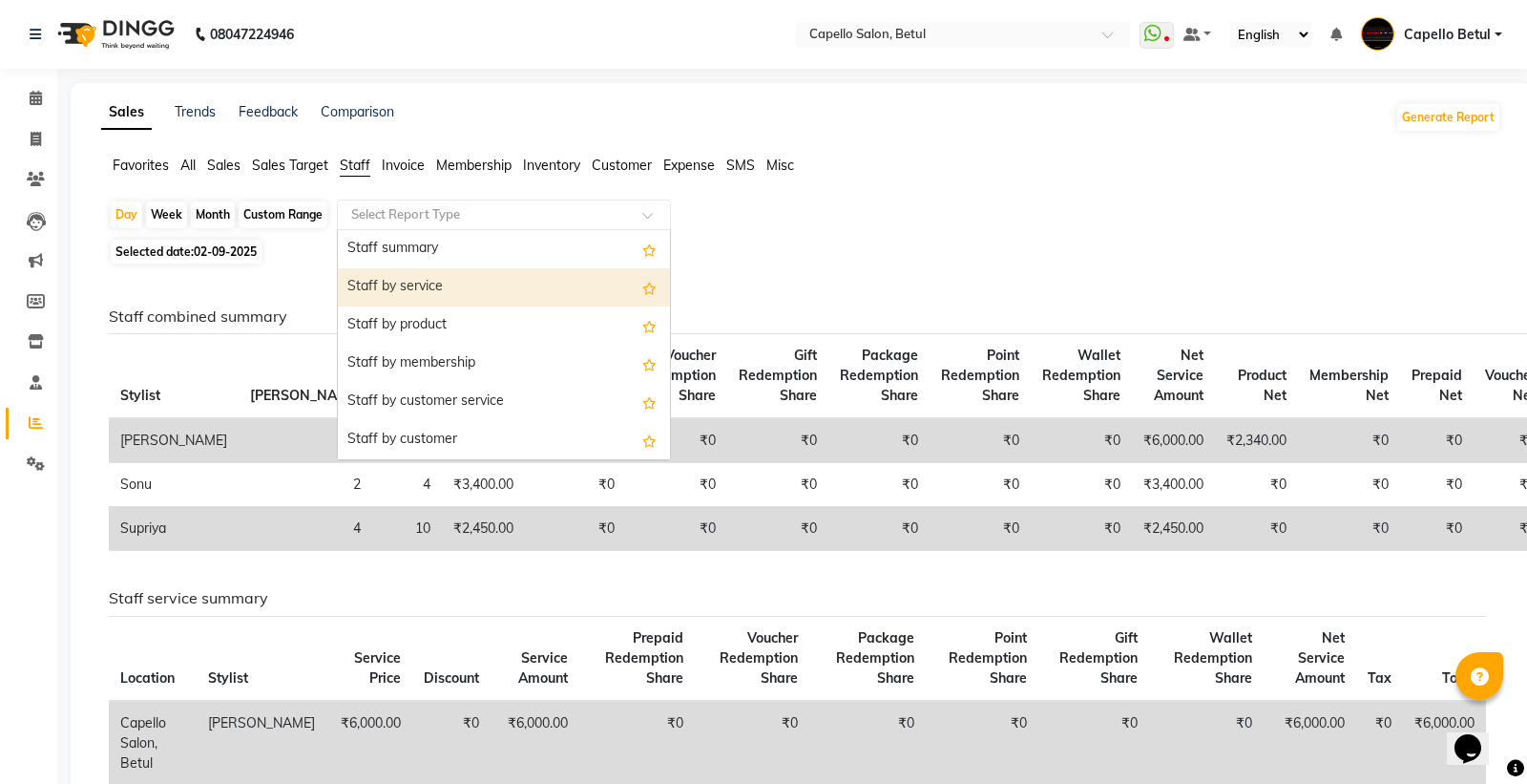
select select "full_report"
select select "csv"
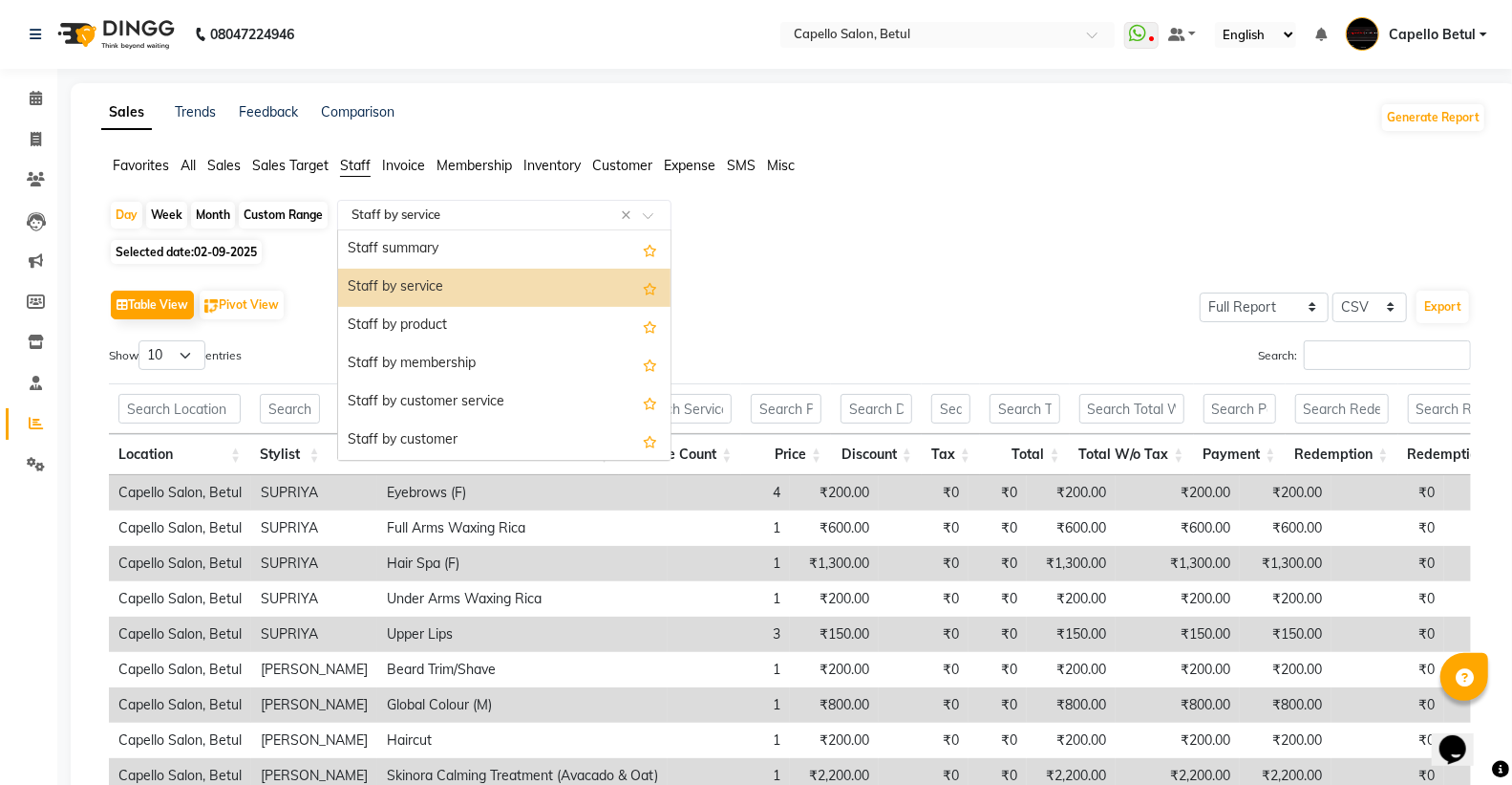
click at [456, 217] on input "text" at bounding box center [486, 215] width 276 height 20
click at [451, 243] on div "Staff summary" at bounding box center [504, 249] width 332 height 38
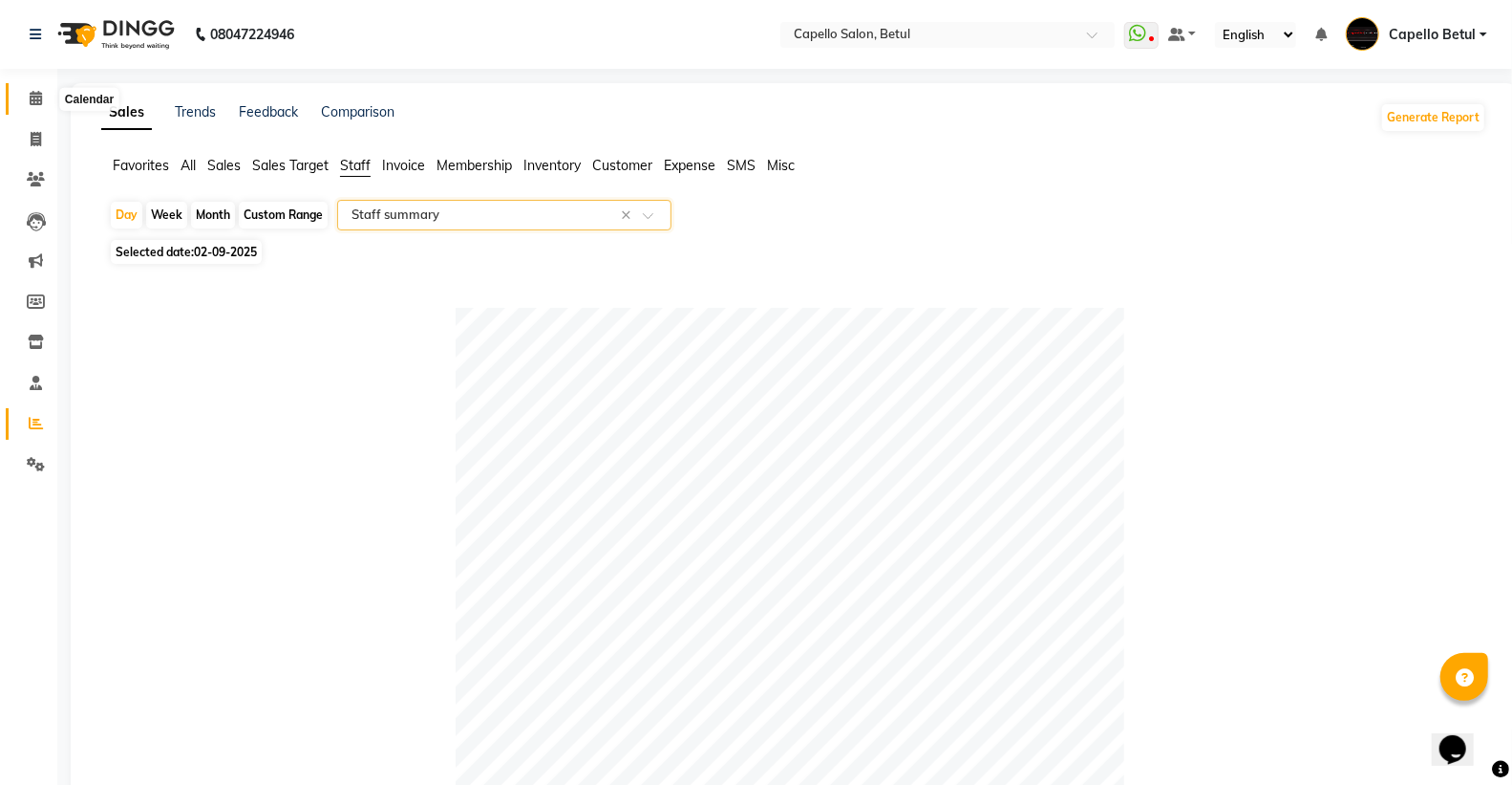
click at [33, 96] on icon at bounding box center [35, 98] width 13 height 15
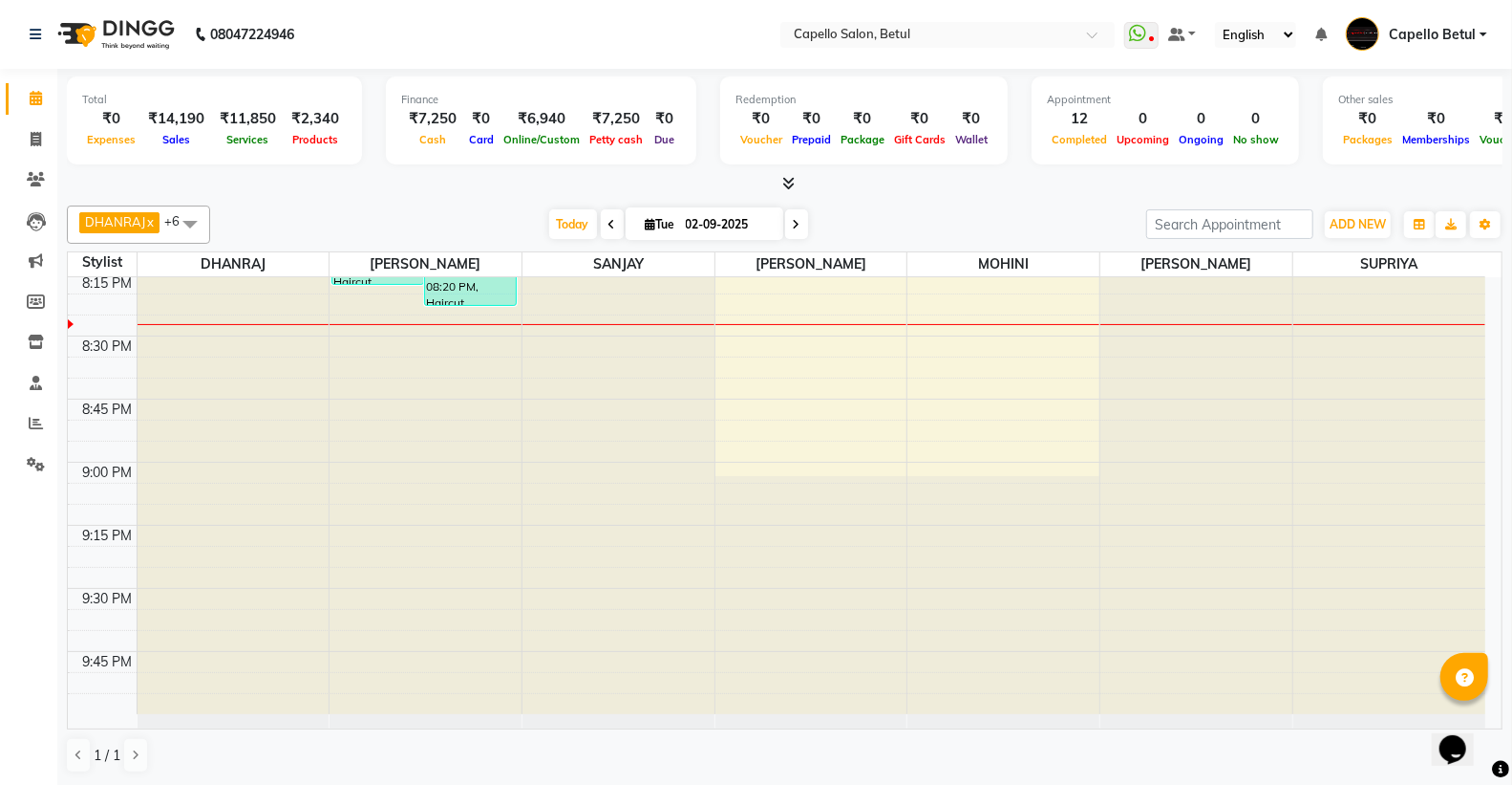
scroll to position [2736, 0]
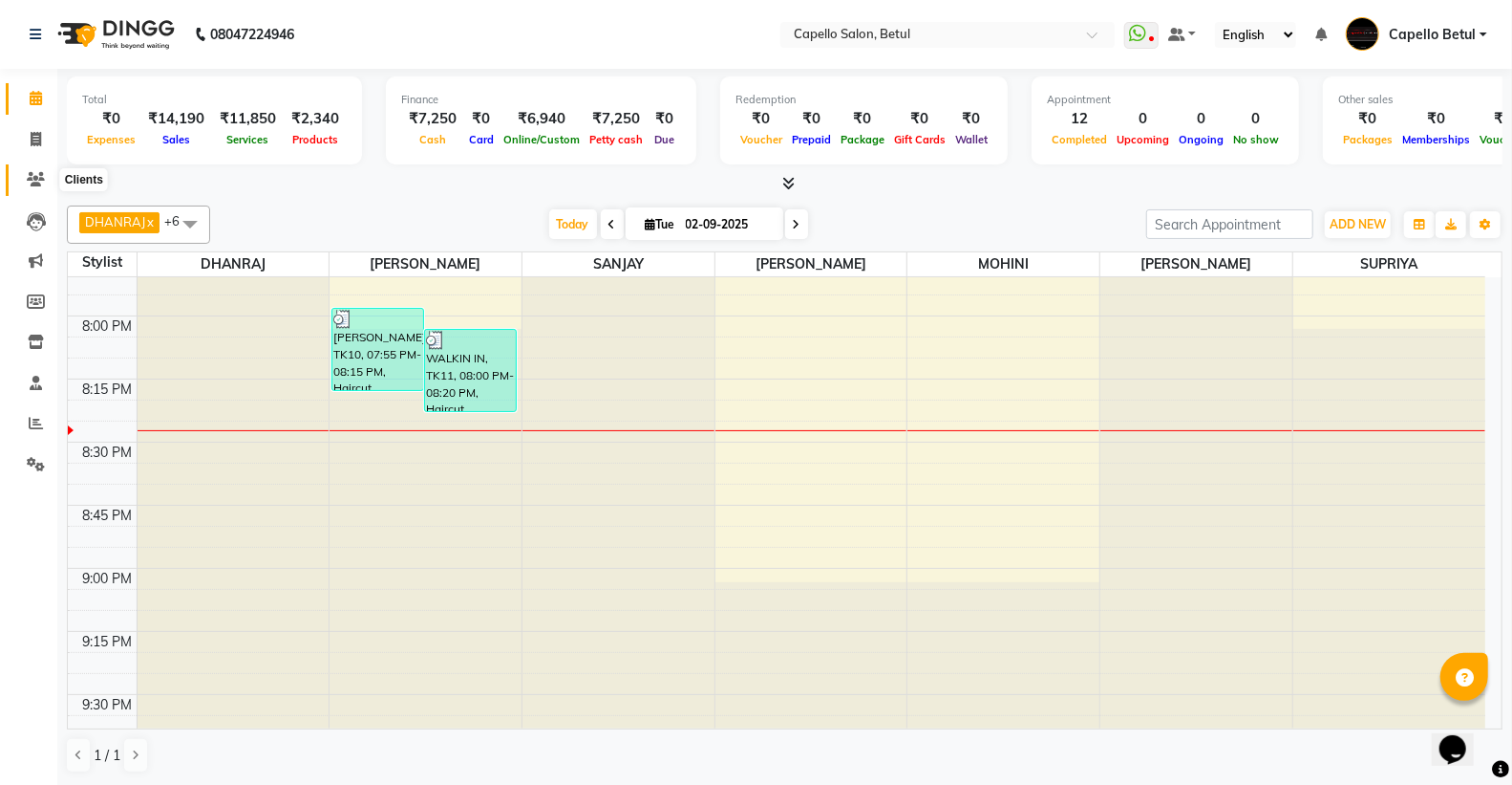
click at [30, 176] on icon at bounding box center [35, 179] width 19 height 15
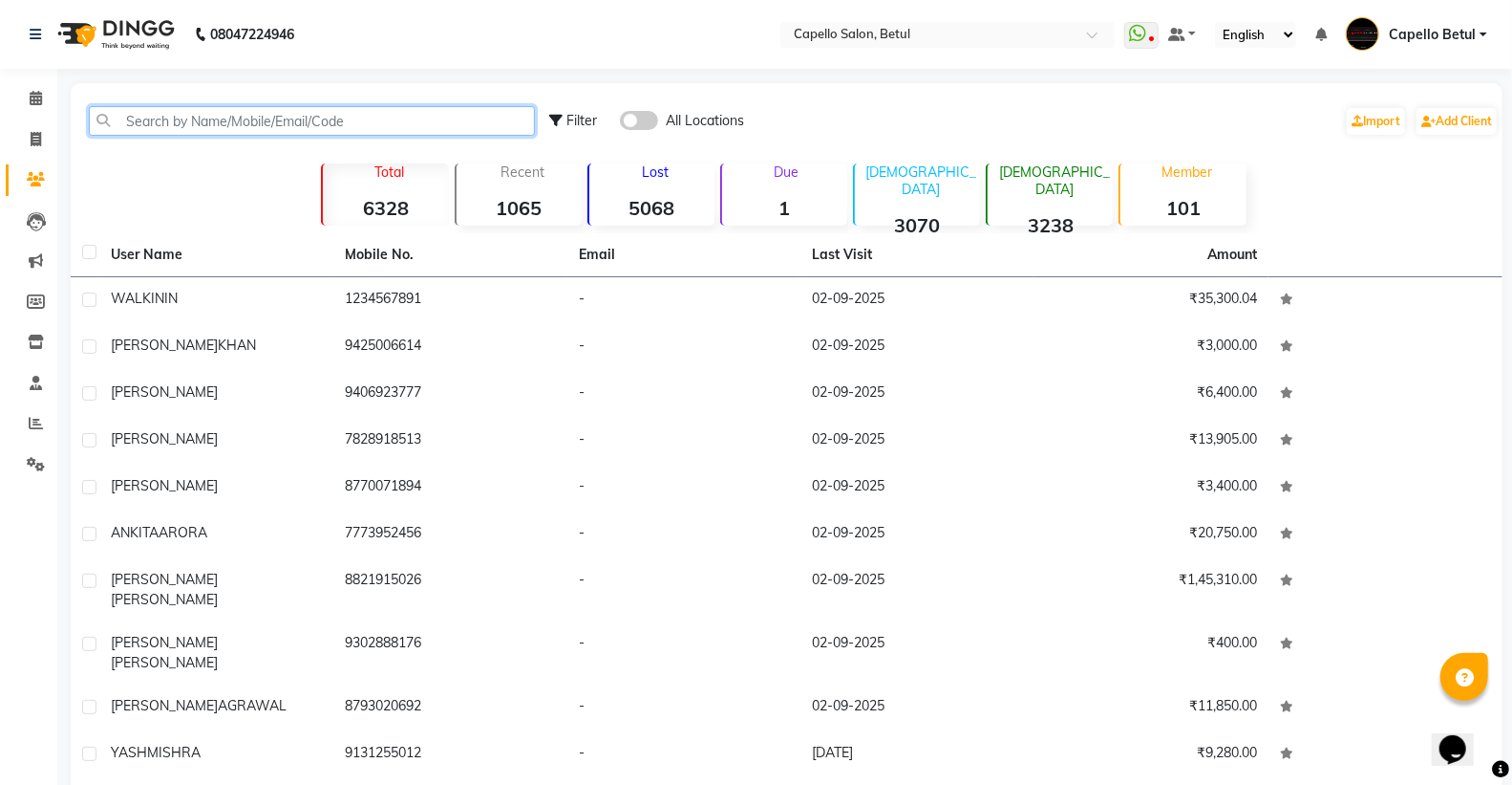
click at [119, 122] on input "text" at bounding box center [312, 121] width 446 height 29
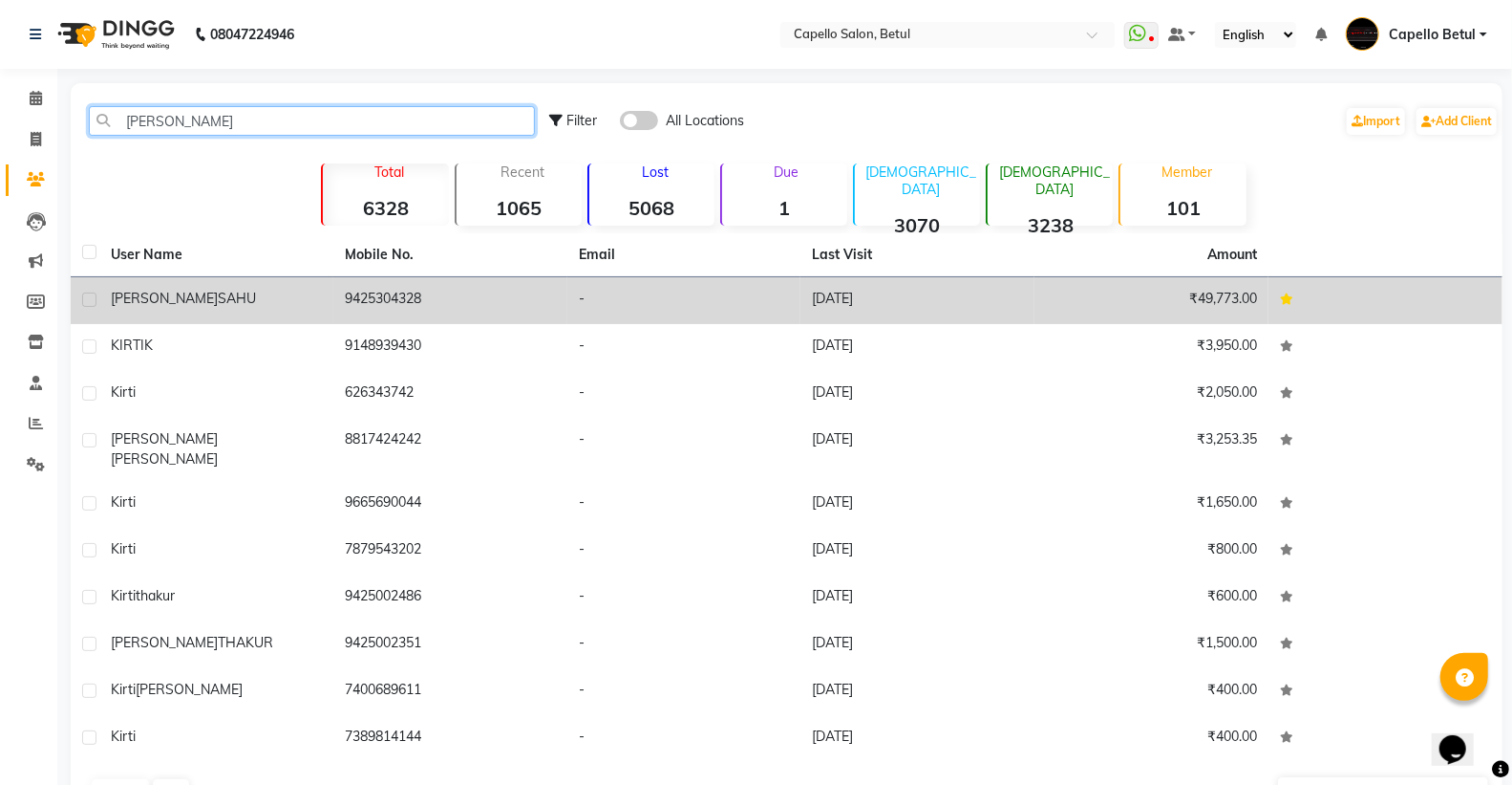
type input "[PERSON_NAME]"
click at [458, 308] on td "9425304328" at bounding box center [450, 300] width 234 height 47
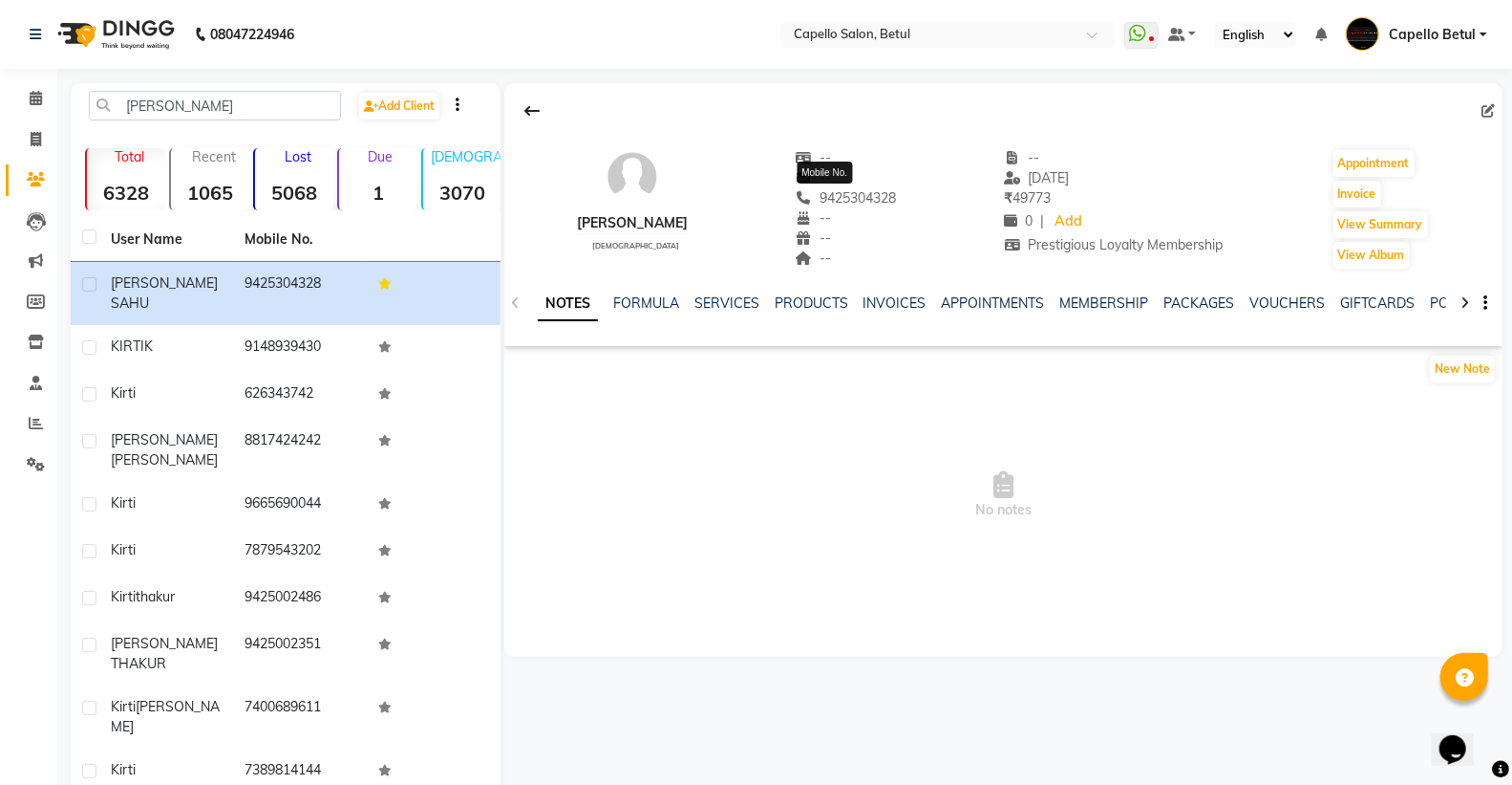
click at [814, 196] on span "9425304328" at bounding box center [846, 198] width 102 height 18
copy span "9425304328"
click at [49, 130] on span at bounding box center [36, 140] width 33 height 22
select select "service"
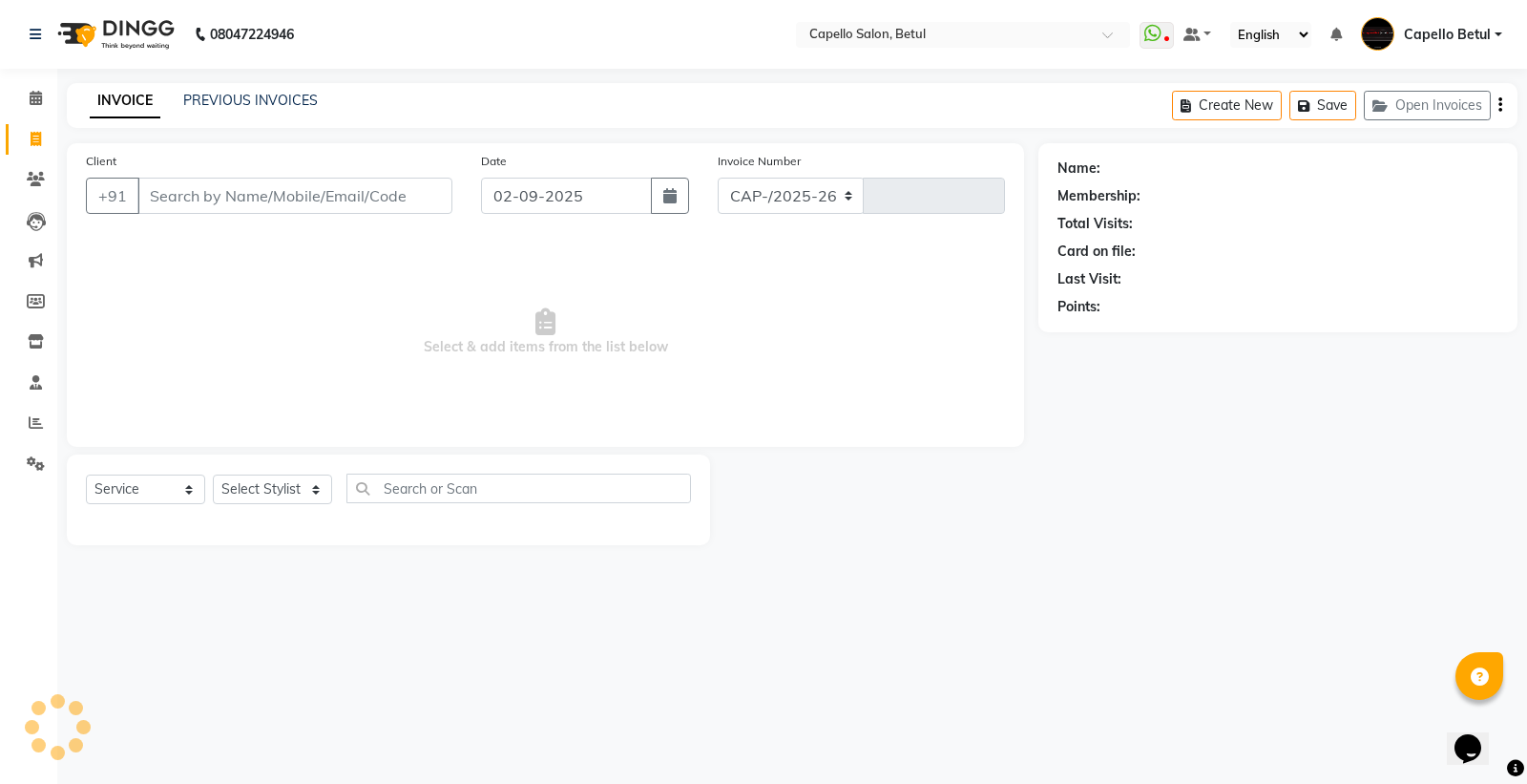
select select "8951"
type input "0023"
click at [192, 193] on input "Client" at bounding box center [295, 195] width 315 height 36
type input "9425304328"
select select "1: Object"
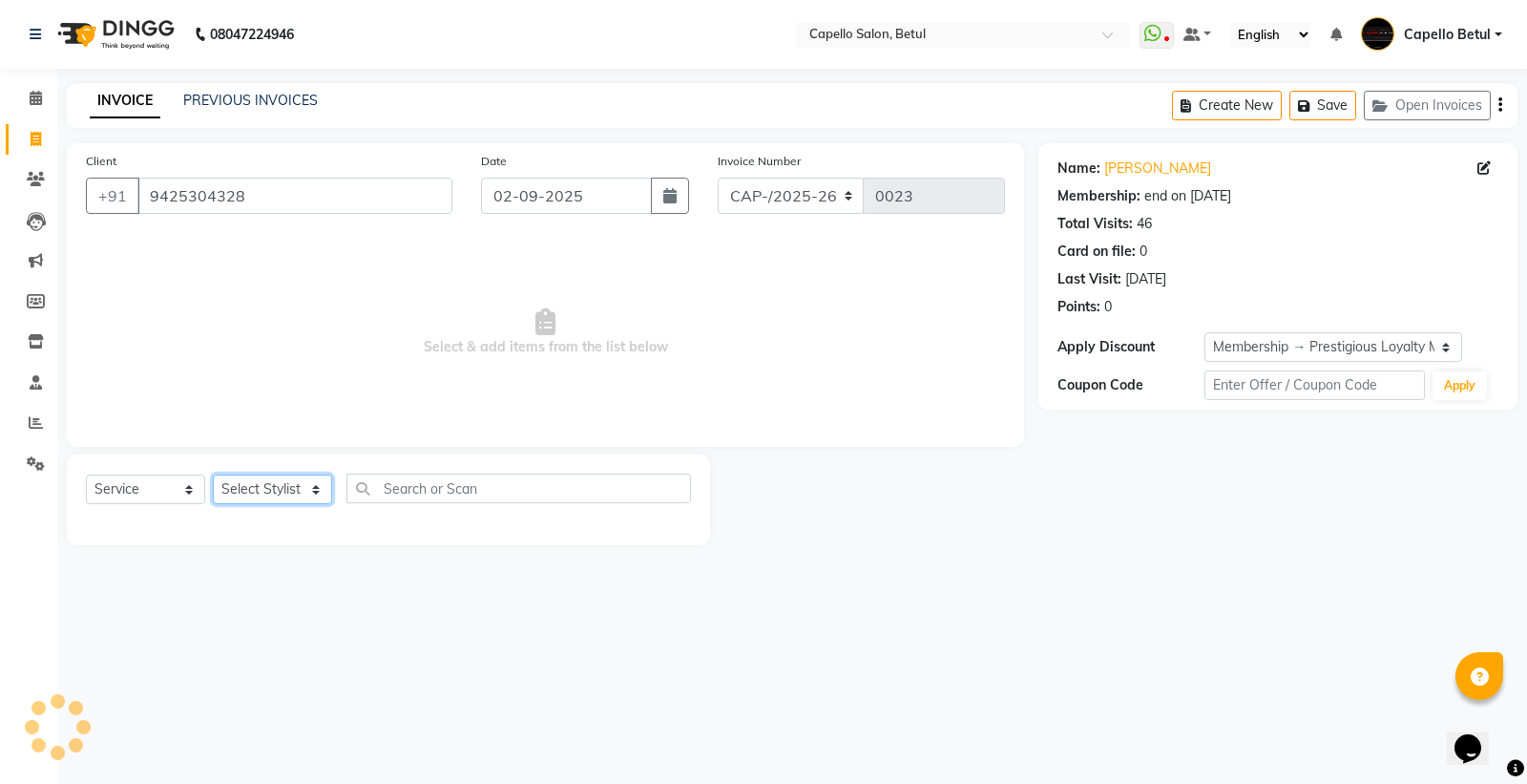
click at [249, 489] on select "Select Stylist" at bounding box center [272, 489] width 119 height 29
select select "20307"
click at [213, 475] on select "Select Stylist ADMIN Capello Betul [PERSON_NAME] [PERSON_NAME] POOJA SOLANKI (M…" at bounding box center [272, 489] width 119 height 29
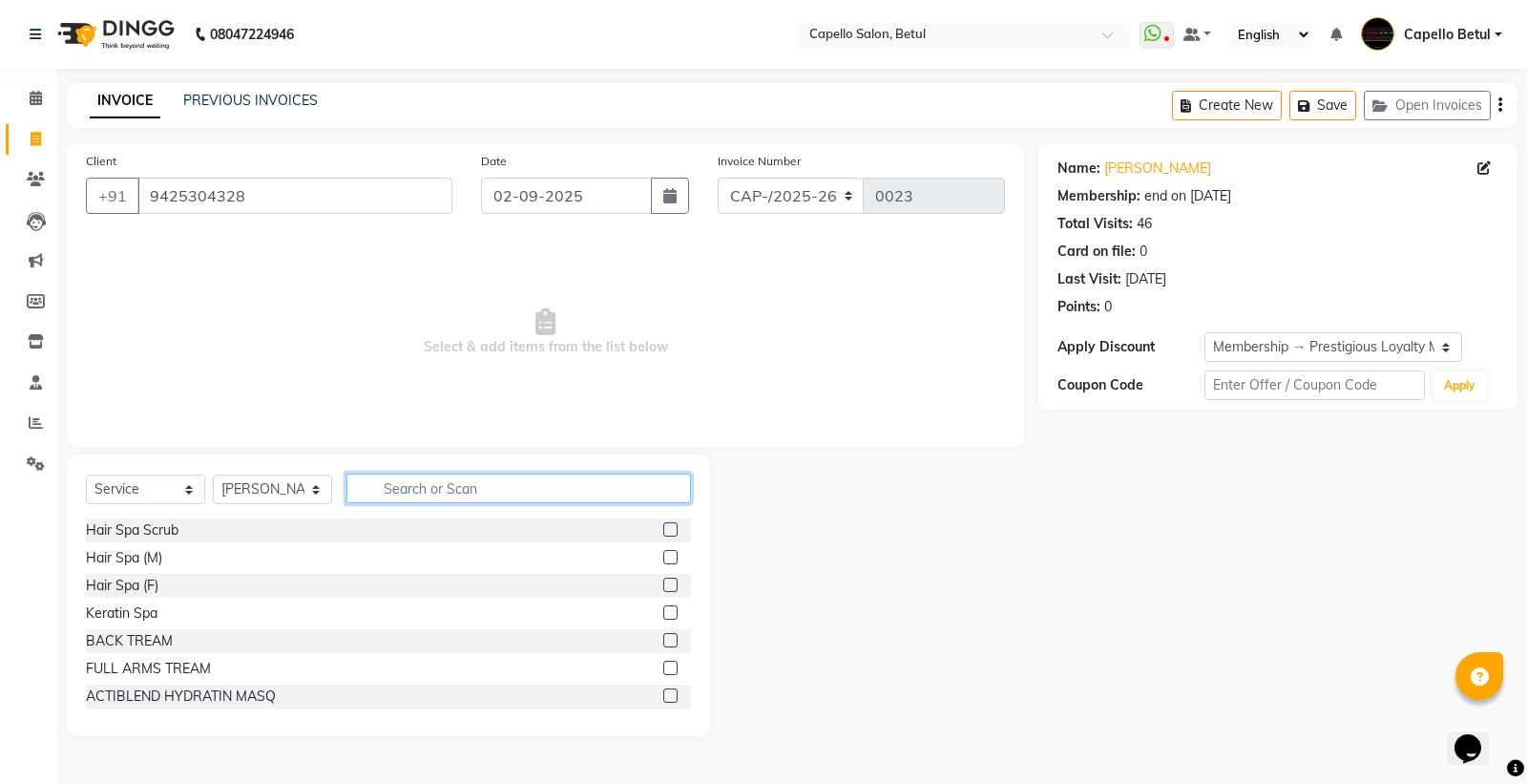
click at [388, 481] on input "text" at bounding box center [518, 488] width 345 height 29
type input "colo"
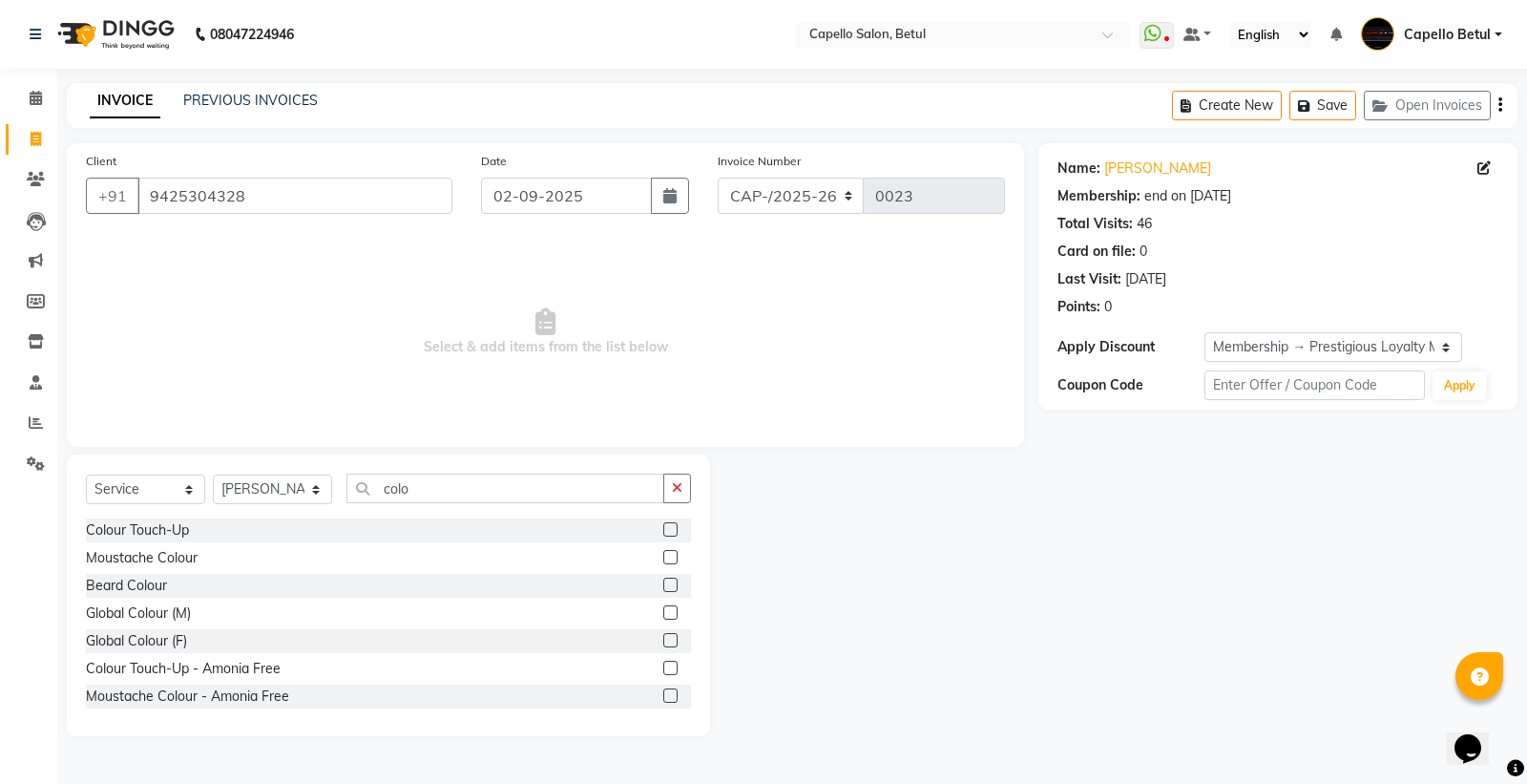
click at [663, 636] on label at bounding box center [670, 640] width 15 height 15
click at [663, 636] on input "checkbox" at bounding box center [669, 640] width 13 height 13
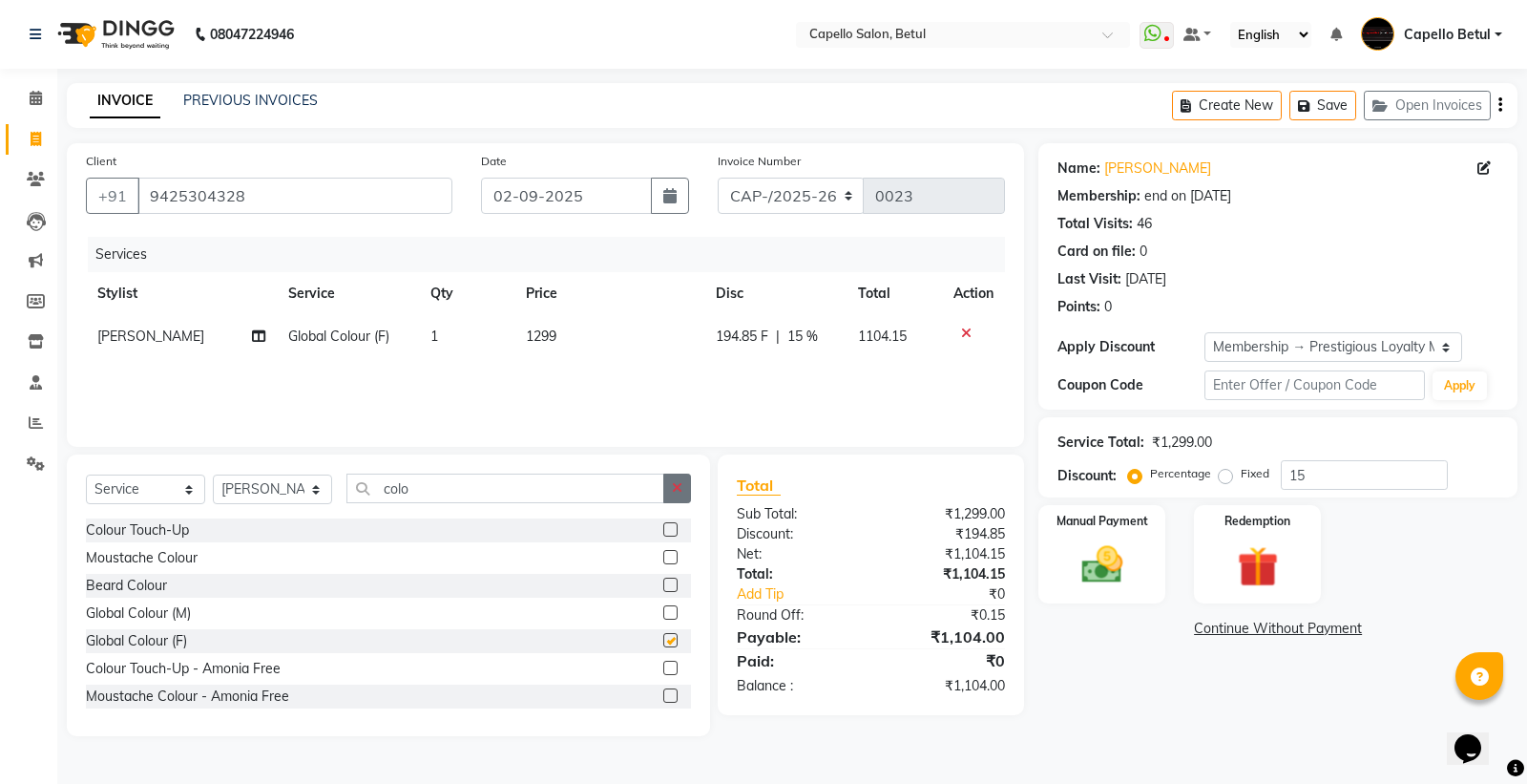
checkbox input "false"
click at [685, 481] on button "button" at bounding box center [677, 488] width 27 height 29
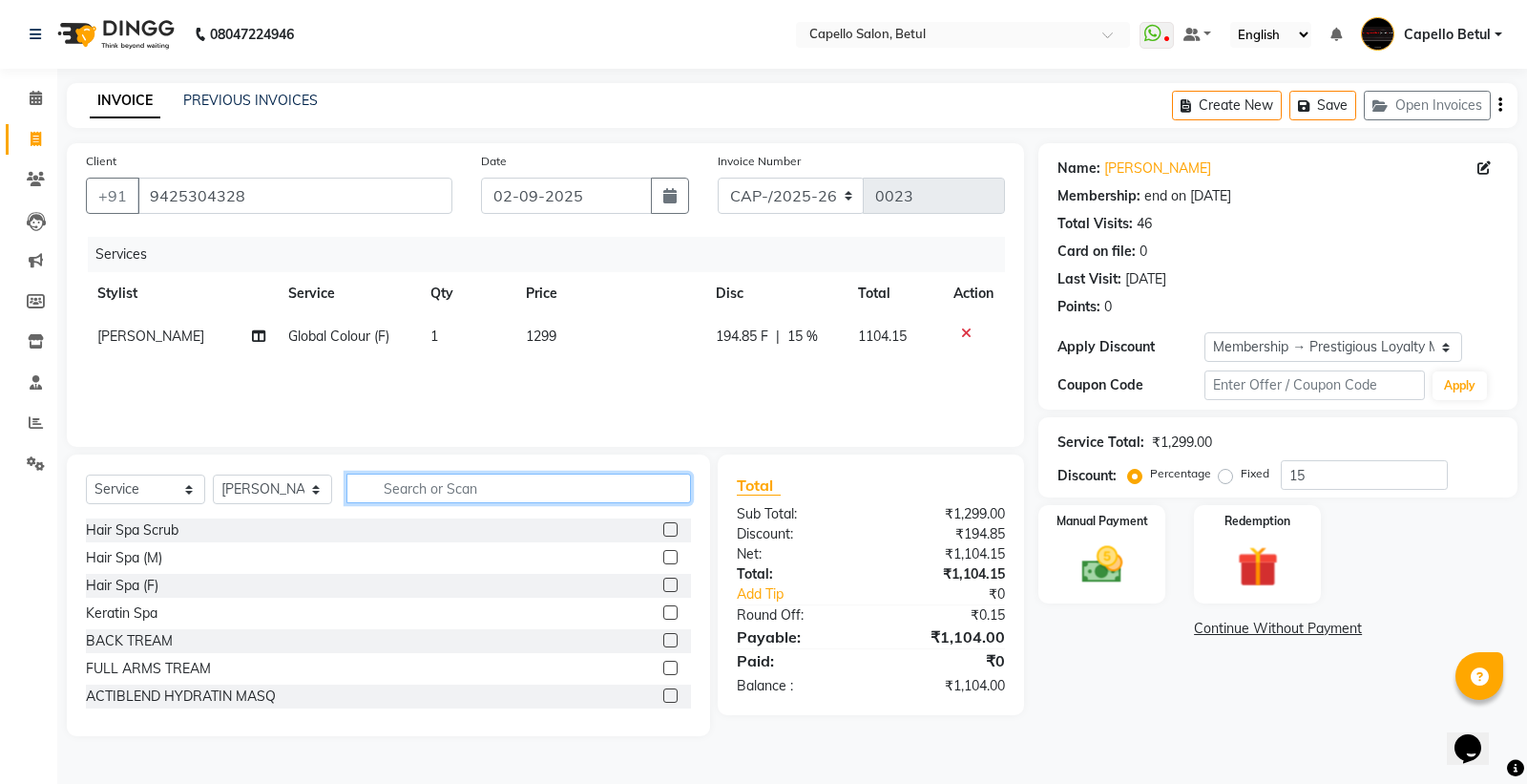
click at [575, 483] on input "text" at bounding box center [518, 488] width 345 height 29
click at [965, 327] on icon at bounding box center [966, 333] width 11 height 14
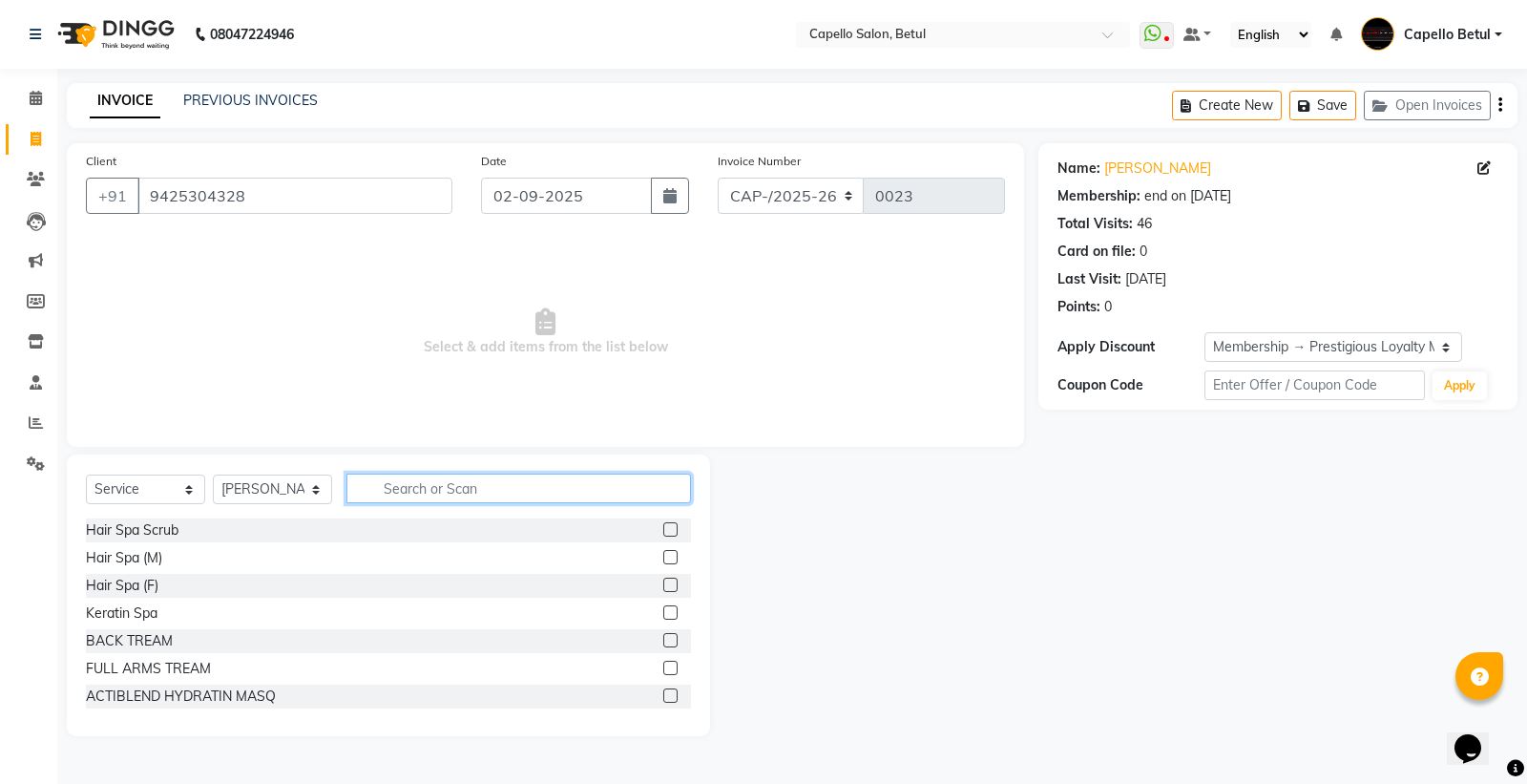
click at [433, 484] on input "text" at bounding box center [518, 488] width 345 height 29
type input "colo"
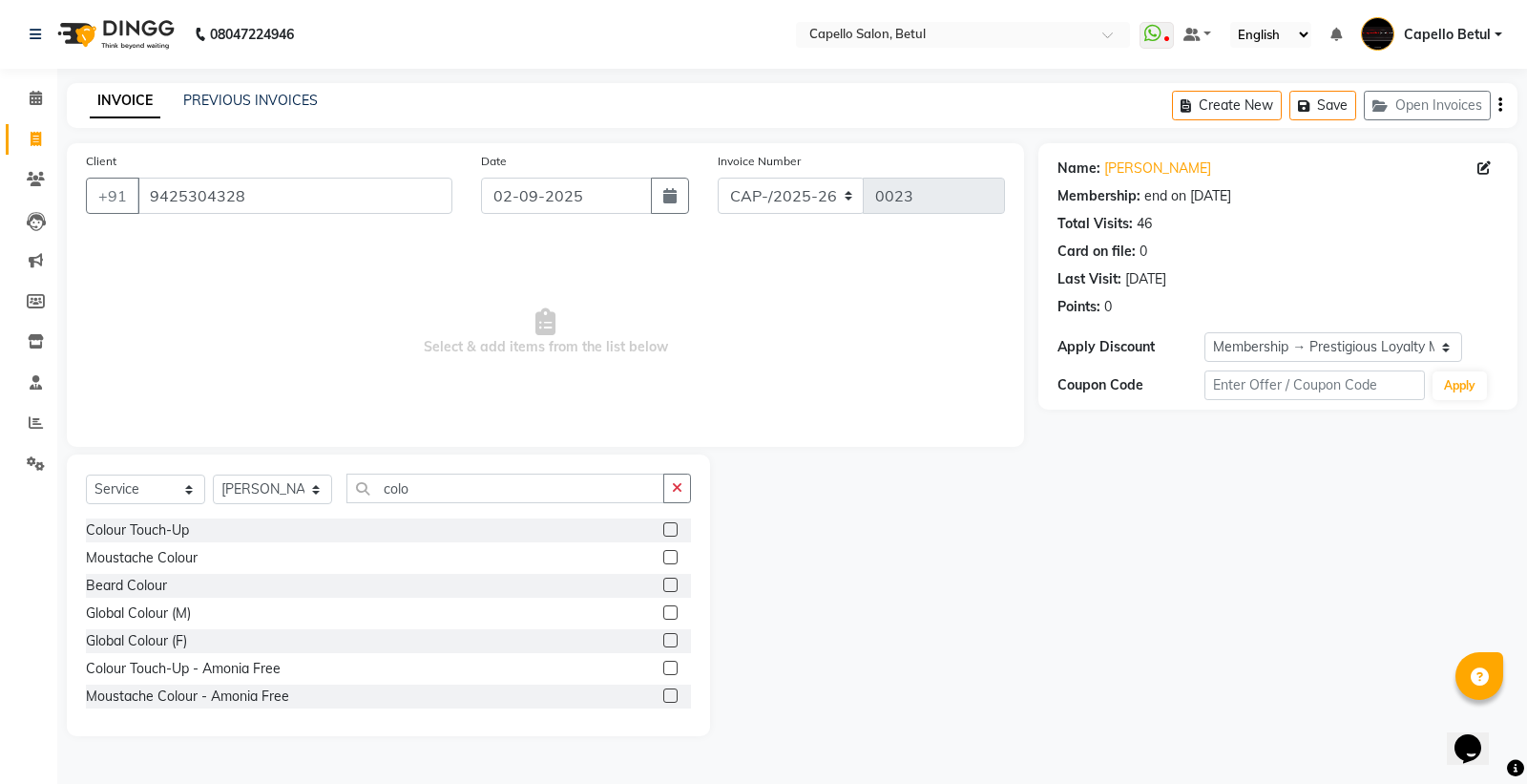
click at [663, 530] on label at bounding box center [670, 529] width 15 height 15
click at [663, 530] on input "checkbox" at bounding box center [669, 530] width 13 height 13
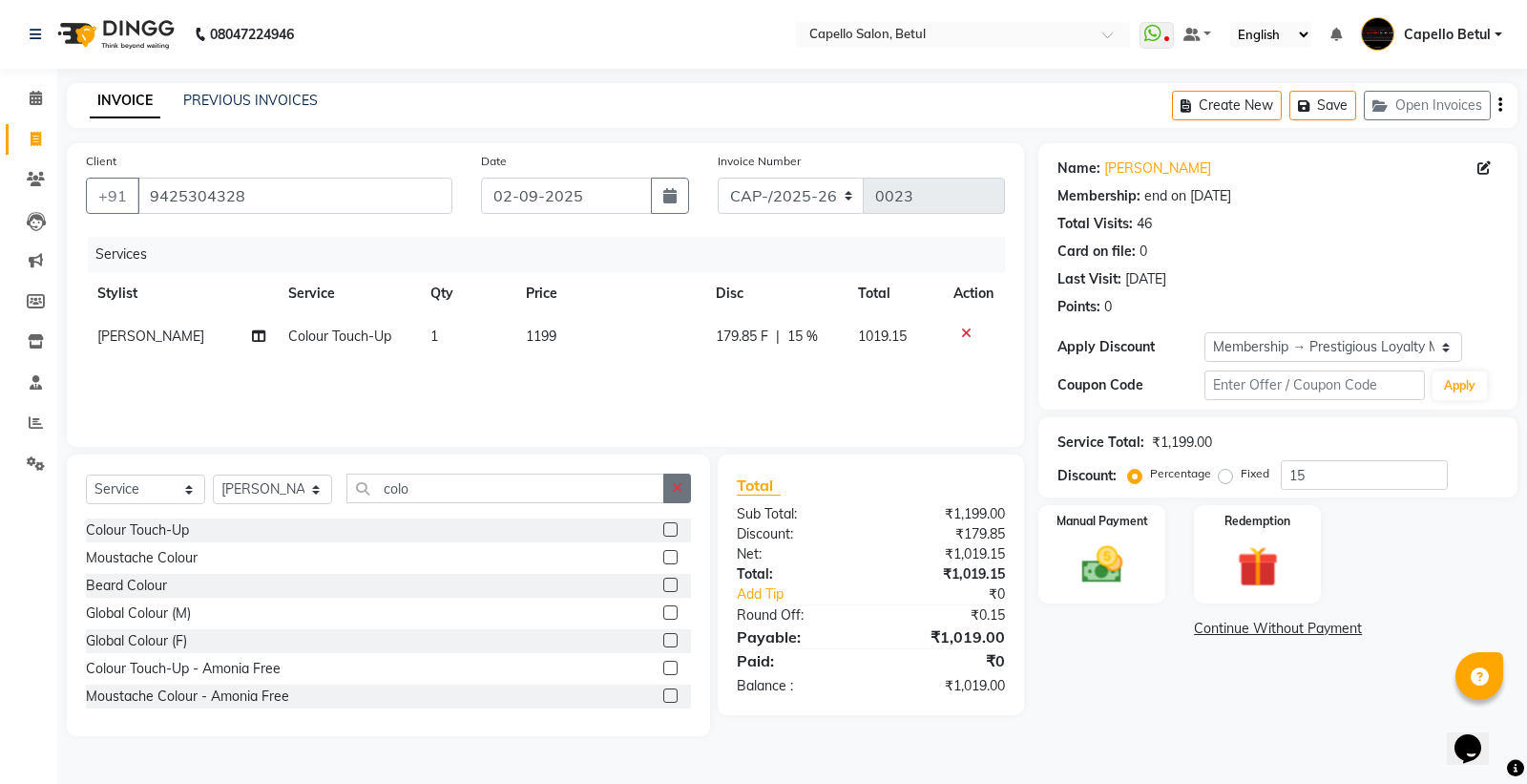
checkbox input "false"
click at [673, 491] on icon "button" at bounding box center [677, 488] width 11 height 14
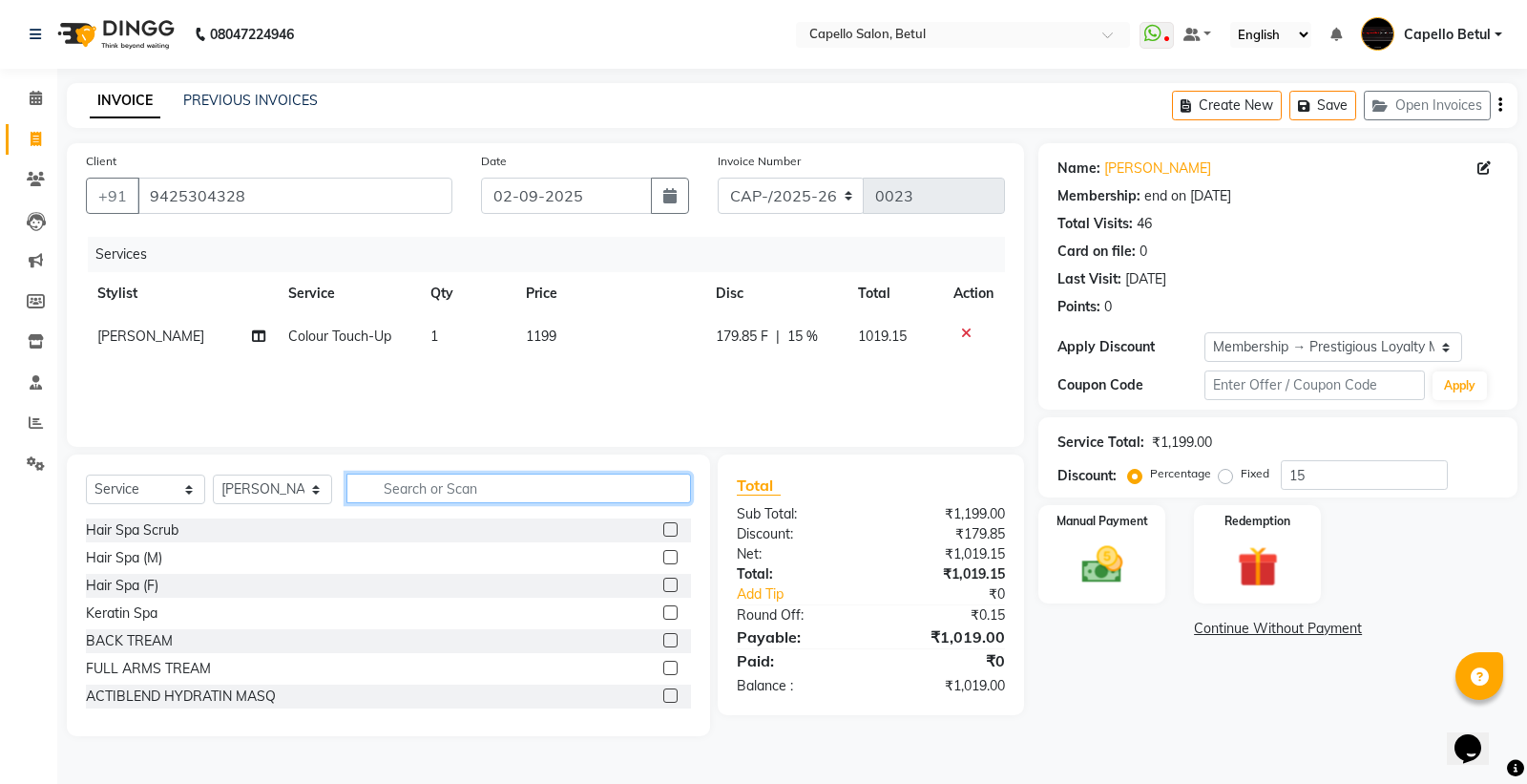
click at [458, 484] on input "text" at bounding box center [518, 488] width 345 height 29
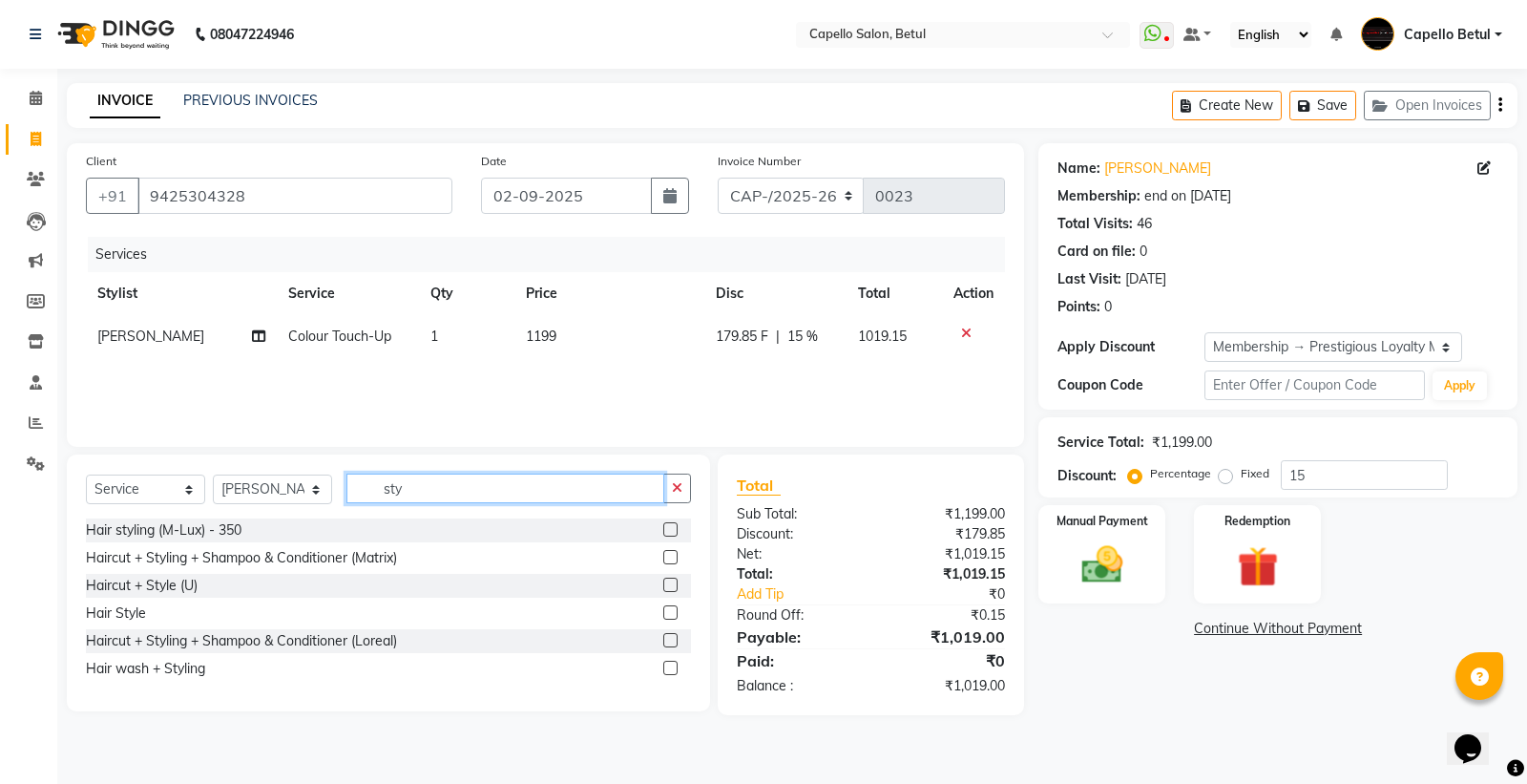
type input "sty"
click at [670, 613] on label at bounding box center [670, 612] width 15 height 15
click at [670, 613] on input "checkbox" at bounding box center [669, 613] width 13 height 13
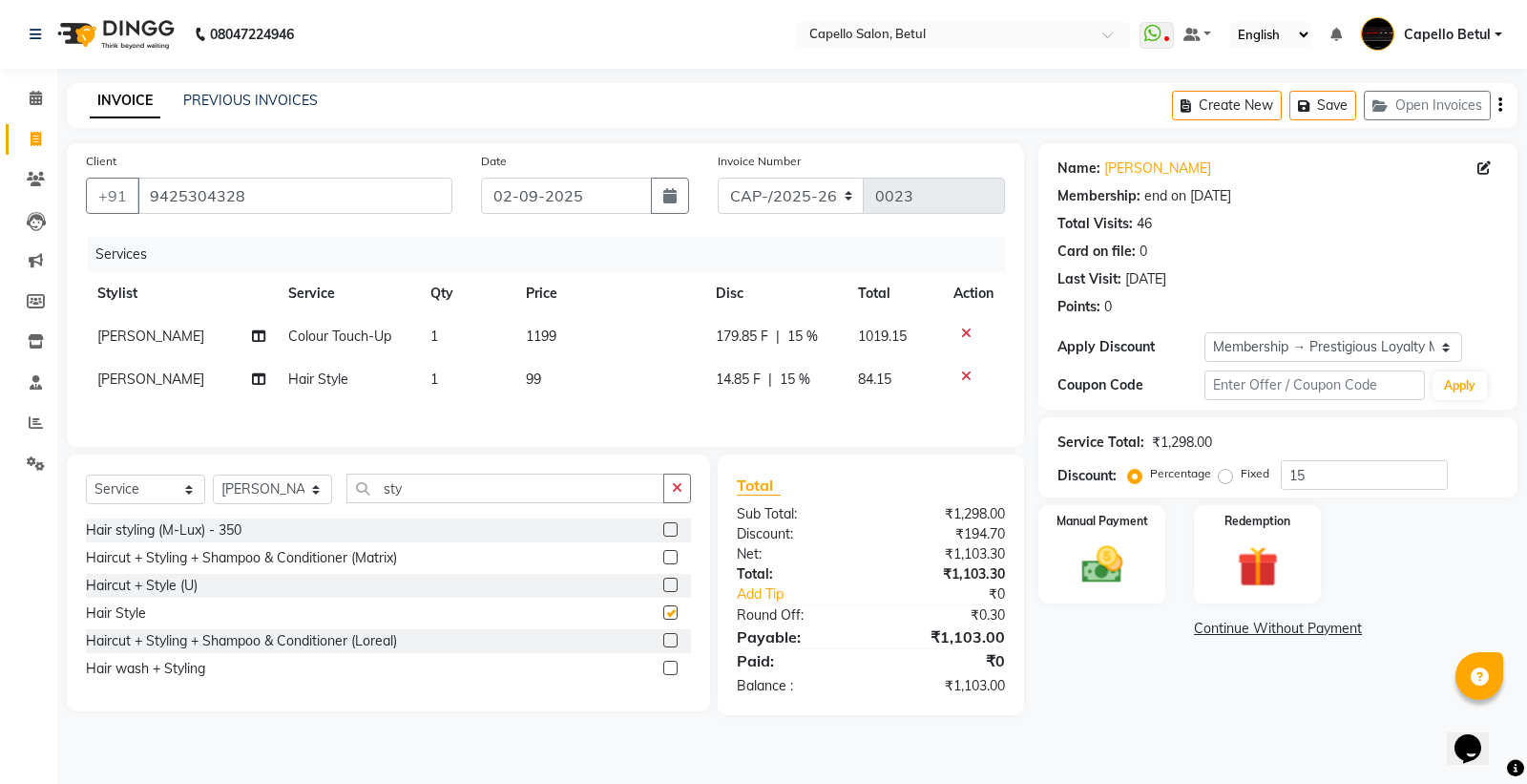
checkbox input "false"
click at [624, 330] on td "1199" at bounding box center [609, 337] width 190 height 43
select select "20307"
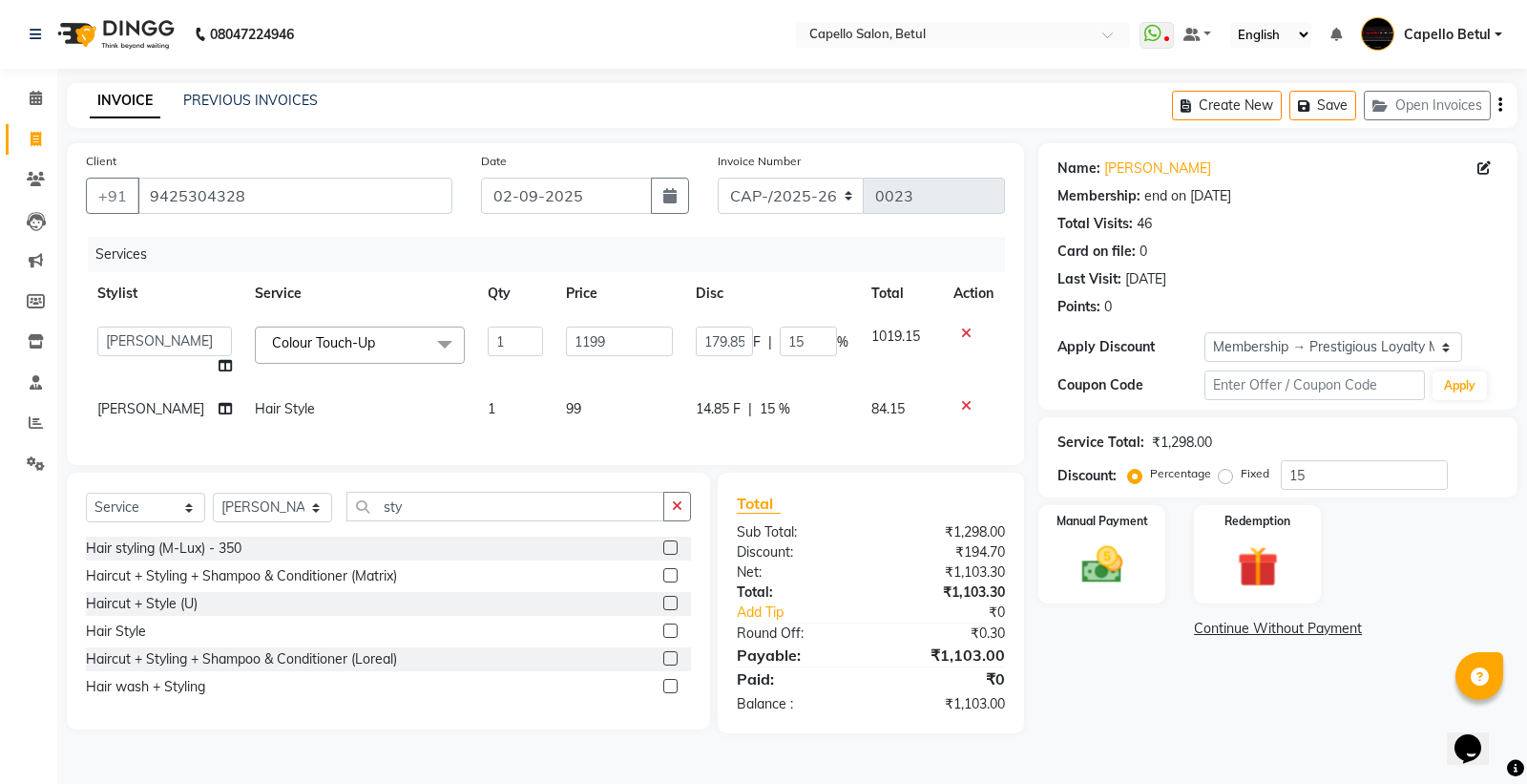
click at [624, 330] on input "1199" at bounding box center [619, 341] width 106 height 29
type input "1300"
click at [764, 364] on tbody "ADMIN Capello Betul [PERSON_NAME] [PERSON_NAME] POOJA SOLANKI (M) PRAVEEN (M) S…" at bounding box center [545, 373] width 919 height 115
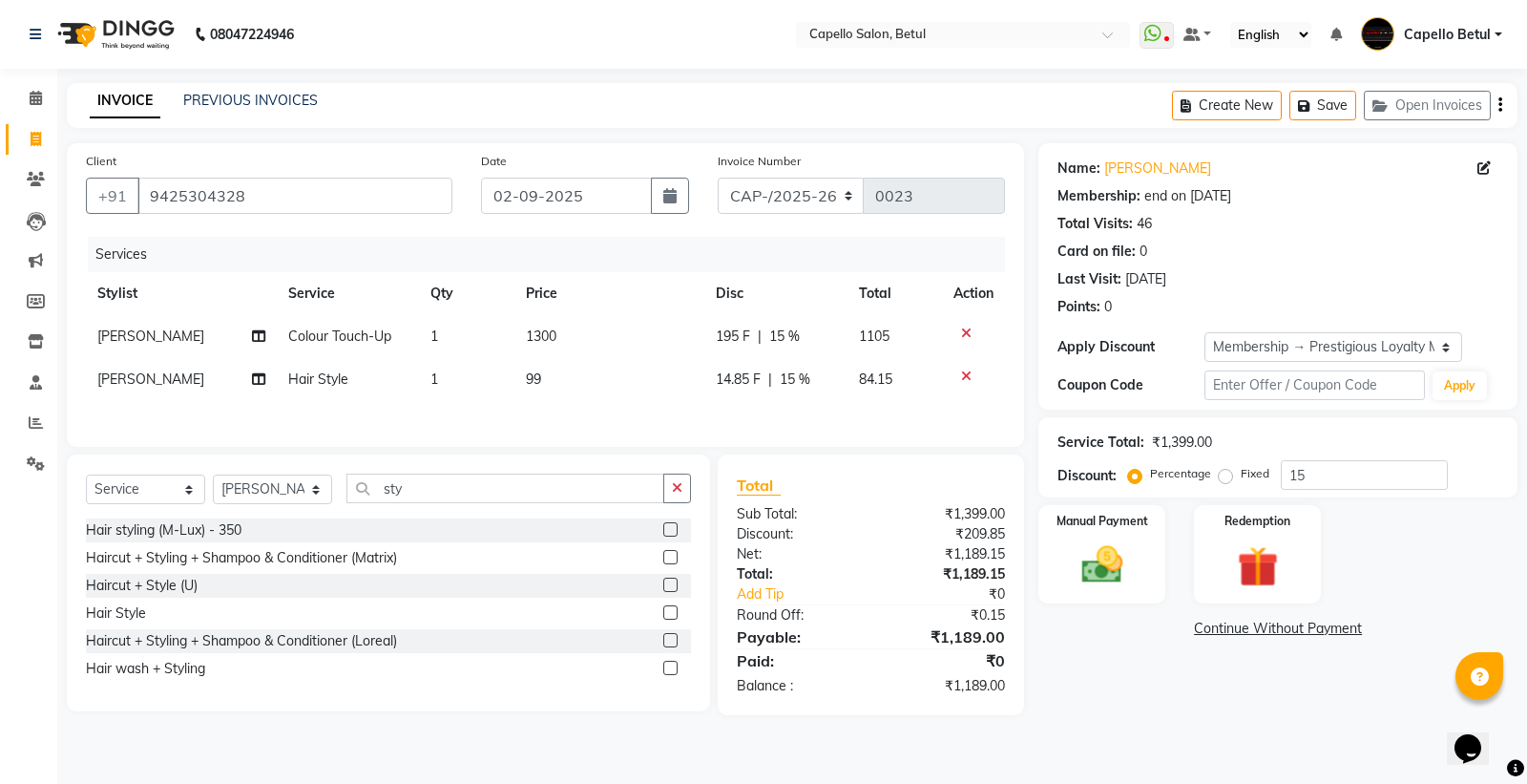
click at [792, 351] on td "195 F | 15 %" at bounding box center [775, 337] width 144 height 43
select select "20307"
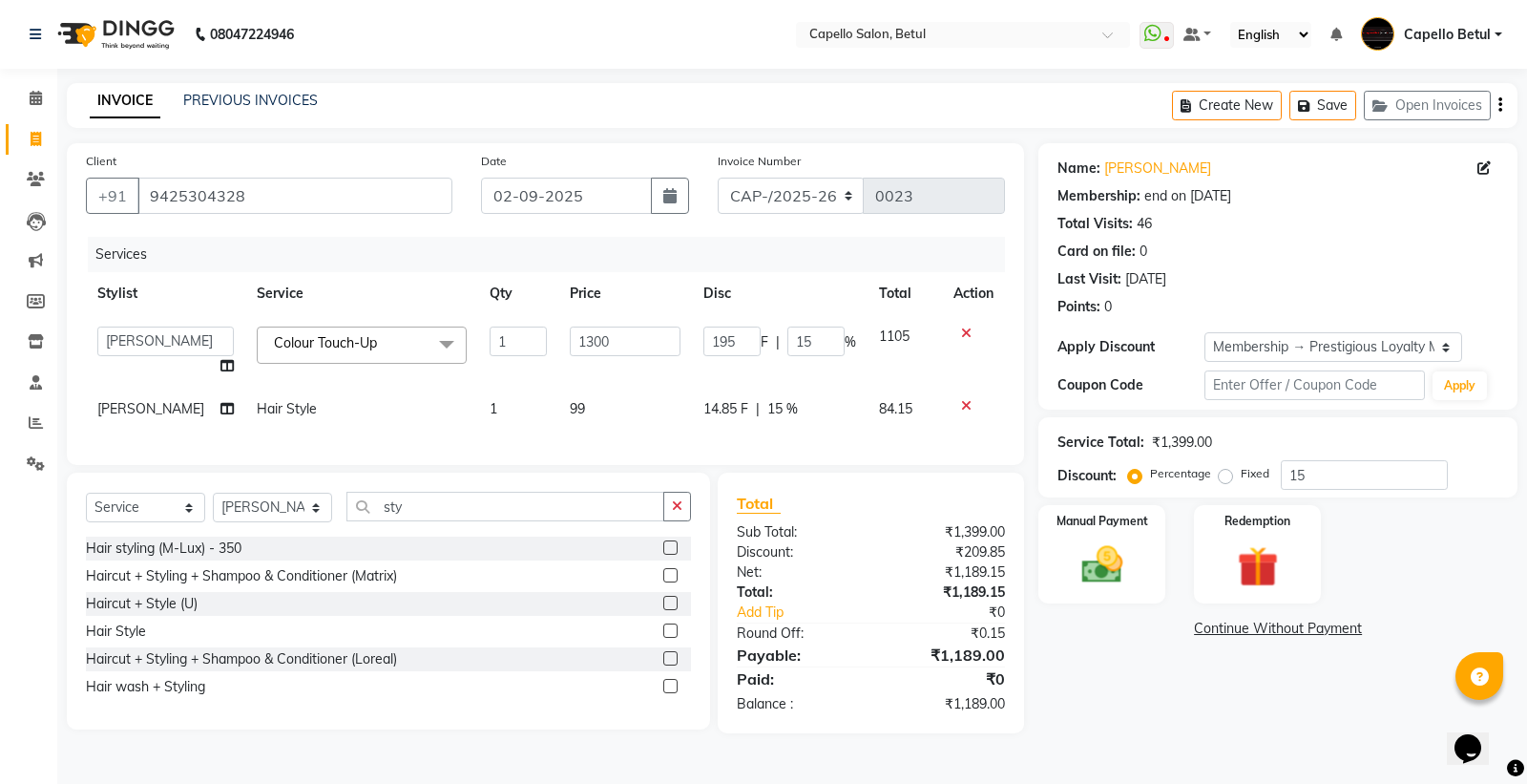
click at [803, 347] on input "15" at bounding box center [815, 341] width 58 height 29
click at [803, 344] on input "15" at bounding box center [815, 341] width 58 height 29
type input "5"
click at [807, 353] on input "5" at bounding box center [815, 341] width 58 height 29
type input "0"
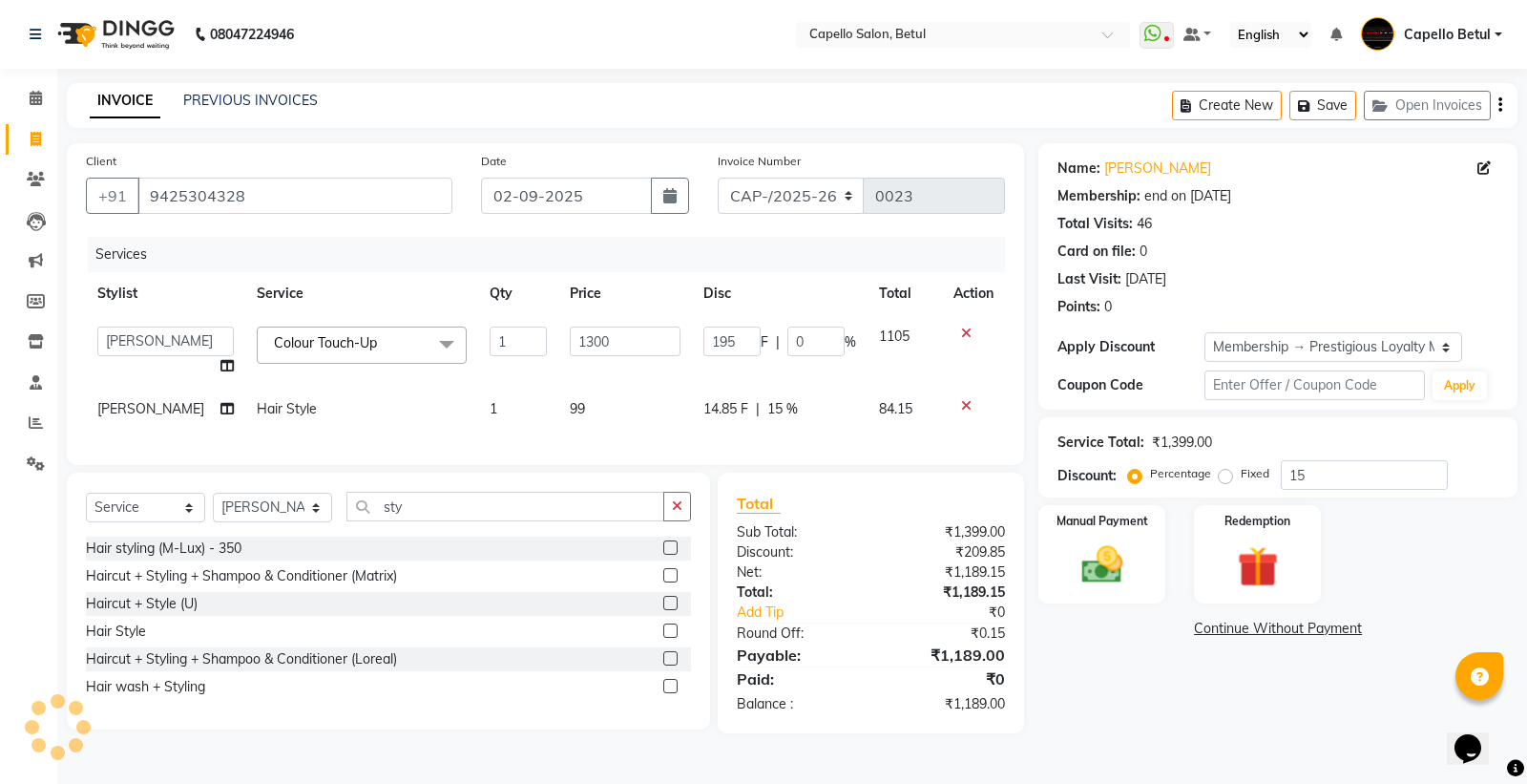
click at [807, 389] on tbody "ADMIN Capello Betul [PERSON_NAME] [PERSON_NAME] POOJA SOLANKI (M) PRAVEEN (M) S…" at bounding box center [545, 373] width 919 height 115
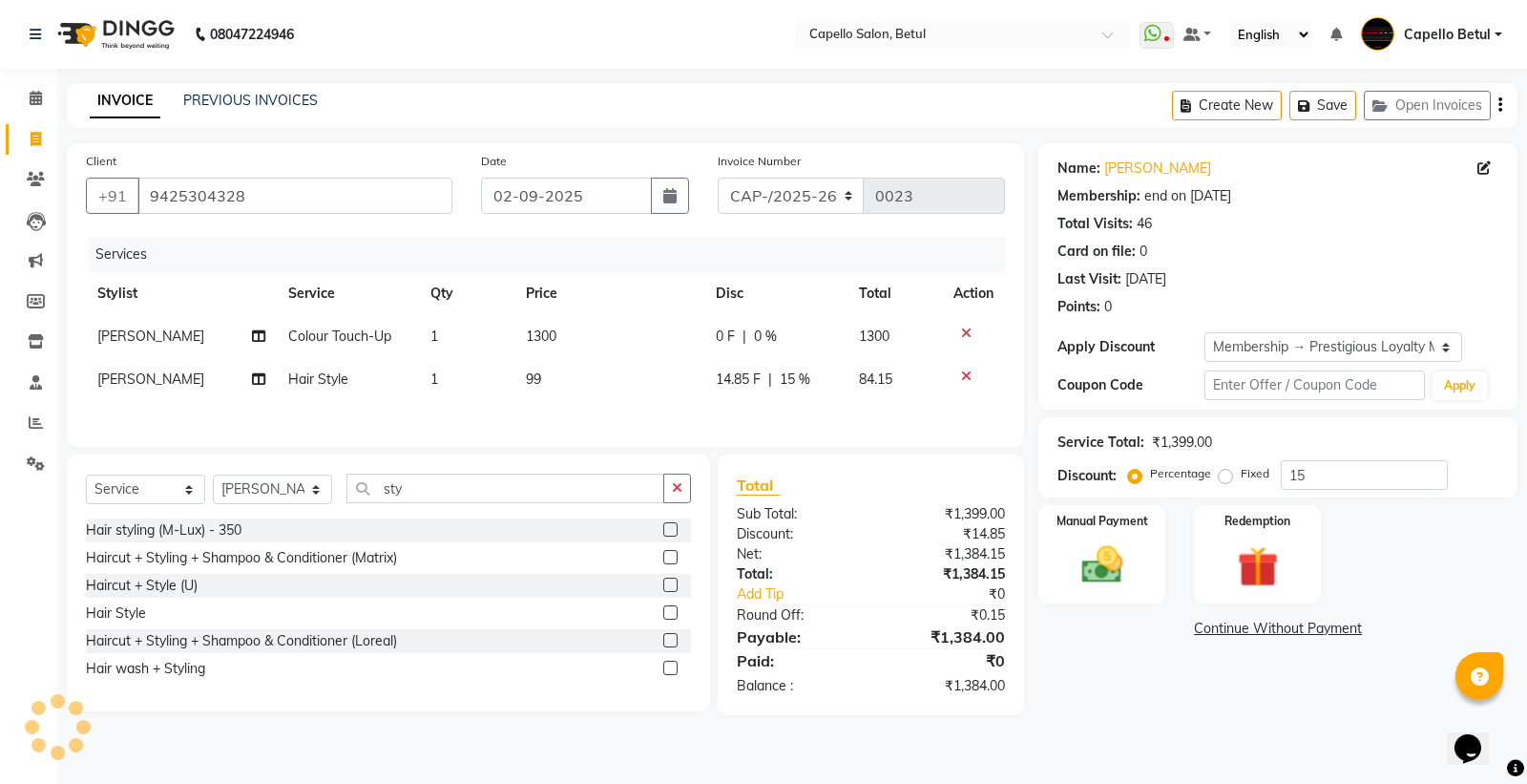
click at [807, 392] on td "14.85 F | 15 %" at bounding box center [775, 380] width 144 height 43
select select "20307"
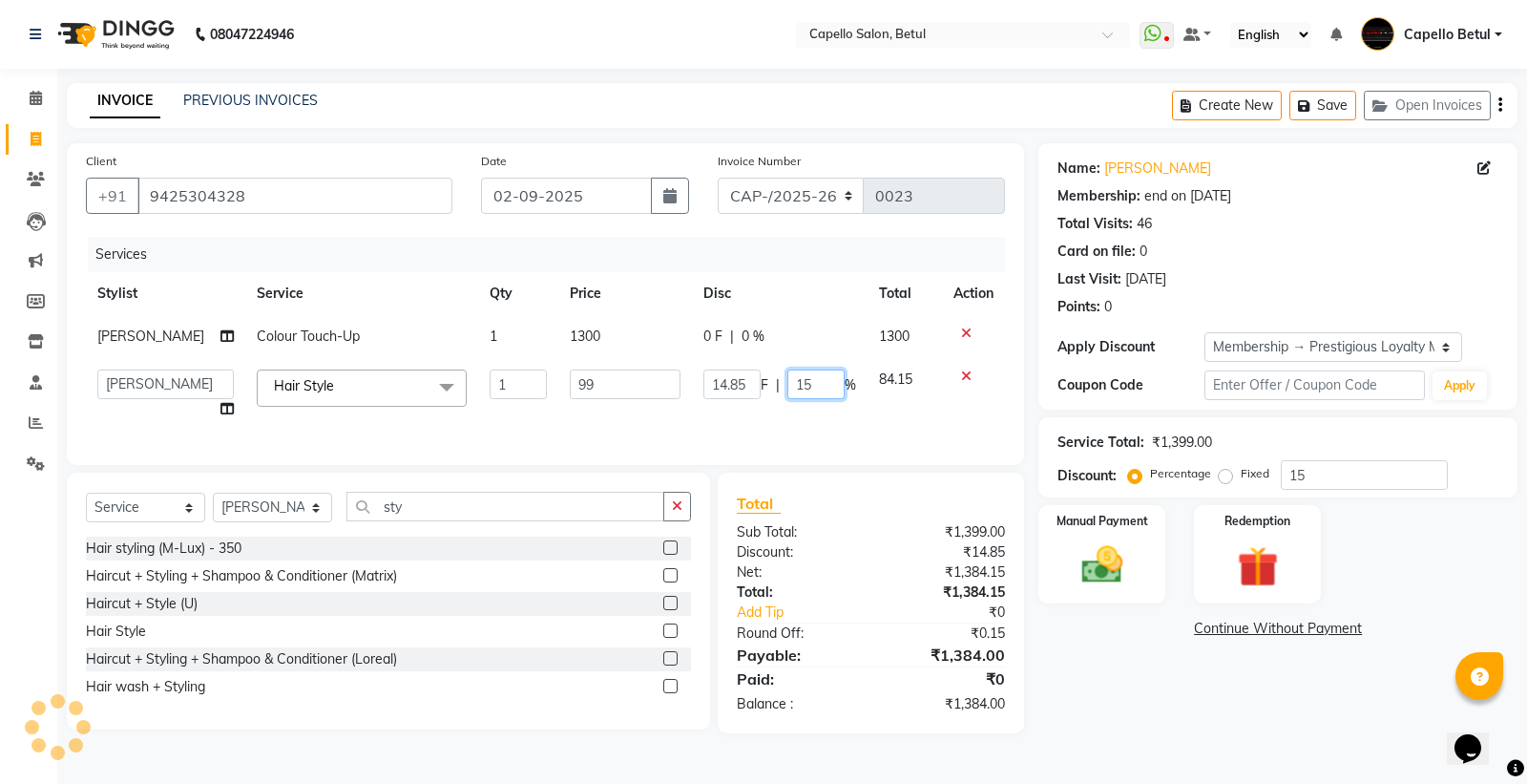
click at [816, 385] on input "15" at bounding box center [815, 384] width 58 height 29
type input "1"
type input "0"
click at [800, 418] on div "Services Stylist Service Qty Price Disc Total Action [PERSON_NAME] Colour Touch…" at bounding box center [545, 341] width 919 height 209
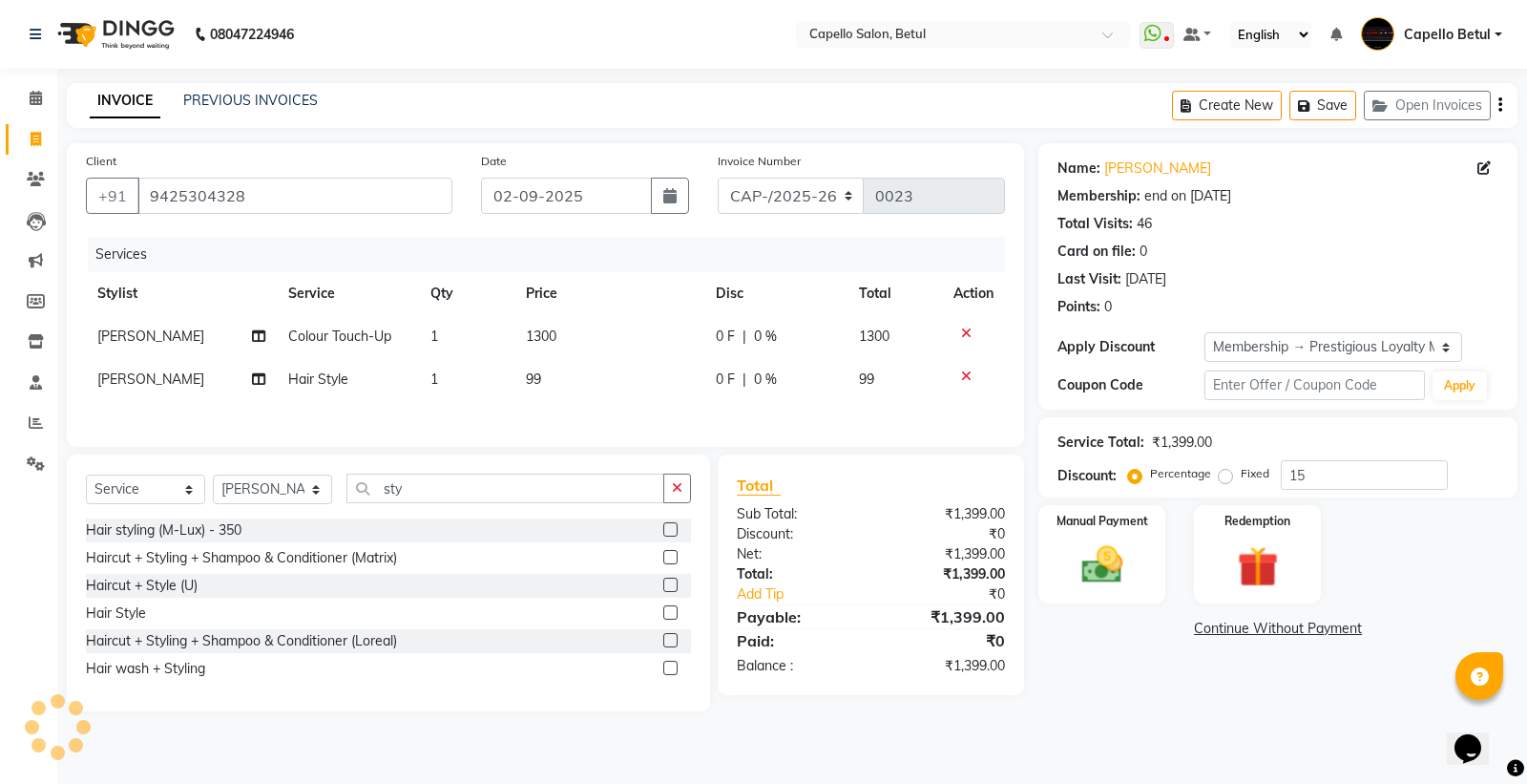
click at [676, 376] on td "99" at bounding box center [609, 380] width 190 height 43
select select "20307"
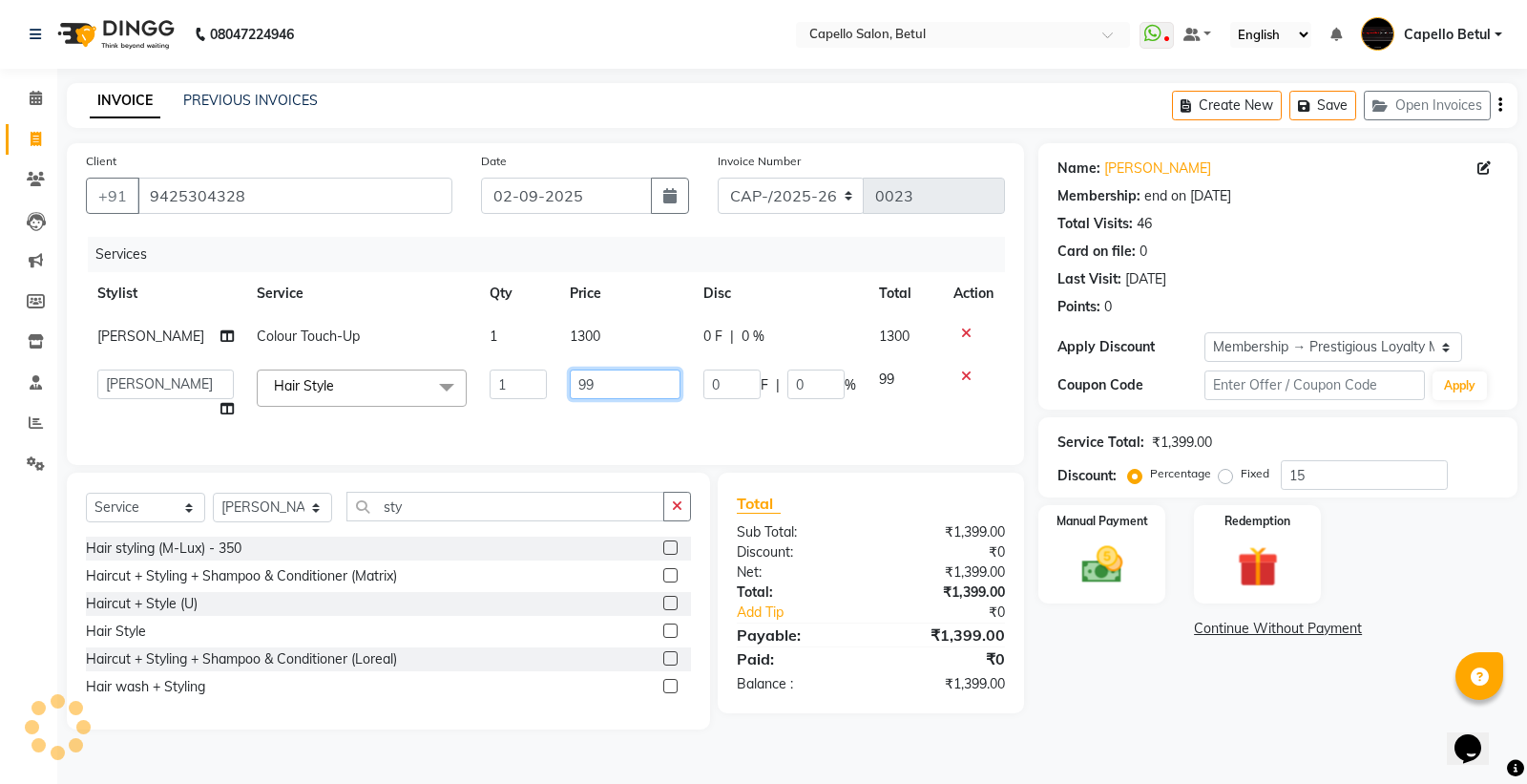
click at [672, 374] on input "99" at bounding box center [625, 384] width 110 height 29
type input "9"
type input "200"
click at [669, 410] on div "Services Stylist Service Qty Price Disc Total Action [PERSON_NAME] Colour Touch…" at bounding box center [545, 341] width 919 height 209
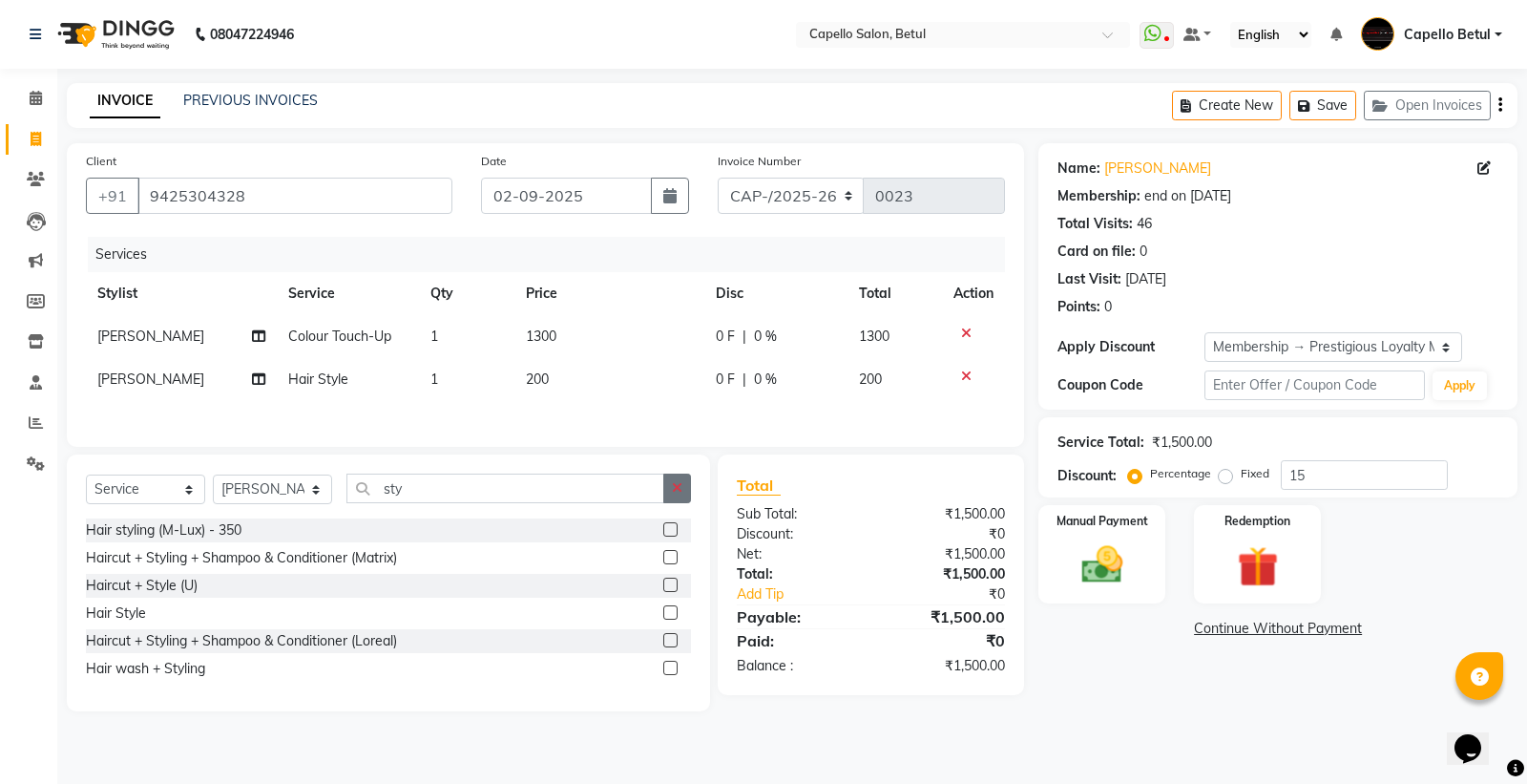
click at [679, 494] on icon "button" at bounding box center [677, 488] width 11 height 14
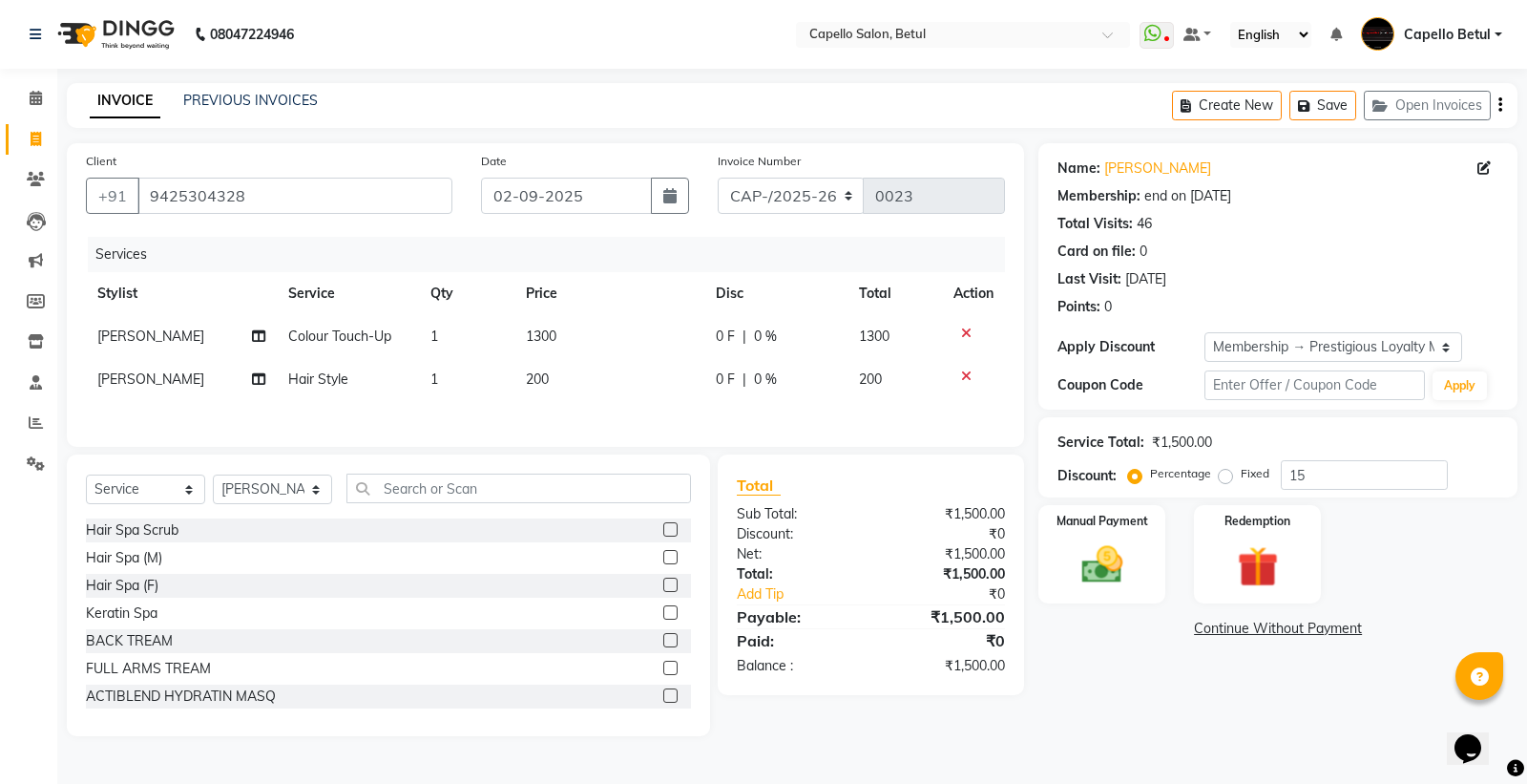
click at [692, 434] on div "Client [PHONE_NUMBER] Date [DATE] Invoice Number CAP-/[PHONE_NUMBER] Services S…" at bounding box center [545, 295] width 957 height 304
click at [1143, 710] on div "Name: [PERSON_NAME] Membership: end on [DATE] Total Visits: 46 Card on file: 0 …" at bounding box center [1285, 439] width 493 height 593
click at [964, 374] on icon at bounding box center [966, 376] width 11 height 14
click at [583, 329] on td "1300" at bounding box center [609, 337] width 190 height 43
select select "20307"
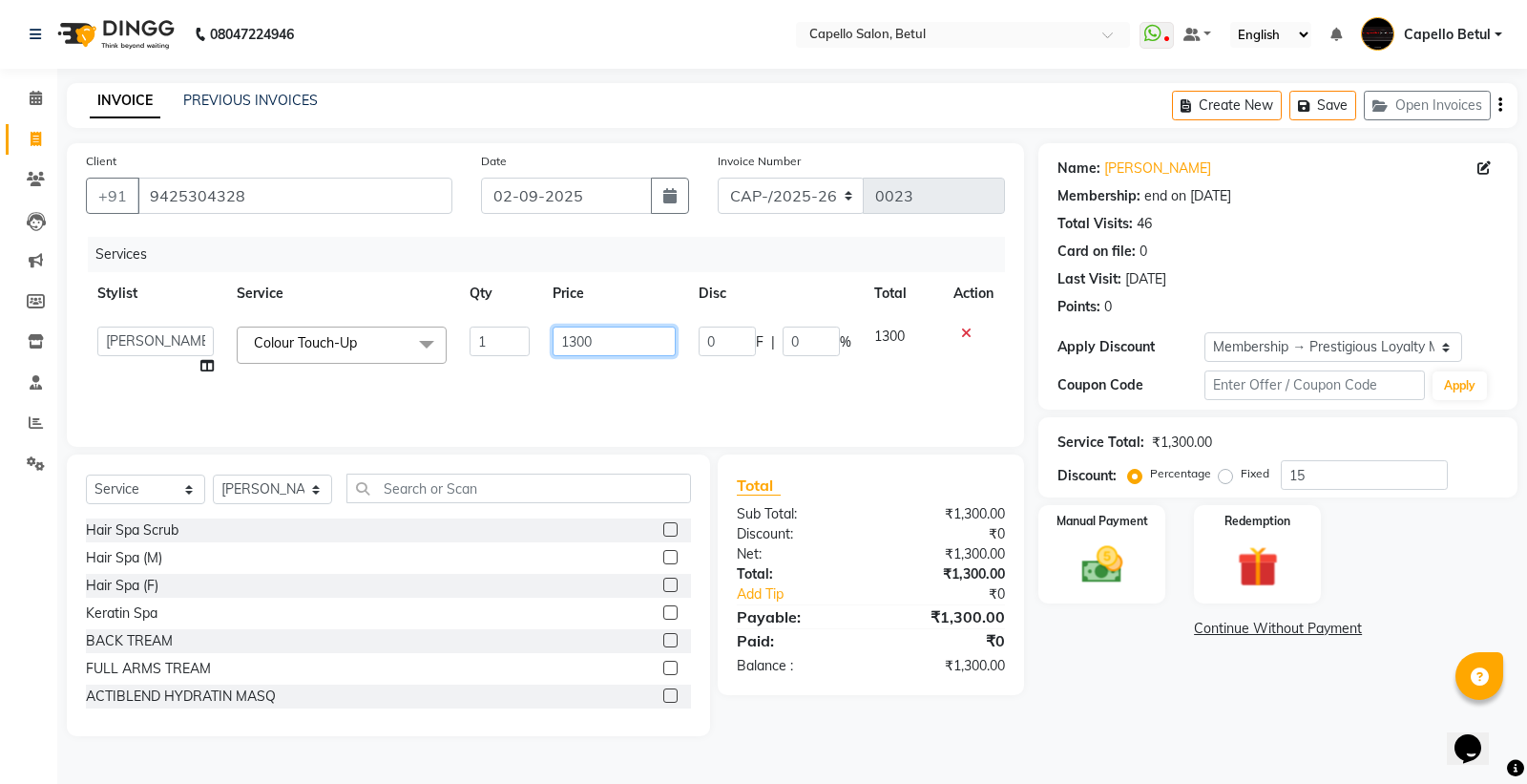
click at [616, 335] on input "1300" at bounding box center [614, 341] width 123 height 29
type input "1"
type input "1500"
click at [529, 367] on div "Services Stylist Service Qty Price Disc Total Action ADMIN Capello Betul [PERSO…" at bounding box center [545, 332] width 919 height 191
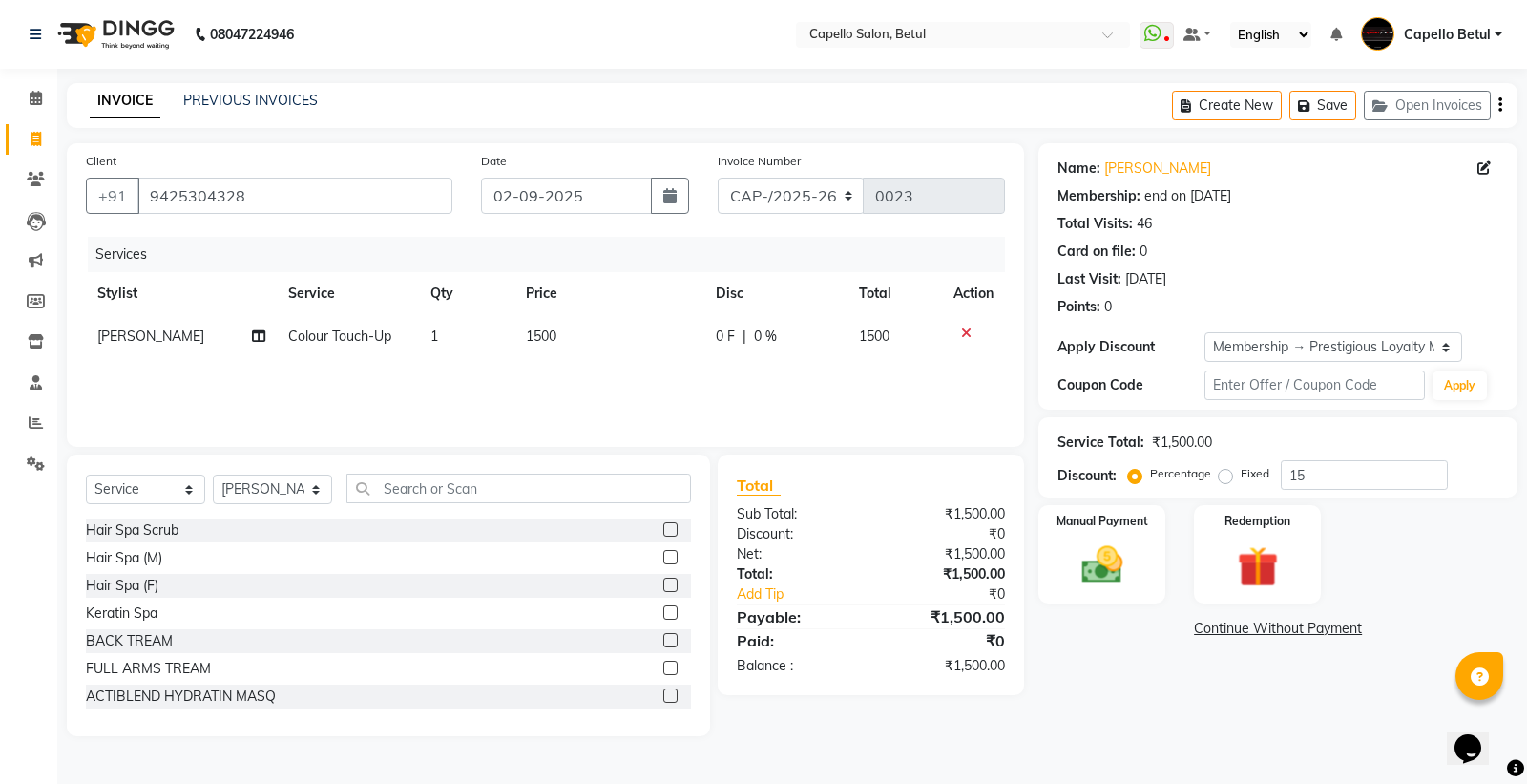
click at [582, 349] on td "1500" at bounding box center [609, 337] width 190 height 43
select select "20307"
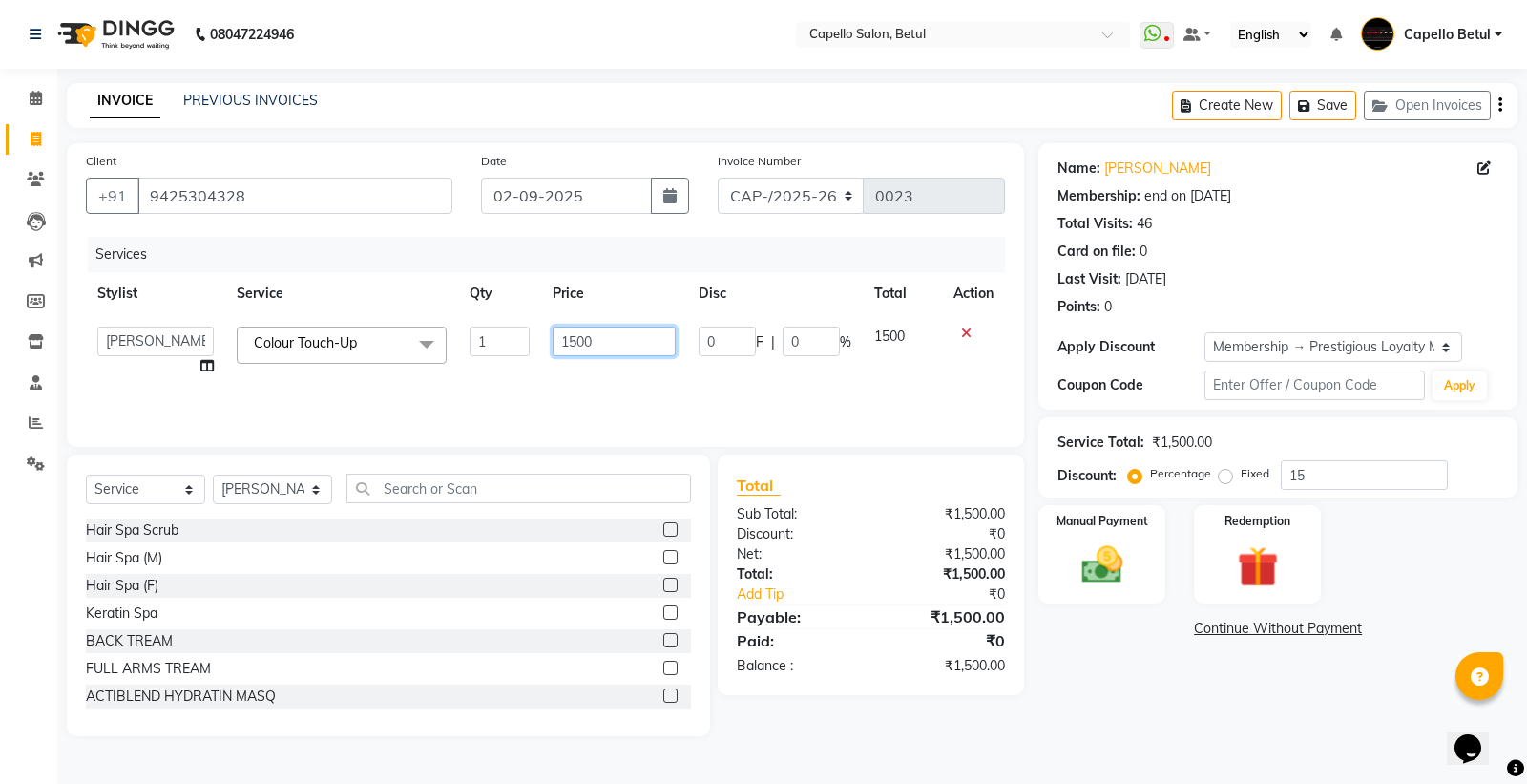
click at [624, 351] on input "1500" at bounding box center [614, 341] width 123 height 29
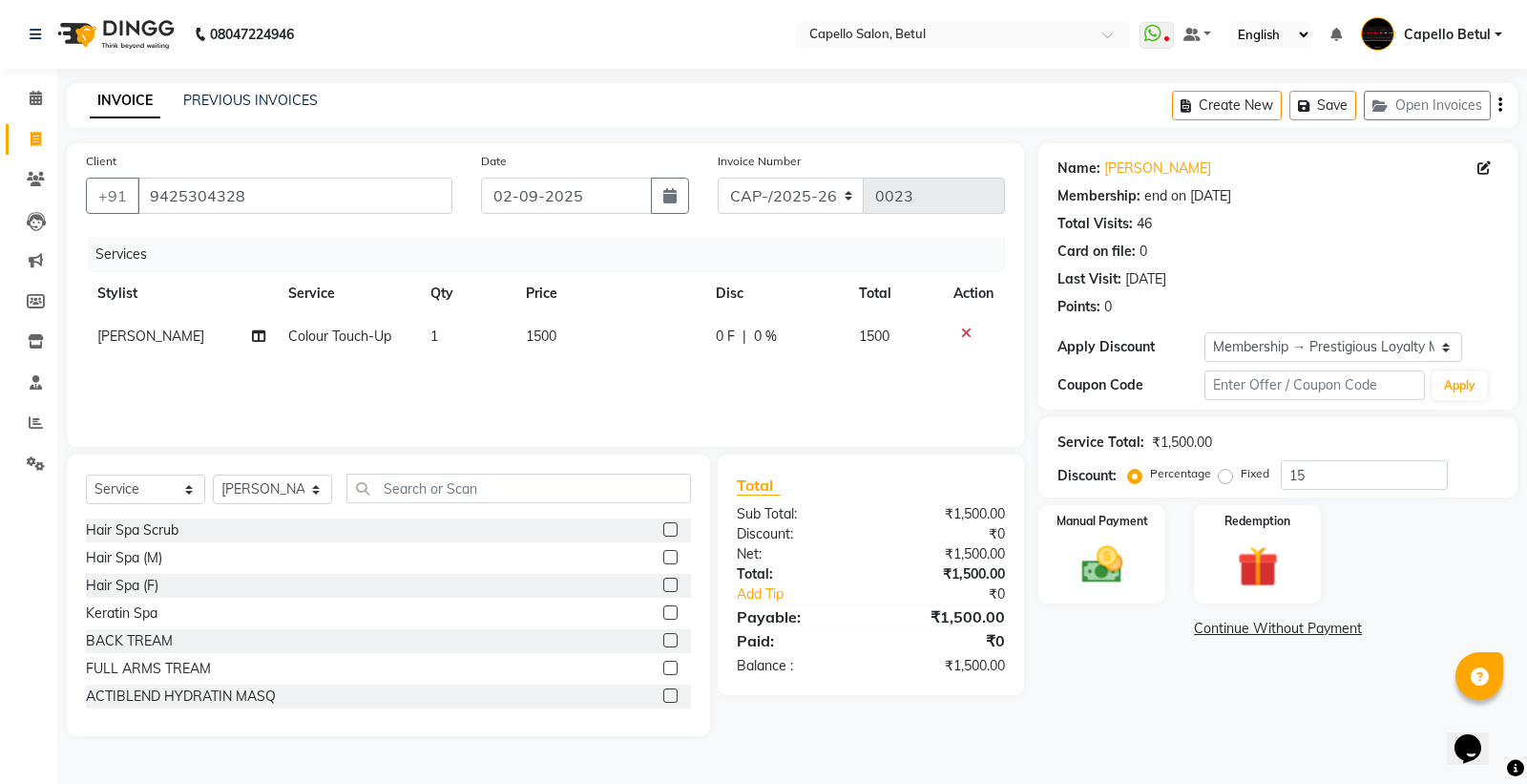
click at [647, 410] on div "Services Stylist Service Qty Price Disc Total Action [PERSON_NAME] Colour Touch…" at bounding box center [545, 332] width 919 height 191
click at [653, 402] on div "Services Stylist Service Qty Price Disc Total Action [PERSON_NAME] Colour Touch…" at bounding box center [545, 332] width 919 height 191
drag, startPoint x: 640, startPoint y: 368, endPoint x: 633, endPoint y: 344, distance: 25.0
click at [640, 355] on div "Services Stylist Service Qty Price Disc Total Action [PERSON_NAME] Colour Touch…" at bounding box center [545, 332] width 919 height 191
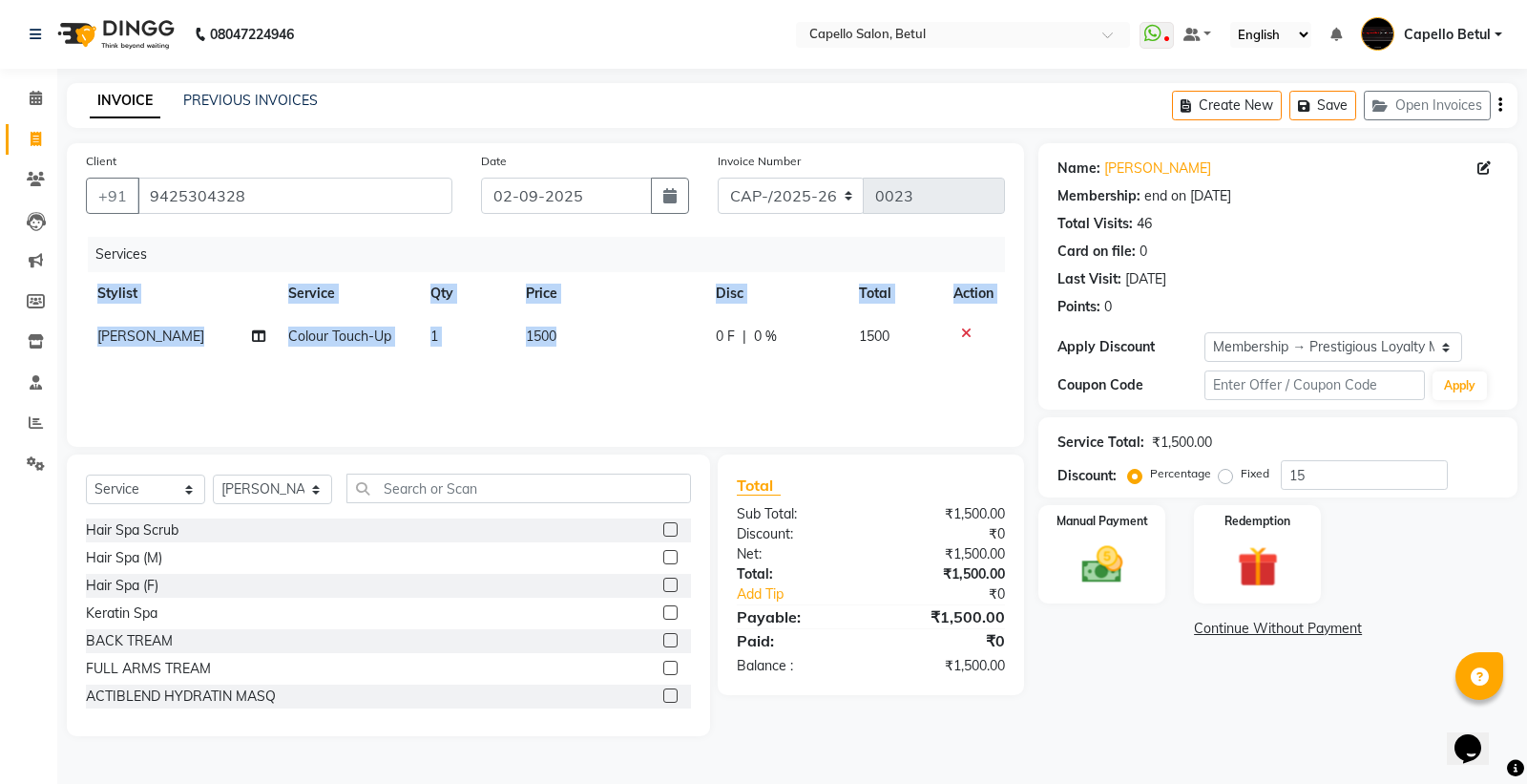
click at [644, 377] on div "Services Stylist Service Qty Price Disc Total Action [PERSON_NAME] Colour Touch…" at bounding box center [545, 332] width 919 height 191
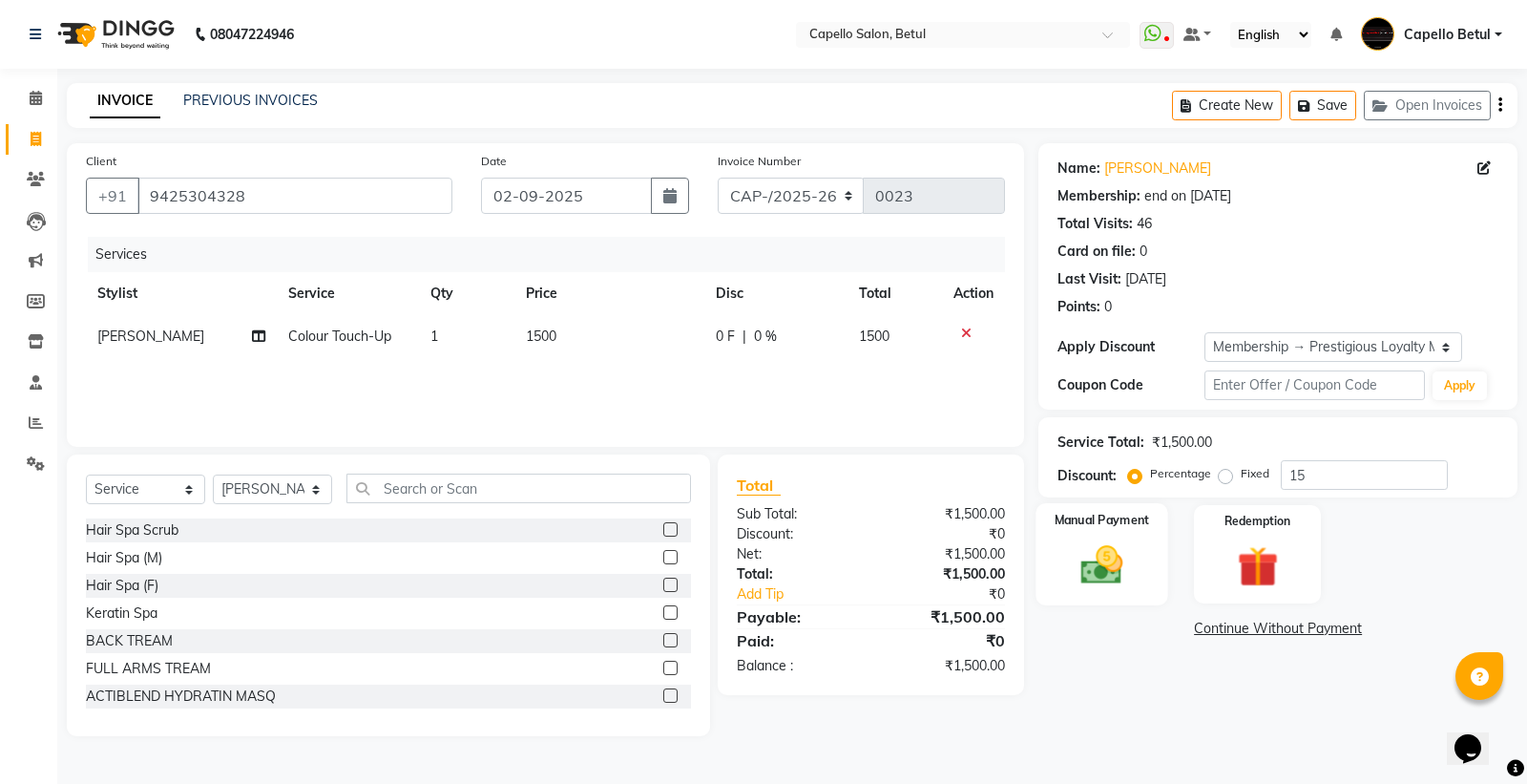
click at [1128, 546] on img at bounding box center [1102, 564] width 68 height 49
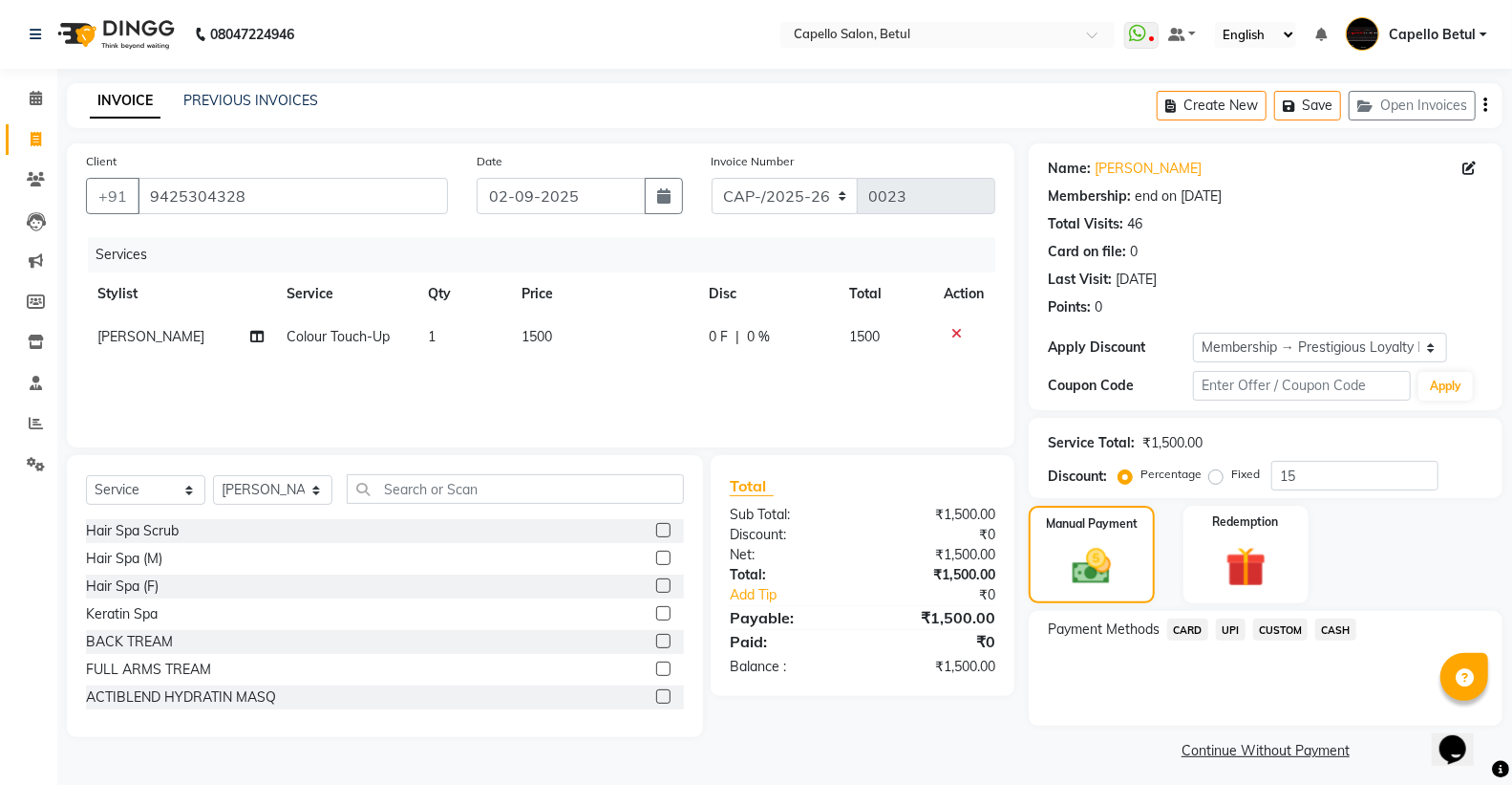
click at [1352, 633] on span "CASH" at bounding box center [1336, 629] width 41 height 22
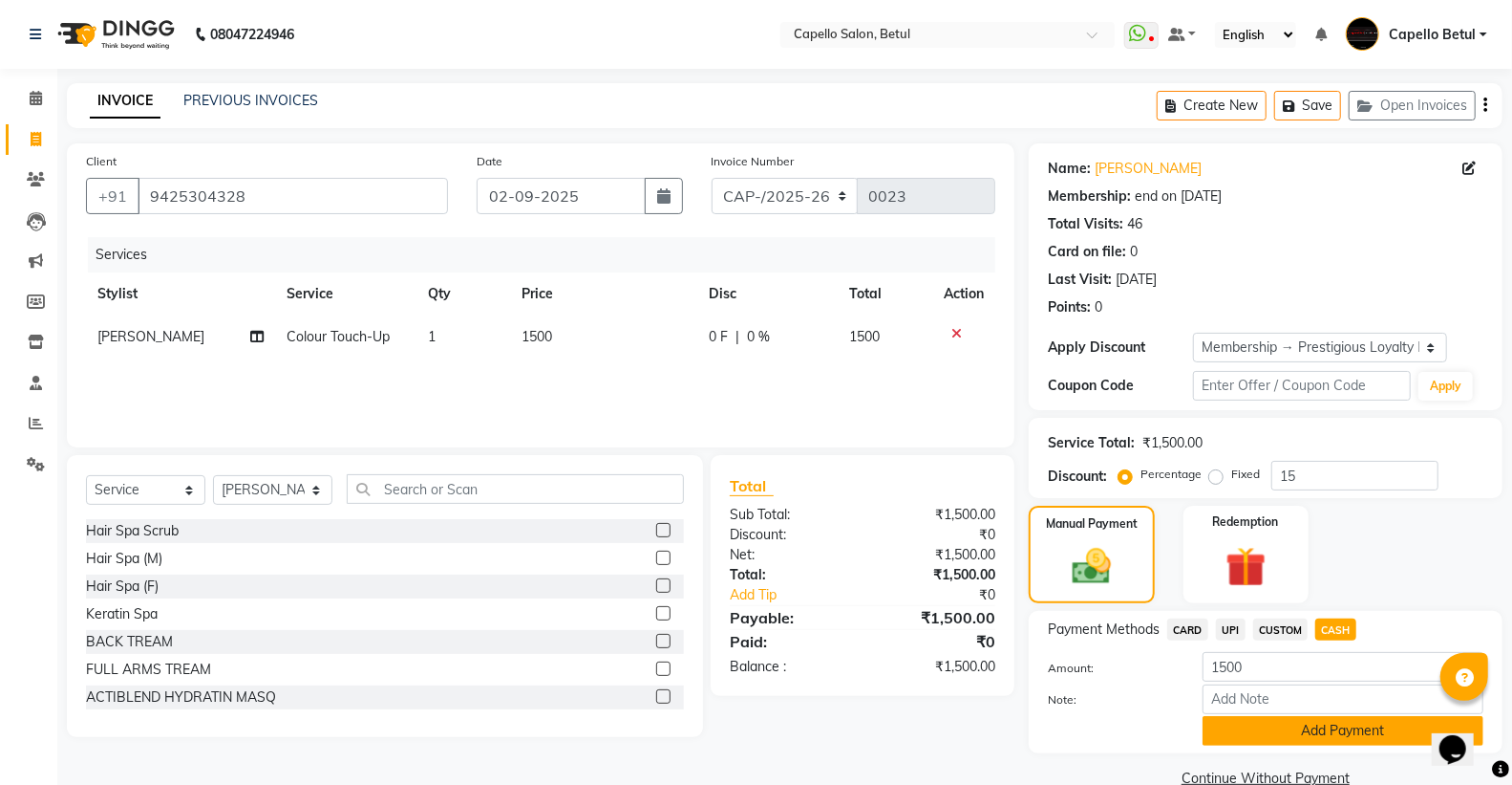
click at [1338, 739] on button "Add Payment" at bounding box center [1343, 730] width 281 height 29
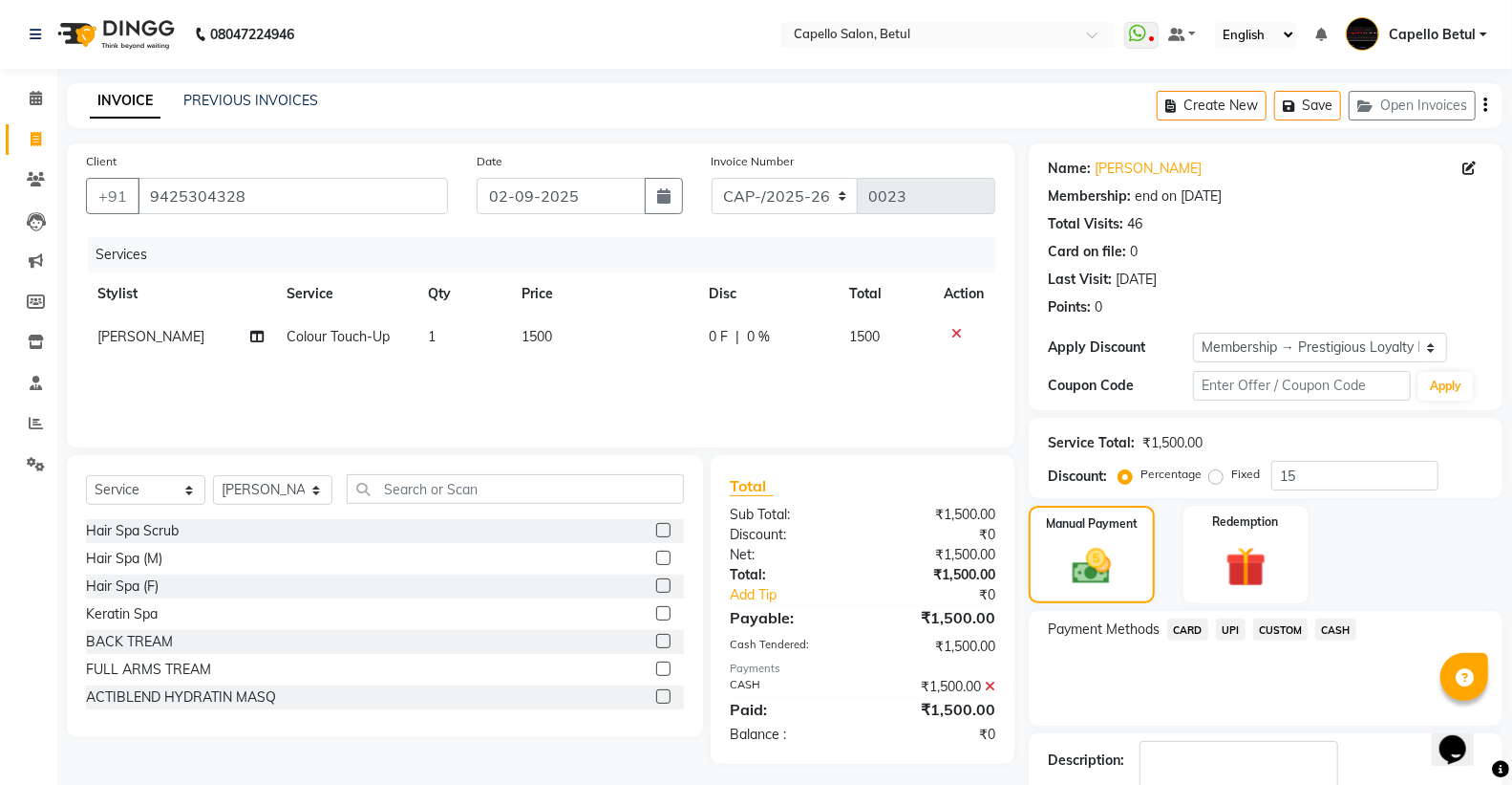
scroll to position [116, 0]
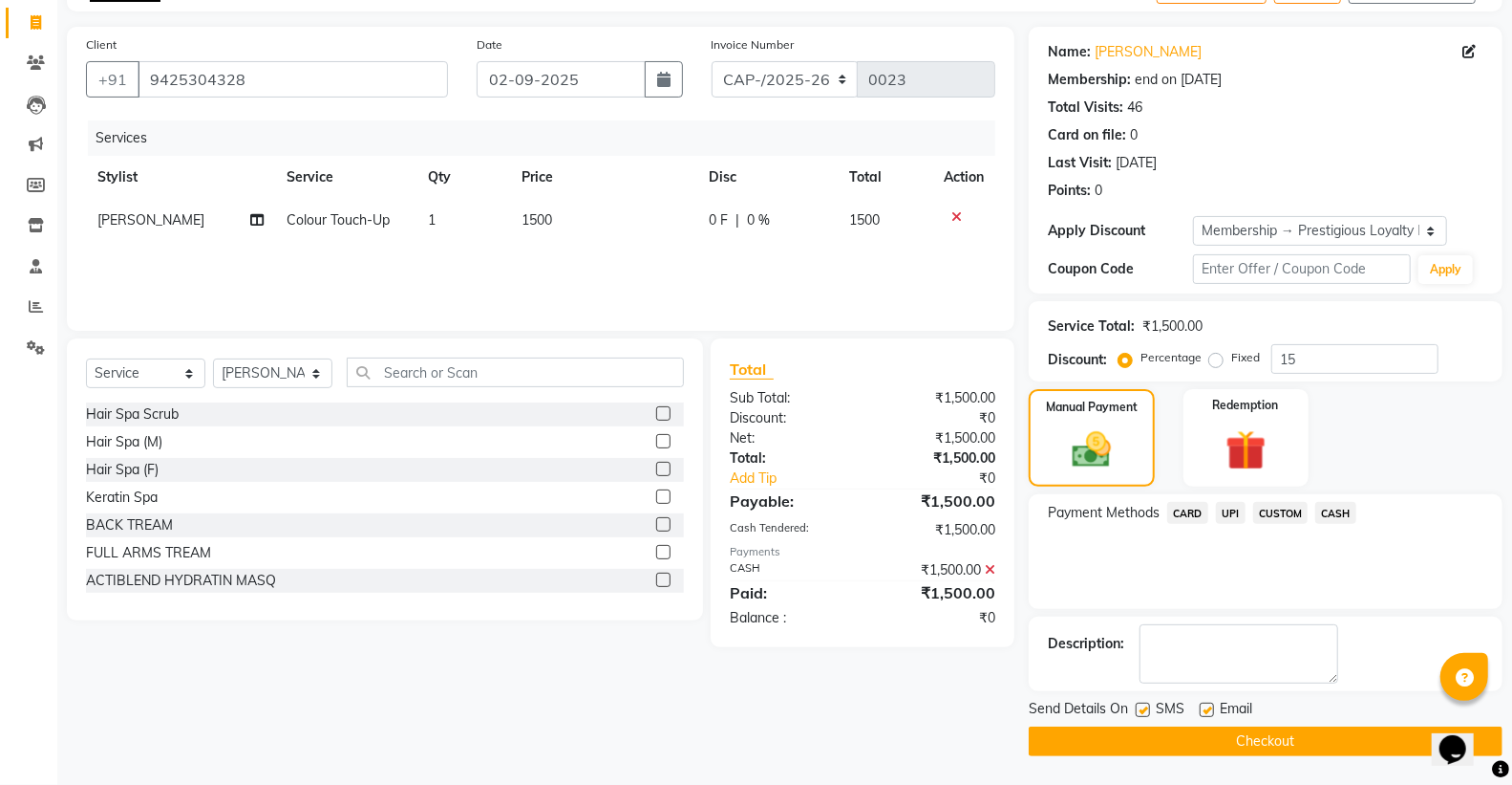
drag, startPoint x: 1280, startPoint y: 750, endPoint x: 1284, endPoint y: 740, distance: 10.8
click at [1282, 744] on button "Checkout" at bounding box center [1266, 741] width 474 height 29
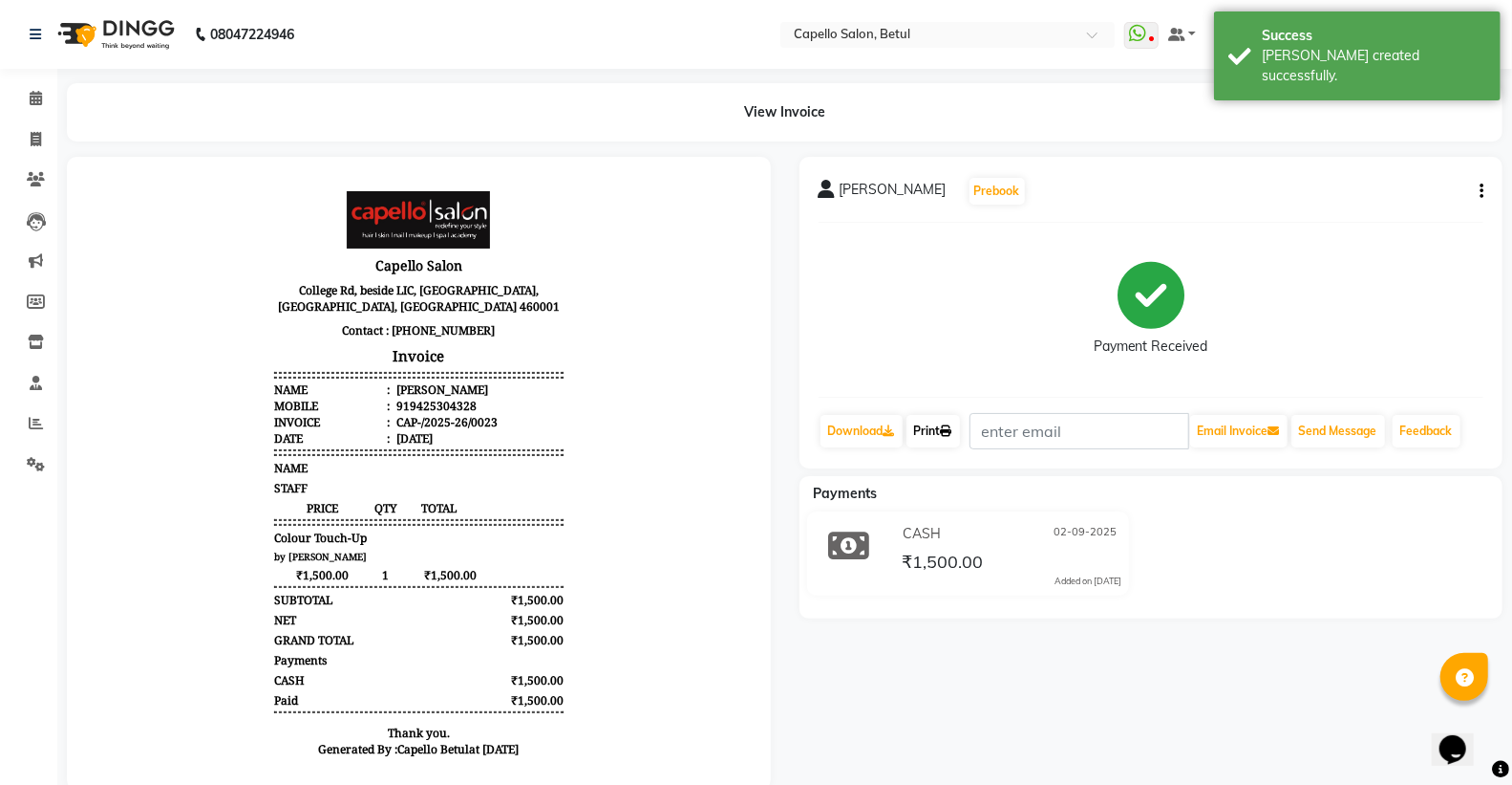
click at [922, 432] on link "Print" at bounding box center [933, 430] width 54 height 32
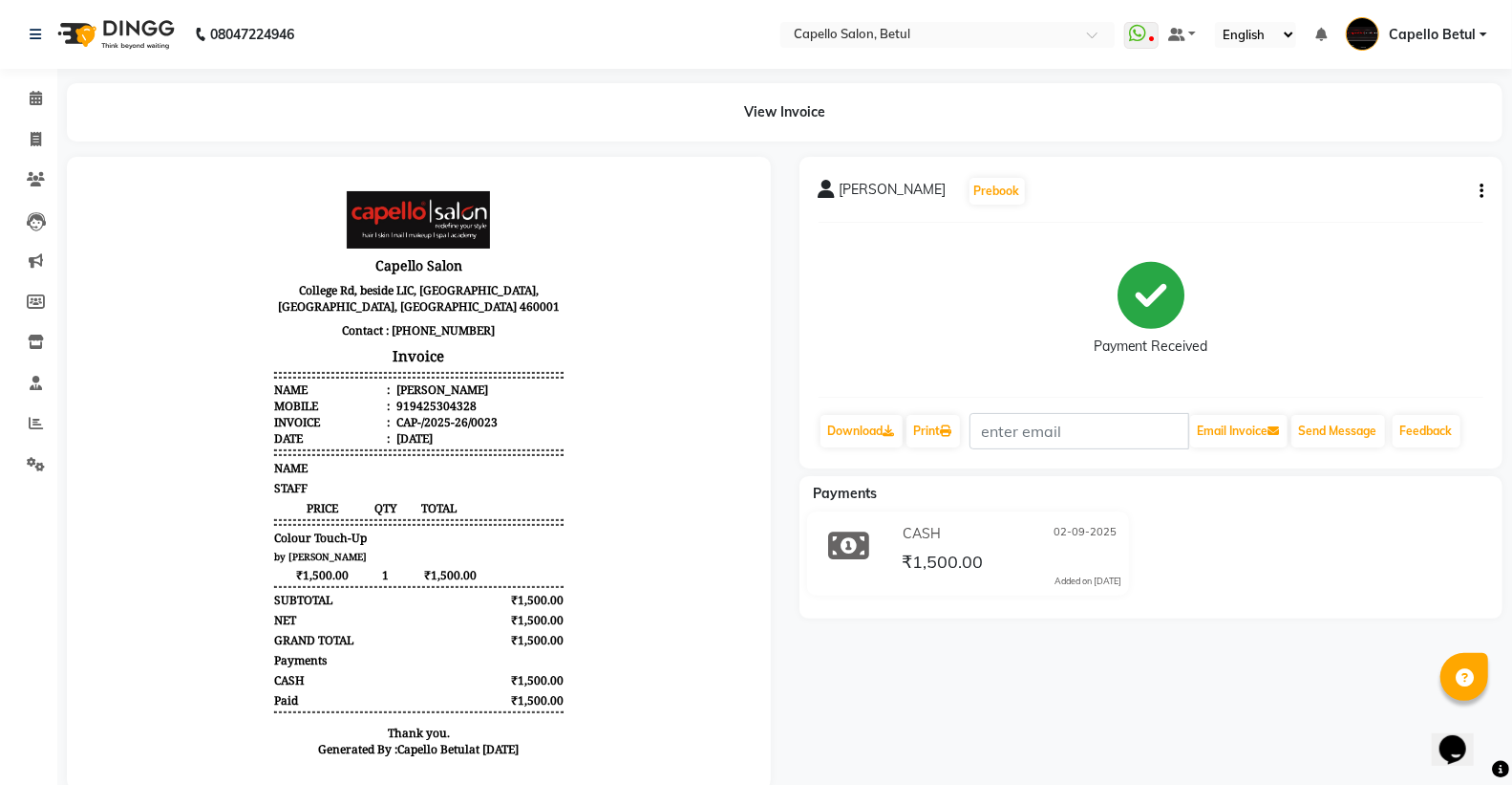
click at [1001, 734] on div "[PERSON_NAME] Prebook Payment Received Download Print Email Invoice Send Messag…" at bounding box center [1152, 472] width 733 height 632
click at [35, 99] on icon at bounding box center [35, 98] width 13 height 15
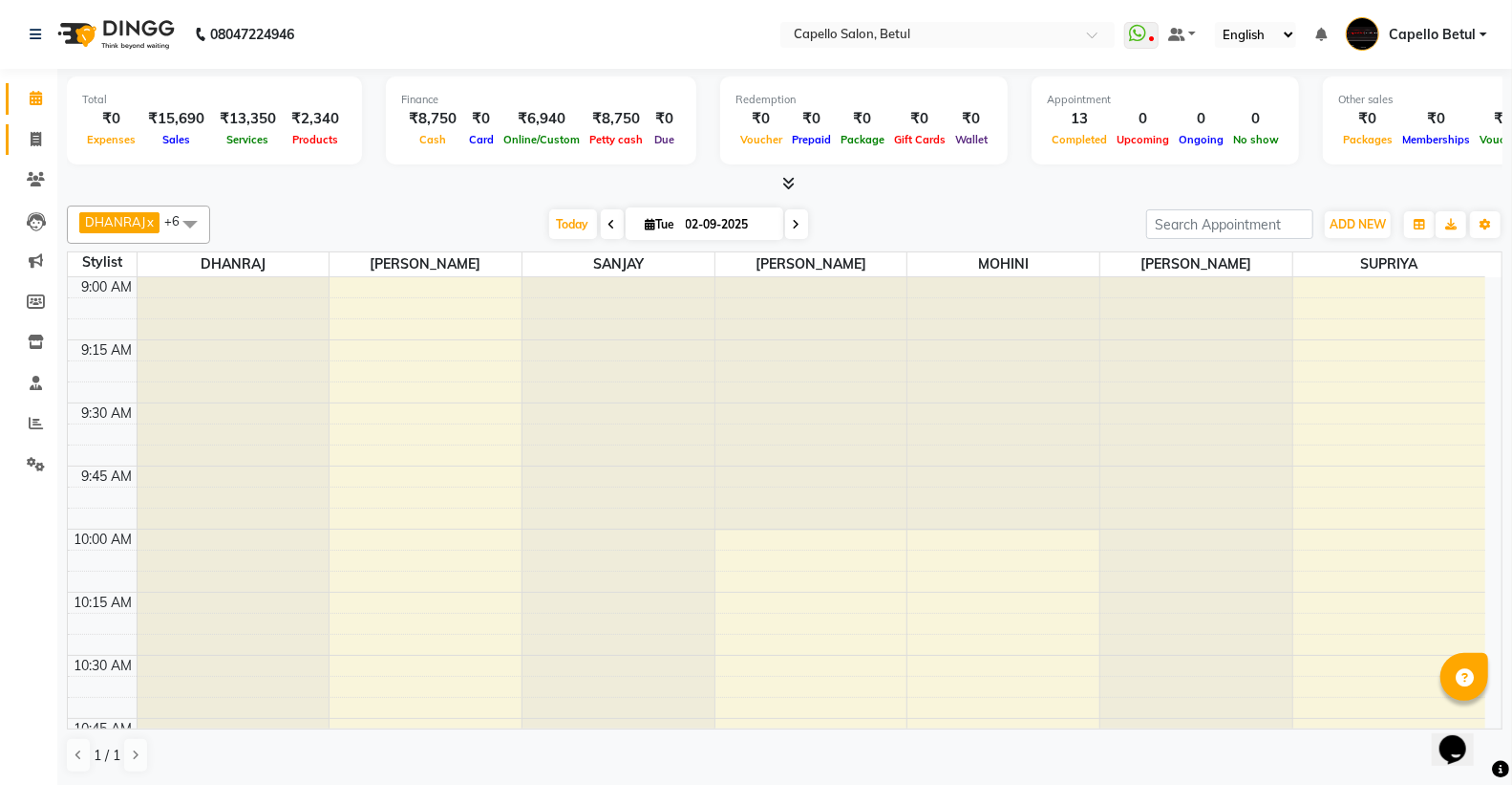
click at [20, 151] on link "Invoice" at bounding box center [28, 140] width 46 height 31
select select "service"
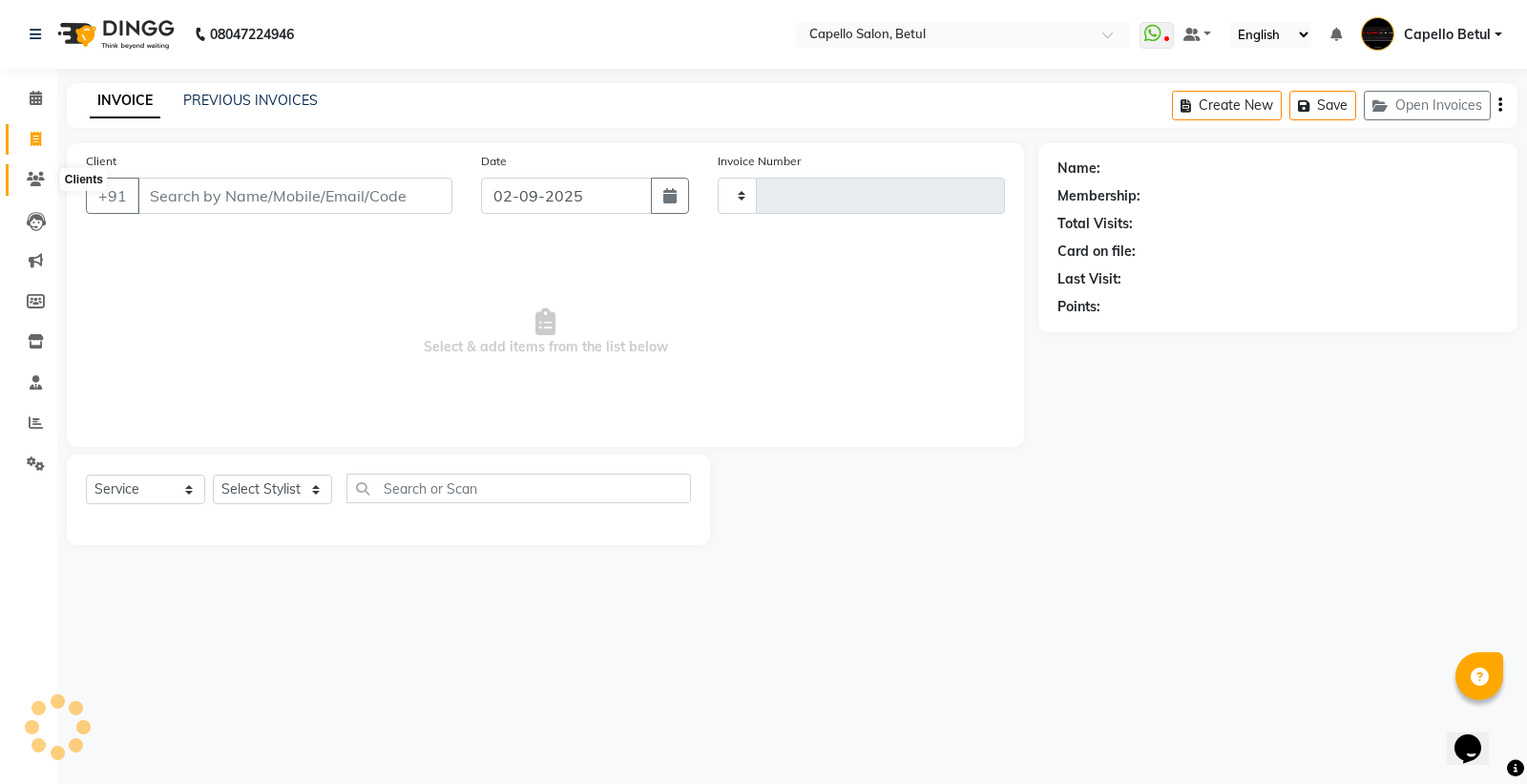
click at [33, 187] on span at bounding box center [36, 180] width 33 height 21
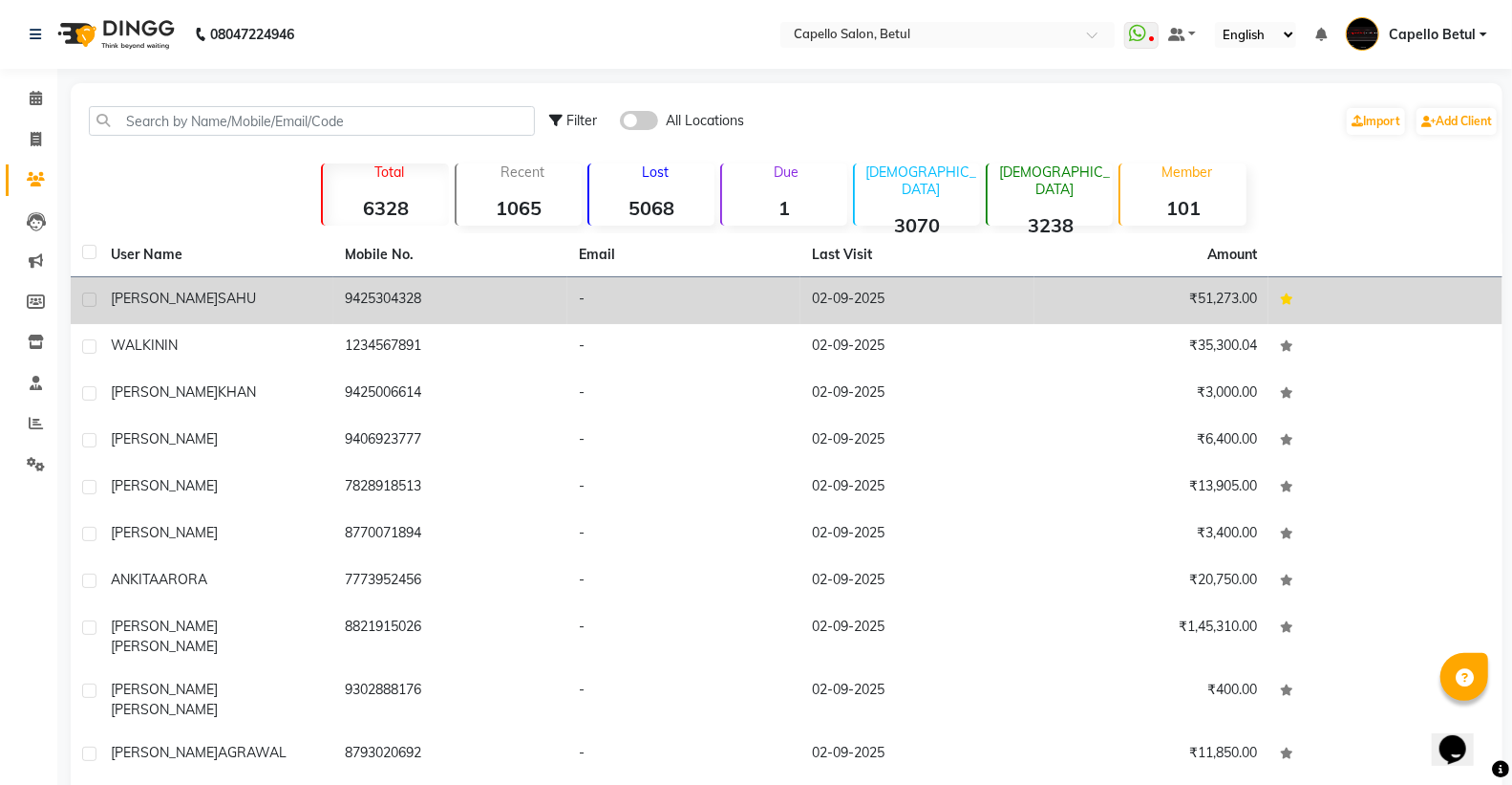
click at [260, 307] on div "[PERSON_NAME]" at bounding box center [216, 298] width 211 height 21
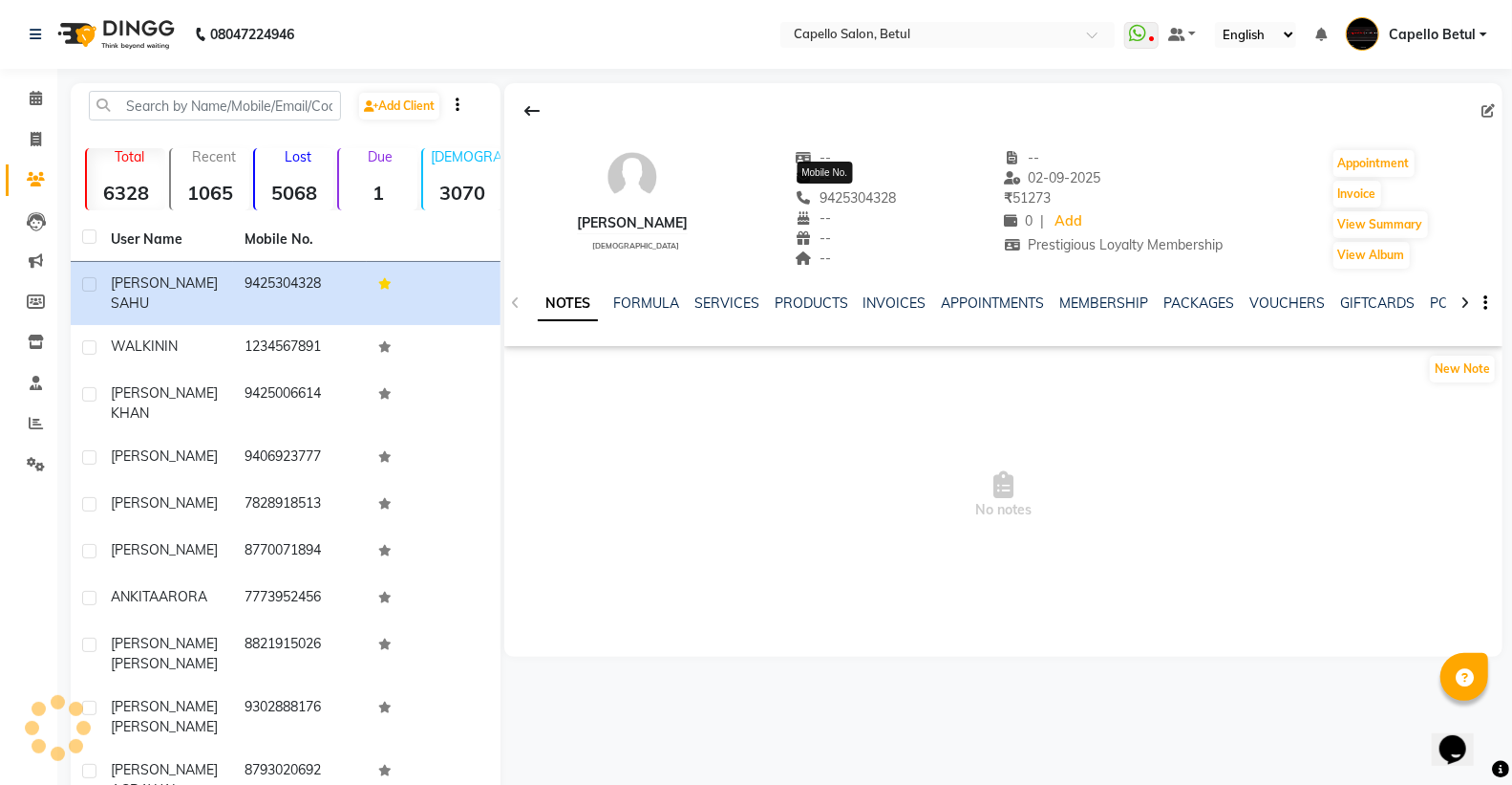
click at [862, 196] on span "9425304328" at bounding box center [846, 198] width 102 height 18
copy span "9425304328"
click at [30, 135] on icon at bounding box center [35, 139] width 11 height 15
select select "service"
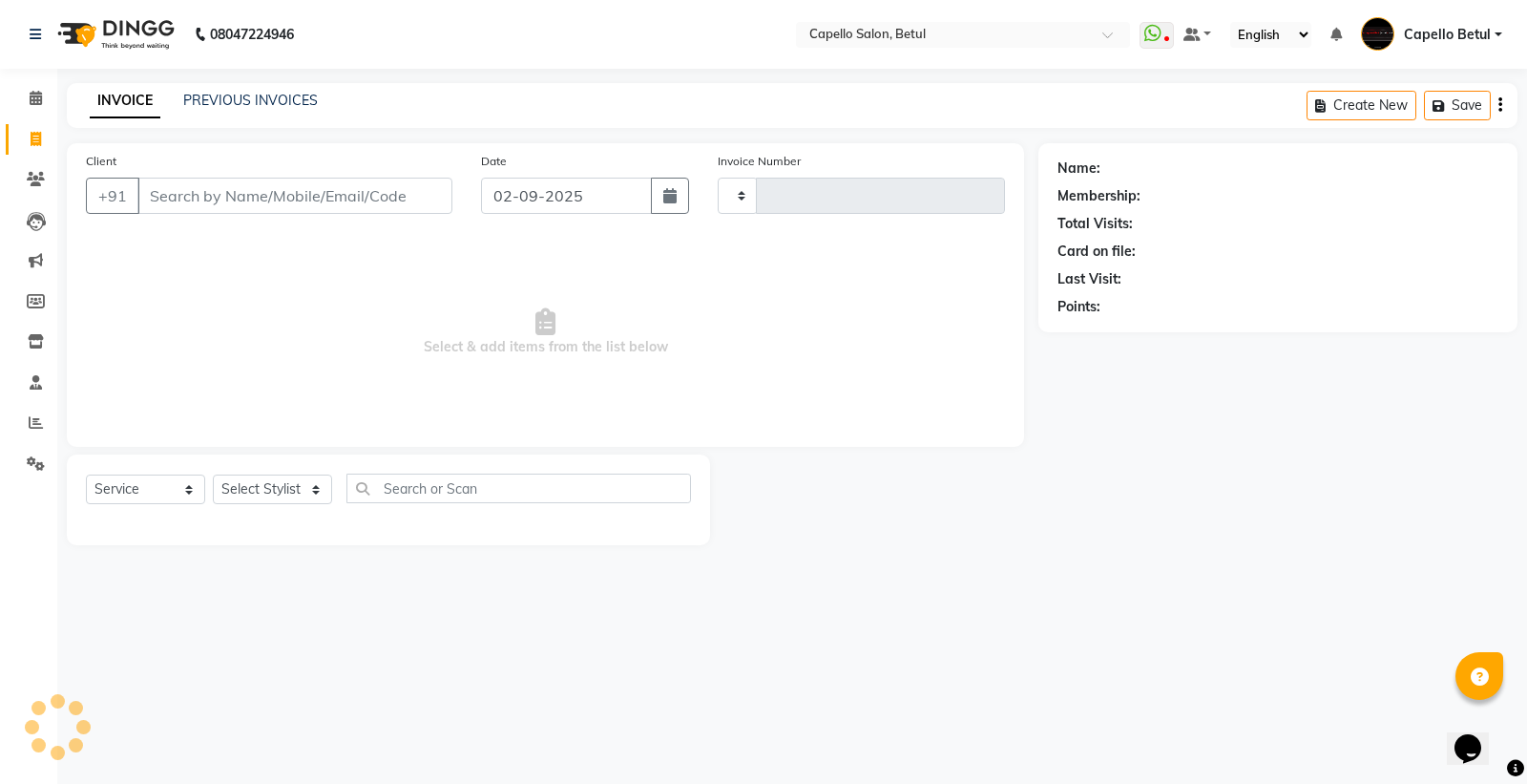
type input "0024"
select select "8951"
click at [183, 205] on input "Client" at bounding box center [295, 195] width 315 height 36
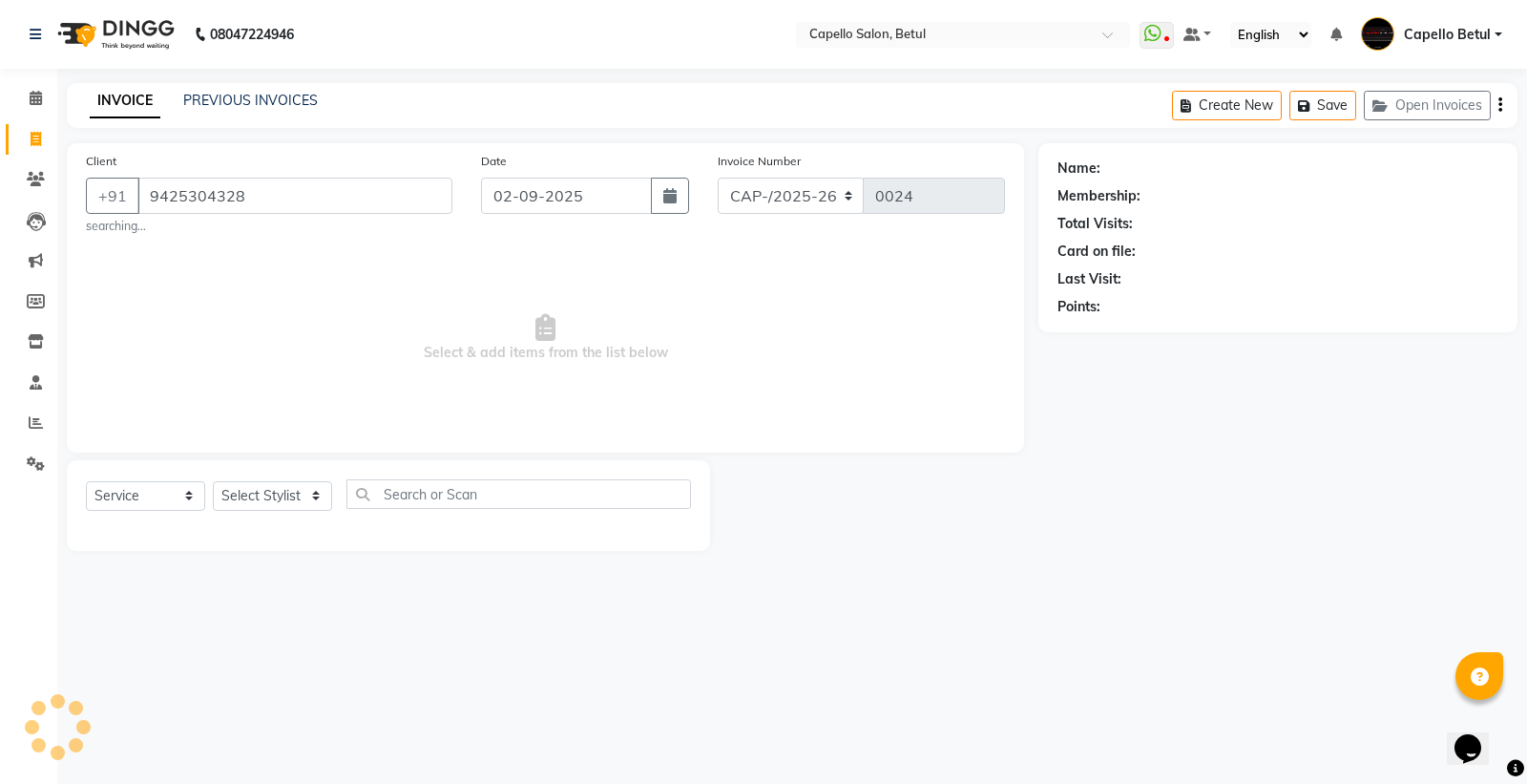
type input "9425304328"
click at [132, 501] on select "Select Service Product Membership Package Voucher Prepaid Gift Card" at bounding box center [145, 496] width 119 height 29
select select "1: Object"
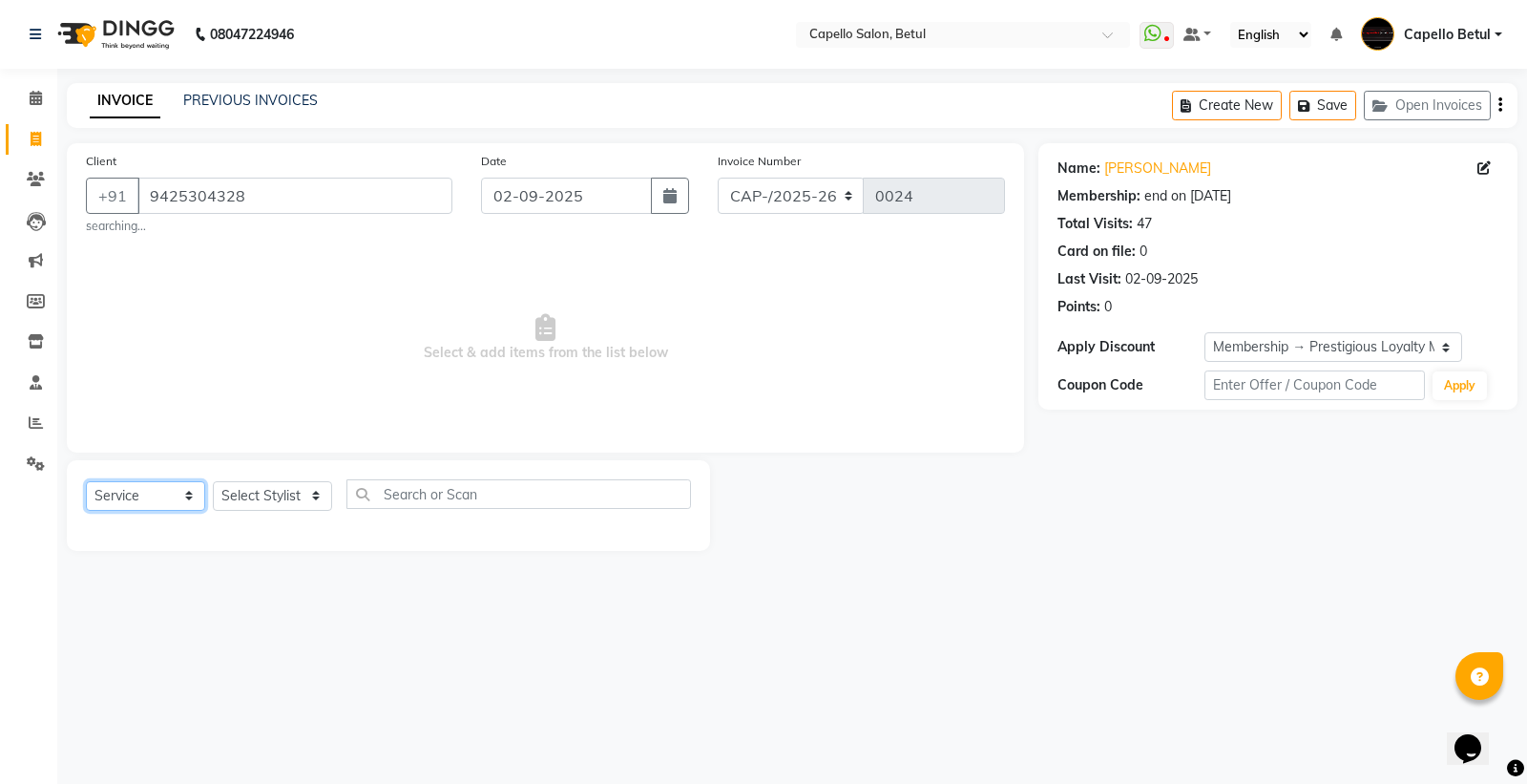
select select "product"
click at [86, 481] on select "Select Service Product Membership Package Voucher Prepaid Gift Card" at bounding box center [145, 496] width 119 height 29
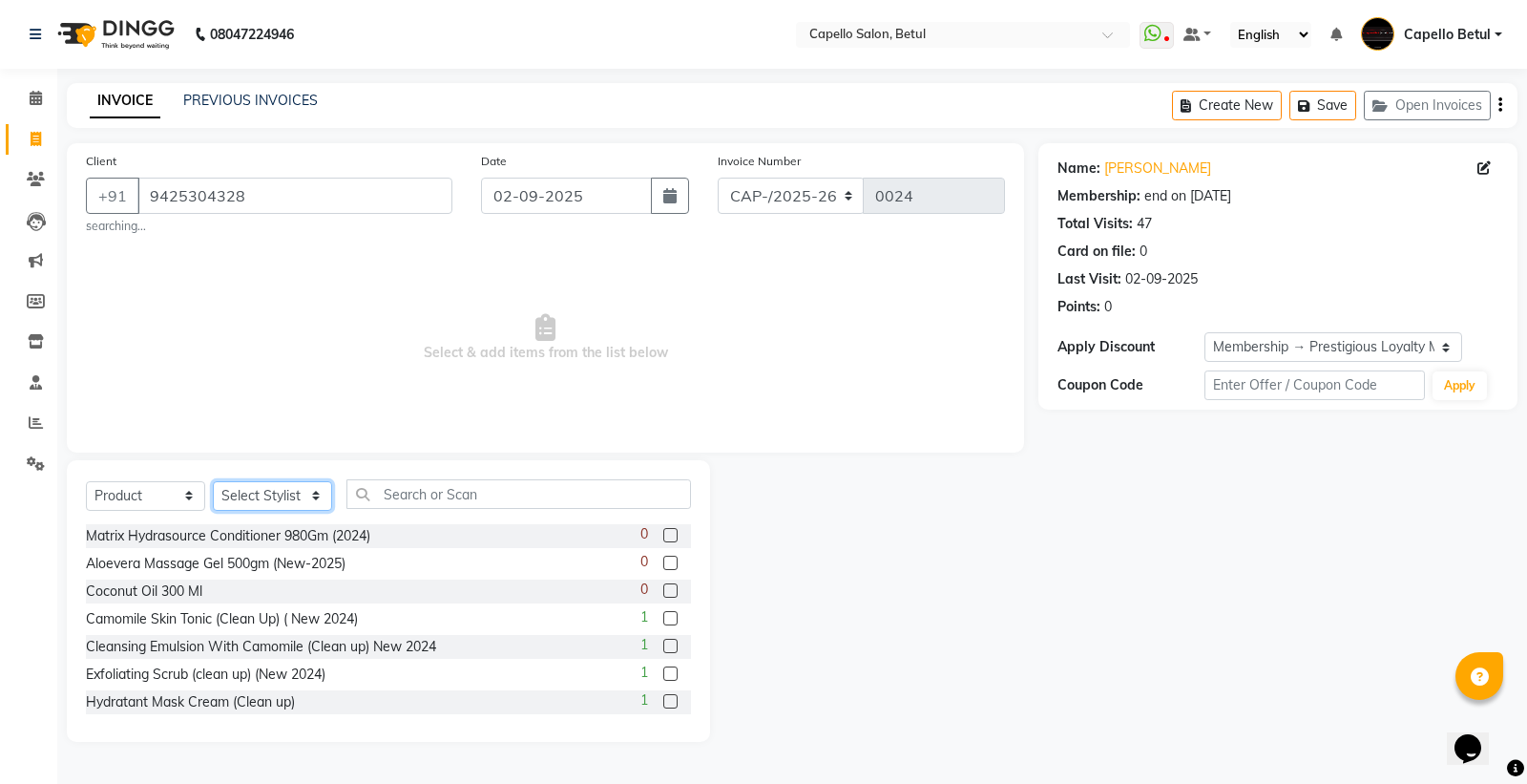
click at [260, 493] on select "Select Stylist ADMIN Capello Betul [PERSON_NAME] [PERSON_NAME] POOJA SOLANKI (M…" at bounding box center [272, 496] width 119 height 29
click at [526, 423] on span "Select & add items from the list below" at bounding box center [545, 338] width 919 height 191
click at [336, 488] on div "Select Service Product Membership Package Voucher Prepaid Gift Card Select Styl…" at bounding box center [389, 502] width 605 height 45
click at [264, 491] on select "Select Stylist ADMIN Capello Betul [PERSON_NAME] [PERSON_NAME] POOJA SOLANKI (M…" at bounding box center [272, 496] width 119 height 29
select select "20307"
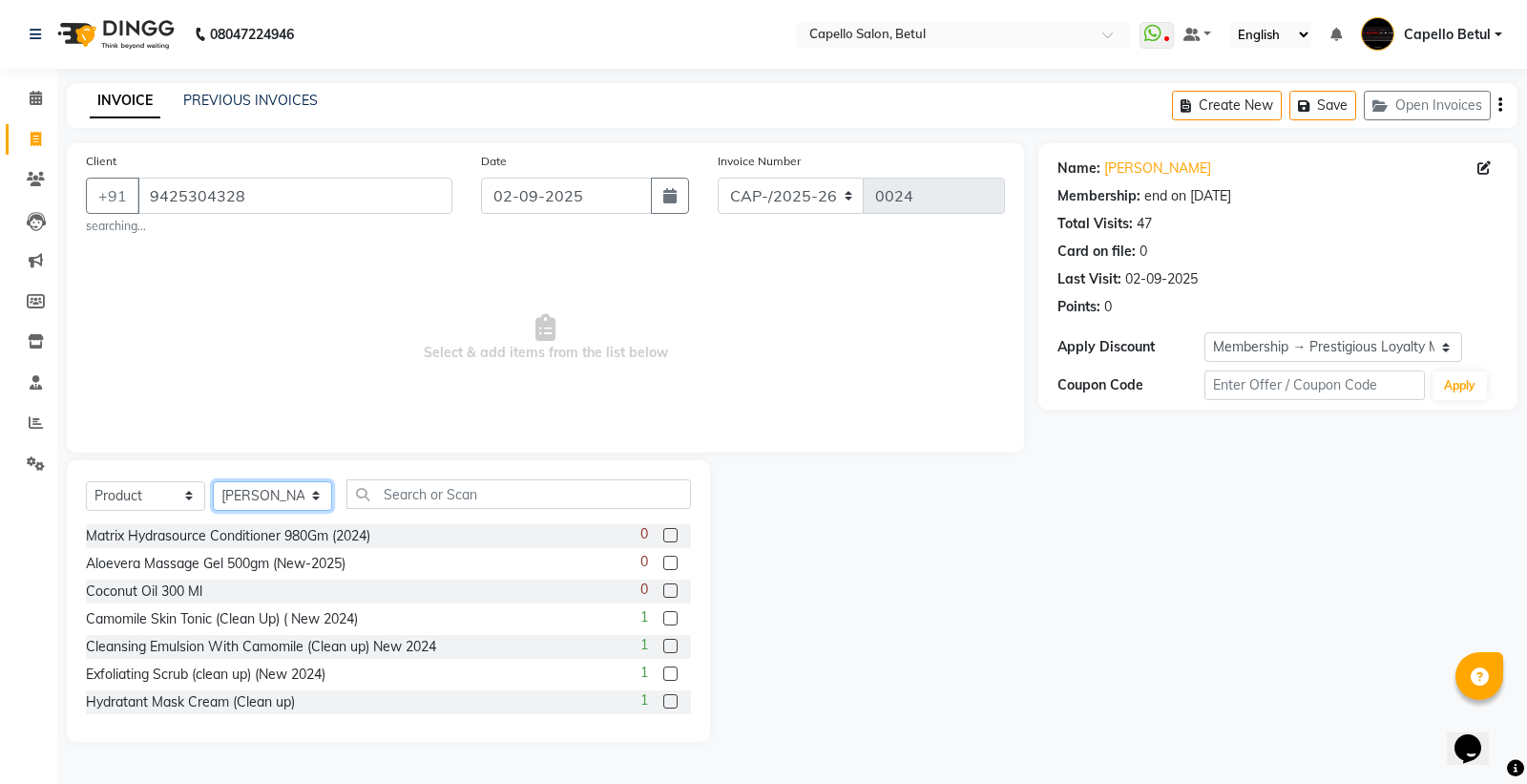
click at [213, 481] on select "Select Stylist ADMIN Capello Betul [PERSON_NAME] [PERSON_NAME] POOJA SOLANKI (M…" at bounding box center [272, 496] width 119 height 29
click at [421, 497] on input "text" at bounding box center [518, 494] width 345 height 29
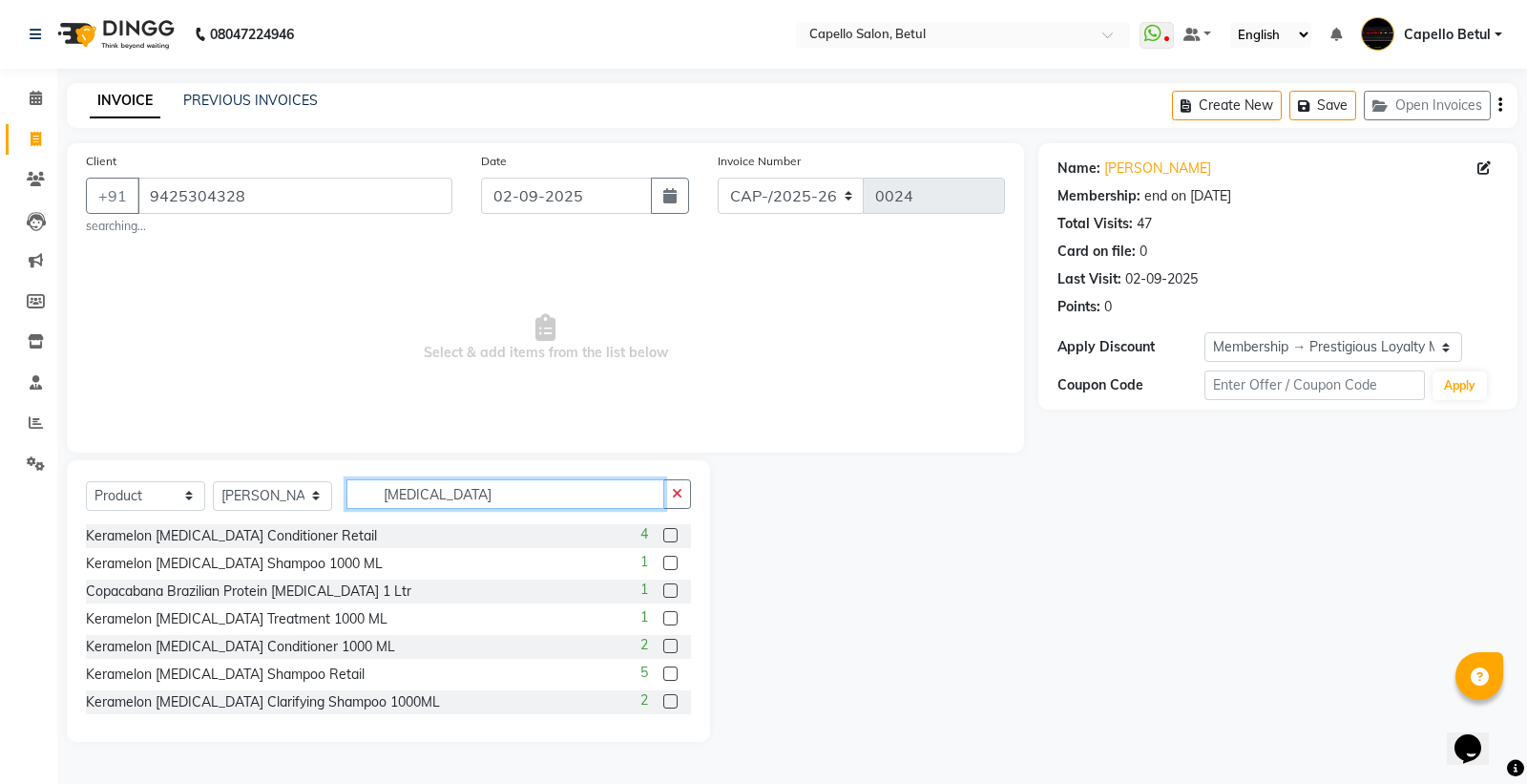
type input "[MEDICAL_DATA]"
click at [663, 672] on label at bounding box center [670, 673] width 15 height 15
click at [663, 672] on input "checkbox" at bounding box center [669, 674] width 13 height 13
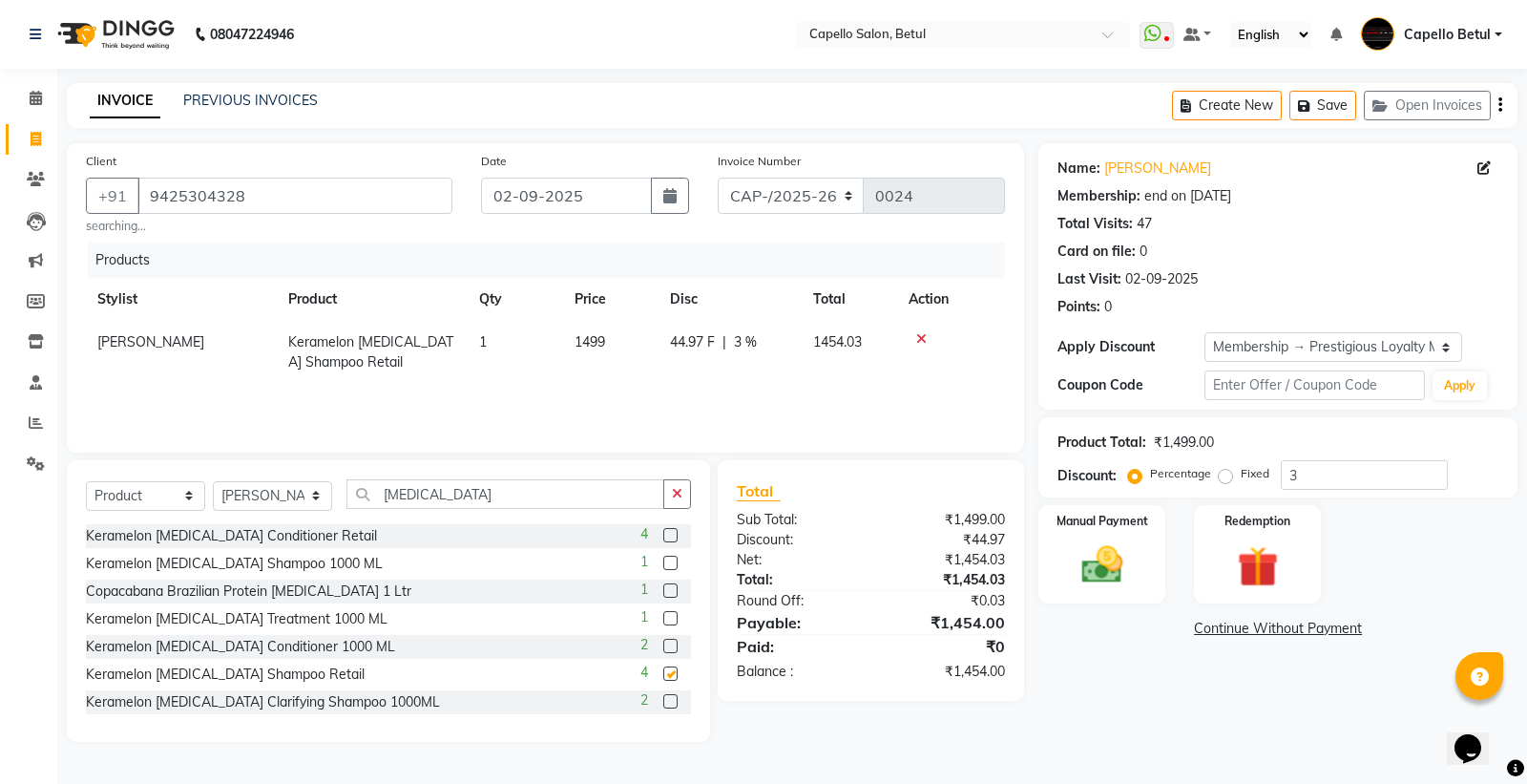
checkbox input "false"
click at [807, 330] on td "1454.03" at bounding box center [849, 351] width 96 height 63
select select "20307"
click at [784, 342] on input "3" at bounding box center [782, 347] width 58 height 29
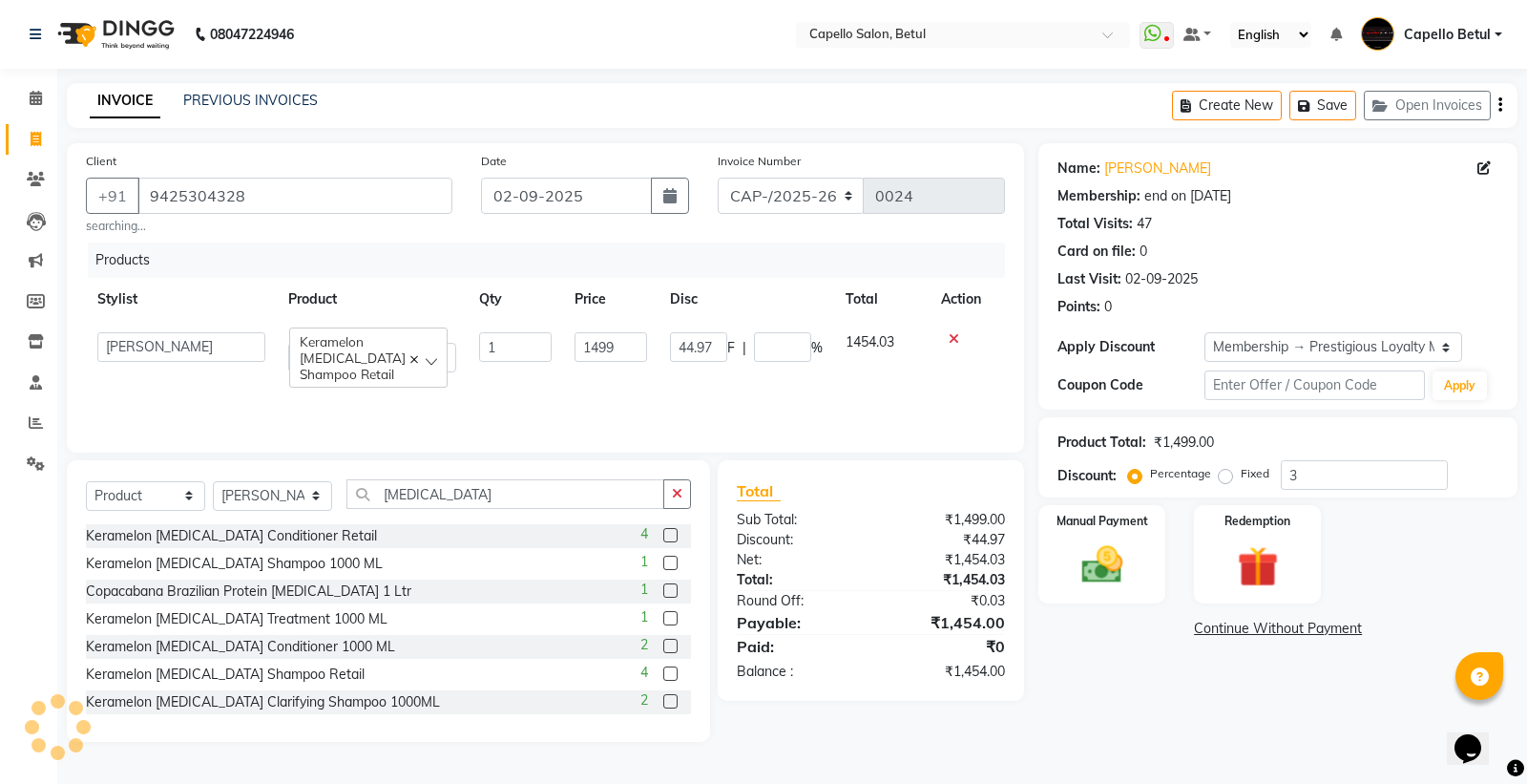
type input "0"
drag, startPoint x: 728, startPoint y: 342, endPoint x: 583, endPoint y: 321, distance: 146.5
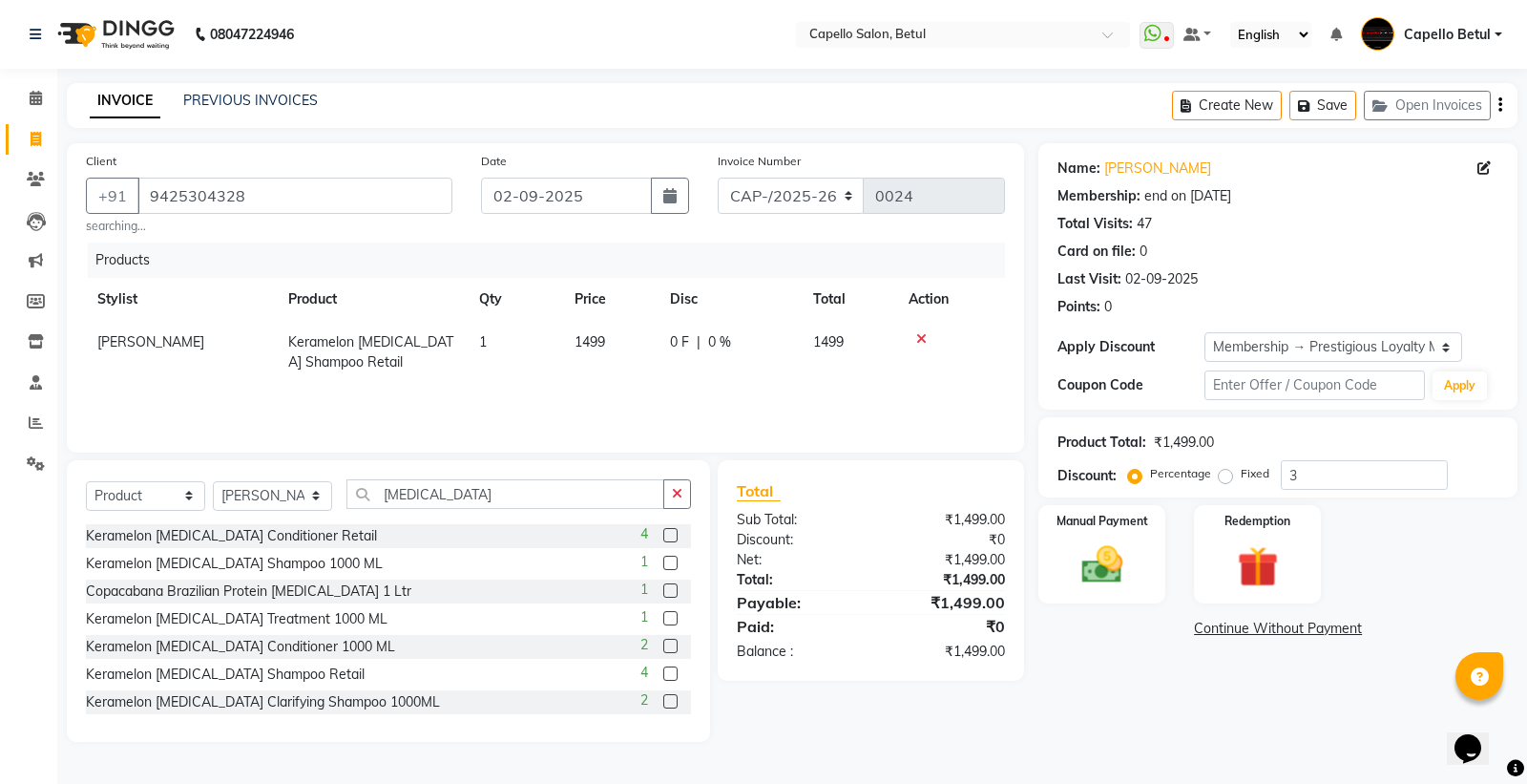
drag, startPoint x: 566, startPoint y: 318, endPoint x: 635, endPoint y: 318, distance: 69.0
click at [577, 317] on th "Price" at bounding box center [611, 299] width 96 height 43
click at [643, 342] on td "1499" at bounding box center [611, 351] width 96 height 63
select select "20307"
click at [643, 342] on input "1499" at bounding box center [610, 347] width 72 height 29
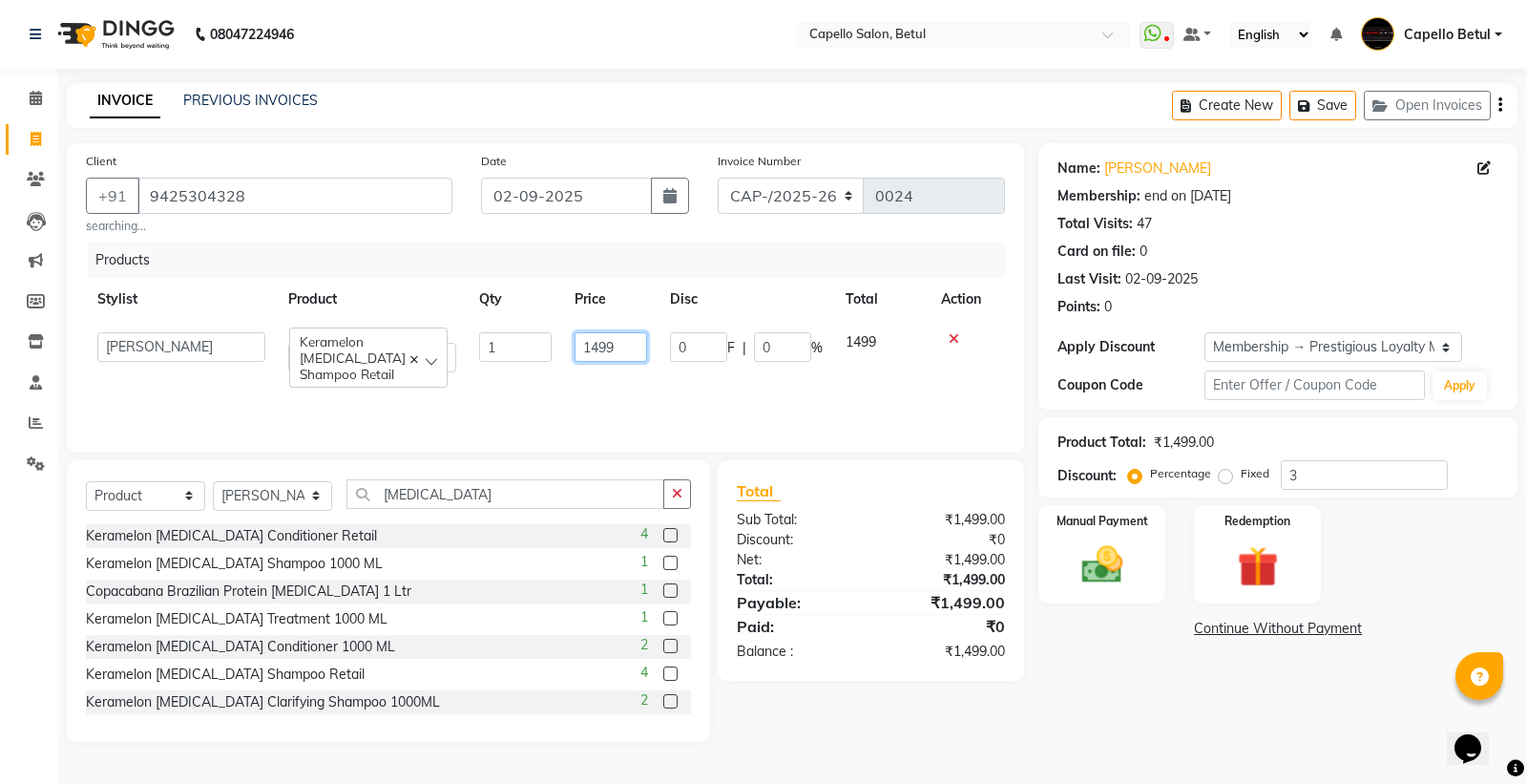
click at [643, 342] on input "1499" at bounding box center [610, 347] width 72 height 29
type input "1"
type input "1500"
click at [632, 377] on div "Products Stylist Product Qty Price Disc Total Action ADMIN Capello Betul [PERSO…" at bounding box center [545, 338] width 919 height 191
click at [672, 494] on icon "button" at bounding box center [677, 494] width 11 height 14
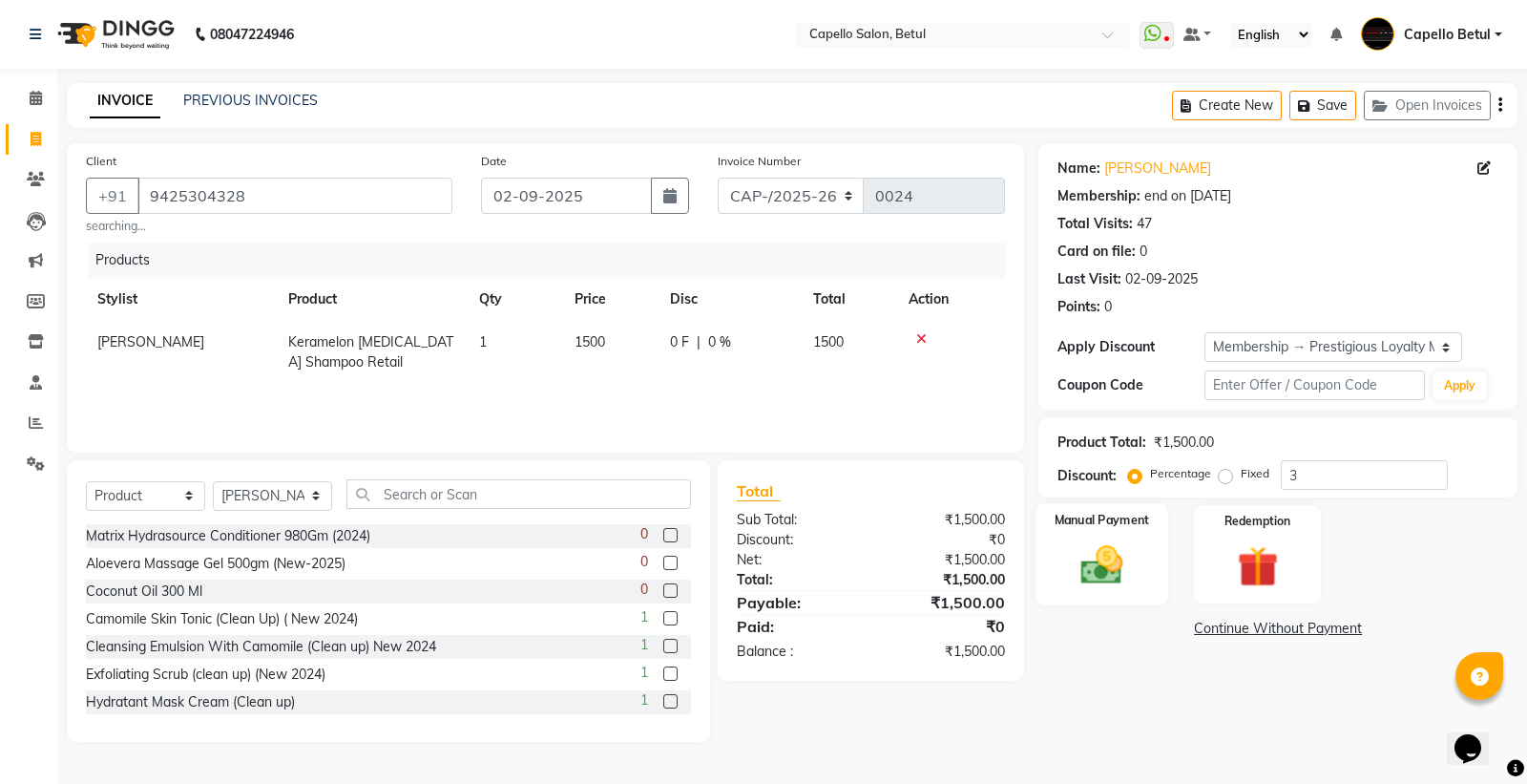
click at [1117, 563] on img at bounding box center [1102, 564] width 68 height 49
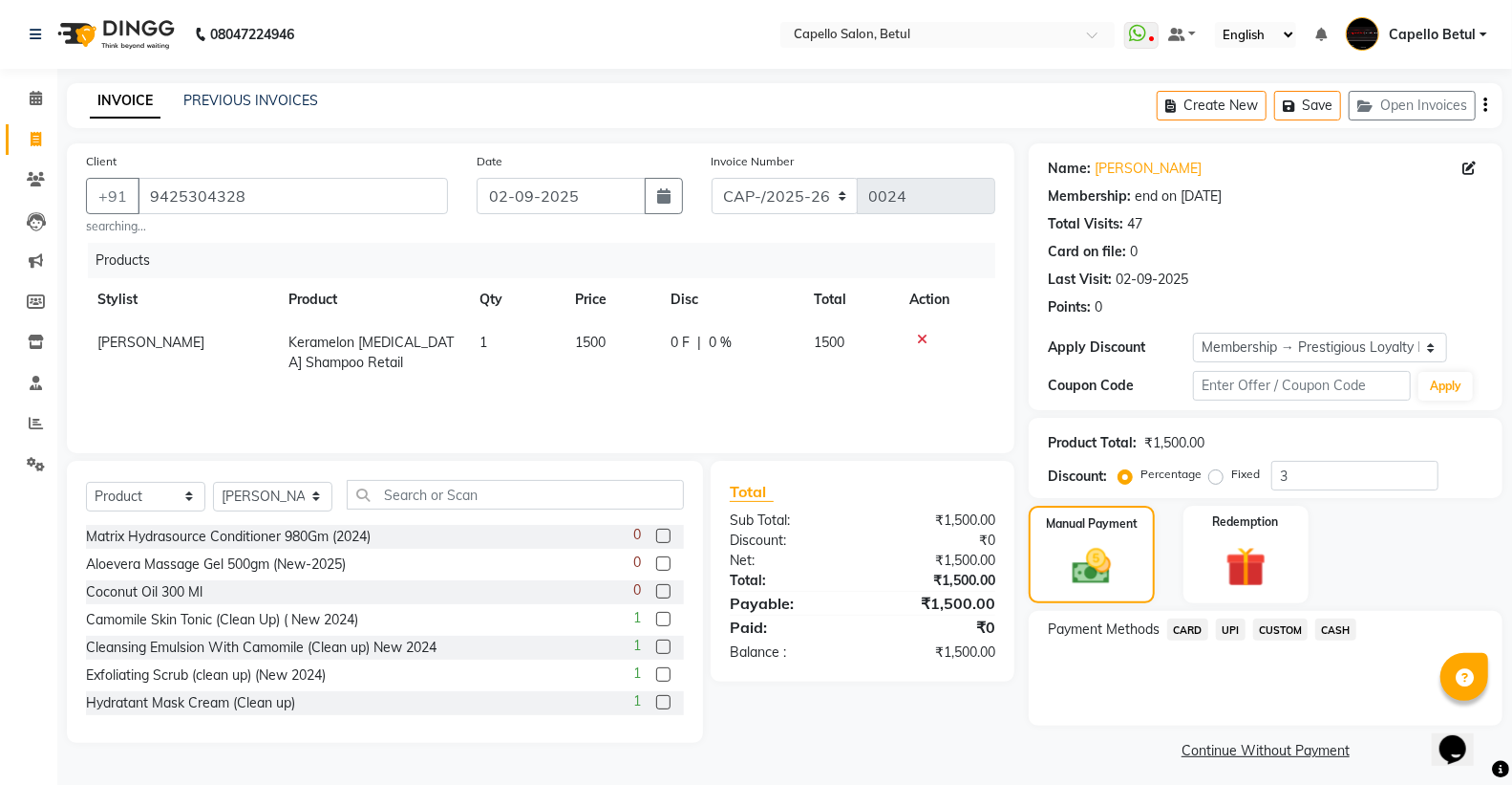
click at [1339, 627] on span "CASH" at bounding box center [1336, 629] width 41 height 22
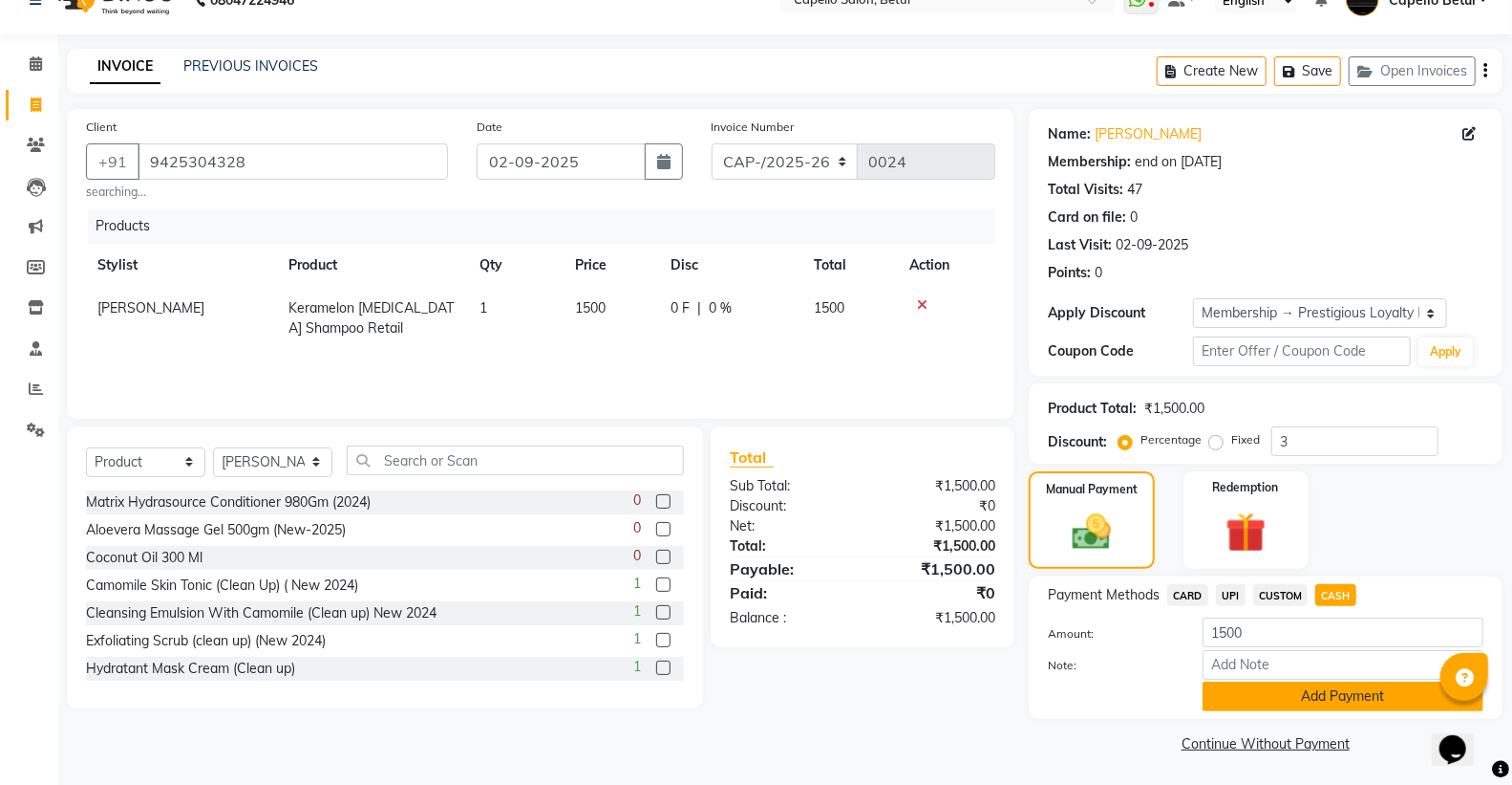
scroll to position [36, 0]
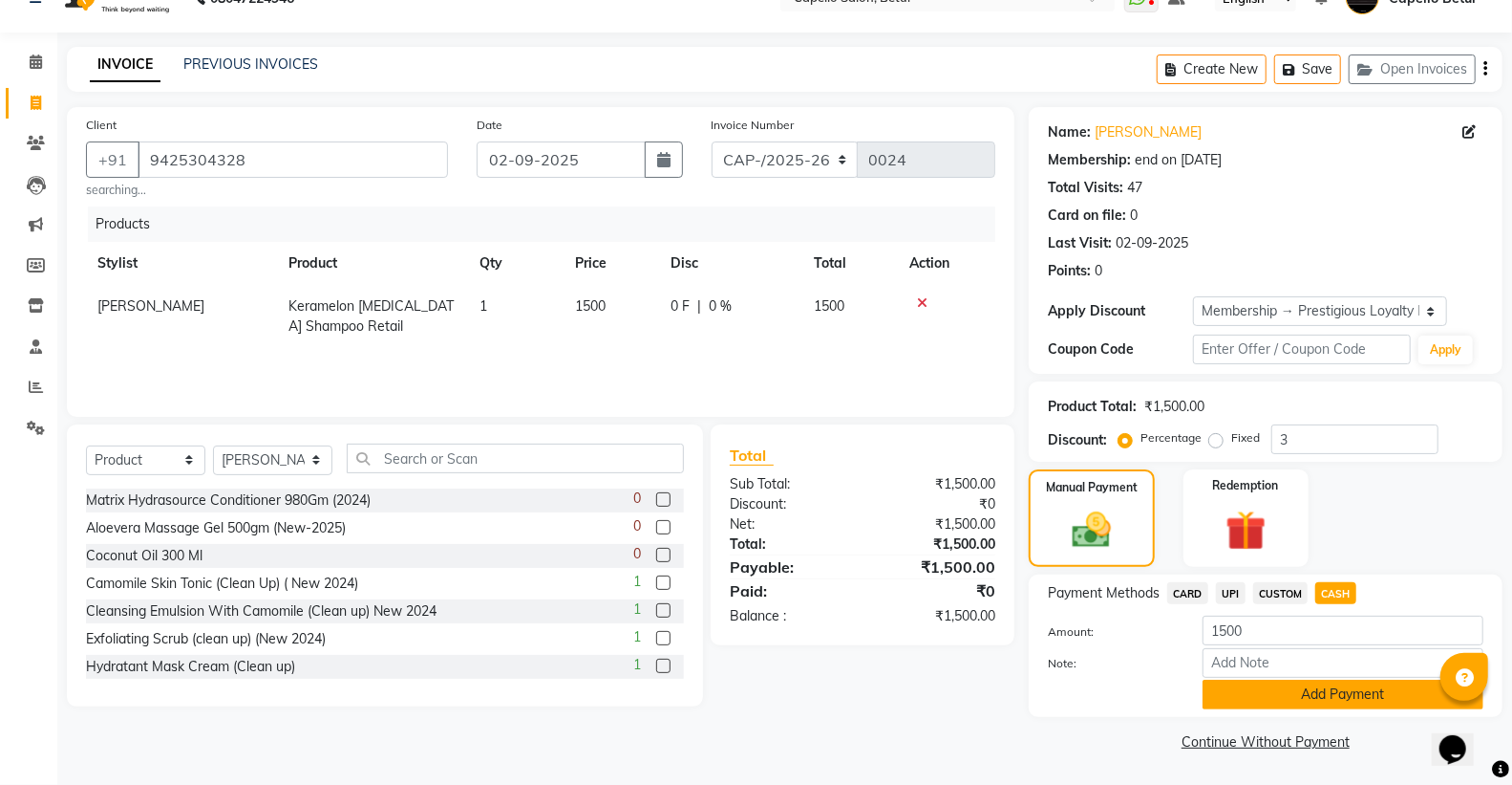
click at [1302, 699] on button "Add Payment" at bounding box center [1343, 694] width 281 height 29
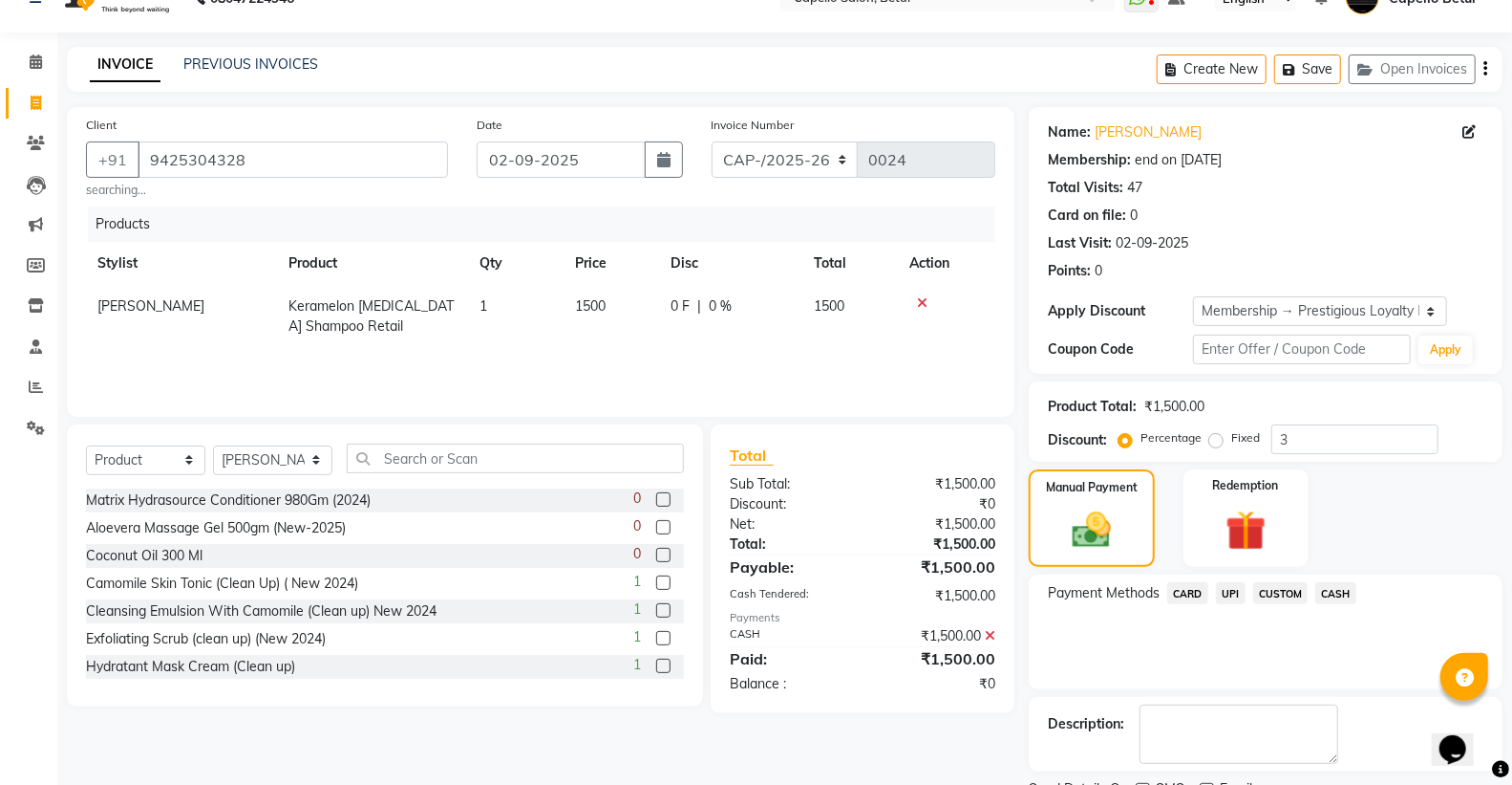
scroll to position [116, 0]
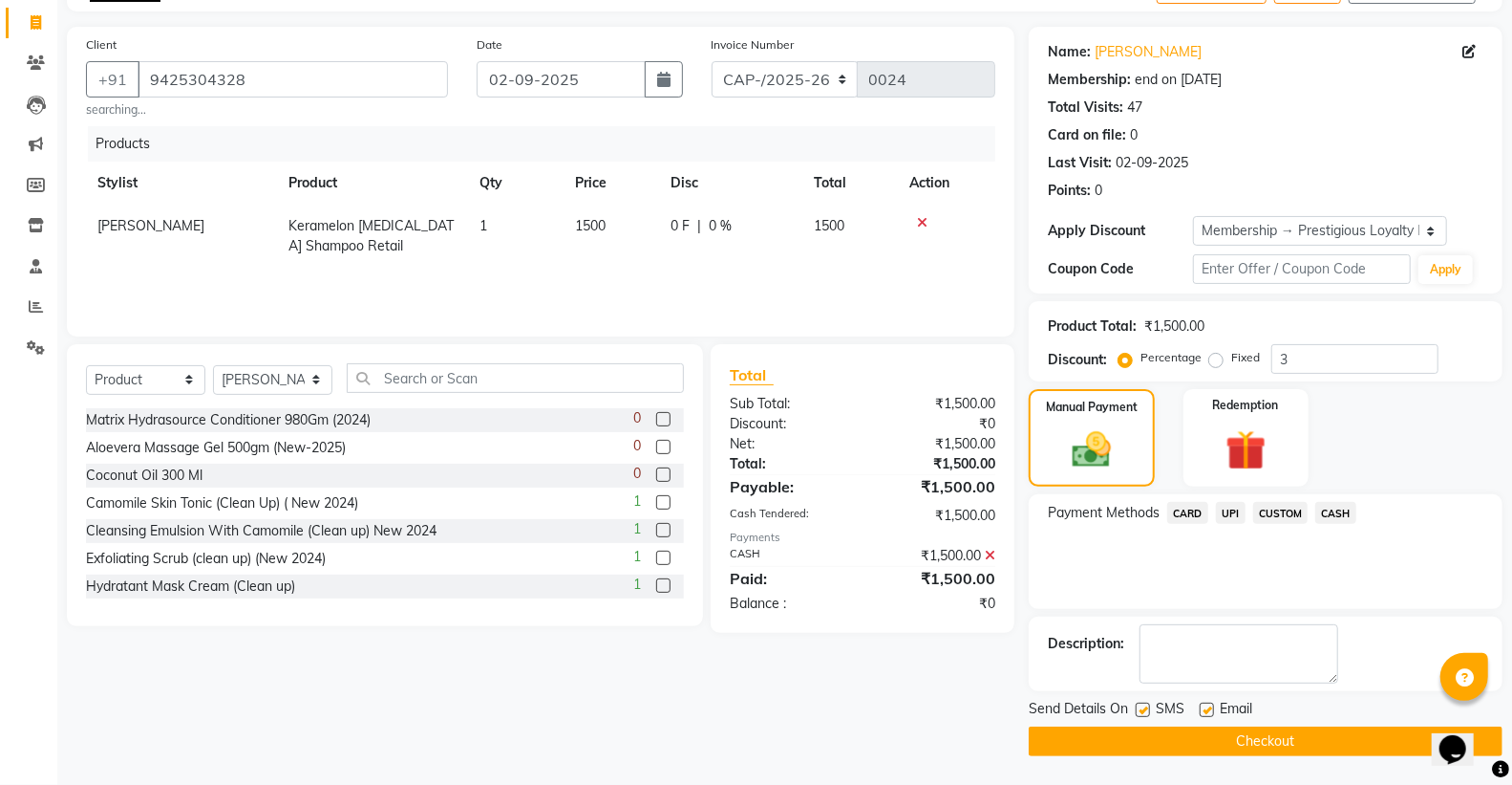
click at [1248, 739] on button "Checkout" at bounding box center [1266, 741] width 474 height 29
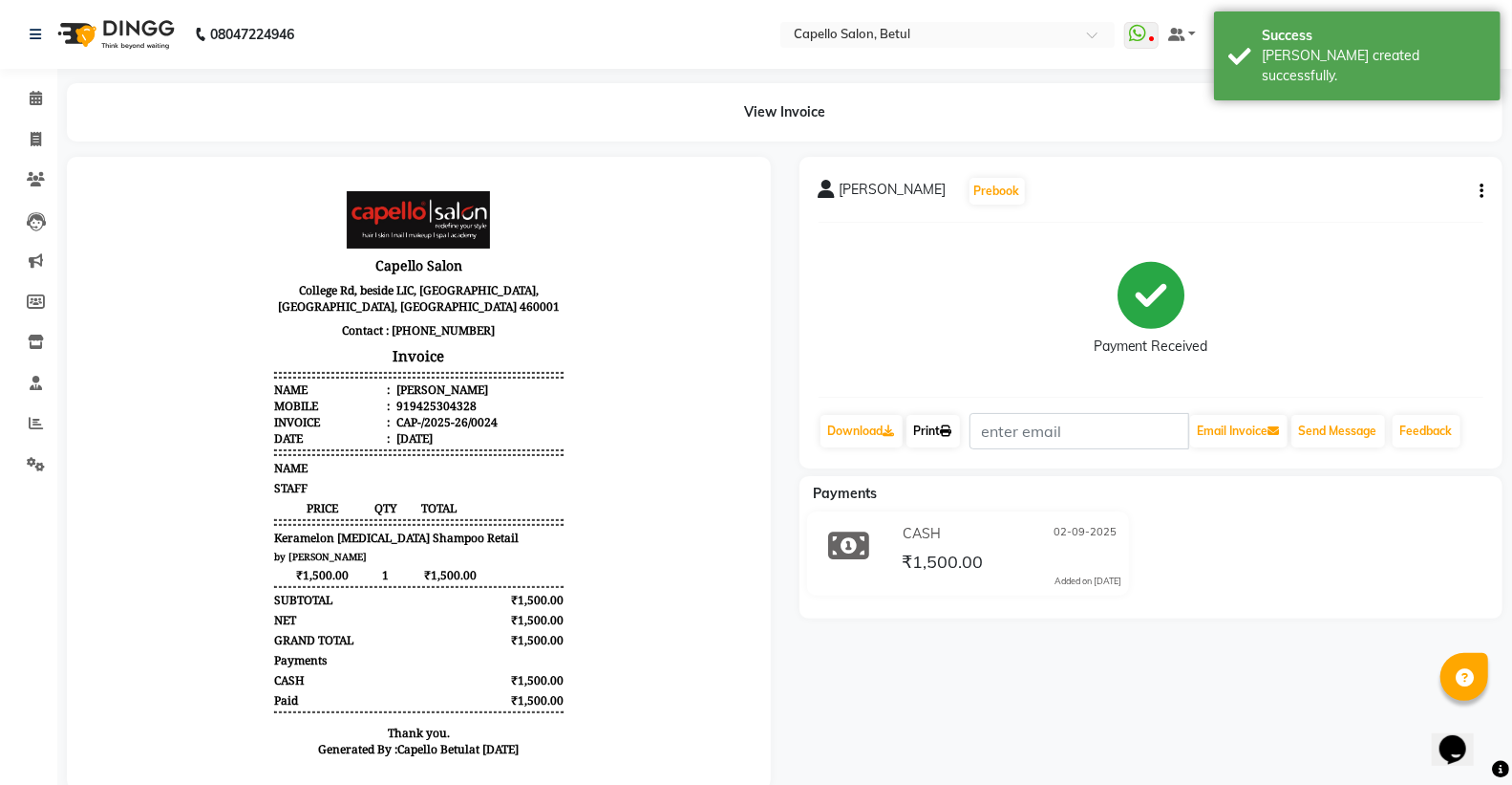
click at [951, 425] on icon at bounding box center [947, 431] width 12 height 12
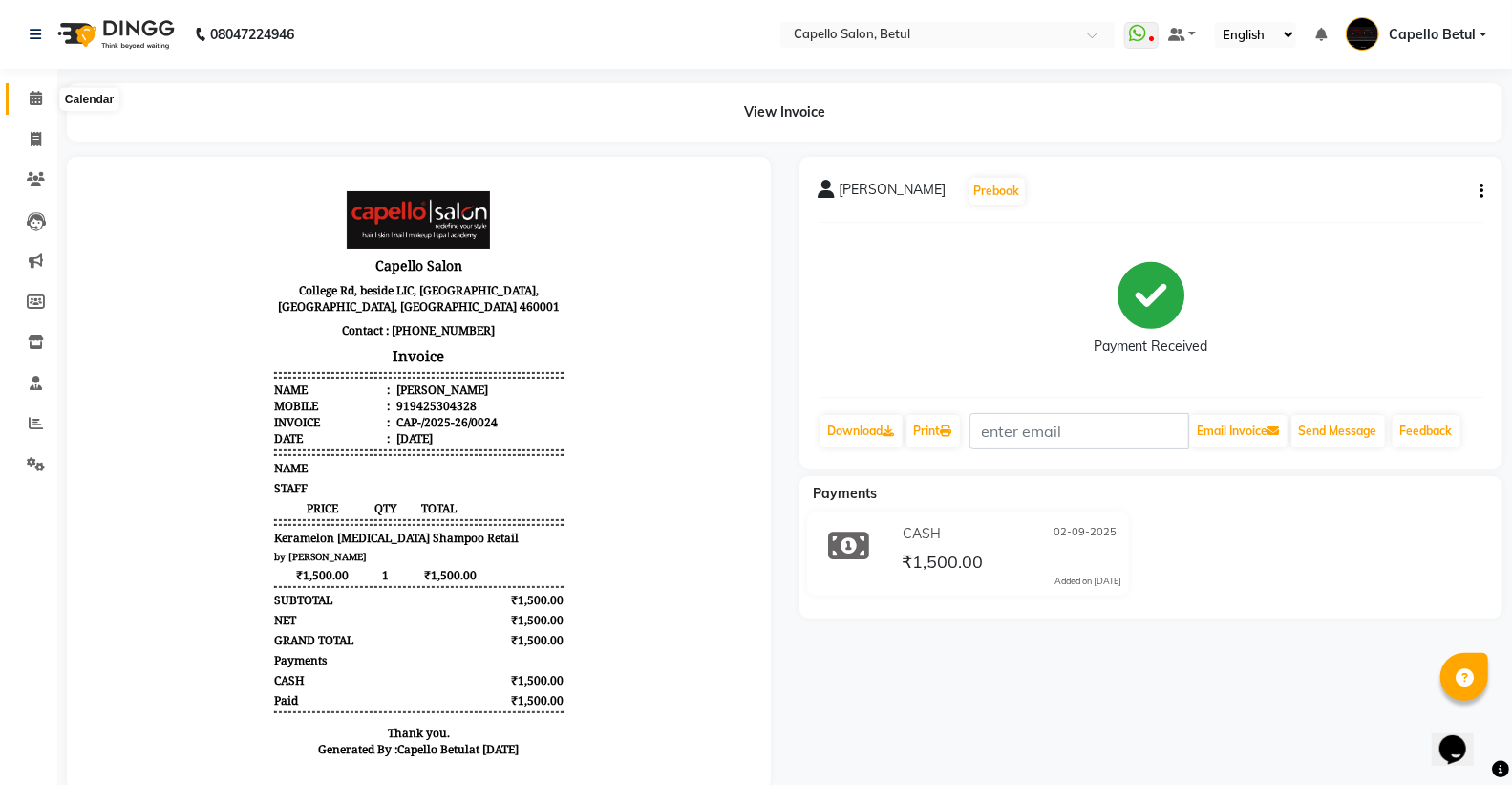
click at [32, 98] on icon at bounding box center [35, 98] width 13 height 15
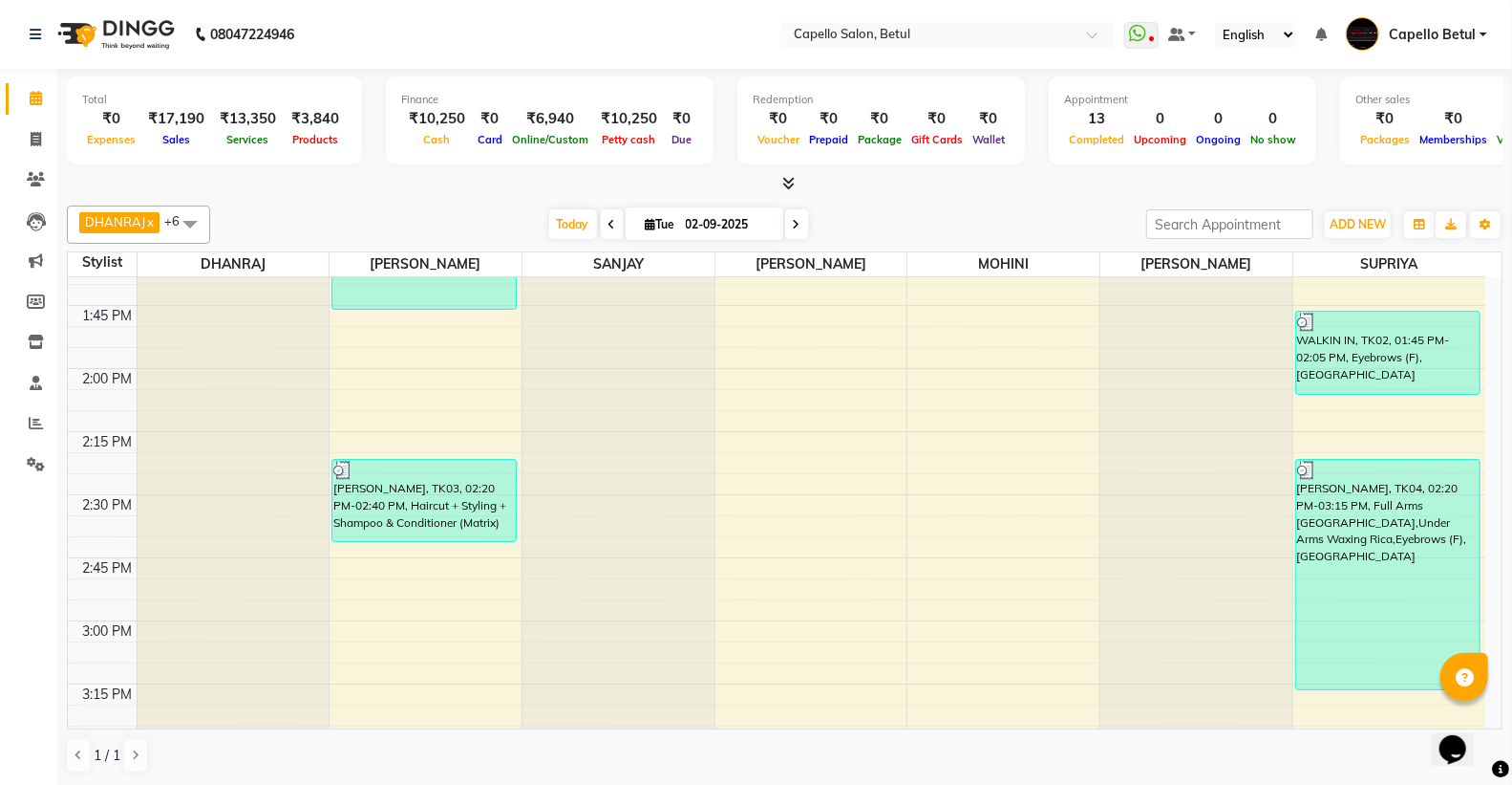
scroll to position [1168, 0]
click at [1370, 220] on span "ADD NEW" at bounding box center [1359, 224] width 57 height 15
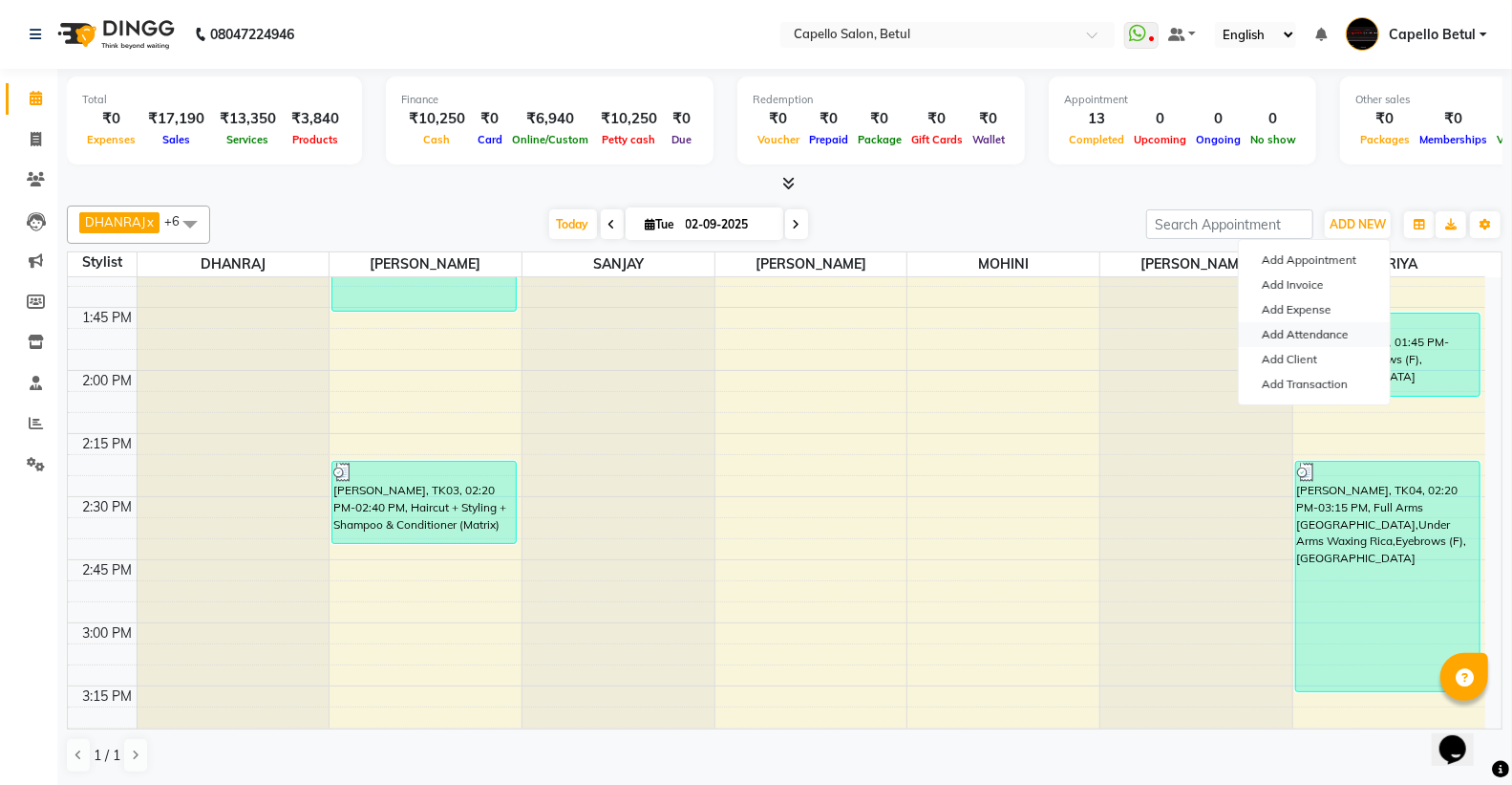
click at [1334, 337] on link "Add Attendance" at bounding box center [1315, 333] width 151 height 24
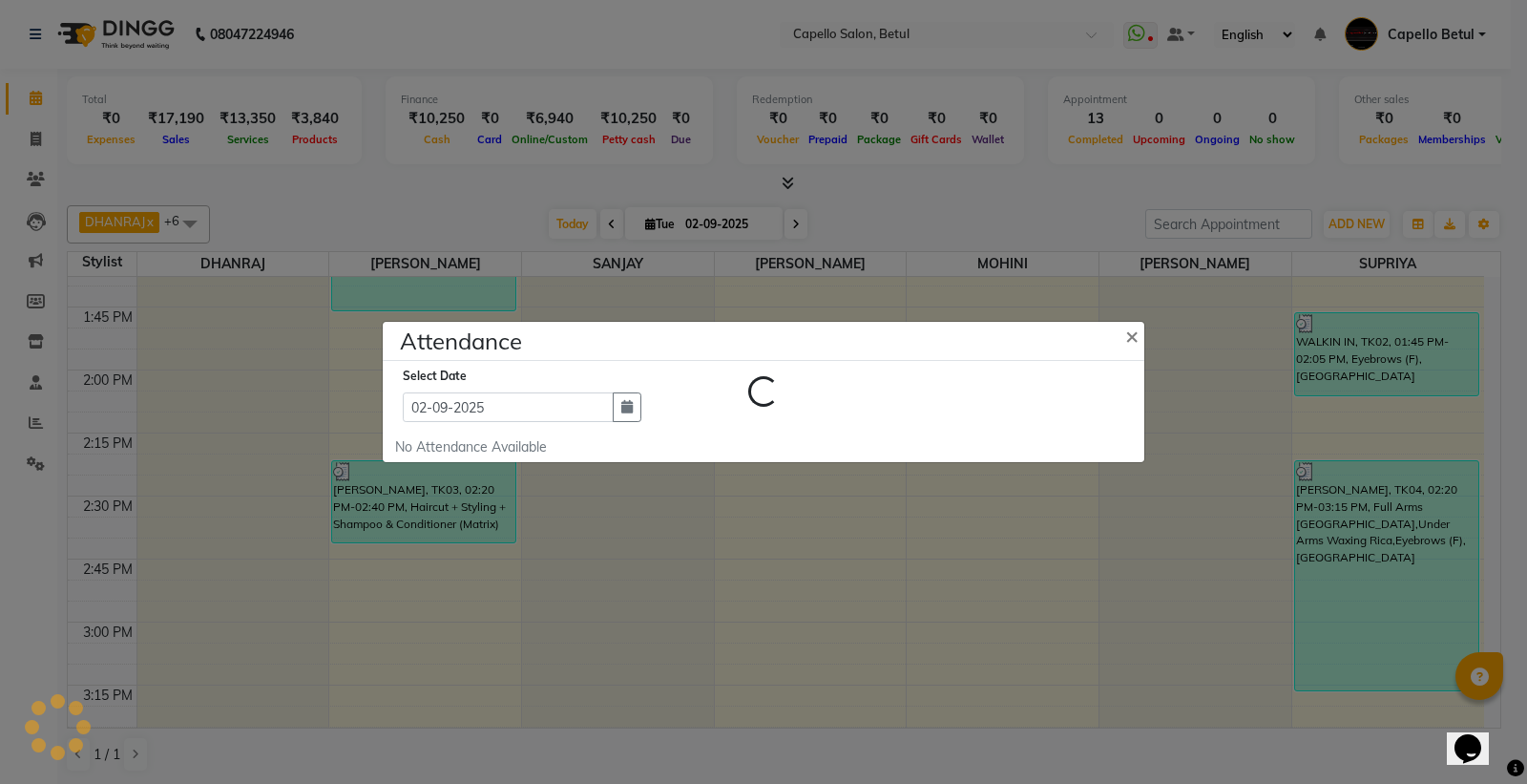
select select "W"
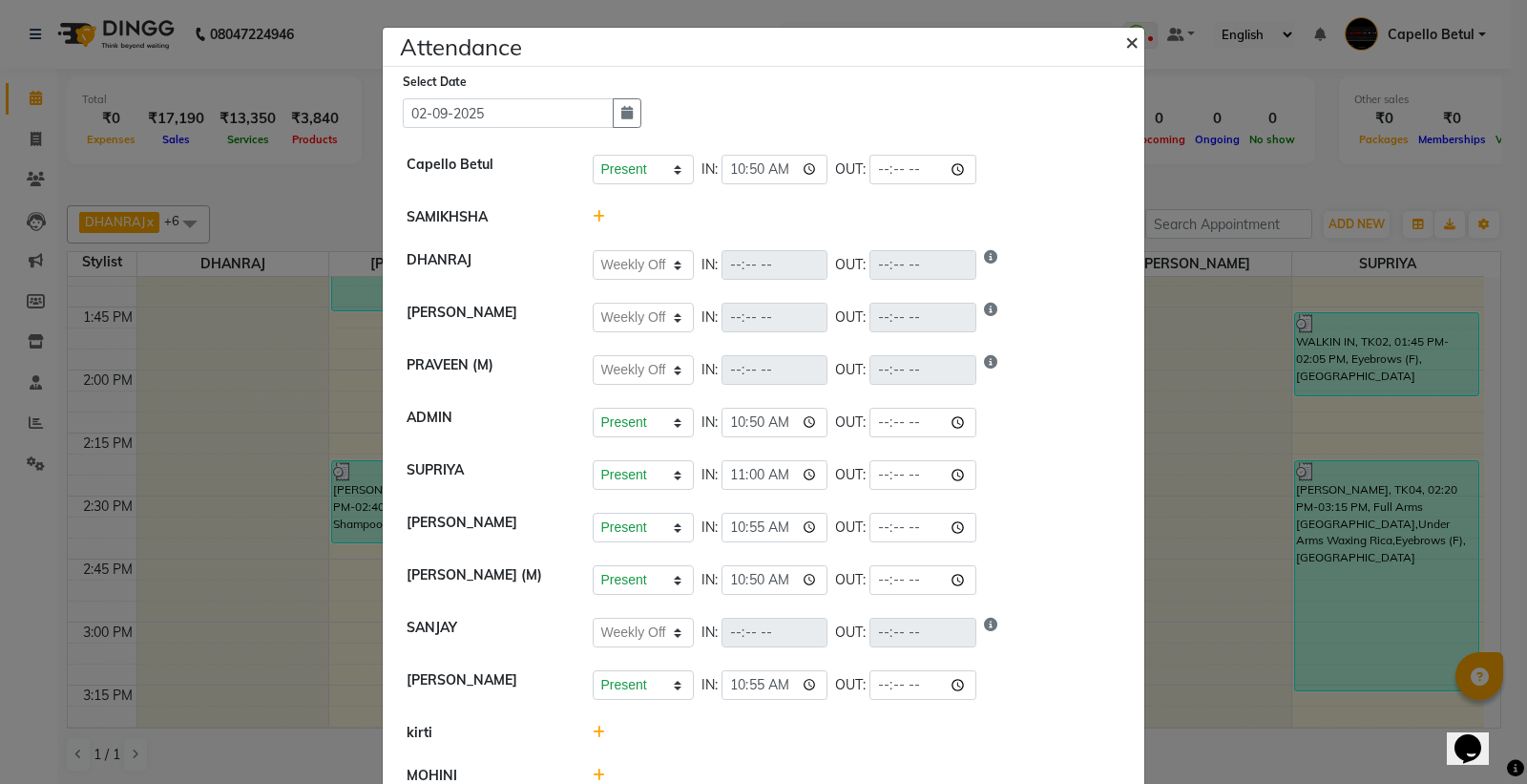
click at [1126, 49] on span "×" at bounding box center [1132, 40] width 14 height 28
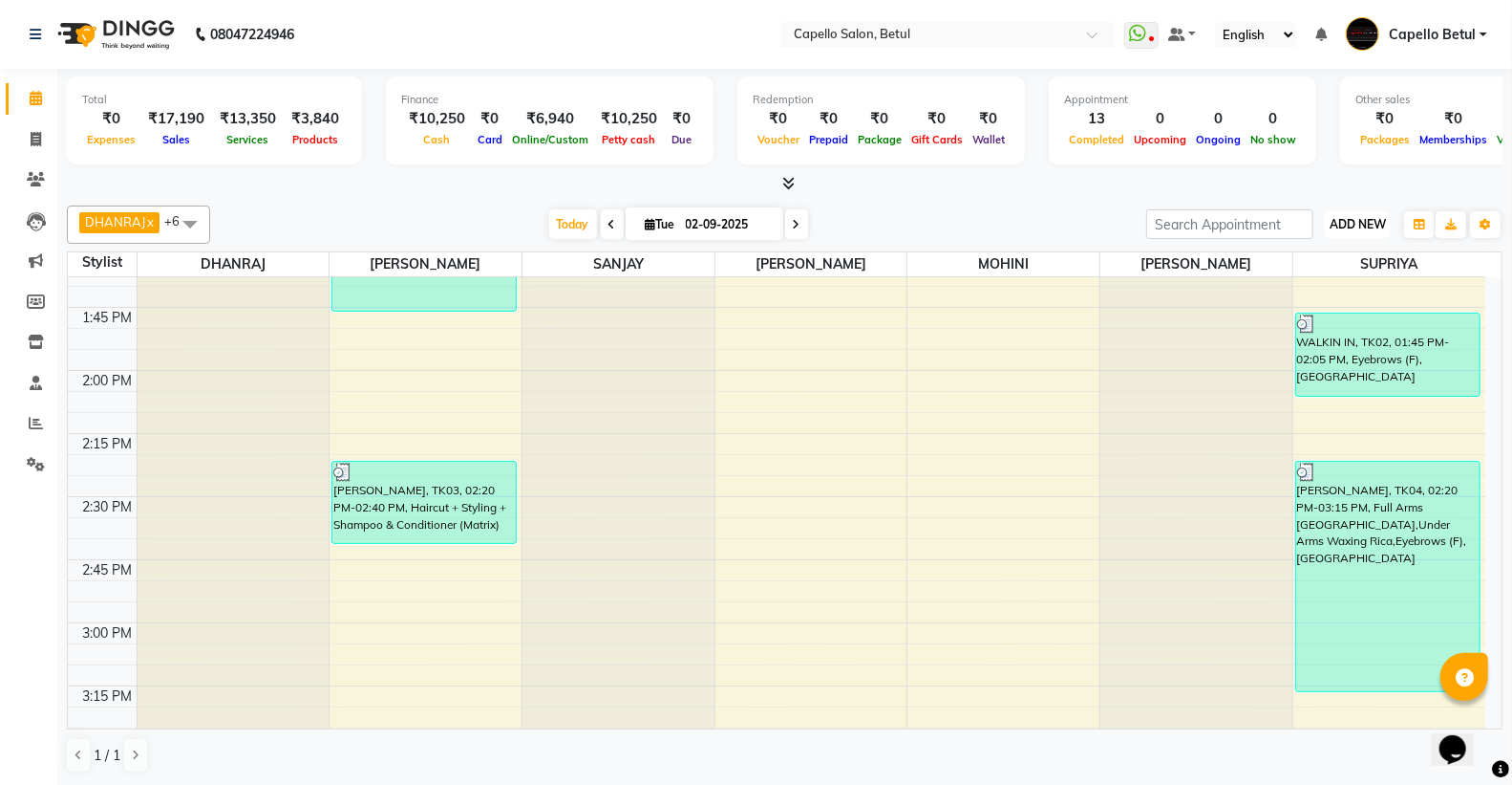
click at [1338, 221] on span "ADD NEW" at bounding box center [1359, 224] width 57 height 15
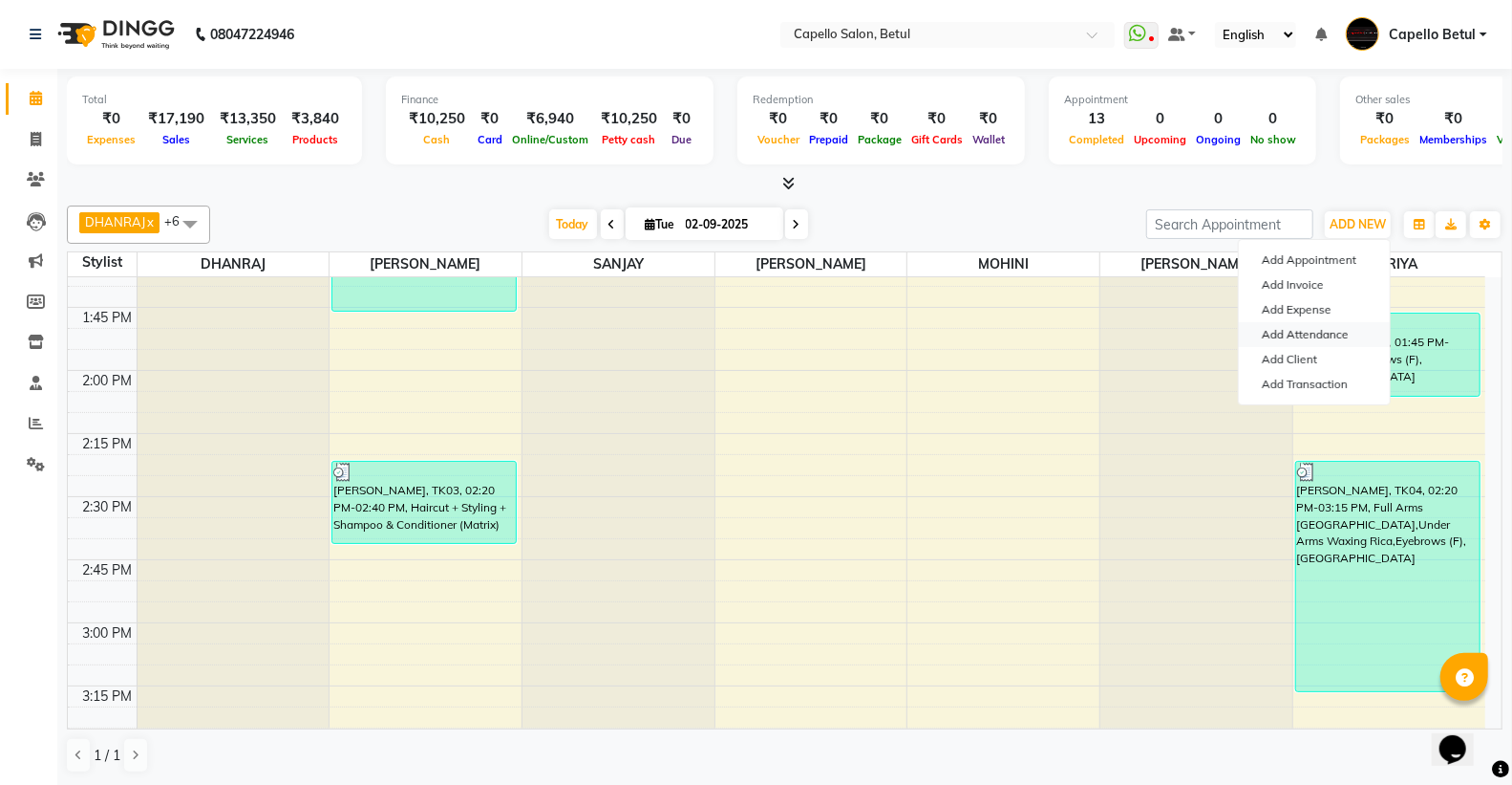
click at [1353, 341] on link "Add Attendance" at bounding box center [1315, 333] width 151 height 24
select select "W"
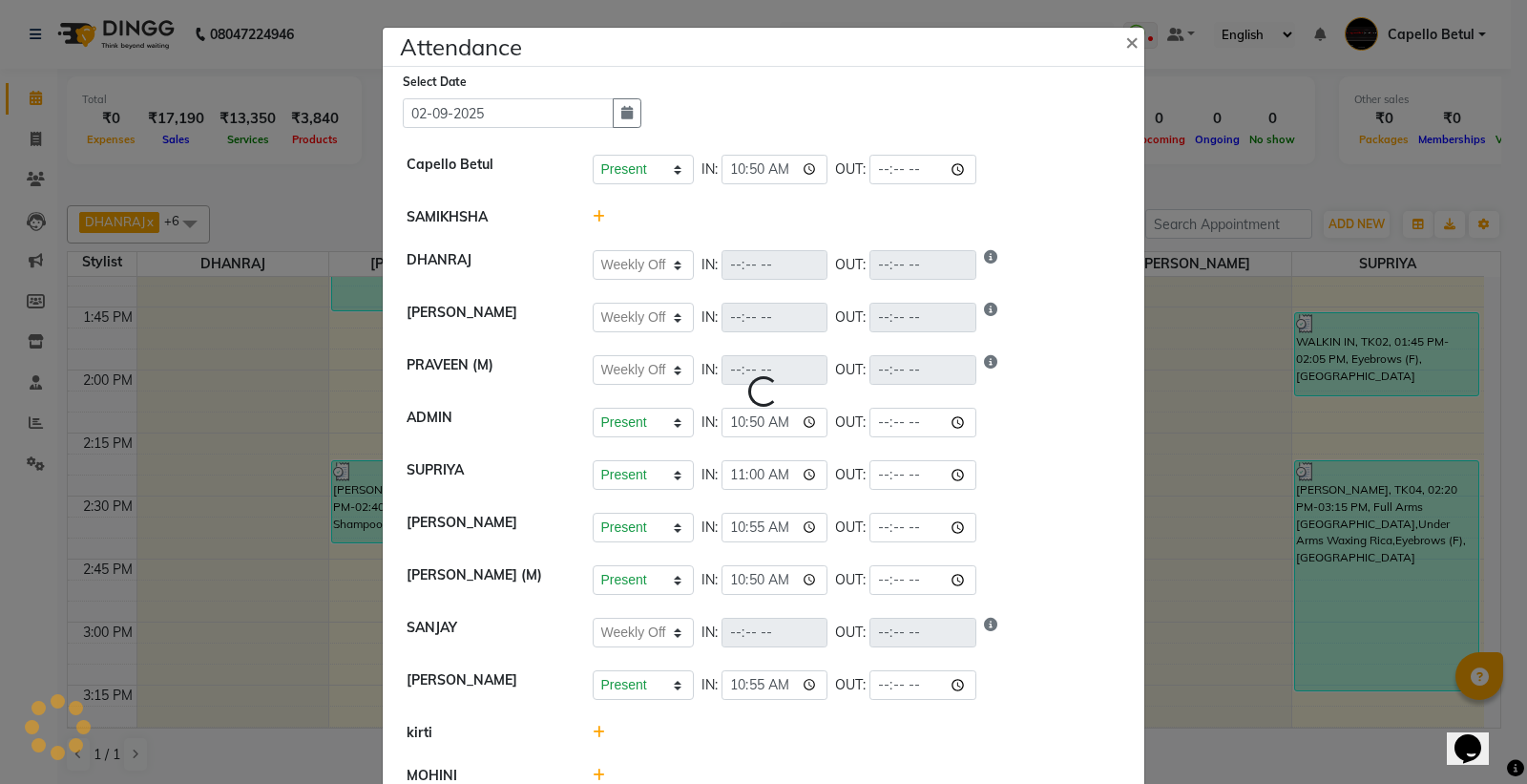
select select "W"
click at [1126, 39] on span "×" at bounding box center [1132, 40] width 14 height 28
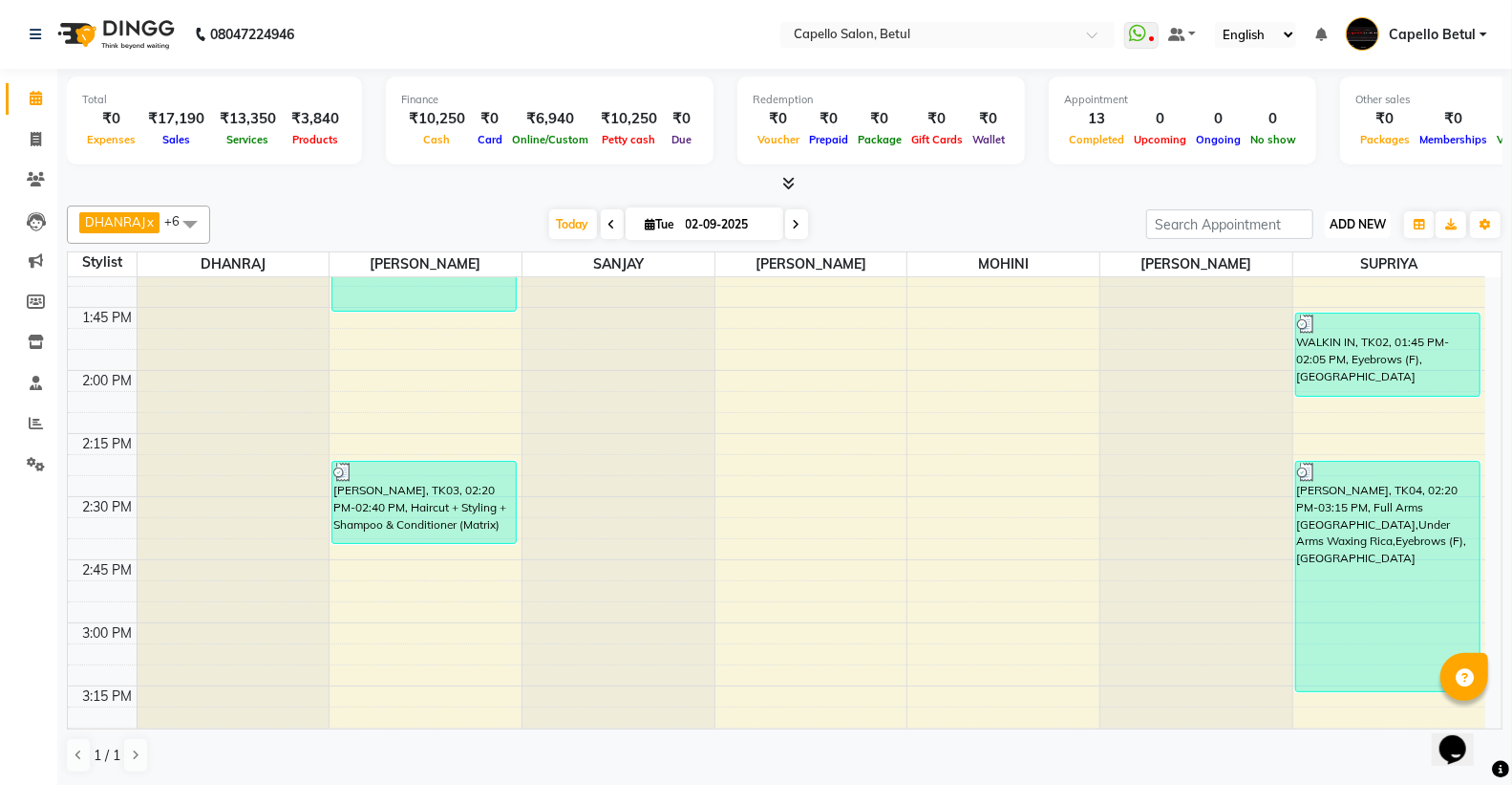
click at [1333, 221] on span "ADD NEW" at bounding box center [1359, 224] width 57 height 15
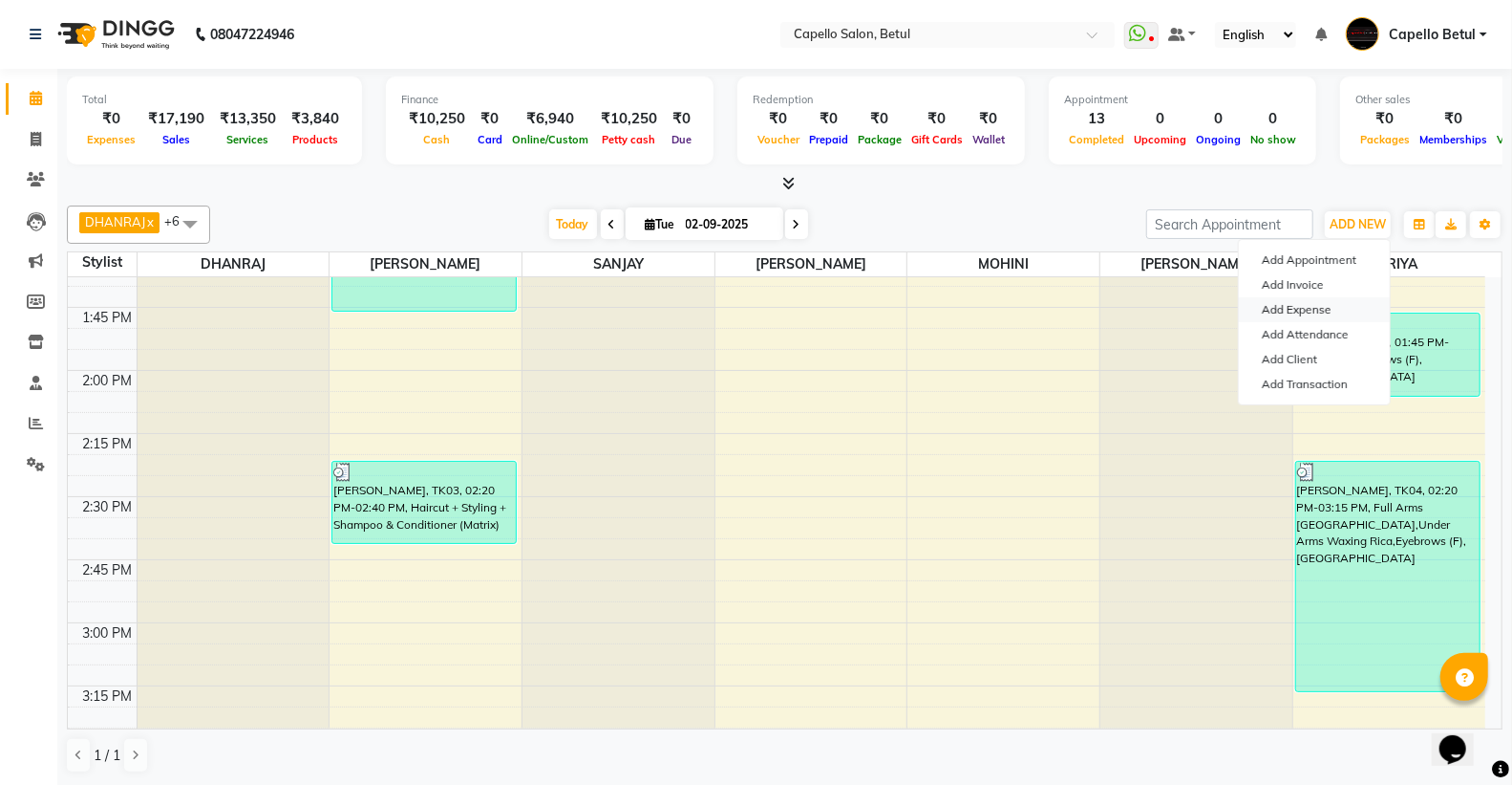
click at [1338, 309] on link "Add Expense" at bounding box center [1315, 309] width 151 height 24
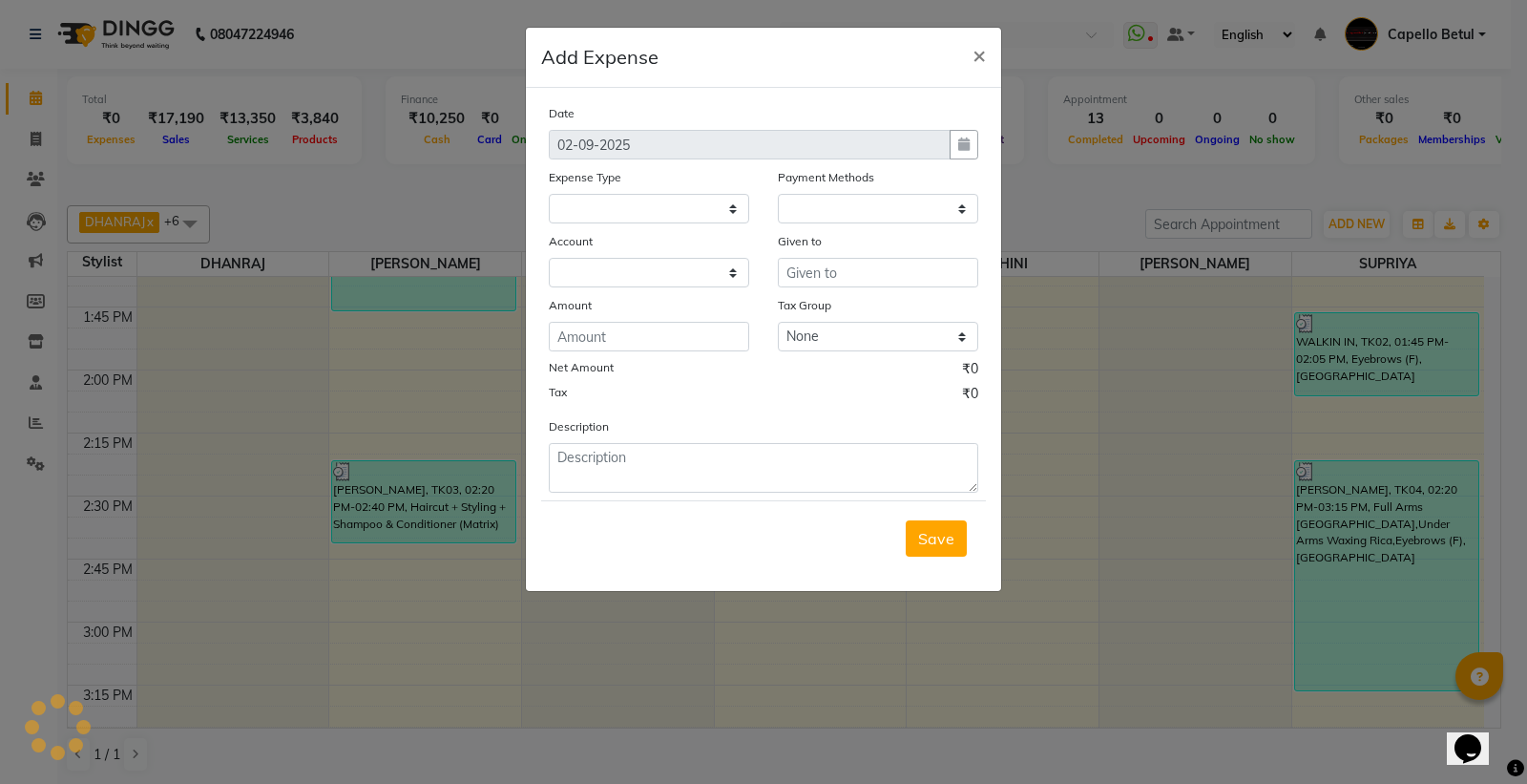
select select
select select "1"
select select "2474"
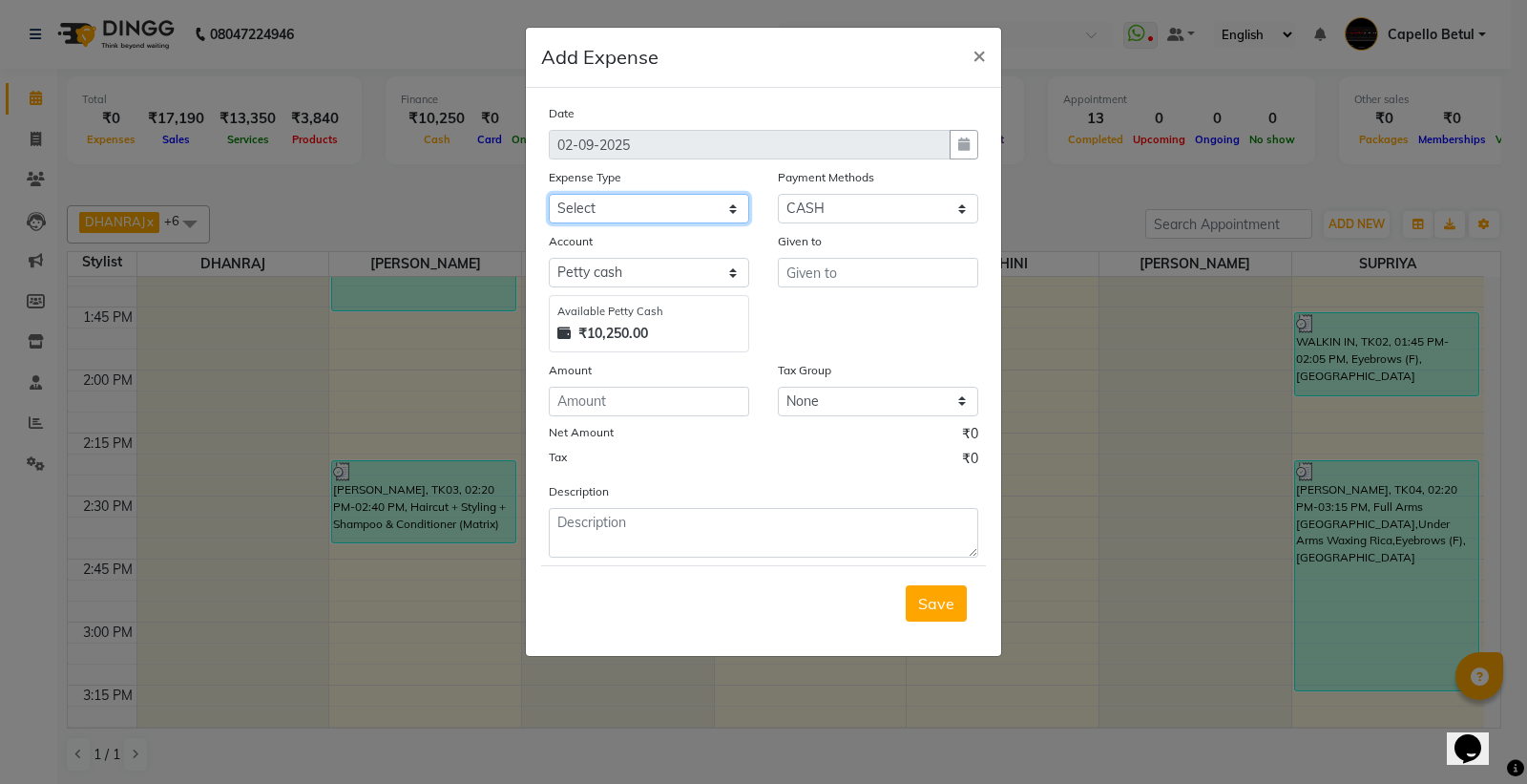
click at [685, 208] on select "Select Advance Salary Annual Lift Maintenance Charges BUILDING MAINTANANCE EXP …" at bounding box center [648, 208] width 200 height 29
select select "2584"
click at [549, 193] on select "Select Advance Salary Annual Lift Maintenance Charges BUILDING MAINTANANCE EXP …" at bounding box center [648, 208] width 200 height 29
drag, startPoint x: 608, startPoint y: 416, endPoint x: 597, endPoint y: 402, distance: 17.8
click at [598, 403] on input "number" at bounding box center [648, 401] width 200 height 29
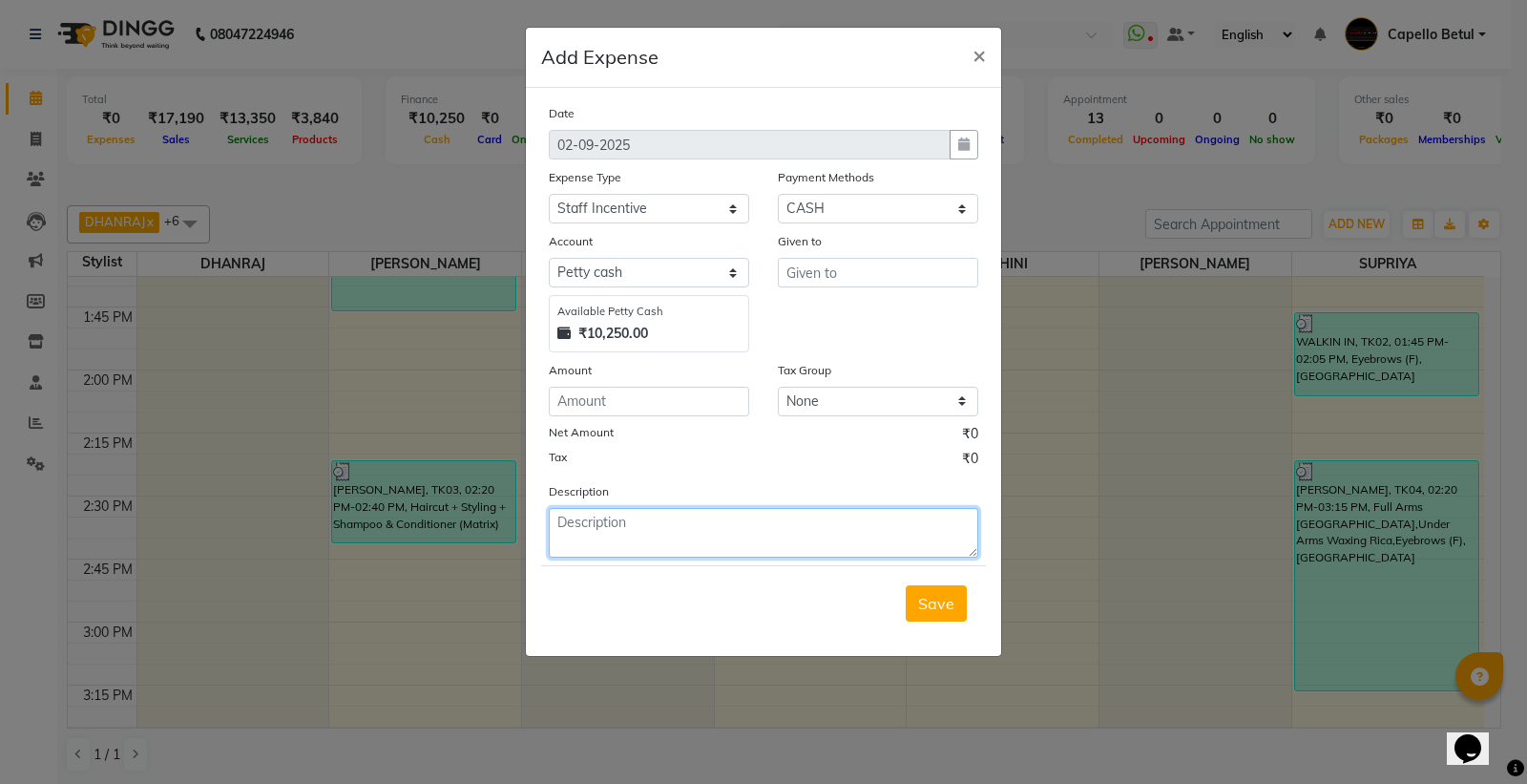
drag, startPoint x: 670, startPoint y: 529, endPoint x: 688, endPoint y: 530, distance: 18.0
click at [669, 530] on textarea at bounding box center [764, 532] width 430 height 50
click at [681, 536] on textarea "[PERSON_NAME] facial -100 [PERSON_NAME] 7500 service-150 and keramelon product …" at bounding box center [764, 532] width 430 height 50
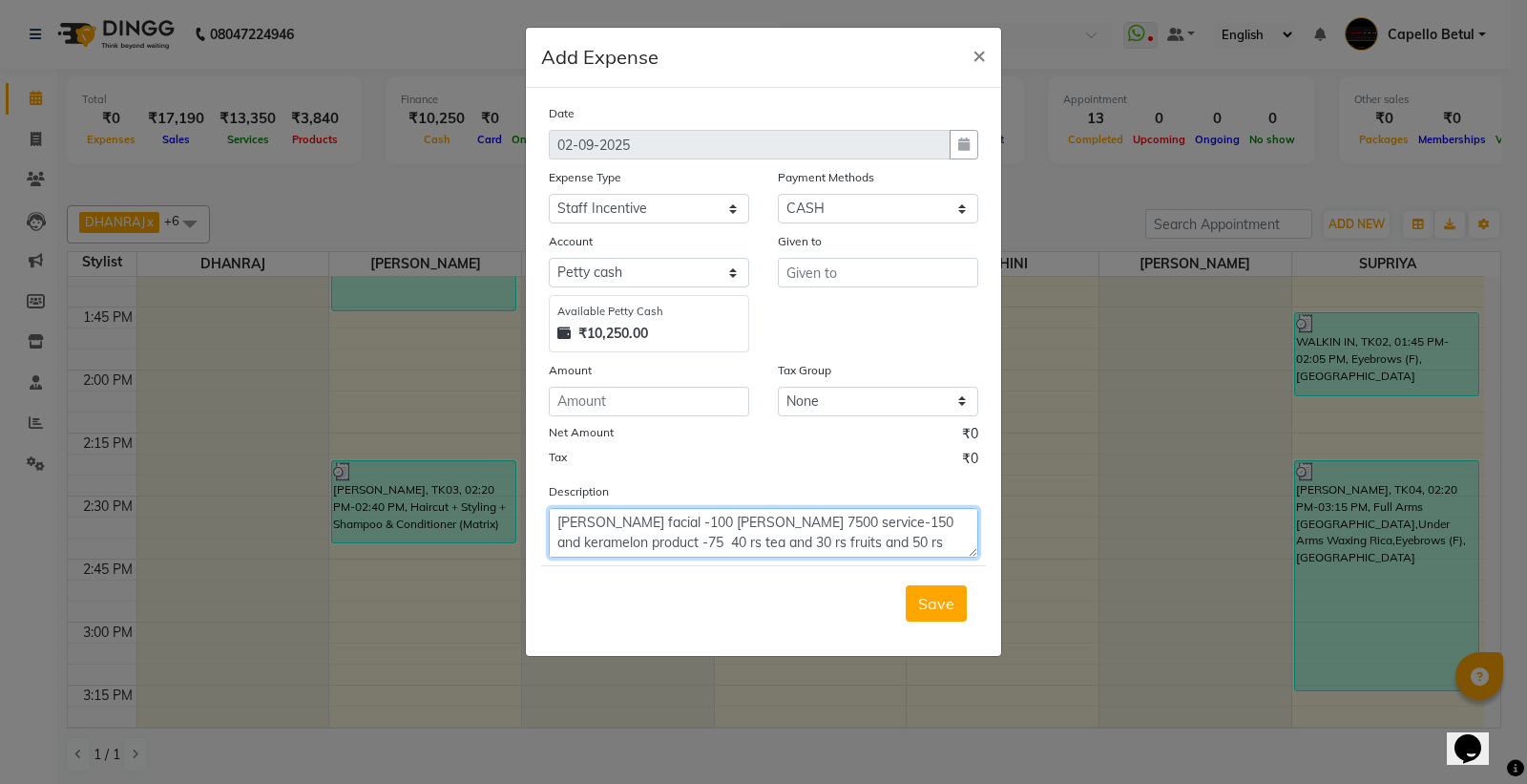
click at [681, 536] on textarea "[PERSON_NAME] facial -100 [PERSON_NAME] 7500 service-150 and keramelon product …" at bounding box center [764, 532] width 430 height 50
type textarea "[PERSON_NAME] facial -100 [PERSON_NAME] 7500 service-150 and keramelon product …"
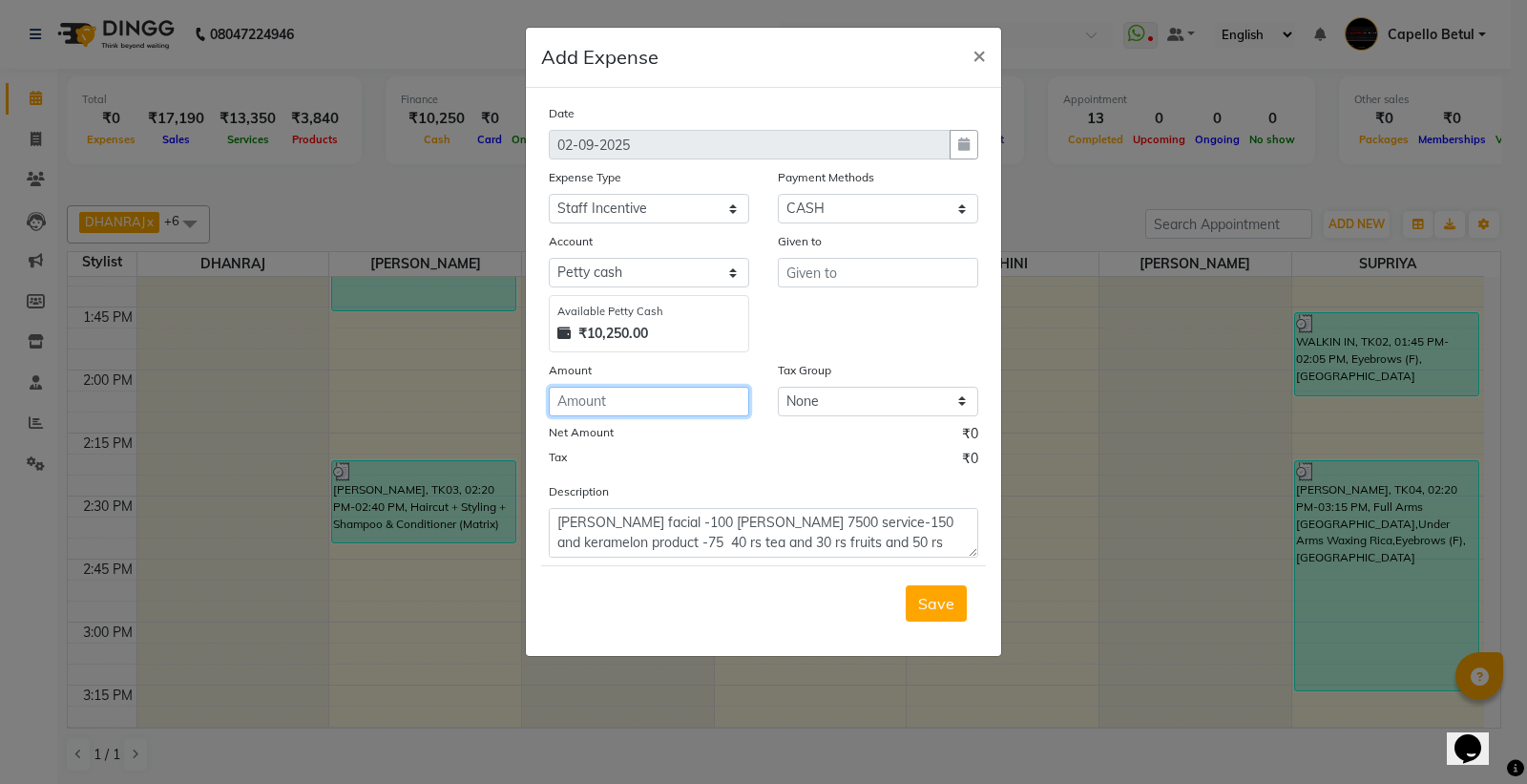
click at [620, 393] on input "number" at bounding box center [648, 401] width 200 height 29
click at [694, 417] on div "Date [DATE] Expense Type Select Advance Salary Annual Lift Maintenance Charges …" at bounding box center [764, 330] width 430 height 454
click at [689, 402] on input "number" at bounding box center [648, 401] width 200 height 29
type input "445"
click at [793, 276] on input "text" at bounding box center [878, 272] width 200 height 29
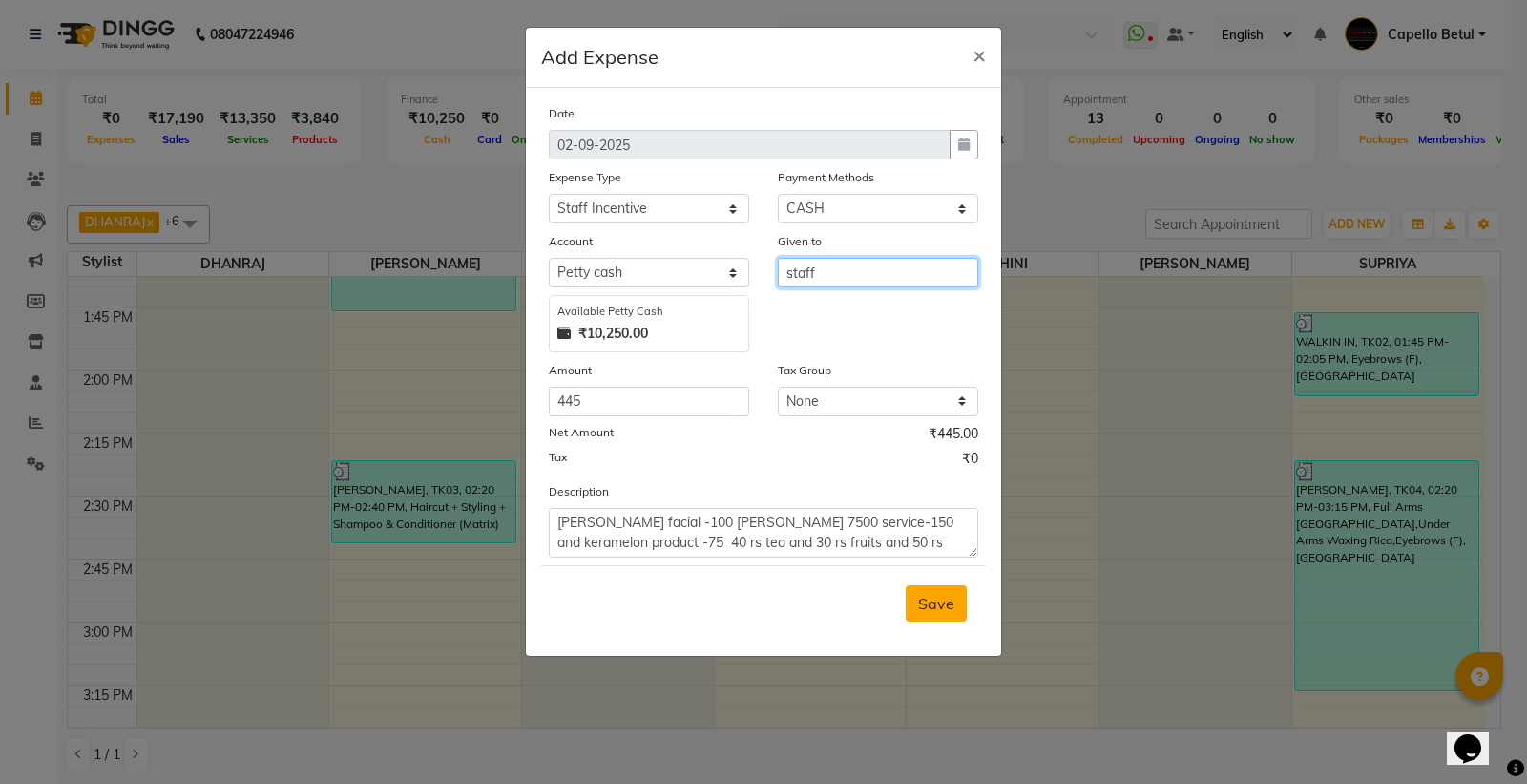
type input "staff"
click at [918, 606] on span "Save" at bounding box center [935, 603] width 36 height 20
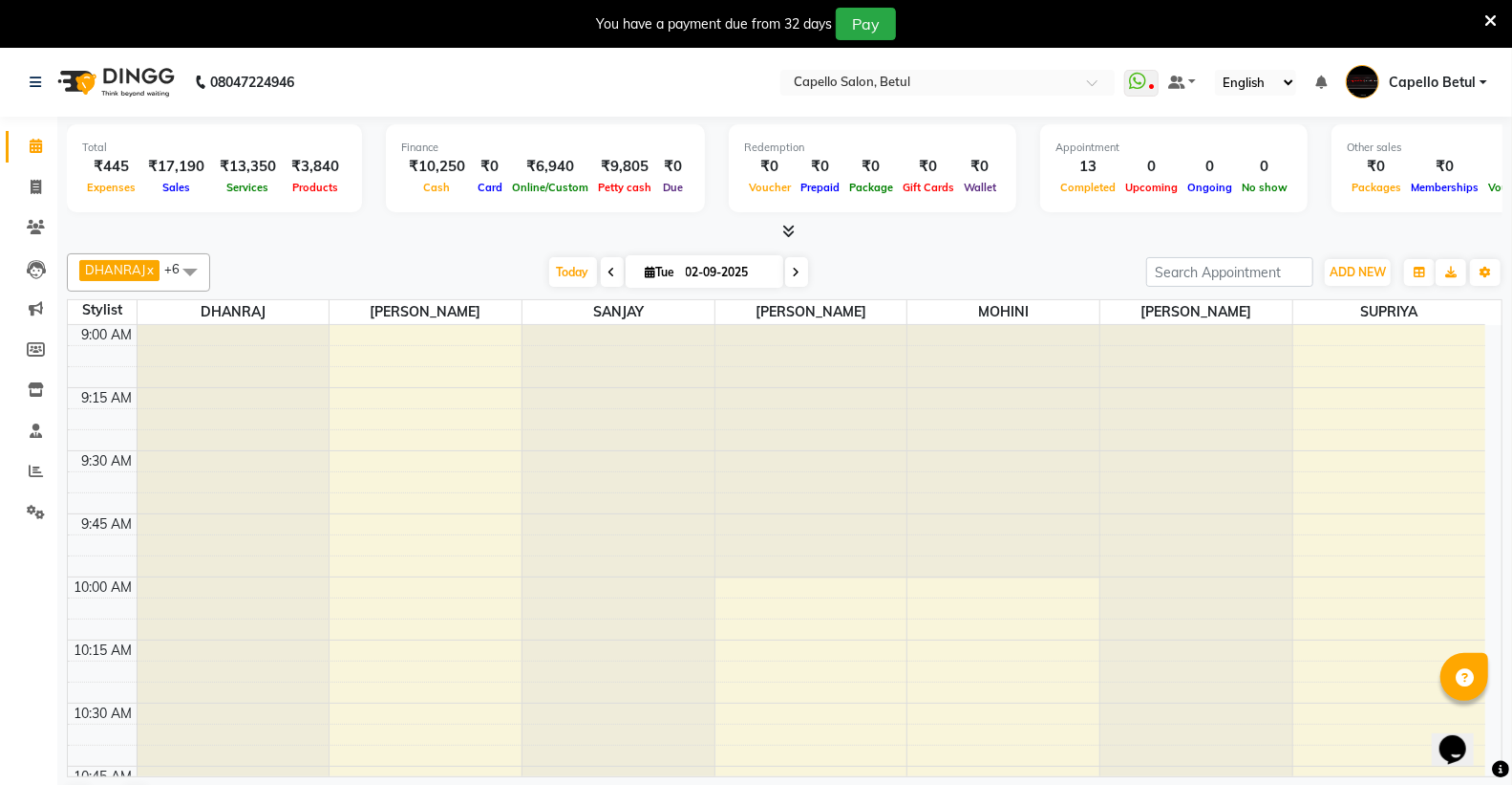
click at [1485, 17] on icon at bounding box center [1490, 22] width 13 height 18
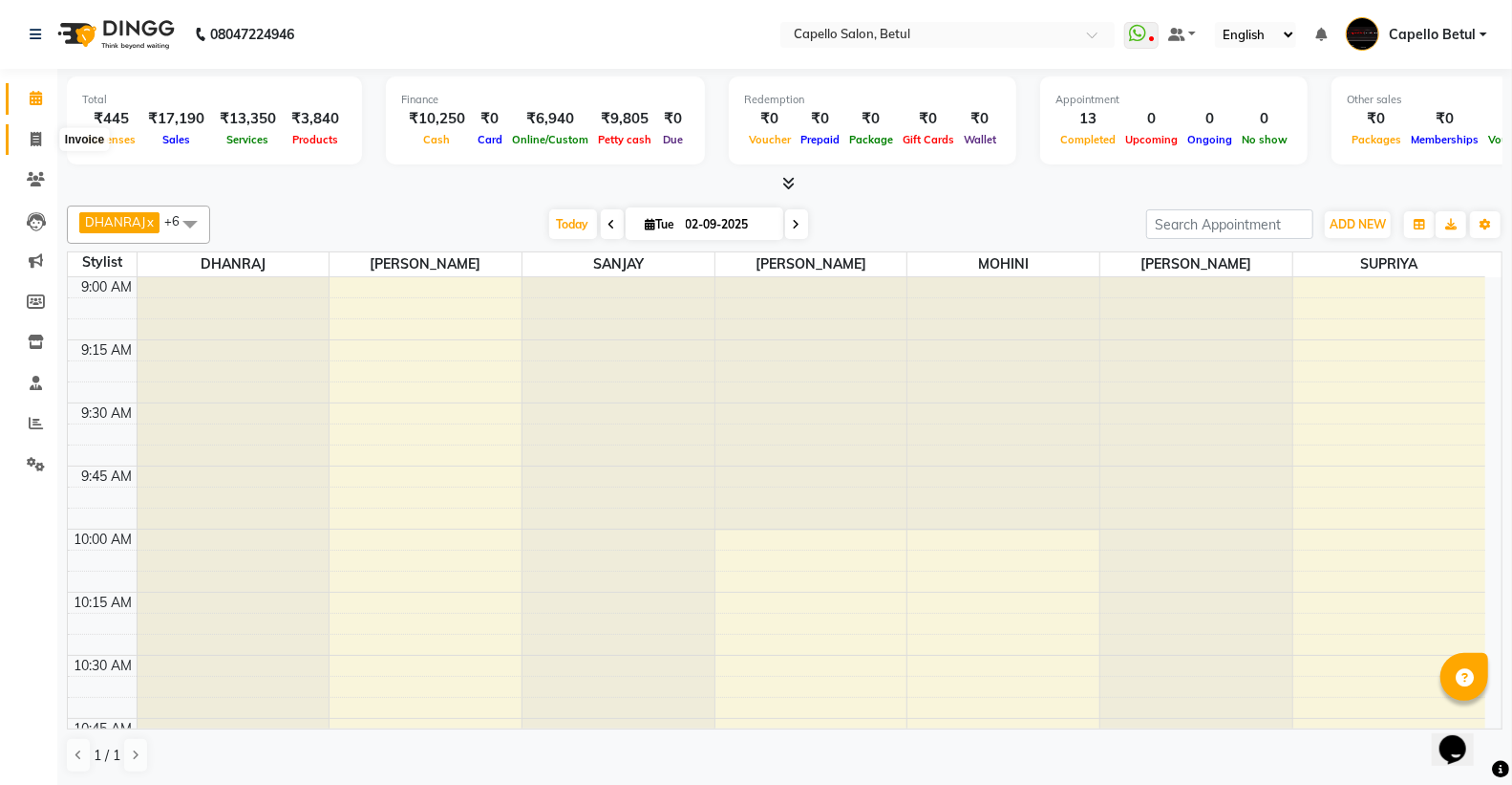
click at [36, 138] on icon at bounding box center [35, 139] width 11 height 15
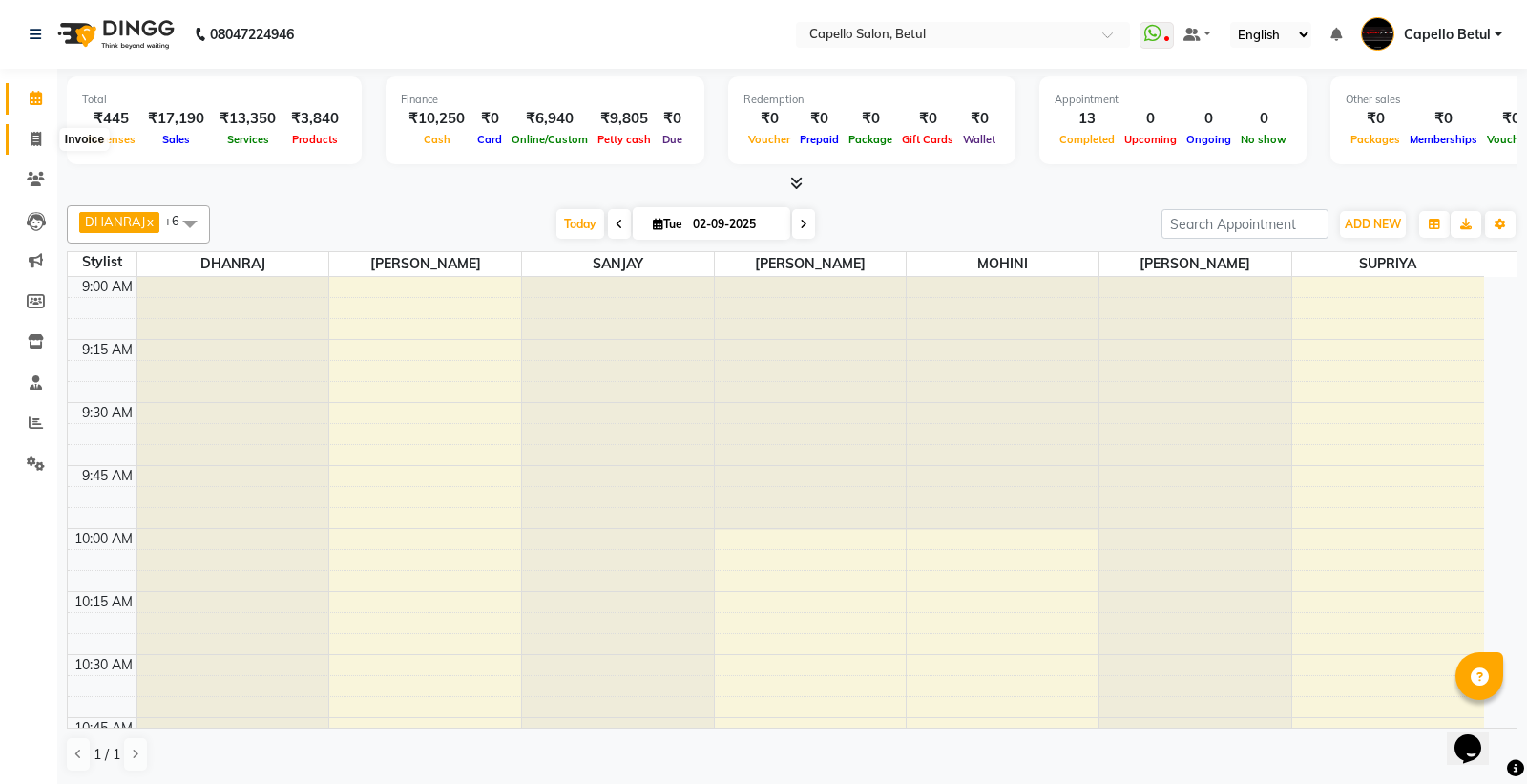
select select "service"
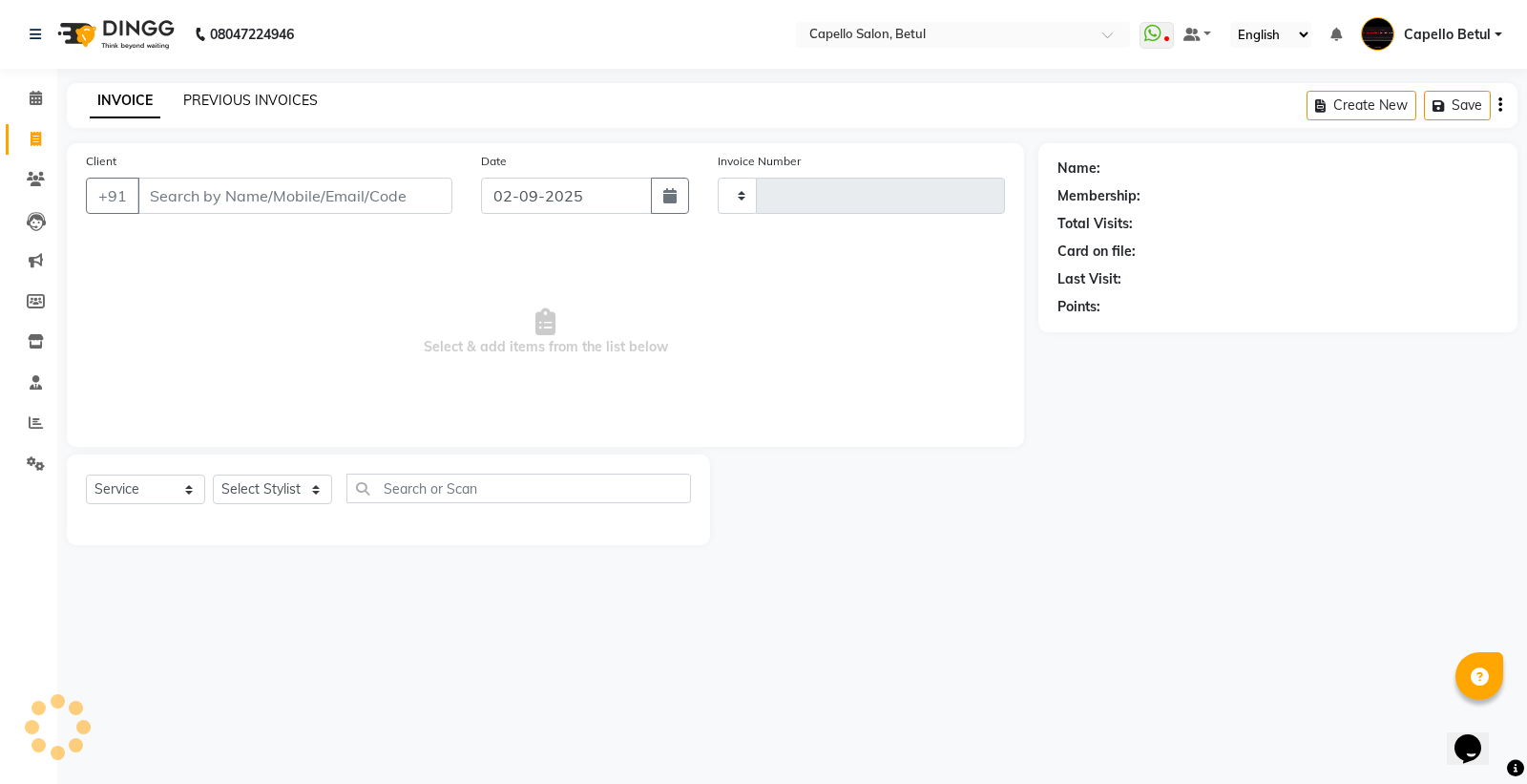
type input "0025"
select select "8951"
click at [225, 102] on link "PREVIOUS INVOICES" at bounding box center [251, 101] width 135 height 18
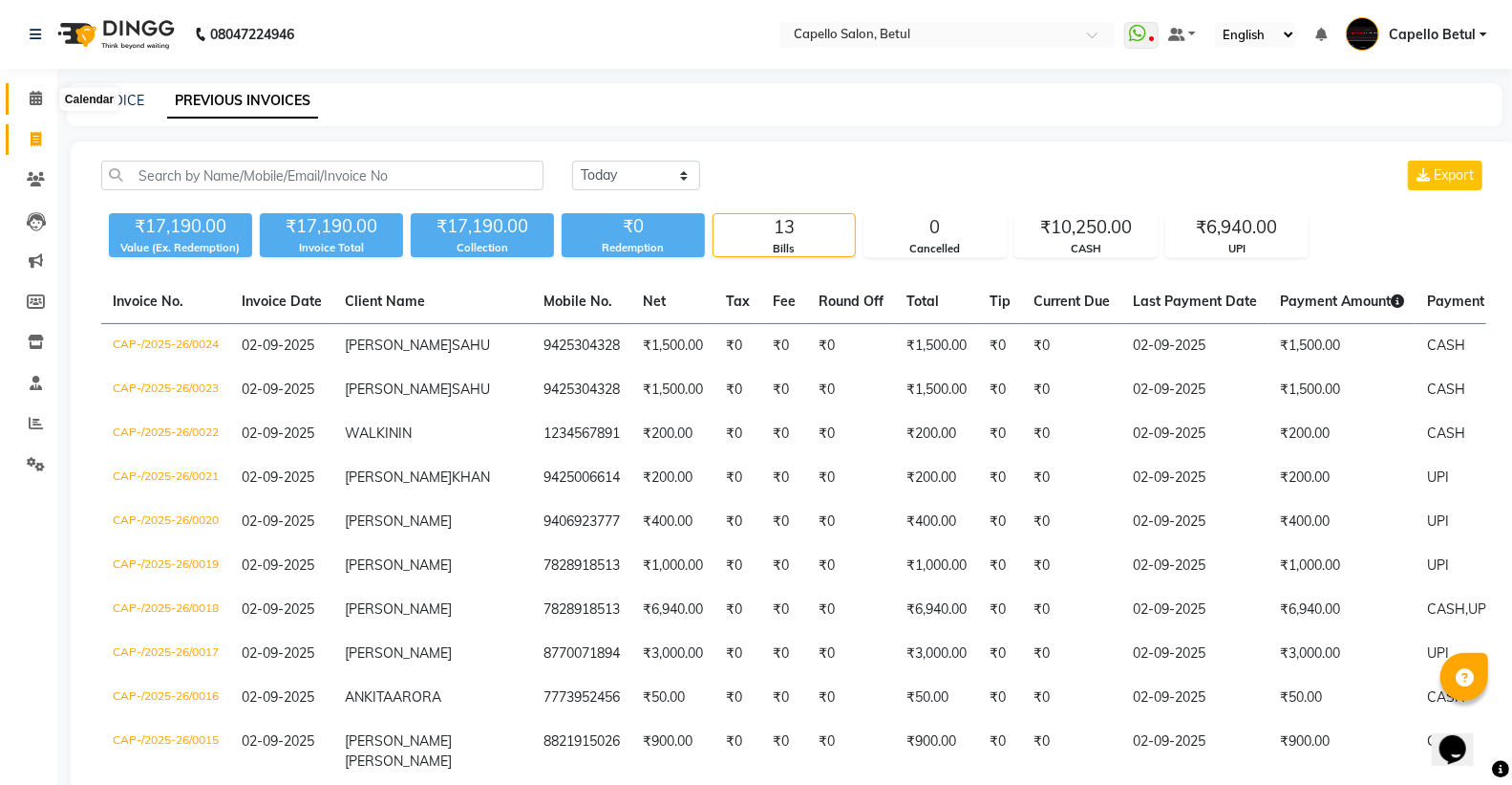
click at [25, 108] on span at bounding box center [36, 99] width 33 height 22
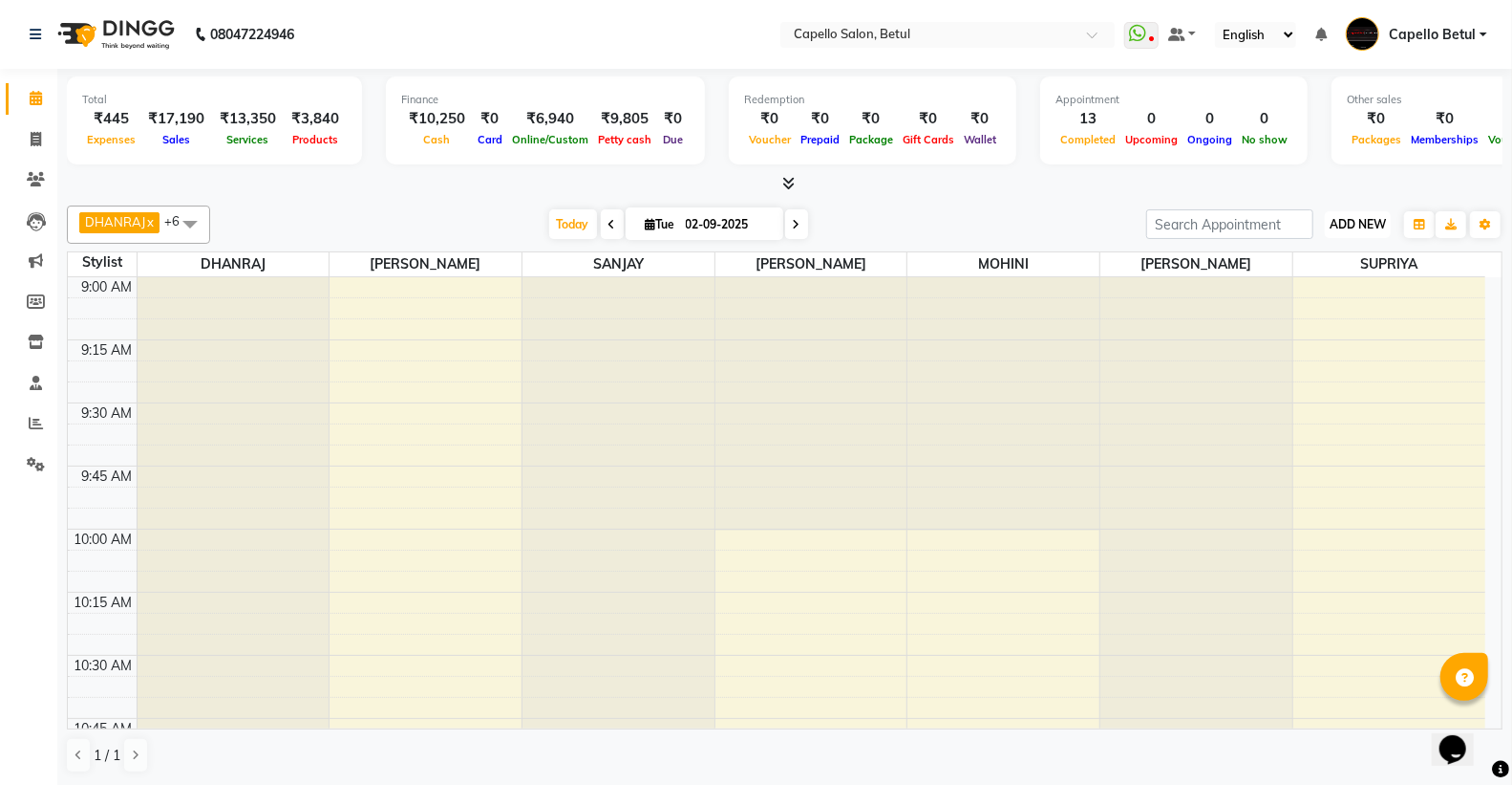
click at [1354, 231] on span "ADD NEW" at bounding box center [1359, 224] width 57 height 15
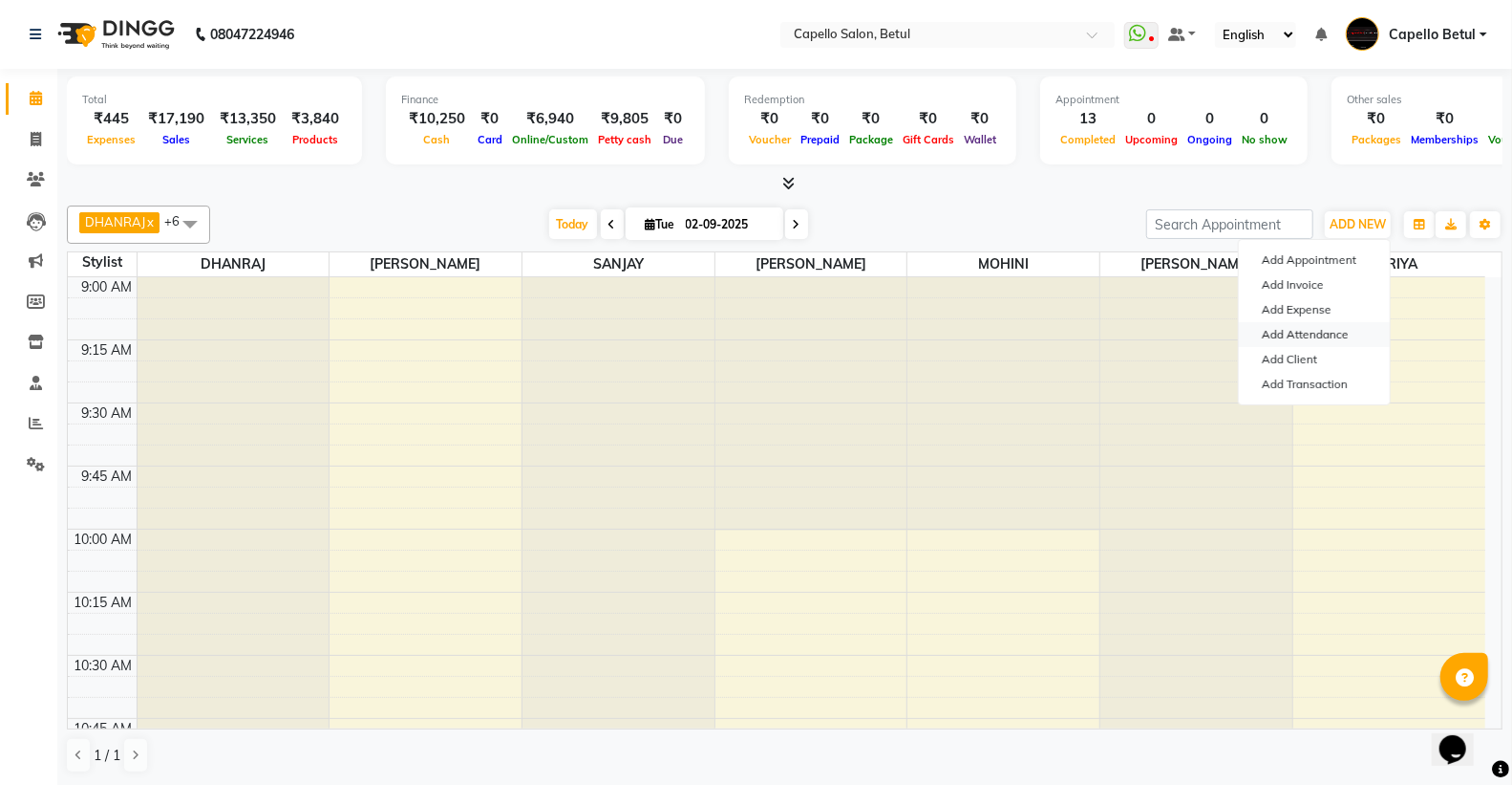
click at [1325, 337] on link "Add Attendance" at bounding box center [1315, 333] width 151 height 24
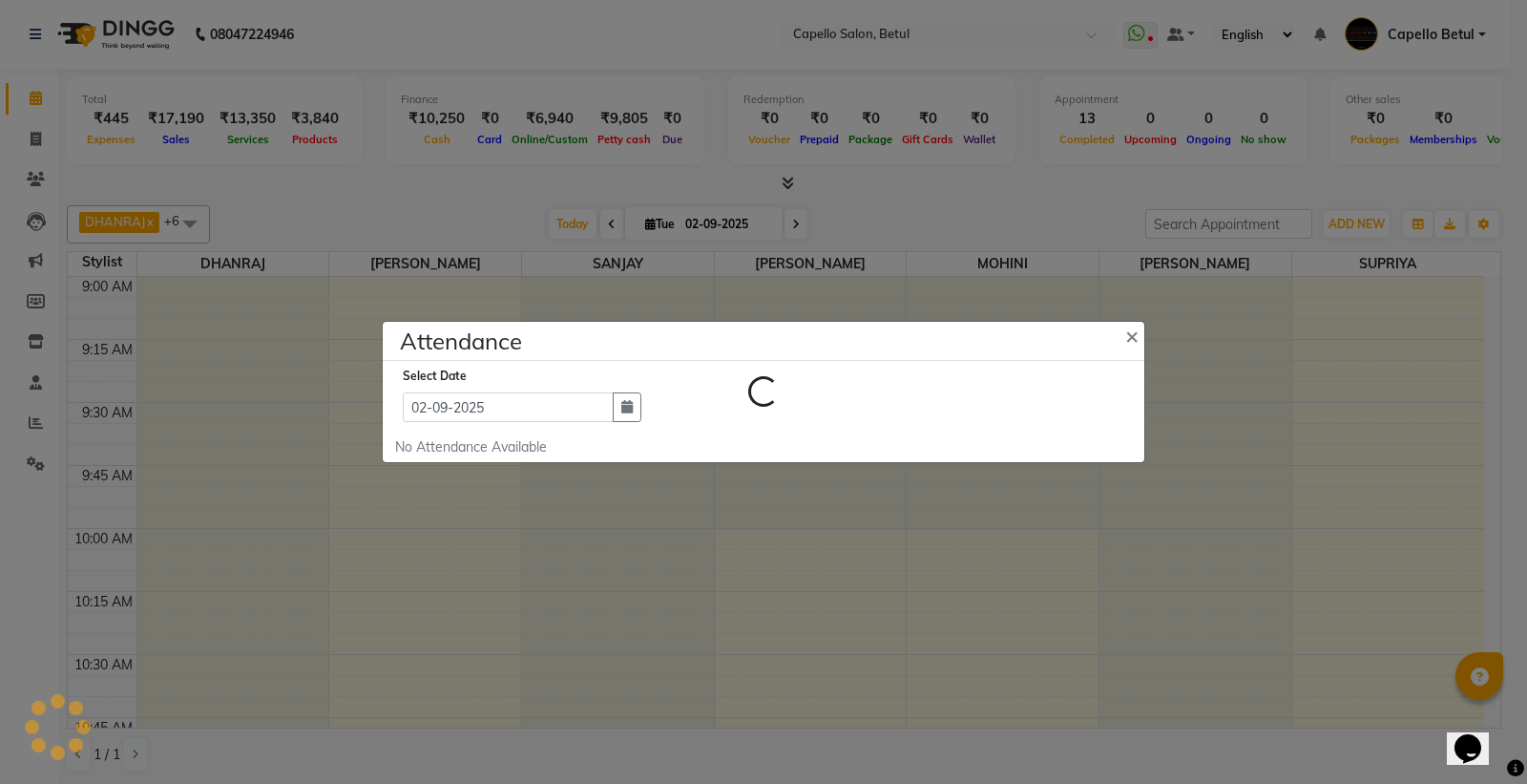
select select "W"
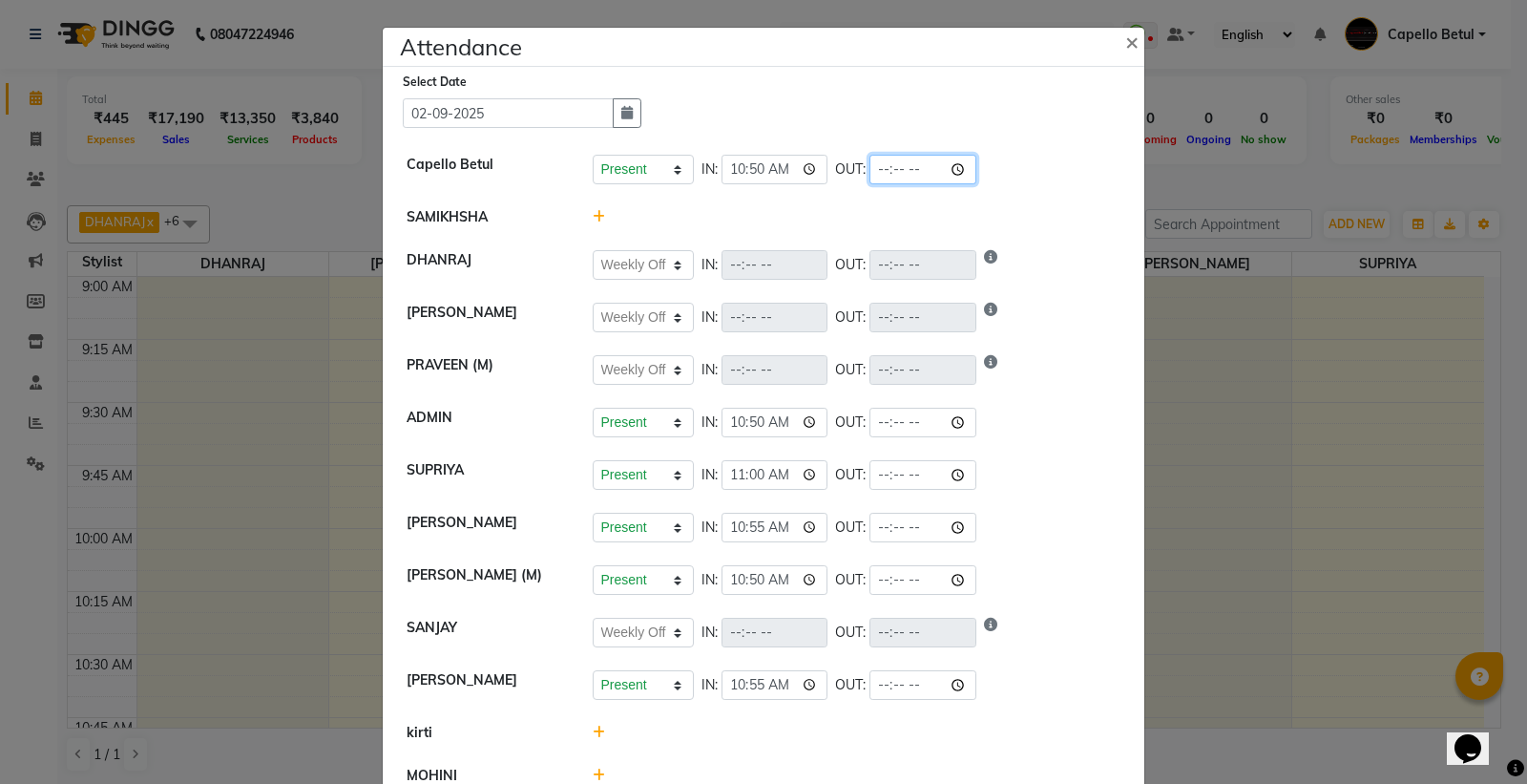
click at [946, 177] on input "time" at bounding box center [923, 169] width 106 height 29
click at [960, 172] on input "time" at bounding box center [923, 169] width 106 height 29
type input "21:00"
click at [1003, 144] on li "Capello Betul Present Absent Late Half Day Weekly Off IN: 10:50 OUT: 21:00" at bounding box center [764, 170] width 752 height 54
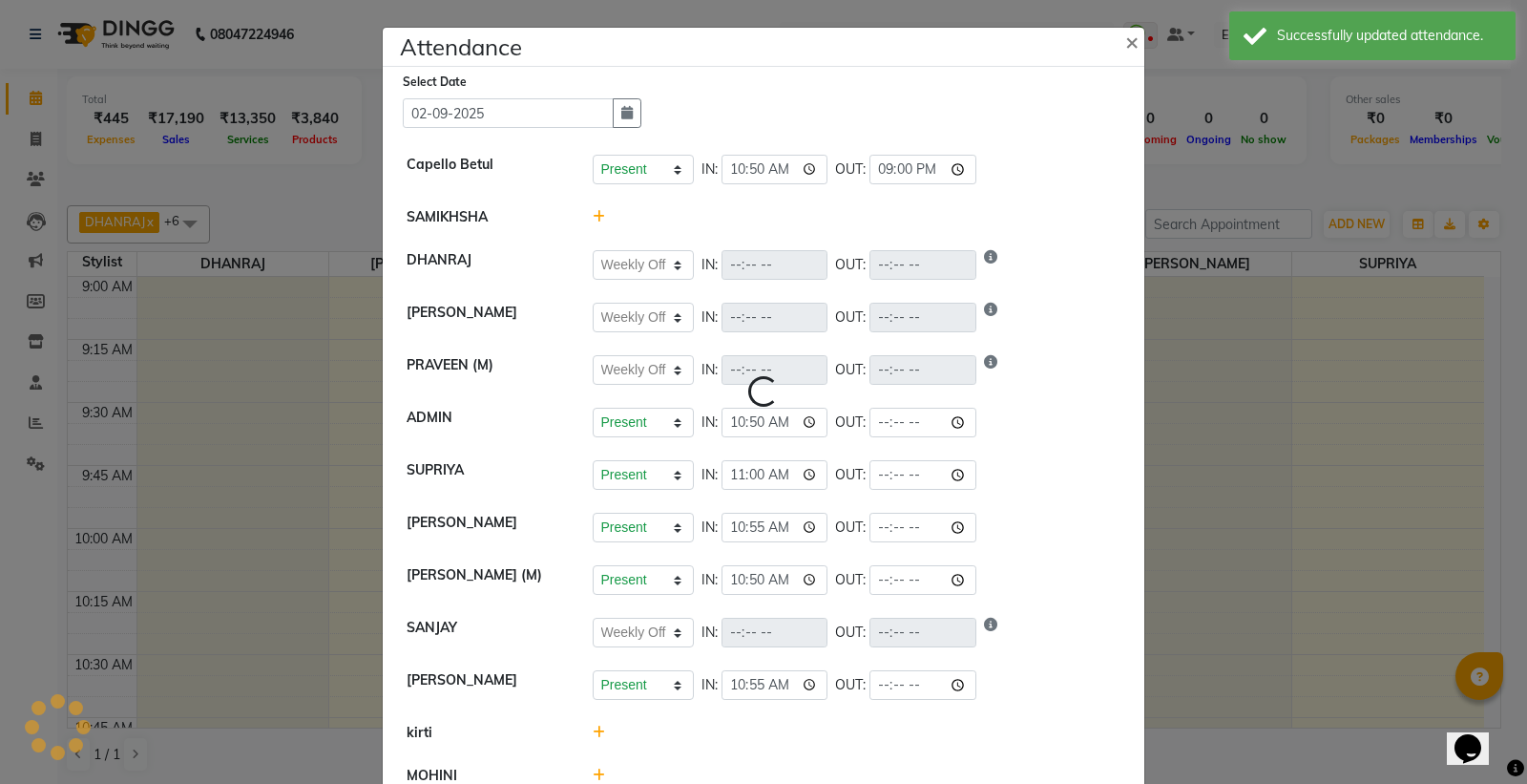
select select "W"
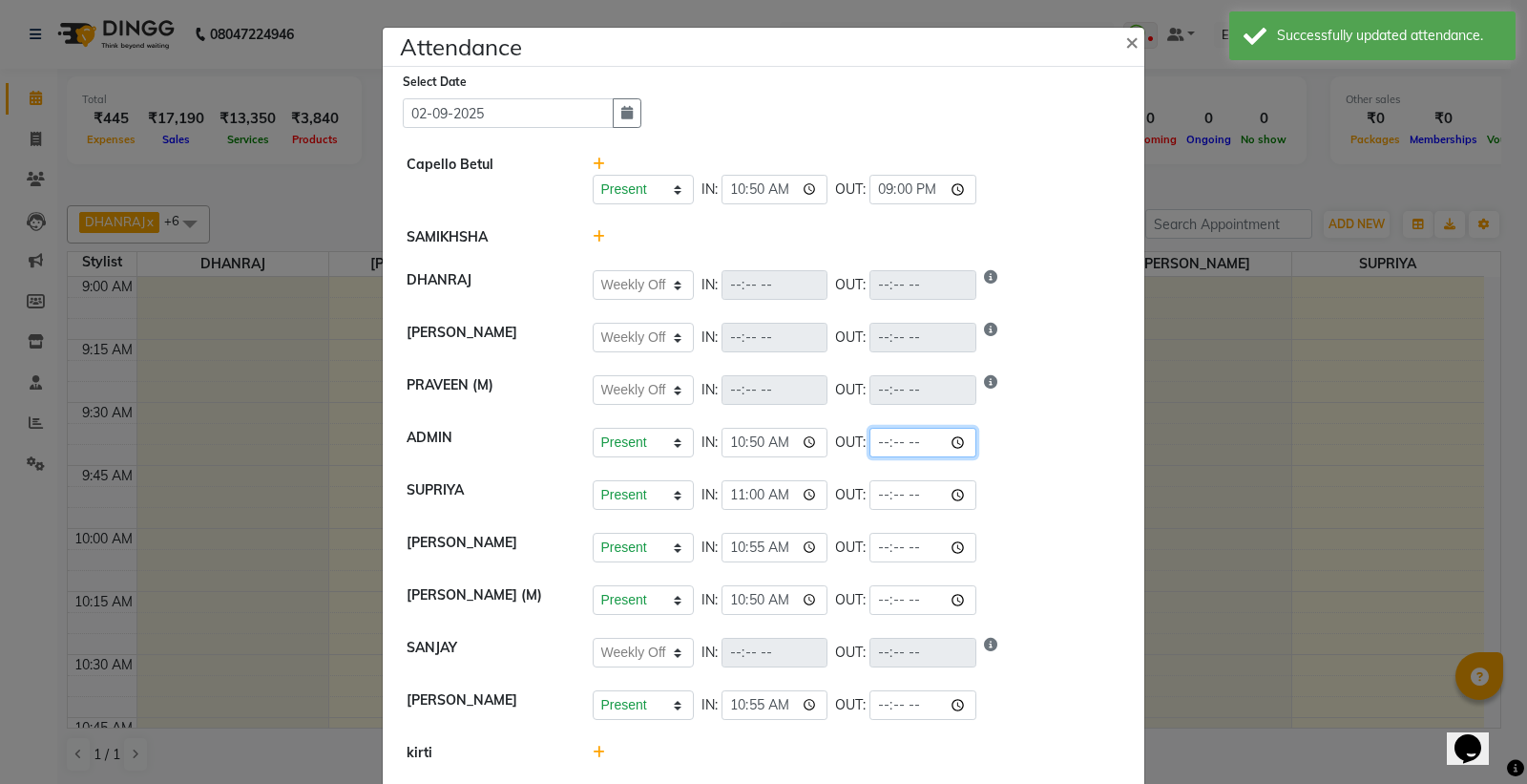
click at [953, 445] on input "time" at bounding box center [923, 442] width 106 height 29
type input "21:00"
click at [1041, 389] on div "Present Absent Late Half Day Weekly Off IN: OUT:" at bounding box center [857, 390] width 529 height 29
select select "W"
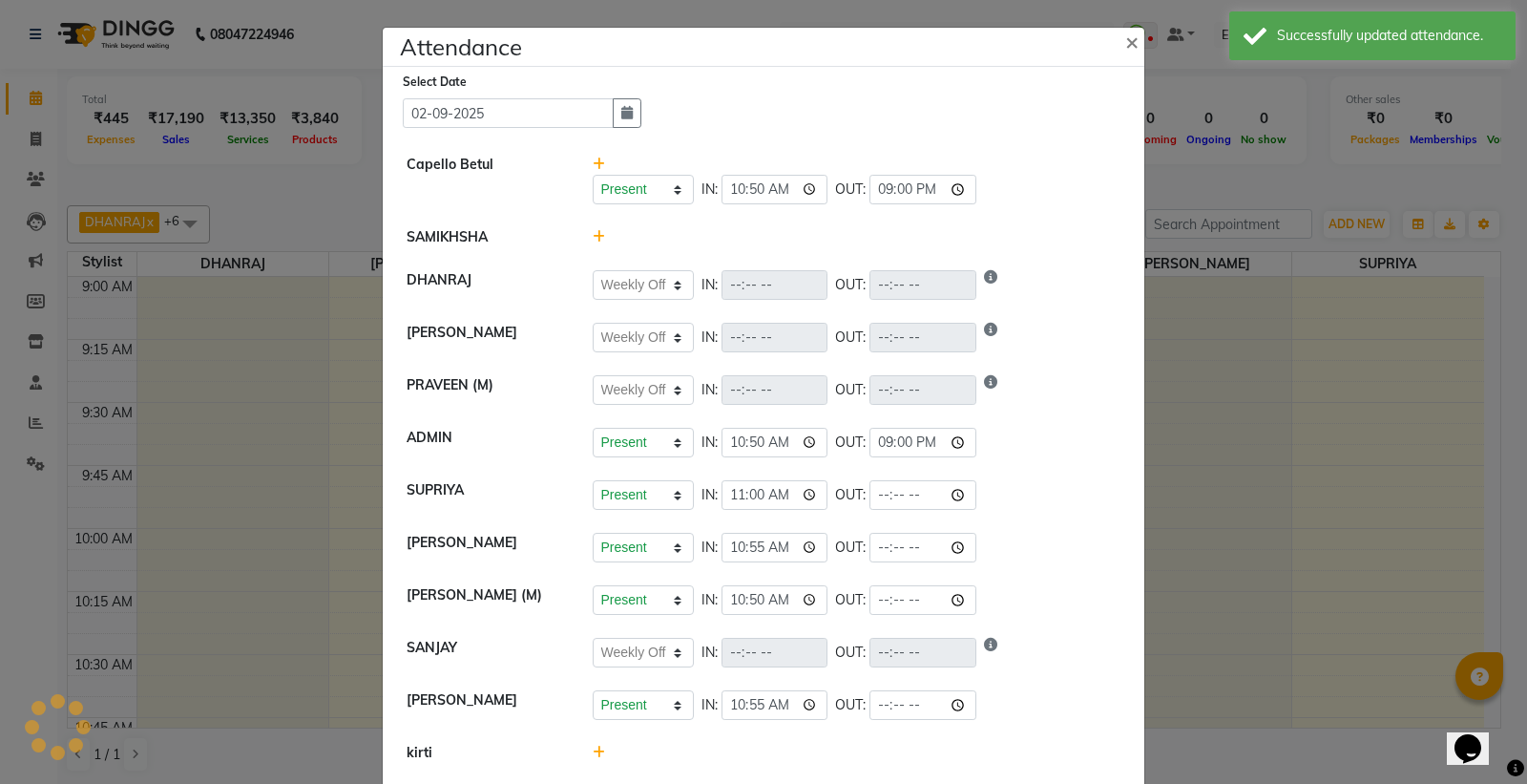
select select "W"
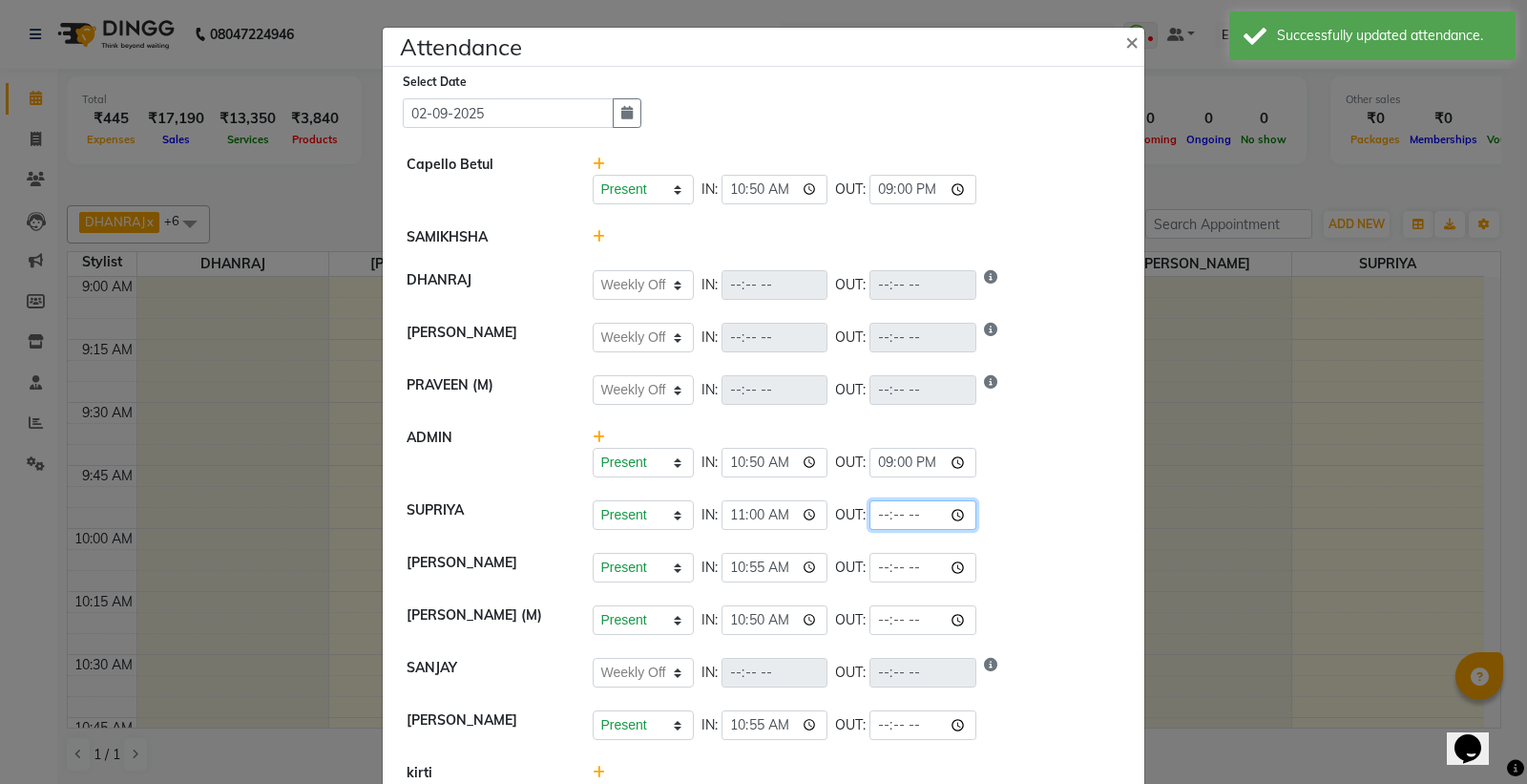
drag, startPoint x: 971, startPoint y: 512, endPoint x: 957, endPoint y: 517, distance: 14.9
click at [964, 516] on input "time" at bounding box center [923, 515] width 106 height 29
click at [956, 516] on input "time" at bounding box center [923, 515] width 106 height 29
type input "21:00"
click at [1032, 498] on li "SUPRIYA Present Absent Late Half Day Weekly Off IN: 11:00 OUT: 21:00" at bounding box center [764, 515] width 752 height 54
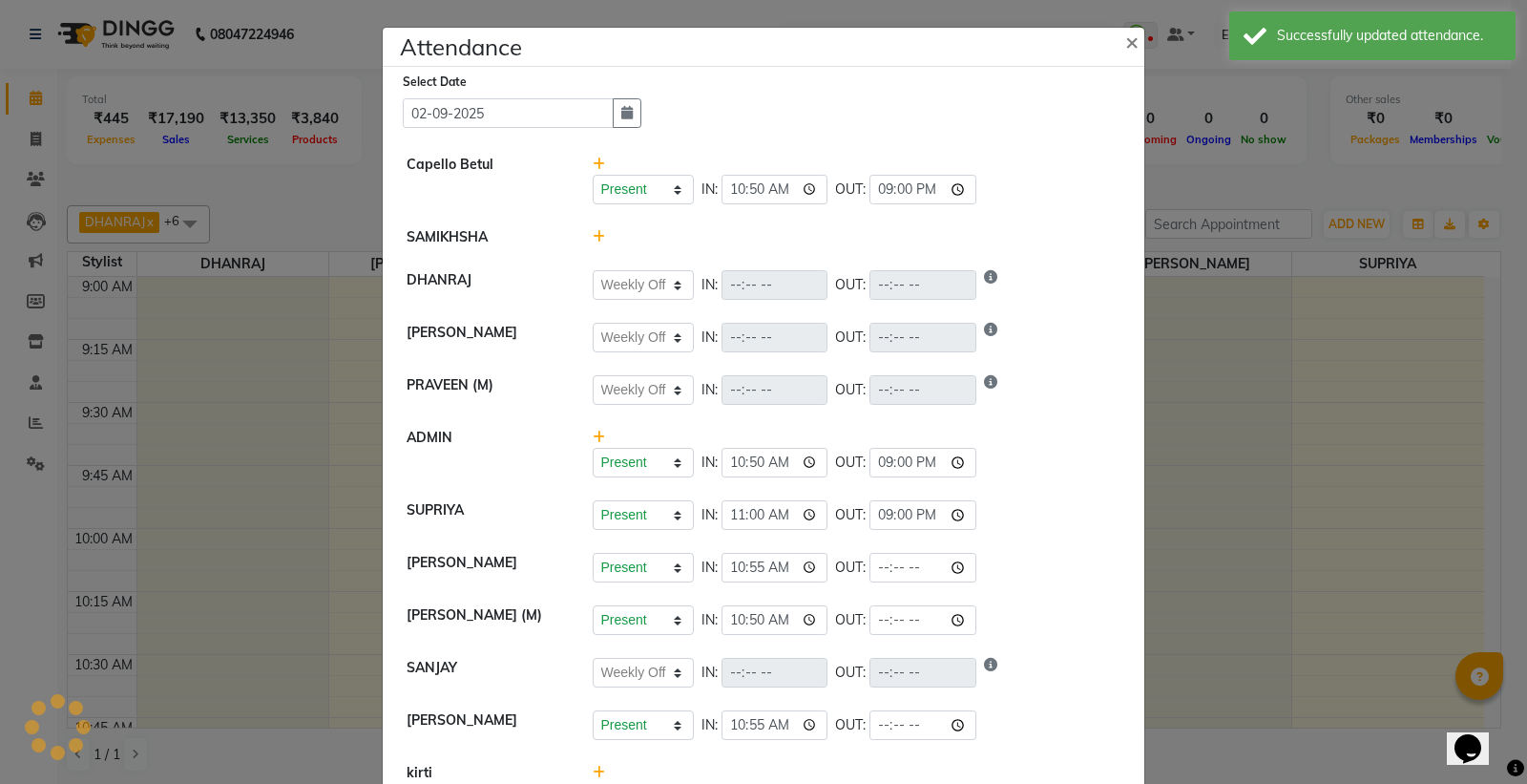
select select "W"
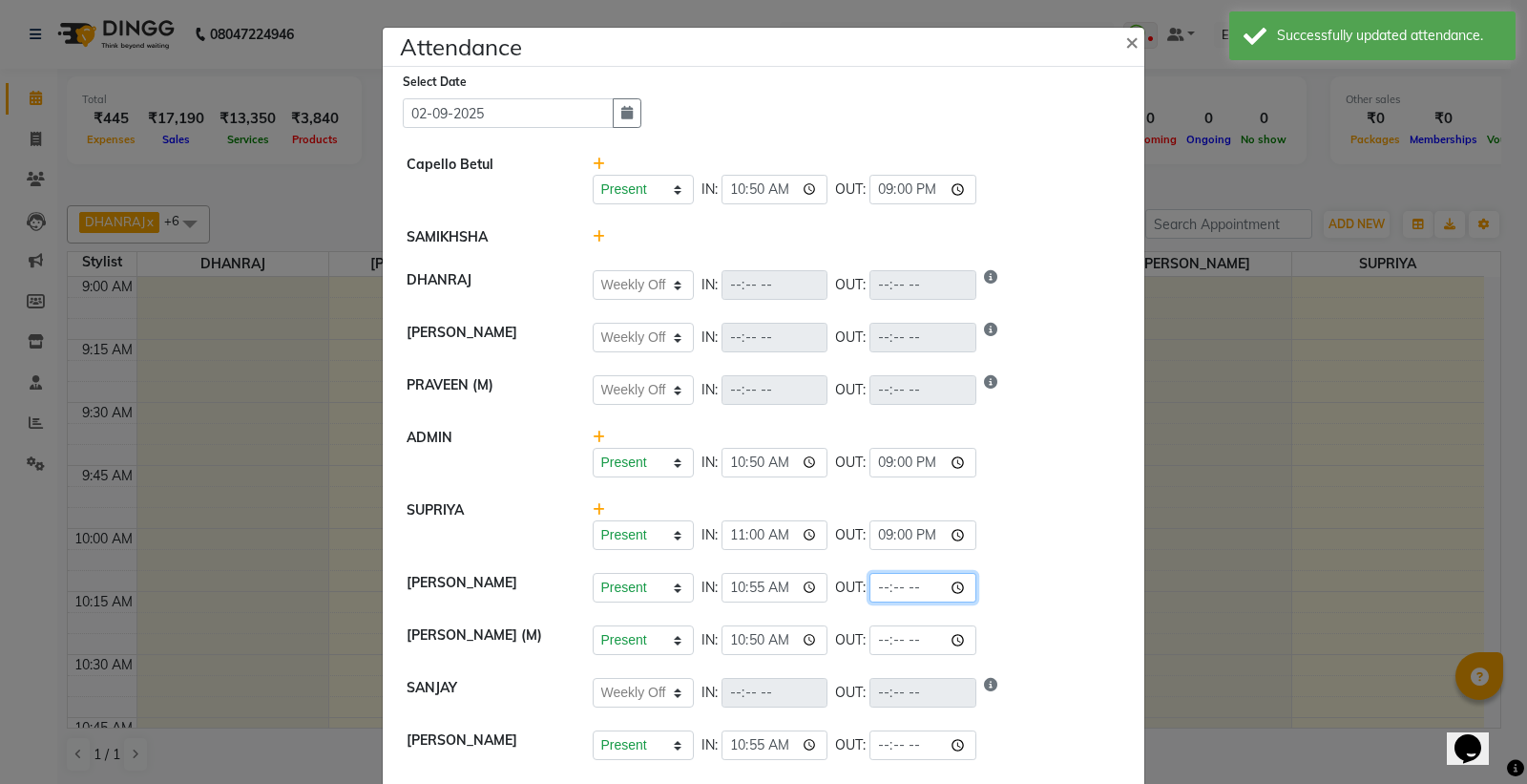
click at [961, 586] on input "time" at bounding box center [923, 588] width 106 height 29
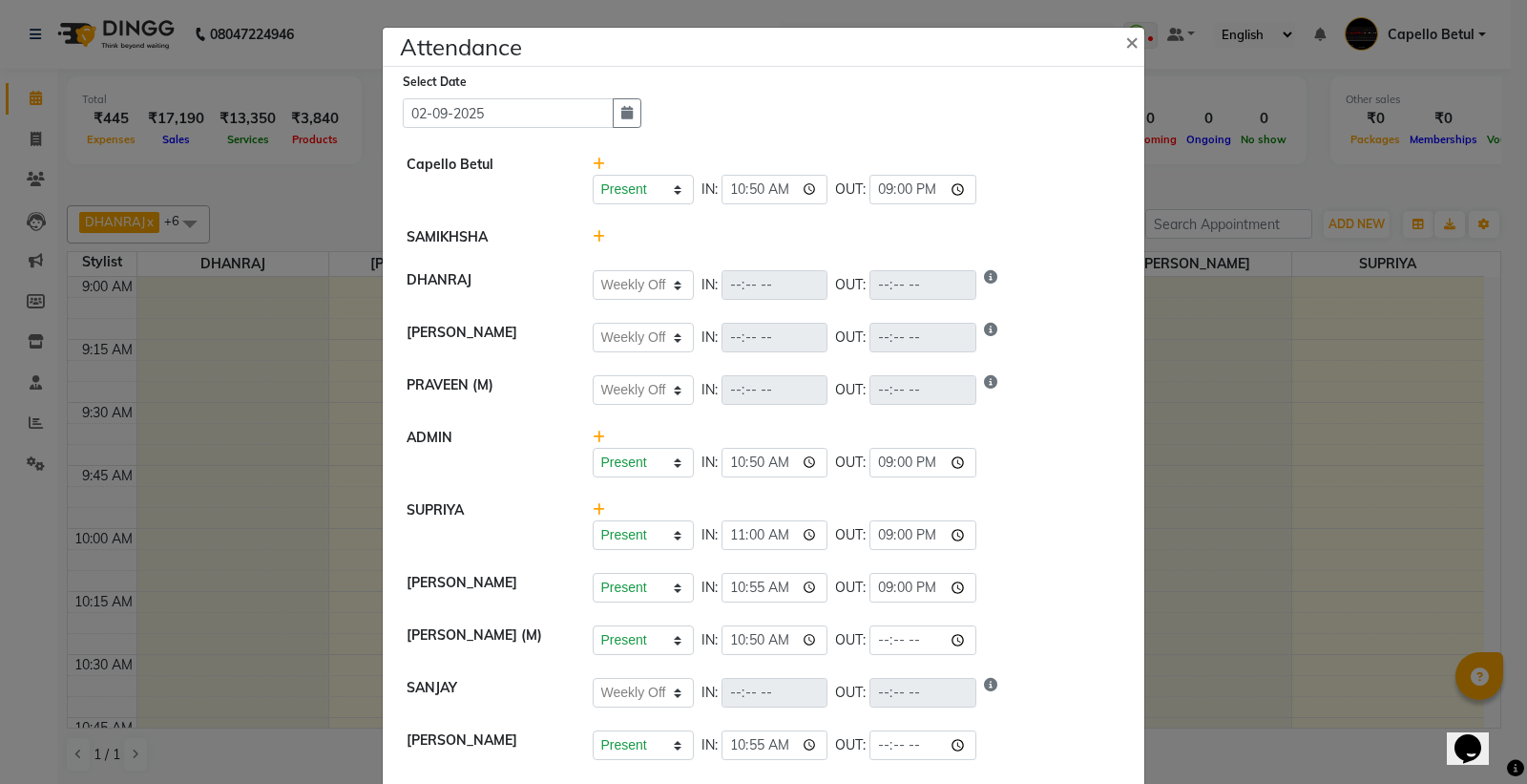
type input "21:00"
drag, startPoint x: 1093, startPoint y: 256, endPoint x: 1090, endPoint y: 275, distance: 19.2
click at [1093, 256] on li "SAMIKHSHA" at bounding box center [764, 237] width 752 height 44
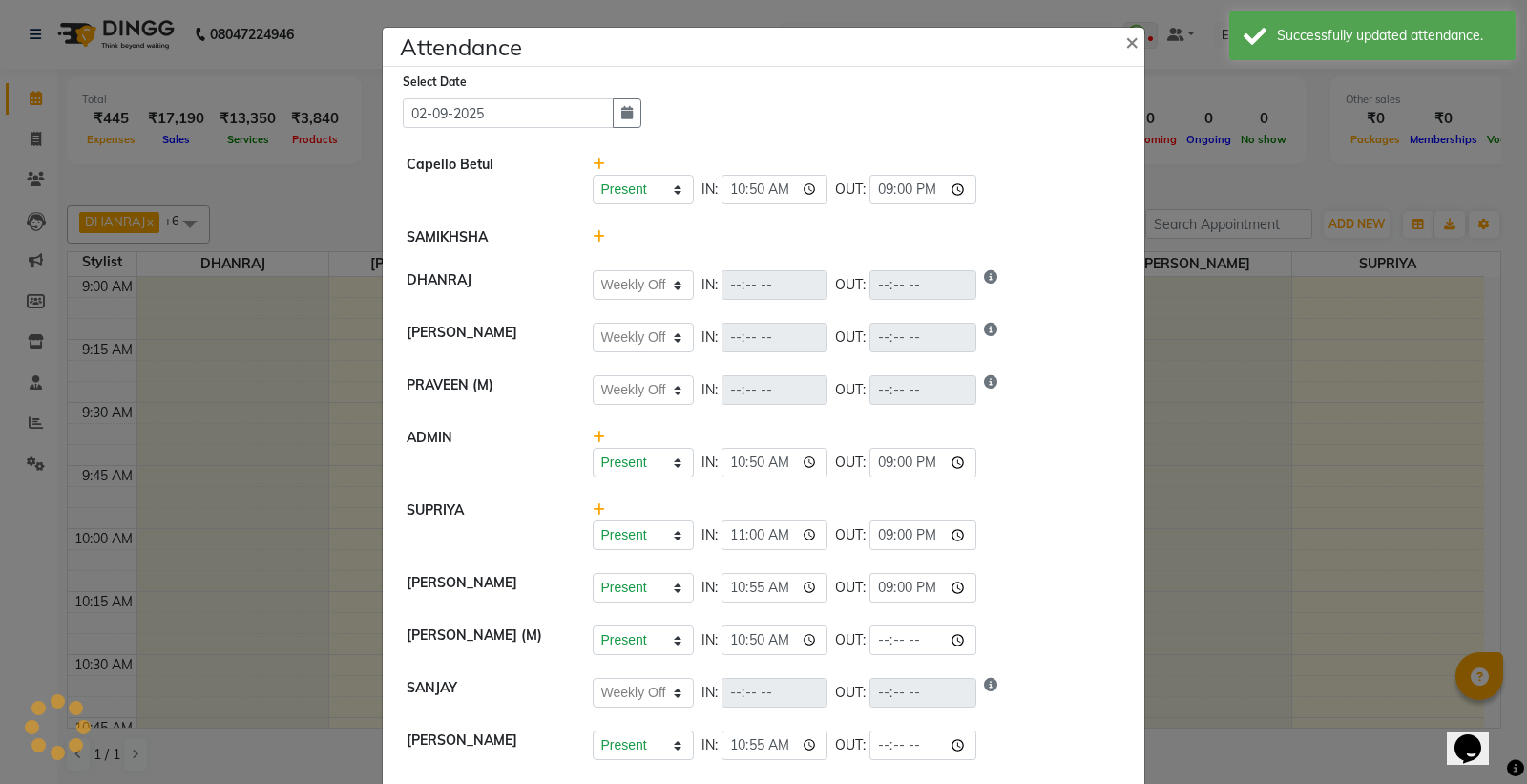
select select "W"
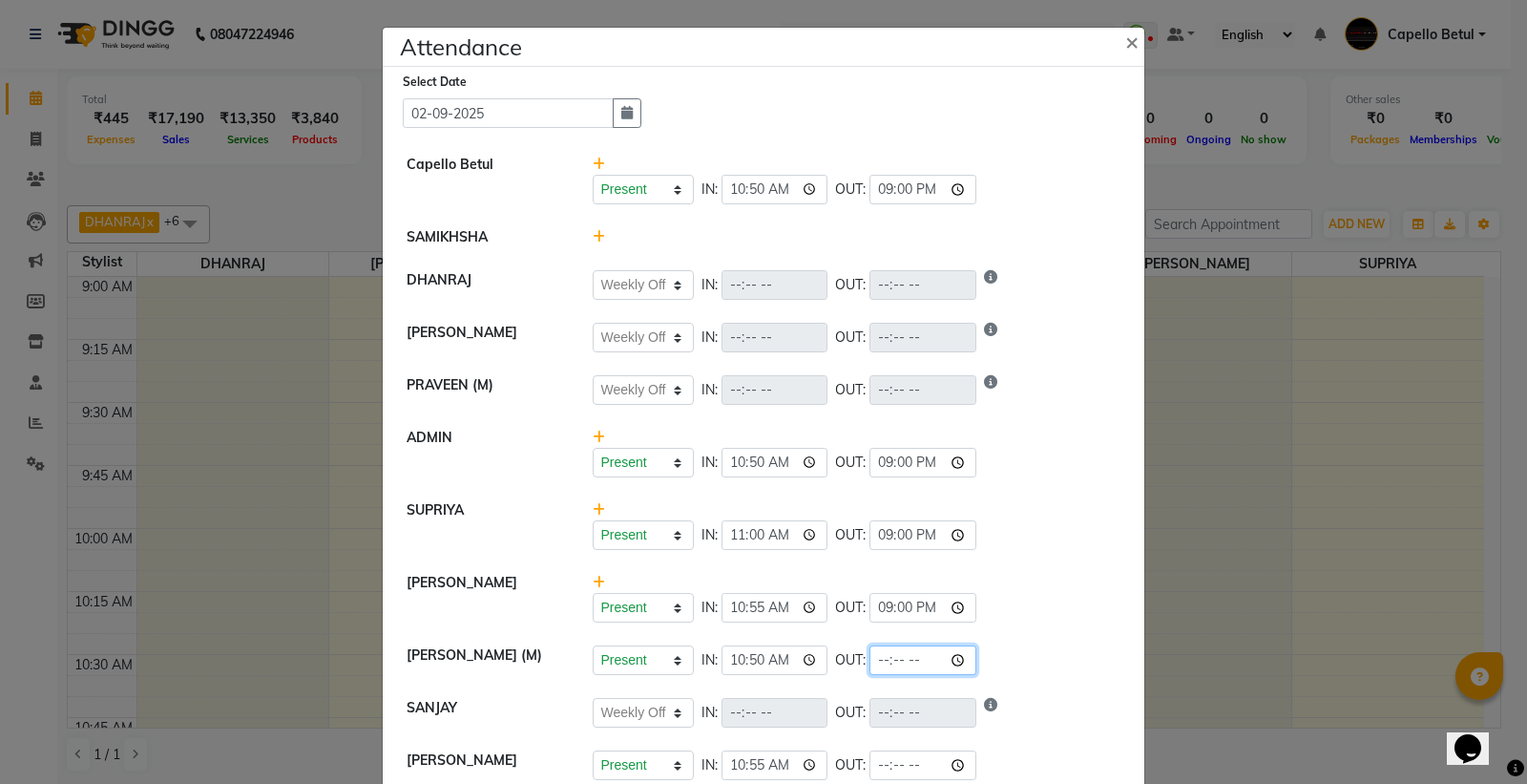
click at [955, 661] on input "time" at bounding box center [923, 660] width 106 height 29
type input "21:00"
click at [1056, 404] on div "Present Absent Late Half Day Weekly Off IN: OUT:" at bounding box center [857, 390] width 529 height 29
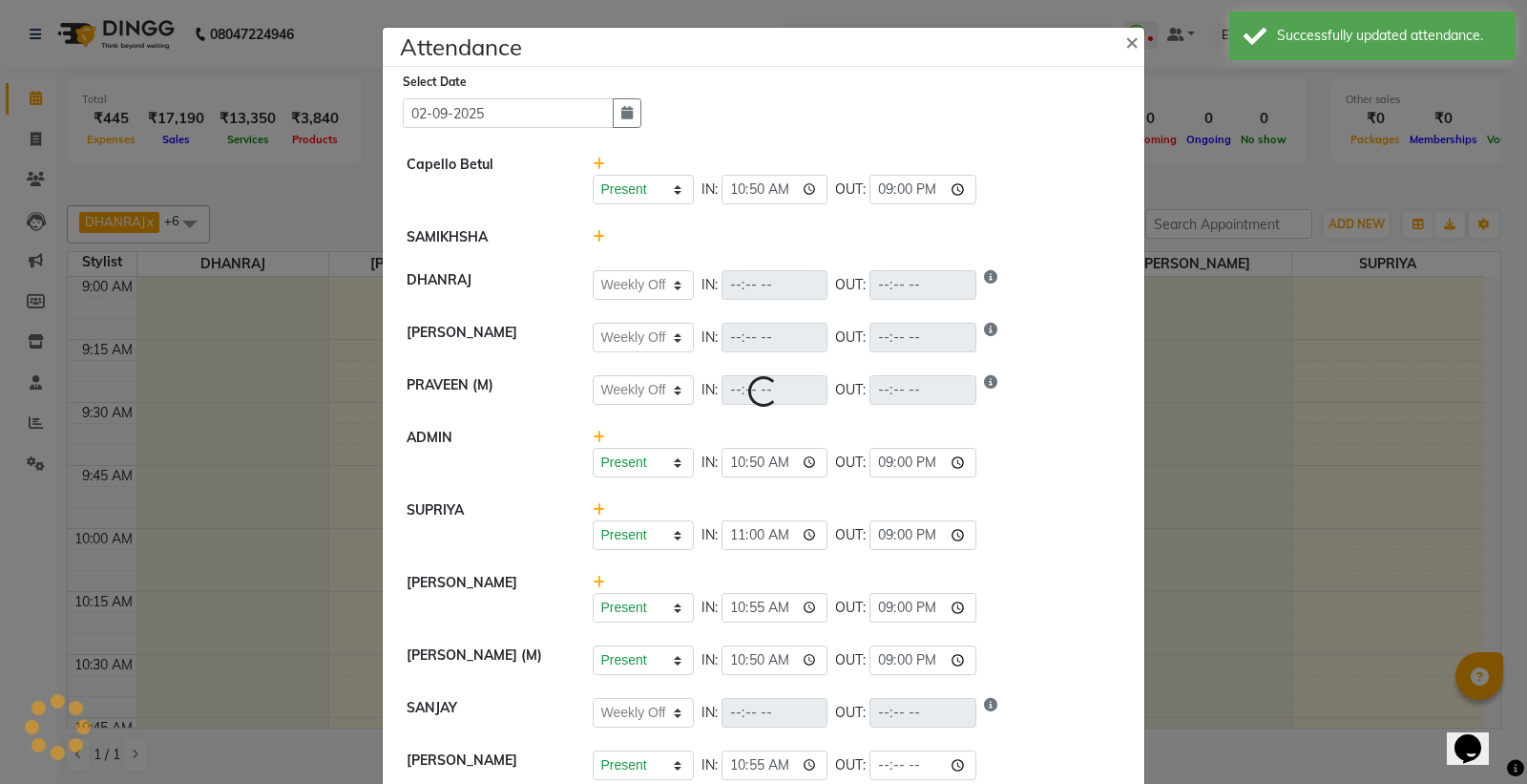
select select "W"
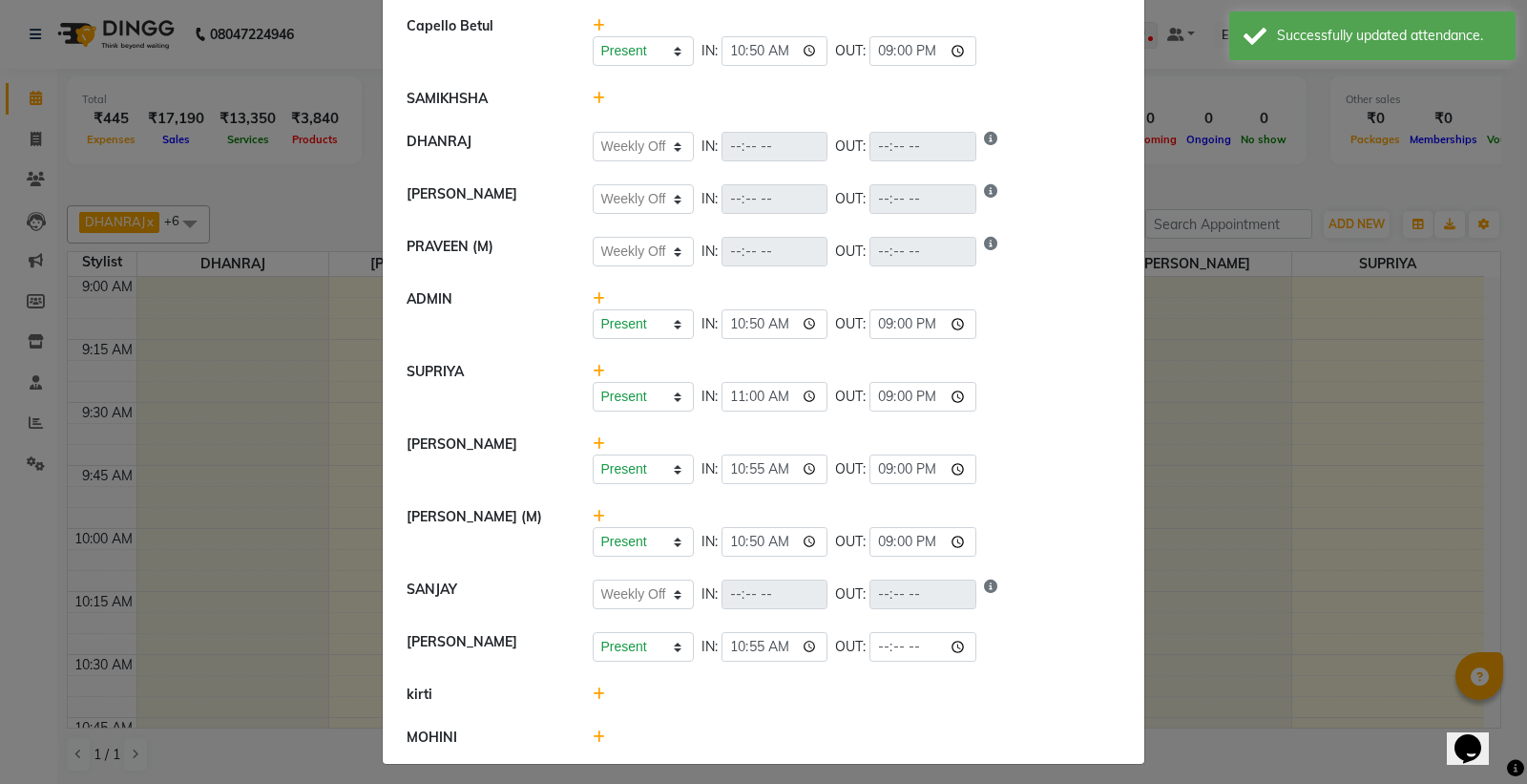
scroll to position [147, 0]
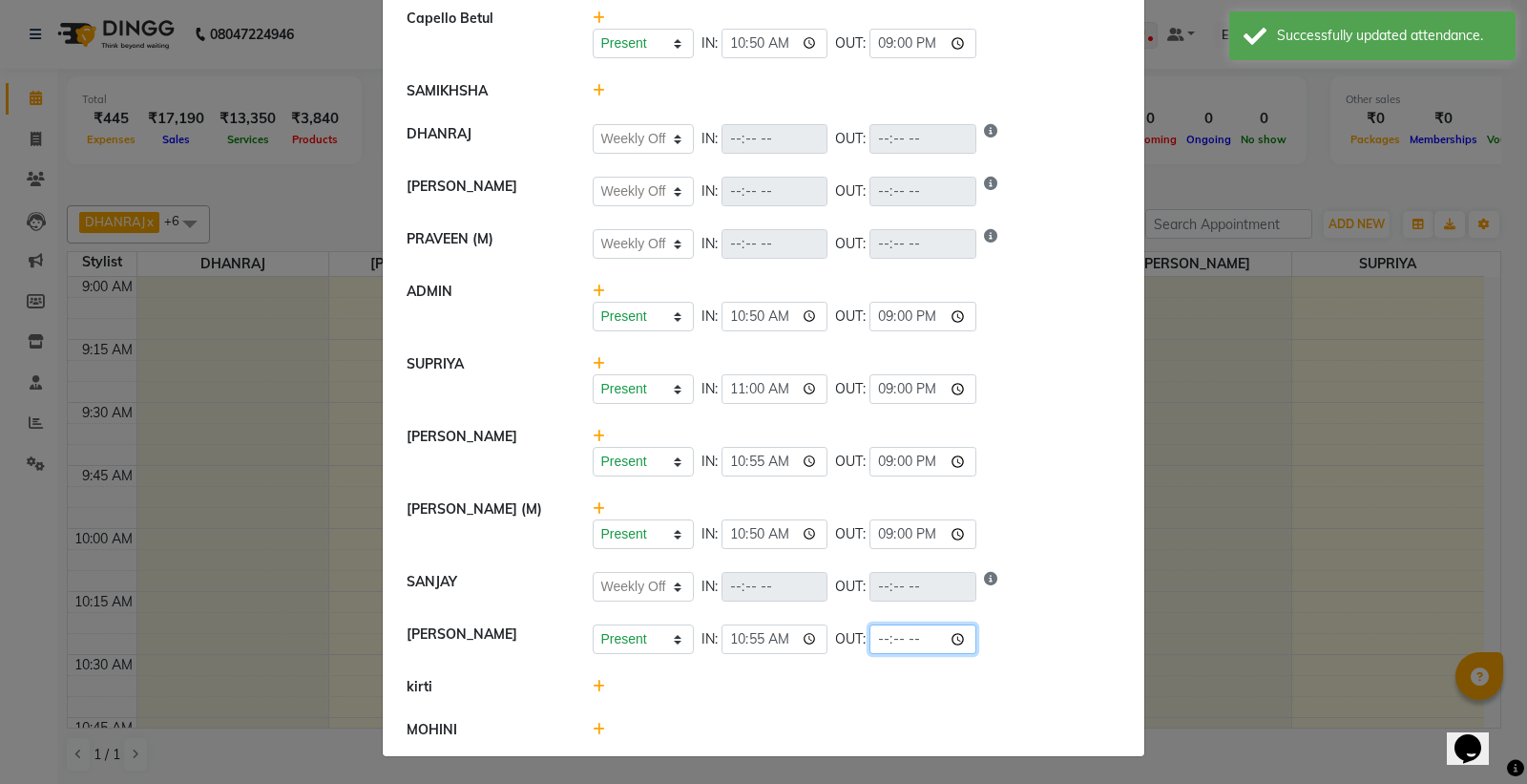
click at [952, 634] on input "time" at bounding box center [923, 639] width 106 height 29
type input "21:00"
click at [1056, 366] on div "Present Absent Late Half Day Weekly Off IN: 11:00 OUT: 21:00" at bounding box center [856, 379] width 557 height 50
select select "W"
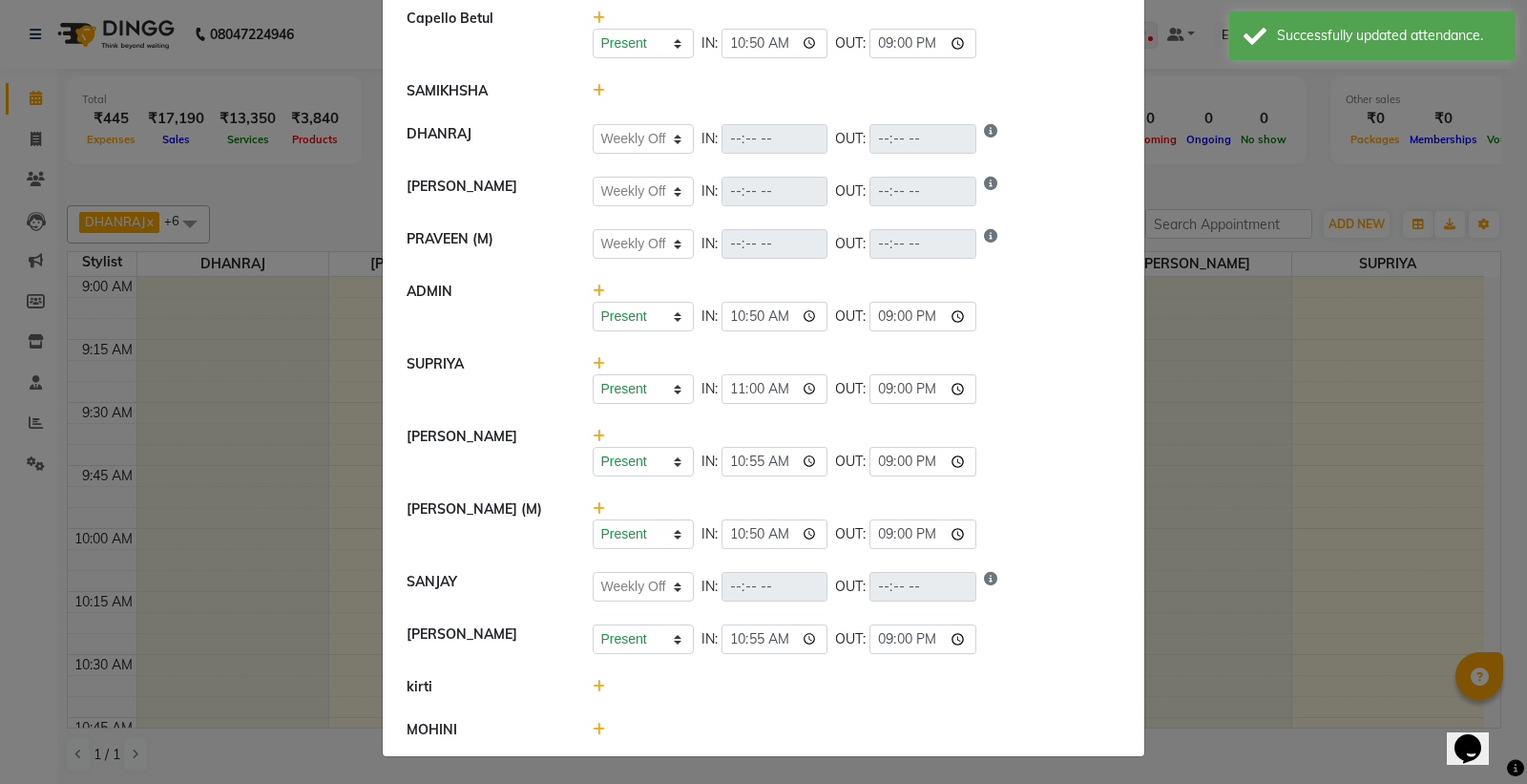
select select "W"
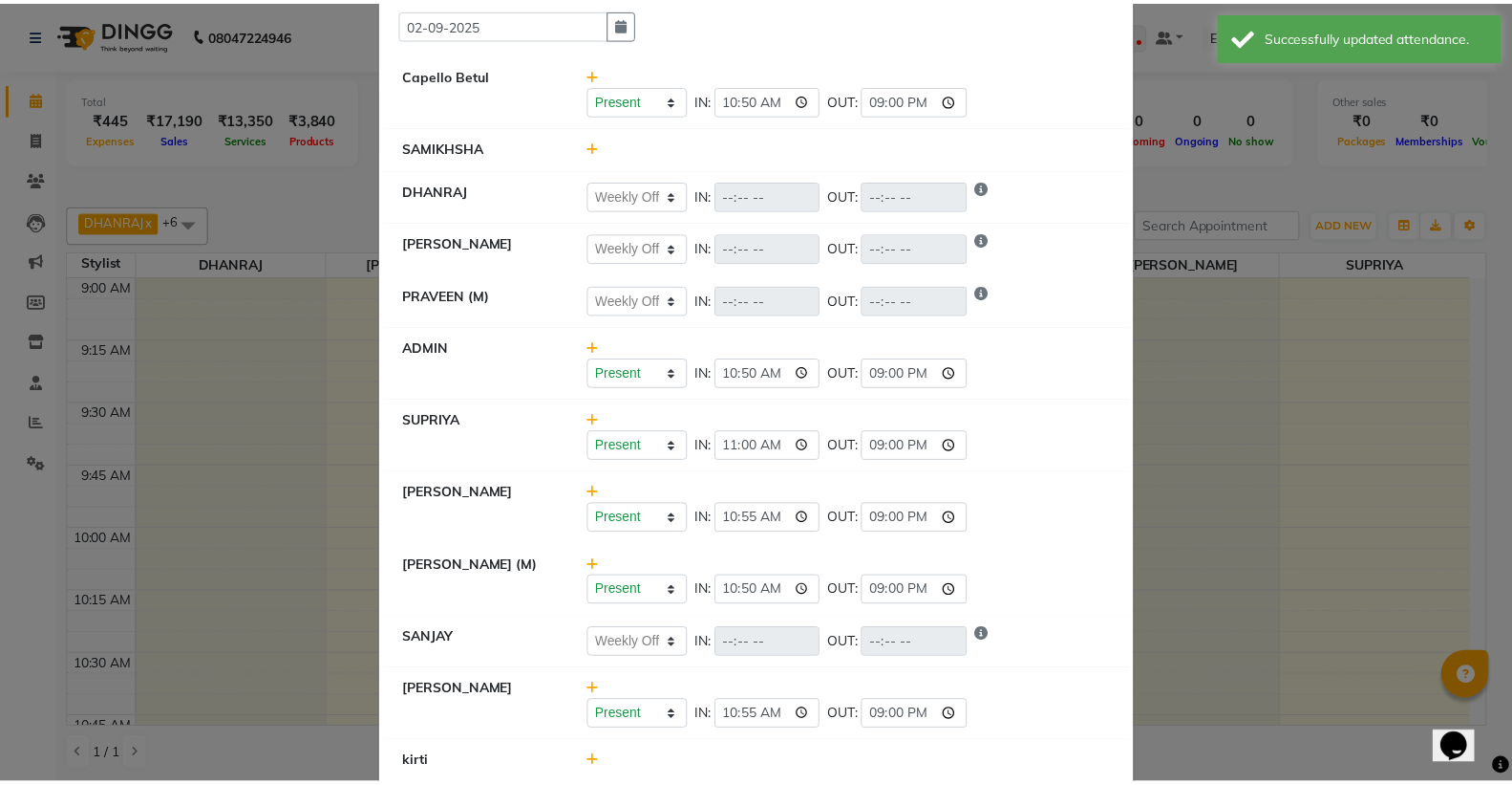
scroll to position [0, 0]
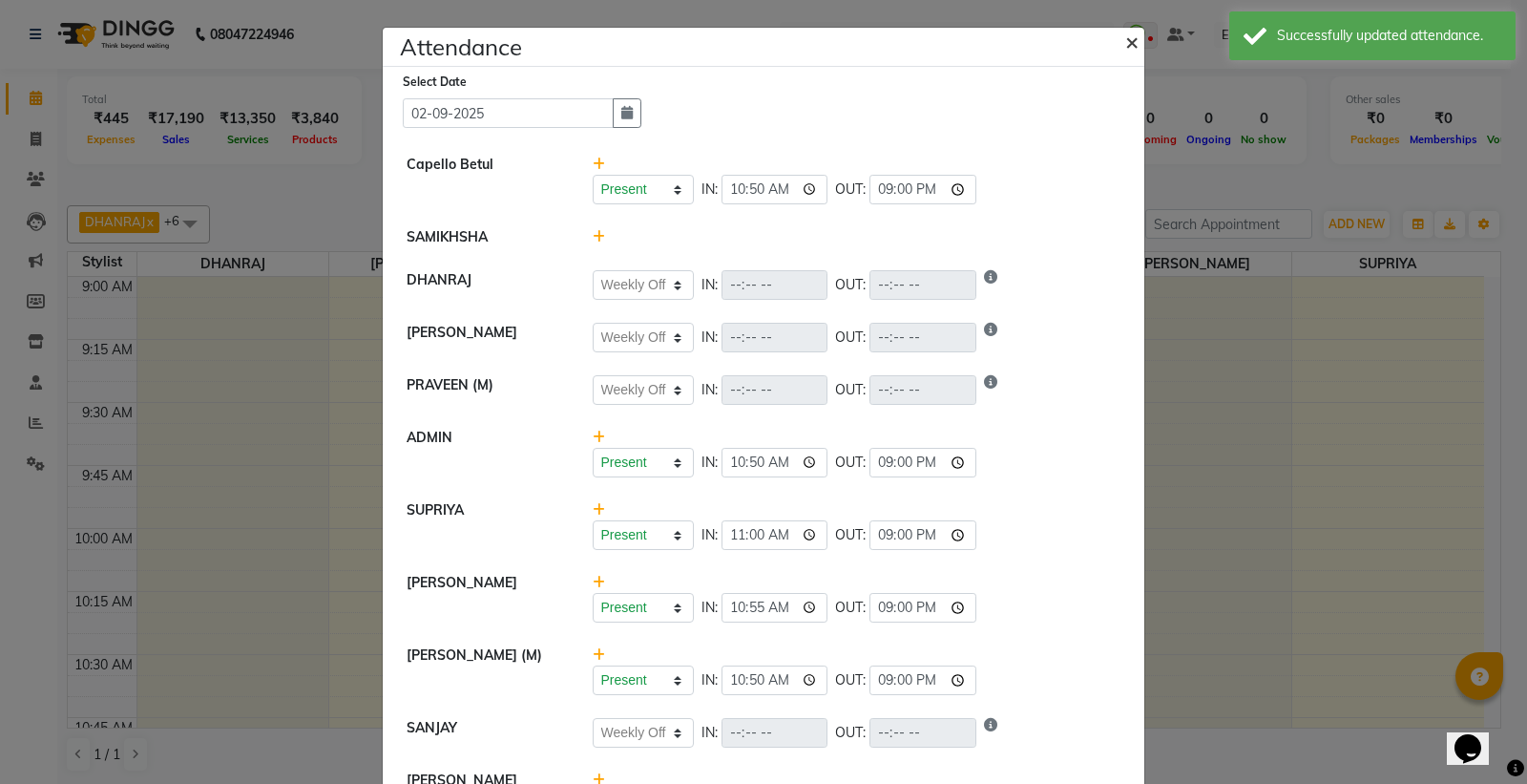
click at [1125, 42] on span "×" at bounding box center [1132, 40] width 14 height 28
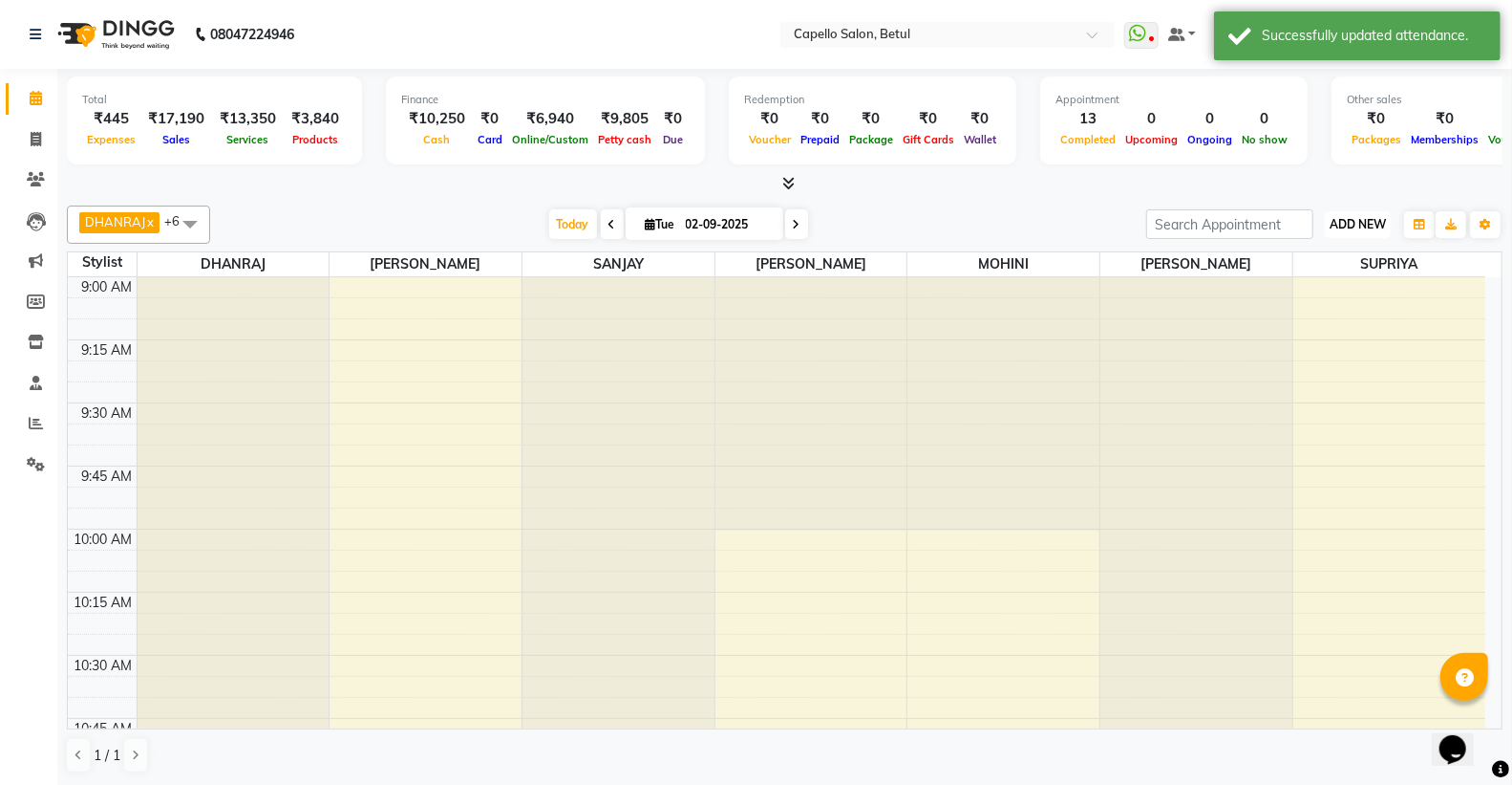
click at [1360, 224] on span "ADD NEW" at bounding box center [1359, 224] width 57 height 15
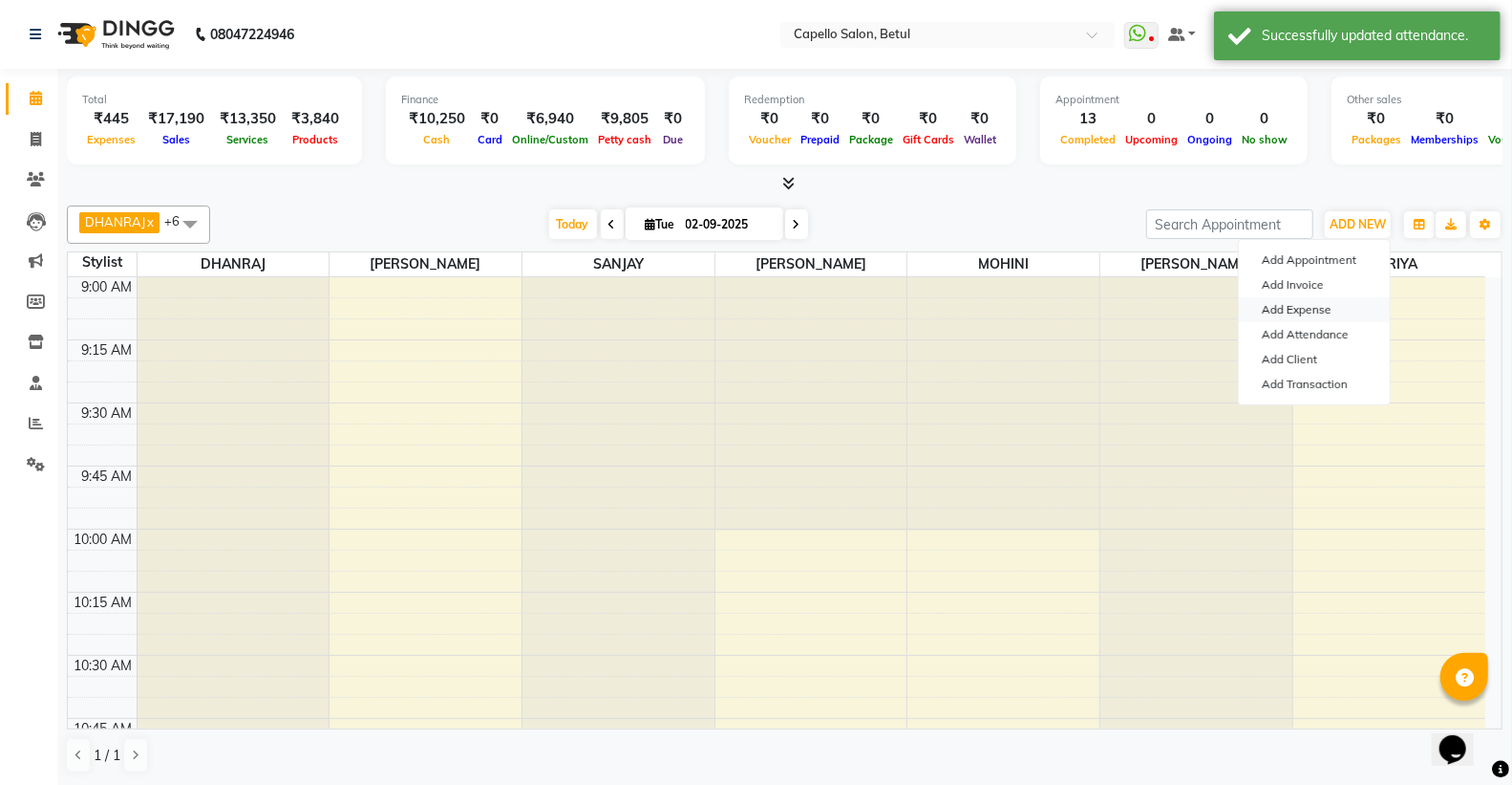
click at [1324, 316] on link "Add Expense" at bounding box center [1315, 309] width 151 height 24
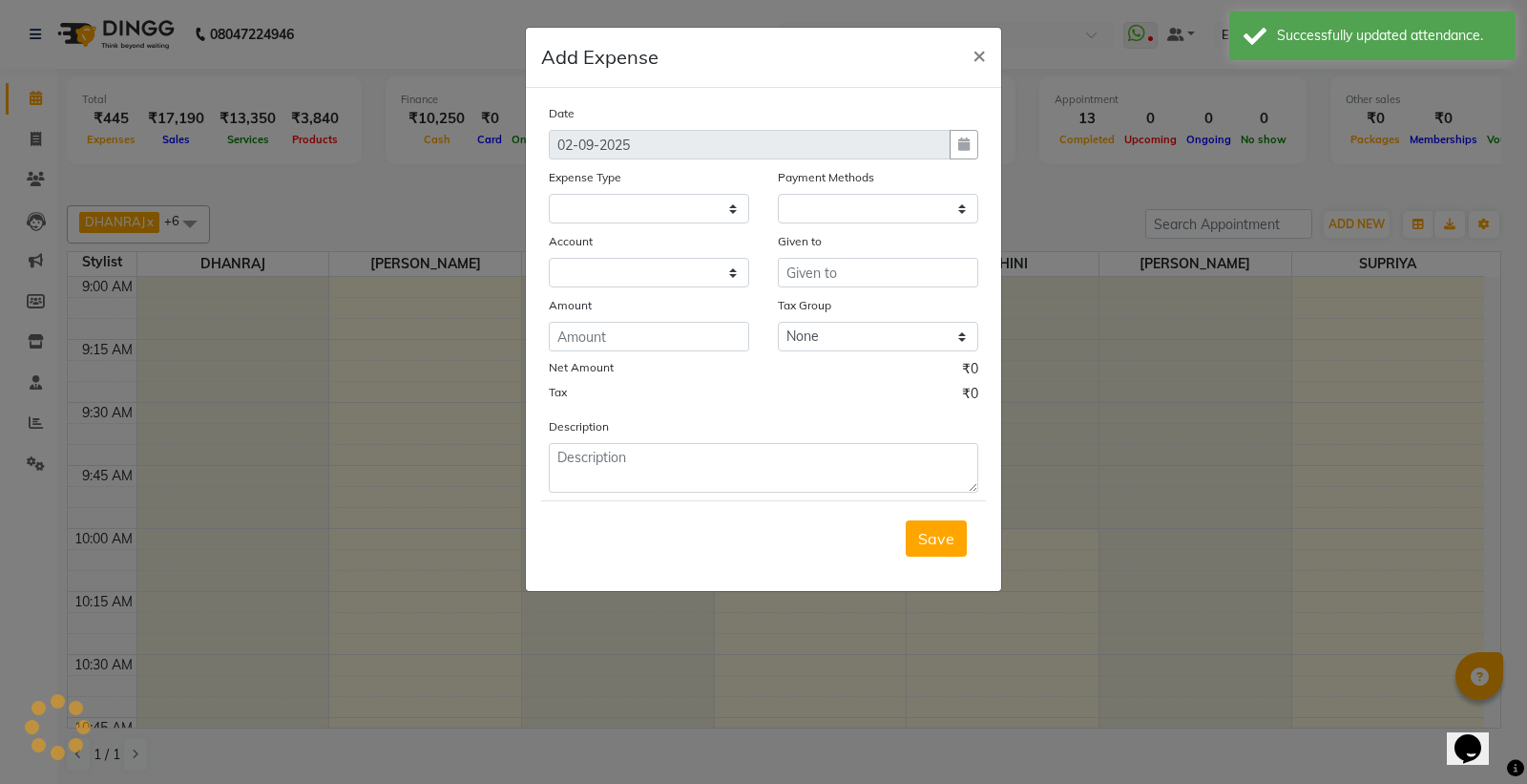
select select
select select "1"
select select "2474"
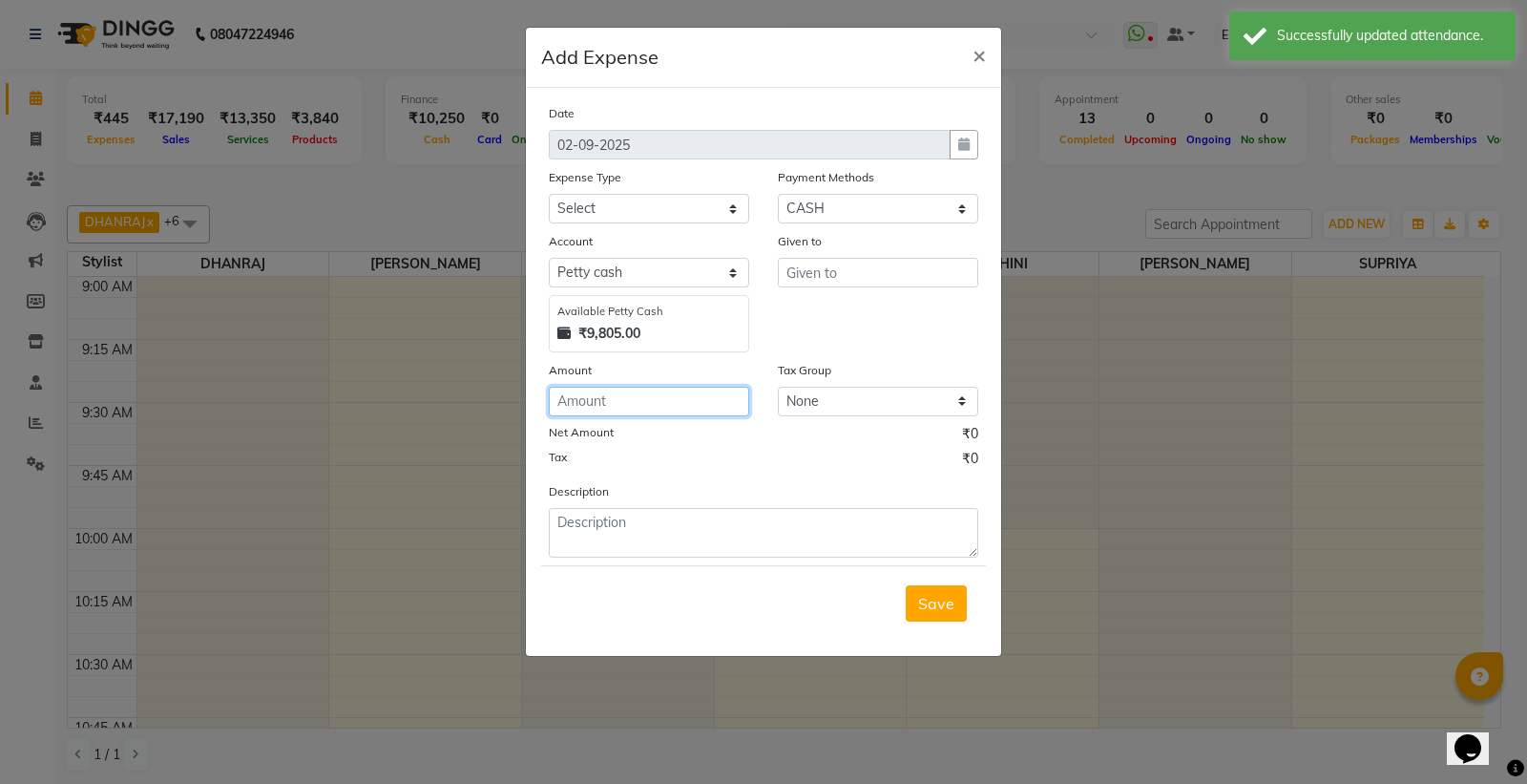
click at [704, 390] on input "number" at bounding box center [648, 401] width 200 height 29
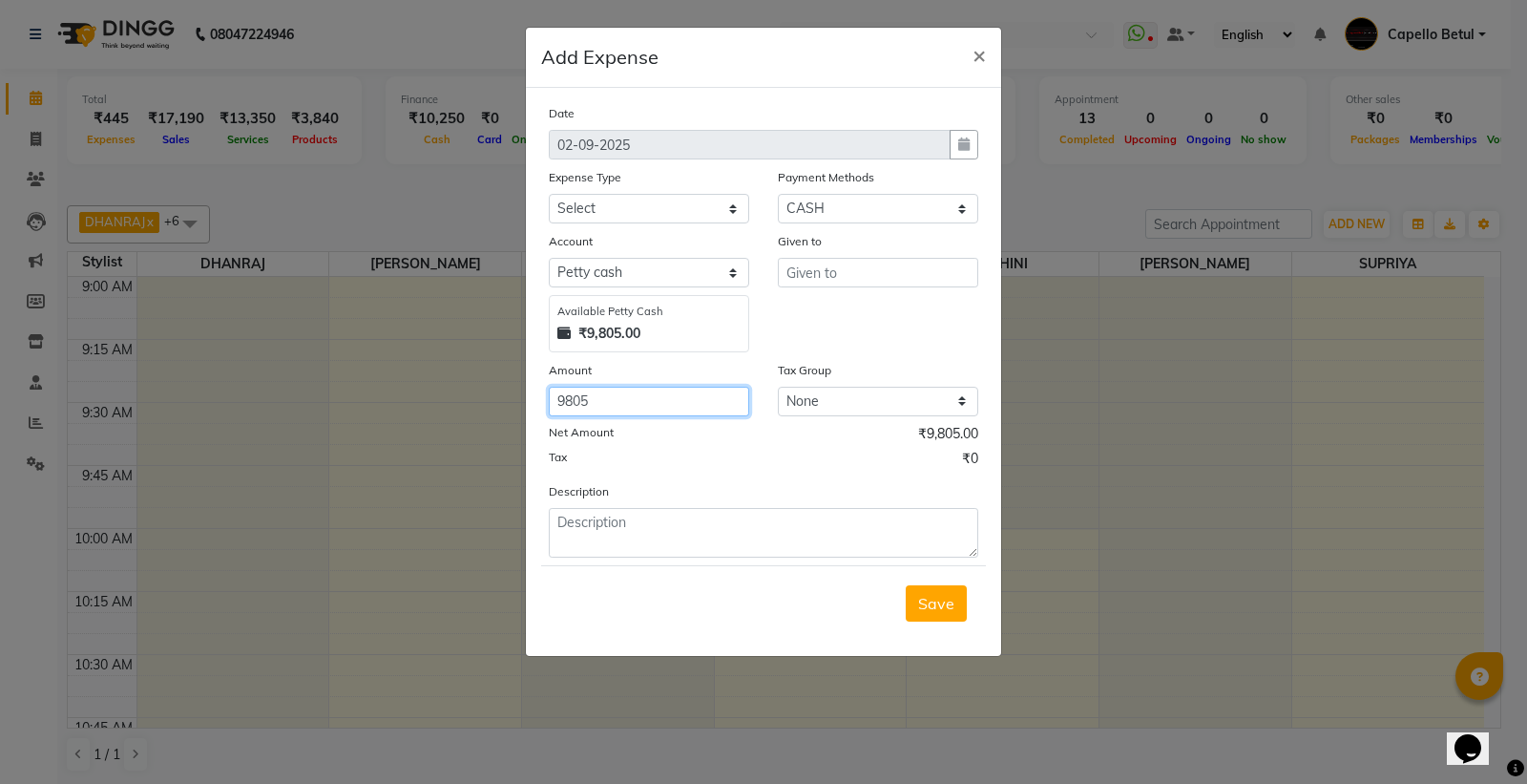
type input "9805"
click at [683, 503] on div "Description" at bounding box center [763, 519] width 458 height 76
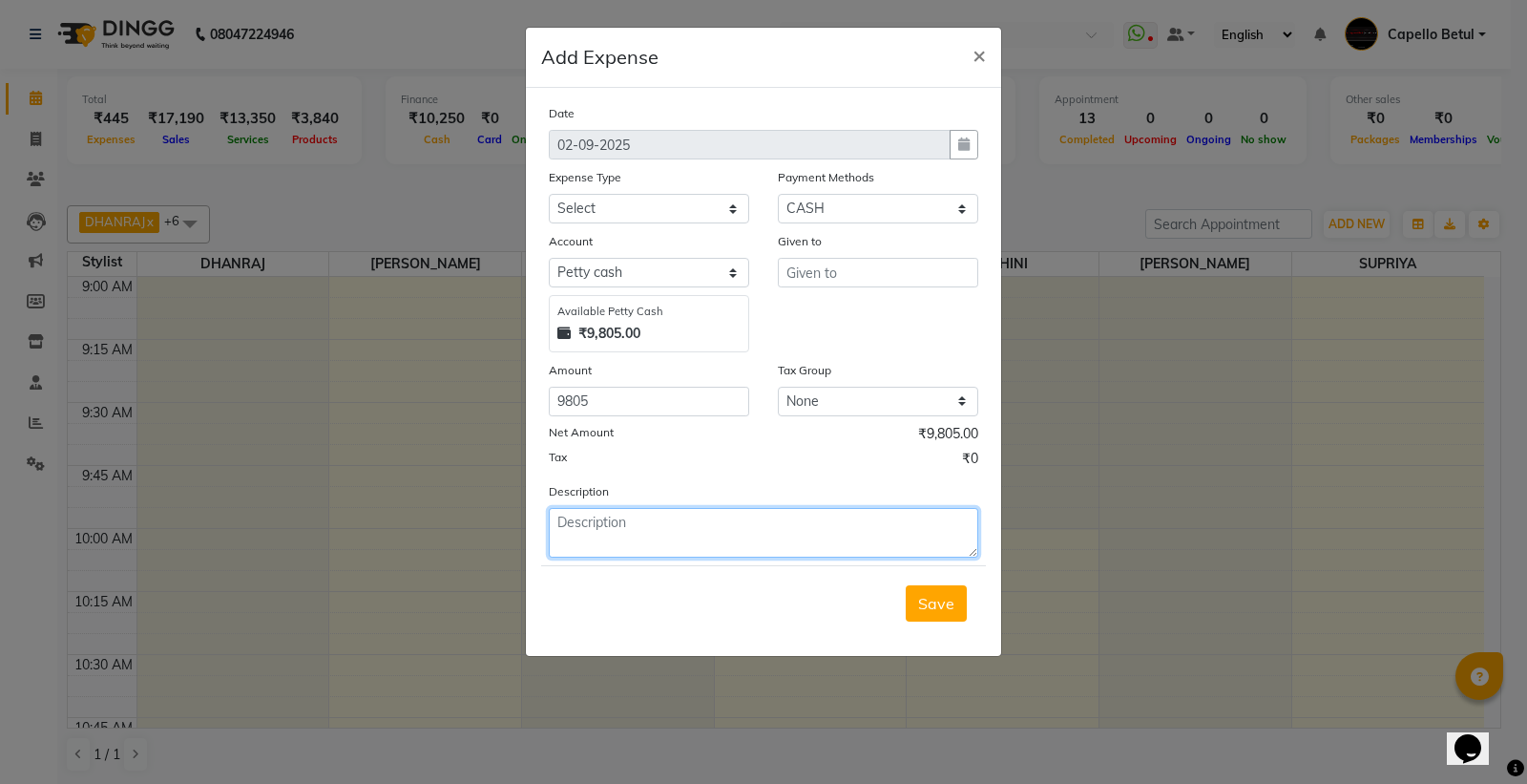
click at [672, 526] on textarea at bounding box center [764, 532] width 430 height 50
type textarea "9805 rs hand over given to owner"
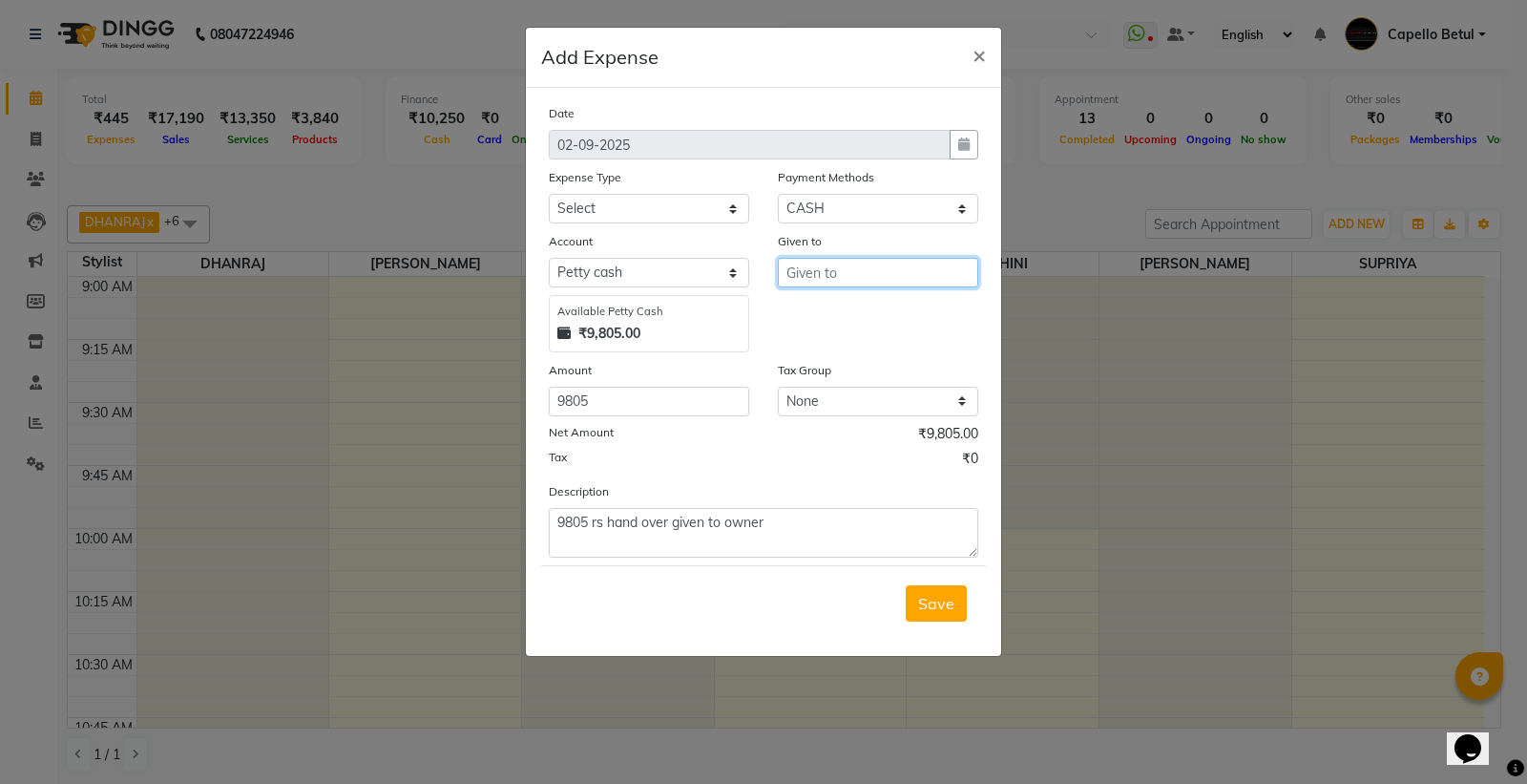
click at [894, 283] on input "text" at bounding box center [878, 272] width 200 height 29
type input "owner"
click at [699, 201] on select "Select Advance Salary Annual Lift Maintenance Charges BUILDING MAINTANANCE EXP …" at bounding box center [648, 208] width 200 height 29
click at [549, 193] on select "Select Advance Salary Annual Lift Maintenance Charges BUILDING MAINTANANCE EXP …" at bounding box center [648, 208] width 200 height 29
click at [710, 210] on select "Select Advance Salary Annual Lift Maintenance Charges BUILDING MAINTANANCE EXP …" at bounding box center [648, 208] width 200 height 29
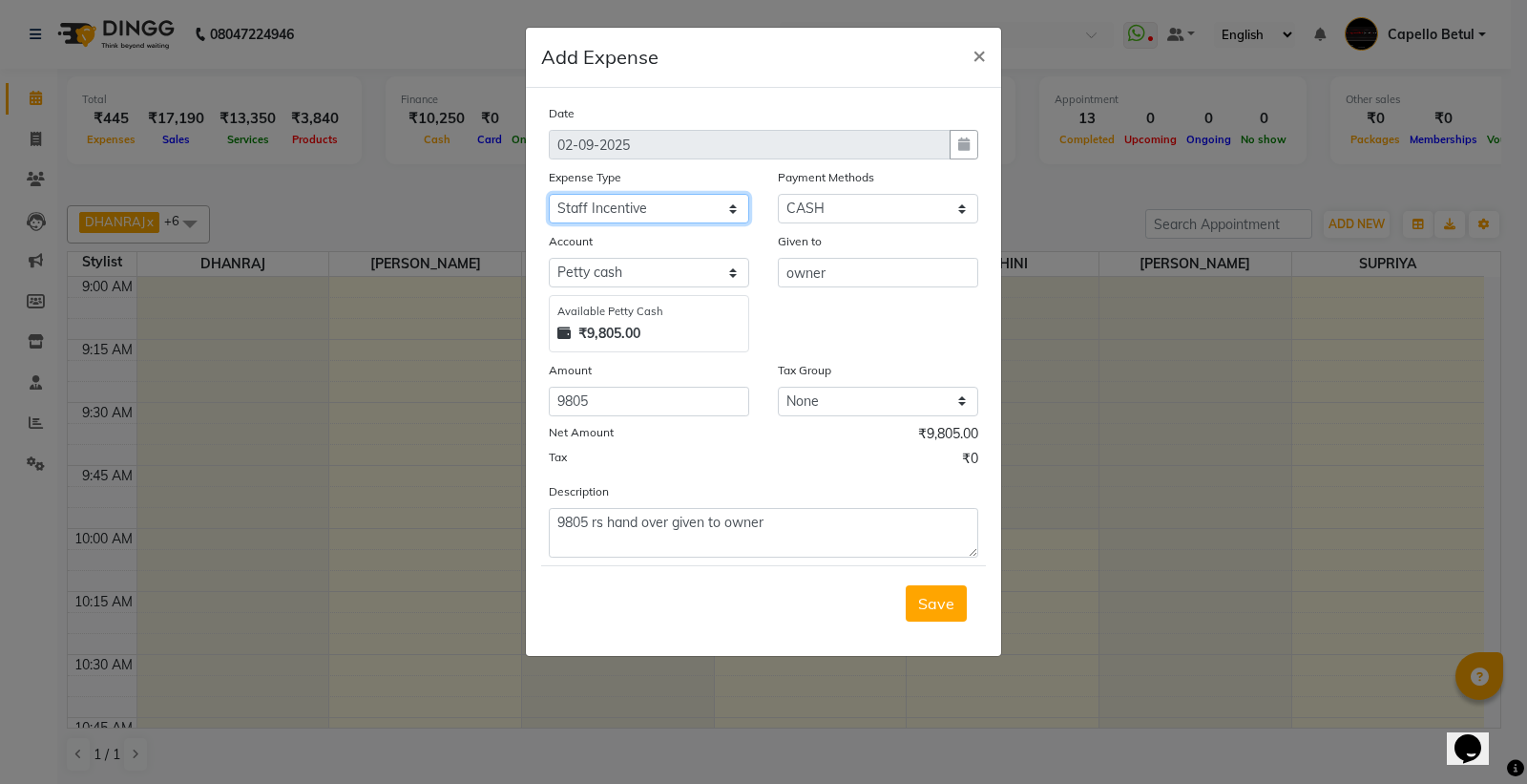
select select "1462"
click at [549, 193] on select "Select Advance Salary Annual Lift Maintenance Charges BUILDING MAINTANANCE EXP …" at bounding box center [648, 208] width 200 height 29
click at [921, 603] on span "Save" at bounding box center [935, 603] width 36 height 20
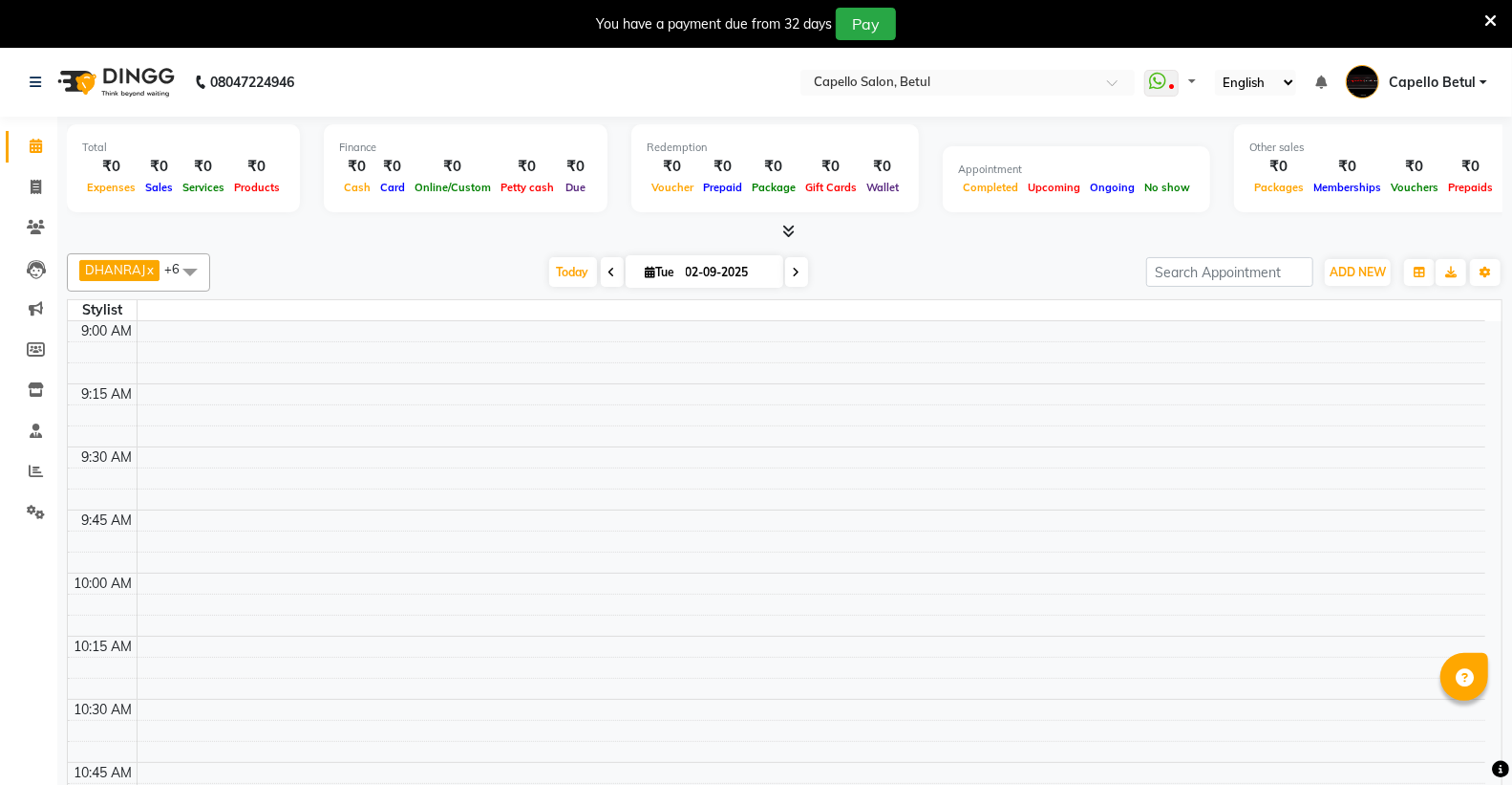
click at [1492, 20] on icon at bounding box center [1490, 22] width 13 height 18
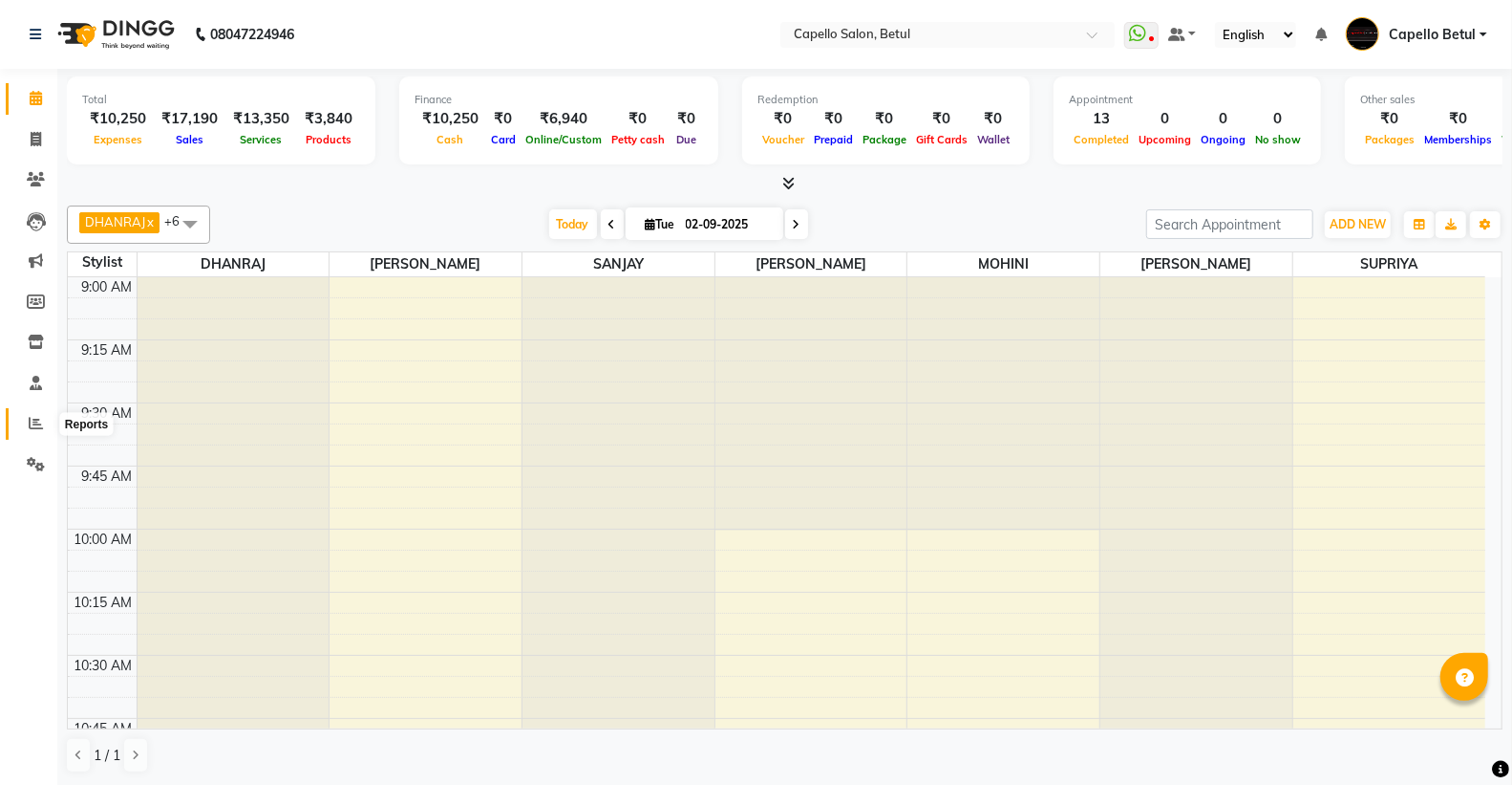
click at [34, 420] on icon at bounding box center [35, 422] width 15 height 15
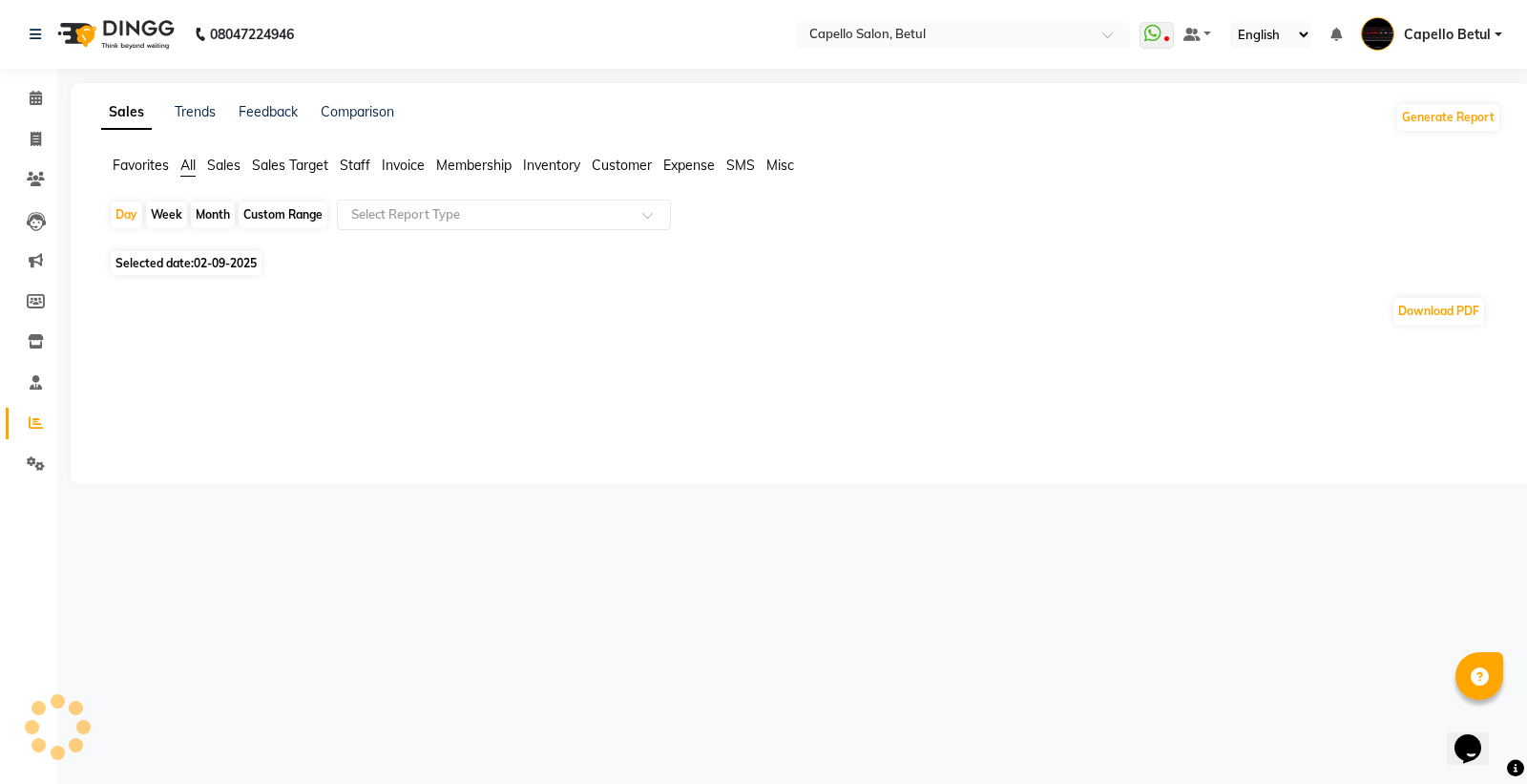
click at [351, 159] on span "Staff" at bounding box center [354, 165] width 30 height 18
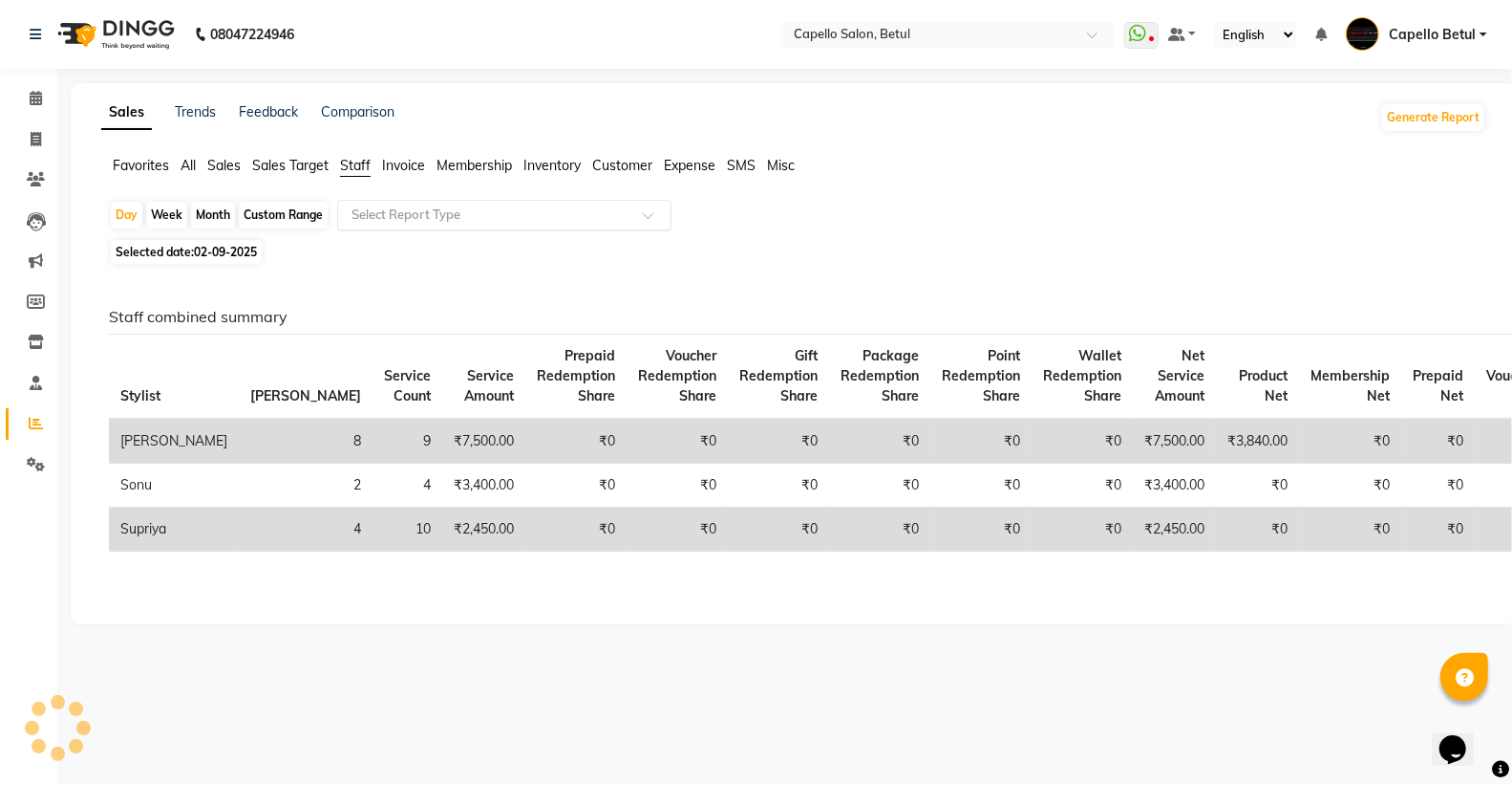
click at [383, 212] on input "text" at bounding box center [486, 215] width 276 height 20
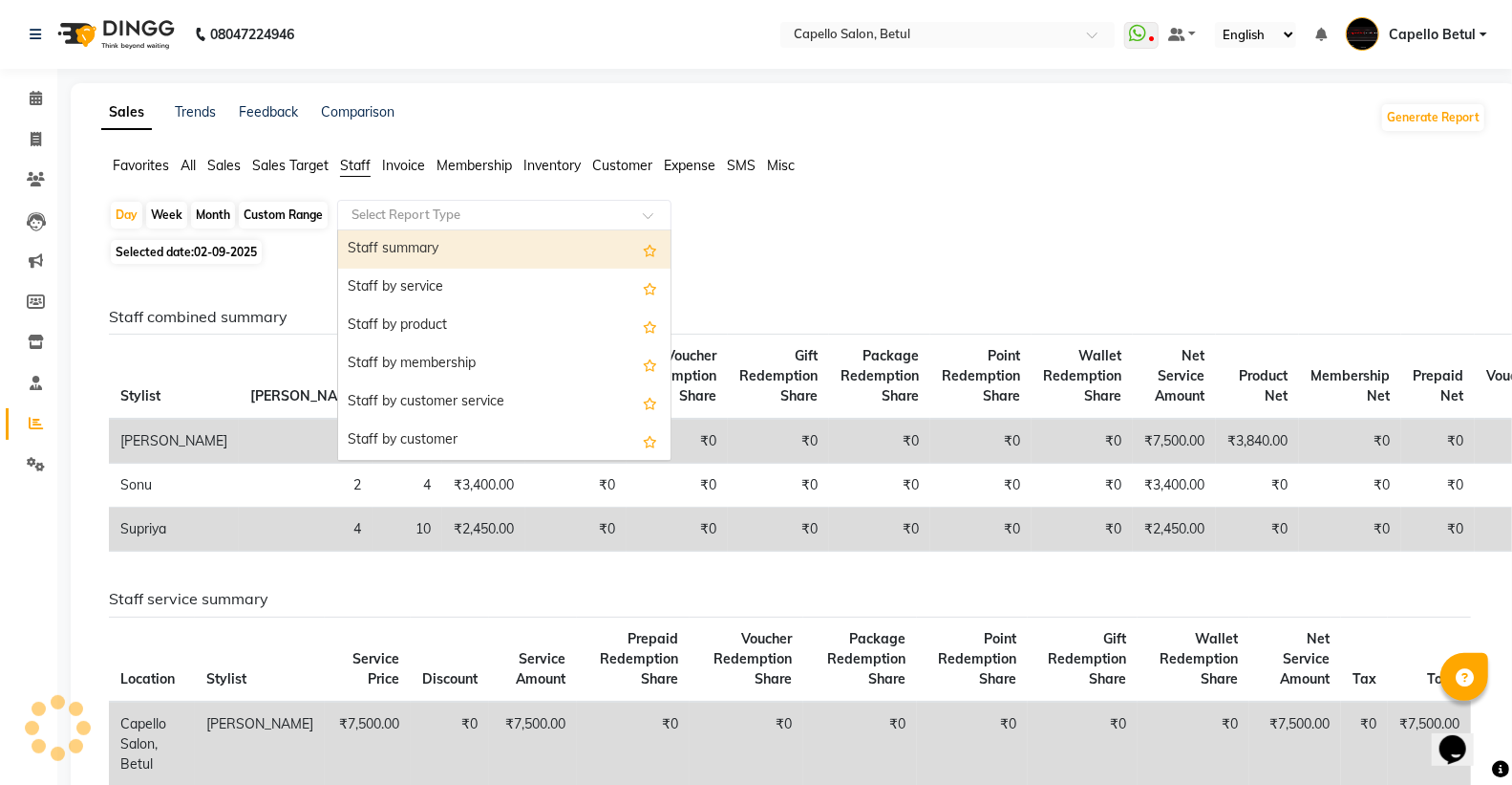
click at [373, 248] on div "Staff summary" at bounding box center [504, 249] width 332 height 38
select select "full_report"
select select "csv"
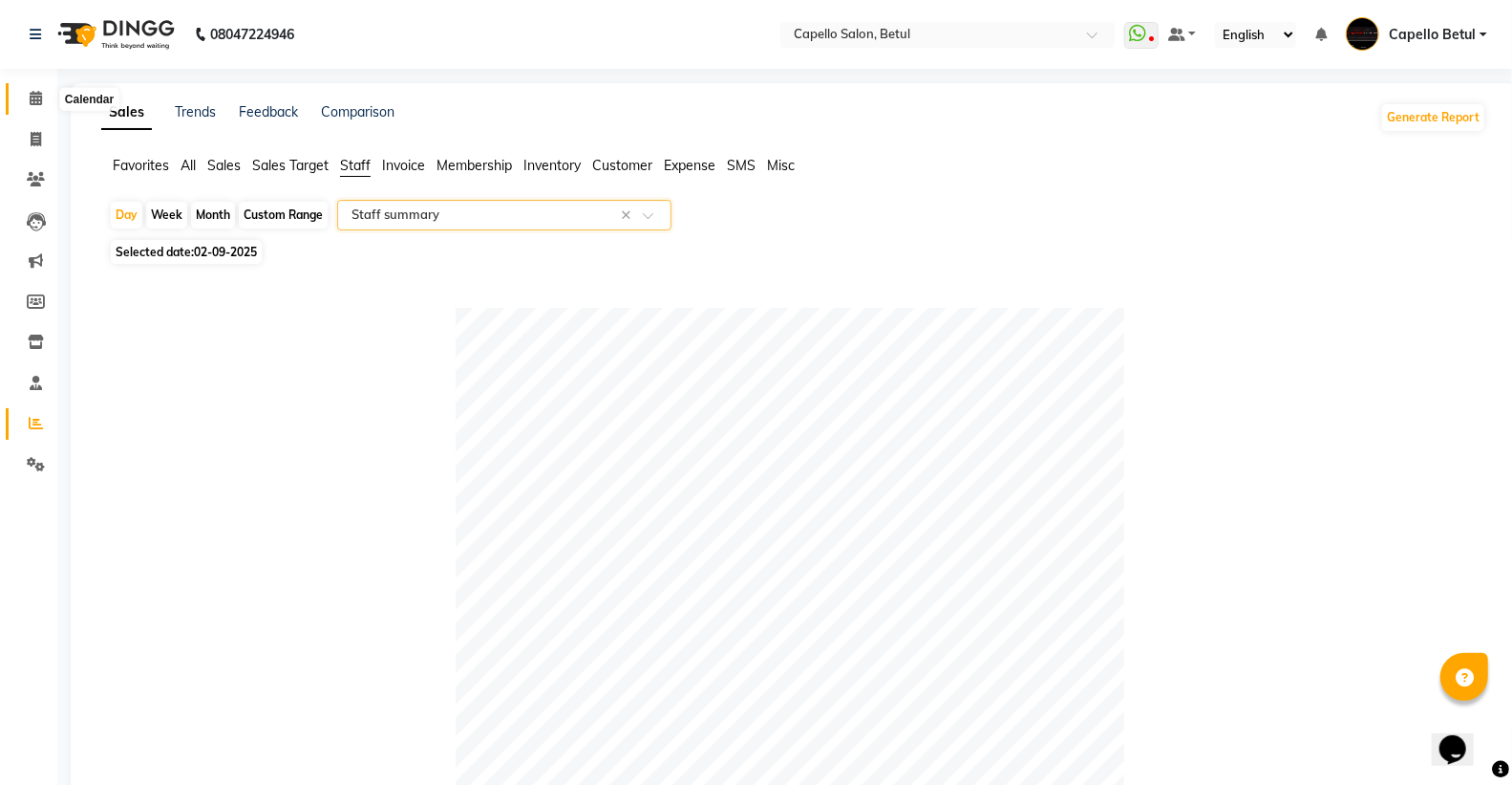
click at [33, 90] on span at bounding box center [36, 99] width 33 height 22
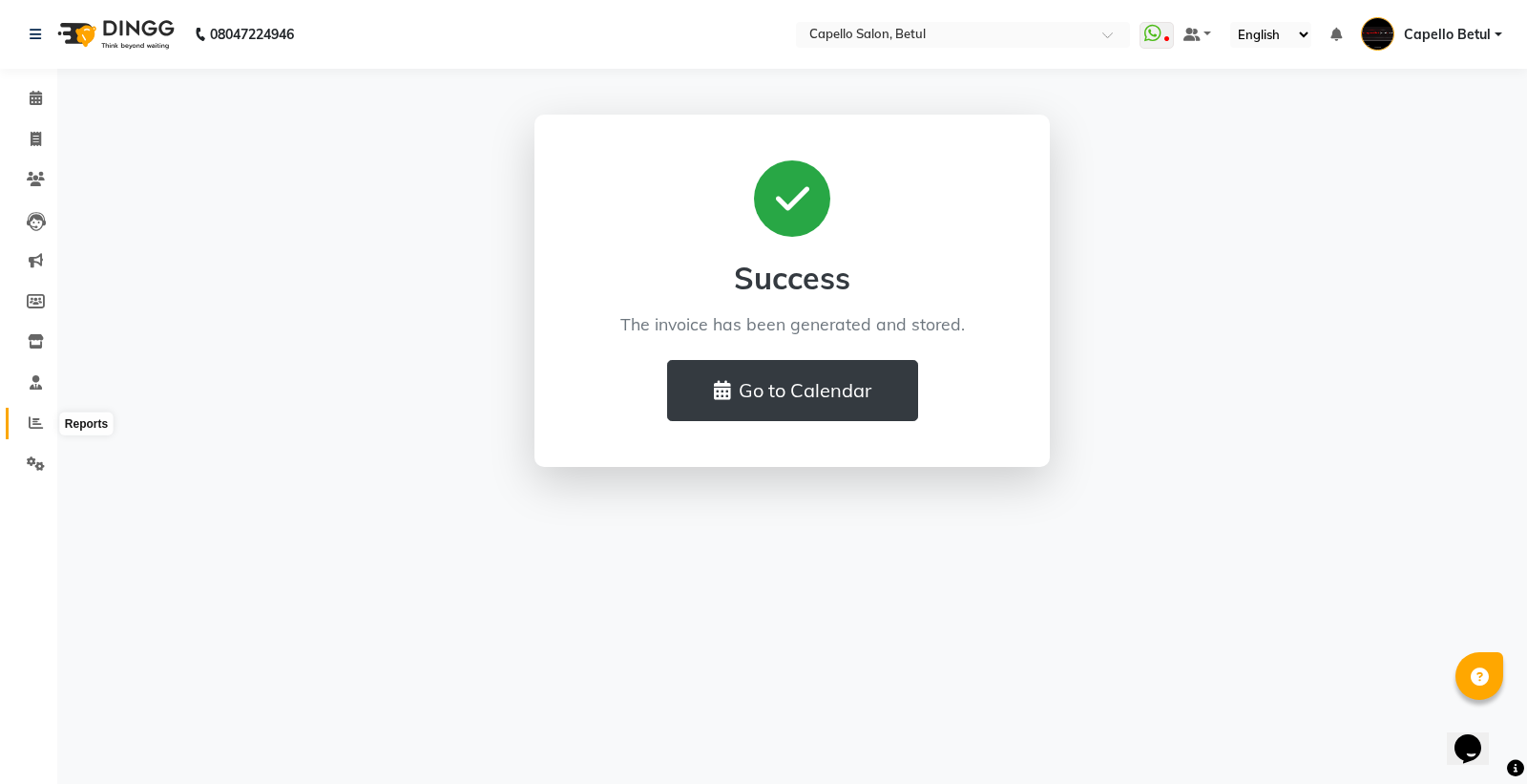
click at [32, 416] on icon at bounding box center [35, 422] width 15 height 15
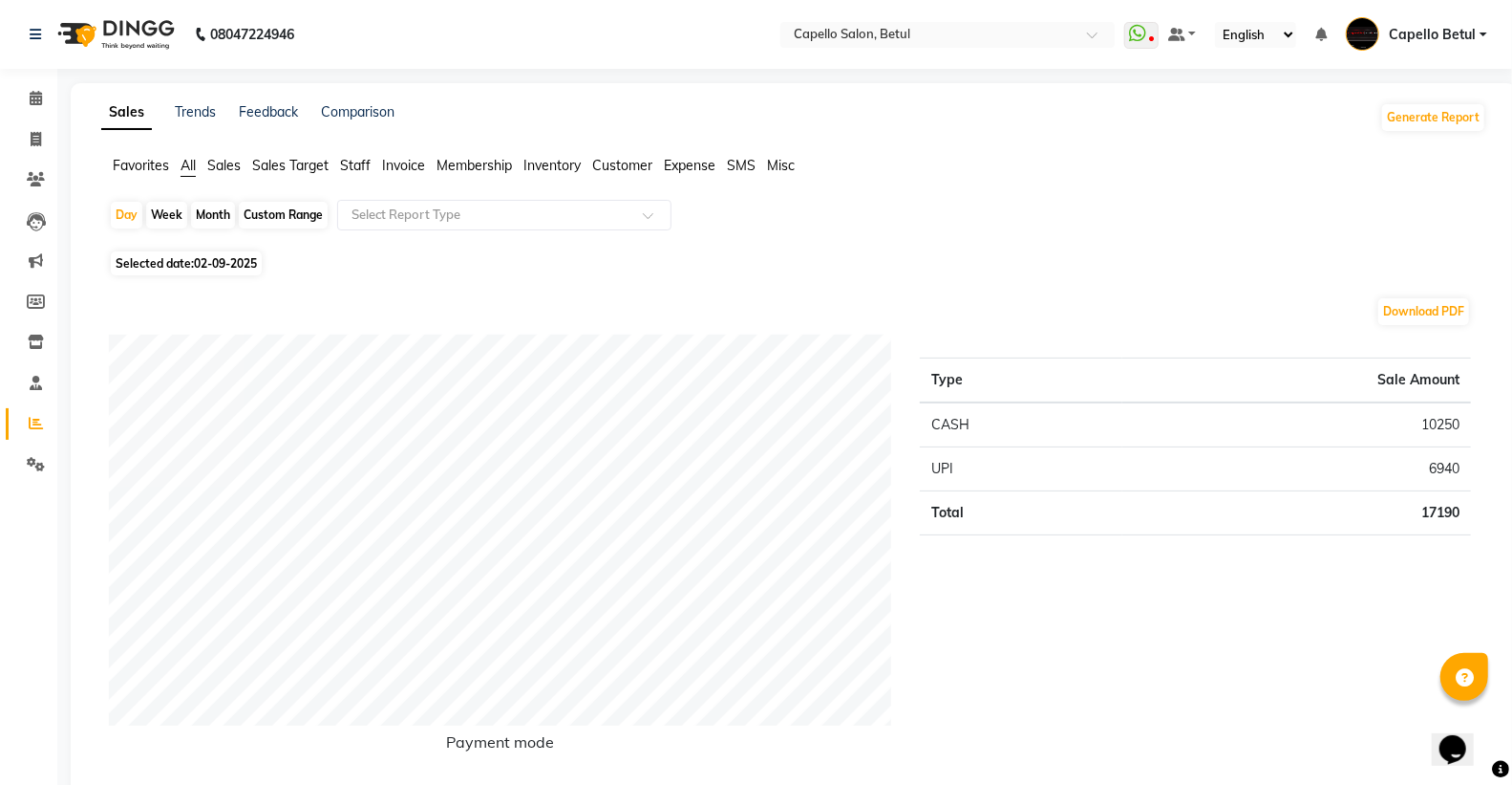
click at [349, 163] on span "Staff" at bounding box center [355, 165] width 30 height 18
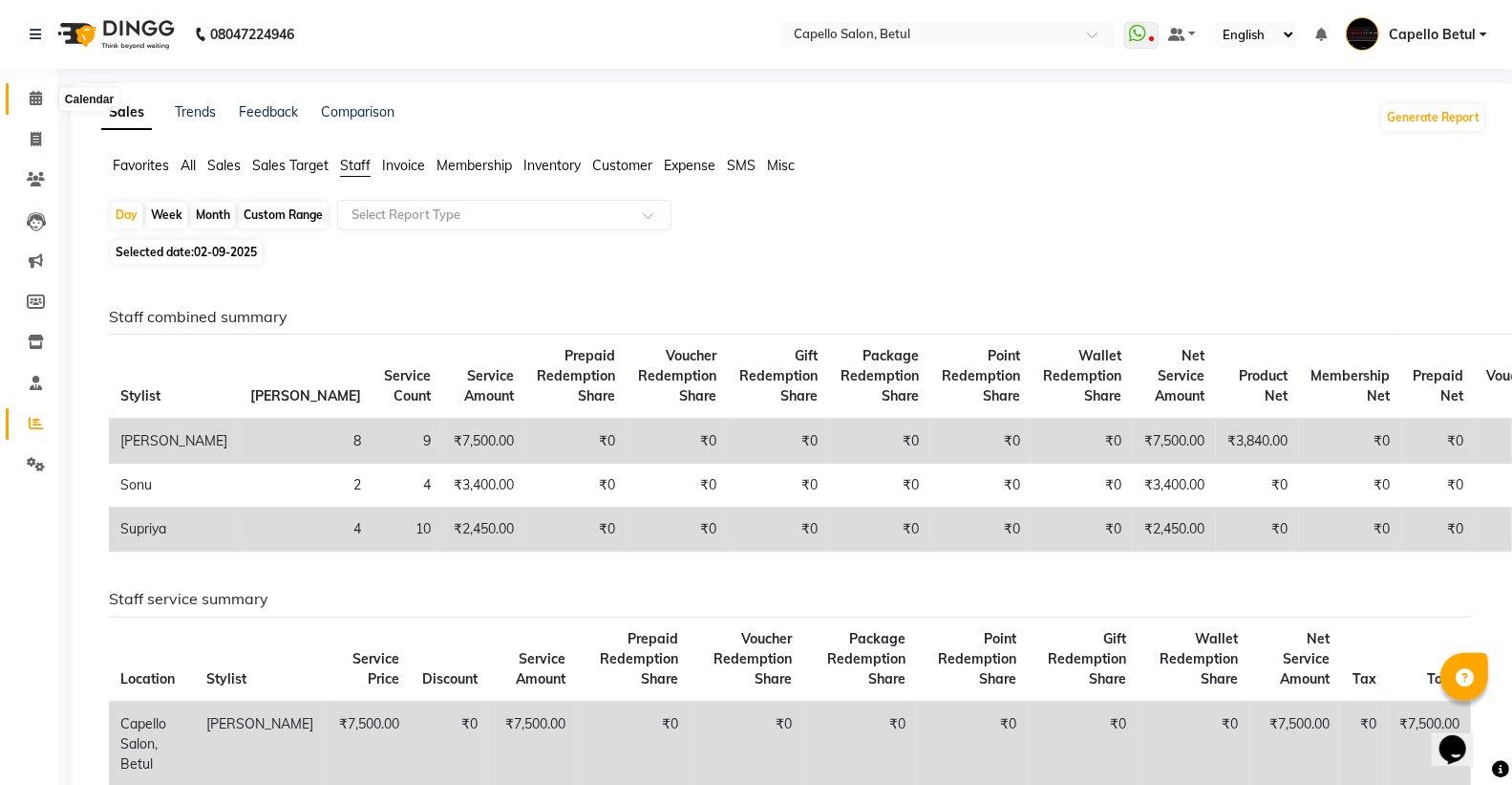
click at [32, 97] on icon at bounding box center [35, 98] width 13 height 15
